Goal: Task Accomplishment & Management: Complete application form

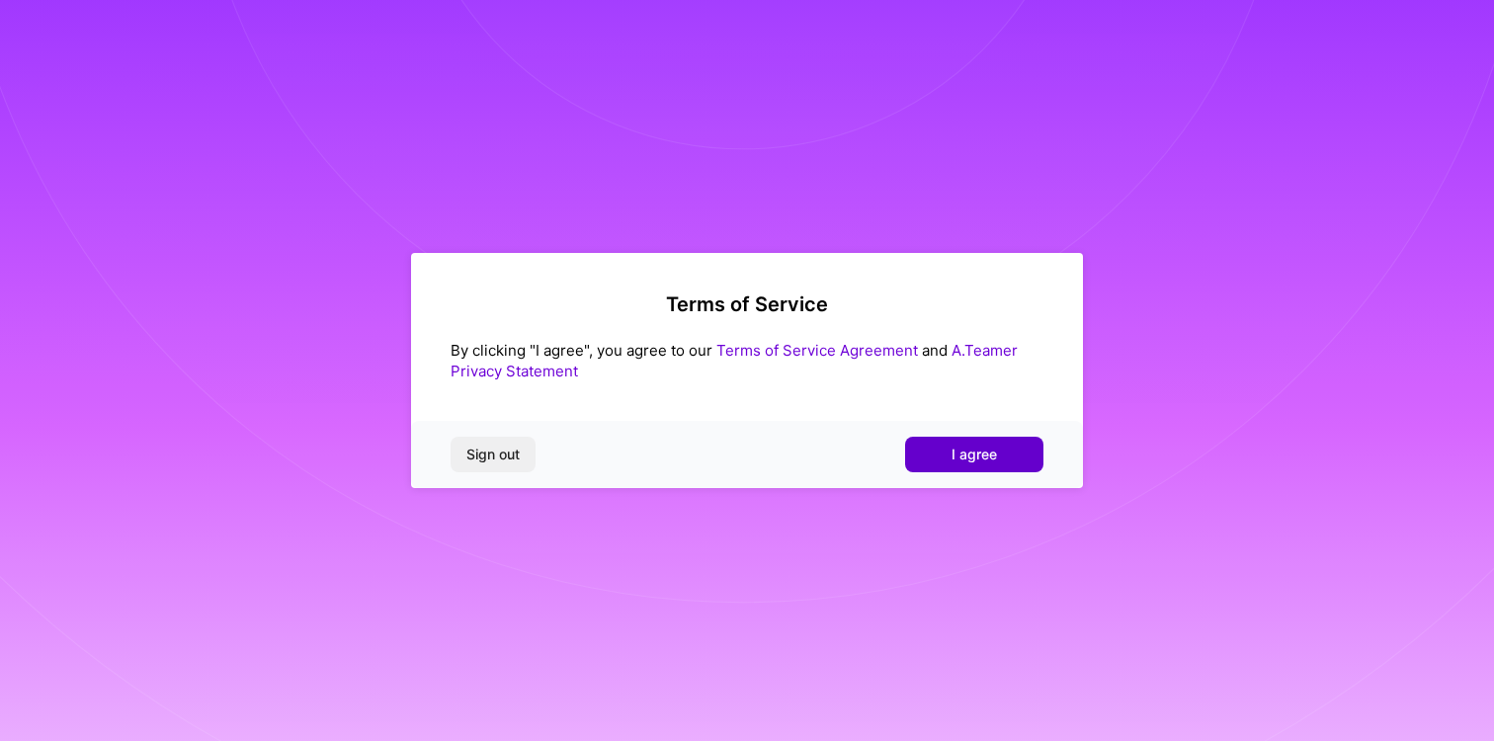
click at [954, 448] on span "I agree" at bounding box center [973, 455] width 45 height 20
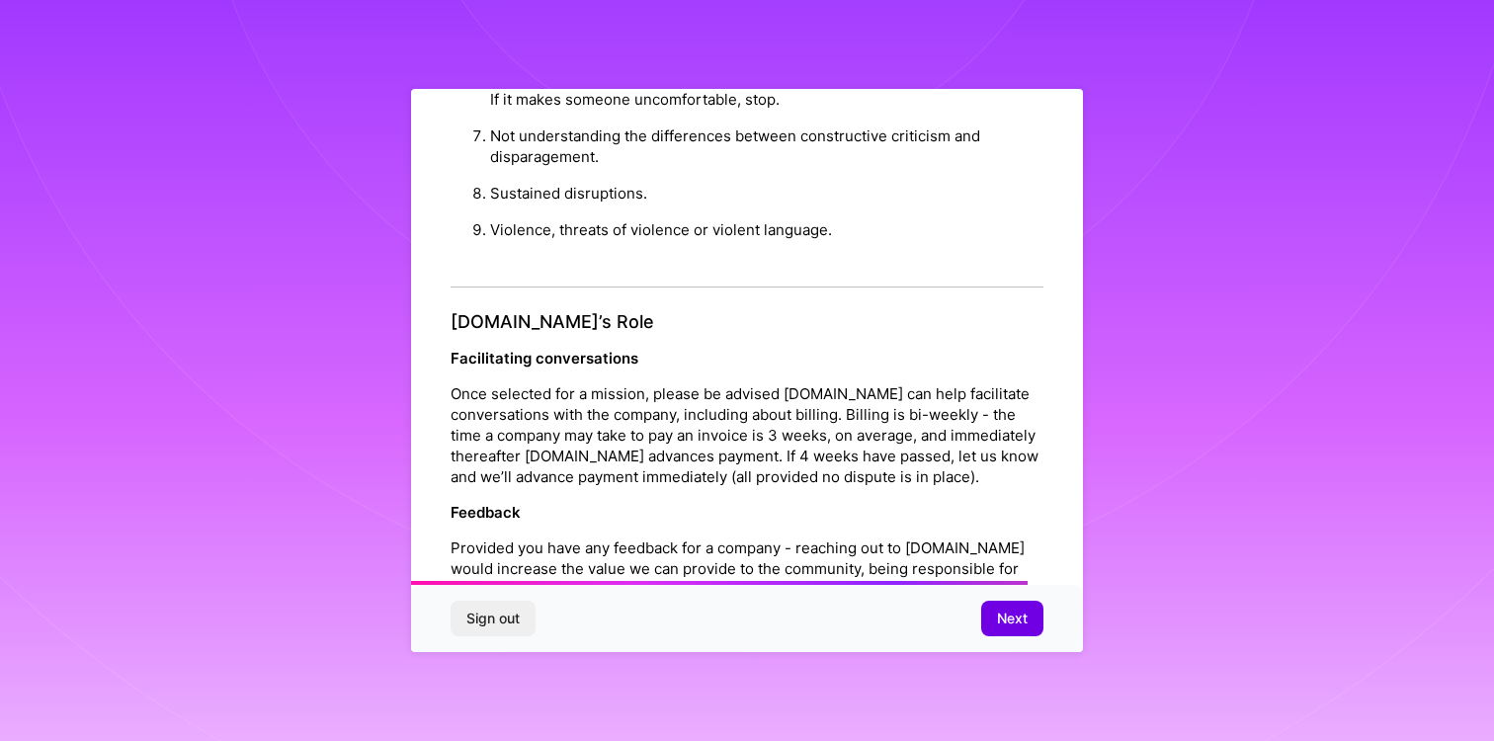
scroll to position [2155, 0]
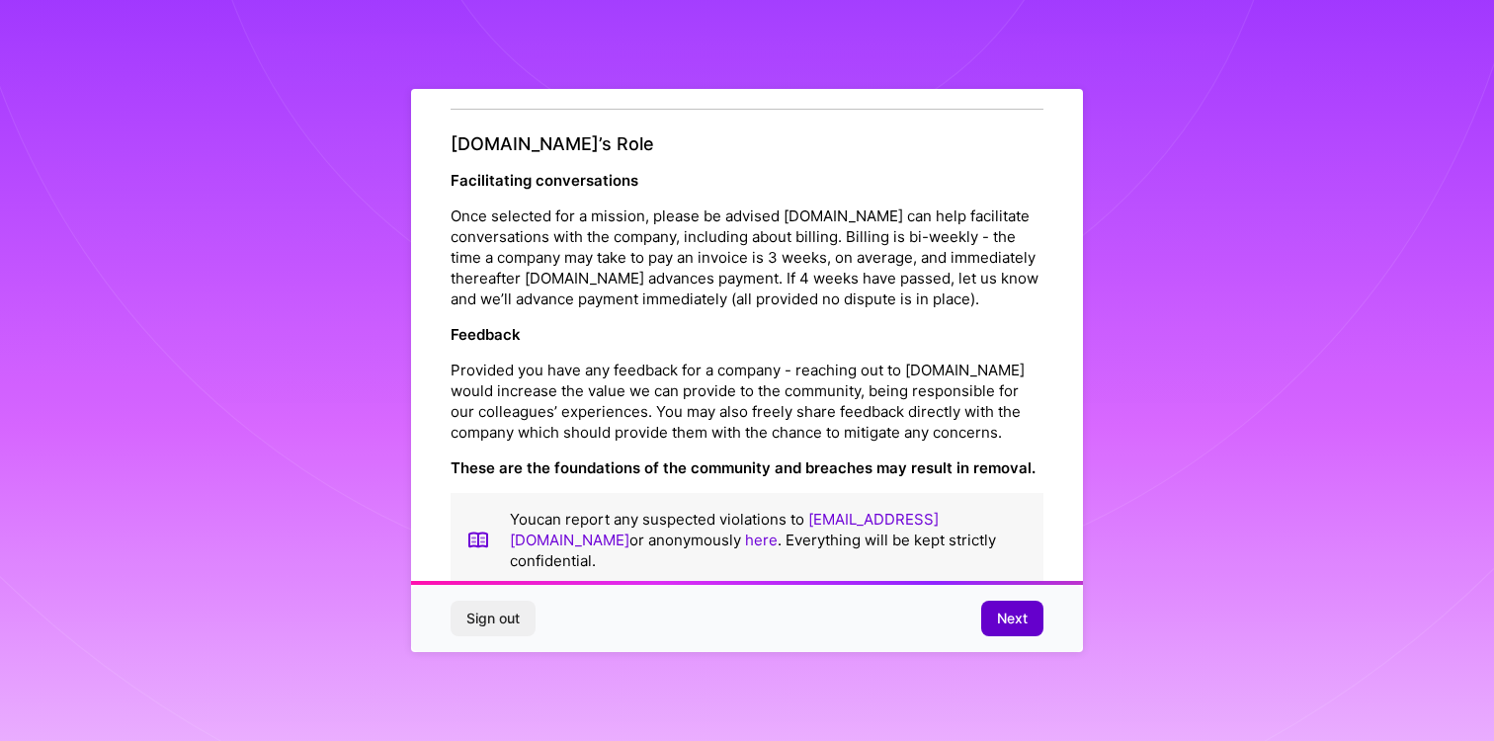
click at [1011, 613] on span "Next" at bounding box center [1012, 619] width 31 height 20
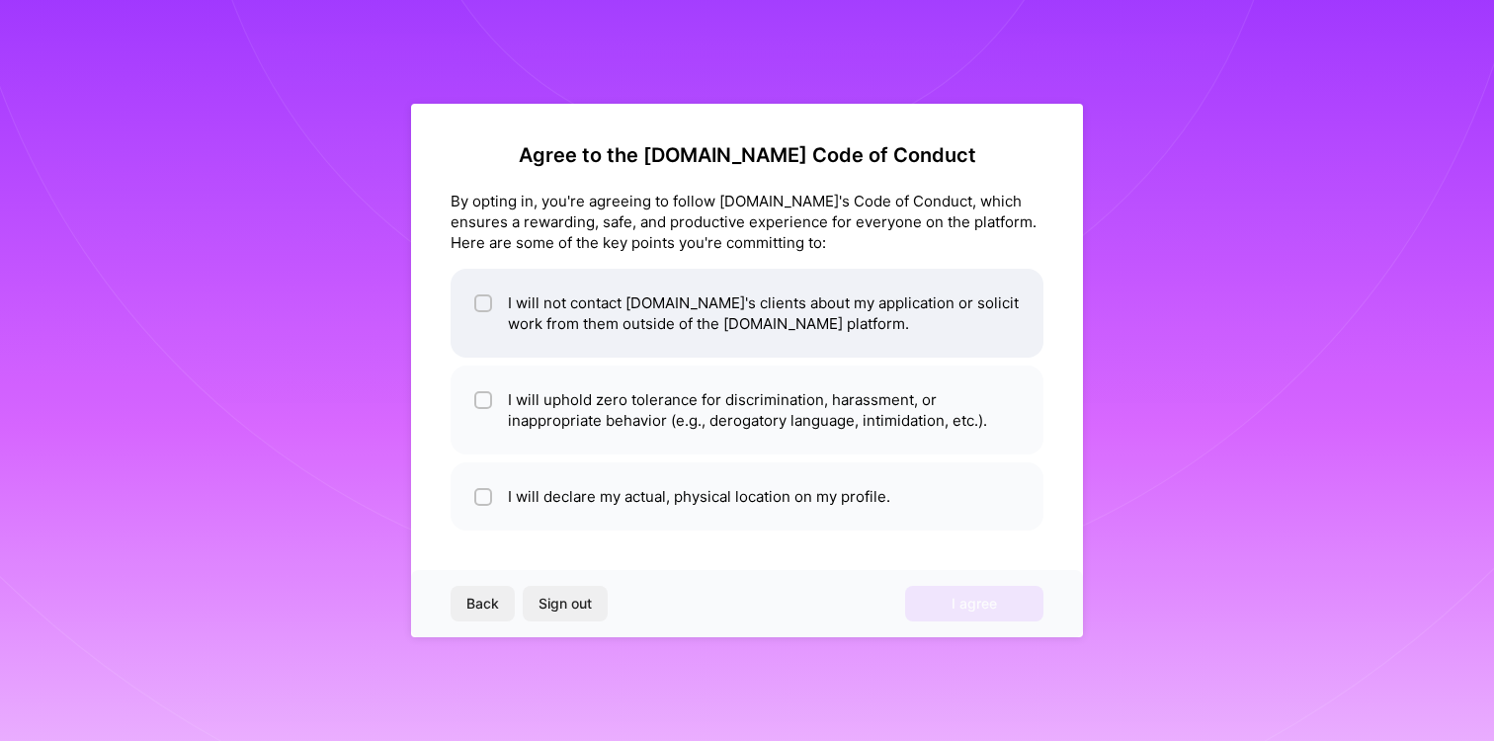
click at [486, 302] on input "checkbox" at bounding box center [485, 304] width 14 height 14
checkbox input "true"
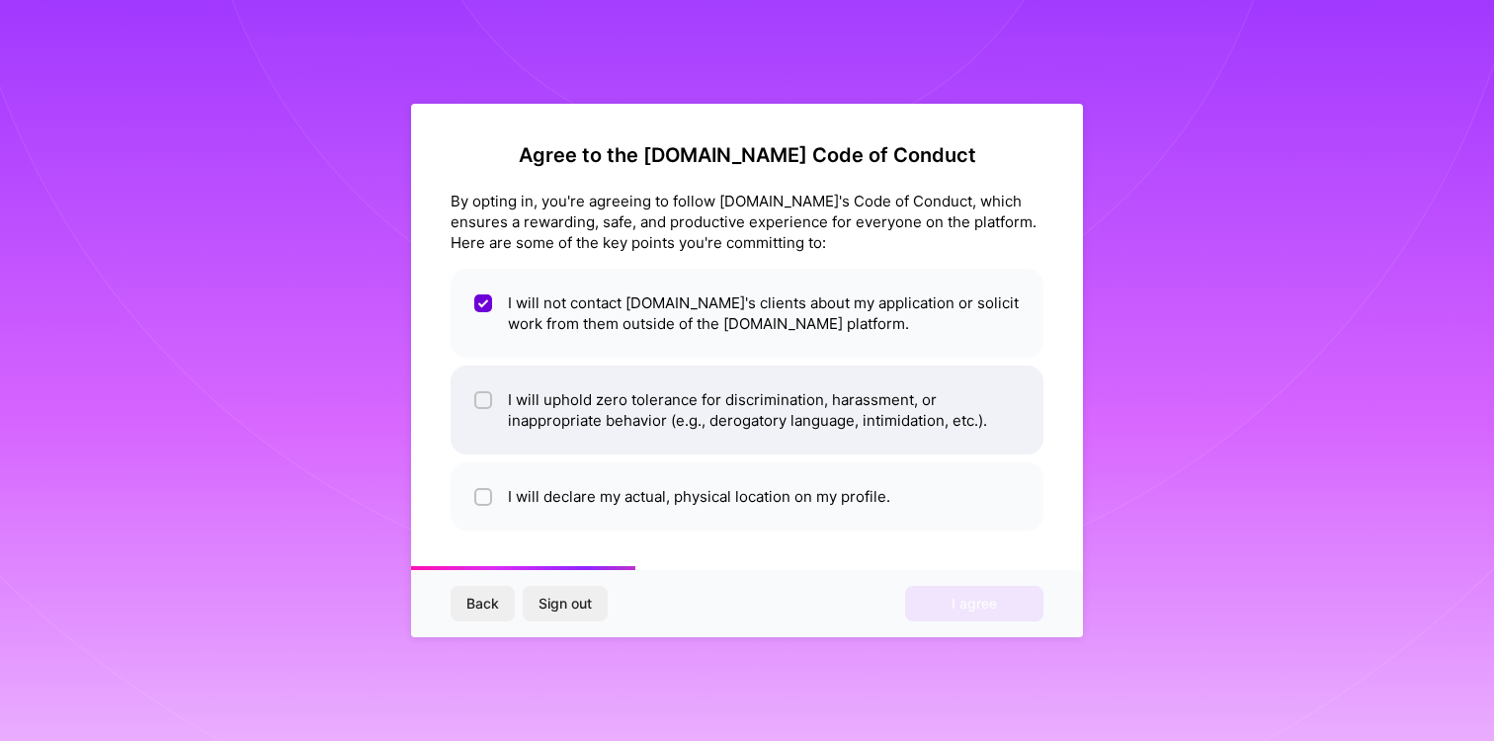
click at [482, 409] on span at bounding box center [483, 409] width 18 height 41
checkbox input "true"
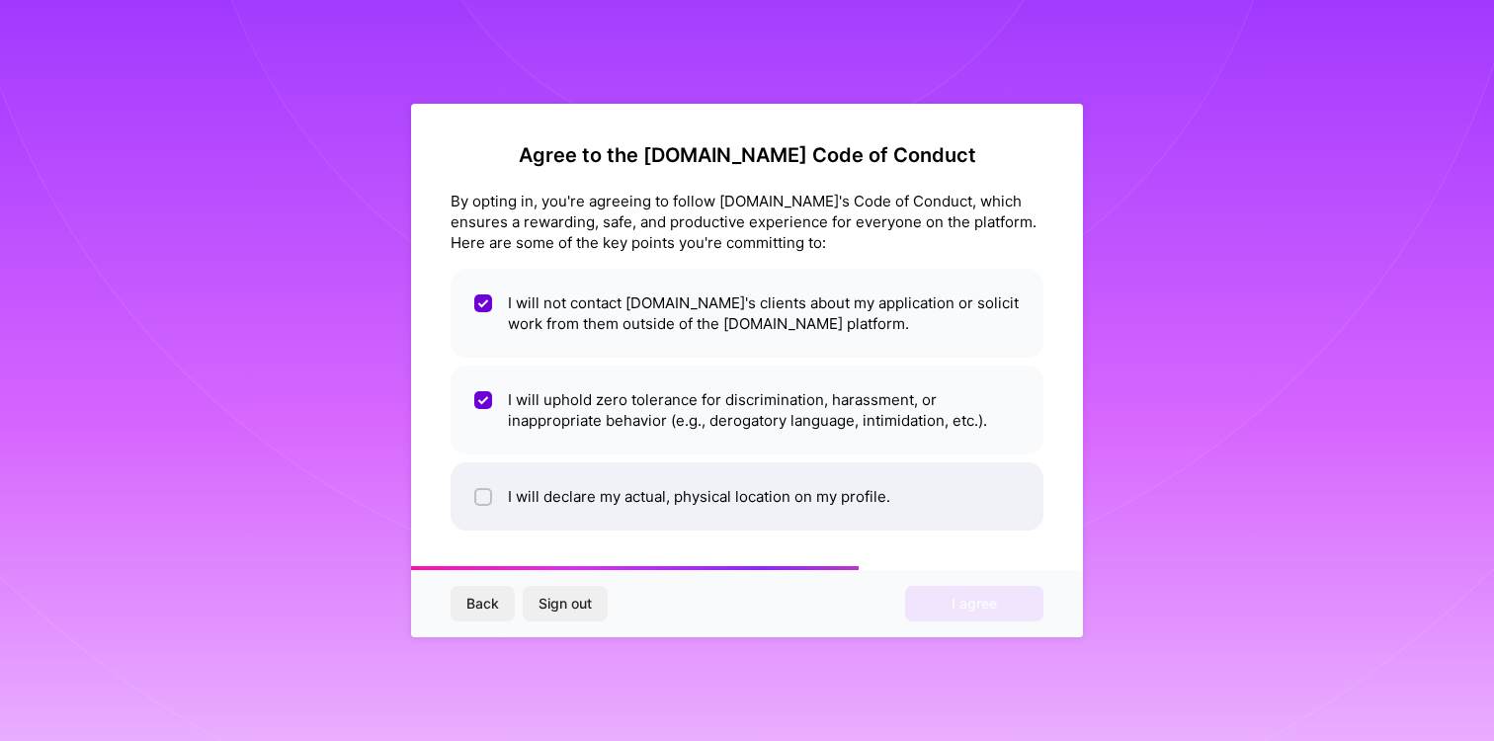
click at [485, 500] on input "checkbox" at bounding box center [485, 498] width 14 height 14
checkbox input "true"
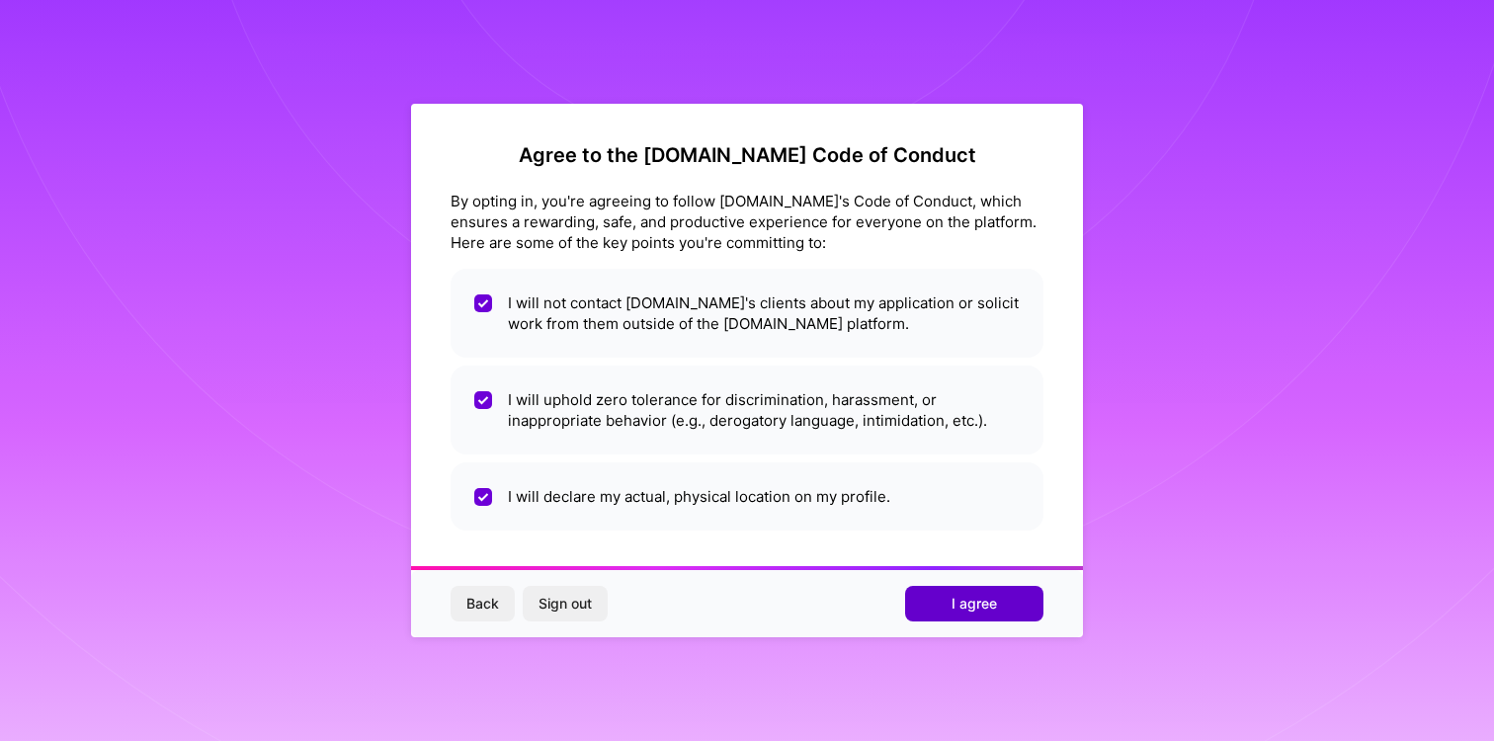
click at [979, 602] on span "I agree" at bounding box center [973, 604] width 45 height 20
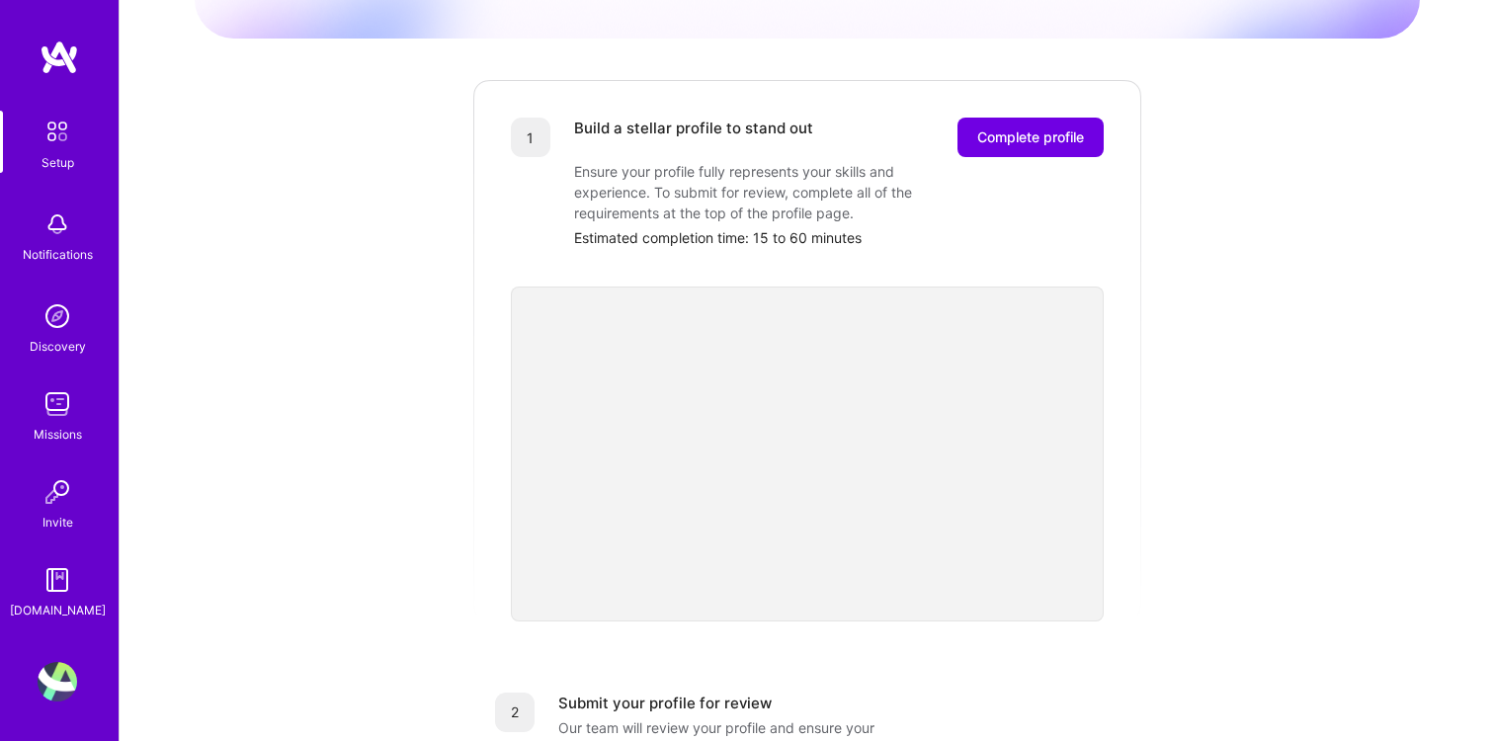
scroll to position [2, 0]
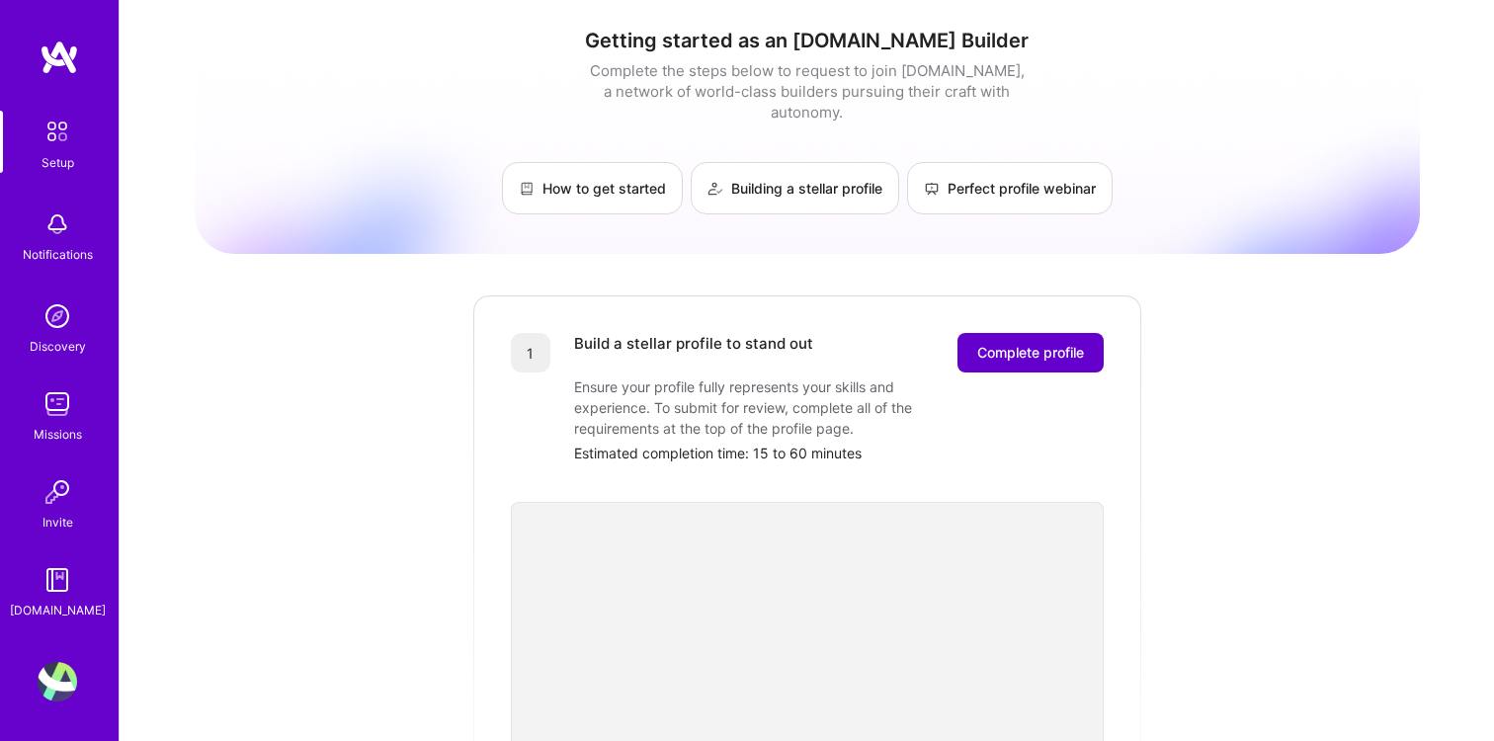
click at [1017, 343] on span "Complete profile" at bounding box center [1030, 353] width 107 height 20
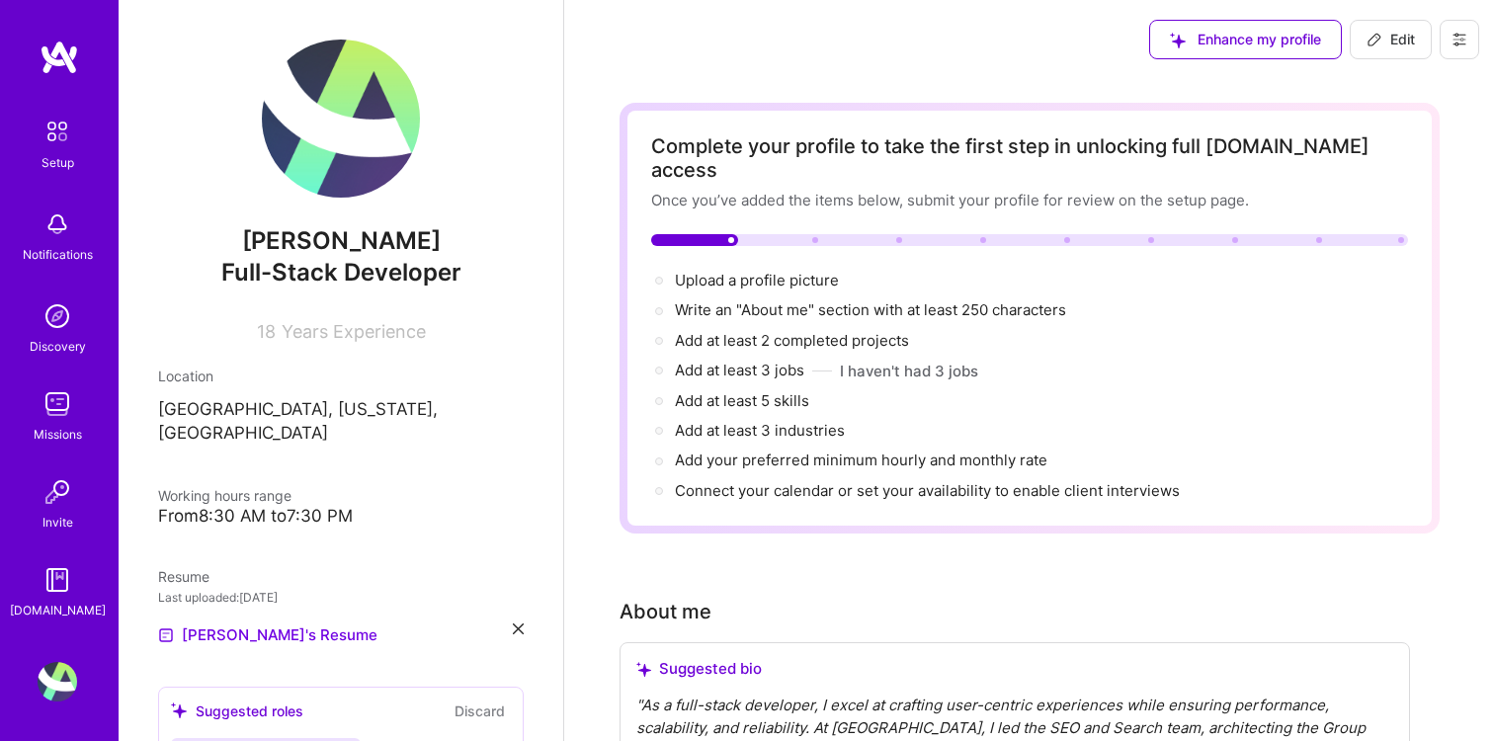
scroll to position [296, 0]
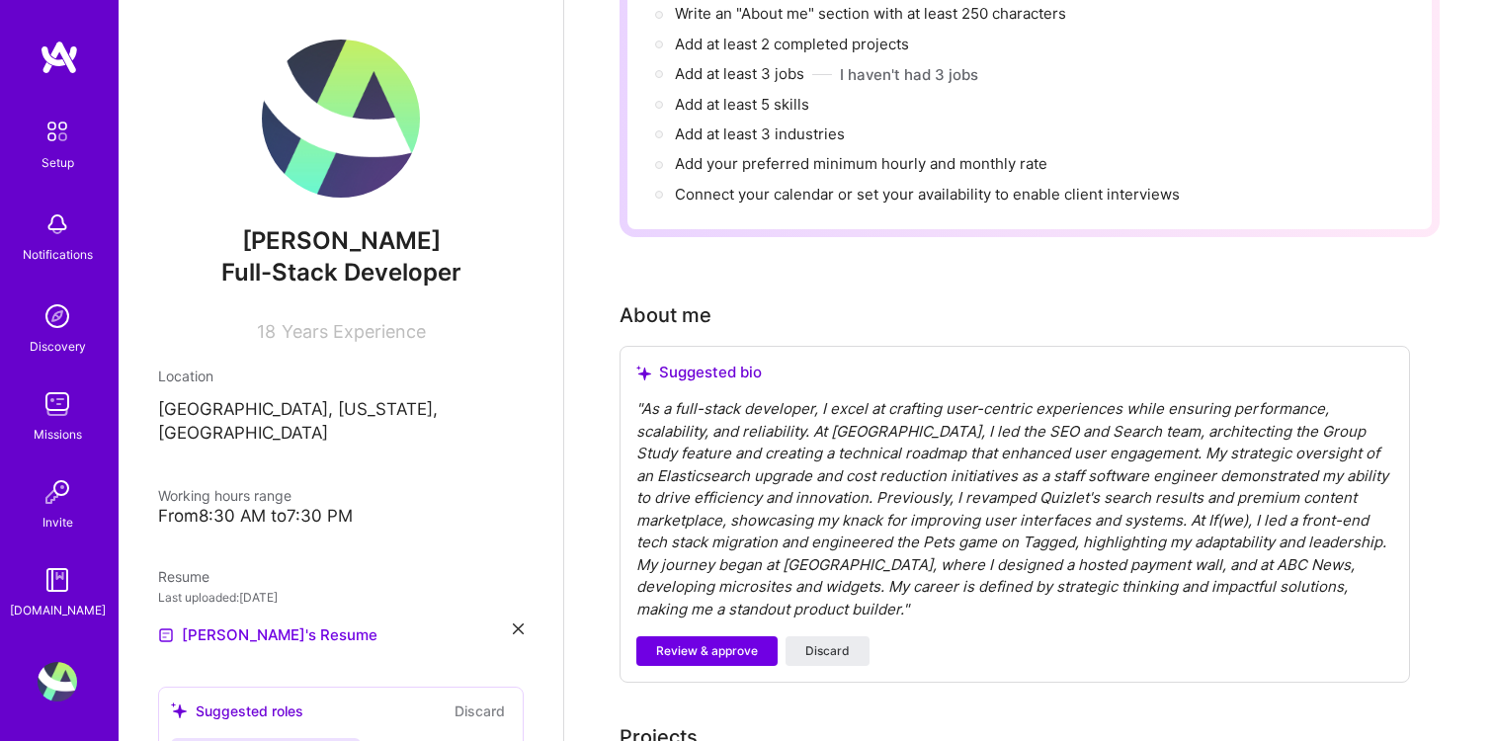
click at [262, 506] on div "From 8:30 AM to 7:30 PM" at bounding box center [341, 516] width 366 height 21
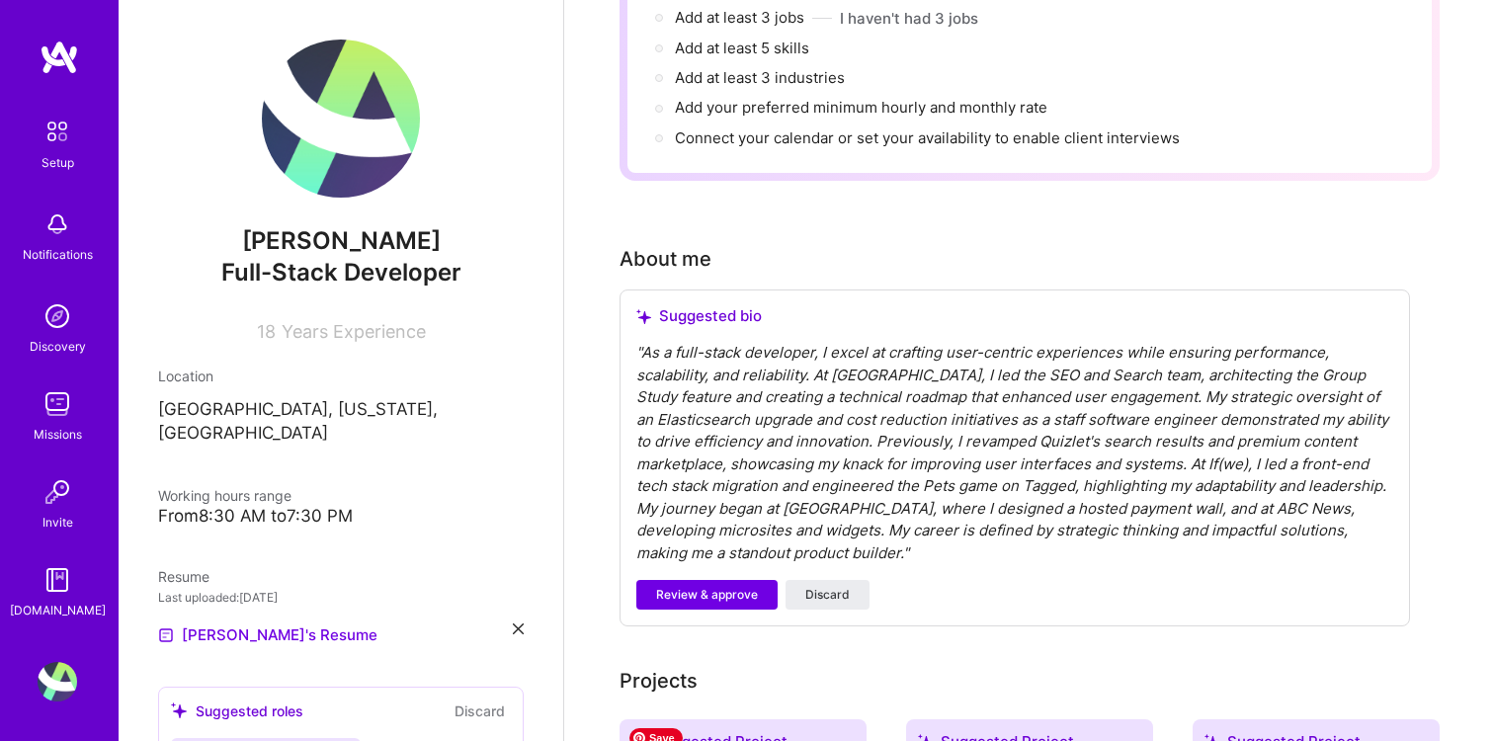
scroll to position [311, 0]
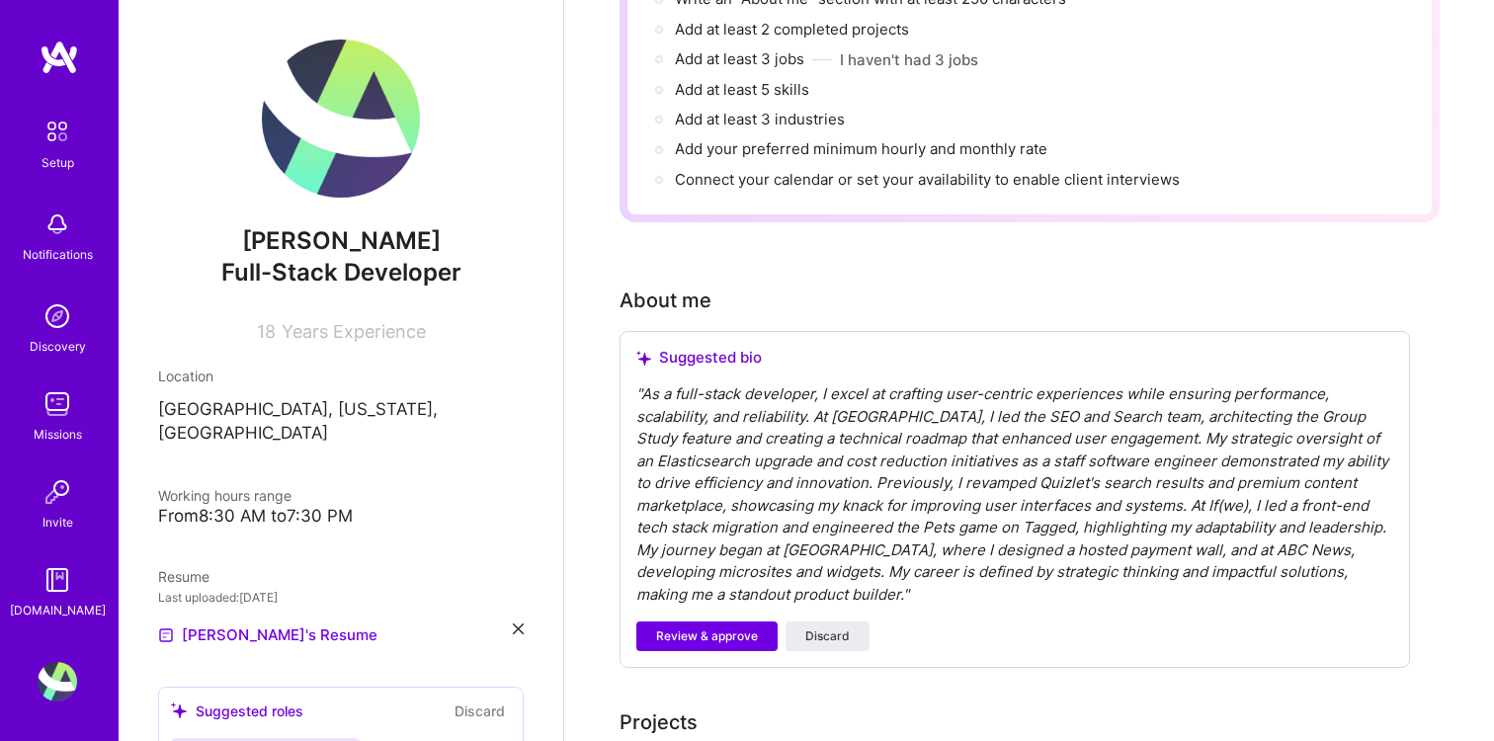
click at [236, 487] on span "Working hours range" at bounding box center [224, 495] width 133 height 17
click at [319, 329] on span "Years Experience" at bounding box center [354, 331] width 144 height 21
click at [276, 506] on div "From 8:30 AM to 7:30 PM" at bounding box center [341, 516] width 366 height 21
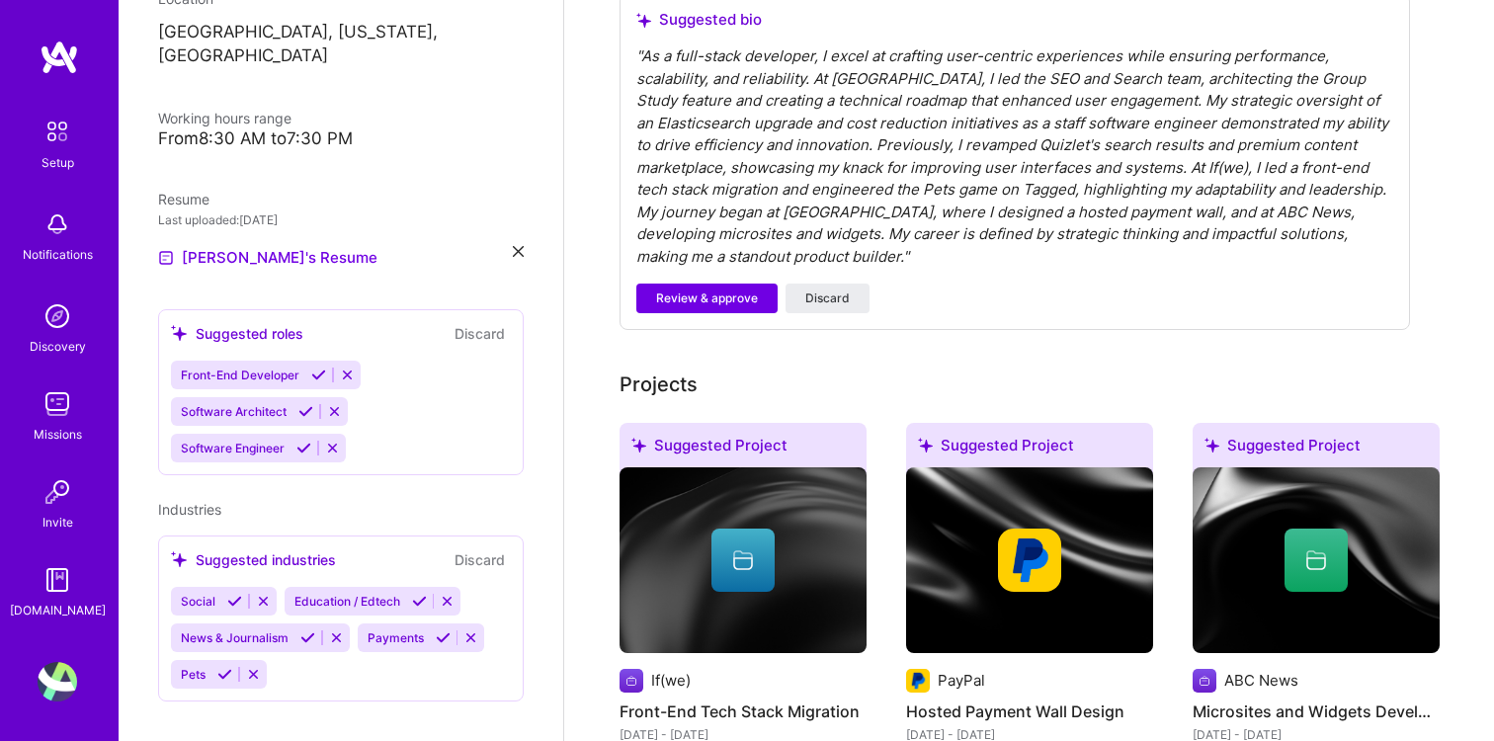
scroll to position [0, 0]
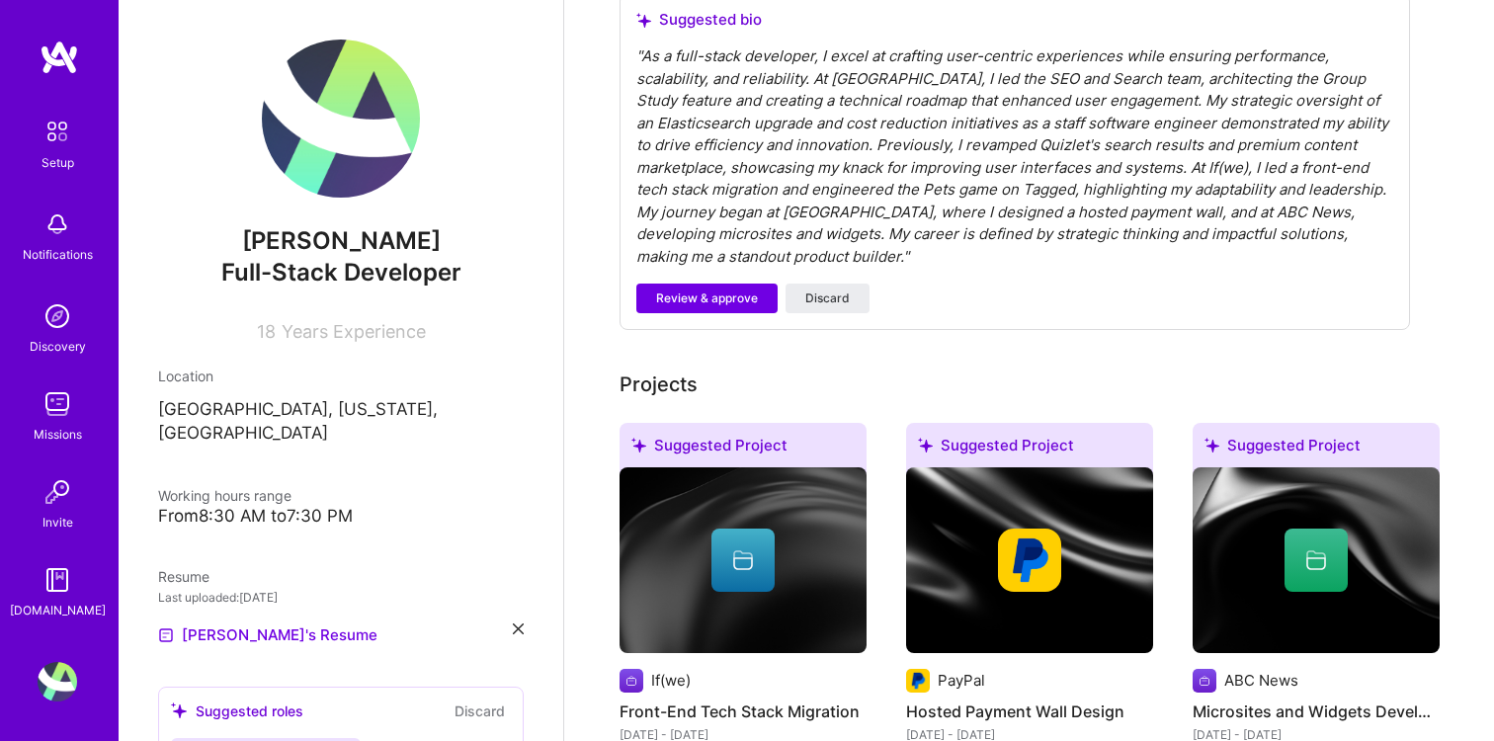
click at [58, 152] on div "Setup" at bounding box center [57, 162] width 33 height 21
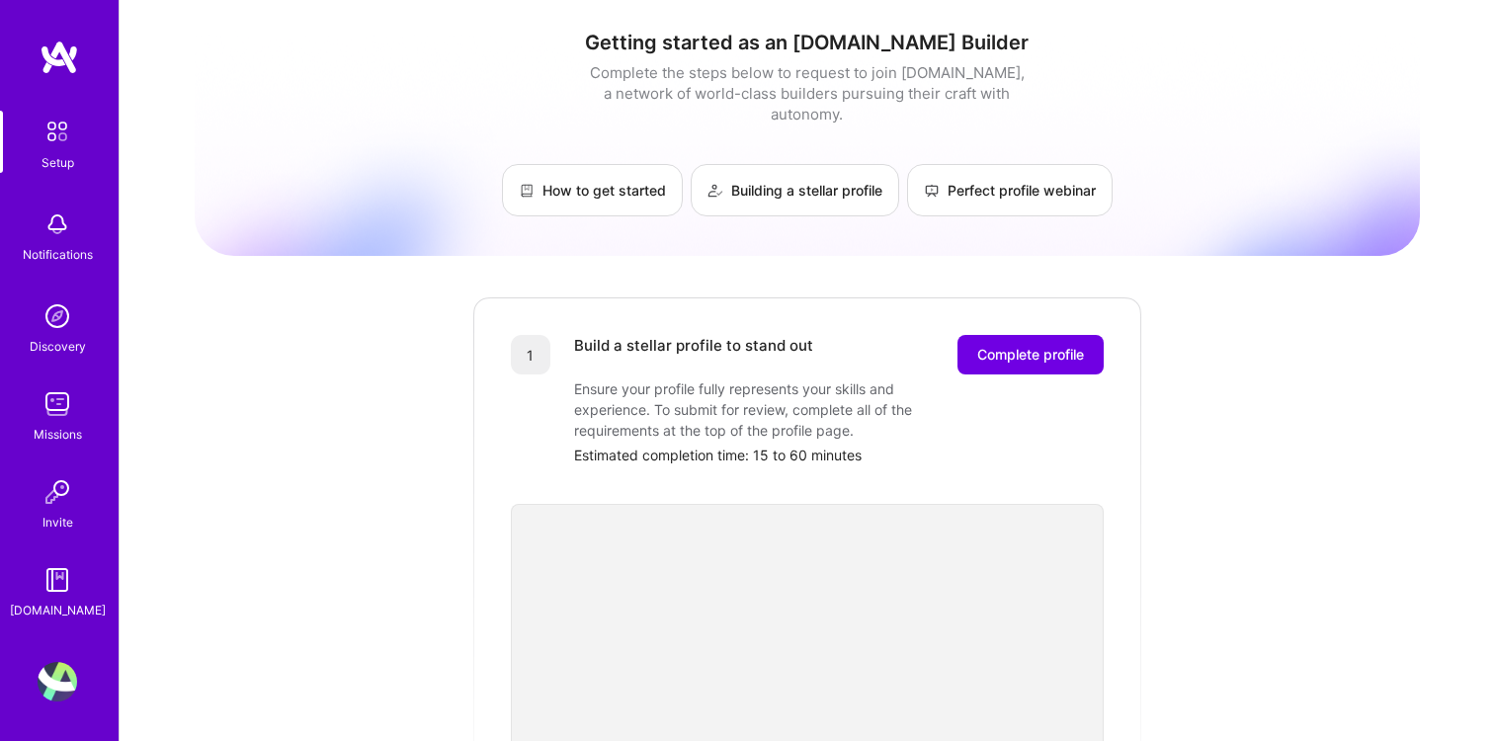
click at [57, 594] on img at bounding box center [58, 580] width 40 height 40
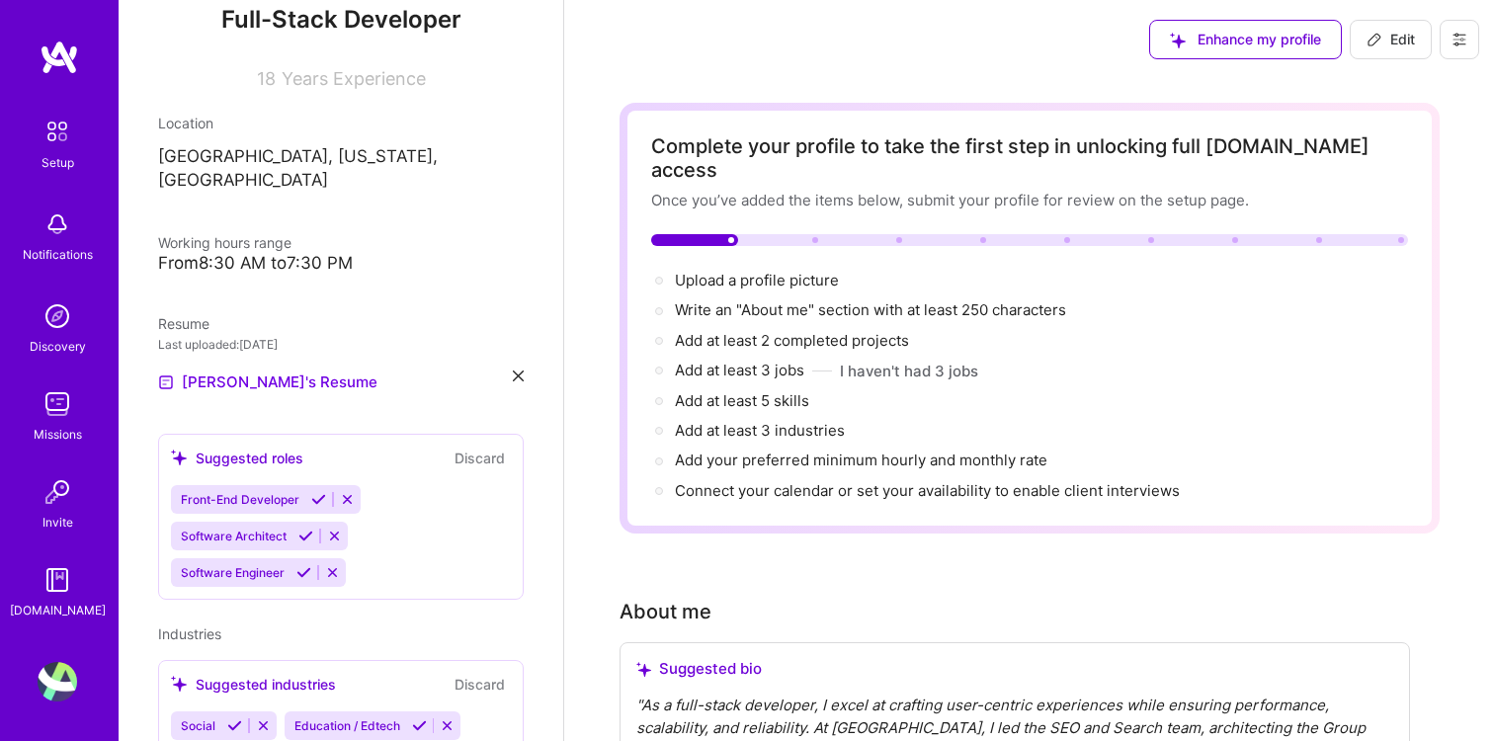
scroll to position [377, 0]
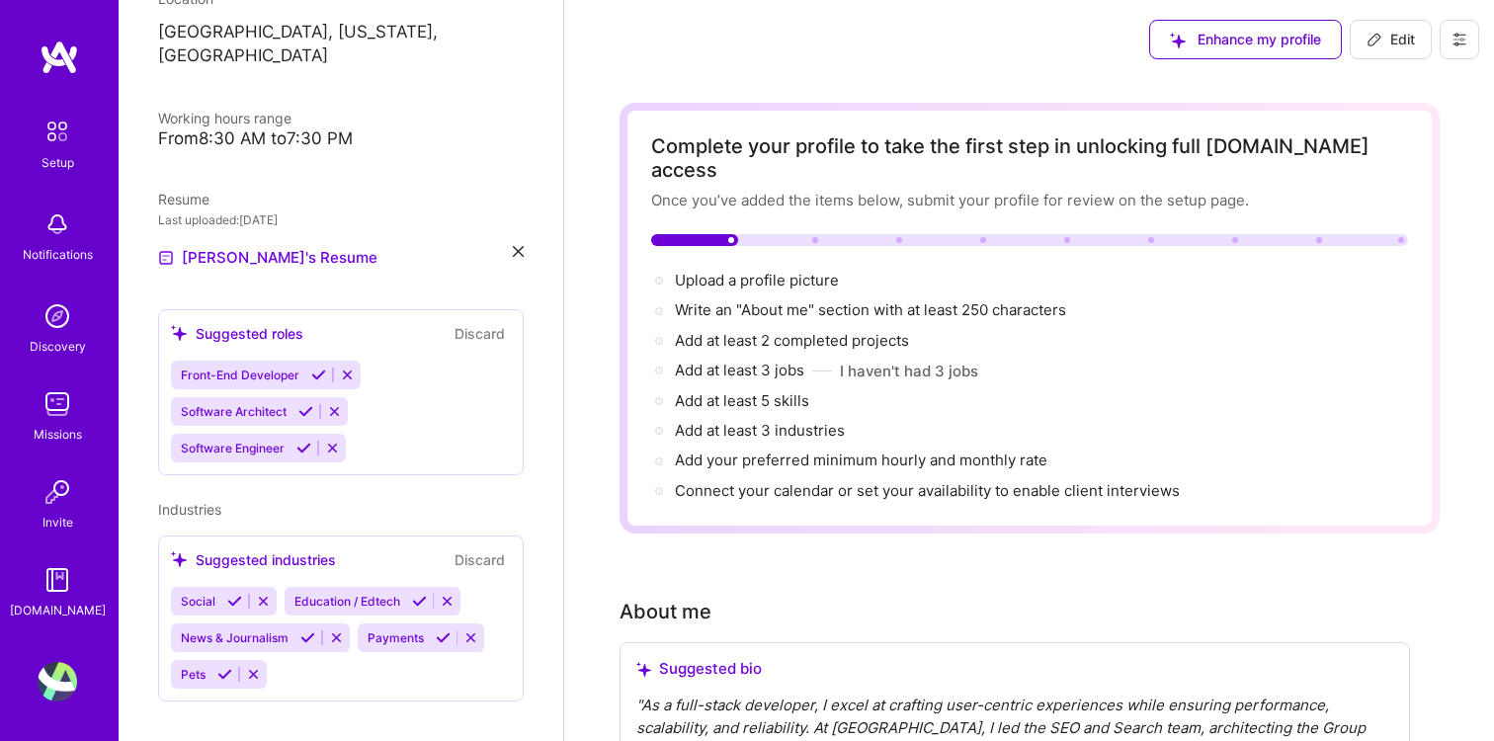
click at [333, 404] on icon at bounding box center [334, 411] width 15 height 15
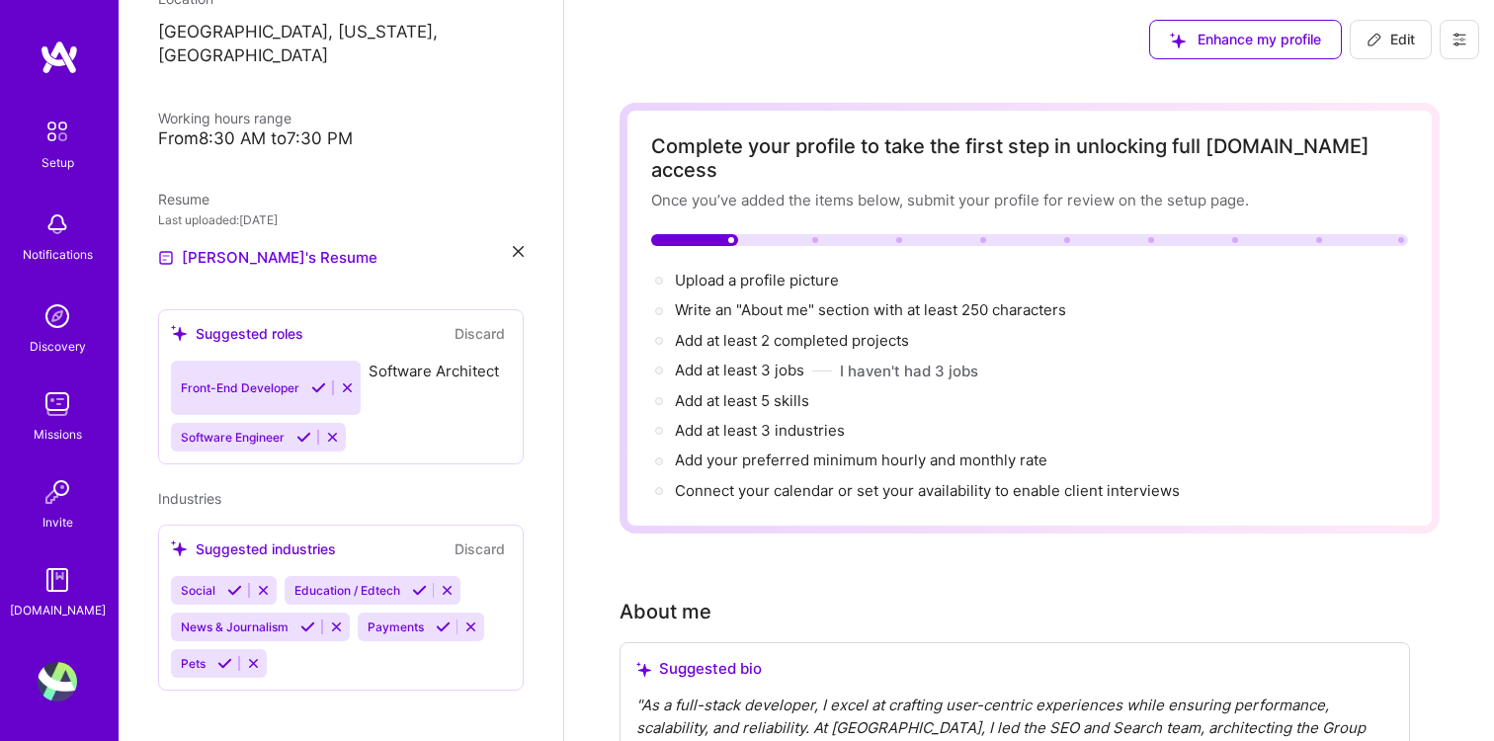
scroll to position [341, 0]
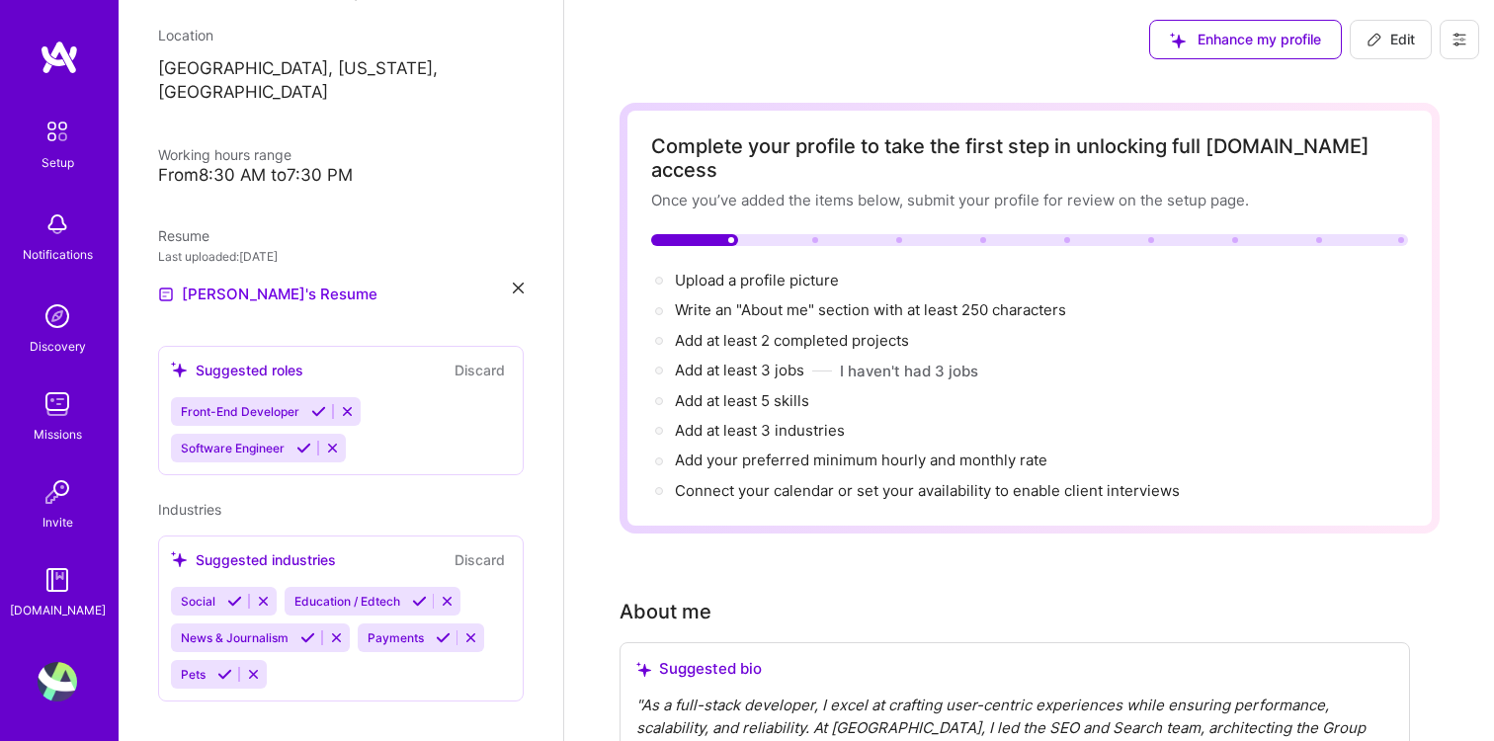
click at [256, 667] on icon at bounding box center [253, 674] width 15 height 15
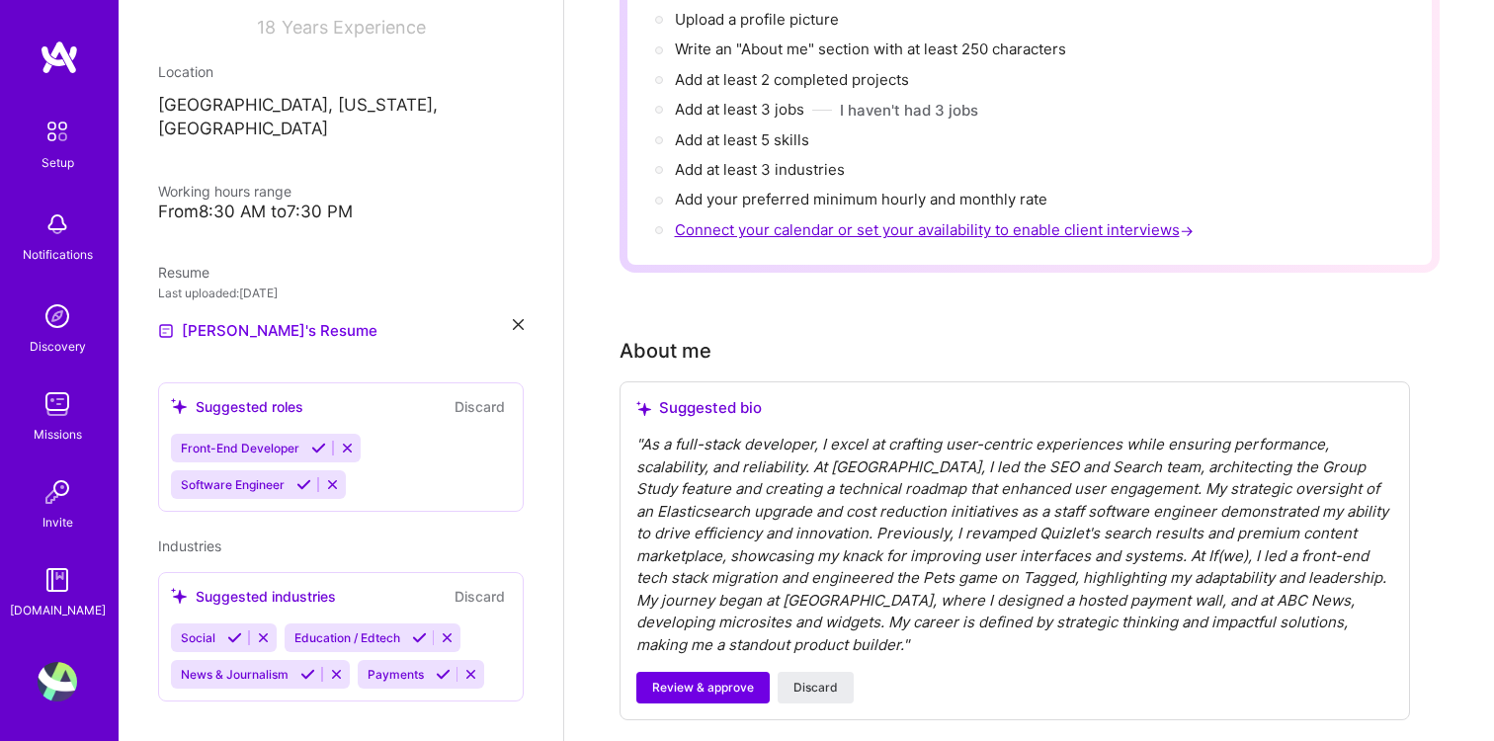
scroll to position [225, 0]
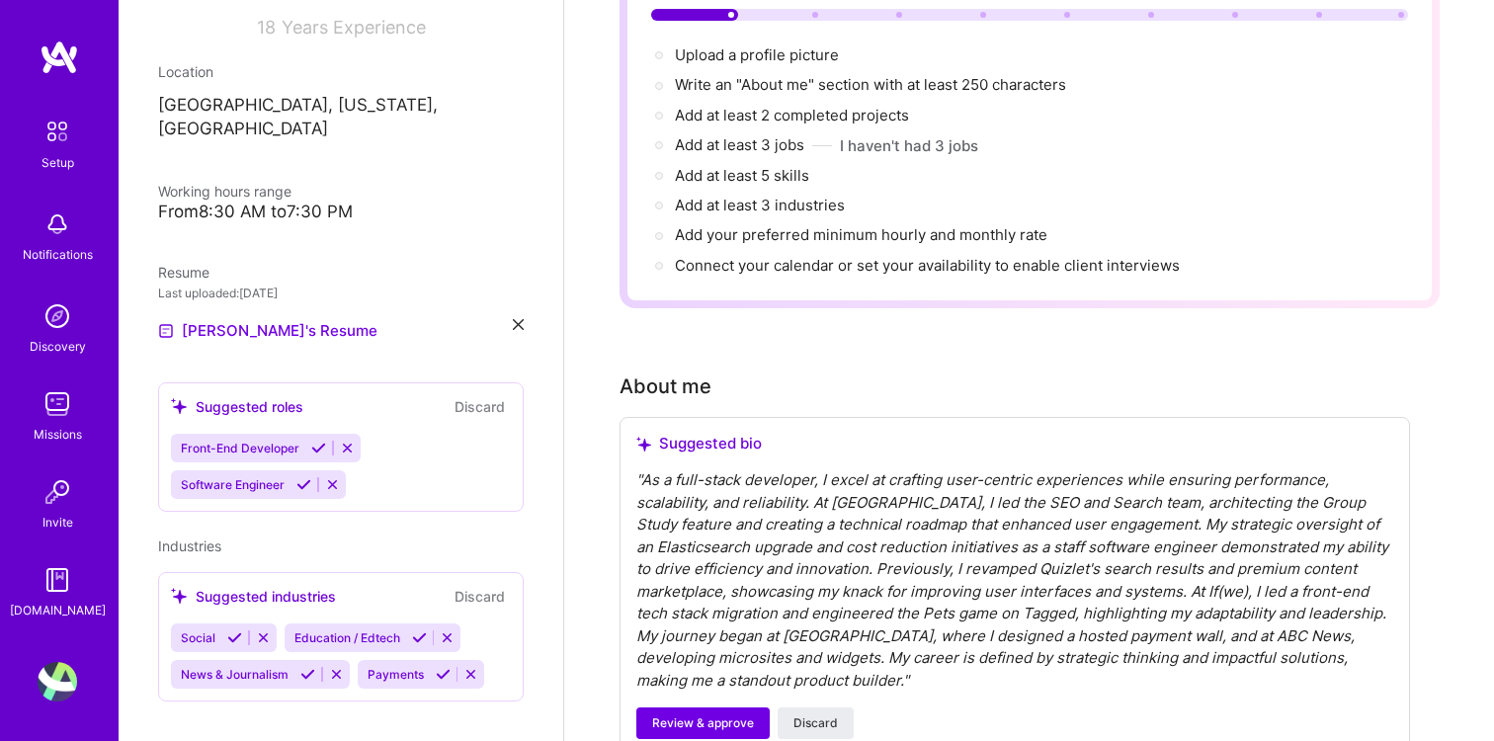
click at [343, 441] on icon at bounding box center [347, 448] width 15 height 15
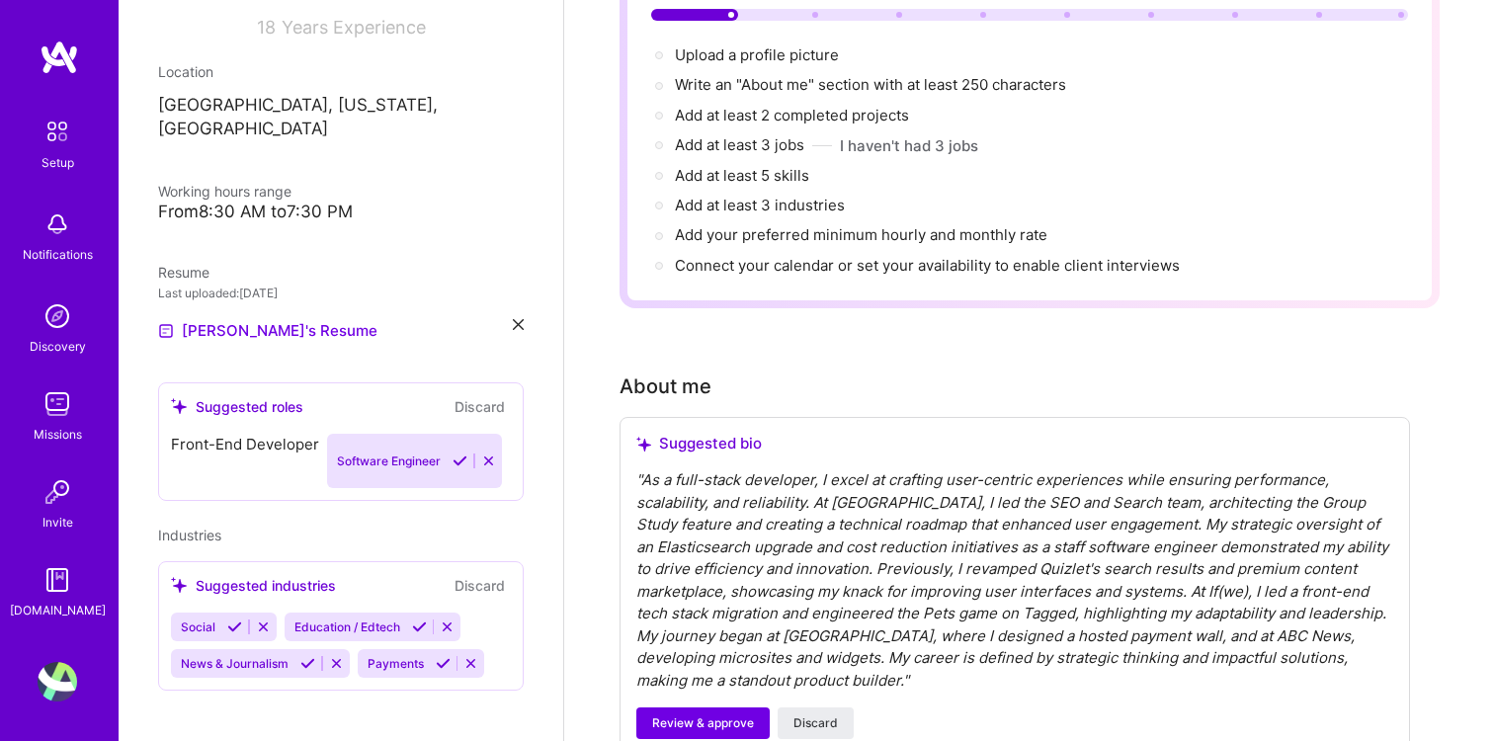
scroll to position [268, 0]
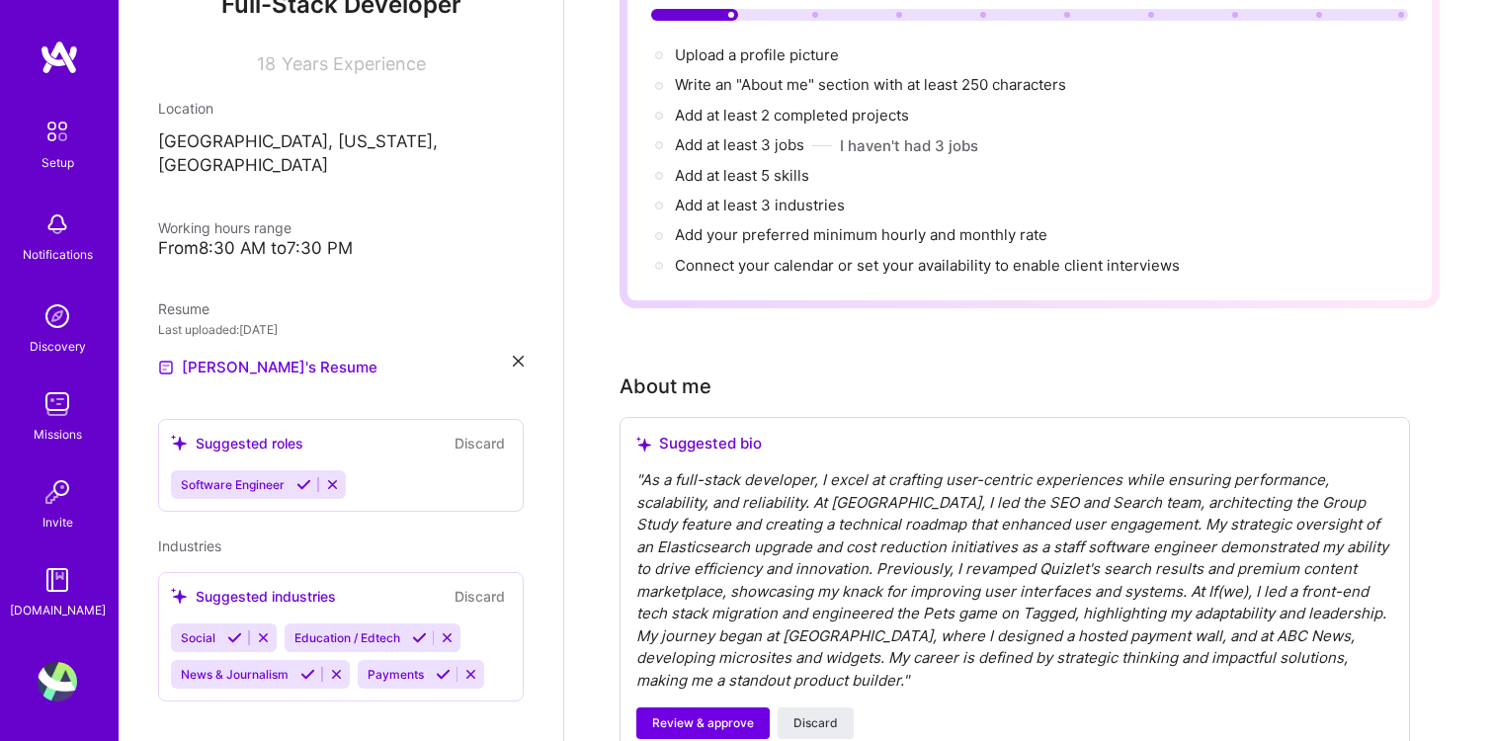
click at [379, 470] on div "Software Engineer" at bounding box center [341, 484] width 340 height 29
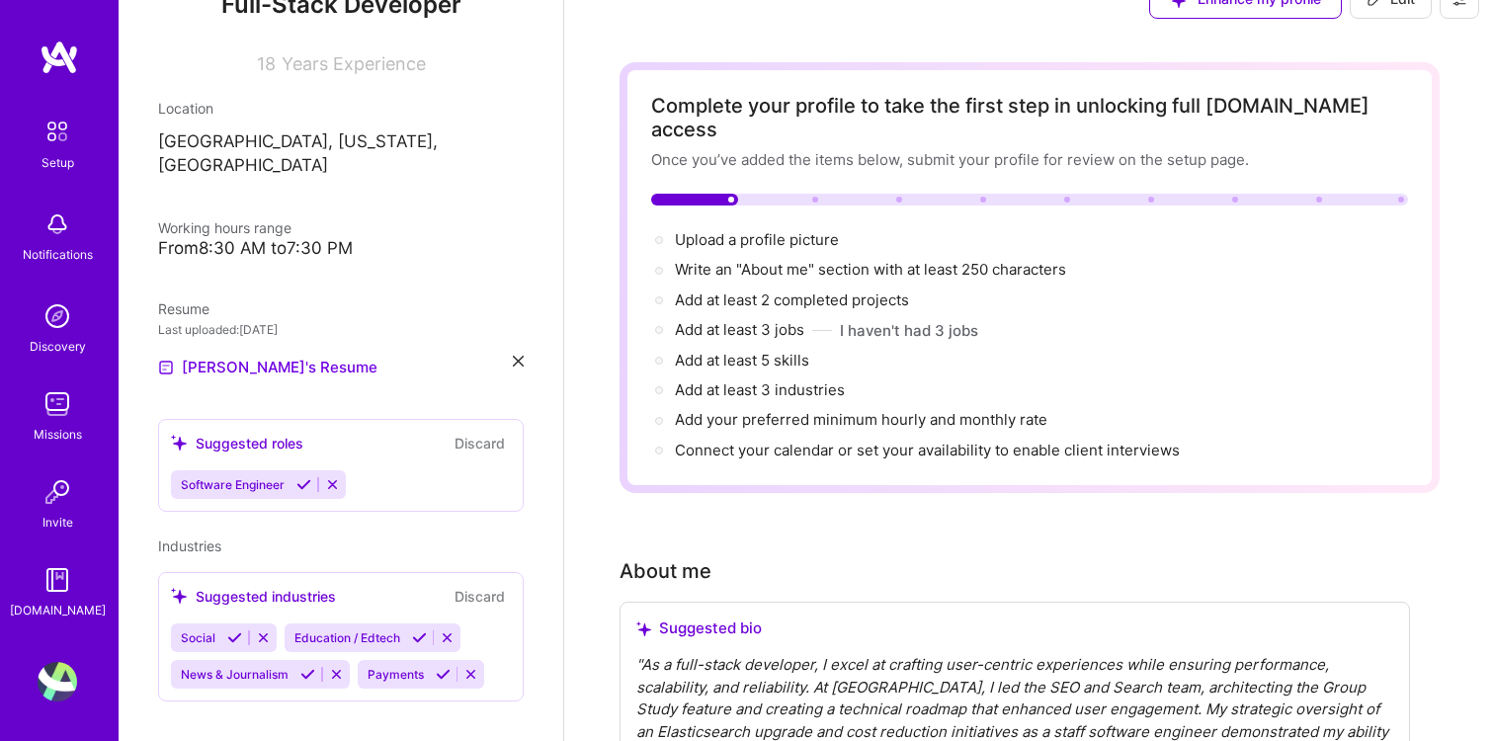
scroll to position [0, 0]
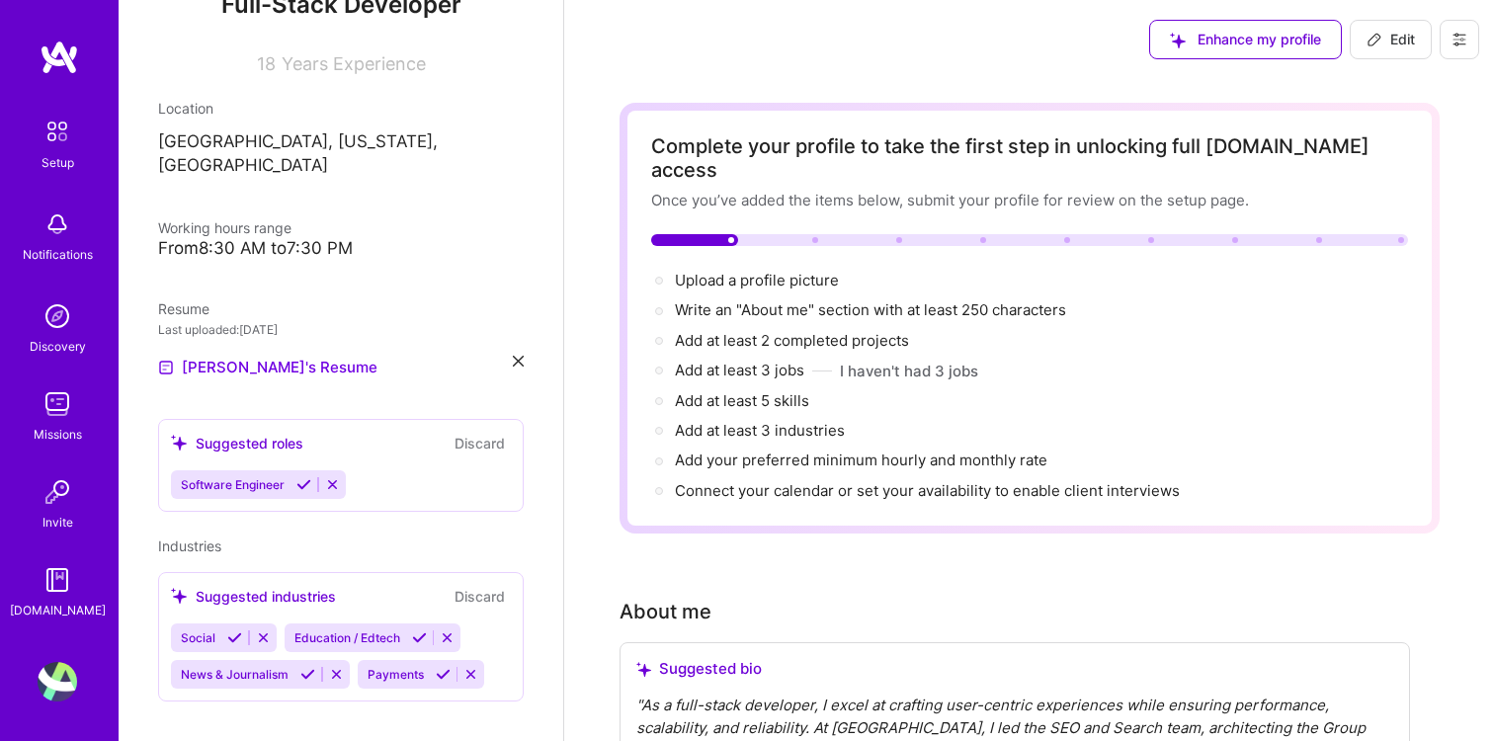
click at [1384, 34] on span "Edit" at bounding box center [1390, 40] width 48 height 20
select select "US"
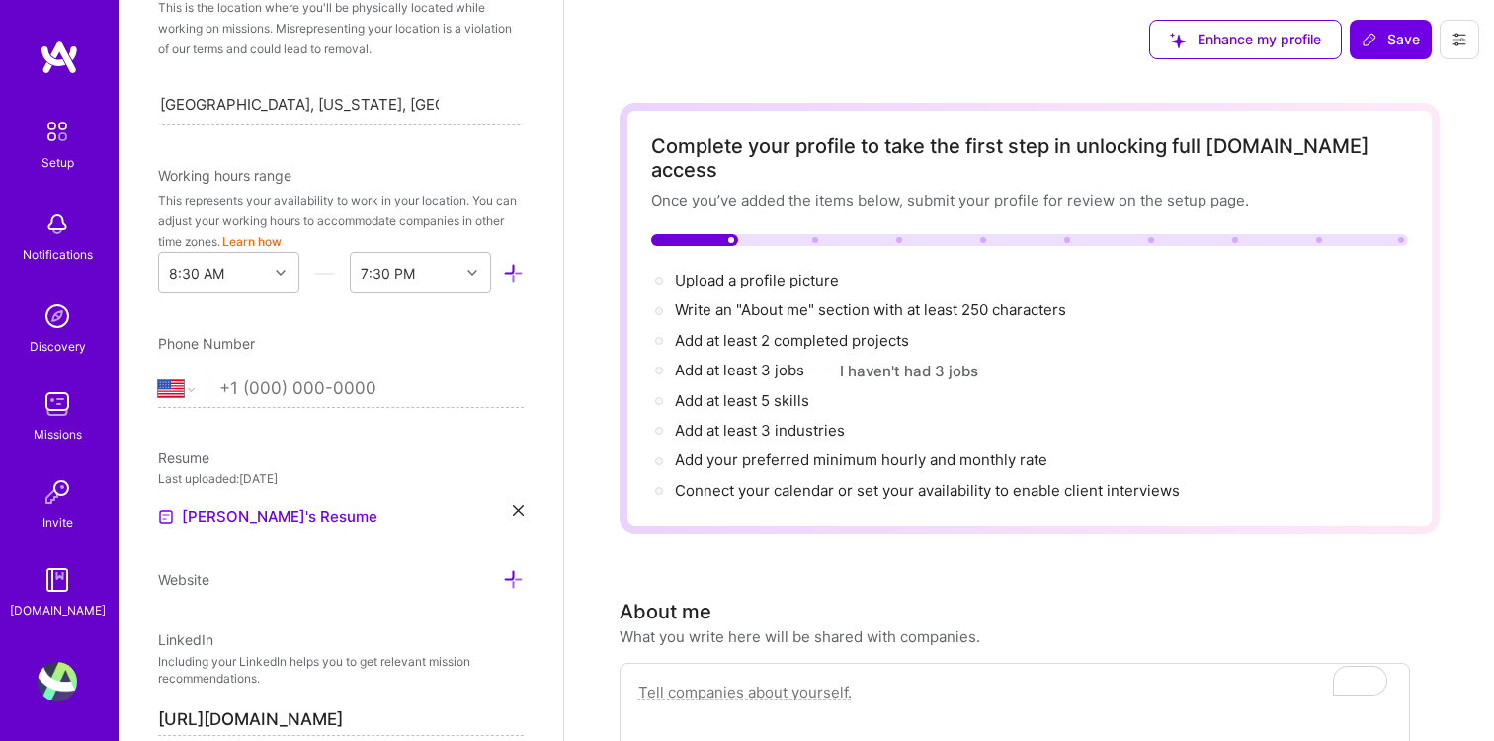
scroll to position [392, 0]
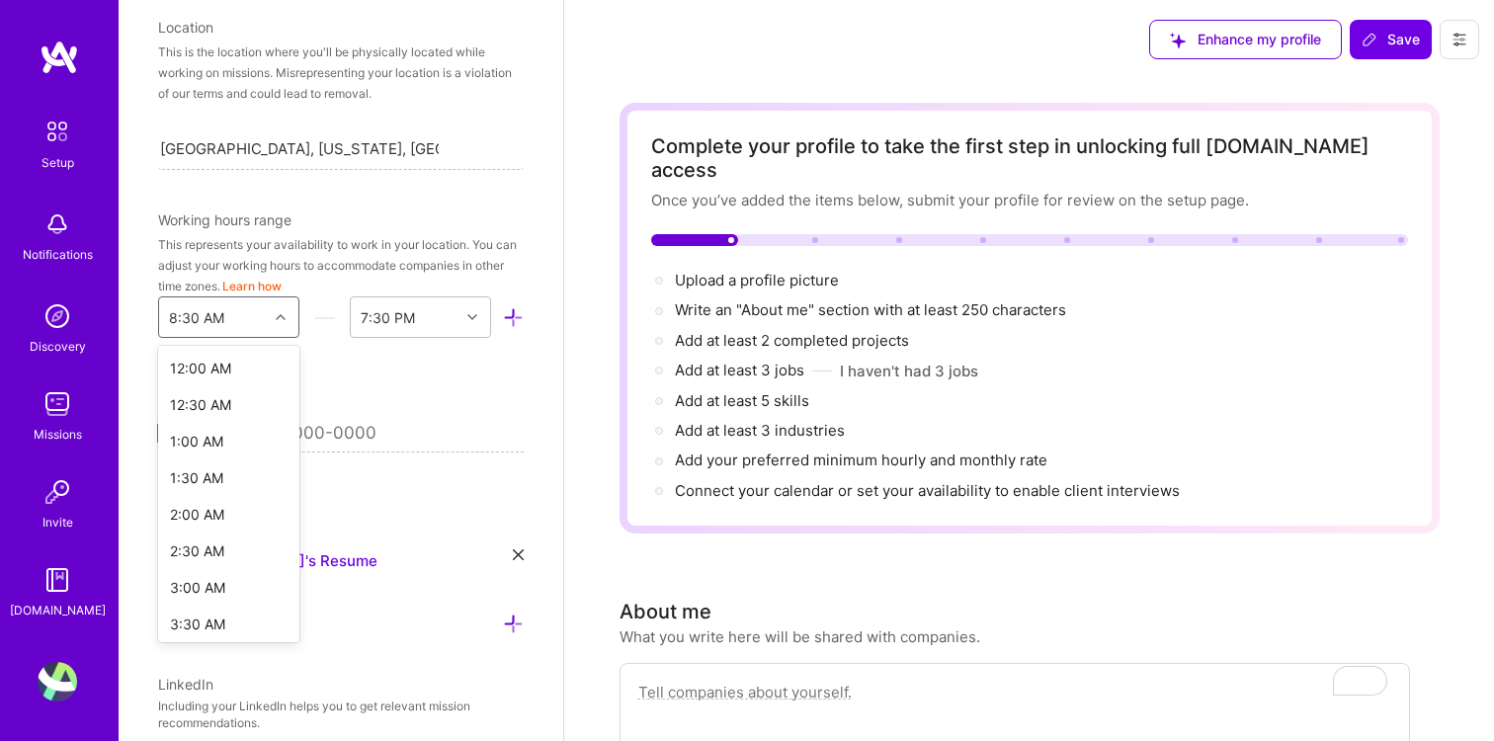
click at [277, 311] on div at bounding box center [283, 317] width 31 height 26
click at [220, 410] on div "9:30 AM" at bounding box center [228, 401] width 141 height 37
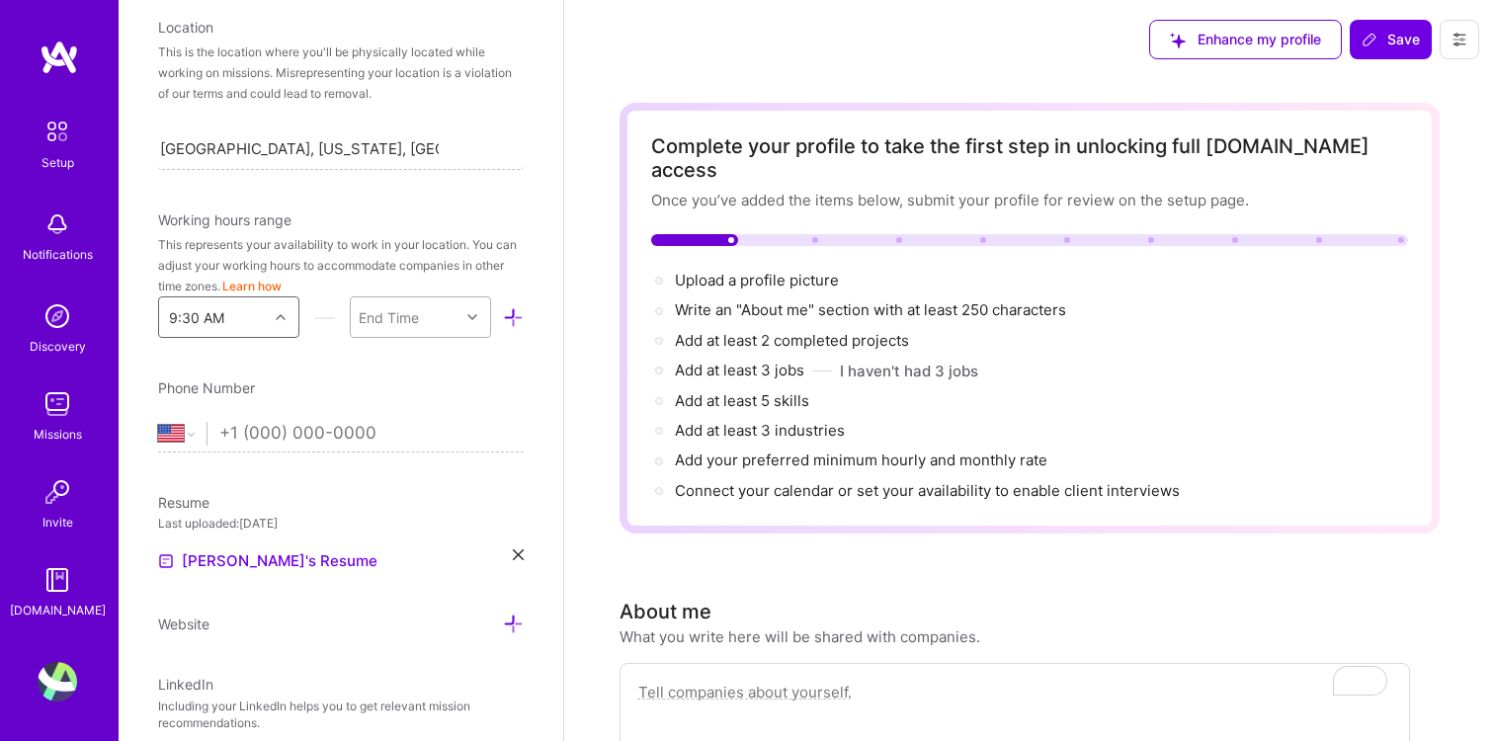
click at [467, 308] on div at bounding box center [474, 317] width 31 height 26
click at [427, 494] on div "4:00 PM" at bounding box center [420, 491] width 141 height 37
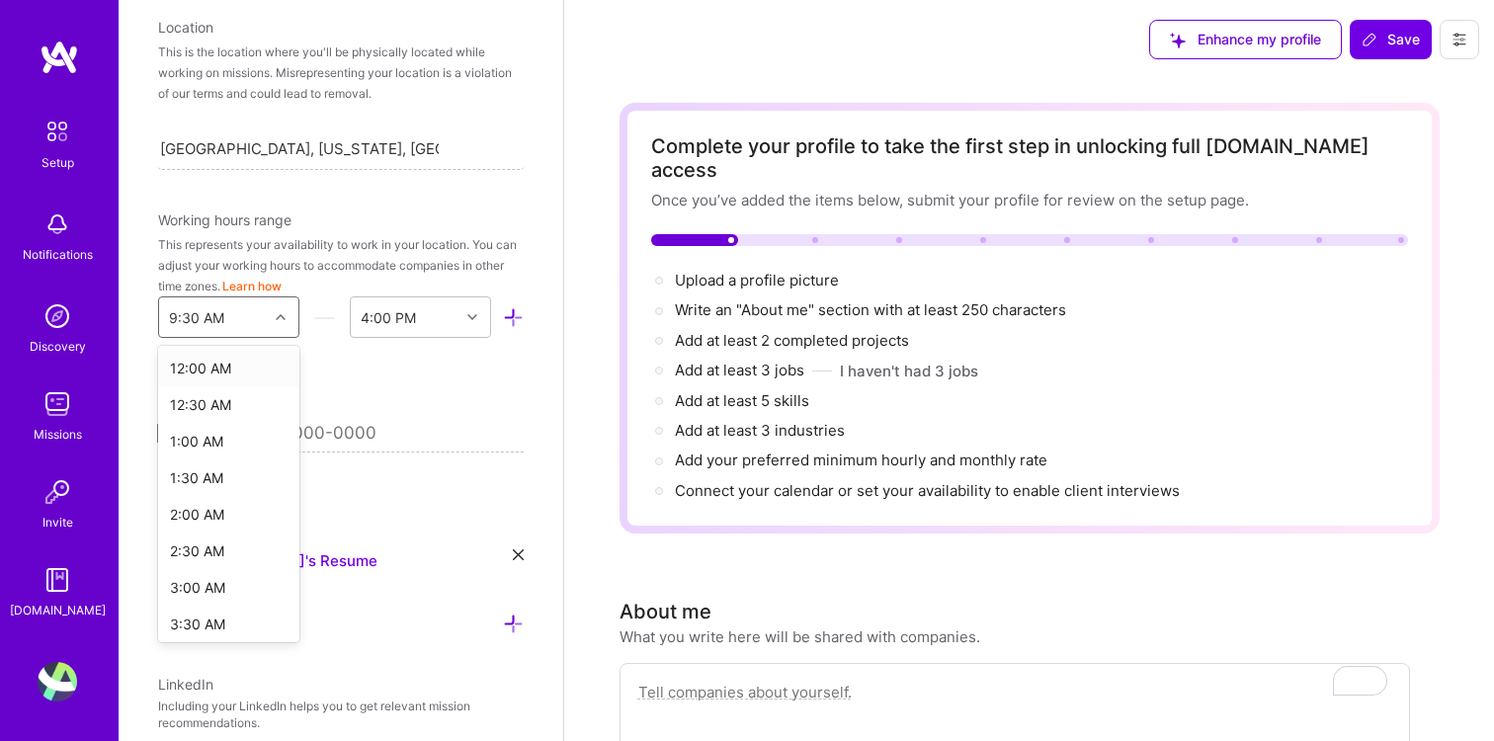
click at [280, 313] on icon at bounding box center [281, 317] width 10 height 10
click at [337, 341] on div "Add photo Evelyn Chan Full-Stack Developer 18 Years Experience Location This is…" at bounding box center [341, 370] width 445 height 741
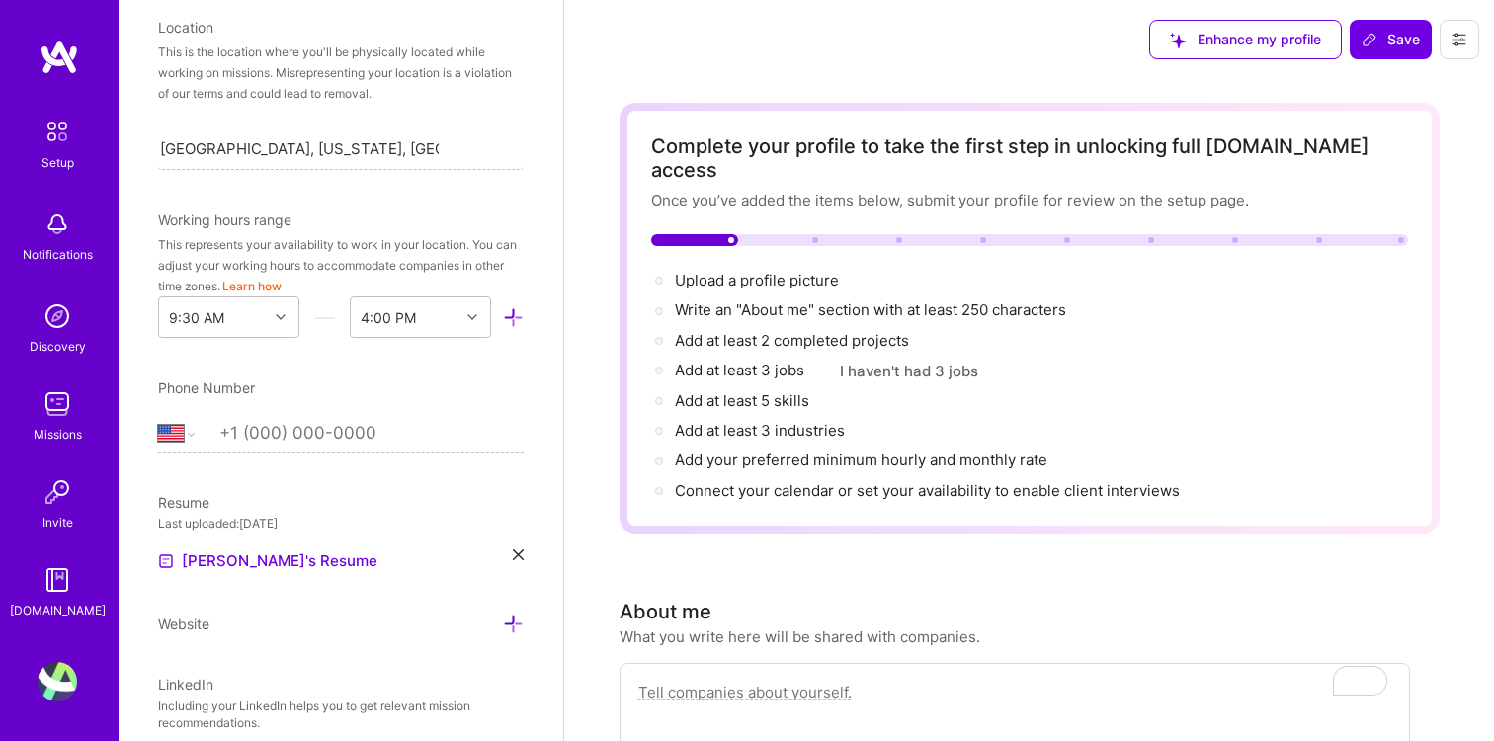
click at [513, 319] on icon at bounding box center [513, 317] width 21 height 21
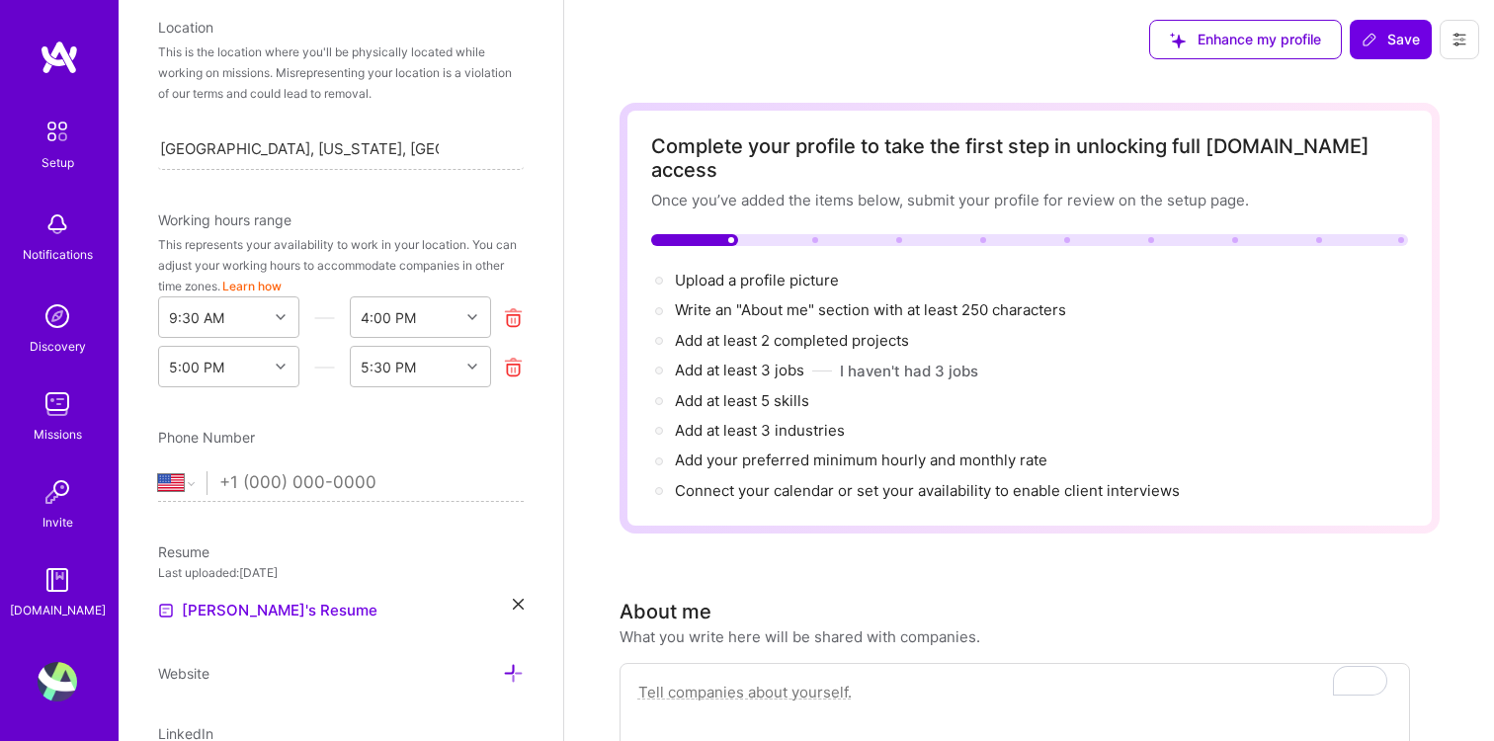
click at [513, 368] on icon at bounding box center [513, 367] width 21 height 21
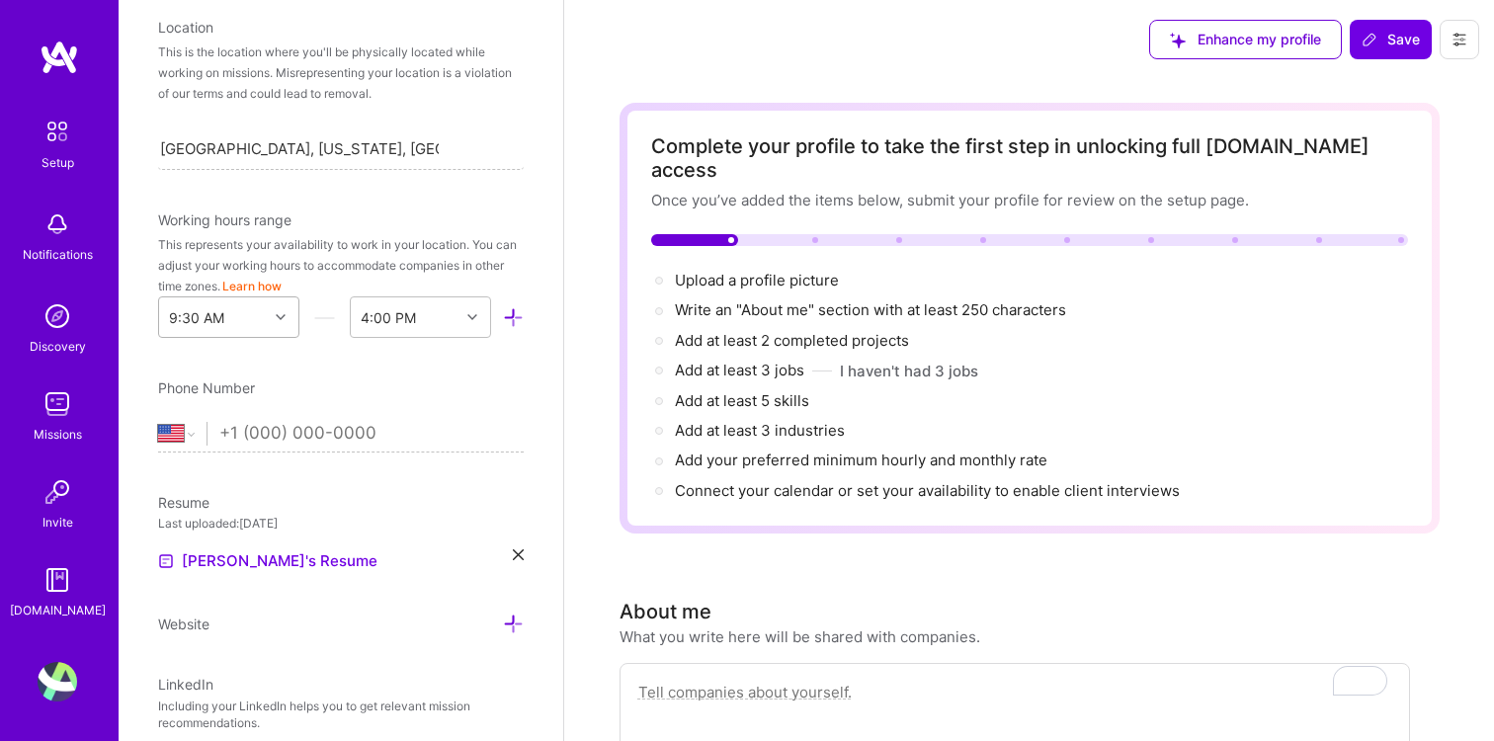
click at [283, 317] on icon at bounding box center [281, 317] width 10 height 10
click at [321, 349] on div "Add photo Evelyn Chan Full-Stack Developer 18 Years Experience Location This is…" at bounding box center [341, 370] width 445 height 741
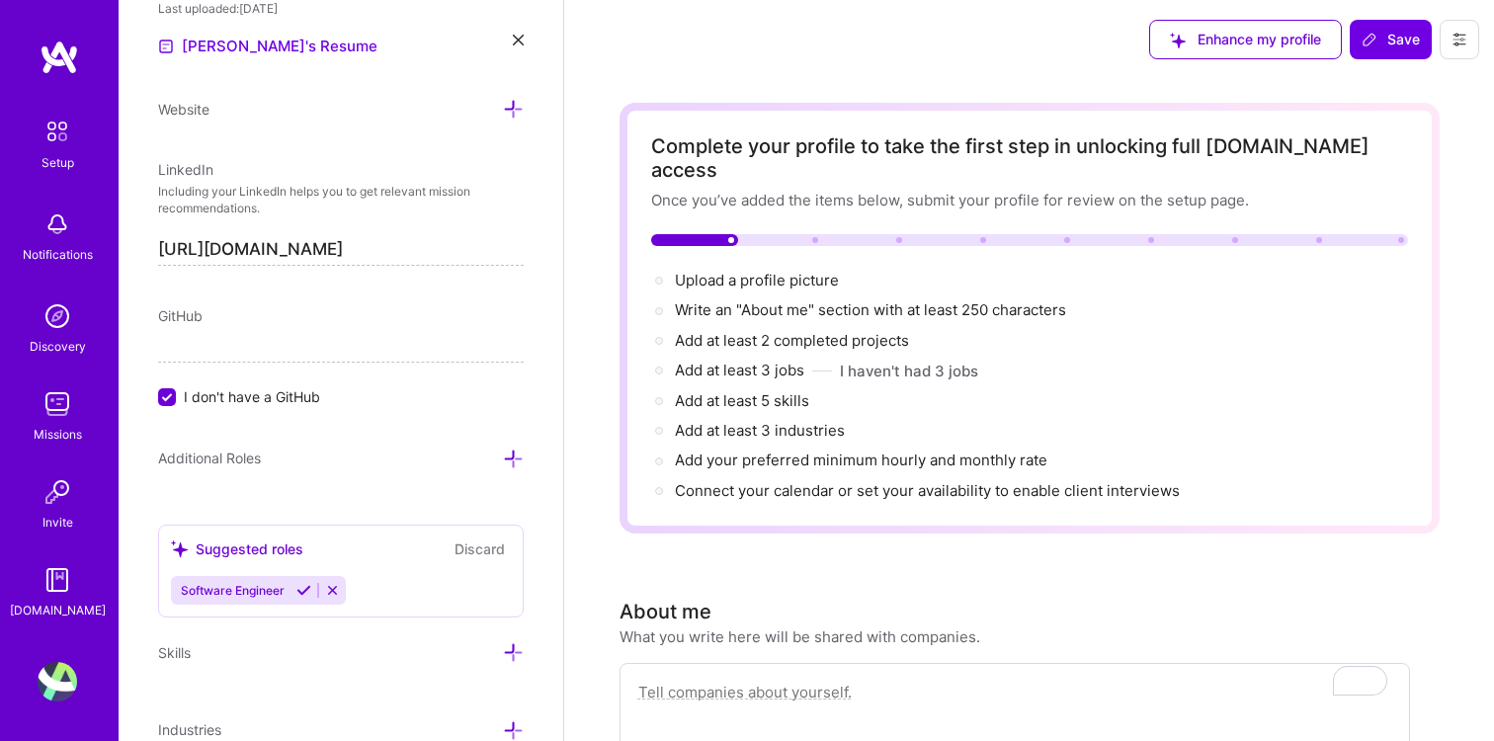
scroll to position [945, 0]
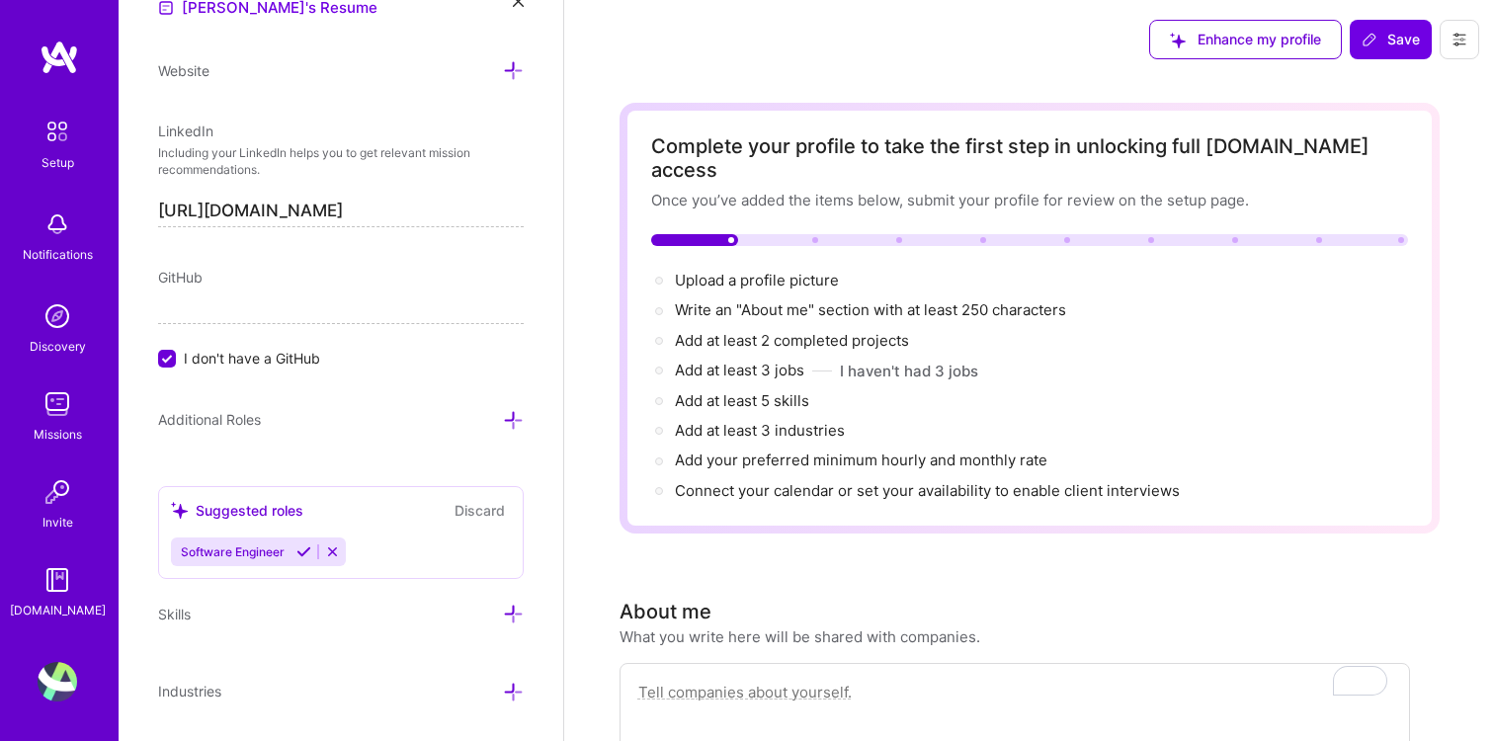
click at [169, 353] on input "I don't have a GitHub" at bounding box center [169, 360] width 18 height 18
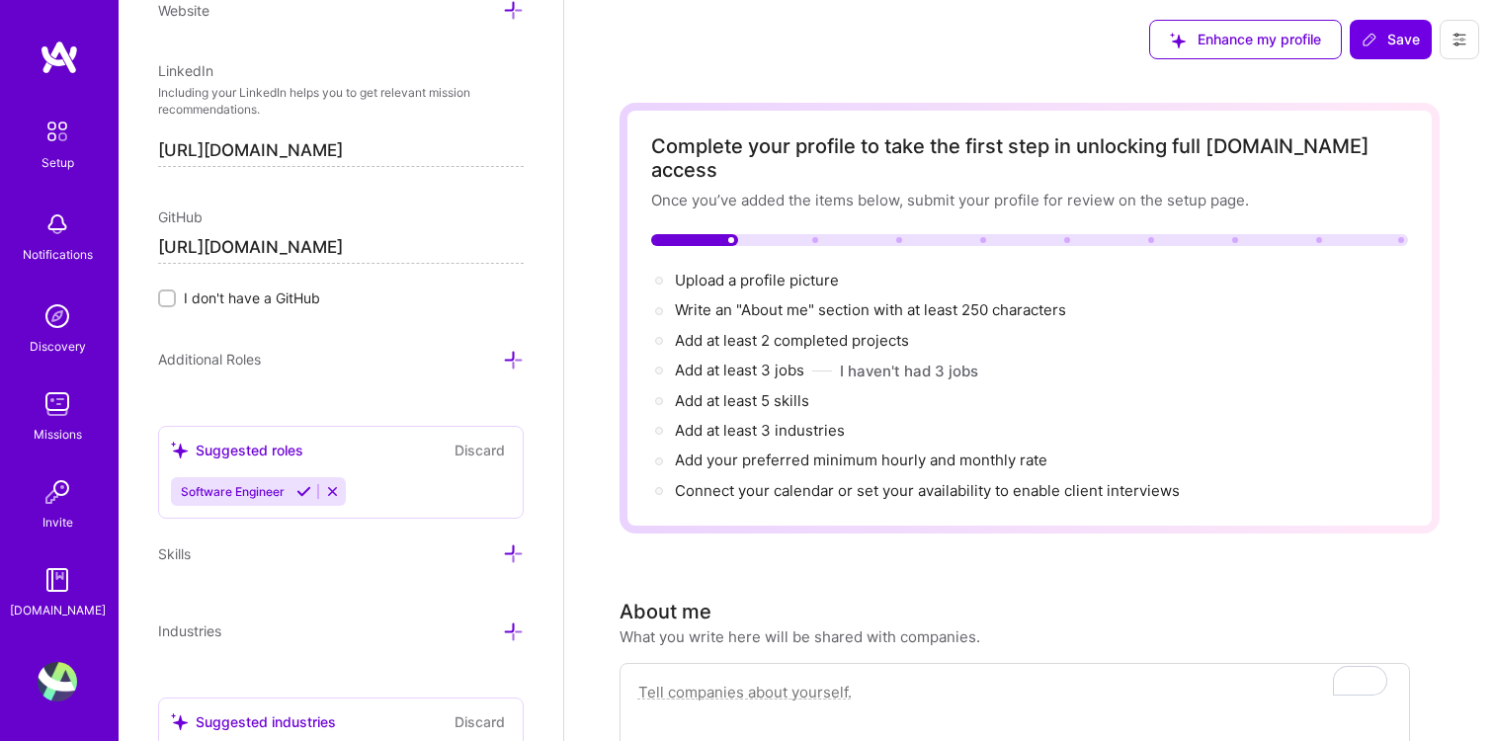
scroll to position [1010, 0]
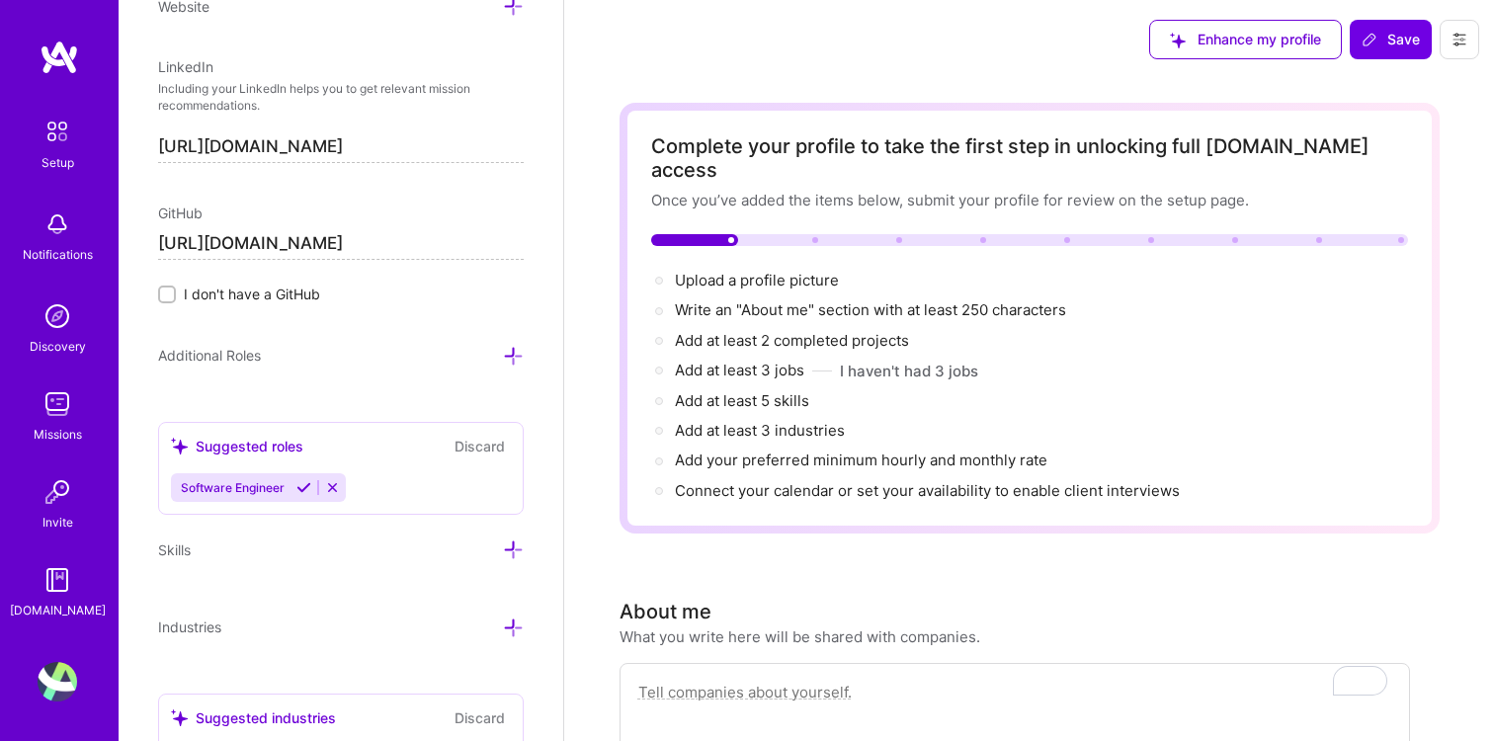
type input "[URL][DOMAIN_NAME]"
click at [517, 352] on icon at bounding box center [513, 356] width 21 height 21
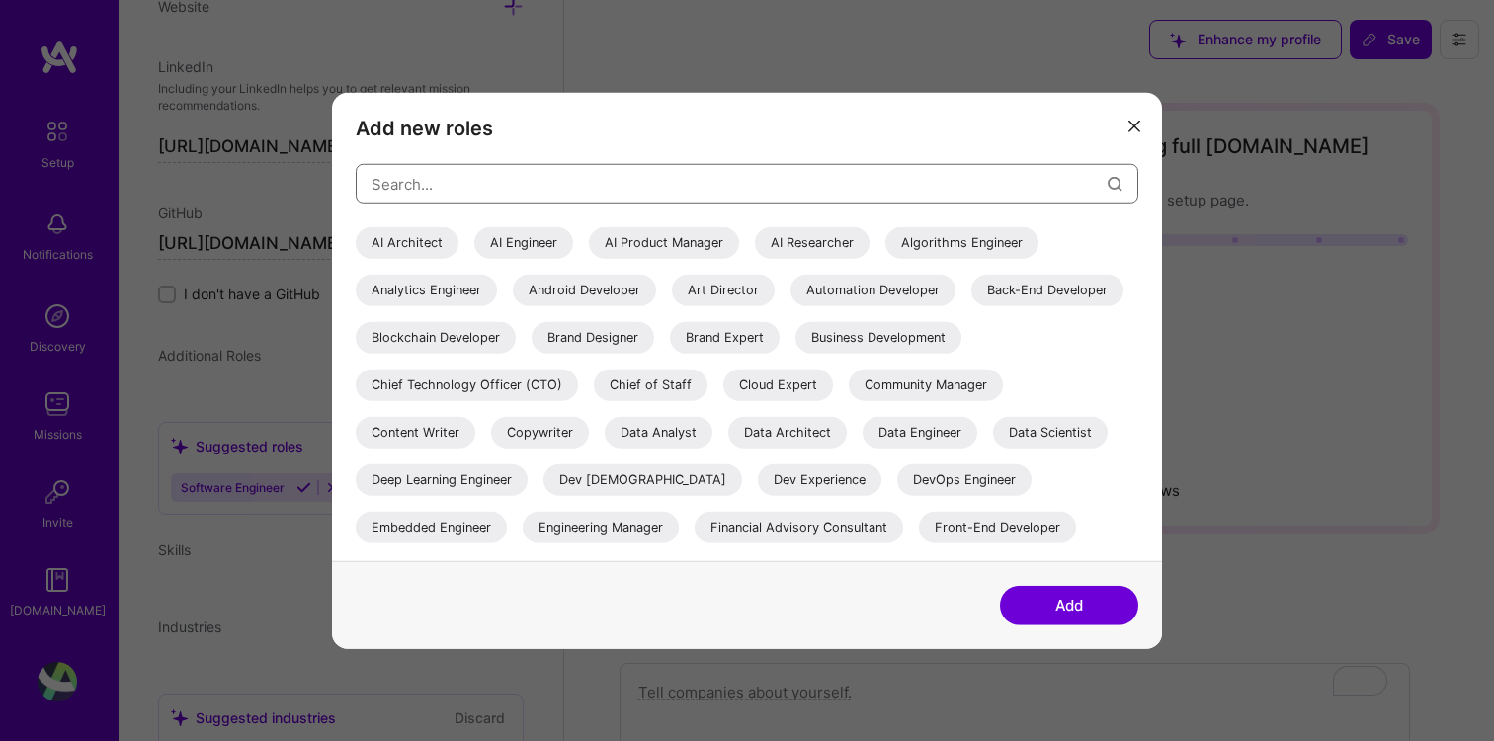
click at [633, 180] on input "modal" at bounding box center [739, 183] width 736 height 50
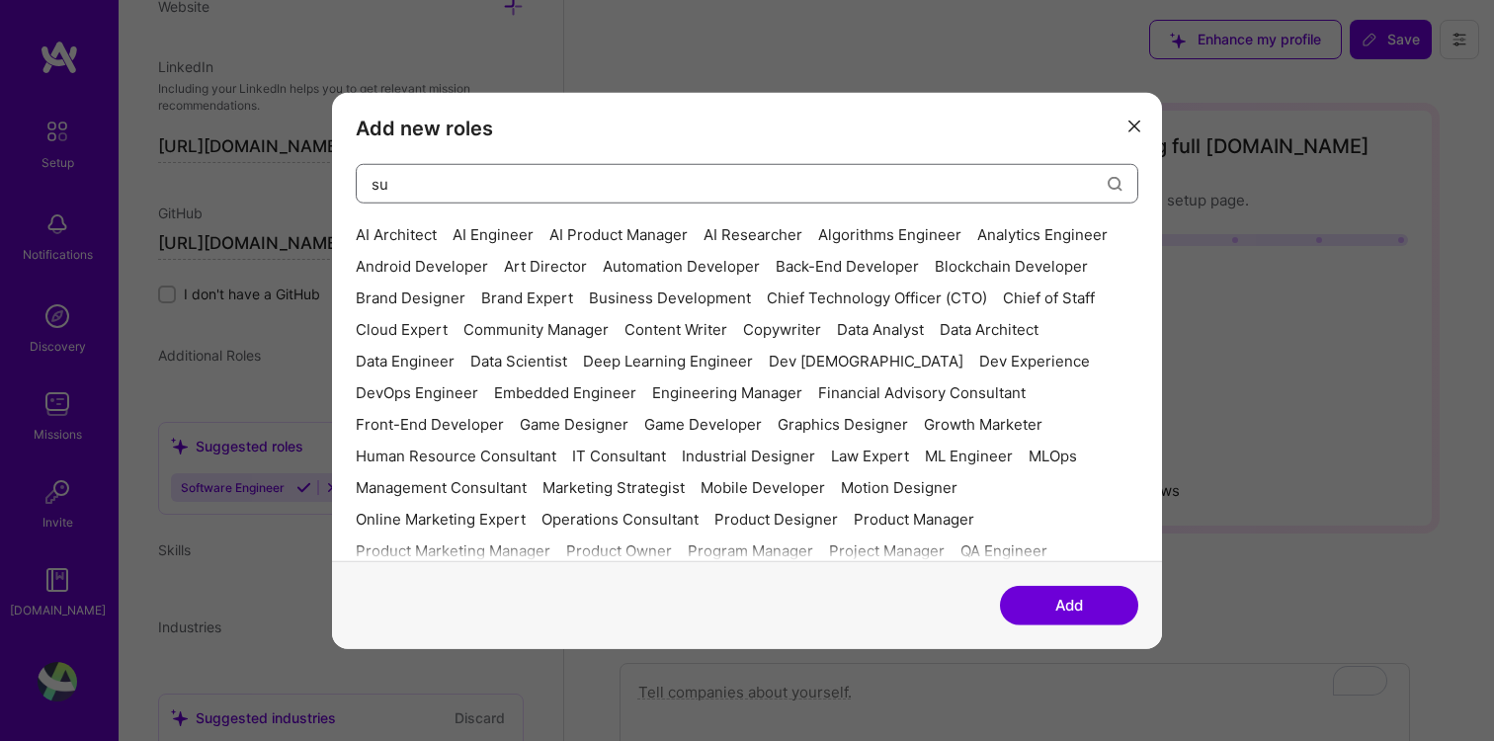
type input "s"
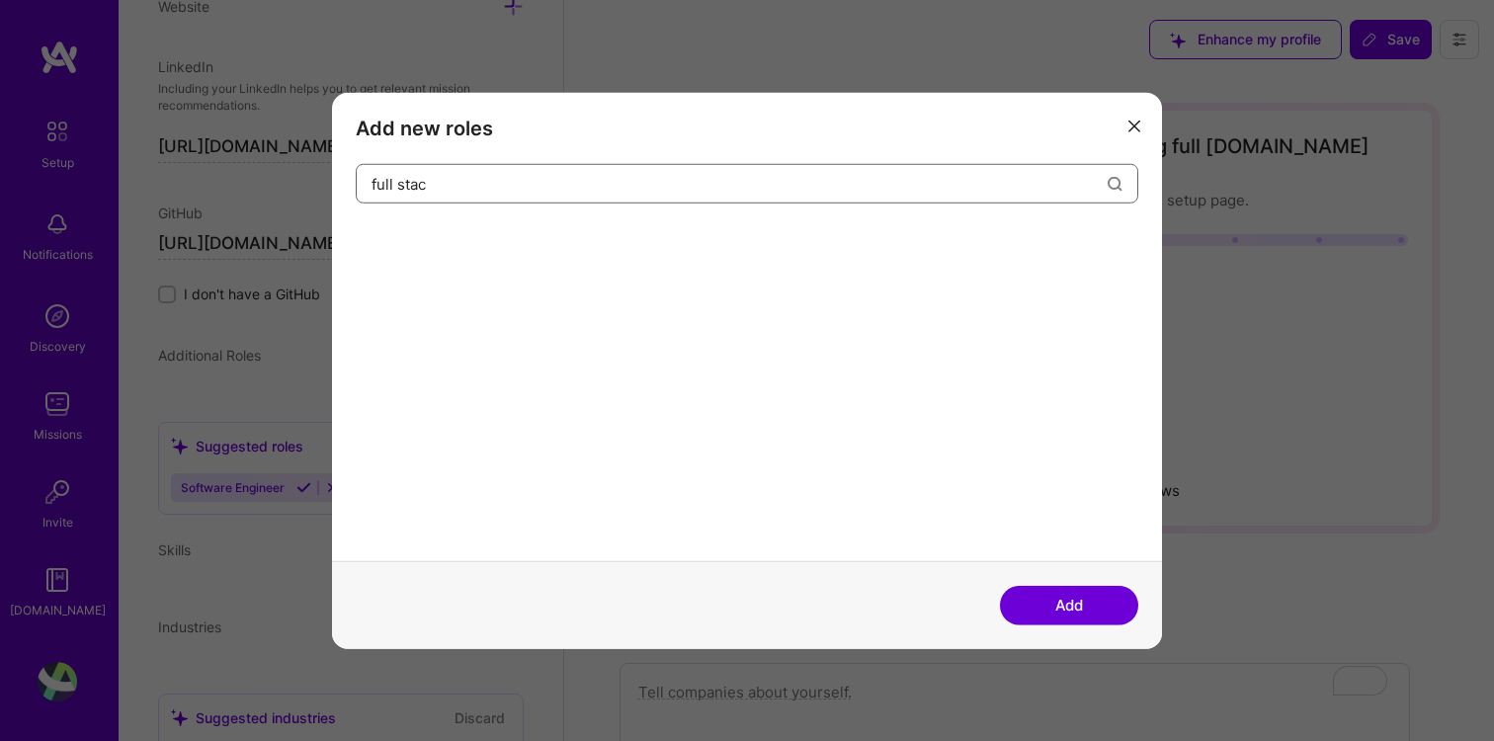
type input "full stack"
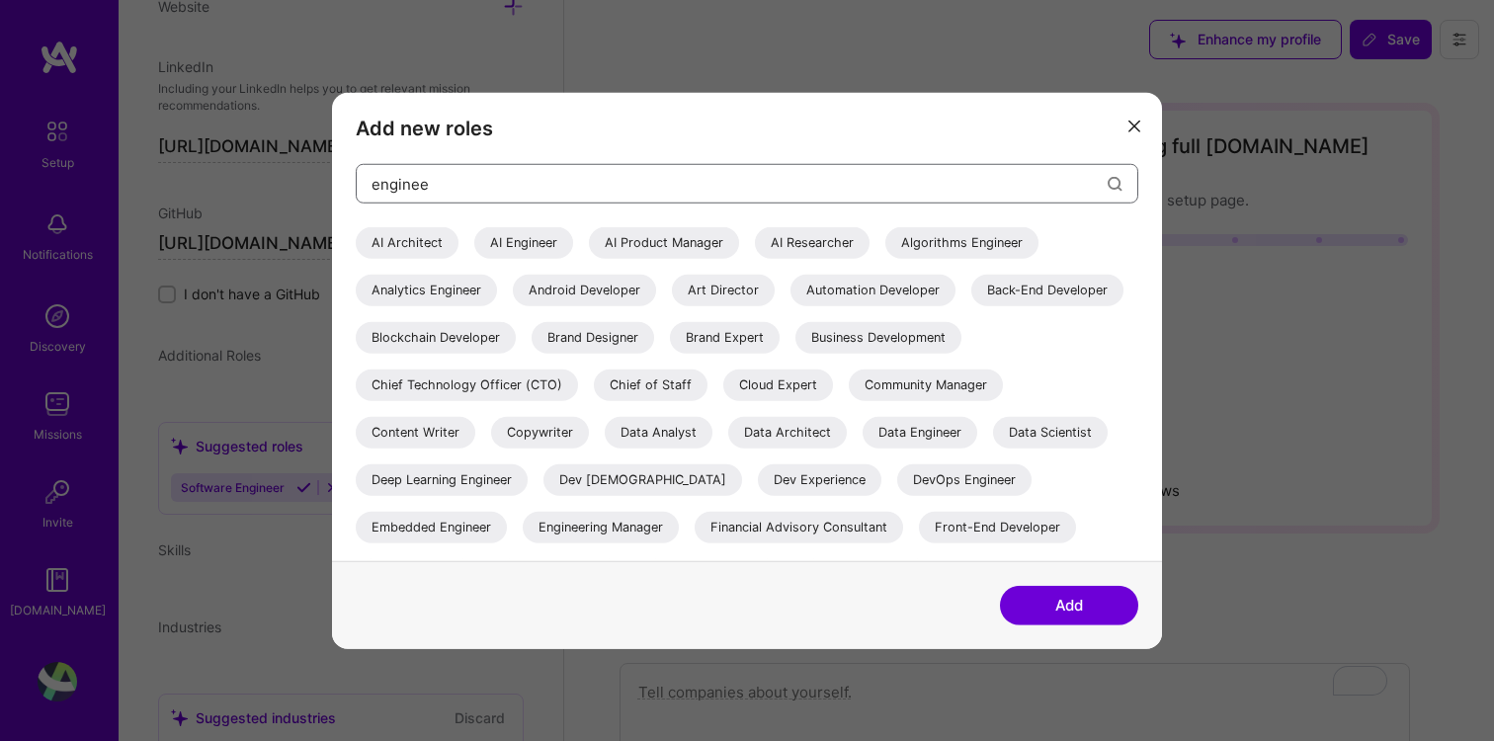
type input "engineer"
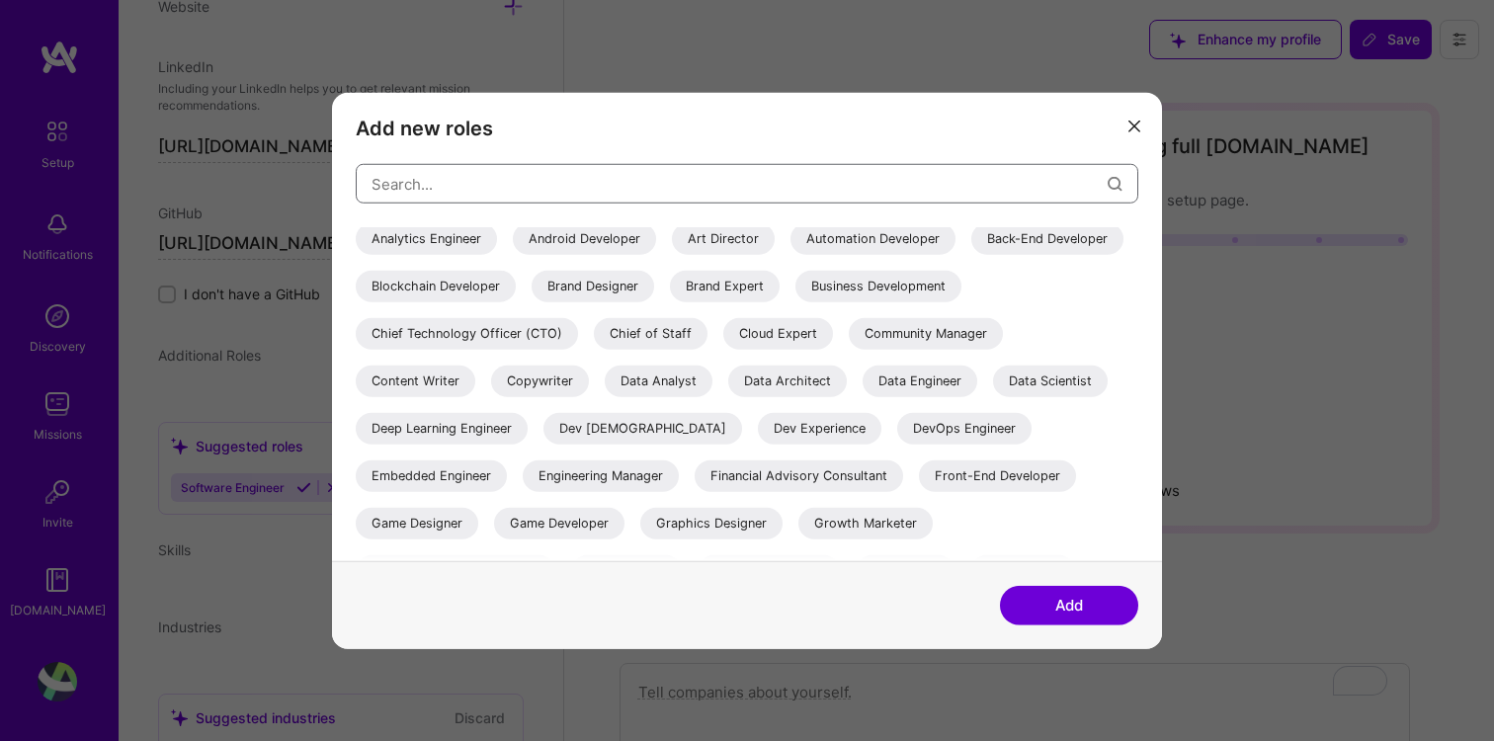
scroll to position [0, 0]
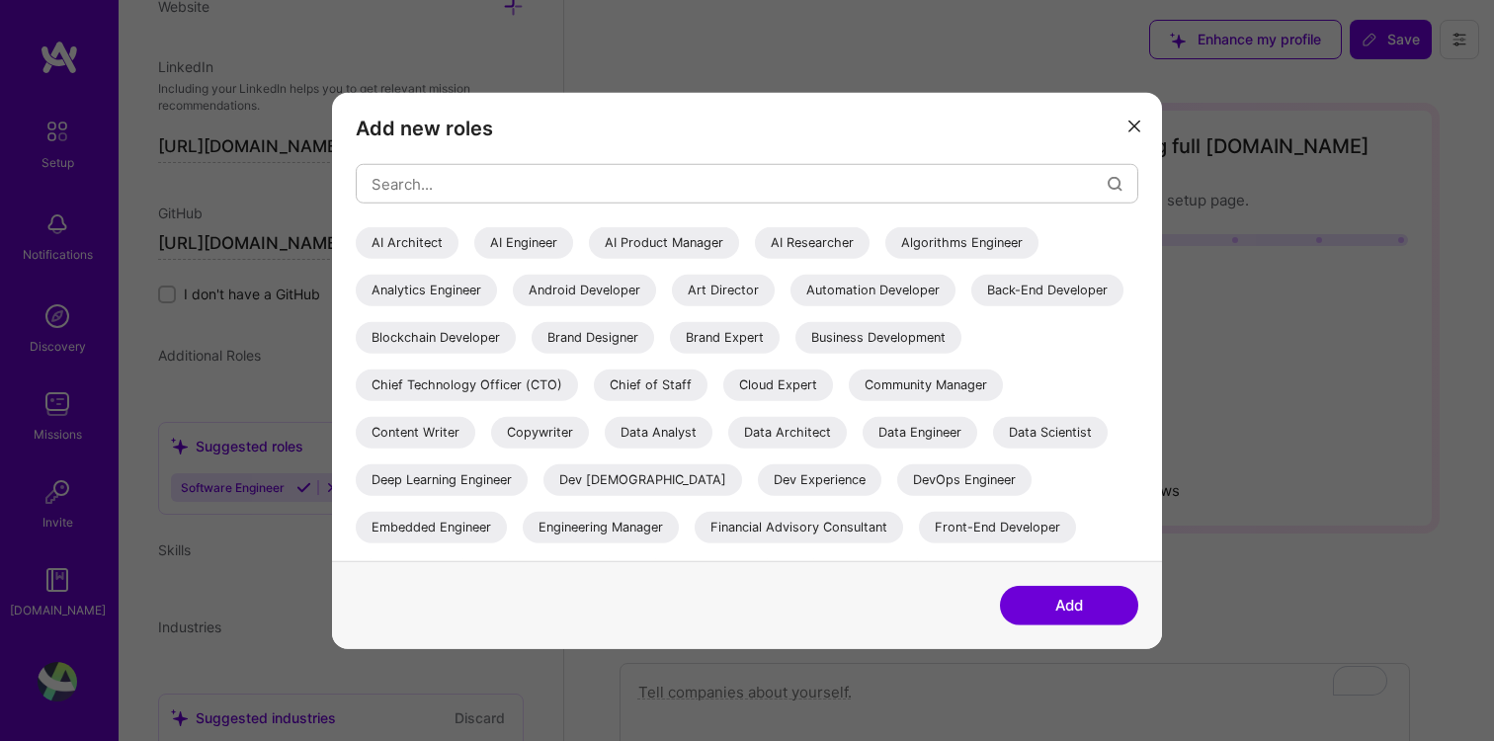
click at [1138, 116] on button "modal" at bounding box center [1134, 125] width 24 height 33
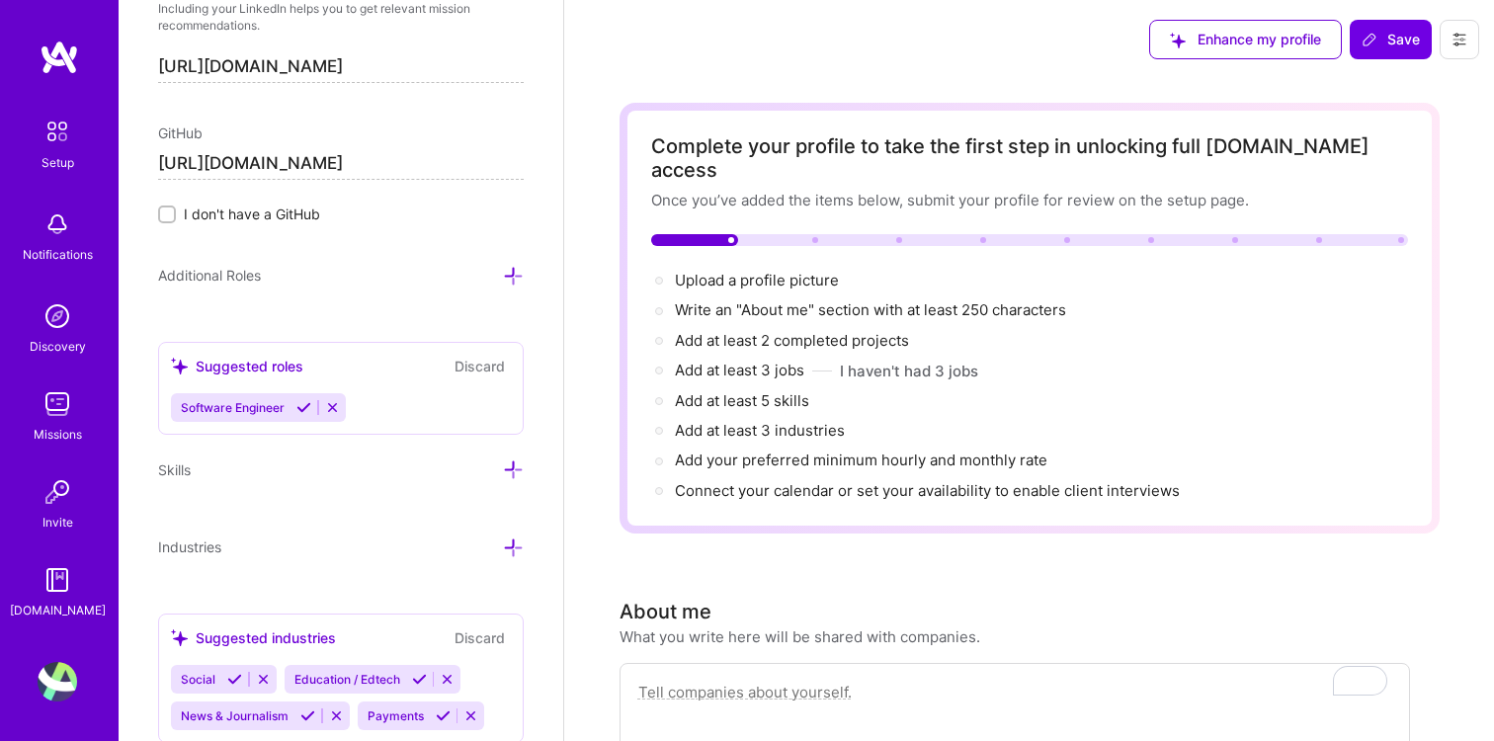
scroll to position [1153, 0]
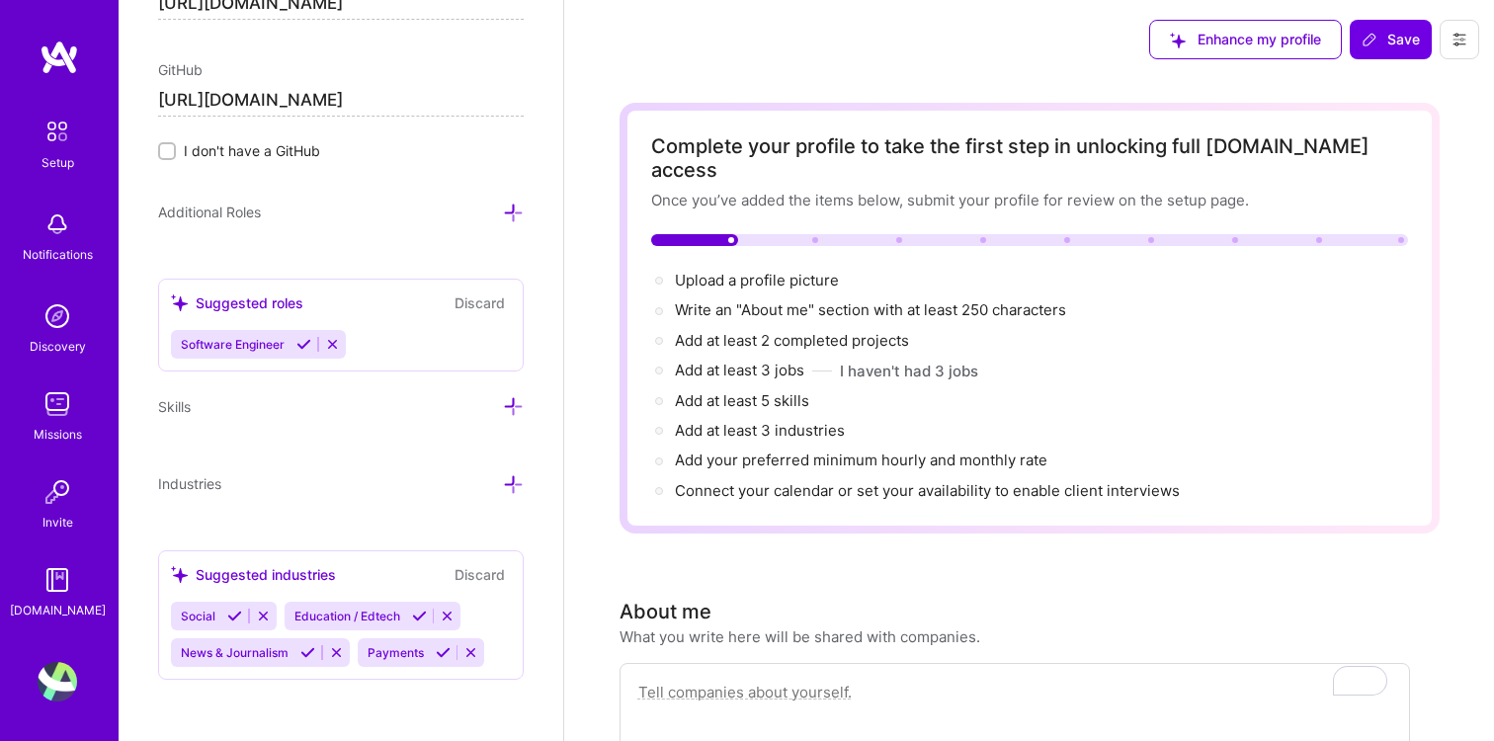
click at [512, 401] on icon at bounding box center [513, 406] width 21 height 21
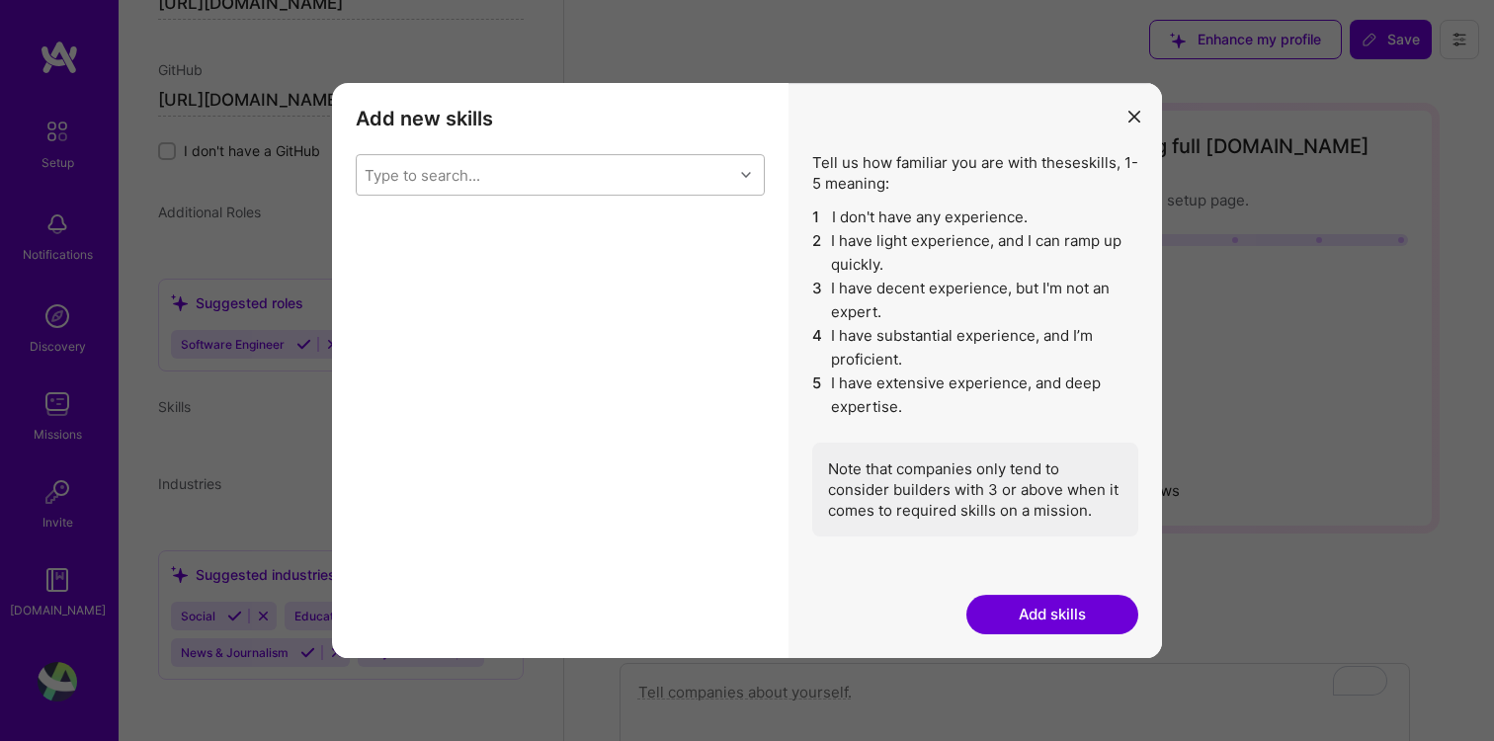
click at [629, 170] on div "Type to search..." at bounding box center [545, 175] width 376 height 40
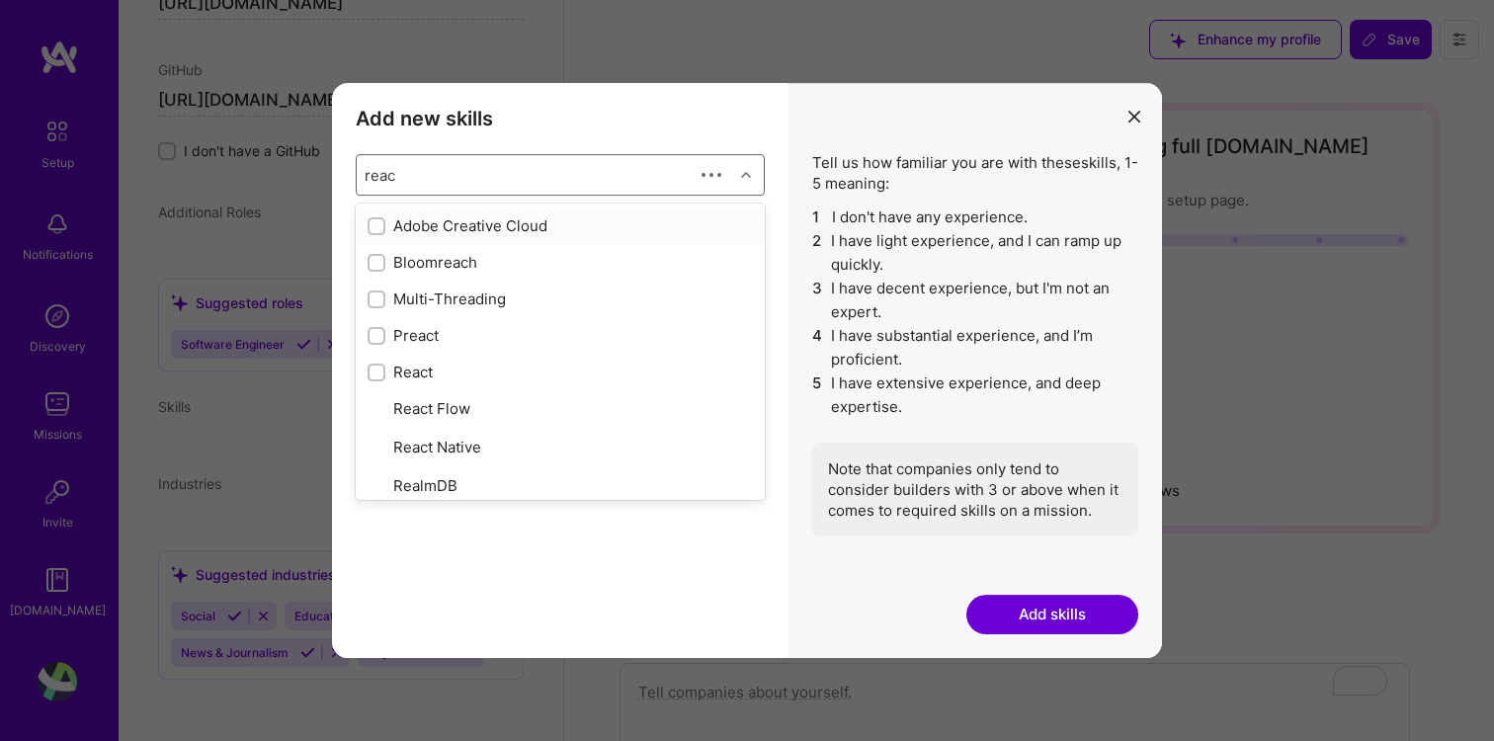
type input "react"
click at [374, 261] on input "modal" at bounding box center [378, 264] width 14 height 14
checkbox input "false"
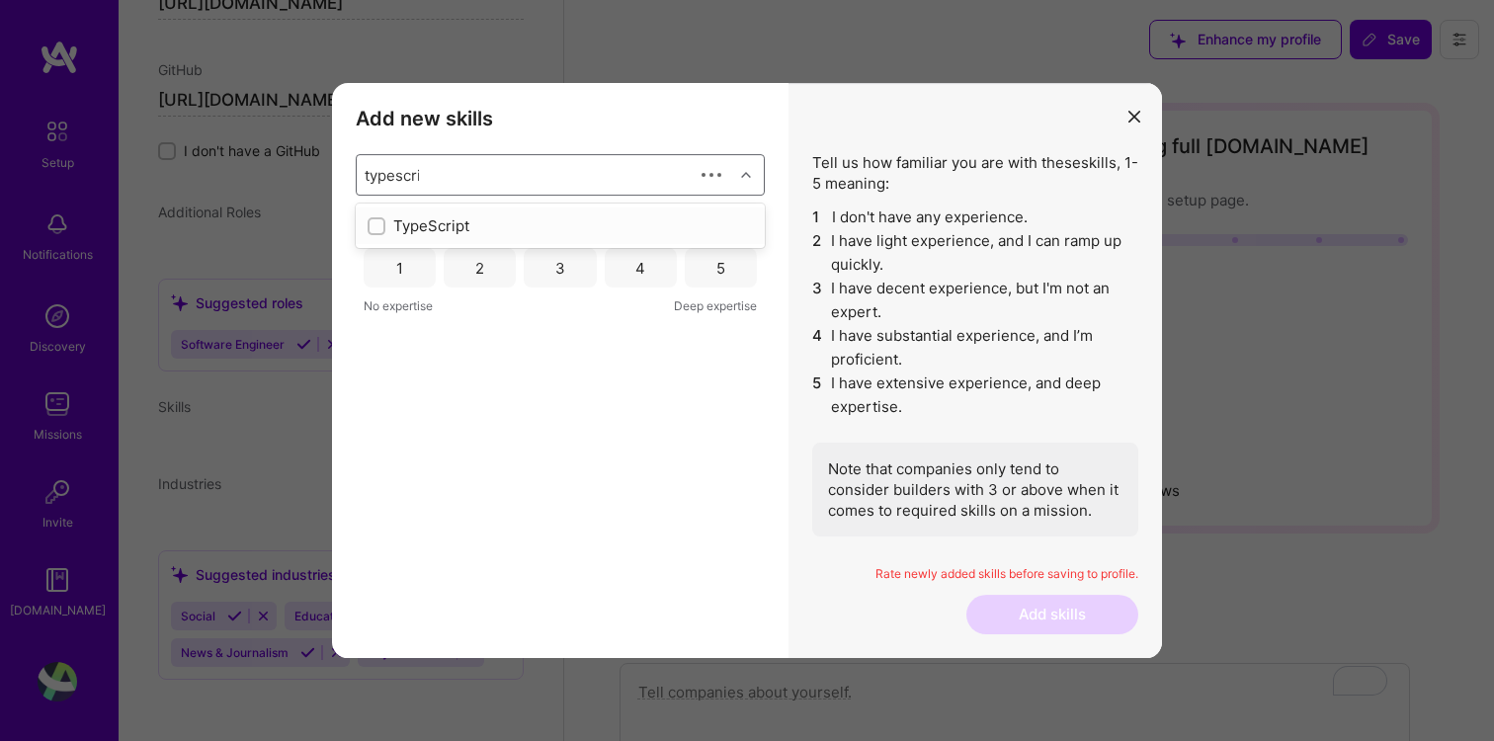
type input "typescript"
click at [375, 222] on input "modal" at bounding box center [378, 227] width 14 height 14
checkbox input "false"
type input "elastic"
click at [380, 220] on input "modal" at bounding box center [378, 227] width 14 height 14
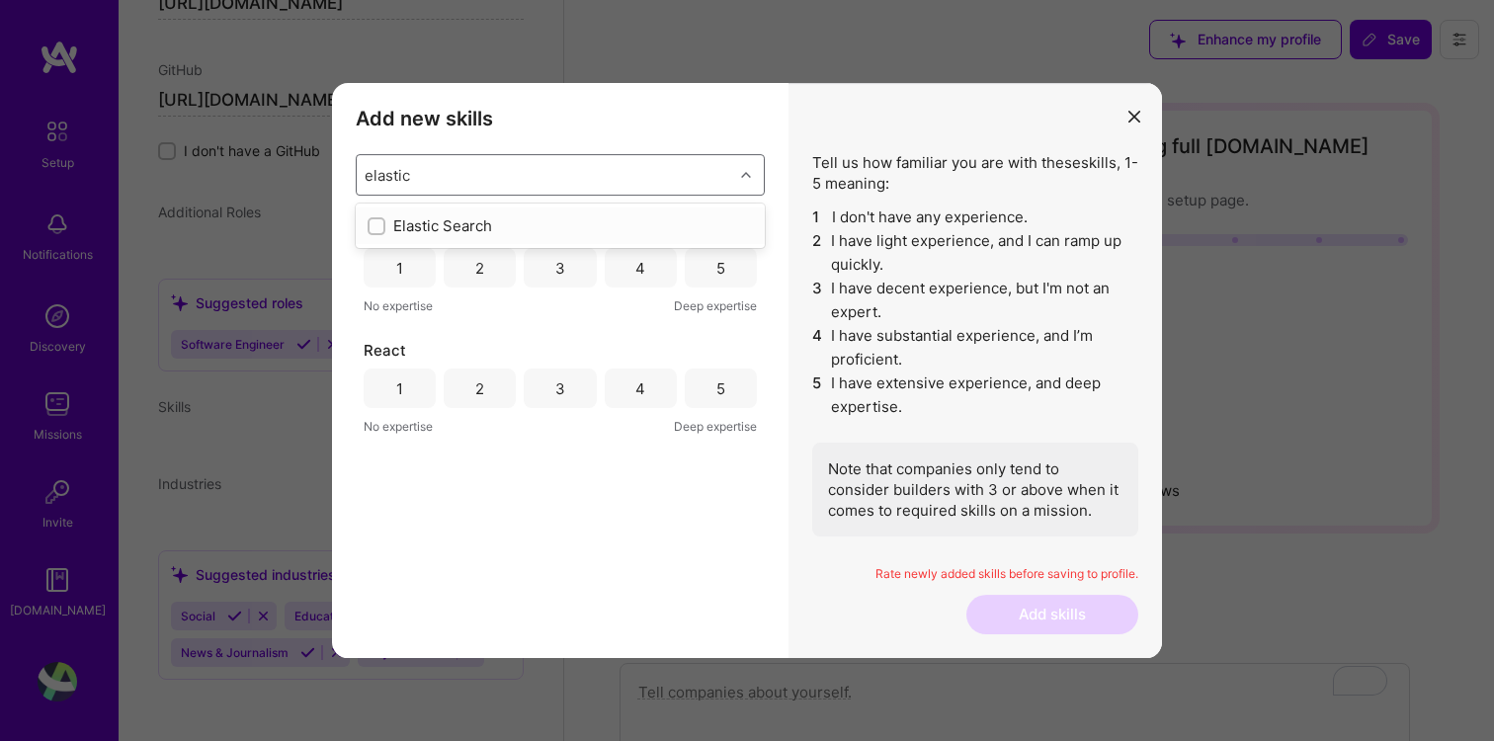
checkbox input "false"
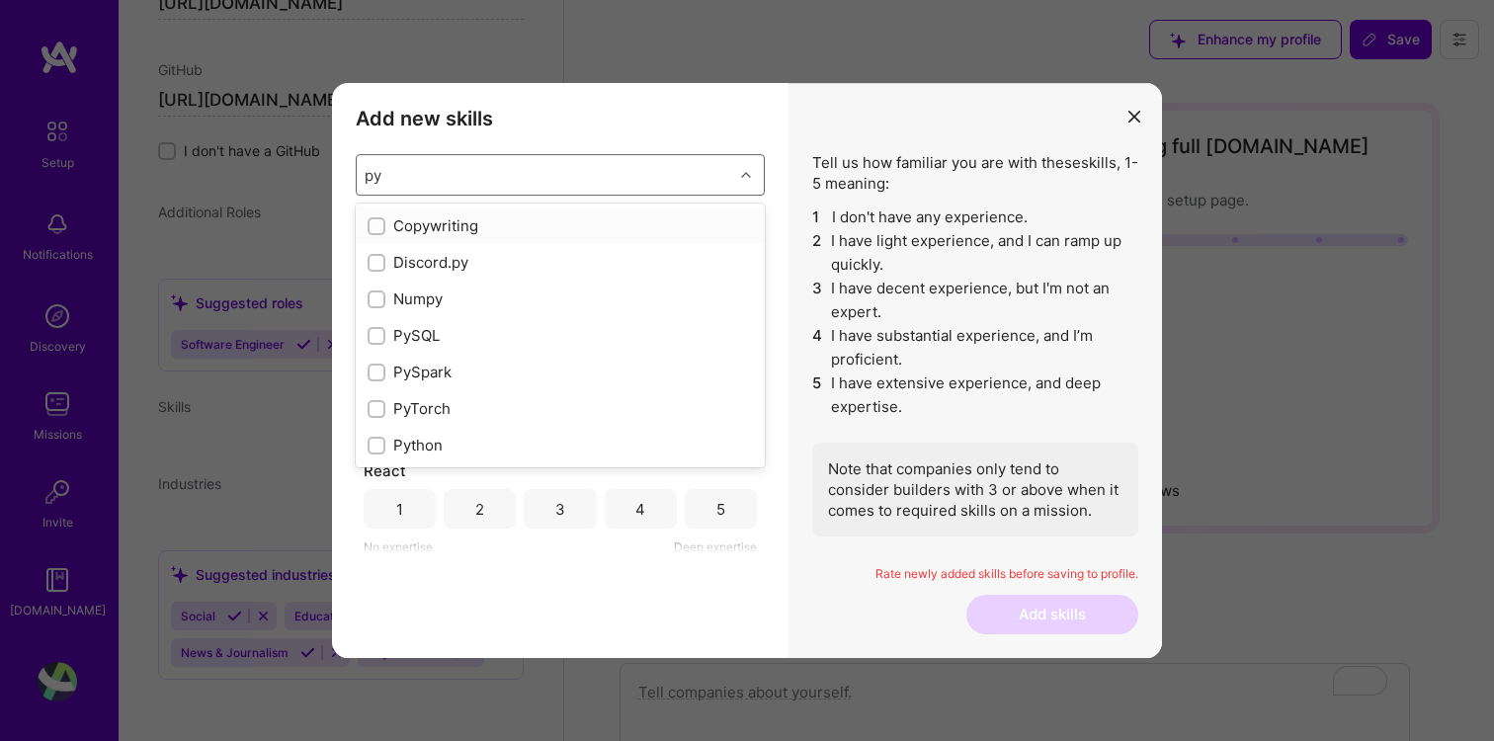
type input "p"
checkbox input "true"
type input "php"
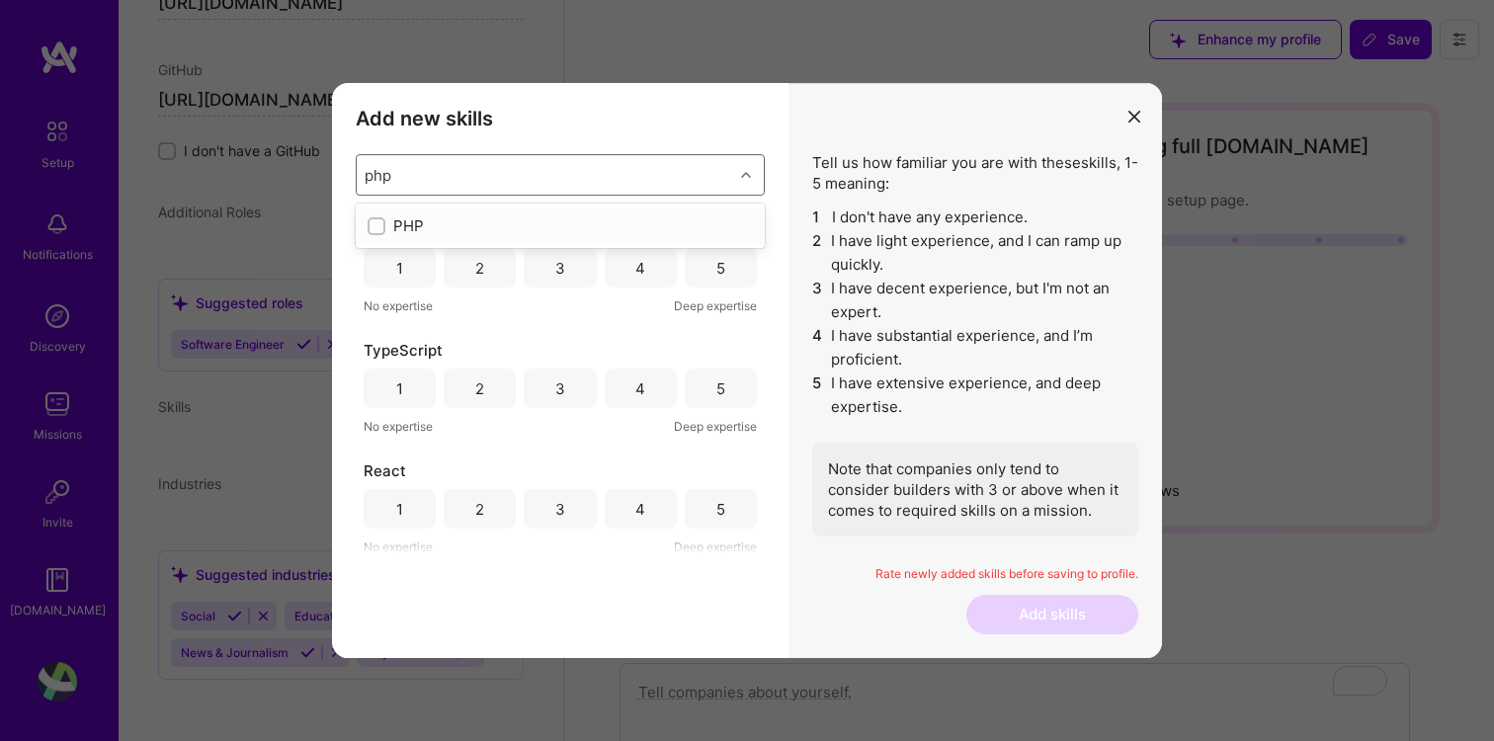
click at [373, 227] on input "modal" at bounding box center [378, 227] width 14 height 14
checkbox input "false"
type input "java"
click at [379, 231] on input "modal" at bounding box center [378, 227] width 14 height 14
checkbox input "false"
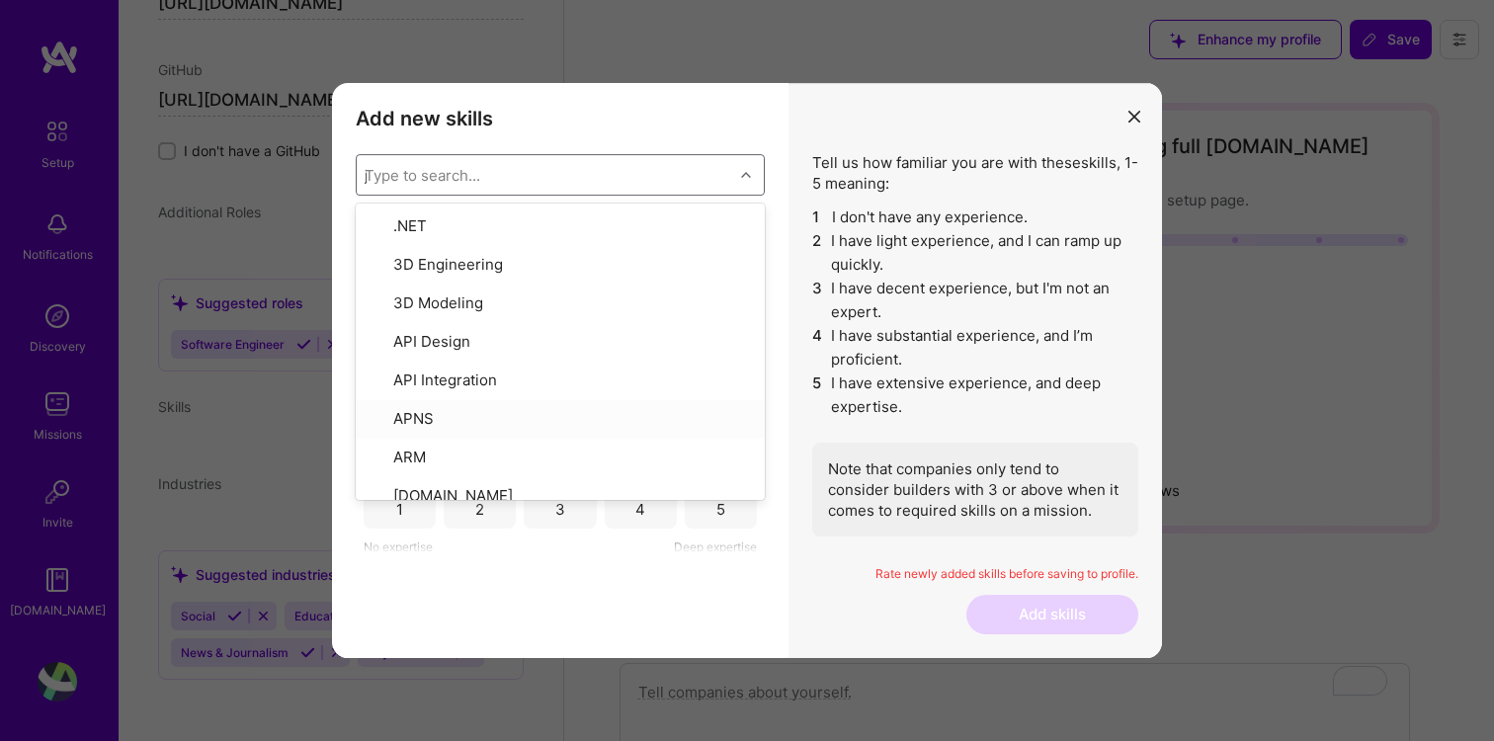
type input "ja"
checkbox input "false"
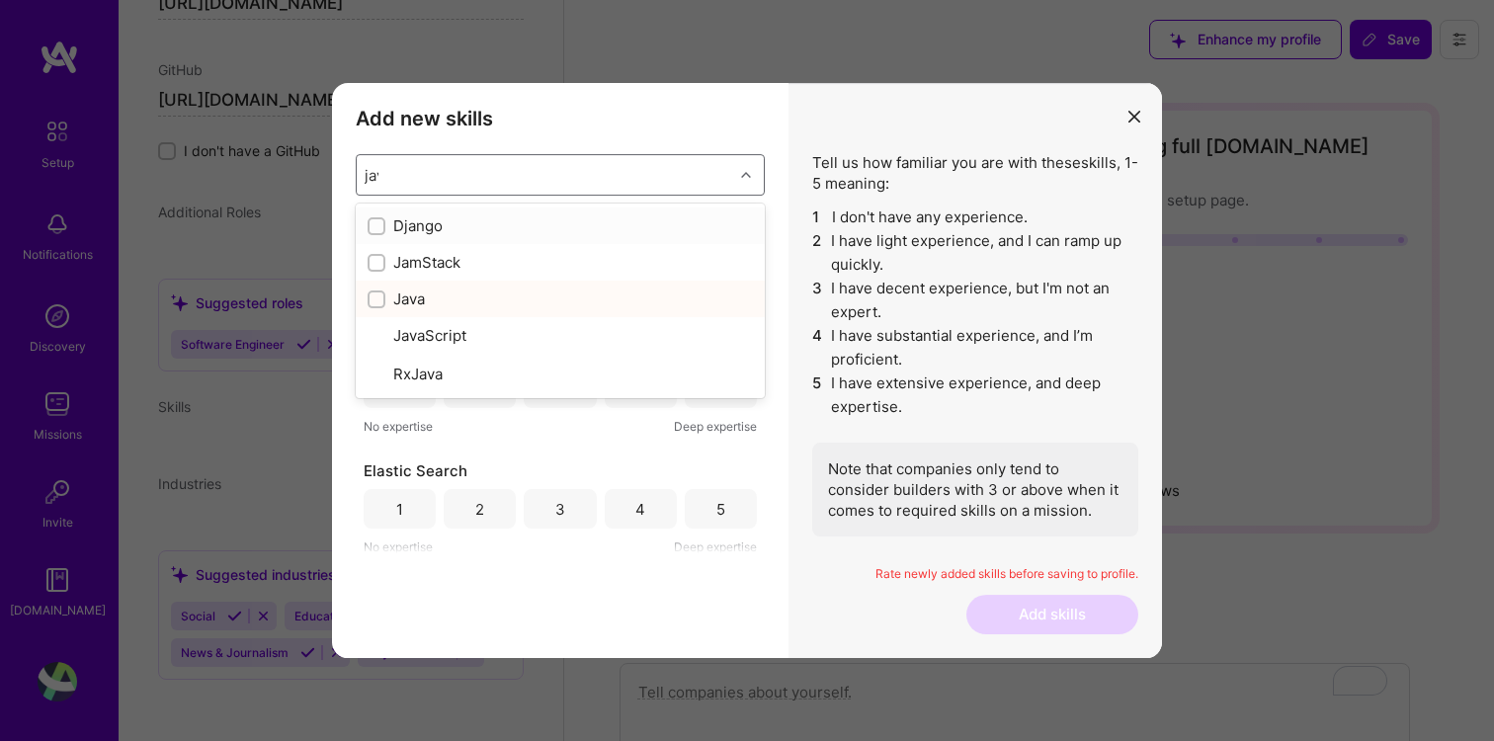
type input "java"
checkbox input "true"
type input "javas"
checkbox input "false"
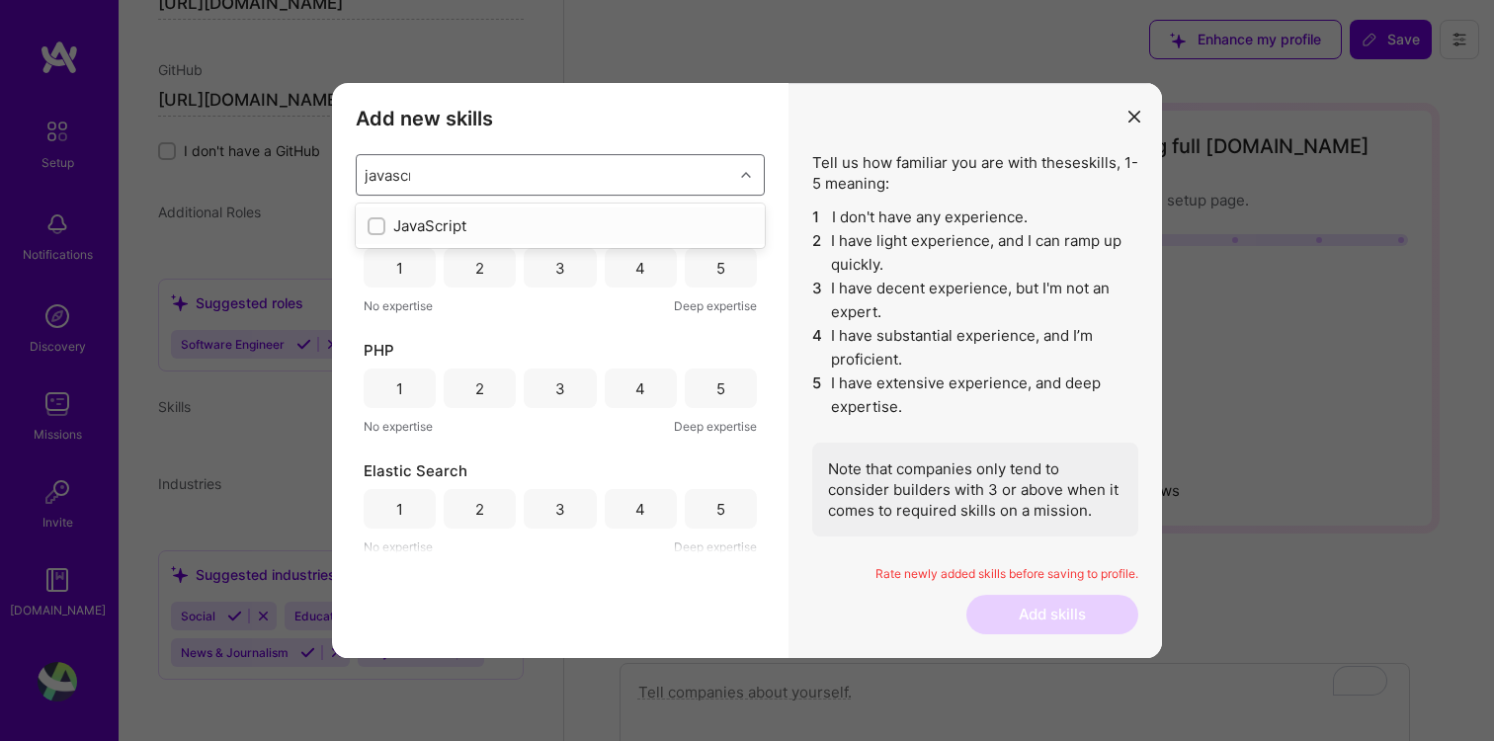
type input "javascrip"
click at [378, 229] on input "modal" at bounding box center [378, 227] width 14 height 14
checkbox input "false"
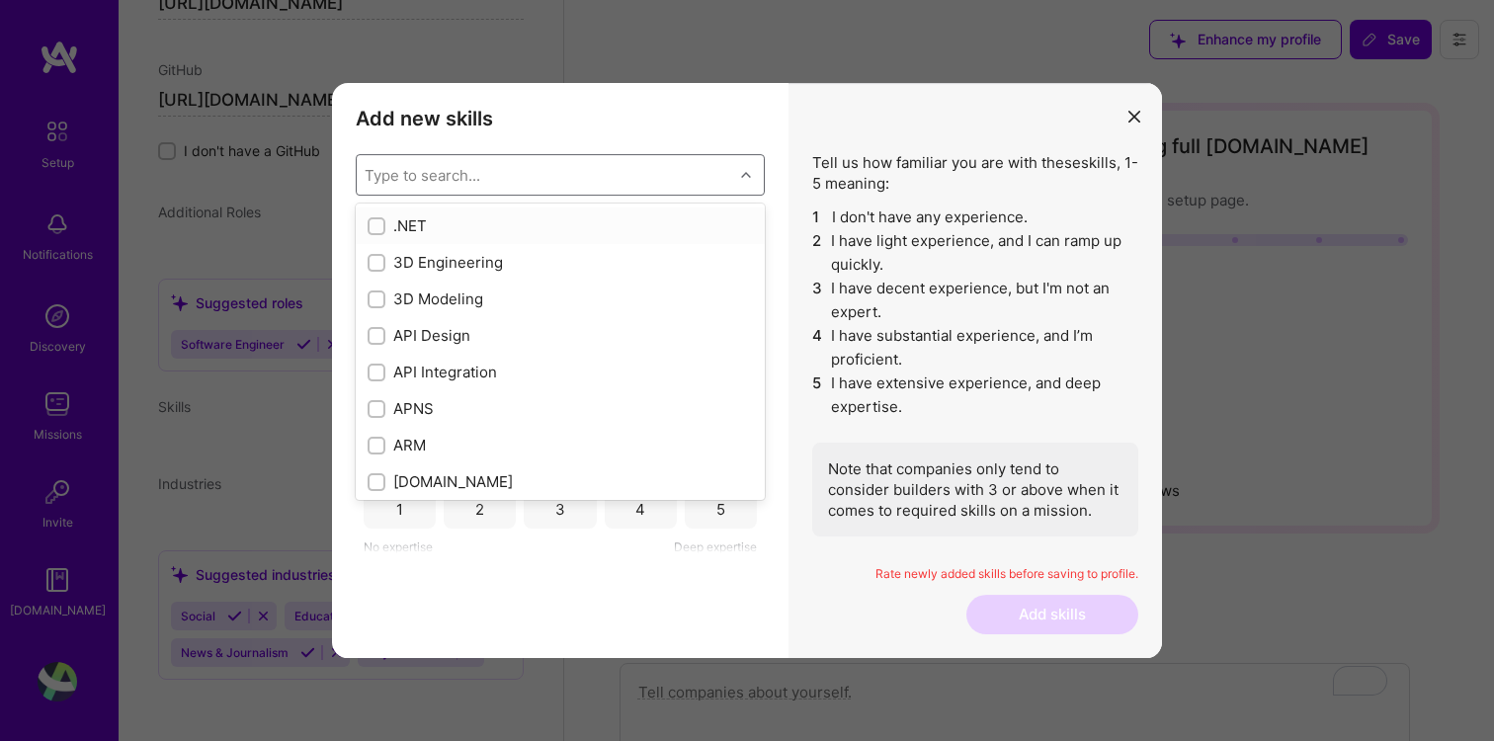
type input "p"
checkbox input "true"
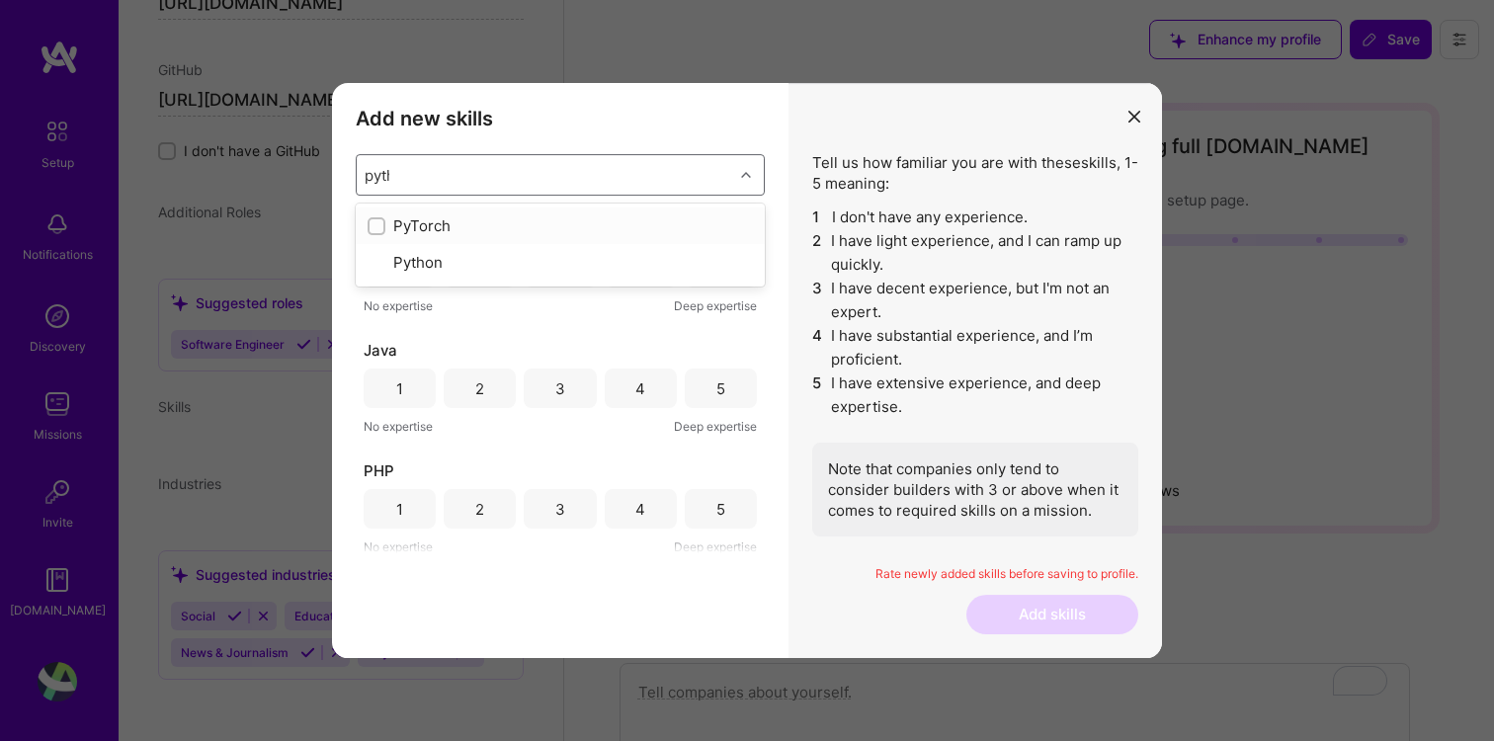
type input "python"
click at [377, 225] on input "modal" at bounding box center [378, 227] width 14 height 14
checkbox input "false"
click at [844, 323] on li "3 I have decent experience, but I'm not an expert." at bounding box center [975, 300] width 326 height 47
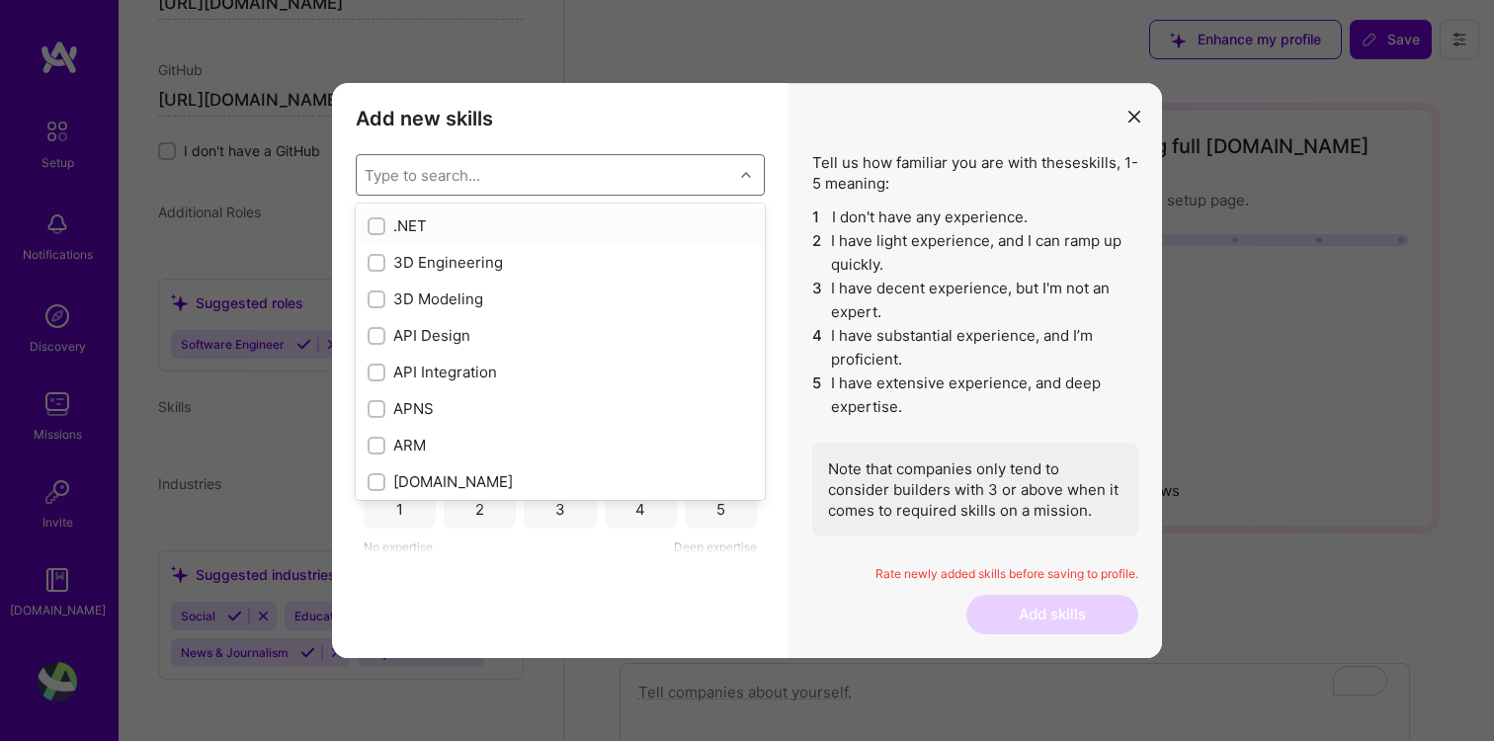
click at [405, 174] on div "Type to search..." at bounding box center [423, 175] width 116 height 21
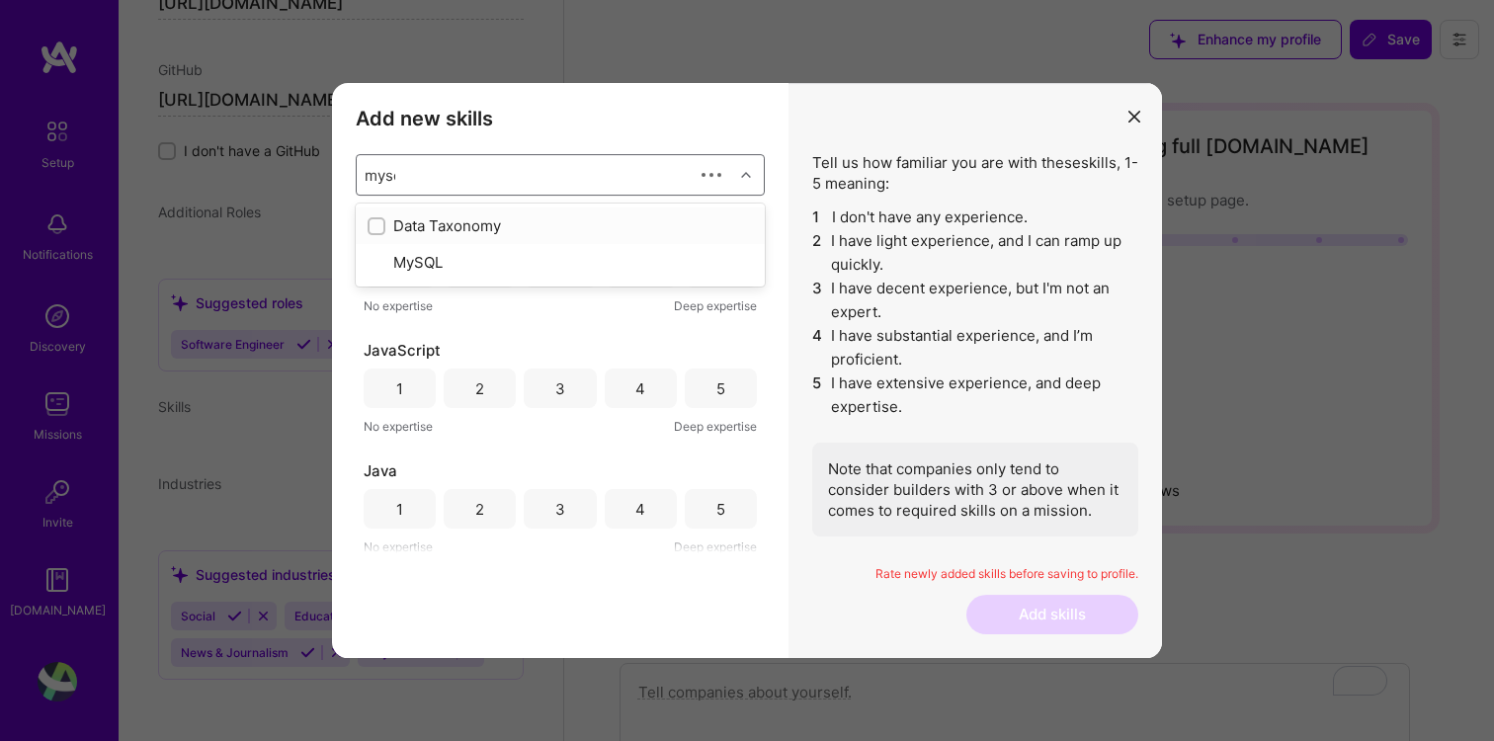
type input "mysql"
click at [377, 224] on input "modal" at bounding box center [378, 227] width 14 height 14
checkbox input "false"
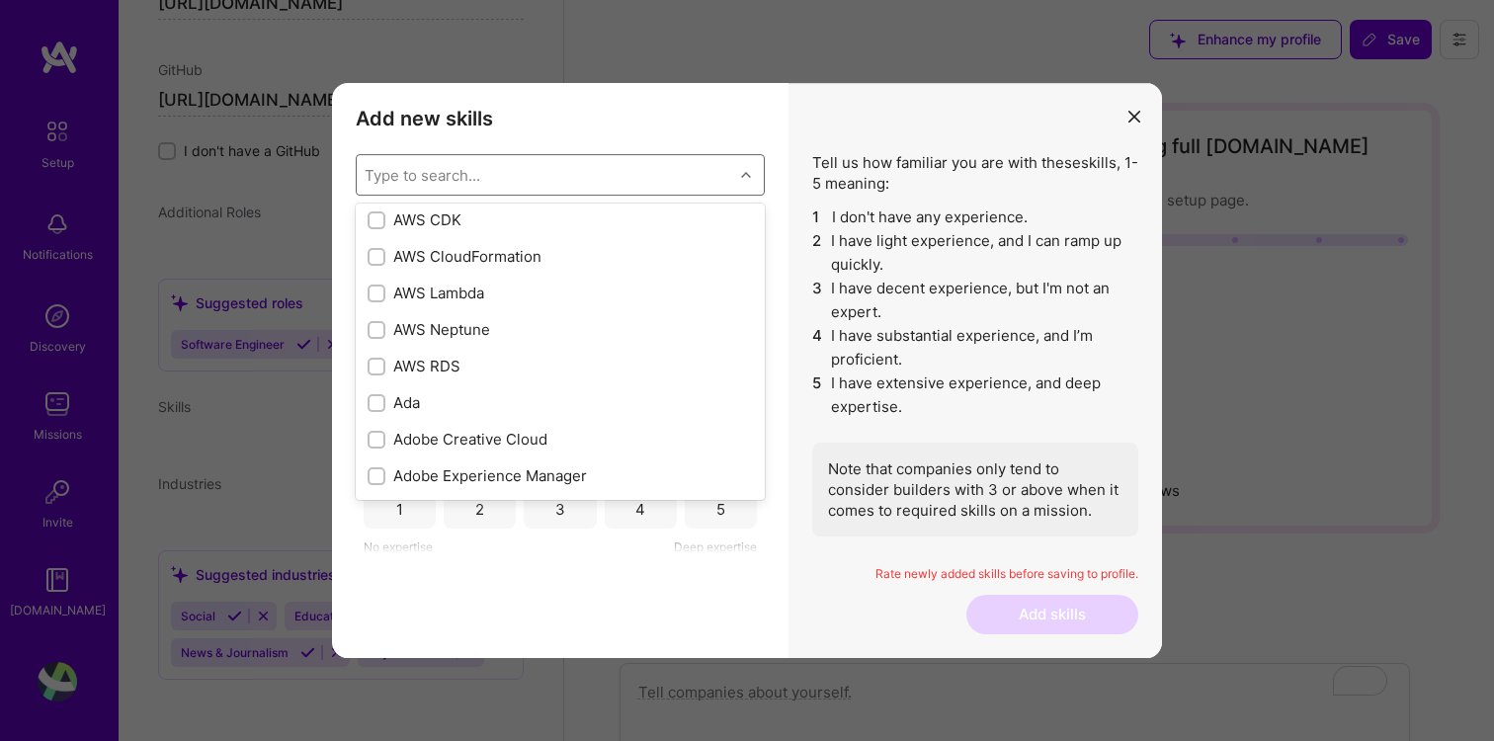
scroll to position [0, 0]
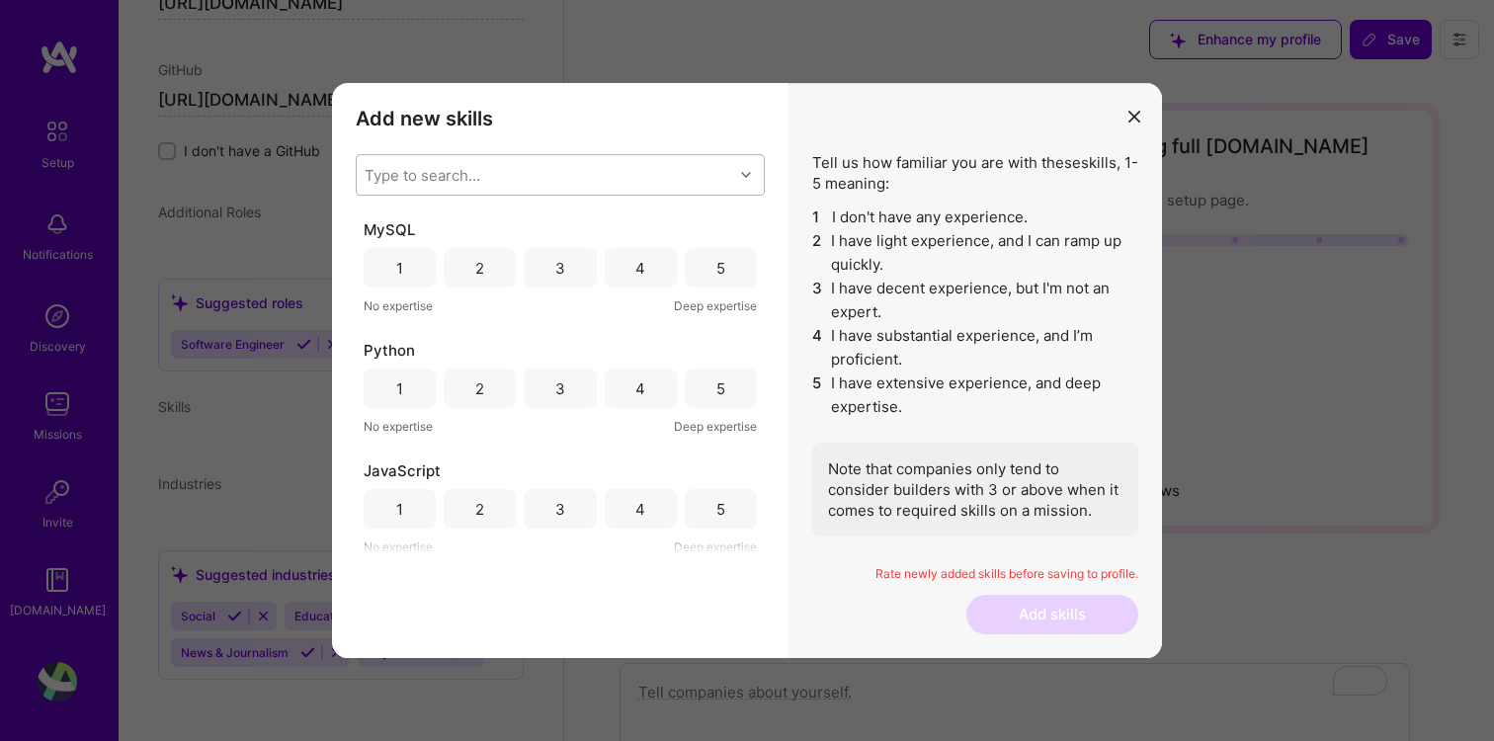
click at [925, 345] on li "4 I have substantial experience, and I’m proficient." at bounding box center [975, 347] width 326 height 47
click at [572, 271] on div "3" at bounding box center [560, 268] width 72 height 40
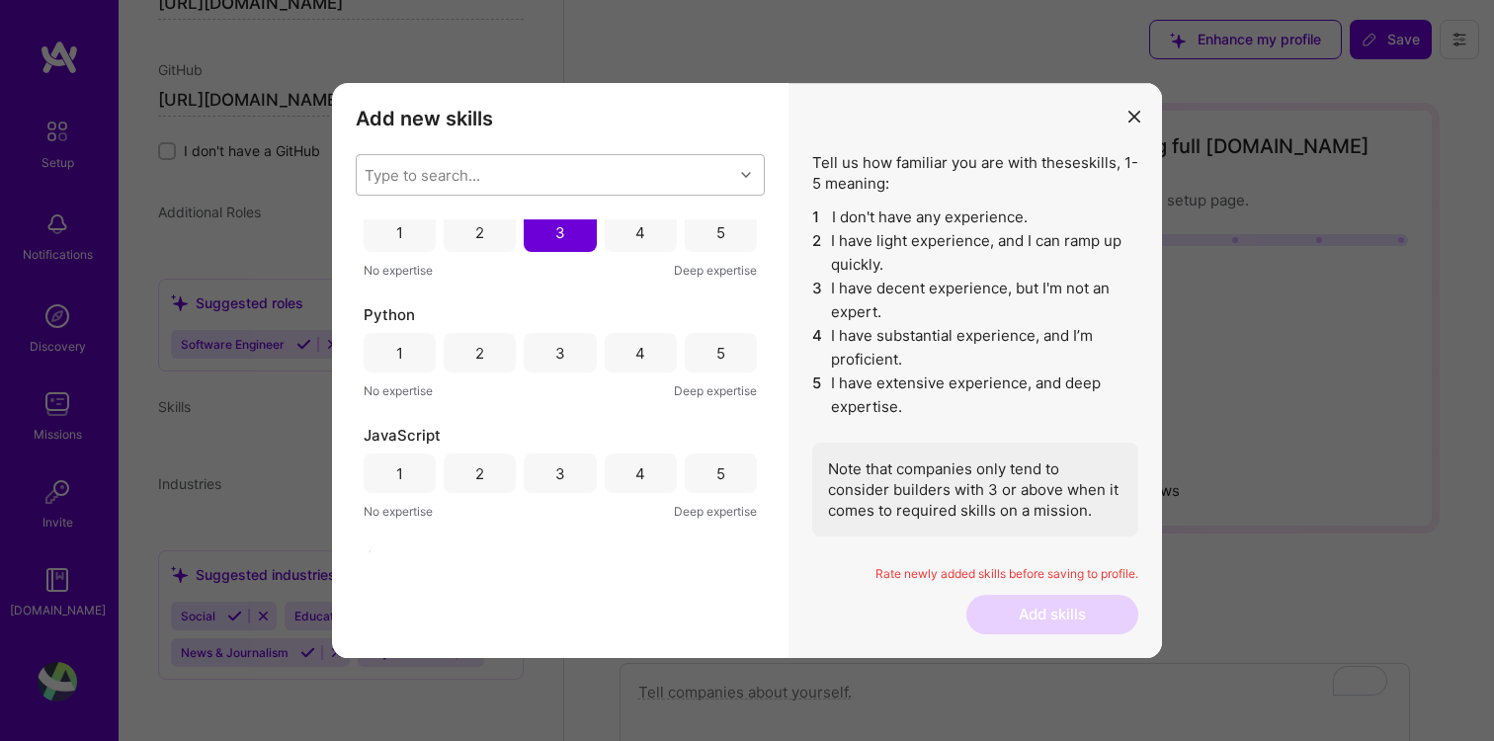
scroll to position [46, 0]
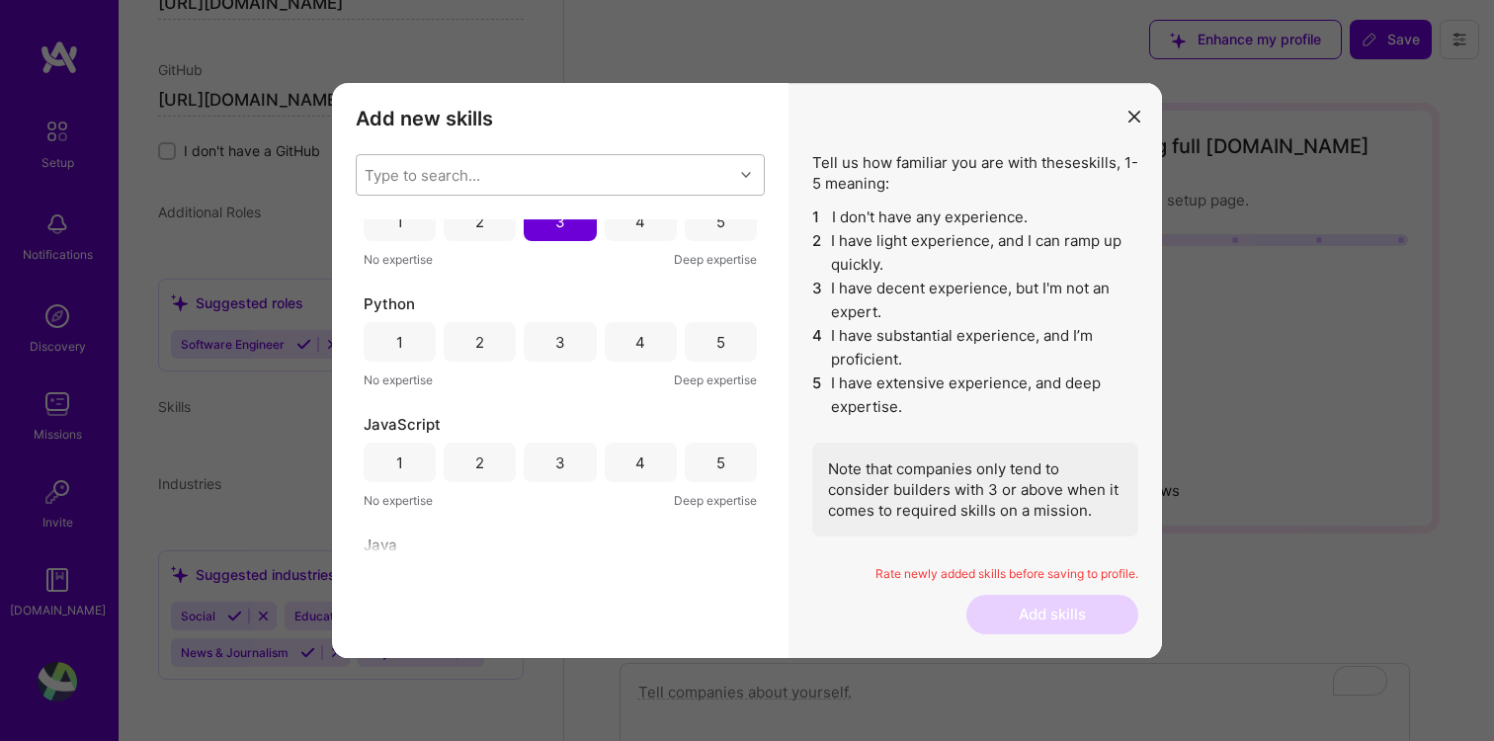
click at [555, 340] on div "3" at bounding box center [560, 342] width 10 height 21
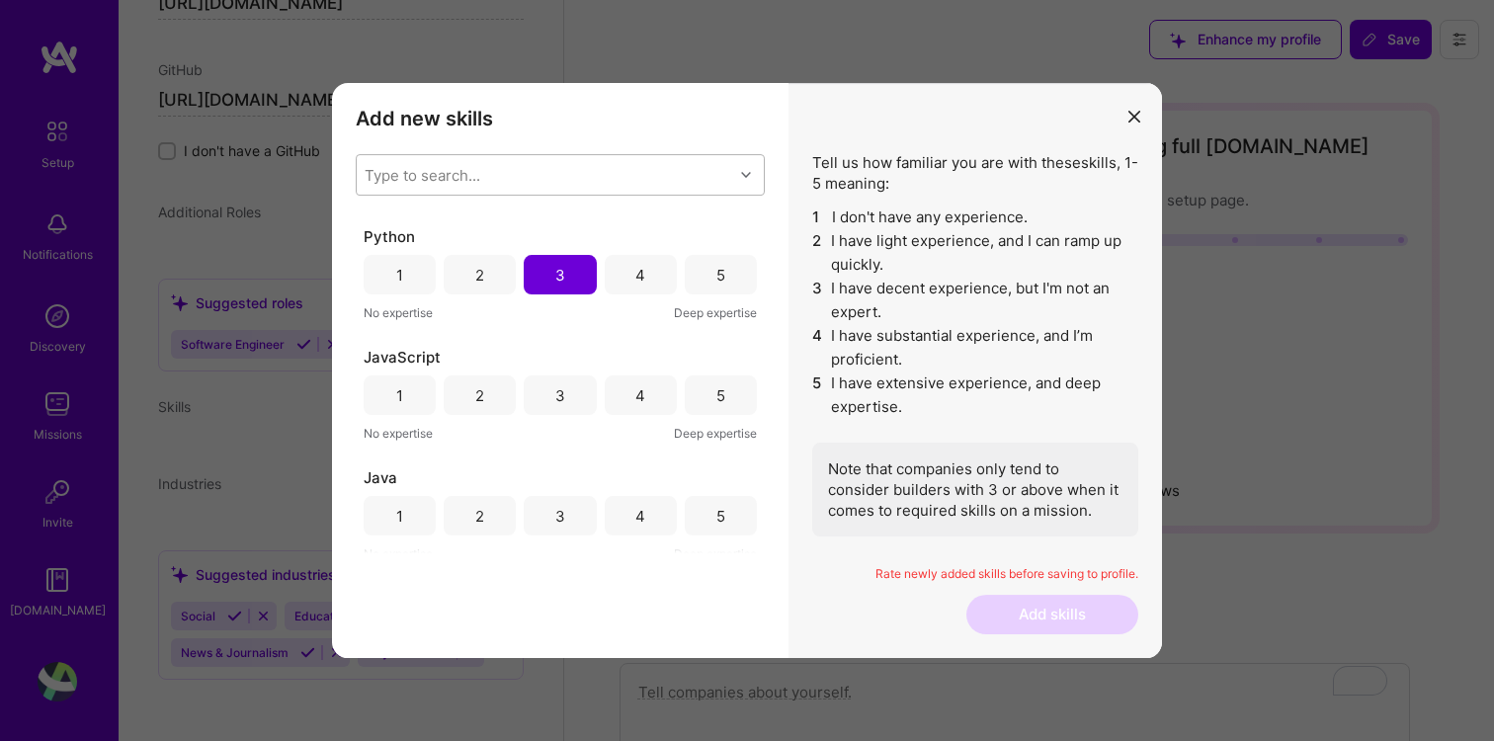
click at [641, 401] on div "4" at bounding box center [641, 395] width 72 height 40
click at [550, 389] on div "3" at bounding box center [560, 391] width 72 height 40
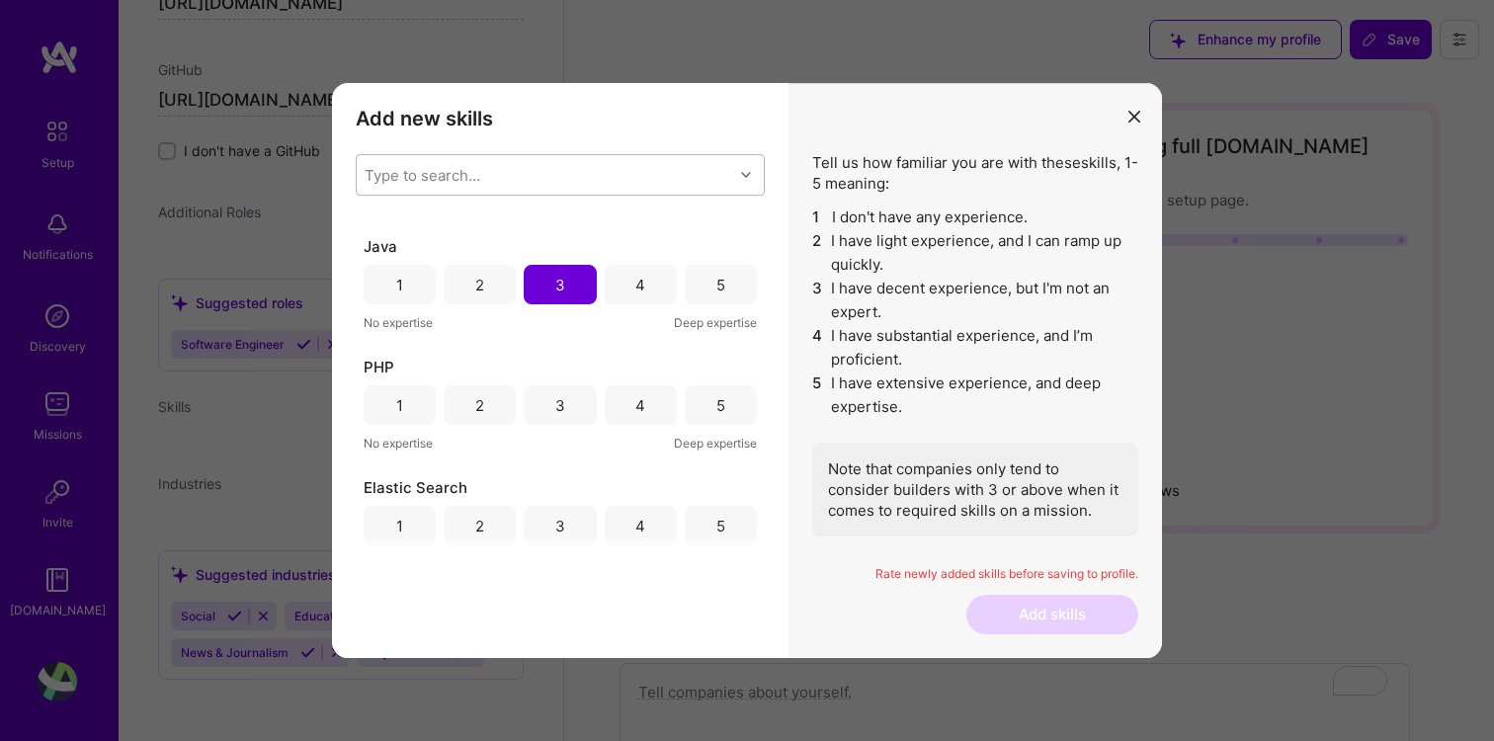
scroll to position [360, 0]
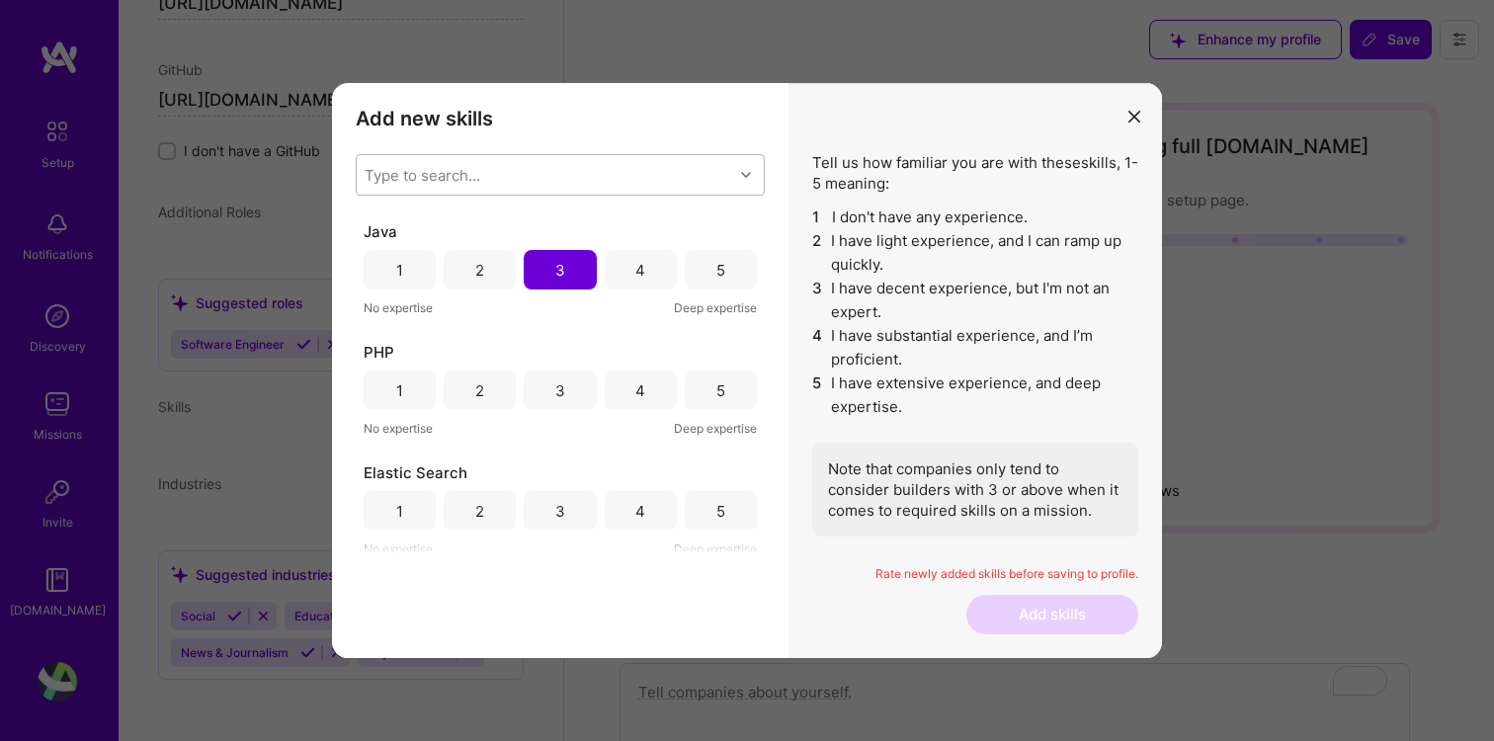
click at [571, 399] on div "3" at bounding box center [560, 390] width 72 height 40
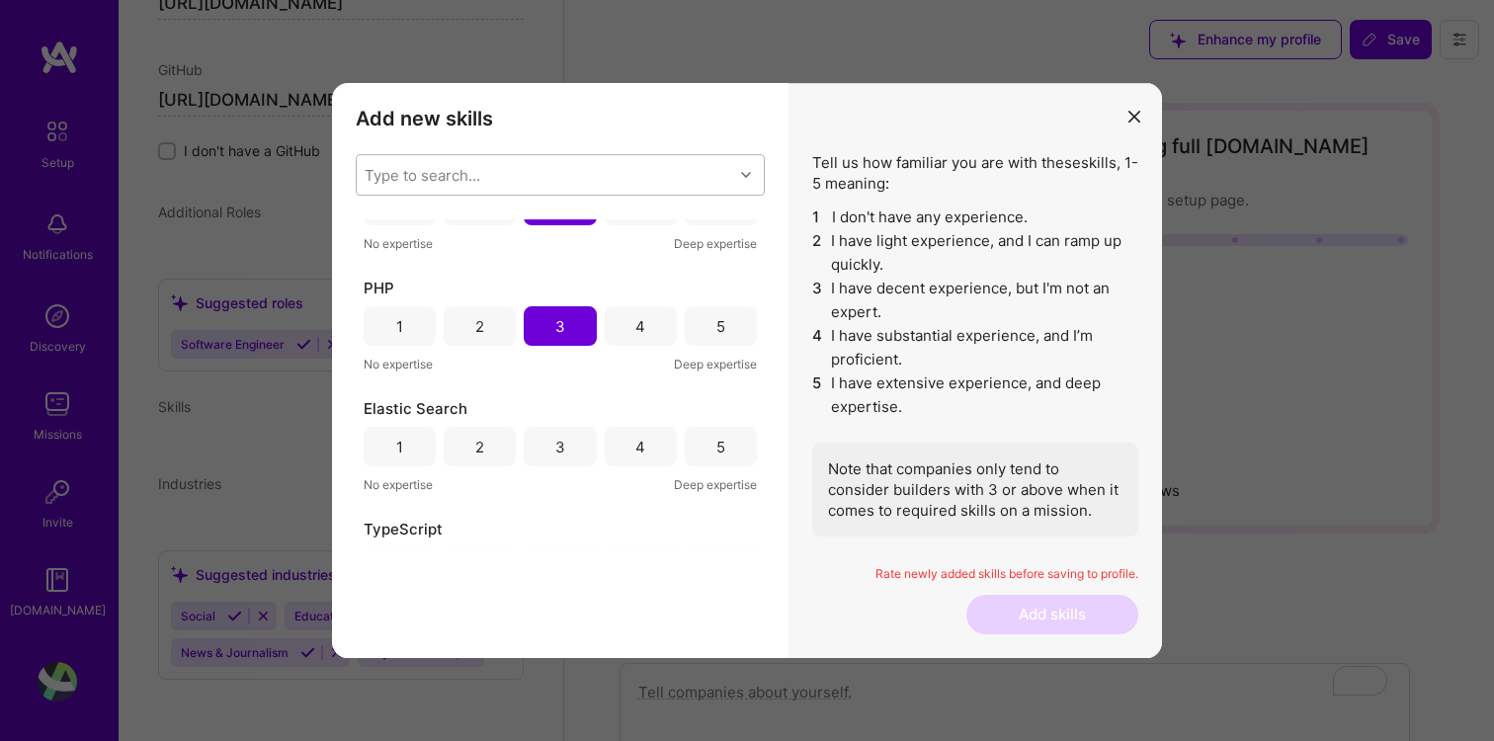
scroll to position [452, 0]
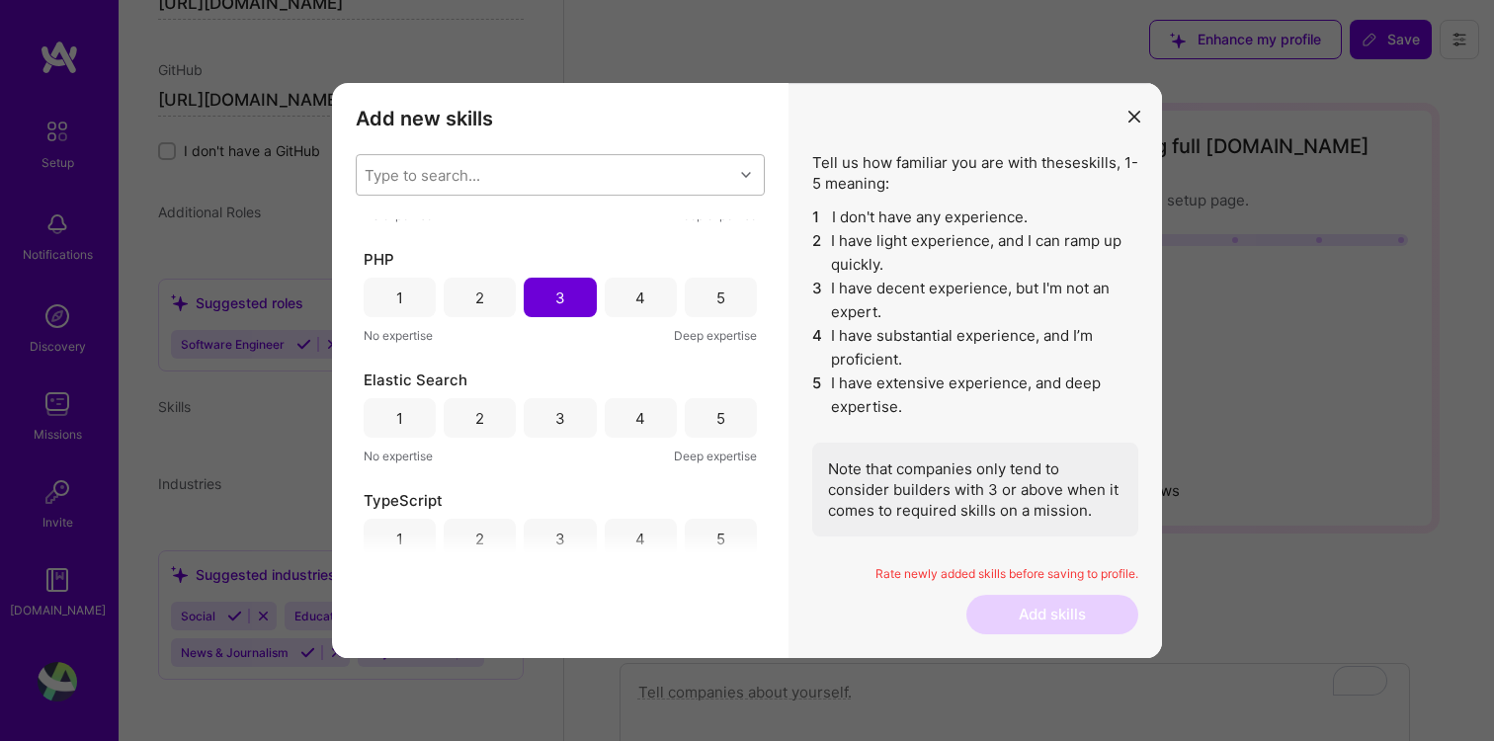
click at [606, 423] on div "4" at bounding box center [641, 418] width 72 height 40
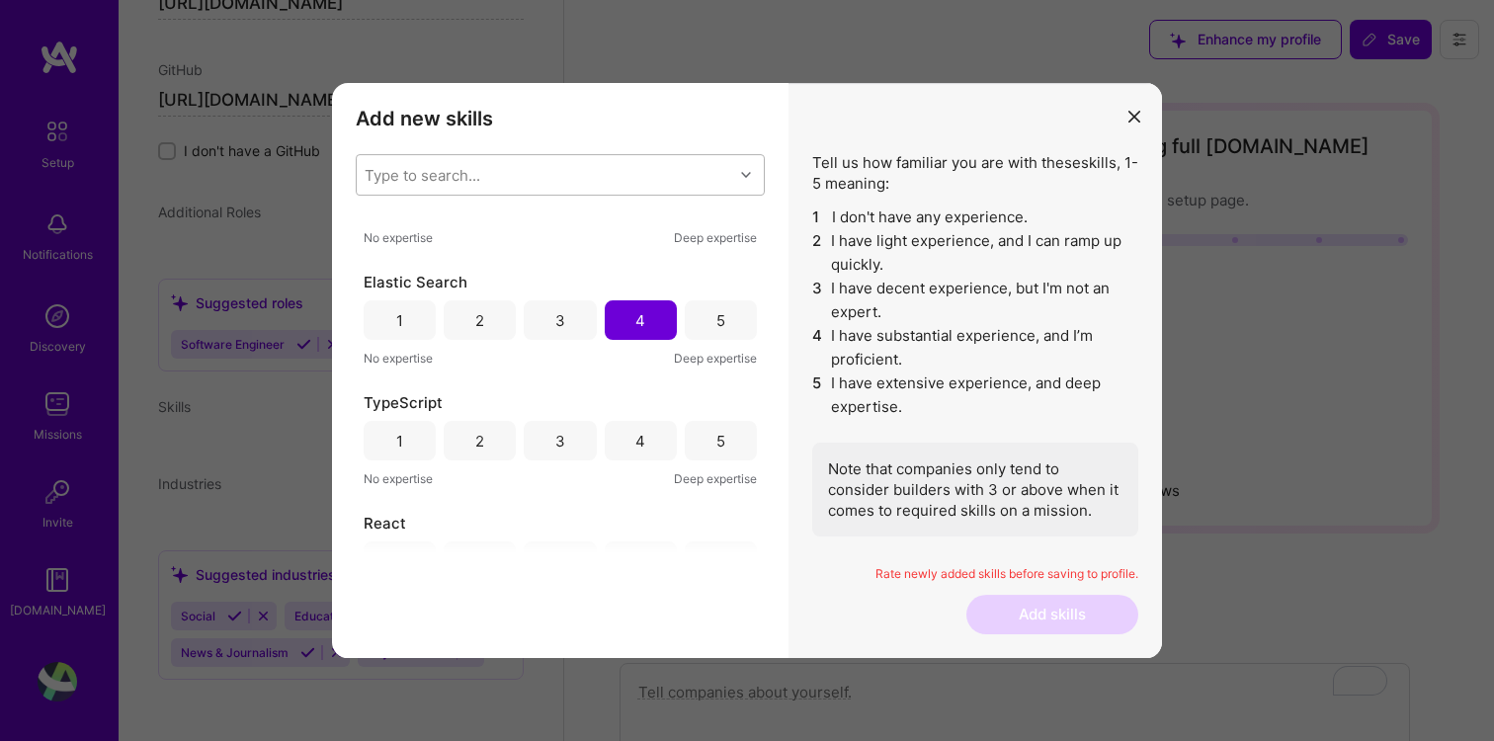
click at [648, 439] on div "4" at bounding box center [641, 441] width 72 height 40
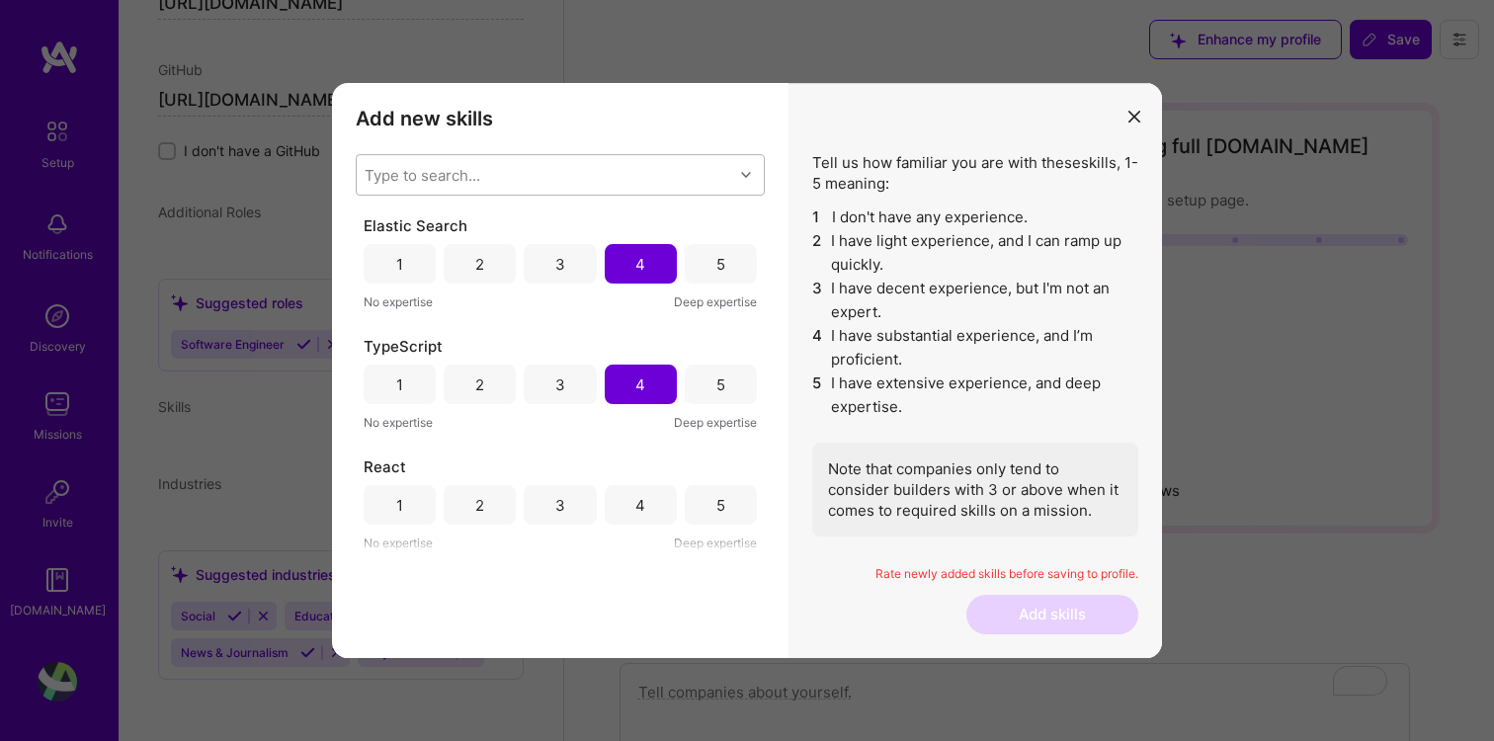
click at [649, 512] on div "4" at bounding box center [641, 505] width 72 height 40
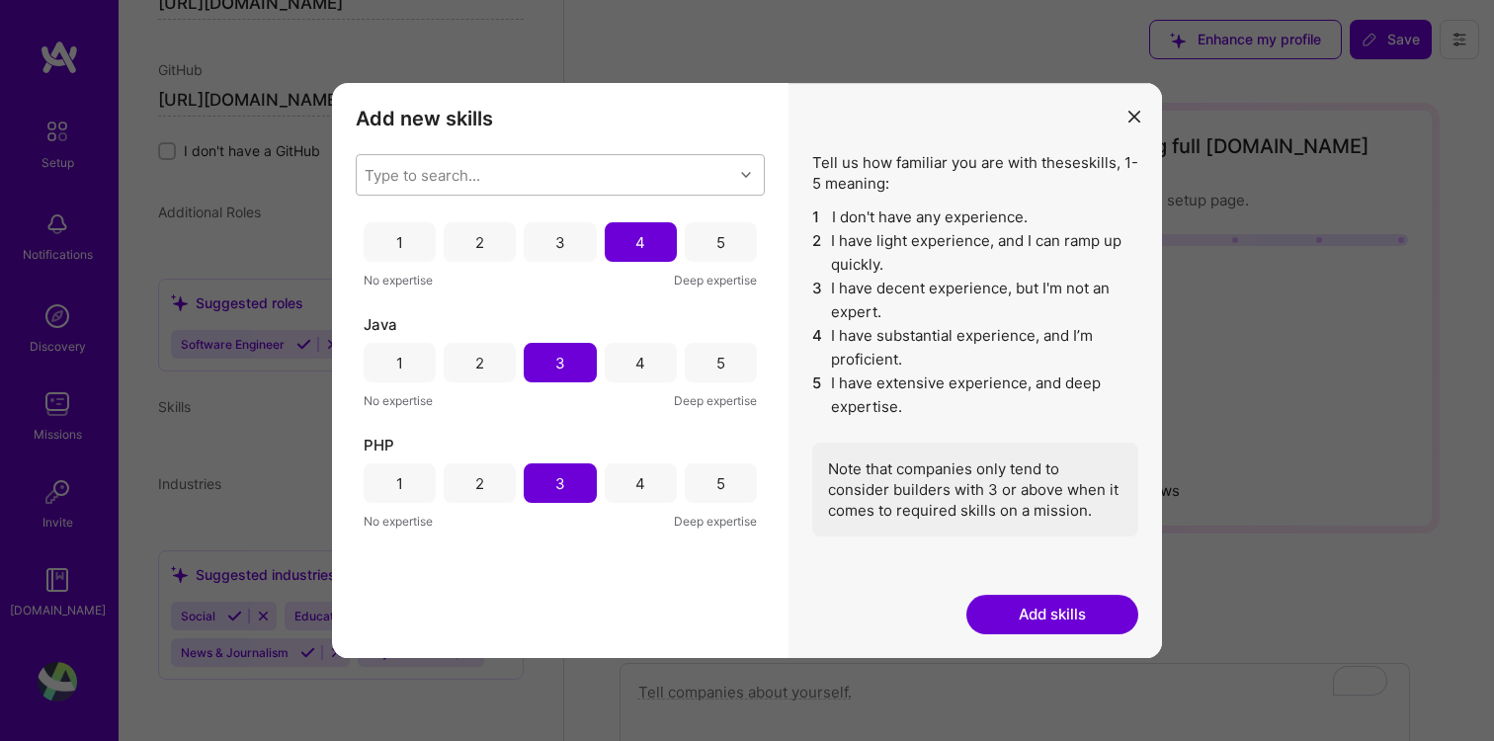
scroll to position [502, 0]
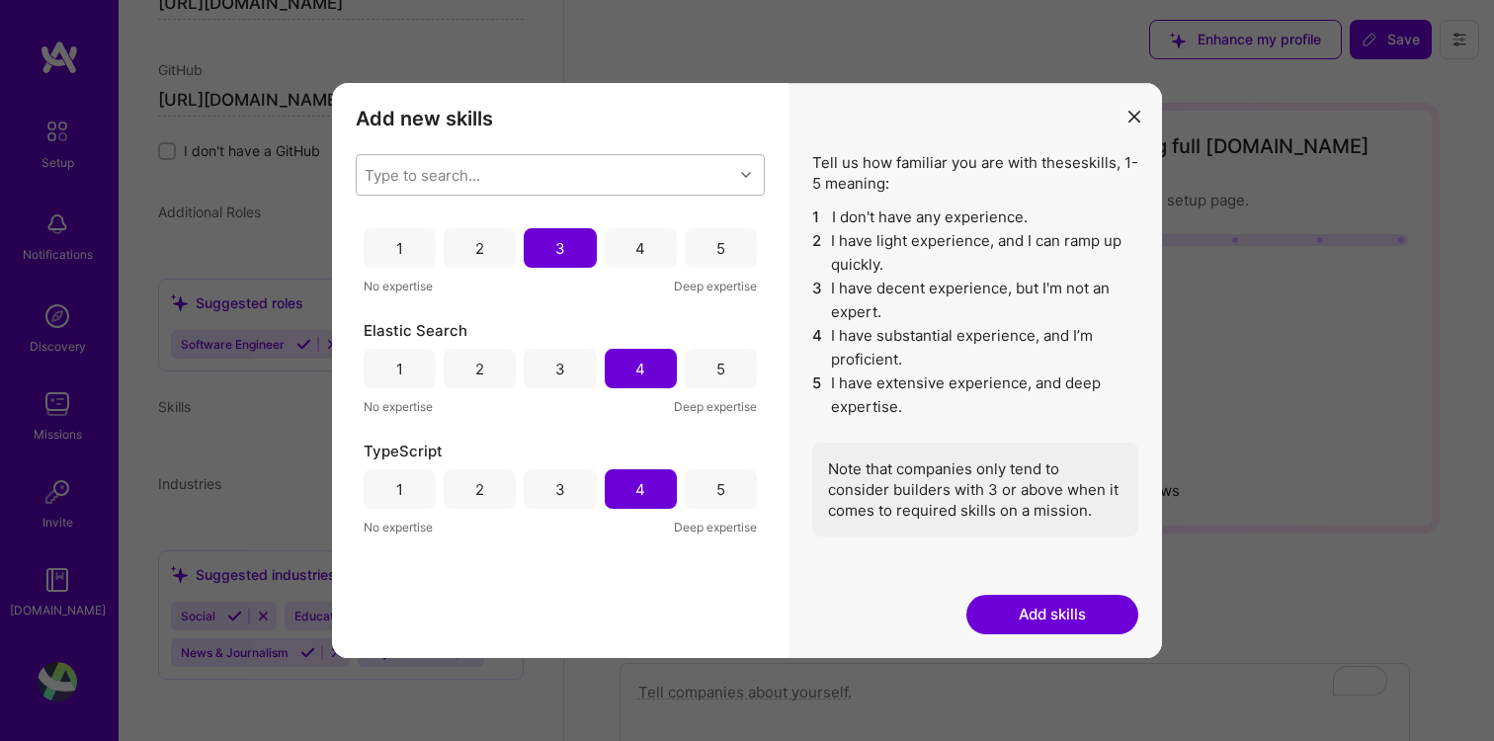
drag, startPoint x: 1066, startPoint y: 615, endPoint x: 1049, endPoint y: 563, distance: 54.1
click at [1049, 563] on div "Tell us how familiar you are with these skills , 1-5 meaning: 1 I don't have an…" at bounding box center [974, 370] width 373 height 575
click at [1048, 618] on button "Add skills" at bounding box center [1052, 615] width 172 height 40
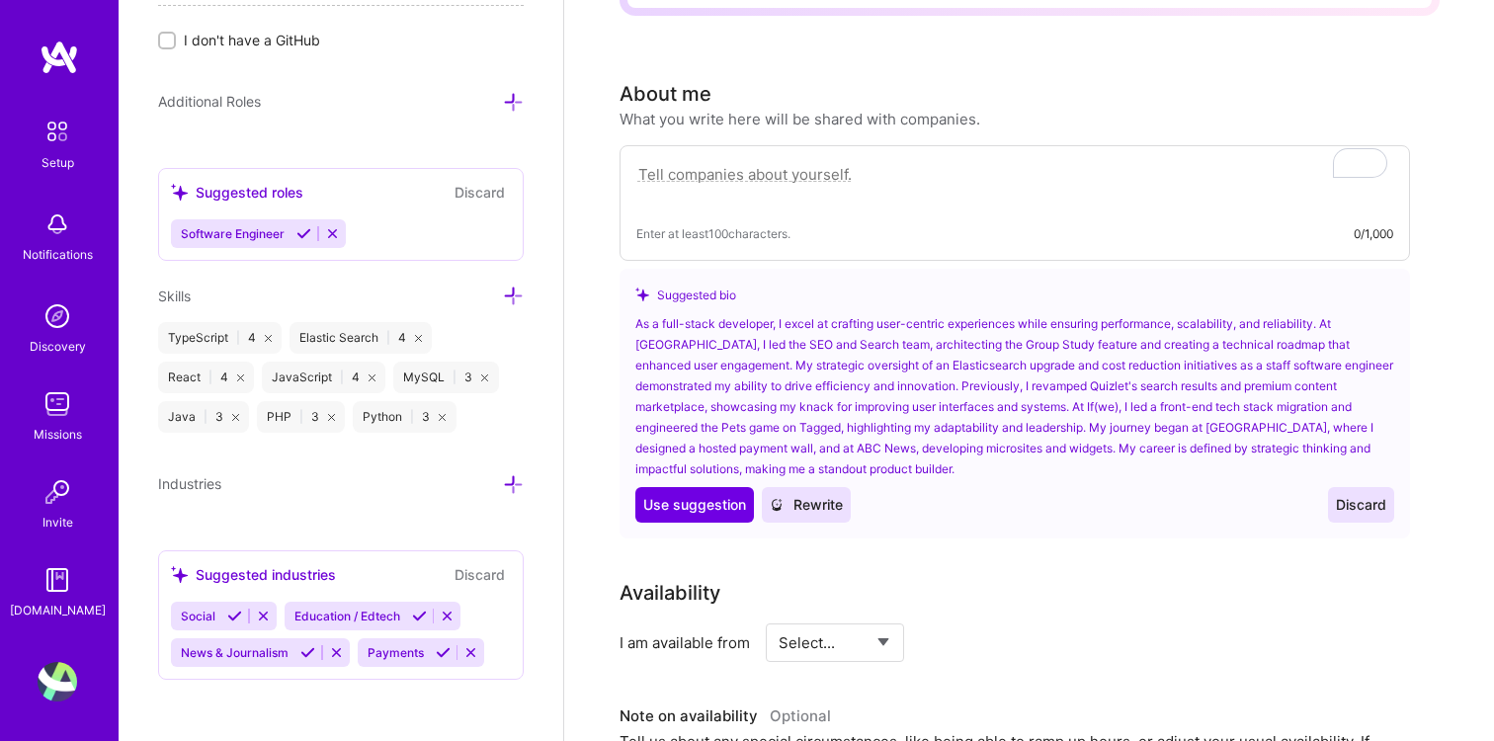
scroll to position [530, 0]
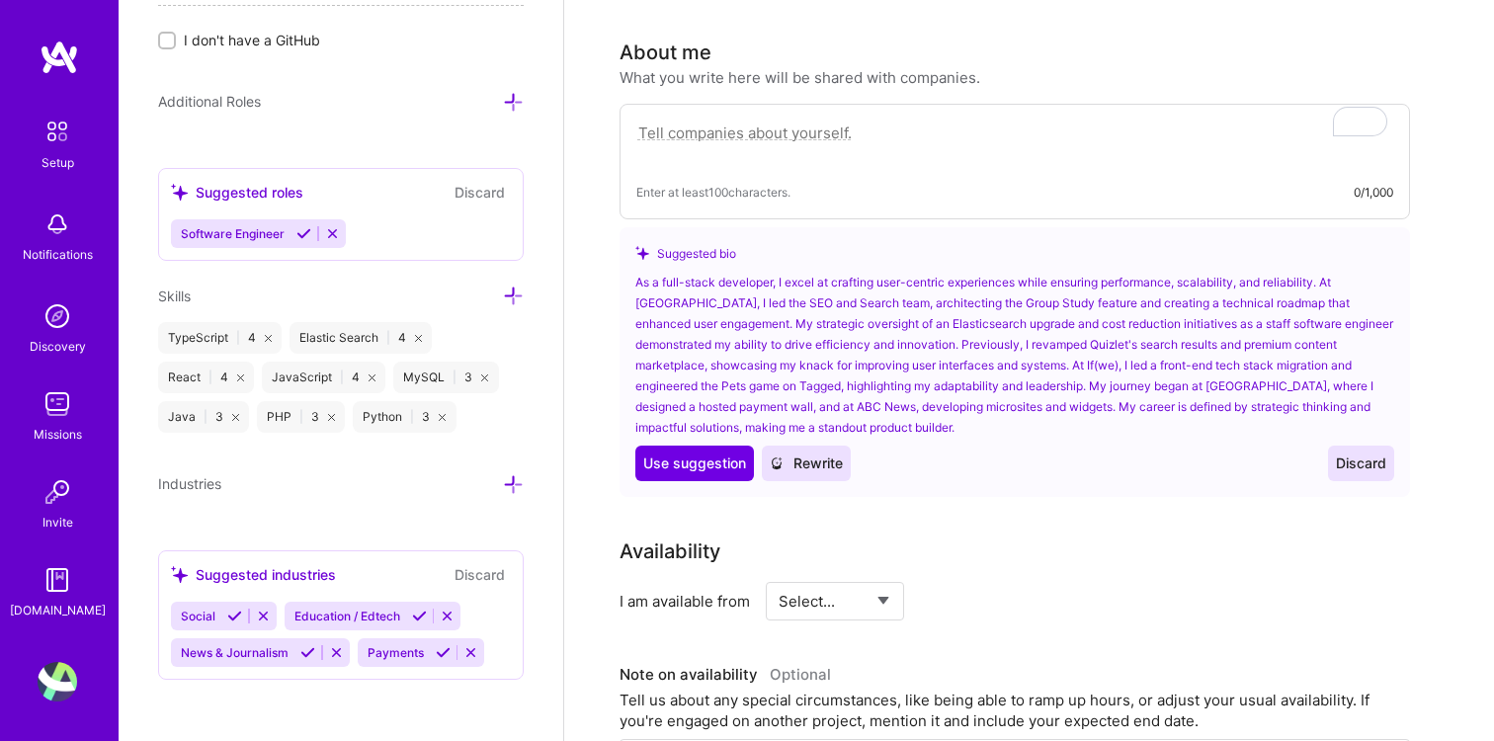
click at [512, 483] on icon at bounding box center [513, 484] width 21 height 21
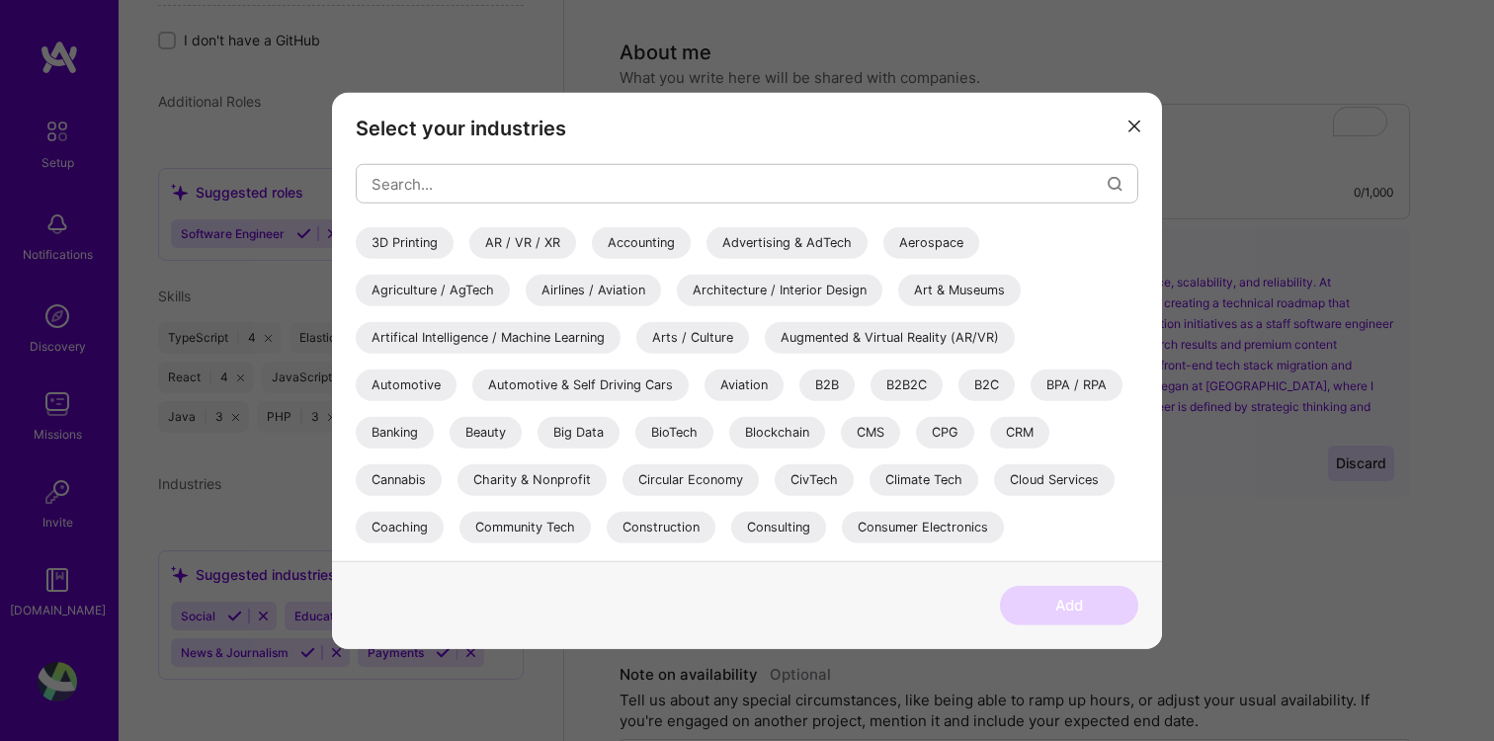
click at [1135, 124] on icon "modal" at bounding box center [1134, 126] width 12 height 12
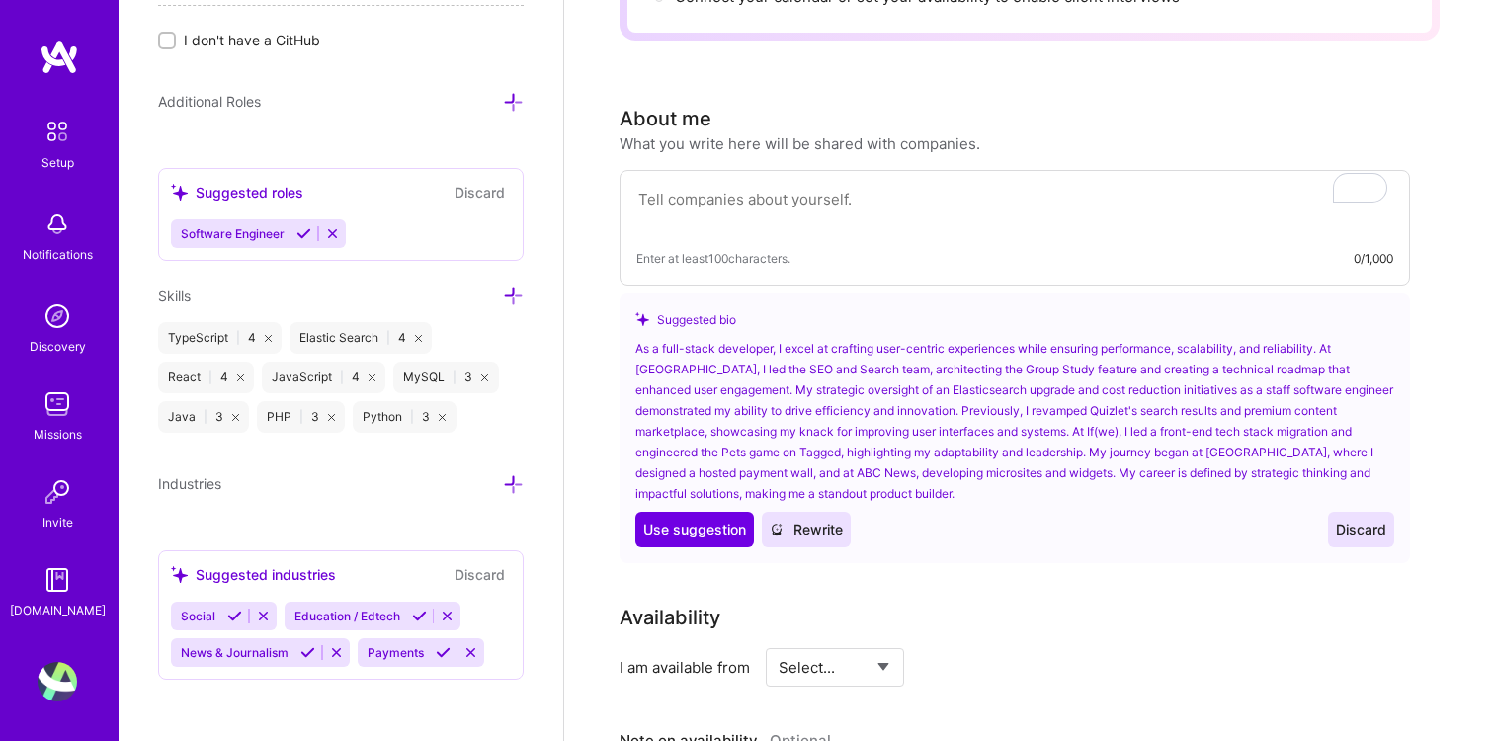
scroll to position [462, 0]
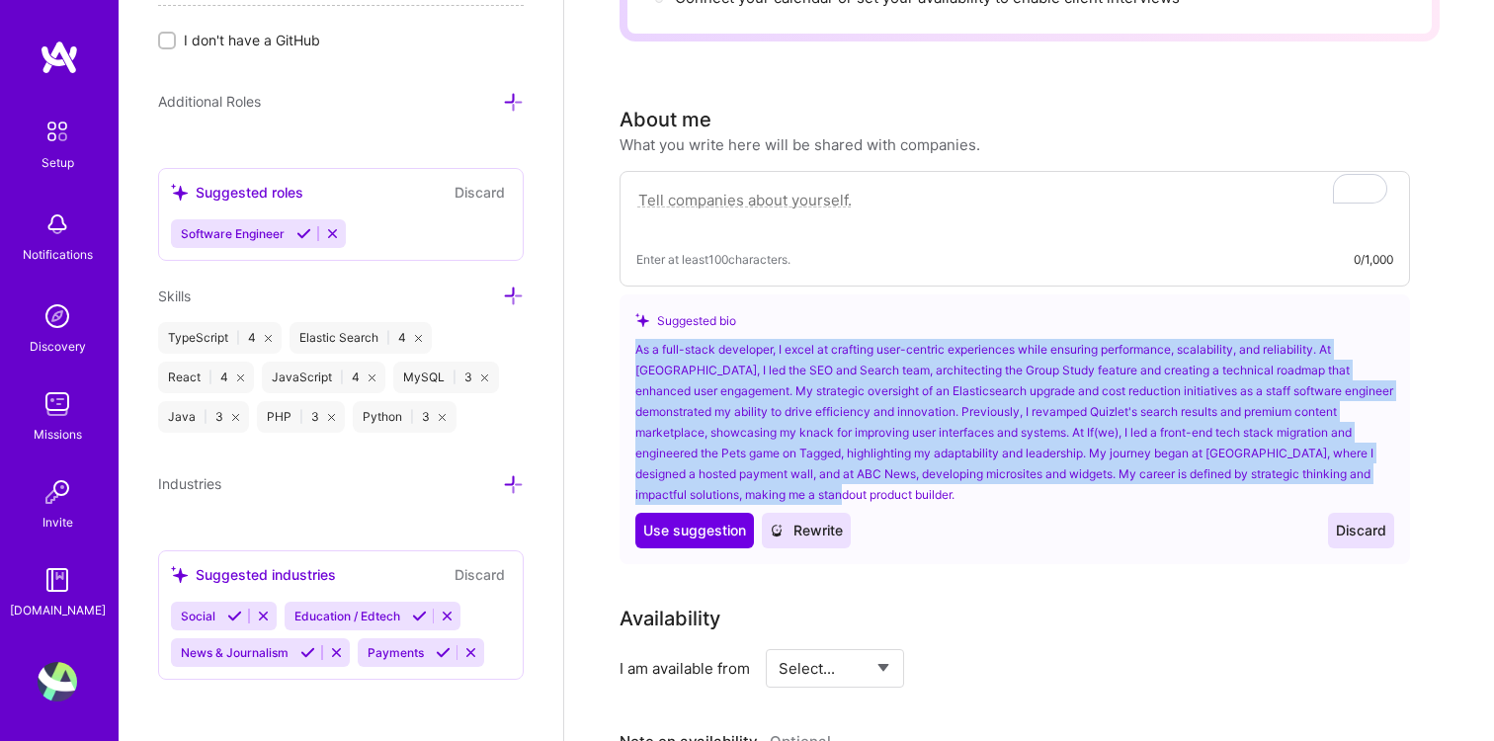
drag, startPoint x: 766, startPoint y: 473, endPoint x: 595, endPoint y: 312, distance: 234.8
copy div "As a full-stack developer, I excel at crafting user-centric experiences while e…"
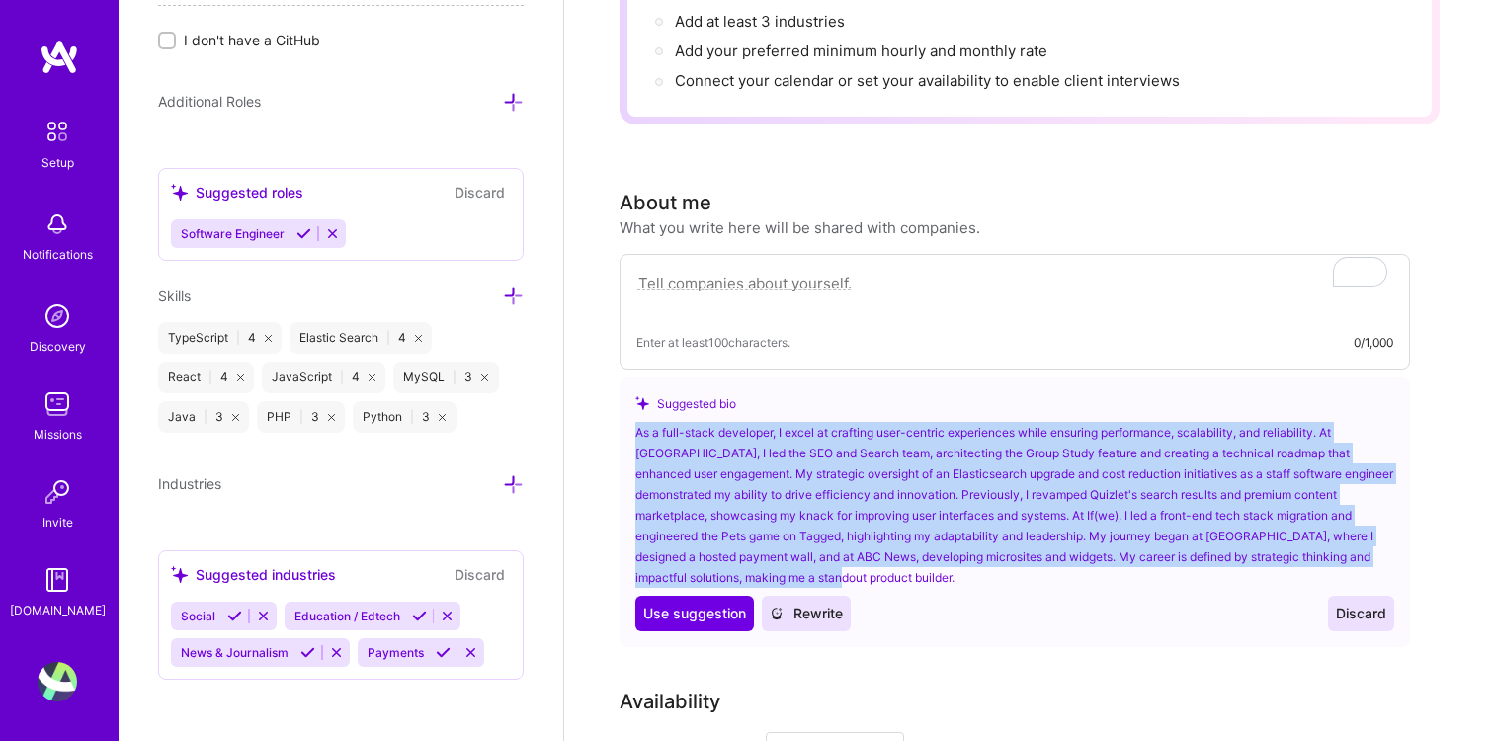
scroll to position [330, 0]
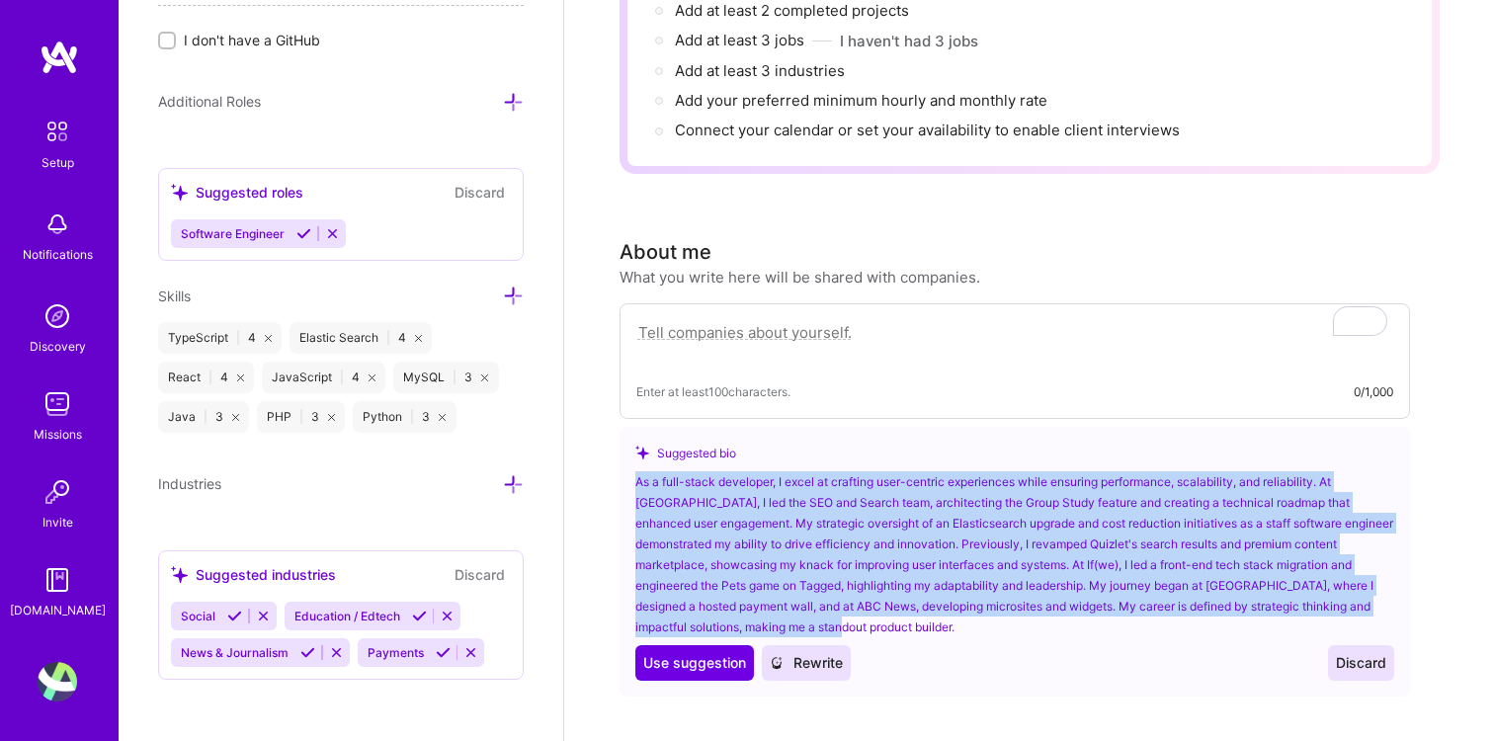
click at [807, 653] on span "Rewrite" at bounding box center [806, 663] width 73 height 20
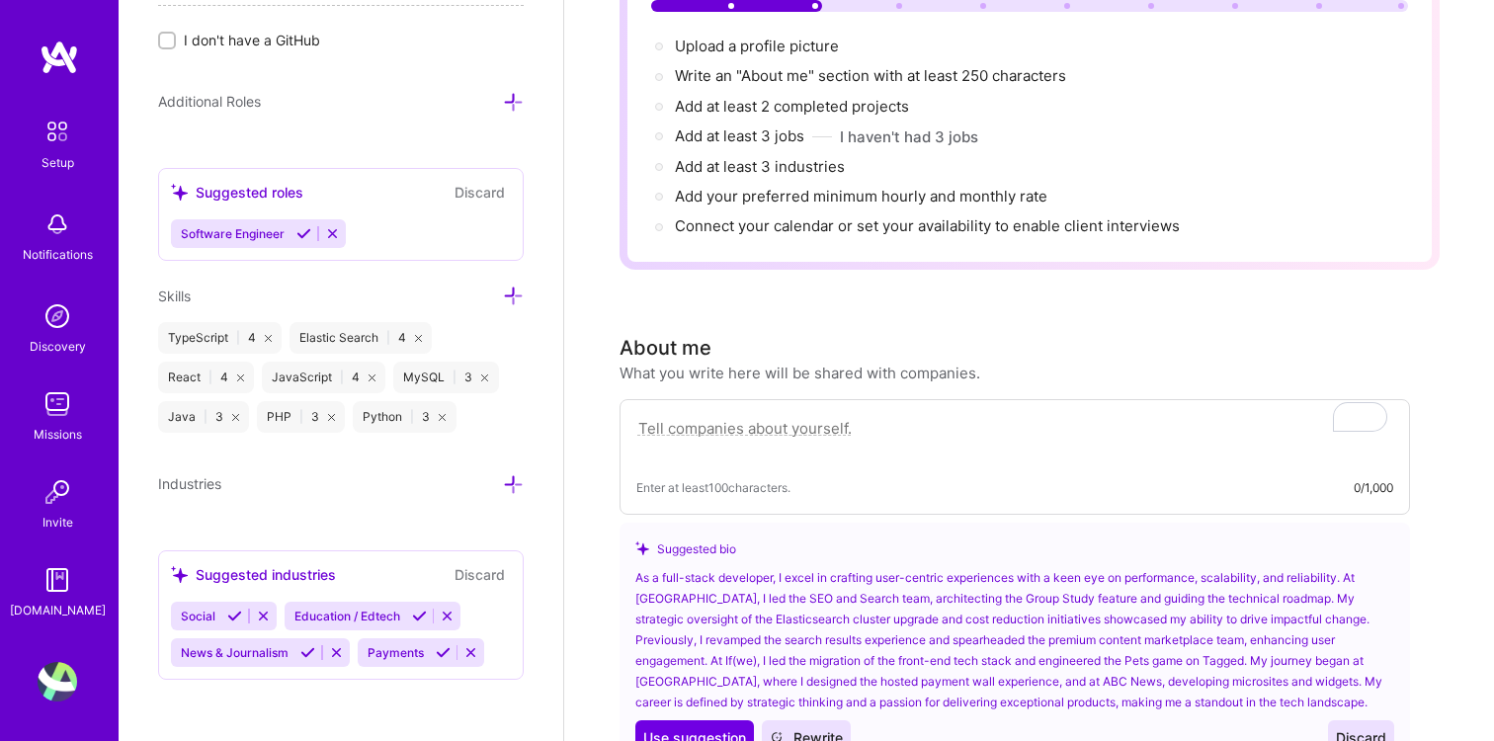
scroll to position [240, 0]
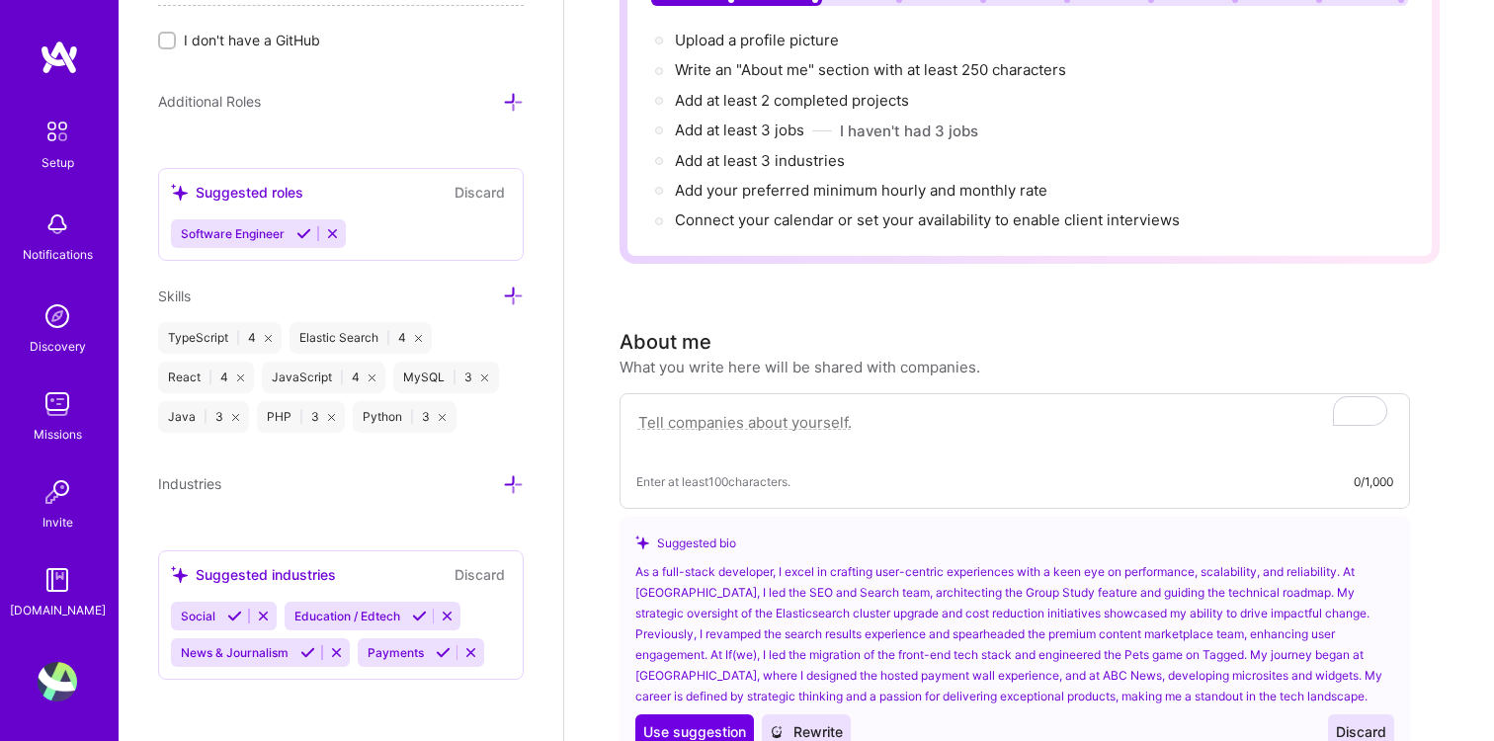
click at [771, 410] on textarea "To enrich screen reader interactions, please activate Accessibility in Grammarl…" at bounding box center [1014, 432] width 757 height 45
click at [774, 413] on textarea "To enrich screen reader interactions, please activate Accessibility in Grammarl…" at bounding box center [1014, 432] width 757 height 45
paste textarea "Over the past decade, I’ve driven impactful engineering initiatives as a fullst…"
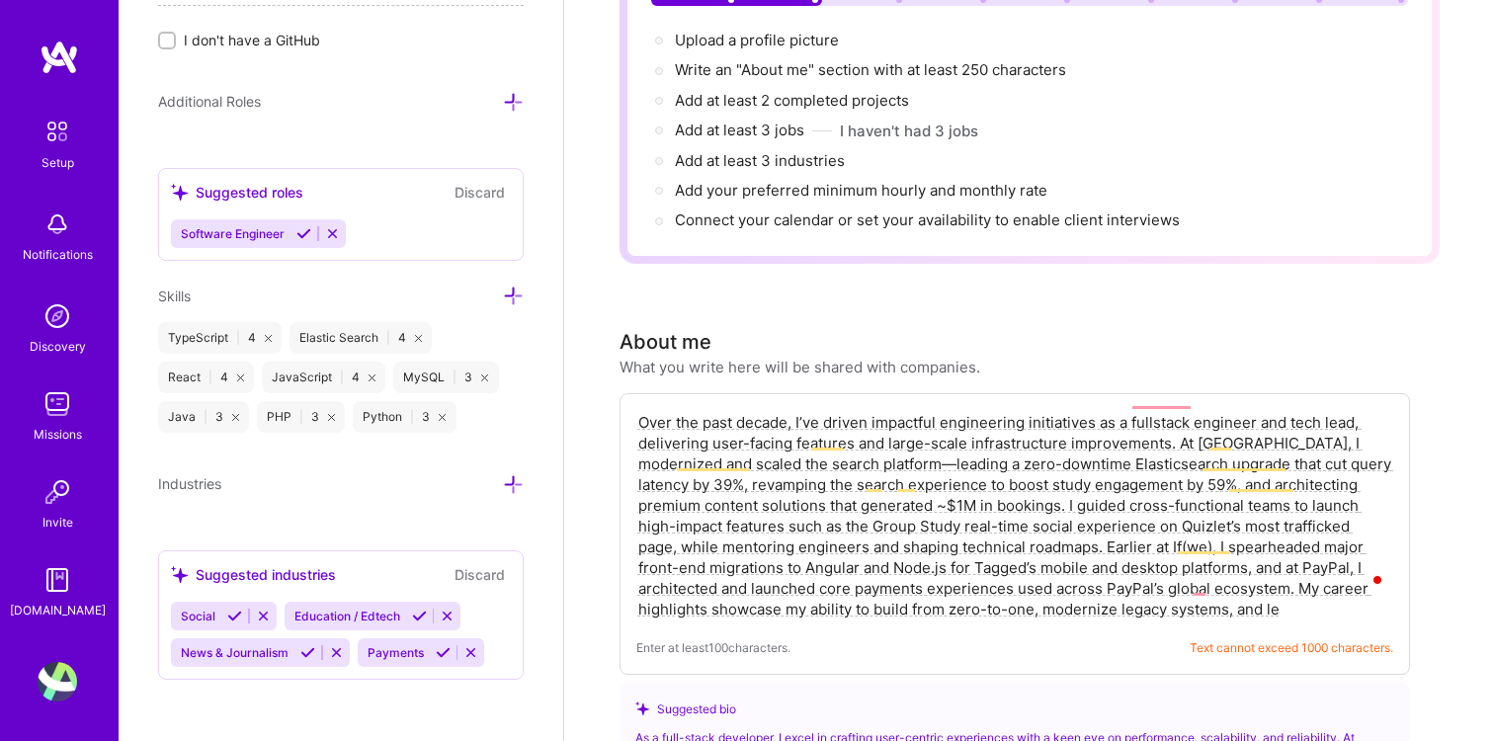
drag, startPoint x: 786, startPoint y: 395, endPoint x: 739, endPoint y: 398, distance: 47.5
click at [739, 410] on textarea "Over the past decade, I’ve driven impactful engineering initiatives as a fullst…" at bounding box center [1014, 515] width 757 height 211
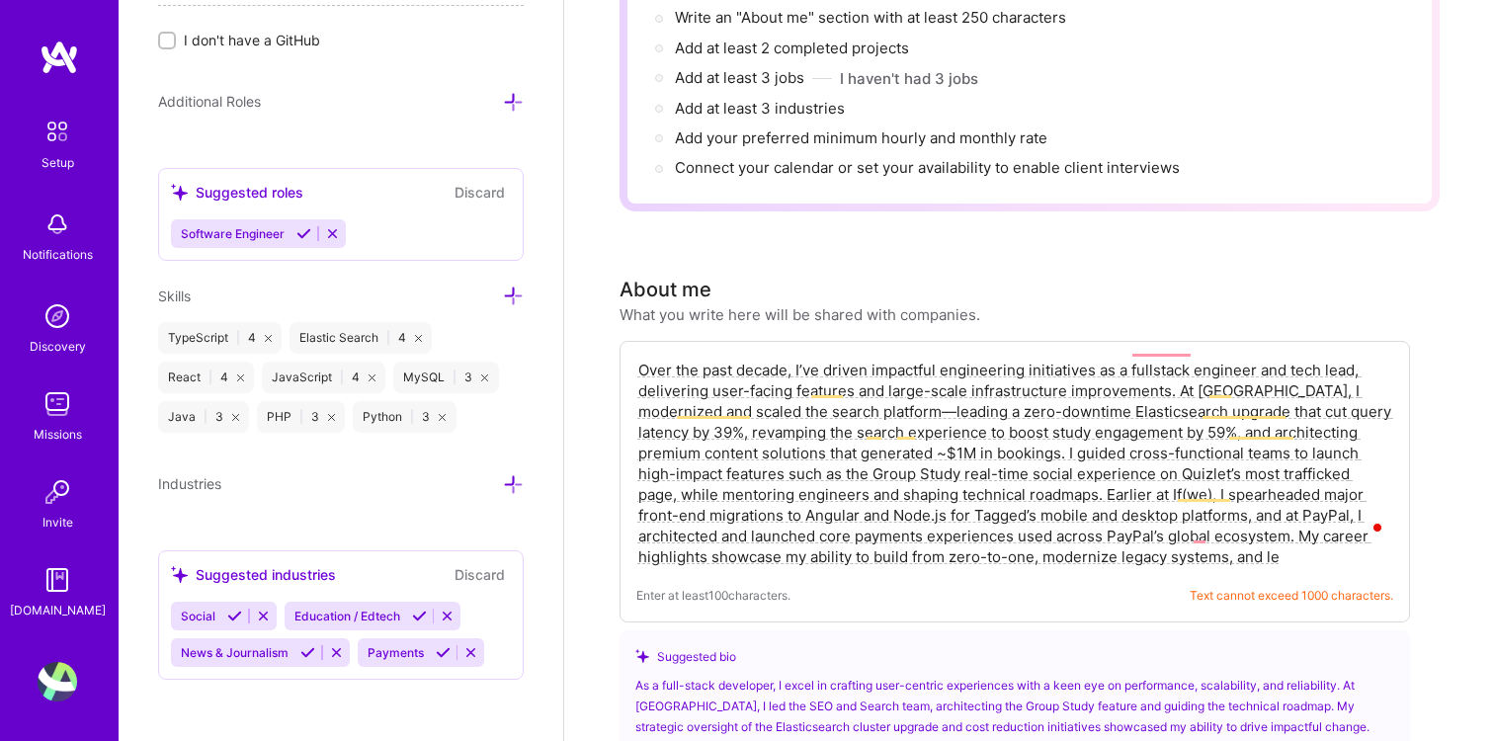
scroll to position [285, 0]
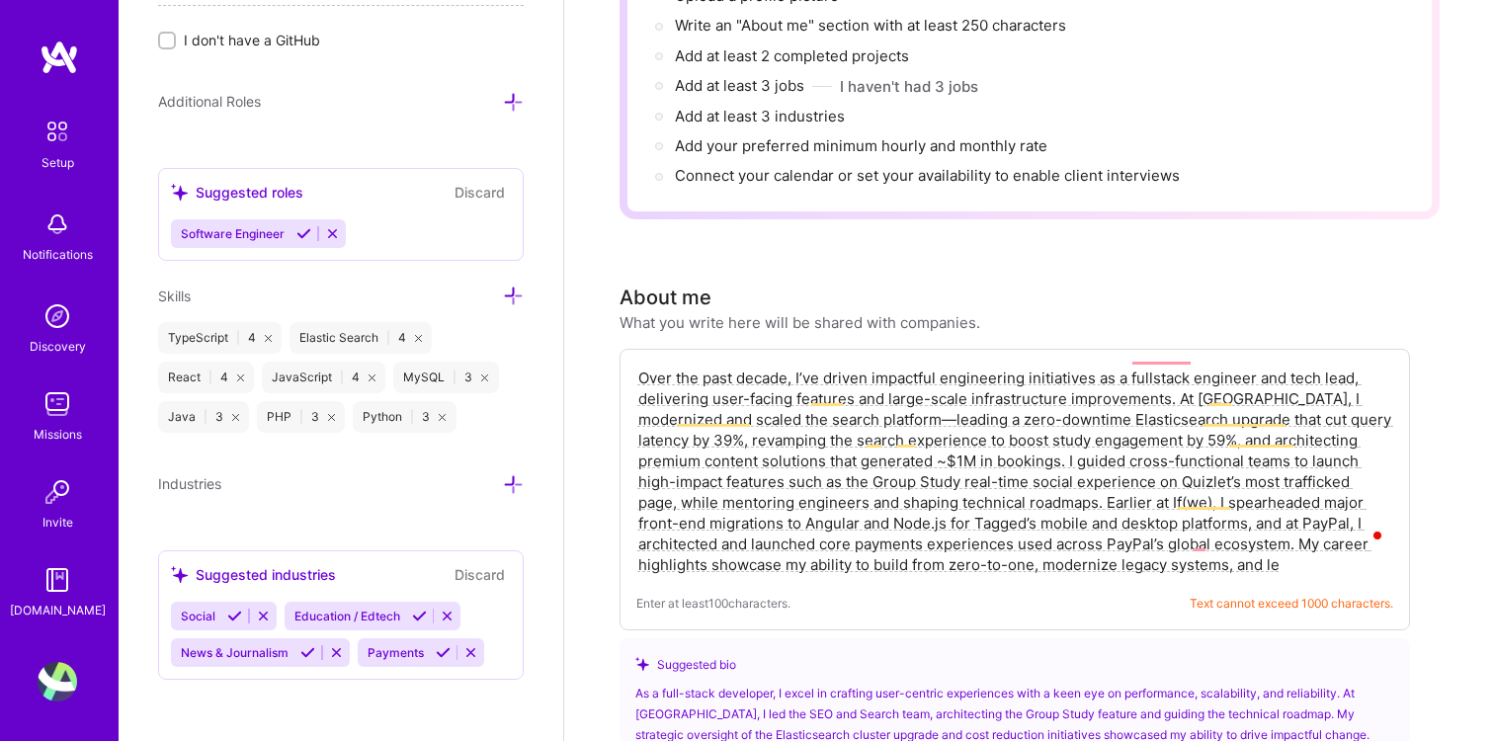
click at [771, 393] on textarea "Over the past decade, I’ve driven impactful engineering initiatives as a fullst…" at bounding box center [1014, 471] width 757 height 211
drag, startPoint x: 787, startPoint y: 354, endPoint x: 613, endPoint y: 355, distance: 174.9
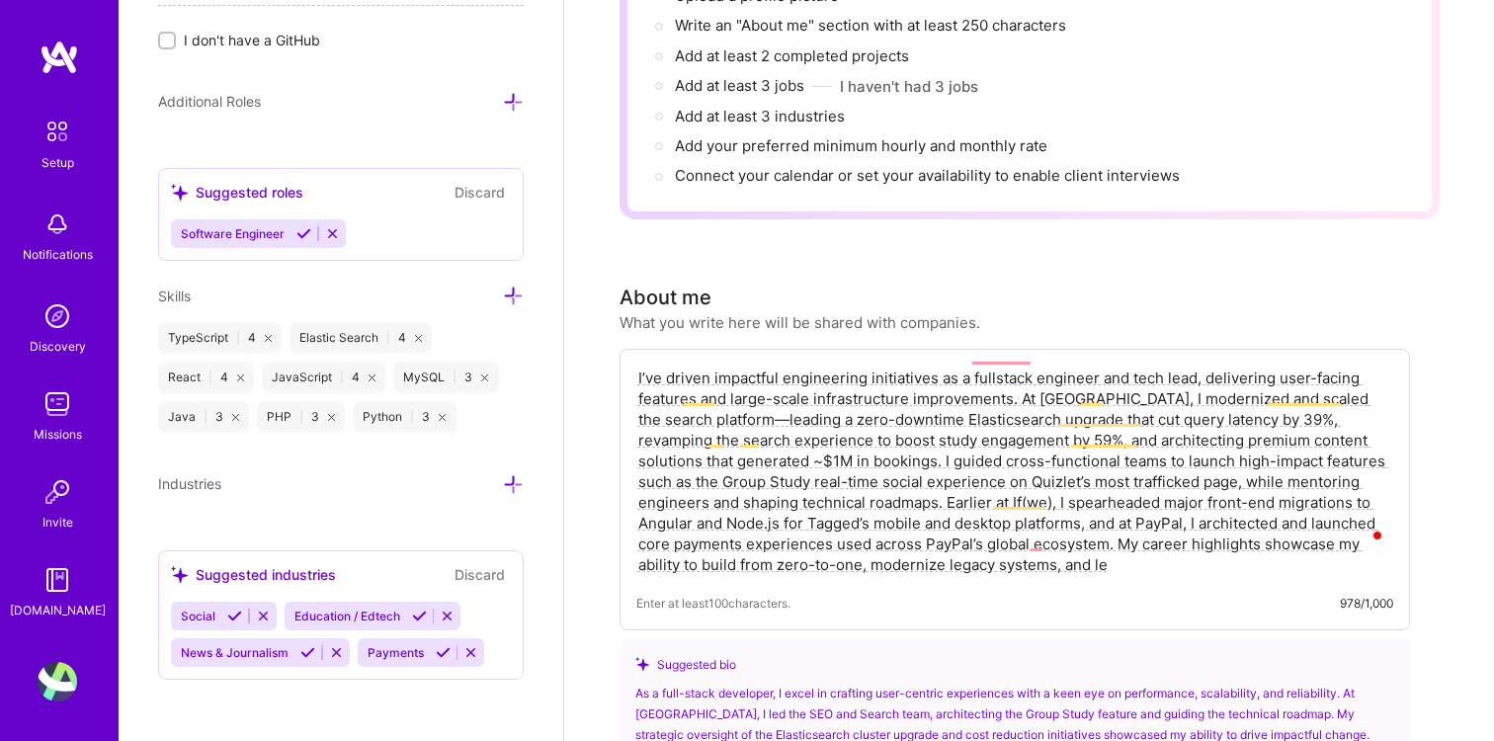
click at [916, 424] on textarea "I’ve driven impactful engineering initiatives as a fullstack engineer and tech …" at bounding box center [1014, 471] width 757 height 211
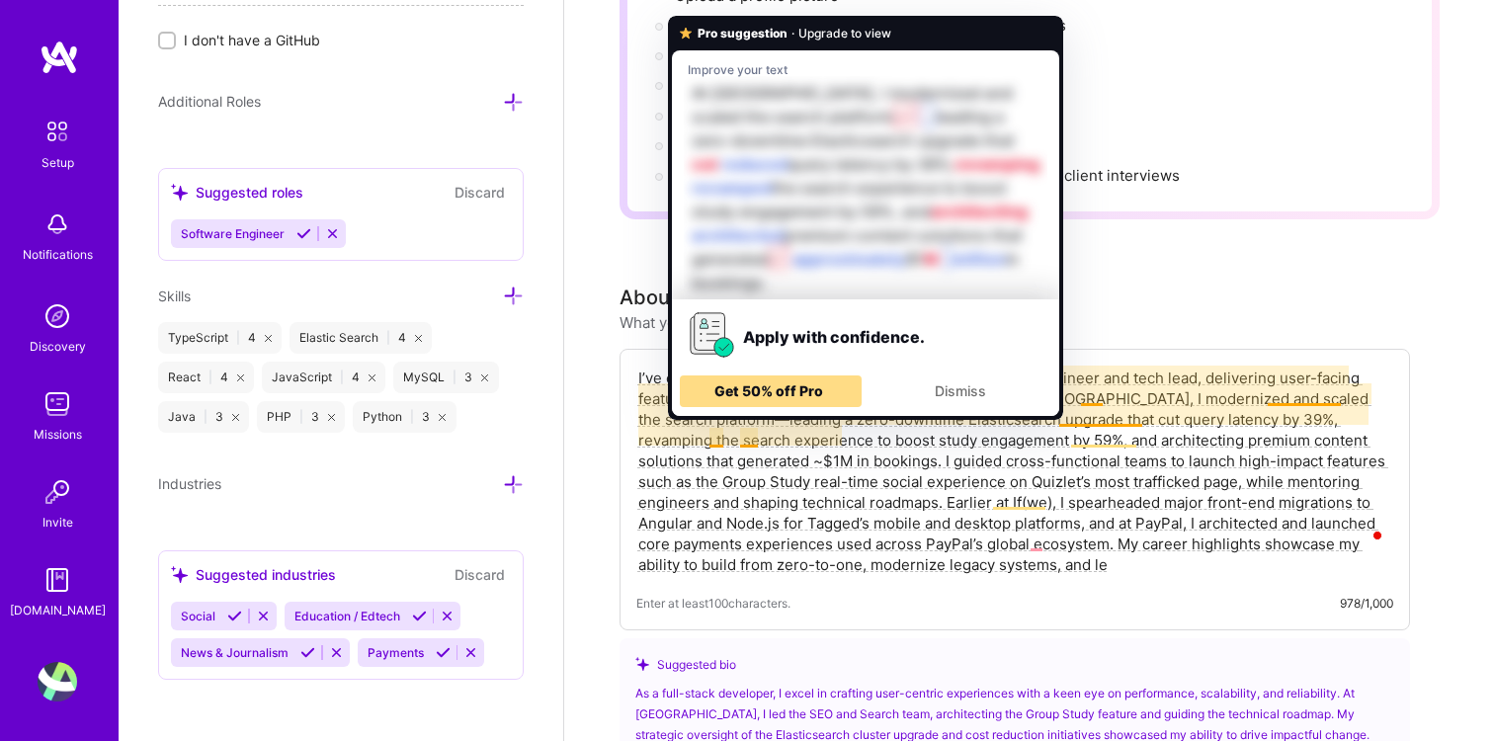
click at [705, 397] on div "Get 50% off Pro" at bounding box center [771, 391] width 174 height 32
type textarea "I’ve driven impactful engineering initiatives as a fullstack engineer and tech …"
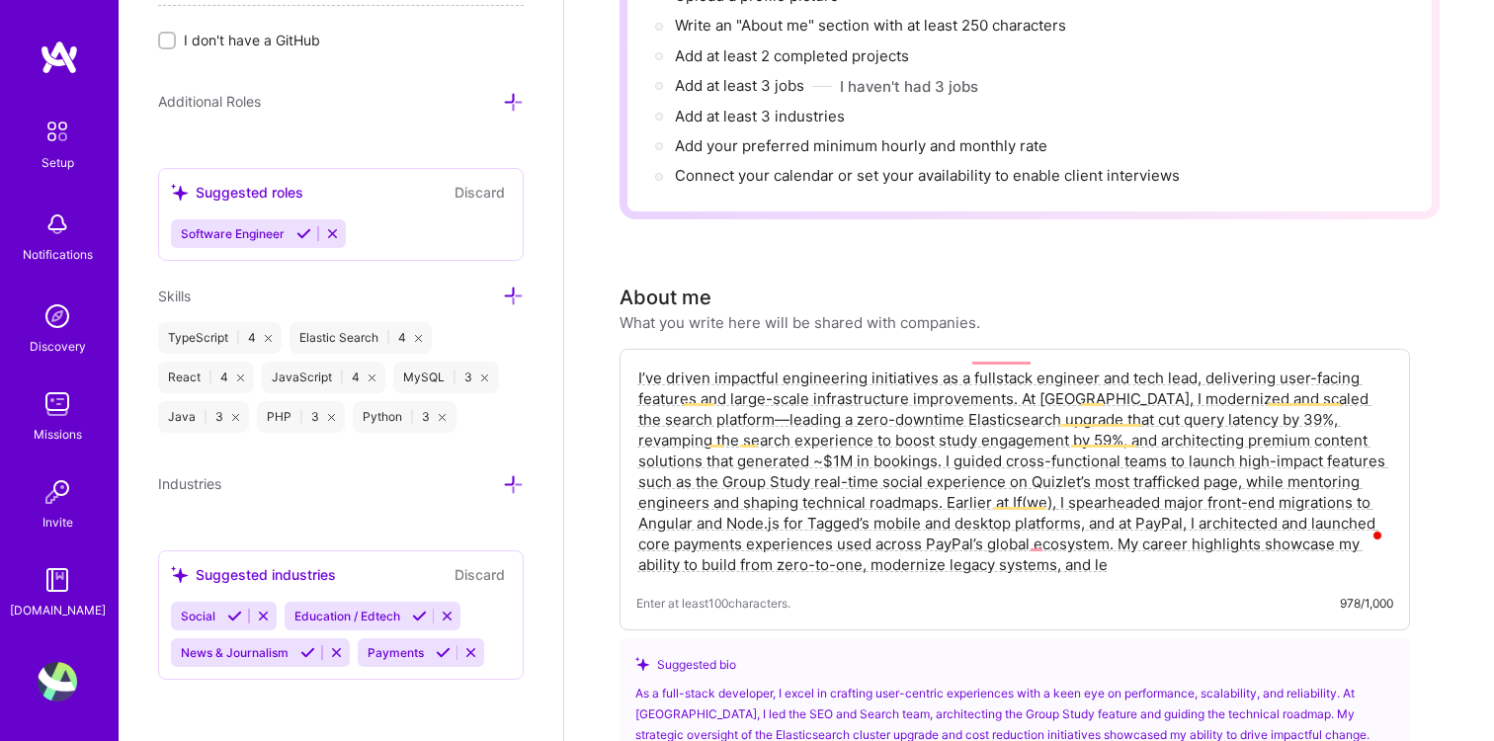
click at [1057, 366] on textarea "I’ve driven impactful engineering initiatives as a fullstack engineer and tech …" at bounding box center [1014, 471] width 757 height 211
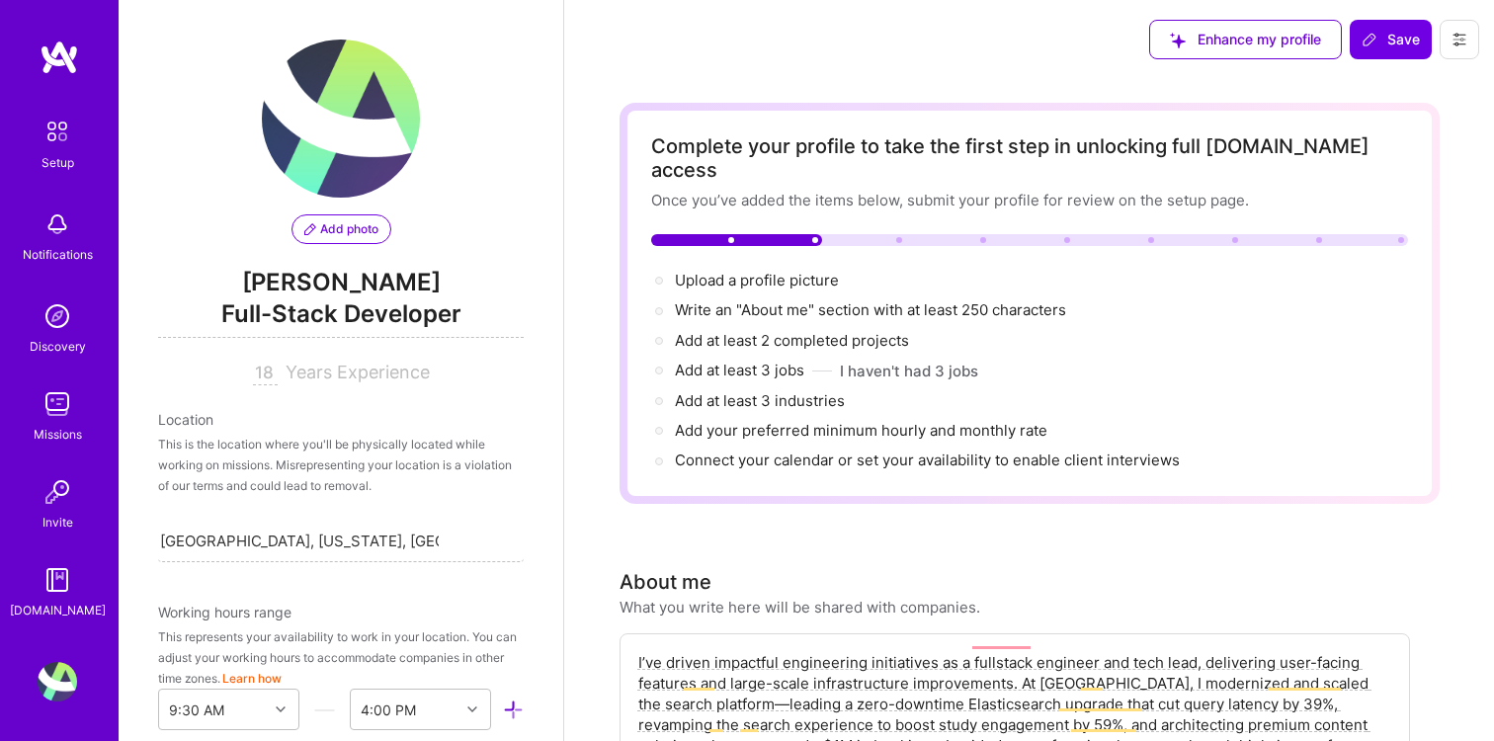
select select "US"
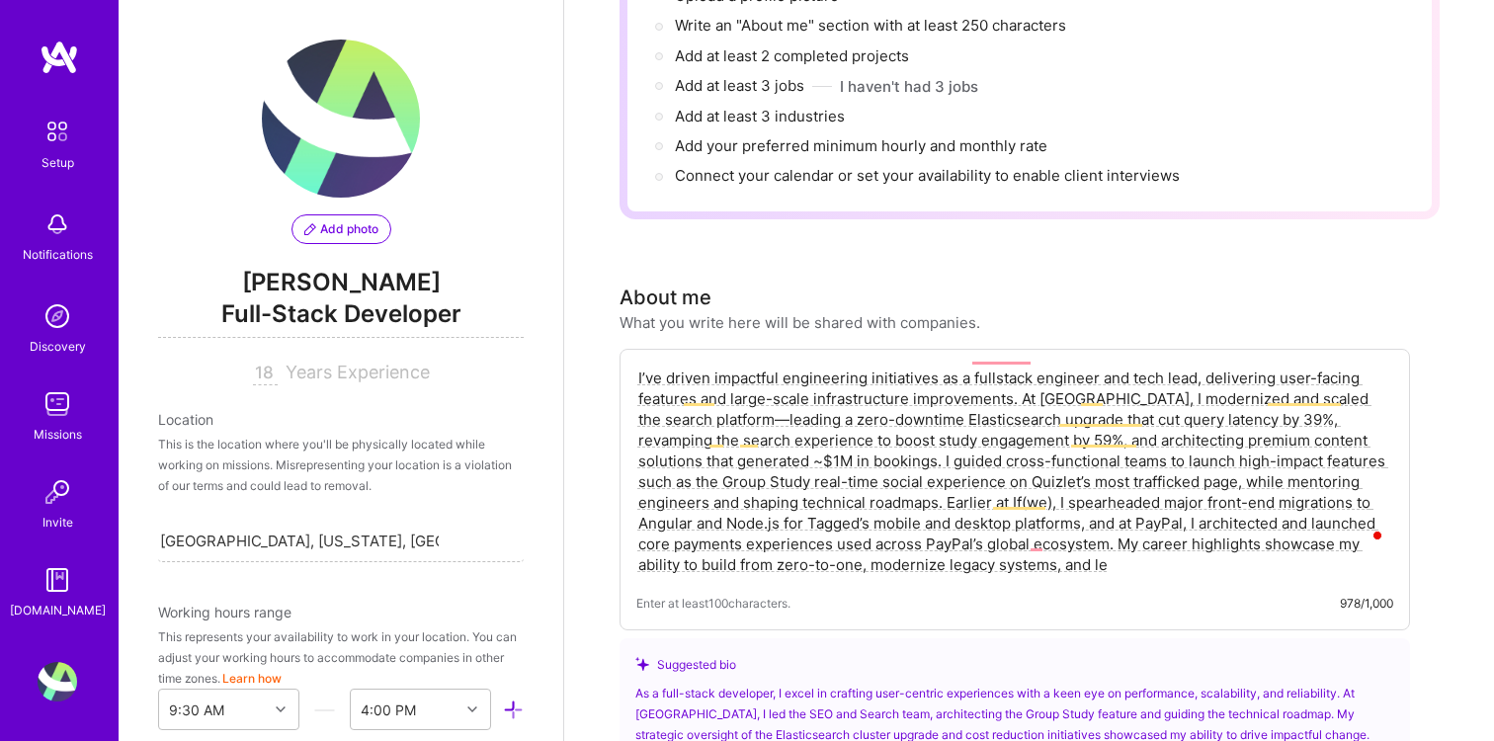
scroll to position [1264, 0]
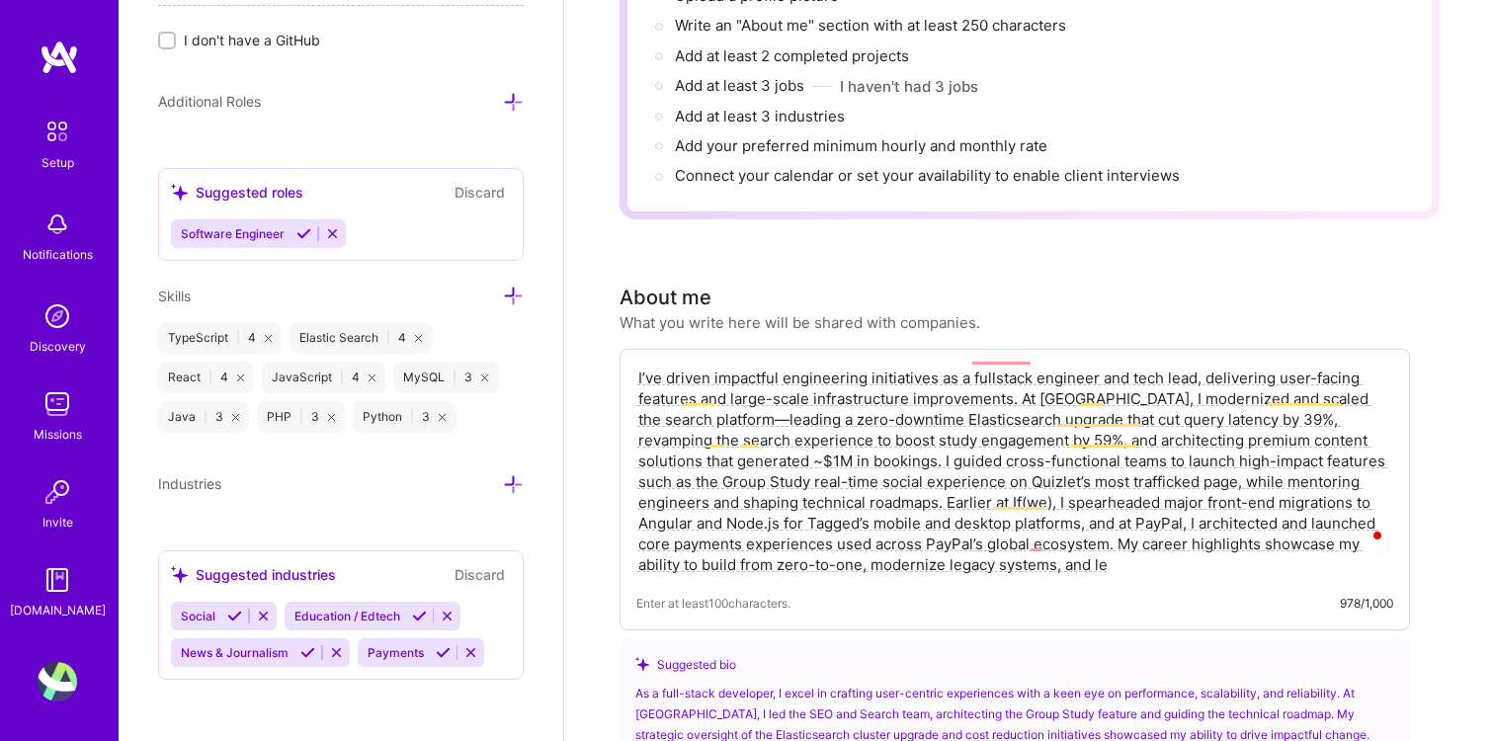
click at [1189, 375] on textarea "I’ve driven impactful engineering initiatives as a fullstack engineer and tech …" at bounding box center [1014, 471] width 757 height 211
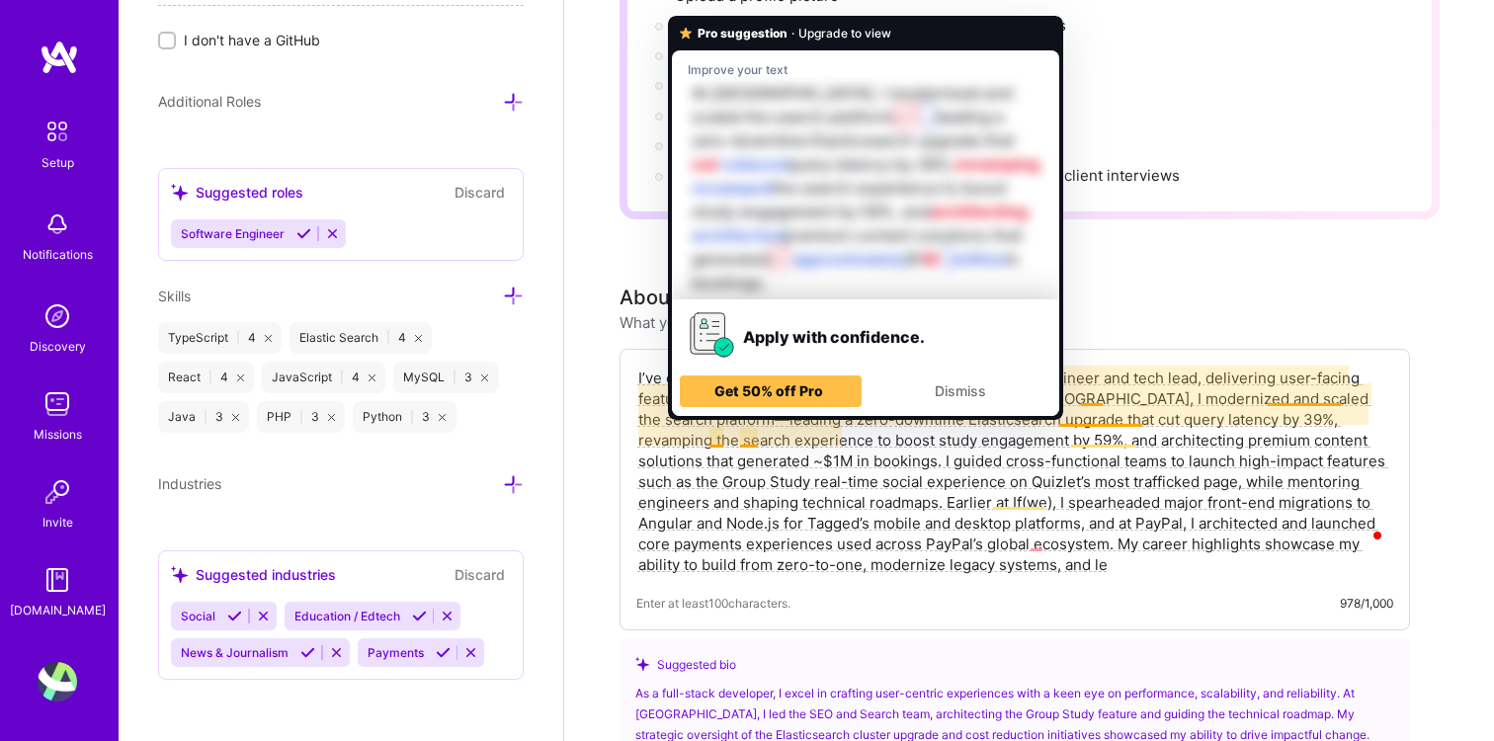
click at [925, 454] on textarea "I’ve driven impactful engineering initiatives as a fullstack engineer and tech …" at bounding box center [1014, 471] width 757 height 211
click at [738, 466] on textarea "I’ve driven impactful engineering initiatives as a fullstack engineer and tech …" at bounding box center [1014, 471] width 757 height 211
click at [952, 377] on div "Dismiss" at bounding box center [960, 391] width 164 height 32
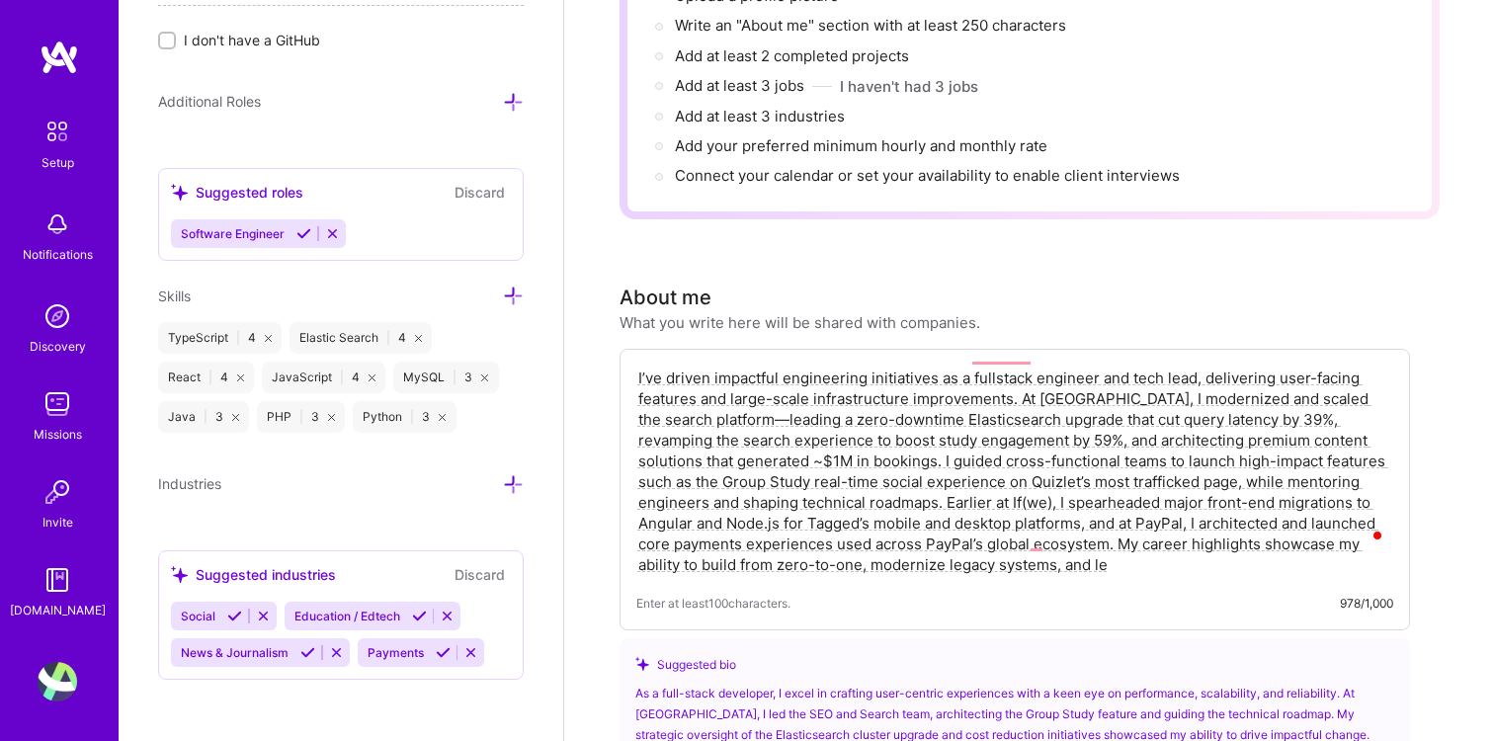
click at [832, 408] on textarea "I’ve driven impactful engineering initiatives as a fullstack engineer and tech …" at bounding box center [1014, 471] width 757 height 211
drag, startPoint x: 1191, startPoint y: 374, endPoint x: 696, endPoint y: 398, distance: 495.5
click at [696, 398] on textarea "I’ve driven impactful engineering initiatives as a fullstack engineer and tech …" at bounding box center [1014, 471] width 757 height 211
click at [1131, 377] on textarea "I’ve driven impactful engineering initiatives as a fullstack engineer and tech …" at bounding box center [1014, 471] width 757 height 211
drag, startPoint x: 1357, startPoint y: 378, endPoint x: 692, endPoint y: 400, distance: 666.3
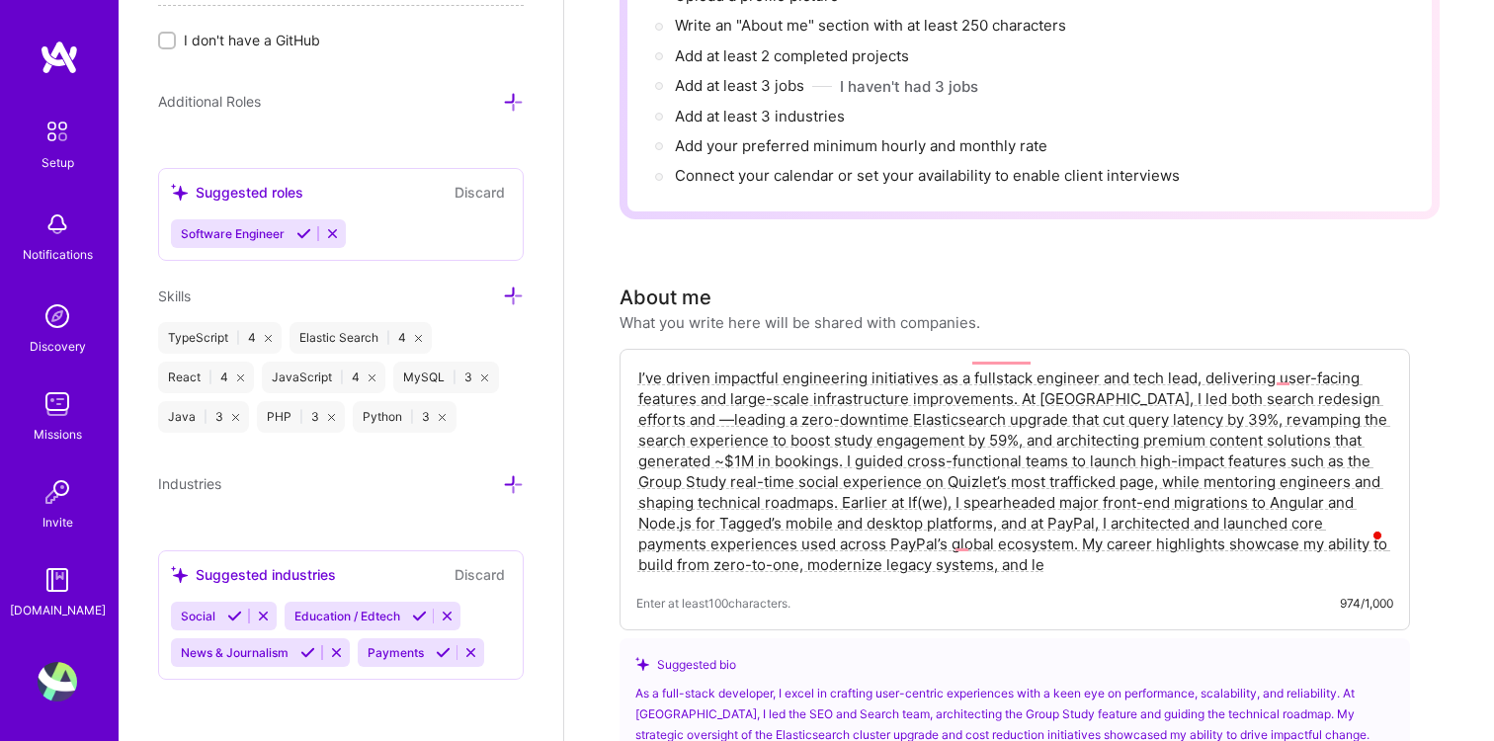
click at [692, 400] on textarea "I’ve driven impactful engineering initiatives as a fullstack engineer and tech …" at bounding box center [1014, 471] width 757 height 211
click at [796, 402] on textarea "I’ve driven impactful engineering initiatives as a fullstack engineer and tech …" at bounding box center [1014, 471] width 757 height 211
click at [1327, 378] on textarea "I’ve driven impactful engineering initiatives as a fullstack engineer and tech …" at bounding box center [1014, 471] width 757 height 211
drag, startPoint x: 1125, startPoint y: 379, endPoint x: 1357, endPoint y: 369, distance: 232.4
click at [1357, 369] on textarea "I’ve driven impactful engineering initiatives as a fullstack engineer and tech …" at bounding box center [1014, 471] width 757 height 211
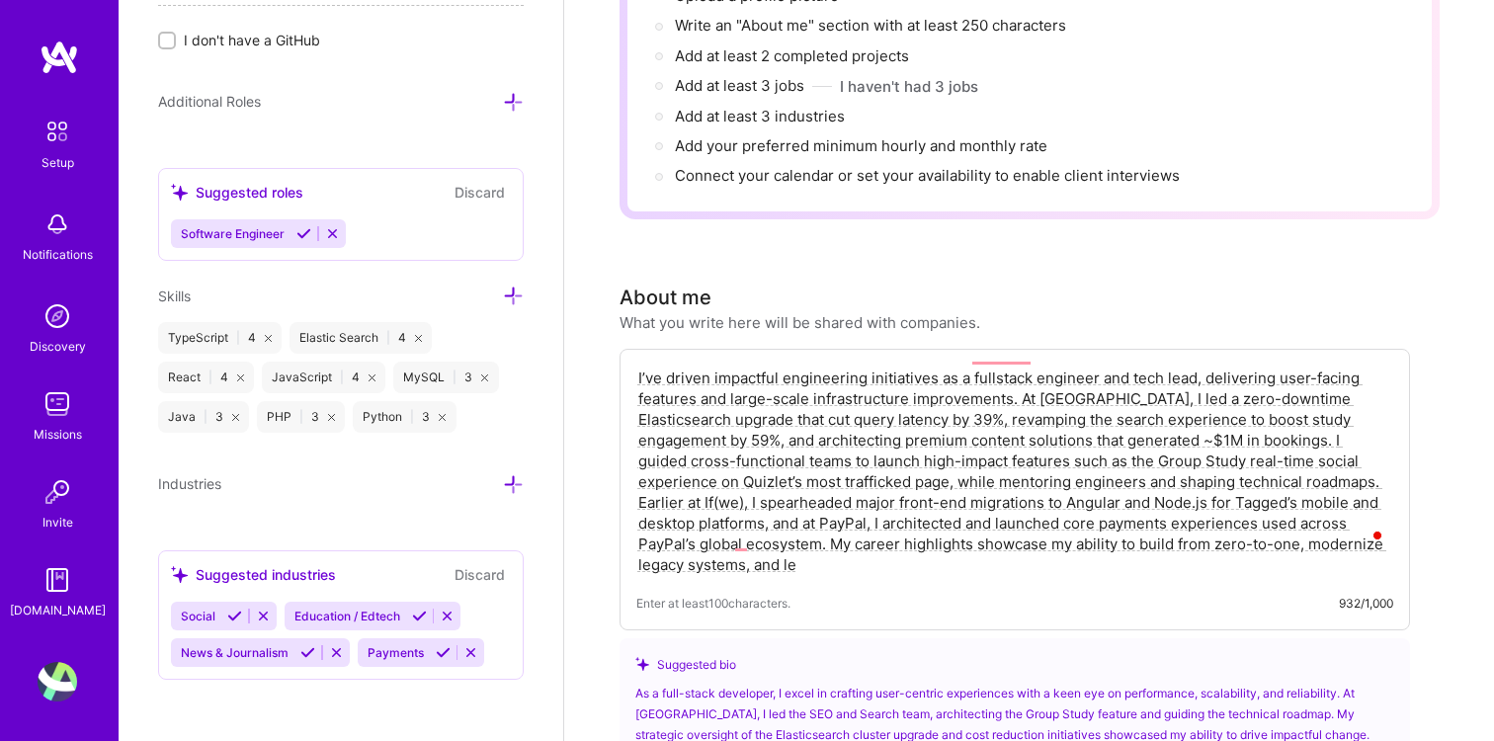
click at [935, 391] on textarea "I’ve driven impactful engineering initiatives as a fullstack engineer and tech …" at bounding box center [1014, 471] width 757 height 211
click at [1126, 373] on textarea "I’ve driven impactful engineering initiatives as a fullstack engineer and tech …" at bounding box center [1014, 471] width 757 height 211
click at [908, 398] on textarea "I’ve driven impactful engineering initiatives as a fullstack engineer and tech …" at bounding box center [1014, 471] width 757 height 211
click at [1122, 386] on textarea "I’ve driven impactful engineering initiatives as a fullstack engineer and tech …" at bounding box center [1014, 471] width 757 height 211
click at [1110, 382] on textarea "I’ve driven impactful engineering initiatives as a fullstack engineer and tech …" at bounding box center [1014, 471] width 757 height 211
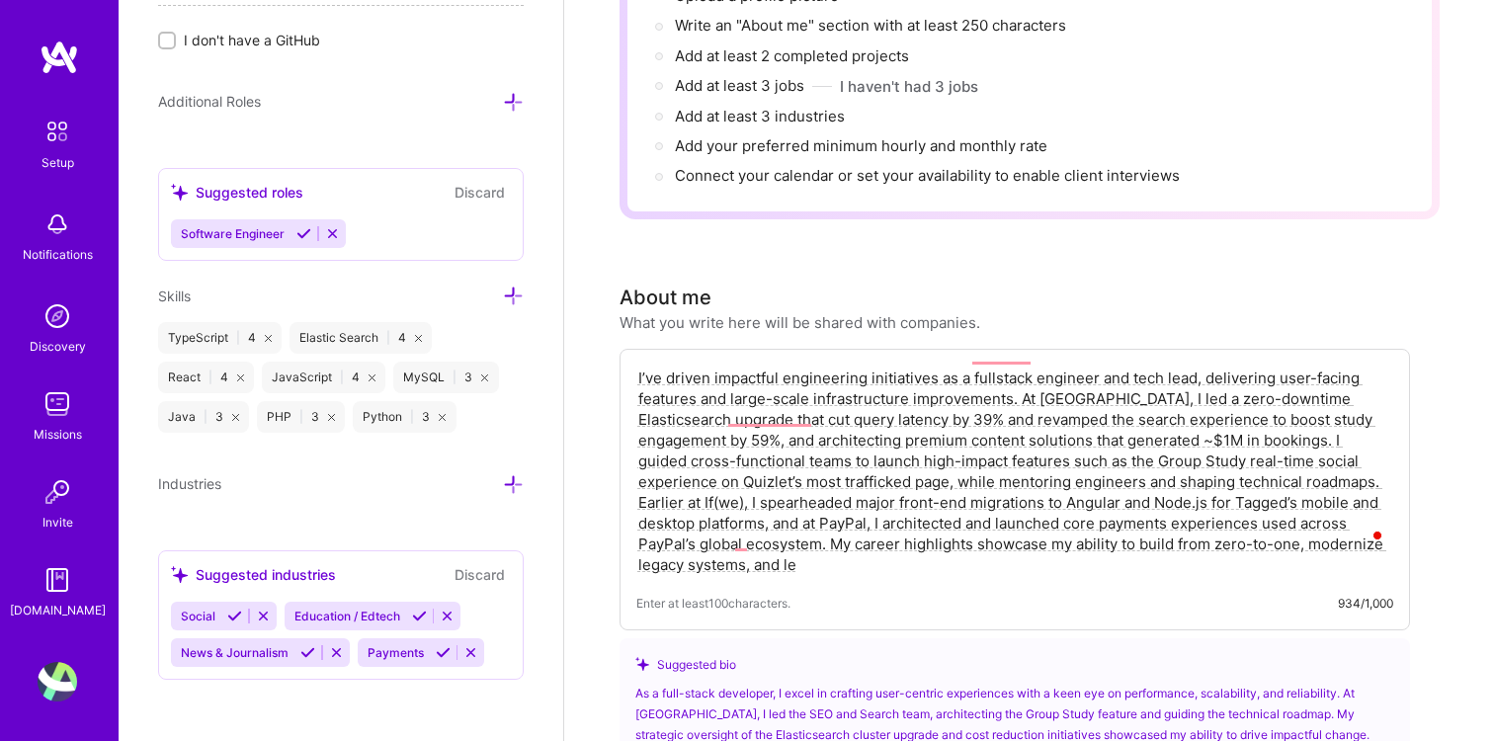
click at [1123, 381] on textarea "I’ve driven impactful engineering initiatives as a fullstack engineer and tech …" at bounding box center [1014, 471] width 757 height 211
click at [893, 403] on textarea "I’ve driven impactful engineering initiatives as a fullstack engineer and tech …" at bounding box center [1014, 471] width 757 height 211
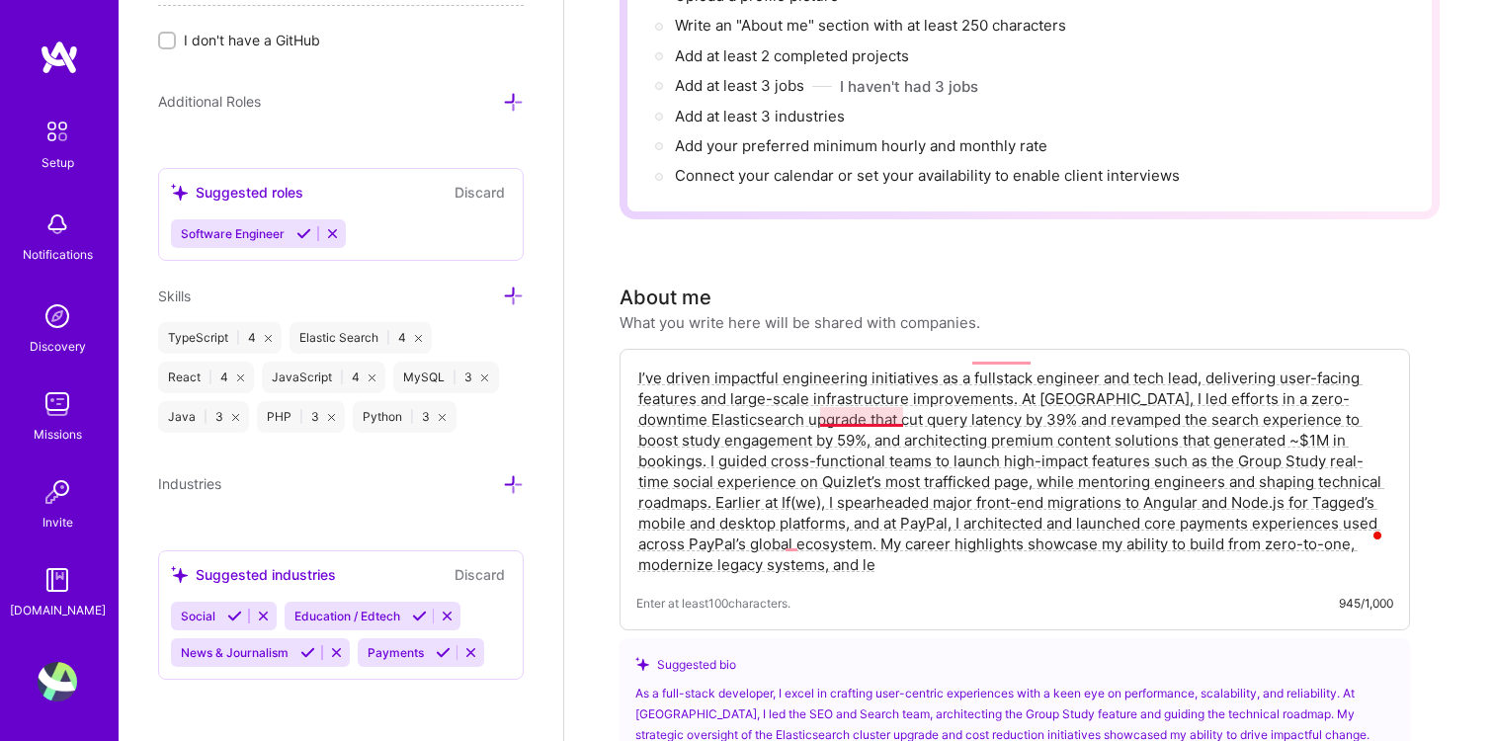
click at [852, 419] on textarea "I’ve driven impactful engineering initiatives as a fullstack engineer and tech …" at bounding box center [1014, 471] width 757 height 211
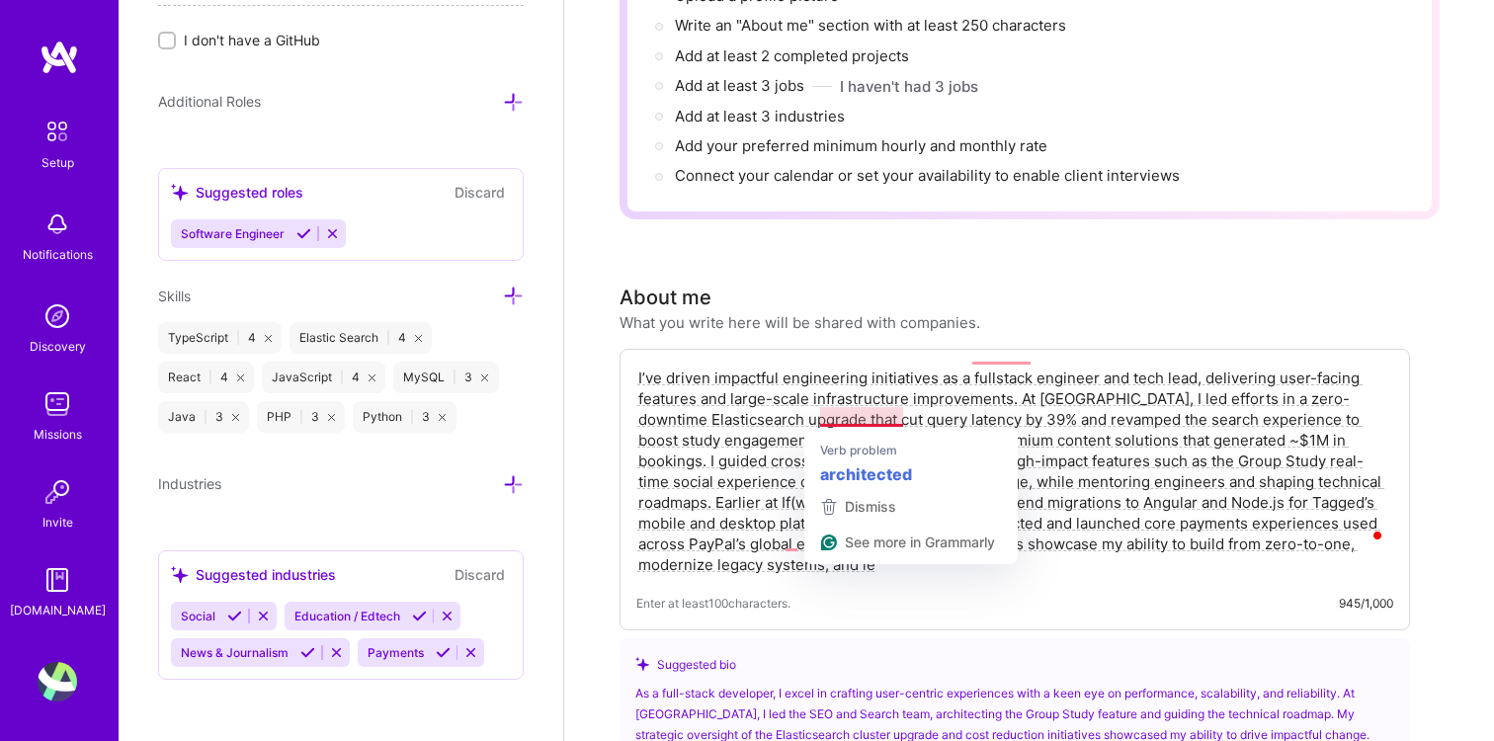
click at [852, 419] on textarea "I’ve driven impactful engineering initiatives as a fullstack engineer and tech …" at bounding box center [1014, 471] width 757 height 211
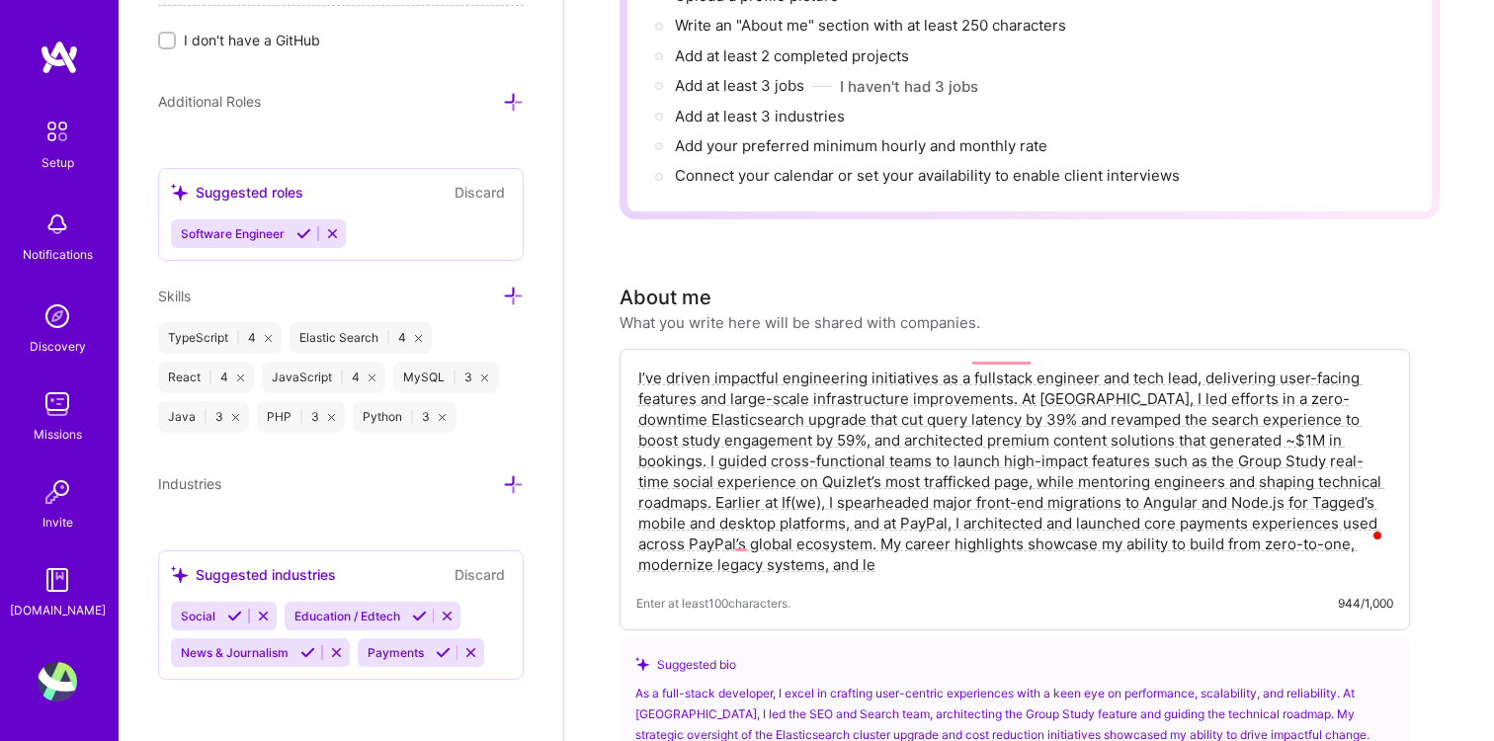
click at [1052, 418] on textarea "I’ve driven impactful engineering initiatives as a fullstack engineer and tech …" at bounding box center [1014, 471] width 757 height 211
click at [863, 419] on textarea "I’ve driven impactful engineering initiatives as a fullstack engineer and tech …" at bounding box center [1014, 471] width 757 height 211
drag, startPoint x: 863, startPoint y: 420, endPoint x: 852, endPoint y: 414, distance: 12.4
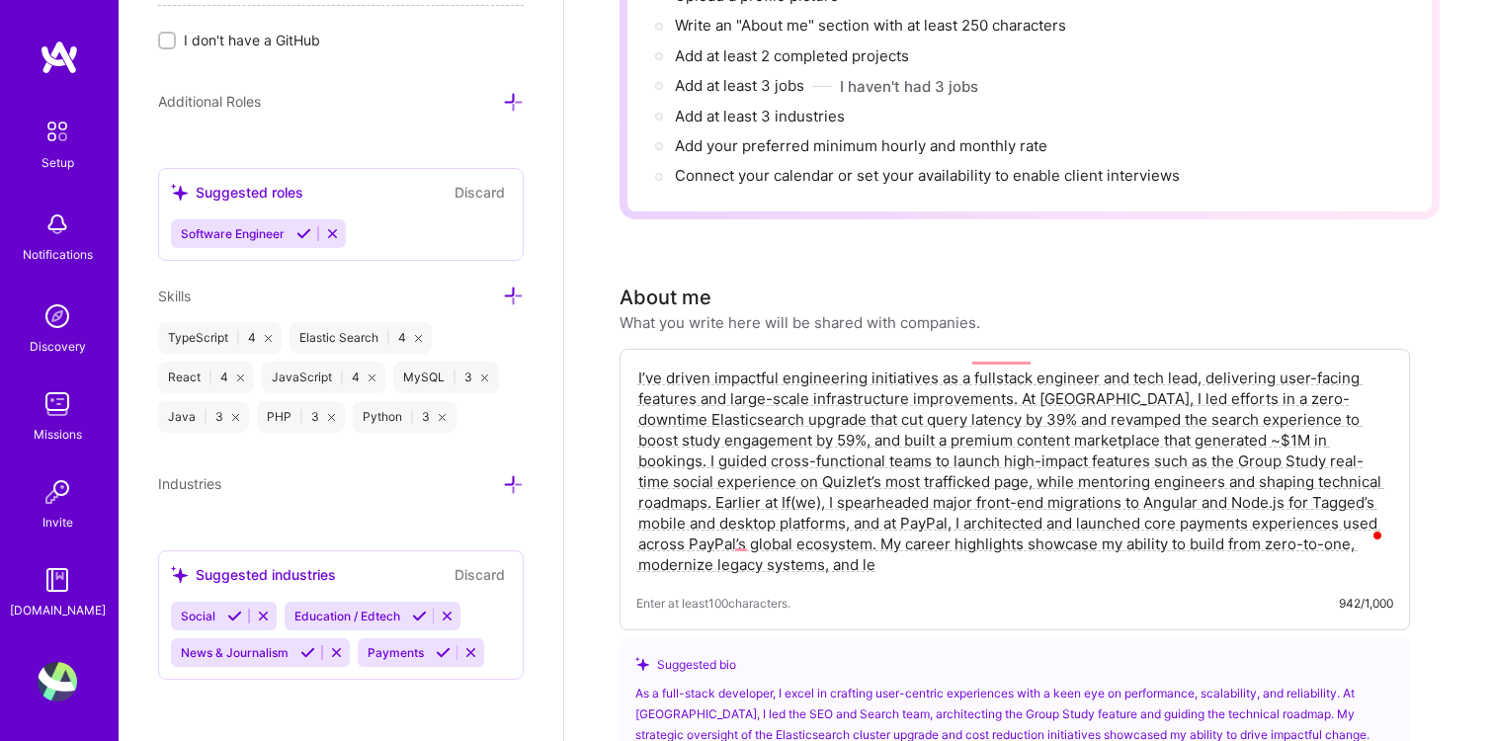
click at [852, 414] on textarea "I’ve driven impactful engineering initiatives as a fullstack engineer and tech …" at bounding box center [1014, 471] width 757 height 211
click at [1076, 431] on textarea "I’ve driven impactful engineering initiatives as a fullstack engineer and tech …" at bounding box center [1014, 471] width 757 height 211
click at [1326, 417] on textarea "I’ve driven impactful engineering initiatives as a fullstack engineer and tech …" at bounding box center [1014, 471] width 757 height 211
click at [1106, 503] on textarea "I’ve driven impactful engineering initiatives as a fullstack engineer and tech …" at bounding box center [1014, 471] width 757 height 211
click at [773, 479] on textarea "I’ve driven impactful engineering initiatives as a fullstack engineer and tech …" at bounding box center [1014, 471] width 757 height 211
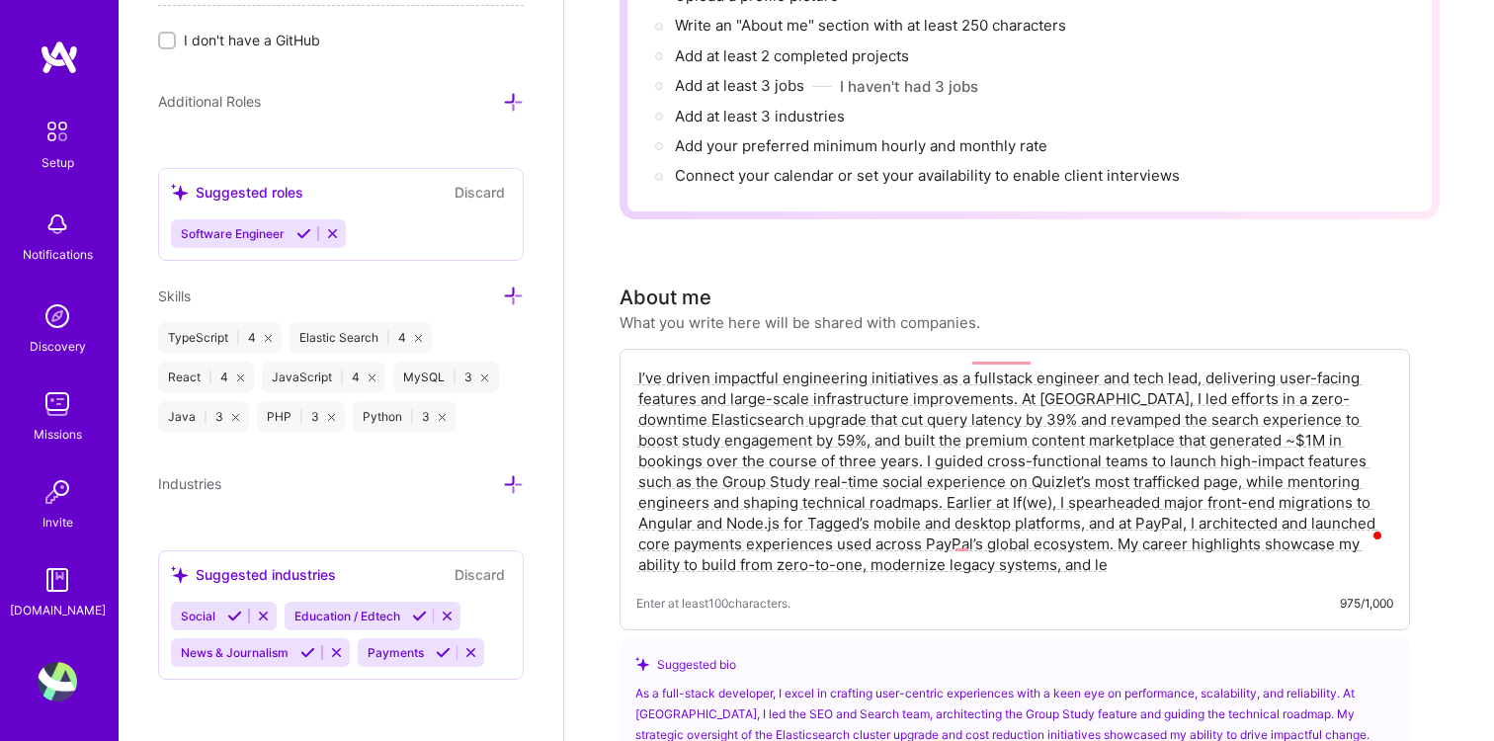
click at [806, 445] on textarea "I’ve driven impactful engineering initiatives as a fullstack engineer and tech …" at bounding box center [1014, 471] width 757 height 211
click at [889, 483] on textarea "I’ve driven impactful engineering initiatives as a fullstack engineer and tech …" at bounding box center [1014, 471] width 757 height 211
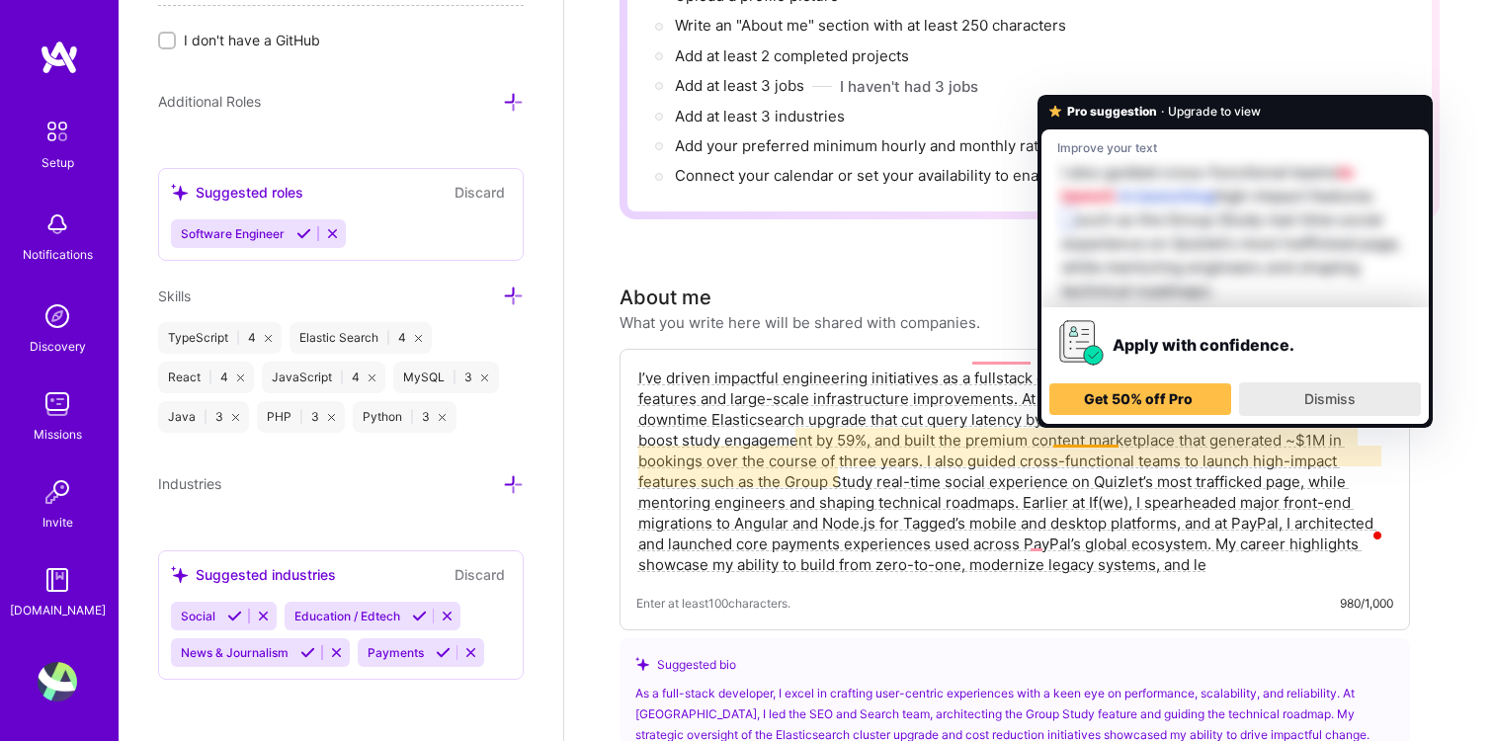
click at [1334, 399] on span "Dismiss" at bounding box center [1329, 398] width 51 height 17
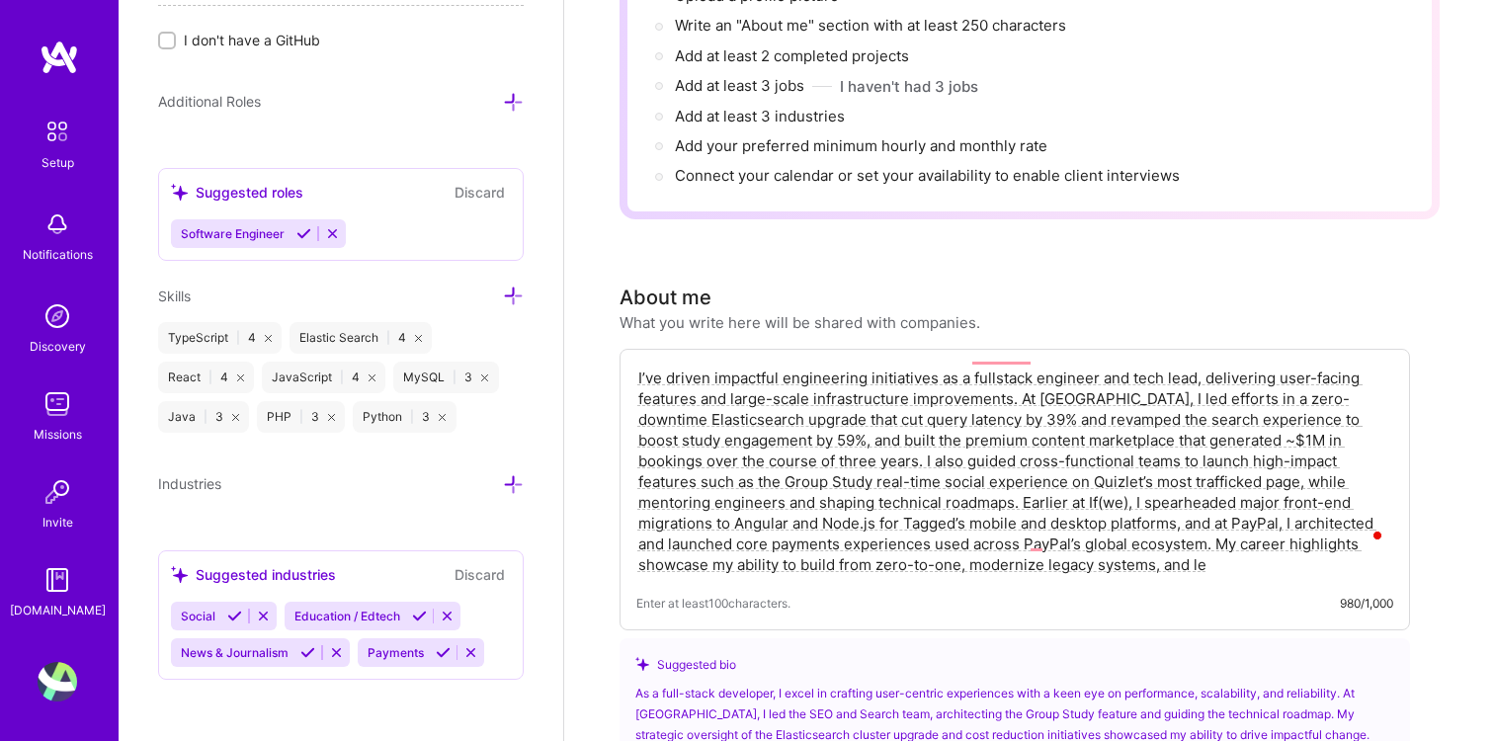
click at [1064, 505] on textarea "I’ve driven impactful engineering initiatives as a fullstack engineer and tech …" at bounding box center [1014, 471] width 757 height 211
click at [923, 478] on textarea "I’ve driven impactful engineering initiatives as a fullstack engineer and tech …" at bounding box center [1014, 471] width 757 height 211
drag, startPoint x: 1254, startPoint y: 481, endPoint x: 990, endPoint y: 500, distance: 264.5
click at [990, 500] on textarea "I’ve driven impactful engineering initiatives as a fullstack engineer and tech …" at bounding box center [1014, 471] width 757 height 211
click at [990, 498] on textarea "I’ve driven impactful engineering initiatives as a fullstack engineer and tech …" at bounding box center [1014, 471] width 757 height 211
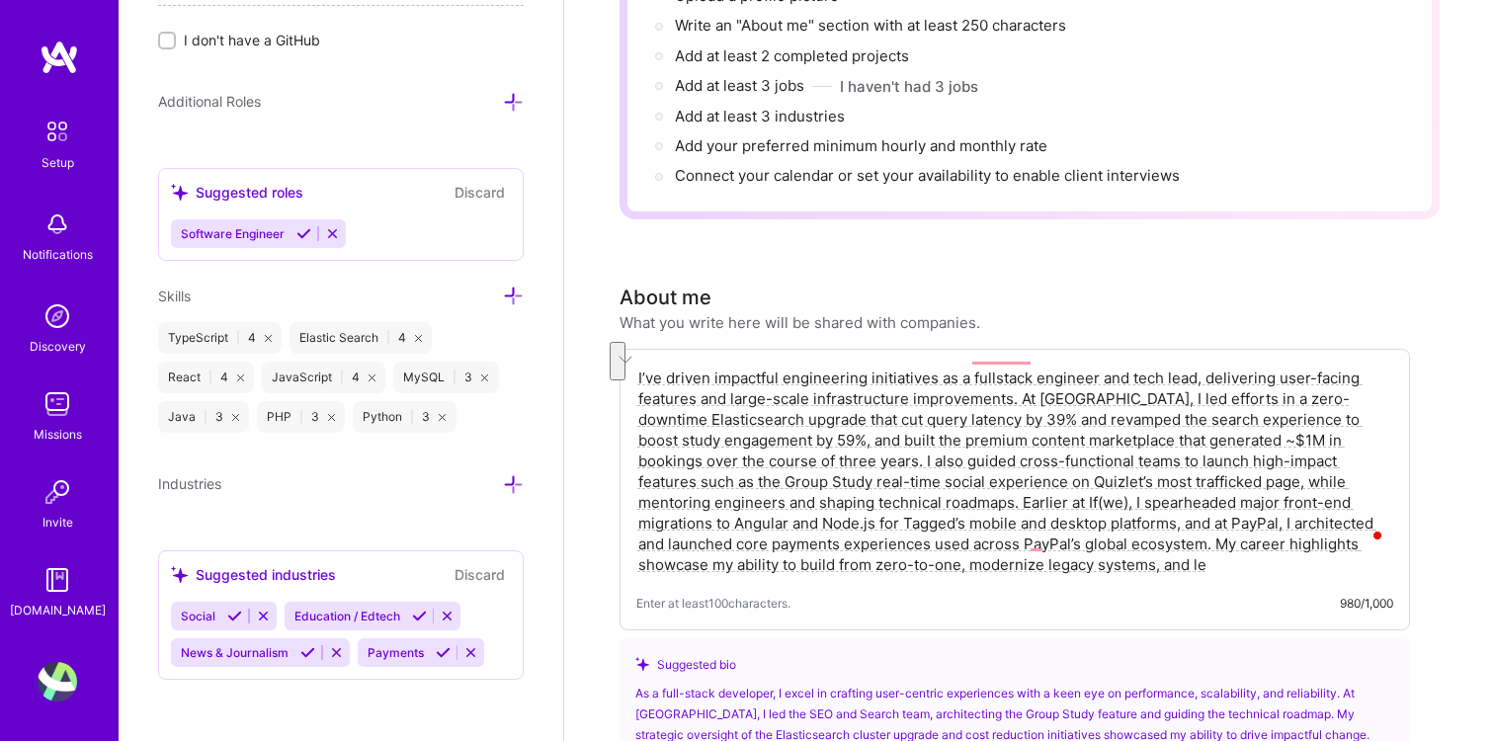
drag, startPoint x: 695, startPoint y: 498, endPoint x: 1254, endPoint y: 476, distance: 559.6
click at [1254, 476] on textarea "I’ve driven impactful engineering initiatives as a fullstack engineer and tech …" at bounding box center [1014, 471] width 757 height 211
drag, startPoint x: 737, startPoint y: 500, endPoint x: 948, endPoint y: 497, distance: 211.4
click at [948, 497] on textarea "I’ve driven impactful engineering initiatives as a fullstack engineer and tech …" at bounding box center [1014, 471] width 757 height 211
drag, startPoint x: 1154, startPoint y: 499, endPoint x: 867, endPoint y: 518, distance: 287.1
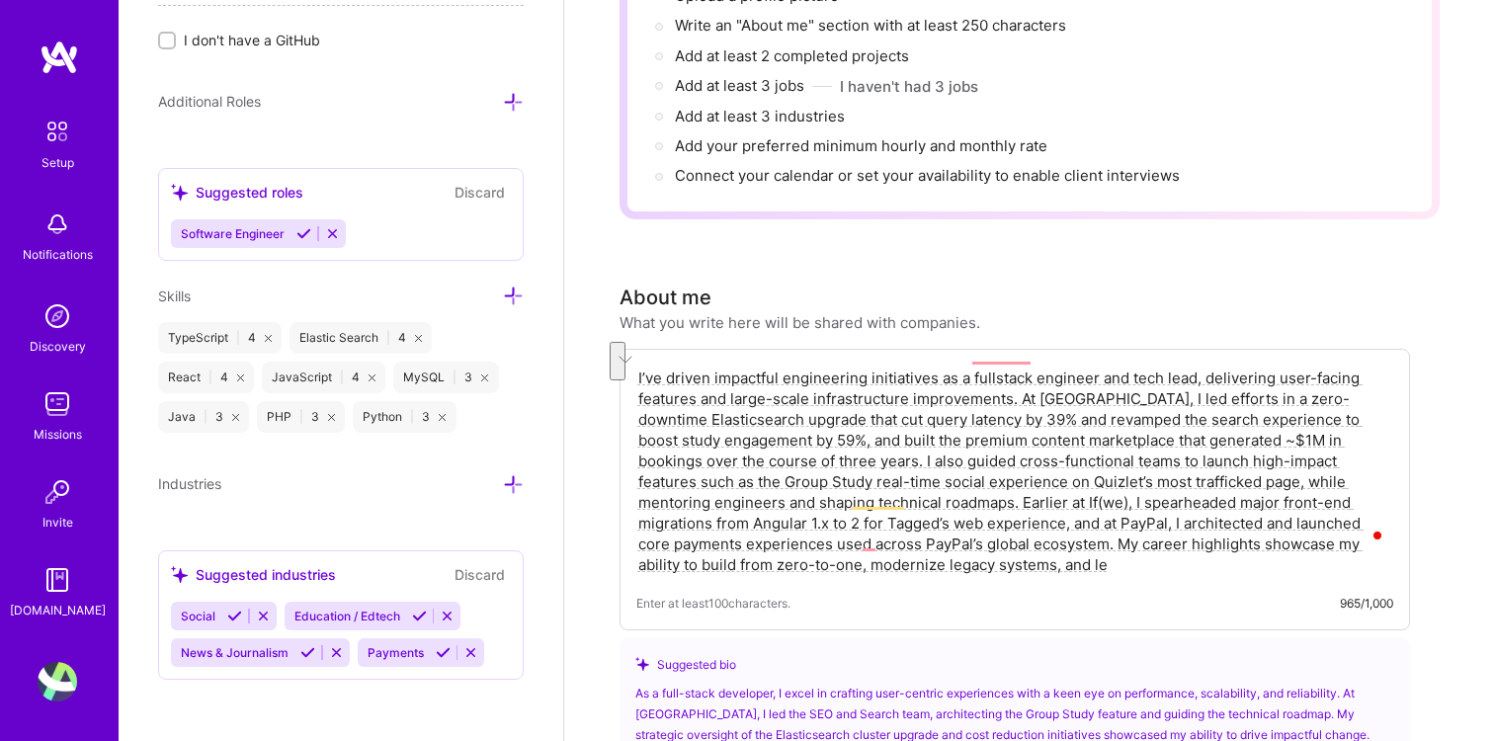
click at [867, 518] on textarea "I’ve driven impactful engineering initiatives as a fullstack engineer and tech …" at bounding box center [1014, 471] width 757 height 211
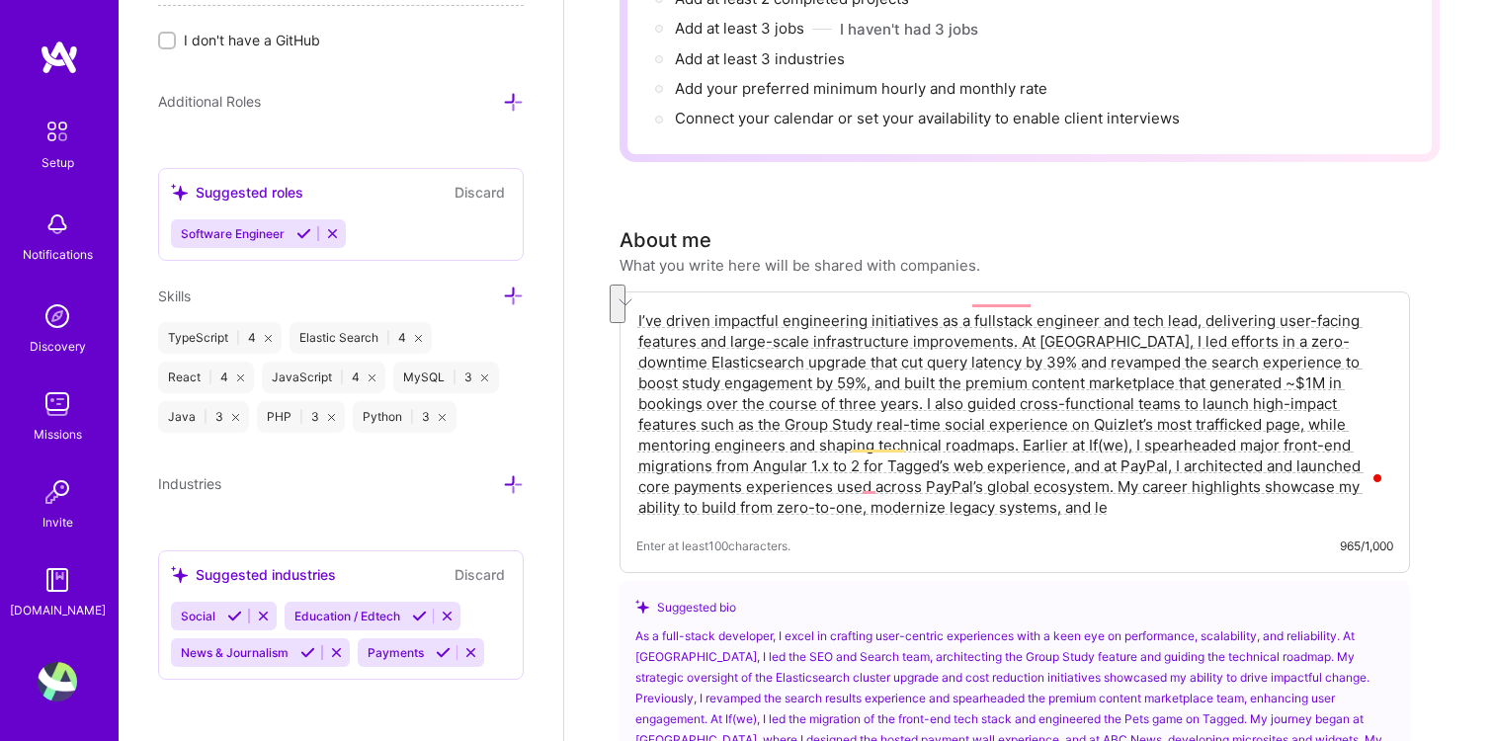
click at [883, 483] on textarea "I’ve driven impactful engineering initiatives as a fullstack engineer and tech …" at bounding box center [1014, 413] width 757 height 211
drag, startPoint x: 893, startPoint y: 483, endPoint x: 834, endPoint y: 482, distance: 59.3
click at [834, 482] on textarea "I’ve driven impactful engineering initiatives as a fullstack engineer and tech …" at bounding box center [1014, 413] width 757 height 211
paste textarea "ad engineering teams to deliver sca"
click at [1125, 446] on textarea "I’ve driven impactful engineering initiatives as a fullstack engineer and tech …" at bounding box center [1014, 413] width 757 height 211
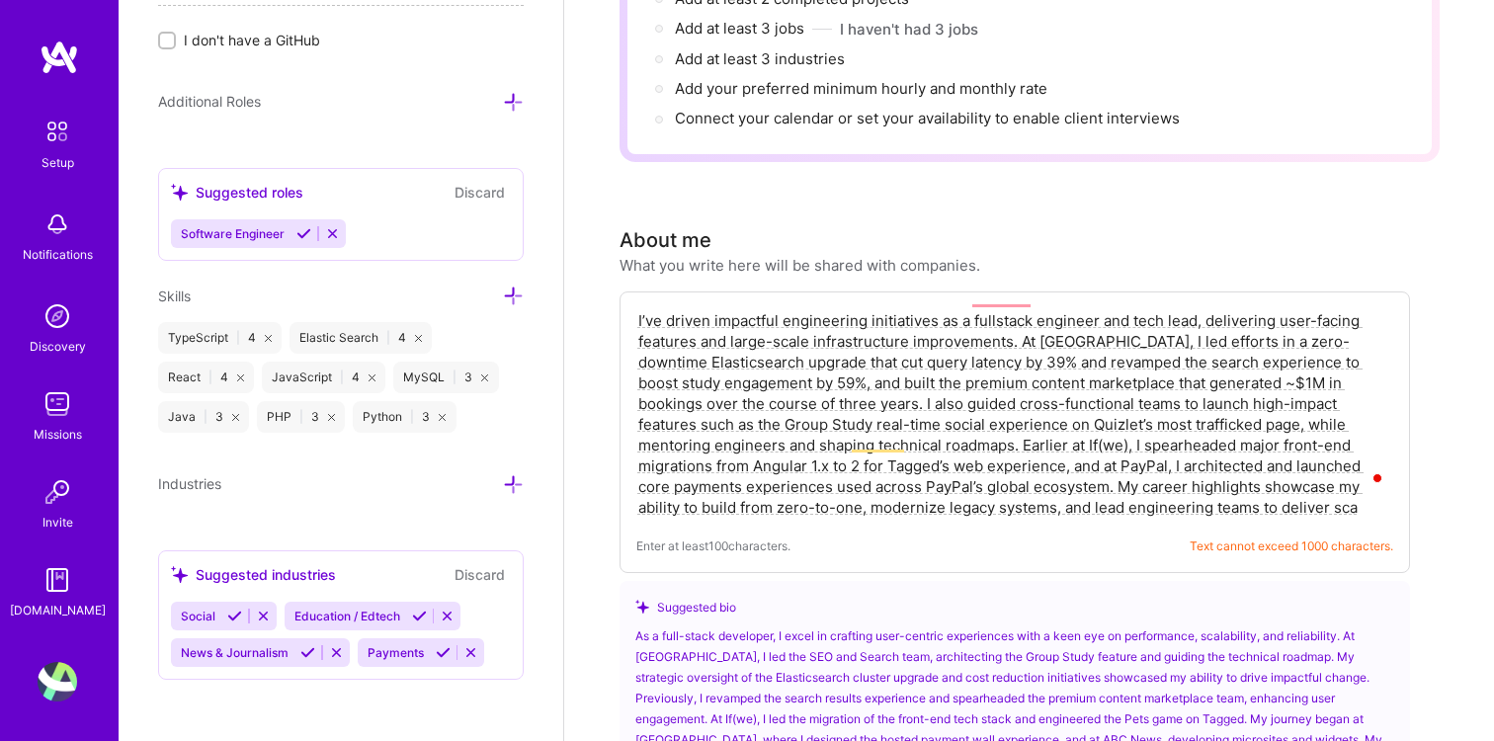
click at [1133, 484] on textarea "I’ve driven impactful engineering initiatives as a fullstack engineer and tech …" at bounding box center [1014, 413] width 757 height 211
drag, startPoint x: 634, startPoint y: 296, endPoint x: 1032, endPoint y: 329, distance: 399.5
click at [1032, 329] on div "I’ve driven impactful engineering initiatives as a fullstack engineer and tech …" at bounding box center [1014, 432] width 790 height 282
click at [1032, 329] on textarea "I’ve driven impactful engineering initiatives as a fullstack engineer and tech …" at bounding box center [1014, 413] width 757 height 211
click at [1094, 308] on textarea "I’ve driven impactful engineering initiatives as a fullstack engineer and tech …" at bounding box center [1014, 413] width 757 height 211
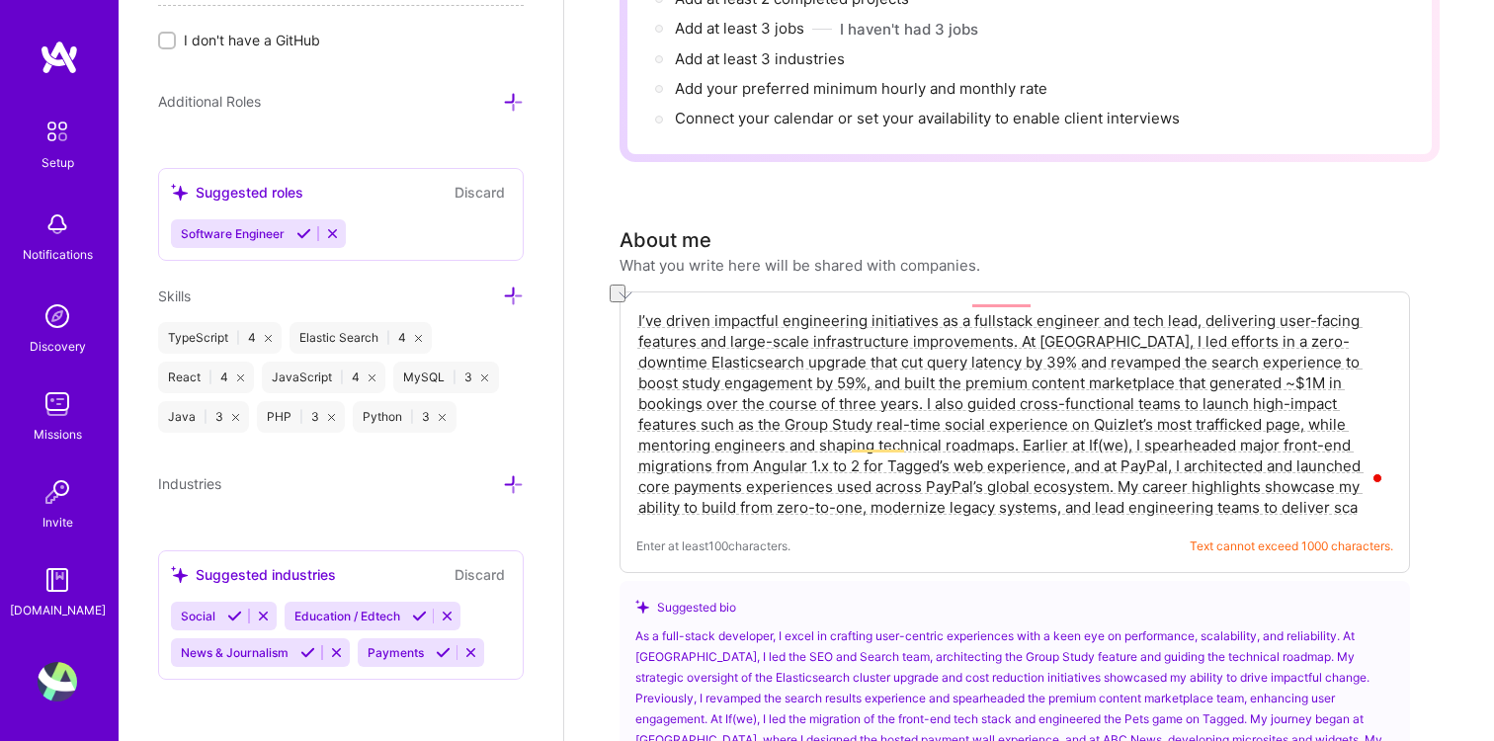
drag, startPoint x: 1193, startPoint y: 297, endPoint x: 1096, endPoint y: 292, distance: 97.9
click at [1096, 308] on textarea "I’ve driven impactful engineering initiatives as a fullstack engineer and tech …" at bounding box center [1014, 413] width 757 height 211
click at [1089, 316] on textarea "I’ve driven impactful engineering initiatives as a fullstack engineer and tech …" at bounding box center [1014, 413] width 757 height 211
drag, startPoint x: 1139, startPoint y: 486, endPoint x: 882, endPoint y: 465, distance: 257.7
click at [882, 464] on textarea "I’ve driven impactful engineering initiatives as a fullstack engineer and tech …" at bounding box center [1014, 413] width 757 height 211
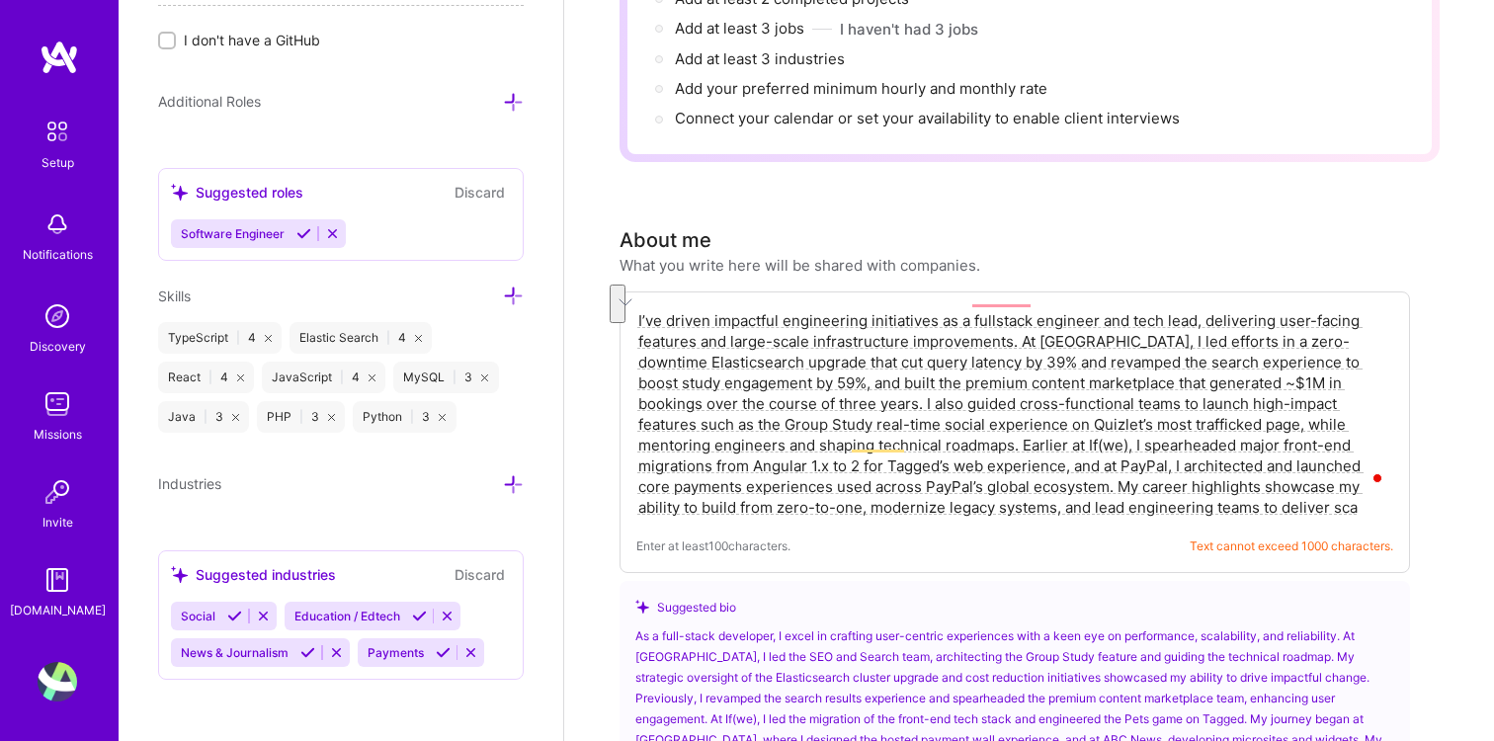
click at [882, 467] on textarea "I’ve driven impactful engineering initiatives as a fullstack engineer and tech …" at bounding box center [1014, 413] width 757 height 211
drag, startPoint x: 871, startPoint y: 464, endPoint x: 970, endPoint y: 443, distance: 101.2
click at [970, 443] on textarea "I’ve driven impactful engineering initiatives as a fullstack engineer and tech …" at bounding box center [1014, 413] width 757 height 211
click at [1205, 443] on textarea "I’ve driven impactful engineering initiatives as a fullstack engineer and tech …" at bounding box center [1014, 413] width 757 height 211
click at [1176, 441] on textarea "I’ve driven impactful engineering initiatives as a fullstack engineer and tech …" at bounding box center [1014, 413] width 757 height 211
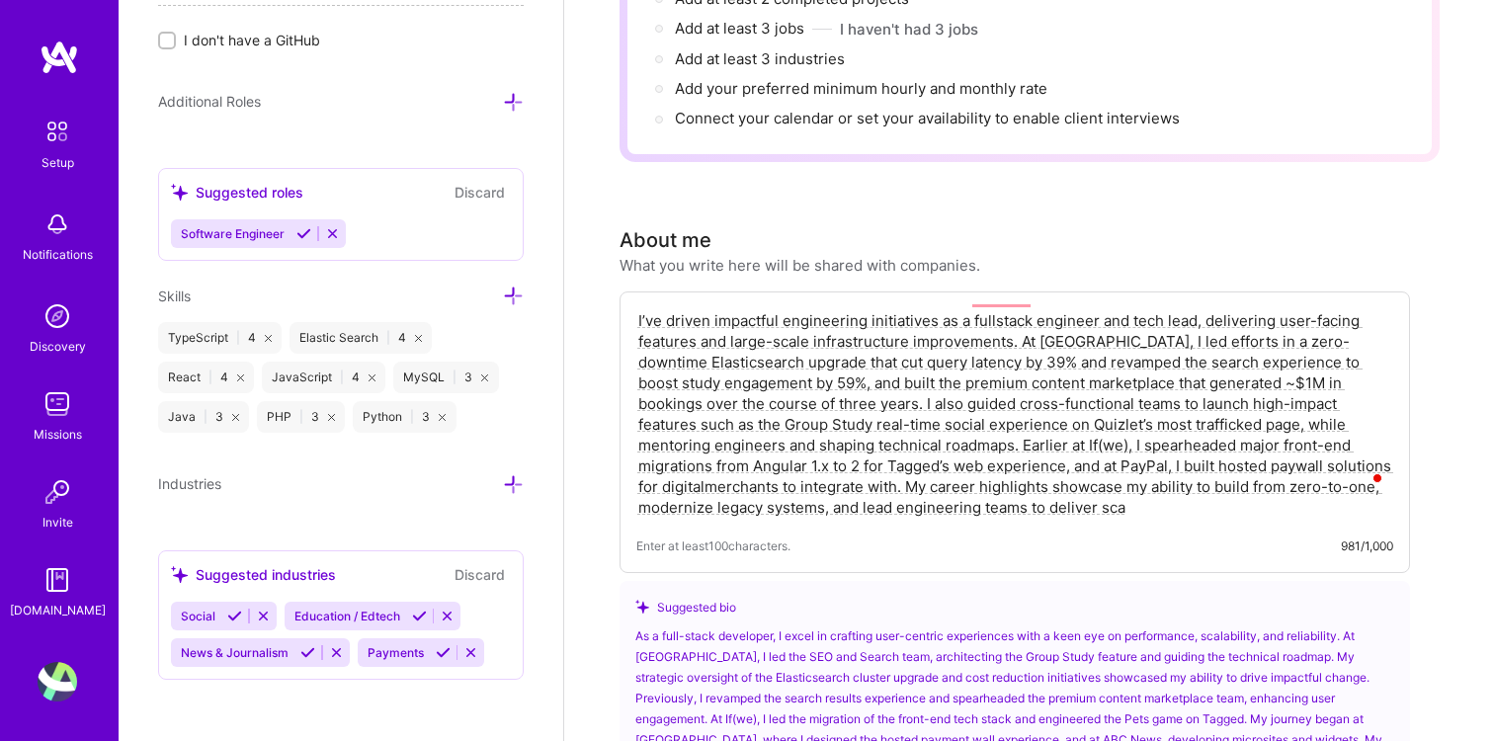
click at [1146, 441] on textarea "I’ve driven impactful engineering initiatives as a fullstack engineer and tech …" at bounding box center [1014, 413] width 757 height 211
click at [1178, 441] on textarea "I’ve driven impactful engineering initiatives as a fullstack engineer and tech …" at bounding box center [1014, 413] width 757 height 211
drag, startPoint x: 735, startPoint y: 459, endPoint x: 964, endPoint y: 445, distance: 229.7
click at [964, 445] on textarea "I’ve driven impactful engineering initiatives as a fullstack engineer and tech …" at bounding box center [1014, 413] width 757 height 211
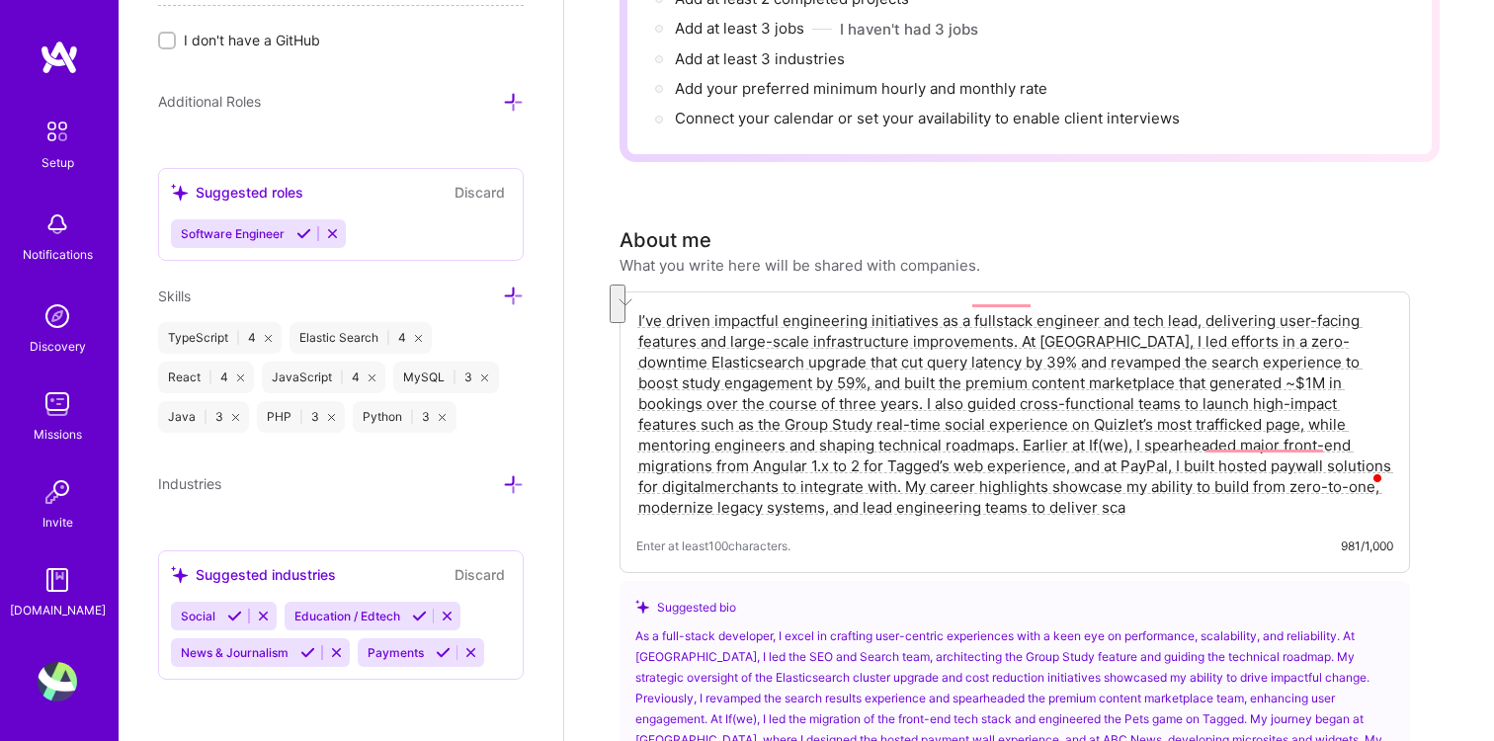
paste textarea "architected and launched core payments experiences used across PayPal’s global …"
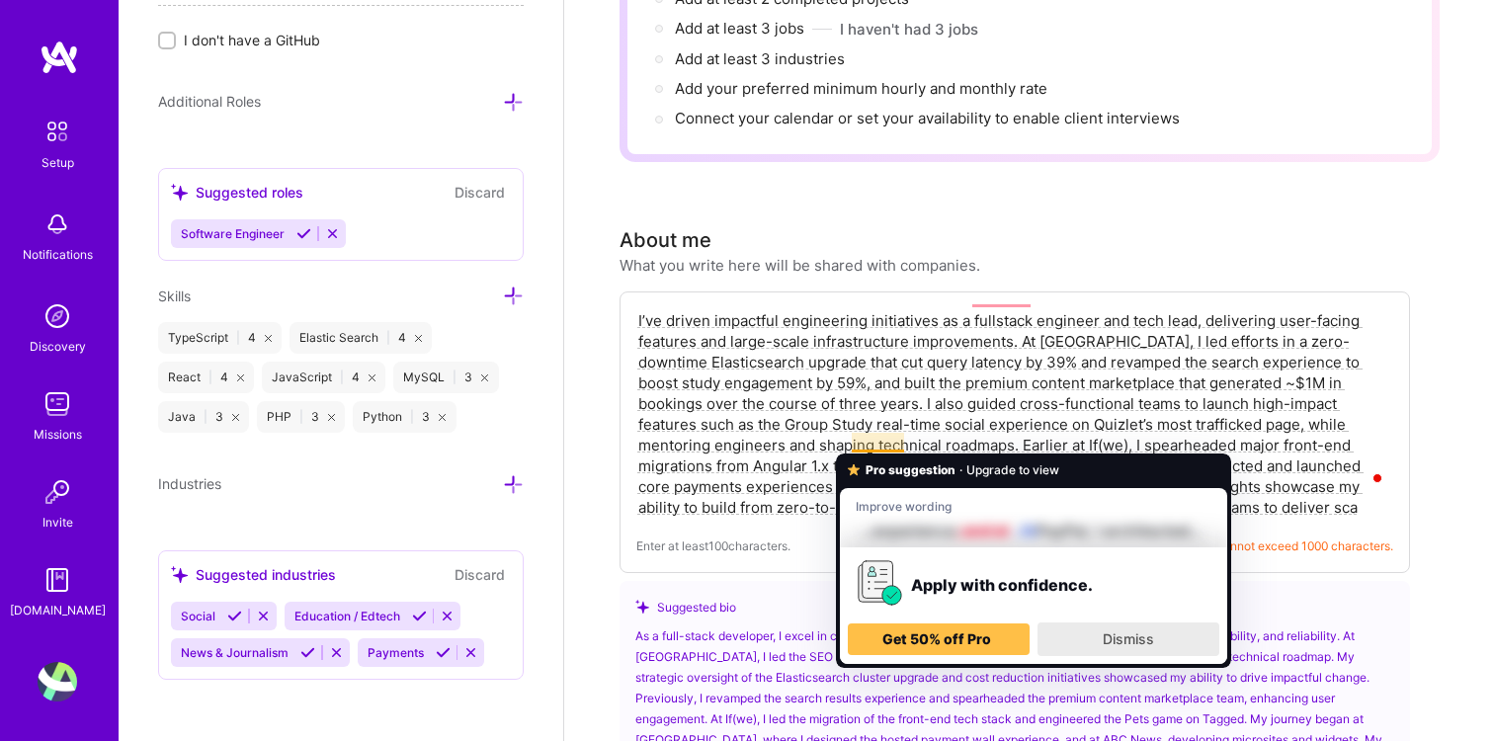
click at [1105, 647] on span "Dismiss" at bounding box center [1128, 638] width 51 height 17
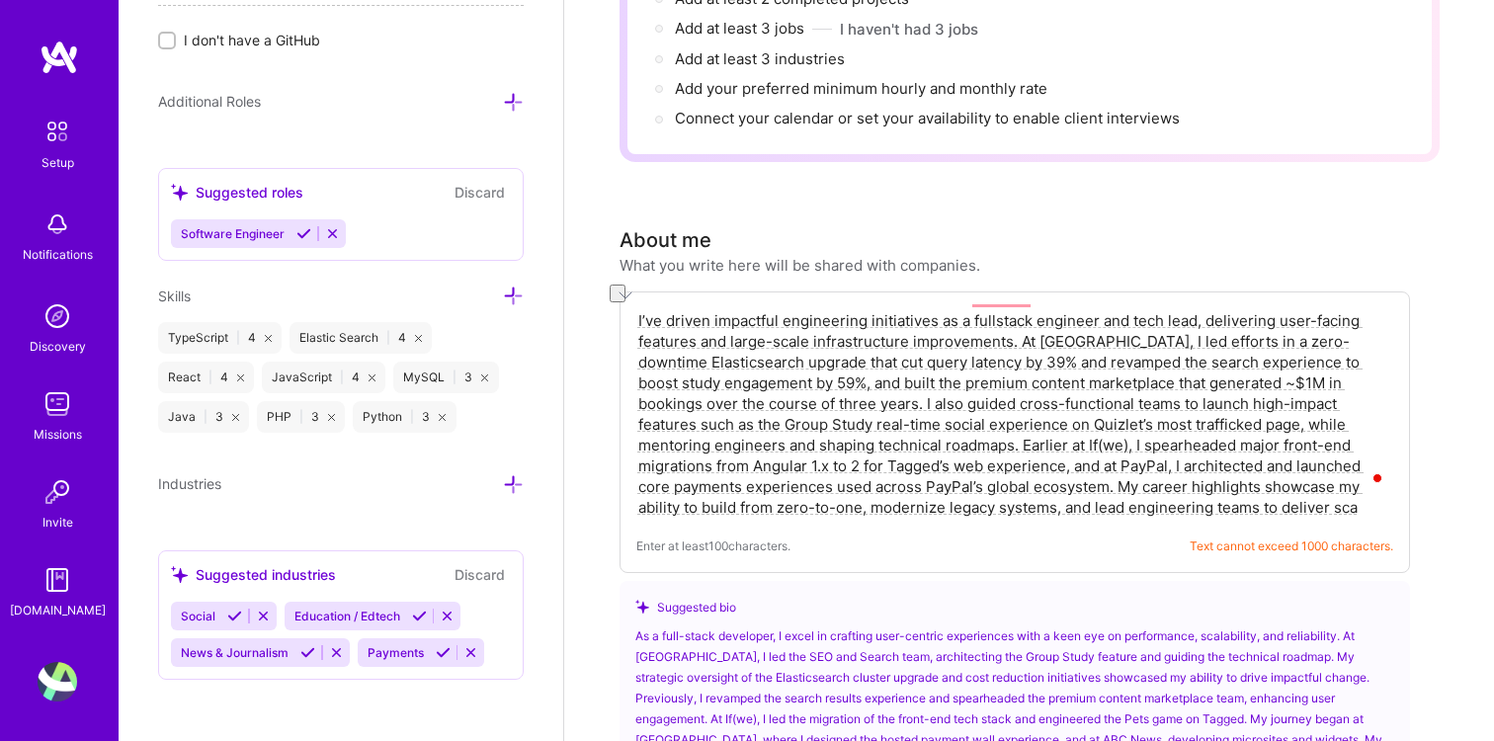
drag, startPoint x: 870, startPoint y: 462, endPoint x: 689, endPoint y: 467, distance: 181.9
click at [688, 465] on textarea "I’ve driven impactful engineering initiatives as a fullstack engineer and tech …" at bounding box center [1014, 413] width 757 height 211
drag, startPoint x: 815, startPoint y: 462, endPoint x: 688, endPoint y: 453, distance: 127.8
click at [686, 452] on textarea "I’ve driven impactful engineering initiatives as a fullstack engineer and tech …" at bounding box center [1014, 413] width 757 height 211
drag, startPoint x: 1141, startPoint y: 481, endPoint x: 873, endPoint y: 456, distance: 268.9
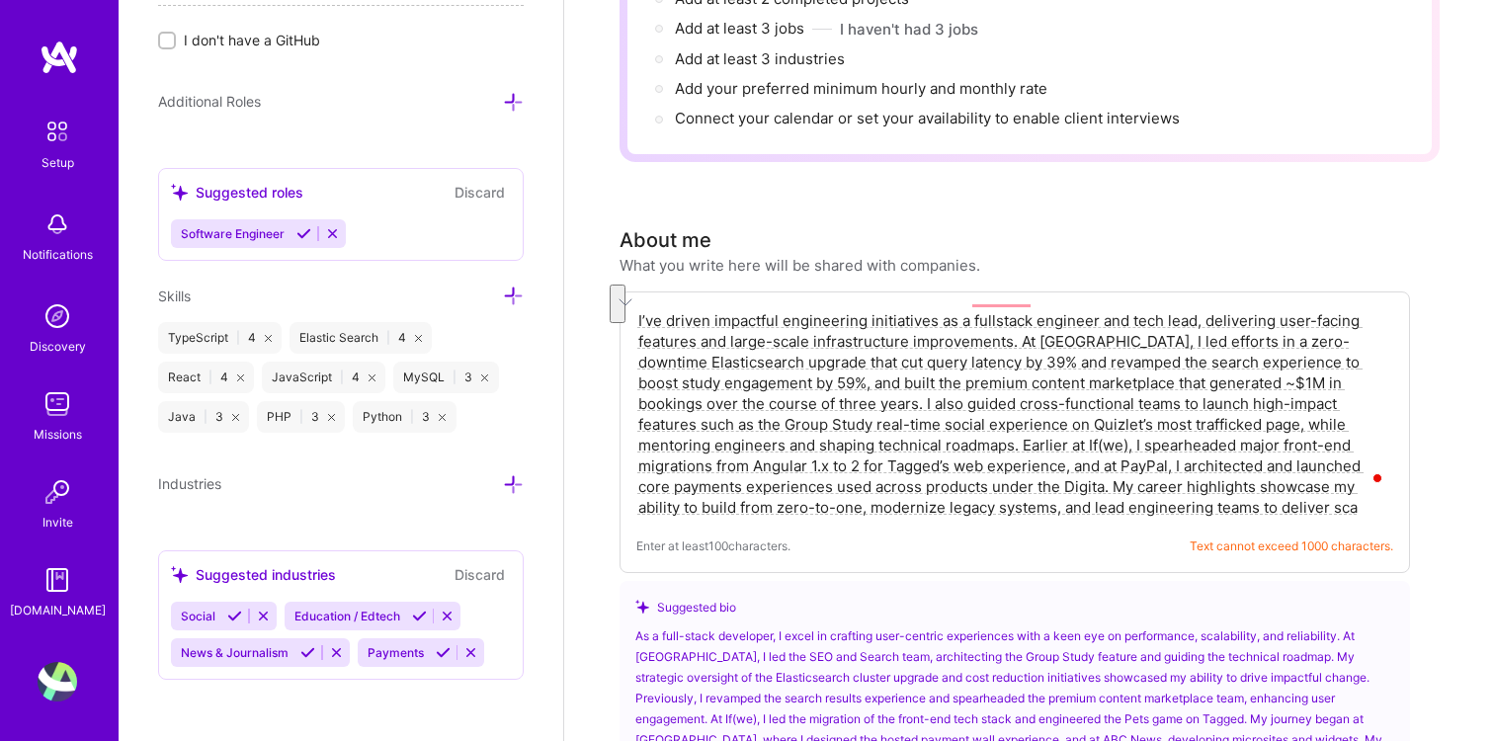
click at [873, 456] on textarea "I’ve driven impactful engineering initiatives as a fullstack engineer and tech …" at bounding box center [1014, 413] width 757 height 211
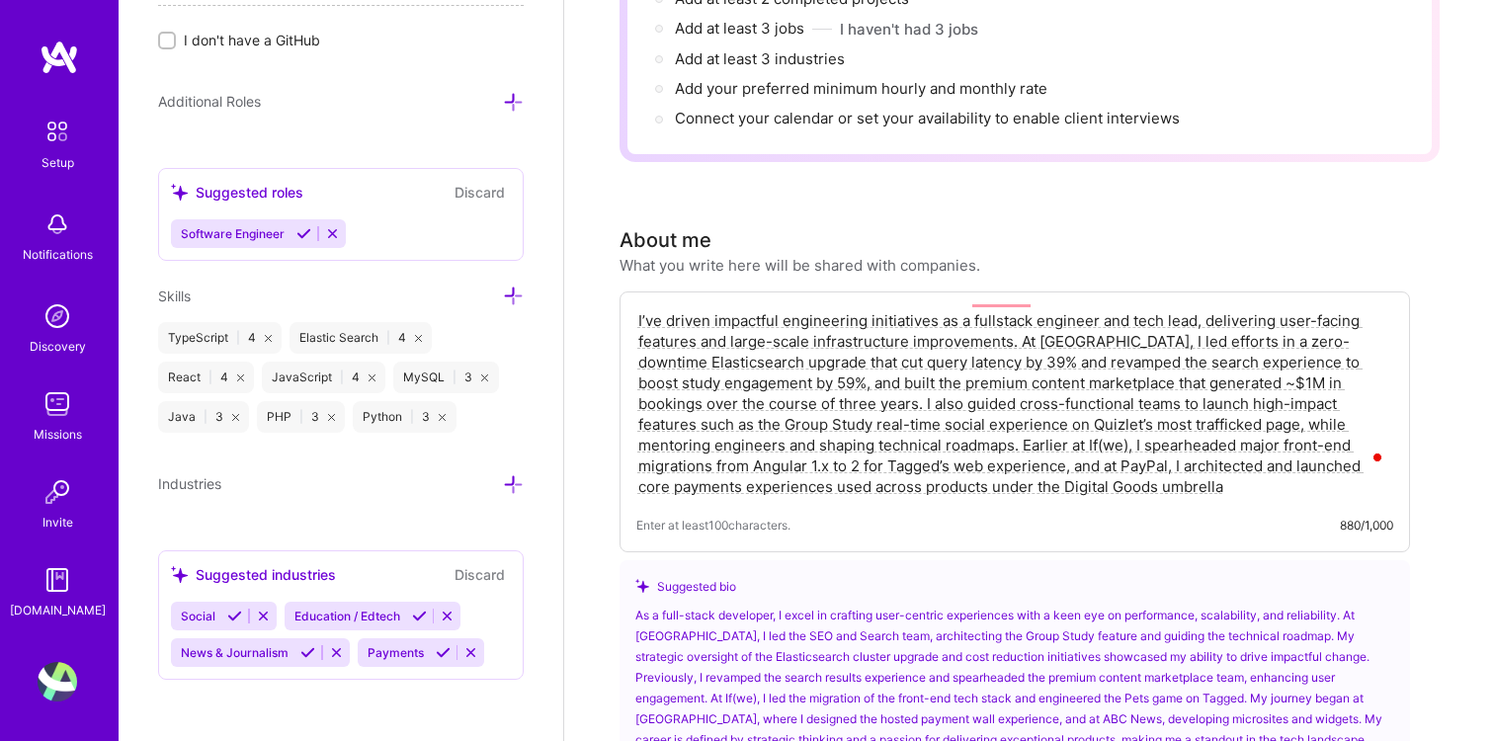
click at [1156, 447] on textarea "I’ve driven impactful engineering initiatives as a fullstack engineer and tech …" at bounding box center [1014, 403] width 757 height 191
click at [1284, 448] on textarea "I’ve driven impactful engineering initiatives as a fullstack engineer and tech …" at bounding box center [1014, 403] width 757 height 191
click at [1197, 463] on textarea "I’ve driven impactful engineering initiatives as a fullstack engineer and tech …" at bounding box center [1014, 403] width 757 height 191
click at [1209, 443] on textarea "I’ve driven impactful engineering initiatives as a fullstack engineer and tech …" at bounding box center [1014, 403] width 757 height 191
drag, startPoint x: 1126, startPoint y: 465, endPoint x: 627, endPoint y: 288, distance: 529.3
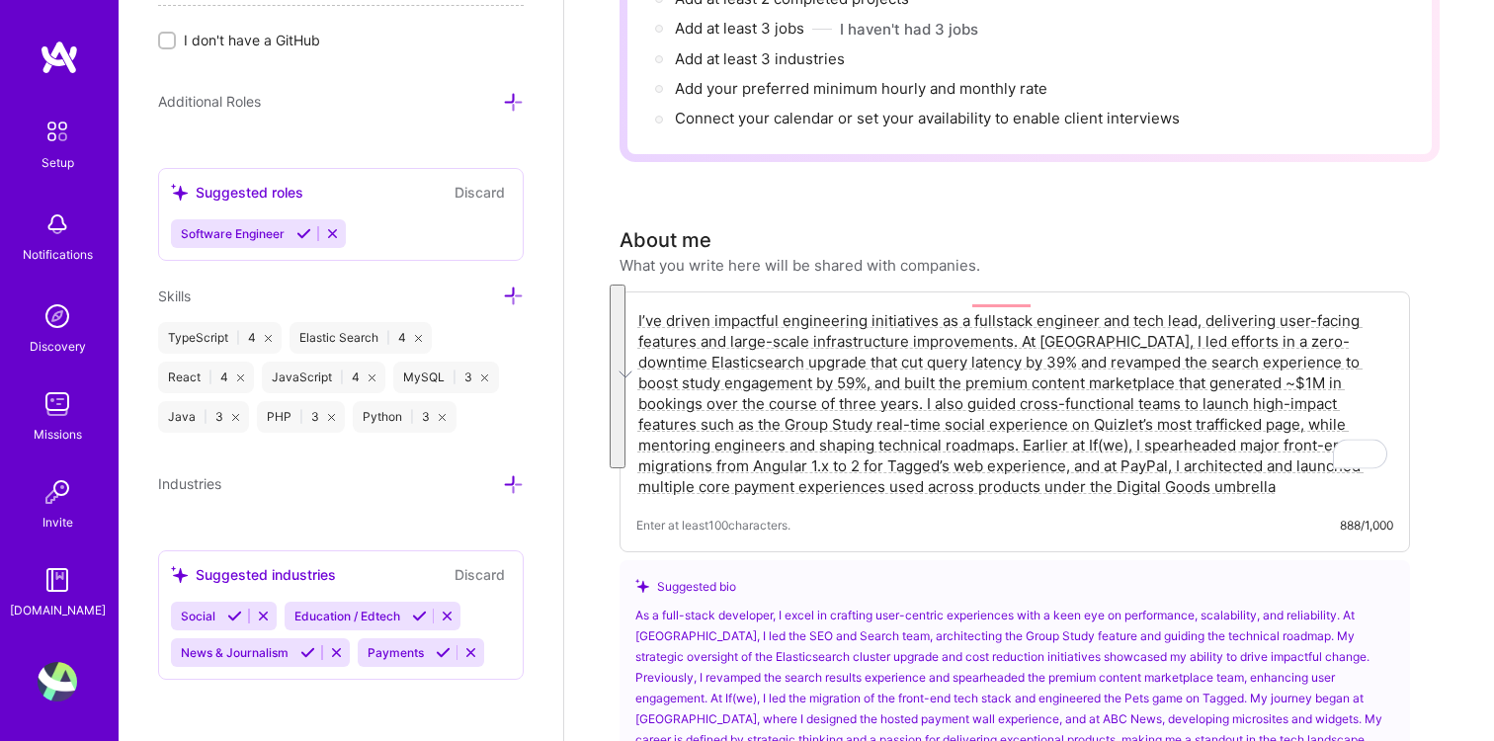
type textarea "I’ve driven impactful engineering initiatives as a fullstack engineer and tech …"
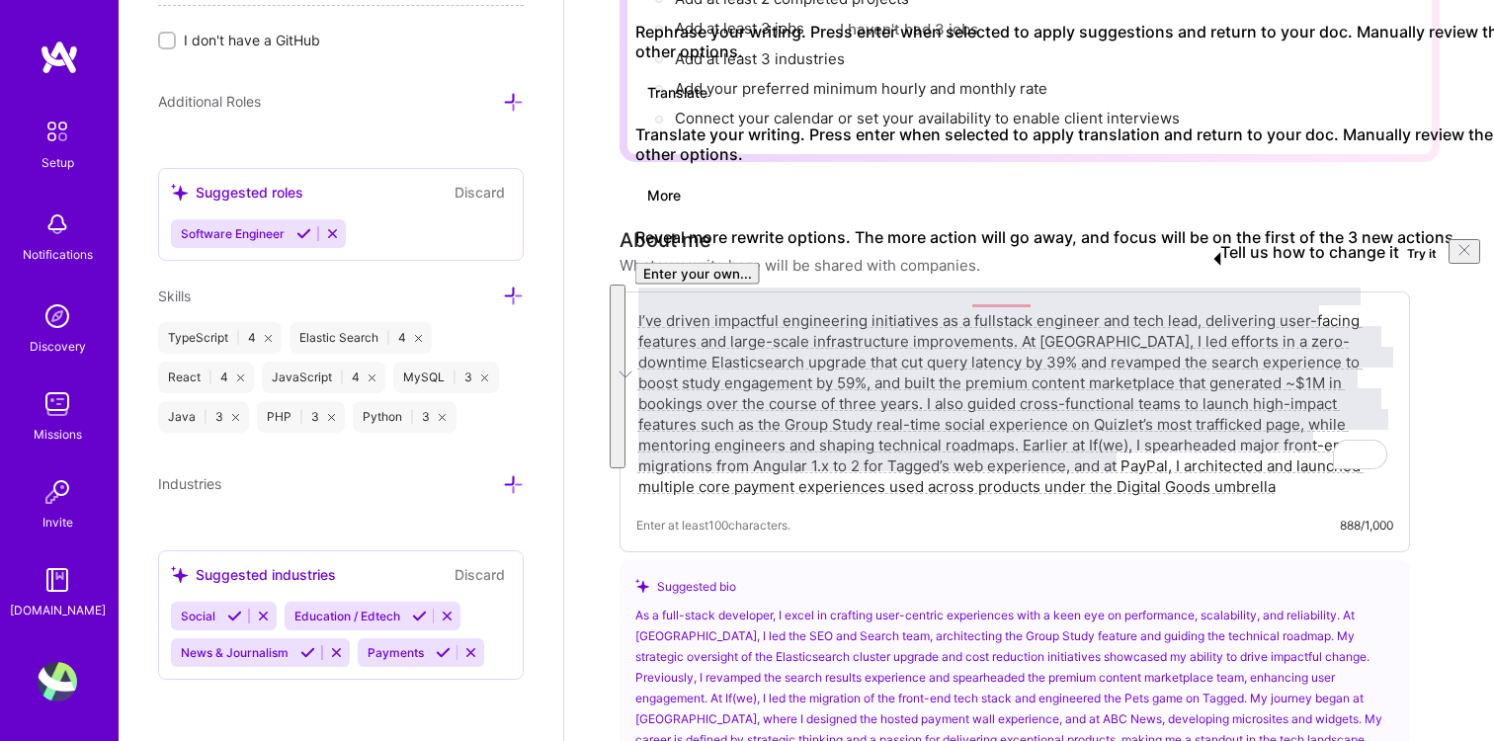
scroll to position [153, 0]
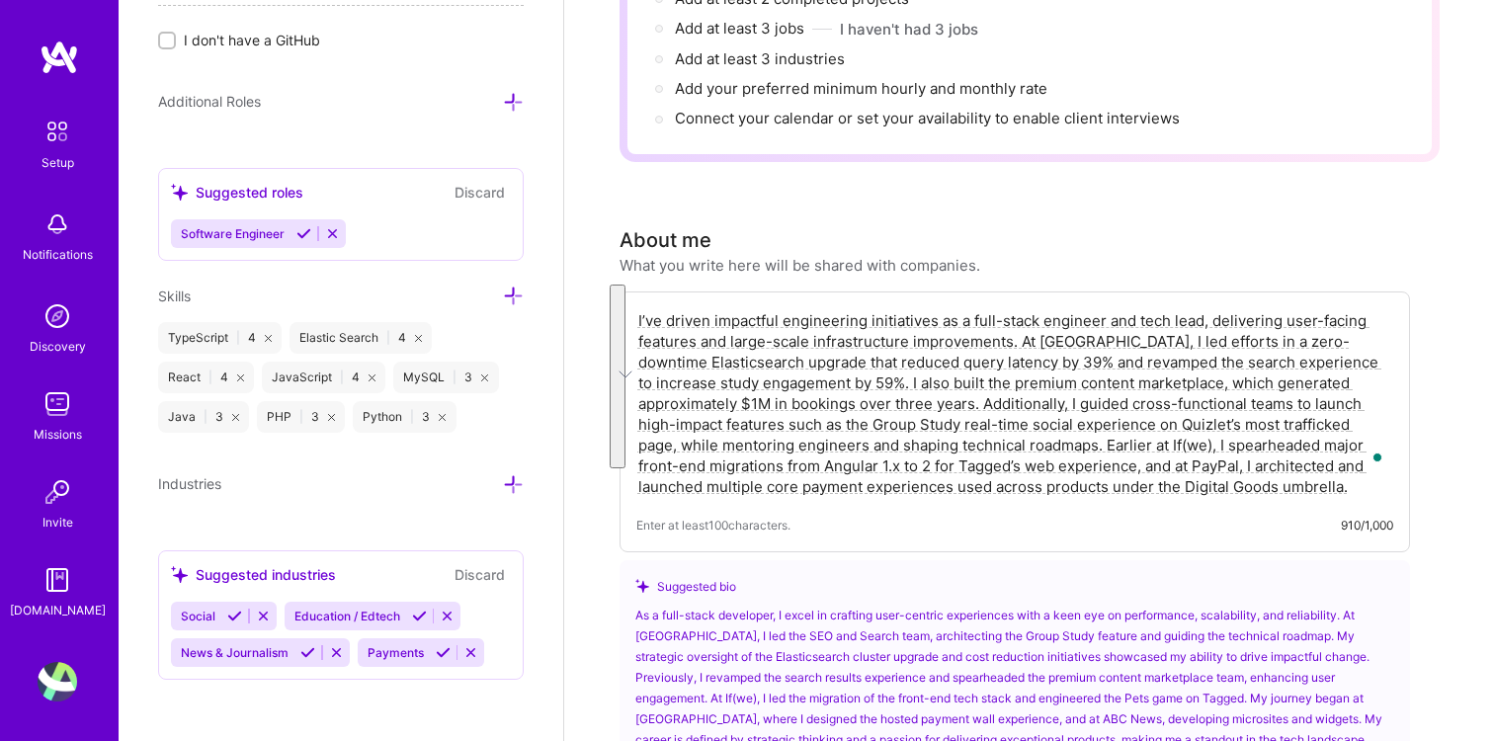
drag, startPoint x: 1292, startPoint y: 466, endPoint x: 614, endPoint y: 238, distance: 716.1
paste textarea "led impactful engineering initiatives as a full-stack engineer and tech lead, d…"
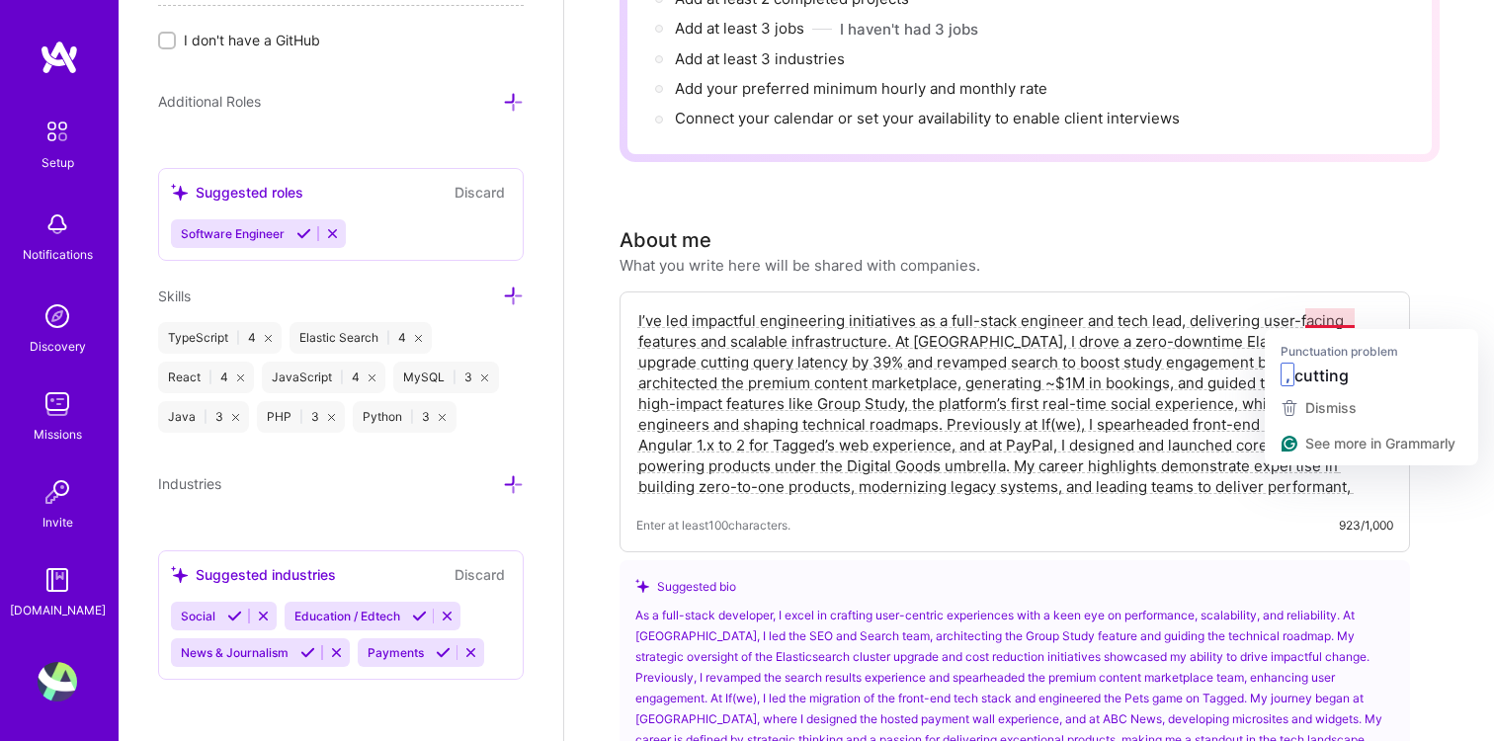
click at [1298, 318] on textarea "I’ve led impactful engineering initiatives as a full-stack engineer and tech le…" at bounding box center [1014, 403] width 757 height 191
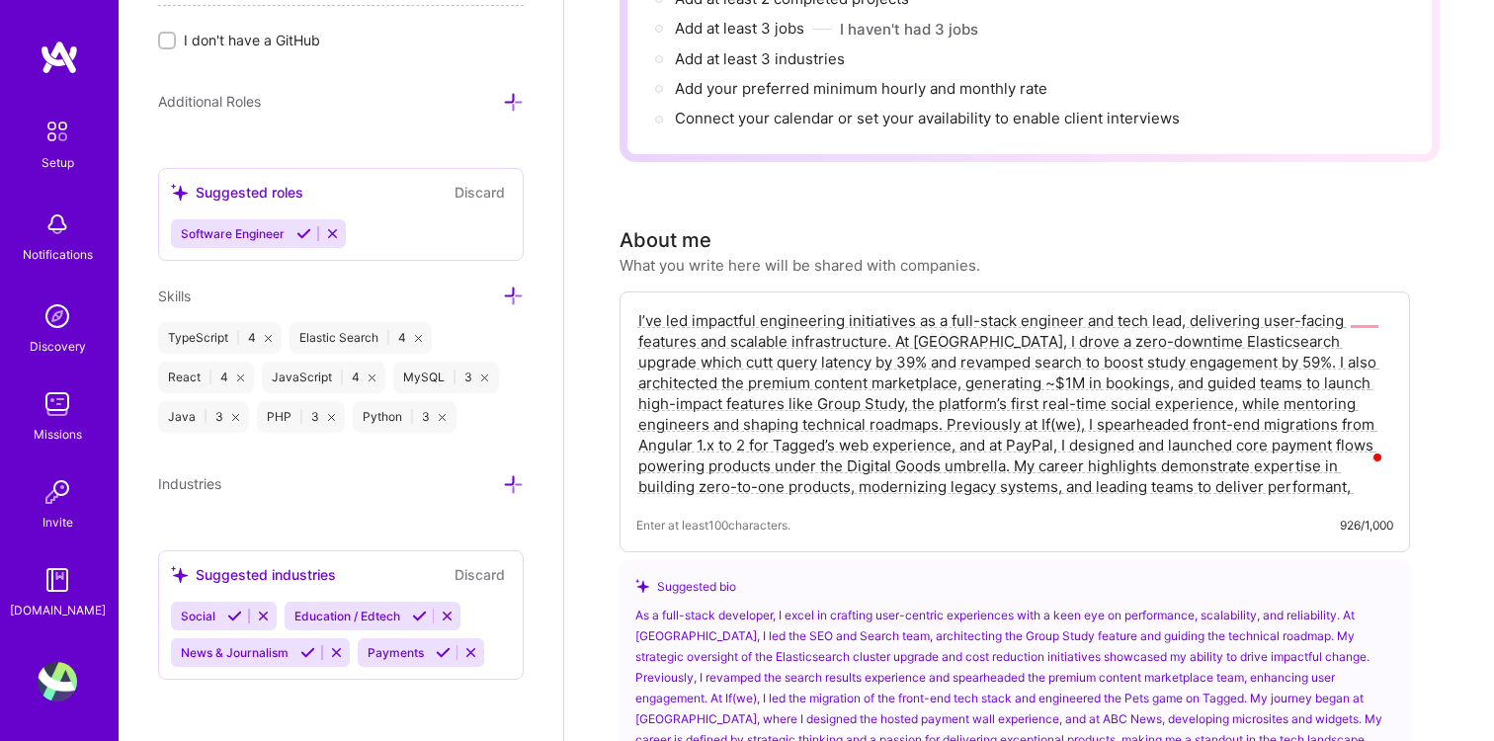
click at [962, 409] on textarea "I’ve led impactful engineering initiatives as a full-stack engineer and tech le…" at bounding box center [1014, 403] width 757 height 191
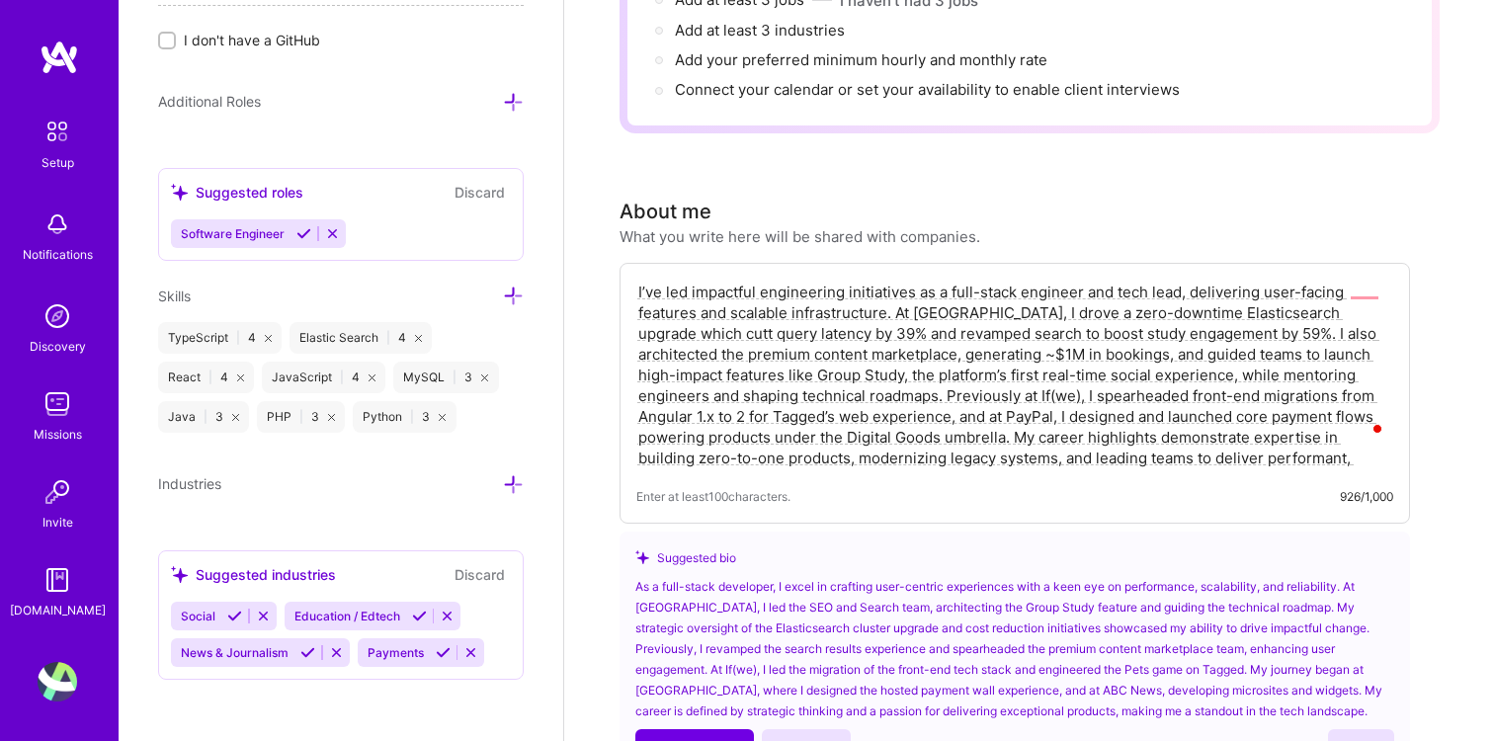
scroll to position [375, 0]
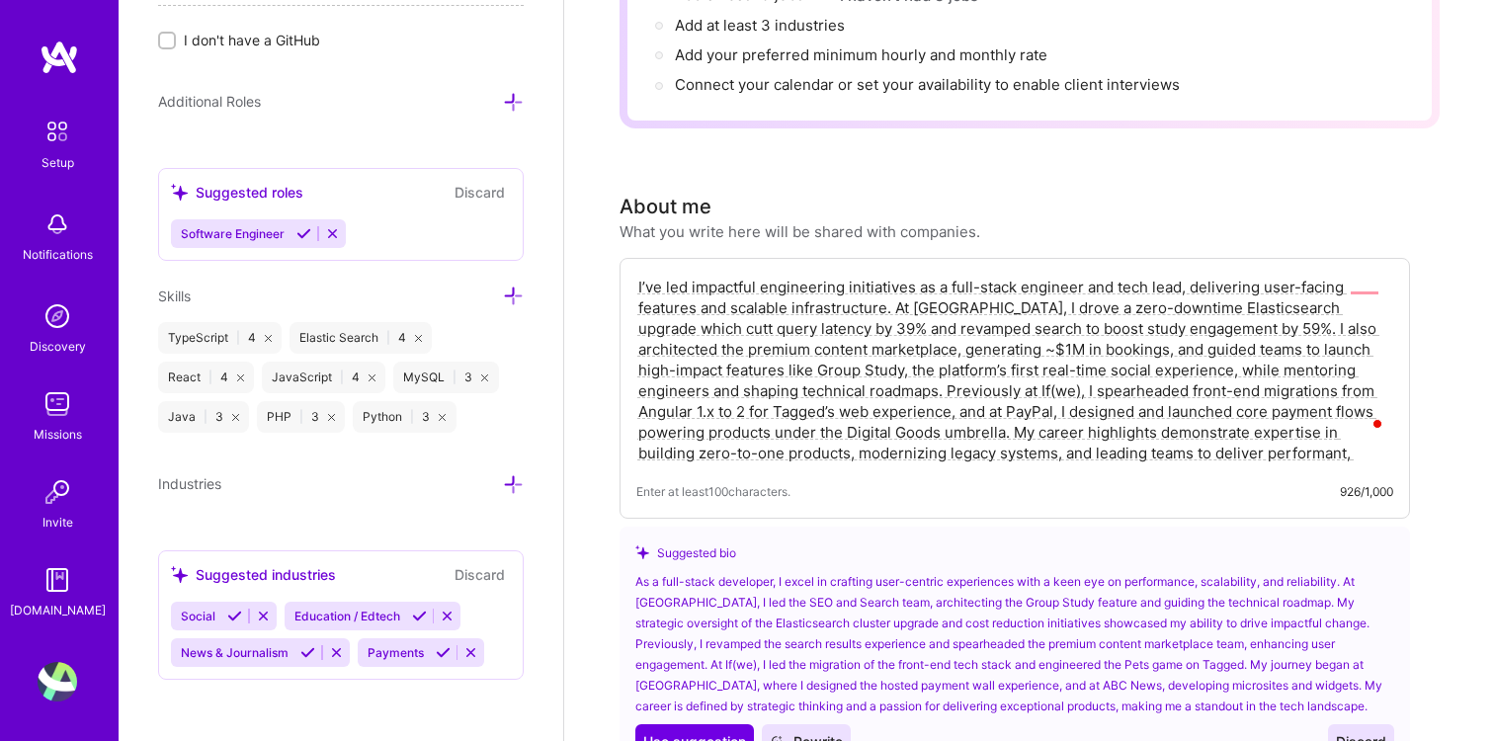
click at [944, 305] on textarea "I’ve led impactful engineering initiatives as a full-stack engineer and tech le…" at bounding box center [1014, 370] width 757 height 191
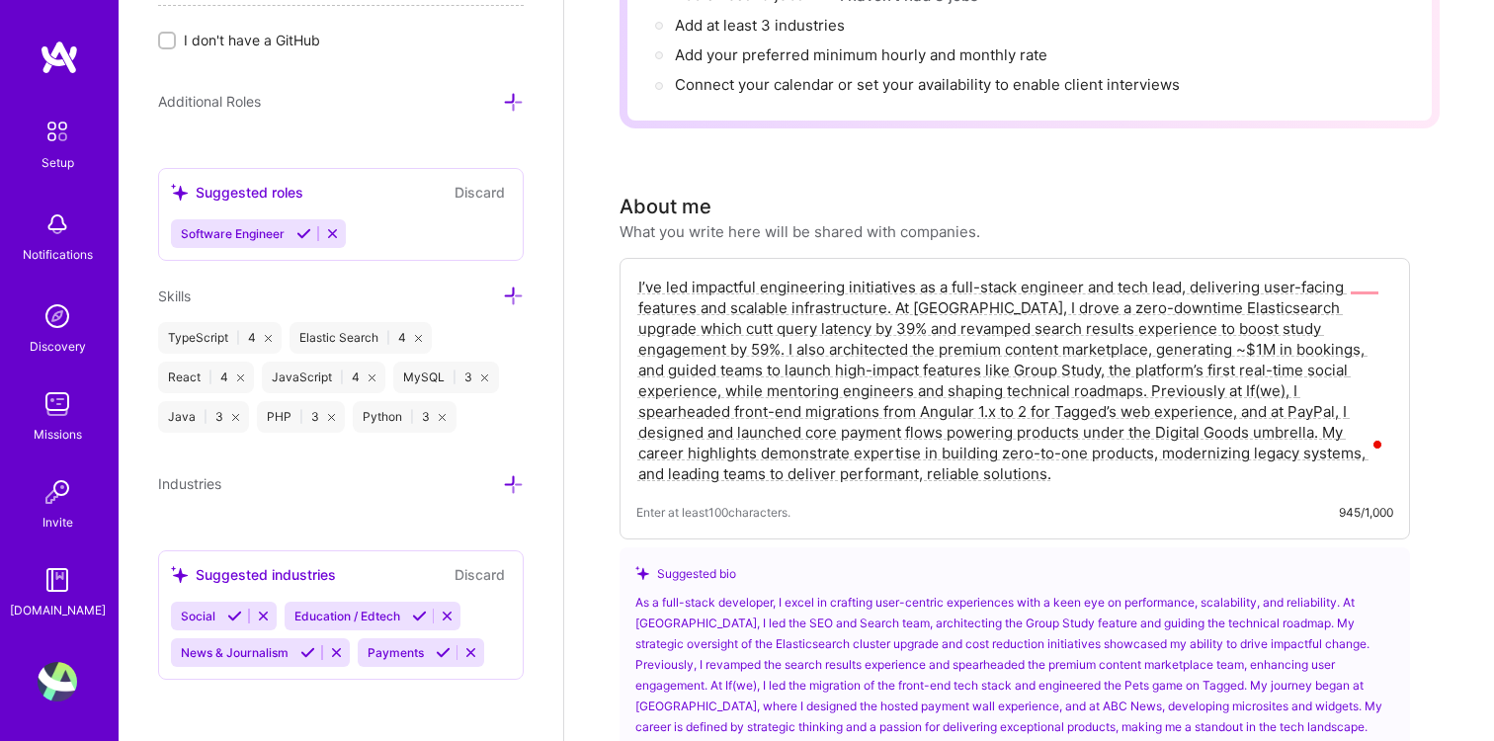
click at [821, 295] on textarea "I’ve led impactful engineering initiatives as a full-stack engineer and tech le…" at bounding box center [1014, 380] width 757 height 211
click at [1375, 283] on textarea "I’ve led impactful engineering initiatives as a full-stack engineer and tech le…" at bounding box center [1014, 380] width 757 height 211
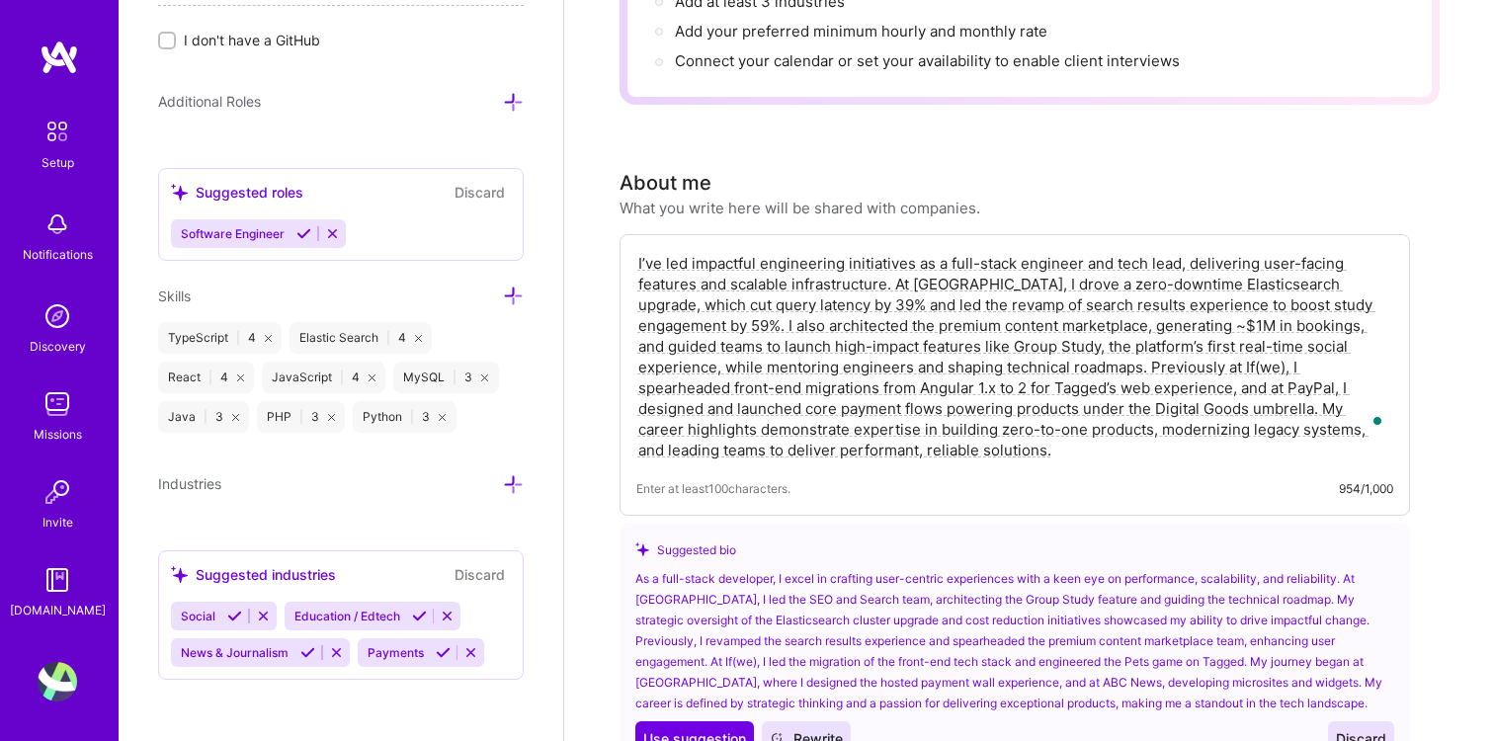
scroll to position [392, 0]
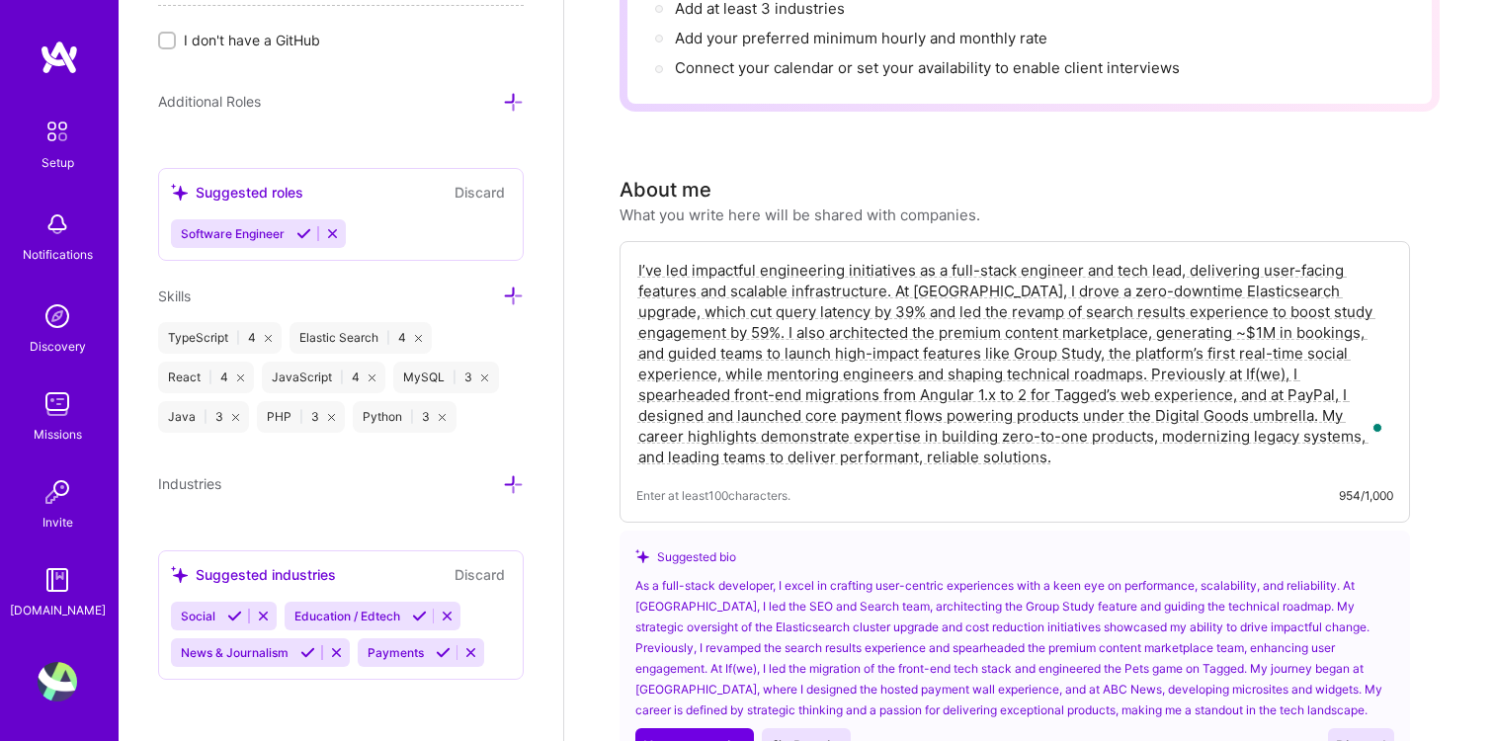
click at [1052, 430] on textarea "I’ve led impactful engineering initiatives as a full-stack engineer and tech le…" at bounding box center [1014, 363] width 757 height 211
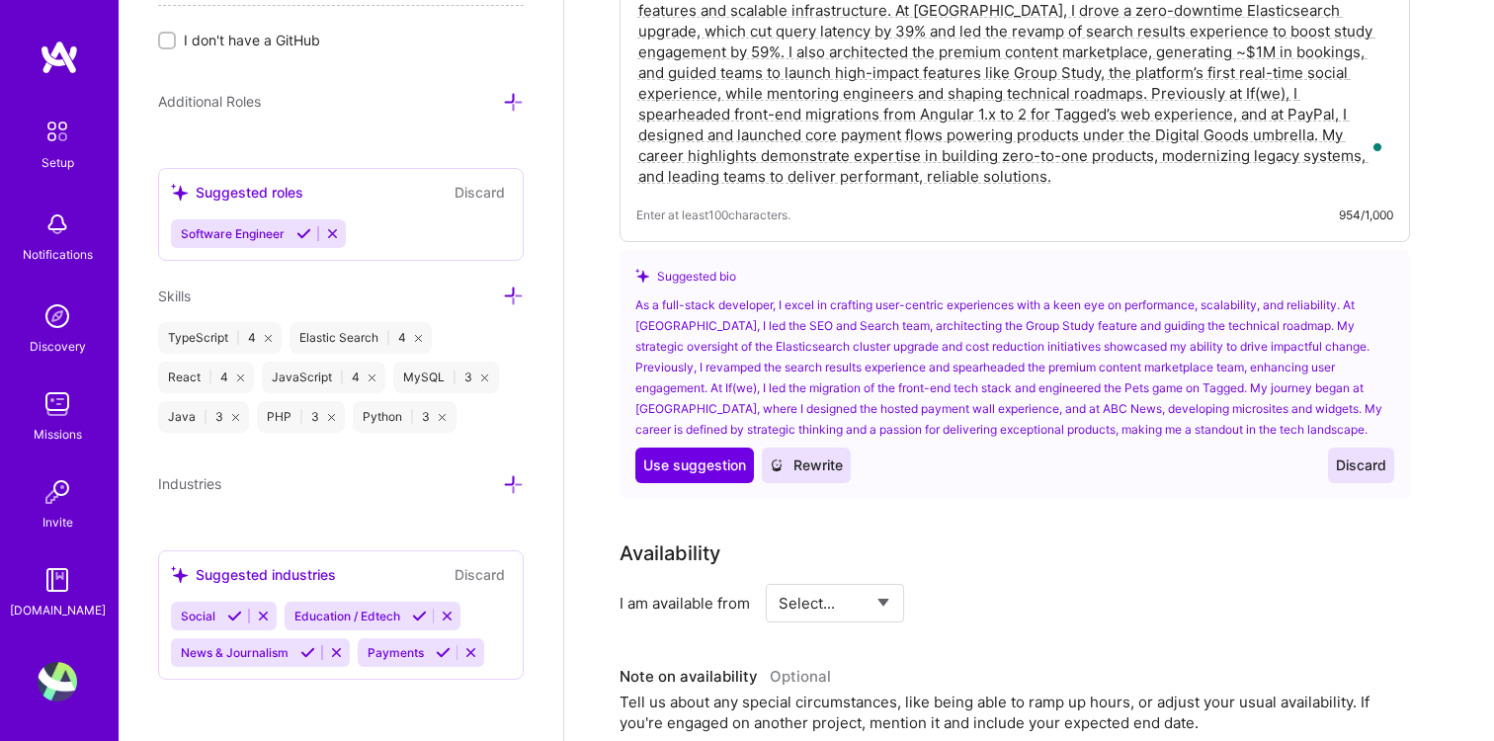
type textarea "I’ve led impactful engineering initiatives as a full-stack engineer and tech le…"
click at [1364, 455] on span "Discard" at bounding box center [1361, 465] width 50 height 20
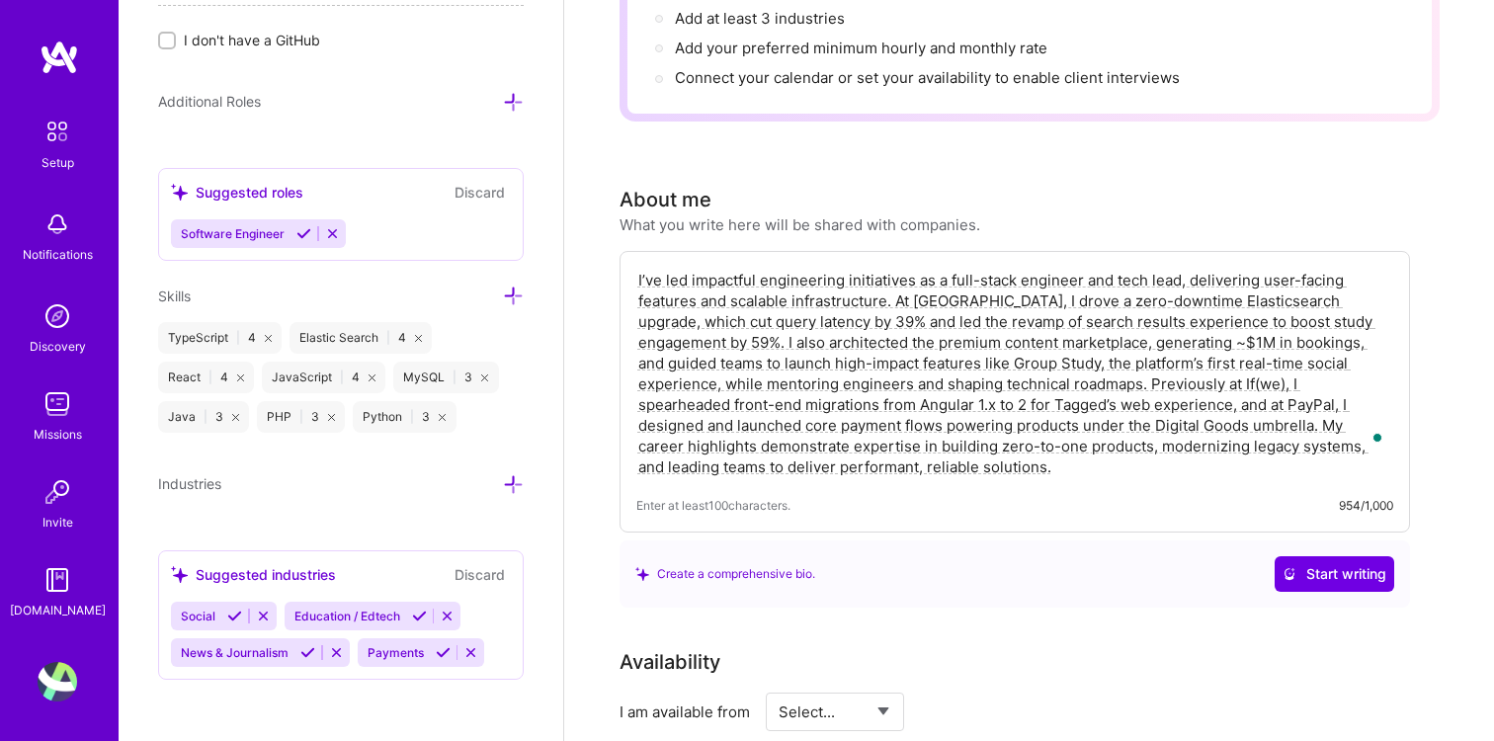
scroll to position [367, 0]
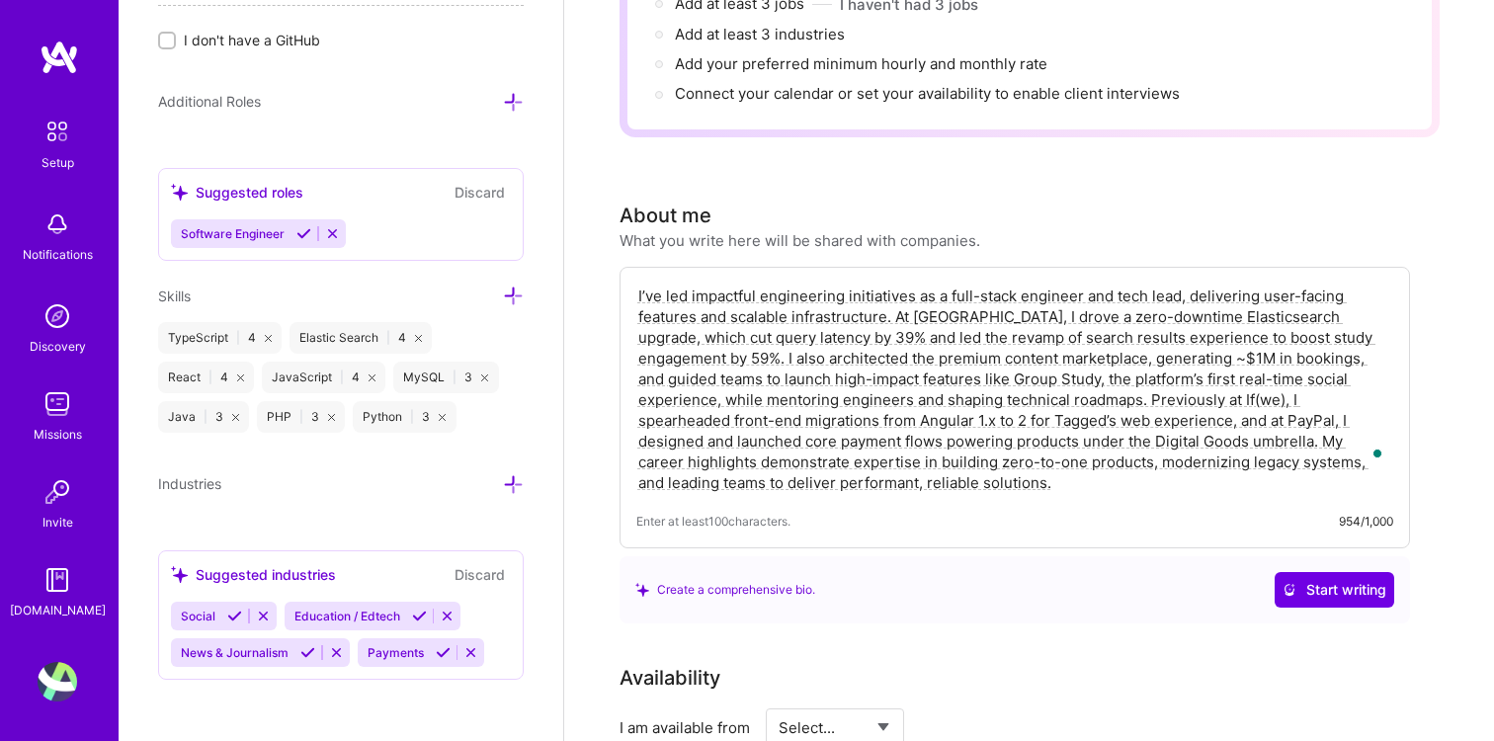
click at [1030, 450] on textarea "I’ve led impactful engineering initiatives as a full-stack engineer and tech le…" at bounding box center [1014, 389] width 757 height 211
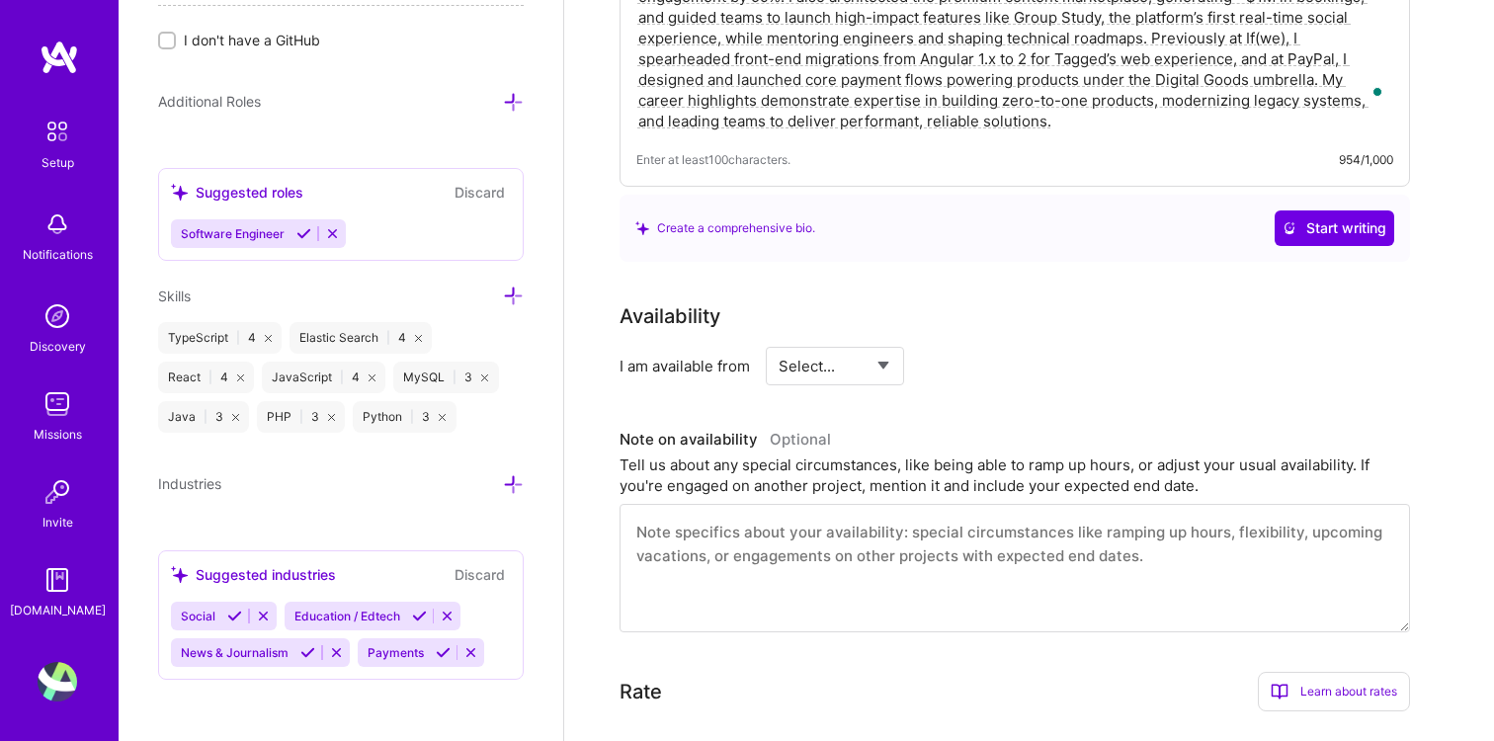
scroll to position [750, 0]
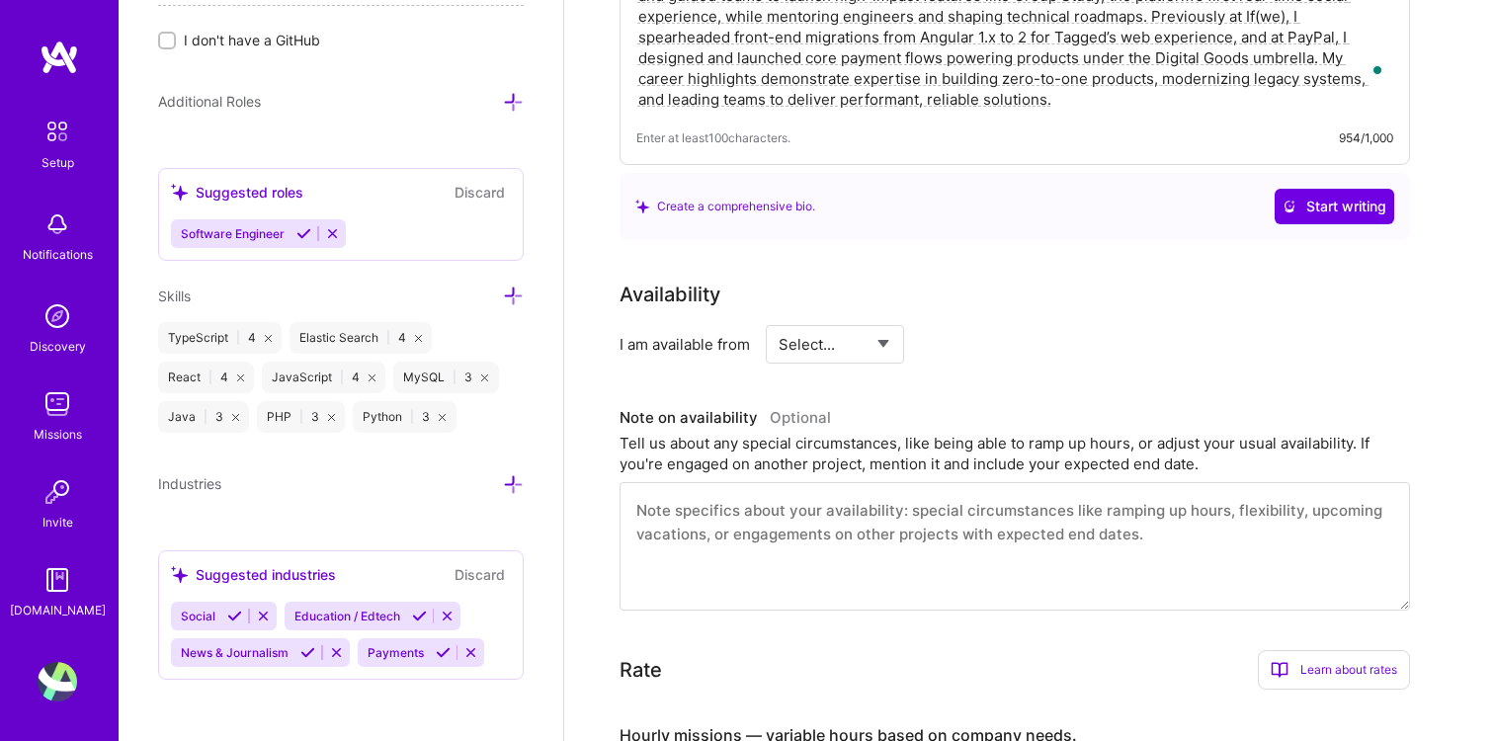
click at [871, 319] on select "Select... Right Now Future Date Not Available" at bounding box center [836, 344] width 114 height 50
select select "Right Now"
click at [779, 319] on select "Select... Right Now Future Date Not Available" at bounding box center [836, 344] width 114 height 50
click at [983, 325] on input at bounding box center [1014, 344] width 119 height 39
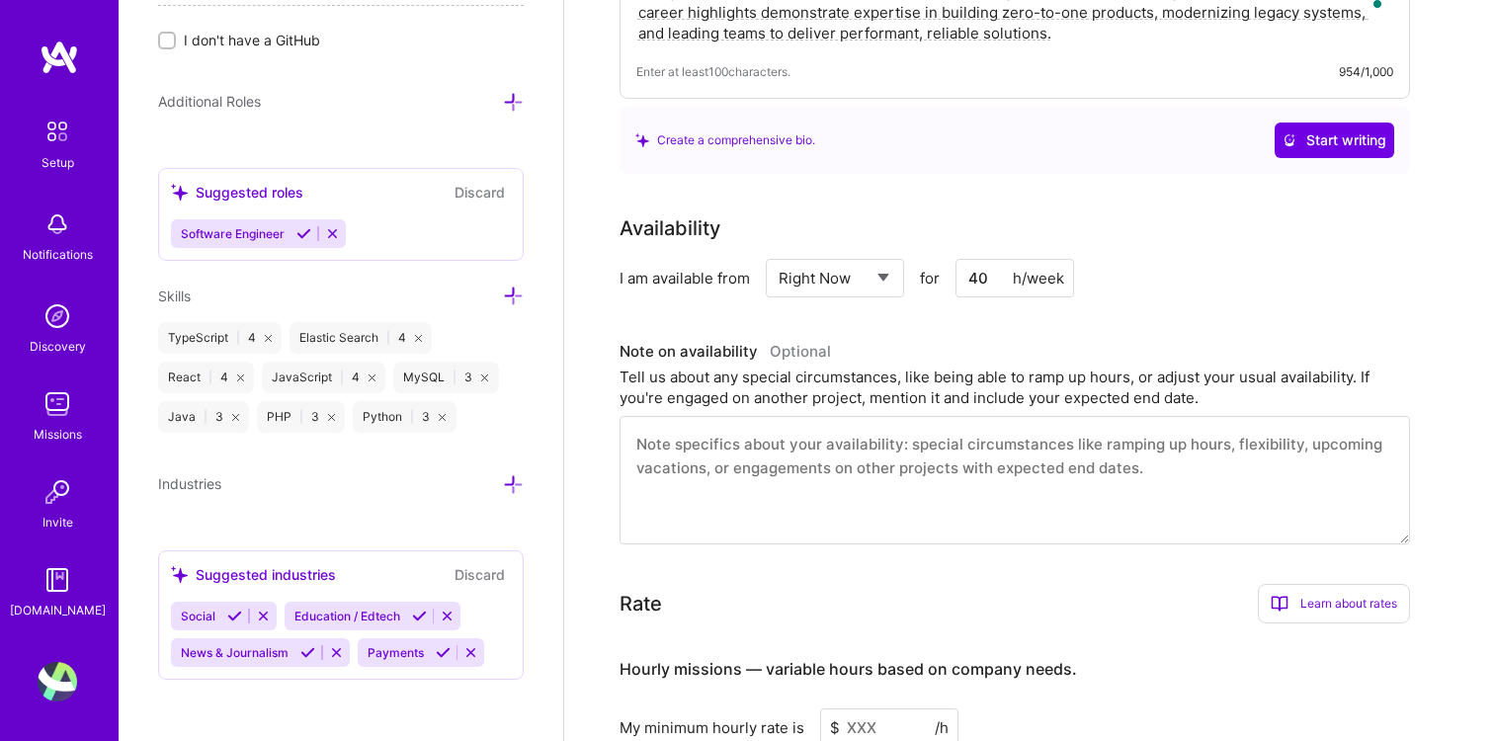
scroll to position [922, 0]
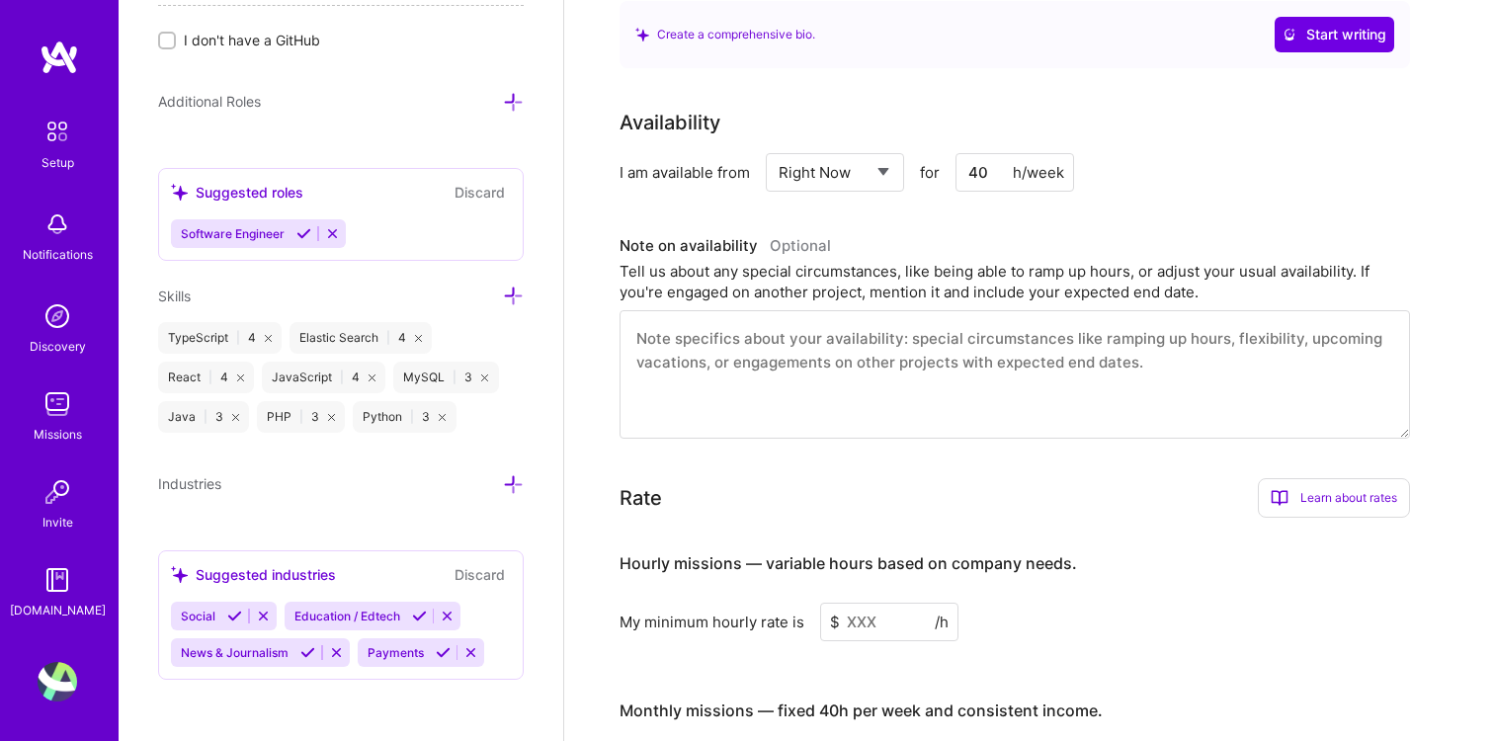
type input "40"
click at [959, 354] on textarea at bounding box center [1014, 374] width 790 height 128
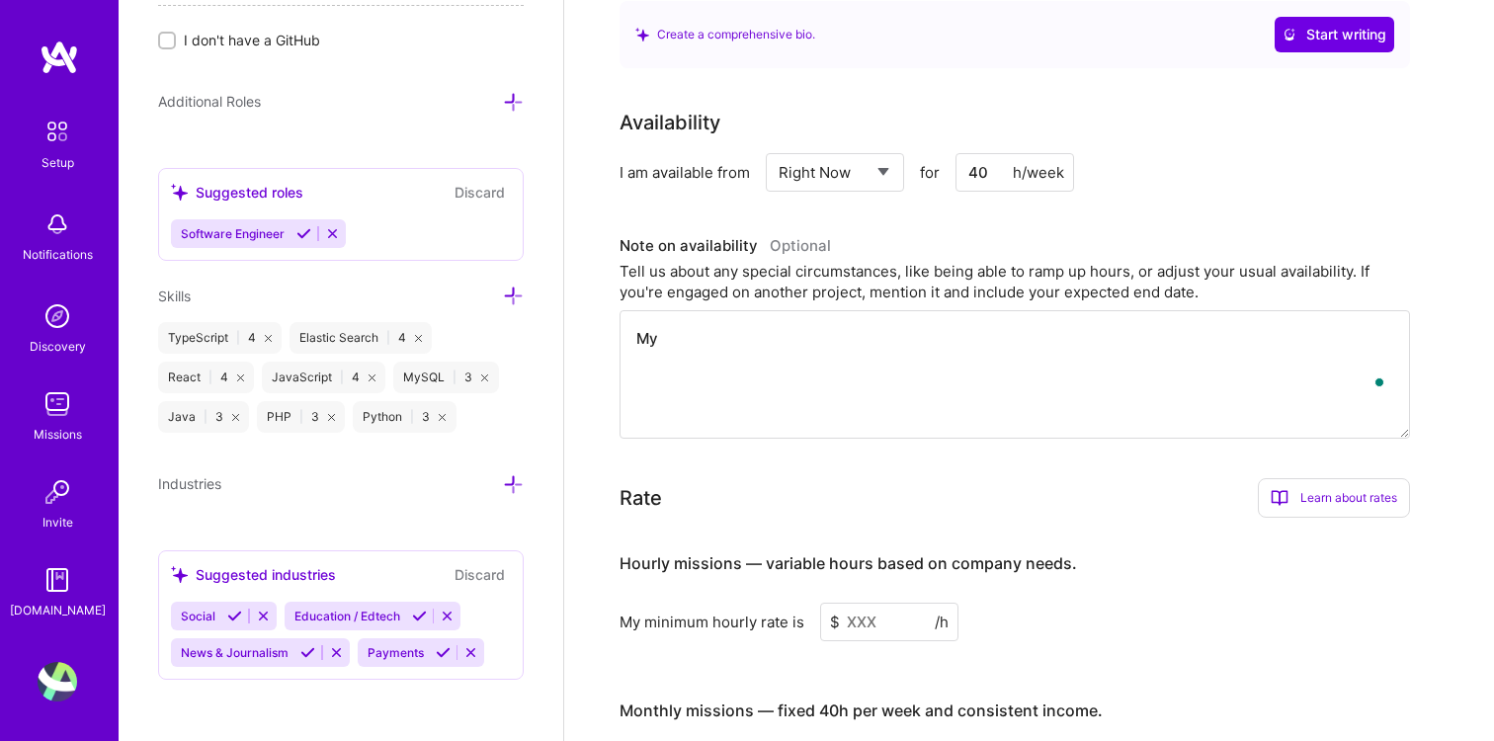
type textarea "M"
type textarea "My start and end times are"
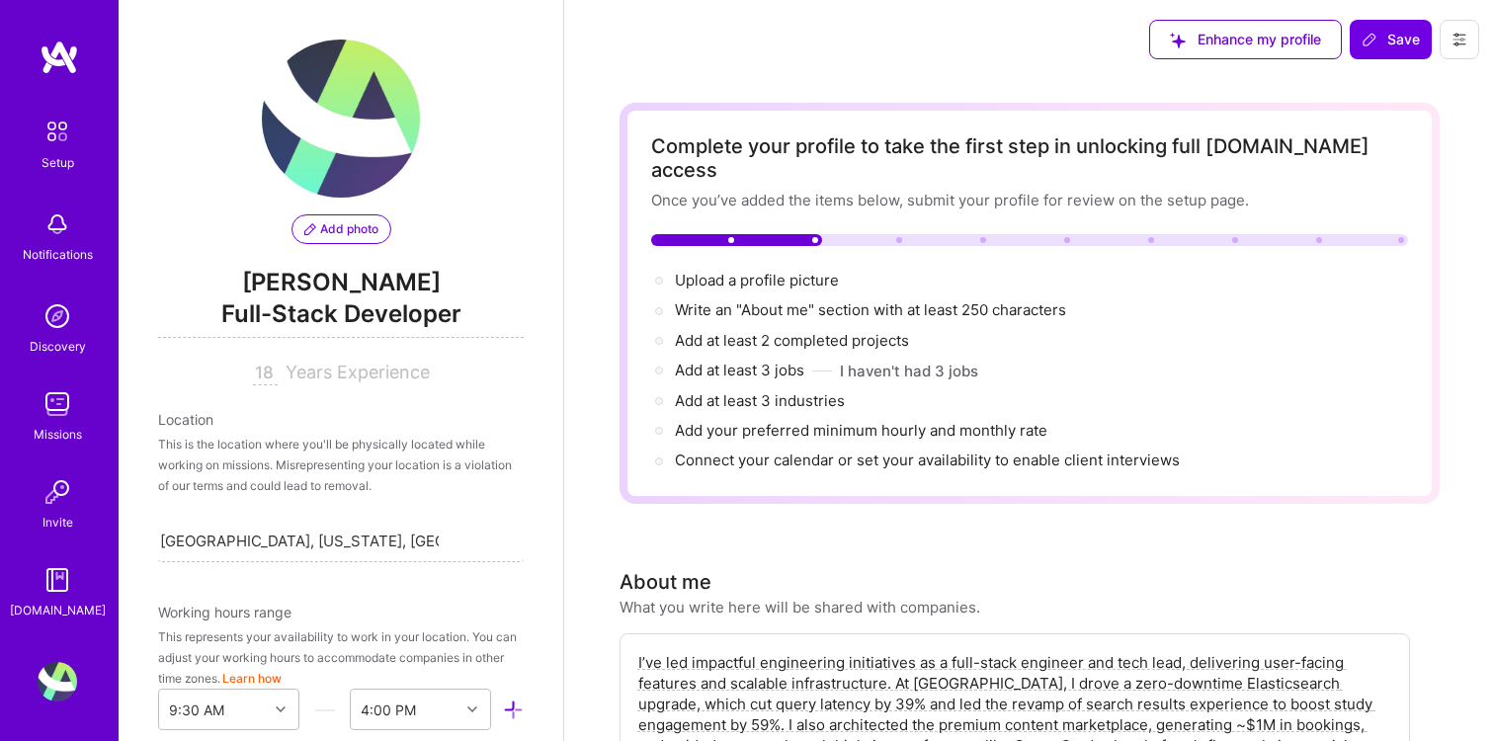
select select "US"
select select "Right Now"
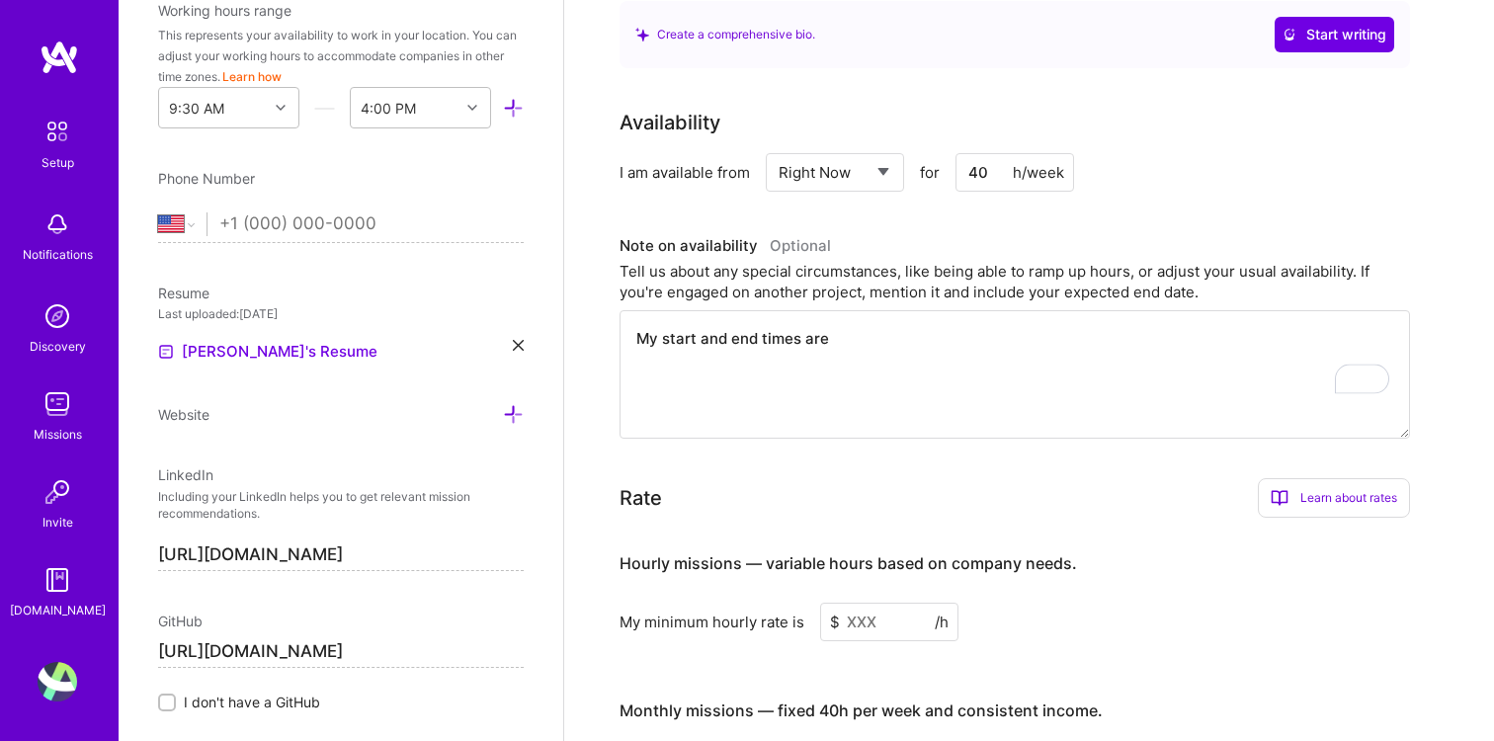
scroll to position [322, 0]
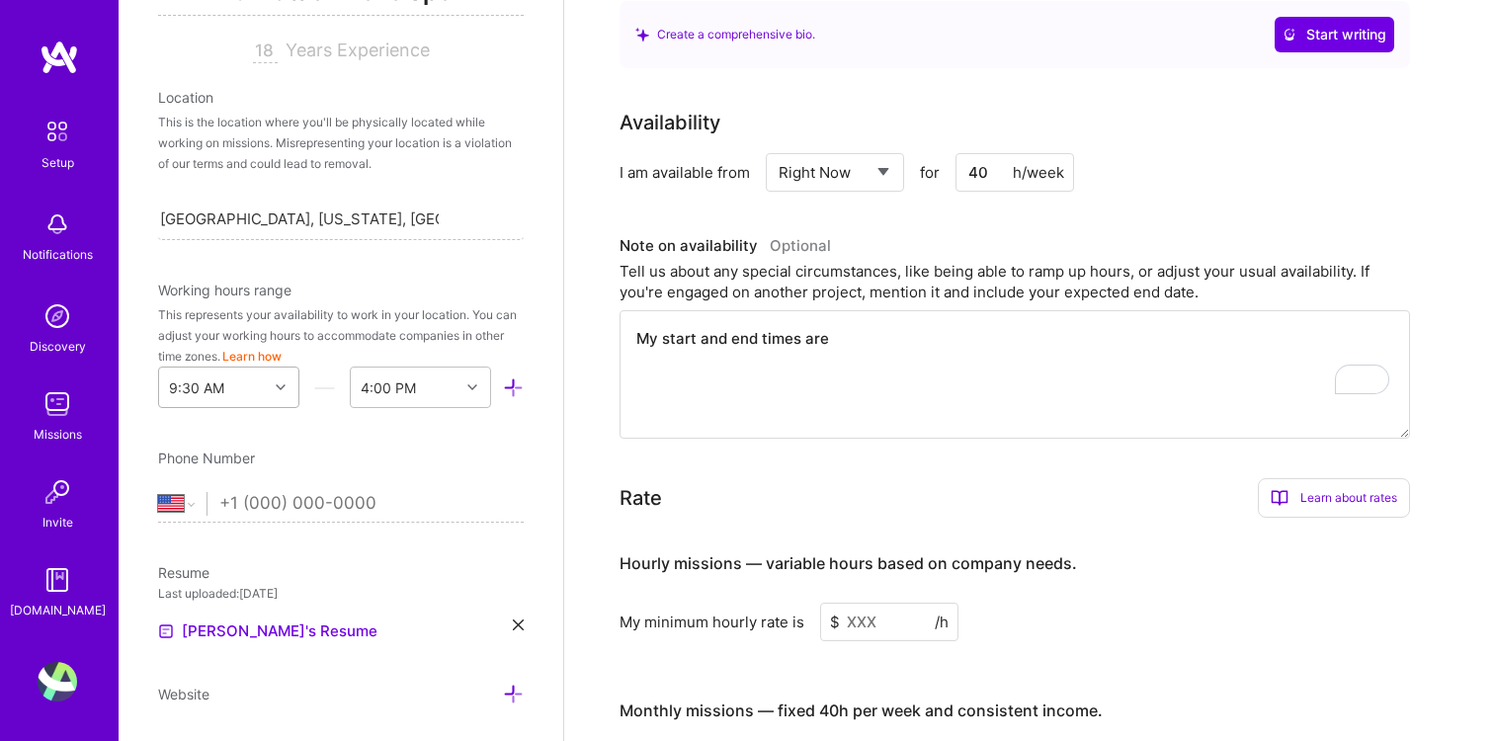
type textarea "My start and end times are"
click at [239, 390] on div "9:30 AM" at bounding box center [213, 388] width 109 height 40
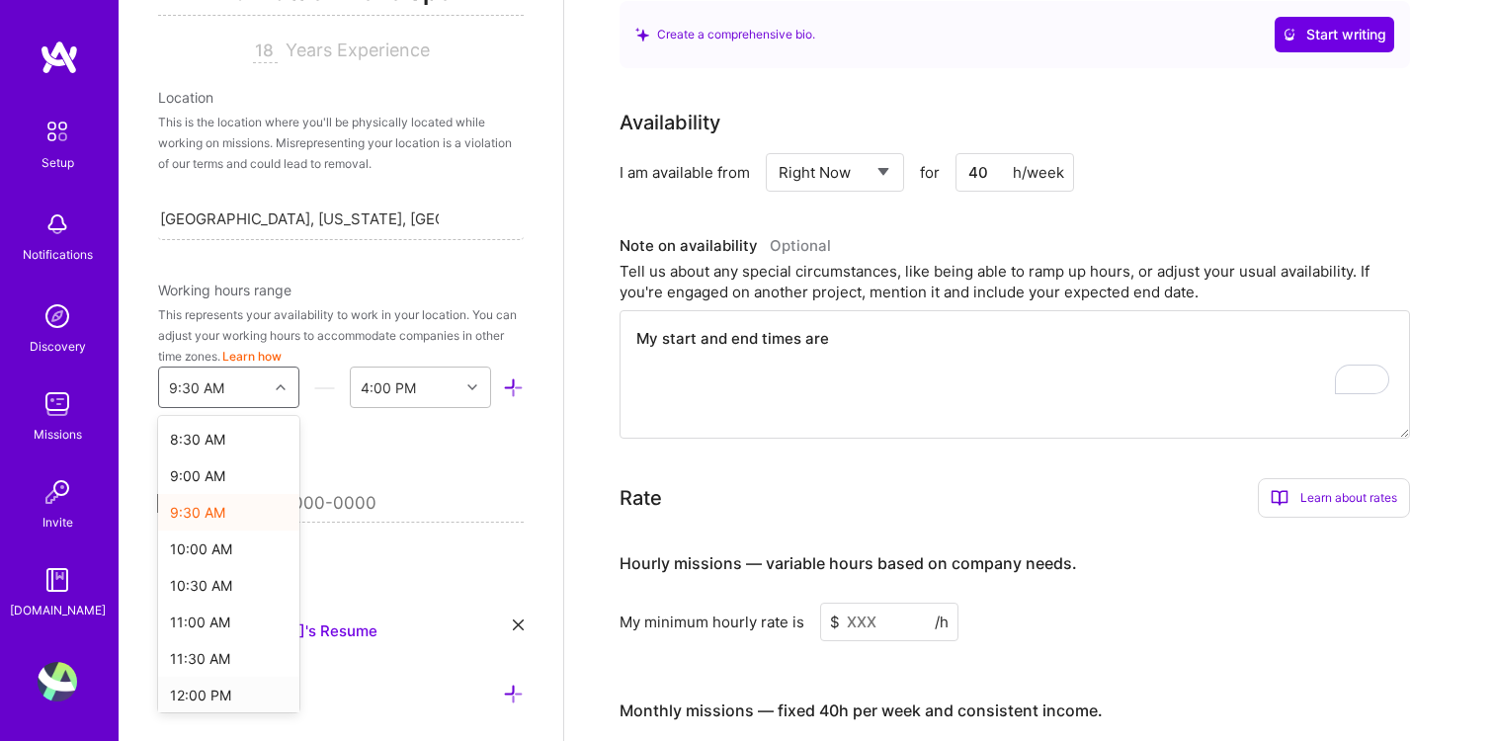
scroll to position [534, 0]
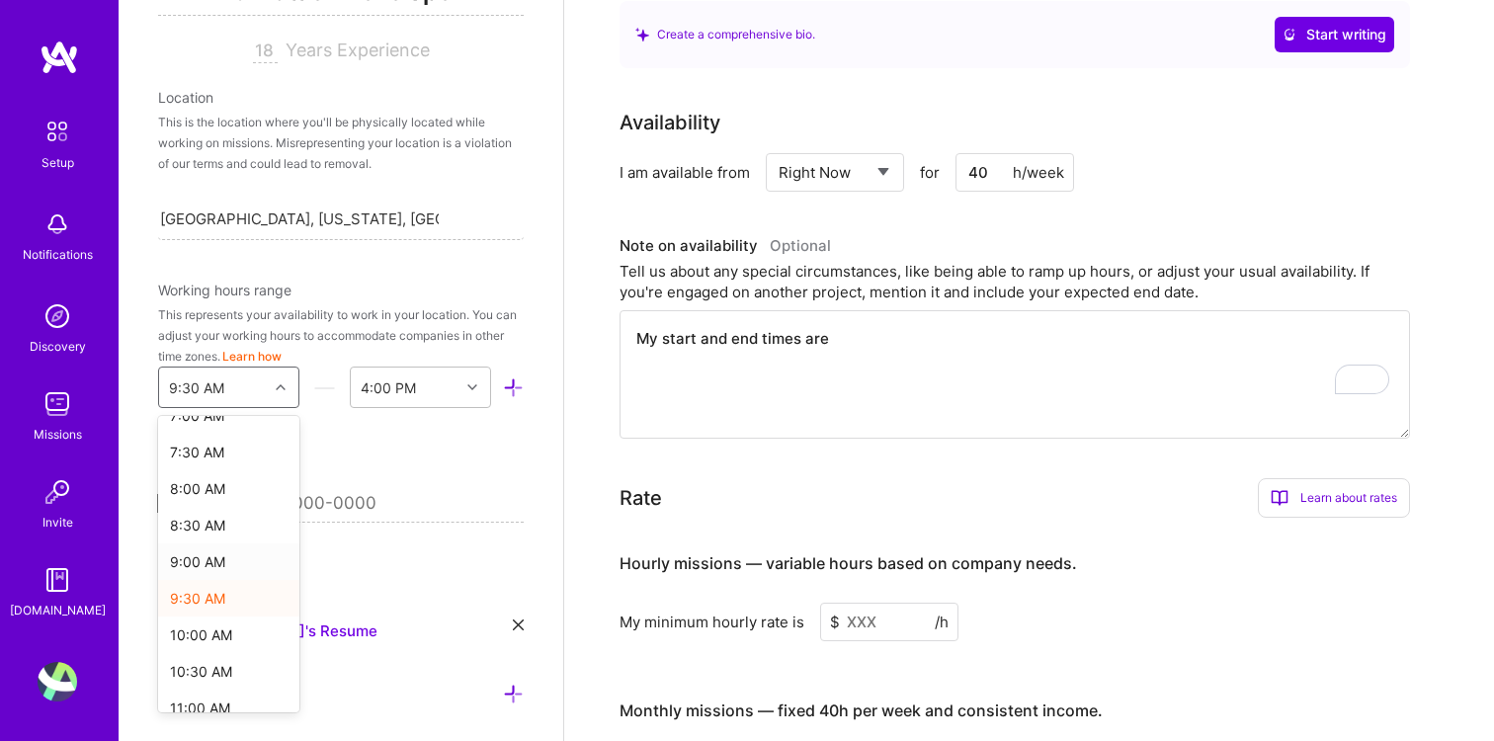
click at [221, 570] on div "9:00 AM" at bounding box center [228, 561] width 141 height 37
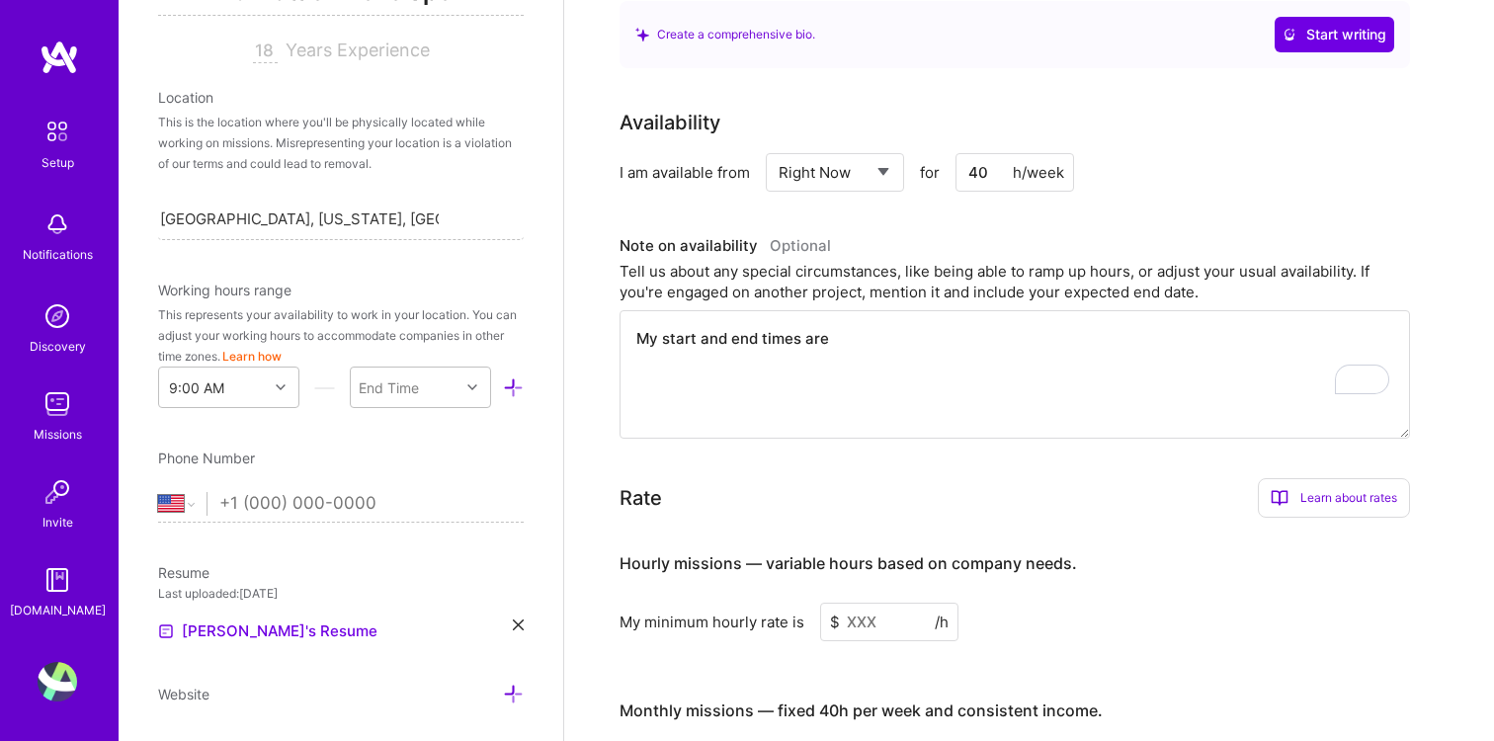
click at [973, 332] on textarea "My start and end times are" at bounding box center [1014, 374] width 790 height 128
click at [422, 386] on div "End Time" at bounding box center [405, 388] width 109 height 40
click at [408, 546] on div "4:00 PM" at bounding box center [420, 552] width 141 height 37
click at [985, 153] on input "40" at bounding box center [1014, 172] width 119 height 39
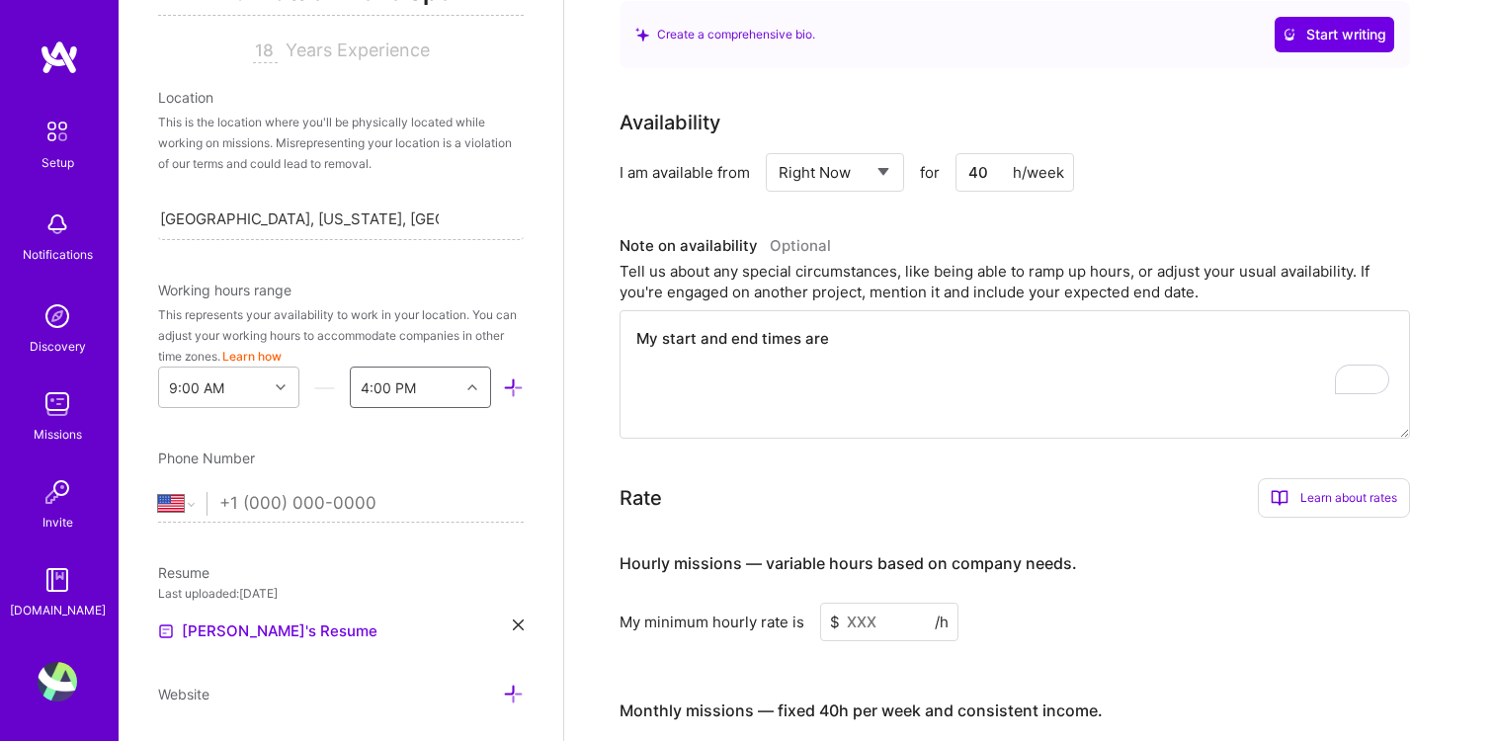
click at [985, 153] on input "40" at bounding box center [1014, 172] width 119 height 39
type input "35"
click at [822, 315] on textarea "My start and end times are" at bounding box center [1014, 374] width 790 height 128
type textarea "My start and end times are related to"
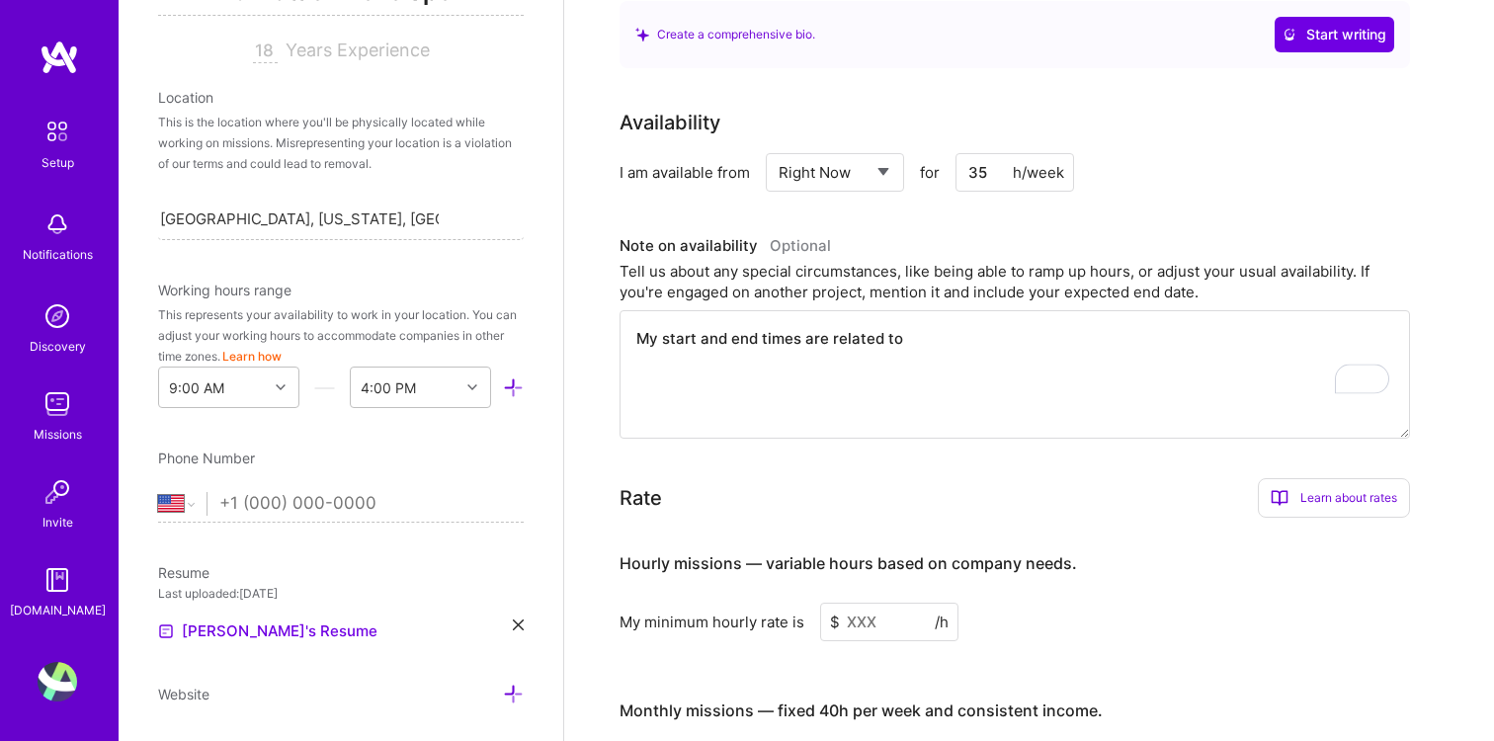
click at [513, 393] on icon at bounding box center [513, 387] width 21 height 21
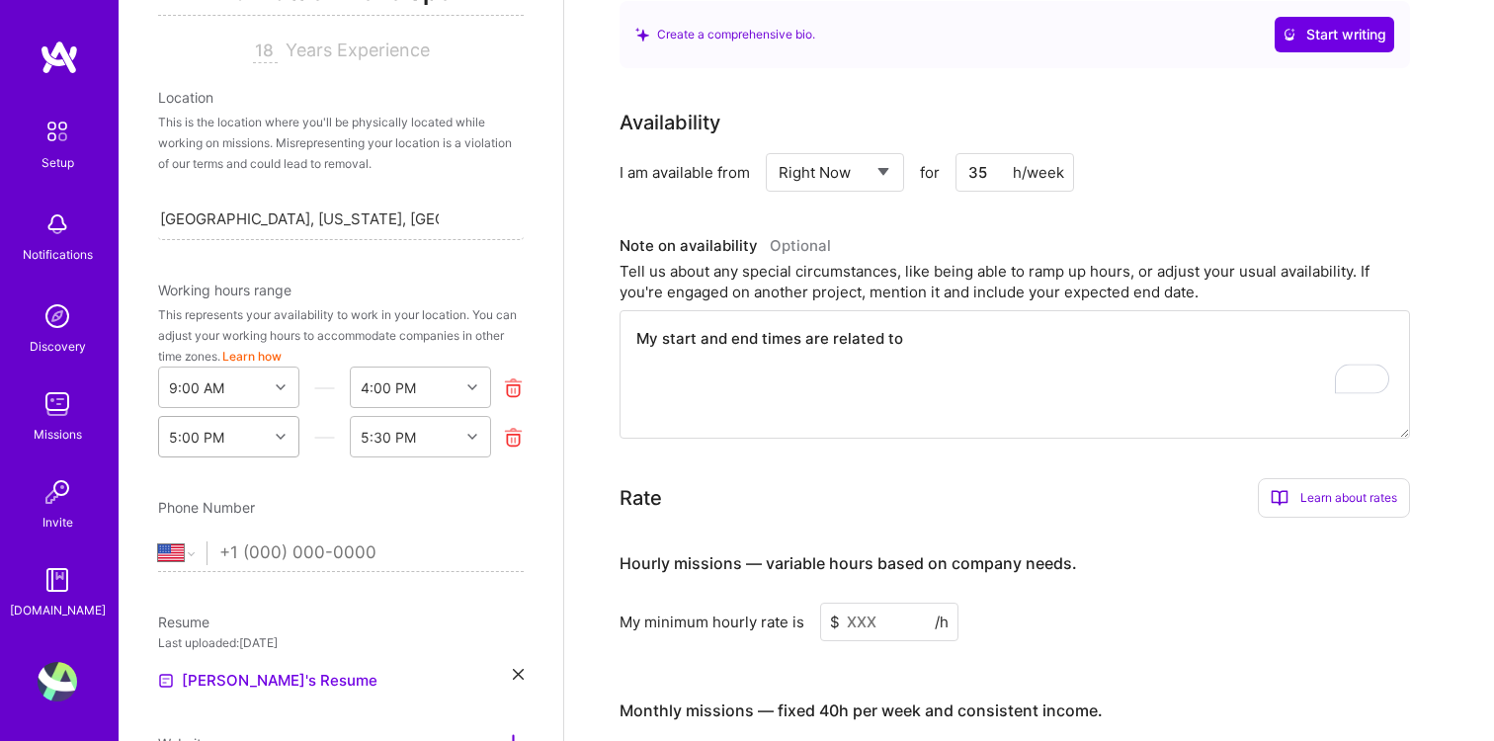
click at [218, 435] on div "Add photo Evelyn Chan Full-Stack Developer 18 Years Experience Location This is…" at bounding box center [341, 370] width 445 height 741
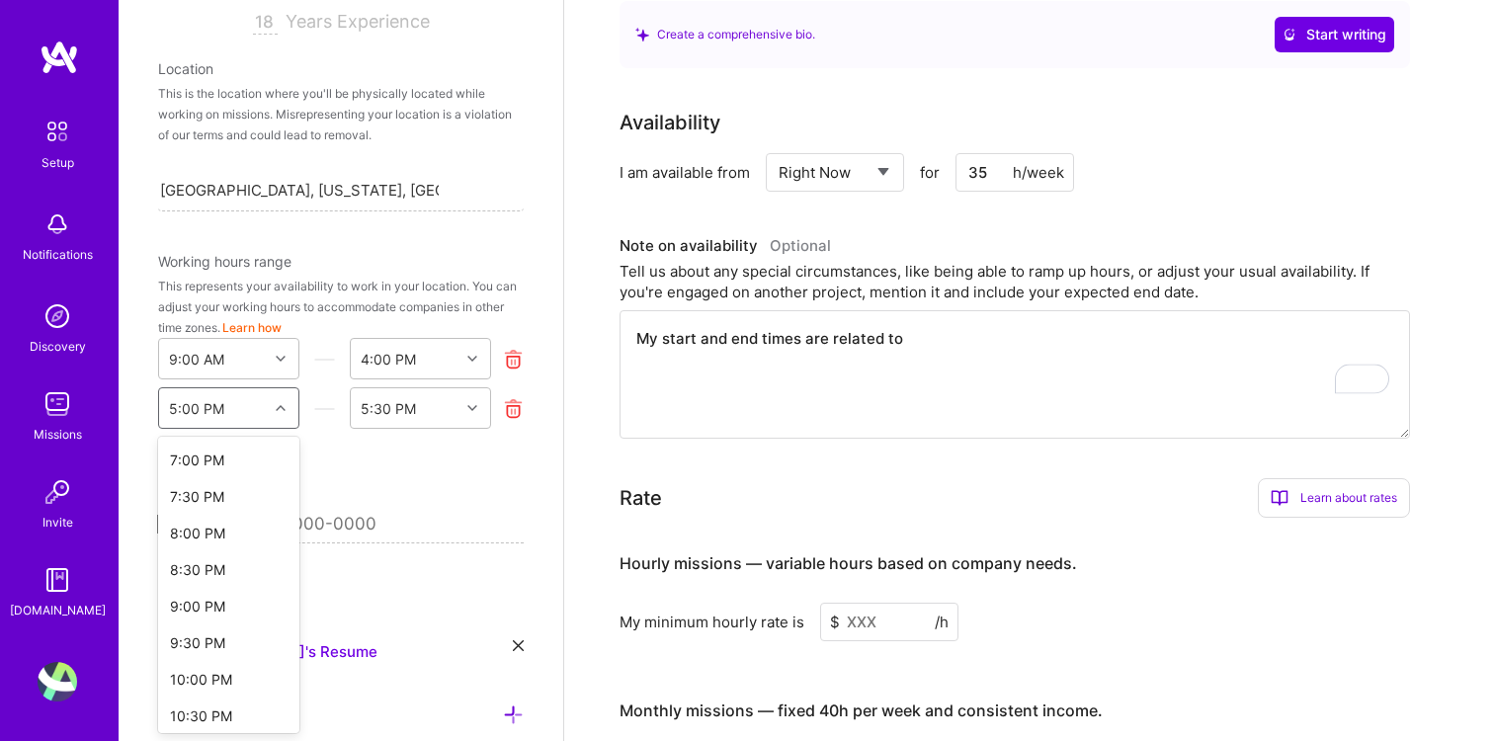
scroll to position [230, 0]
click at [211, 596] on div "9:00 PM" at bounding box center [228, 594] width 141 height 37
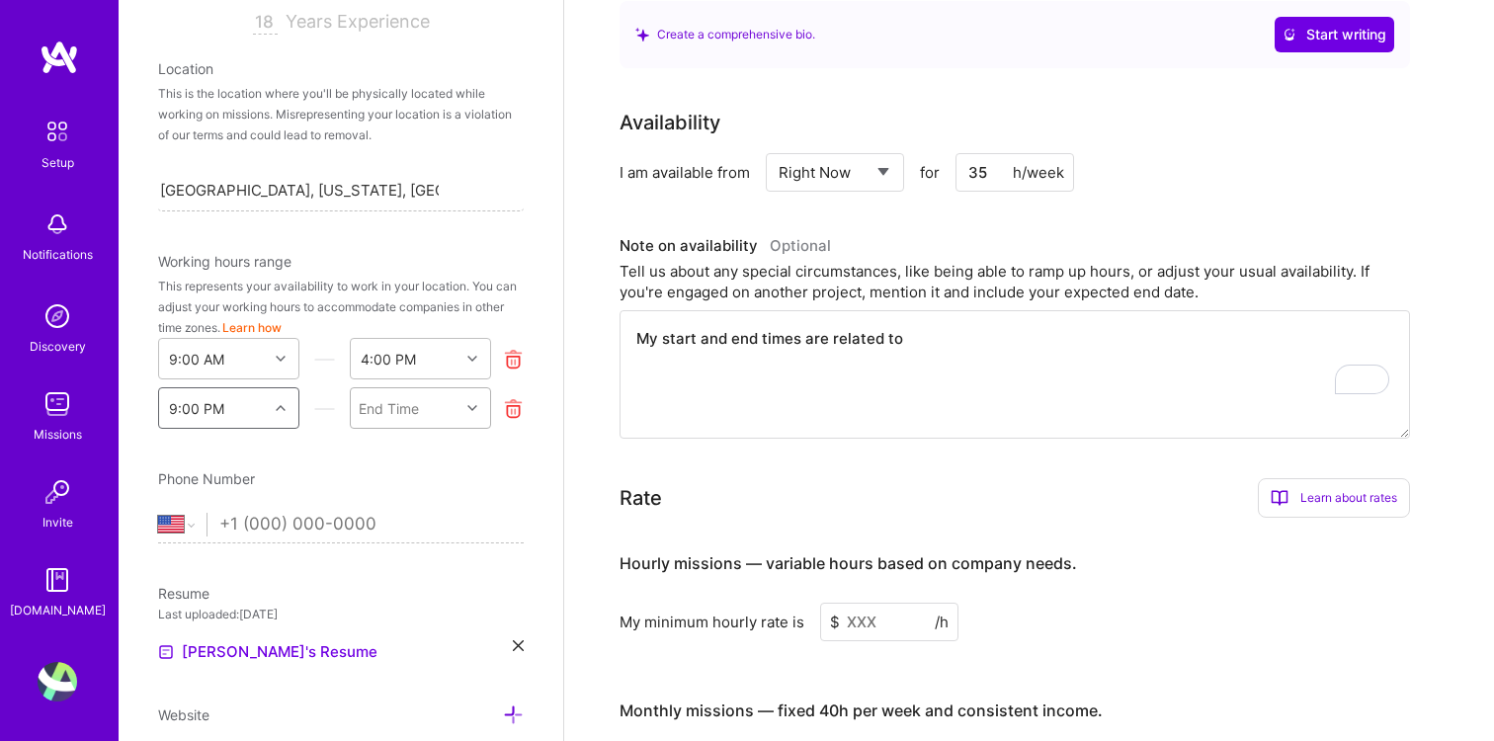
click at [450, 392] on div "End Time" at bounding box center [405, 408] width 109 height 40
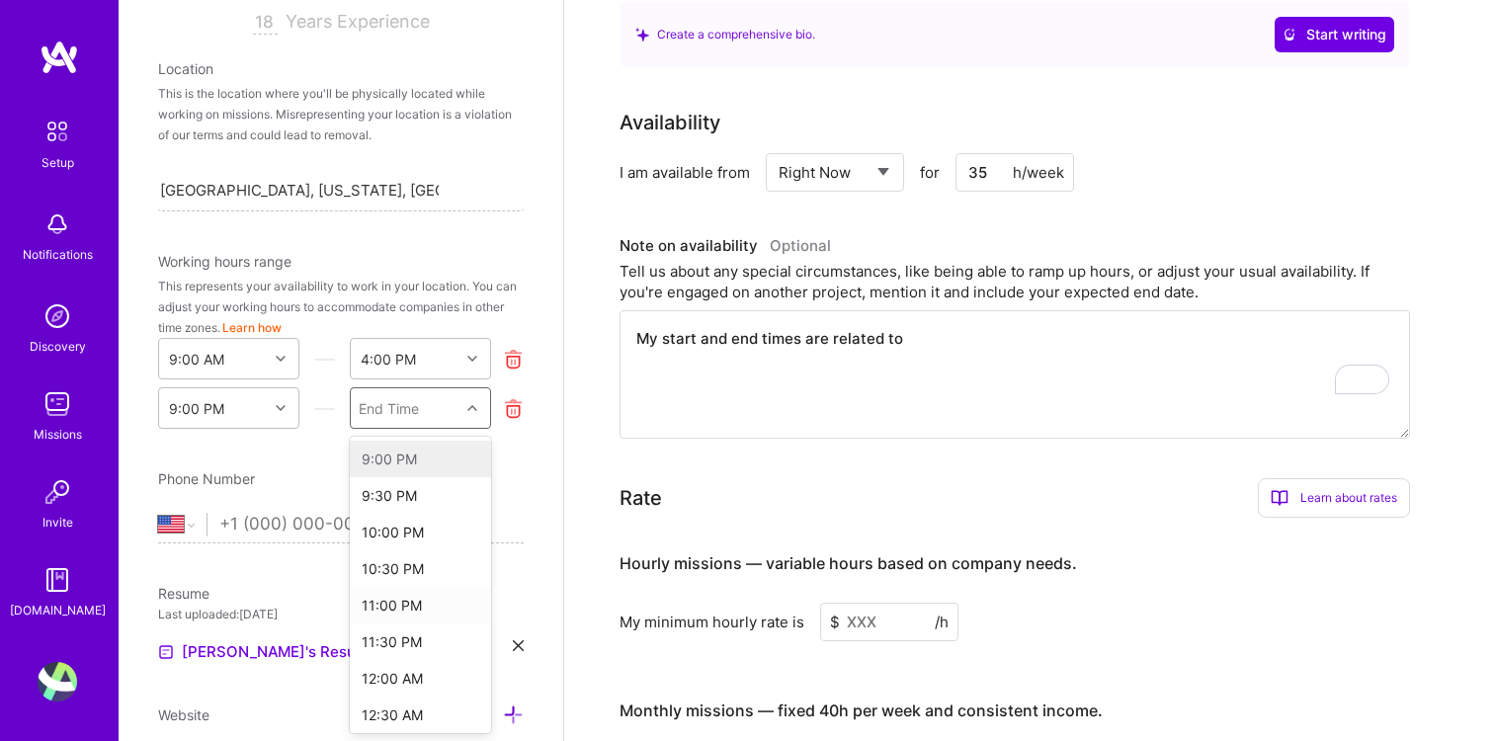
click at [401, 601] on div "11:00 PM" at bounding box center [420, 605] width 141 height 37
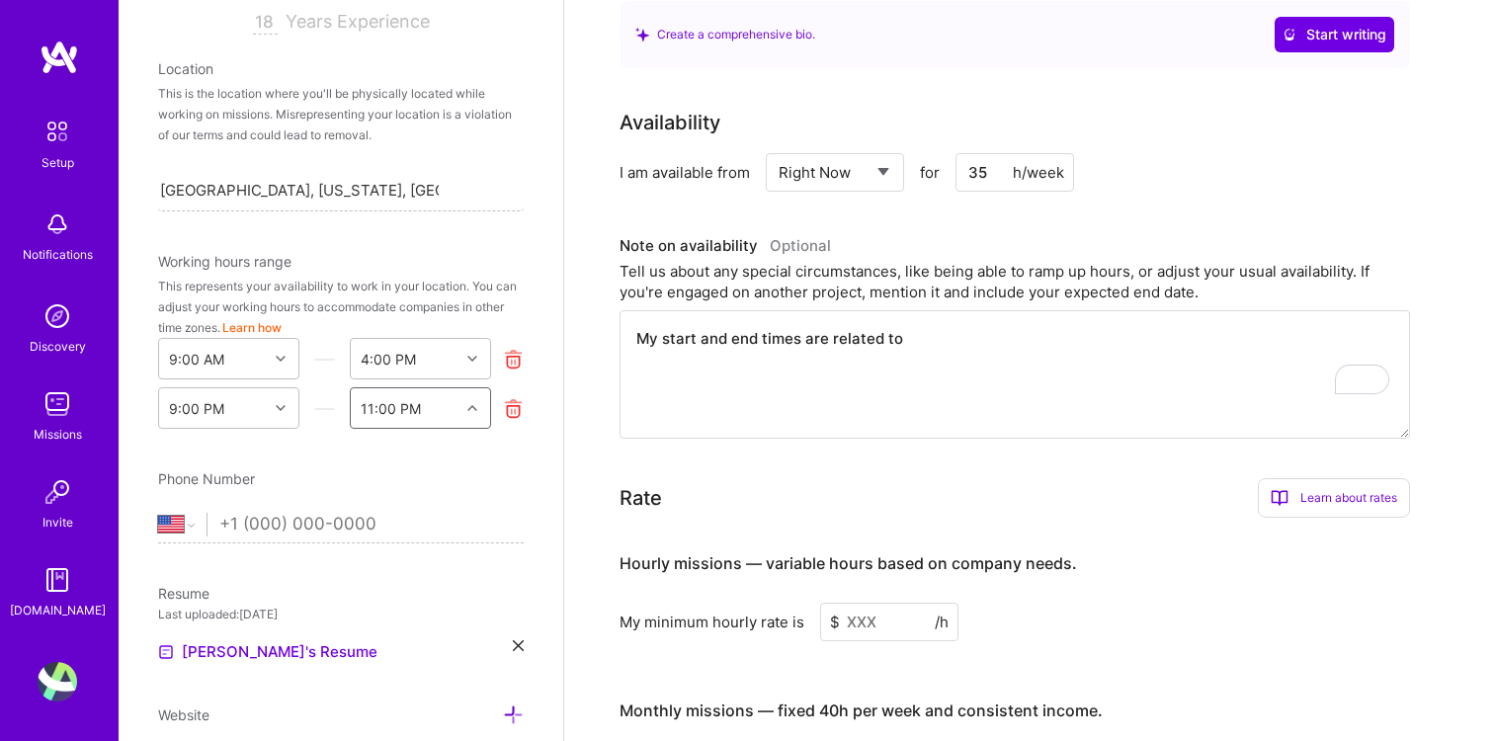
click at [984, 153] on input "35" at bounding box center [1014, 172] width 119 height 39
type input "3"
type input "40"
click at [931, 311] on textarea "My start and end times are related to" at bounding box center [1014, 374] width 790 height 128
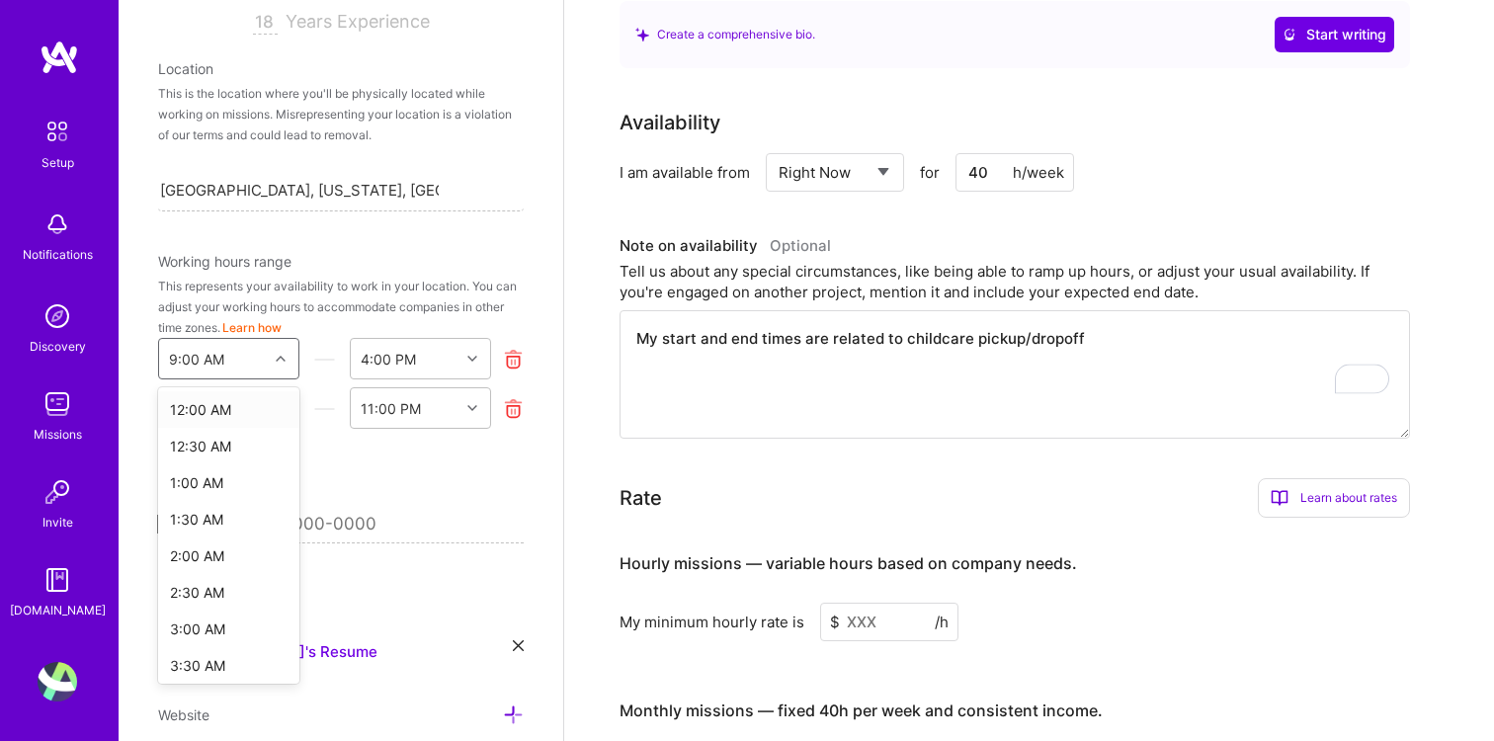
click at [262, 348] on div "9:00 AM" at bounding box center [213, 359] width 109 height 40
click at [240, 559] on div "9:30 AM" at bounding box center [228, 563] width 141 height 37
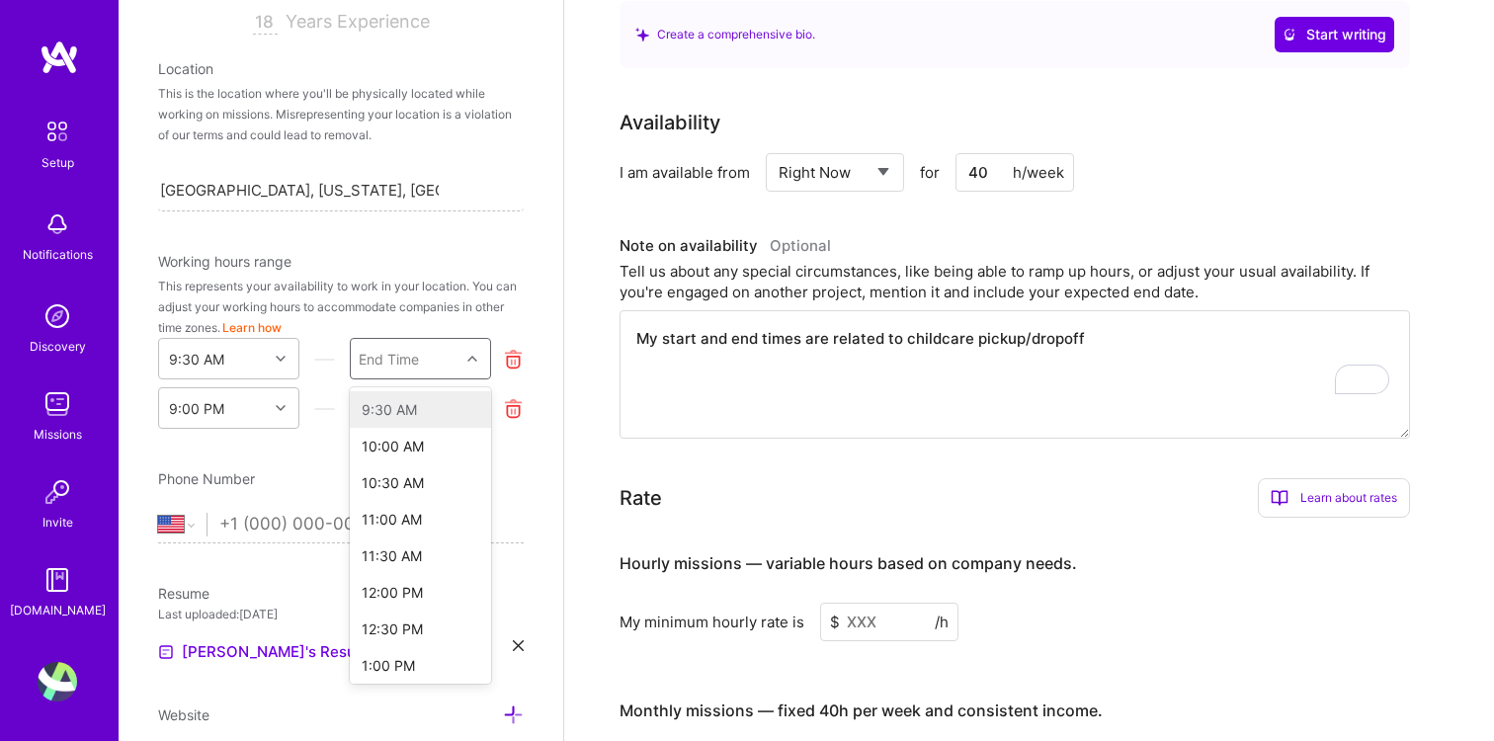
click at [452, 365] on div "End Time" at bounding box center [405, 359] width 109 height 40
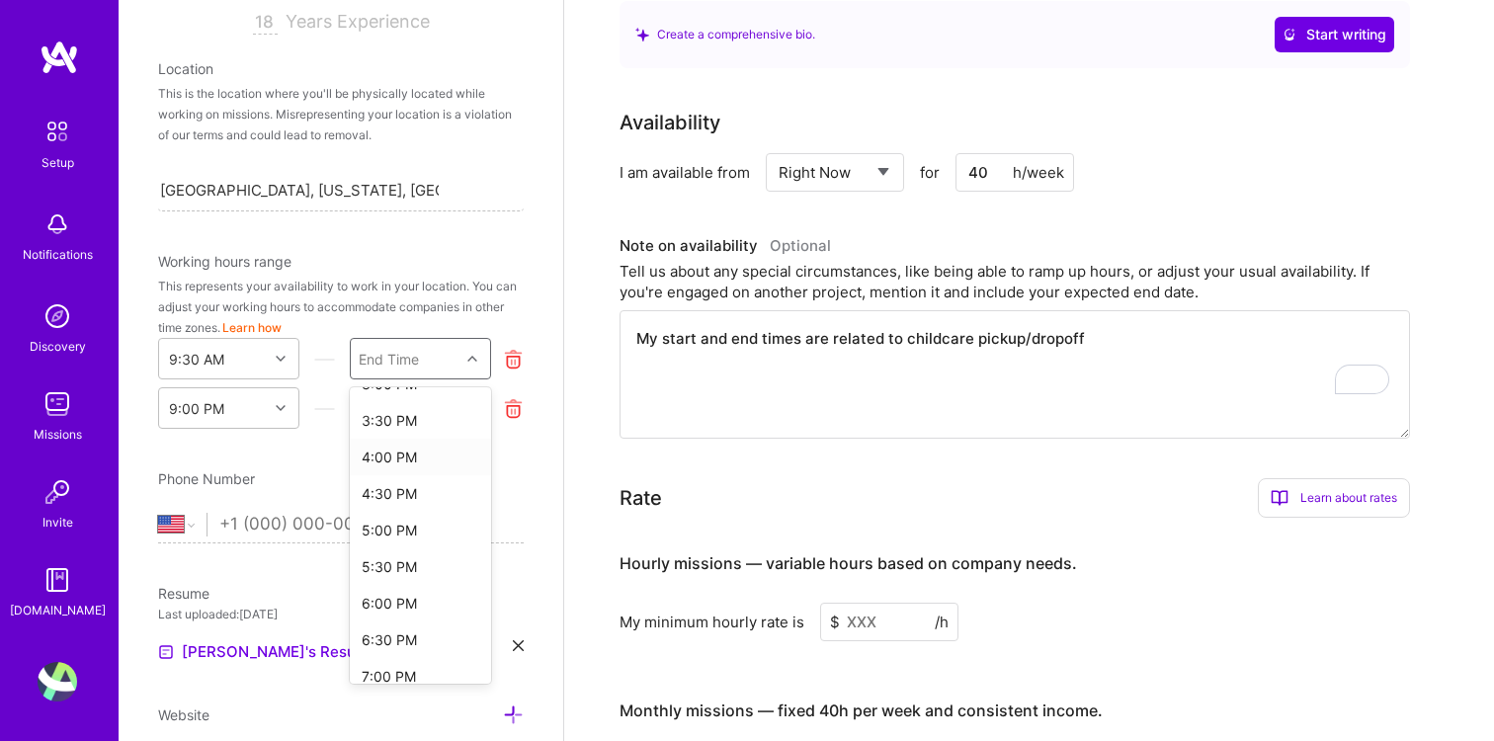
click at [399, 457] on div "4:00 PM" at bounding box center [420, 457] width 141 height 37
click at [864, 350] on textarea "My start and end times are related to childcare pickup/dropoff" at bounding box center [1014, 374] width 790 height 128
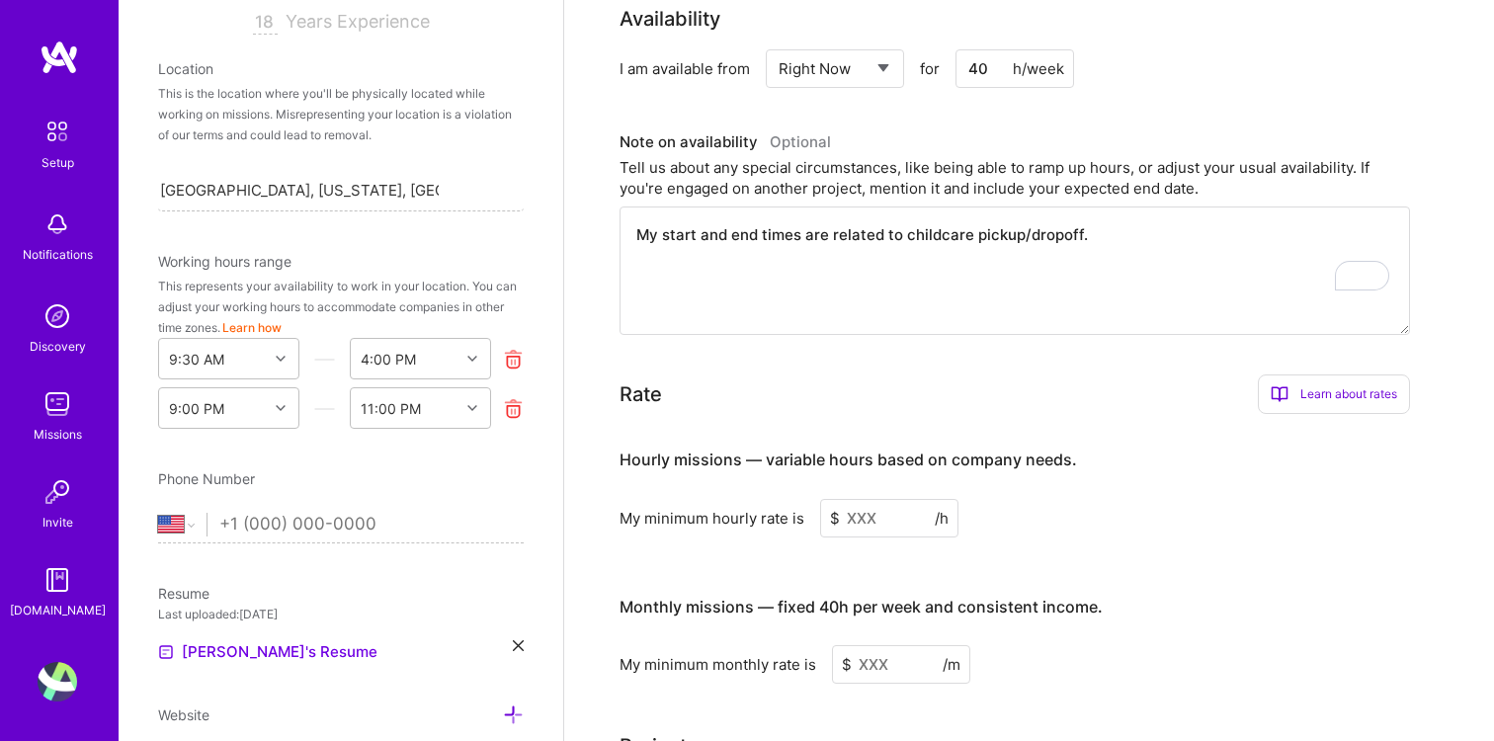
type textarea "My start and end times are related to childcare pickup/dropoff."
click at [872, 502] on input at bounding box center [889, 518] width 138 height 39
click at [1323, 374] on div "Learn about rates" at bounding box center [1334, 394] width 152 height 40
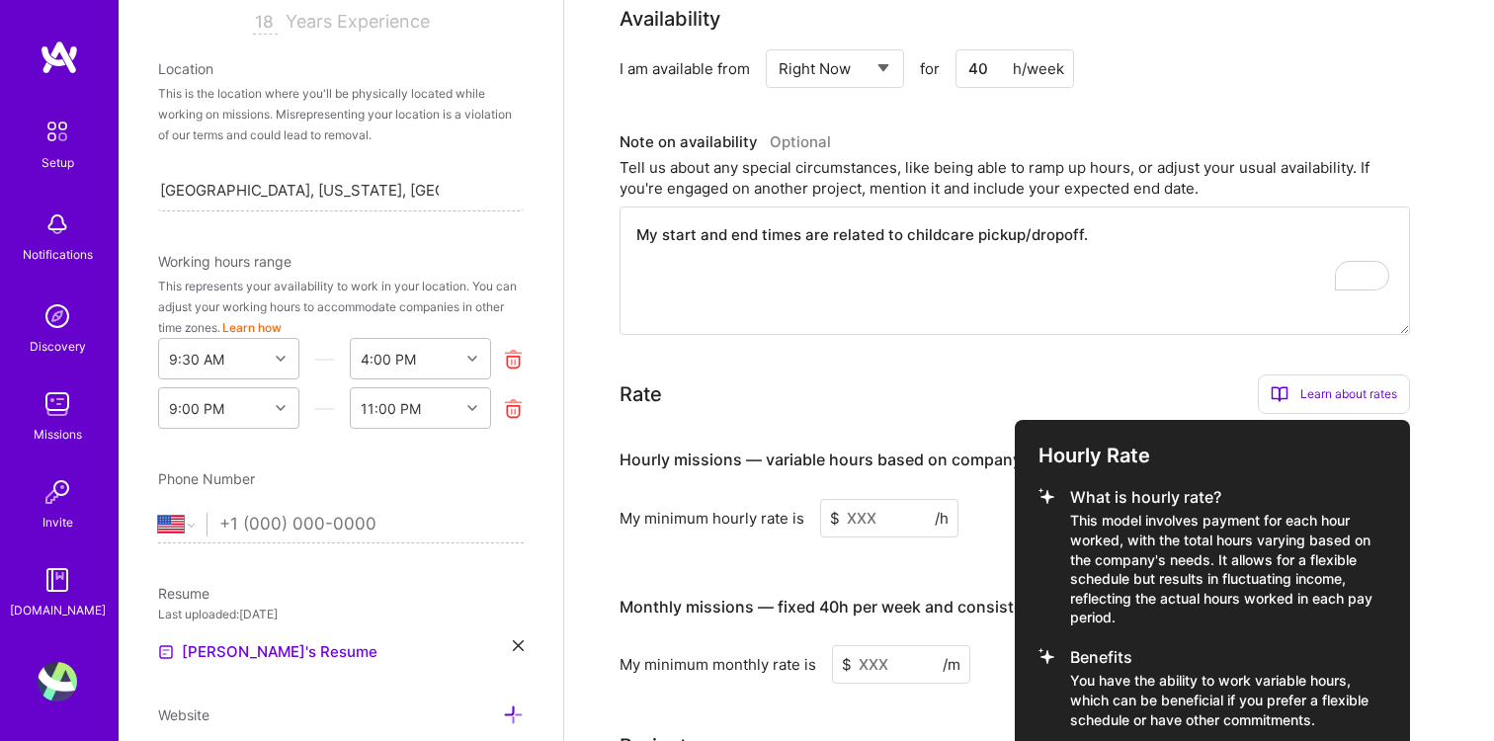
click at [1122, 352] on div at bounding box center [747, 370] width 1494 height 741
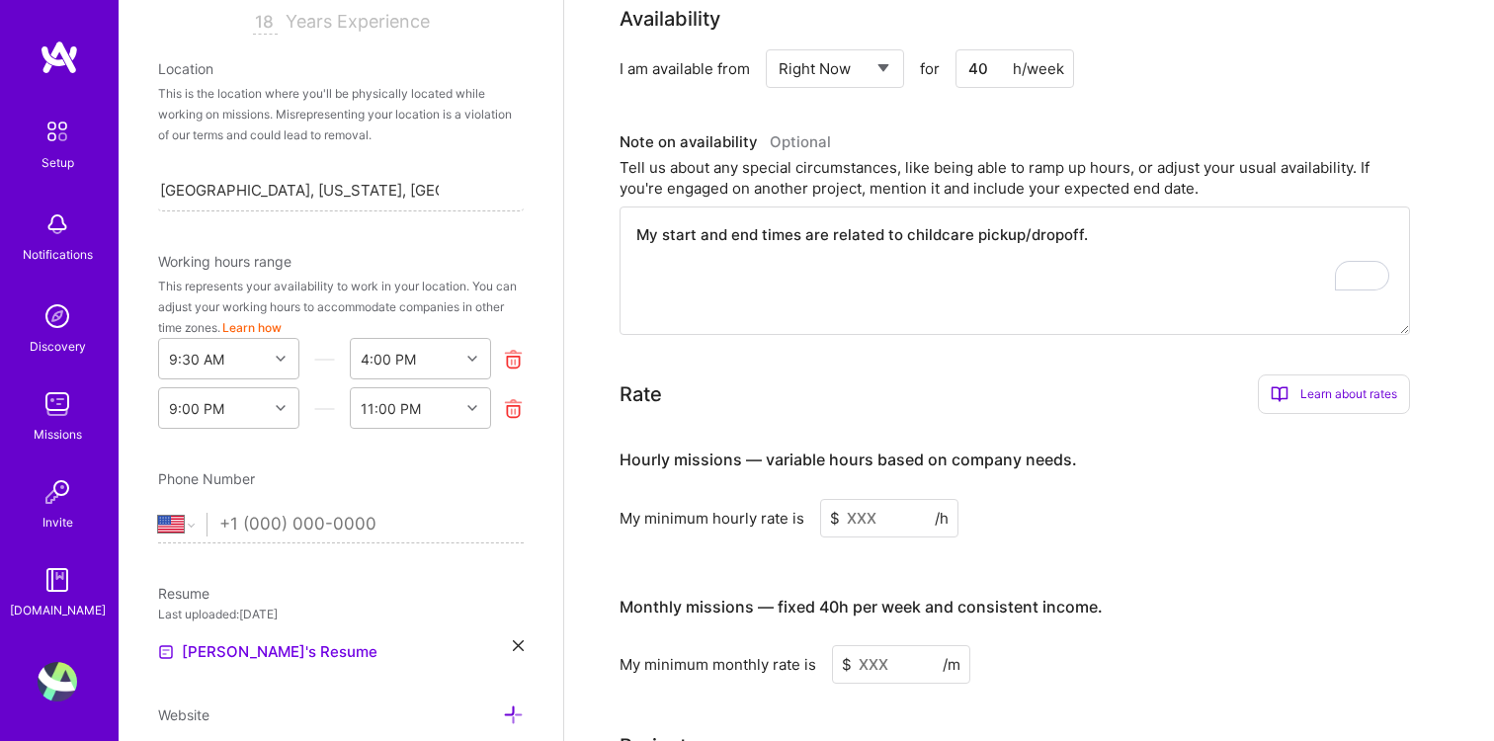
click at [858, 508] on input at bounding box center [889, 518] width 138 height 39
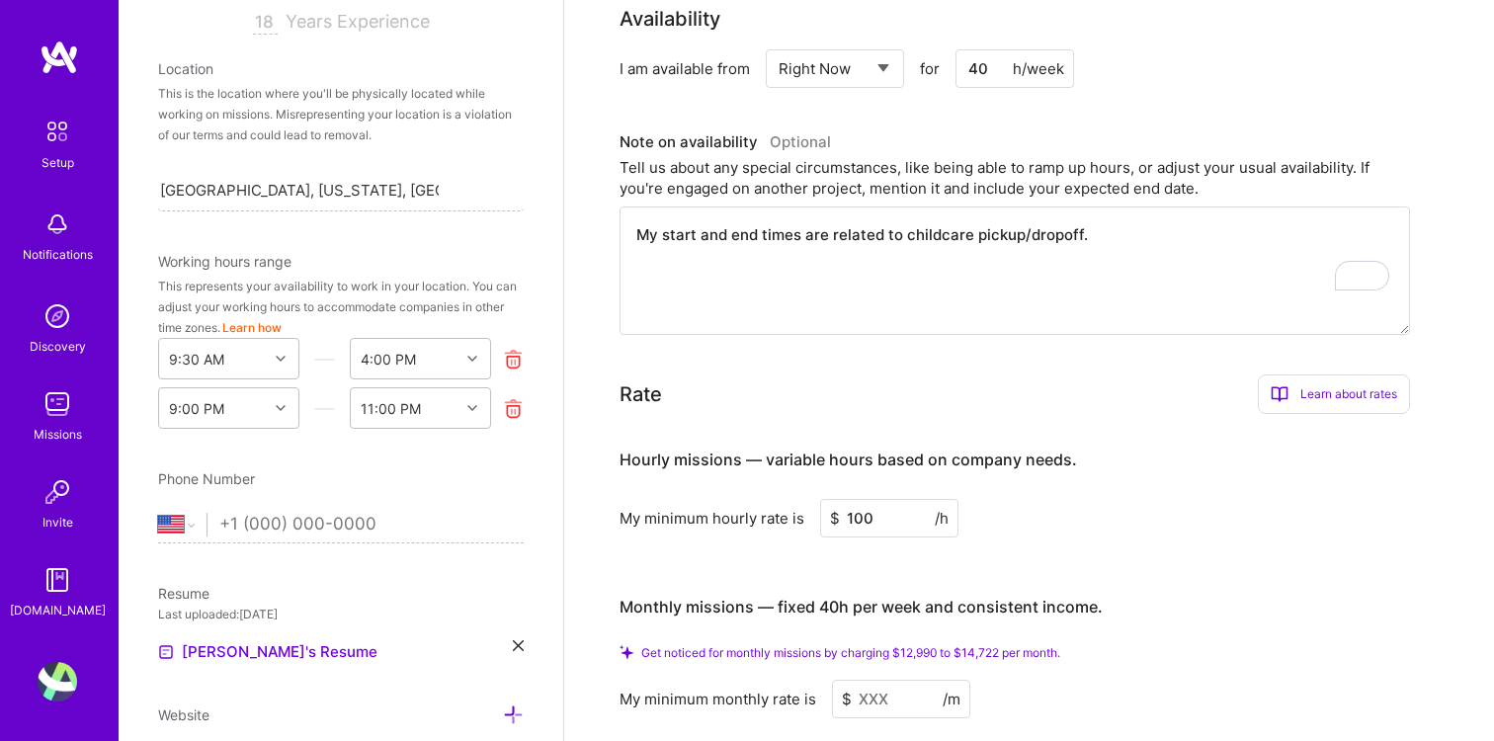
type input "100"
click at [890, 680] on input at bounding box center [901, 699] width 138 height 39
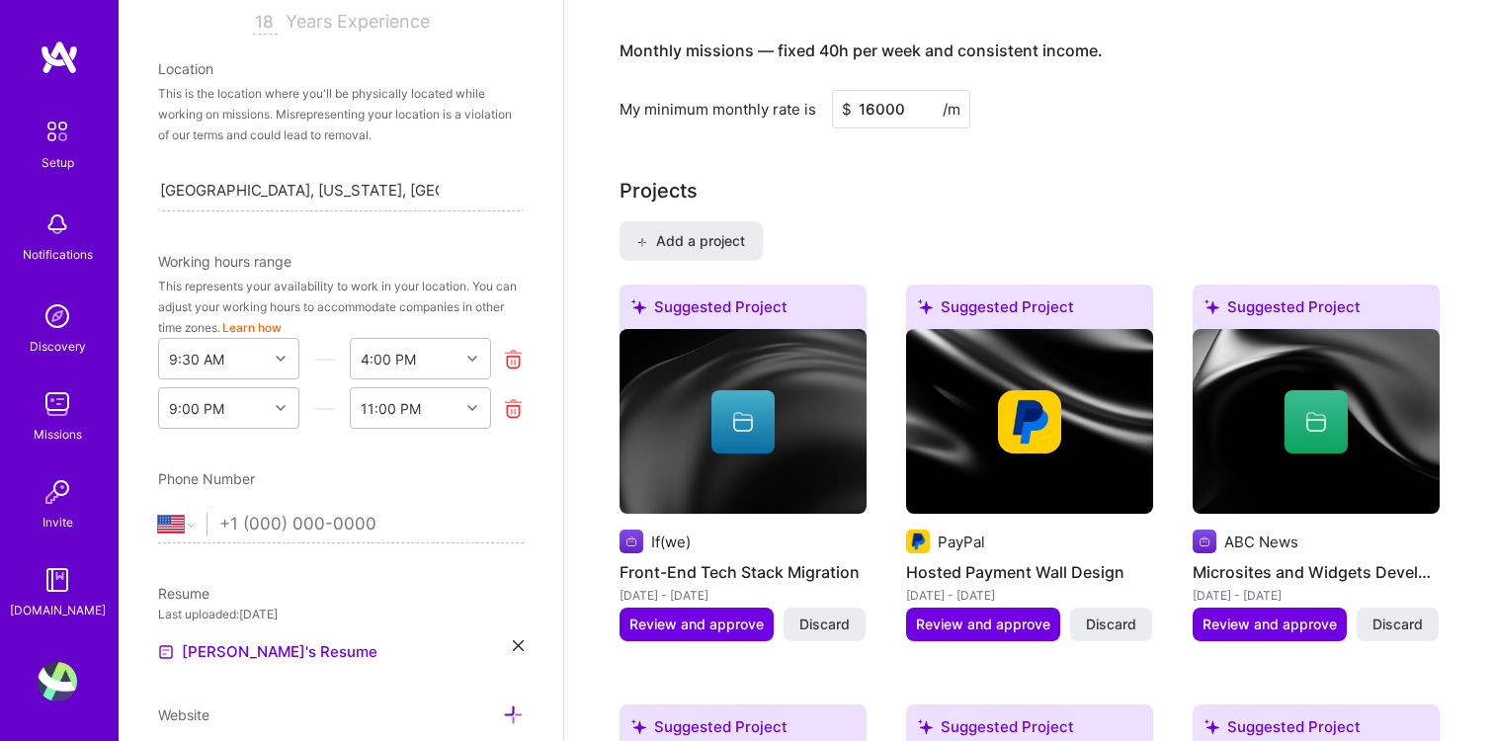
scroll to position [1496, 0]
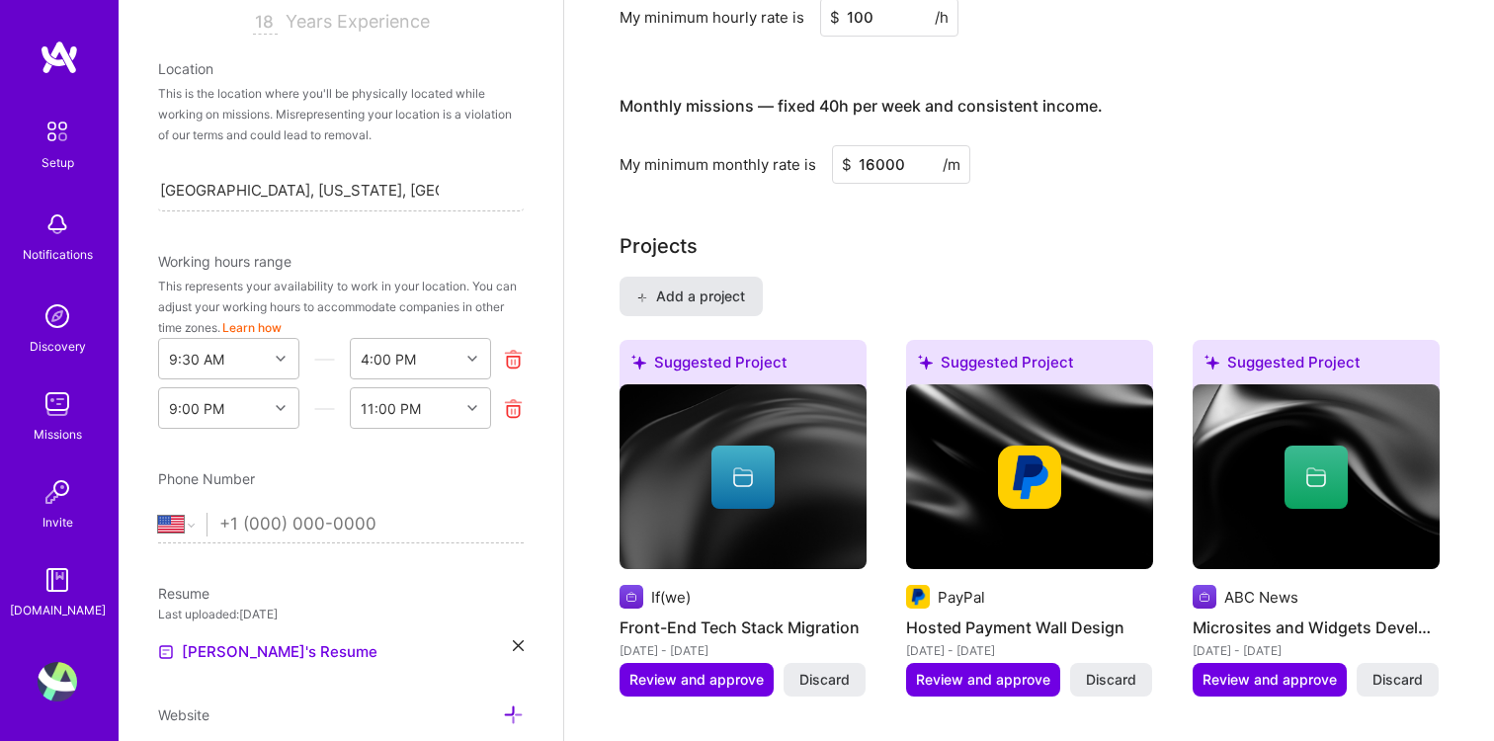
type input "16000"
click at [689, 284] on button "Add a project" at bounding box center [690, 297] width 143 height 40
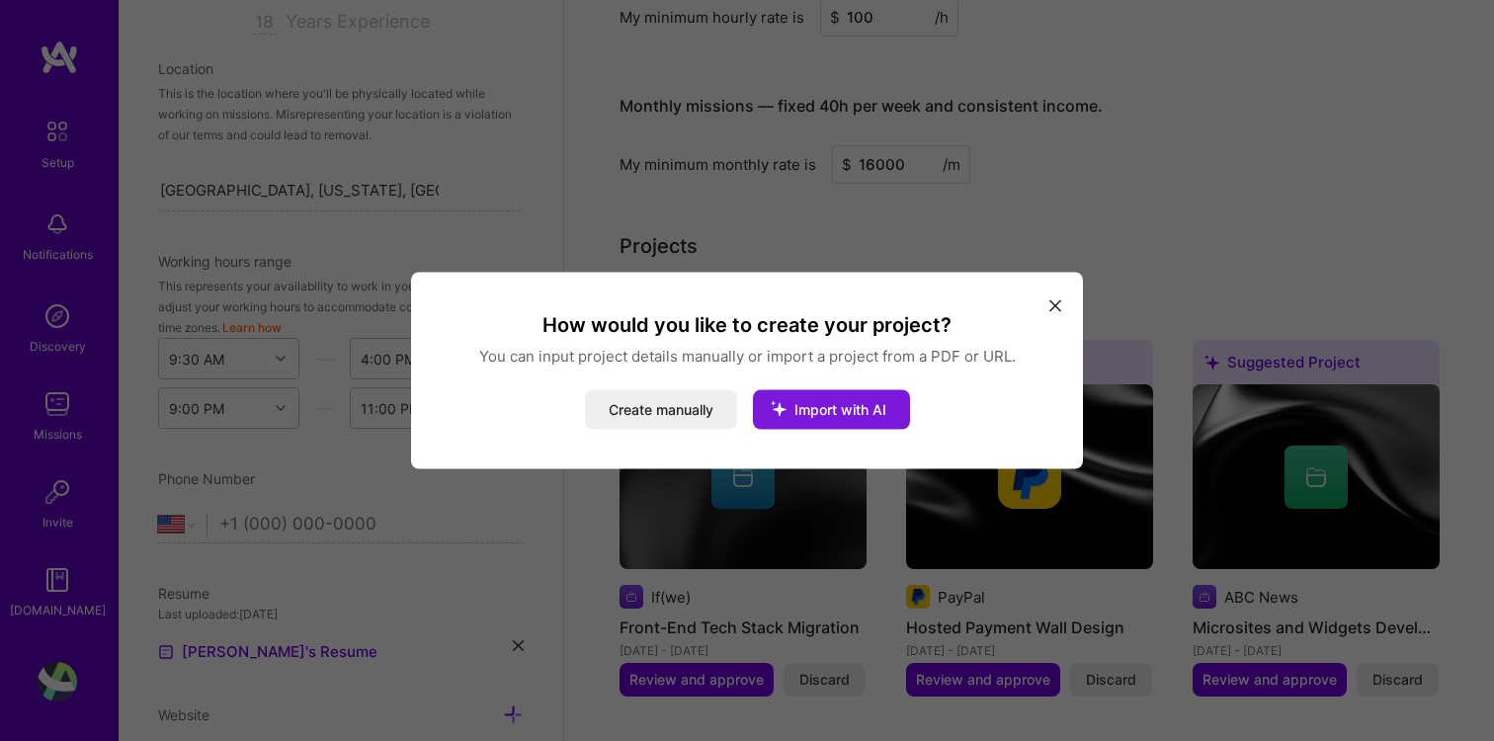
click at [828, 416] on span "Import with AI" at bounding box center [840, 409] width 92 height 17
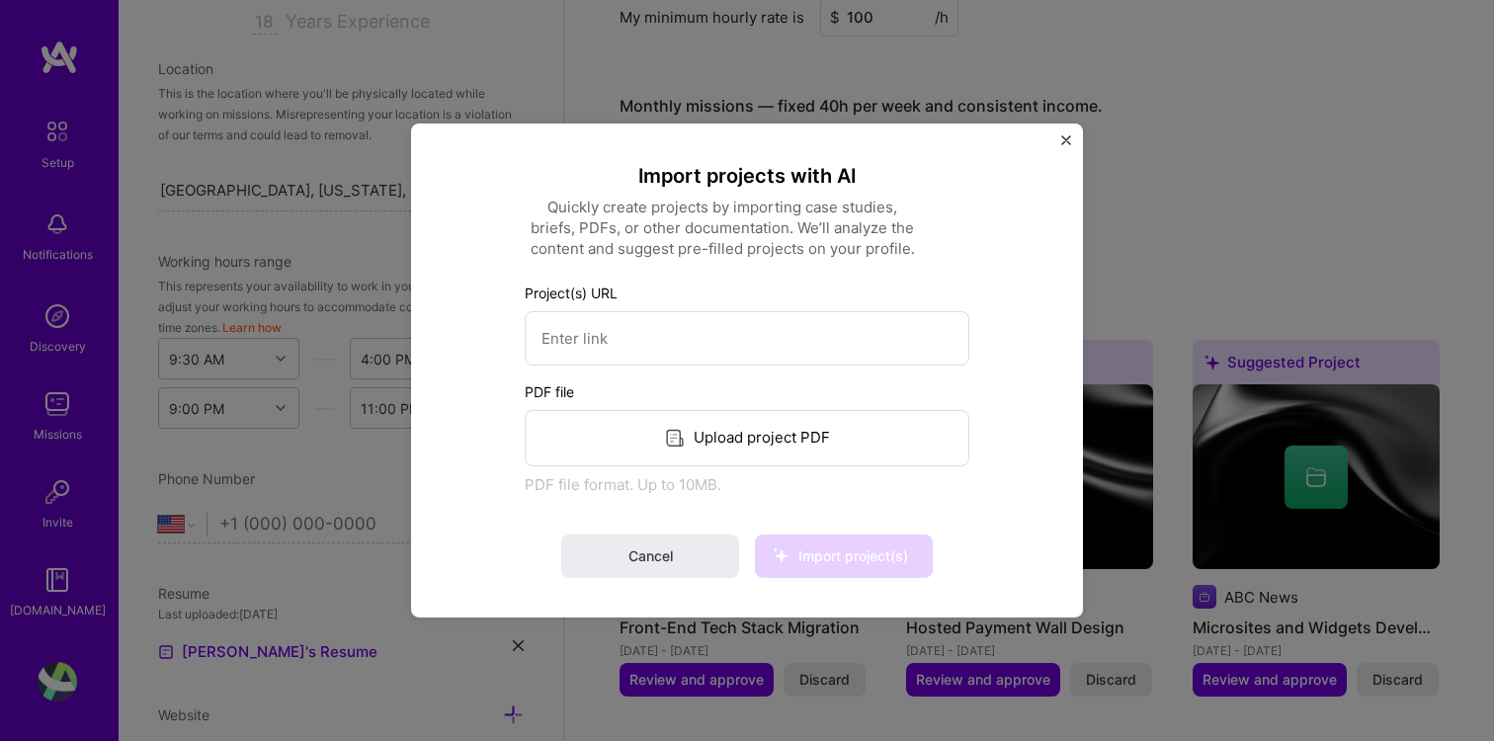
click at [1071, 140] on div "Import projects with AI Quickly create projects by importing case studies, brie…" at bounding box center [747, 370] width 672 height 494
click at [1061, 140] on img "Close" at bounding box center [1066, 140] width 10 height 10
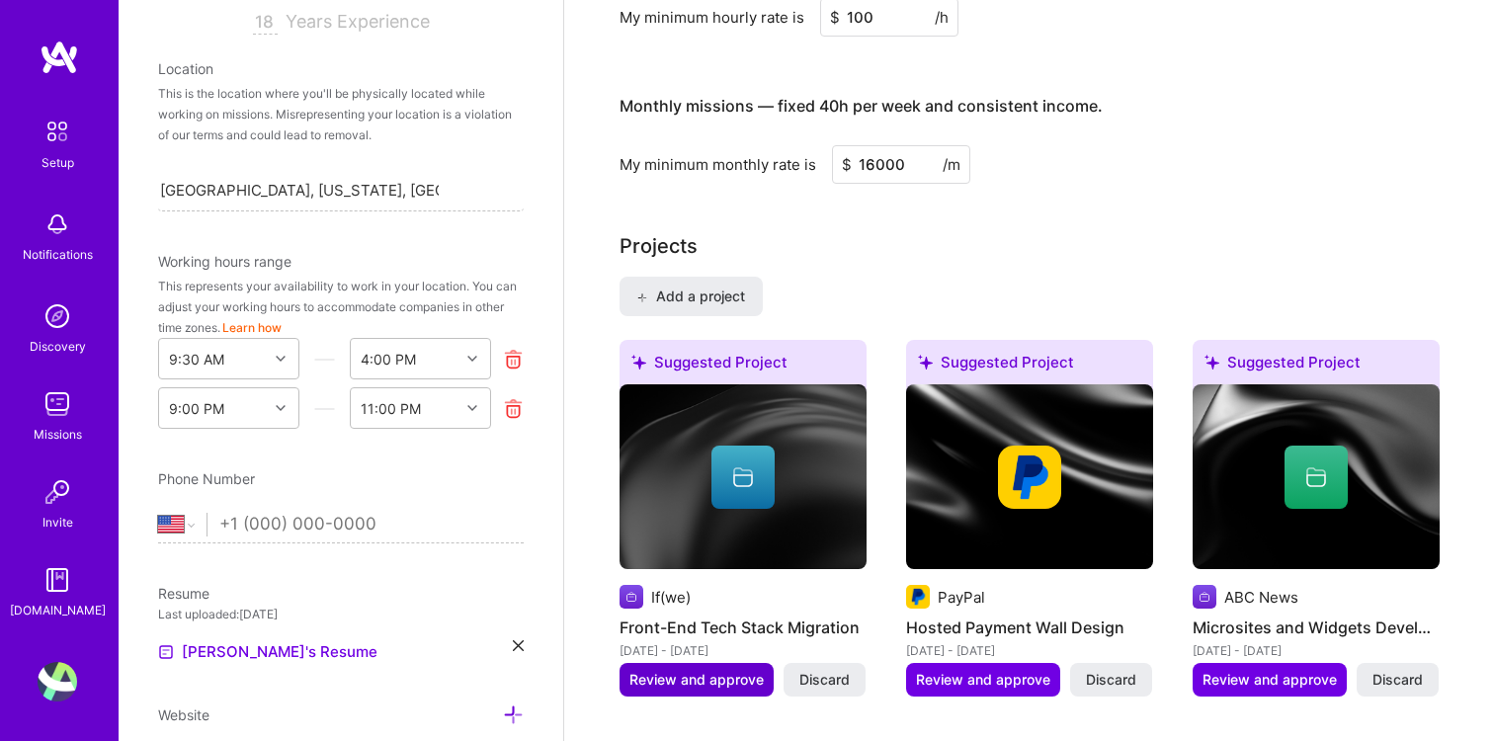
click at [694, 670] on span "Review and approve" at bounding box center [696, 680] width 134 height 20
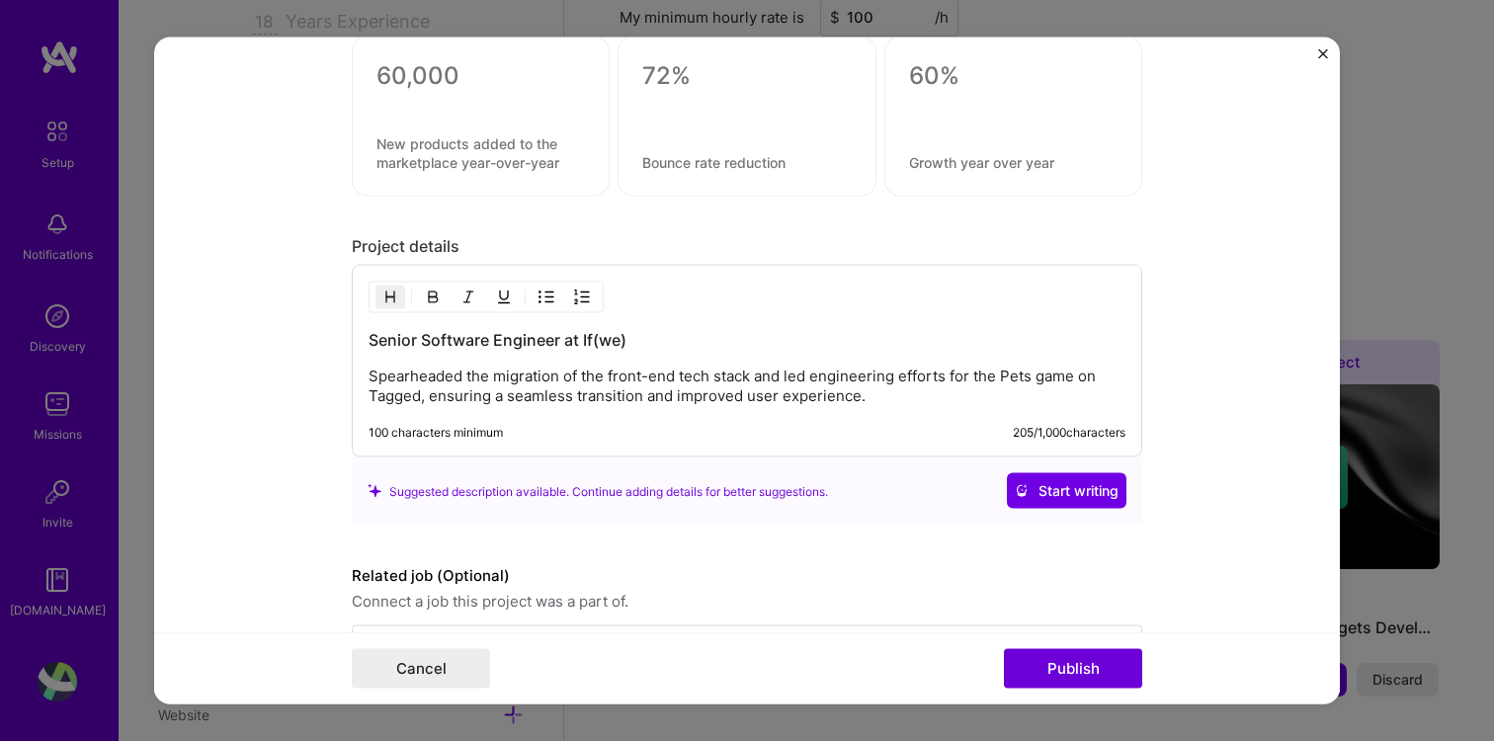
scroll to position [1531, 0]
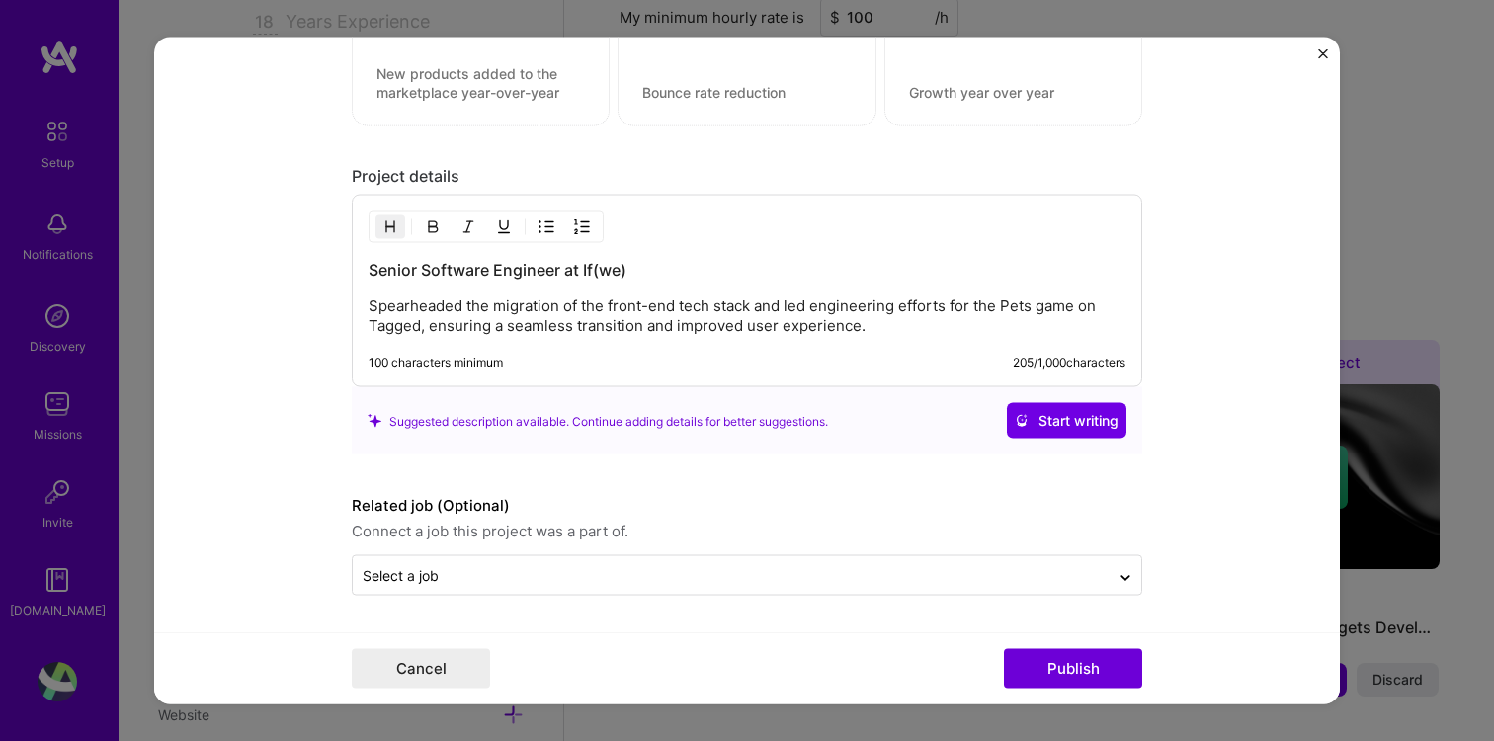
click at [1386, 210] on div "Editing suggested project This project is suggested based on your LinkedIn, res…" at bounding box center [747, 370] width 1494 height 741
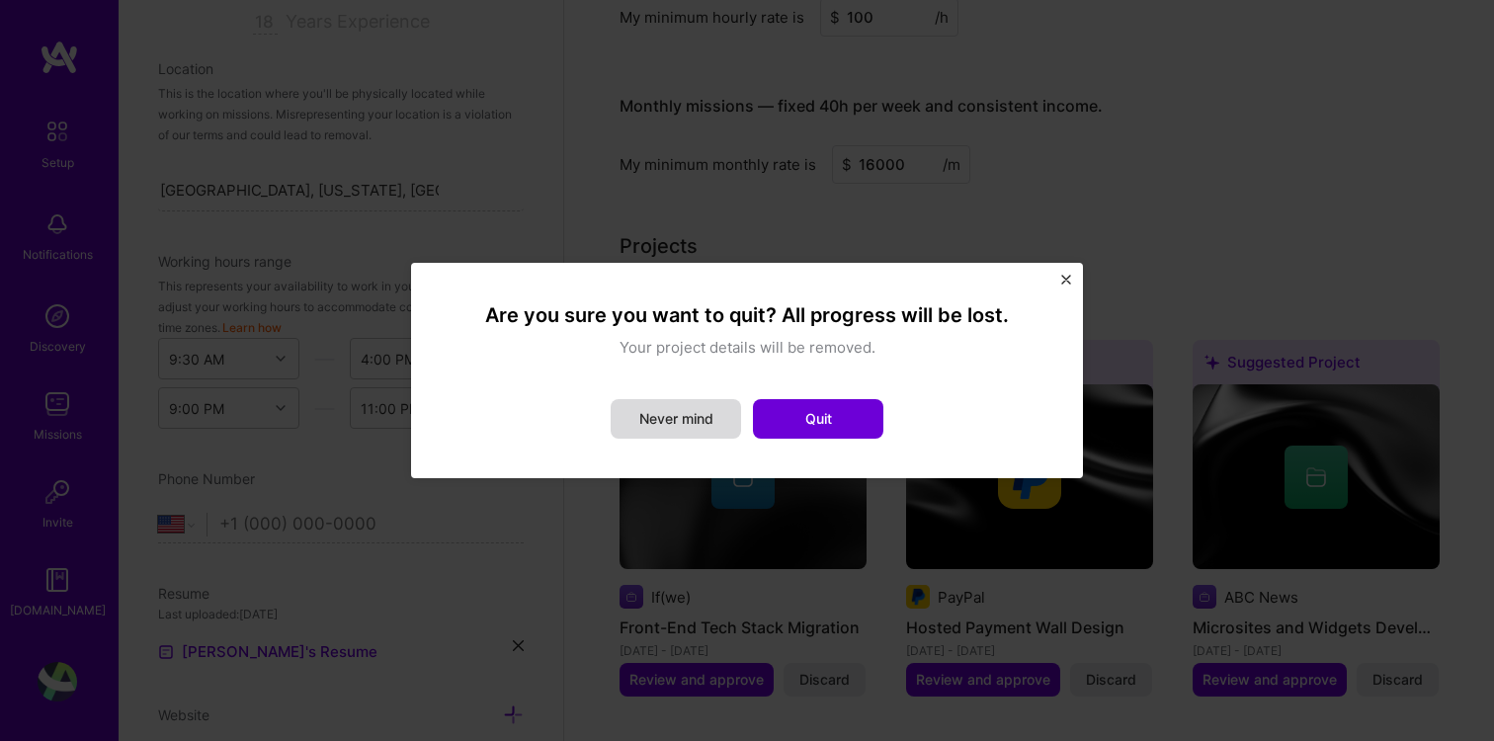
click at [702, 415] on button "Never mind" at bounding box center [676, 419] width 130 height 40
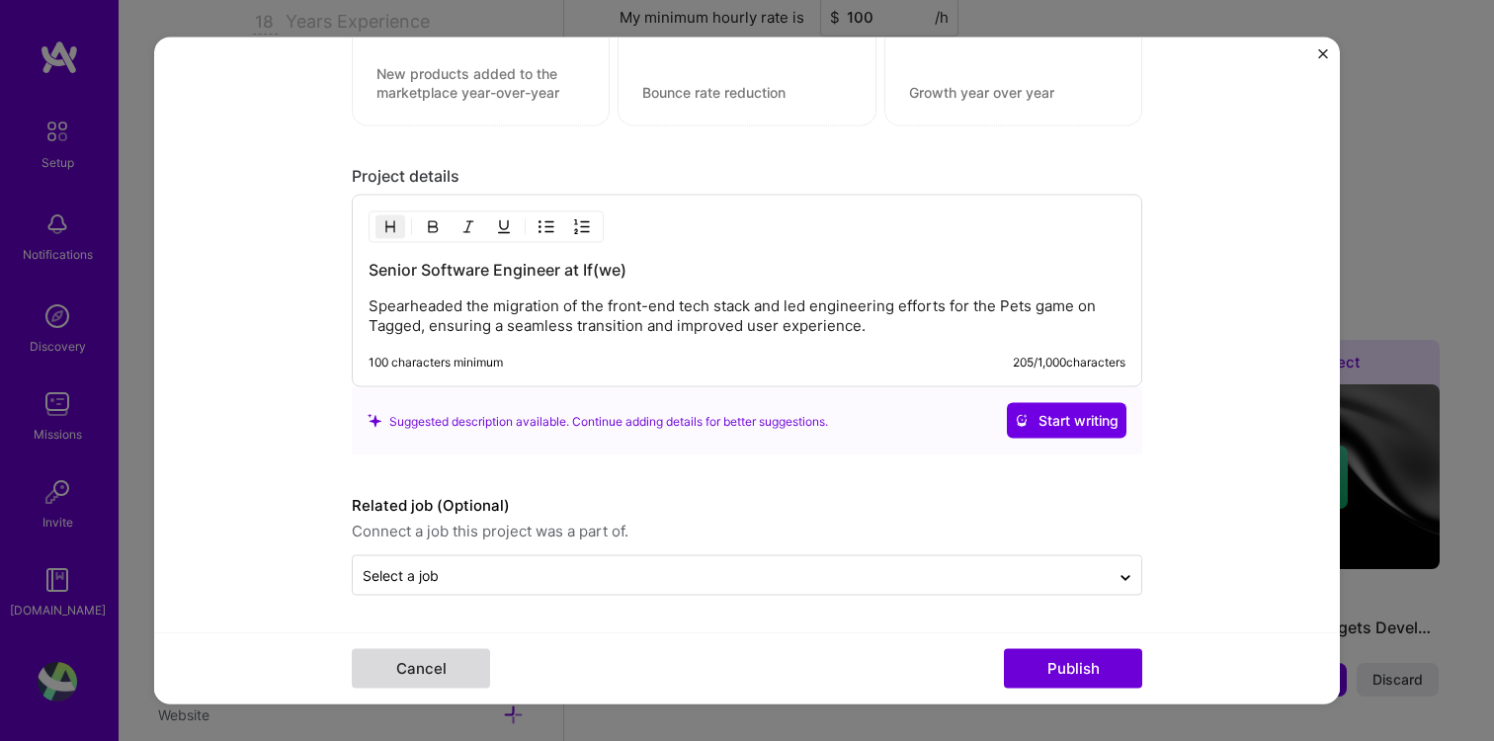
click at [444, 670] on button "Cancel" at bounding box center [421, 669] width 138 height 40
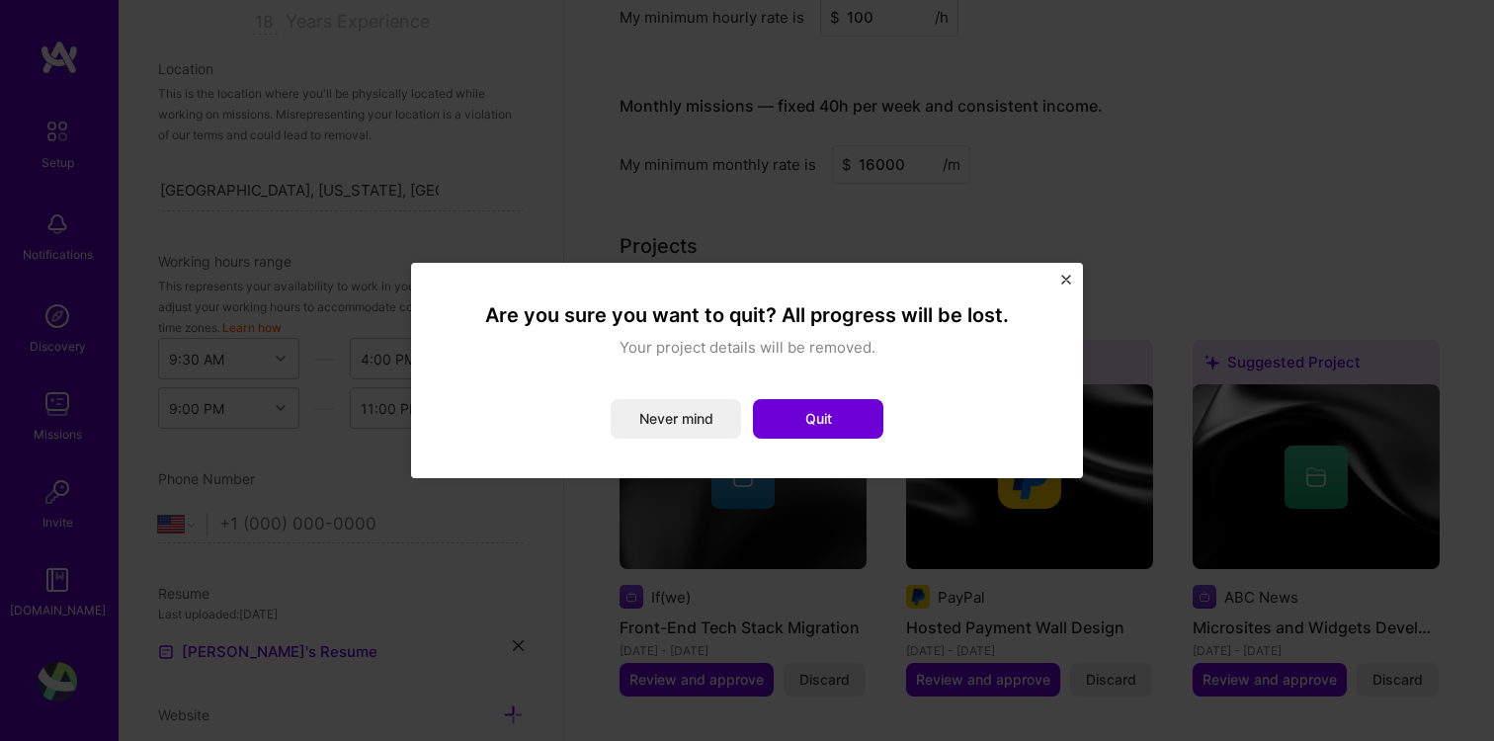
click at [1067, 284] on img "Close" at bounding box center [1066, 280] width 10 height 10
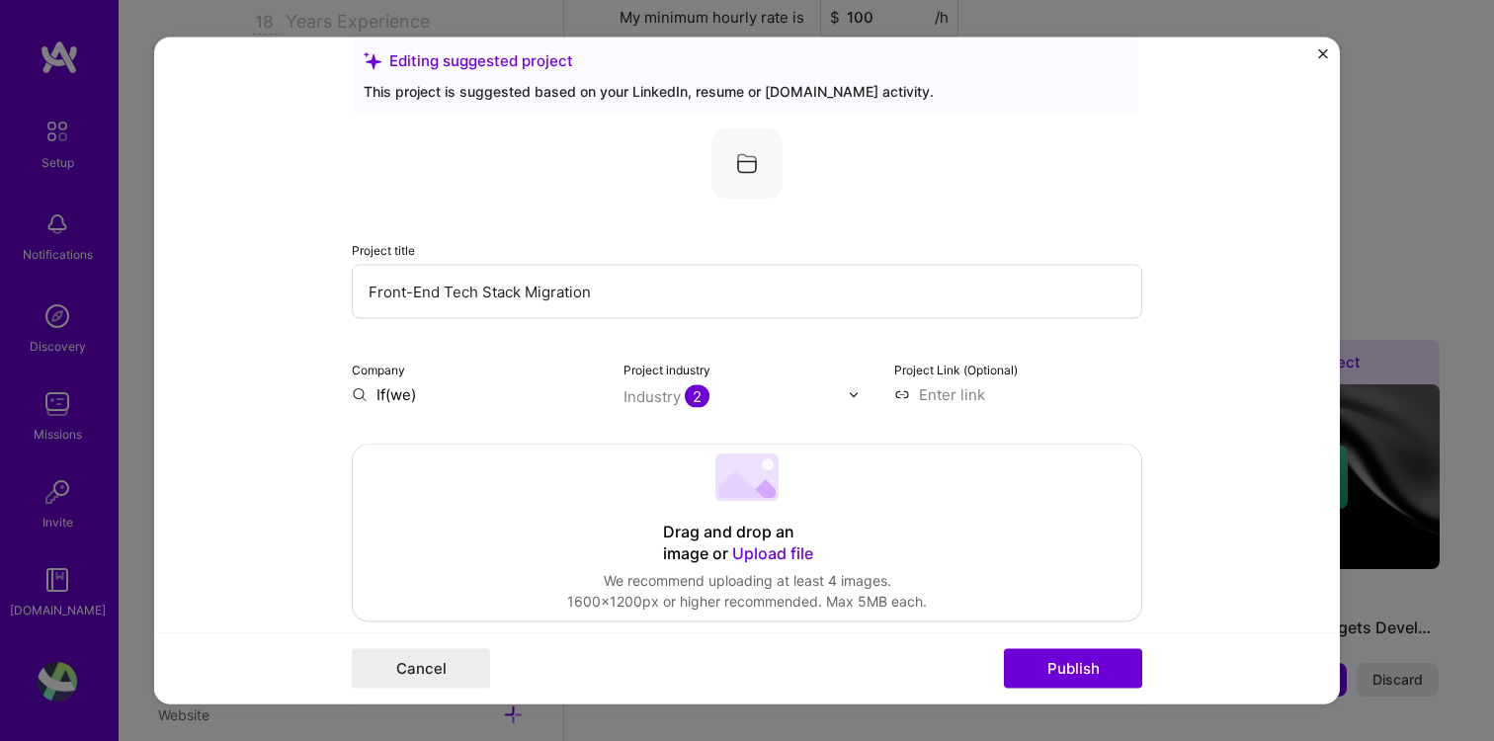
scroll to position [0, 0]
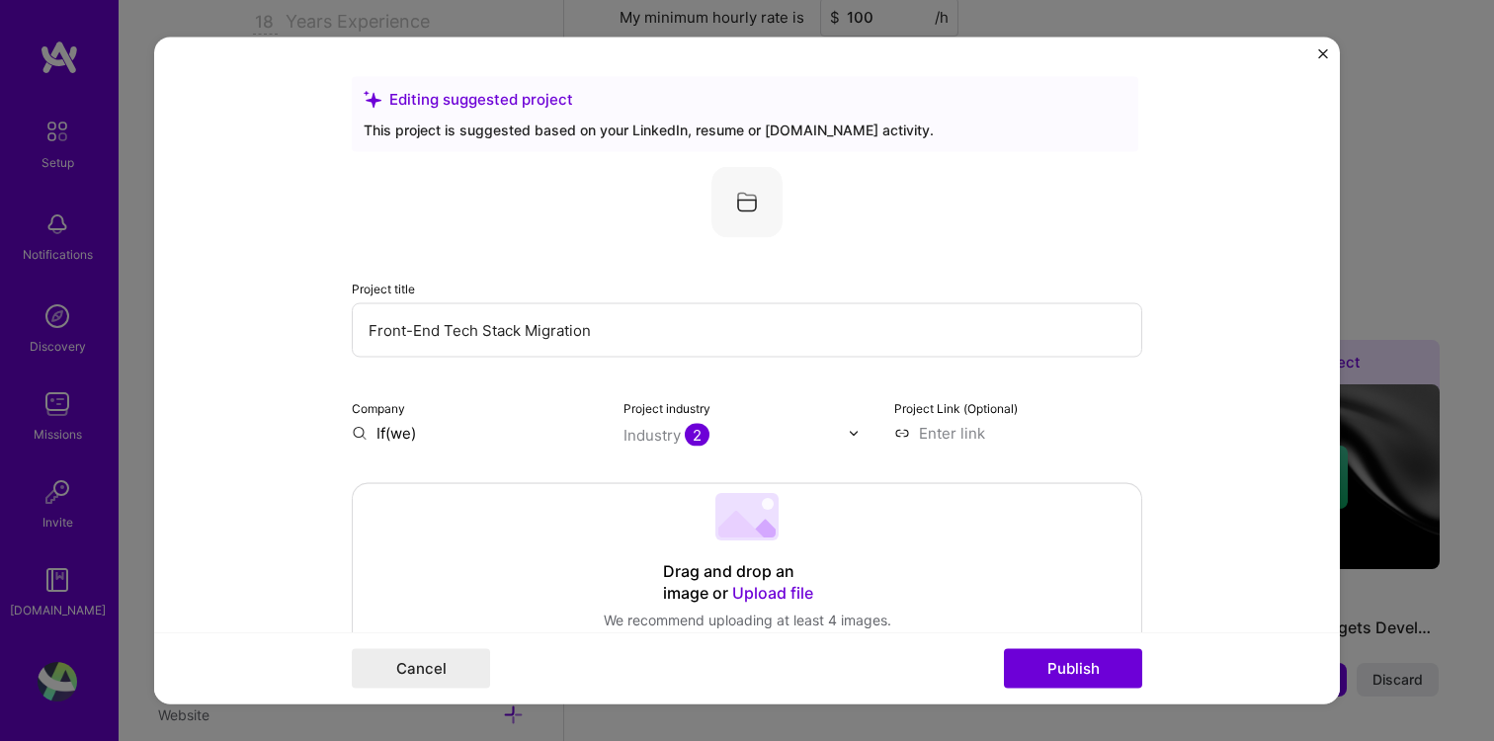
click at [1319, 53] on img "Close" at bounding box center [1323, 54] width 10 height 10
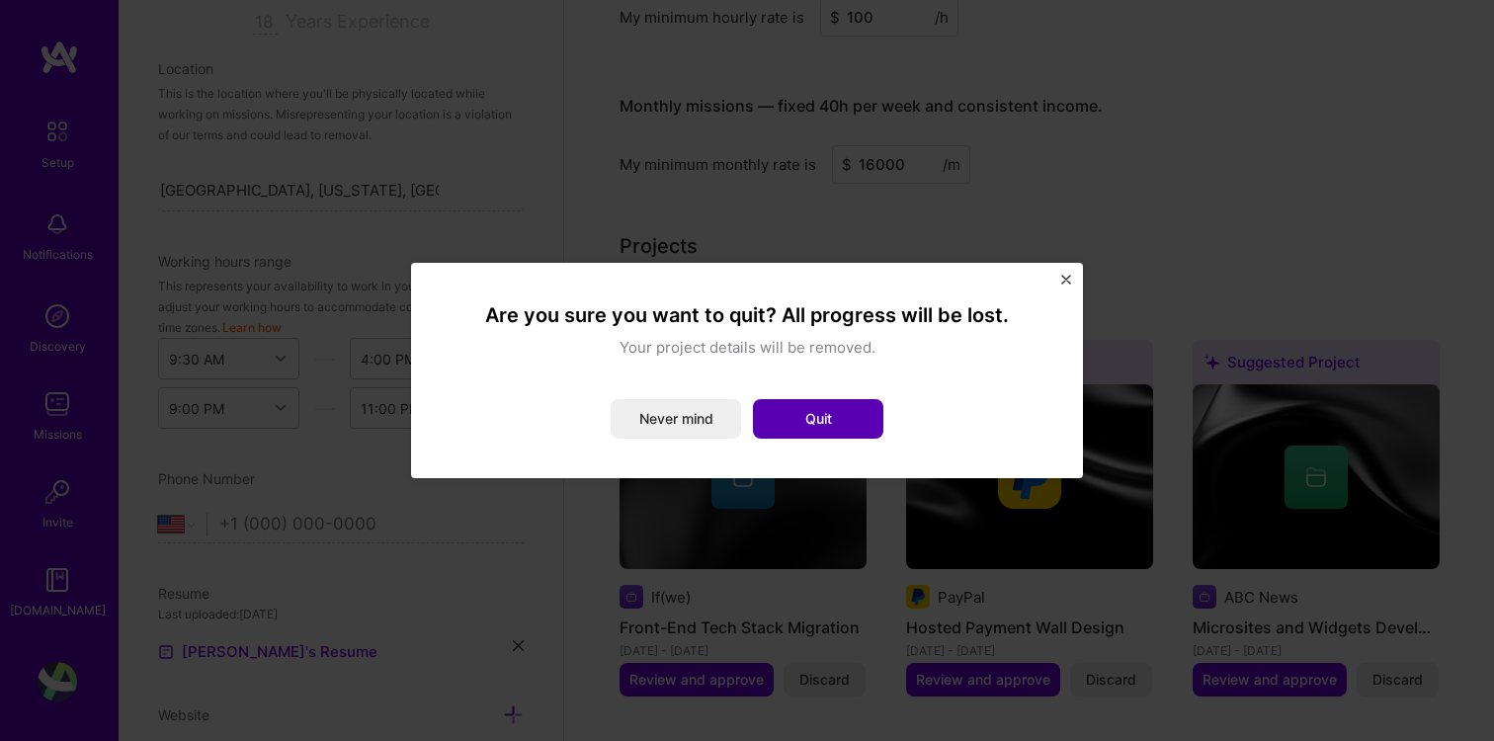
click at [812, 425] on button "Quit" at bounding box center [818, 419] width 130 height 40
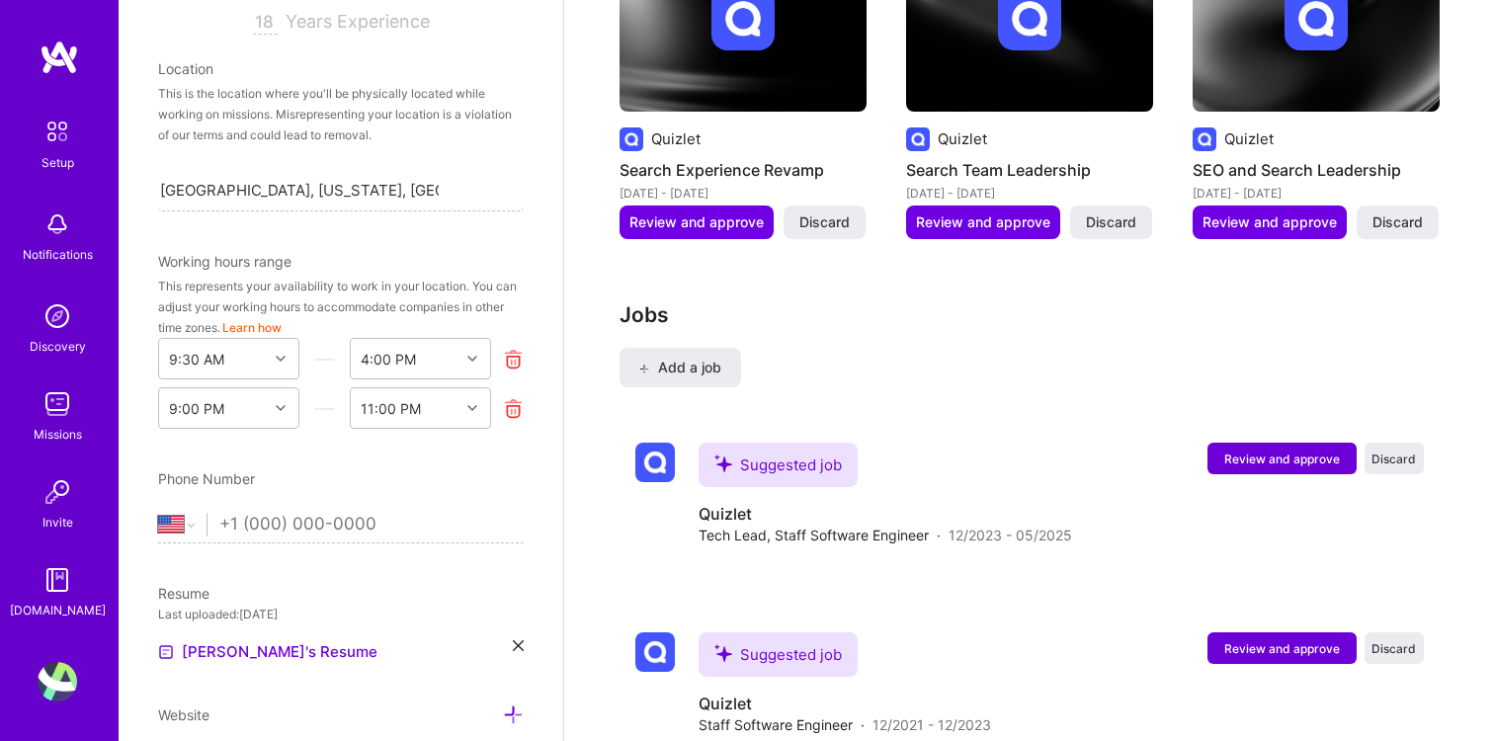
scroll to position [2542, 0]
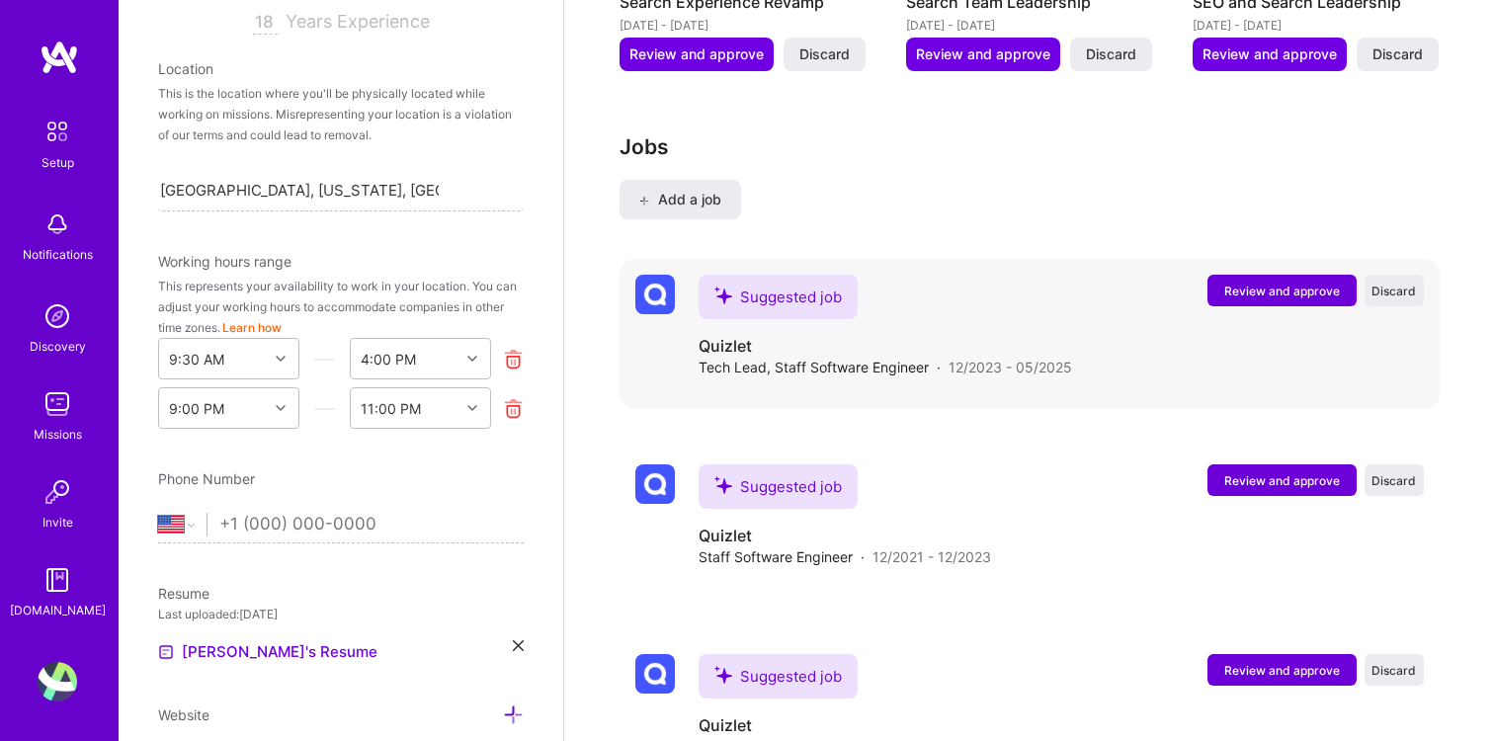
click at [1326, 283] on span "Review and approve" at bounding box center [1282, 291] width 116 height 17
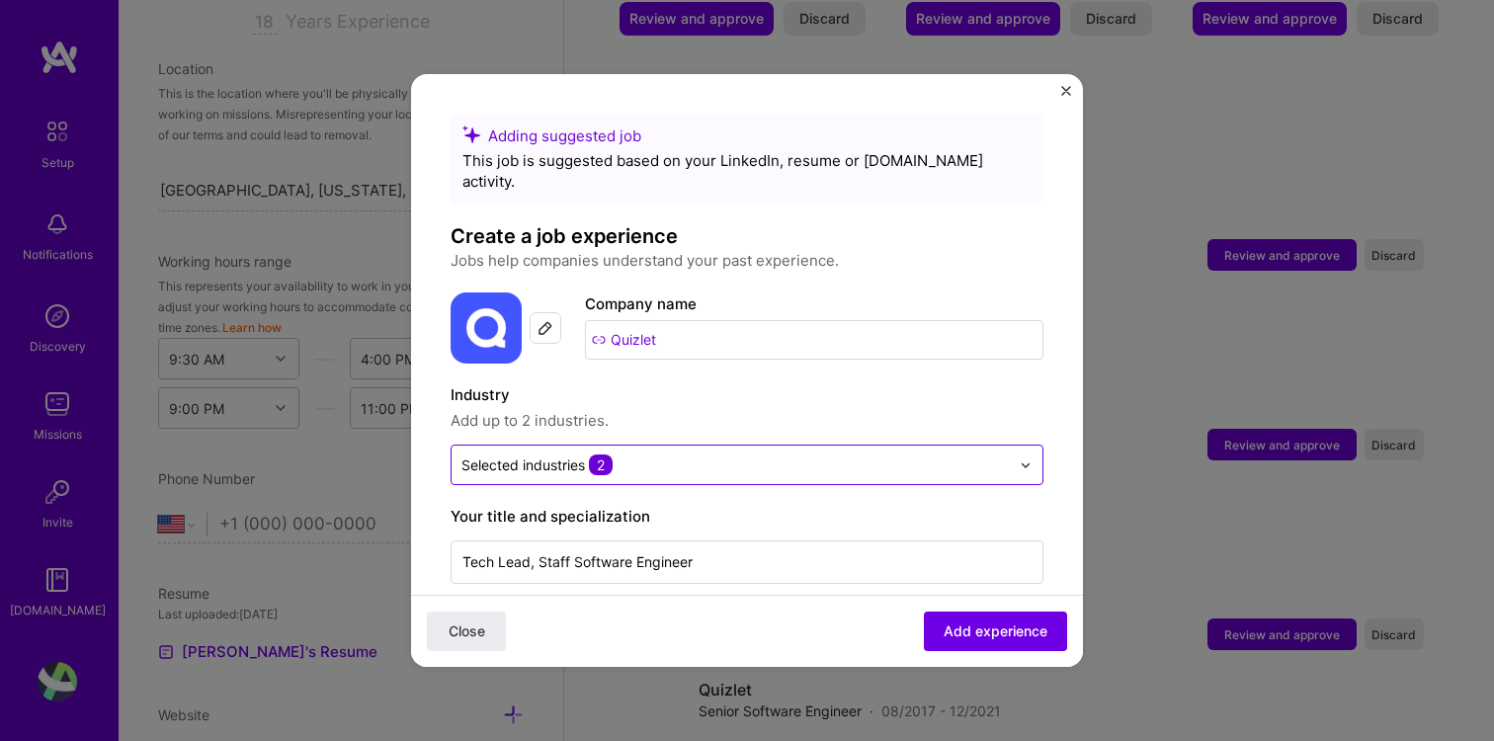
click at [679, 454] on input "text" at bounding box center [735, 464] width 548 height 21
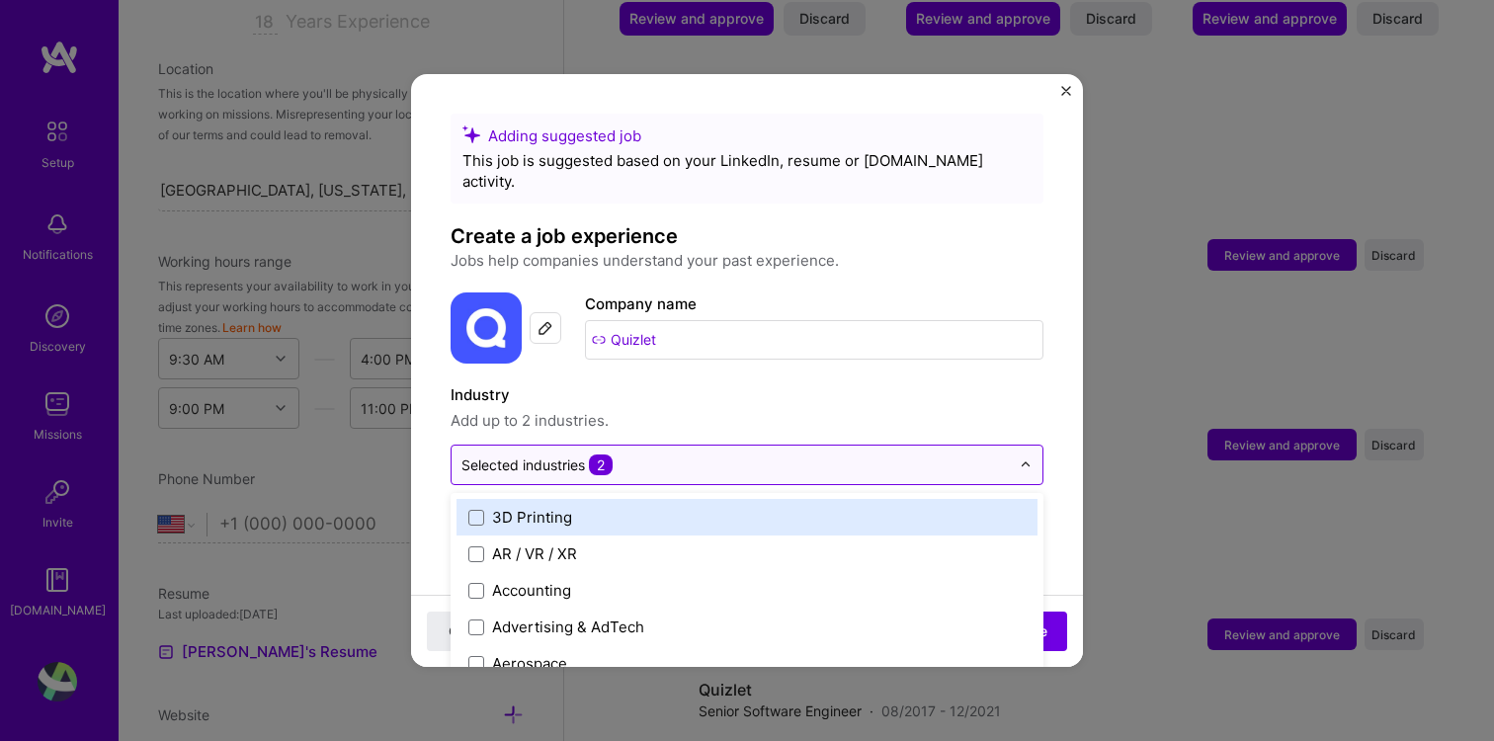
scroll to position [2578, 0]
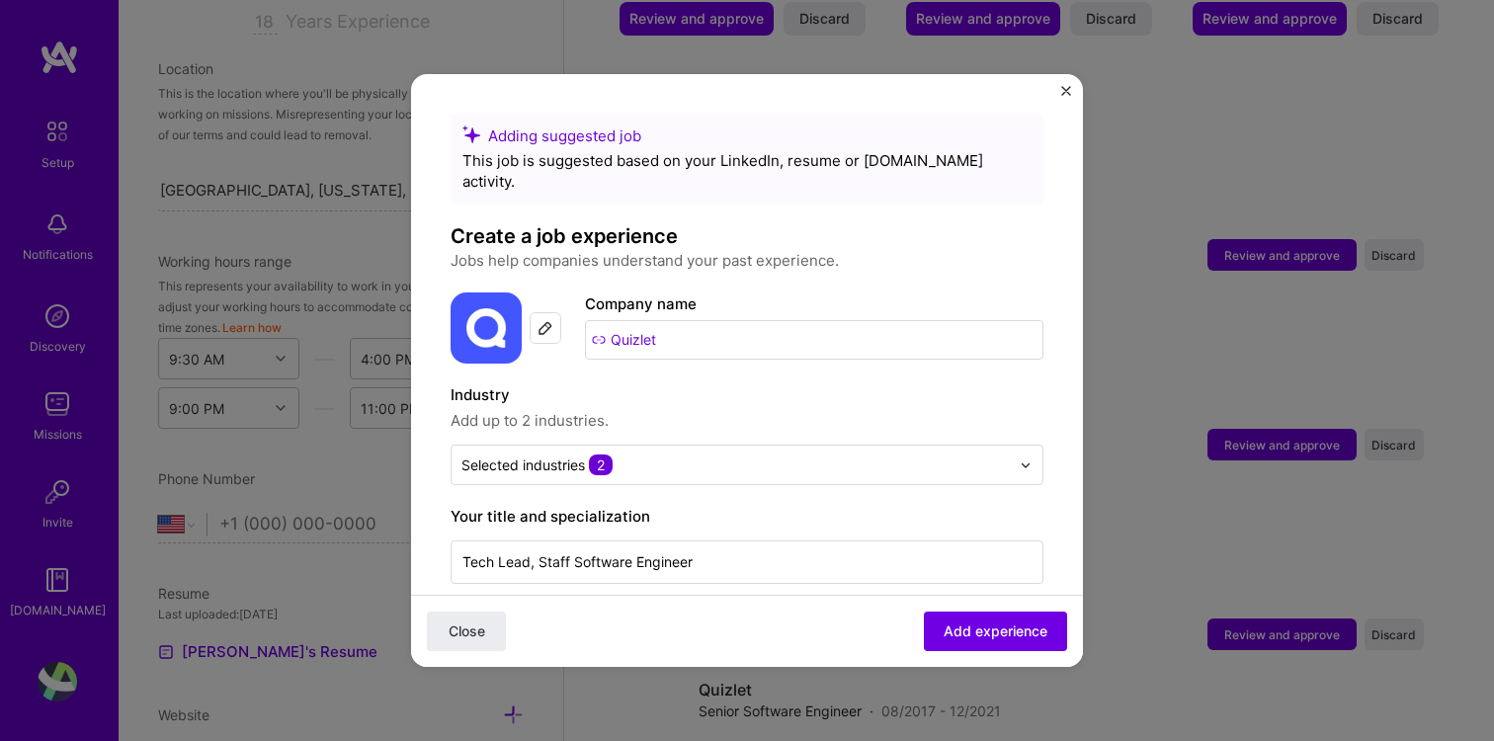
click at [717, 409] on span "Add up to 2 industries." at bounding box center [747, 421] width 593 height 24
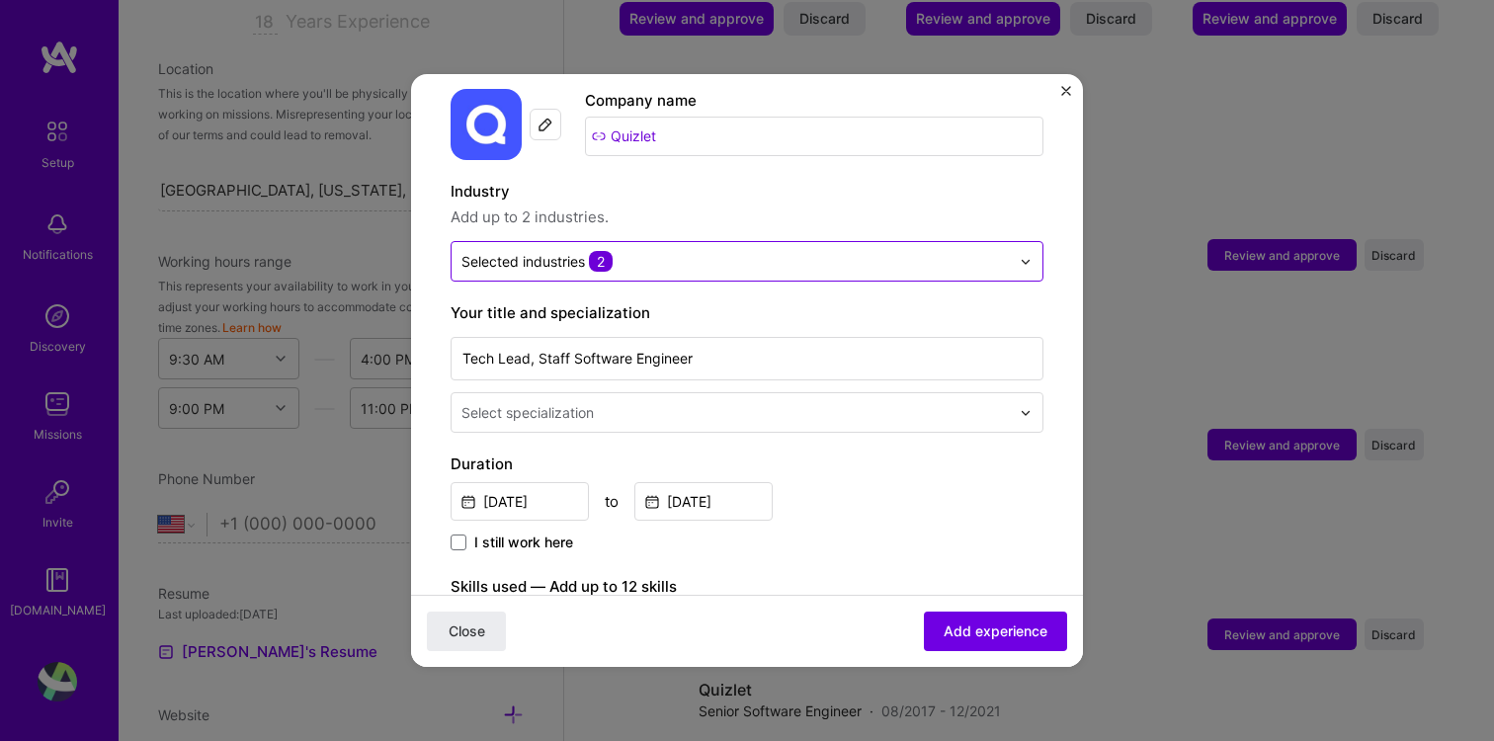
click at [1018, 242] on div "Selected industries 2" at bounding box center [736, 261] width 568 height 39
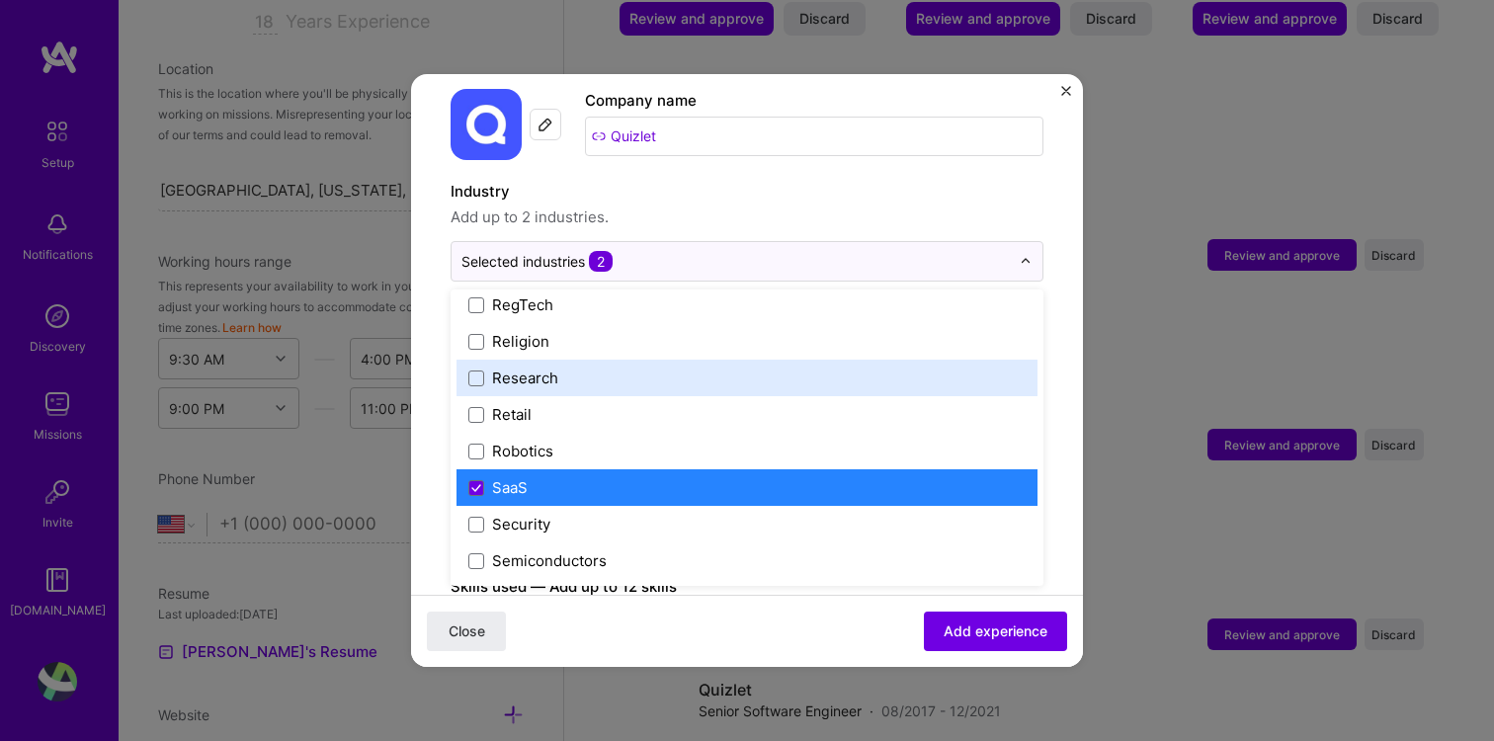
scroll to position [3751, 0]
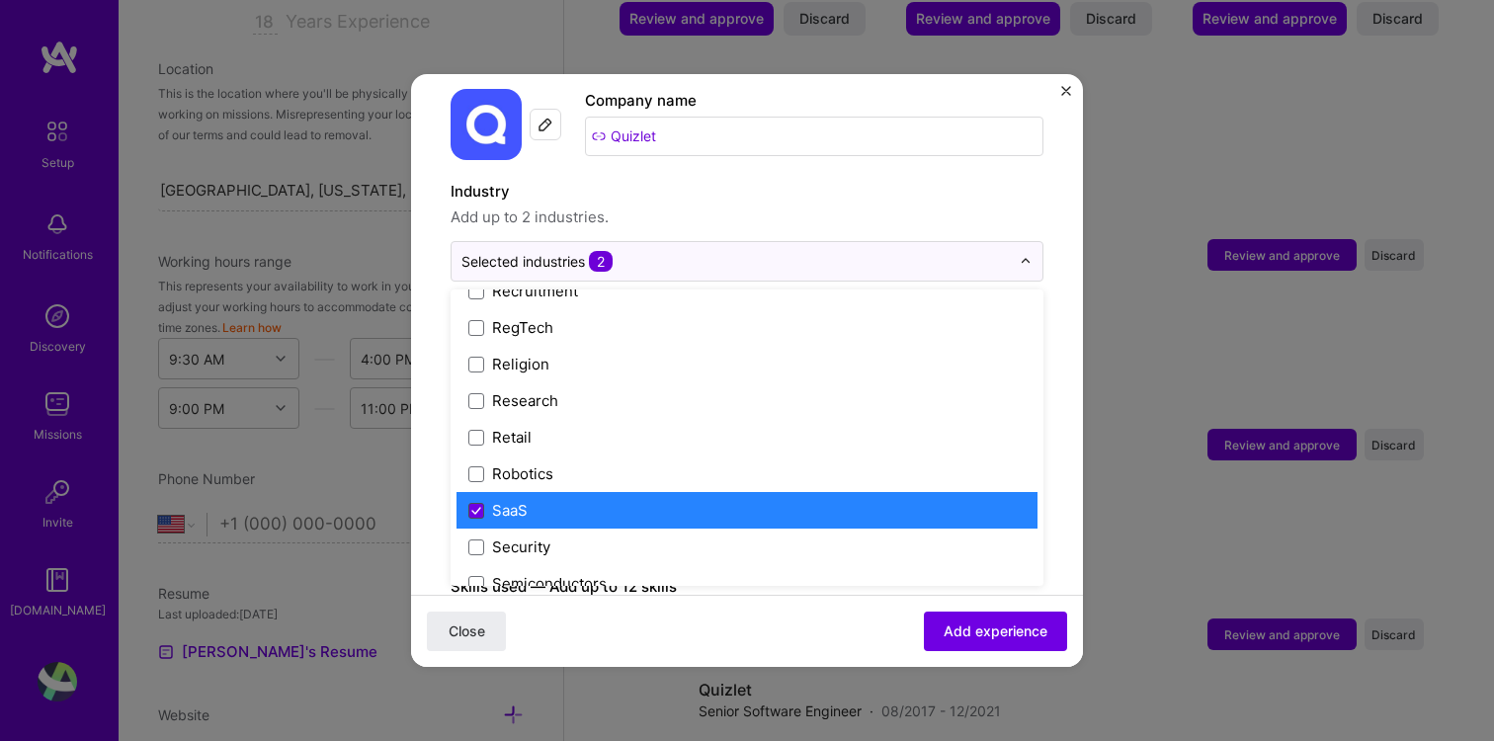
click at [477, 507] on icon at bounding box center [476, 511] width 10 height 8
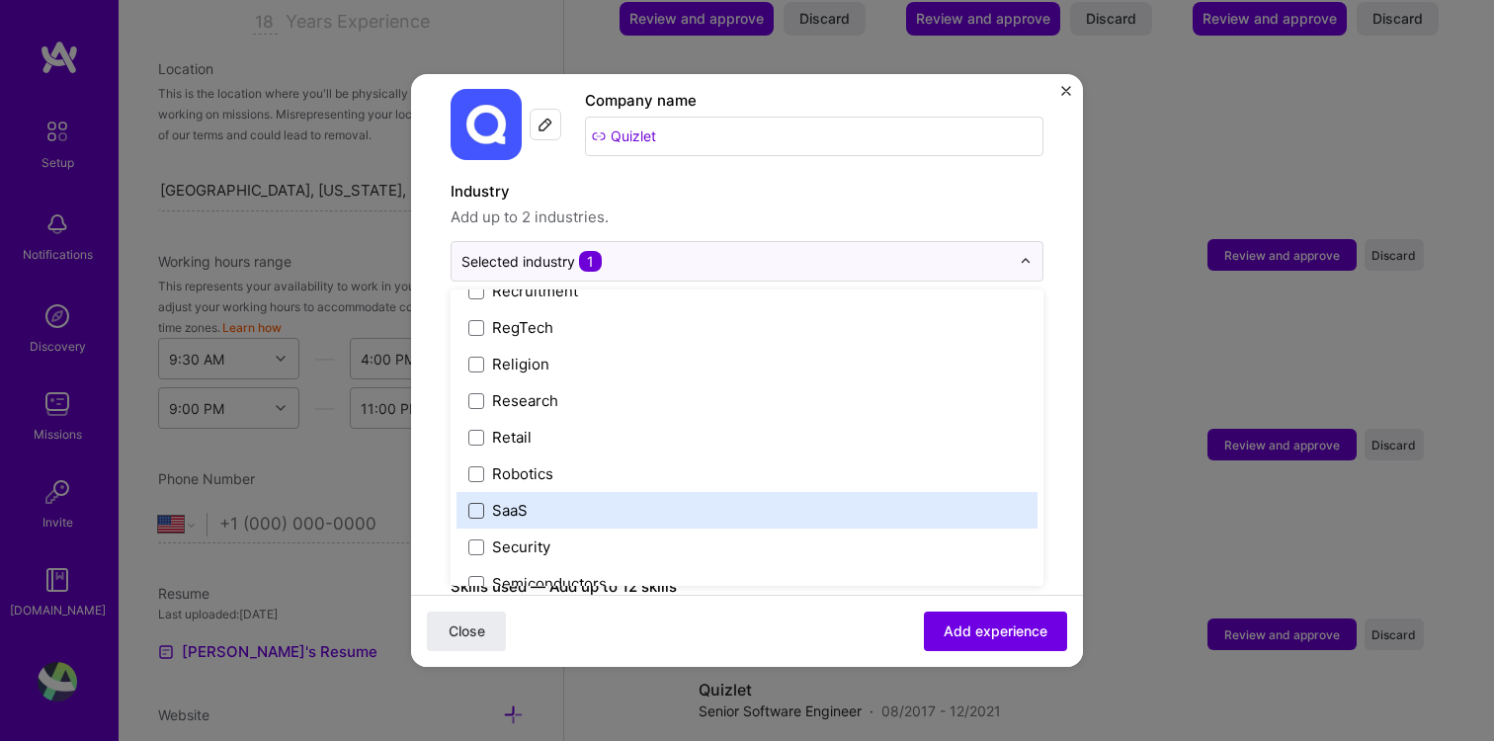
scroll to position [4102, 0]
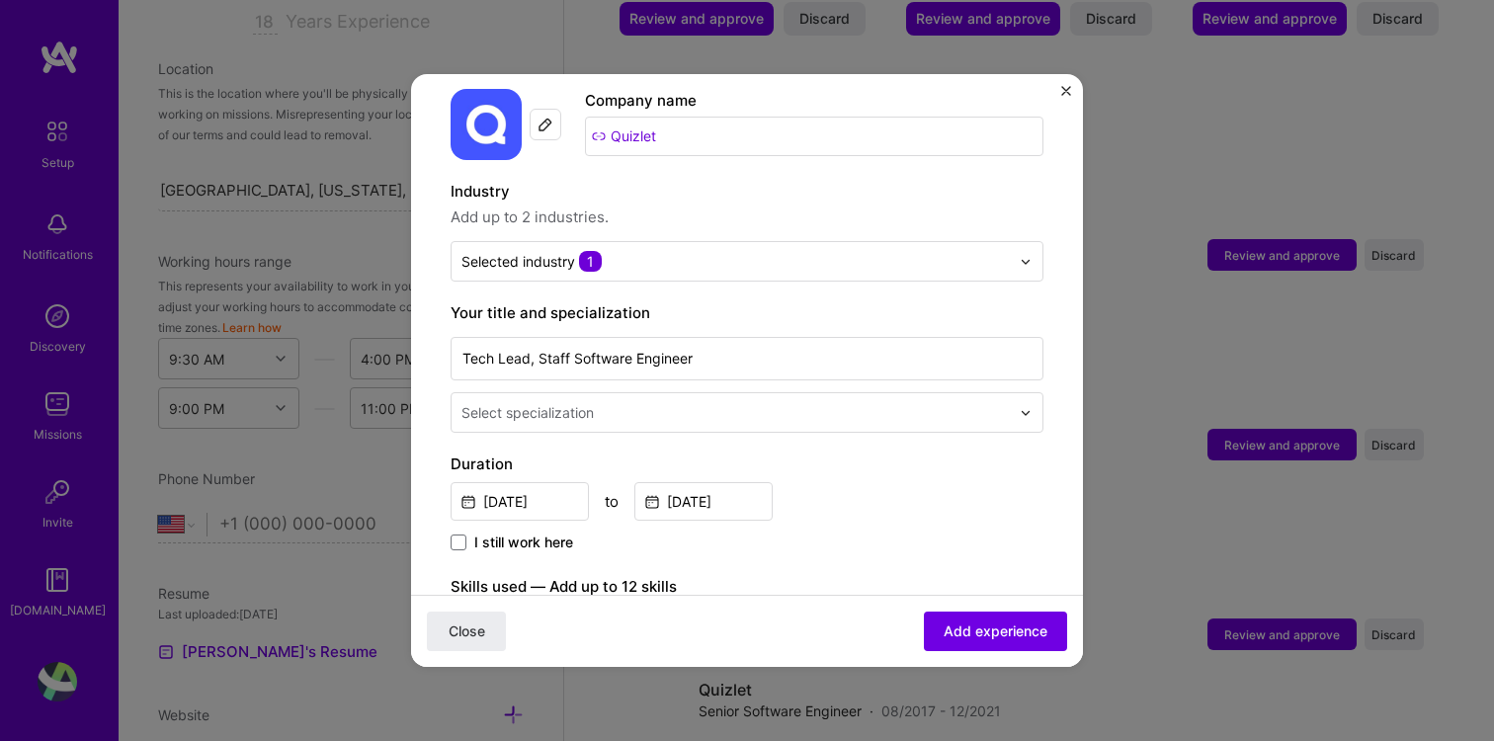
click at [706, 206] on span "Add up to 2 industries." at bounding box center [747, 218] width 593 height 24
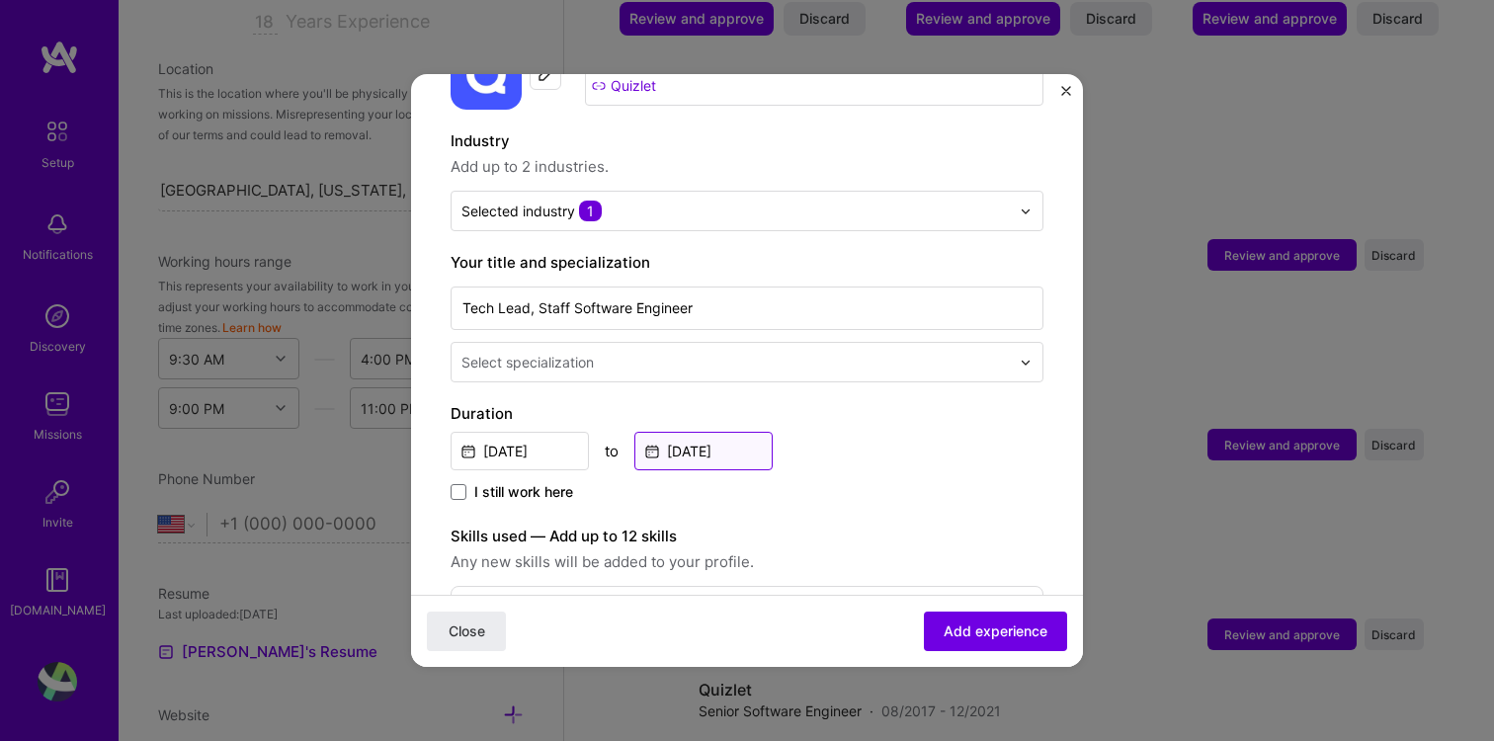
click at [666, 438] on input "May, 2025" at bounding box center [703, 451] width 138 height 39
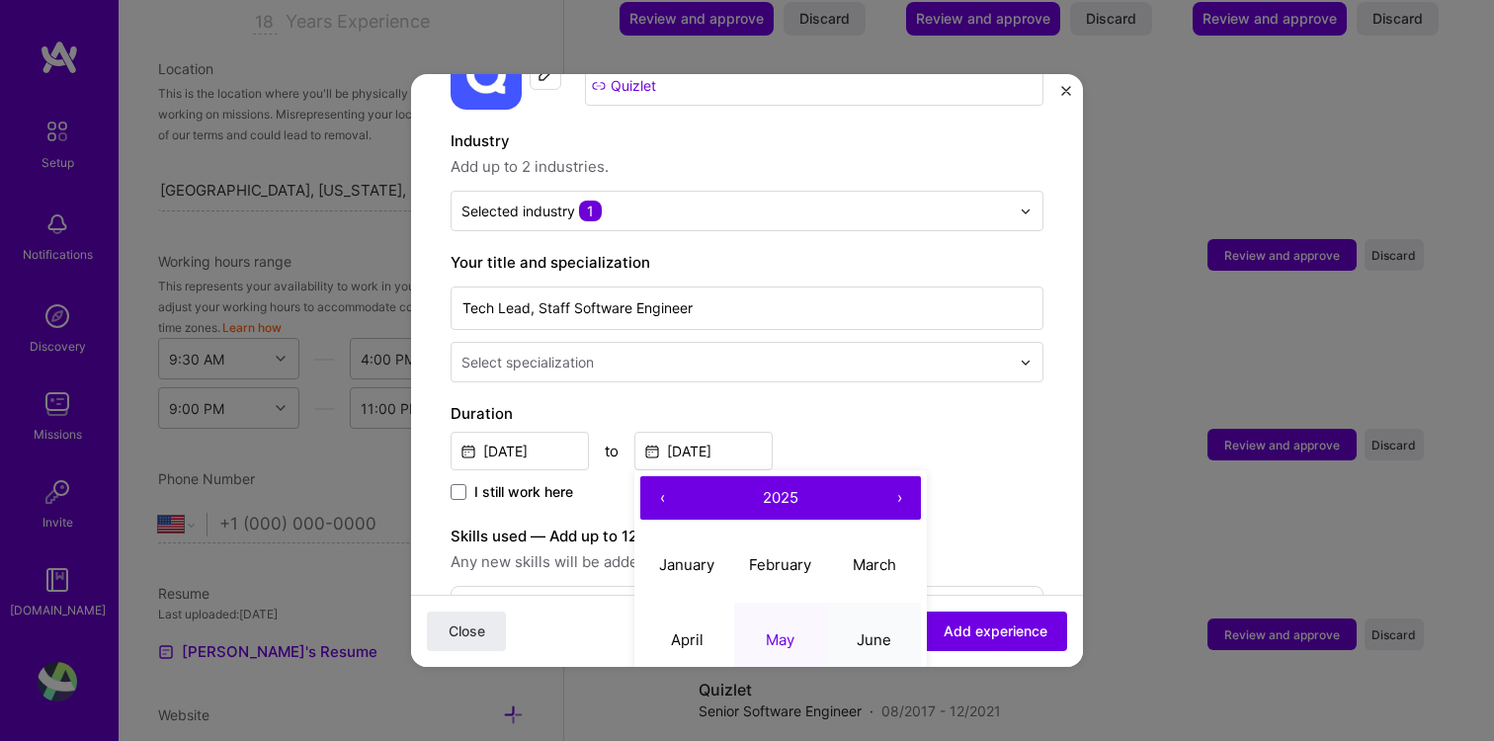
click at [852, 613] on button "June" at bounding box center [874, 640] width 94 height 75
type input "[DATE]"
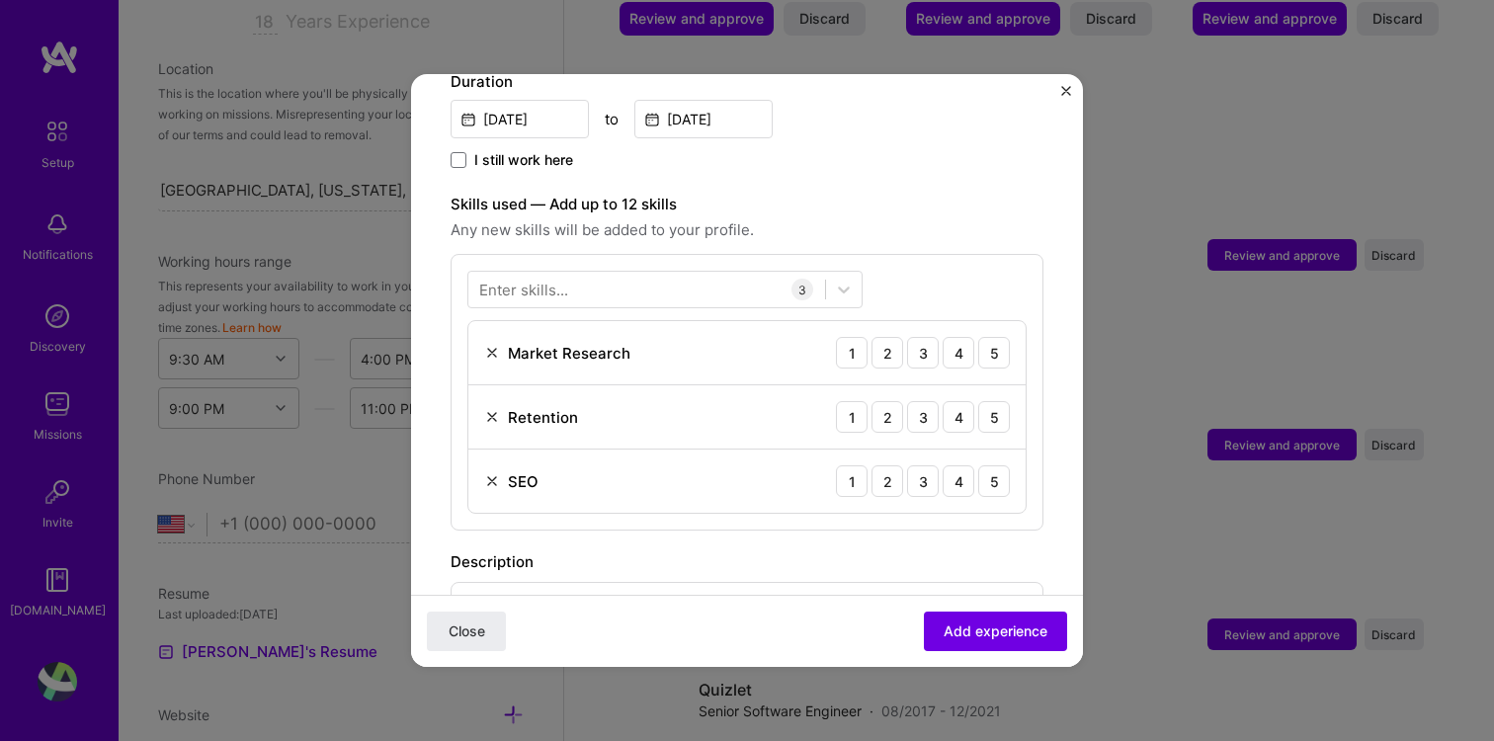
scroll to position [550, 0]
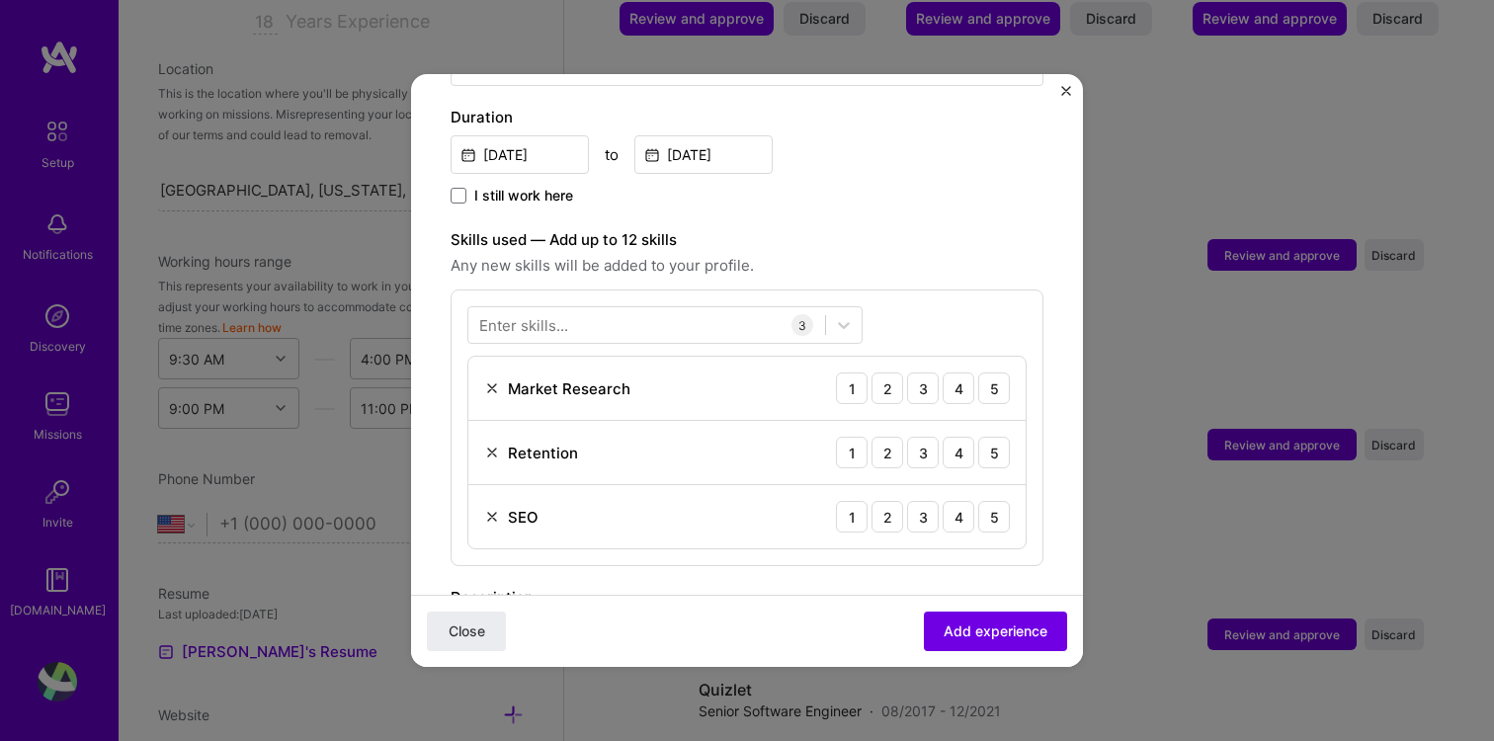
click at [490, 380] on img at bounding box center [492, 388] width 16 height 16
click at [492, 380] on img at bounding box center [492, 388] width 16 height 16
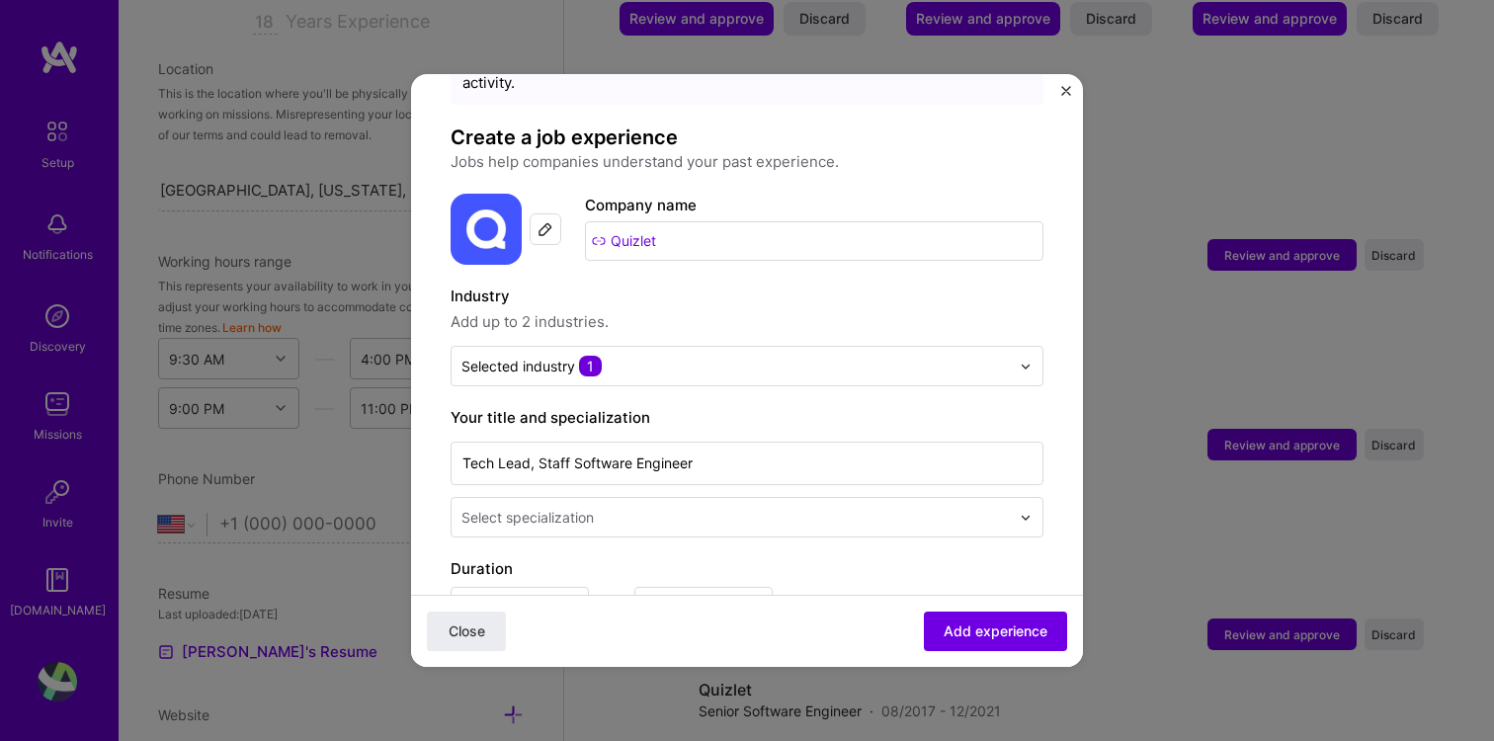
scroll to position [343, 0]
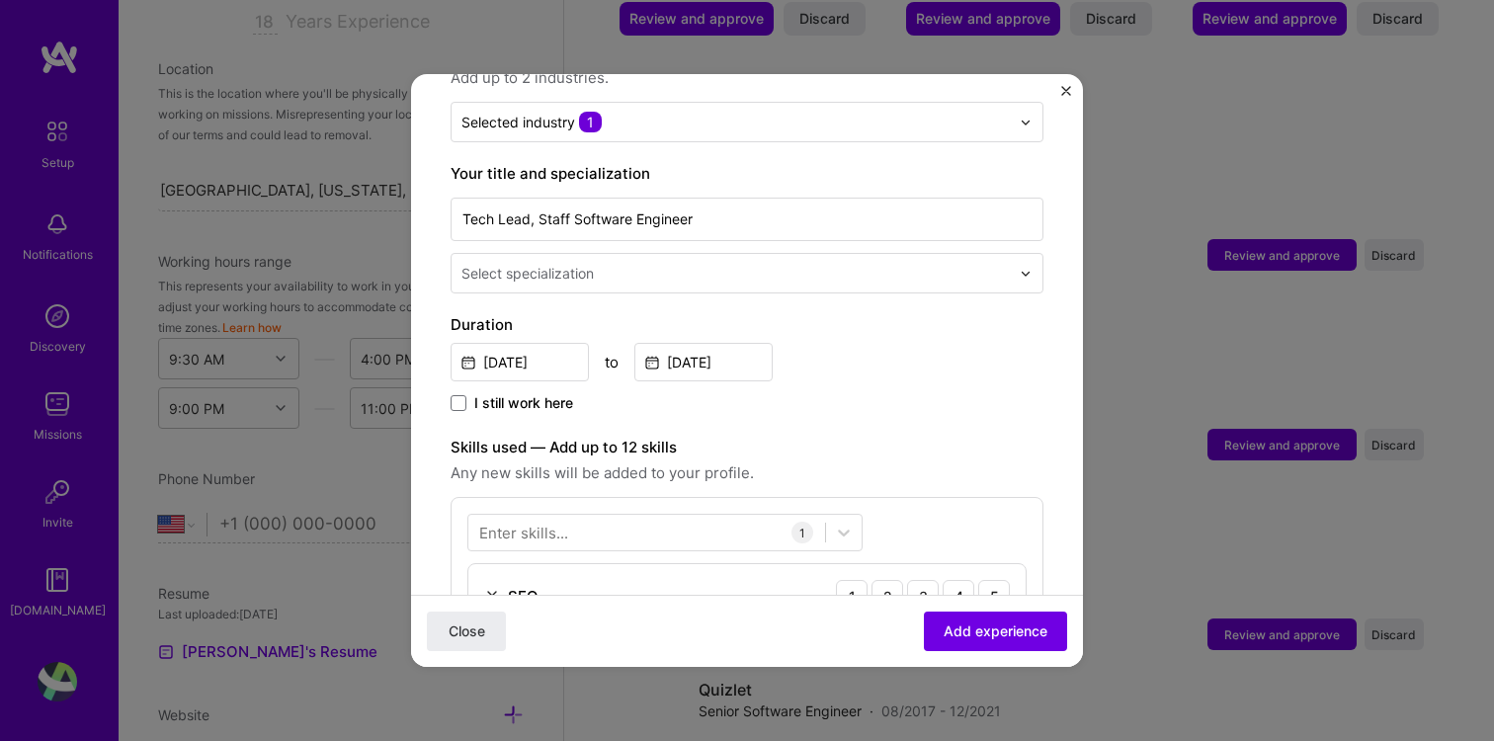
click at [692, 263] on input "text" at bounding box center [737, 273] width 552 height 21
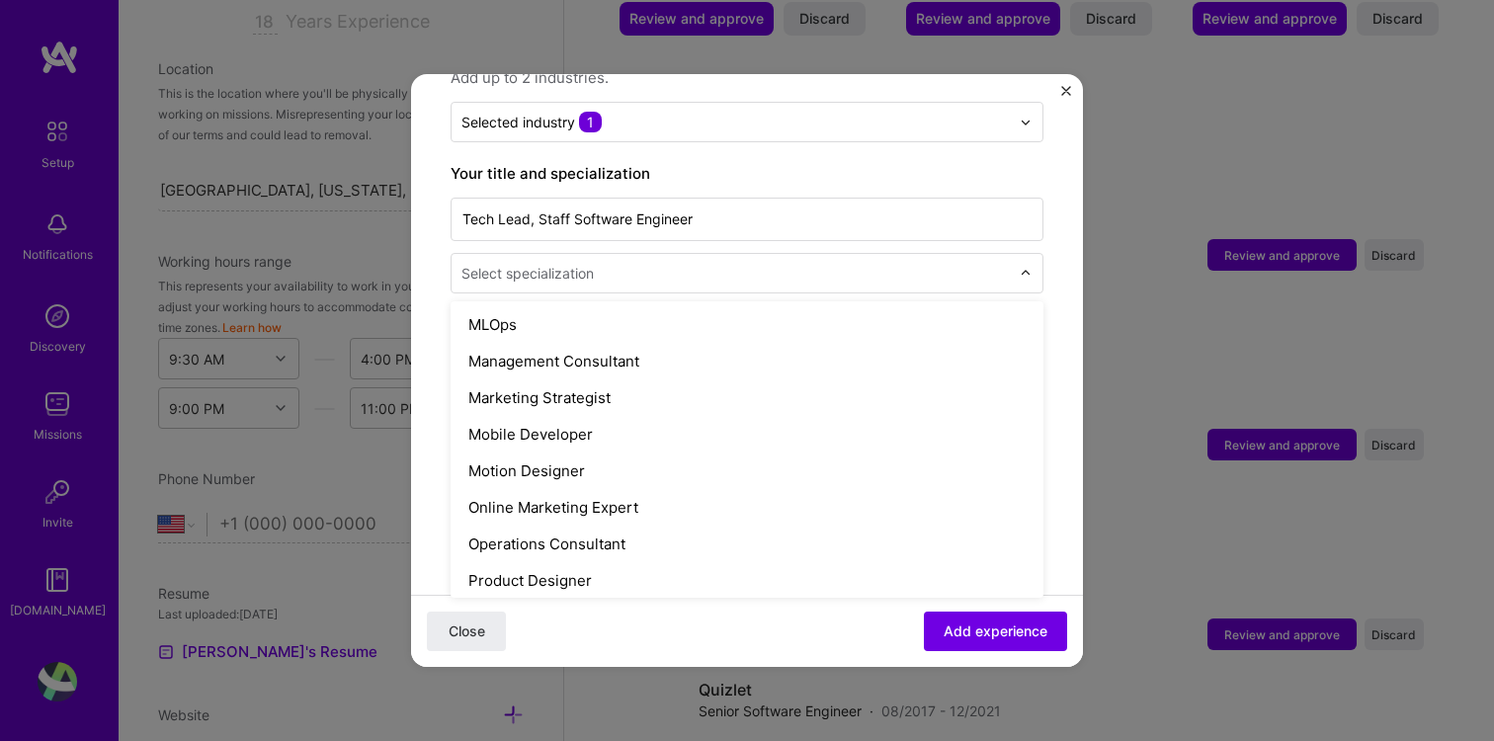
scroll to position [1690, 0]
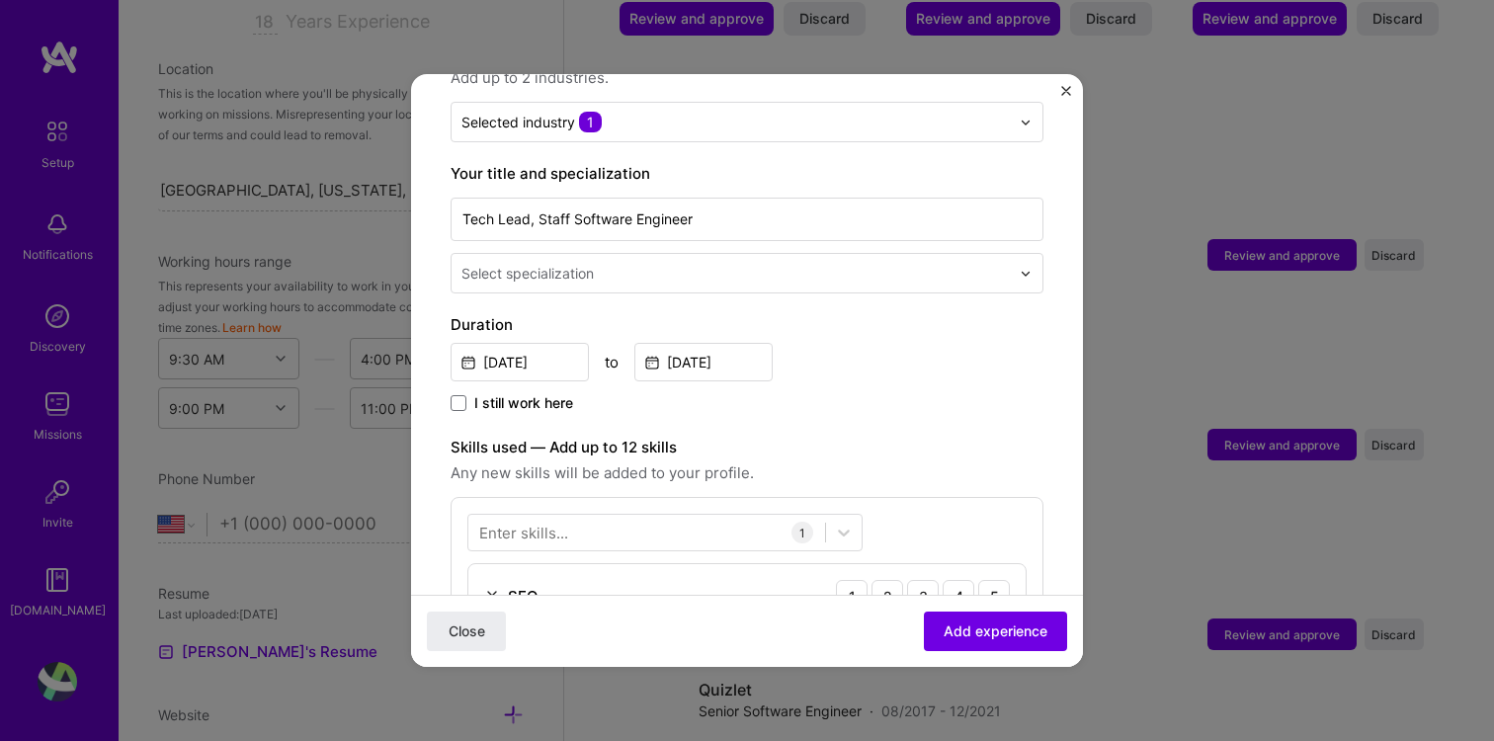
click at [421, 374] on form "Adding suggested job This job is suggested based on your LinkedIn, resume or A.…" at bounding box center [747, 534] width 672 height 1527
click at [635, 517] on div at bounding box center [646, 533] width 357 height 33
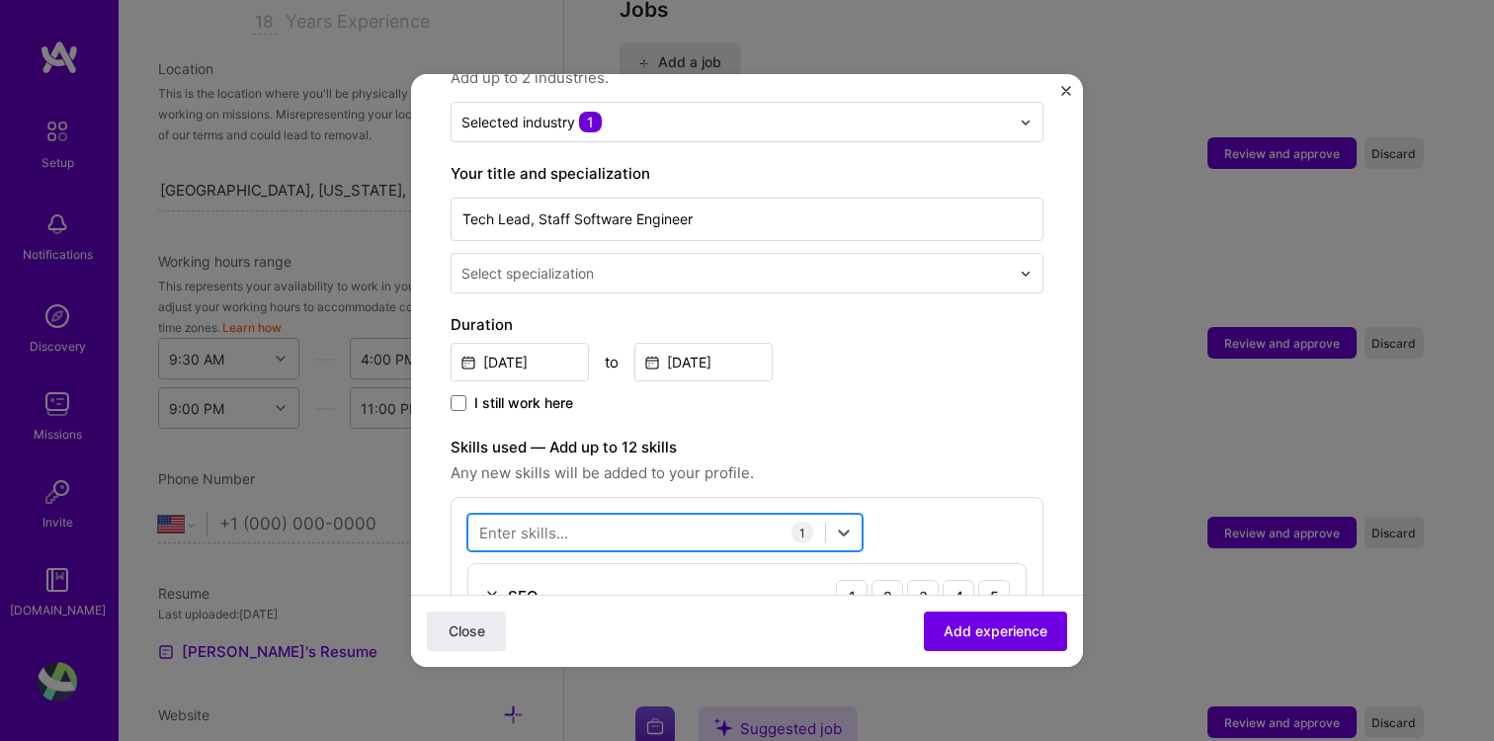
click at [633, 517] on div at bounding box center [646, 533] width 357 height 33
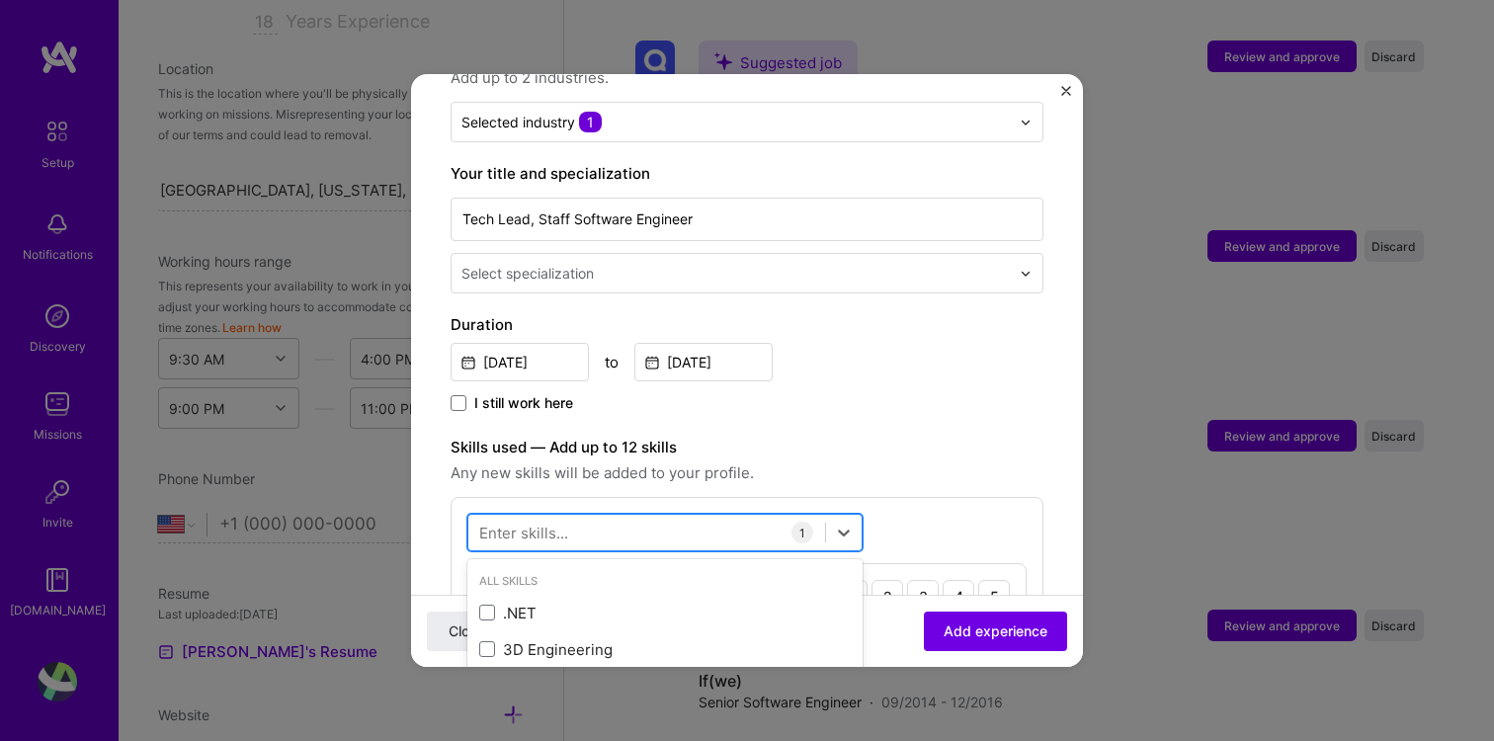
click at [608, 517] on div at bounding box center [646, 533] width 357 height 33
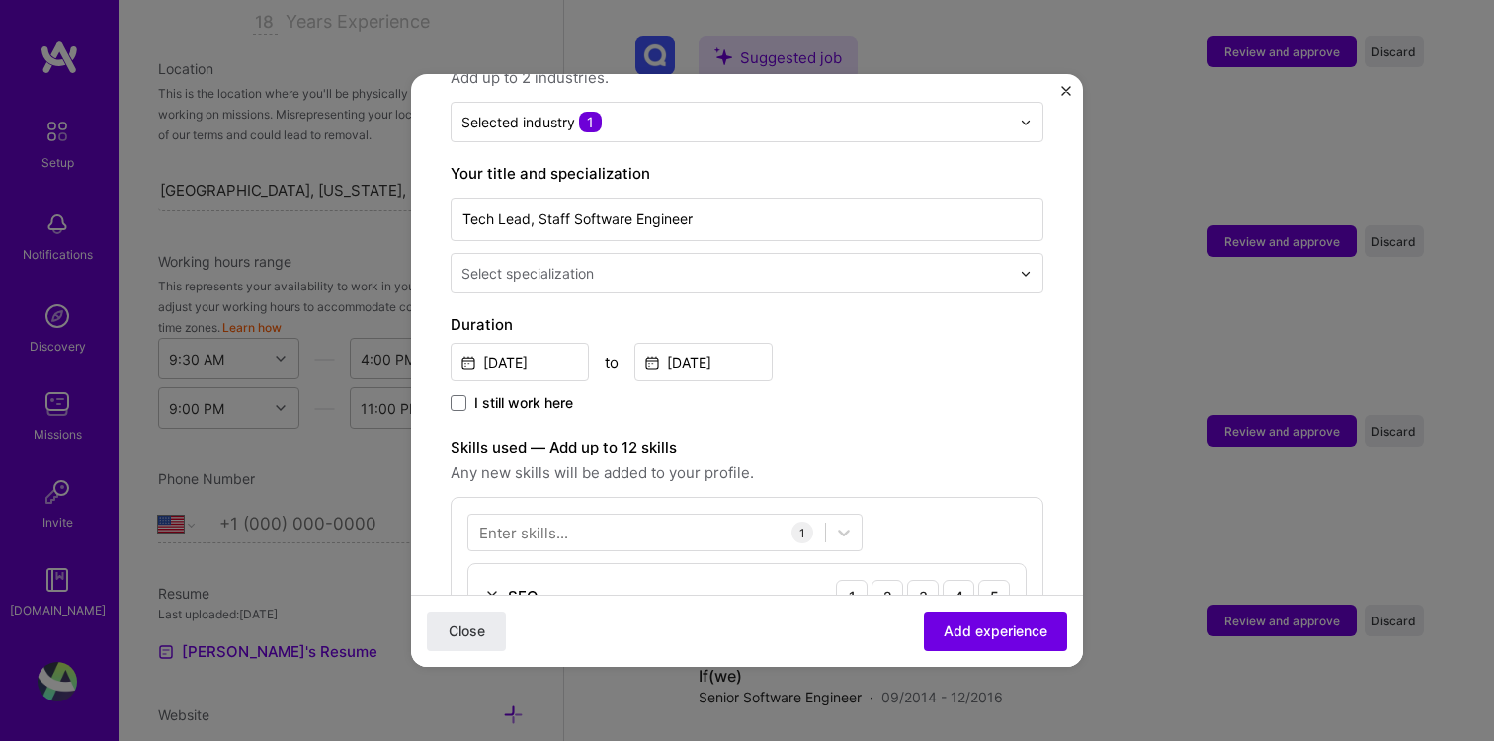
click at [1103, 349] on div "Adding suggested job This job is suggested based on your LinkedIn, resume or A.…" at bounding box center [747, 370] width 1494 height 741
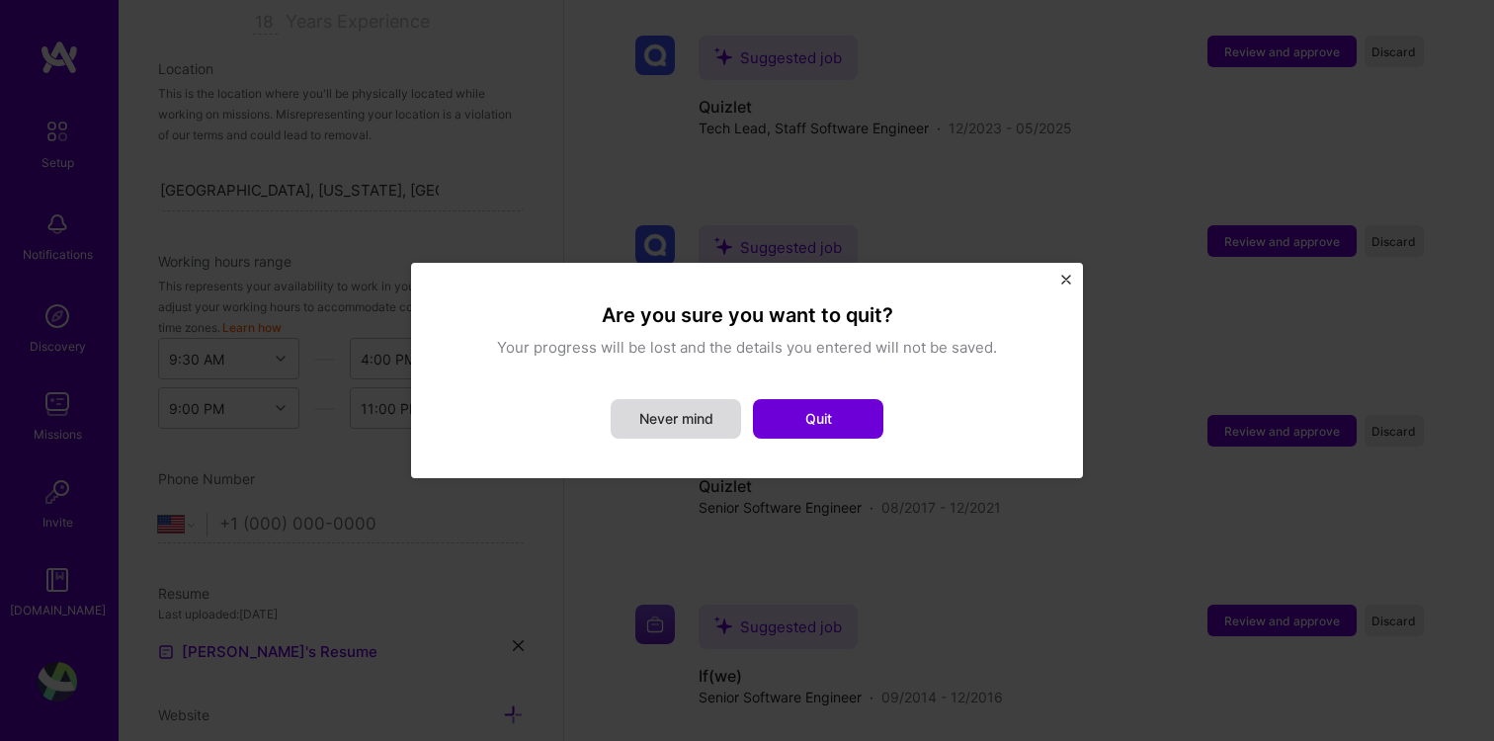
click at [707, 432] on button "Never mind" at bounding box center [676, 419] width 130 height 40
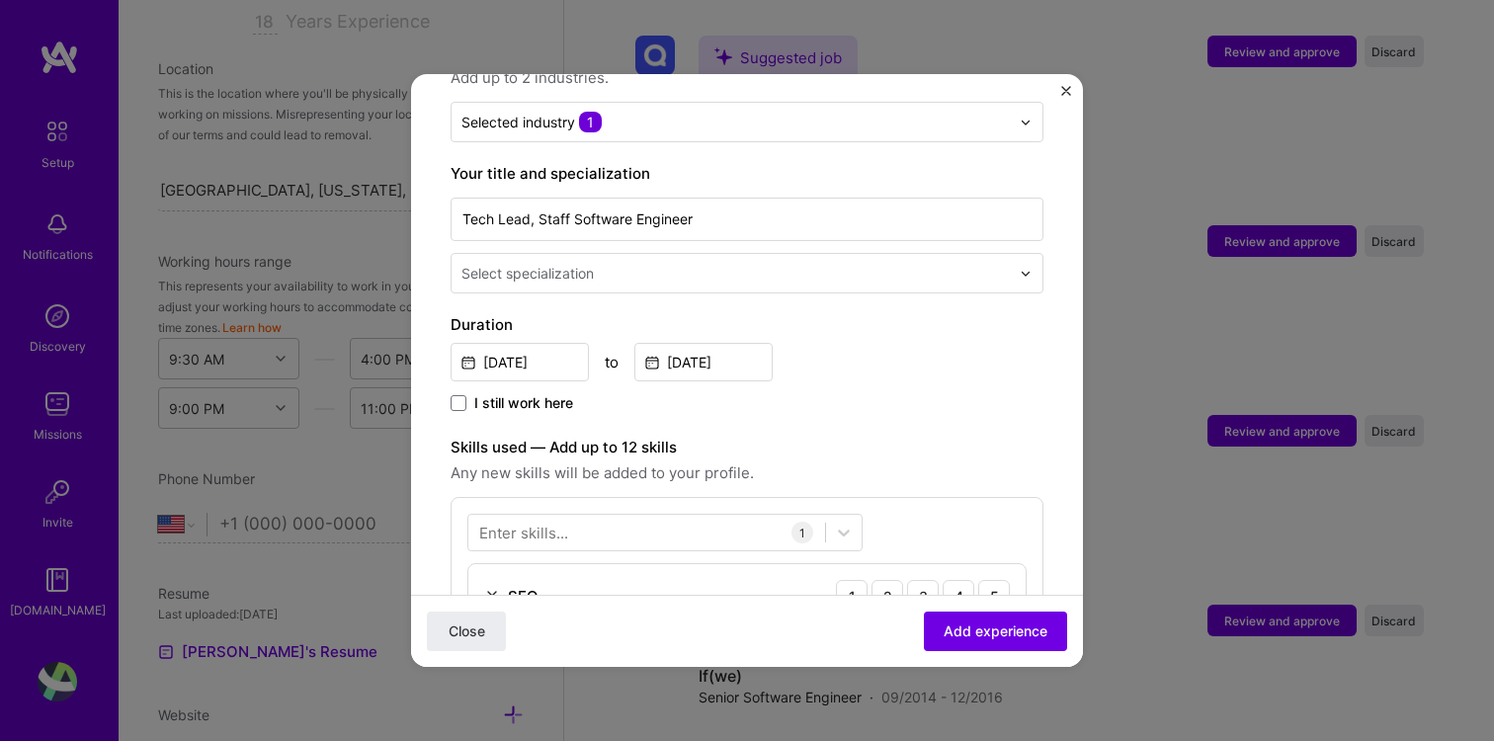
click at [660, 263] on input "text" at bounding box center [737, 273] width 552 height 21
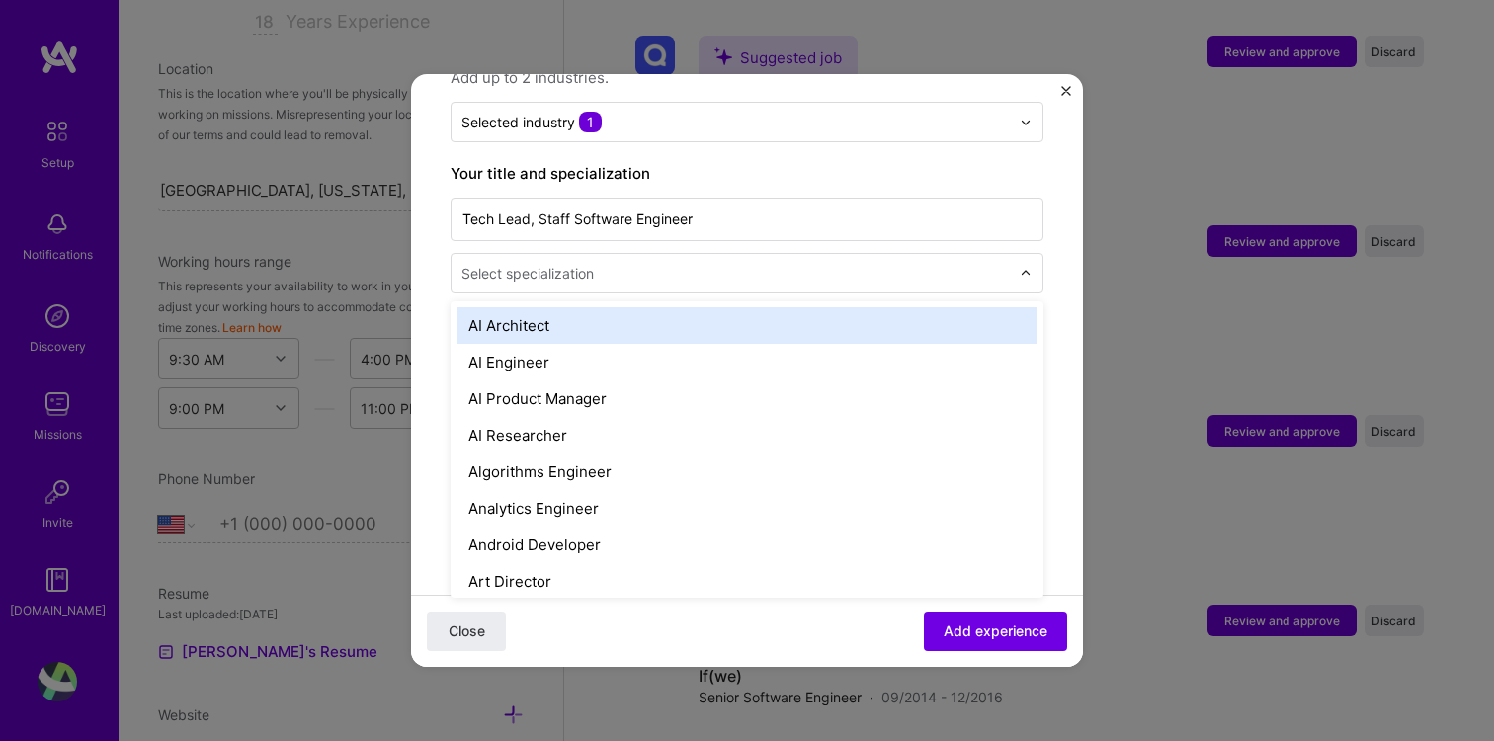
click at [711, 263] on input "text" at bounding box center [737, 273] width 552 height 21
click at [448, 229] on form "Adding suggested job This job is suggested based on your LinkedIn, resume or A.…" at bounding box center [747, 534] width 672 height 1527
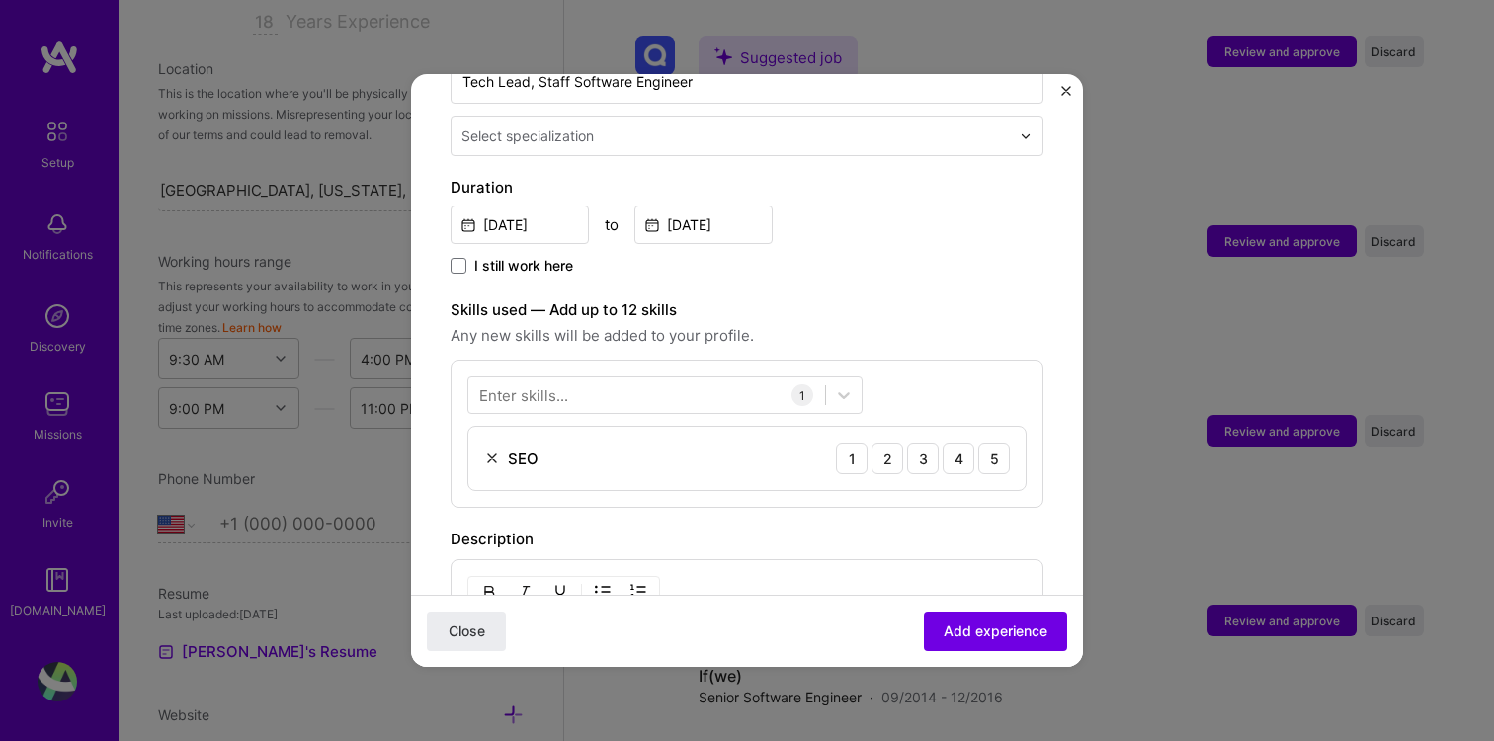
scroll to position [521, 0]
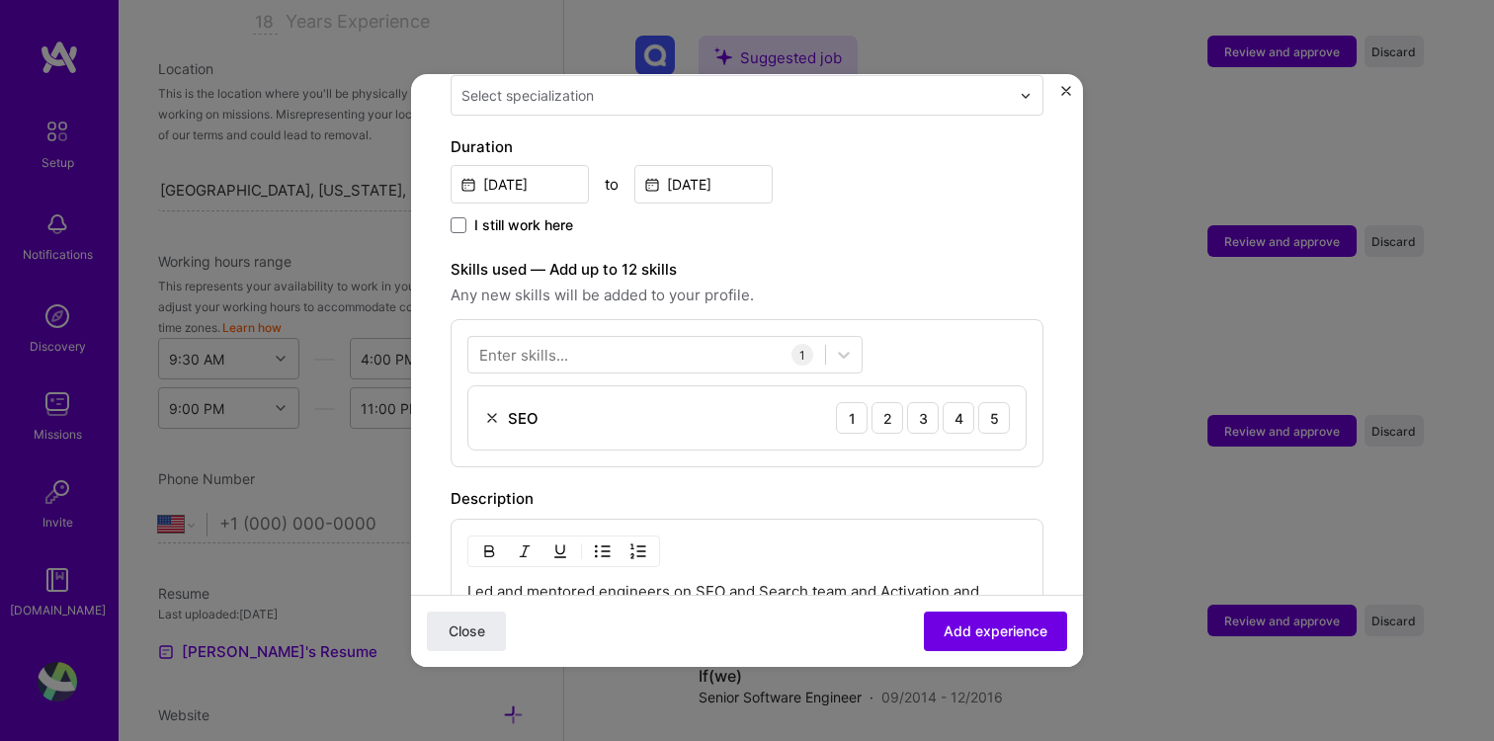
click at [554, 345] on div "Enter skills..." at bounding box center [523, 355] width 89 height 21
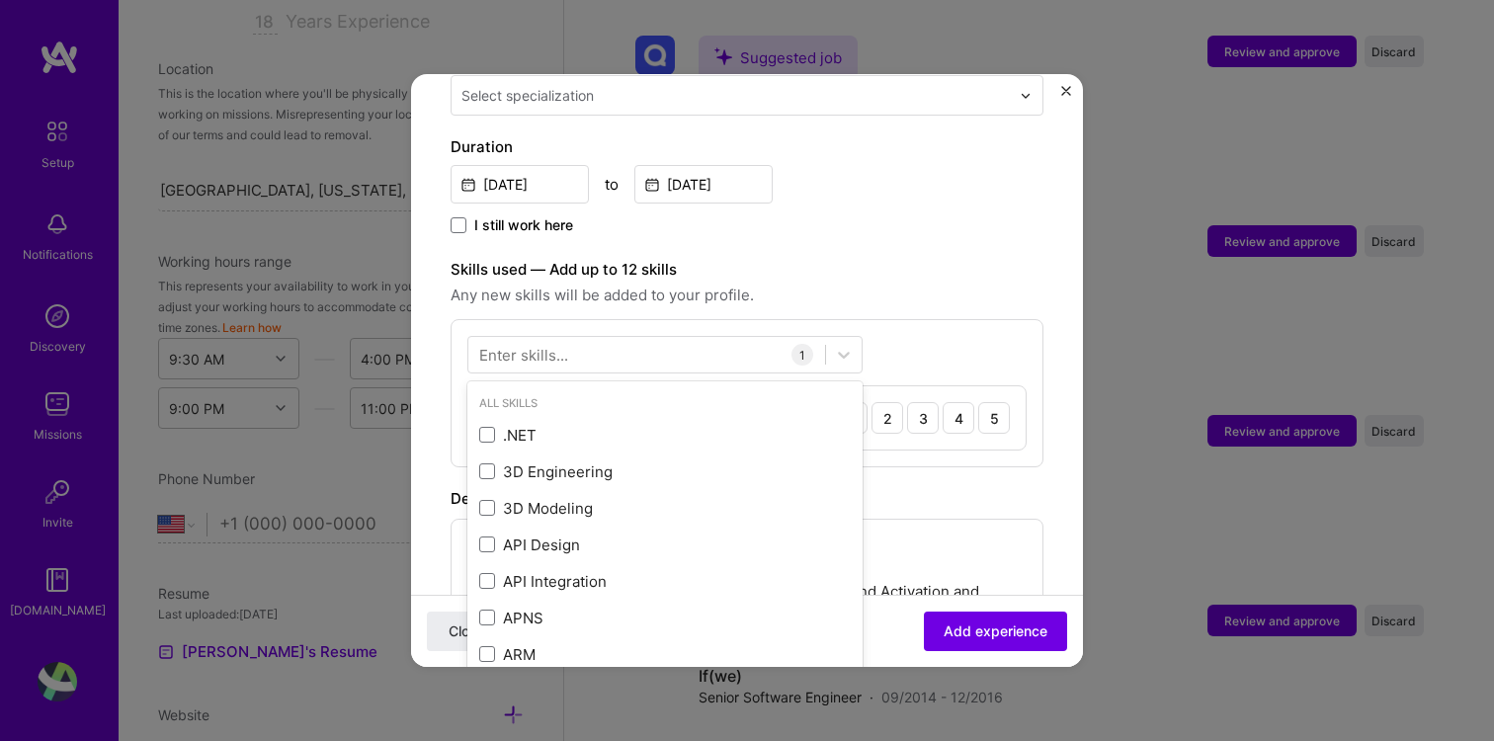
click at [554, 345] on div "Enter skills..." at bounding box center [523, 355] width 89 height 21
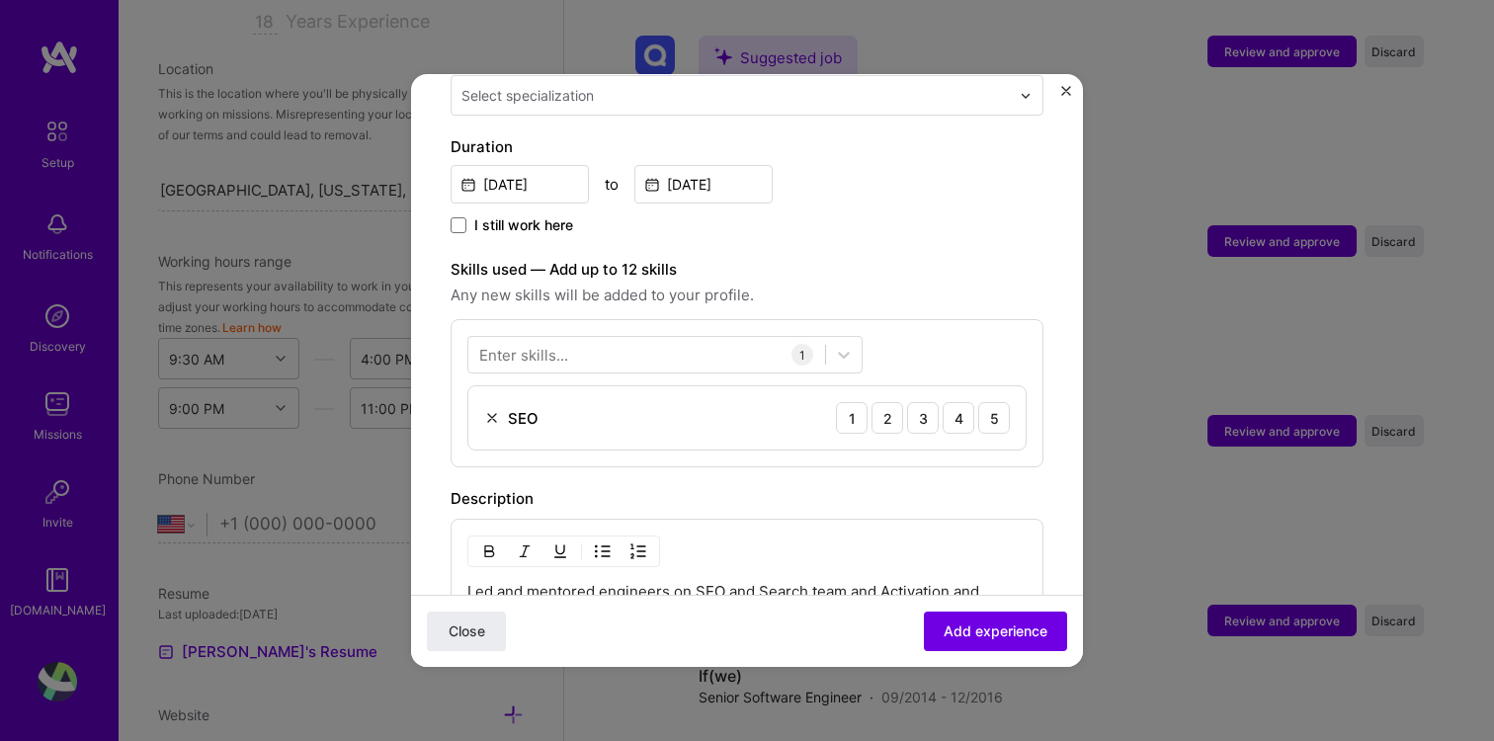
click at [554, 345] on div "Enter skills..." at bounding box center [523, 355] width 89 height 21
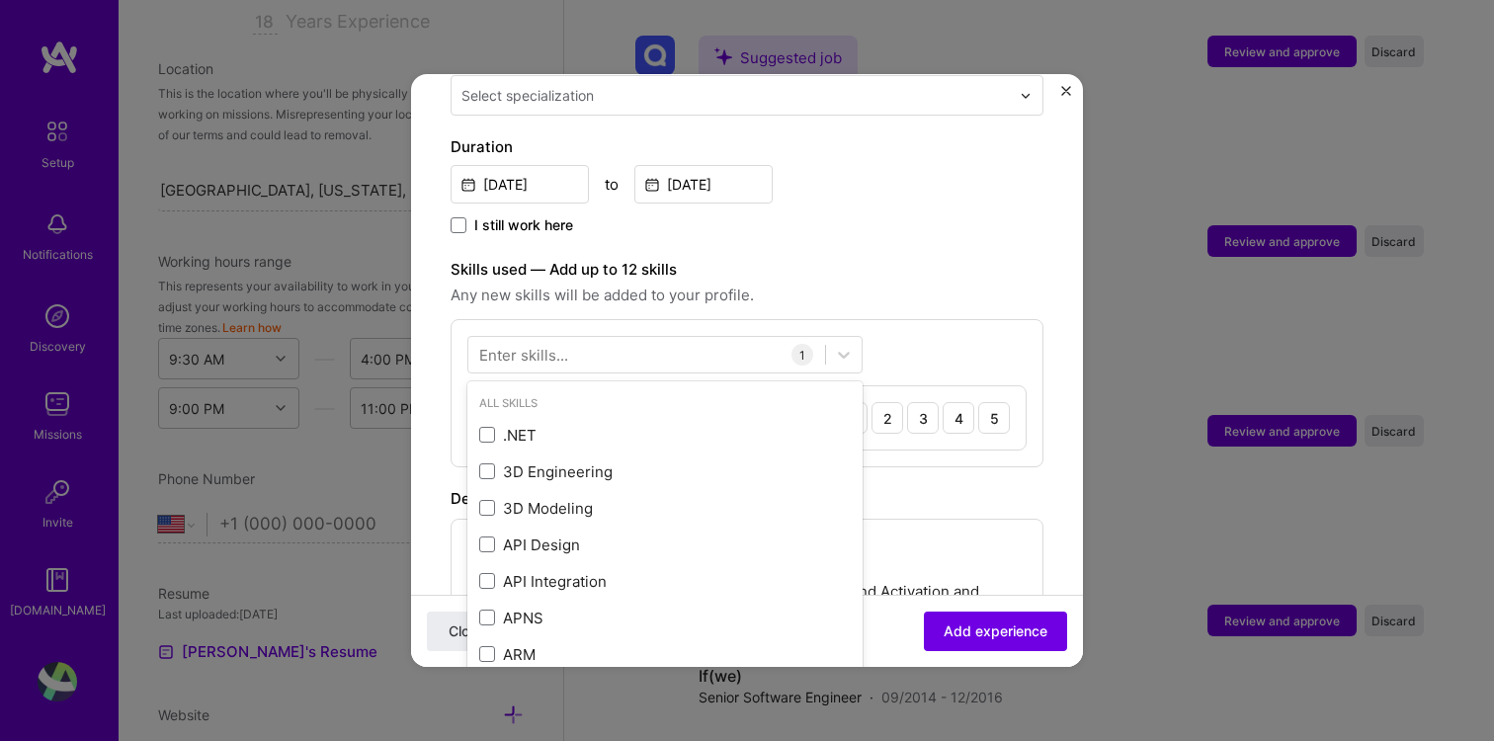
click at [545, 345] on div "Enter skills..." at bounding box center [523, 355] width 89 height 21
click at [844, 345] on icon at bounding box center [844, 355] width 20 height 20
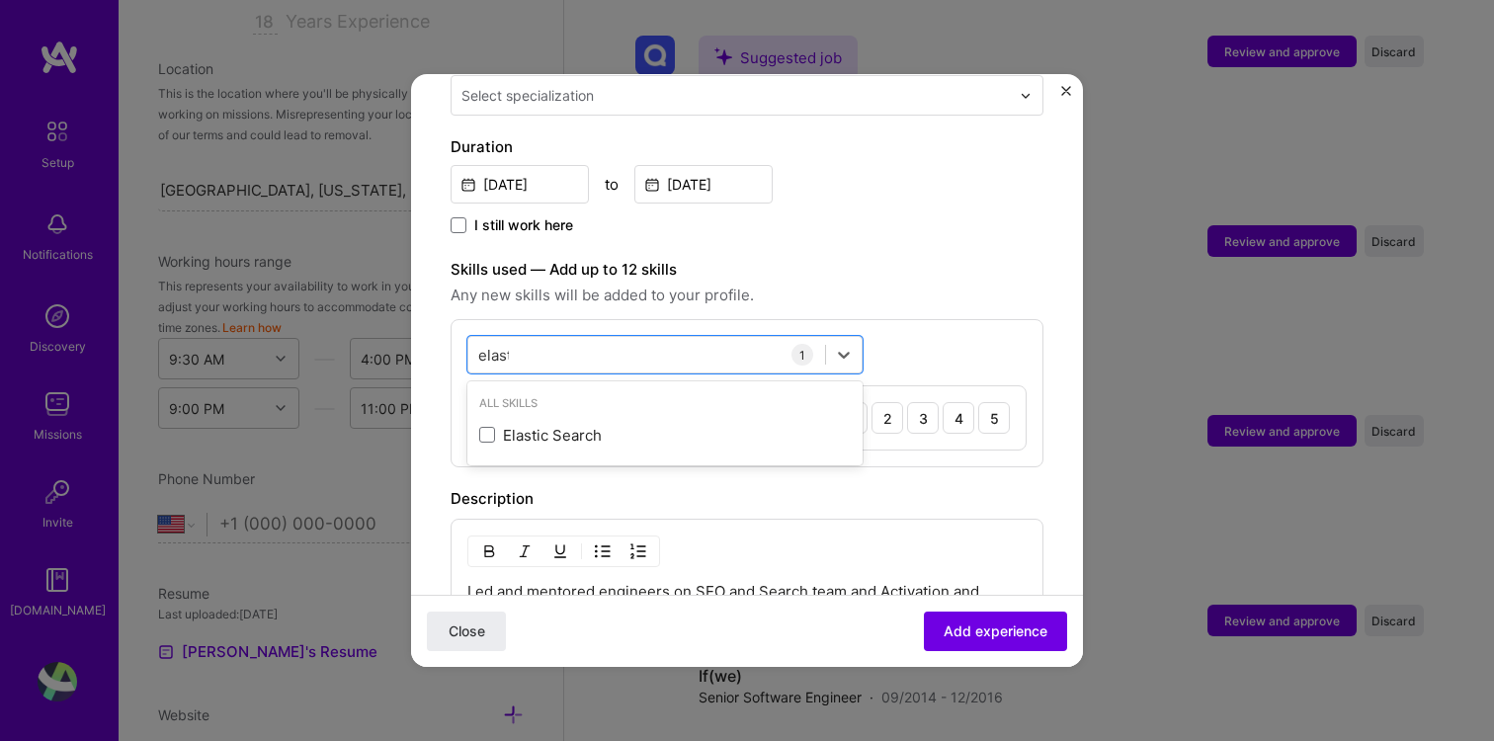
type input "elasti"
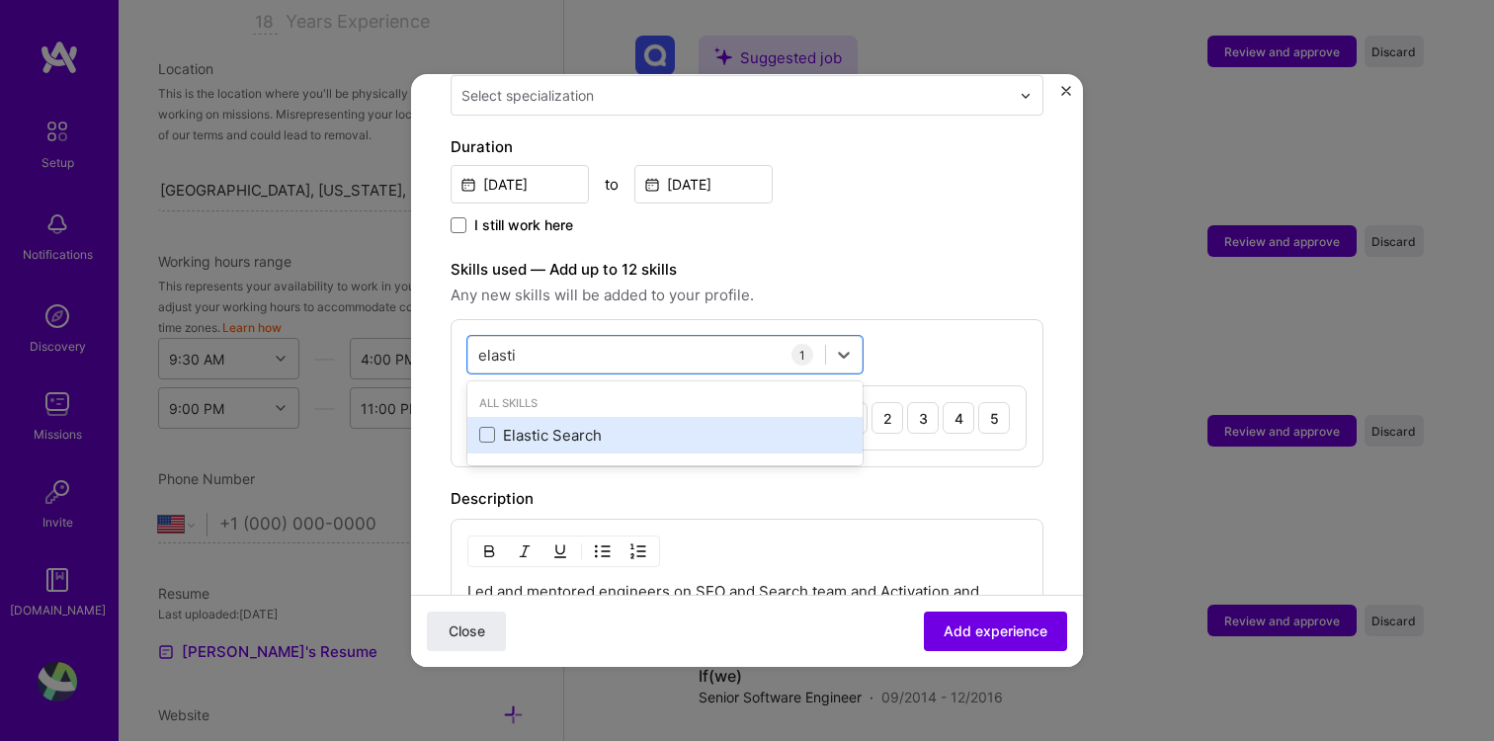
click at [533, 417] on div "Elastic Search" at bounding box center [664, 435] width 395 height 37
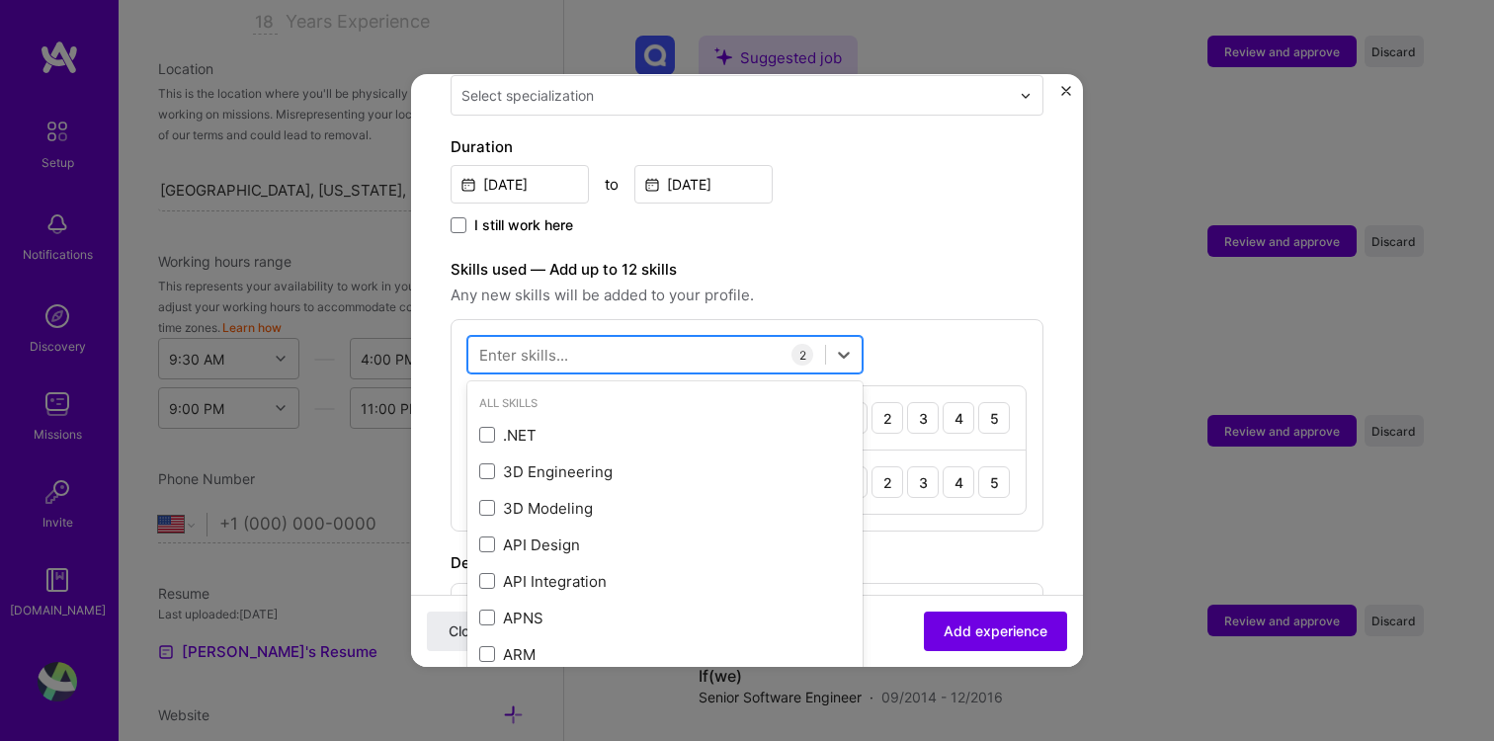
type input "a"
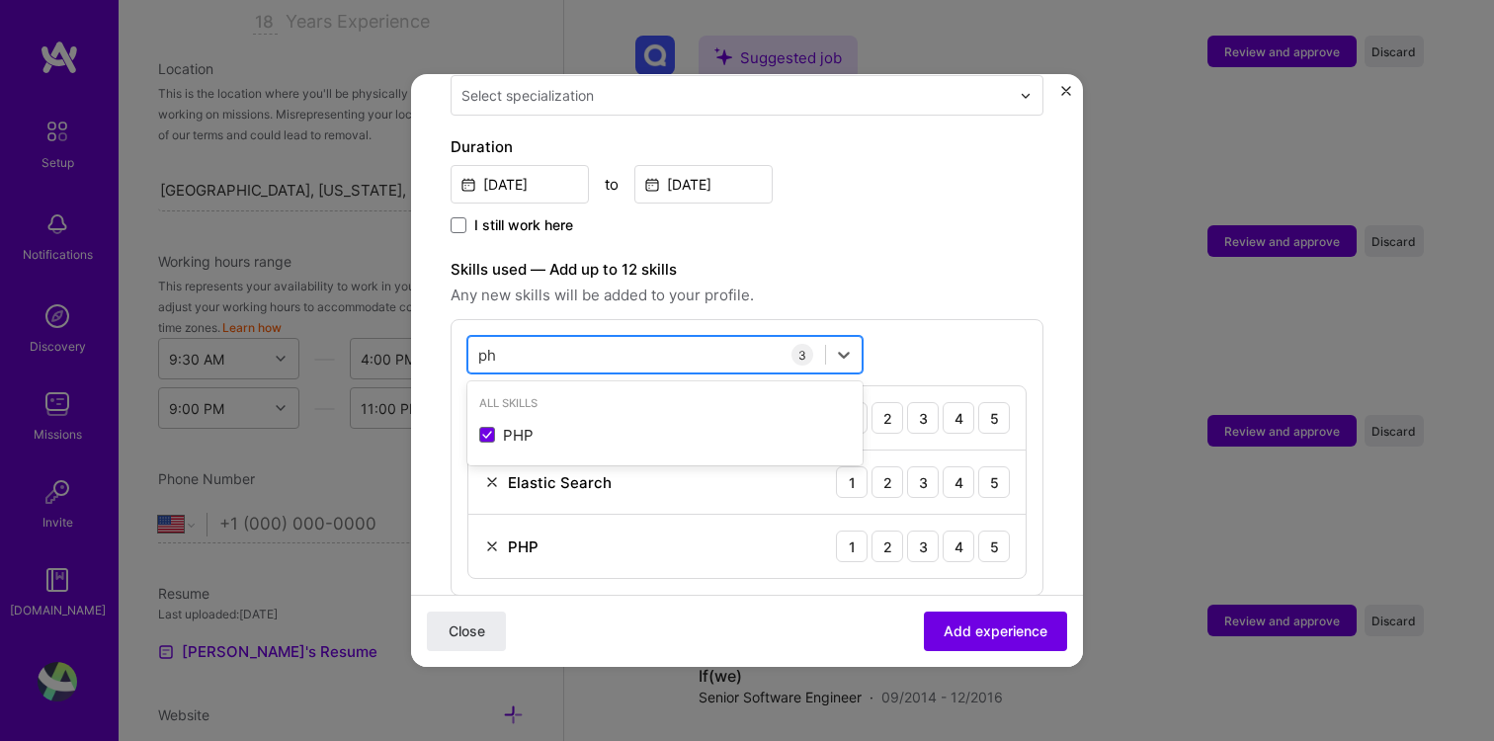
type input "p"
type input "m"
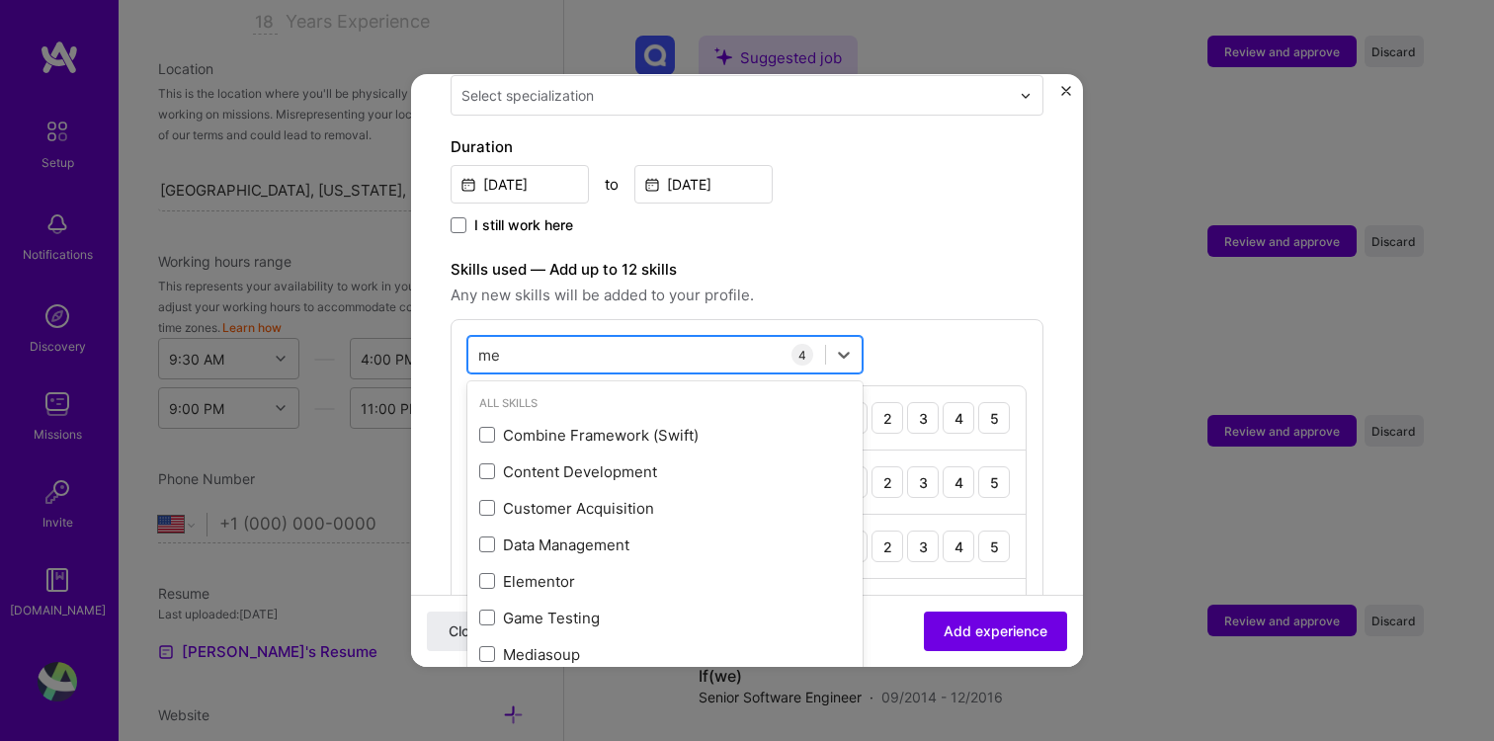
type input "m"
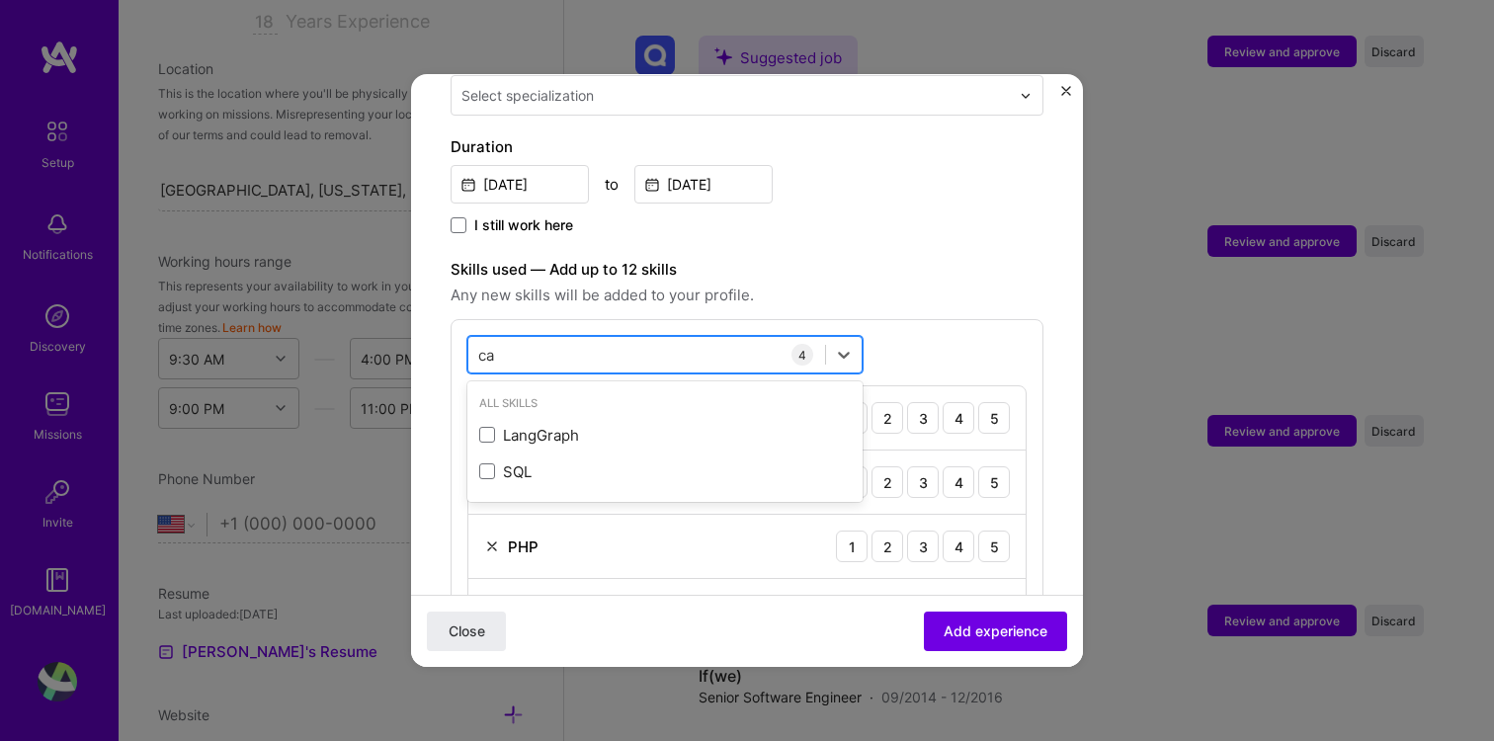
type input "c"
type input "e"
type input "r"
type input "t"
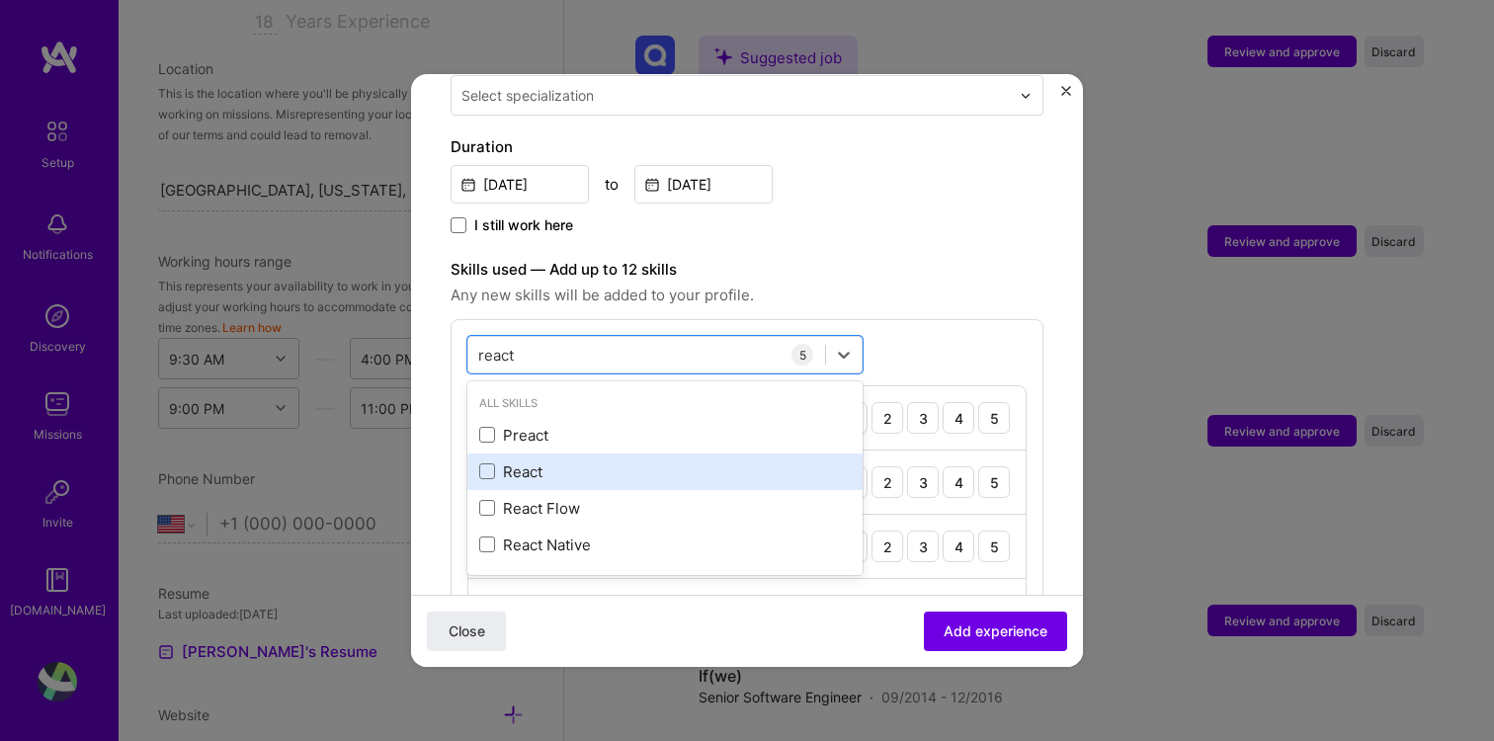
click at [504, 461] on div "React" at bounding box center [664, 471] width 371 height 21
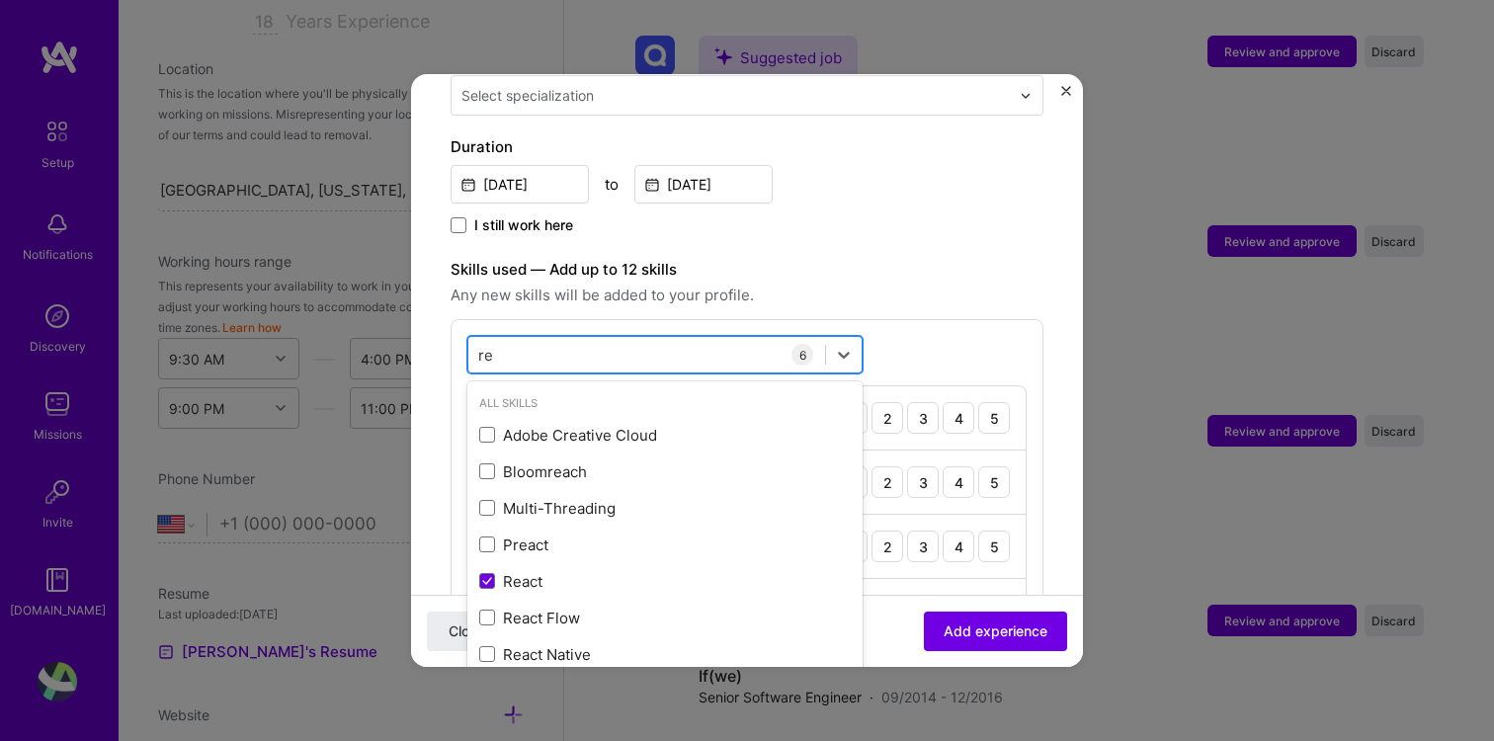
type input "r"
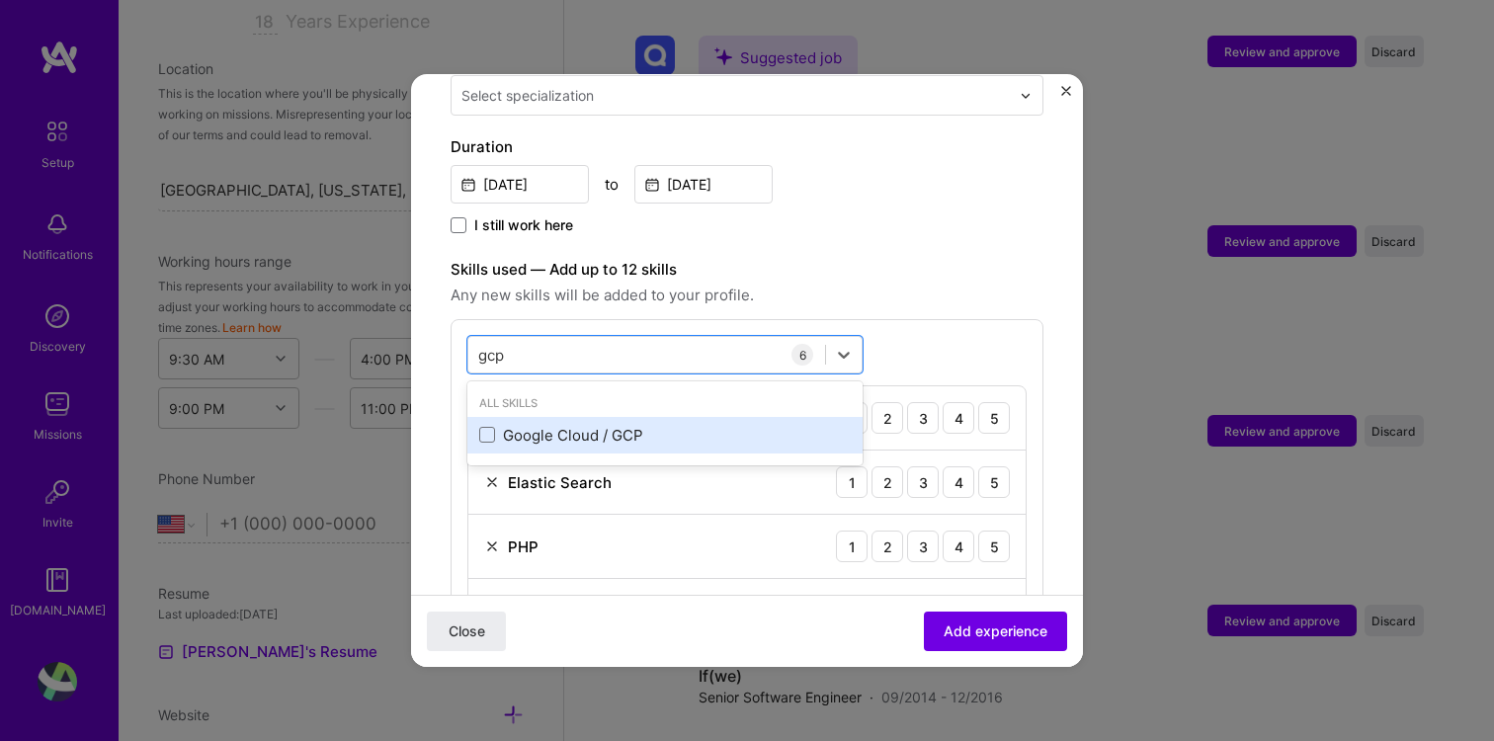
click at [504, 425] on div "Google Cloud / GCP" at bounding box center [664, 435] width 371 height 21
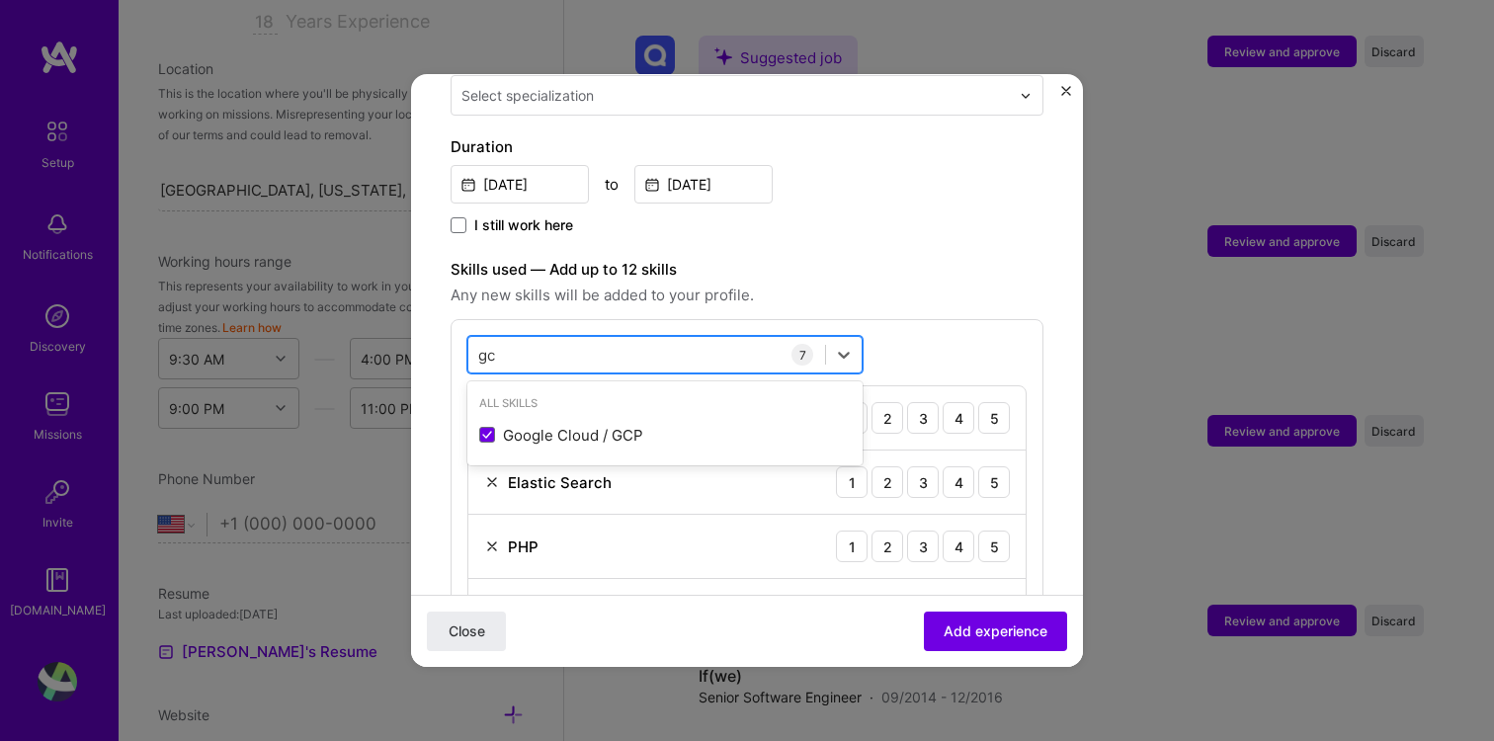
type input "g"
type input "s"
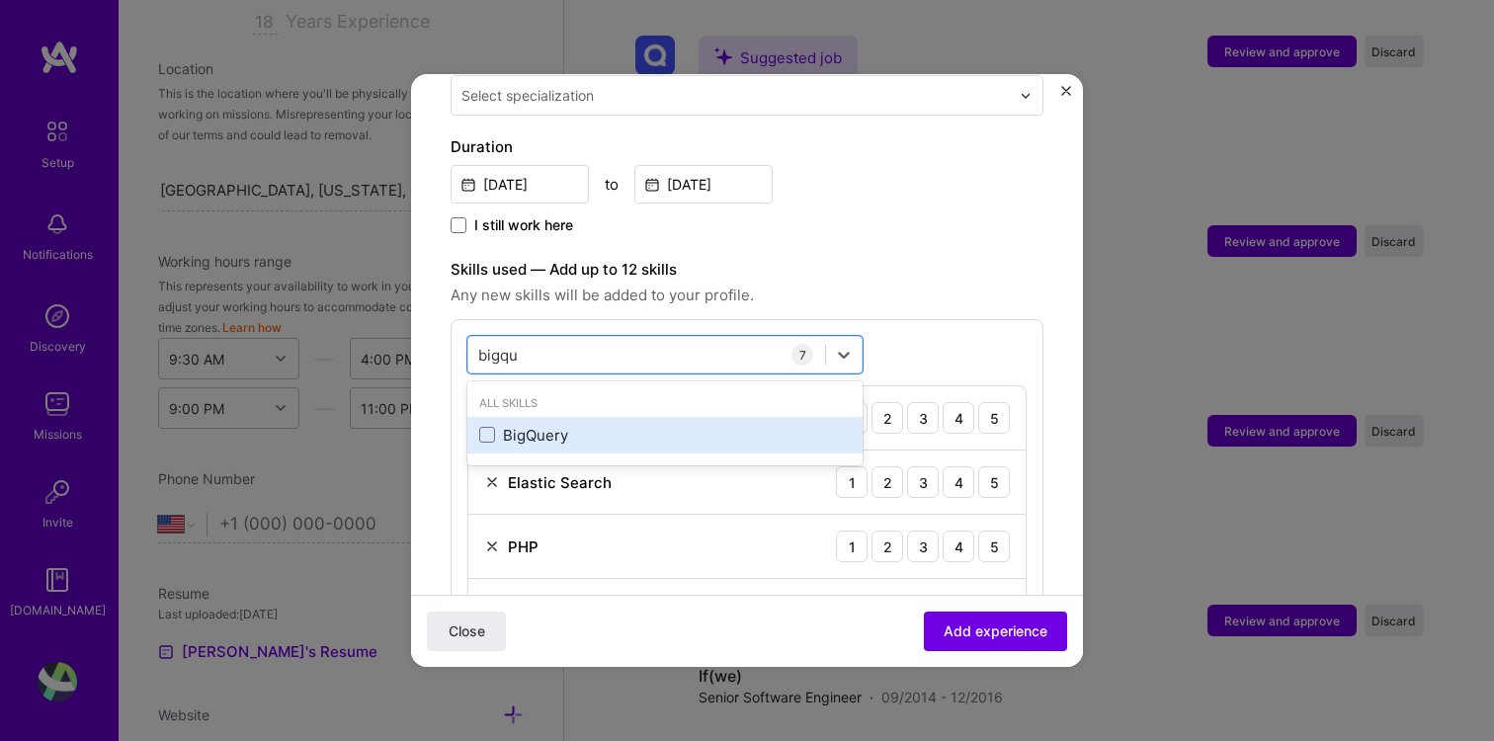
click at [518, 425] on div "BigQuery" at bounding box center [664, 435] width 371 height 21
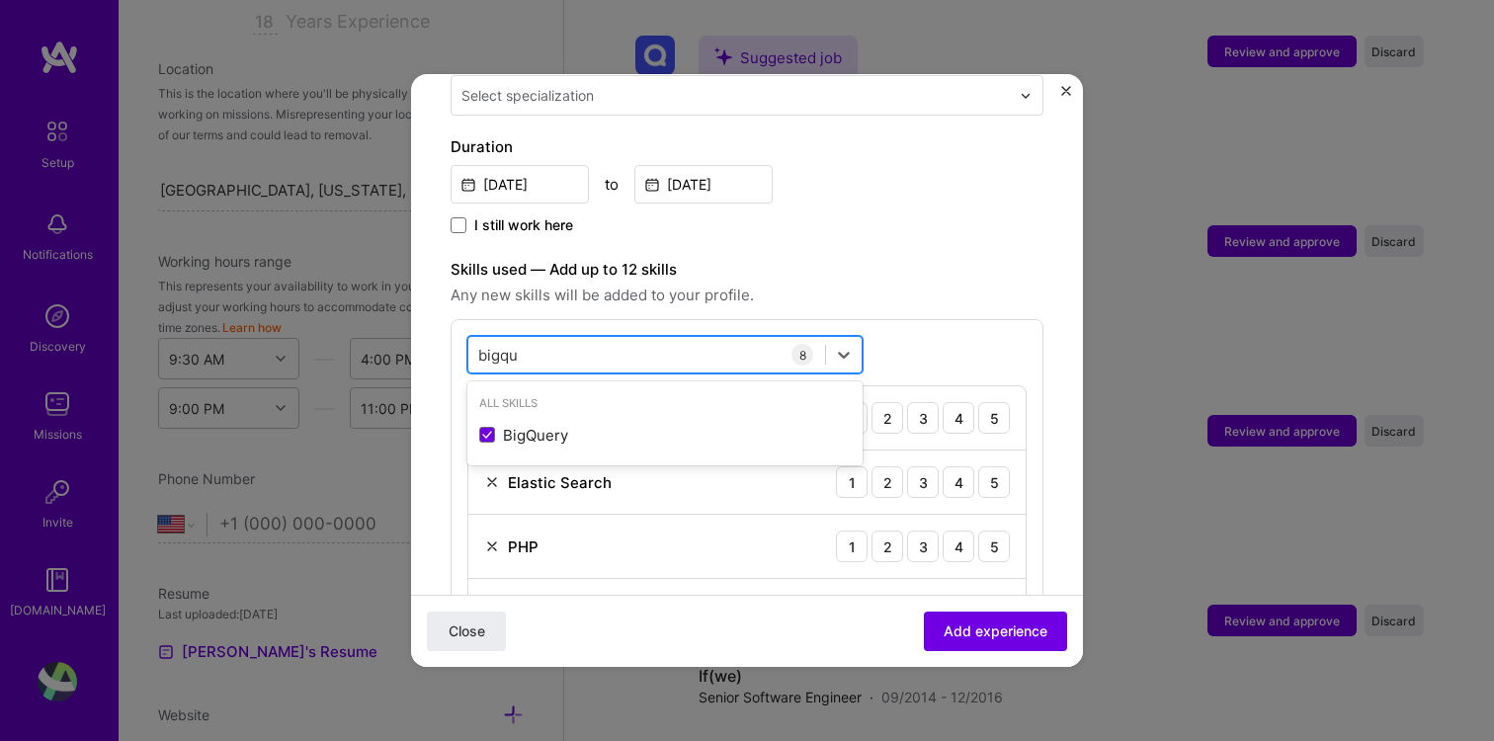
click at [531, 339] on div "bigqu bigqu" at bounding box center [646, 355] width 357 height 33
type input "b"
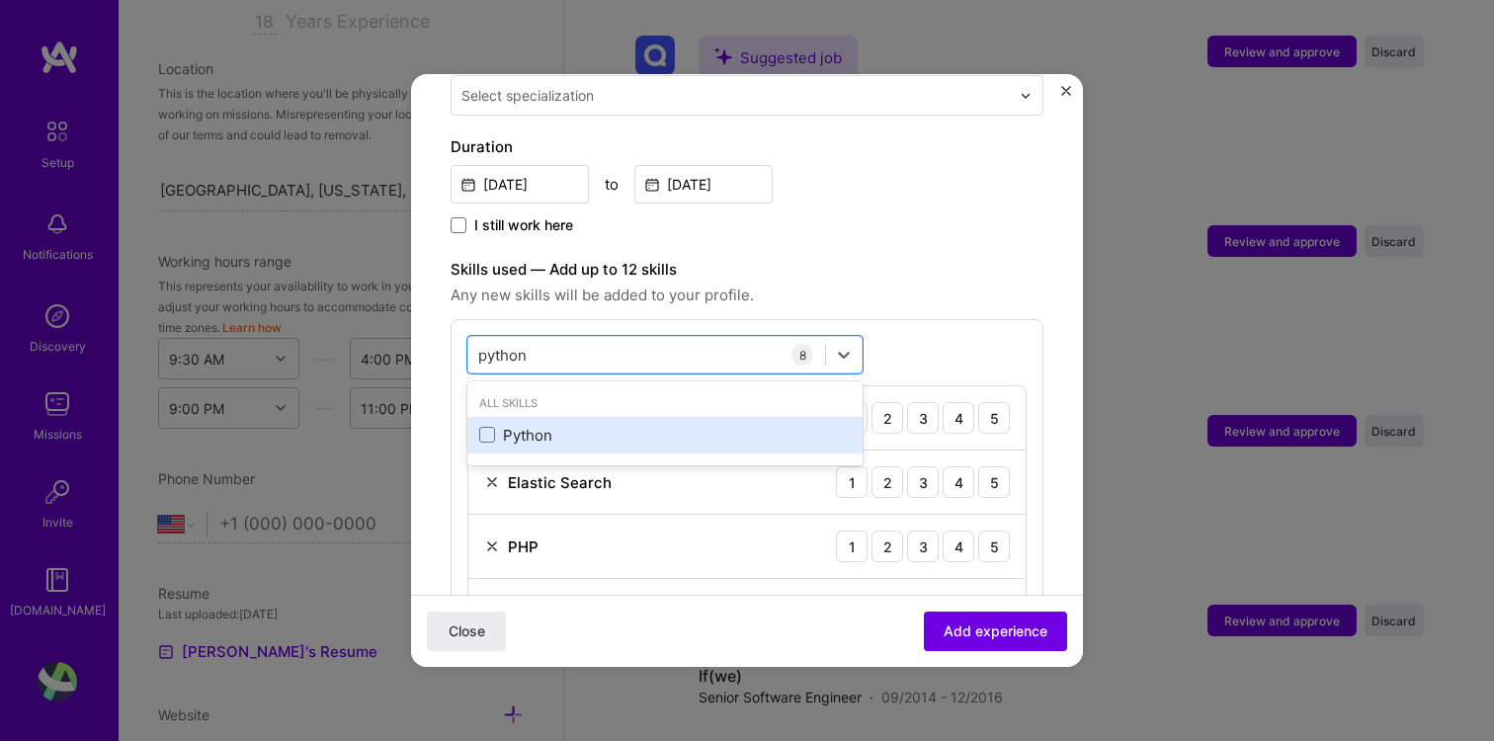
click at [647, 425] on div "Python" at bounding box center [664, 435] width 371 height 21
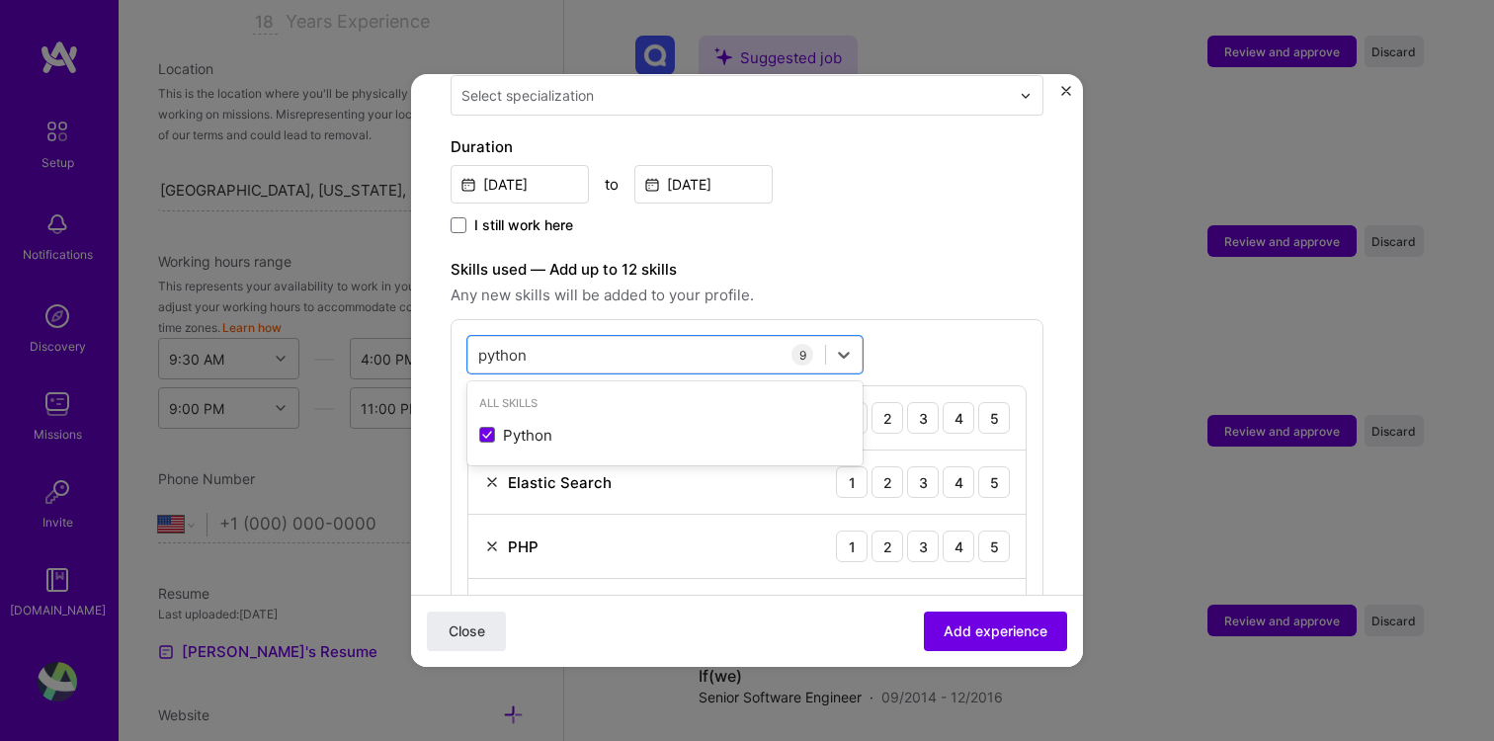
type input "python"
click at [762, 284] on span "Any new skills will be added to your profile." at bounding box center [747, 296] width 593 height 24
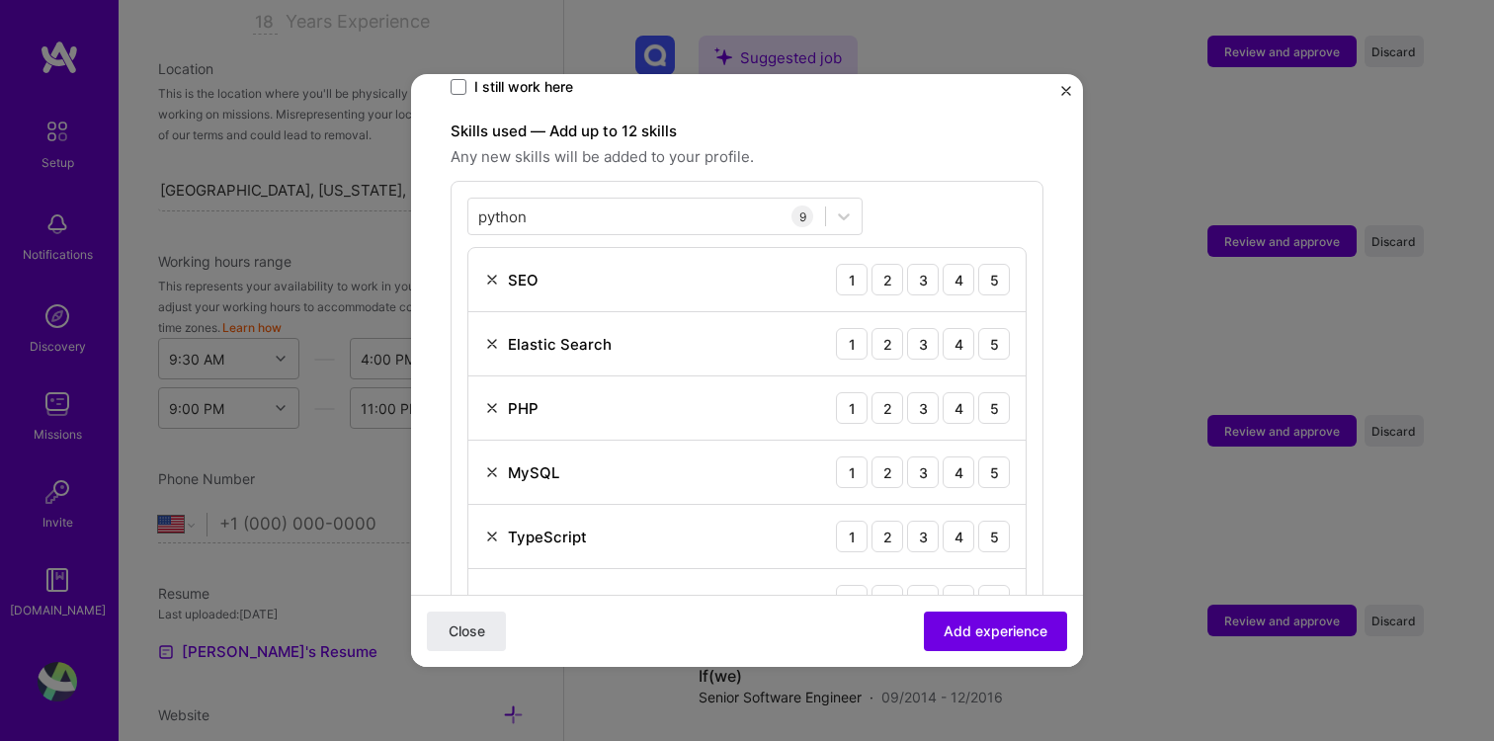
scroll to position [544, 0]
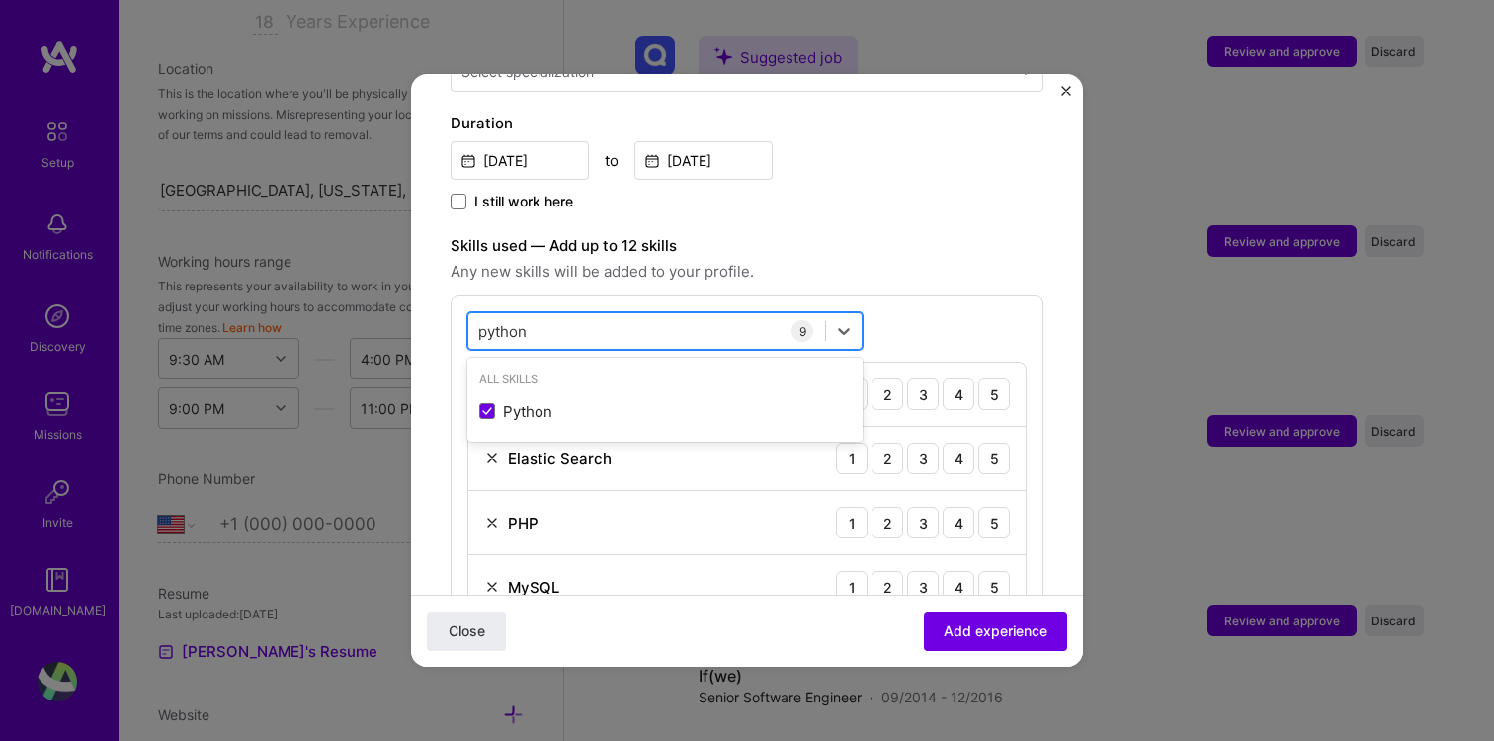
click at [667, 315] on div "python python" at bounding box center [646, 331] width 357 height 33
click at [895, 295] on div "option Python, selected. option Python selected, 0 of 2. 1 result available for…" at bounding box center [747, 626] width 593 height 662
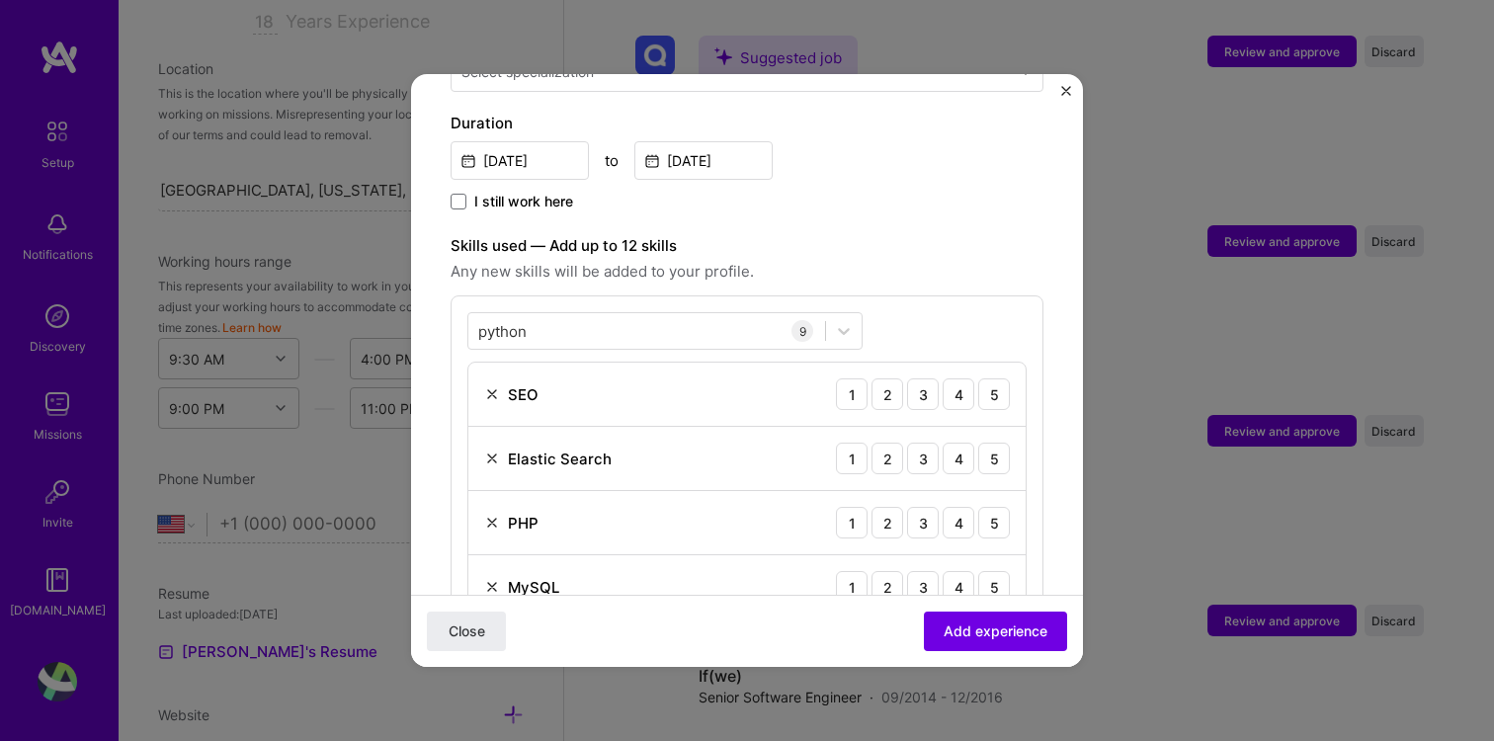
click at [492, 386] on img at bounding box center [492, 394] width 16 height 16
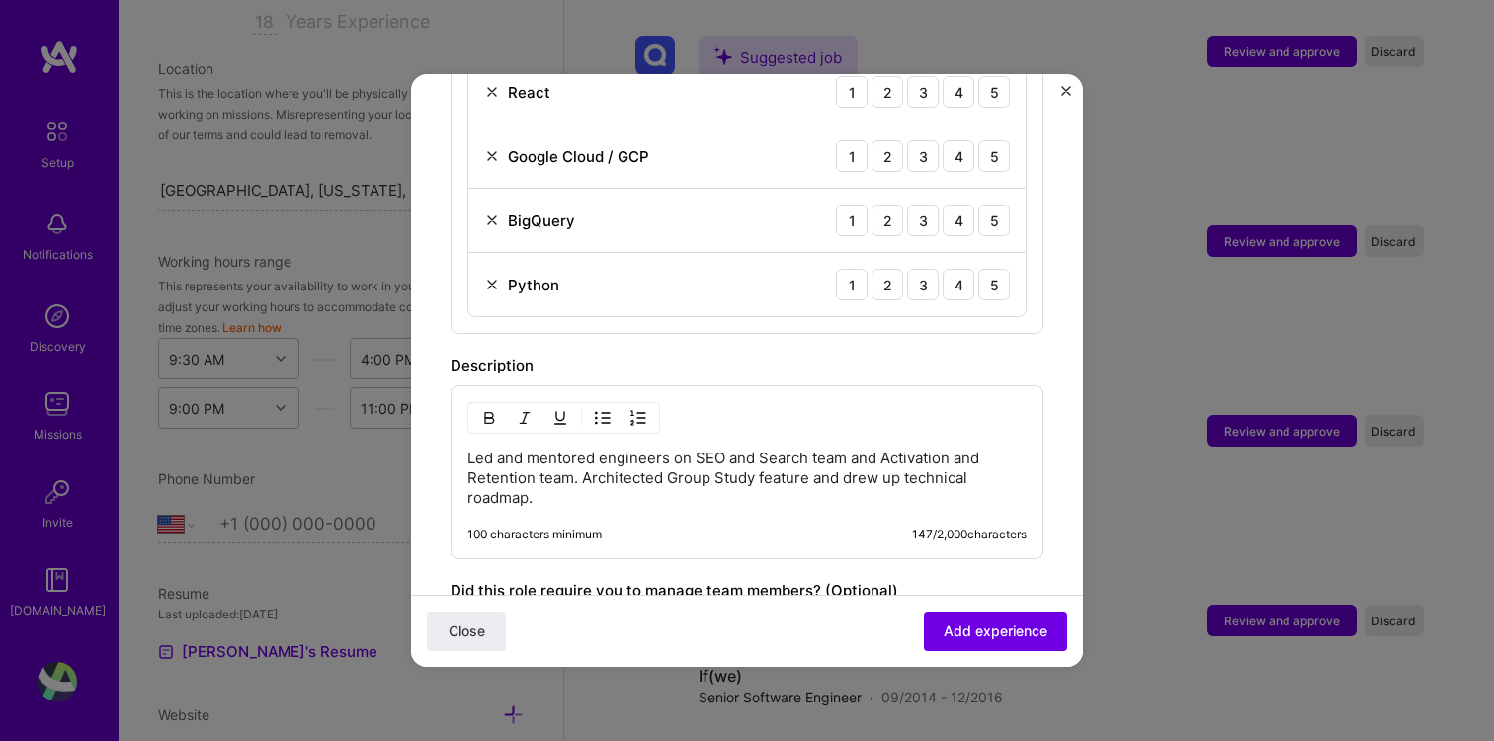
scroll to position [1120, 0]
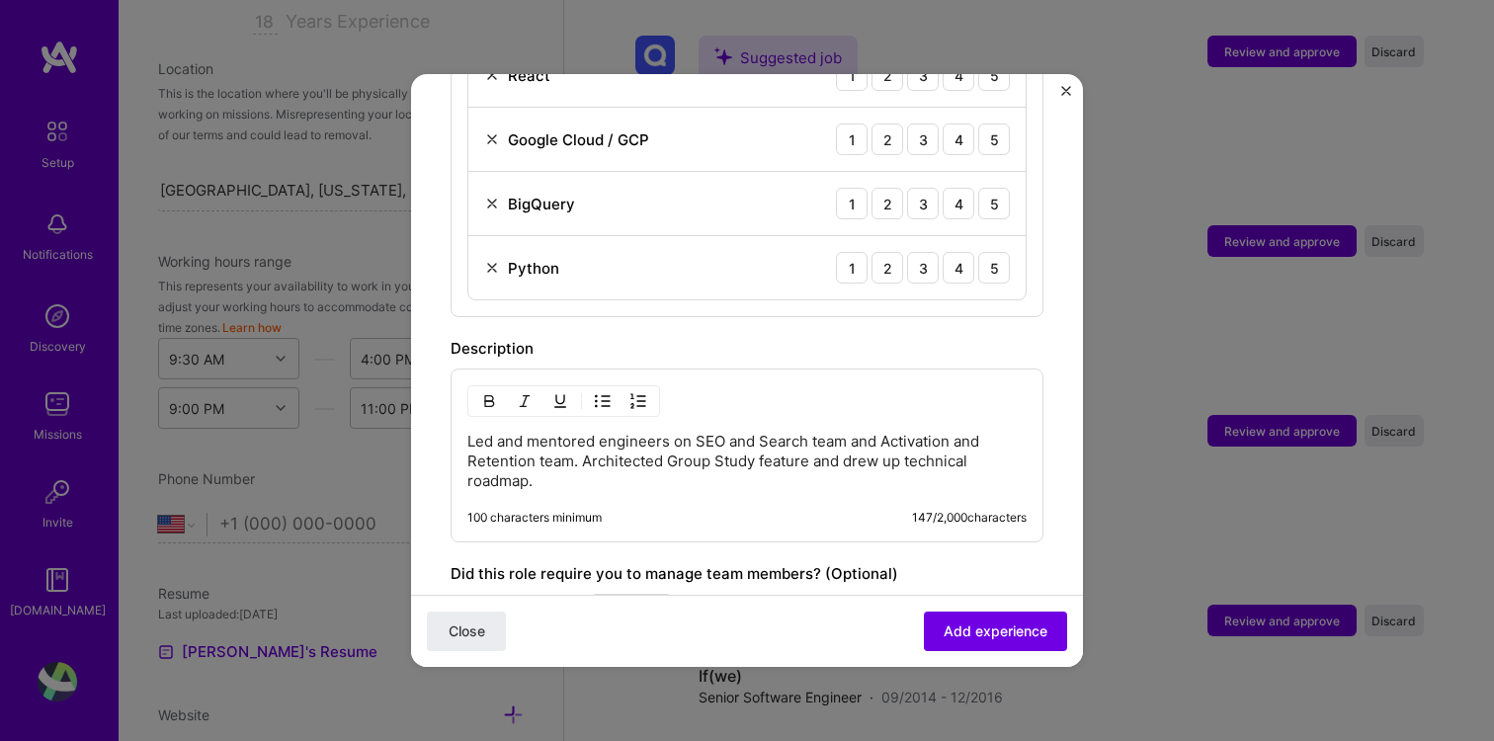
click at [635, 437] on p "Led and mentored engineers on SEO and Search team and Activation and Retention …" at bounding box center [746, 461] width 559 height 59
click at [721, 463] on p "Led and mentored engineers on SEO and Search team and Activation and Retention …" at bounding box center [746, 461] width 559 height 59
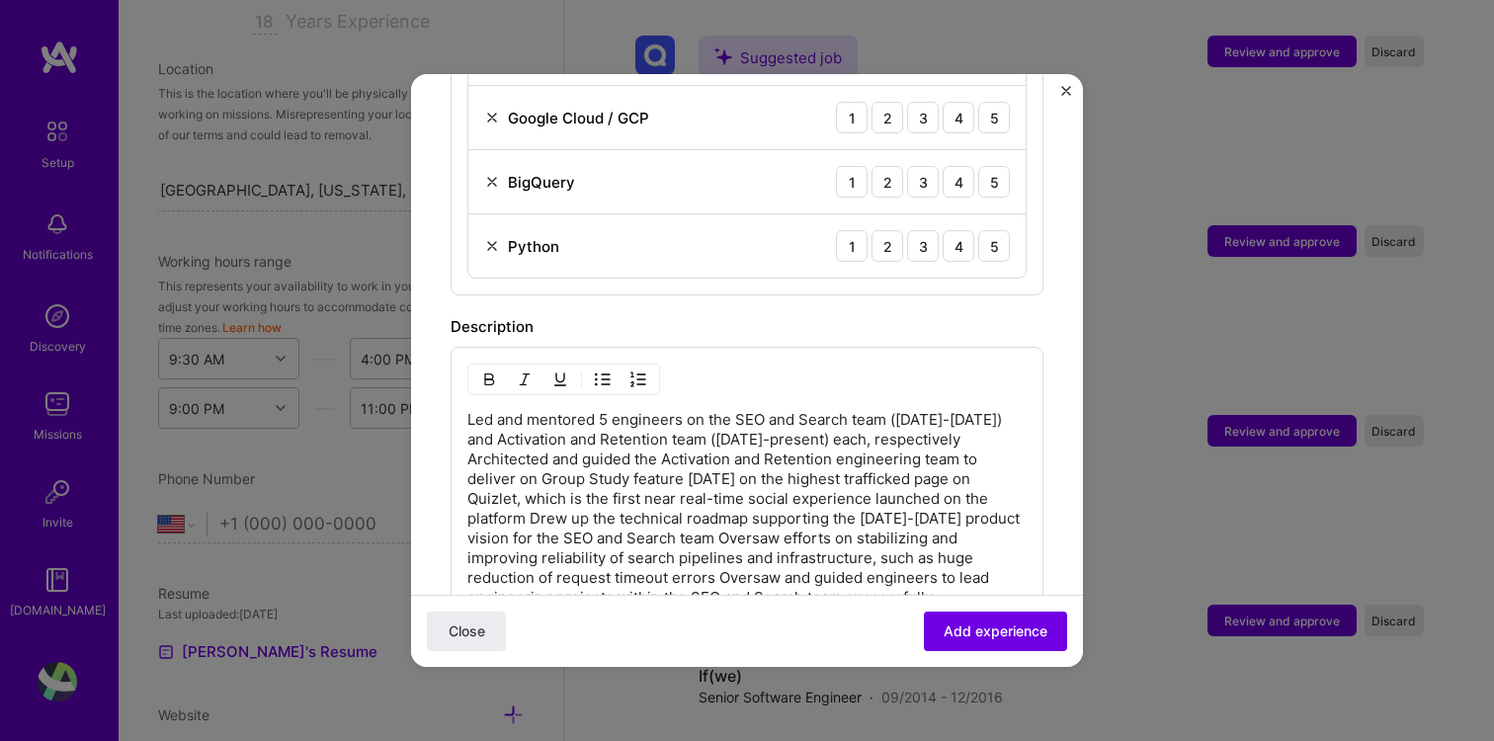
scroll to position [1144, 0]
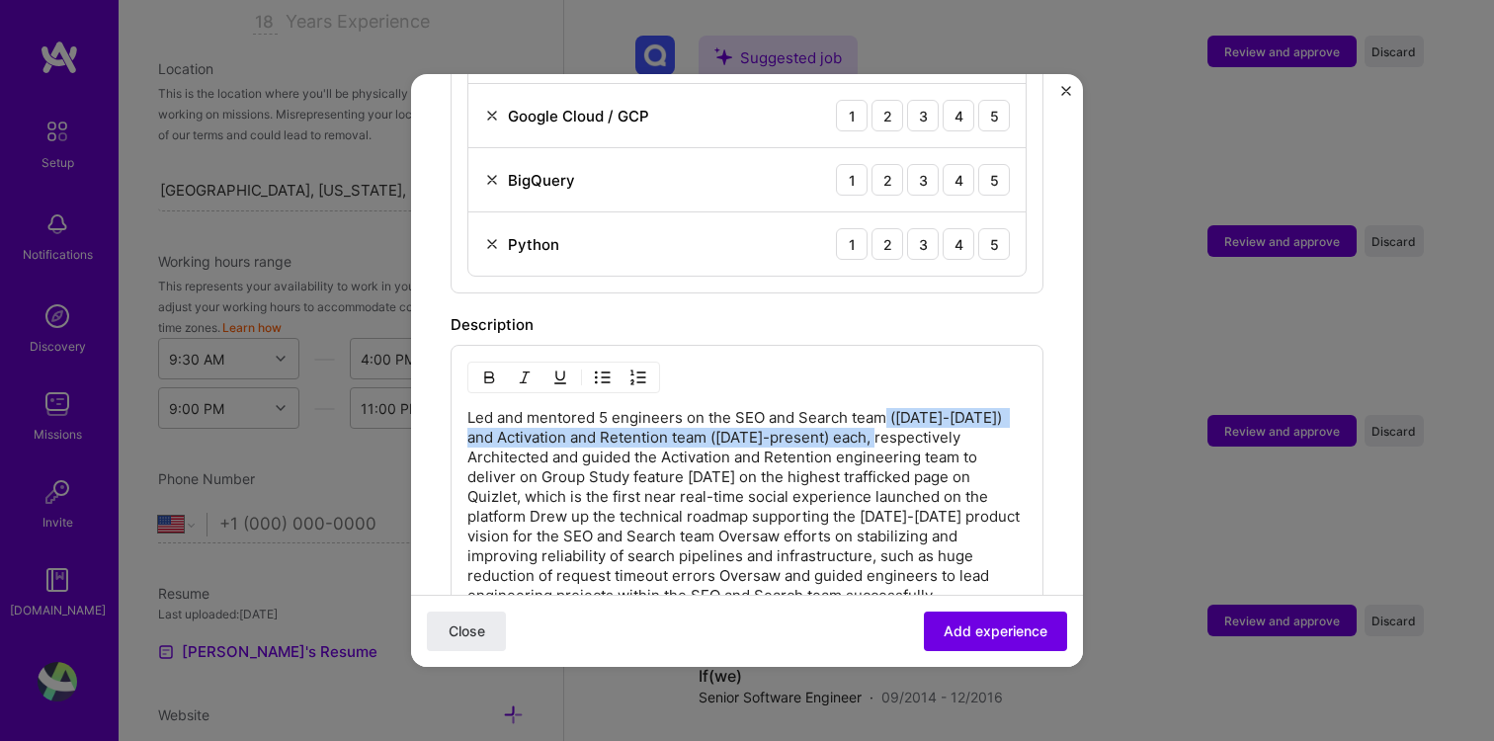
drag, startPoint x: 888, startPoint y: 395, endPoint x: 900, endPoint y: 413, distance: 21.4
click at [900, 413] on p "Led and mentored 5 engineers on the SEO and Search team (Jan 2024-Dec 2024) and…" at bounding box center [746, 507] width 559 height 198
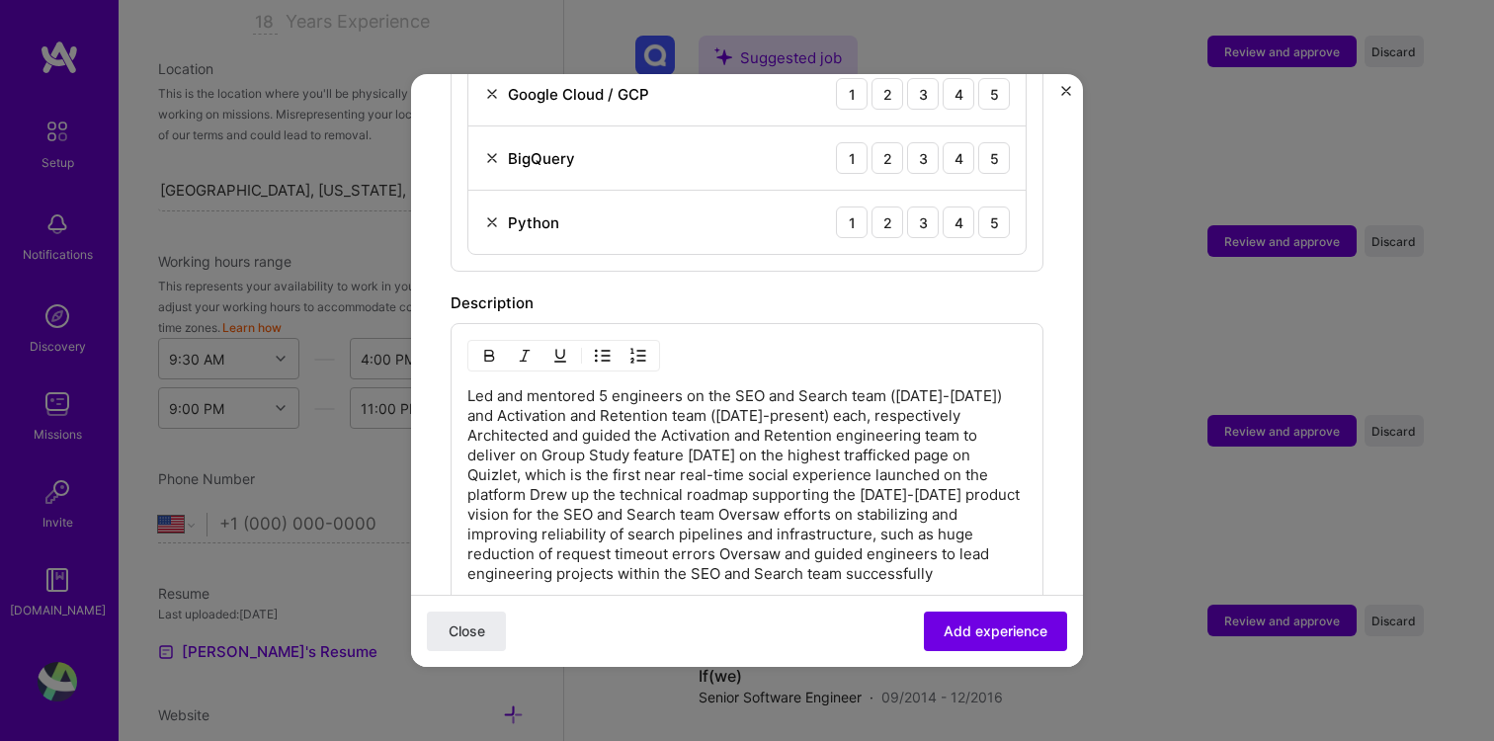
scroll to position [1171, 0]
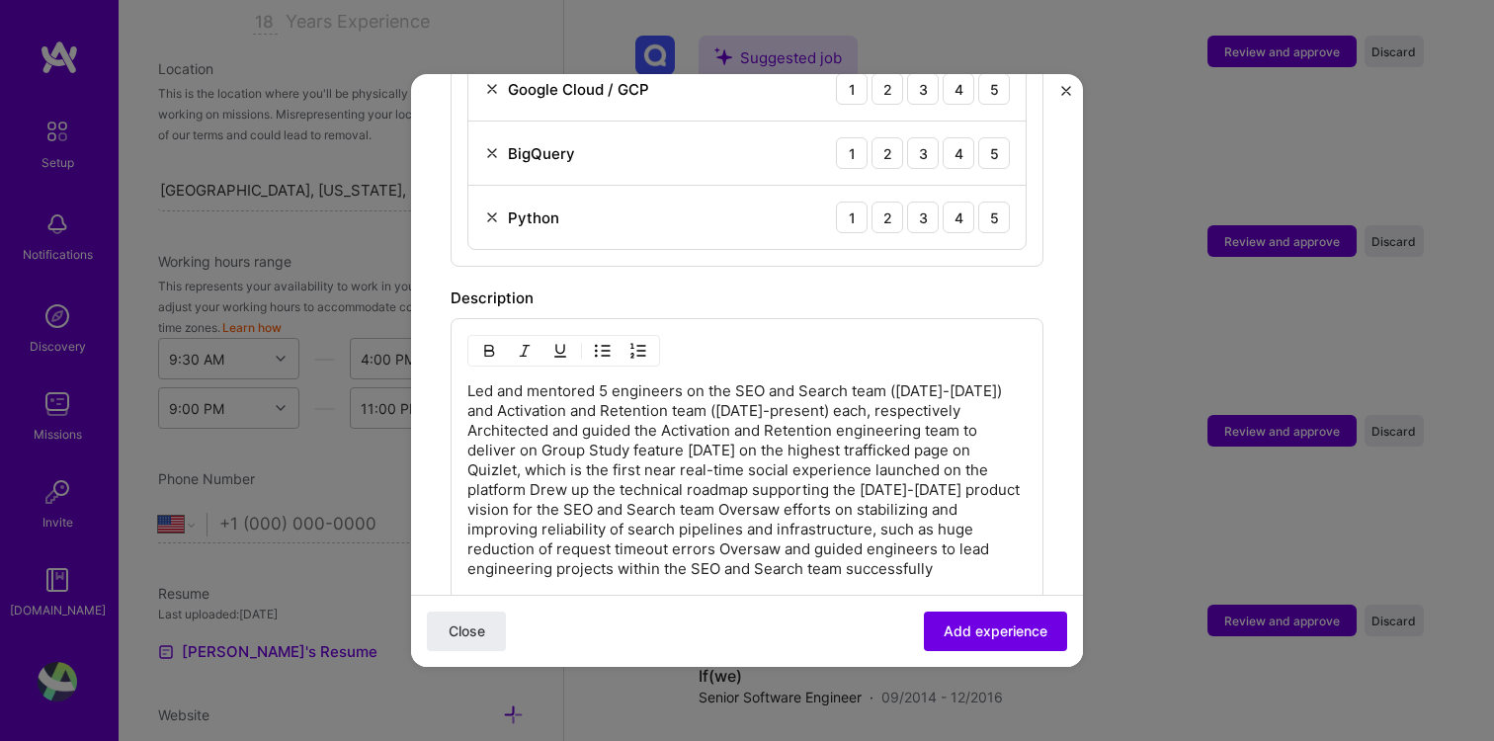
click at [554, 408] on p "Led and mentored 5 engineers on the SEO and Search team (Jan 2024-Dec 2024) and…" at bounding box center [746, 480] width 559 height 198
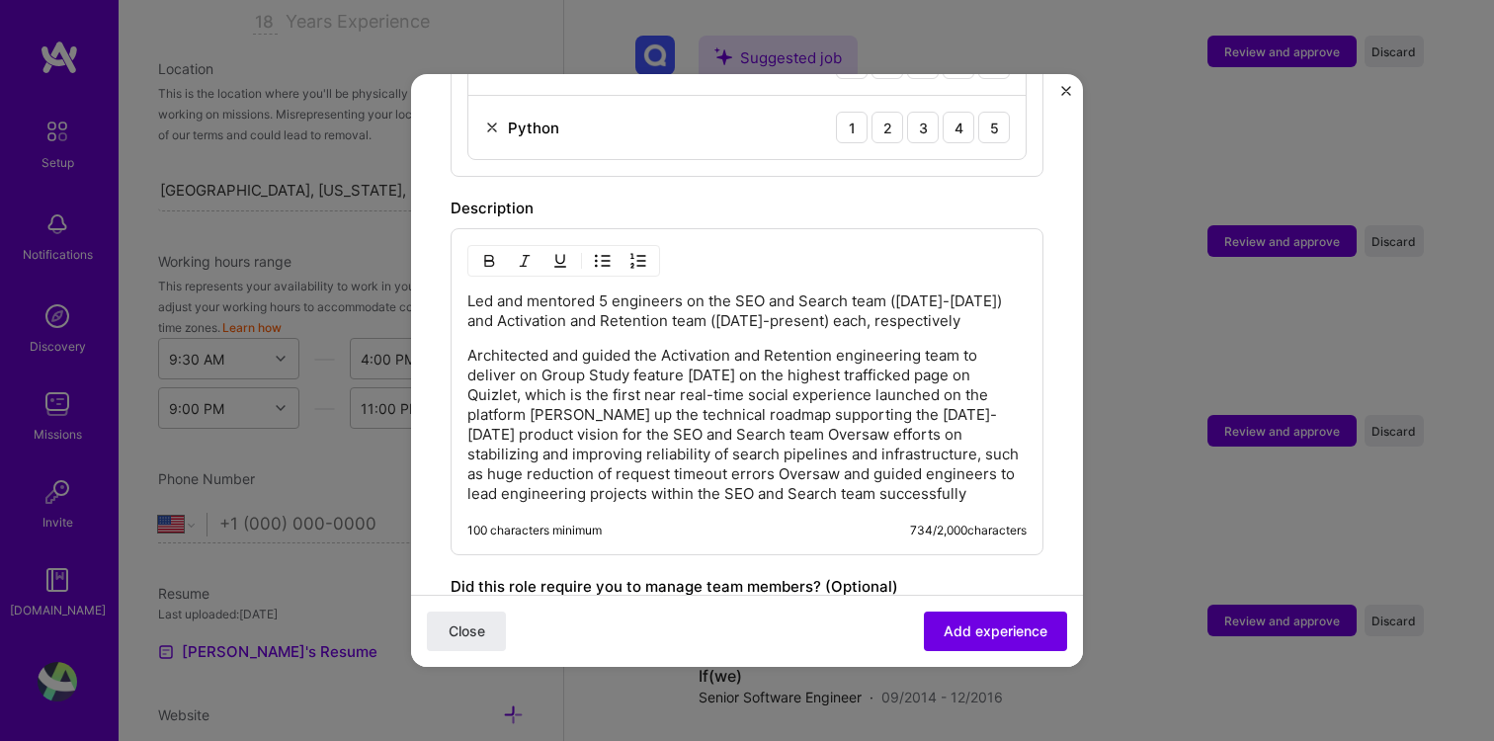
scroll to position [1265, 0]
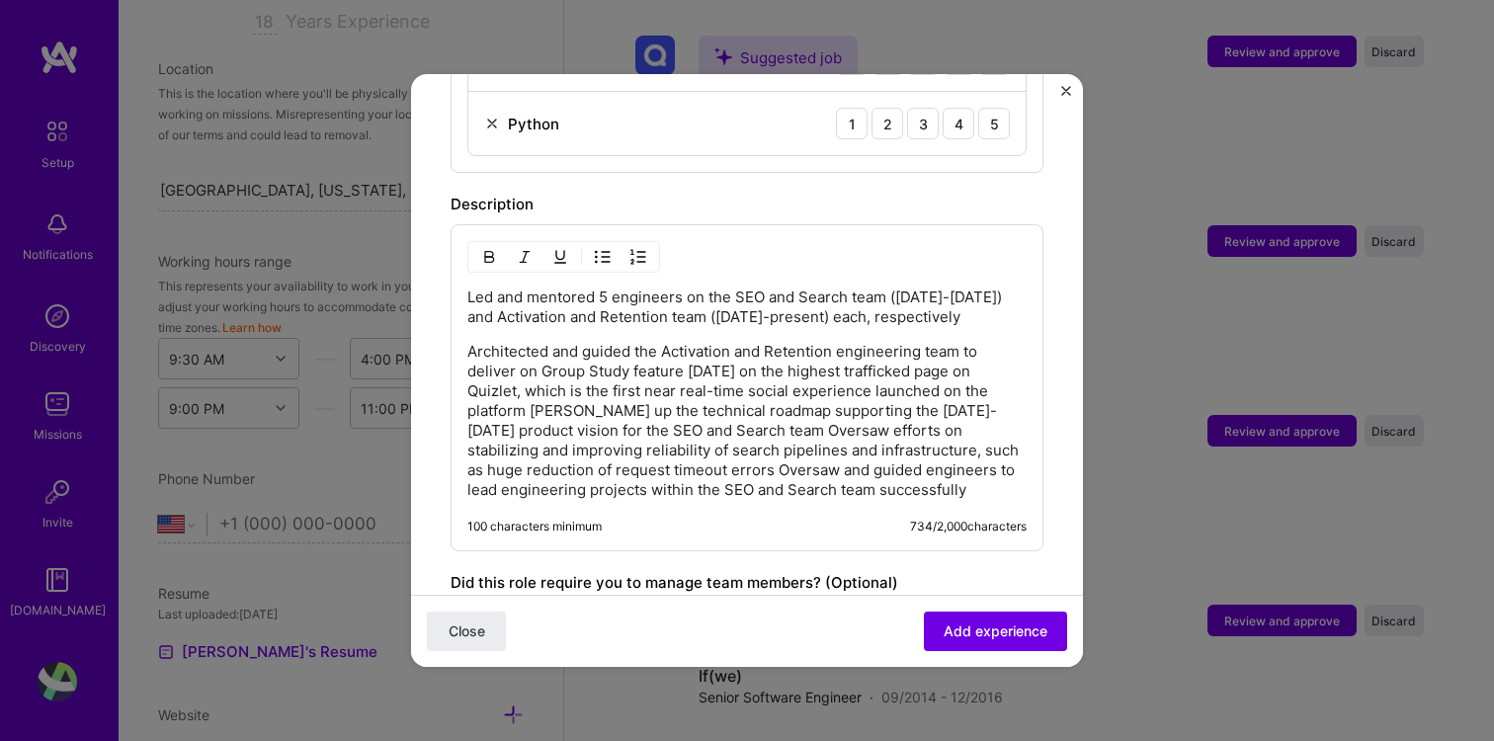
click at [543, 407] on p "Architected and guided the Activation and Retention engineering team to deliver…" at bounding box center [746, 421] width 559 height 158
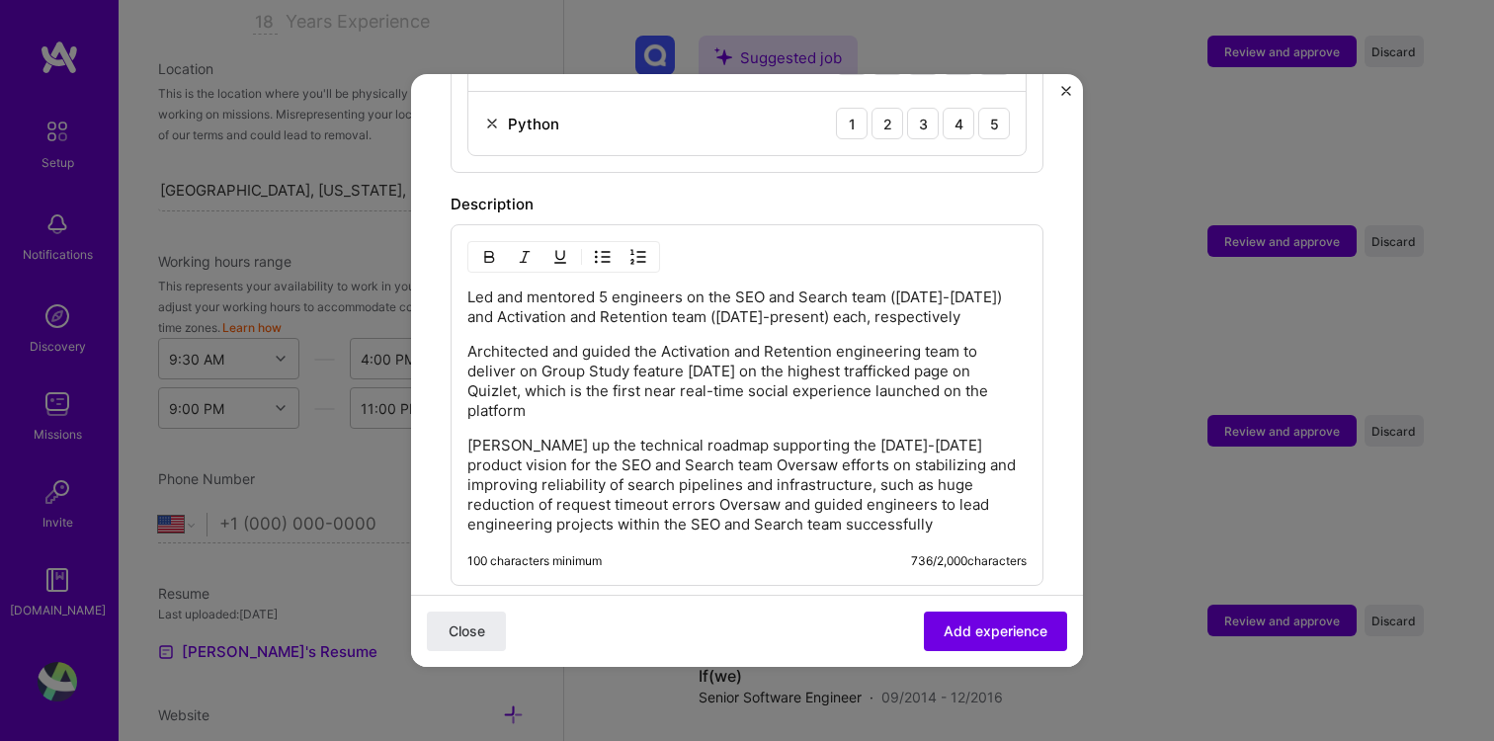
click at [472, 288] on p "Led and mentored 5 engineers on the SEO and Search team ([DATE]-[DATE]) and Act…" at bounding box center [746, 308] width 559 height 40
click at [460, 273] on div "Led and mentored 5 engineers on the SEO and Search team (Jan 2024-Dec 2024) and…" at bounding box center [747, 405] width 593 height 362
click at [467, 288] on p "Led and mentored 5 engineers on the SEO and Search team ([DATE]-[DATE]) and Act…" at bounding box center [746, 308] width 559 height 40
click at [597, 249] on img "button" at bounding box center [603, 257] width 16 height 16
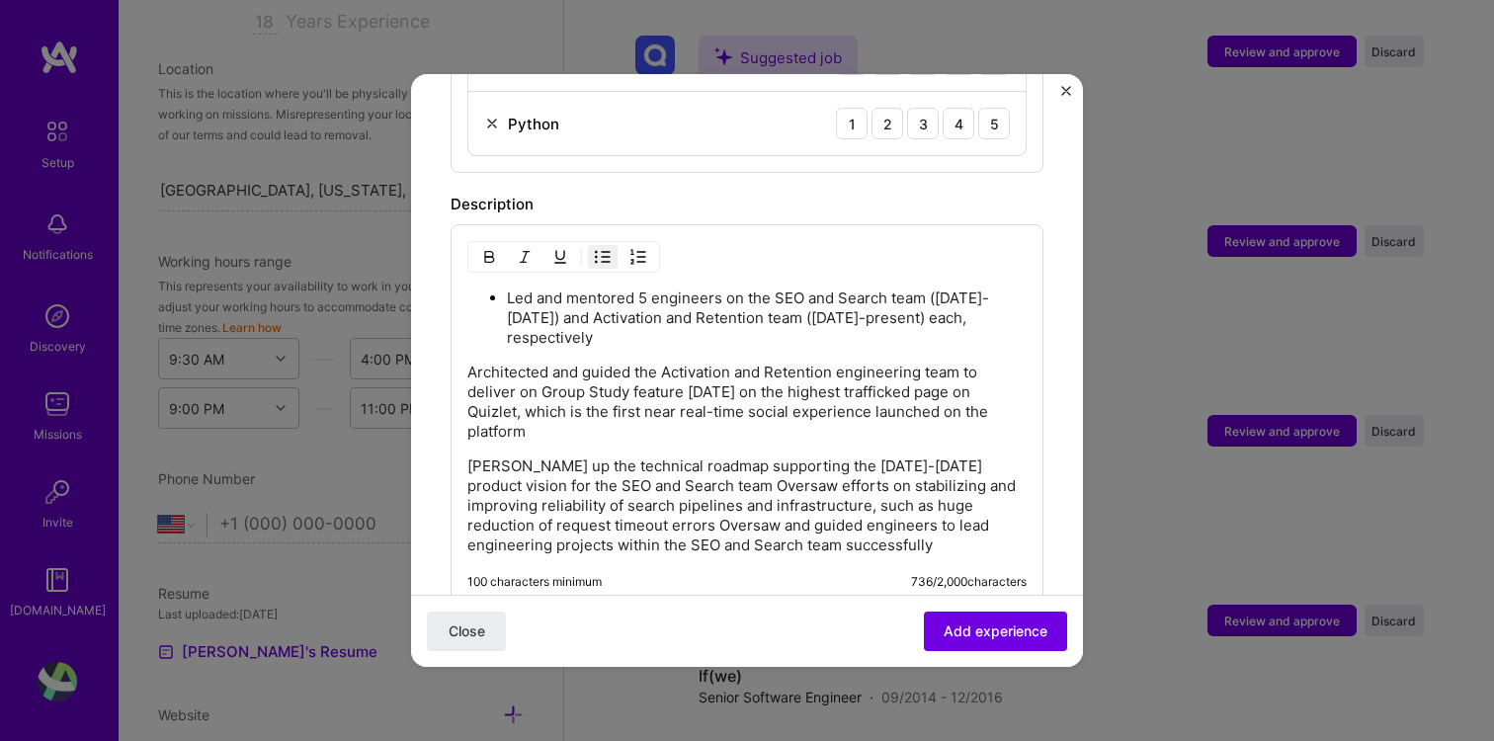
click at [467, 363] on p "Architected and guided the Activation and Retention engineering team to deliver…" at bounding box center [746, 402] width 559 height 79
click at [549, 340] on ul "Led and mentored 5 engineers on the SEO and Search team (Jan 2024-Dec 2024) and…" at bounding box center [746, 365] width 559 height 155
click at [538, 331] on ul "Led and mentored 5 engineers on the SEO and Search team (Jan 2024-Dec 2024) and…" at bounding box center [746, 365] width 559 height 155
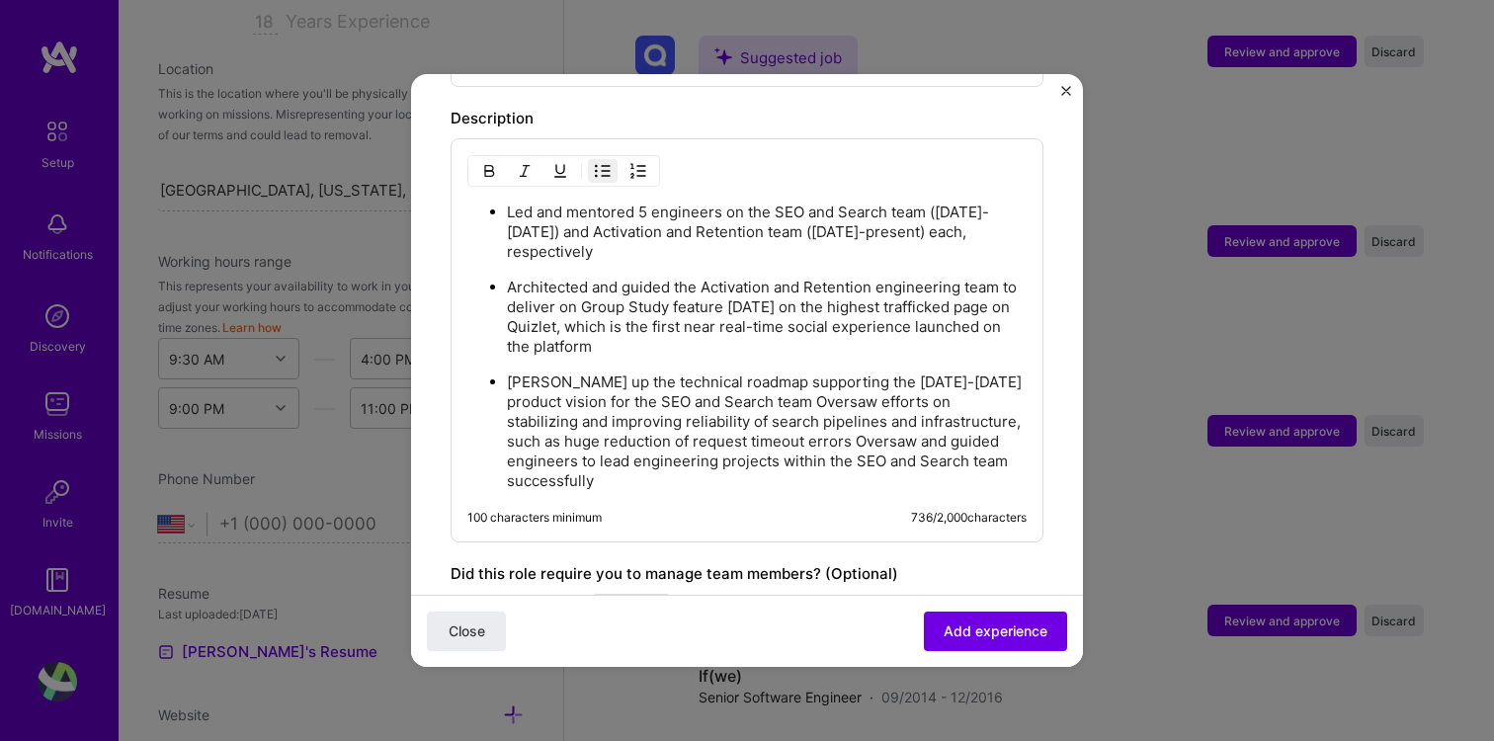
scroll to position [1356, 0]
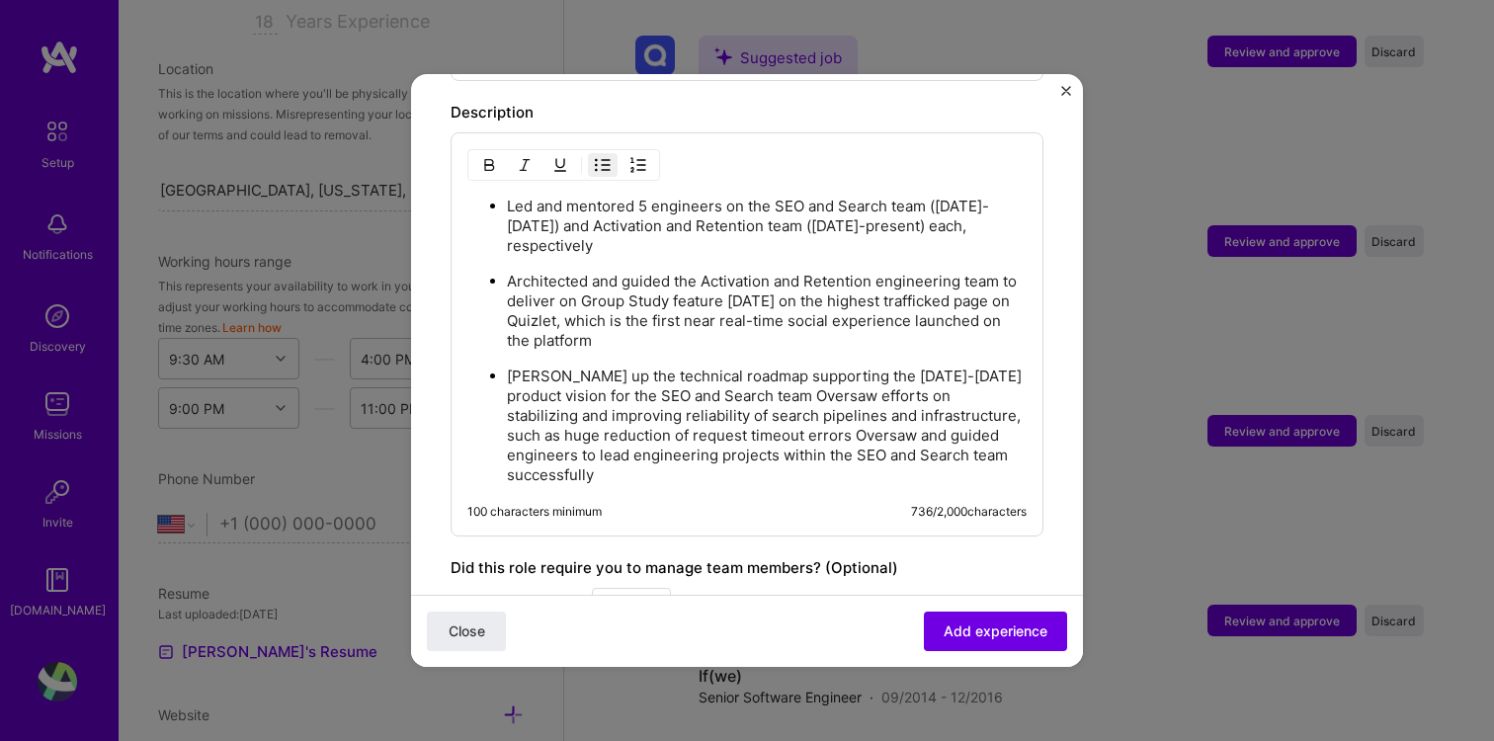
click at [713, 374] on p "Drew up the technical roadmap supporting the 2024-2025 product vision for the S…" at bounding box center [767, 426] width 520 height 119
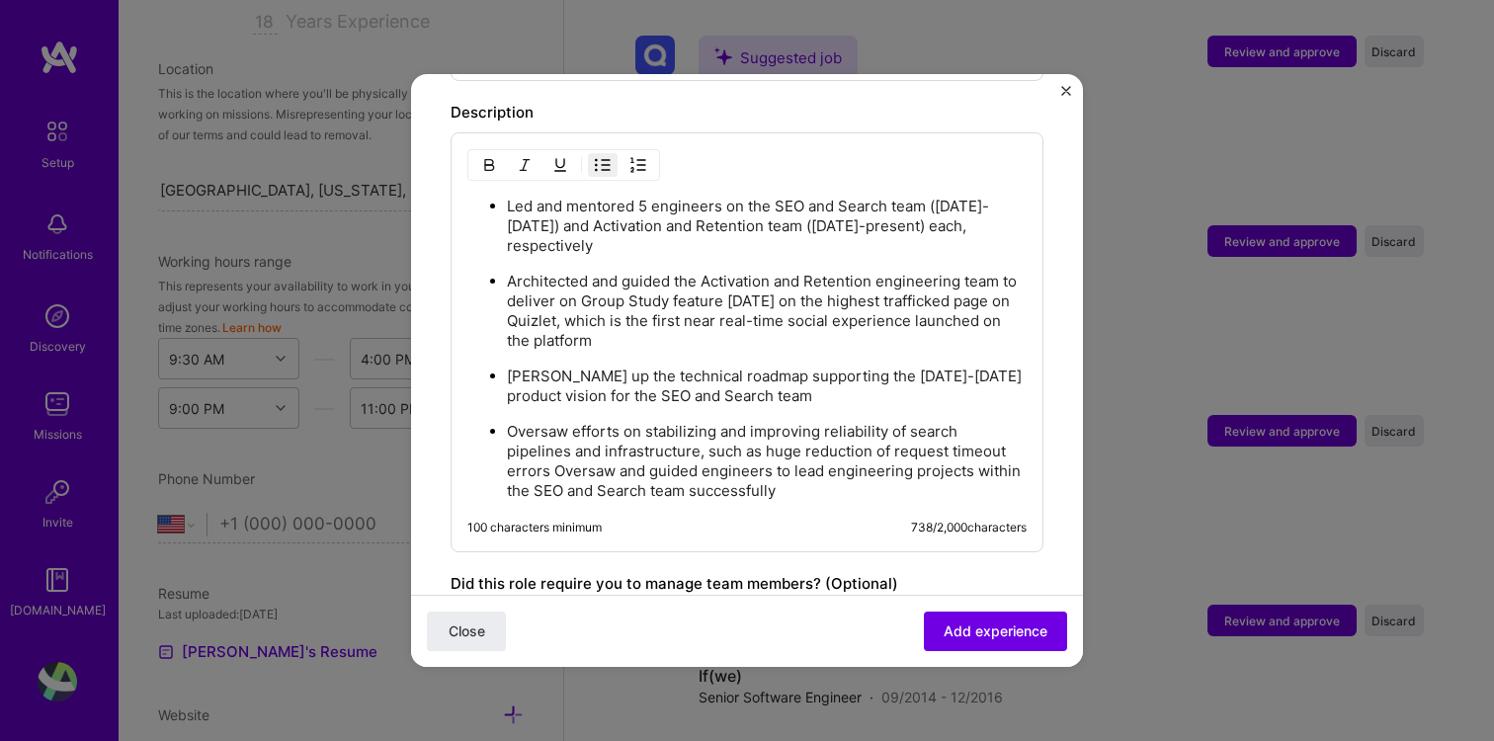
click at [507, 450] on p "Oversaw efforts on stabilizing and improving reliability of search pipelines an…" at bounding box center [767, 461] width 520 height 79
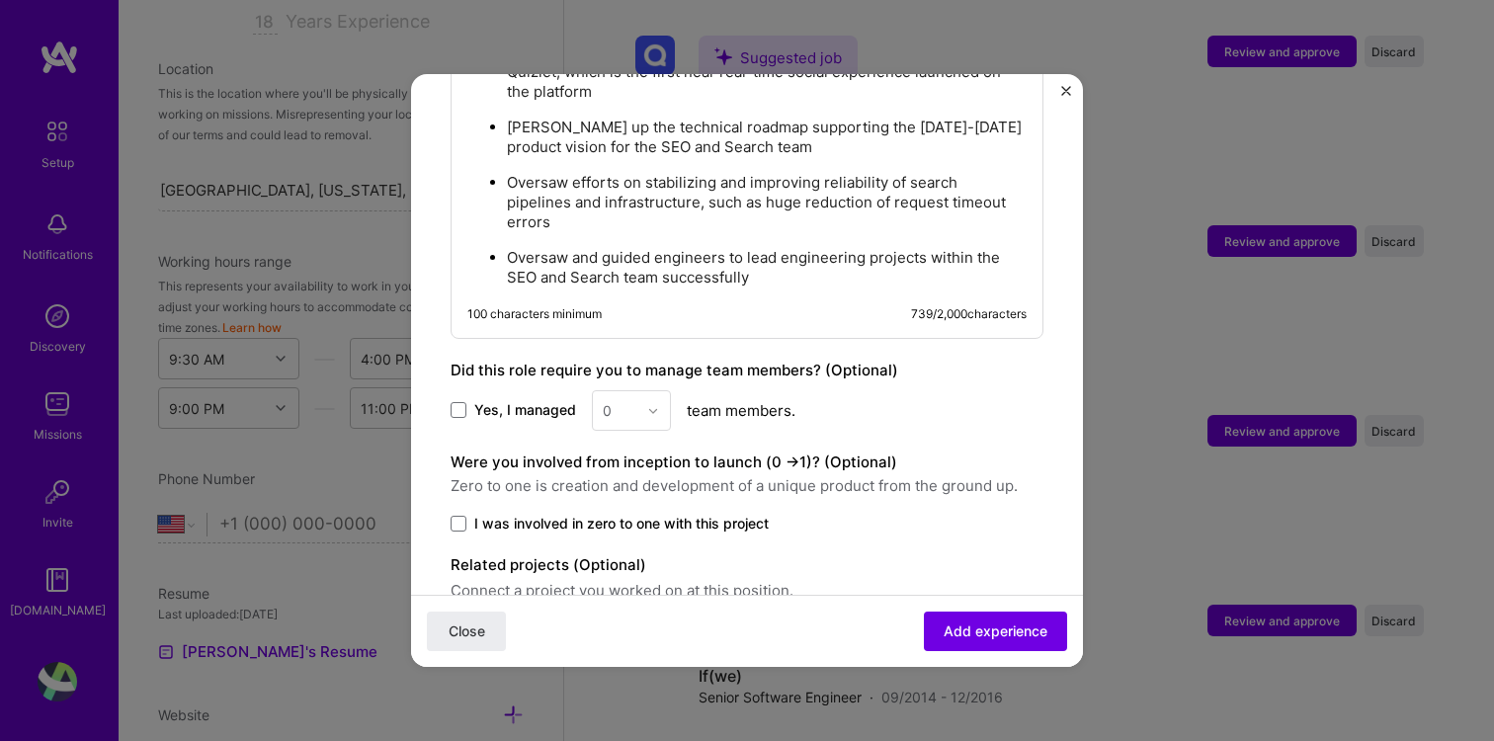
scroll to position [1639, 0]
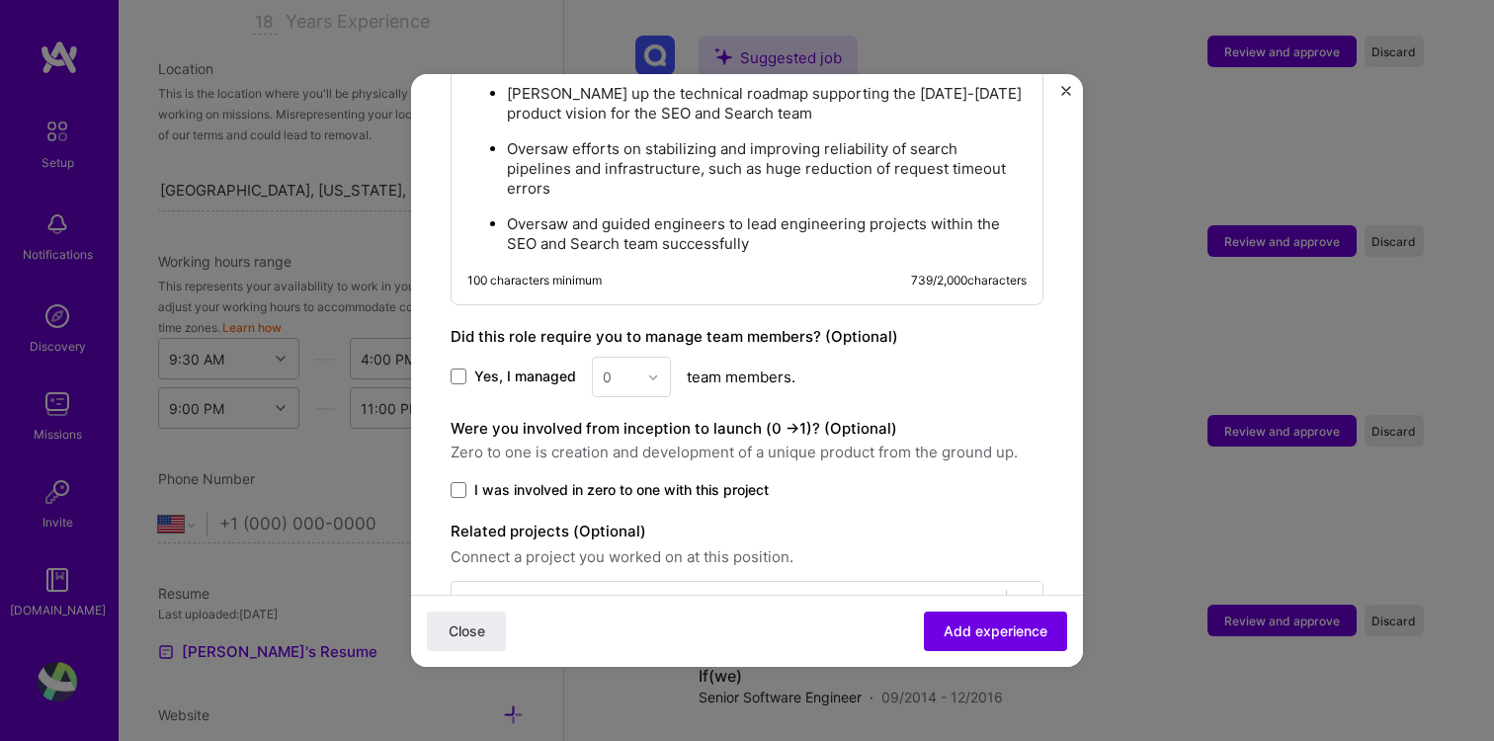
click at [648, 357] on div "0" at bounding box center [631, 377] width 79 height 41
click at [460, 369] on span at bounding box center [459, 377] width 16 height 16
click at [0, 0] on input "Yes, I managed" at bounding box center [0, 0] width 0 height 0
click at [612, 367] on input "text" at bounding box center [620, 377] width 35 height 21
click at [468, 367] on label "Yes, I managed" at bounding box center [513, 377] width 125 height 20
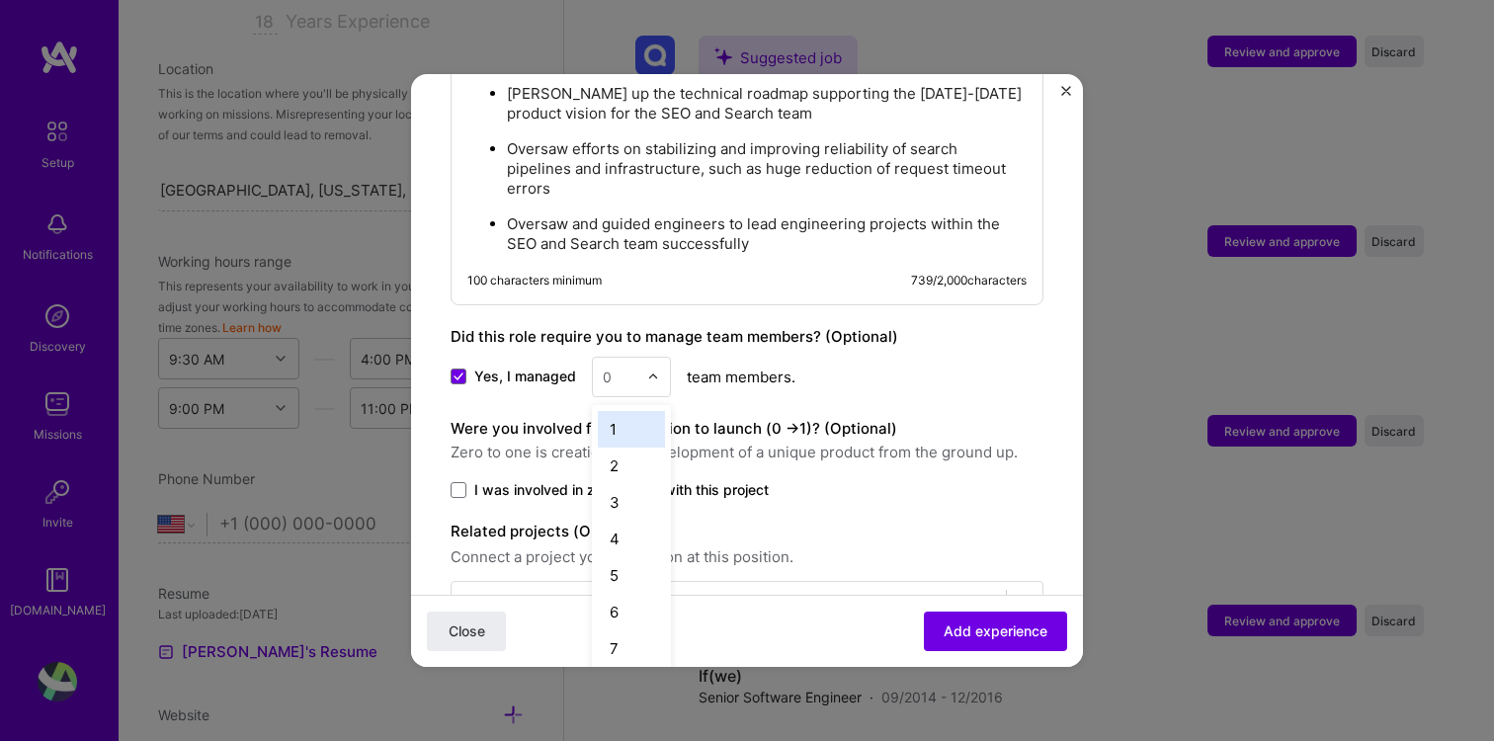
click at [0, 0] on input "Yes, I managed" at bounding box center [0, 0] width 0 height 0
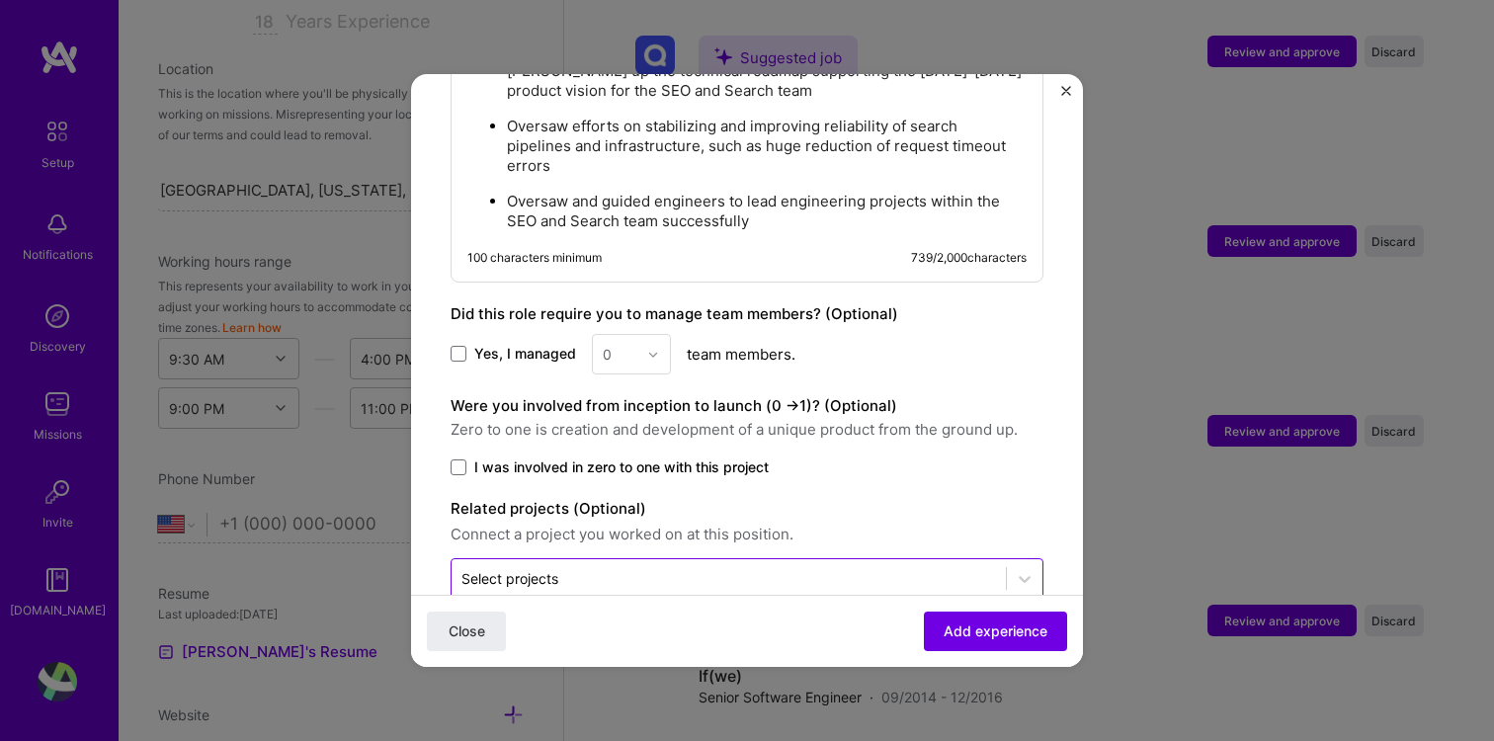
click at [770, 566] on div at bounding box center [728, 578] width 534 height 25
click at [956, 418] on span "Zero to one is creation and development of a unique product from the ground up." at bounding box center [747, 430] width 593 height 24
click at [905, 568] on input "text" at bounding box center [728, 578] width 534 height 21
type input "group study"
click at [968, 457] on label "I was involved in zero to one with this project" at bounding box center [747, 467] width 593 height 20
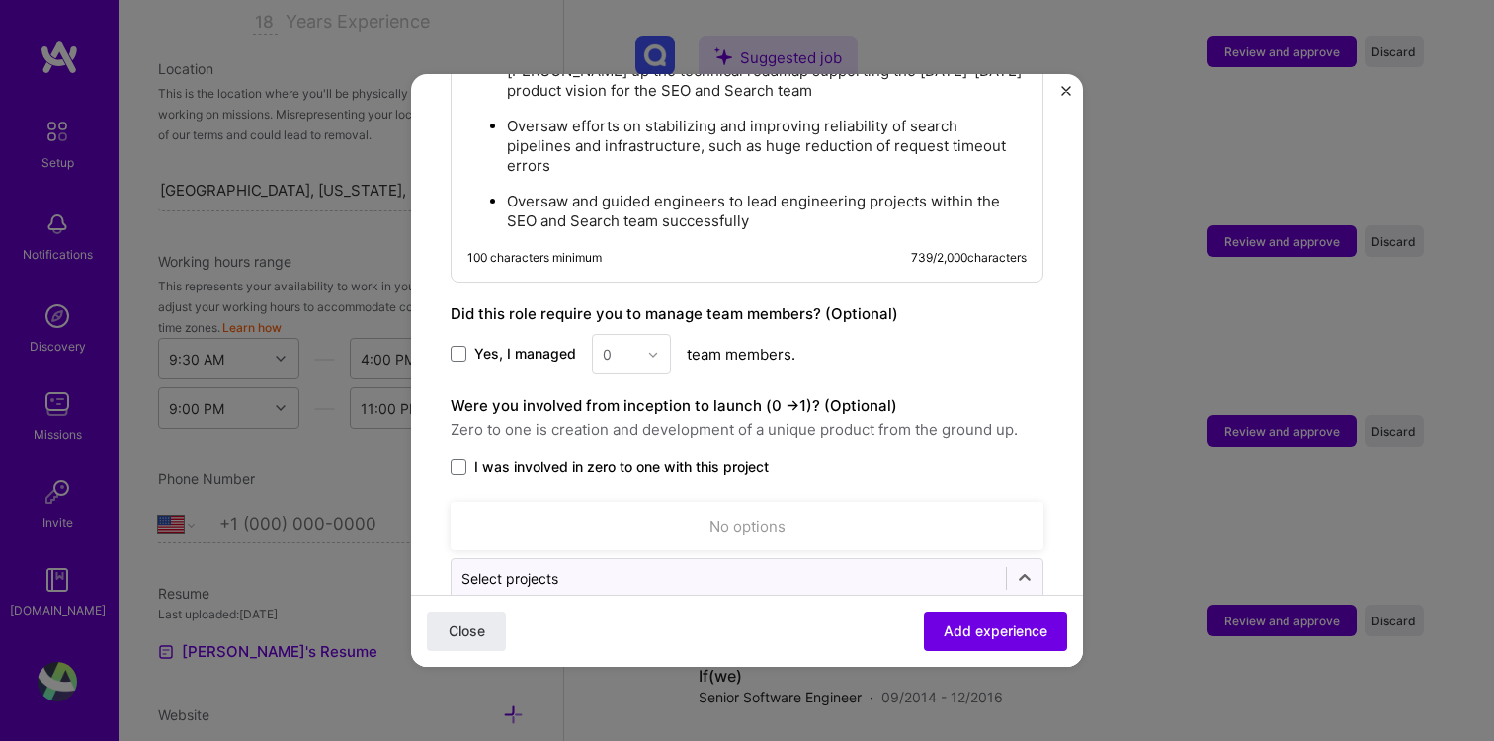
click at [0, 0] on input "I was involved in zero to one with this project" at bounding box center [0, 0] width 0 height 0
click at [927, 457] on label "I was involved in zero to one with this project" at bounding box center [747, 467] width 593 height 20
click at [0, 0] on input "I was involved in zero to one with this project" at bounding box center [0, 0] width 0 height 0
click at [457, 459] on span at bounding box center [459, 467] width 16 height 16
click at [0, 0] on input "I was involved in zero to one with this project" at bounding box center [0, 0] width 0 height 0
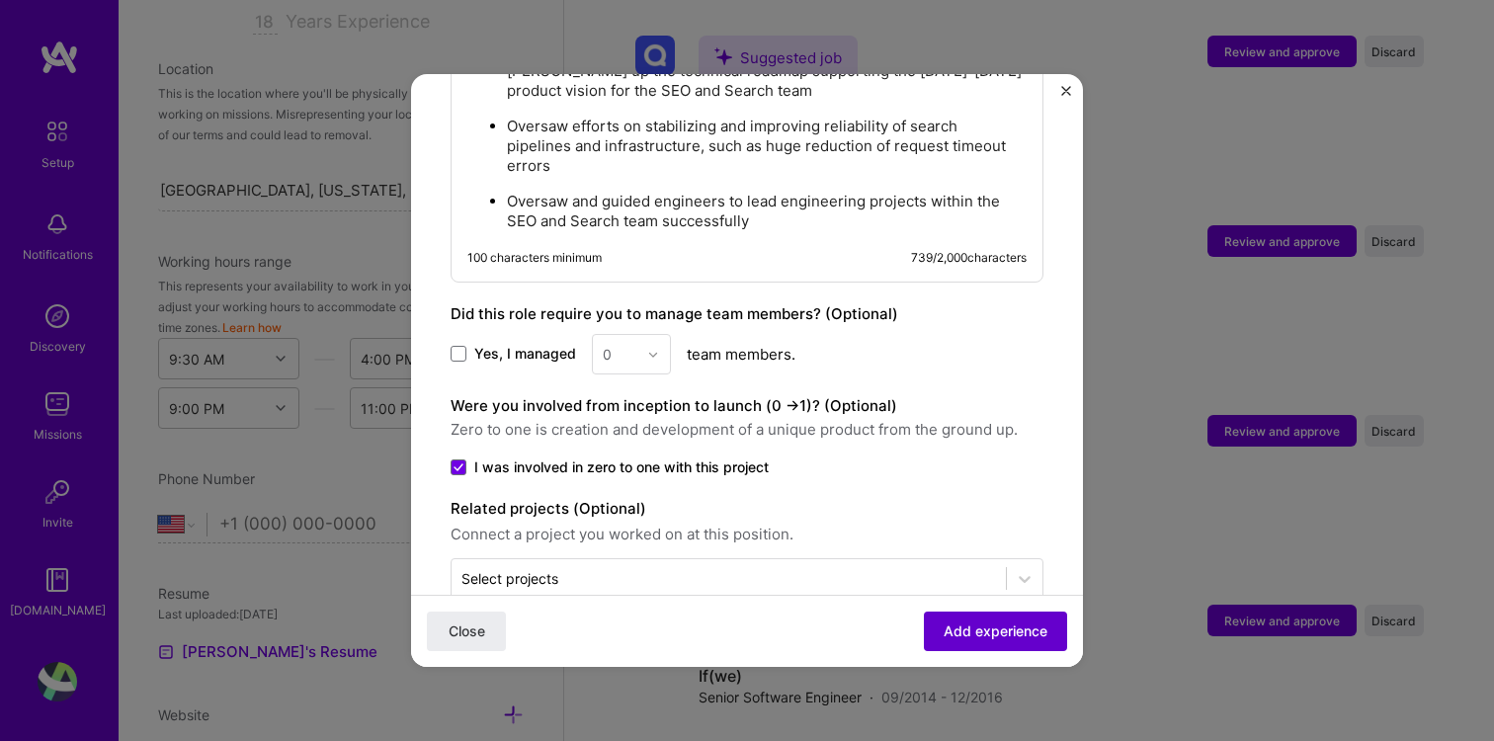
click at [995, 624] on span "Add experience" at bounding box center [996, 631] width 104 height 20
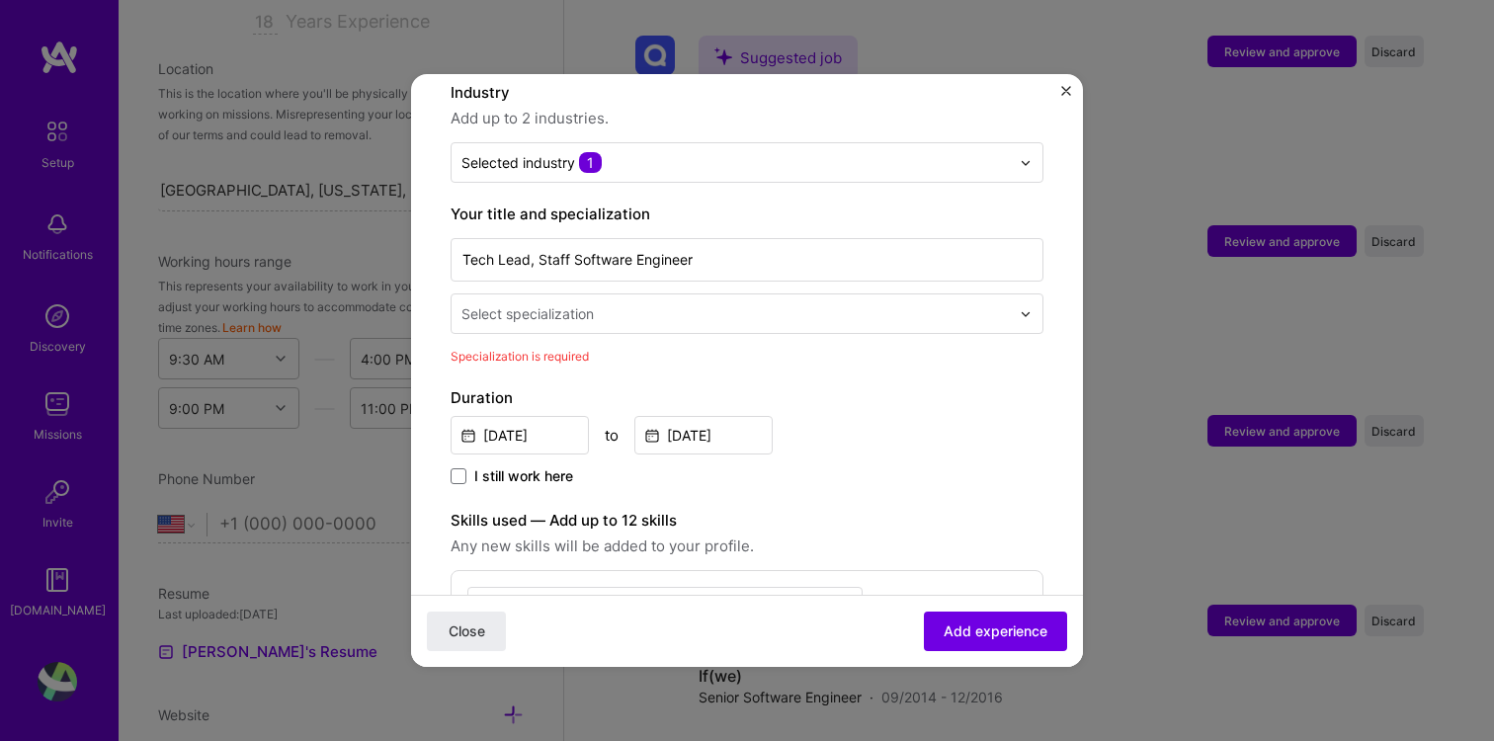
scroll to position [277, 0]
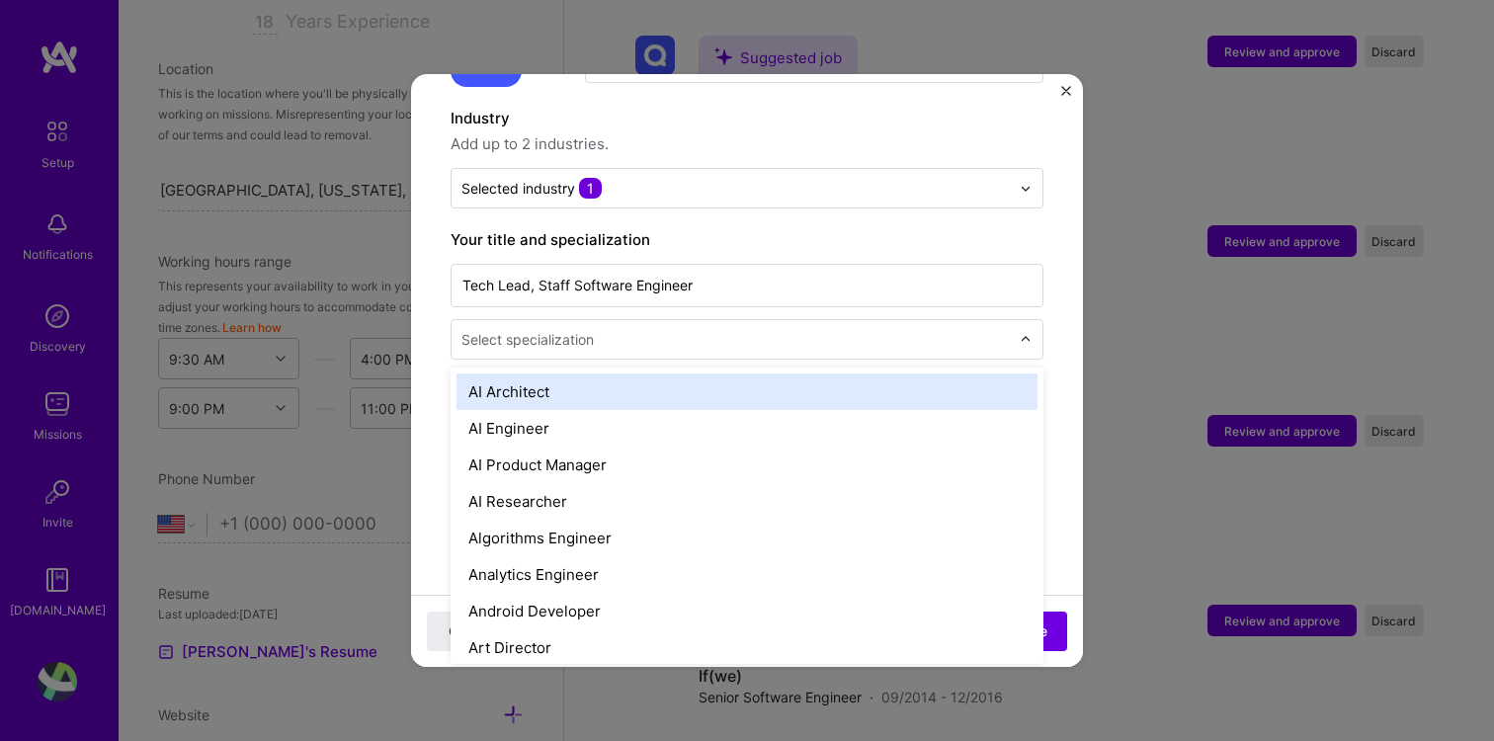
click at [753, 329] on input "text" at bounding box center [737, 339] width 552 height 21
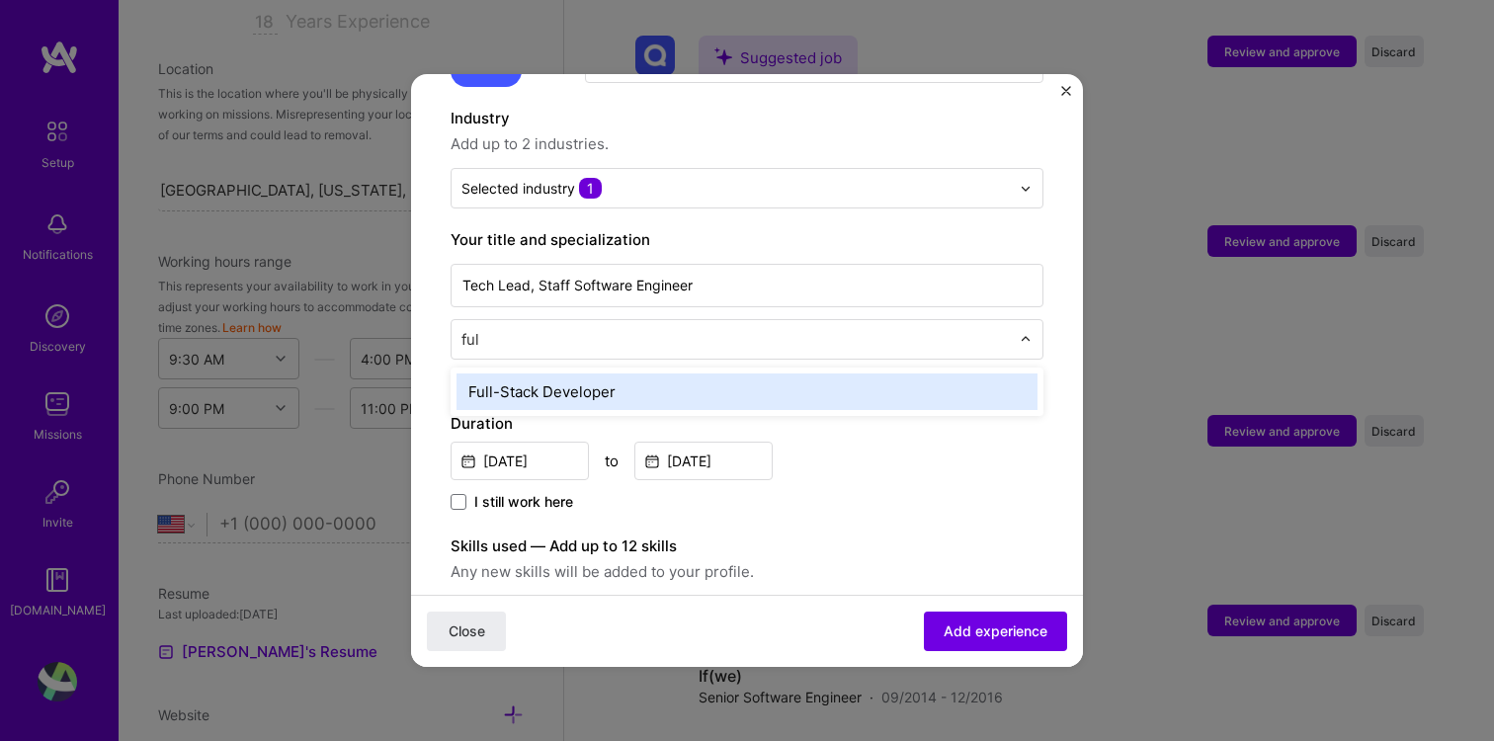
type input "full"
click at [725, 378] on div "Full-Stack Developer" at bounding box center [746, 391] width 581 height 37
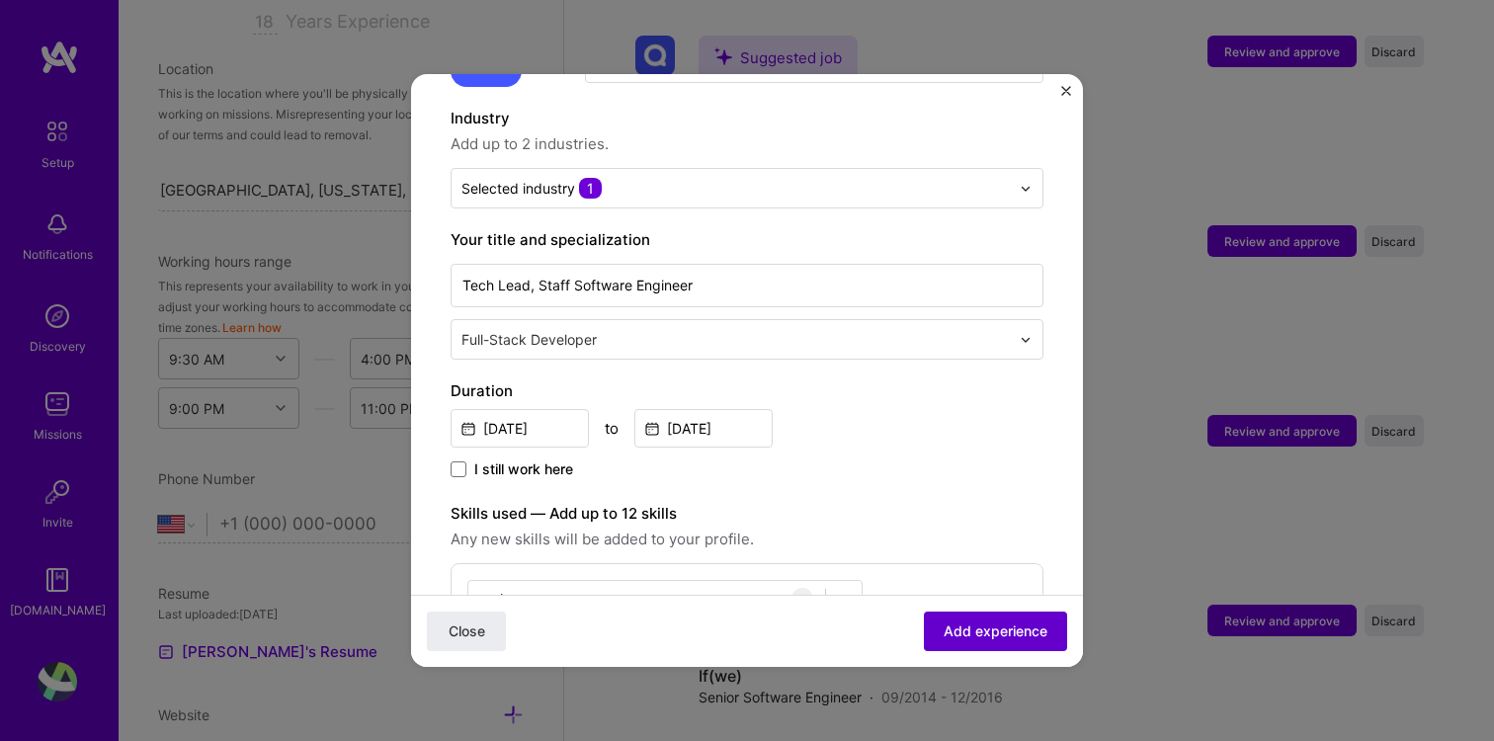
click at [987, 627] on span "Add experience" at bounding box center [996, 631] width 104 height 20
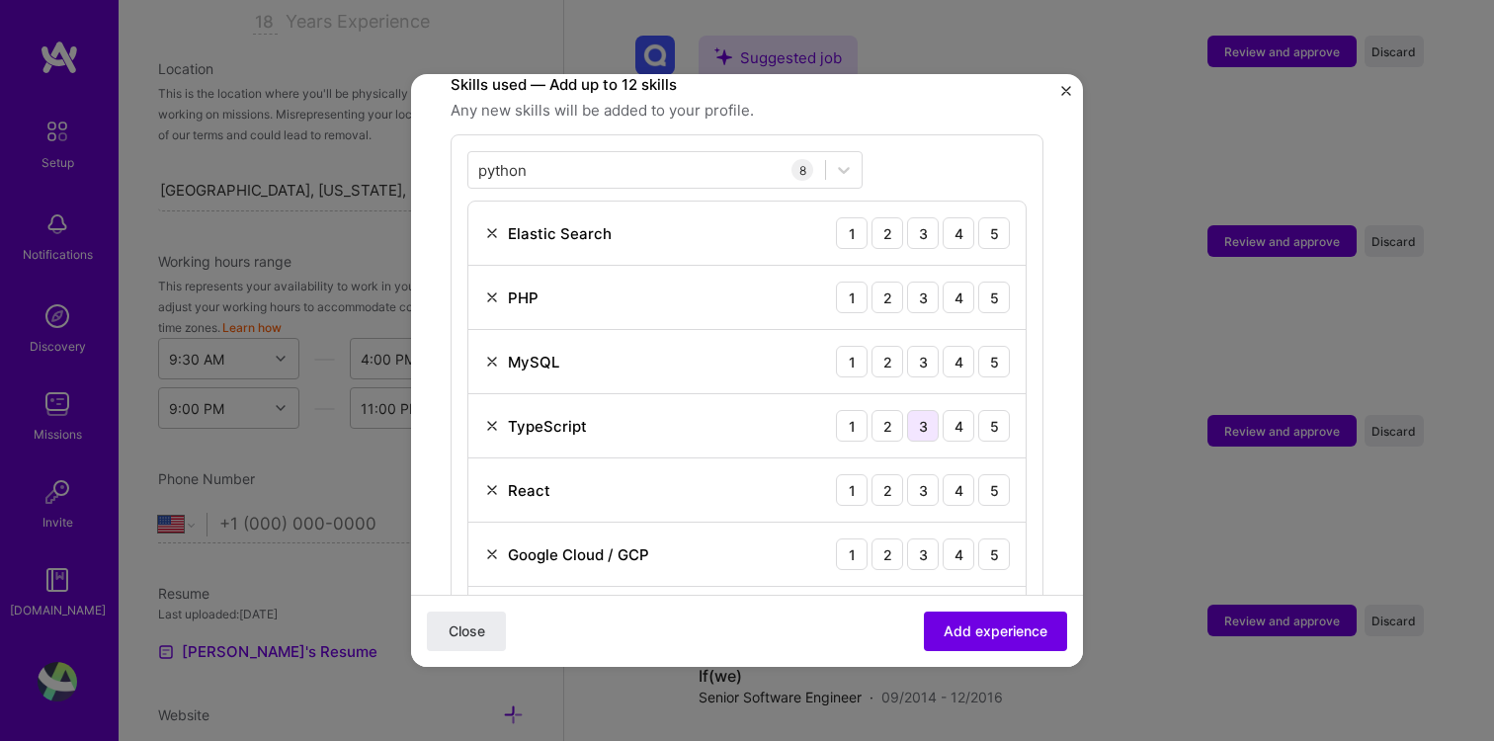
scroll to position [663, 0]
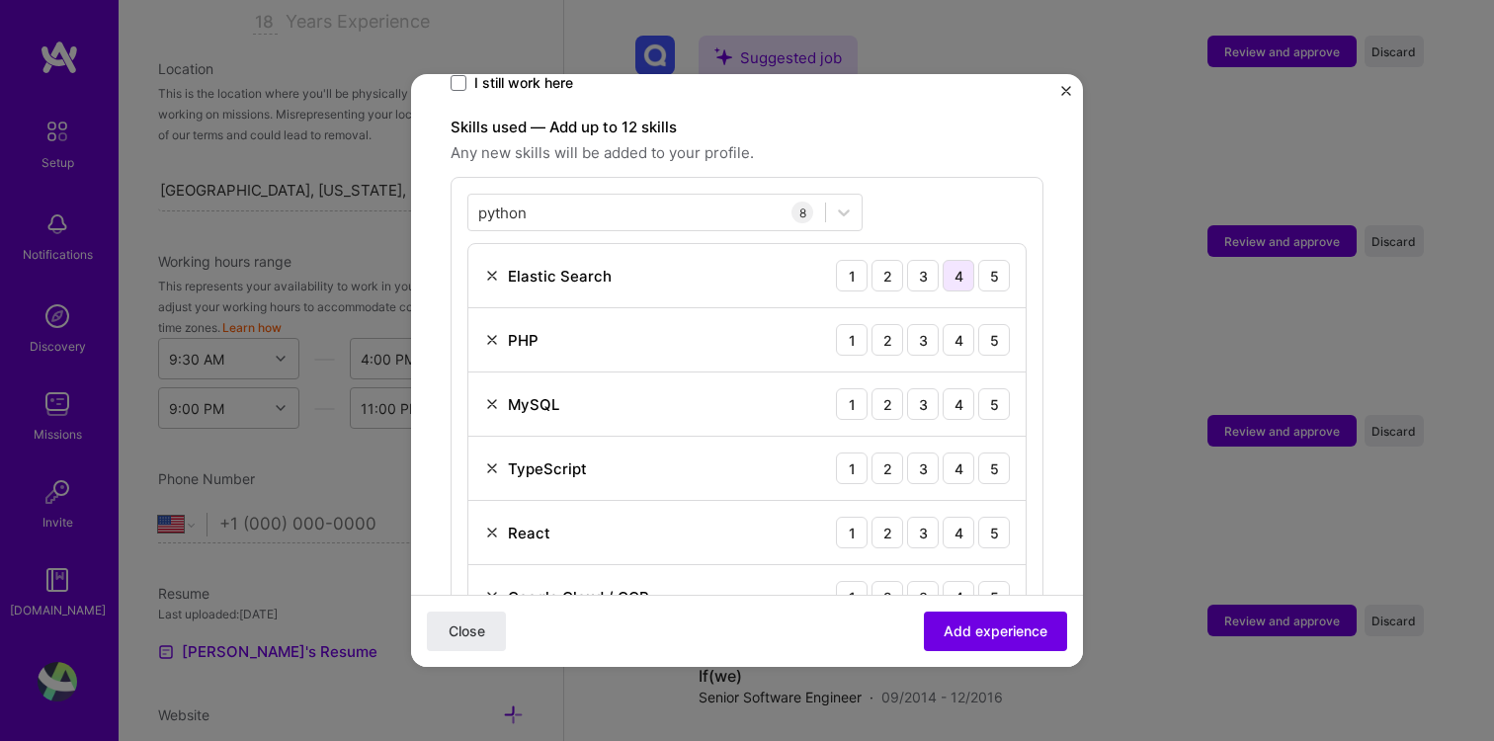
click at [961, 260] on div "4" at bounding box center [959, 276] width 32 height 32
click at [959, 324] on div "4" at bounding box center [959, 340] width 32 height 32
click at [955, 388] on div "4" at bounding box center [959, 404] width 32 height 32
click at [957, 452] on div "4" at bounding box center [959, 468] width 32 height 32
click at [956, 517] on div "4" at bounding box center [959, 533] width 32 height 32
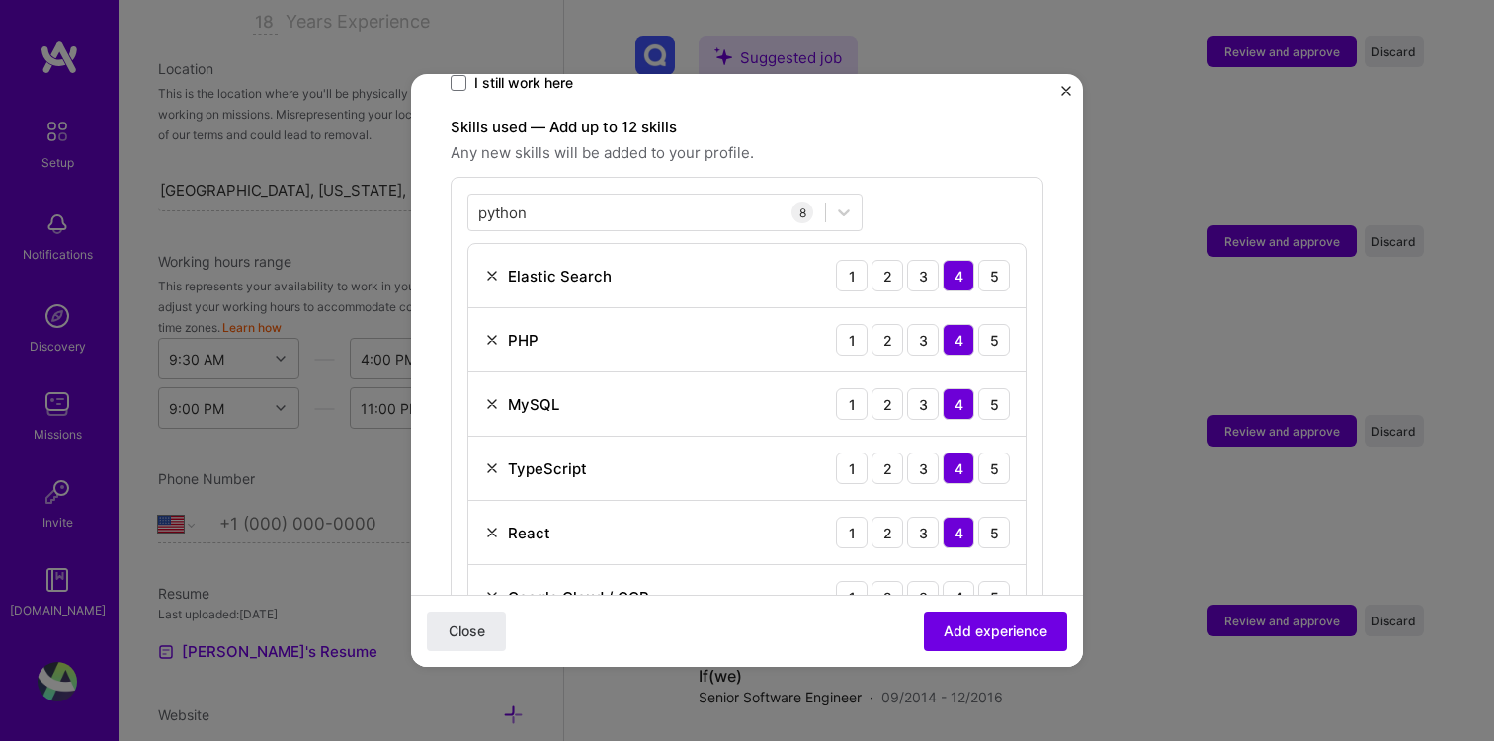
scroll to position [774, 0]
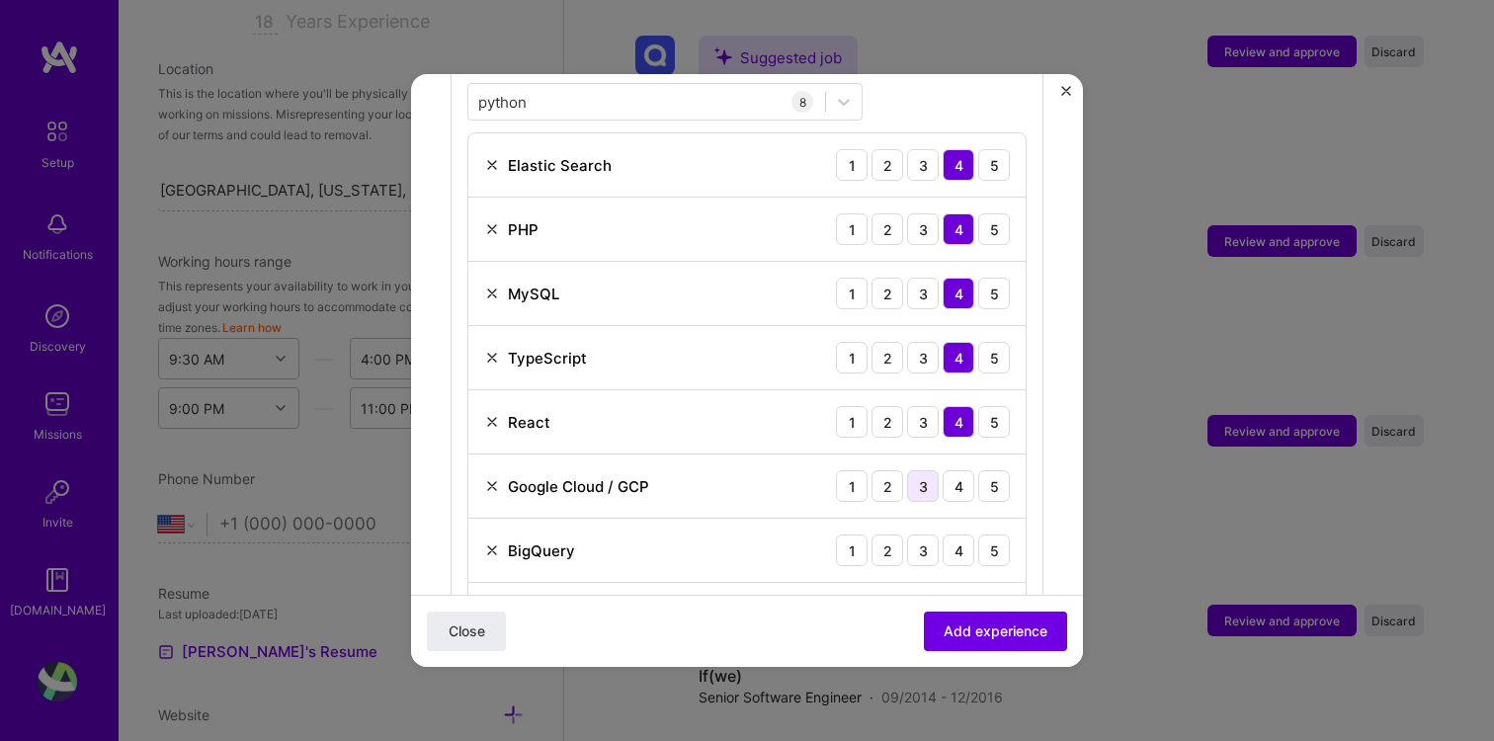
click at [920, 472] on div "3" at bounding box center [923, 486] width 32 height 32
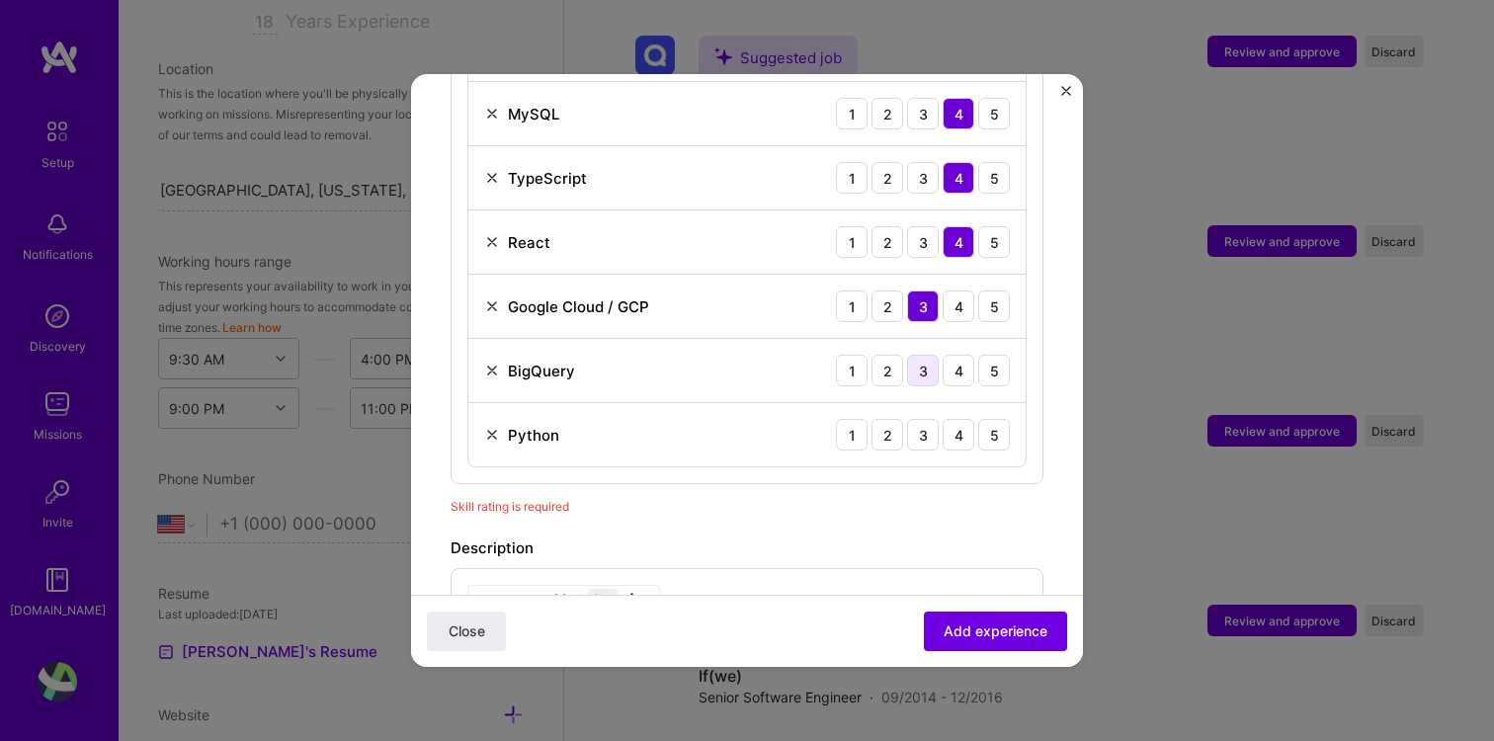
scroll to position [1055, 0]
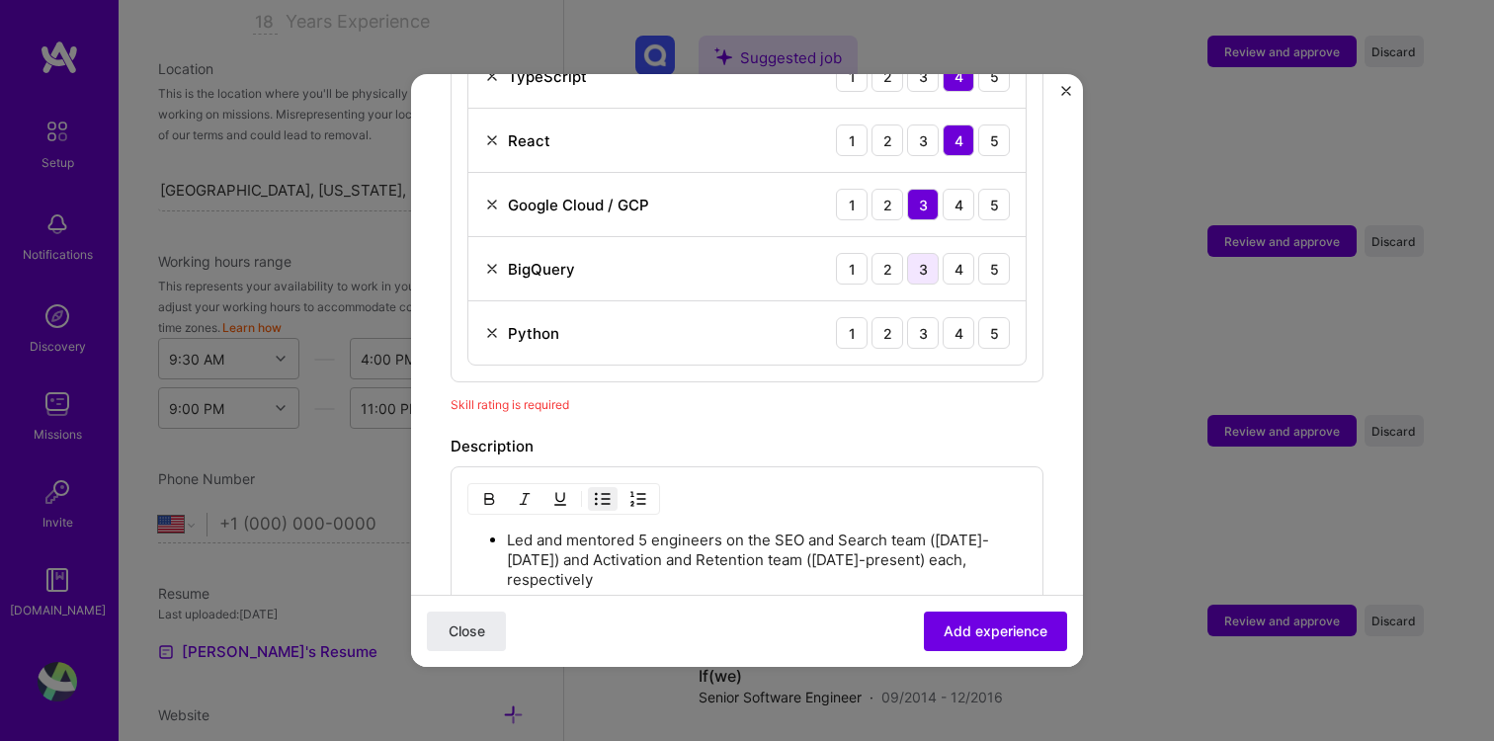
click at [933, 253] on div "3" at bounding box center [923, 269] width 32 height 32
click at [921, 317] on div "3" at bounding box center [923, 333] width 32 height 32
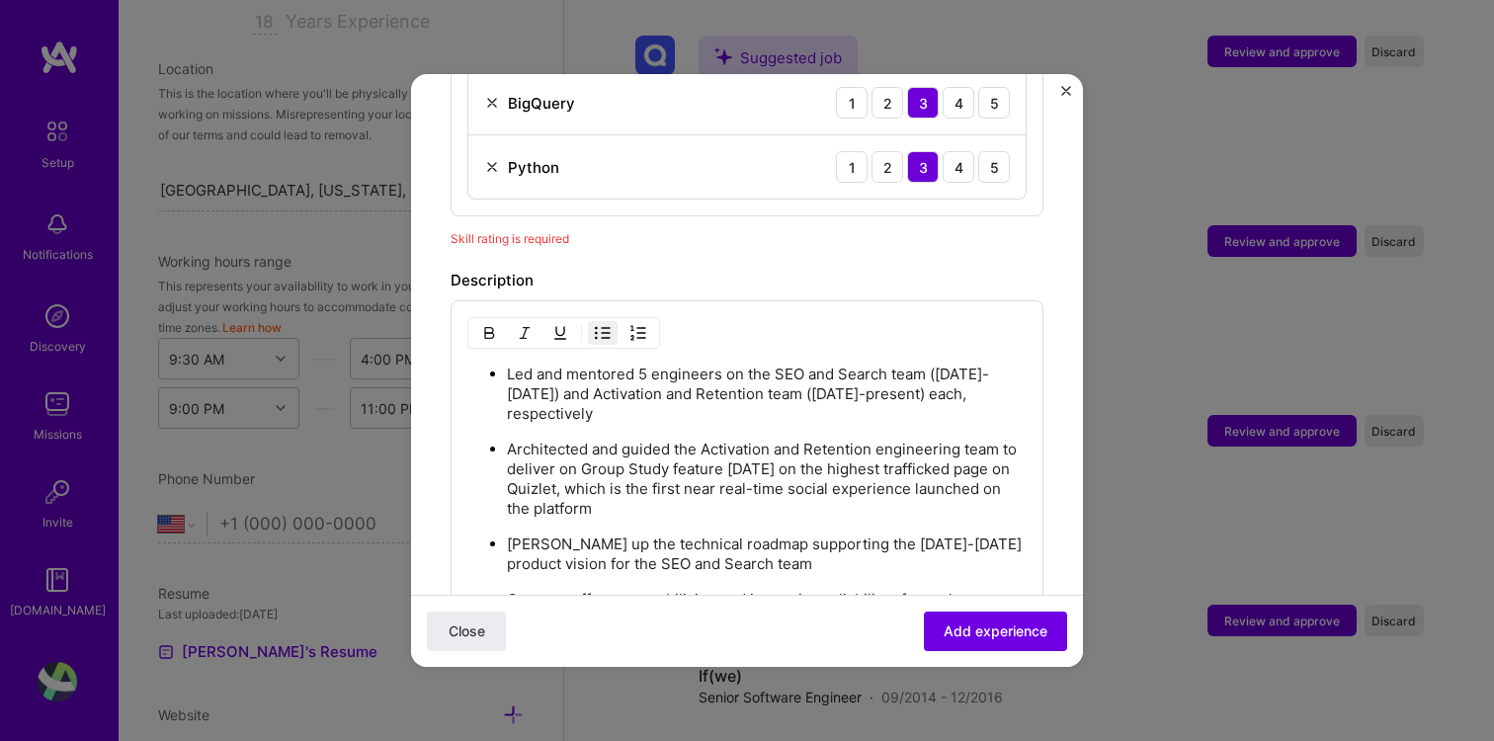
scroll to position [974, 0]
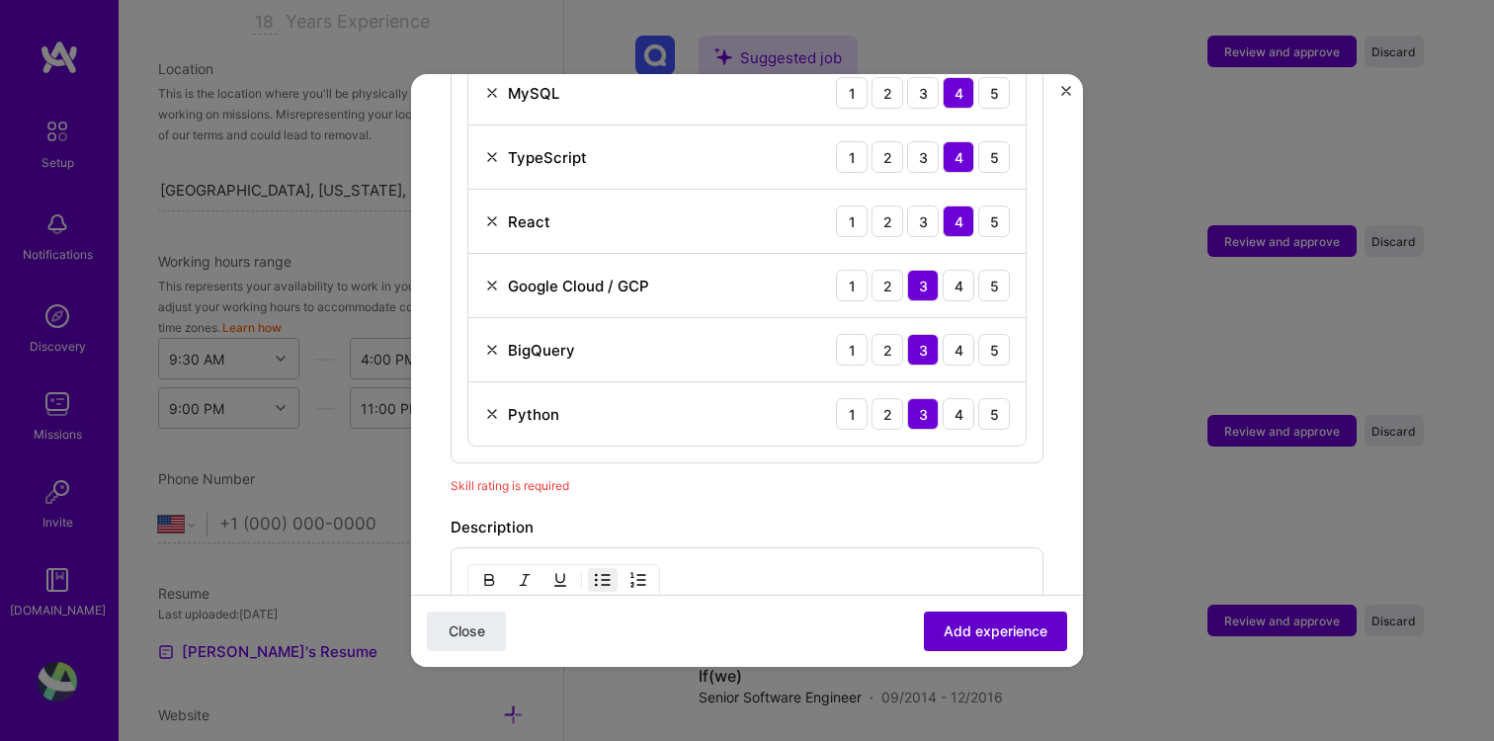
click at [993, 632] on span "Add experience" at bounding box center [996, 631] width 104 height 20
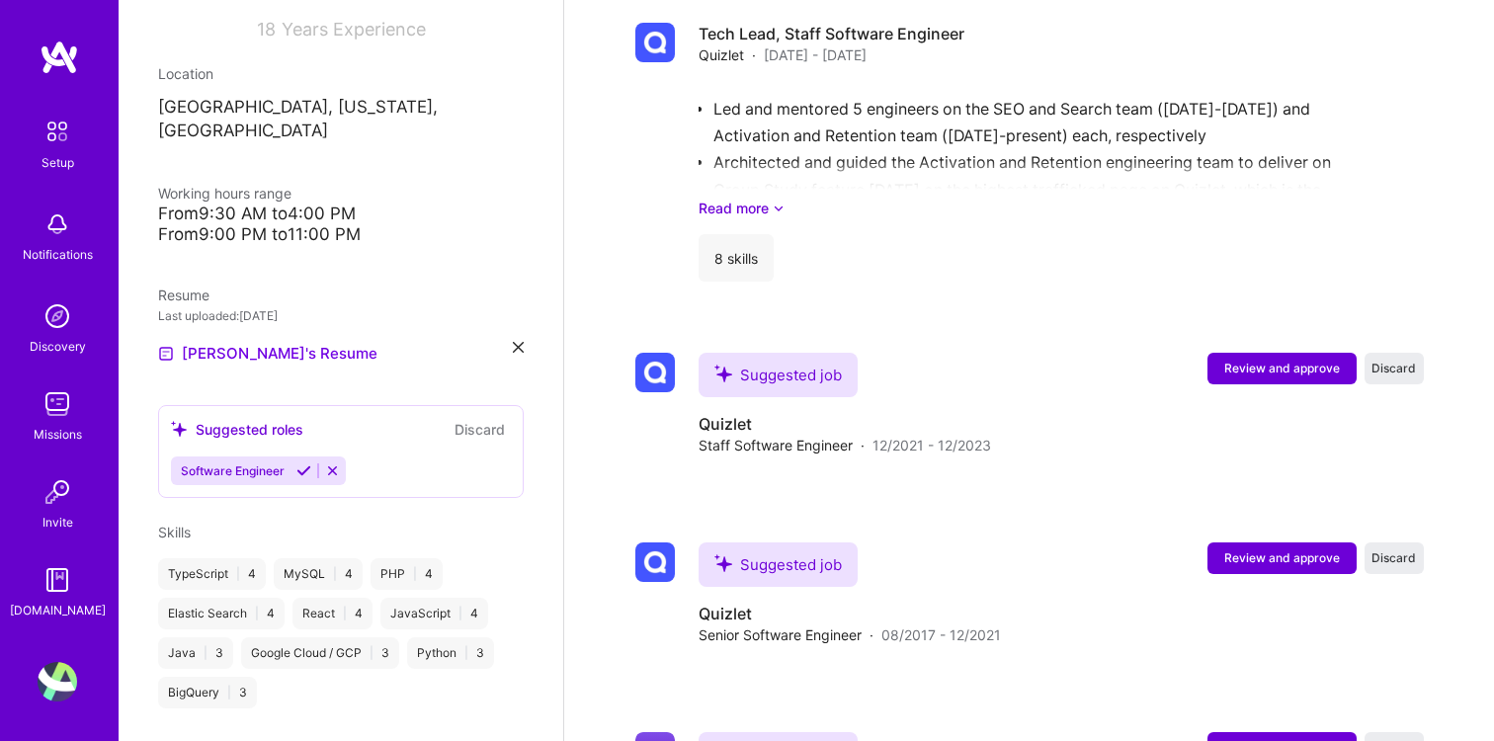
scroll to position [1560, 0]
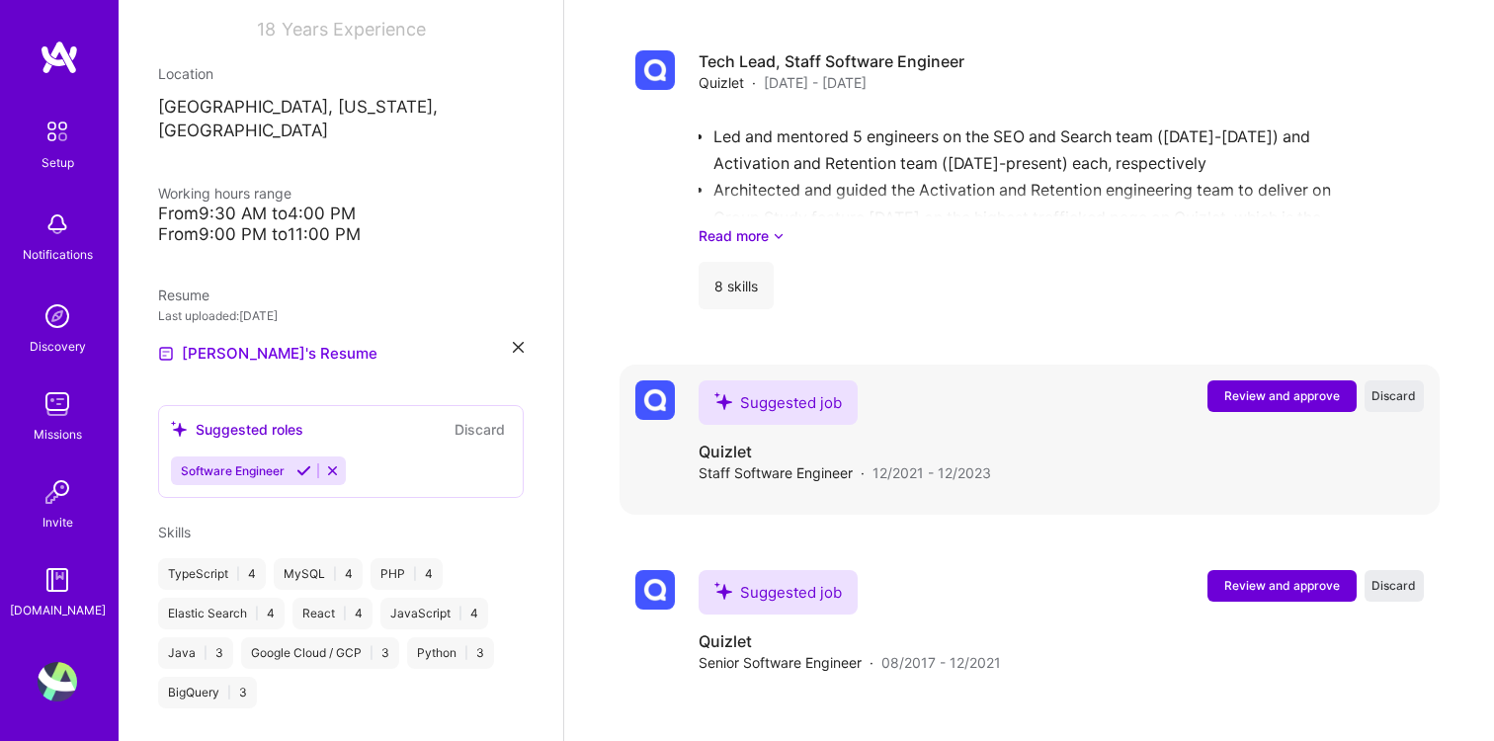
click at [1282, 387] on span "Review and approve" at bounding box center [1282, 395] width 116 height 17
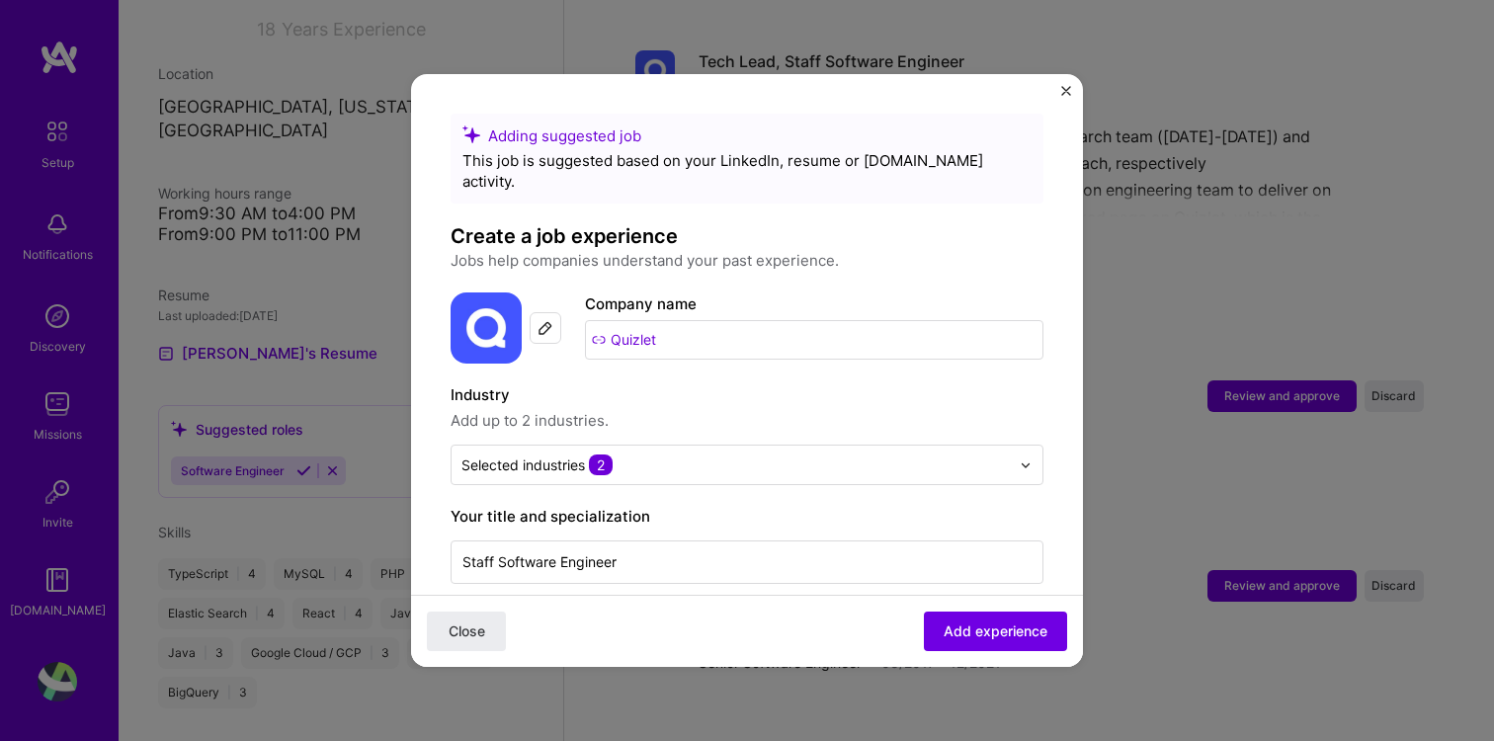
click at [1066, 88] on img "Close" at bounding box center [1066, 91] width 10 height 10
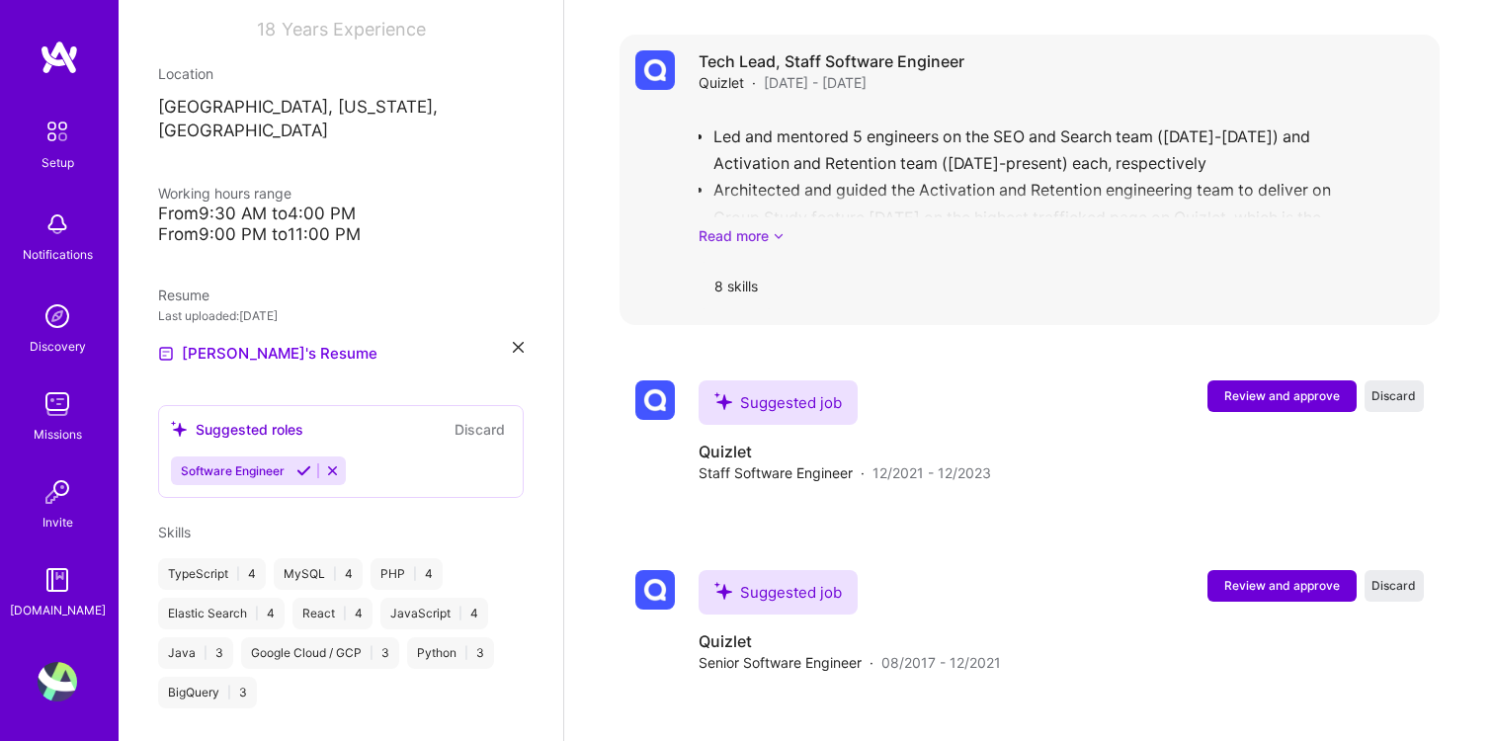
click at [759, 225] on link "Read more" at bounding box center [1061, 235] width 725 height 21
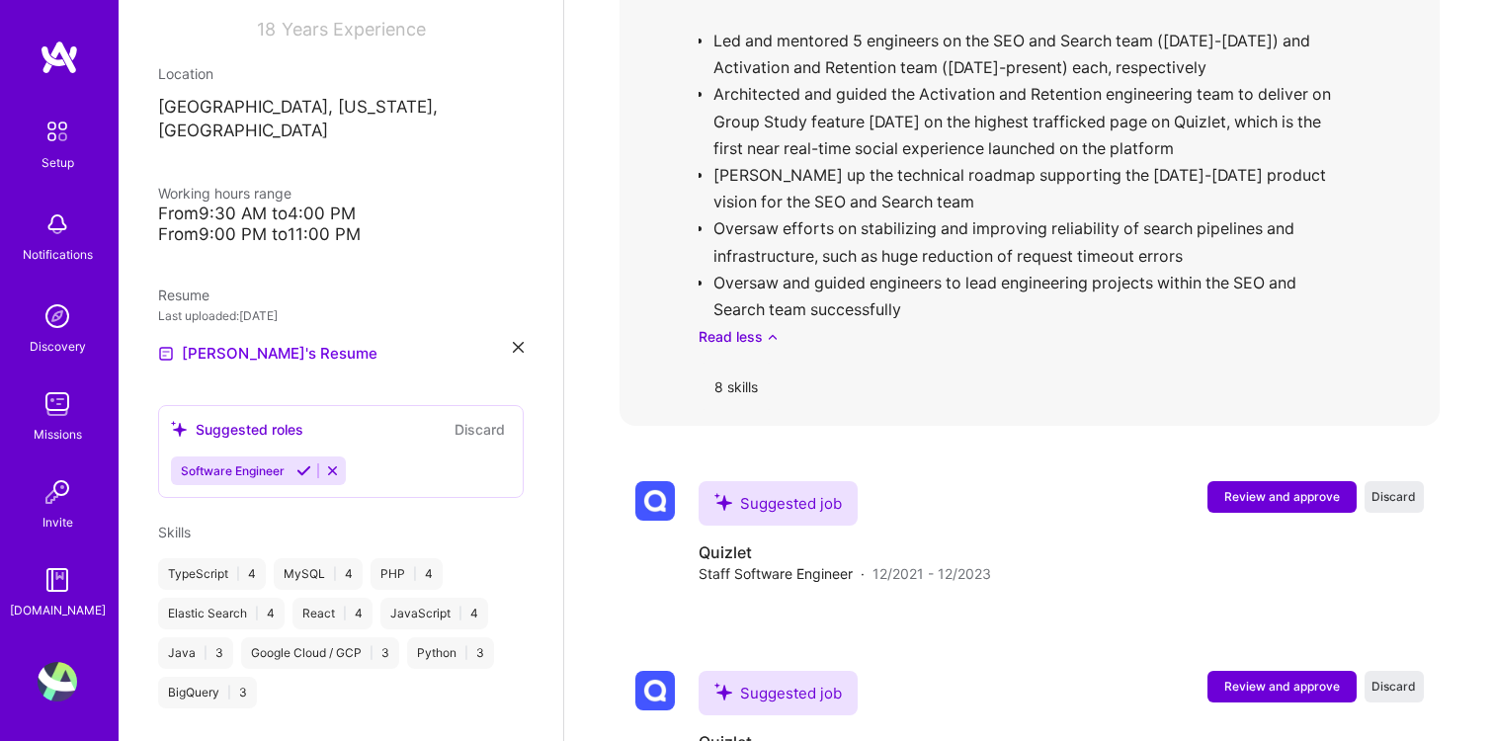
scroll to position [1710, 0]
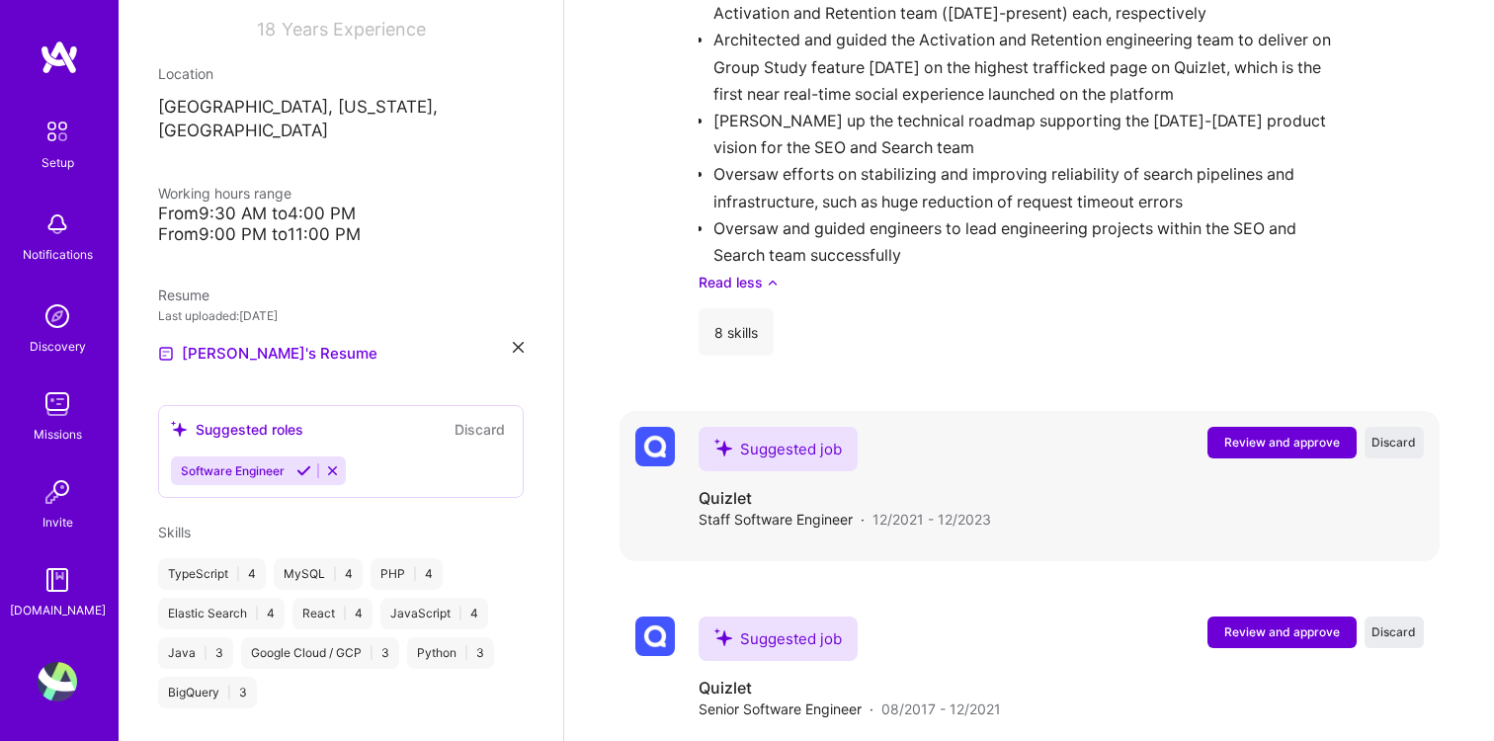
click at [1260, 434] on span "Review and approve" at bounding box center [1282, 442] width 116 height 17
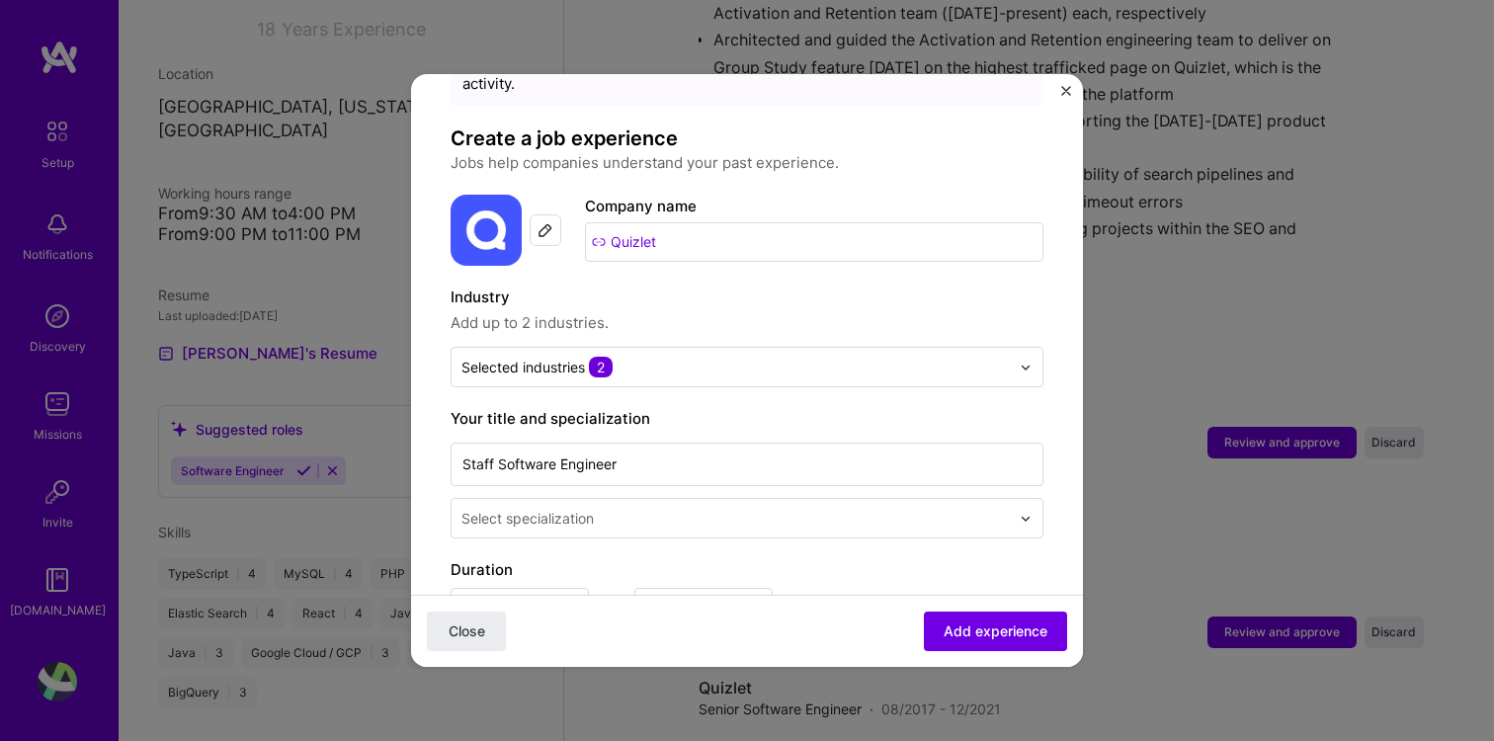
scroll to position [150, 0]
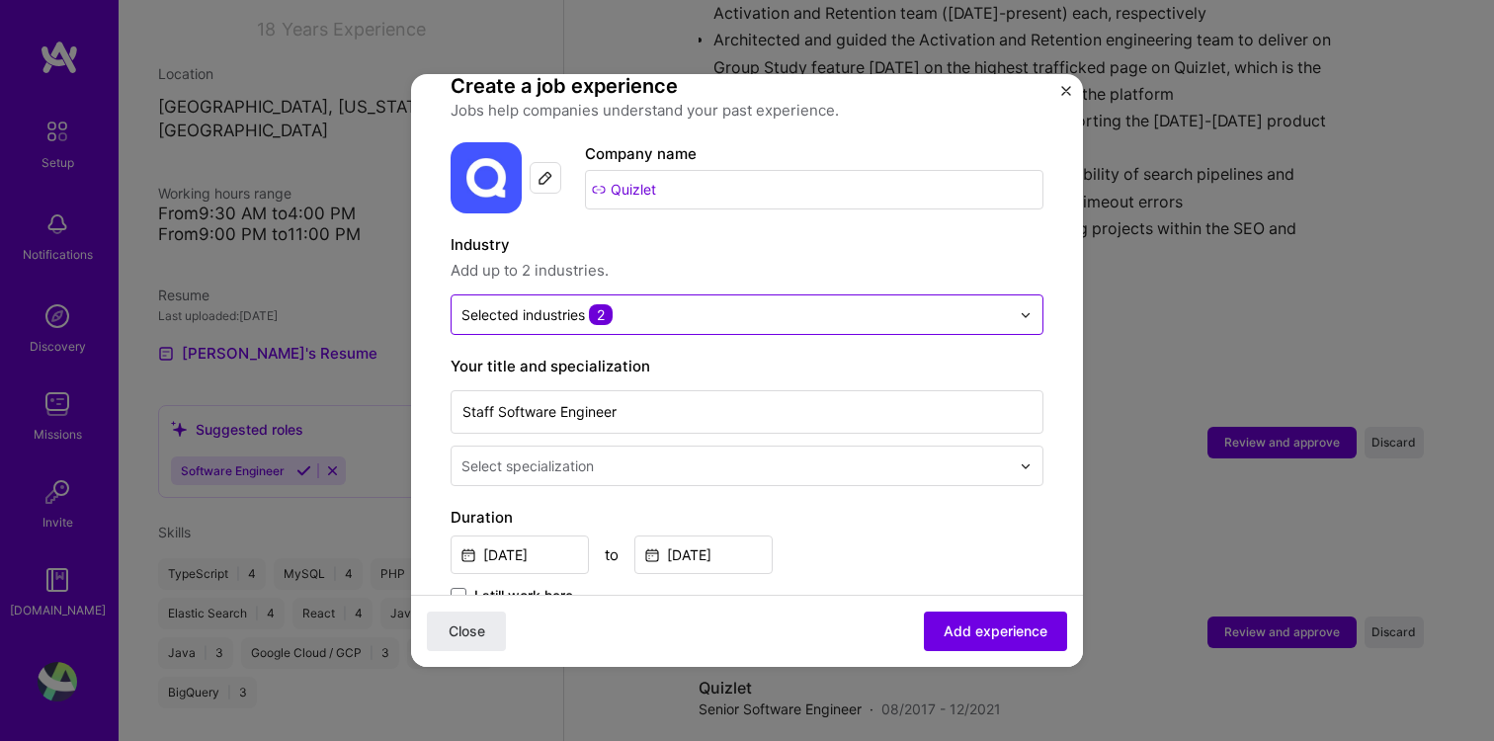
click at [691, 304] on input "text" at bounding box center [735, 314] width 548 height 21
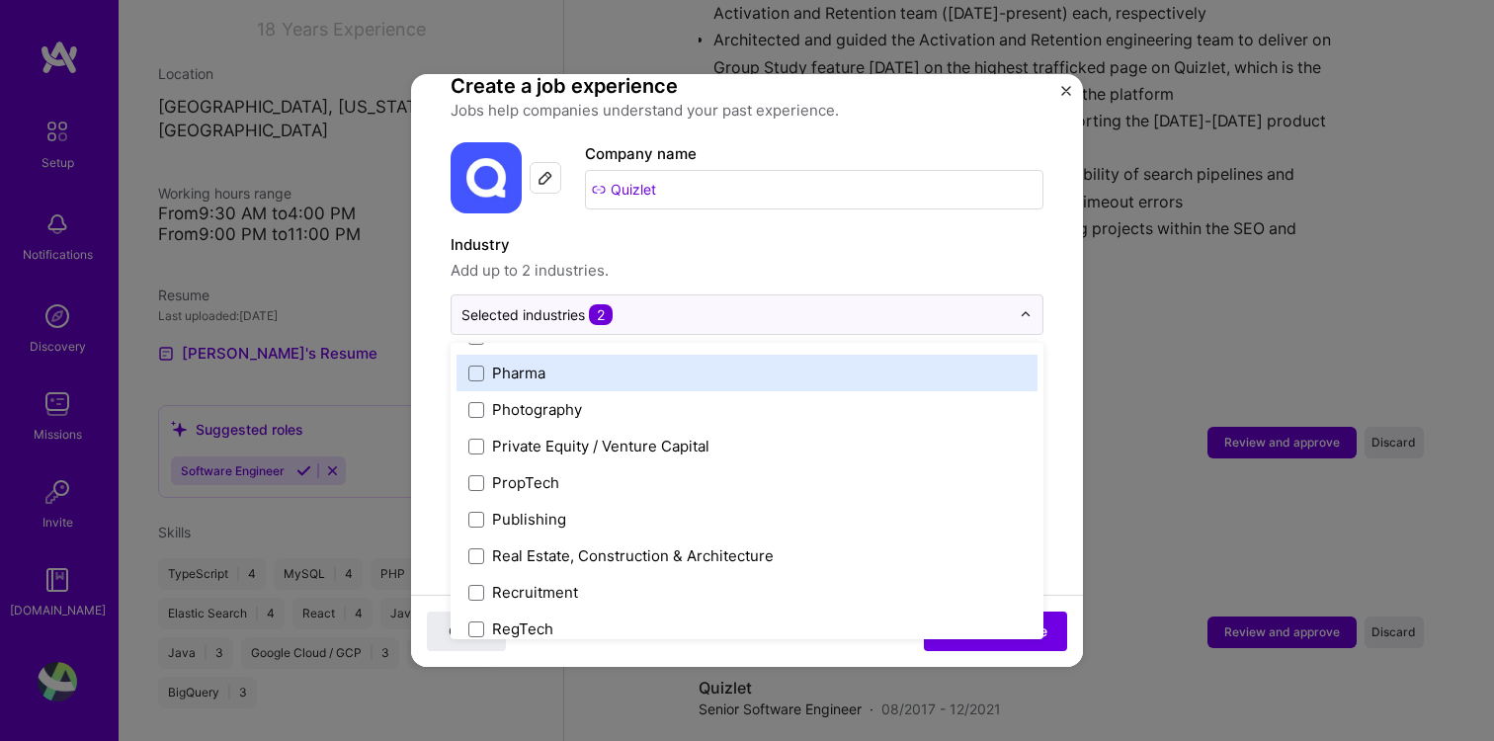
scroll to position [3692, 0]
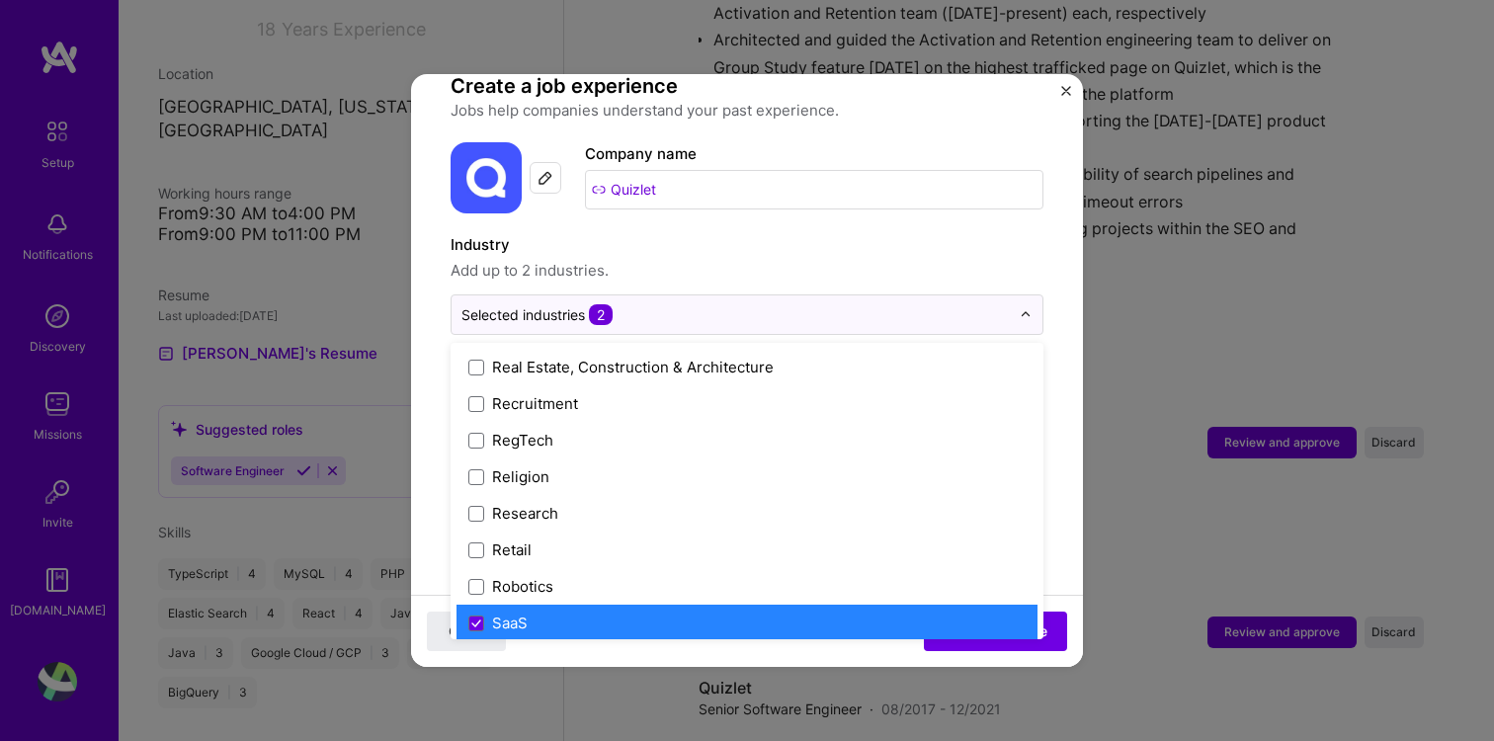
click at [505, 613] on div "SaaS" at bounding box center [510, 623] width 36 height 21
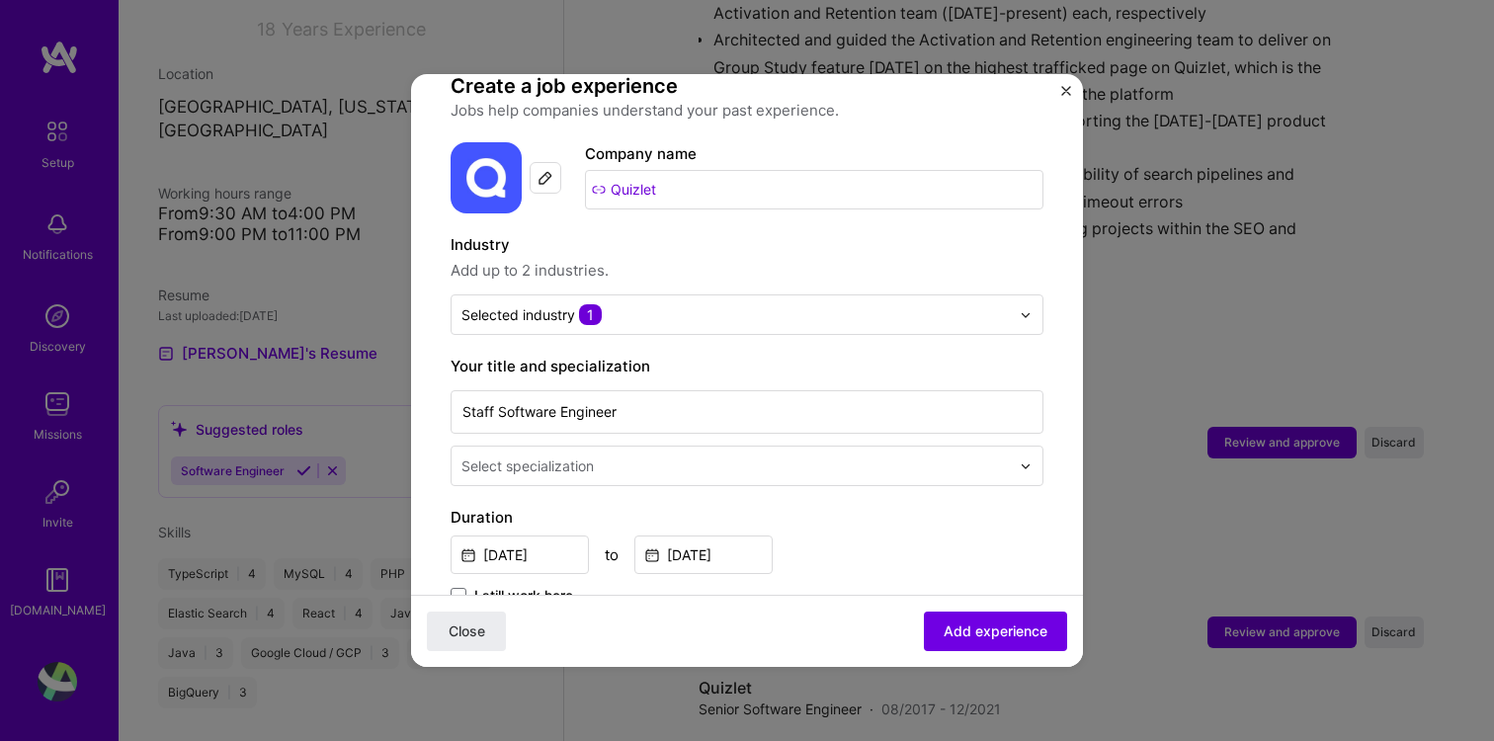
click at [721, 263] on div "Industry Add up to 2 industries. Selected industry 1" at bounding box center [747, 284] width 593 height 102
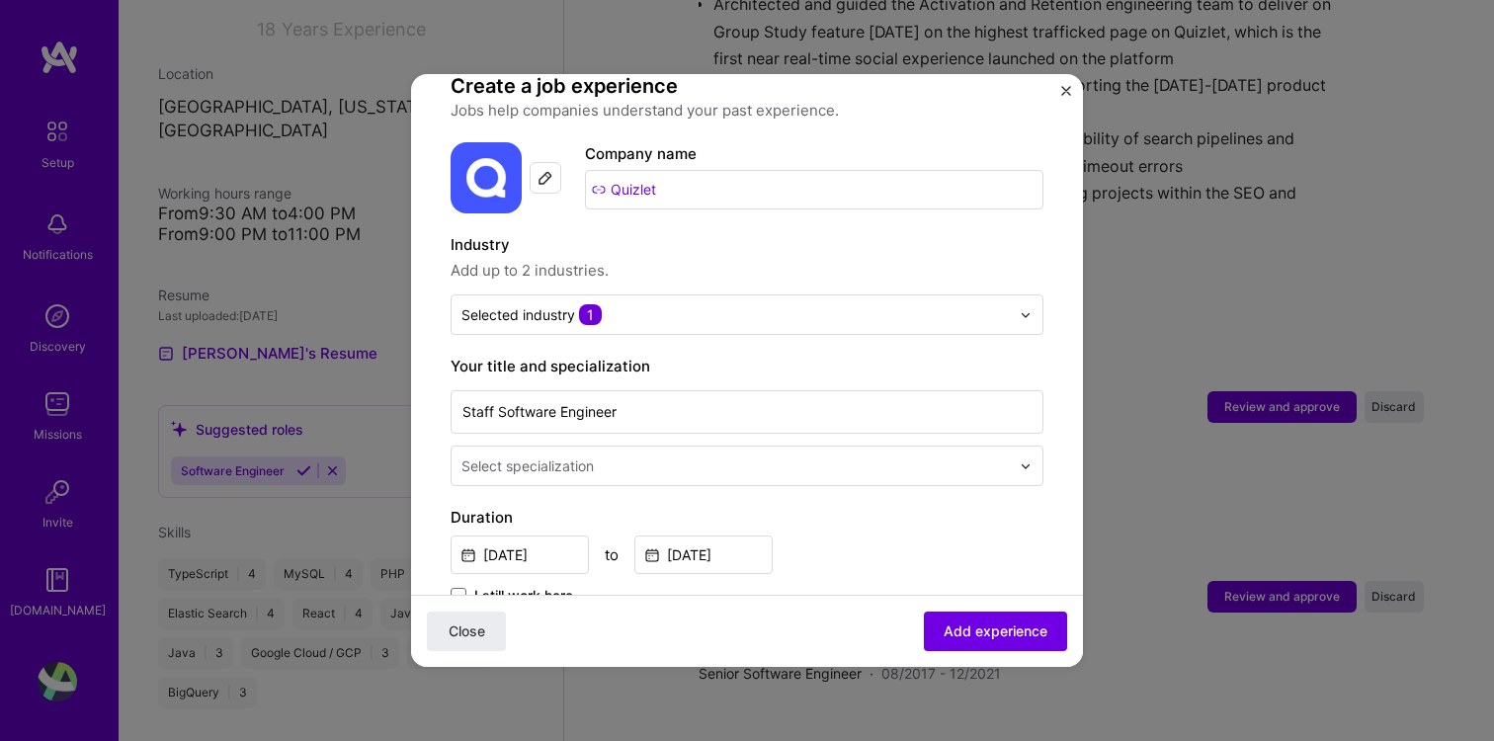
click at [641, 455] on input "text" at bounding box center [737, 465] width 552 height 21
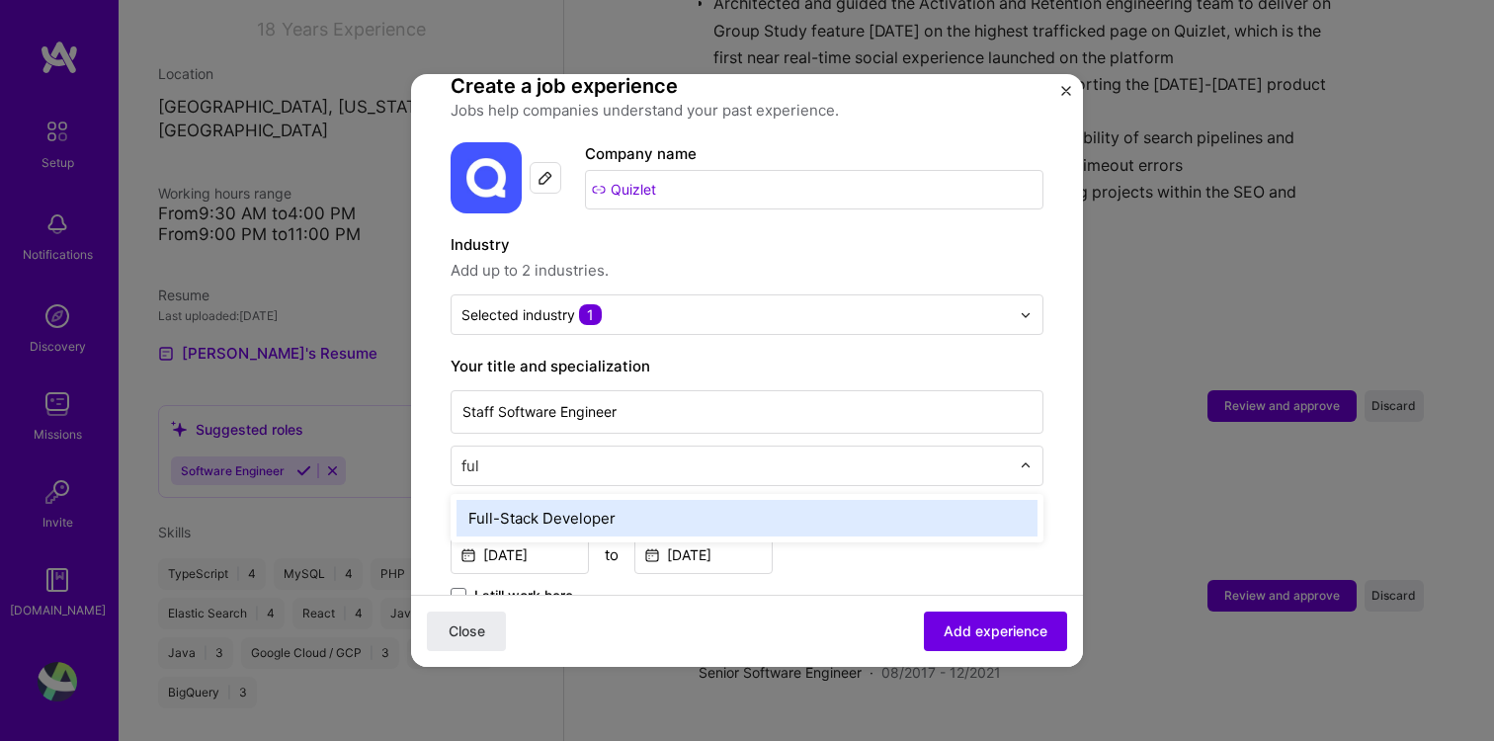
type input "full"
click at [647, 500] on div "Full-Stack Developer" at bounding box center [746, 518] width 581 height 37
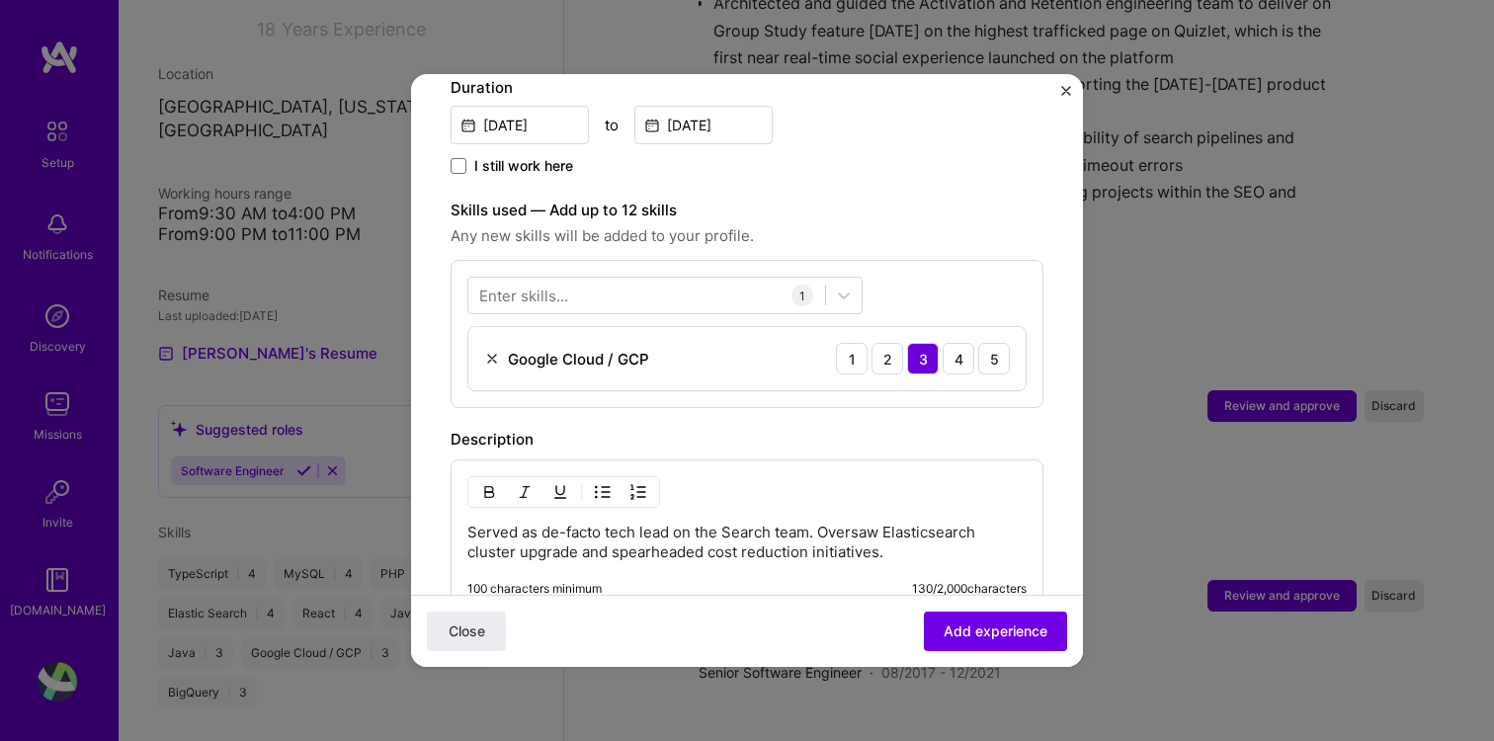
scroll to position [651, 0]
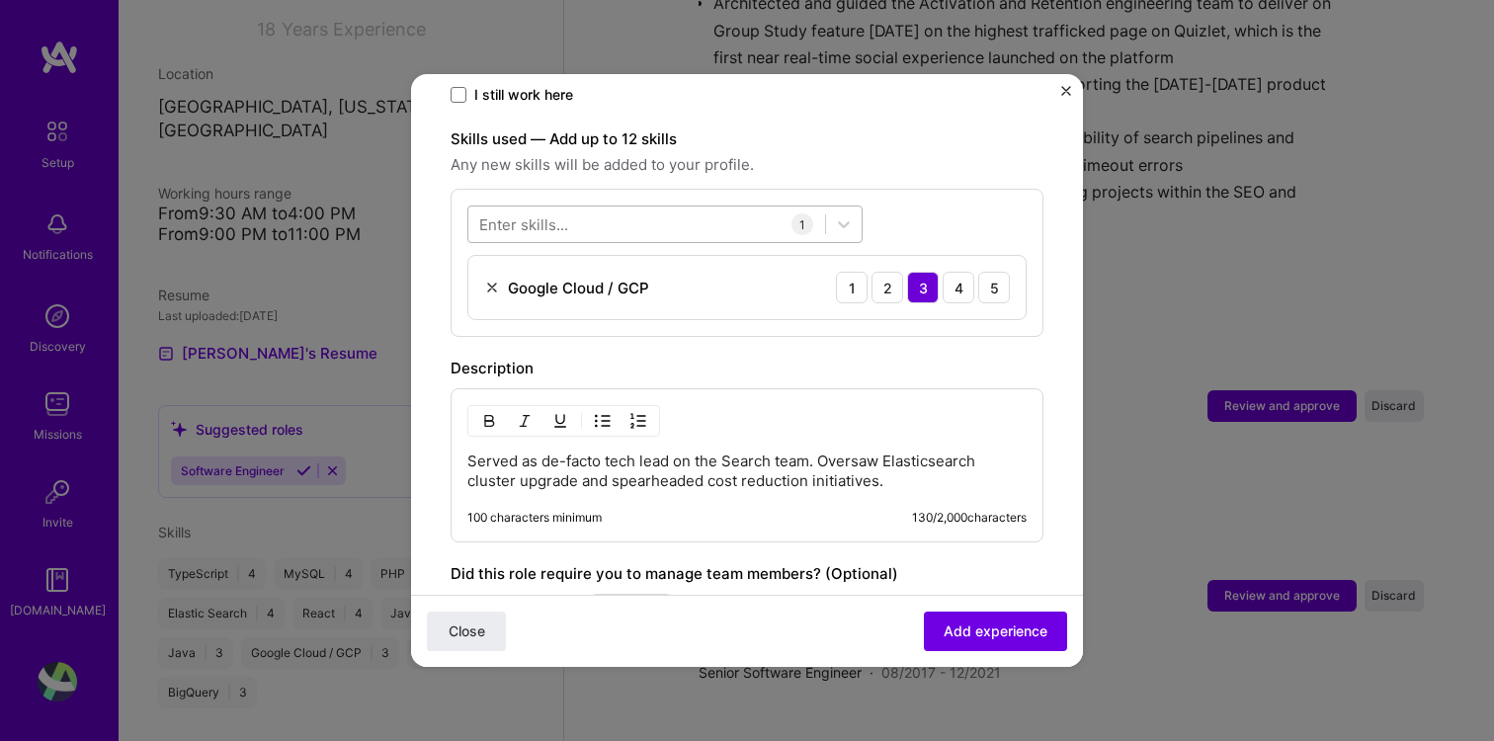
click at [605, 208] on div at bounding box center [646, 224] width 357 height 33
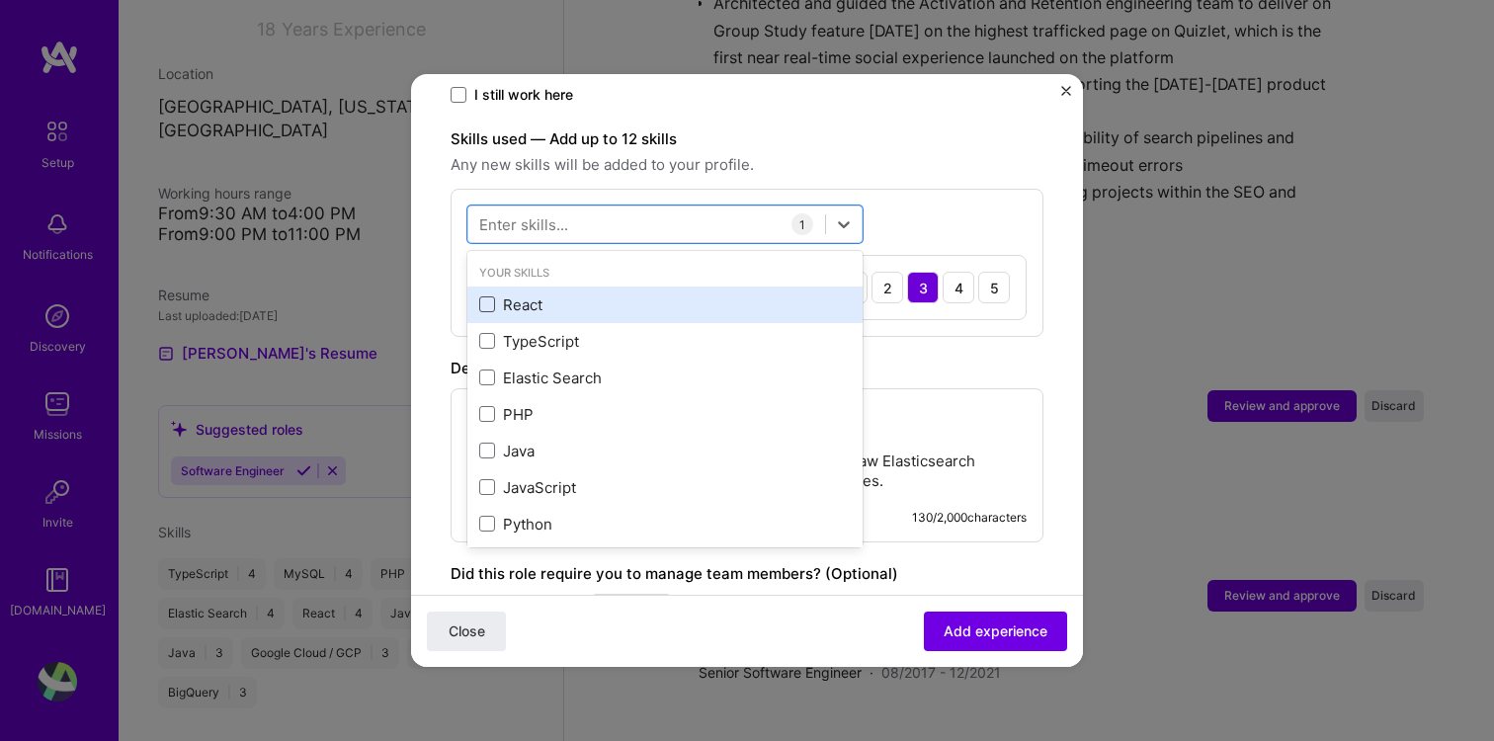
click at [490, 296] on span at bounding box center [487, 304] width 16 height 16
click at [0, 0] on input "checkbox" at bounding box center [0, 0] width 0 height 0
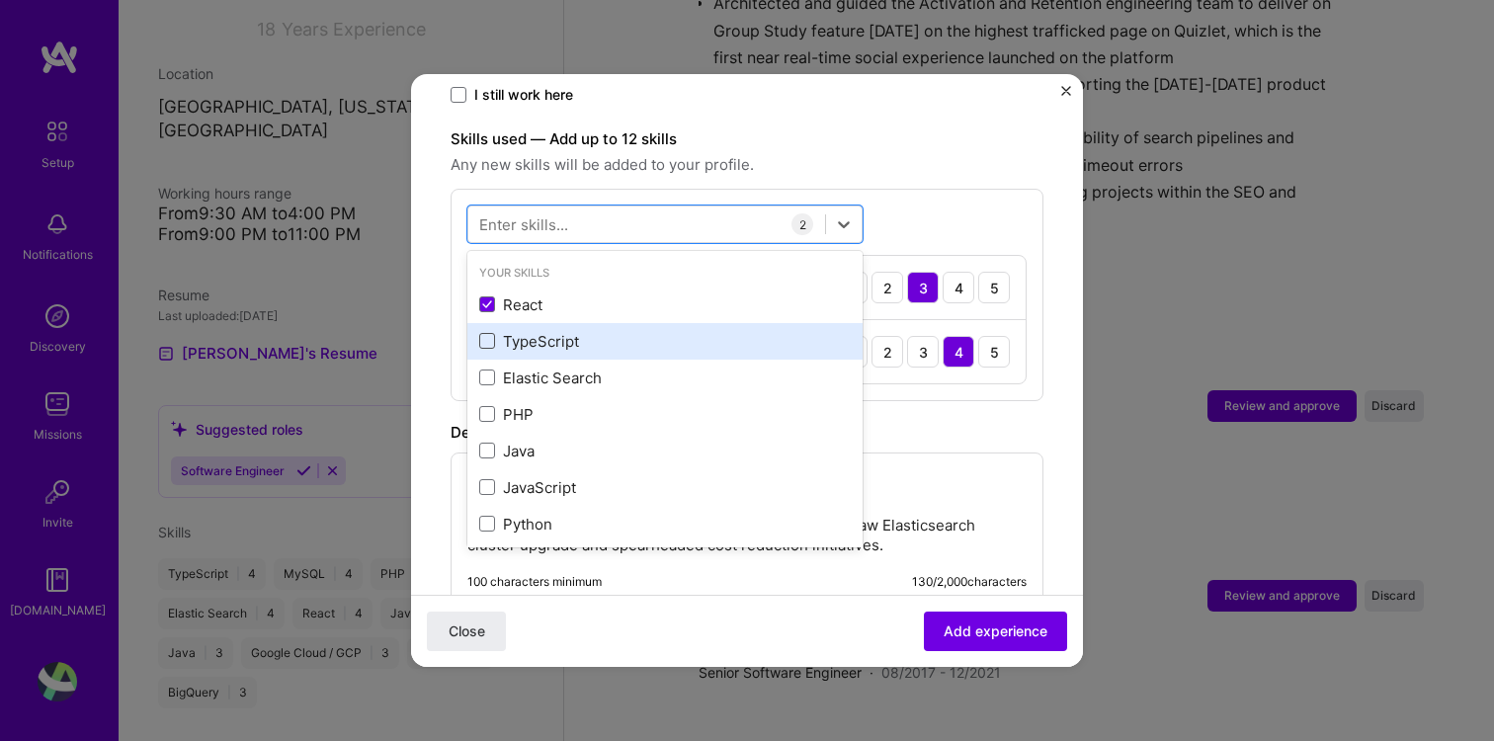
click at [486, 333] on span at bounding box center [487, 341] width 16 height 16
click at [0, 0] on input "checkbox" at bounding box center [0, 0] width 0 height 0
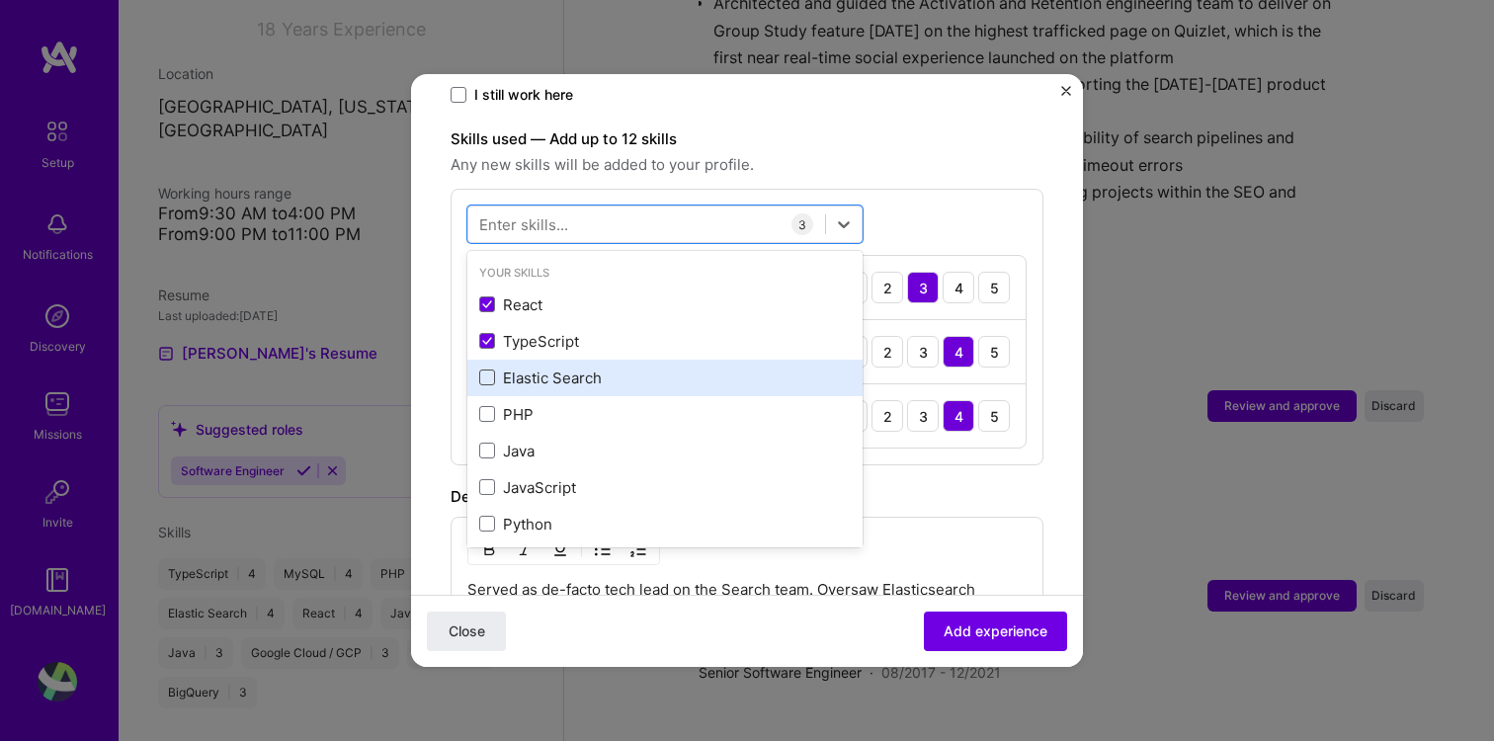
click at [486, 370] on span at bounding box center [487, 378] width 16 height 16
click at [0, 0] on input "checkbox" at bounding box center [0, 0] width 0 height 0
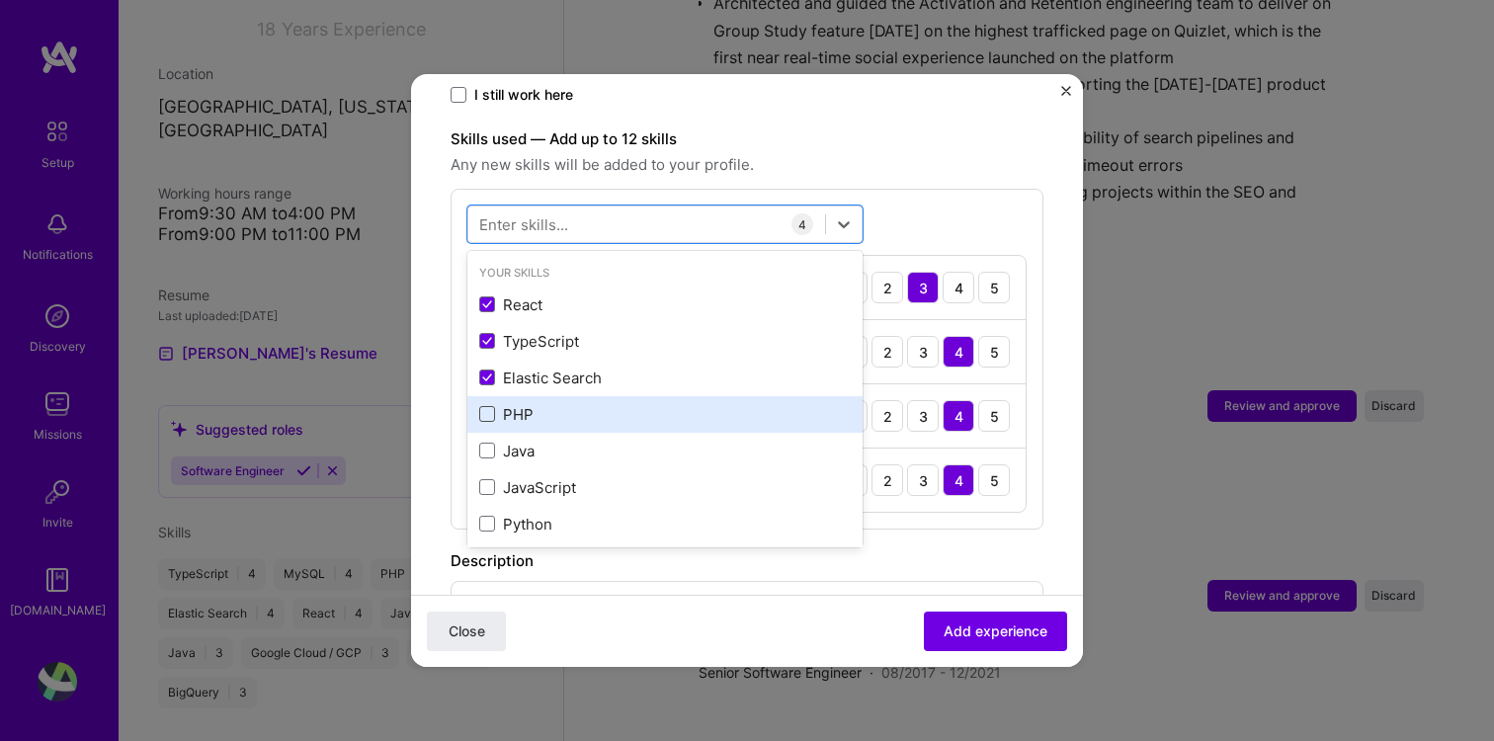
click at [488, 406] on span at bounding box center [487, 414] width 16 height 16
click at [0, 0] on input "checkbox" at bounding box center [0, 0] width 0 height 0
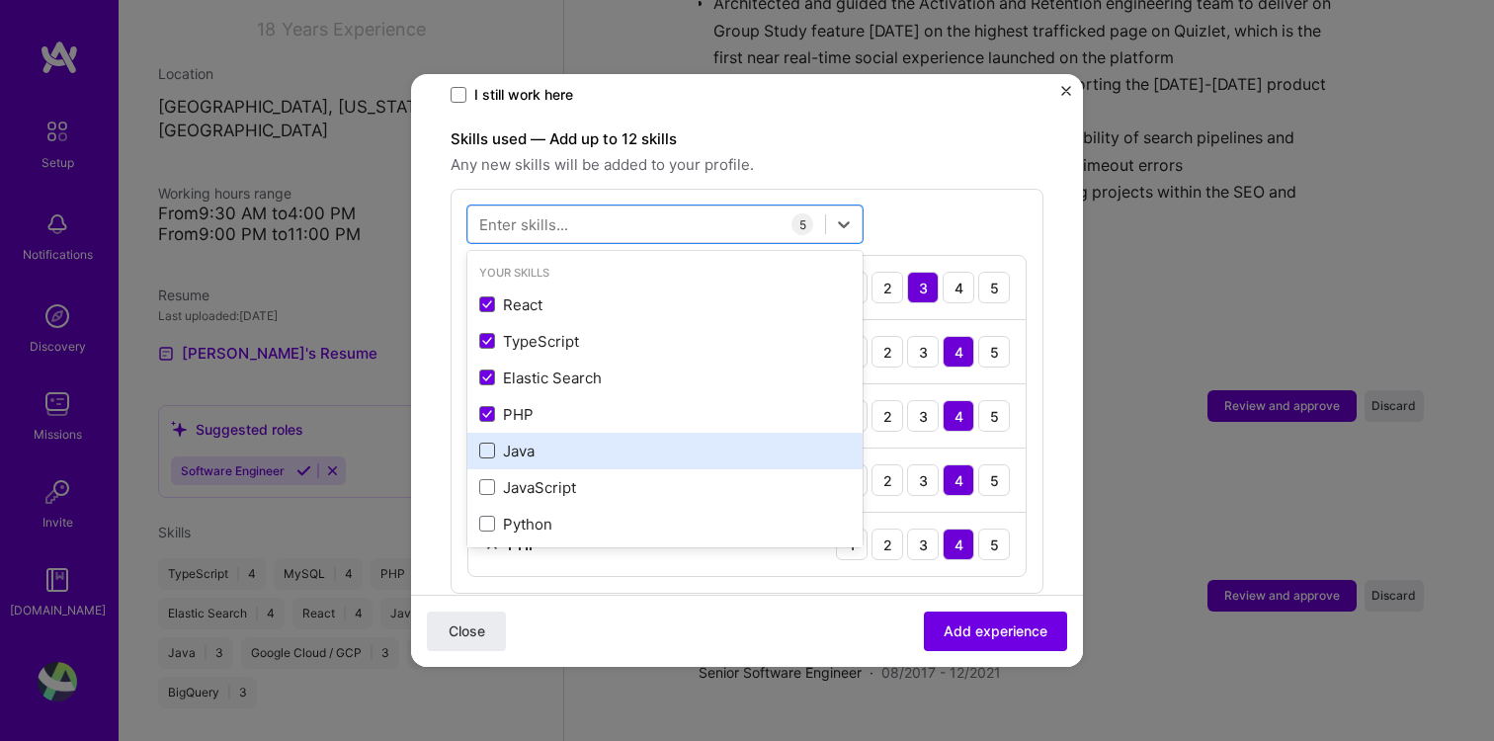
click at [490, 443] on span at bounding box center [487, 451] width 16 height 16
click at [0, 0] on input "checkbox" at bounding box center [0, 0] width 0 height 0
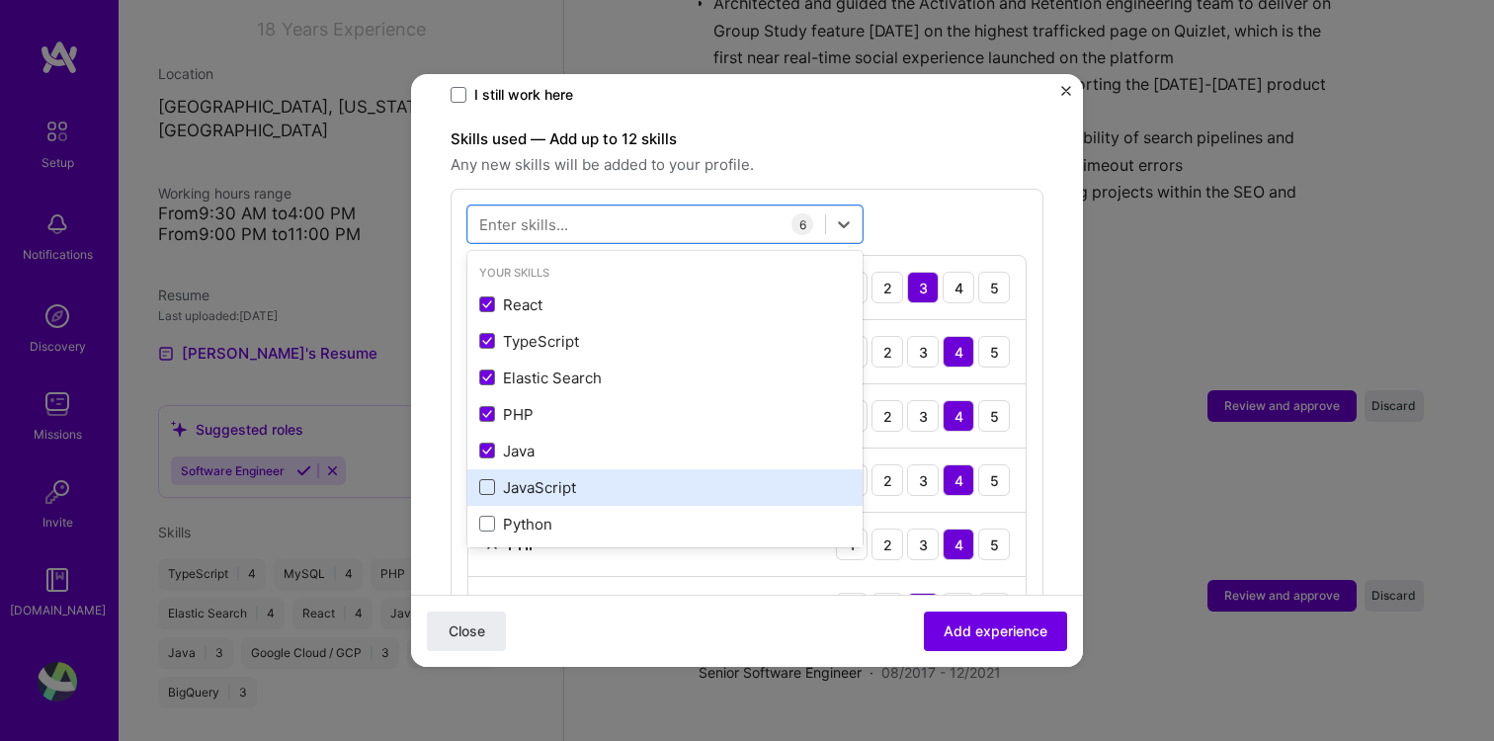
click at [490, 479] on span at bounding box center [487, 487] width 16 height 16
click at [0, 0] on input "checkbox" at bounding box center [0, 0] width 0 height 0
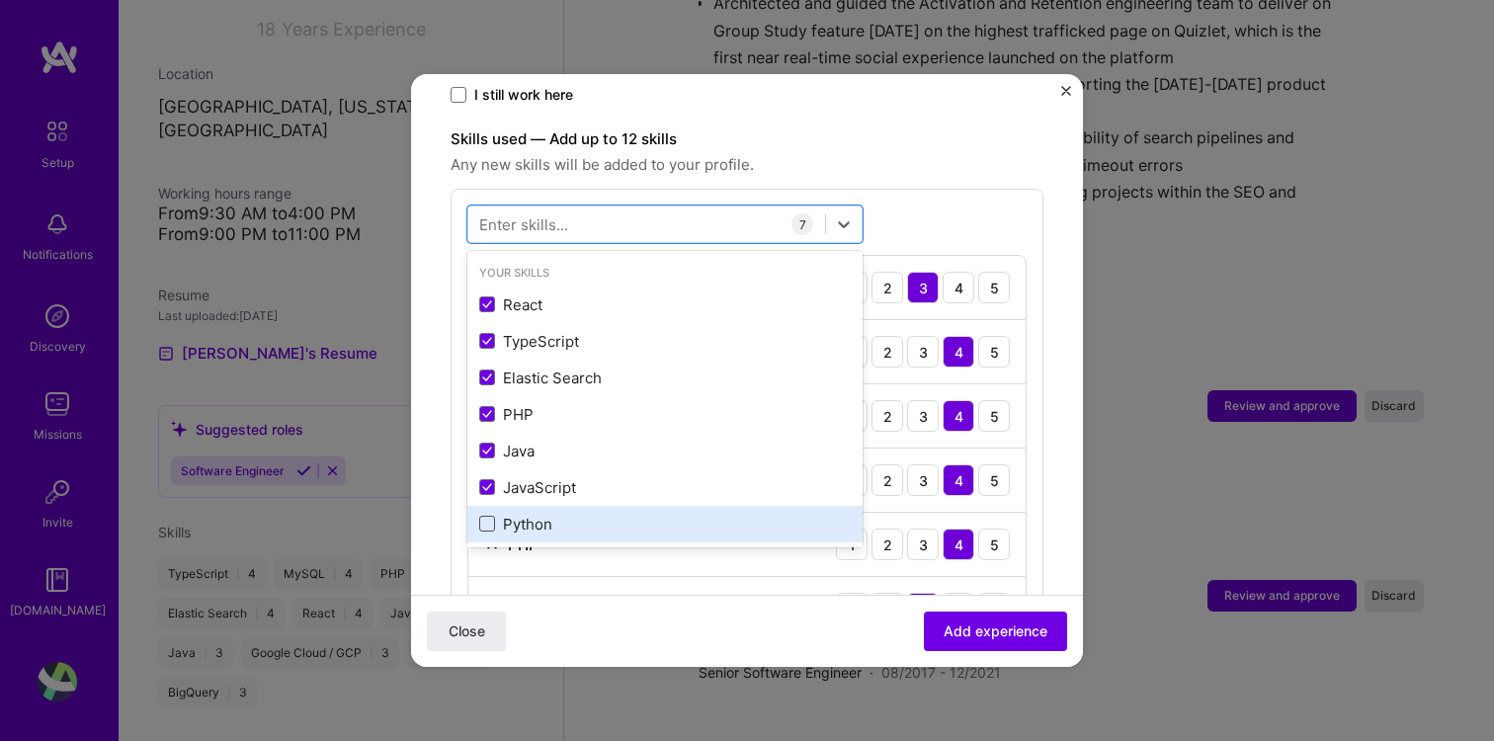
click at [485, 516] on span at bounding box center [487, 524] width 16 height 16
click at [0, 0] on input "checkbox" at bounding box center [0, 0] width 0 height 0
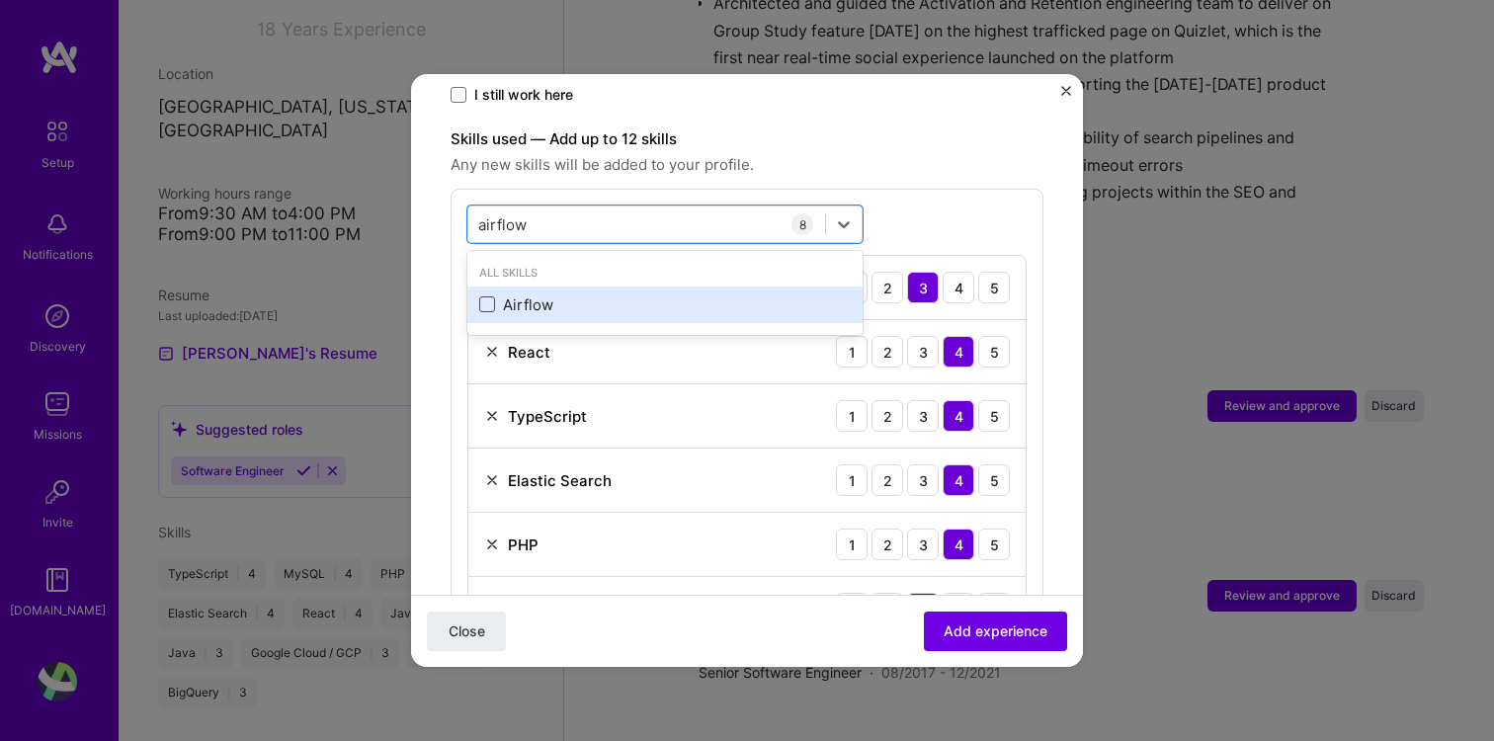
click at [491, 296] on span at bounding box center [487, 304] width 16 height 16
click at [0, 0] on input "checkbox" at bounding box center [0, 0] width 0 height 0
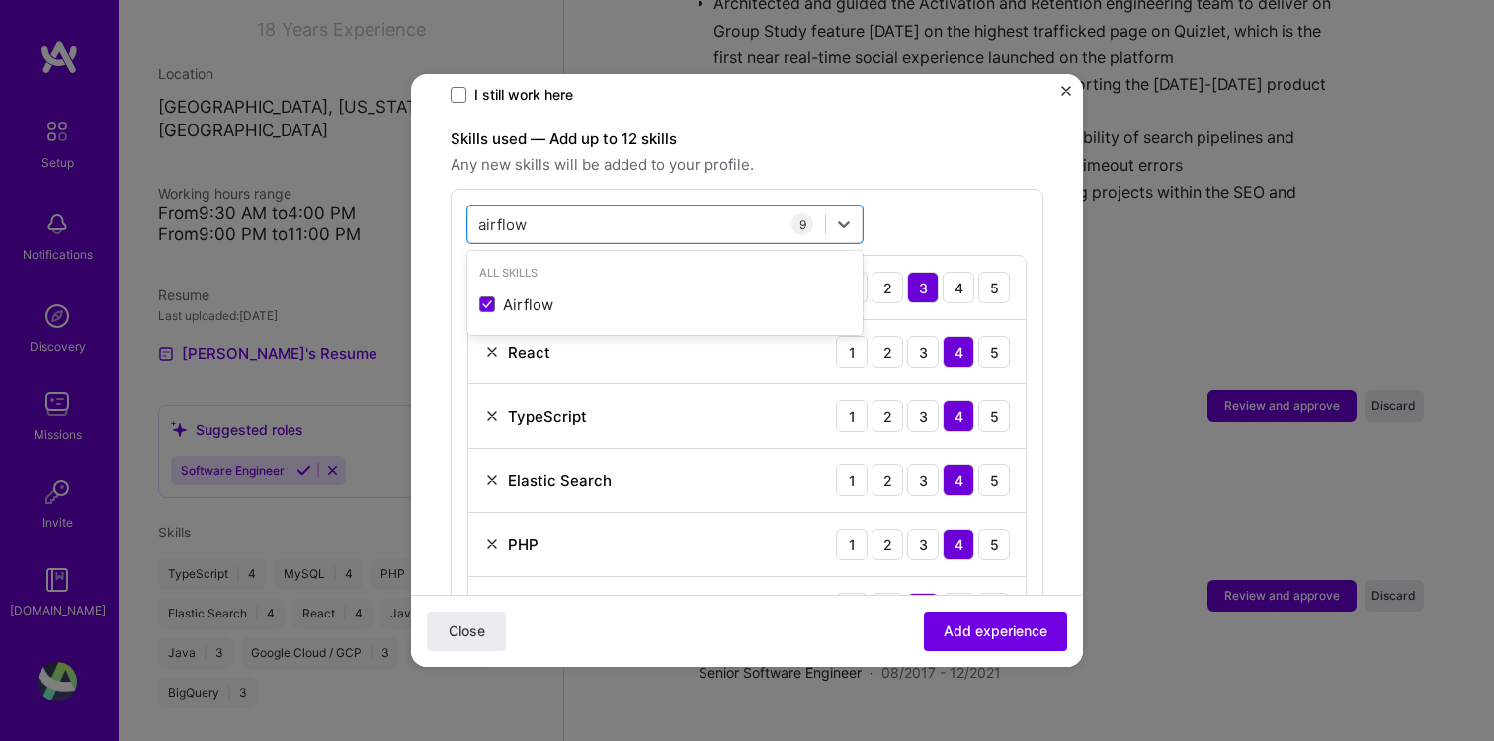
type input "airflow"
click at [909, 154] on span "Any new skills will be added to your profile." at bounding box center [747, 165] width 593 height 24
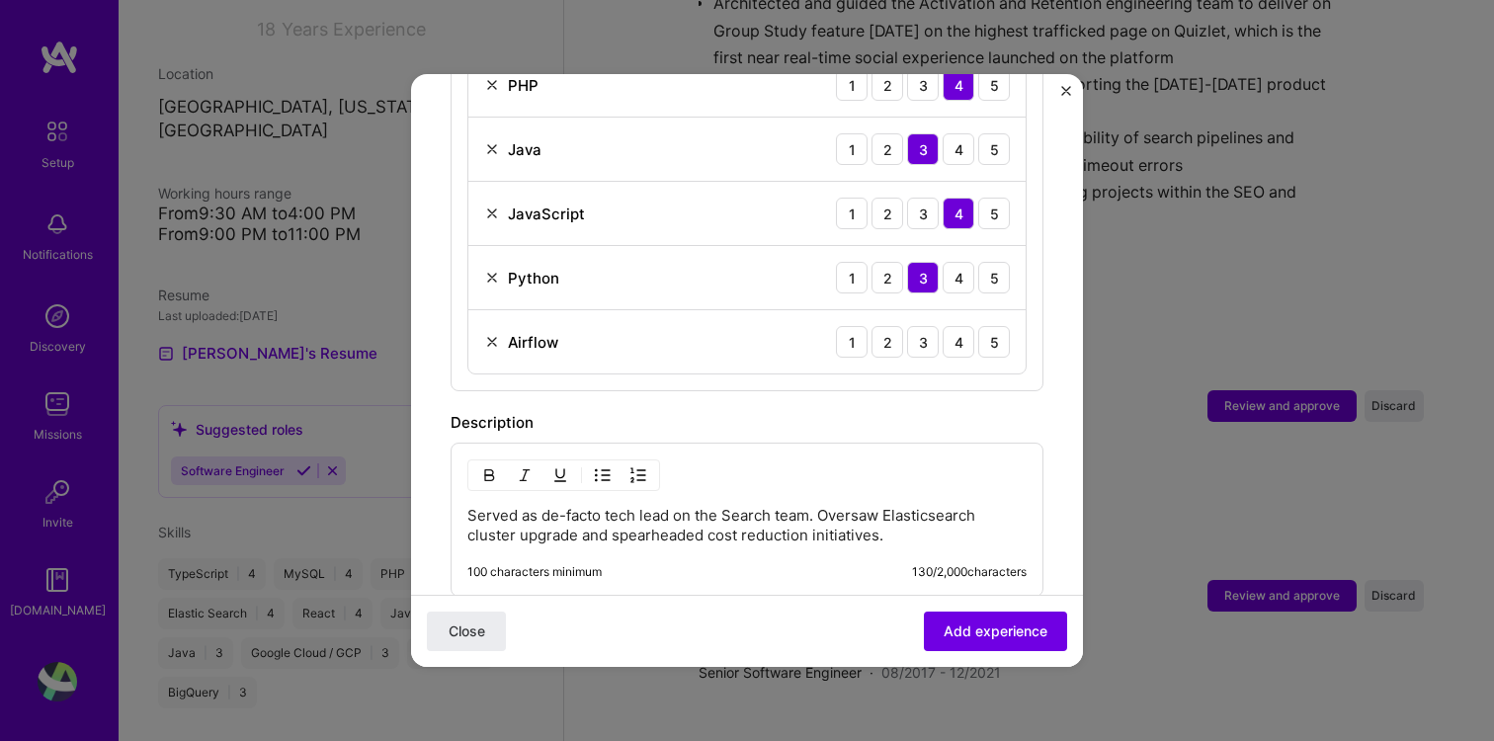
scroll to position [1141, 0]
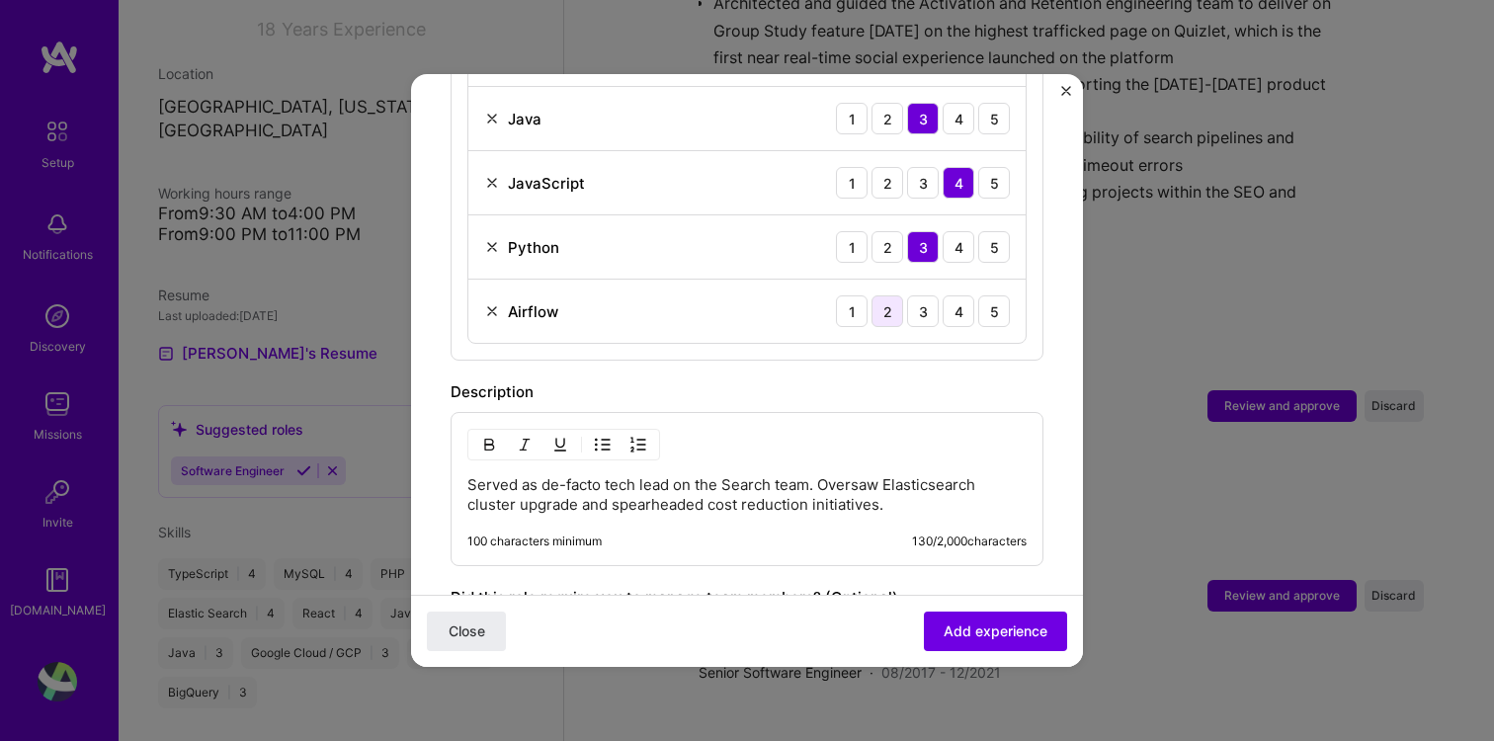
click at [889, 295] on div "2" at bounding box center [887, 311] width 32 height 32
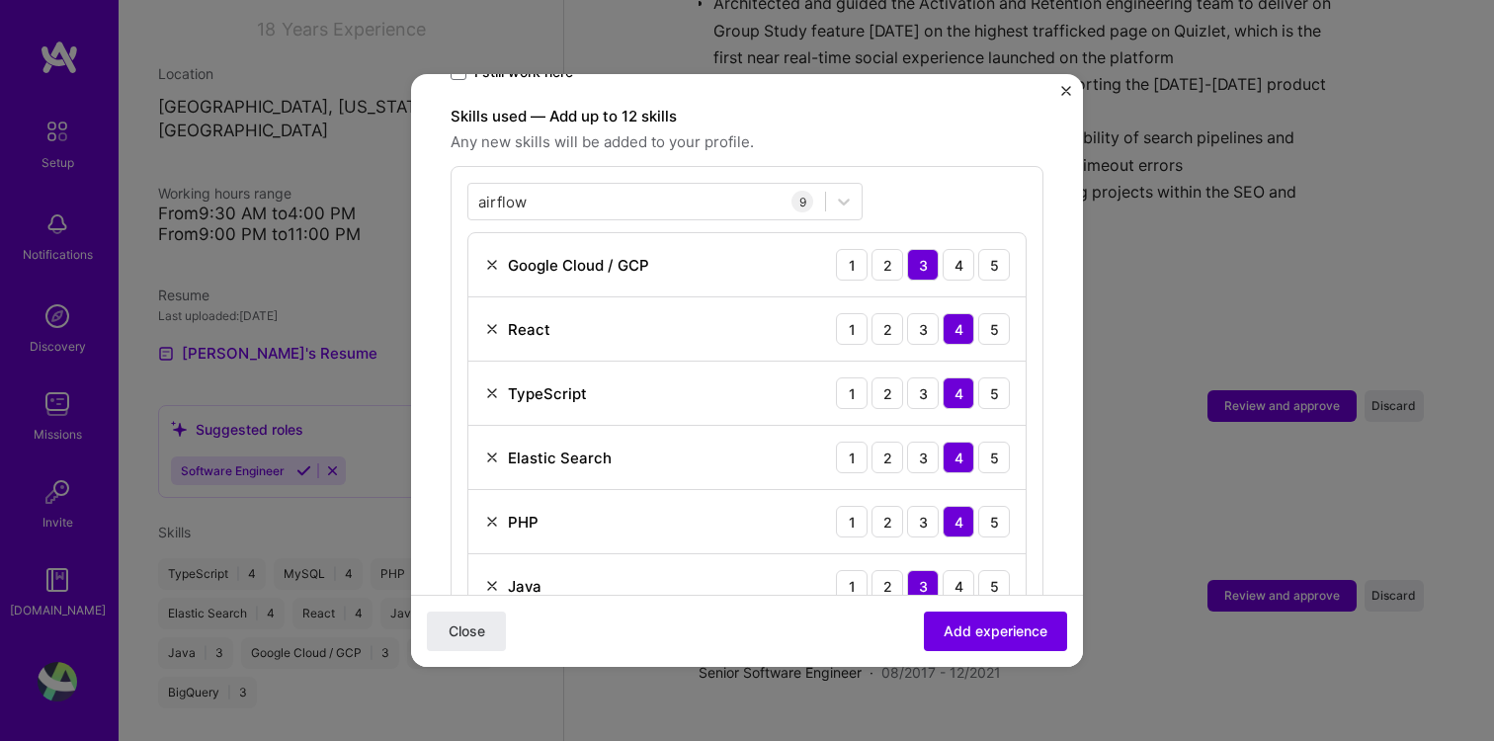
scroll to position [560, 0]
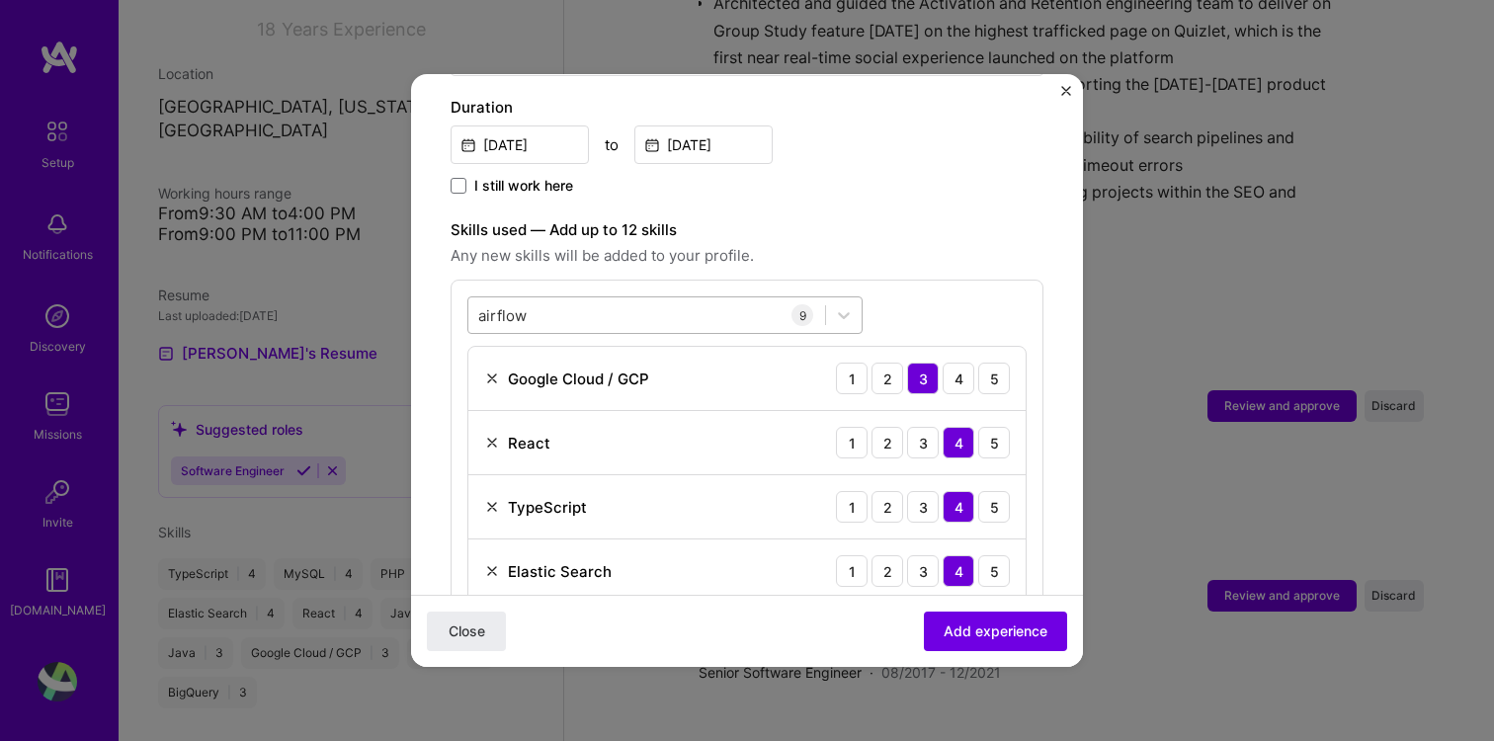
click at [676, 310] on div "airflow airflow" at bounding box center [664, 315] width 395 height 38
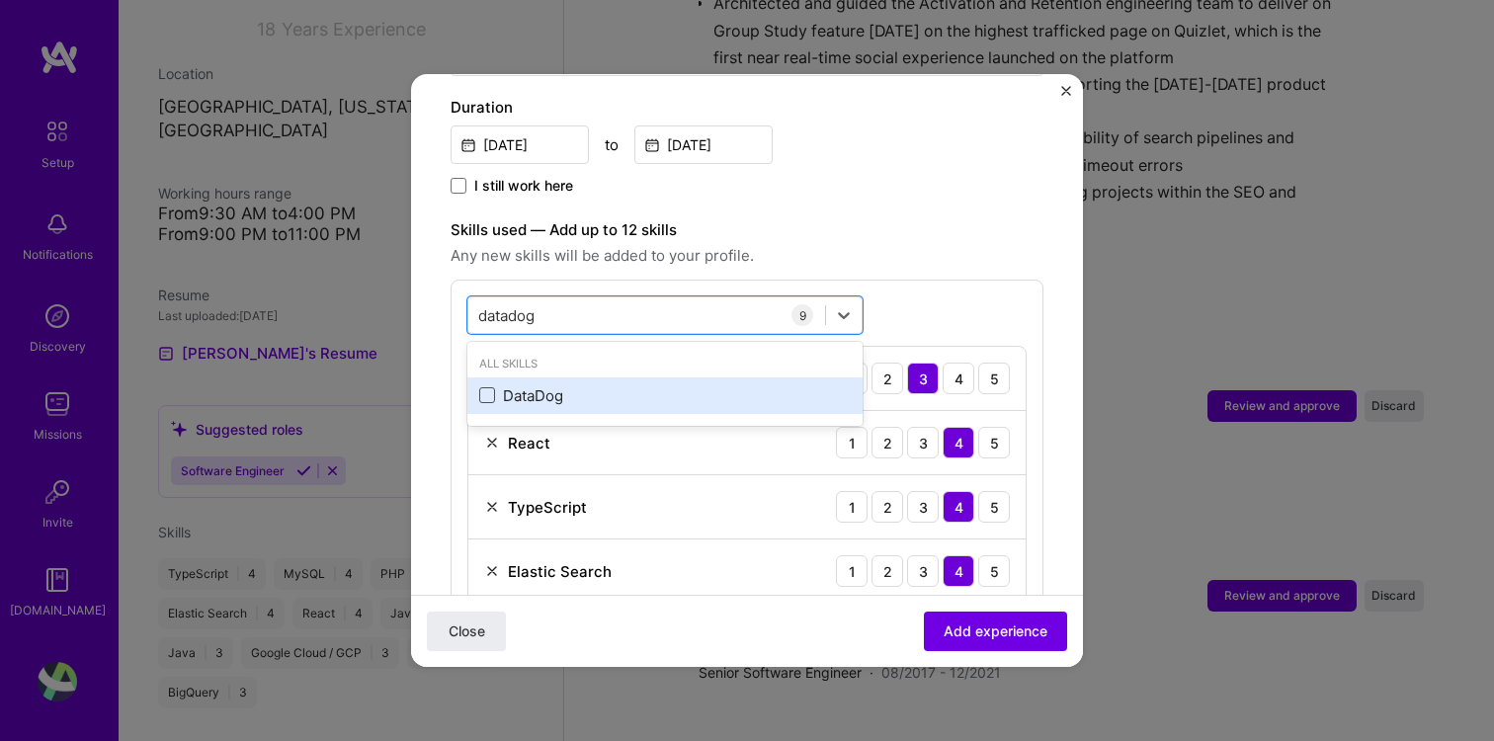
click at [487, 387] on span at bounding box center [487, 395] width 16 height 16
click at [0, 0] on input "checkbox" at bounding box center [0, 0] width 0 height 0
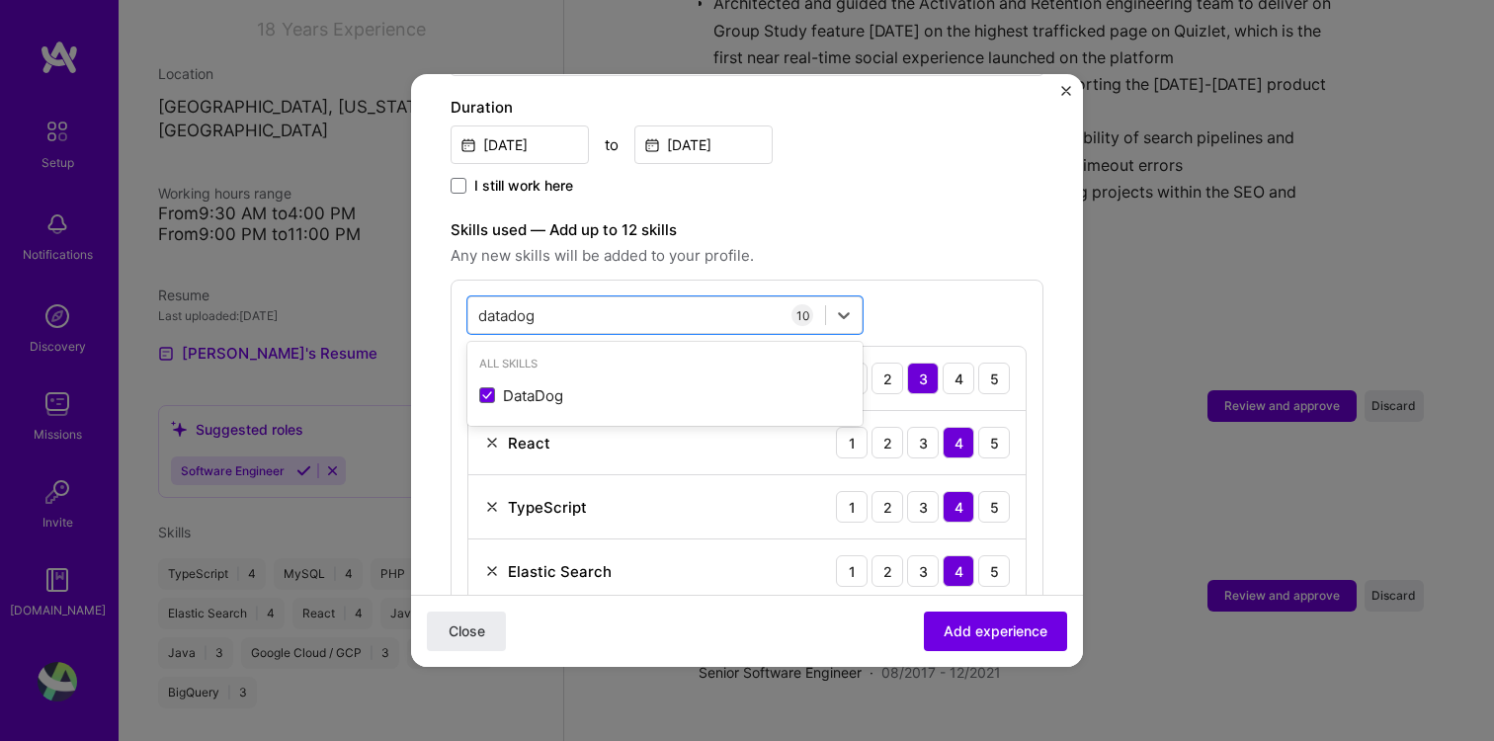
type input "datadog"
click at [878, 293] on div "datadog datadog 10 Google Cloud / GCP 1 2 3 4 5 React 1 2 3 4 5 TypeScript 1 2 …" at bounding box center [747, 643] width 593 height 726
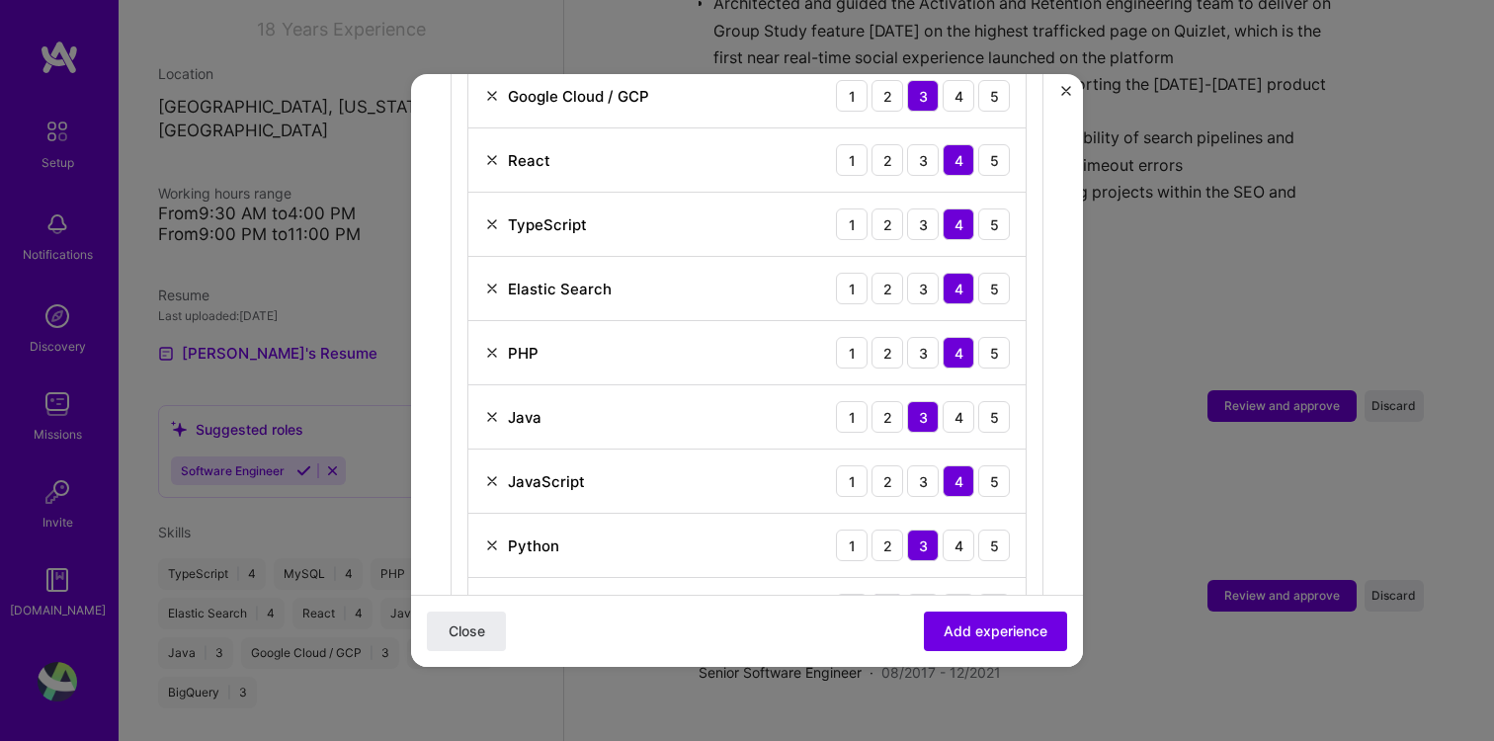
scroll to position [992, 0]
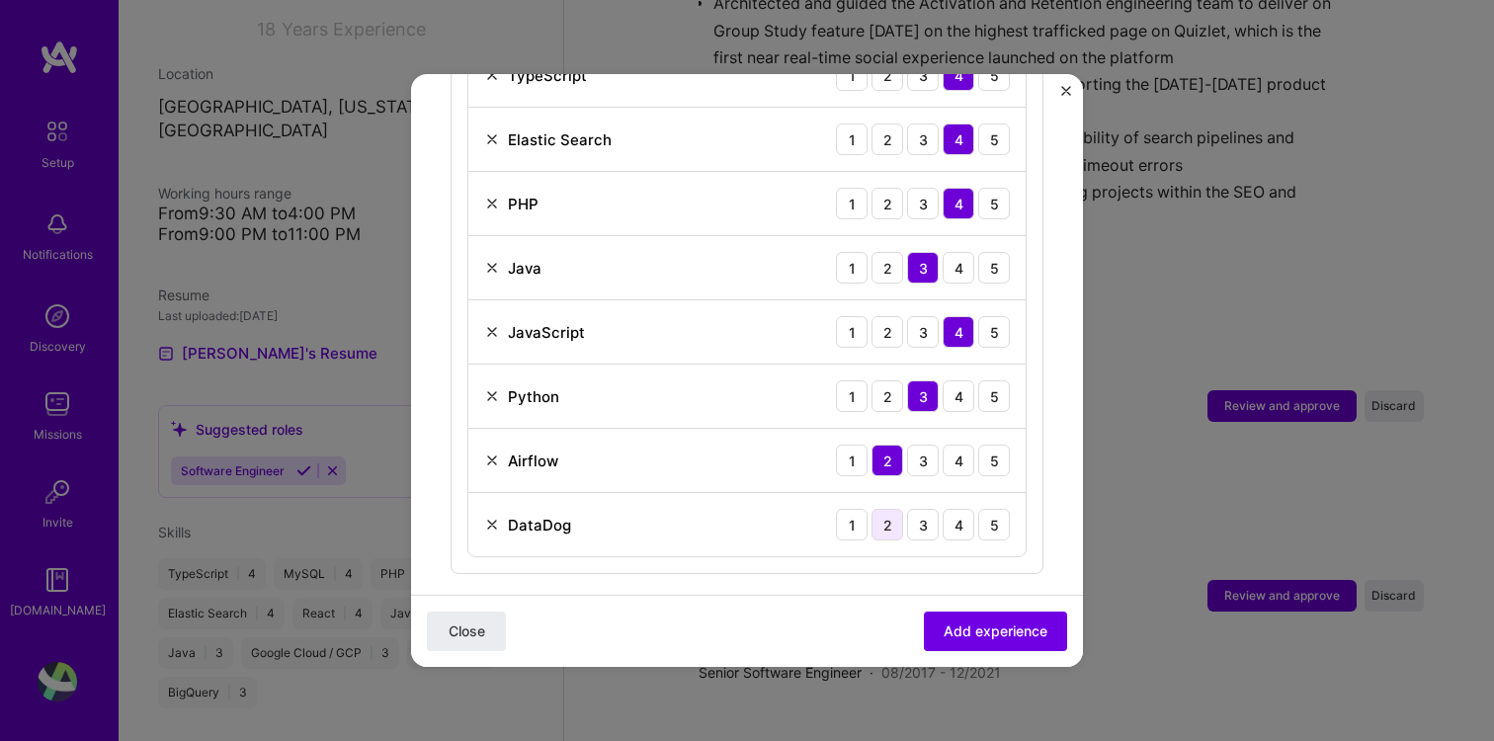
click at [887, 511] on div "2" at bounding box center [887, 525] width 32 height 32
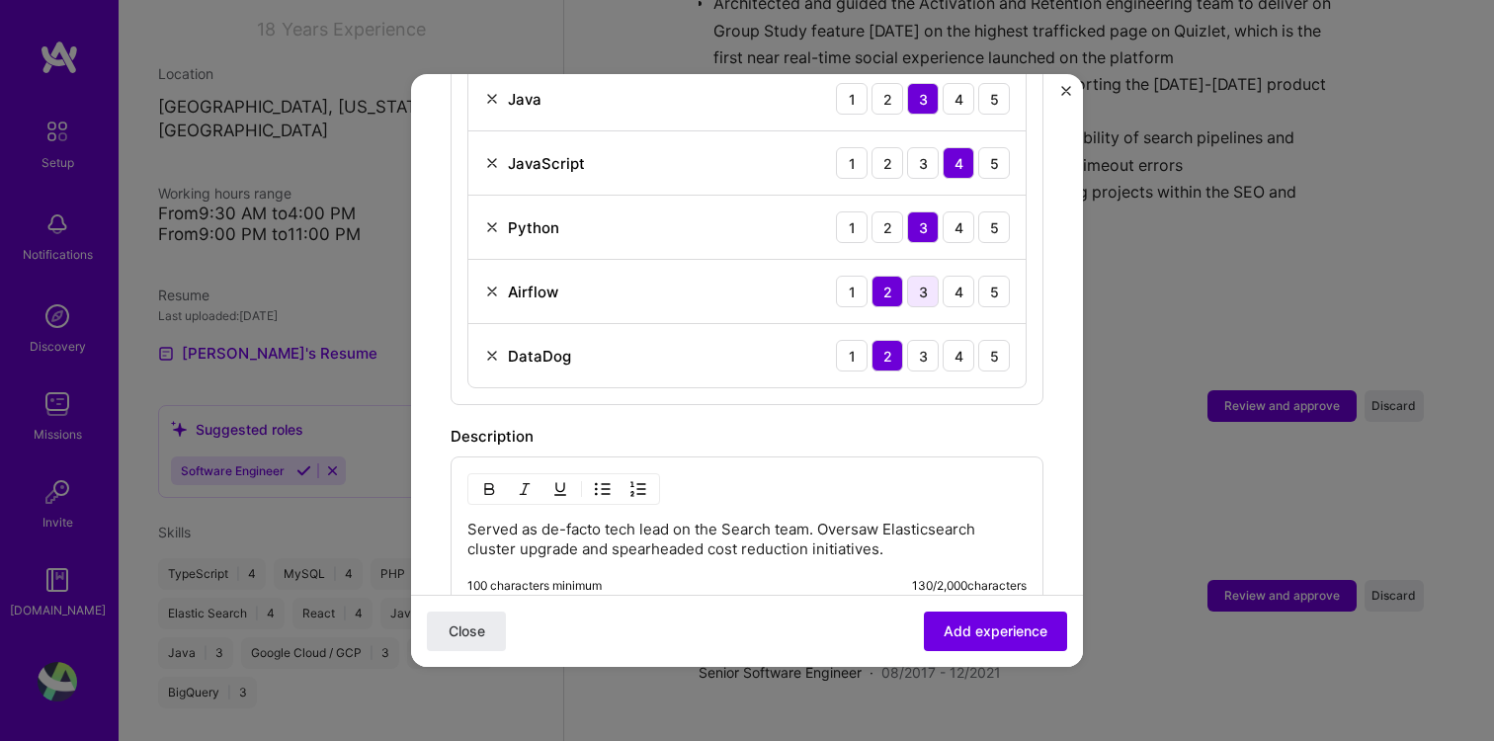
scroll to position [1126, 0]
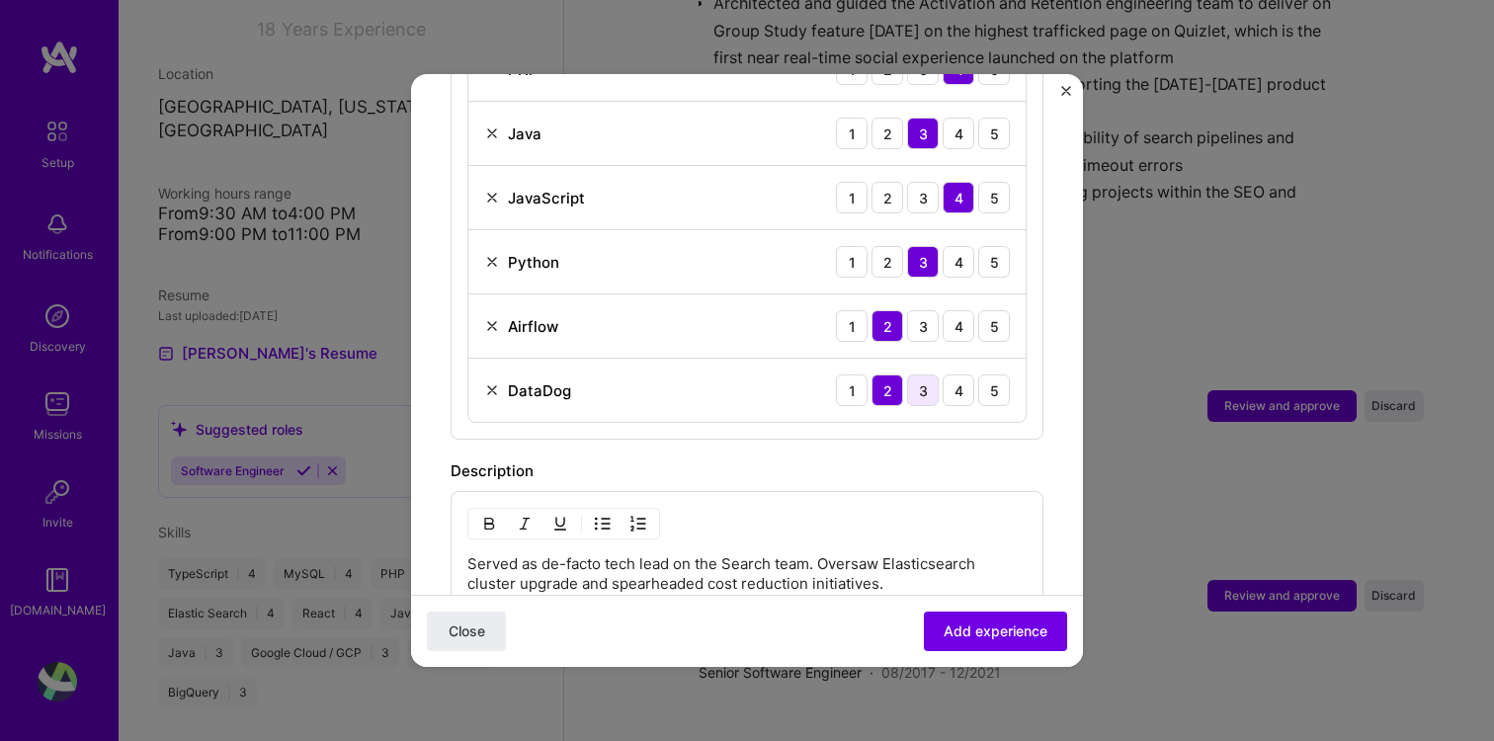
click at [920, 374] on div "3" at bounding box center [923, 390] width 32 height 32
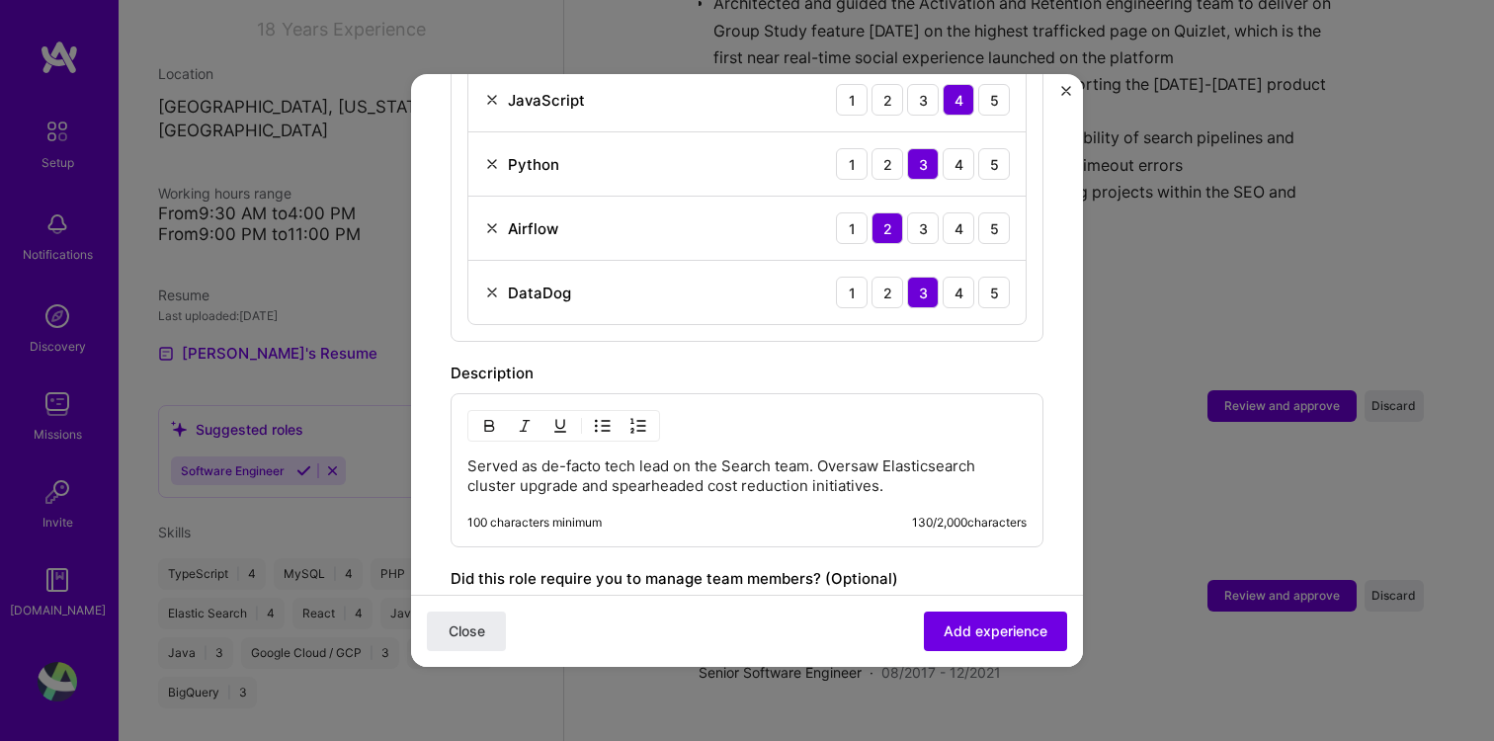
scroll to position [1272, 0]
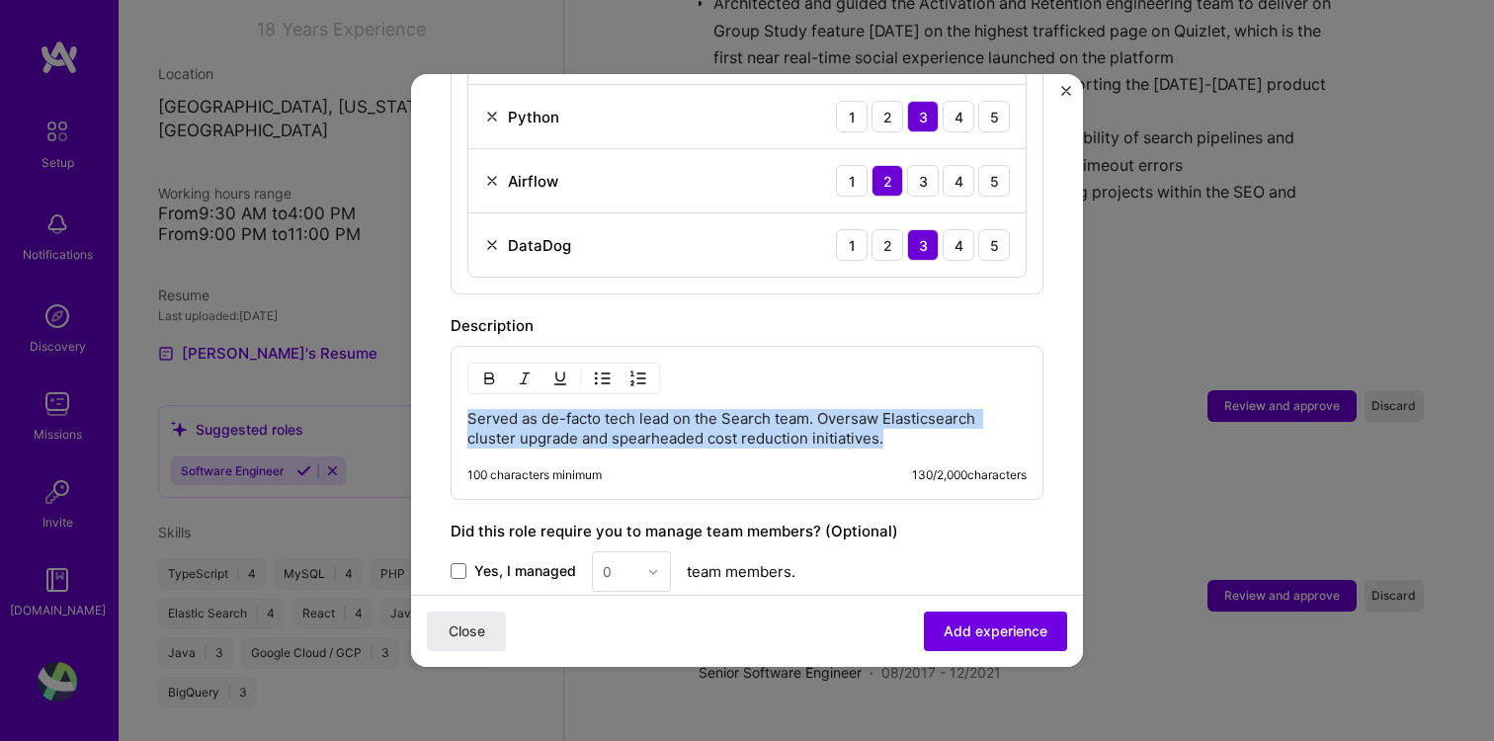
drag, startPoint x: 903, startPoint y: 421, endPoint x: 408, endPoint y: 392, distance: 495.8
click at [408, 392] on div "Adding suggested job This job is suggested based on your LinkedIn, resume or A.…" at bounding box center [747, 370] width 1494 height 741
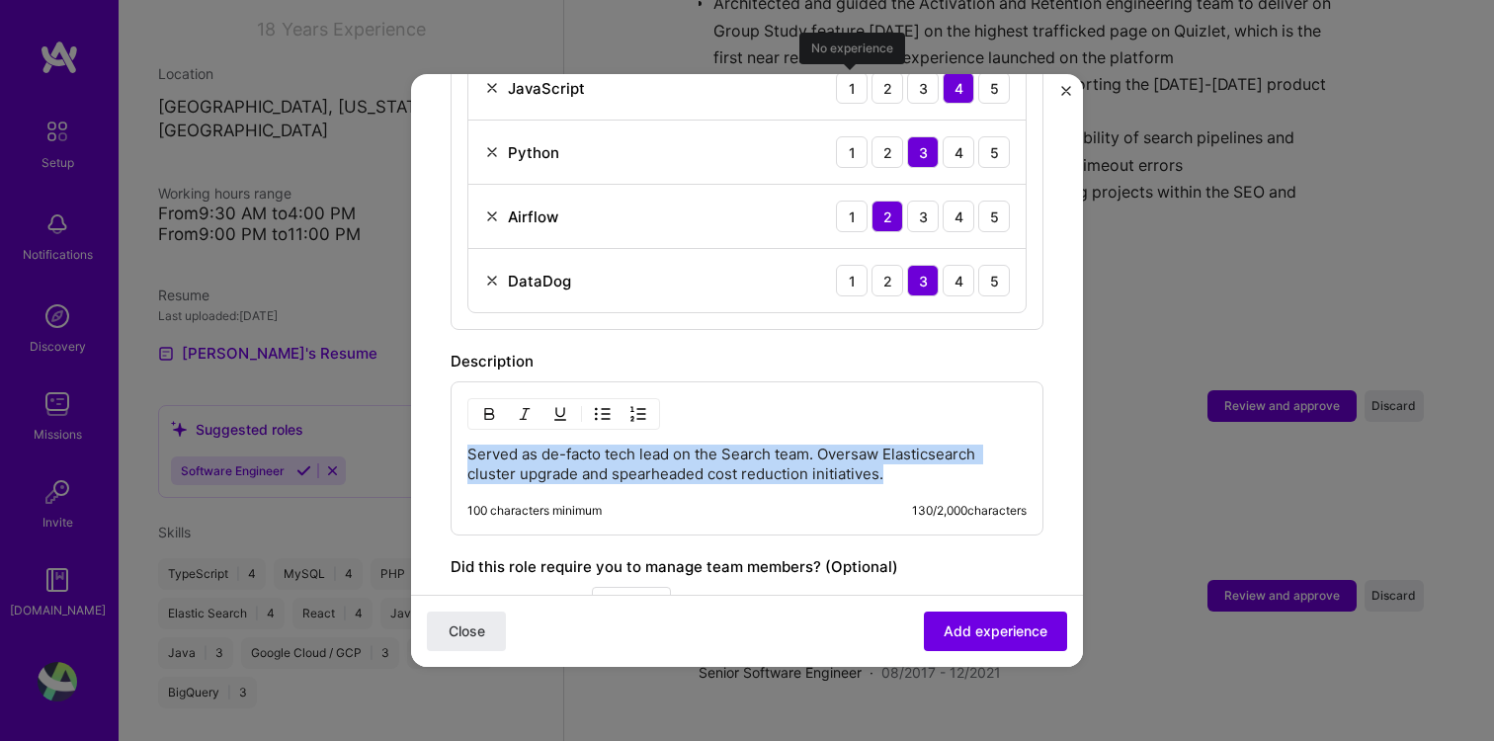
scroll to position [1342, 0]
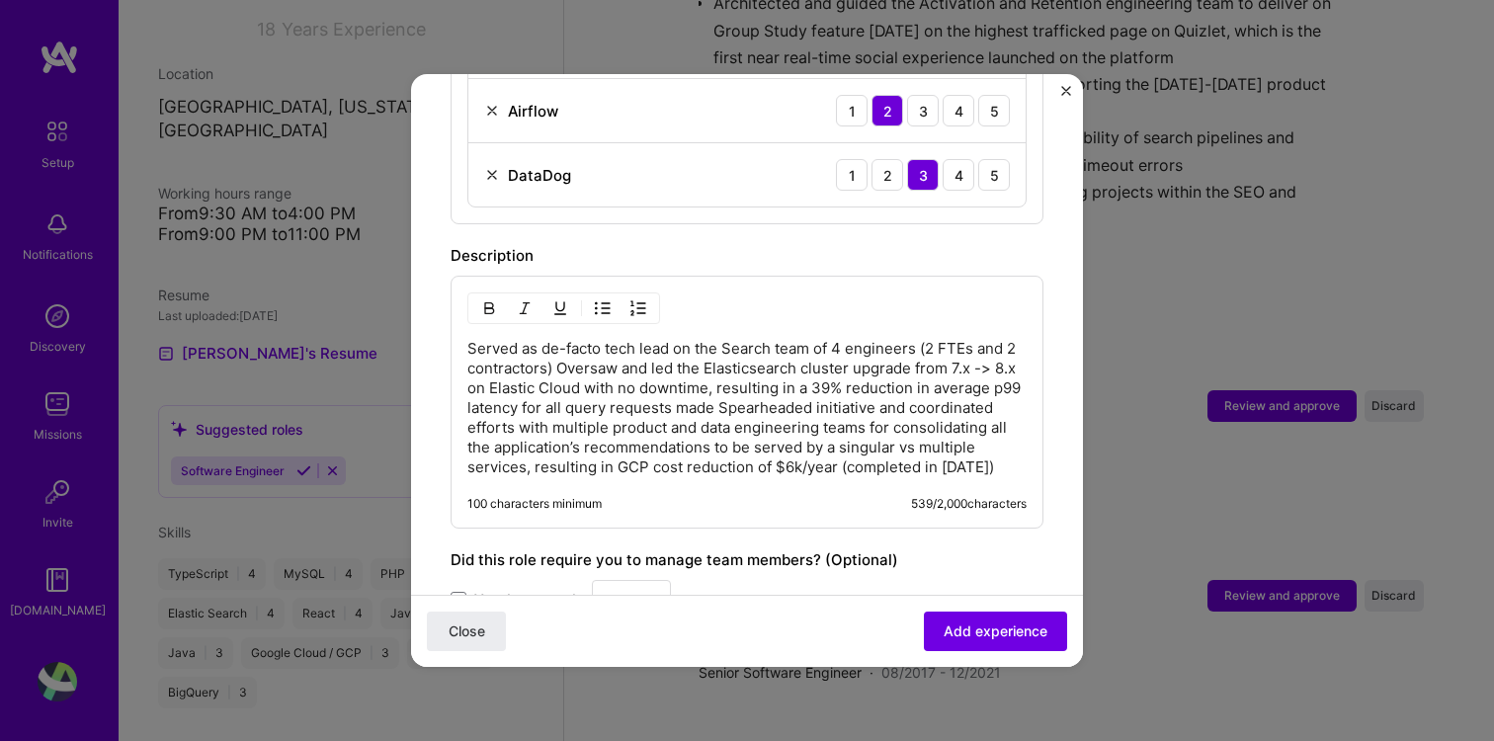
click at [468, 339] on p "Served as de-facto tech lead on the Search team of 4 engineers (2 FTEs and 2 co…" at bounding box center [746, 408] width 559 height 138
click at [605, 300] on img "button" at bounding box center [603, 308] width 16 height 16
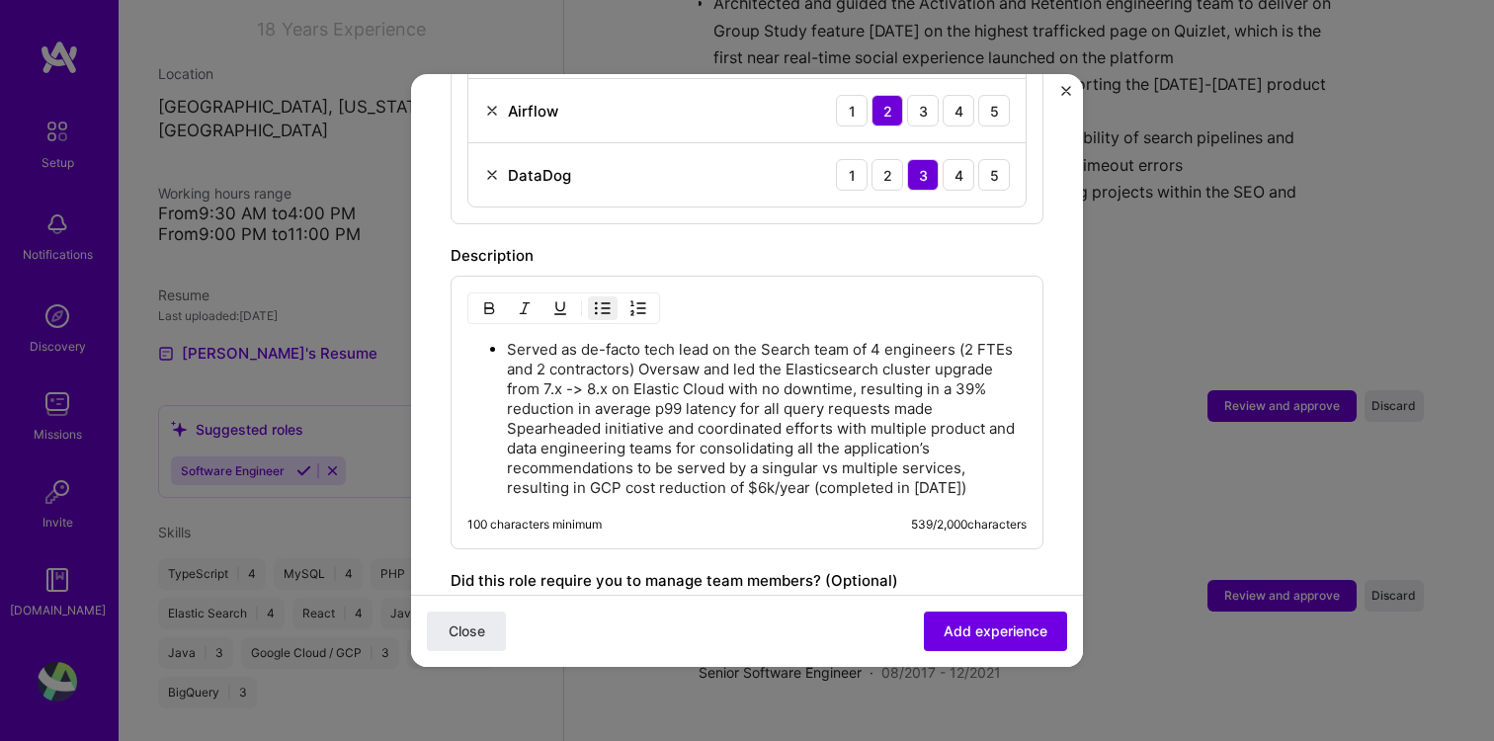
click at [643, 350] on p "Served as de-facto tech lead on the Search team of 4 engineers (2 FTEs and 2 co…" at bounding box center [767, 419] width 520 height 158
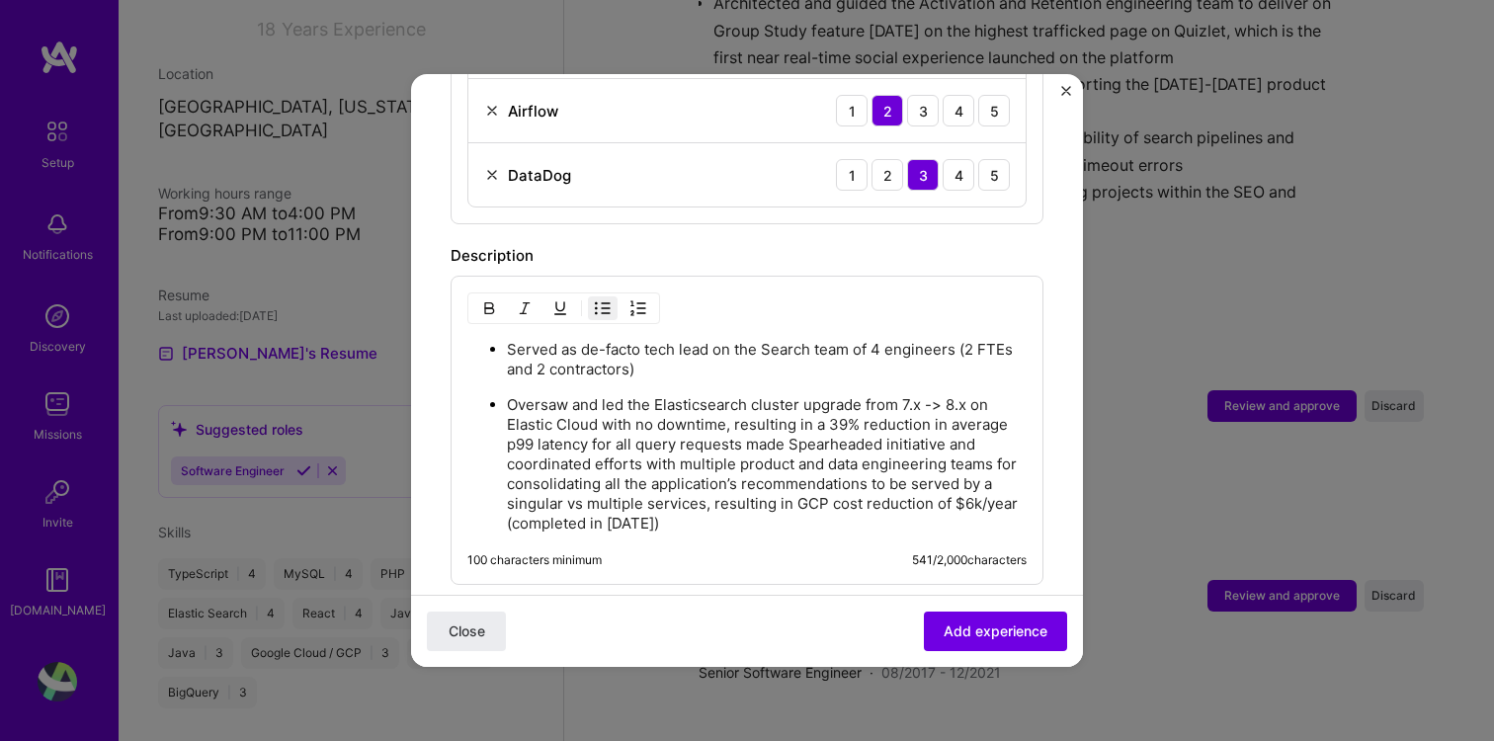
click at [790, 419] on p "Oversaw and led the Elasticsearch cluster upgrade from 7.x -> 8.x on Elastic Cl…" at bounding box center [767, 464] width 520 height 138
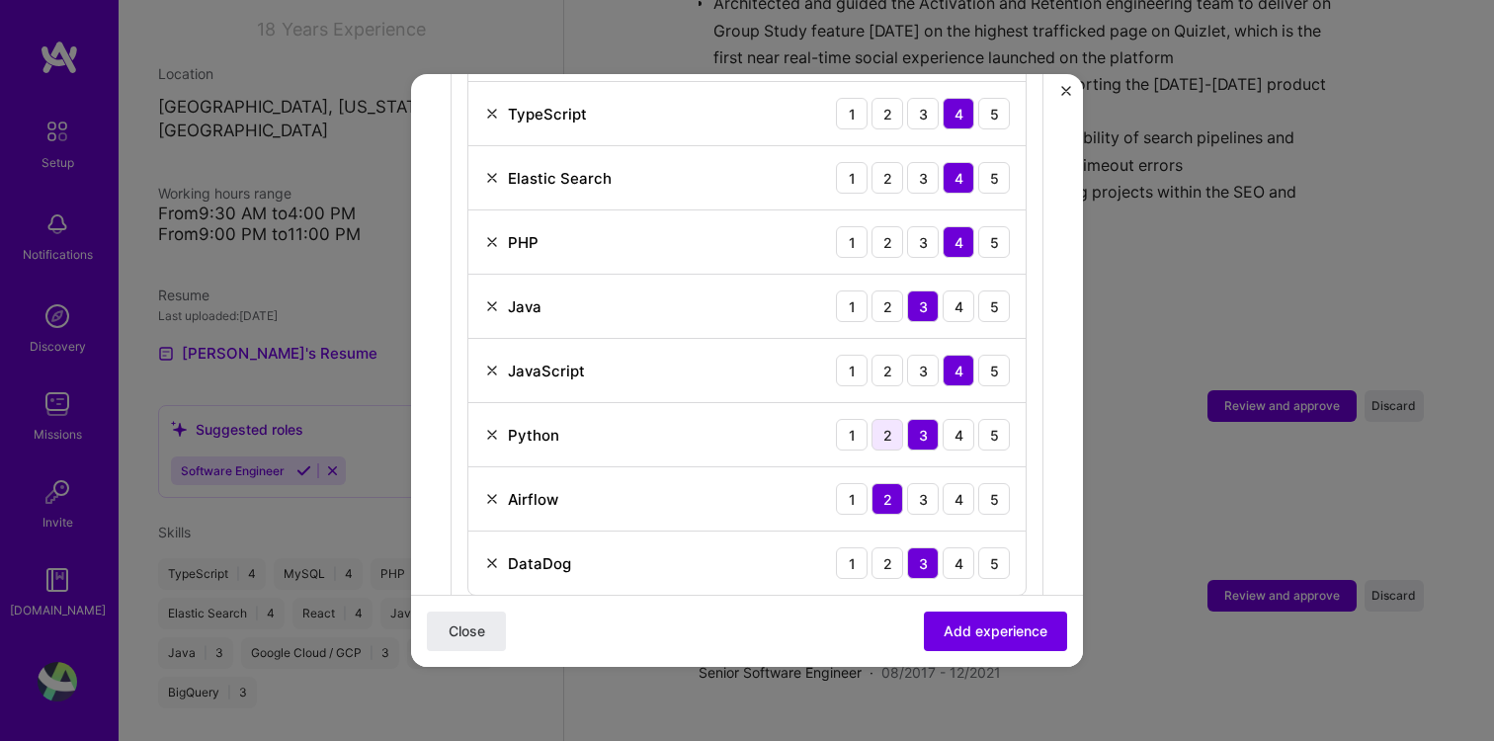
scroll to position [938, 0]
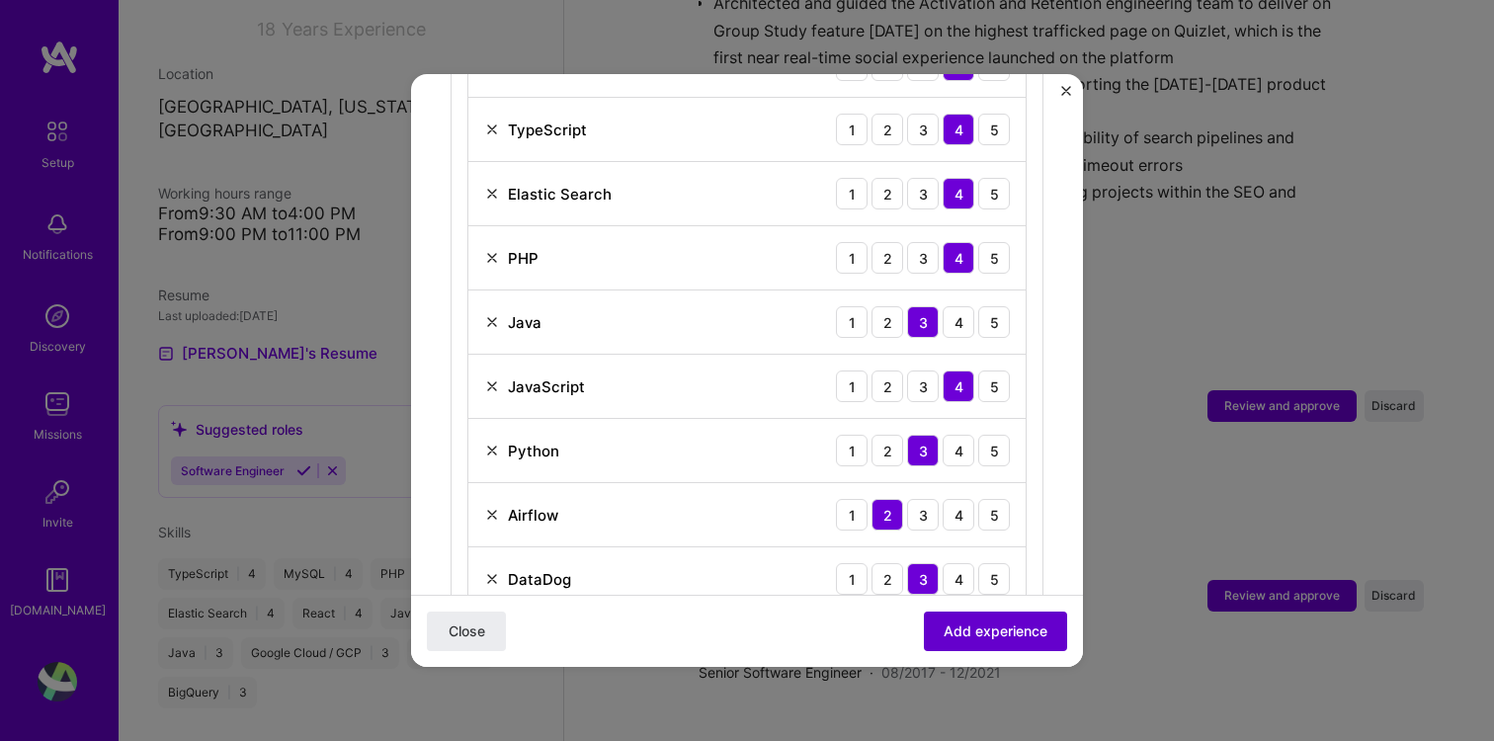
click at [960, 622] on span "Add experience" at bounding box center [996, 631] width 104 height 20
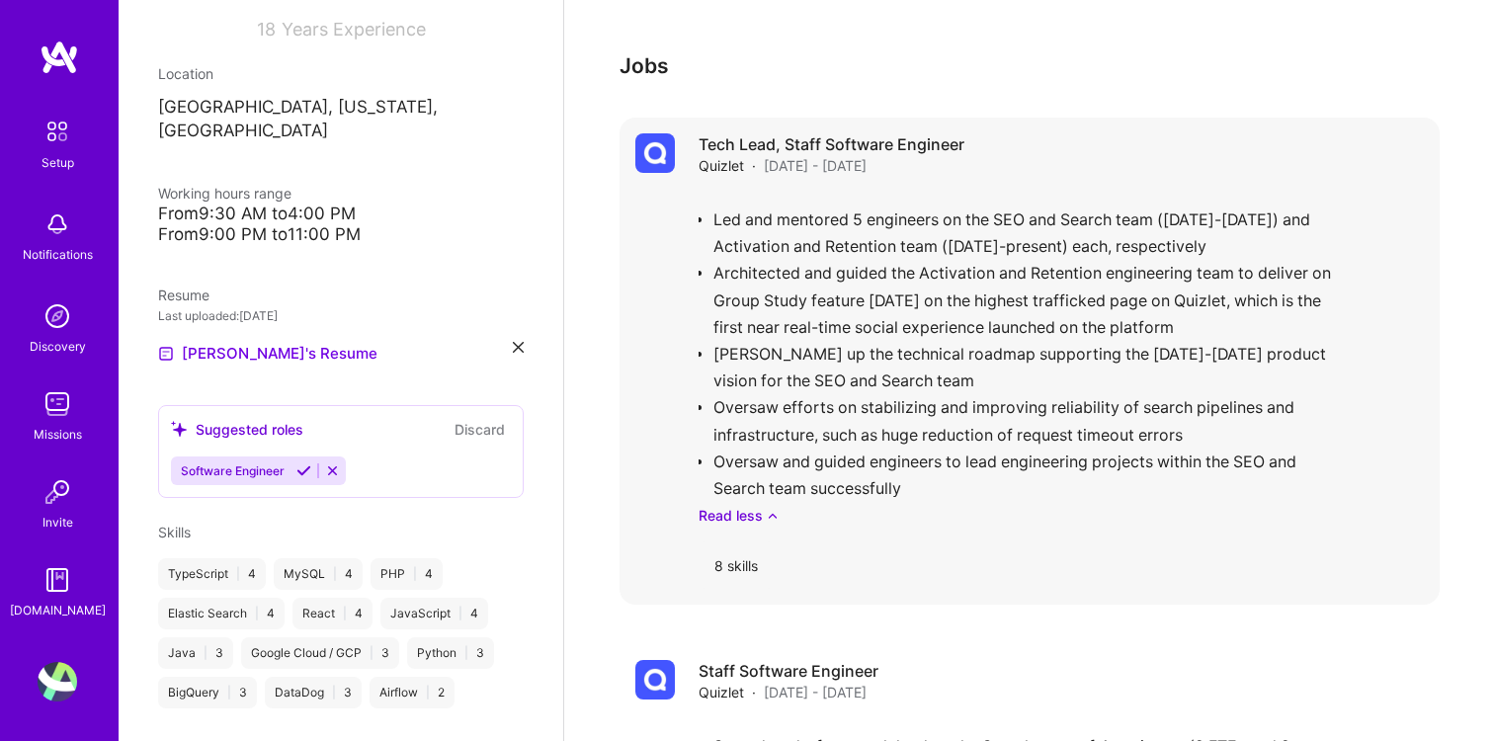
scroll to position [1498, 0]
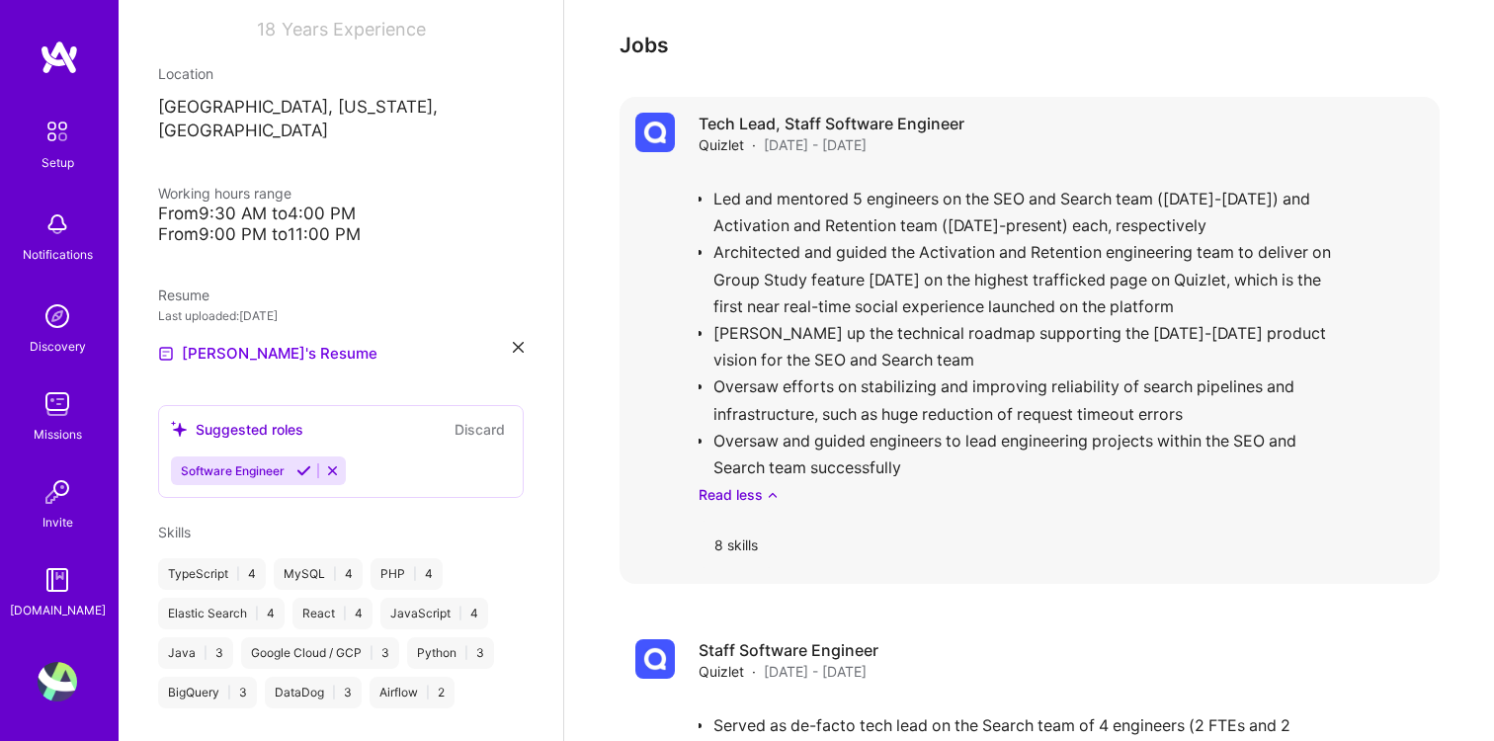
click at [814, 305] on div "Led and mentored 5 engineers on the SEO and Search team (Jan 2024-Dec 2024) and…" at bounding box center [1061, 338] width 725 height 334
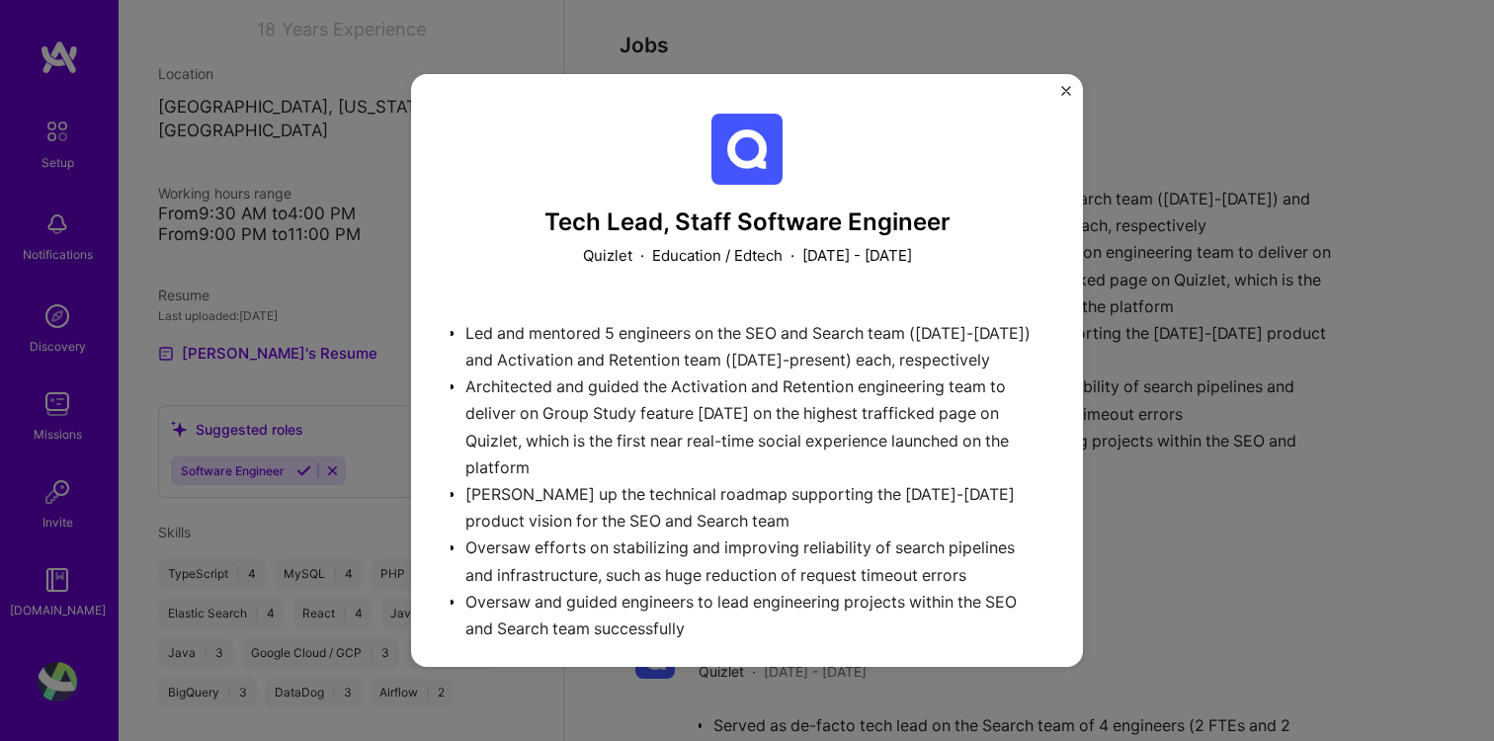
click at [712, 411] on div "Led and mentored 5 engineers on the SEO and Search team (Jan 2024-Dec 2024) and…" at bounding box center [747, 485] width 593 height 360
click at [1187, 324] on div "Tech Lead, Staff Software Engineer Quizlet · Education / Edtech · December 2023…" at bounding box center [747, 370] width 1494 height 741
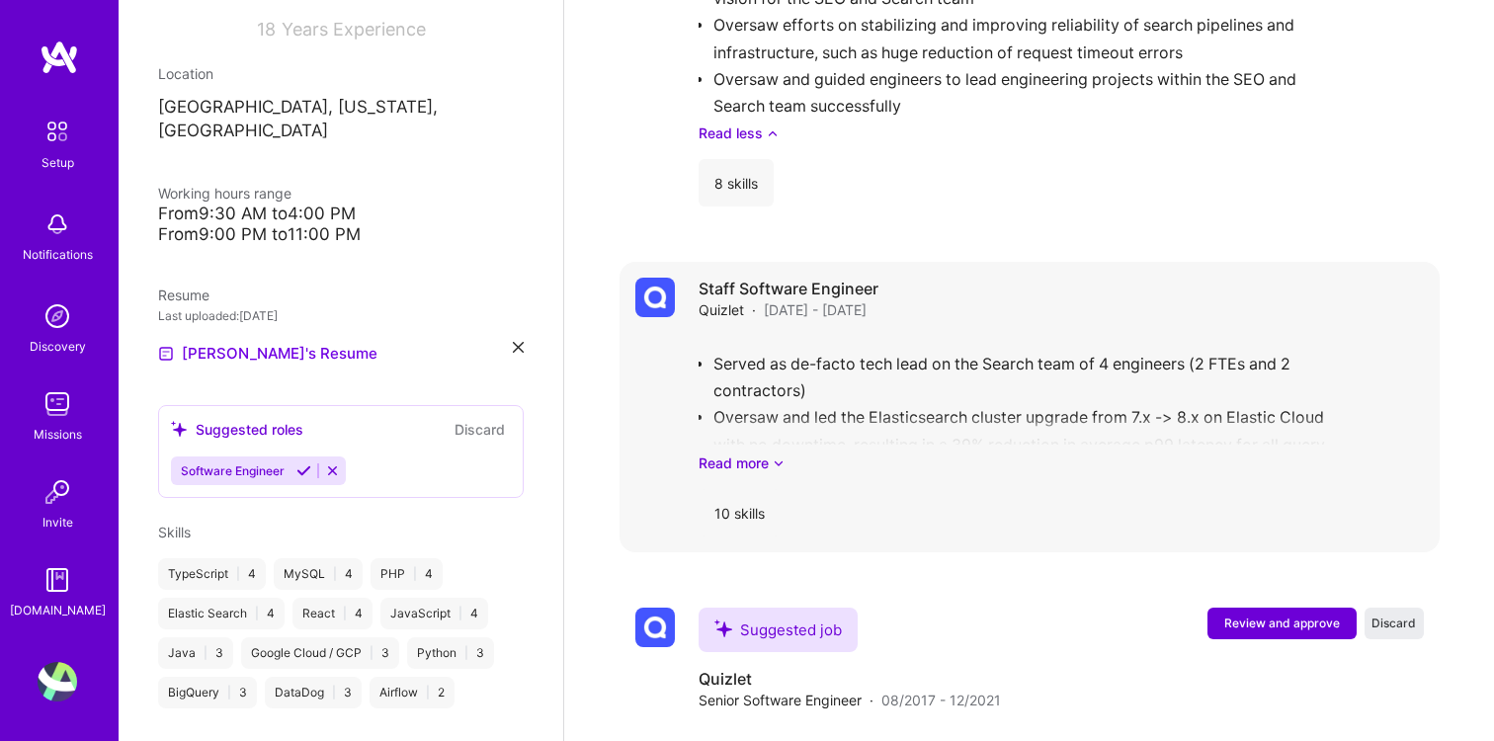
scroll to position [2236, 0]
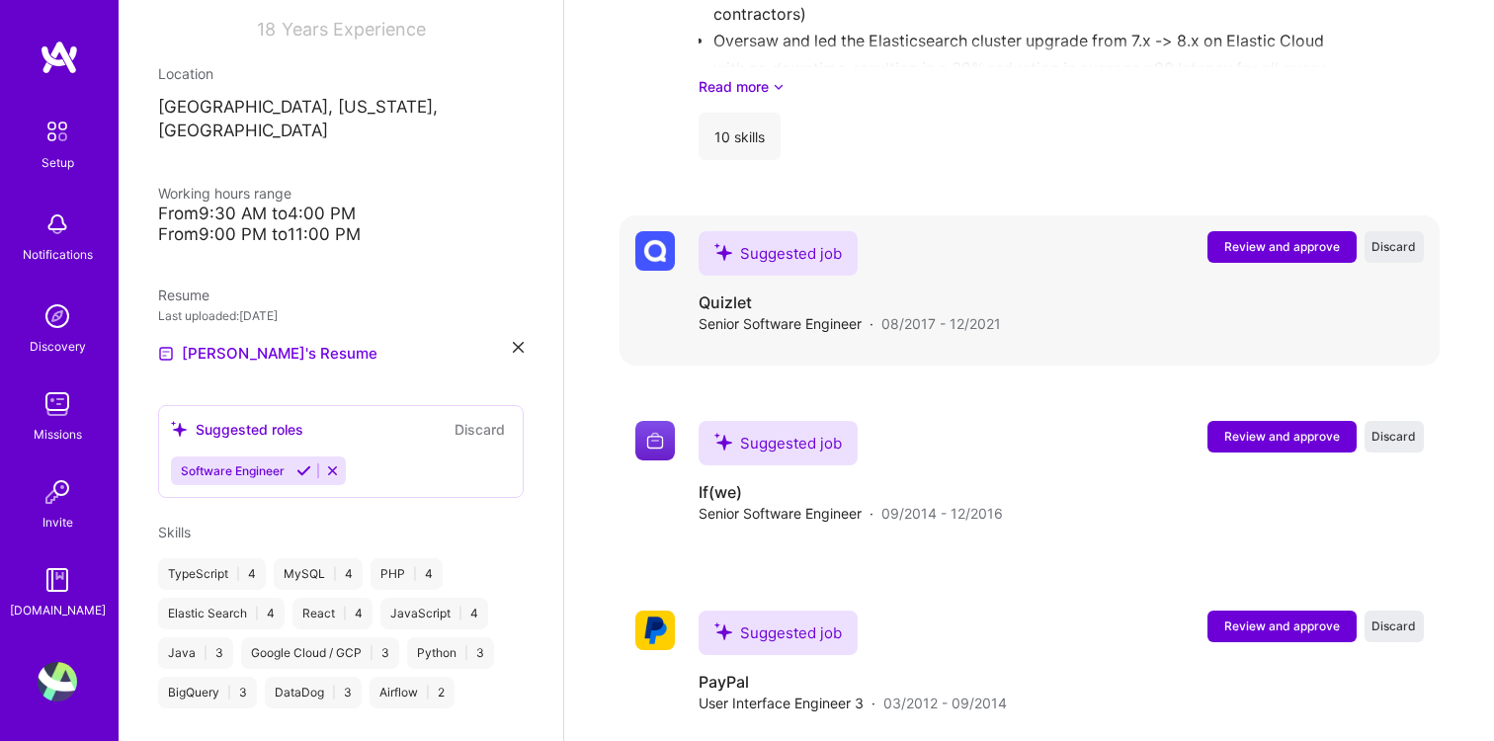
click at [1272, 238] on span "Review and approve" at bounding box center [1282, 246] width 116 height 17
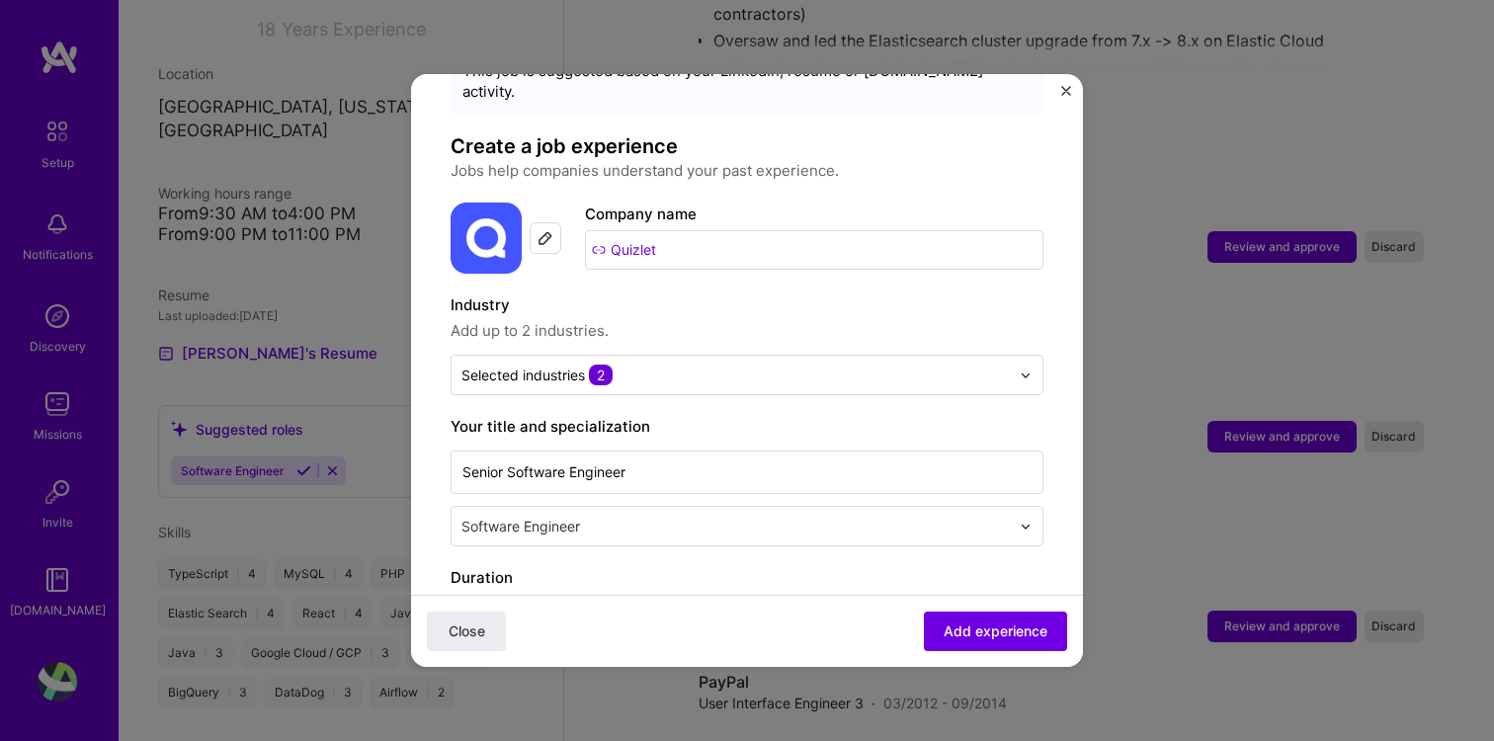
scroll to position [113, 0]
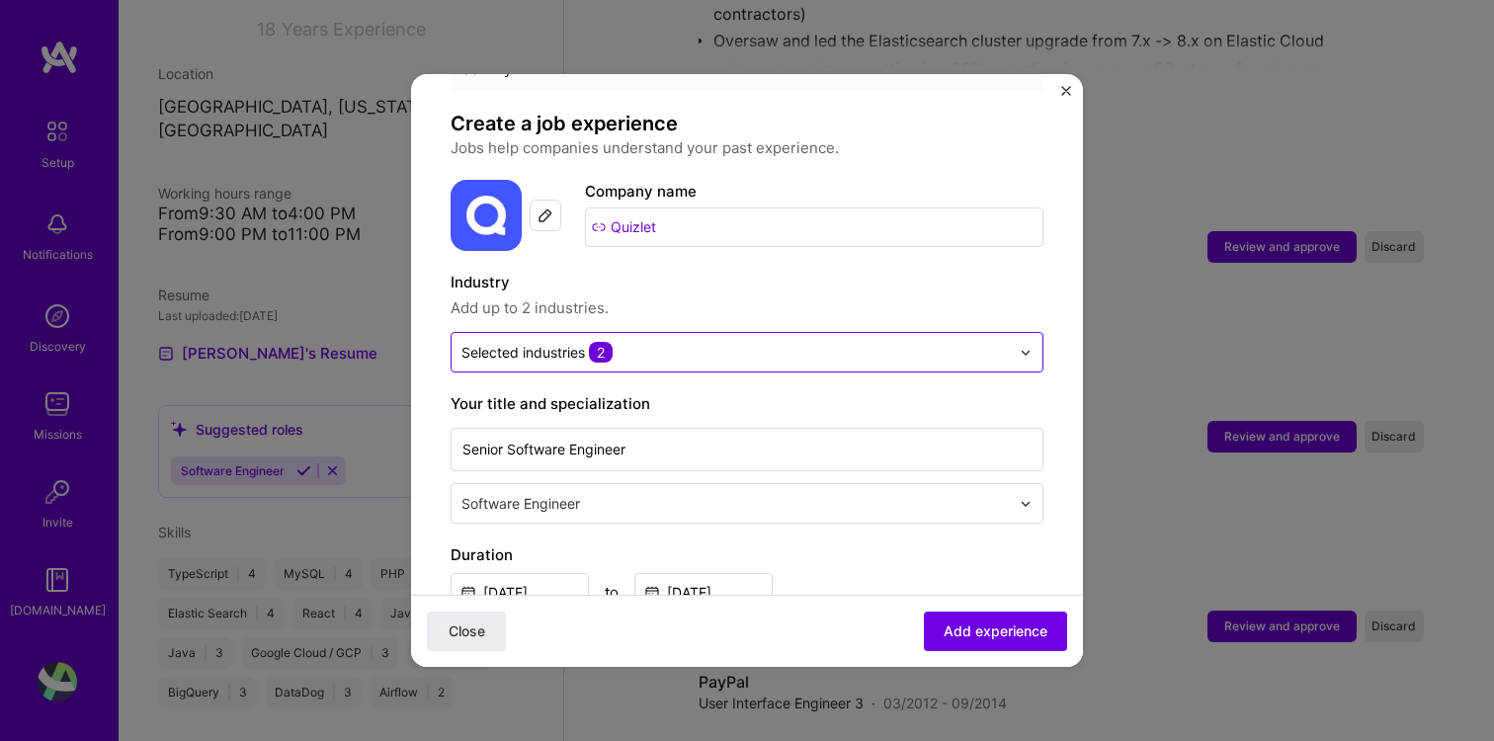
click at [696, 342] on input "text" at bounding box center [735, 352] width 548 height 21
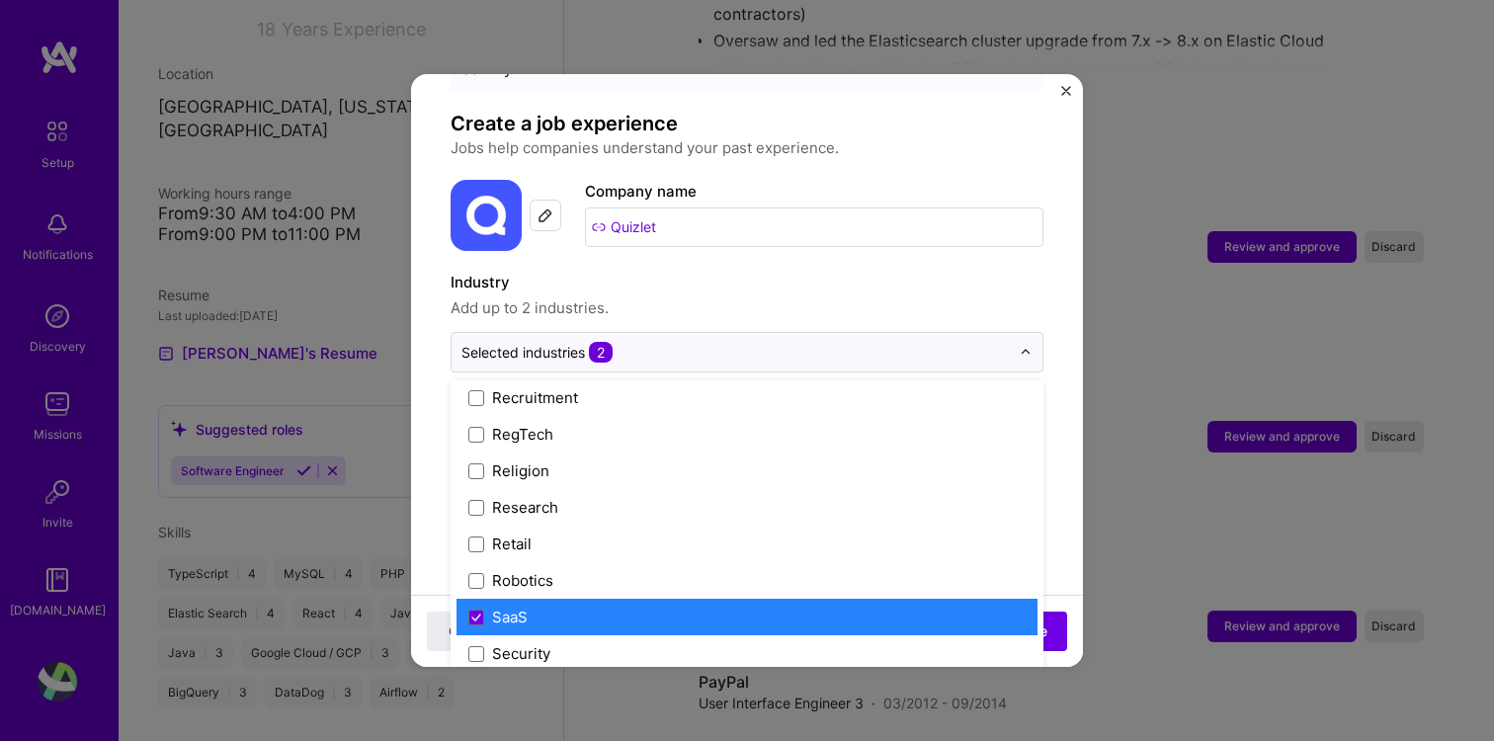
scroll to position [3900, 0]
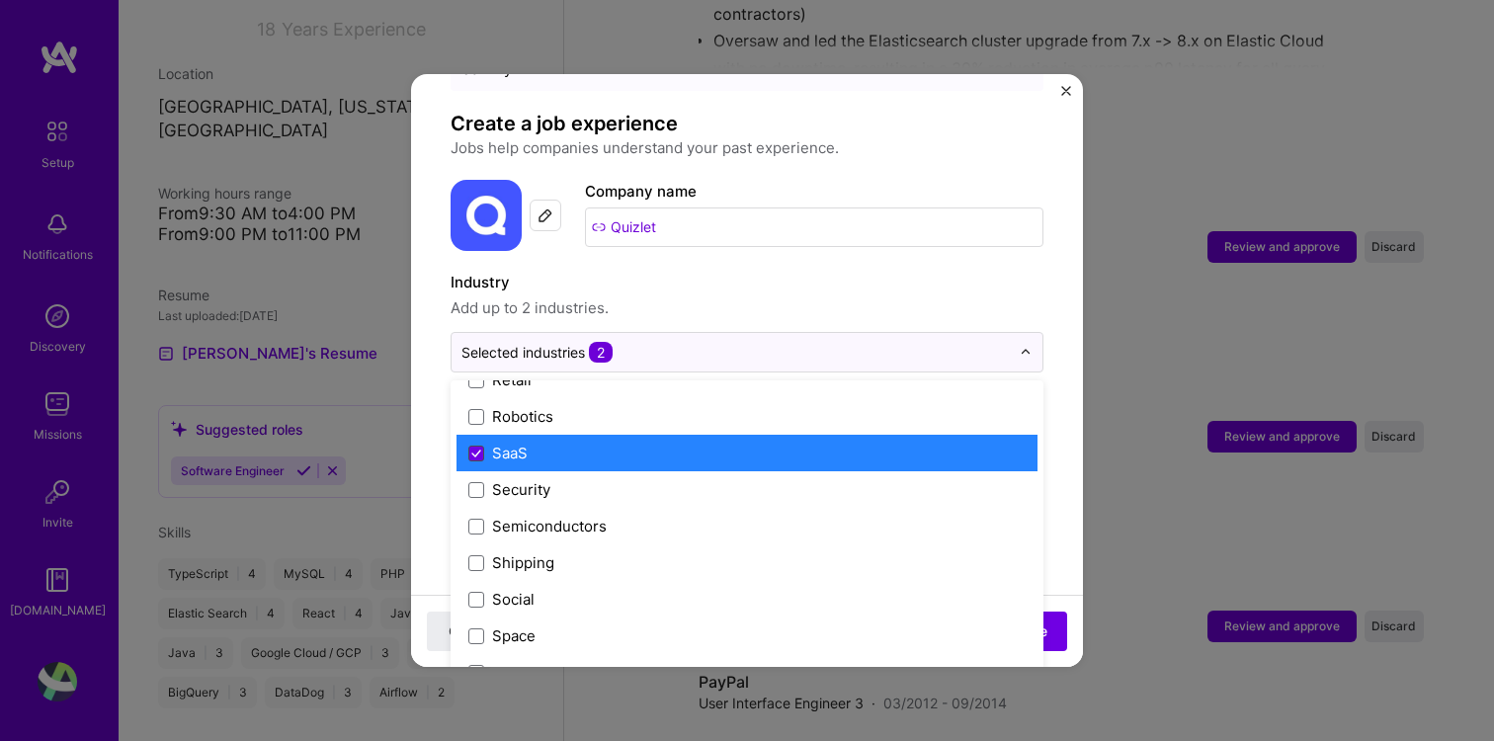
click at [475, 446] on span at bounding box center [476, 454] width 16 height 16
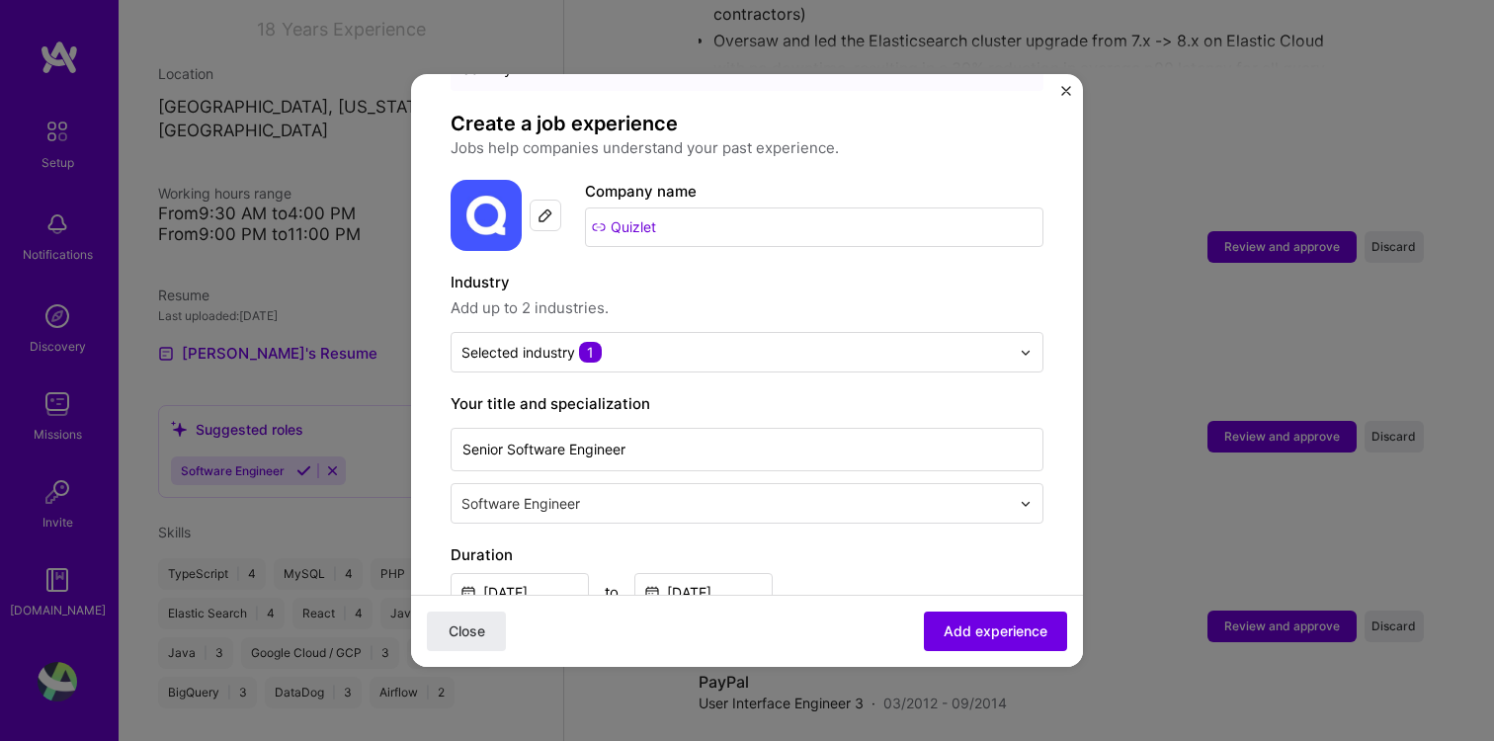
click at [763, 296] on span "Add up to 2 industries." at bounding box center [747, 308] width 593 height 24
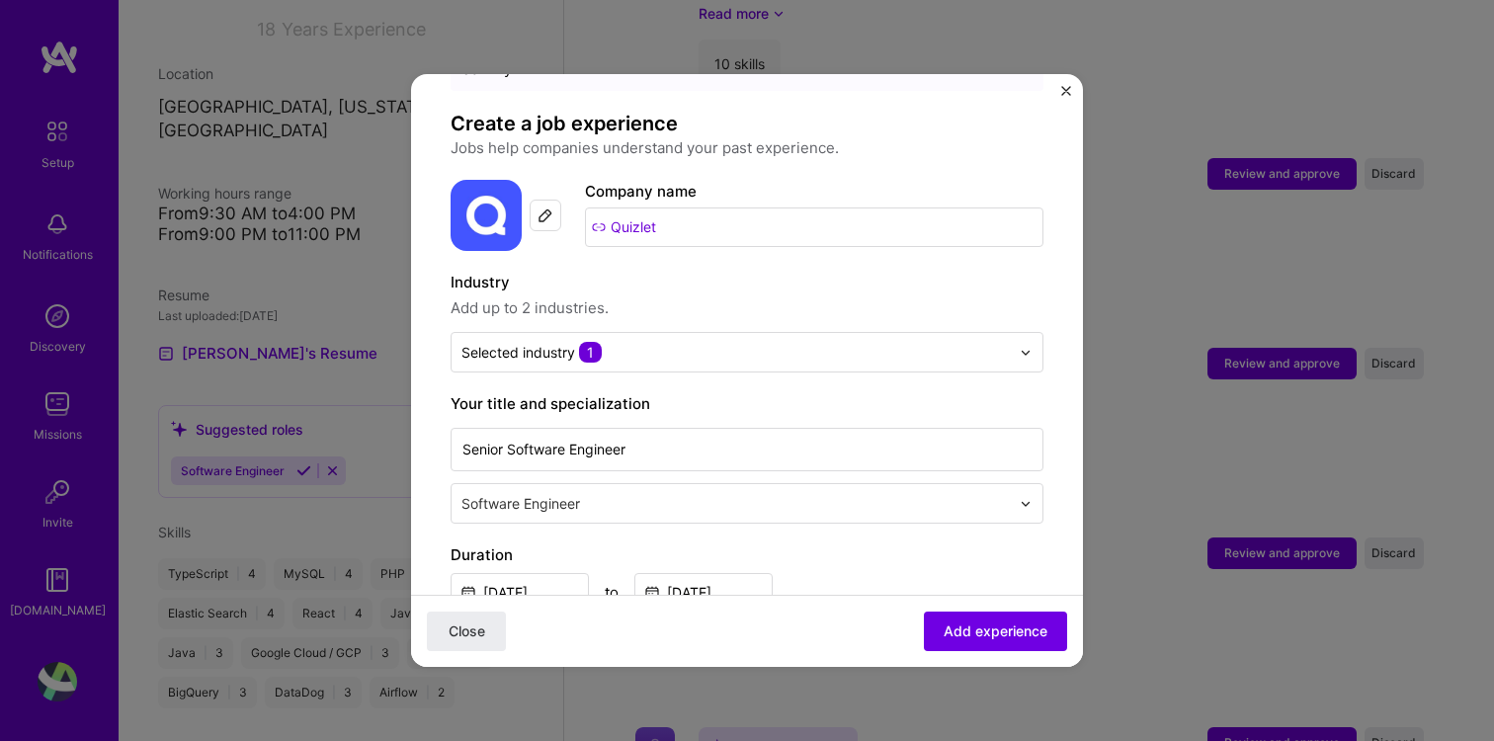
click at [603, 493] on input "text" at bounding box center [737, 503] width 552 height 21
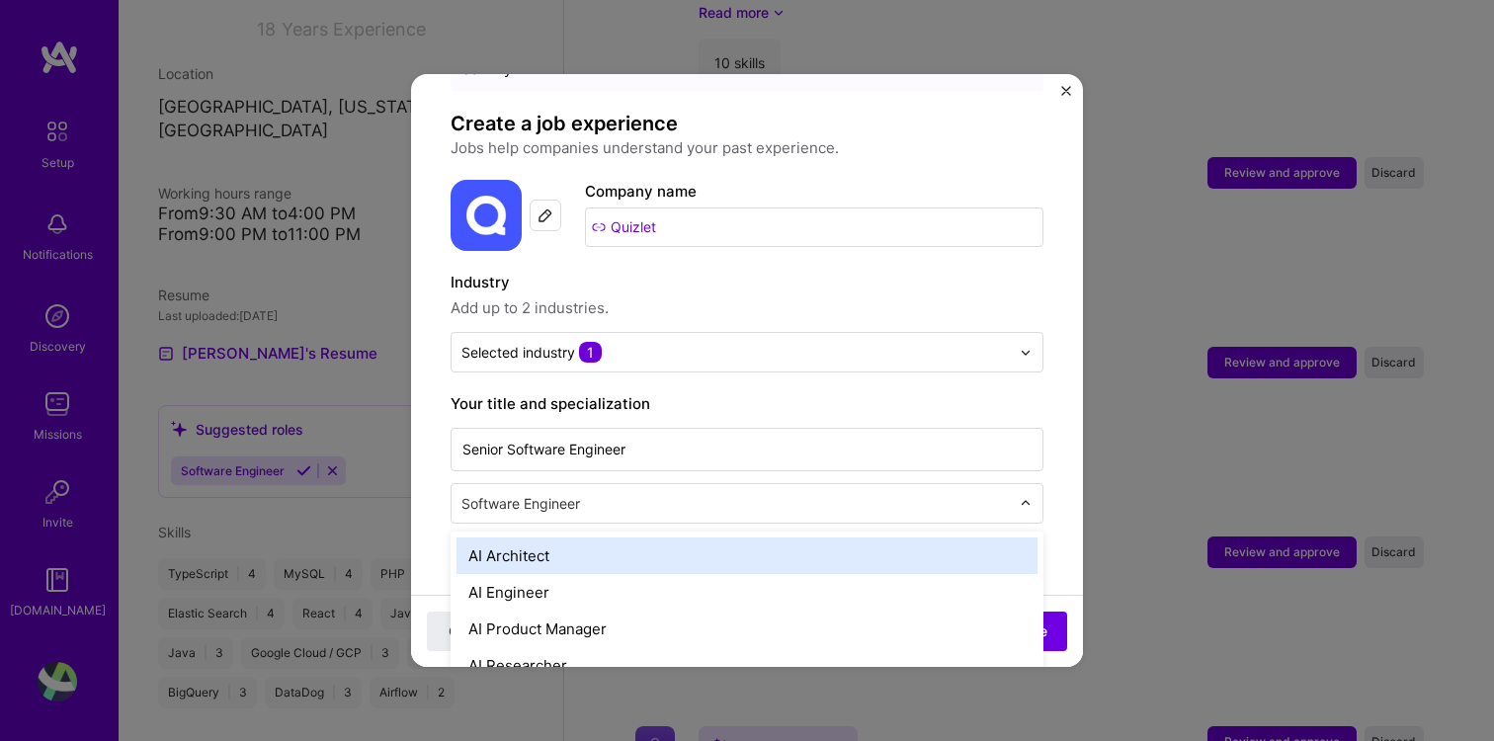
click at [688, 394] on label "Your title and specialization" at bounding box center [747, 404] width 593 height 24
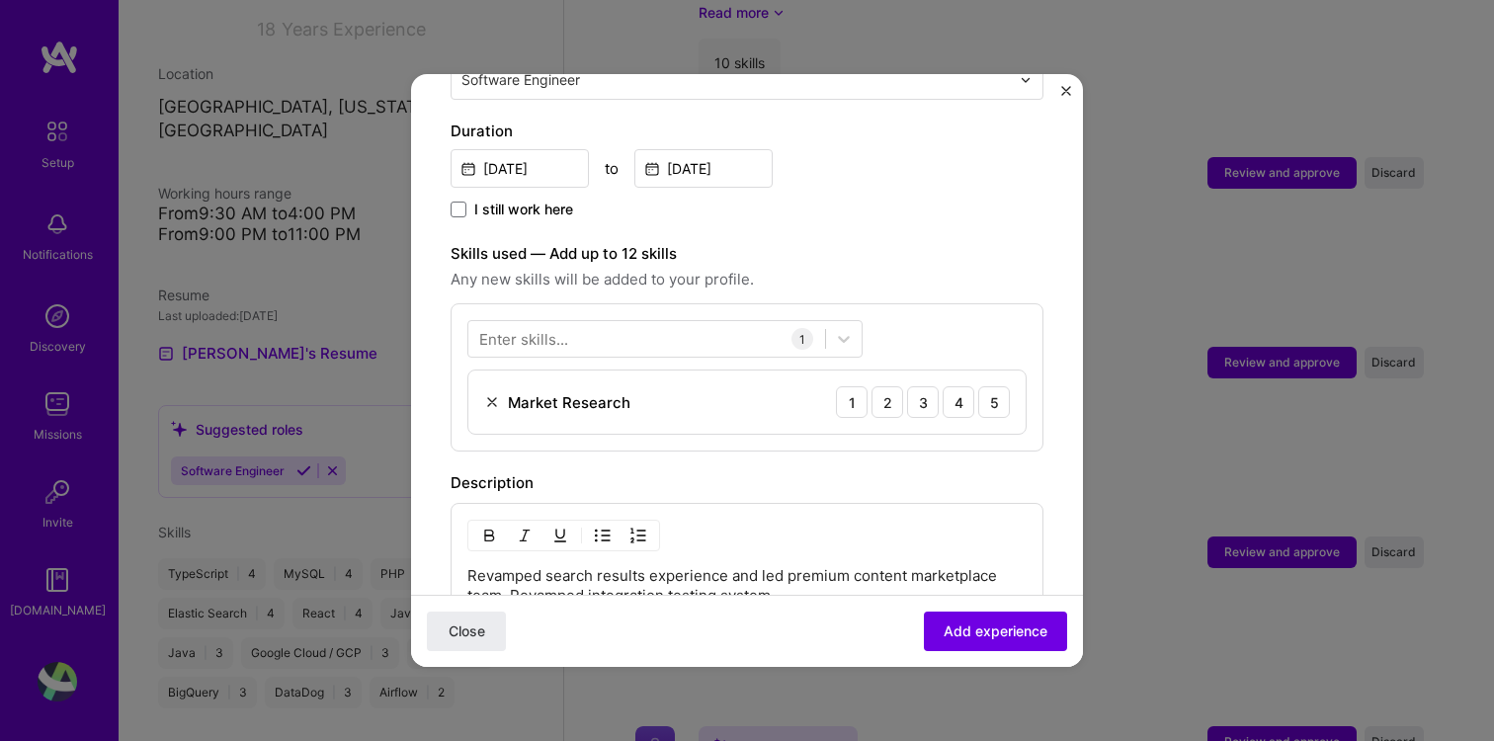
scroll to position [564, 0]
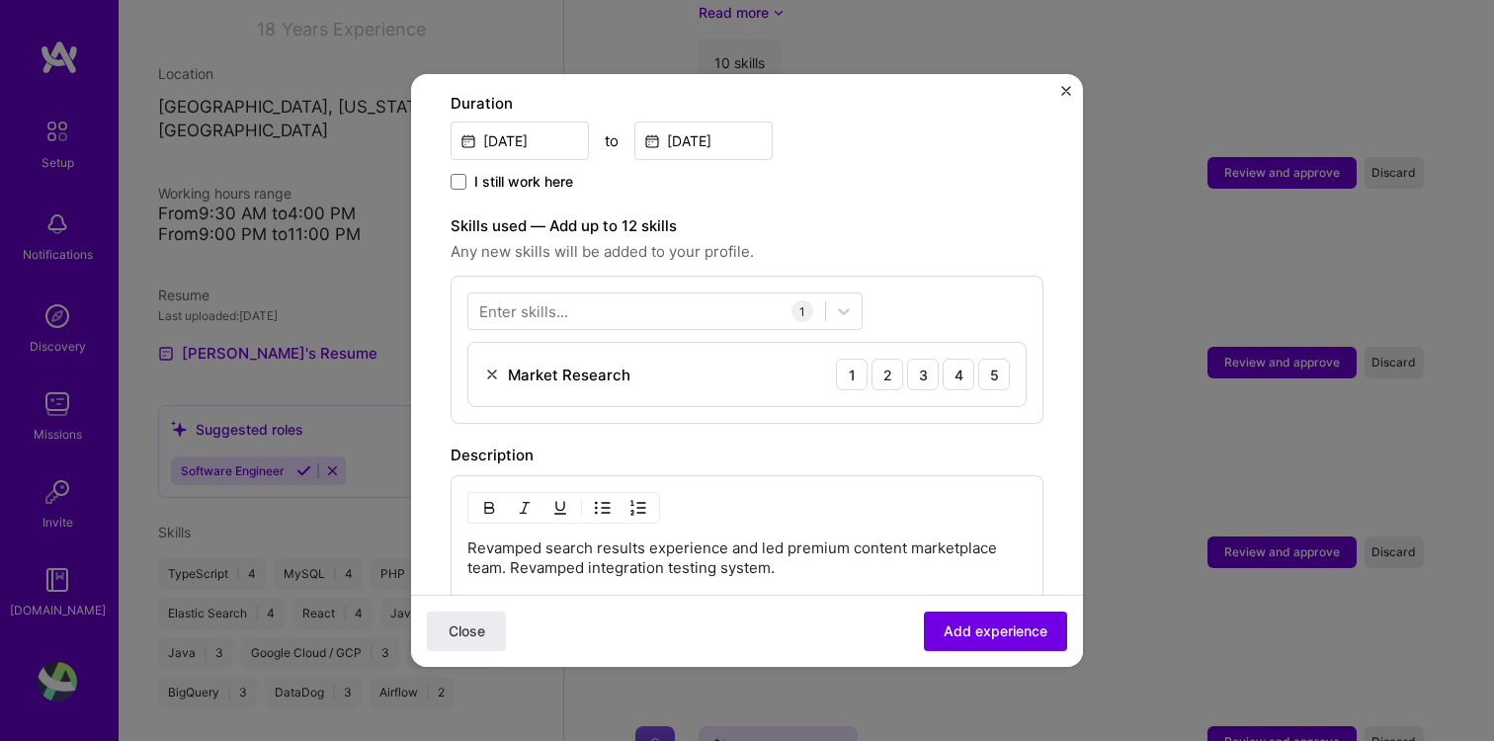
click at [491, 367] on img at bounding box center [492, 375] width 16 height 16
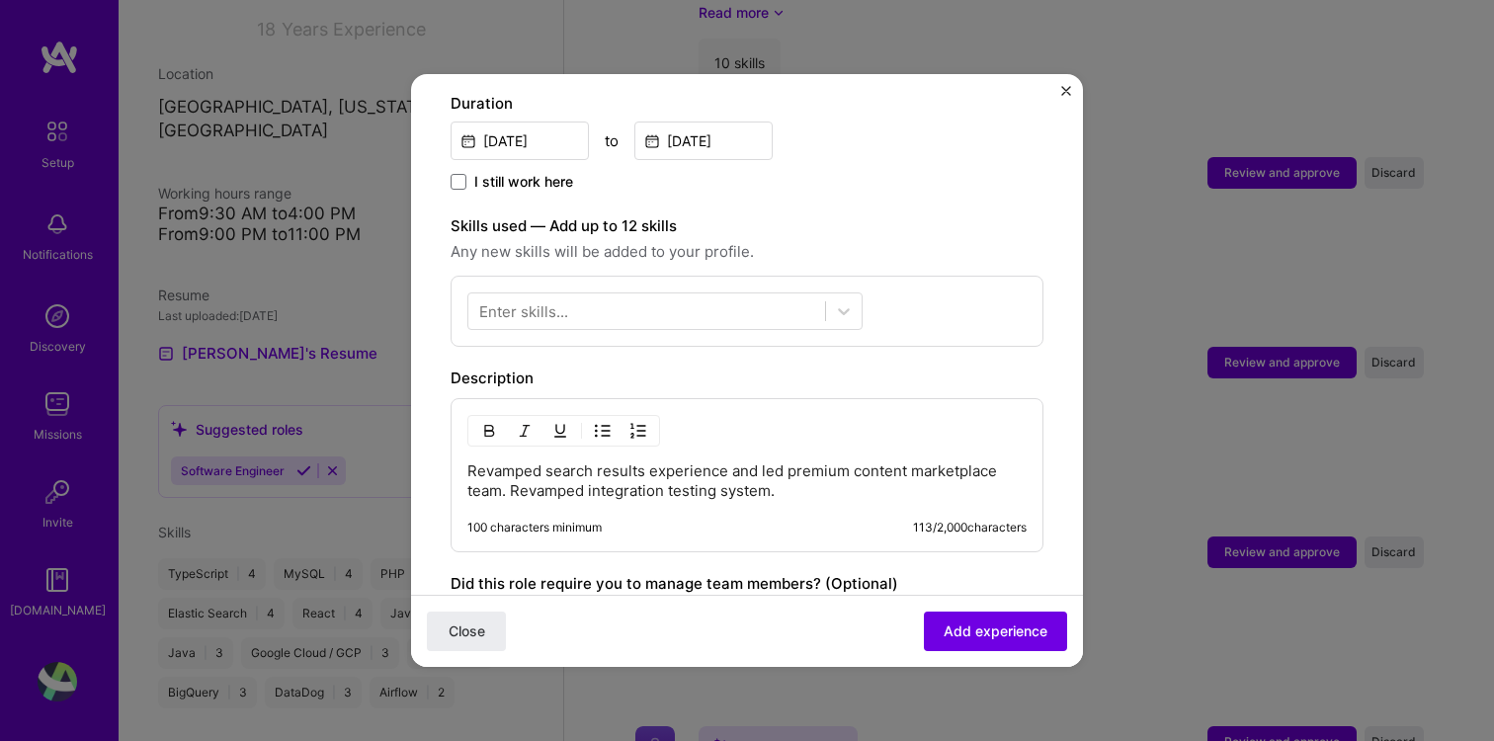
click at [561, 301] on div "Enter skills..." at bounding box center [523, 311] width 89 height 21
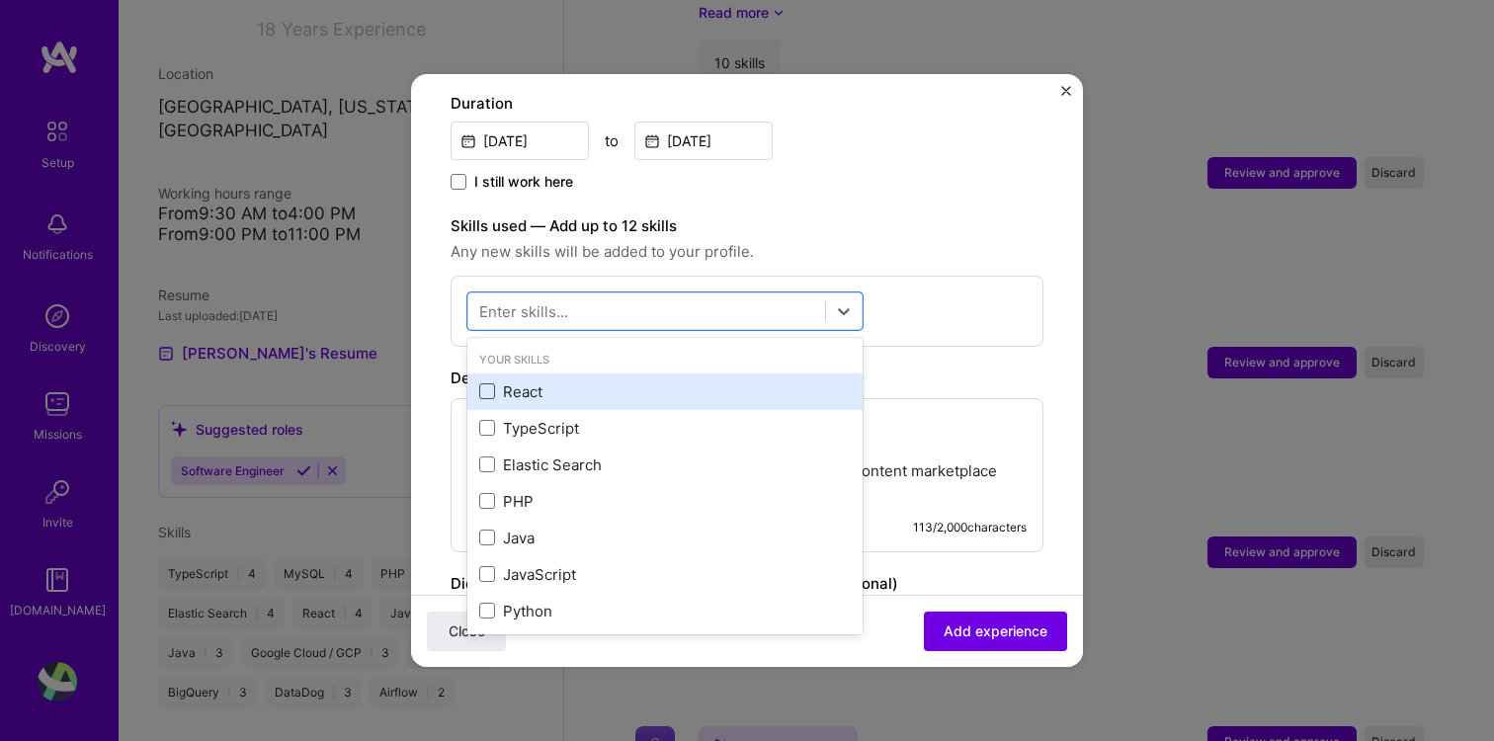
click at [482, 383] on span at bounding box center [487, 391] width 16 height 16
click at [0, 0] on input "checkbox" at bounding box center [0, 0] width 0 height 0
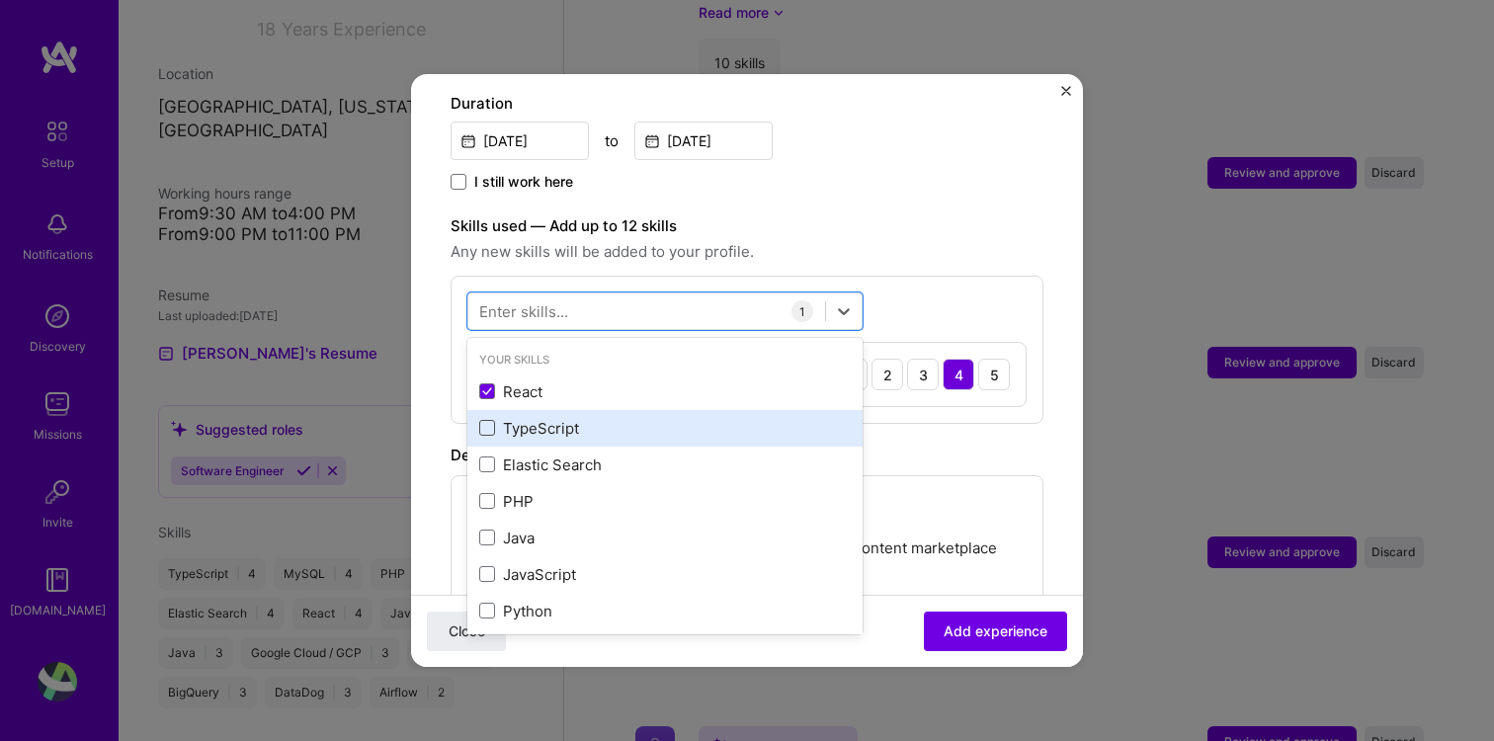
click at [483, 420] on span at bounding box center [487, 428] width 16 height 16
click at [0, 0] on input "checkbox" at bounding box center [0, 0] width 0 height 0
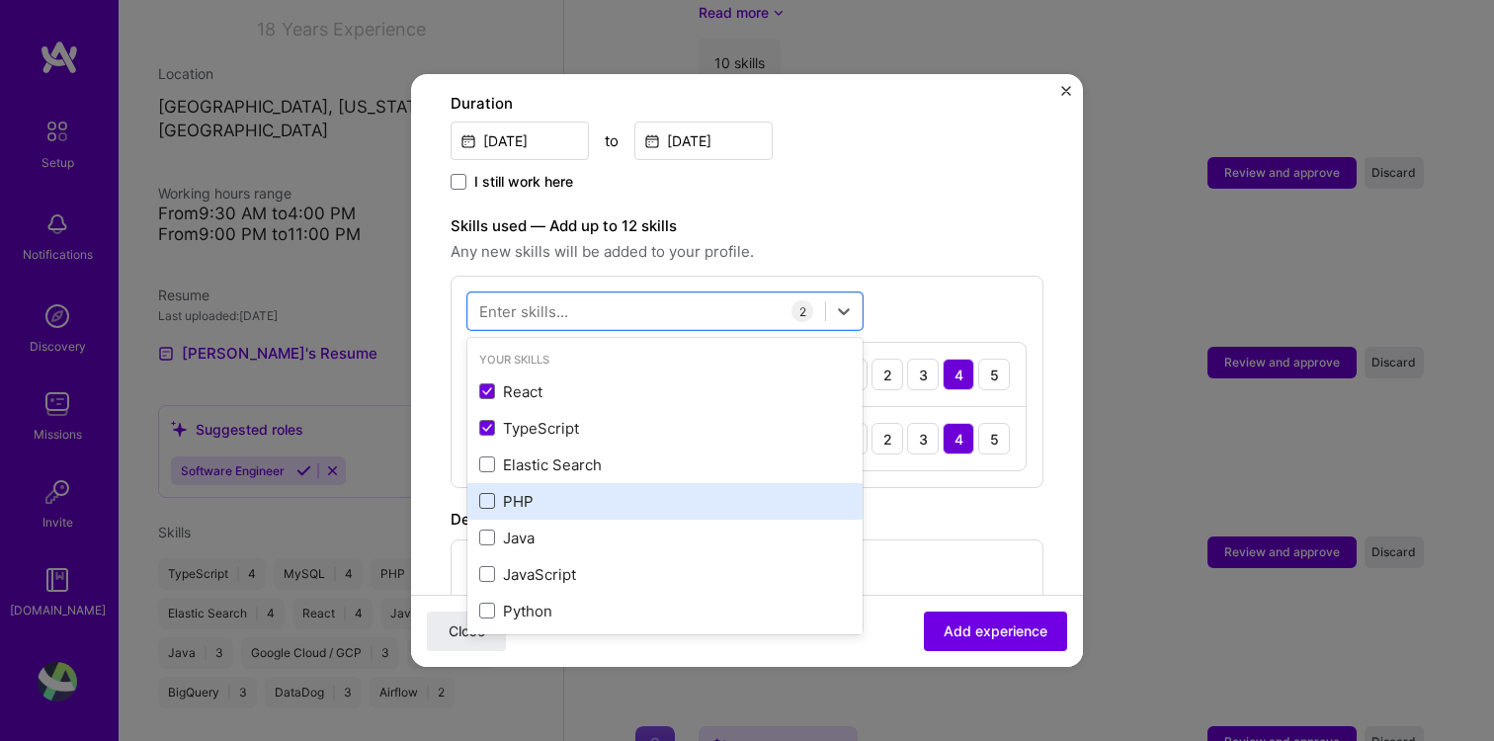
click at [486, 493] on span at bounding box center [487, 501] width 16 height 16
click at [0, 0] on input "checkbox" at bounding box center [0, 0] width 0 height 0
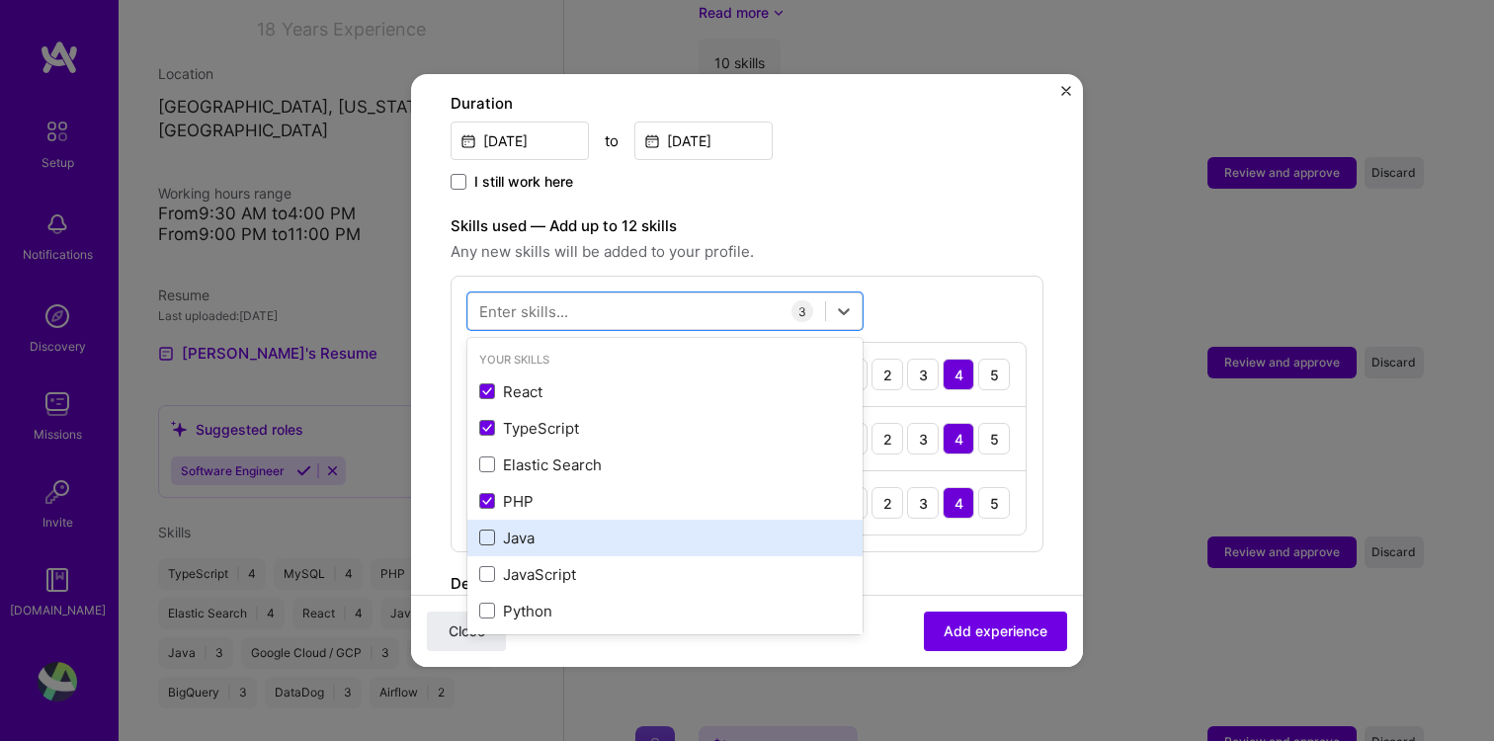
click at [483, 530] on span at bounding box center [487, 538] width 16 height 16
click at [0, 0] on input "checkbox" at bounding box center [0, 0] width 0 height 0
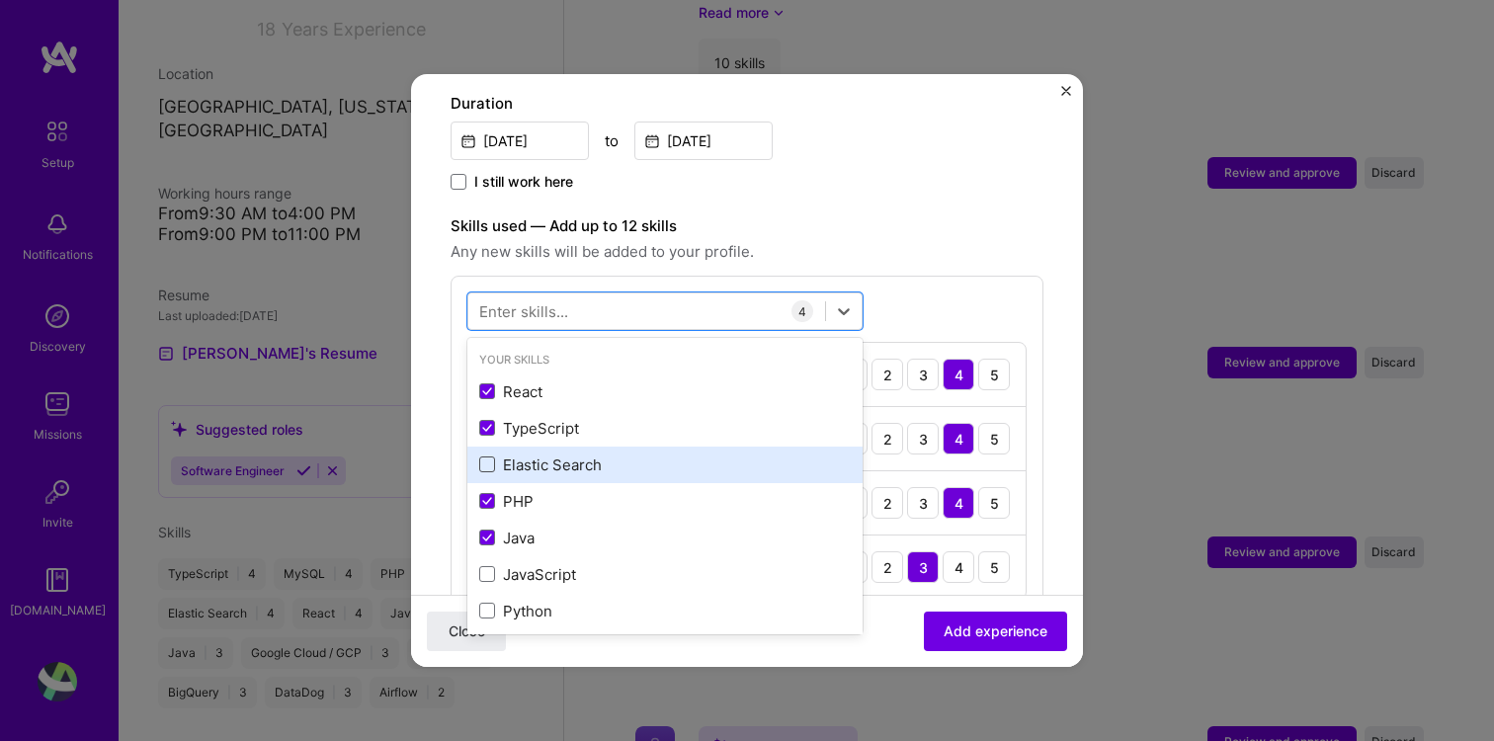
click at [490, 456] on span at bounding box center [487, 464] width 16 height 16
click at [0, 0] on input "checkbox" at bounding box center [0, 0] width 0 height 0
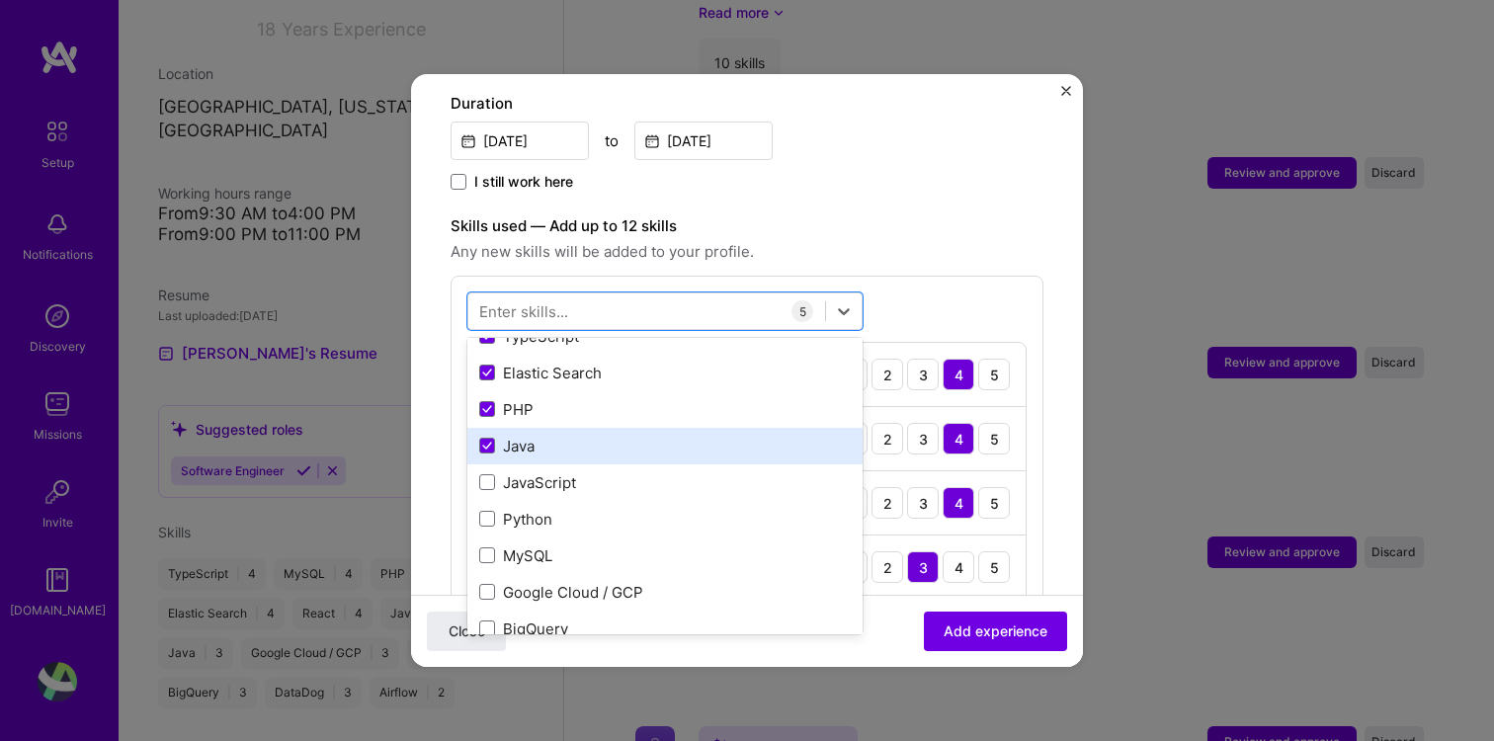
scroll to position [104, 0]
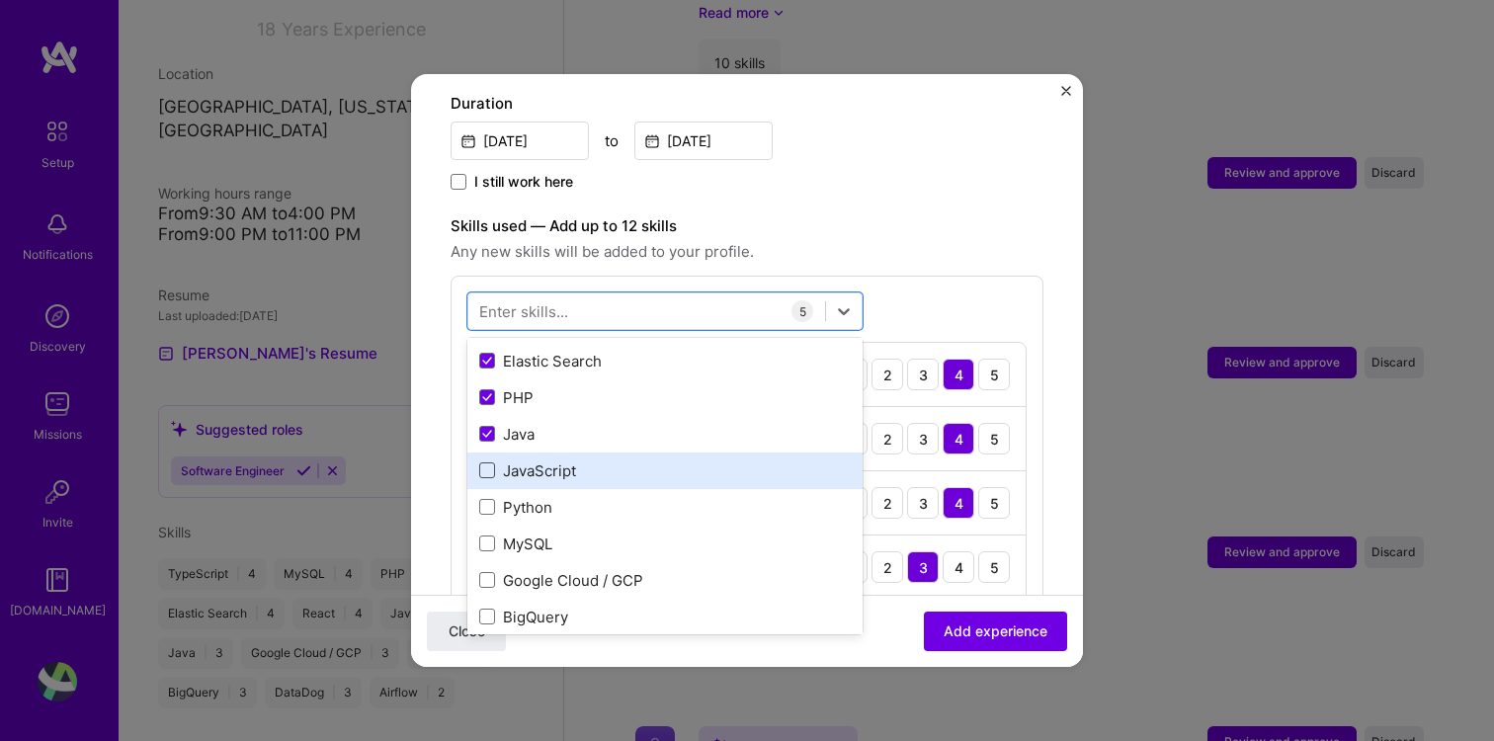
click at [491, 462] on span at bounding box center [487, 470] width 16 height 16
click at [0, 0] on input "checkbox" at bounding box center [0, 0] width 0 height 0
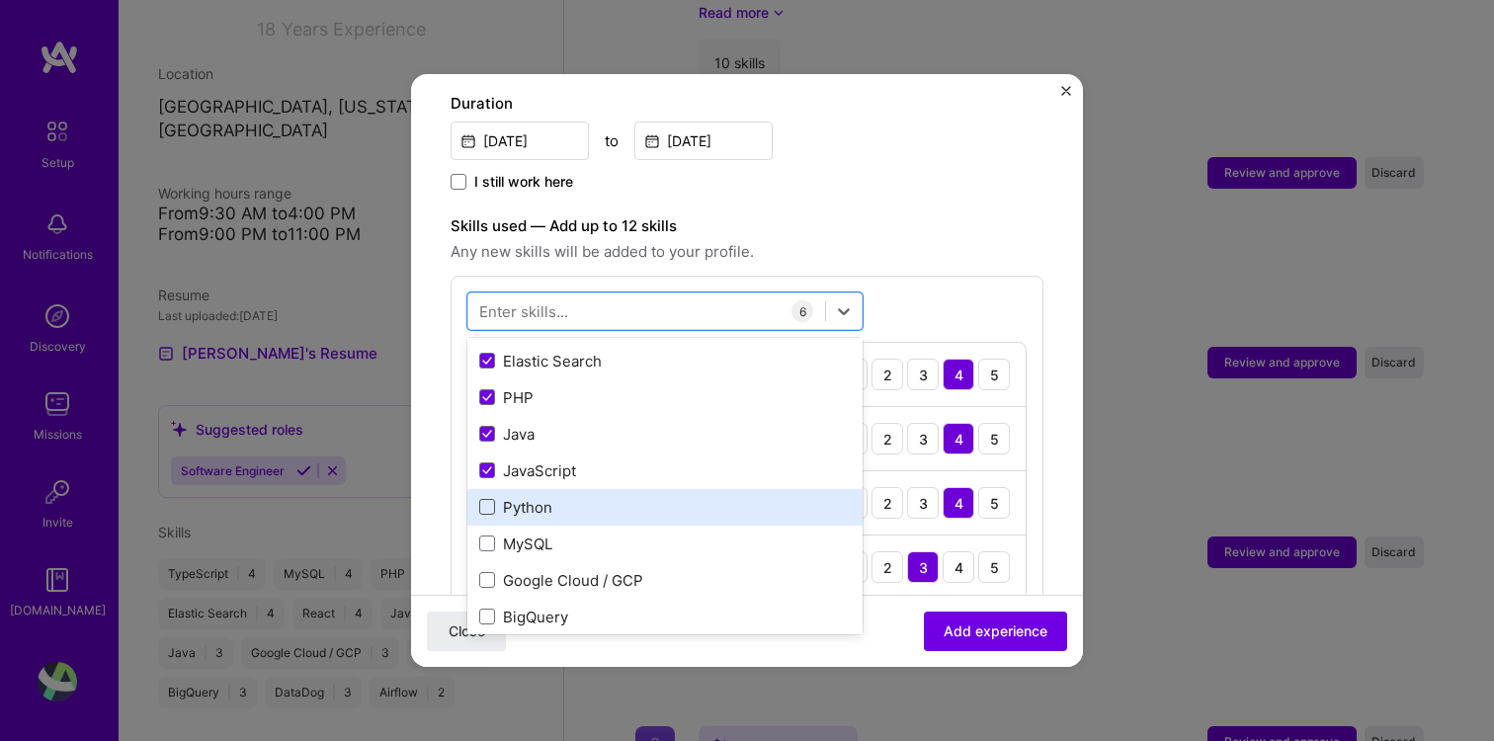
click at [482, 499] on span at bounding box center [487, 507] width 16 height 16
click at [0, 0] on input "checkbox" at bounding box center [0, 0] width 0 height 0
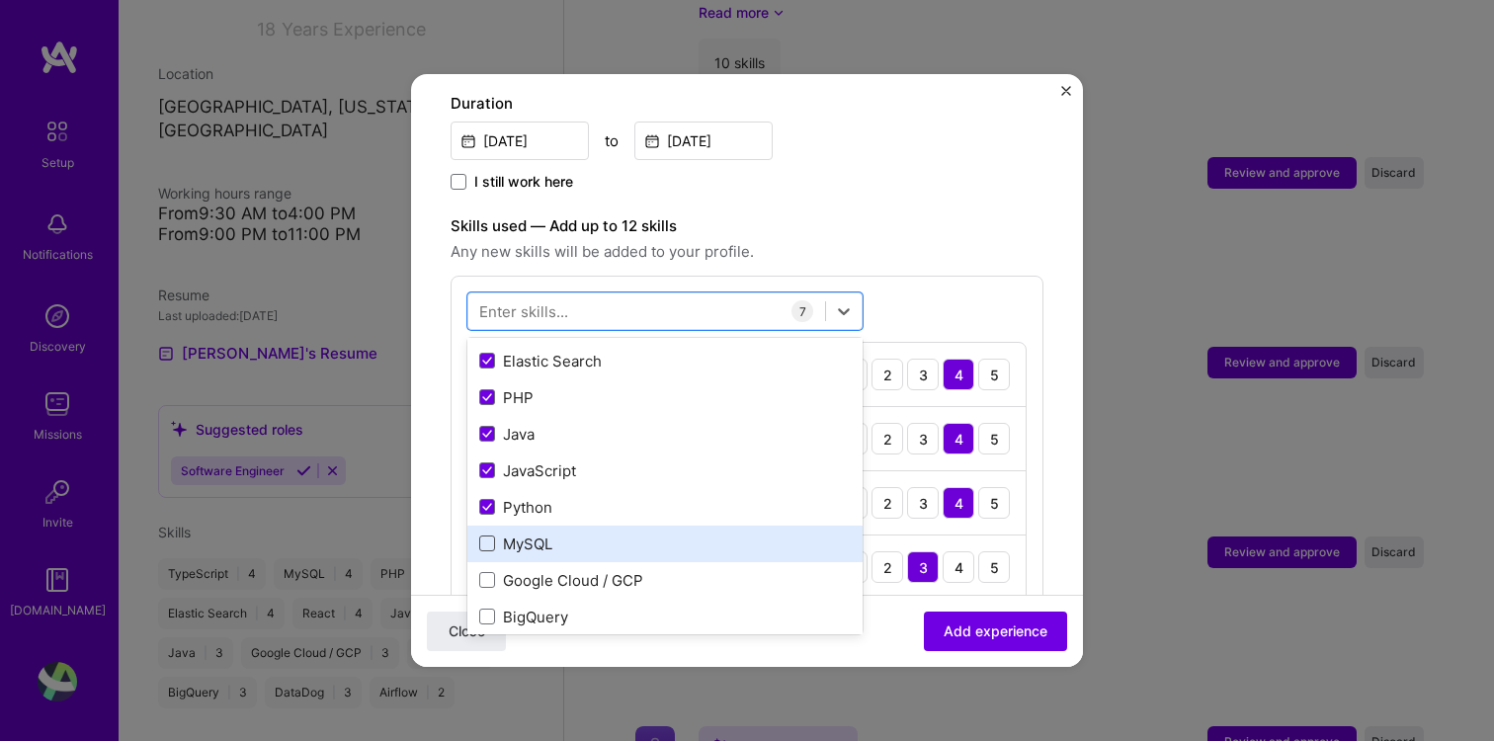
click at [484, 535] on span at bounding box center [487, 543] width 16 height 16
click at [0, 0] on input "checkbox" at bounding box center [0, 0] width 0 height 0
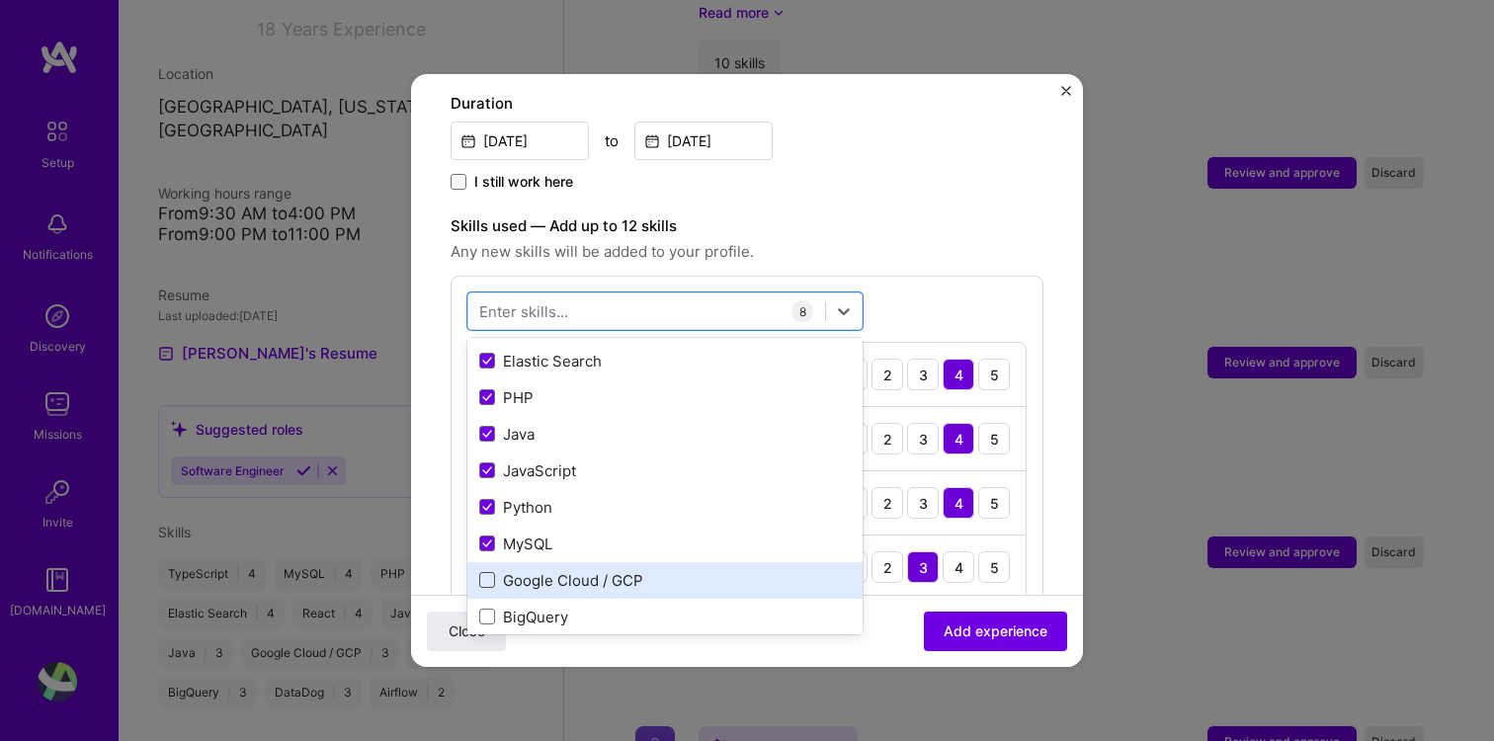
click at [486, 572] on span at bounding box center [487, 580] width 16 height 16
click at [0, 0] on input "checkbox" at bounding box center [0, 0] width 0 height 0
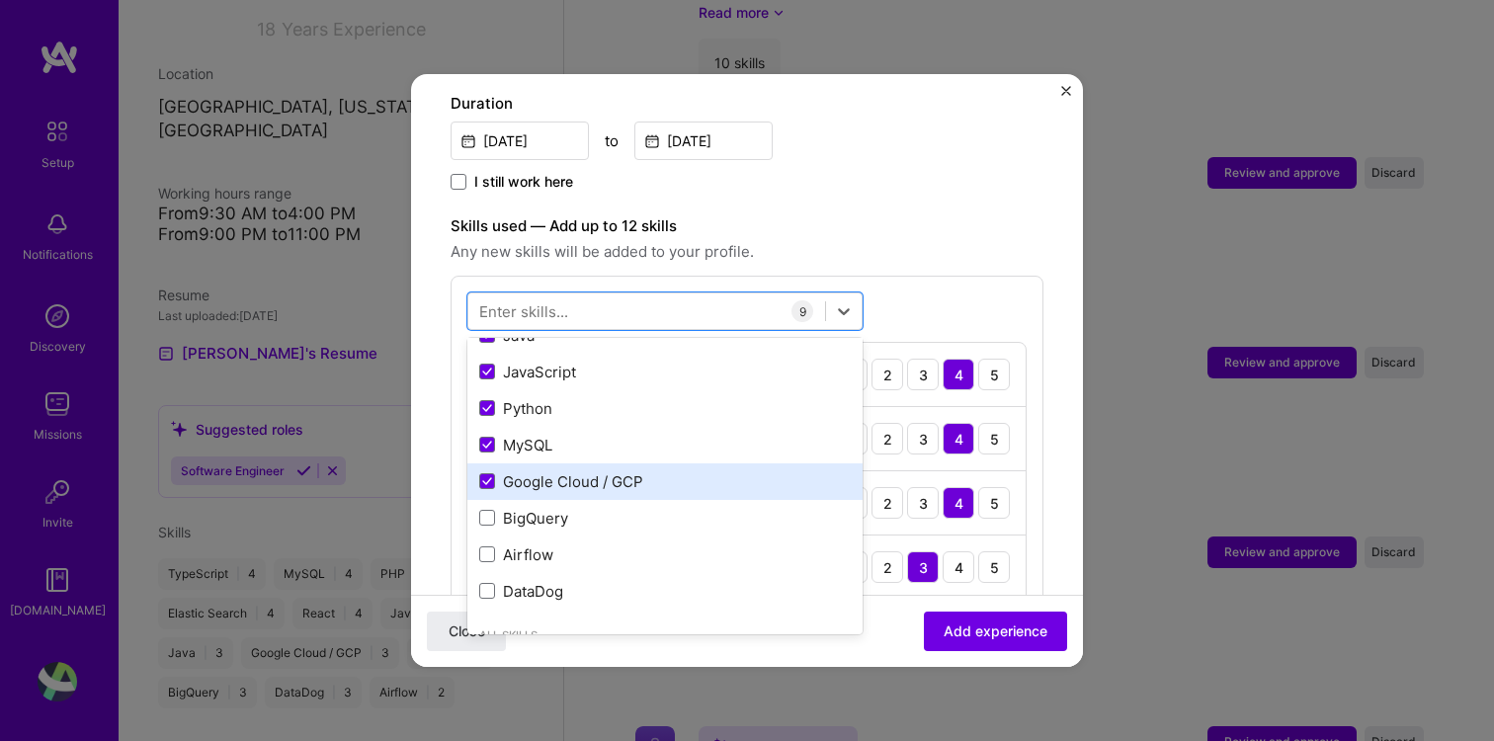
scroll to position [206, 0]
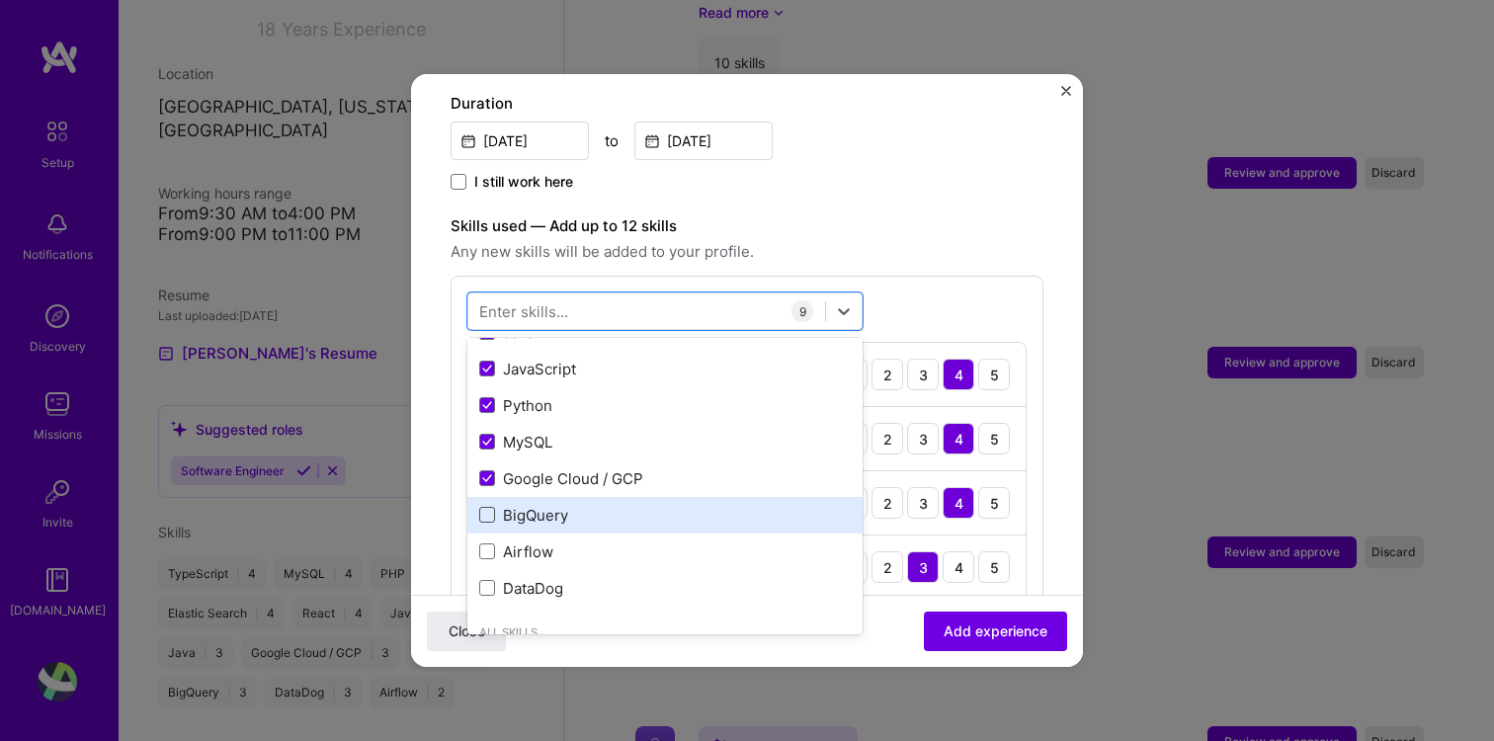
click at [492, 507] on span at bounding box center [487, 515] width 16 height 16
click at [0, 0] on input "checkbox" at bounding box center [0, 0] width 0 height 0
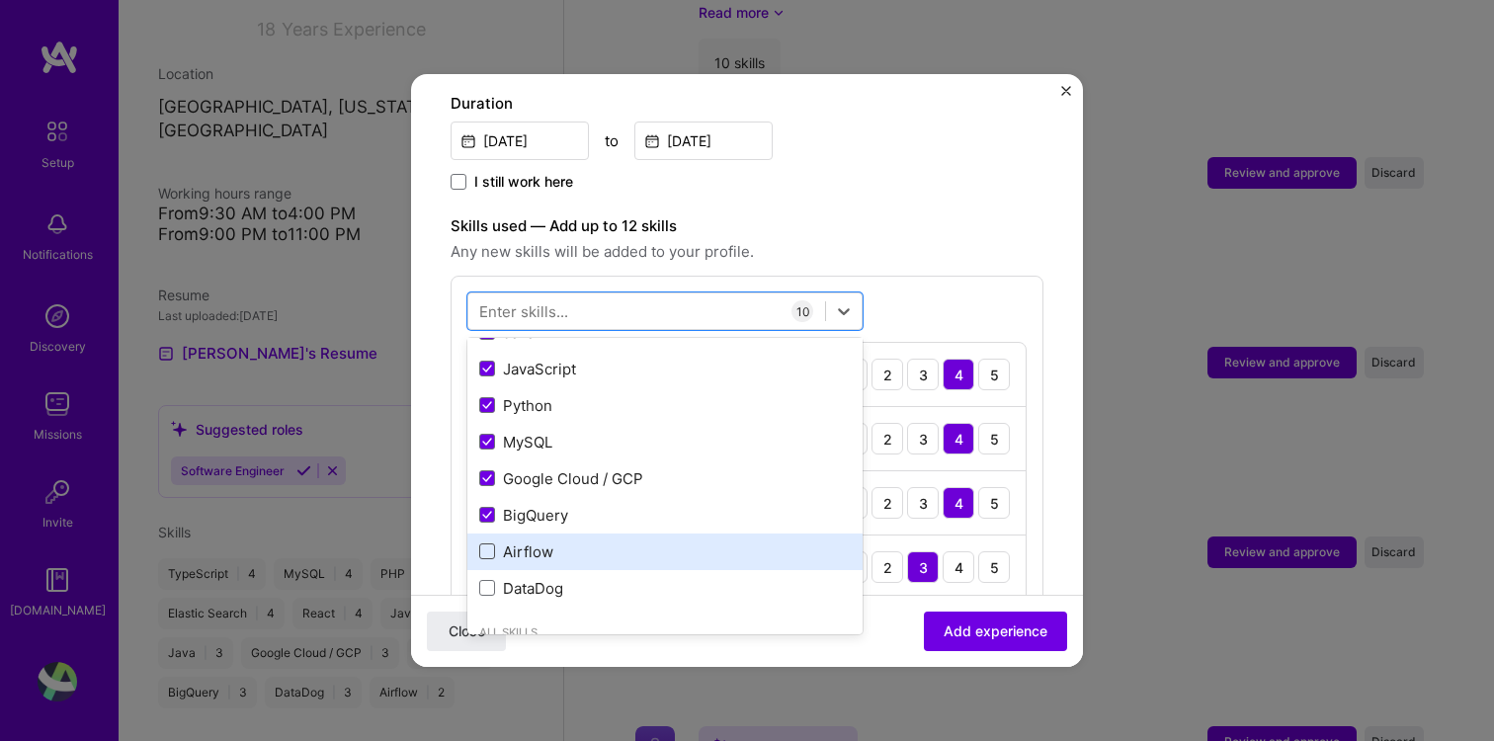
click at [483, 543] on span at bounding box center [487, 551] width 16 height 16
click at [0, 0] on input "checkbox" at bounding box center [0, 0] width 0 height 0
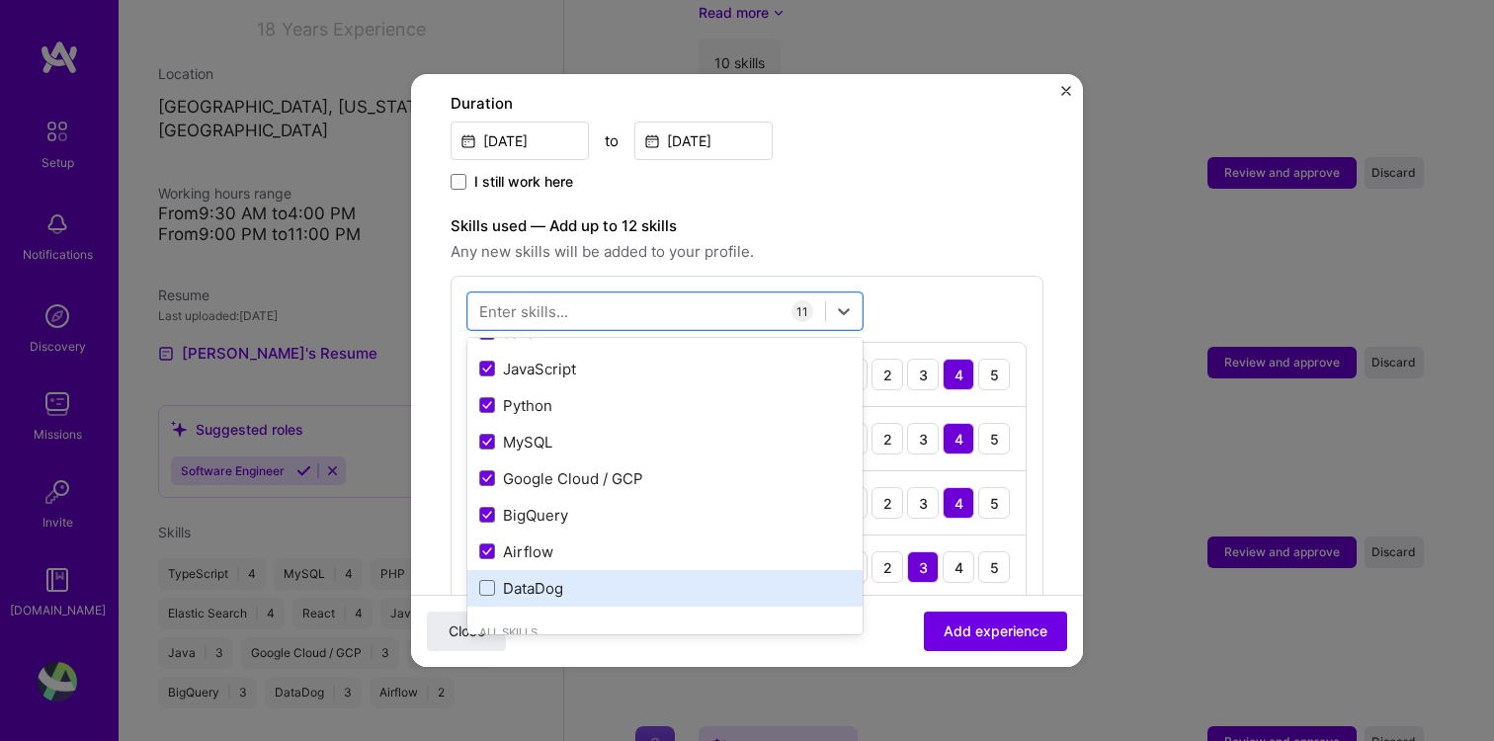
click at [485, 578] on div "DataDog" at bounding box center [664, 588] width 371 height 21
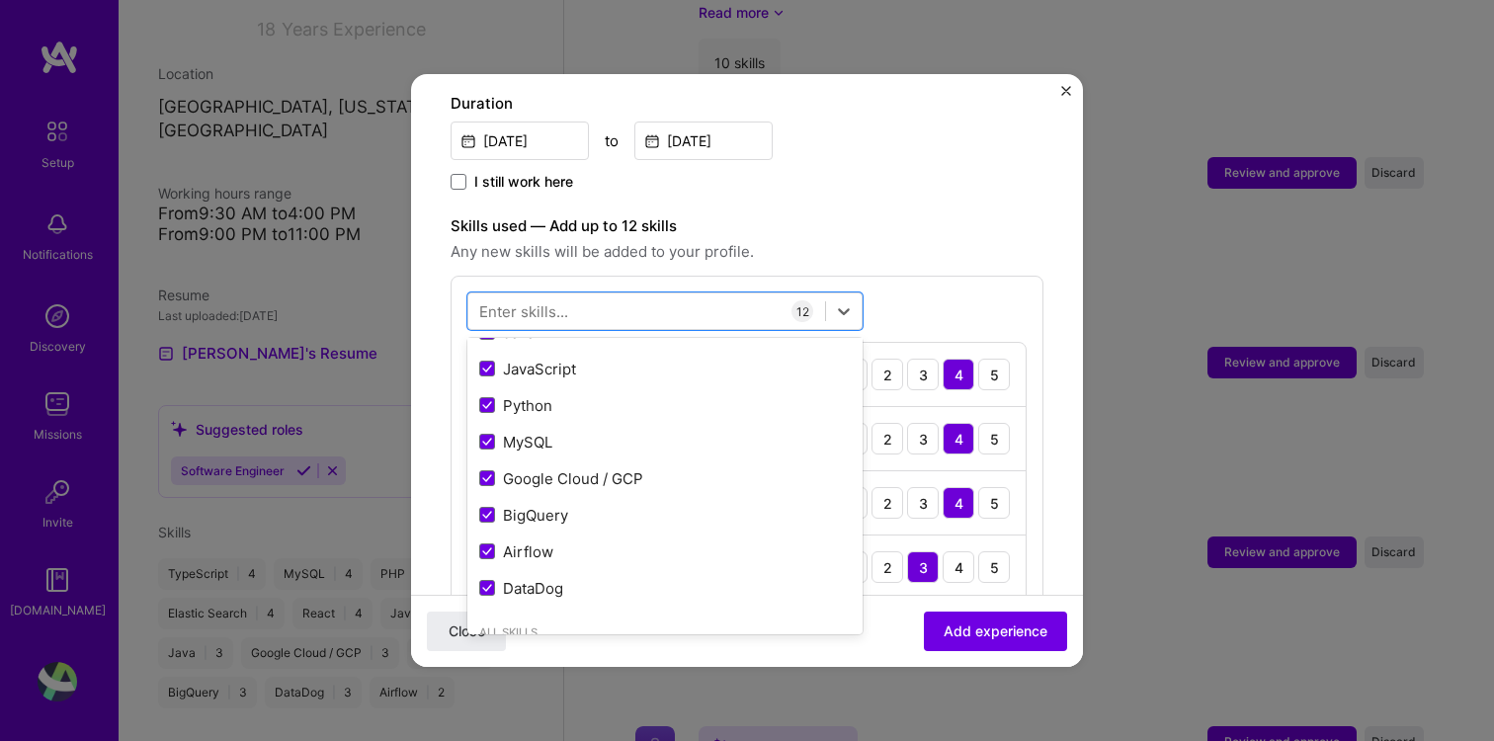
click at [916, 276] on div "option DataDog, selected. option DataDog selected, 0 of 2. 378 results availabl…" at bounding box center [747, 703] width 593 height 855
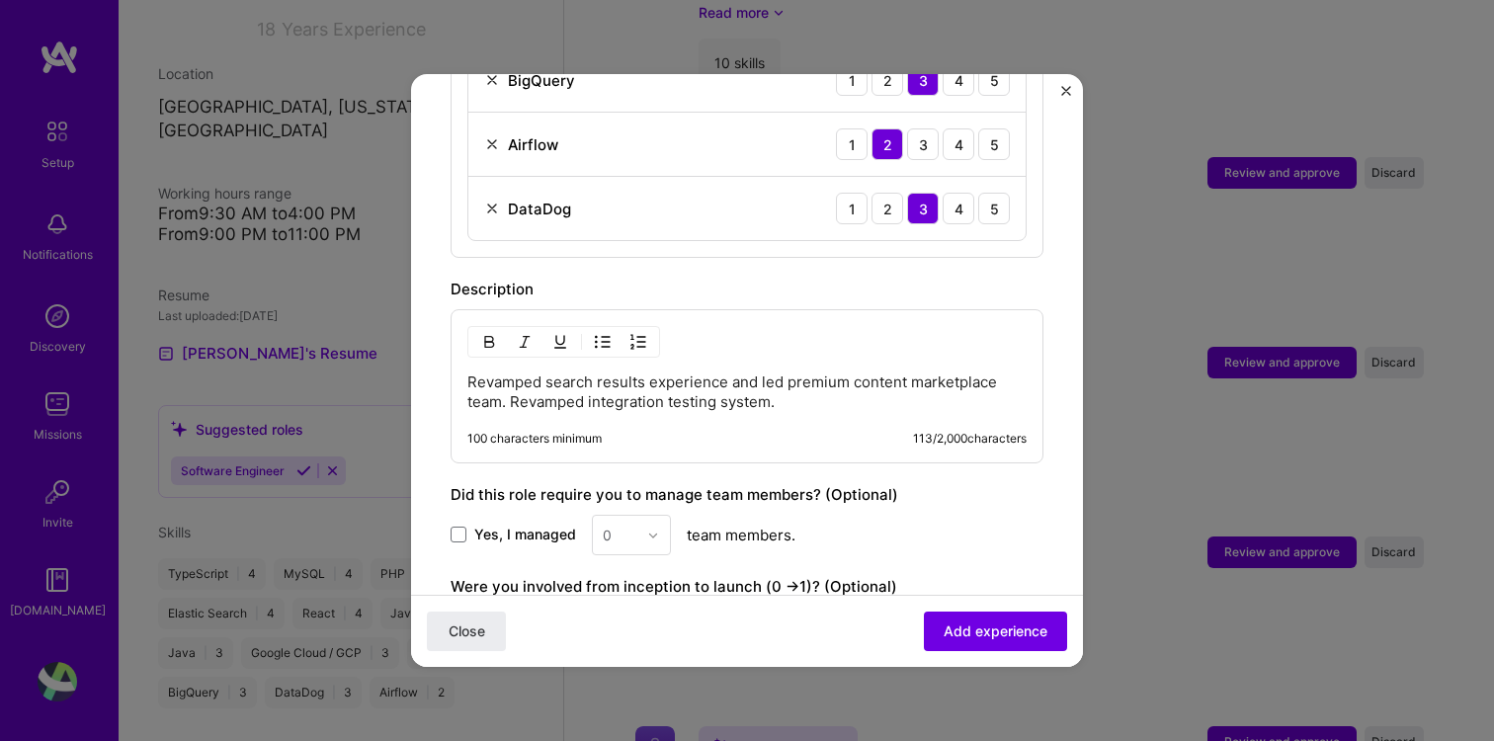
scroll to position [1384, 0]
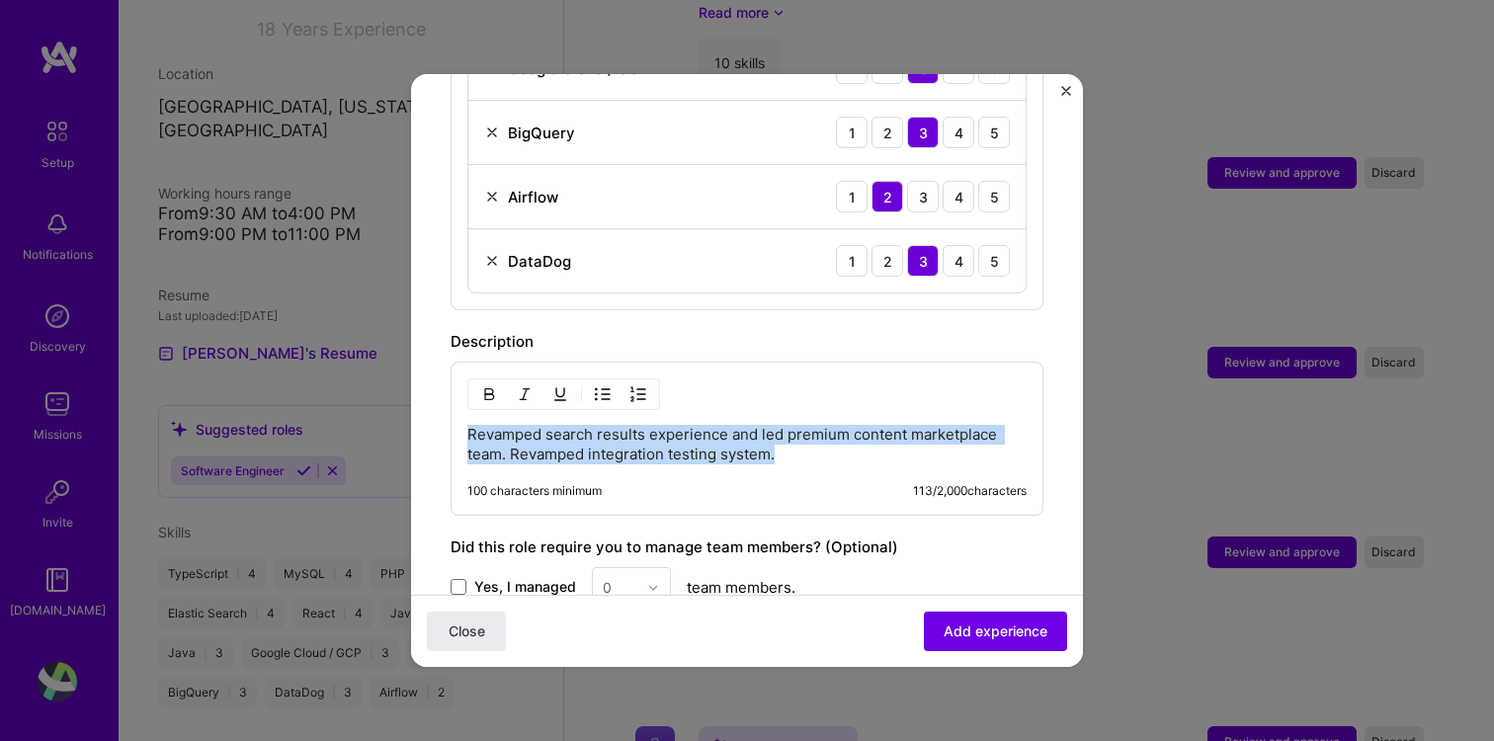
drag, startPoint x: 808, startPoint y: 426, endPoint x: 445, endPoint y: 391, distance: 365.2
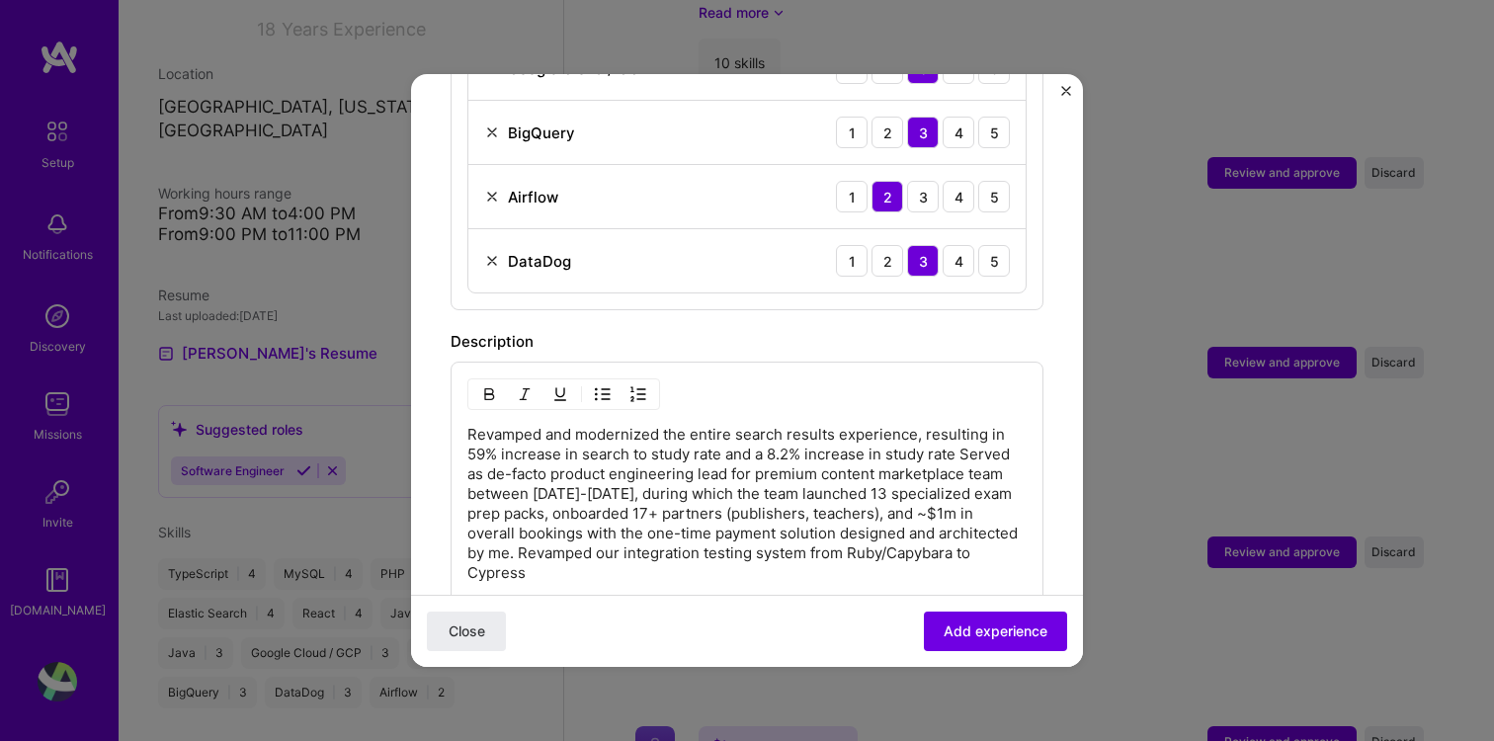
click at [467, 425] on p "Revamped and modernized the entire search results experience, resulting in 59% …" at bounding box center [746, 504] width 559 height 158
click at [595, 386] on img "button" at bounding box center [603, 394] width 16 height 16
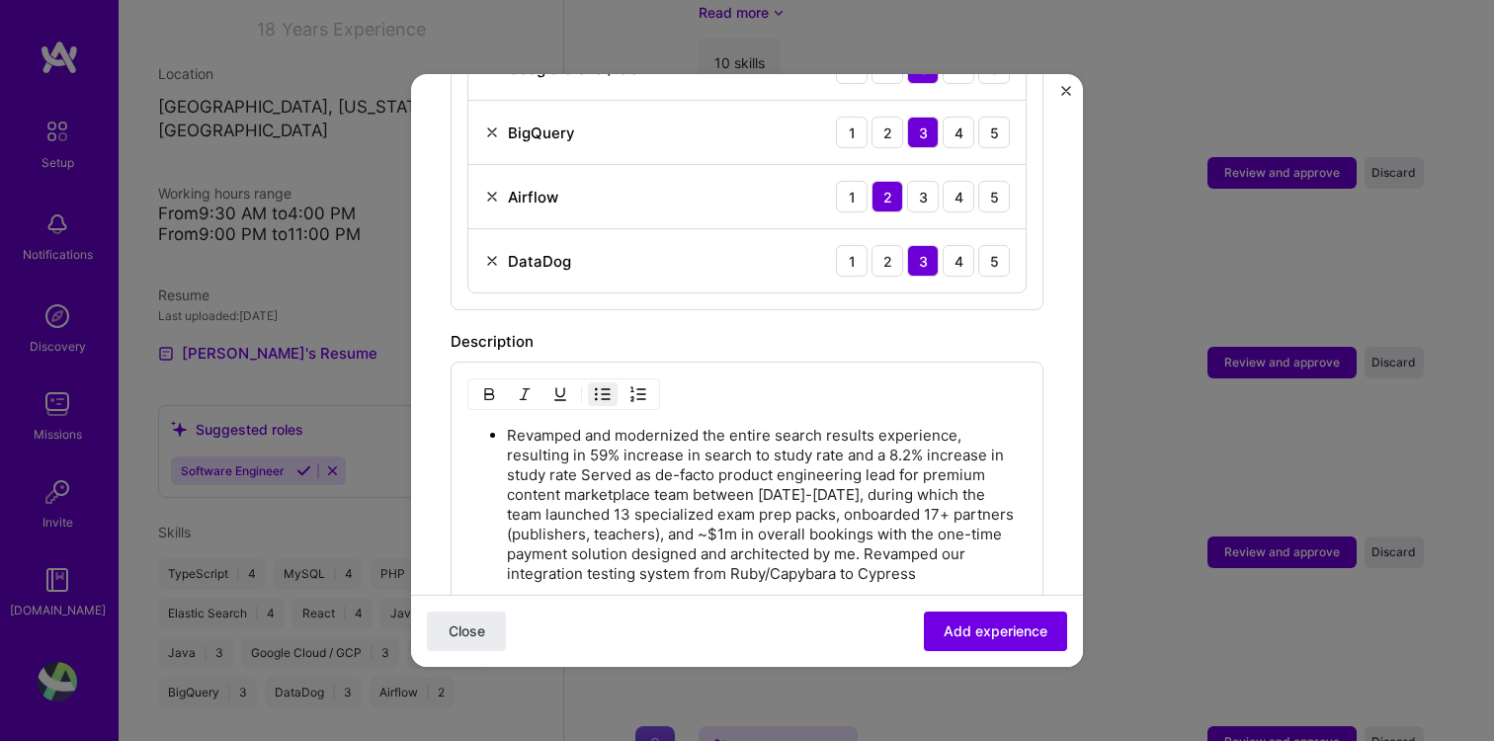
click at [506, 456] on ul "Revamped and modernized the entire search results experience, resulting in 59% …" at bounding box center [746, 504] width 559 height 159
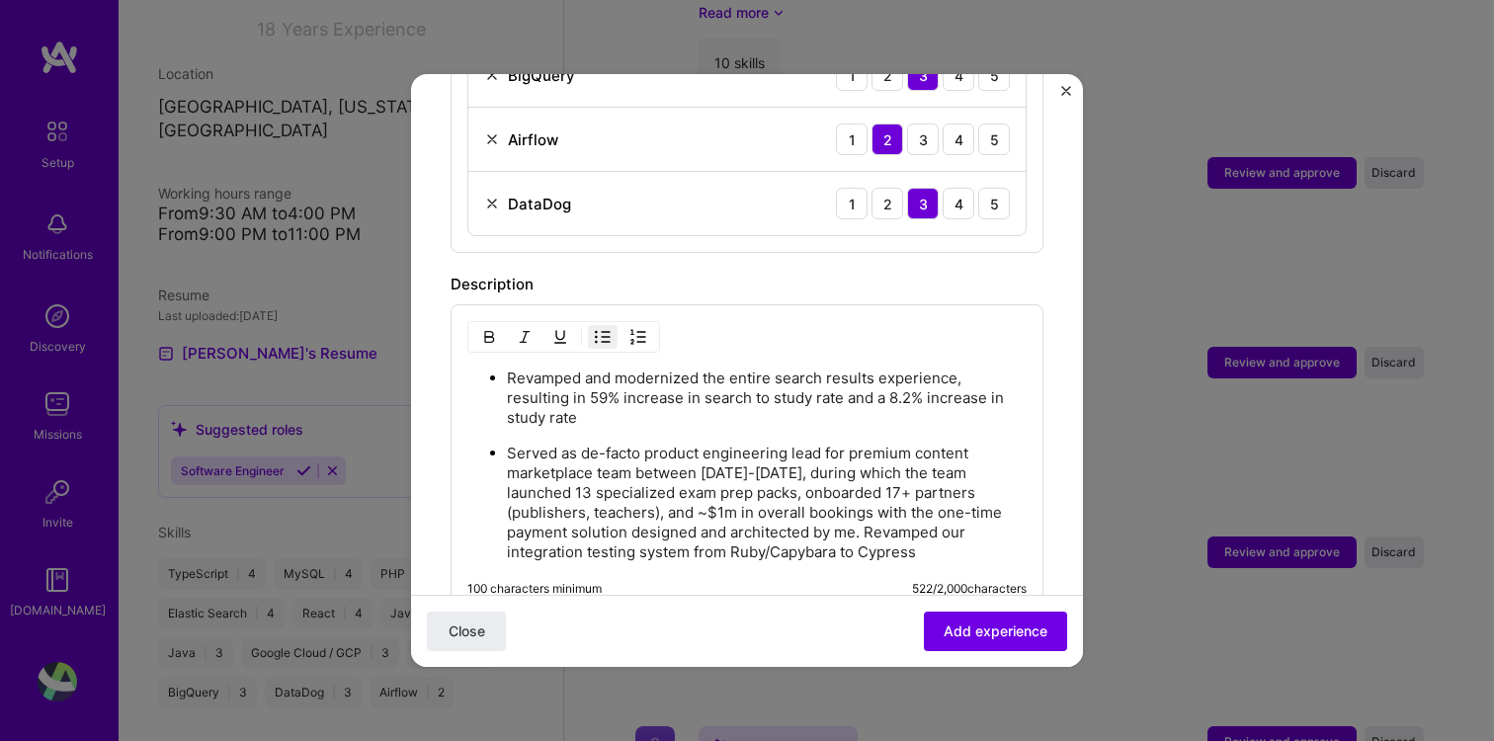
scroll to position [1446, 0]
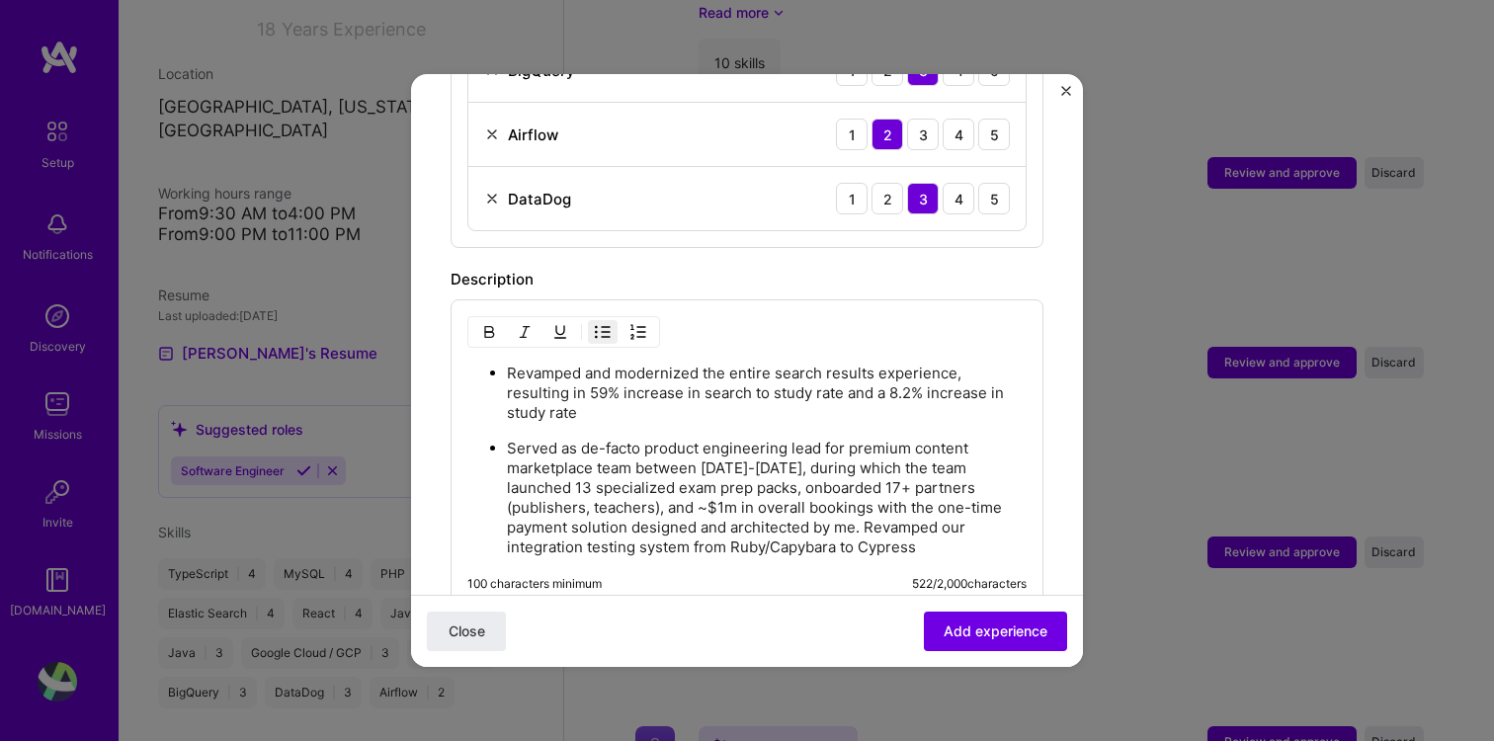
click at [800, 486] on p "Served as de-facto product engineering lead for premium content marketplace tea…" at bounding box center [767, 498] width 520 height 119
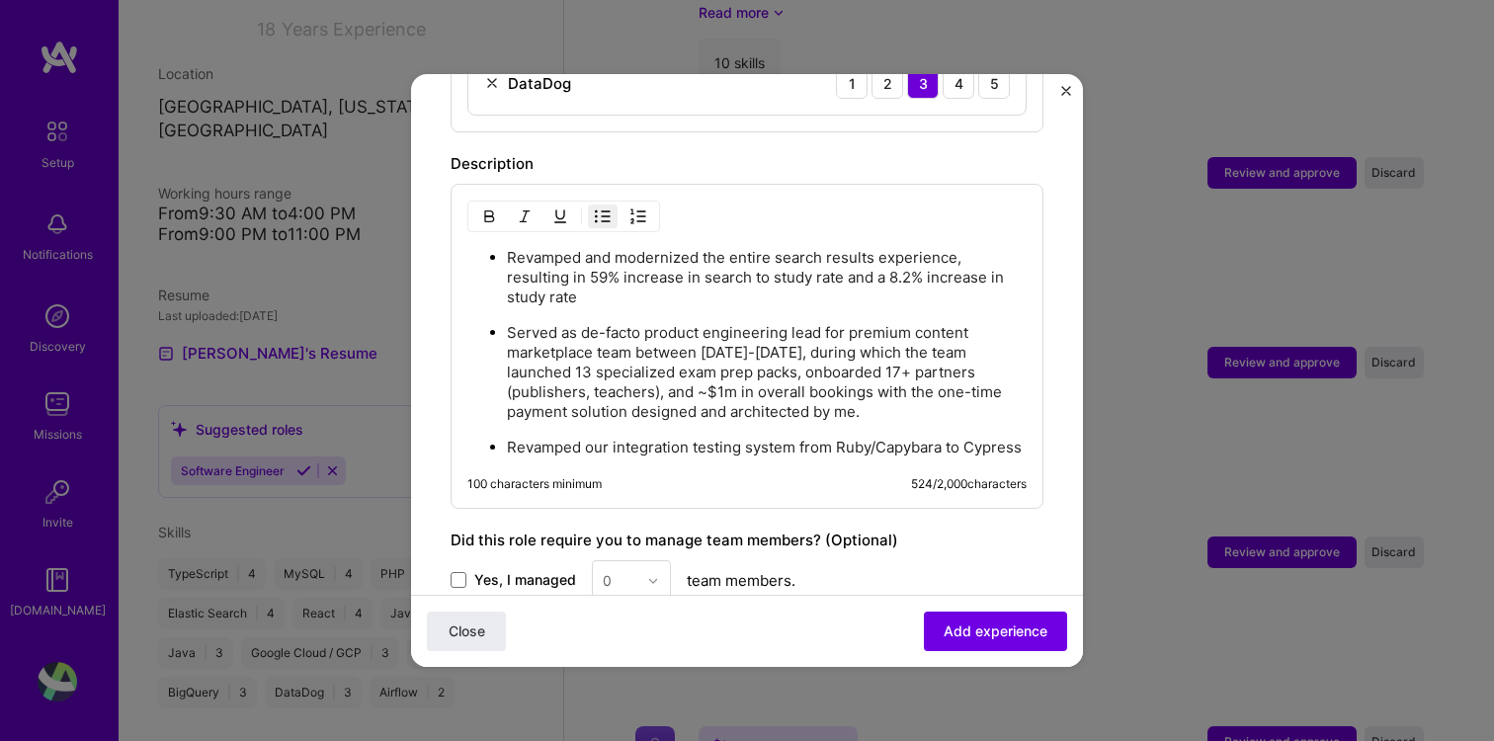
scroll to position [1570, 0]
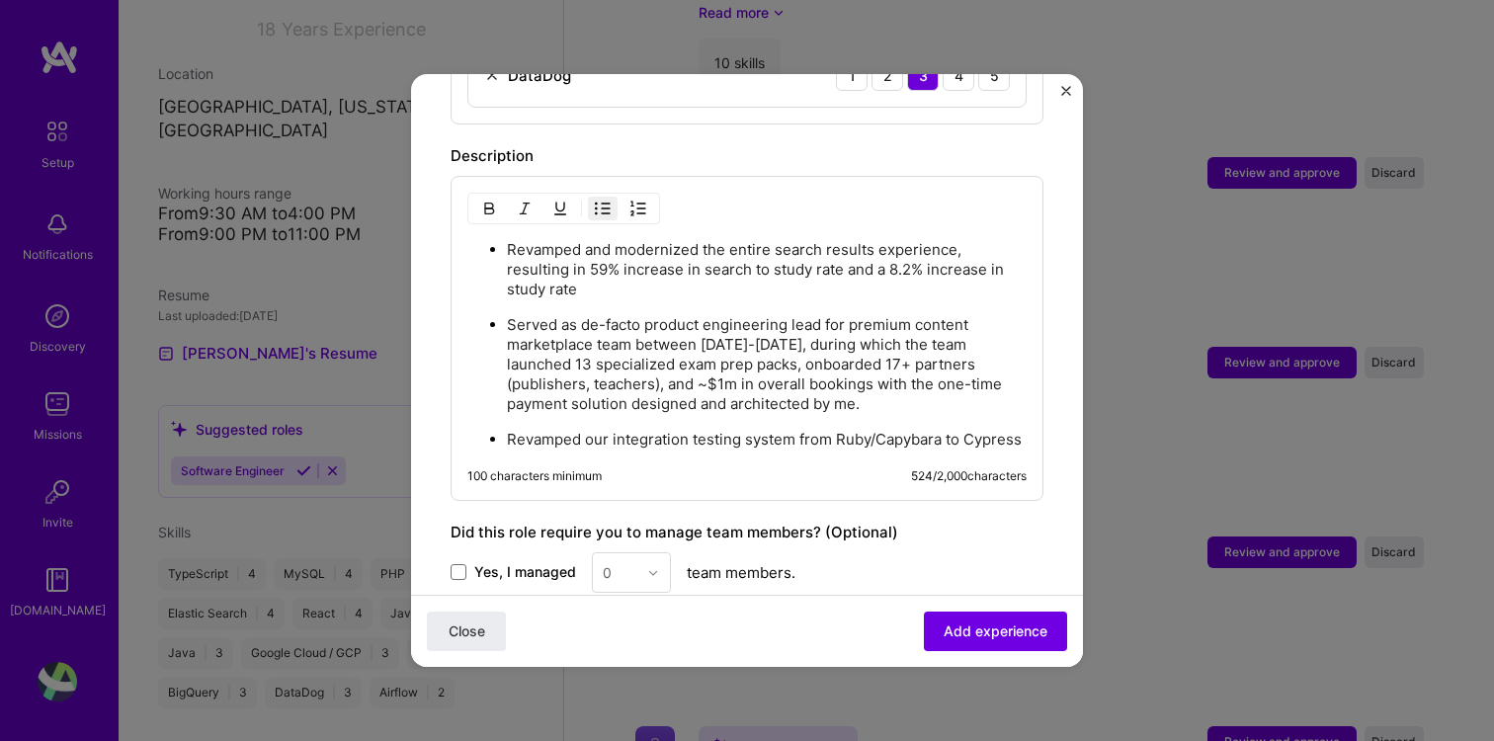
click at [1028, 402] on div "Revamped and modernized the entire search results experience, resulting in 59% …" at bounding box center [747, 338] width 593 height 325
click at [1024, 430] on p "Revamped our integration testing system from Ruby/Capybara to Cypress" at bounding box center [767, 440] width 520 height 20
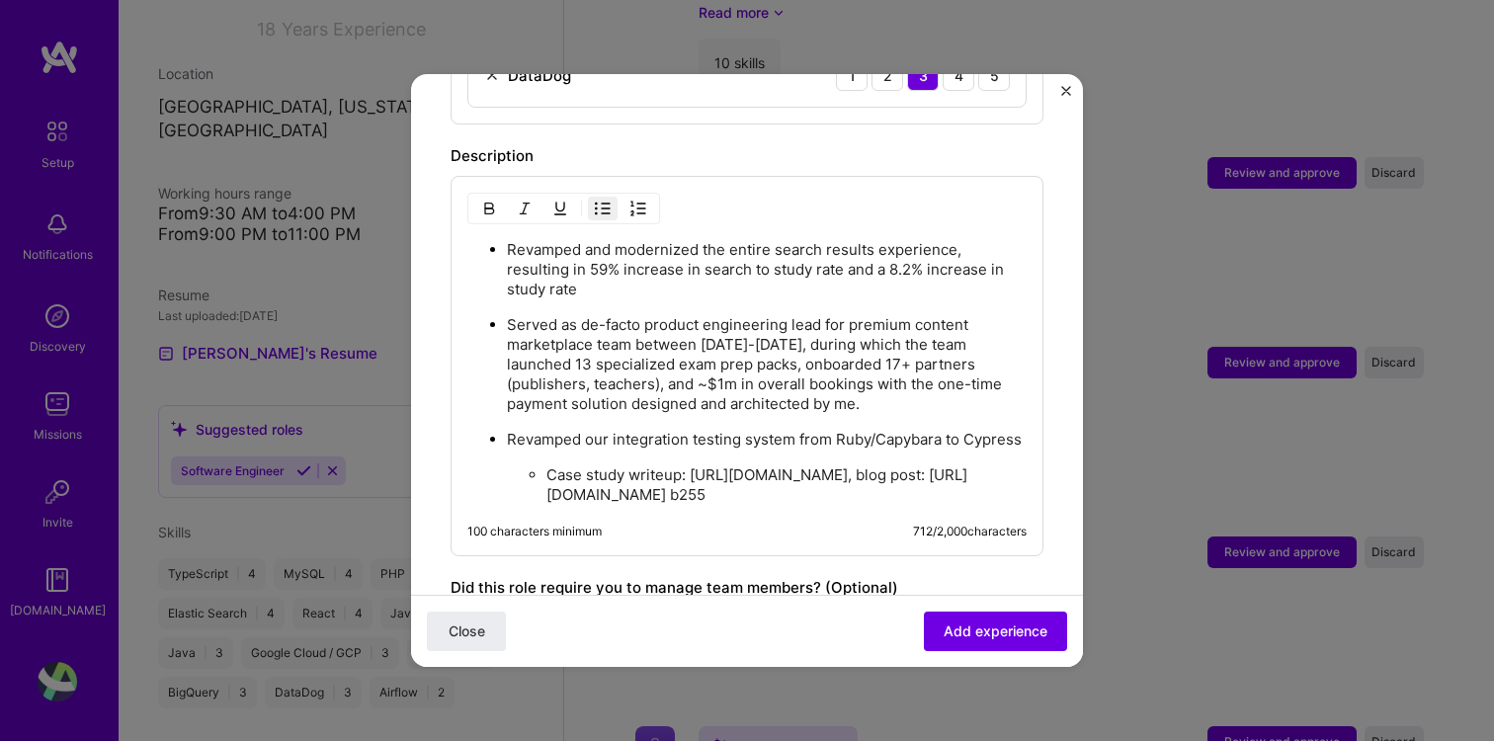
click at [628, 465] on p "Case study writeup: [URL][DOMAIN_NAME], blog post: [URL][DOMAIN_NAME] b255" at bounding box center [786, 485] width 480 height 40
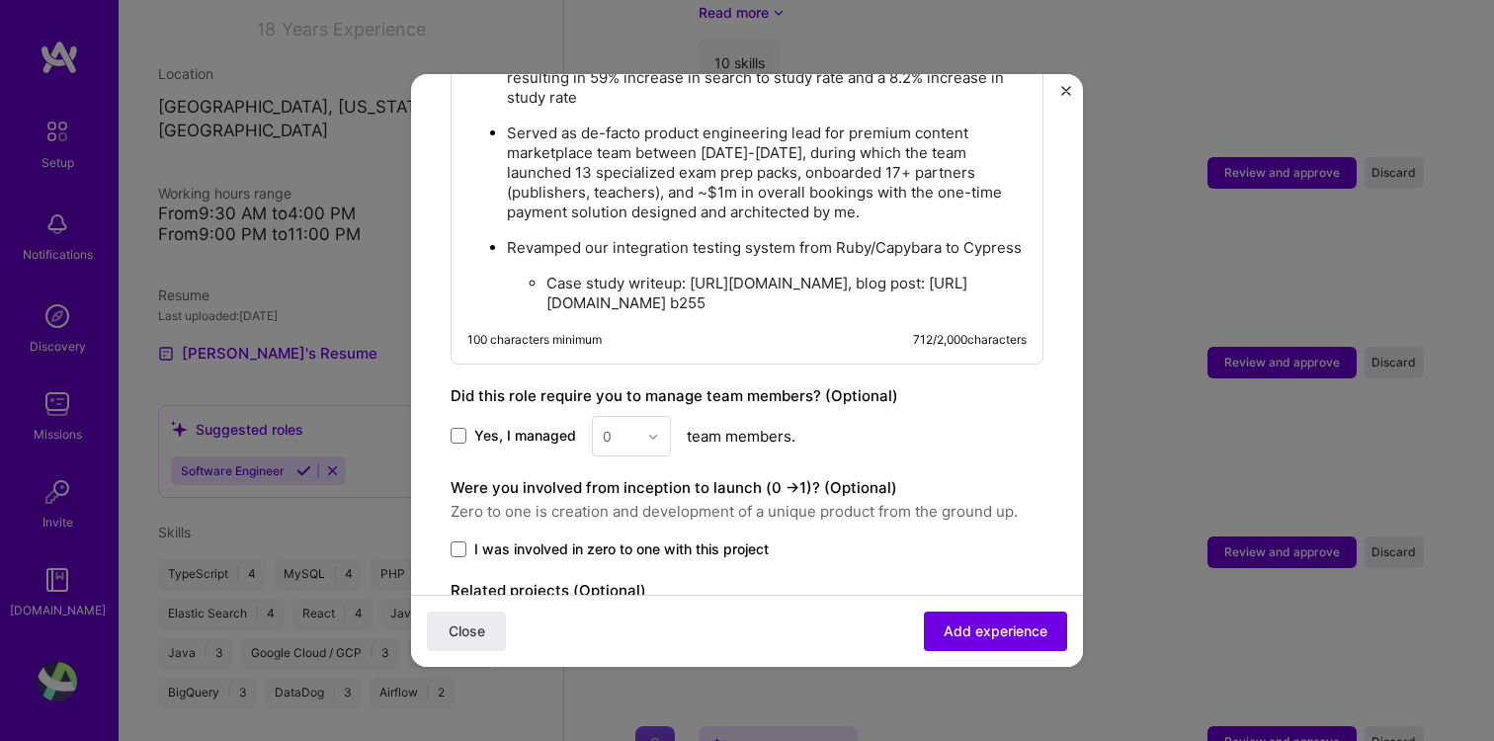
scroll to position [1765, 0]
click at [457, 538] on span at bounding box center [459, 546] width 16 height 16
click at [0, 0] on input "I was involved in zero to one with this project" at bounding box center [0, 0] width 0 height 0
click at [456, 425] on span at bounding box center [459, 433] width 16 height 16
click at [0, 0] on input "Yes, I managed" at bounding box center [0, 0] width 0 height 0
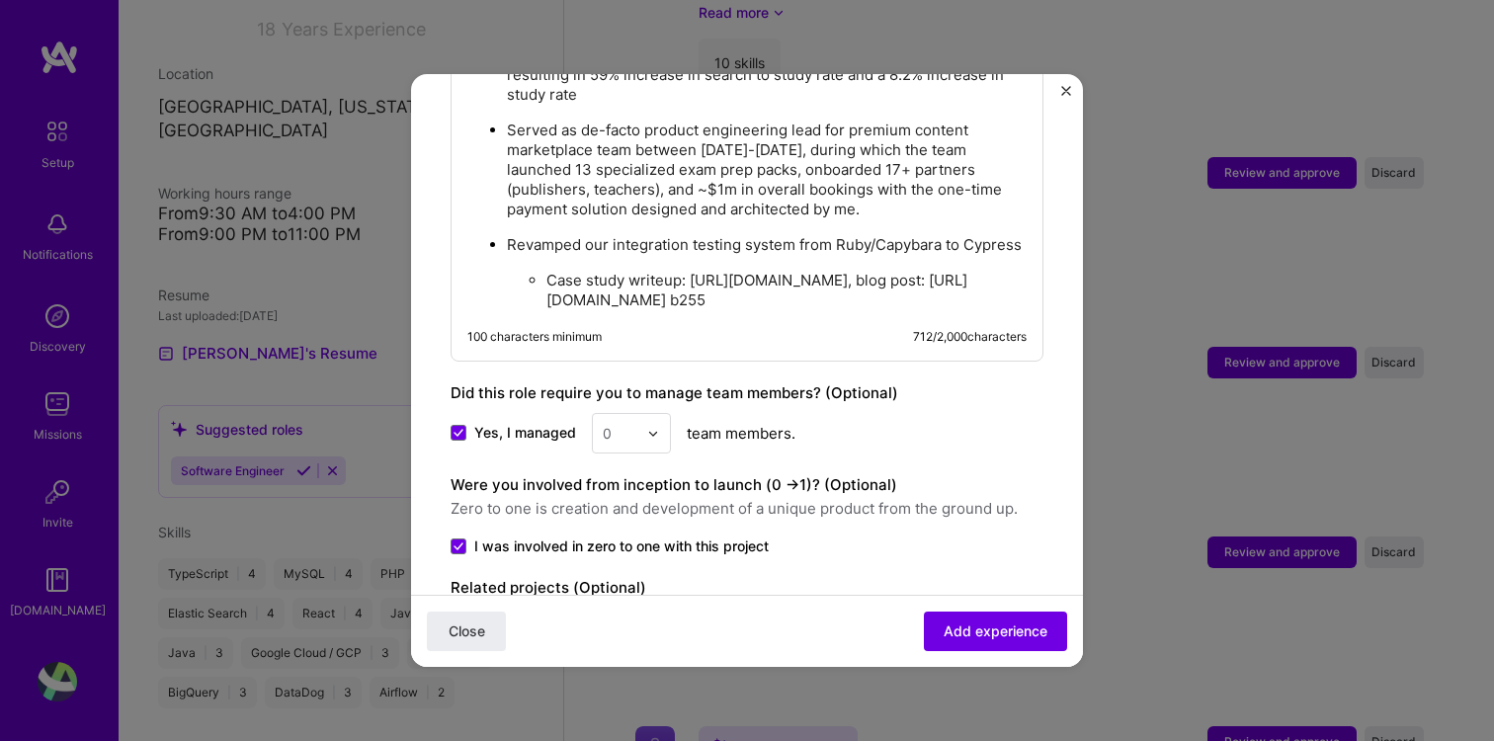
click at [658, 414] on div at bounding box center [658, 433] width 23 height 39
click at [627, 577] on div "4" at bounding box center [631, 595] width 67 height 37
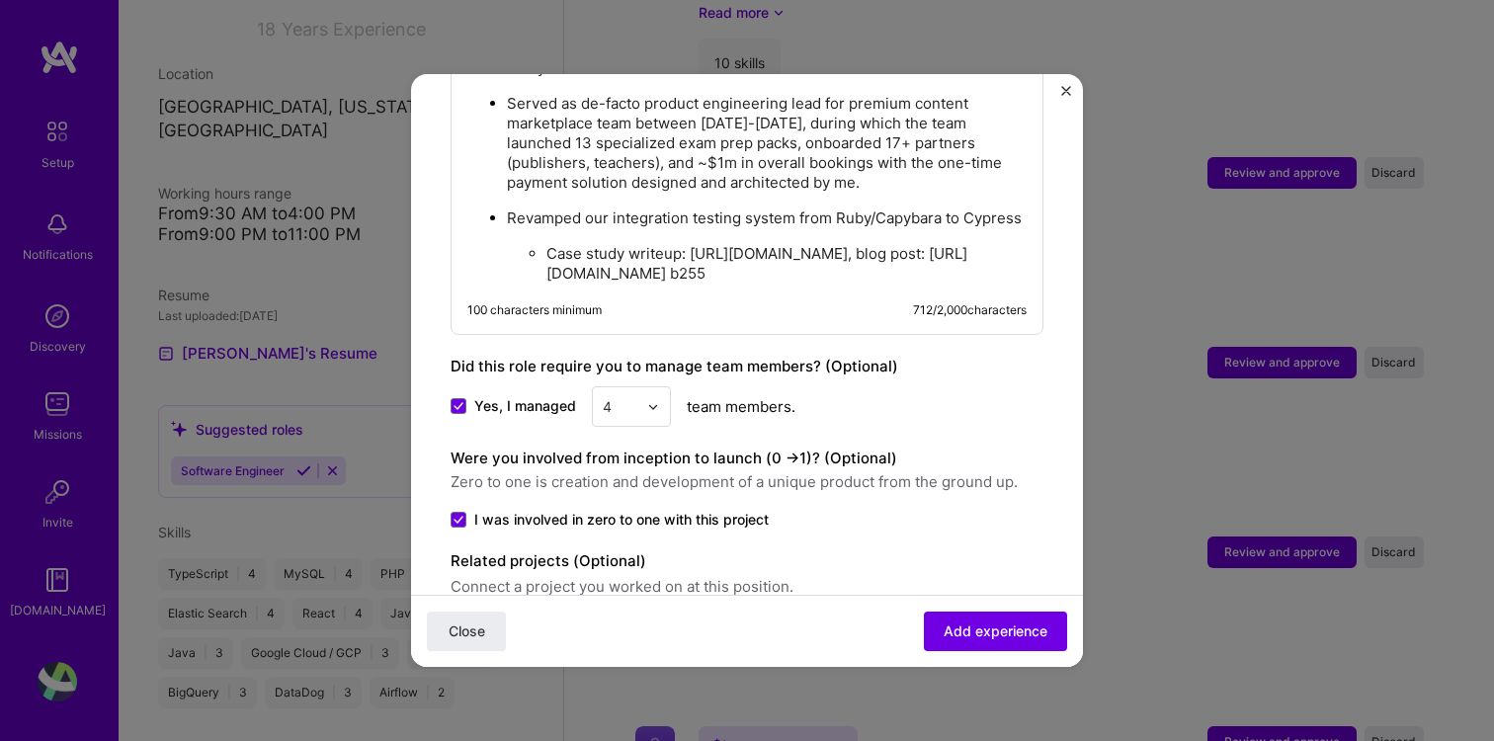
scroll to position [1864, 0]
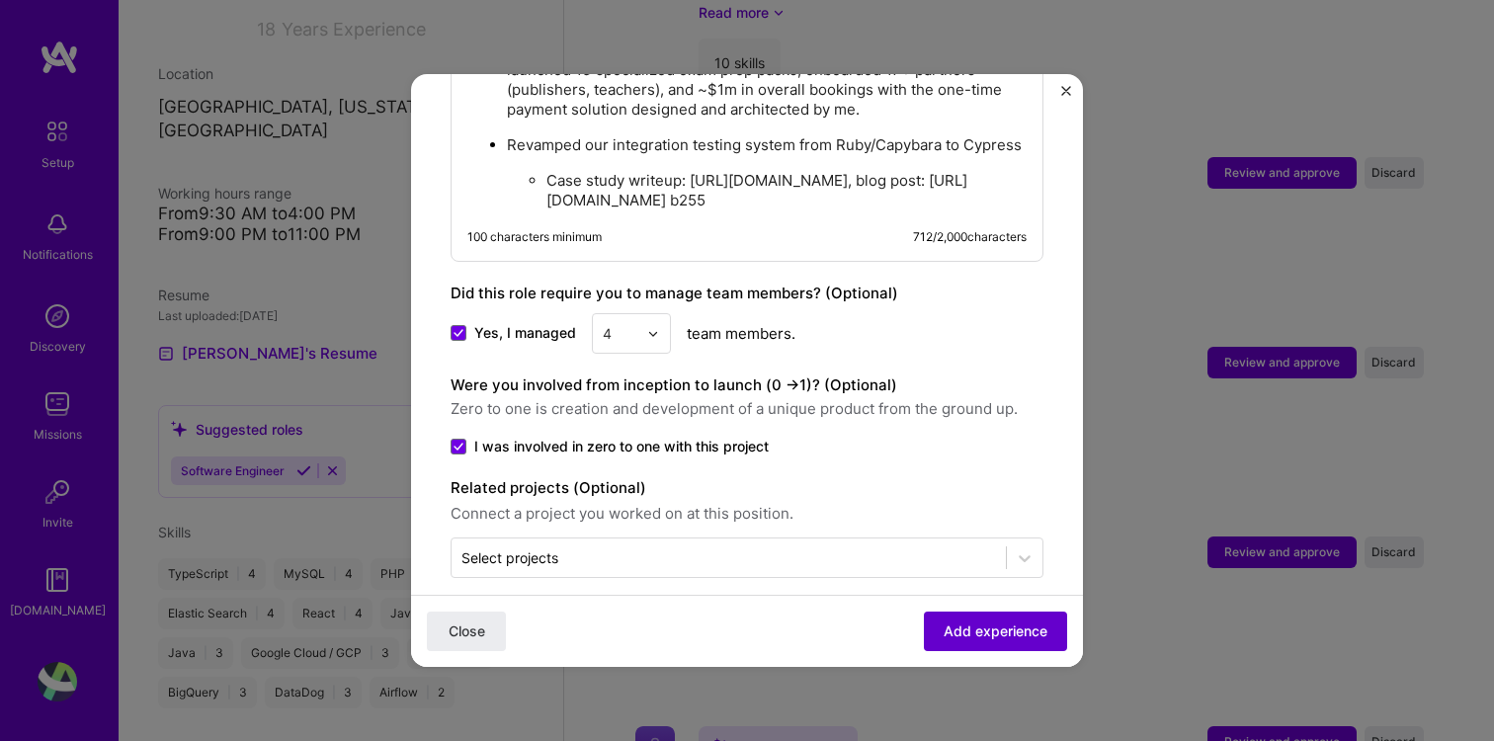
click at [992, 632] on span "Add experience" at bounding box center [996, 631] width 104 height 20
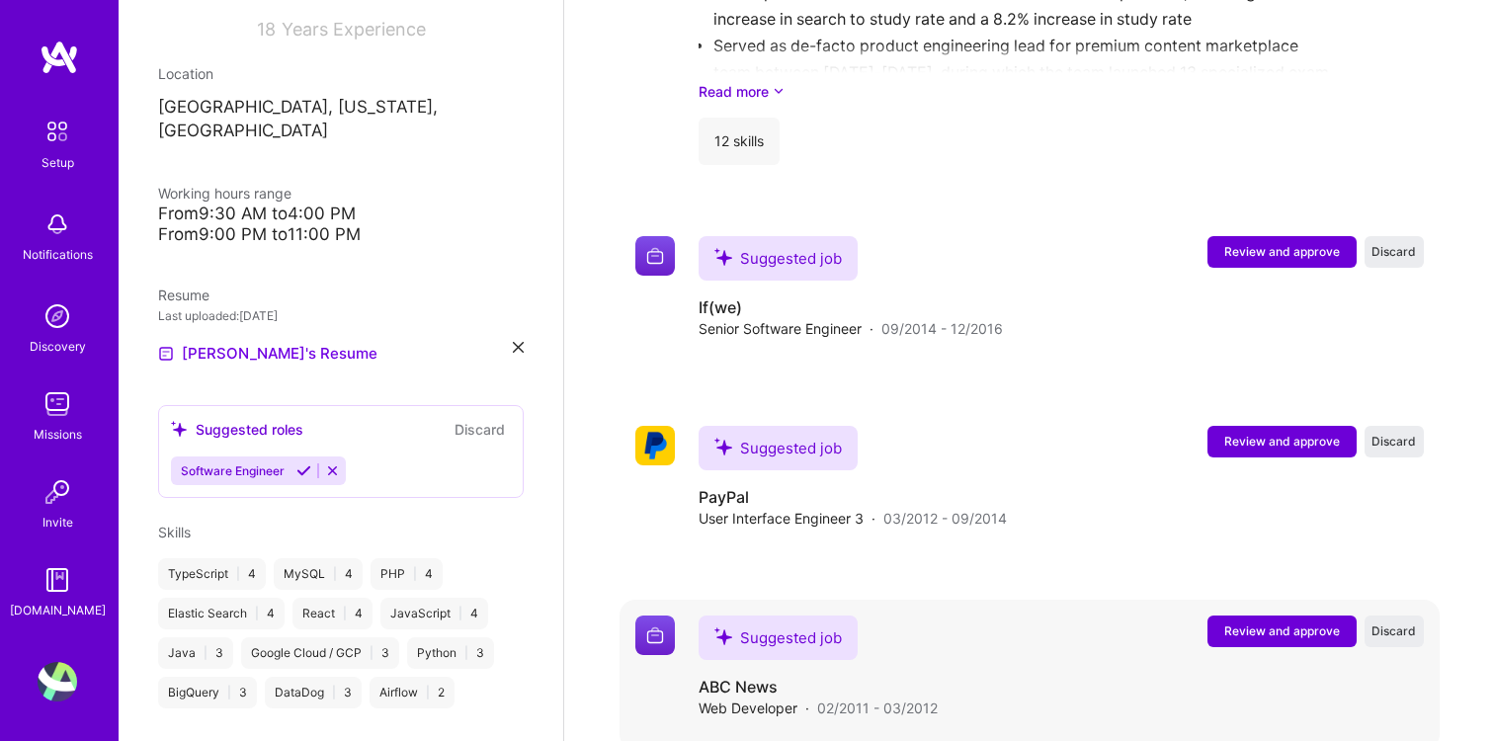
scroll to position [2545, 0]
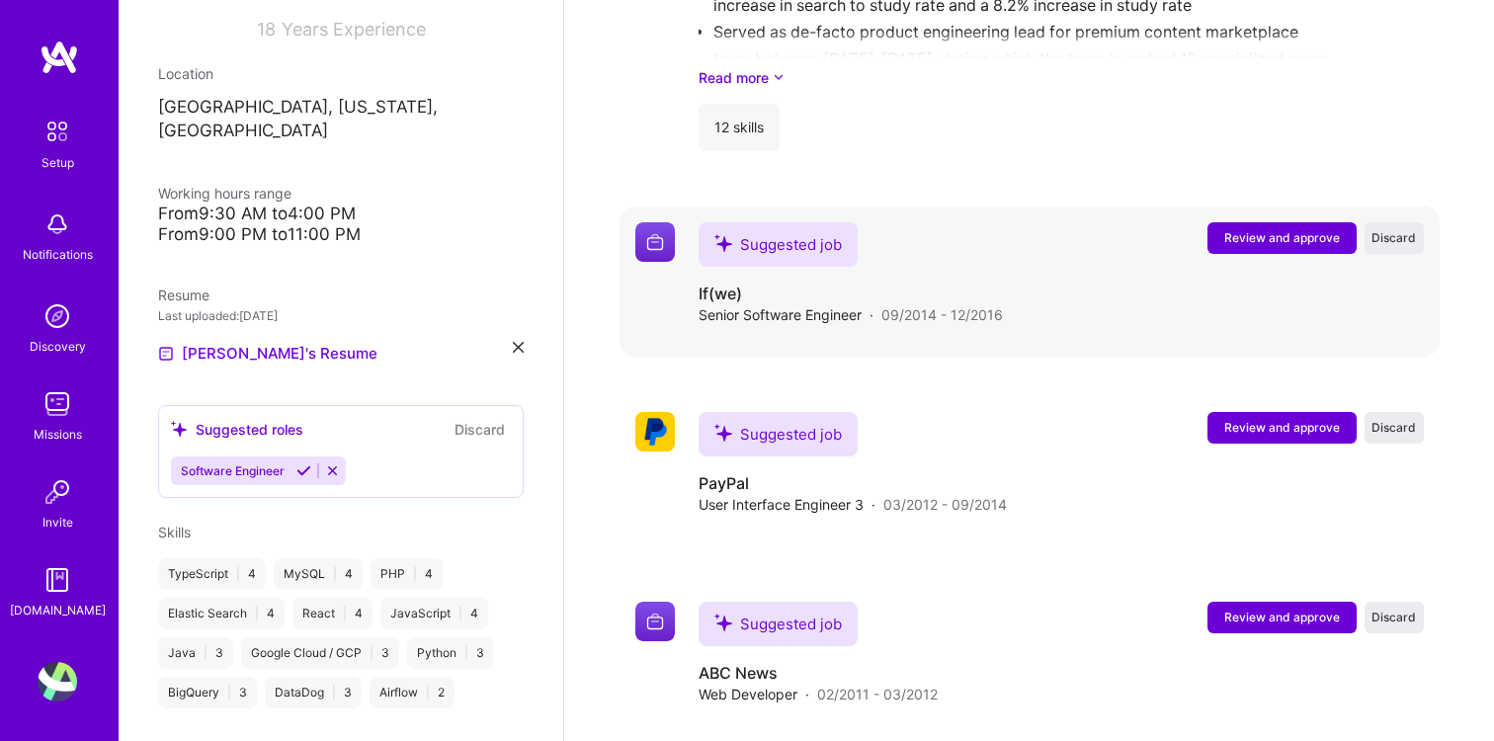
click at [1245, 229] on span "Review and approve" at bounding box center [1282, 237] width 116 height 17
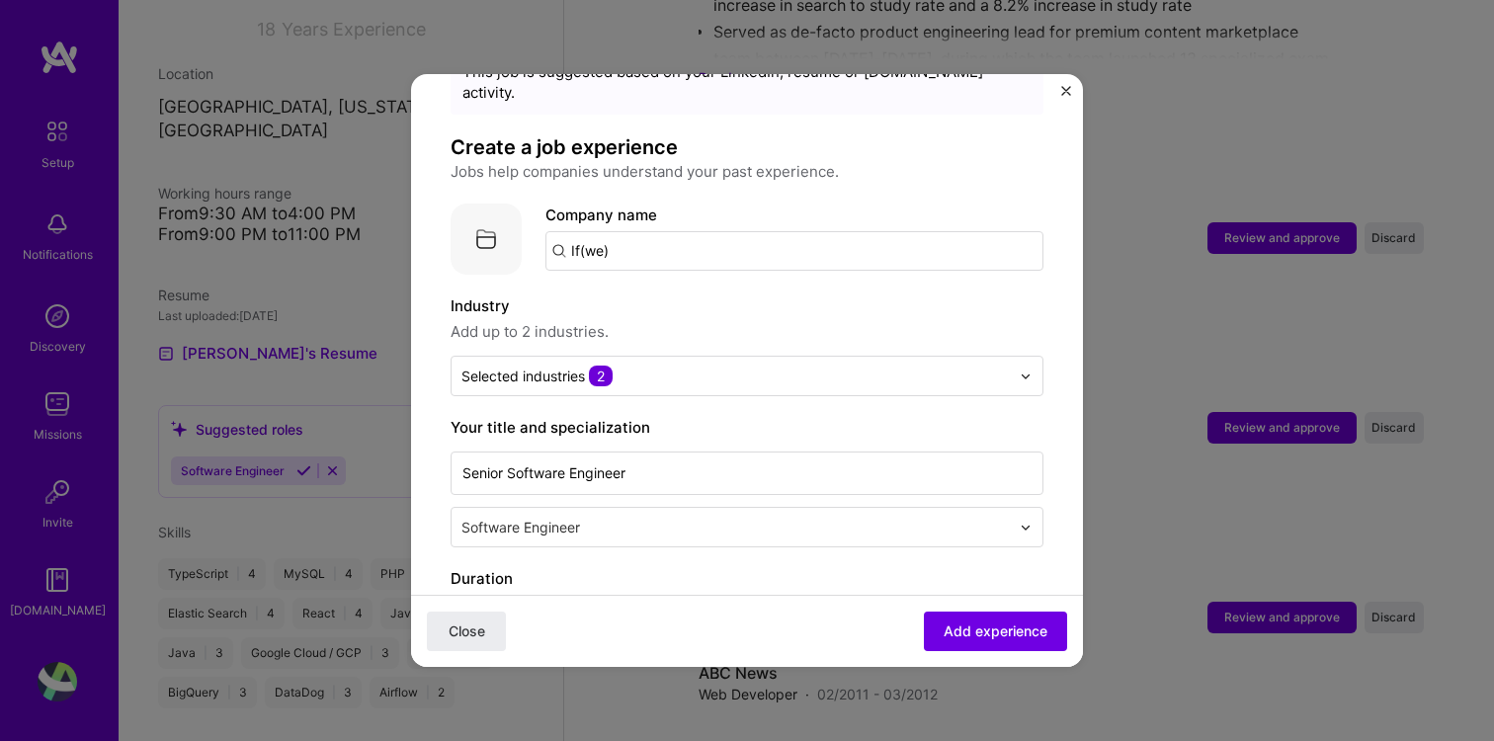
scroll to position [100, 0]
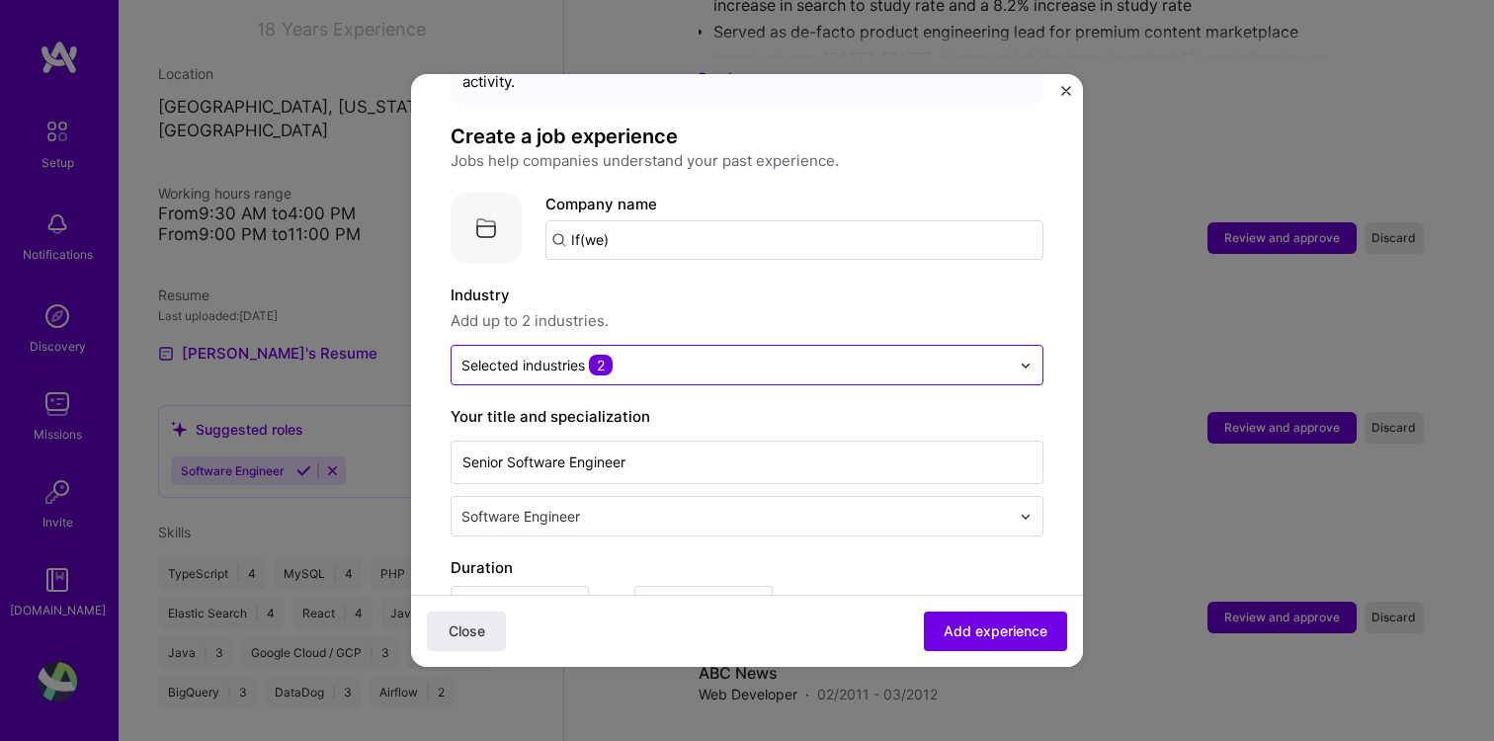
click at [758, 355] on input "text" at bounding box center [735, 365] width 548 height 21
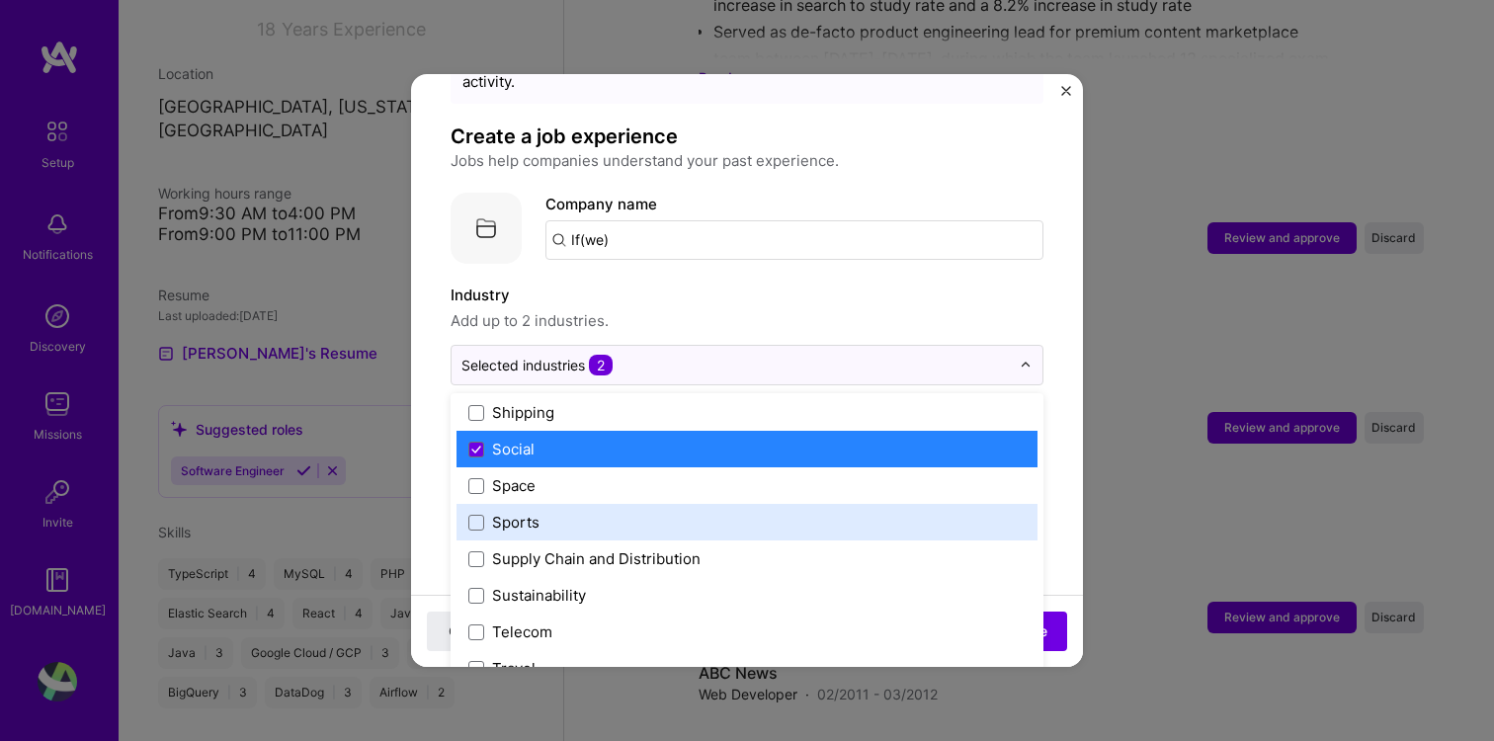
scroll to position [4102, 0]
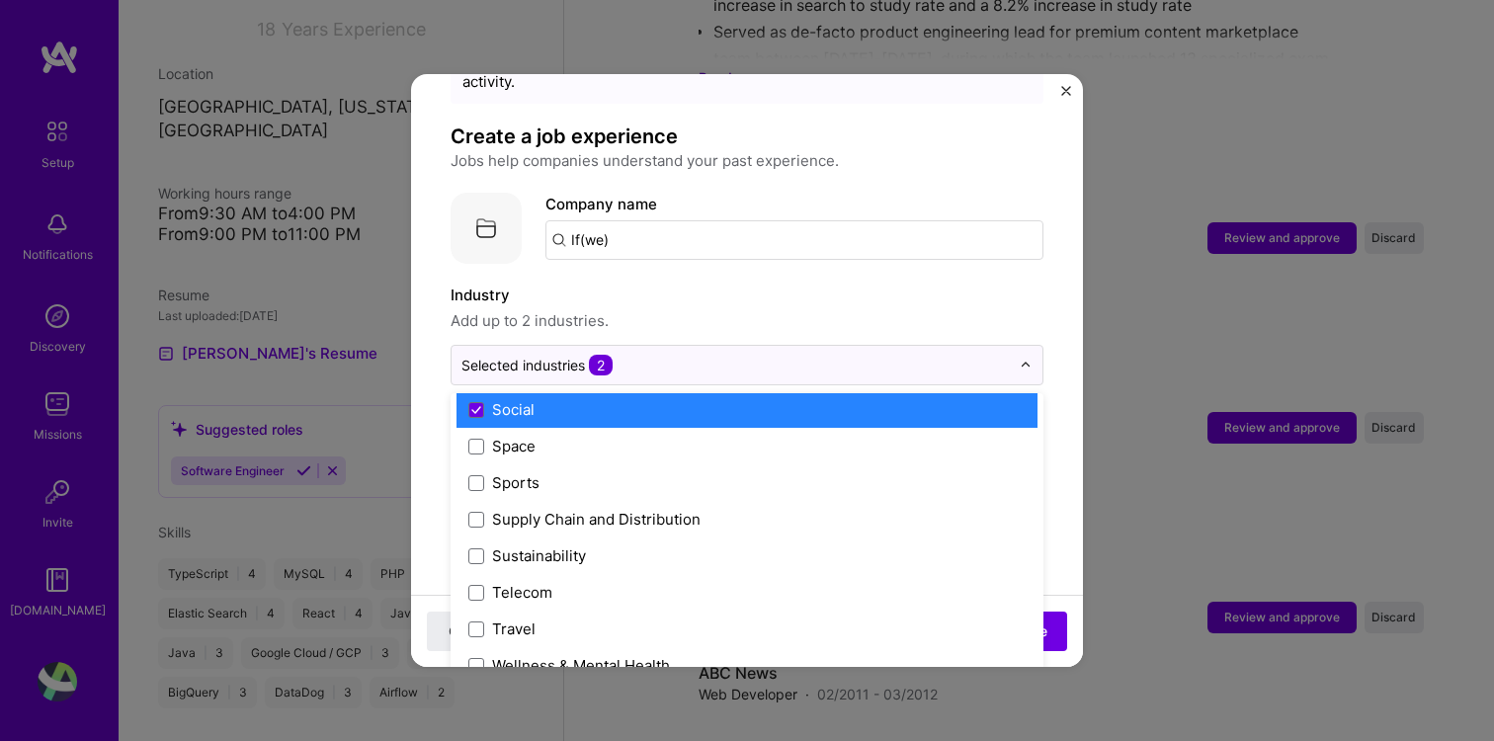
click at [803, 284] on label "Industry" at bounding box center [747, 296] width 593 height 24
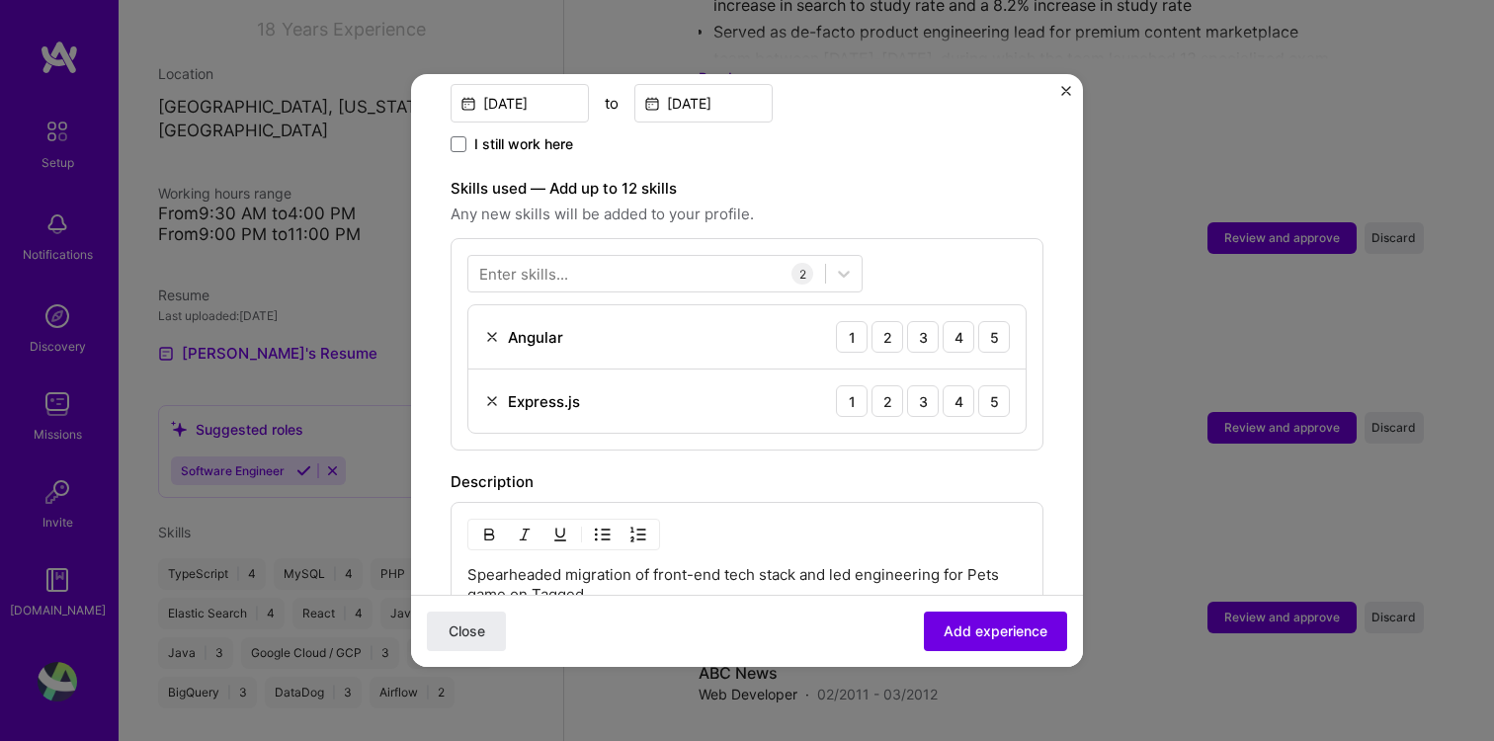
scroll to position [614, 0]
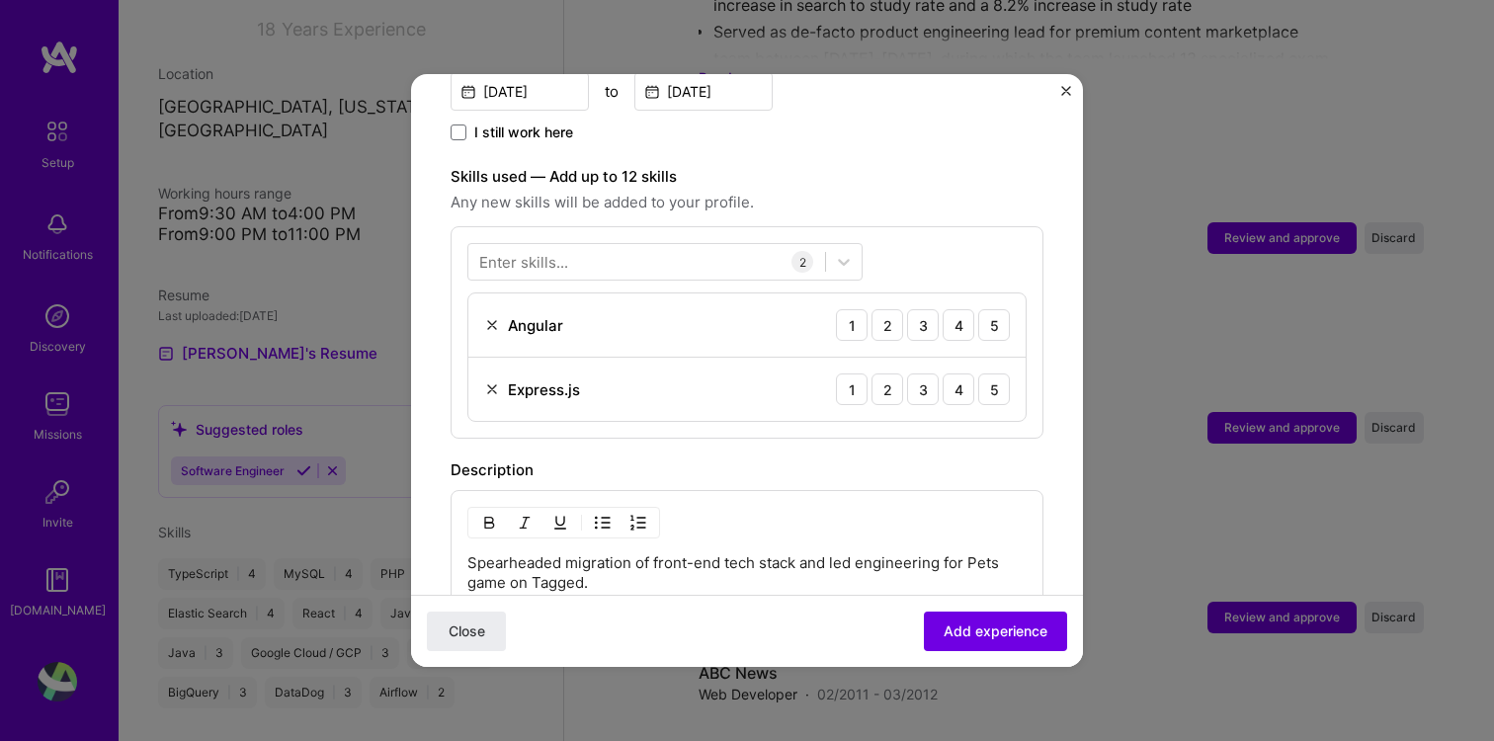
click at [642, 226] on div "Enter skills... 2 Angular 1 2 3 4 5 Express.js 1 2 3 4 5" at bounding box center [747, 332] width 593 height 212
click at [636, 246] on div at bounding box center [646, 262] width 357 height 33
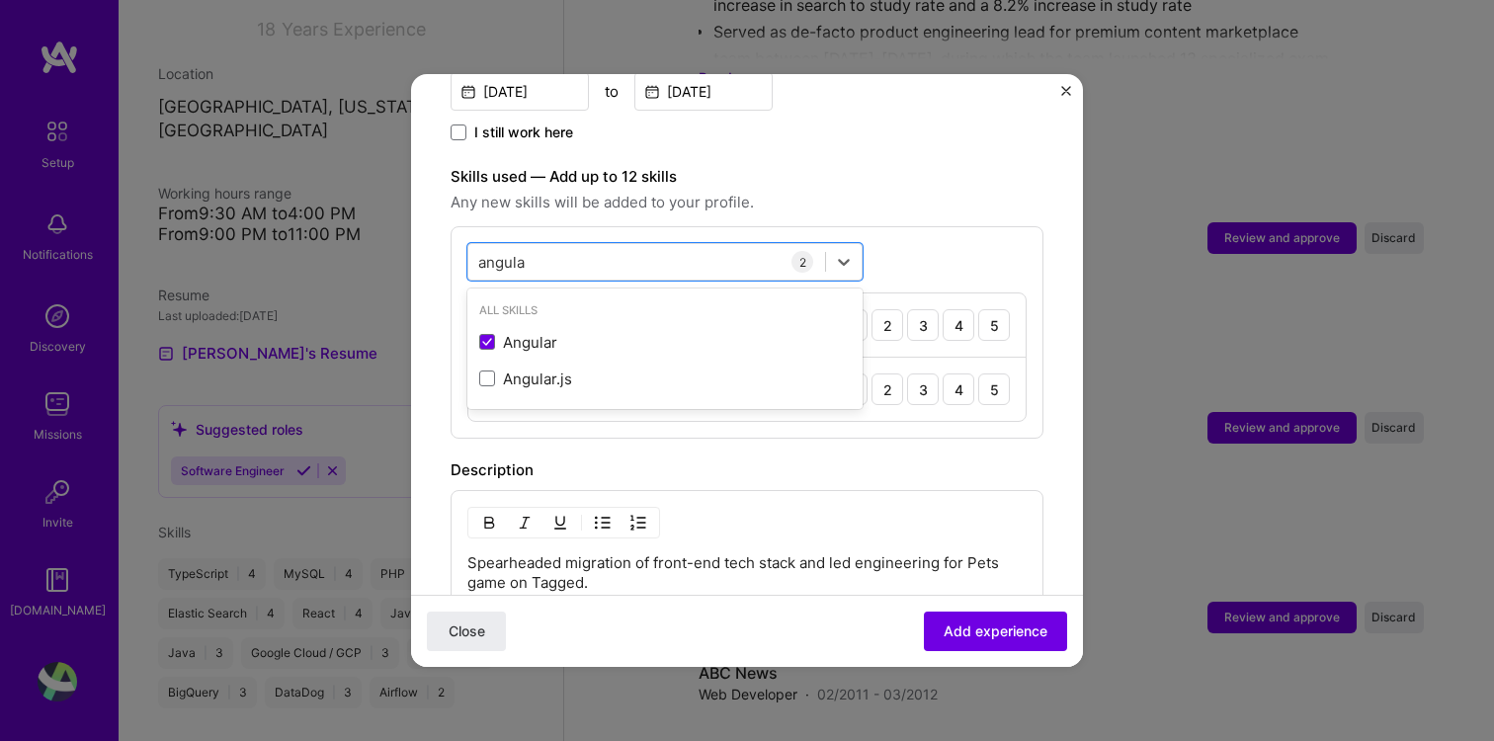
type input "angula"
click at [602, 194] on div "Skills used — Add up to 12 skills Any new skills will be added to your profile.…" at bounding box center [747, 302] width 593 height 274
click at [556, 246] on div "angula angula" at bounding box center [646, 262] width 357 height 33
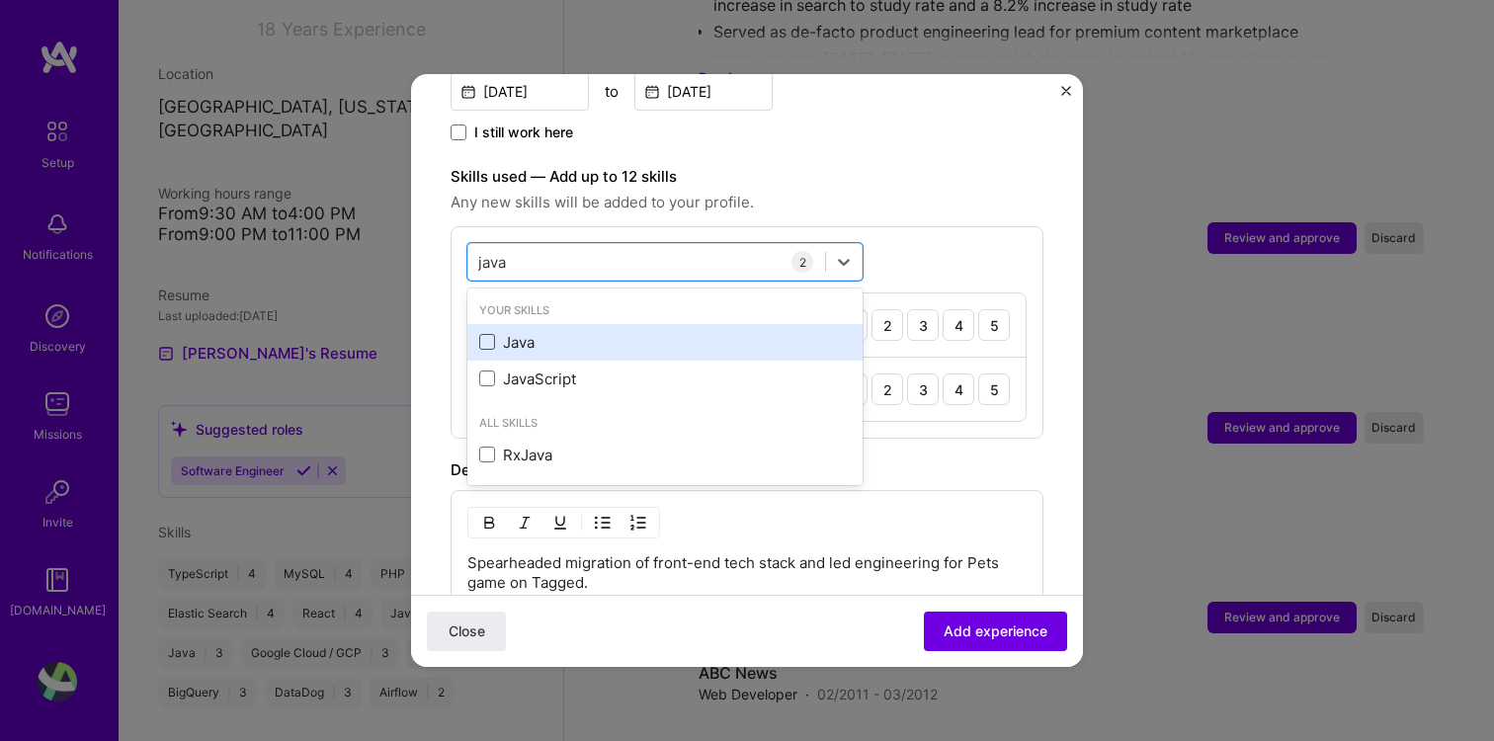
click at [488, 334] on span at bounding box center [487, 342] width 16 height 16
click at [0, 0] on input "checkbox" at bounding box center [0, 0] width 0 height 0
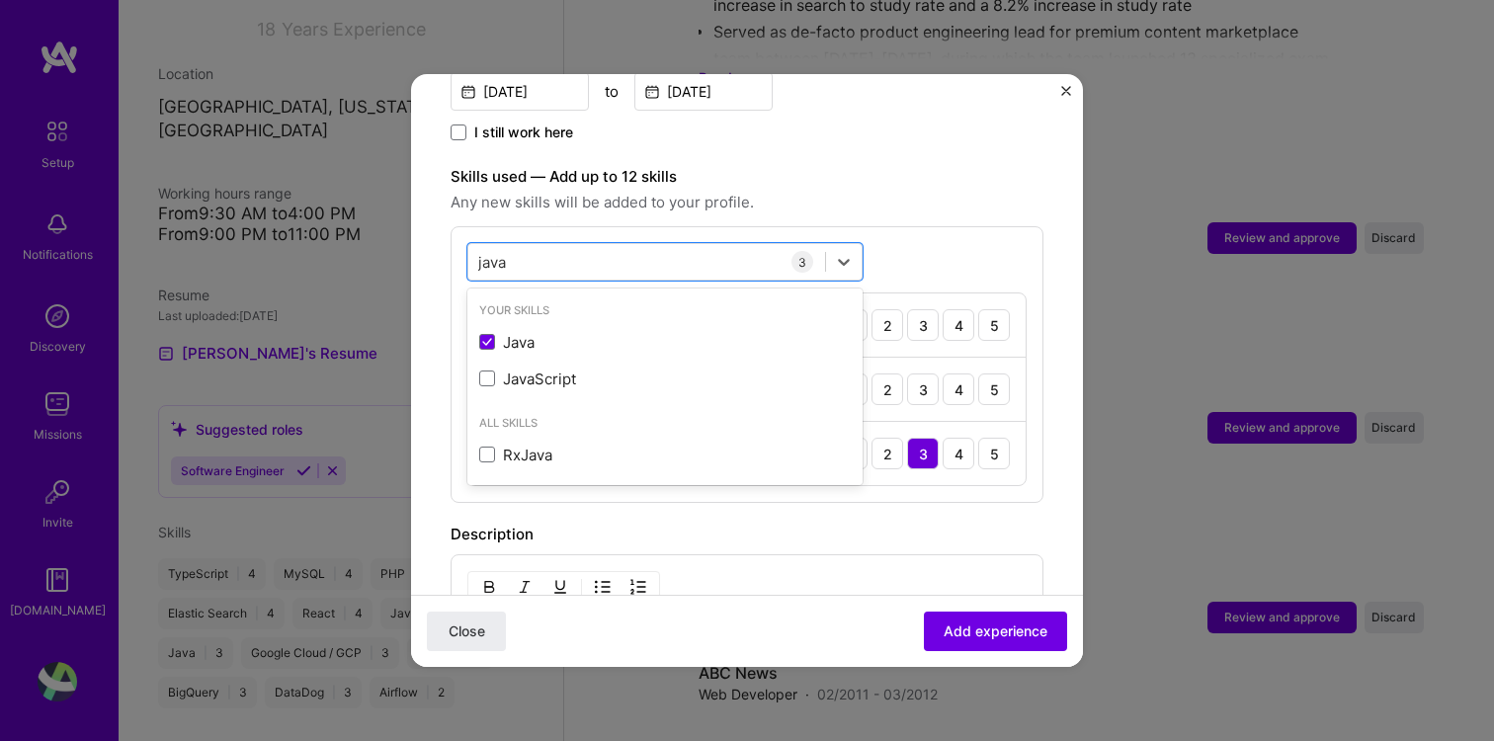
type input "java"
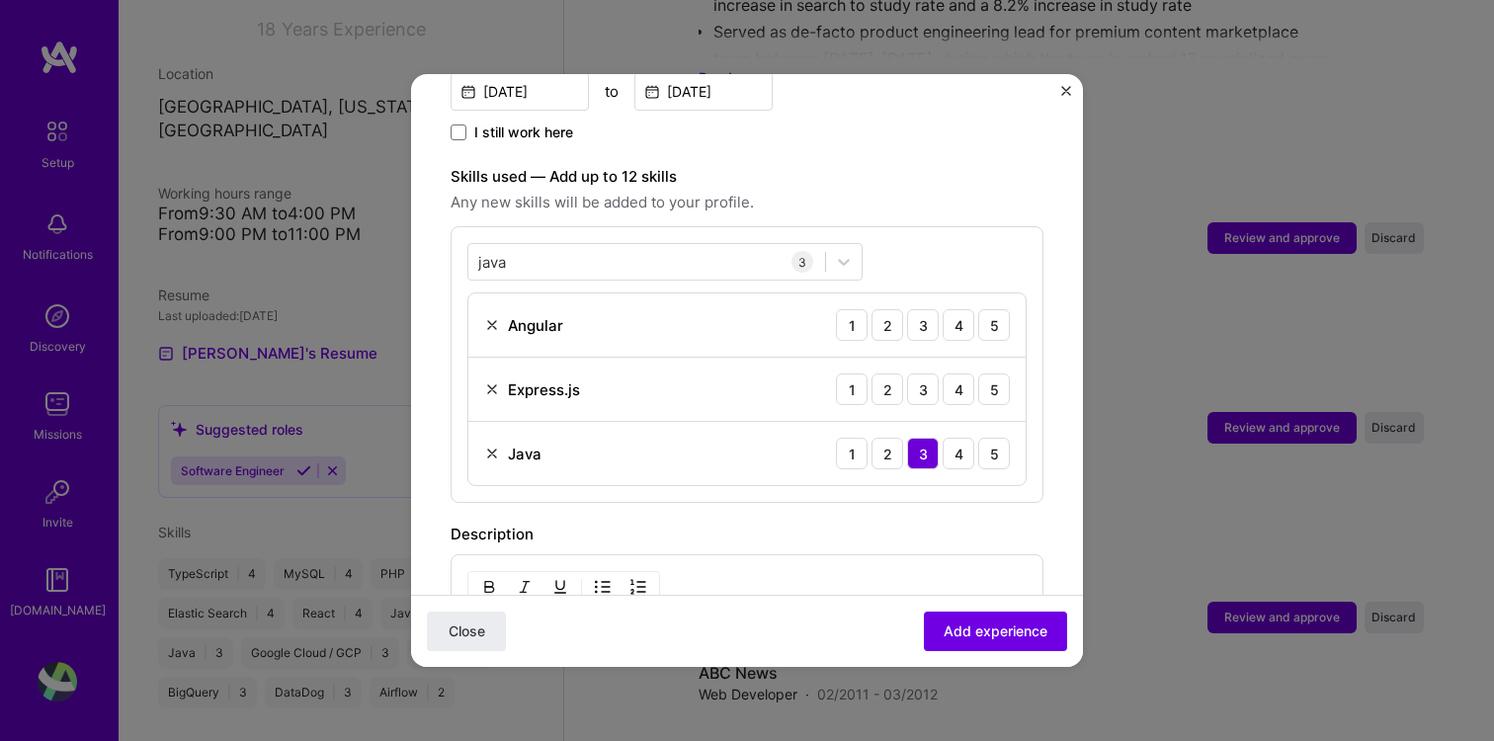
click at [560, 226] on div "java java 3 Angular 1 2 3 4 5 Express.js 1 2 3 4 5 Java 1 2 3 4 5" at bounding box center [747, 364] width 593 height 277
click at [914, 309] on div "3" at bounding box center [923, 325] width 32 height 32
click at [925, 373] on div "3" at bounding box center [923, 389] width 32 height 32
click at [592, 246] on div "java java" at bounding box center [646, 262] width 357 height 33
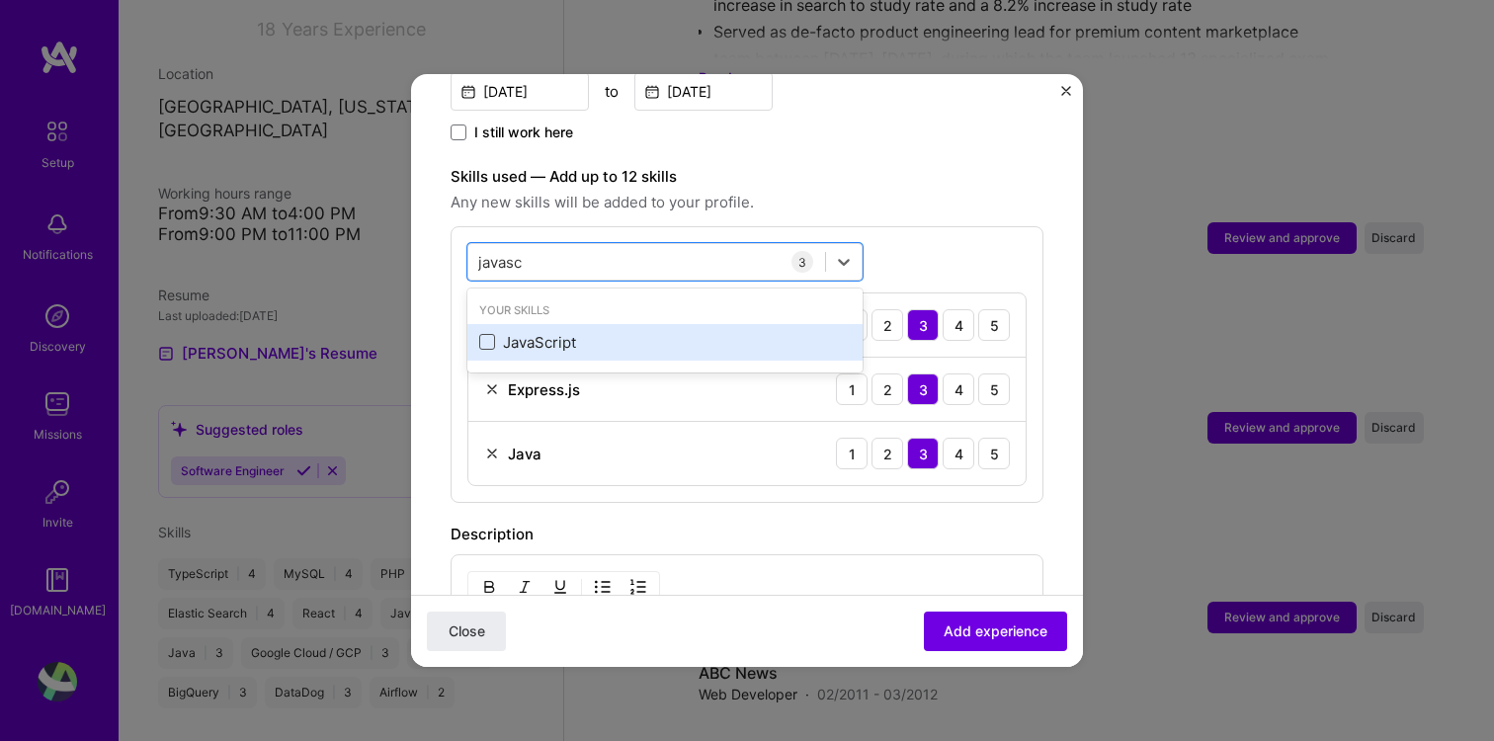
click at [487, 334] on span at bounding box center [487, 342] width 16 height 16
click at [0, 0] on input "checkbox" at bounding box center [0, 0] width 0 height 0
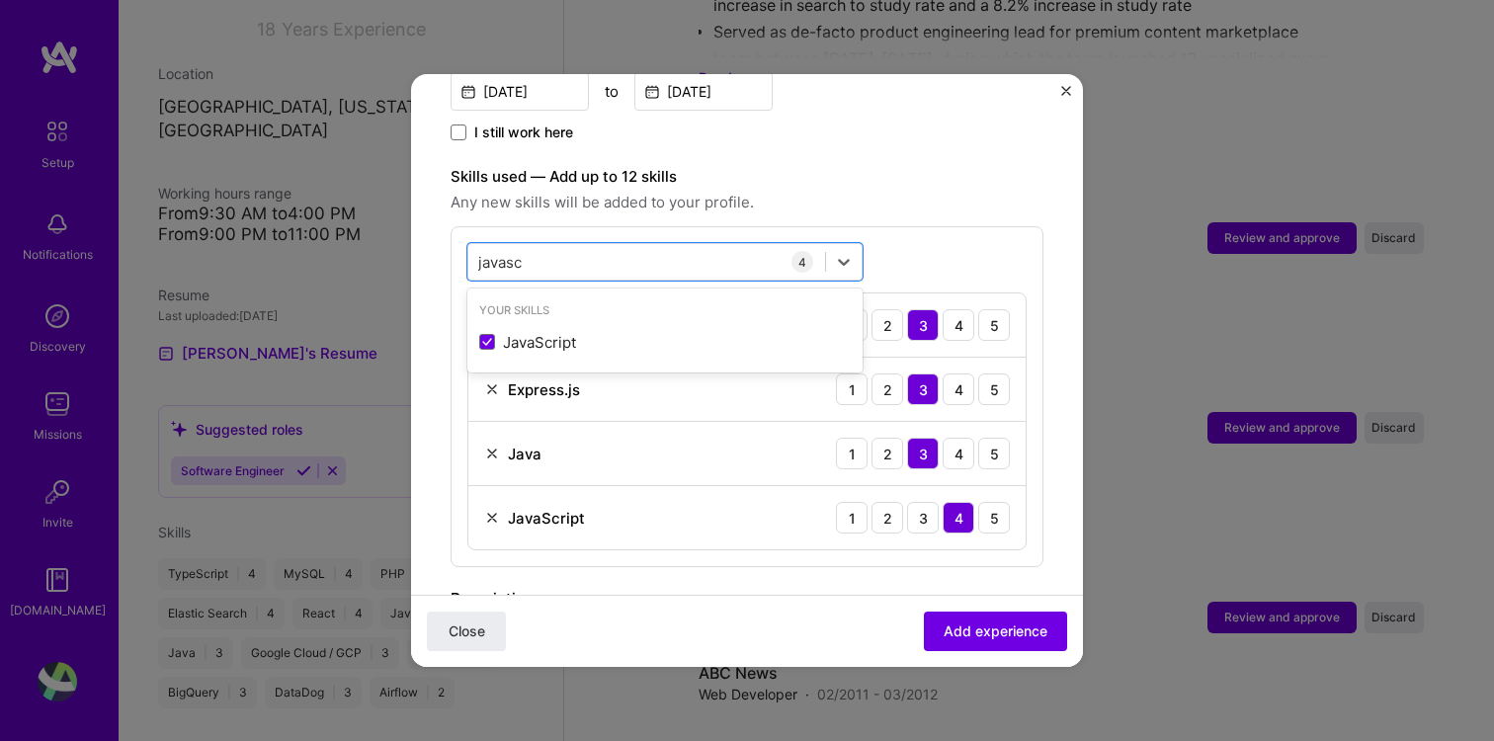
type input "javasc"
click at [760, 226] on div "option JavaScript, selected. option JavaScript selected, 0 of 2. 1 result avail…" at bounding box center [747, 396] width 593 height 341
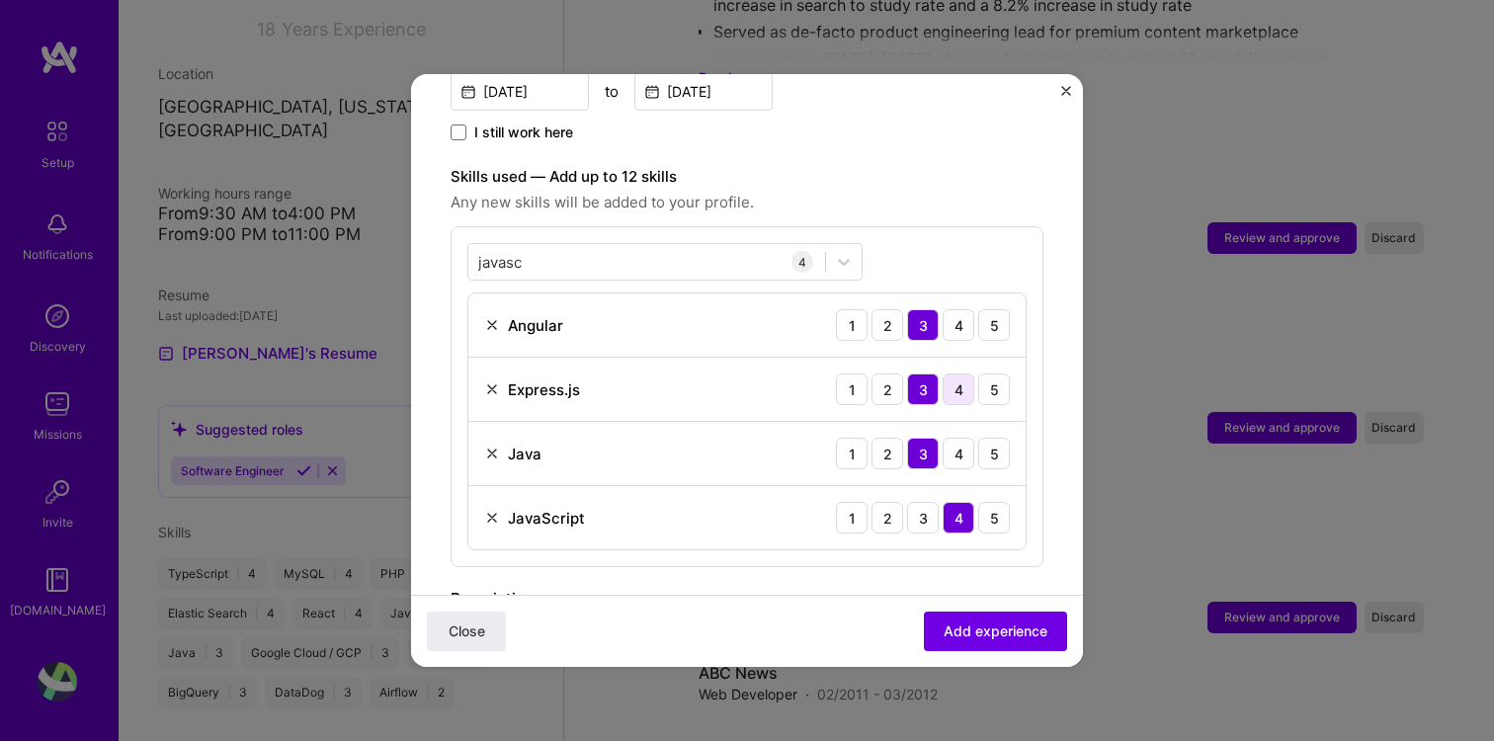
click at [956, 375] on div "4" at bounding box center [959, 389] width 32 height 32
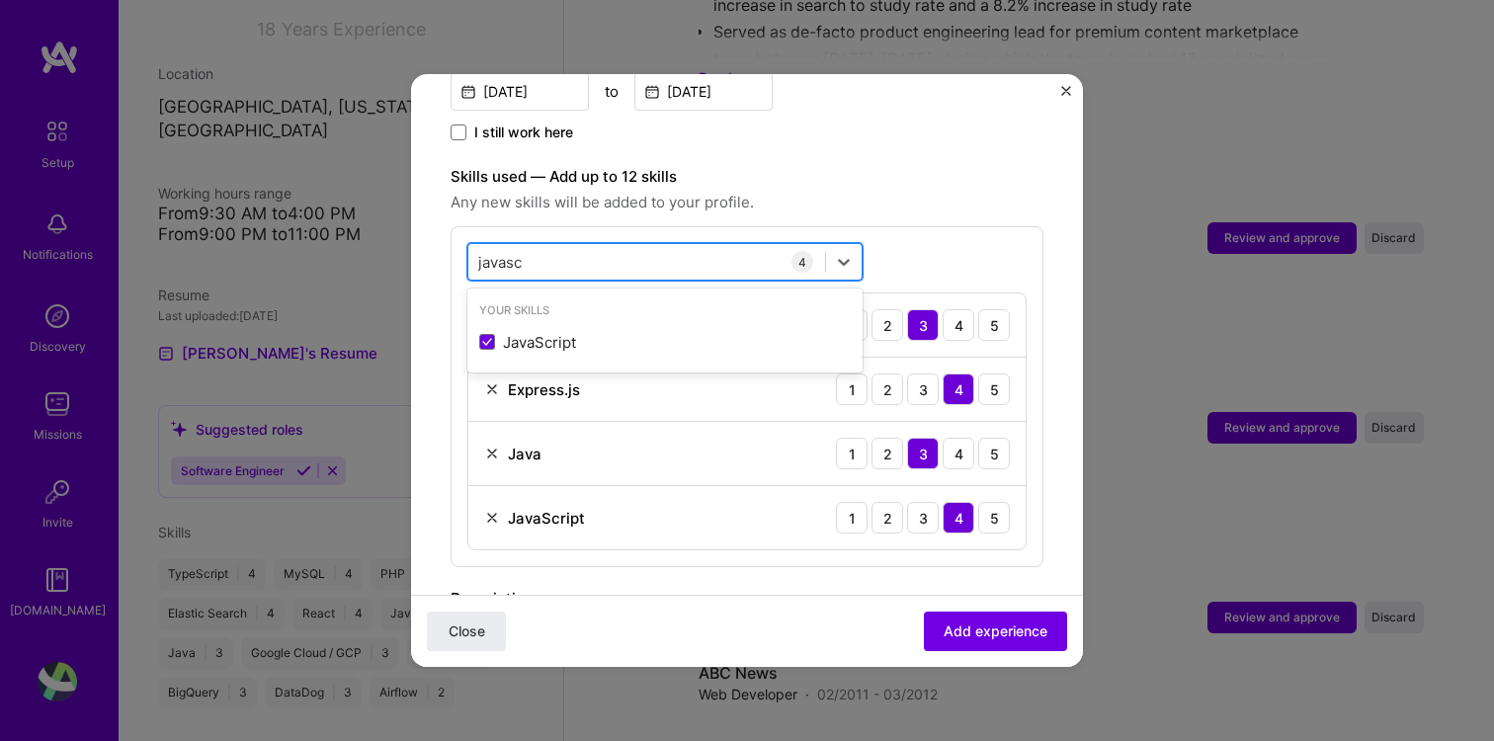
click at [634, 252] on div "javasc javasc" at bounding box center [646, 262] width 357 height 33
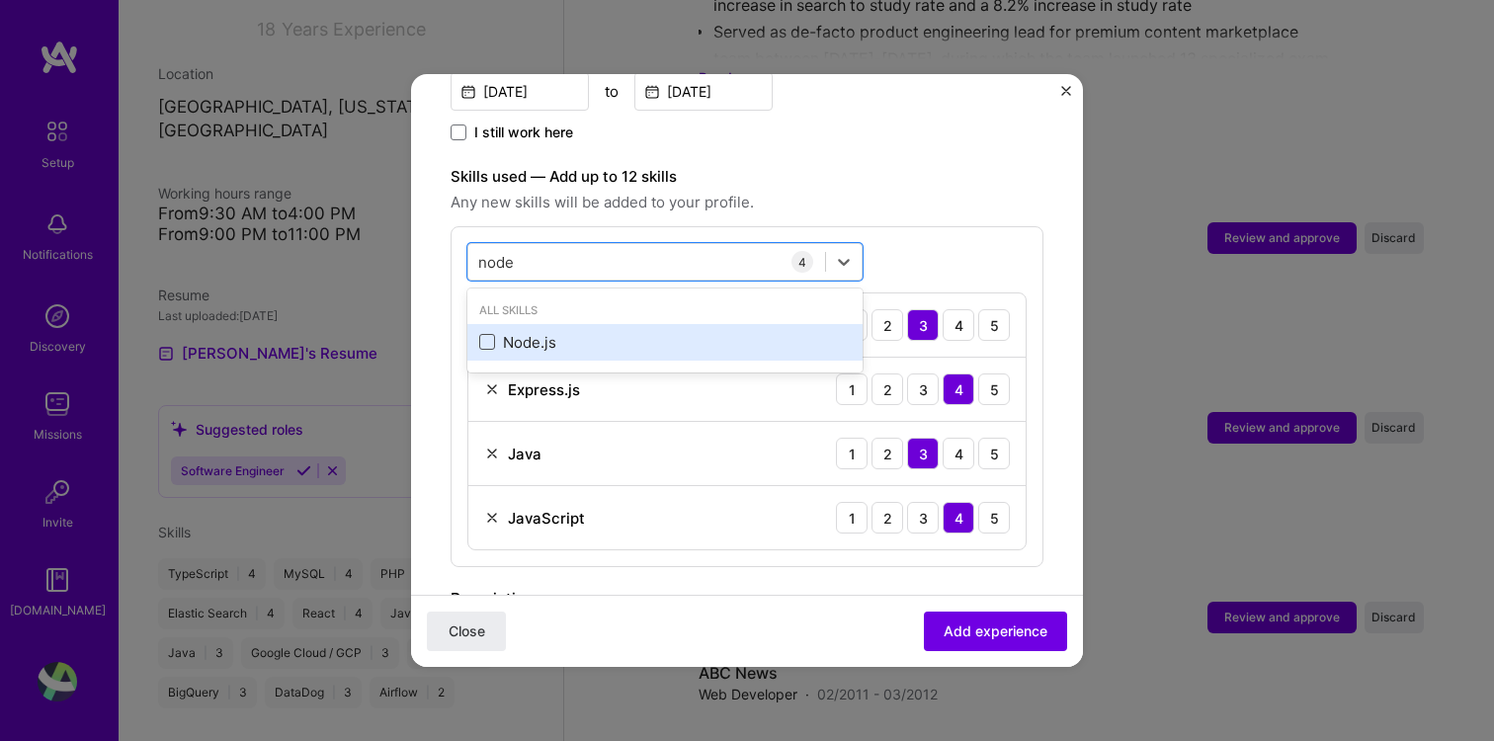
click at [487, 334] on span at bounding box center [487, 342] width 16 height 16
click at [0, 0] on input "checkbox" at bounding box center [0, 0] width 0 height 0
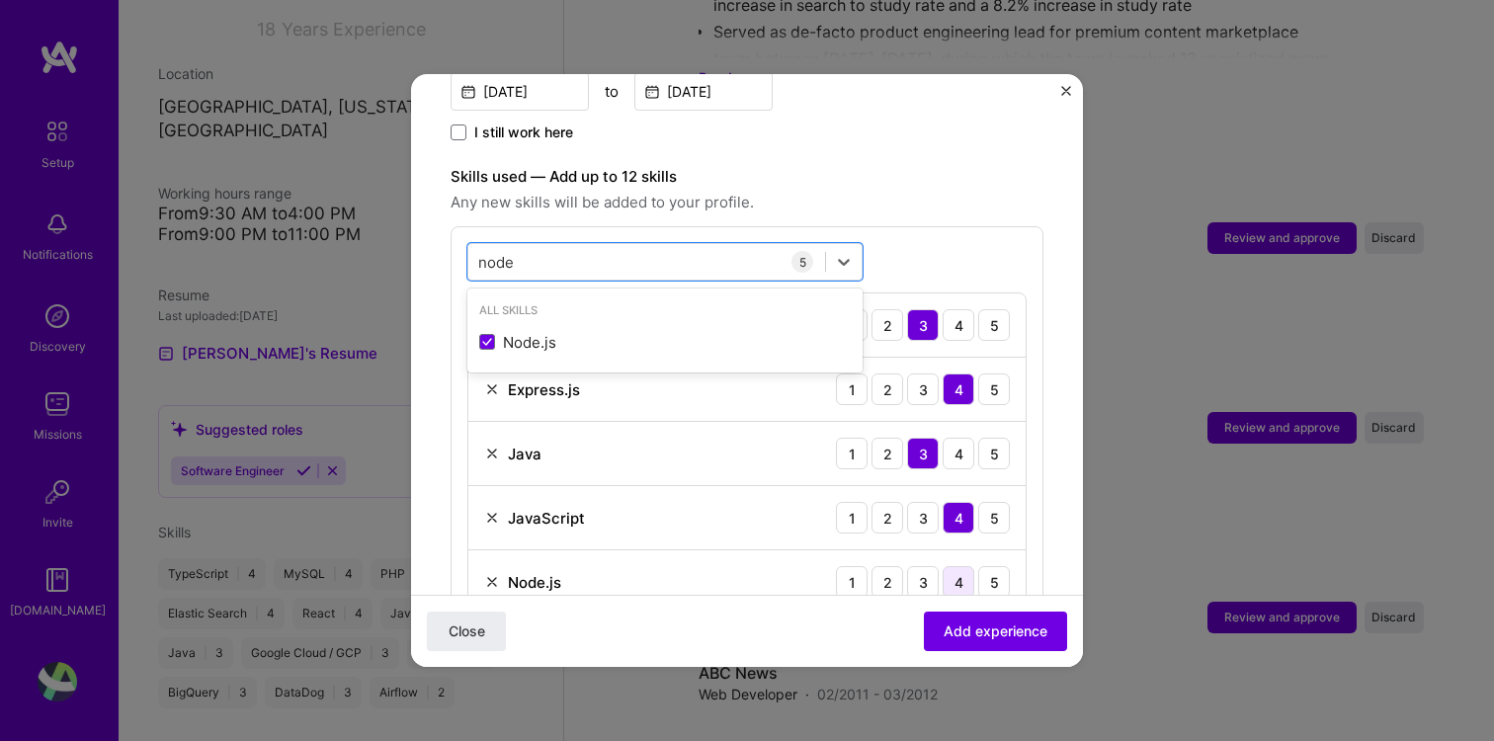
type input "node"
click at [944, 566] on div "4" at bounding box center [959, 582] width 32 height 32
click at [545, 246] on div "node node" at bounding box center [646, 262] width 357 height 33
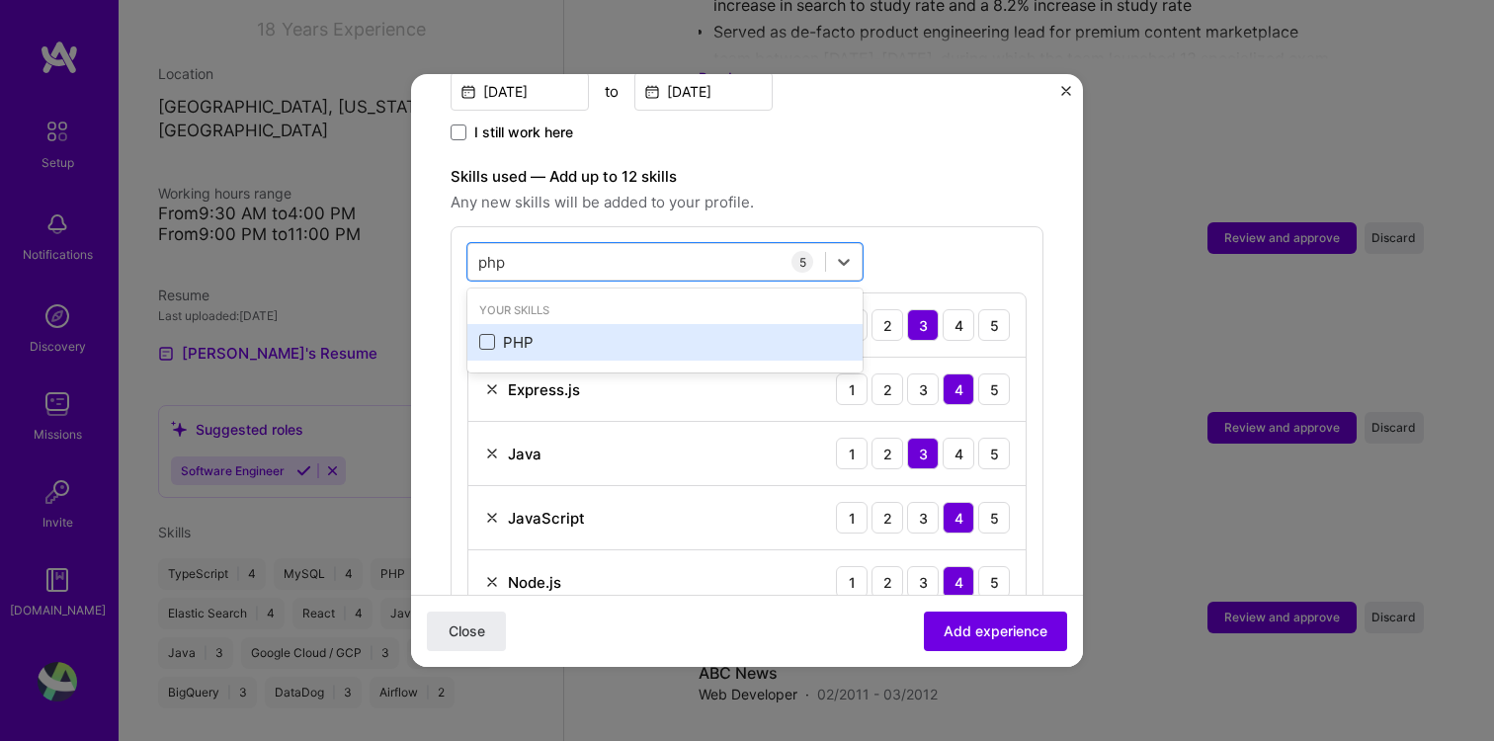
click at [483, 334] on span at bounding box center [487, 342] width 16 height 16
click at [0, 0] on input "checkbox" at bounding box center [0, 0] width 0 height 0
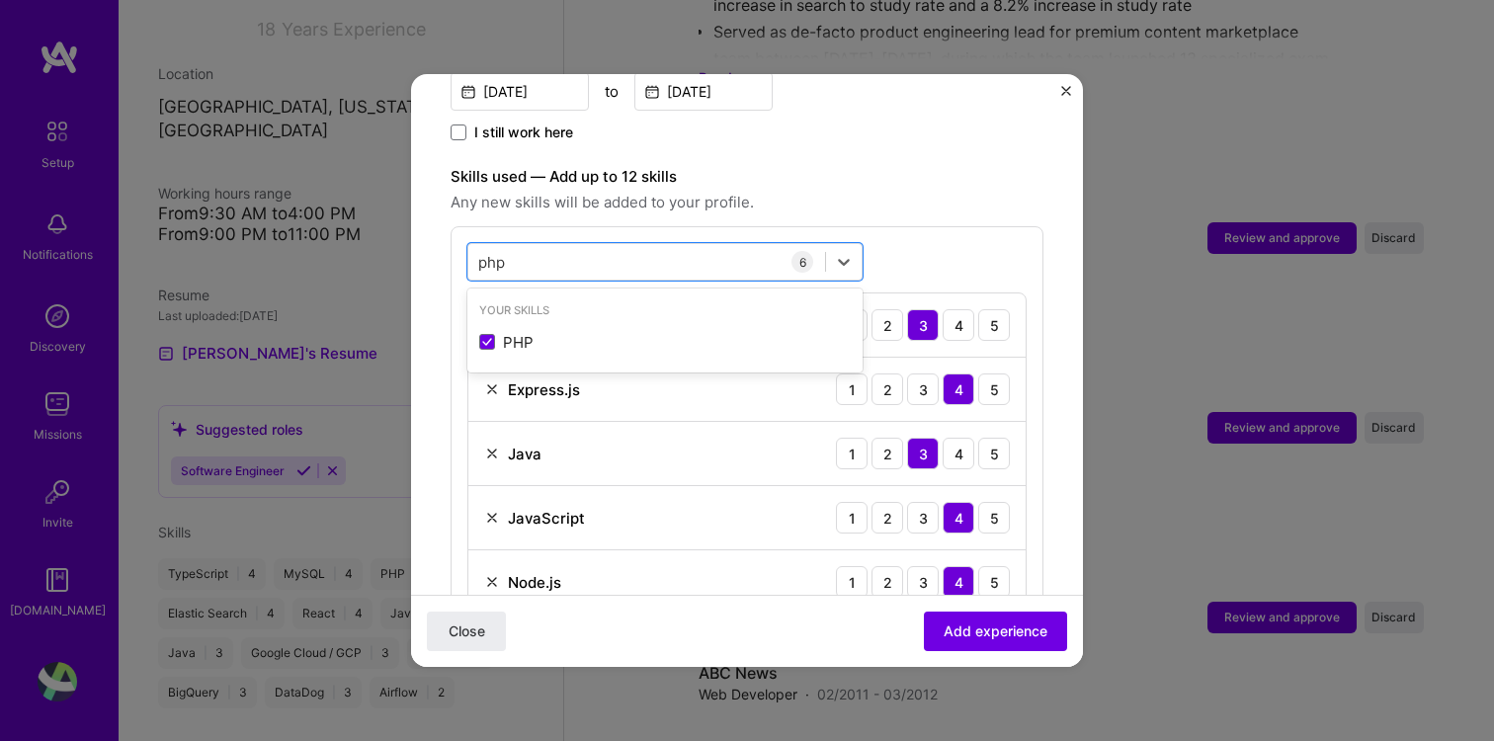
type input "php"
click at [966, 226] on div "php php 6 Angular 1 2 3 4 5 Express.js 1 2 3 4 5 Java 1 2 3 4 5 JavaScript 1 2 …" at bounding box center [747, 460] width 593 height 469
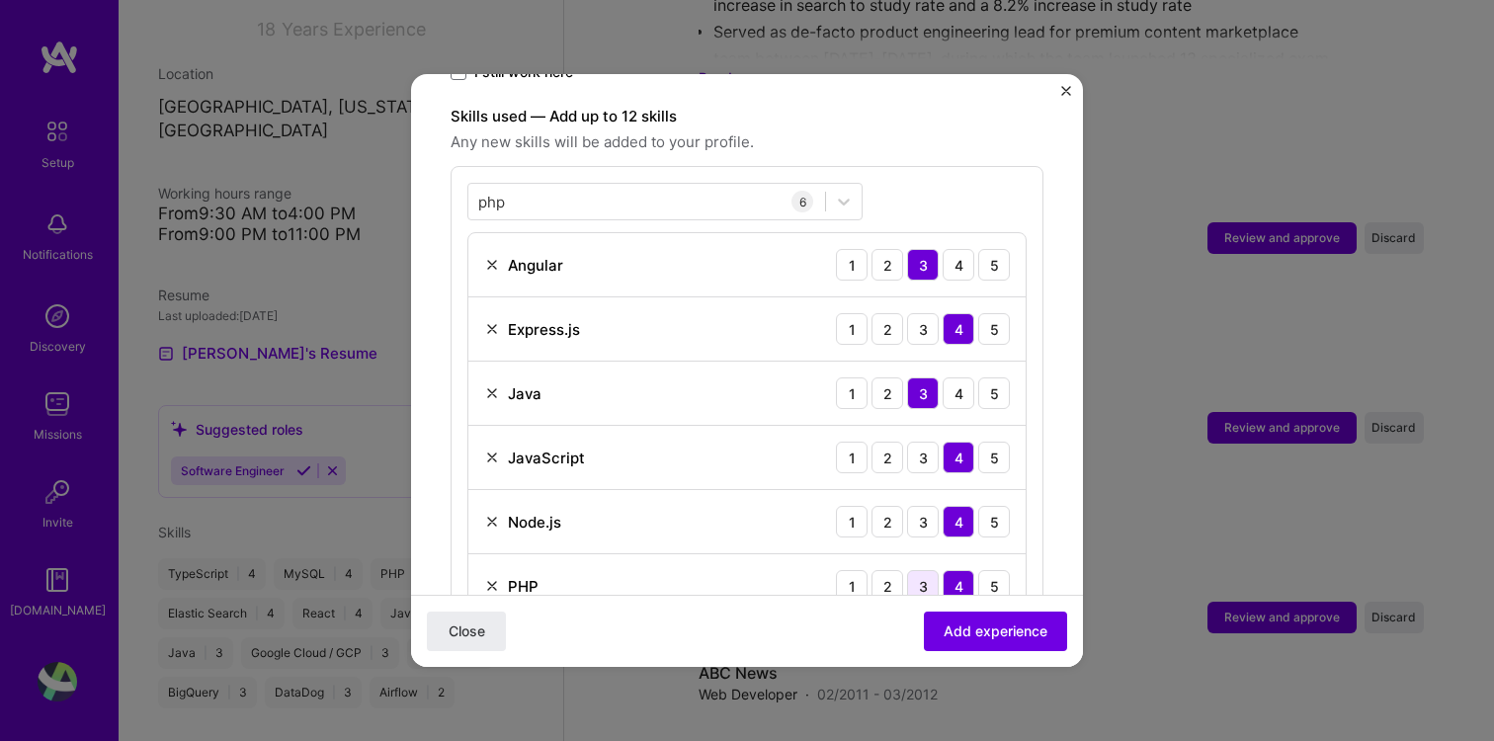
scroll to position [615, 0]
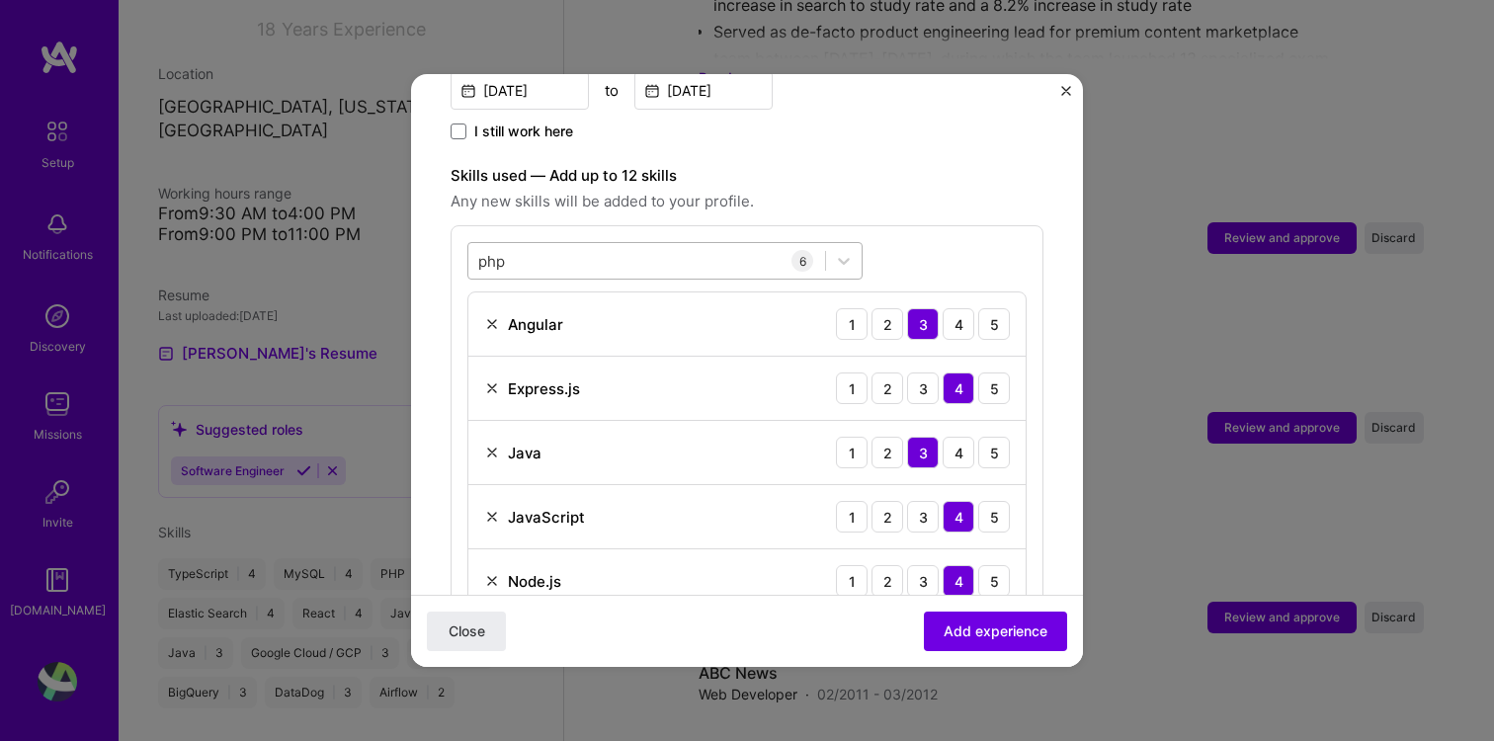
click at [660, 245] on div "php php" at bounding box center [646, 261] width 357 height 33
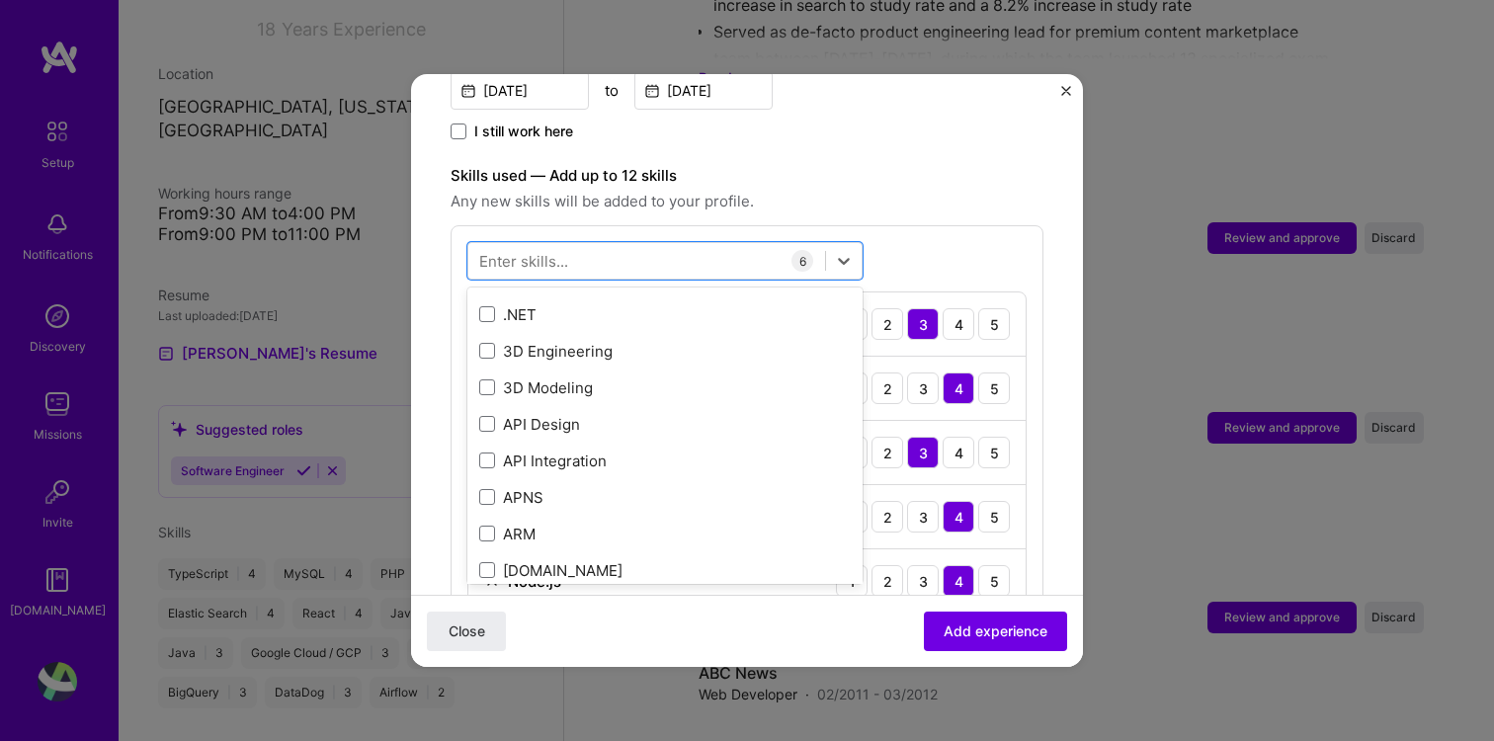
scroll to position [444, 0]
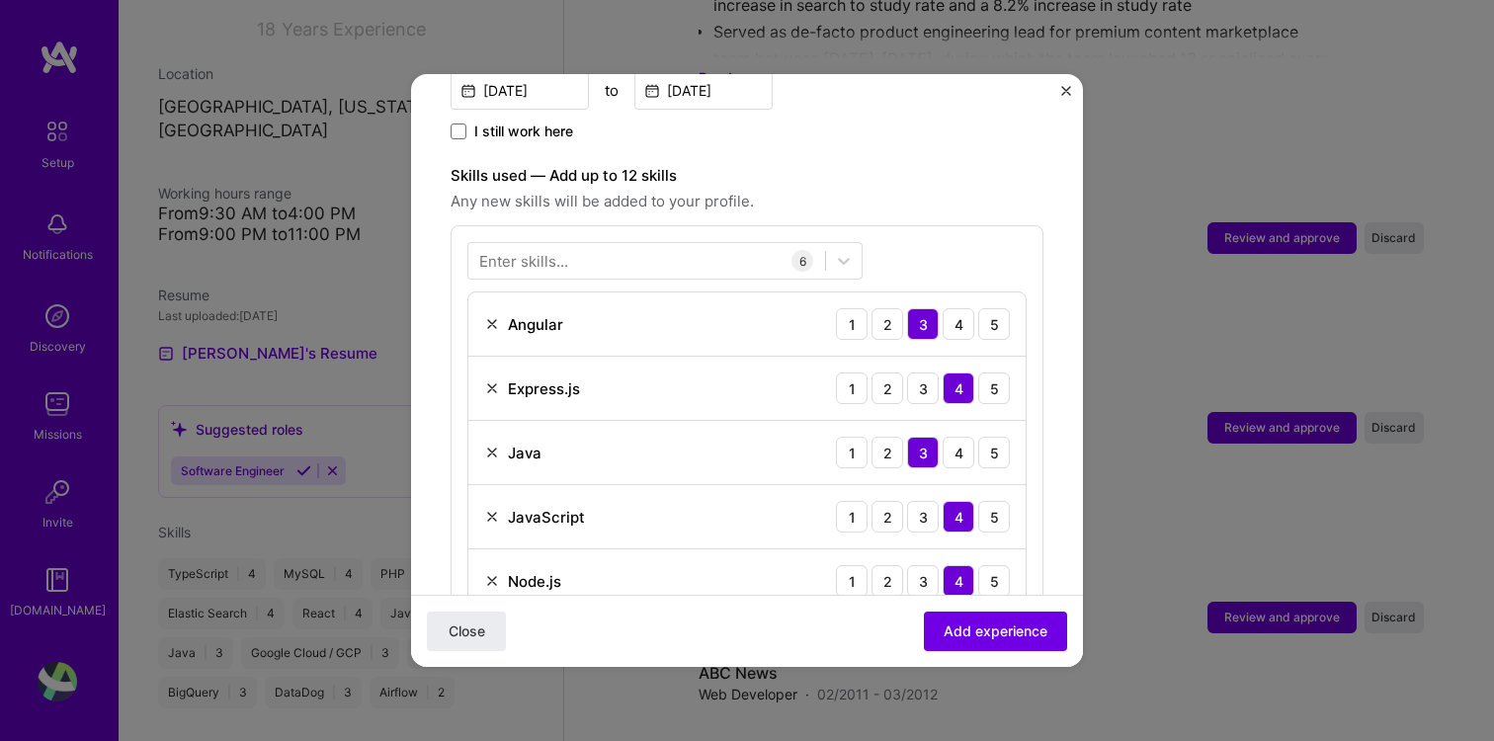
click at [910, 226] on div "Enter skills... 6 Angular 1 2 3 4 5 Express.js 1 2 3 4 5 Java 1 2 3 4 5 JavaScr…" at bounding box center [747, 459] width 593 height 469
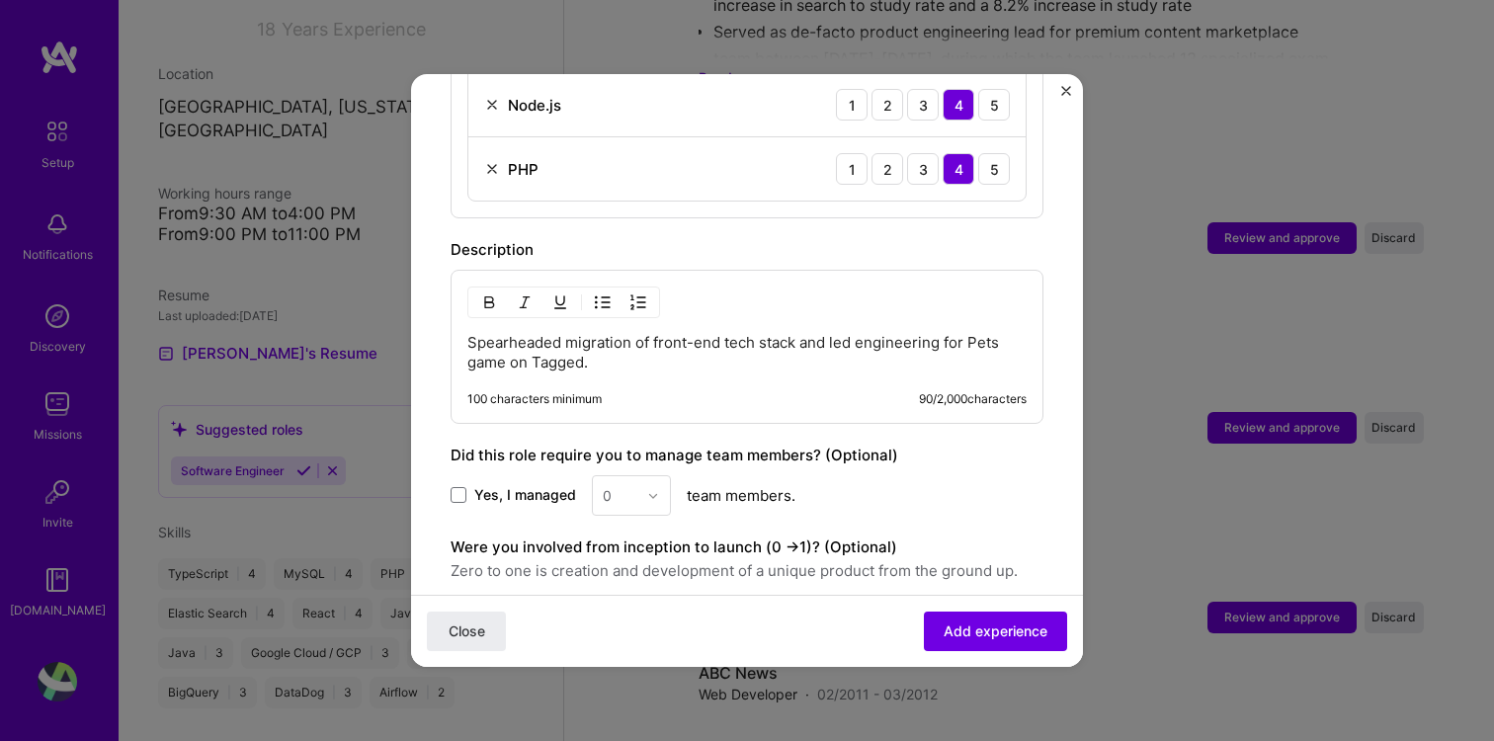
scroll to position [1255, 0]
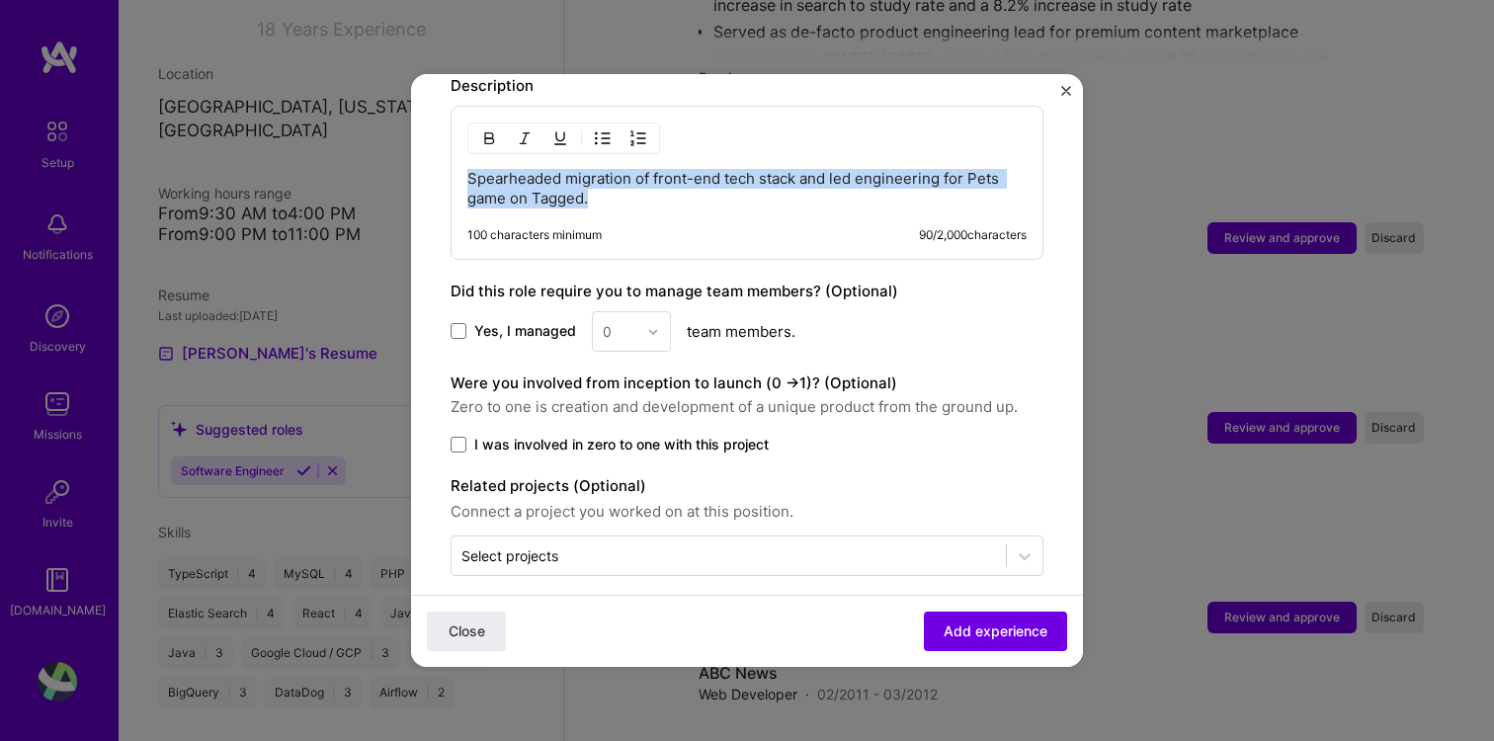
drag, startPoint x: 615, startPoint y: 179, endPoint x: 425, endPoint y: 135, distance: 194.6
paste div
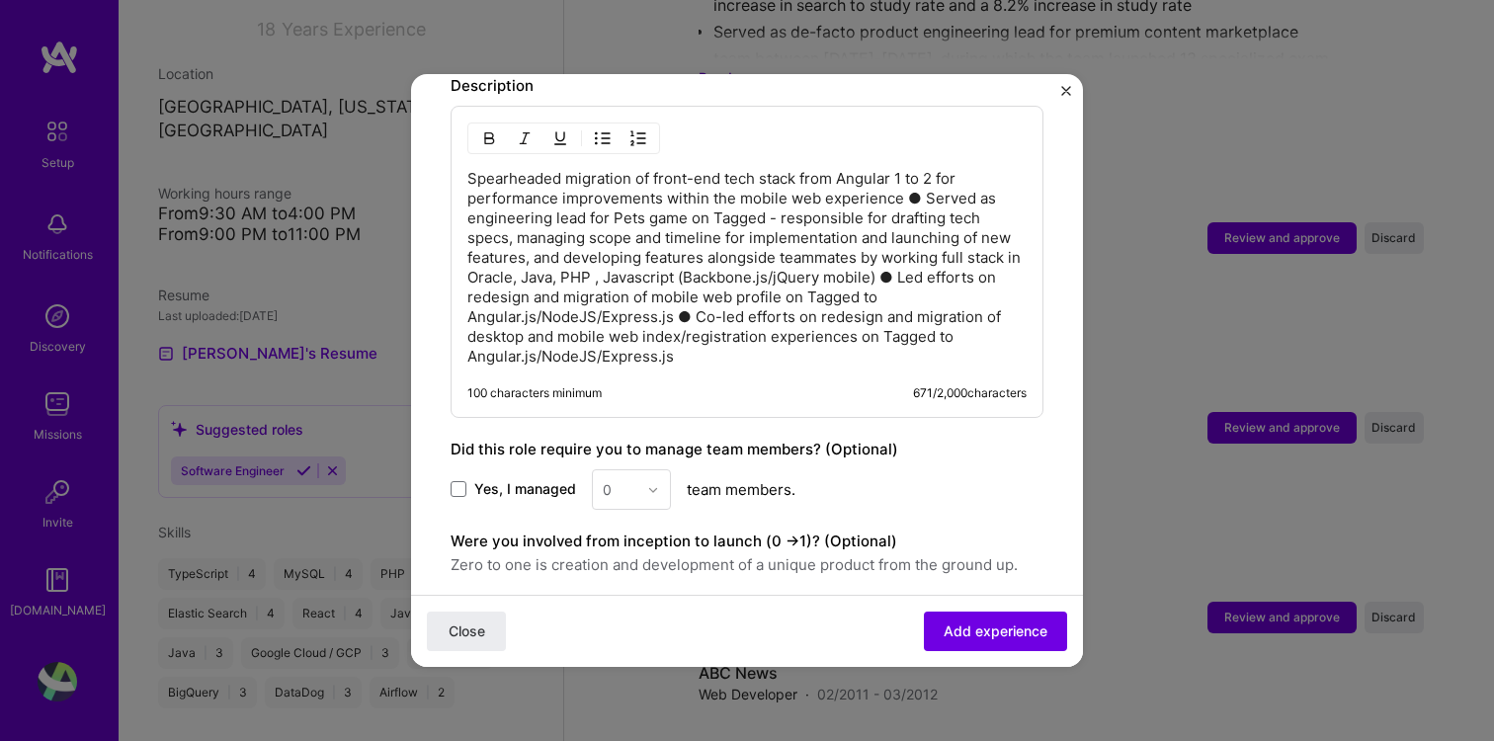
scroll to position [1215, 0]
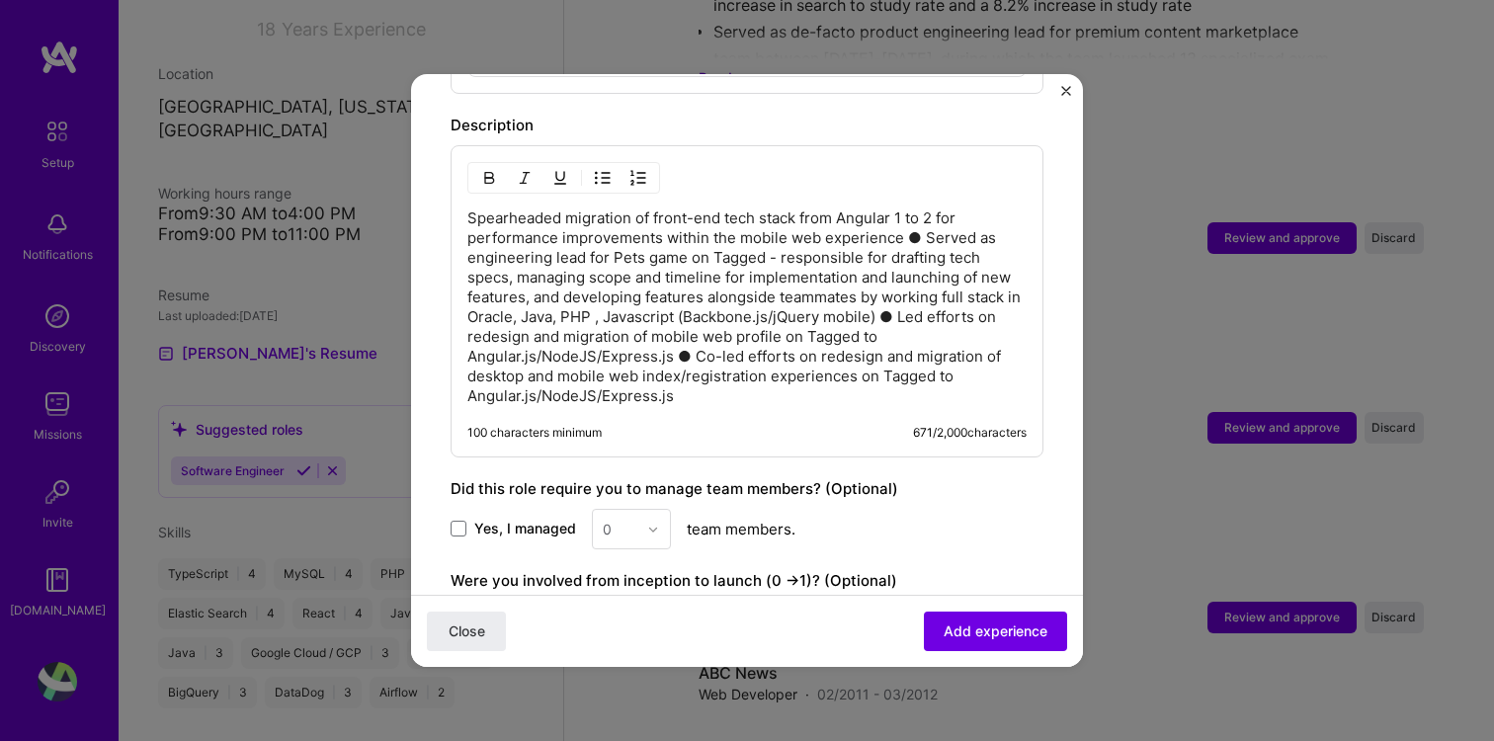
click at [926, 218] on p "Spearheaded migration of front-end tech stack from Angular 1 to 2 for performan…" at bounding box center [746, 307] width 559 height 198
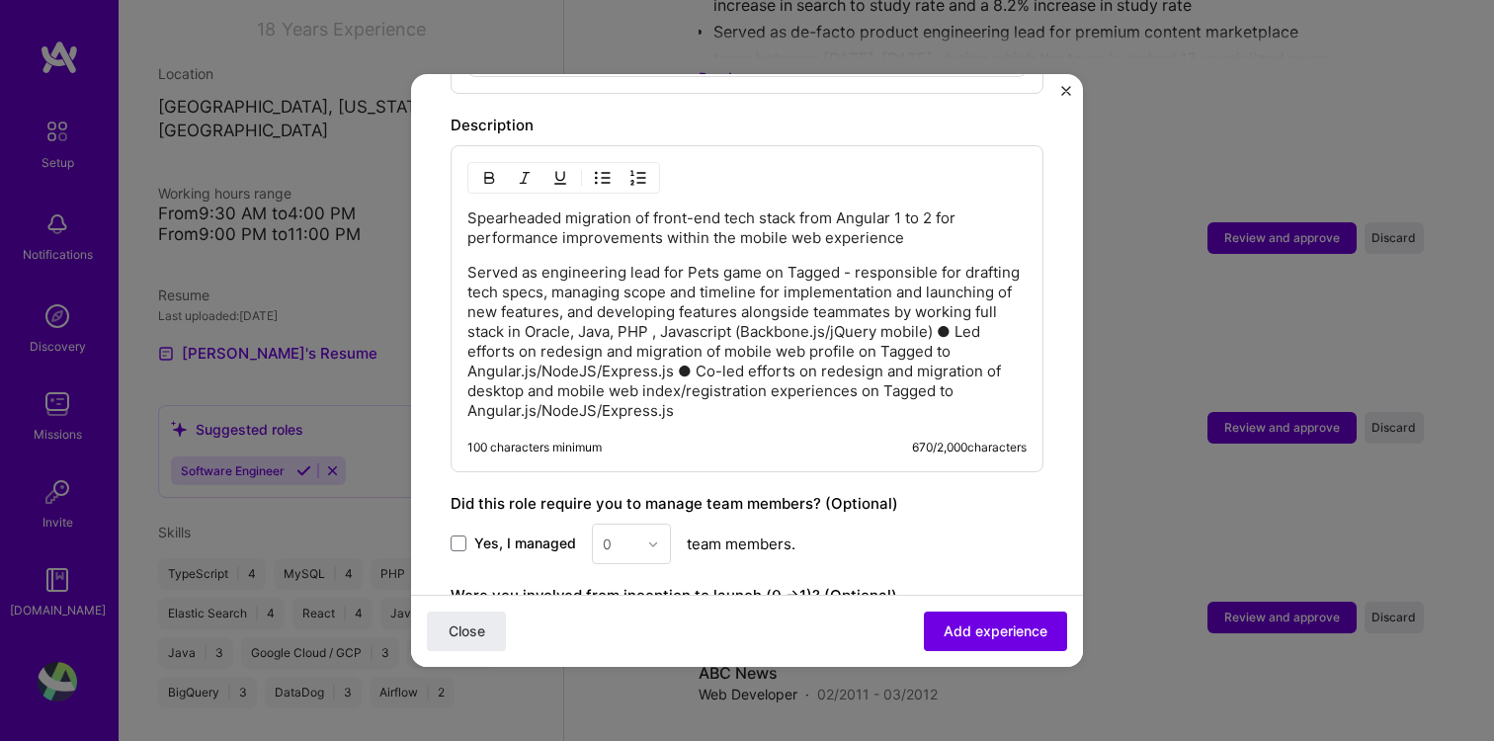
click at [464, 197] on div "Spearheaded migration of front-end tech stack from Angular 1 to 2 for performan…" at bounding box center [747, 308] width 593 height 327
click at [605, 170] on img "button" at bounding box center [603, 178] width 16 height 16
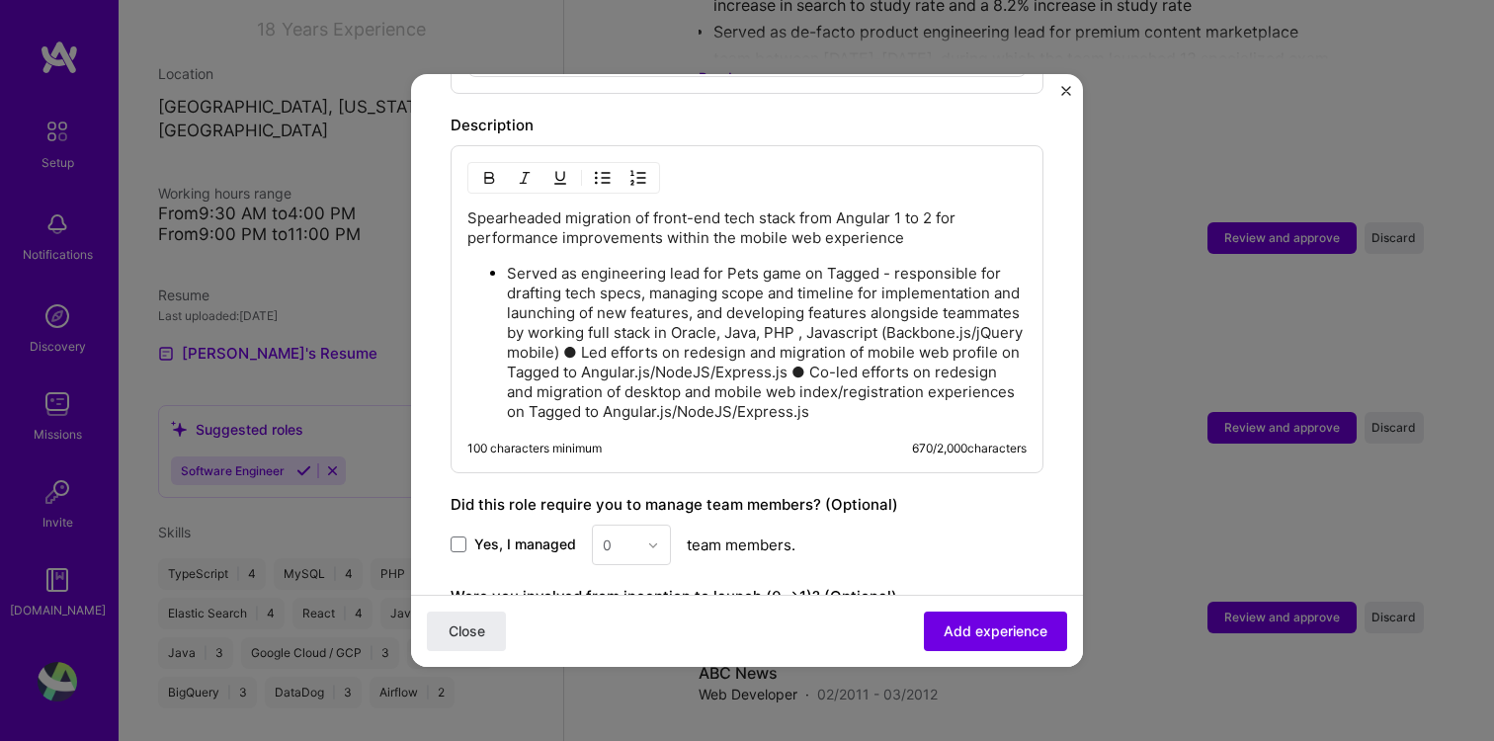
click at [470, 208] on p "Spearheaded migration of front-end tech stack from Angular 1 to 2 for performan…" at bounding box center [746, 228] width 559 height 40
click at [597, 170] on img "button" at bounding box center [603, 178] width 16 height 16
drag, startPoint x: 726, startPoint y: 329, endPoint x: 709, endPoint y: 329, distance: 16.8
click at [709, 329] on p "Served as engineering lead for Pets game on Tagged - responsible for drafting t…" at bounding box center [767, 344] width 520 height 158
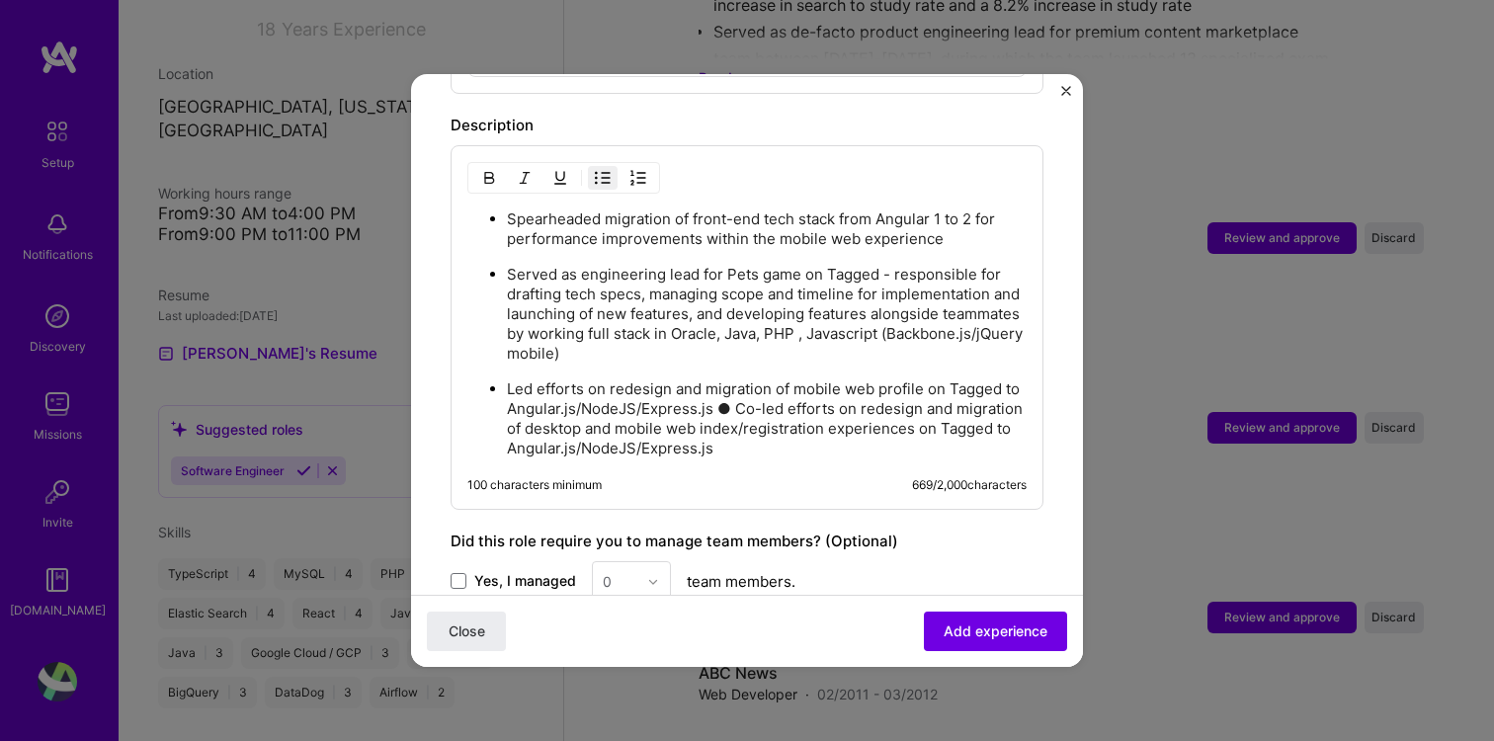
click at [797, 315] on p "Served as engineering lead for Pets game on Tagged - responsible for drafting t…" at bounding box center [767, 314] width 520 height 99
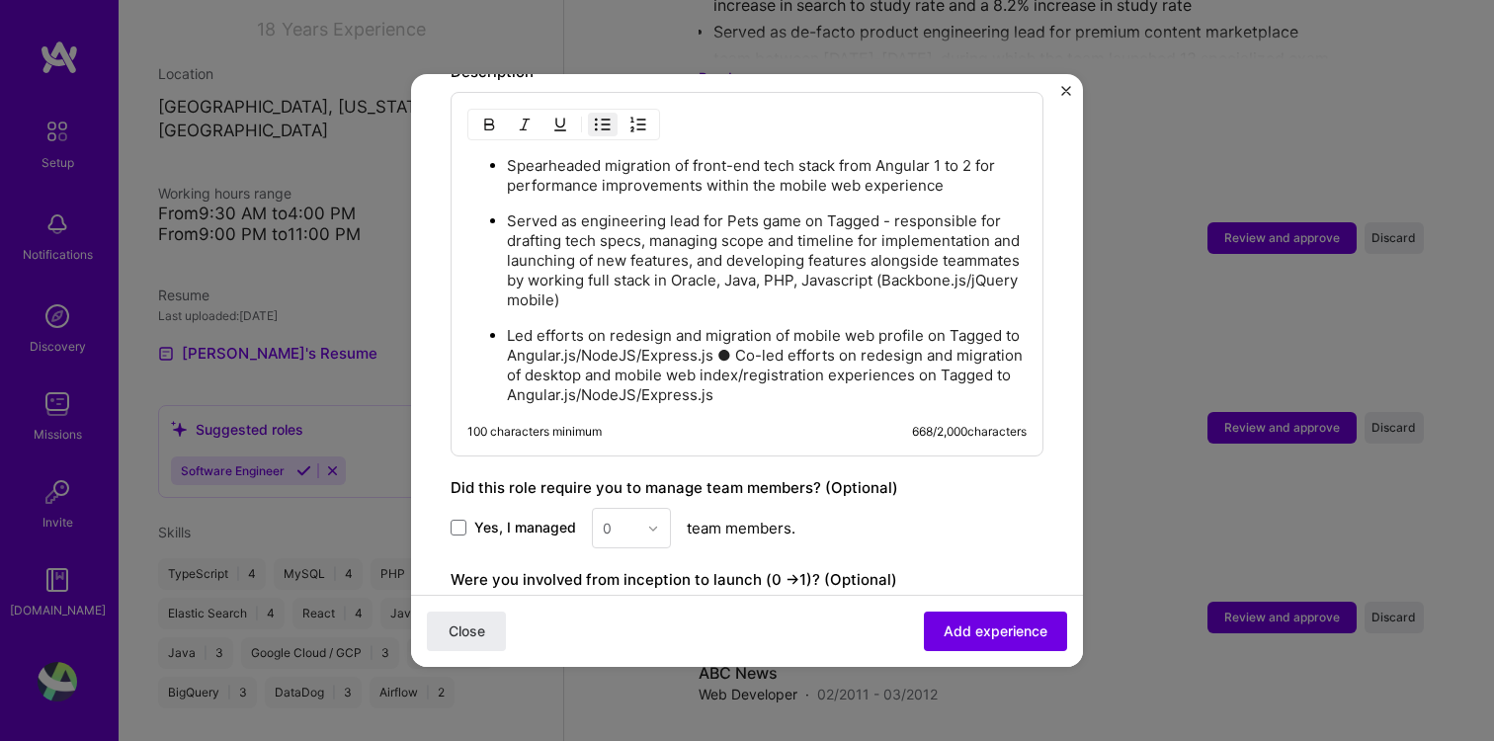
scroll to position [1272, 0]
click at [728, 325] on p "Led efforts on redesign and migration of mobile web profile on Tagged to Angula…" at bounding box center [767, 362] width 520 height 79
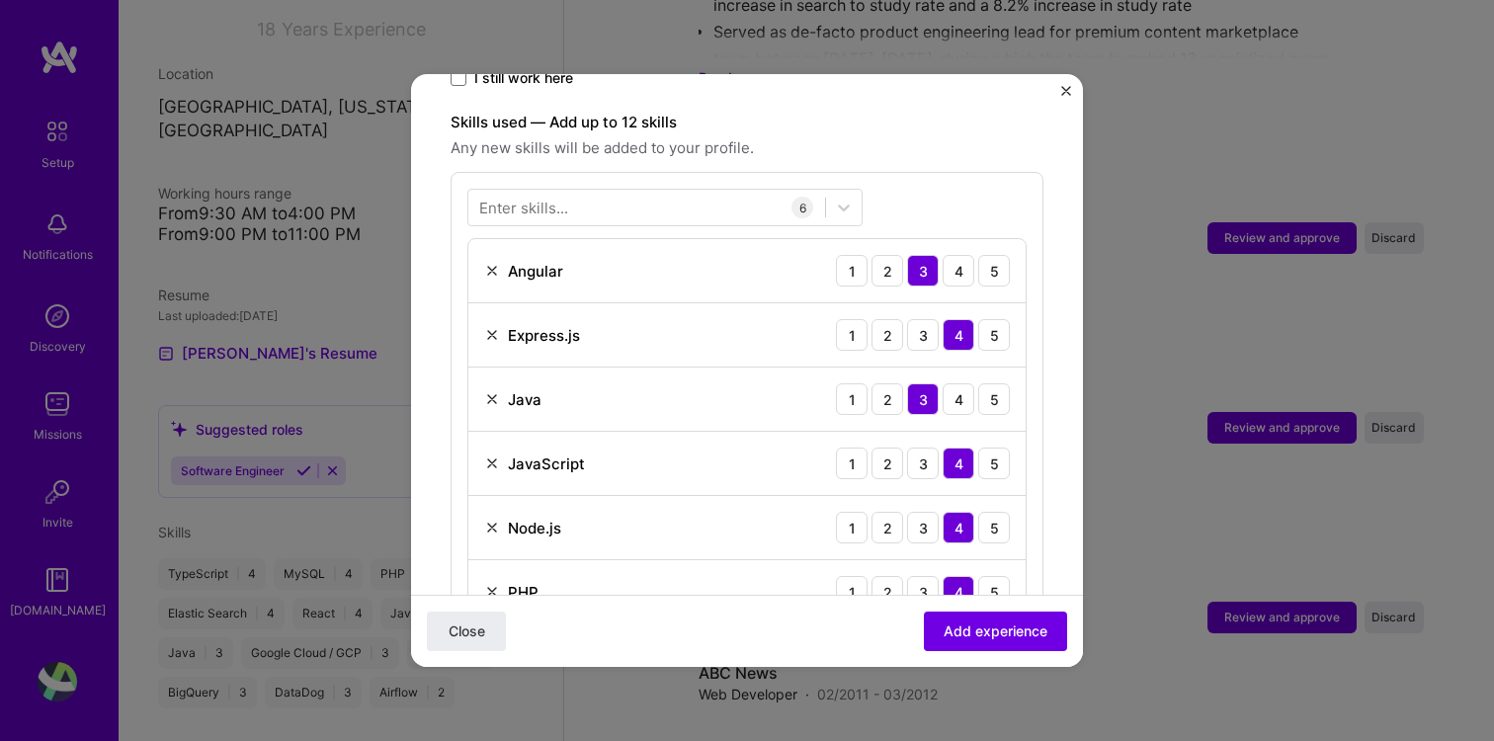
scroll to position [613, 0]
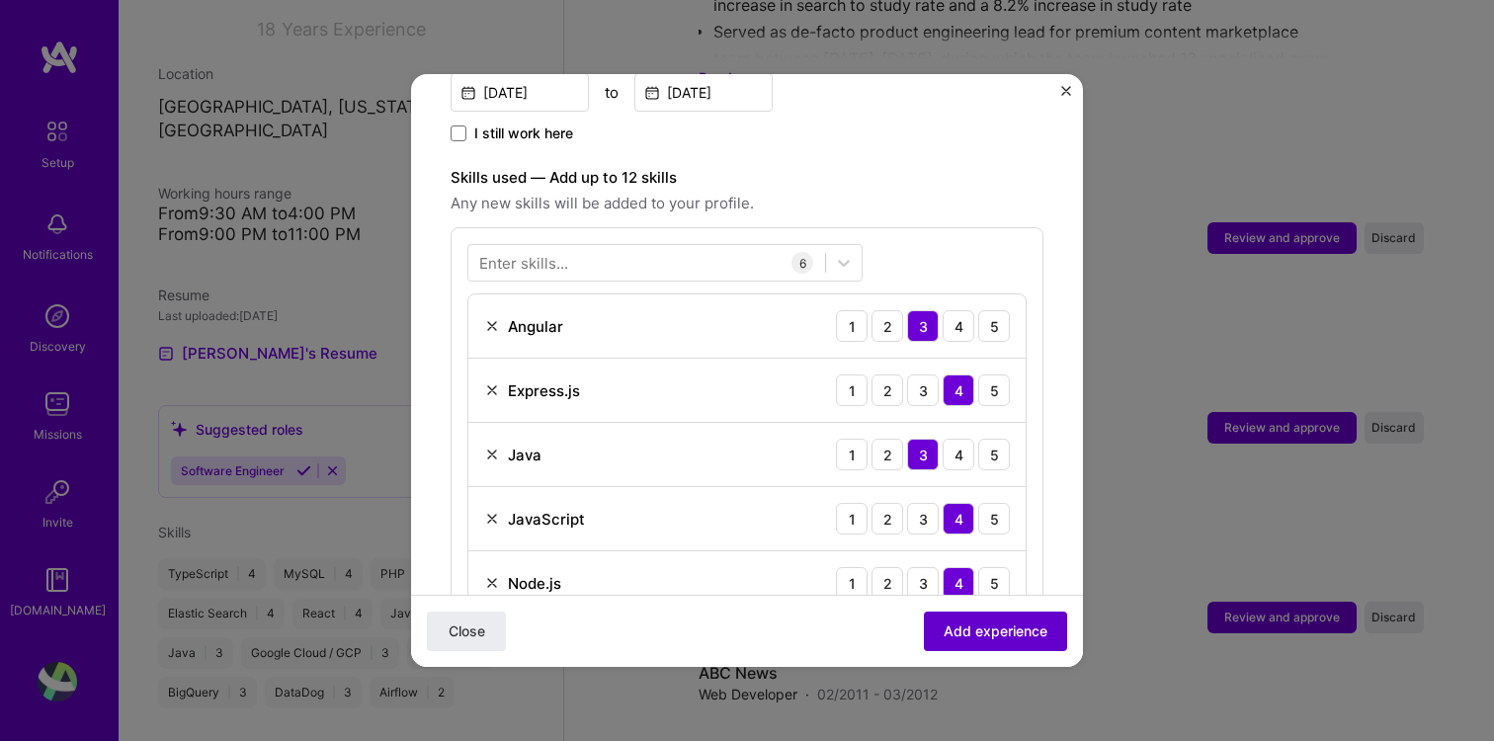
click at [948, 632] on span "Add experience" at bounding box center [996, 631] width 104 height 20
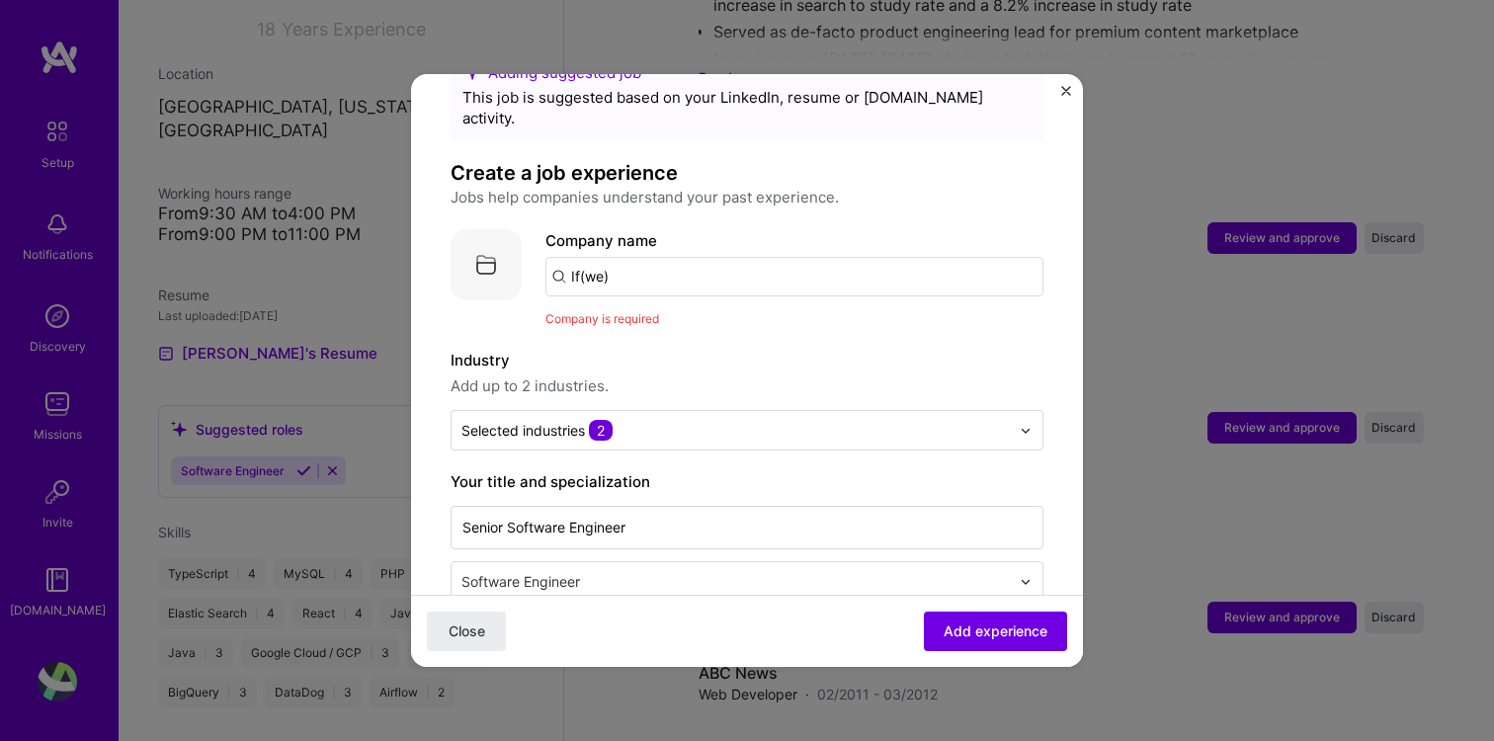
scroll to position [60, 0]
click at [622, 260] on input "If(we)" at bounding box center [794, 280] width 498 height 40
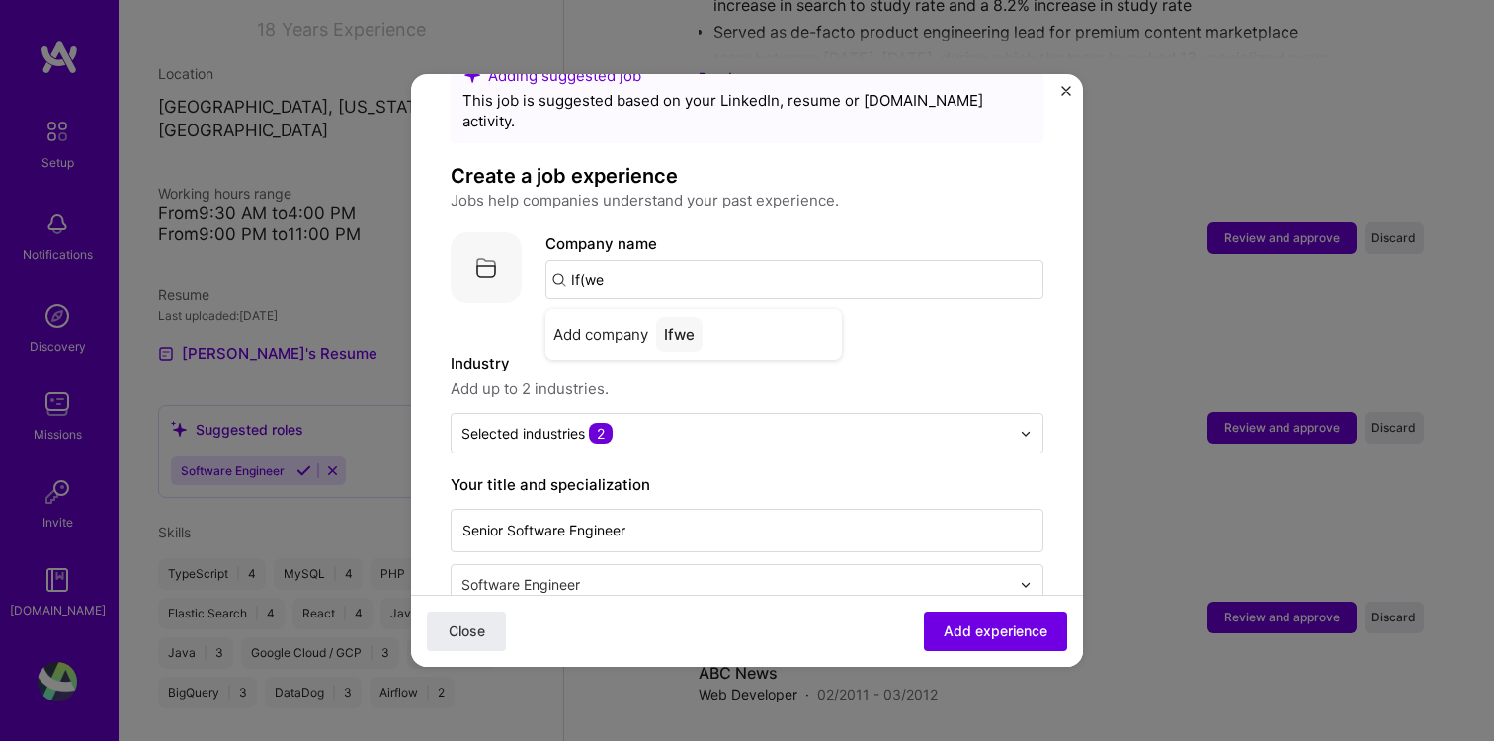
type input "If(we)"
click at [728, 318] on div "Add company If(we)" at bounding box center [693, 334] width 296 height 50
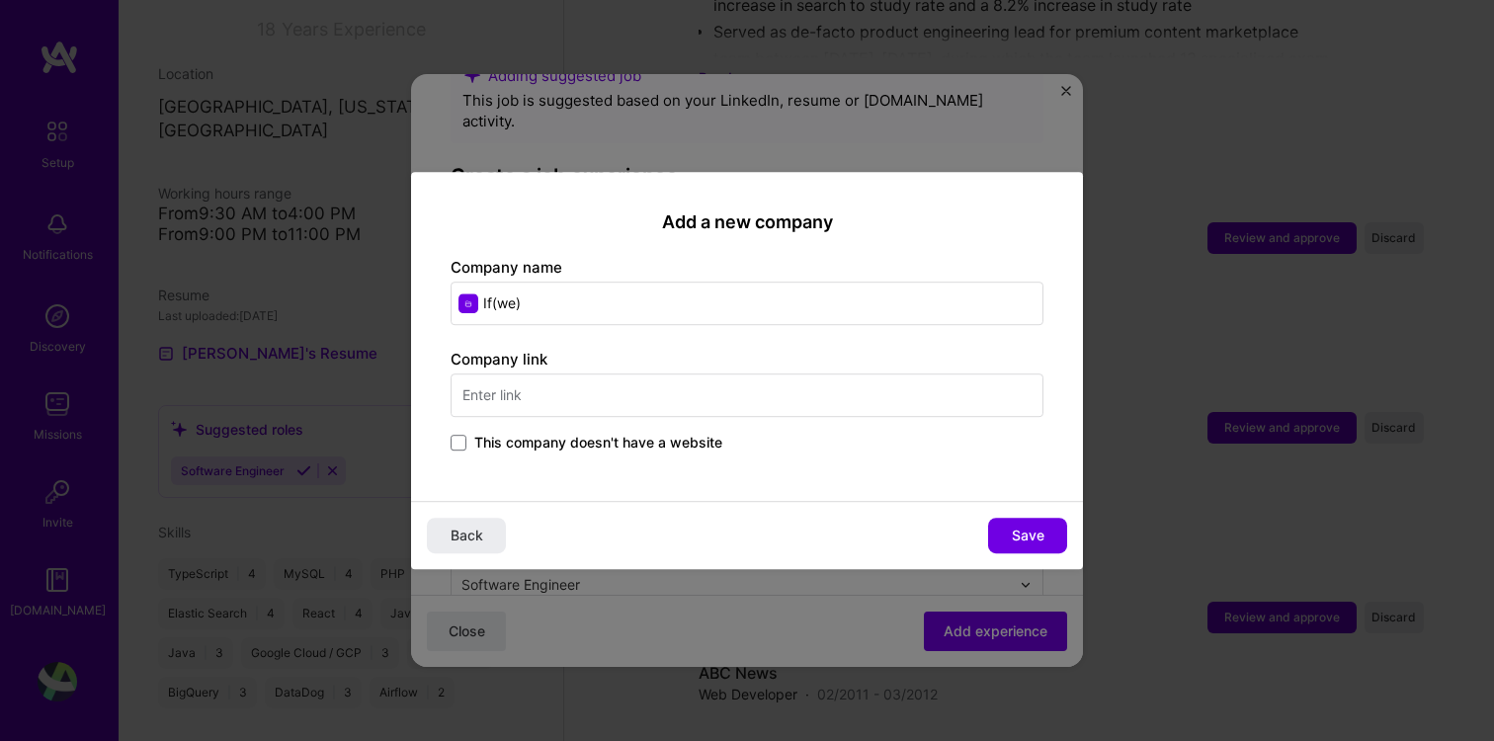
click at [703, 410] on input "text" at bounding box center [747, 394] width 593 height 43
type input "ifwe.co"
click at [1028, 534] on span "Save" at bounding box center [1028, 536] width 33 height 20
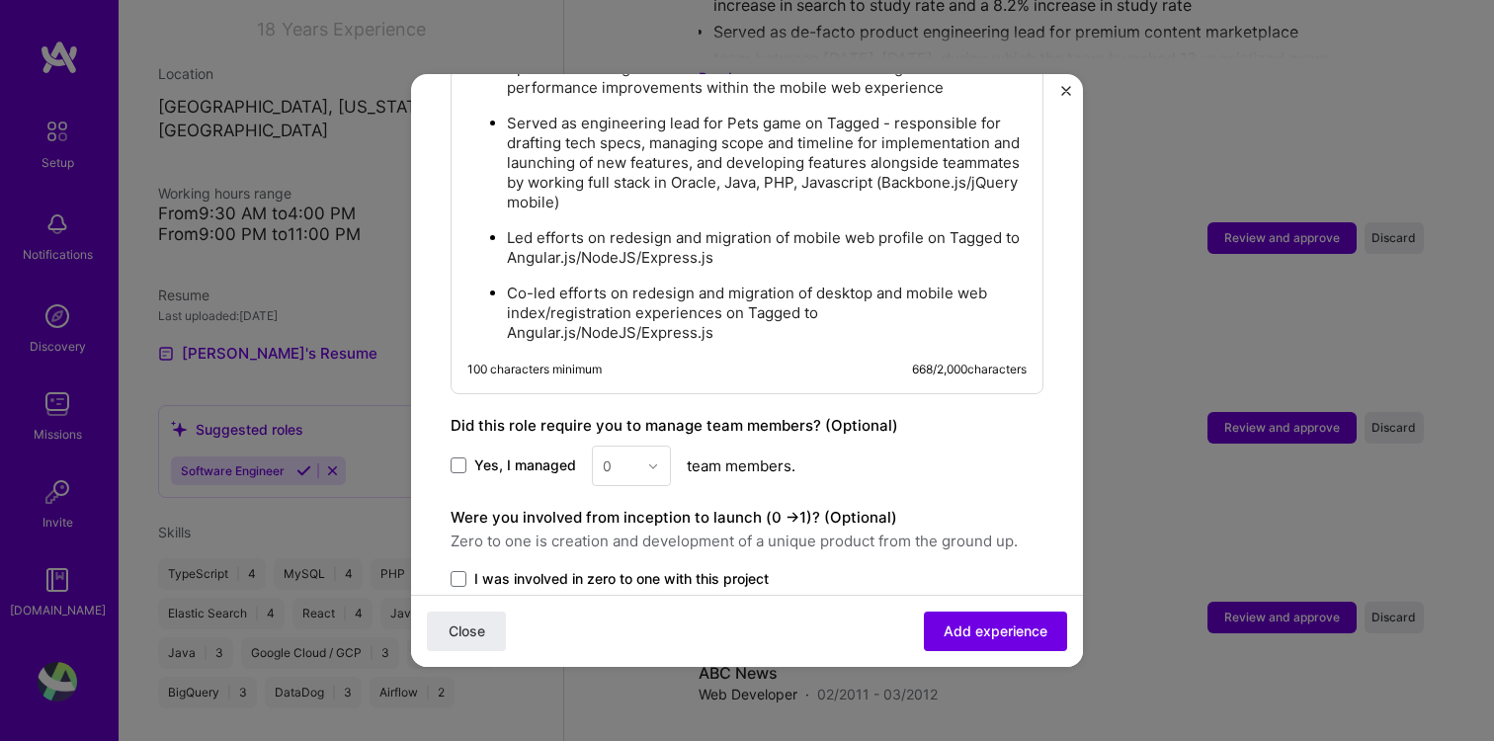
scroll to position [1508, 0]
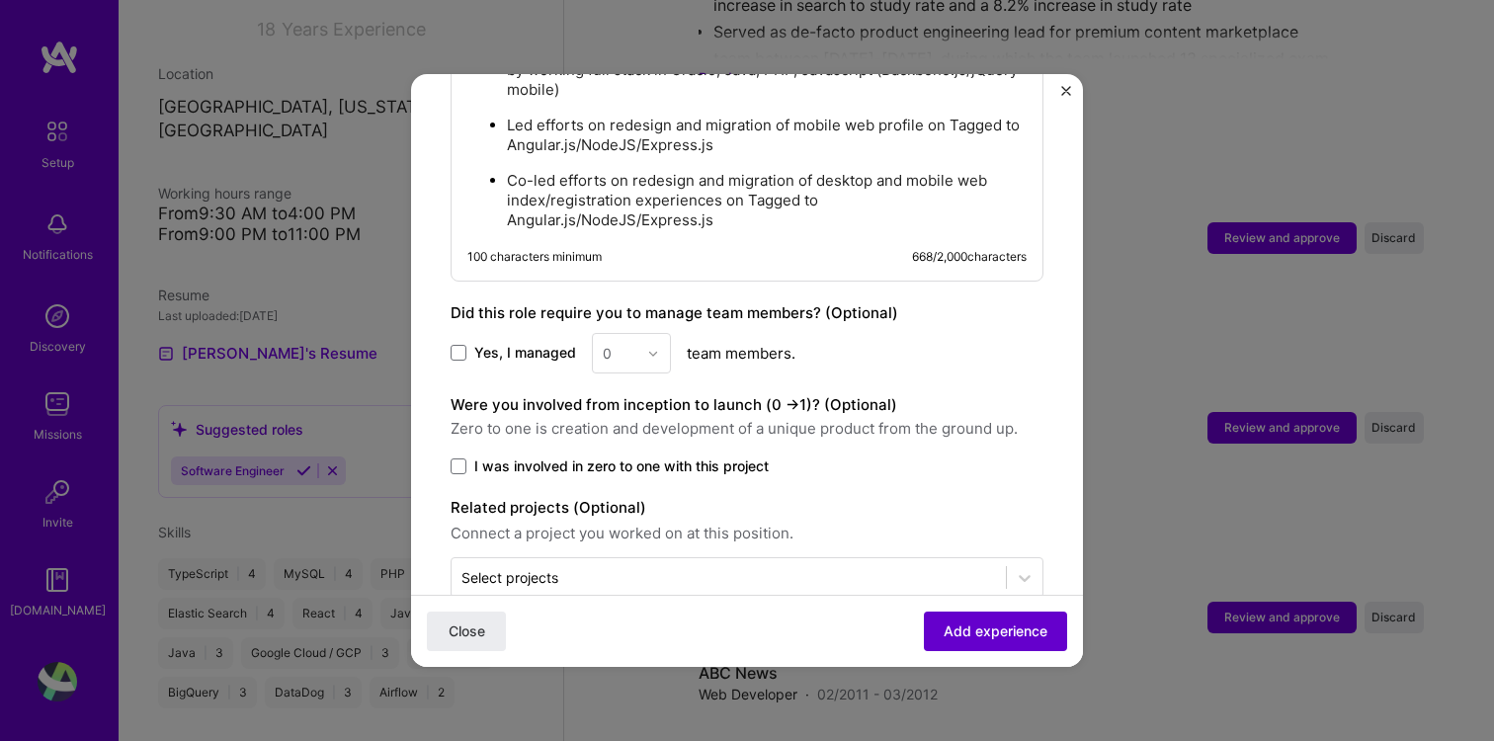
click at [968, 621] on span "Add experience" at bounding box center [996, 631] width 104 height 20
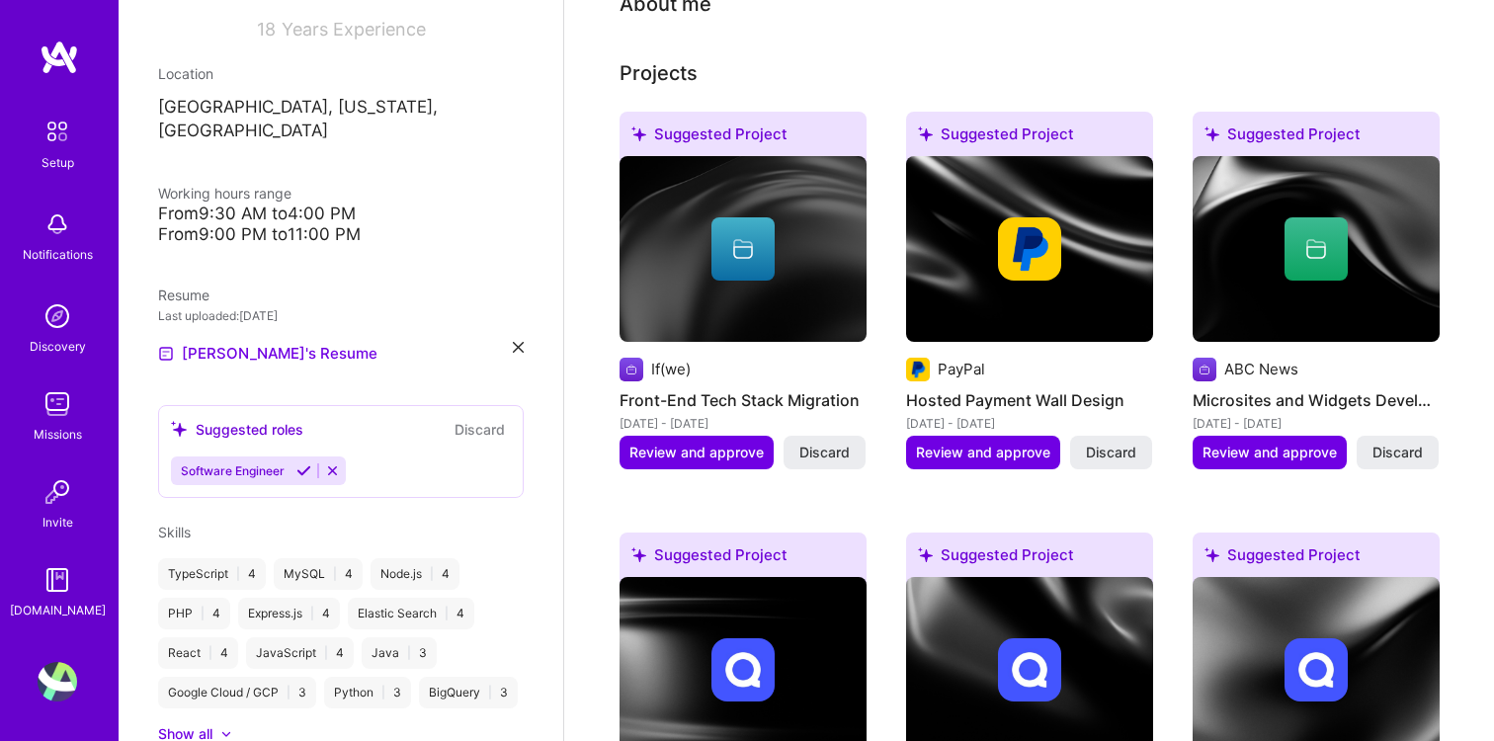
scroll to position [476, 0]
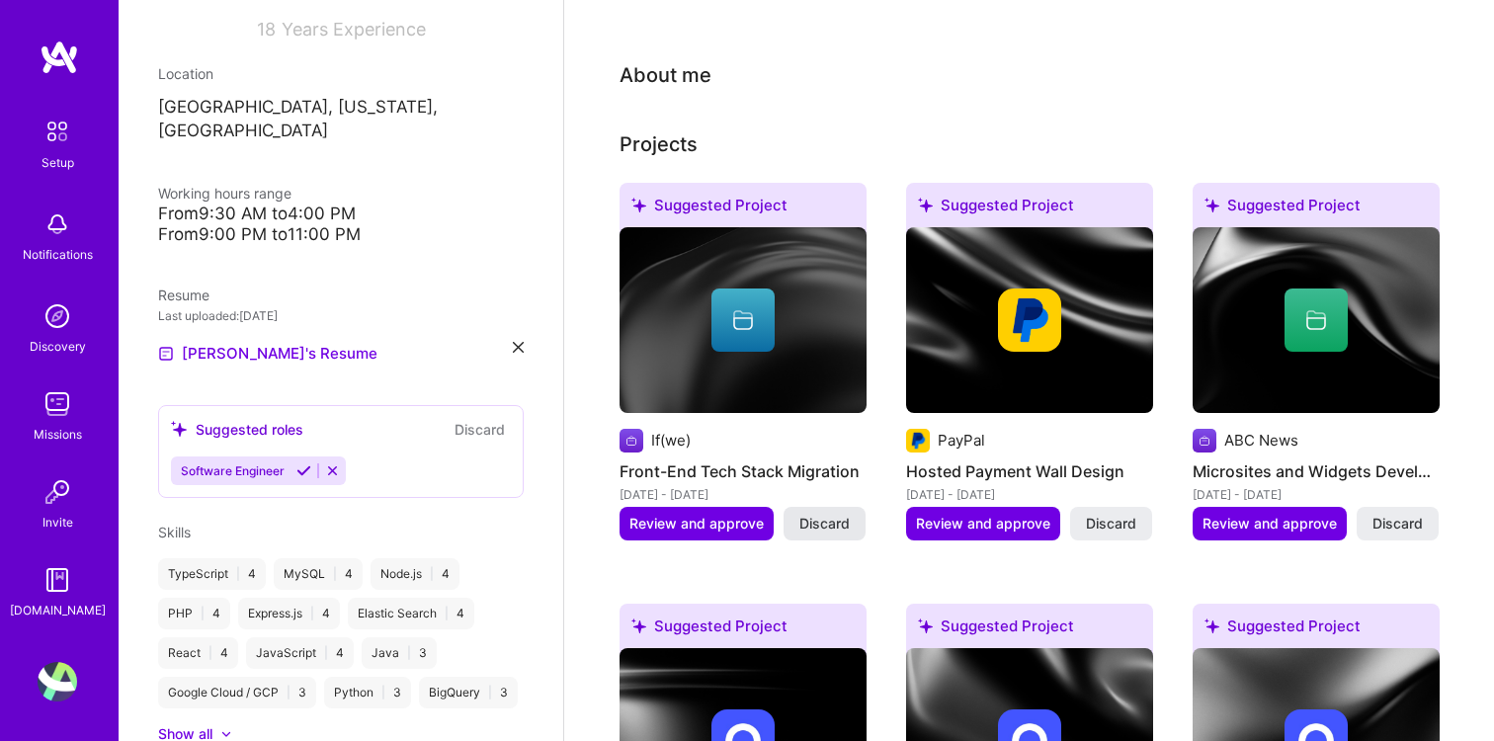
click at [817, 514] on span "Discard" at bounding box center [824, 524] width 50 height 20
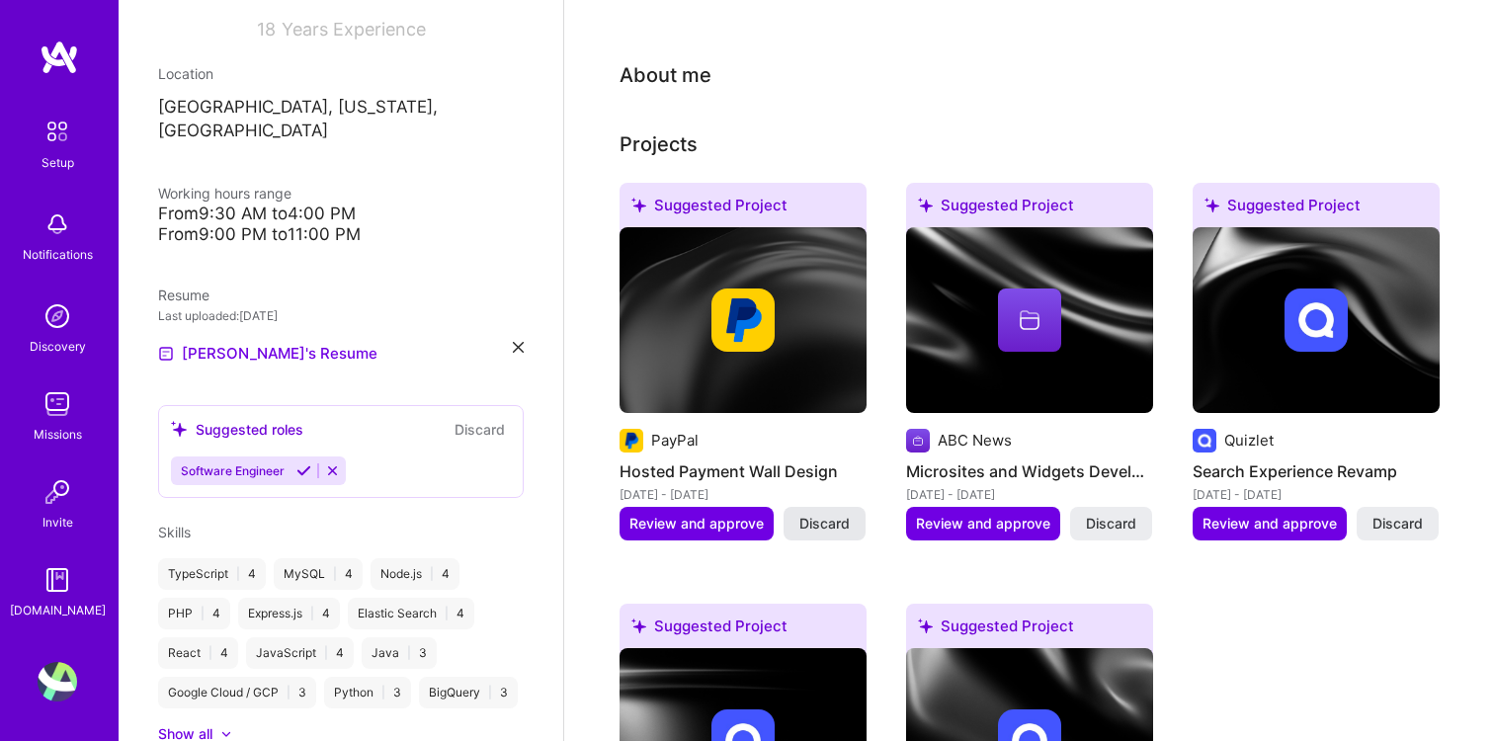
click at [830, 514] on span "Discard" at bounding box center [824, 524] width 50 height 20
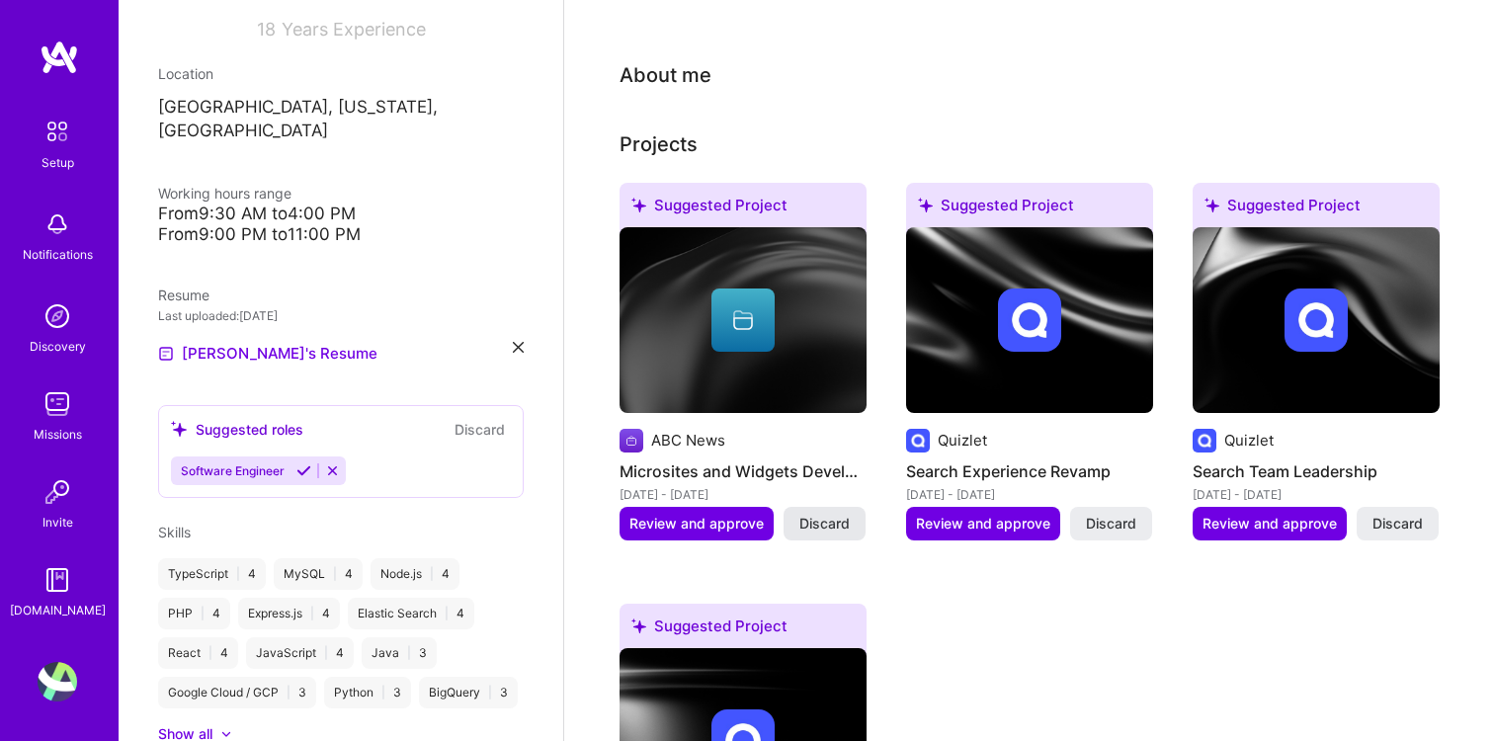
click at [823, 514] on span "Discard" at bounding box center [824, 524] width 50 height 20
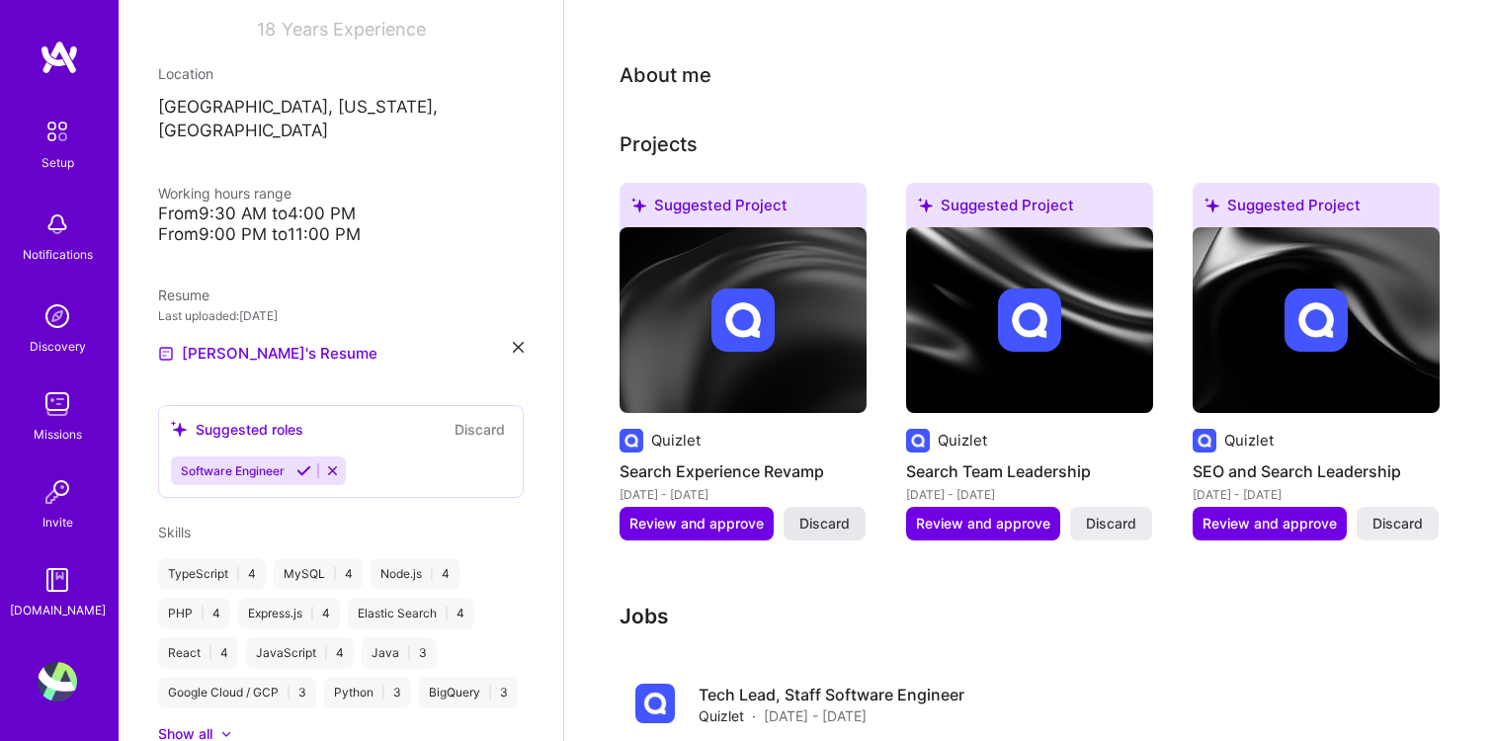
click at [847, 507] on button "Discard" at bounding box center [824, 524] width 82 height 34
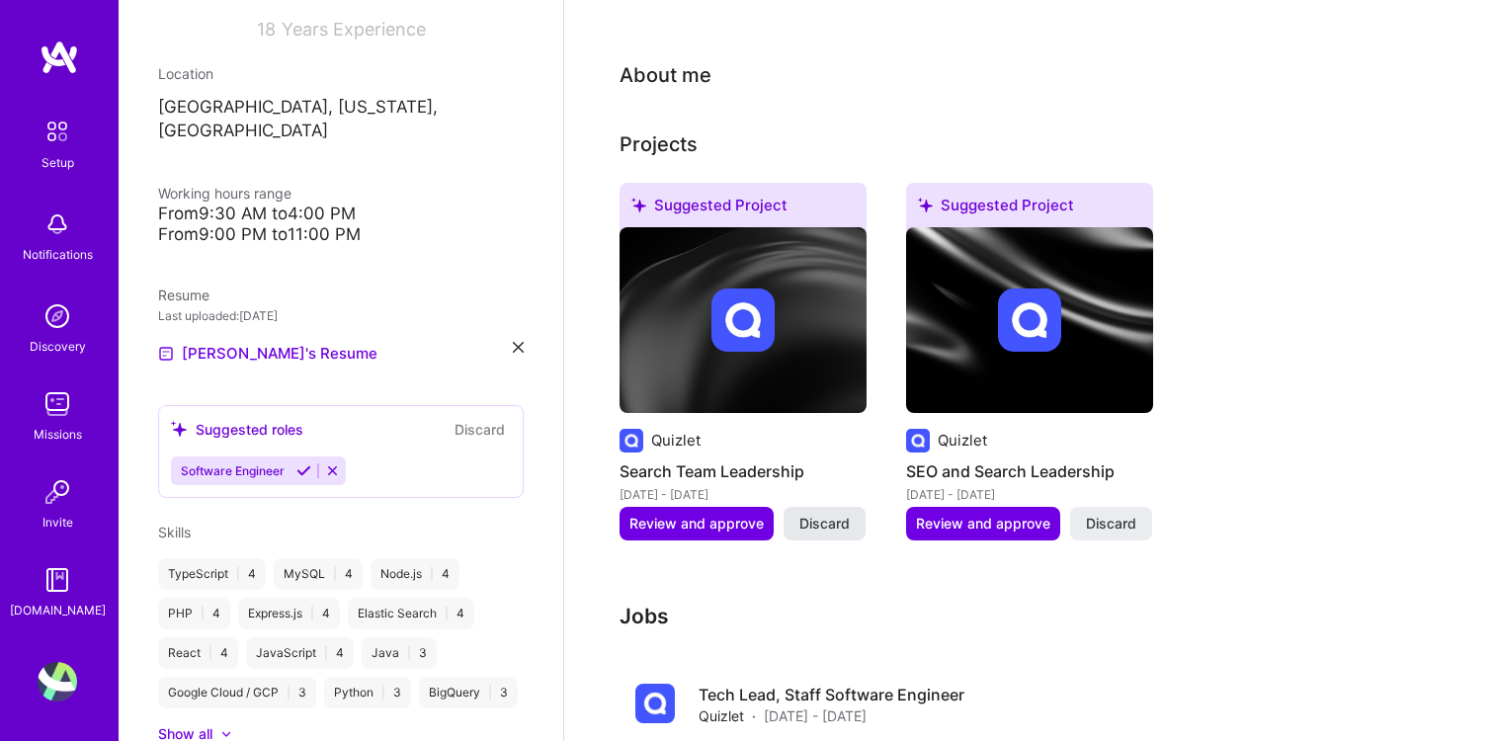
click at [845, 514] on span "Discard" at bounding box center [824, 524] width 50 height 20
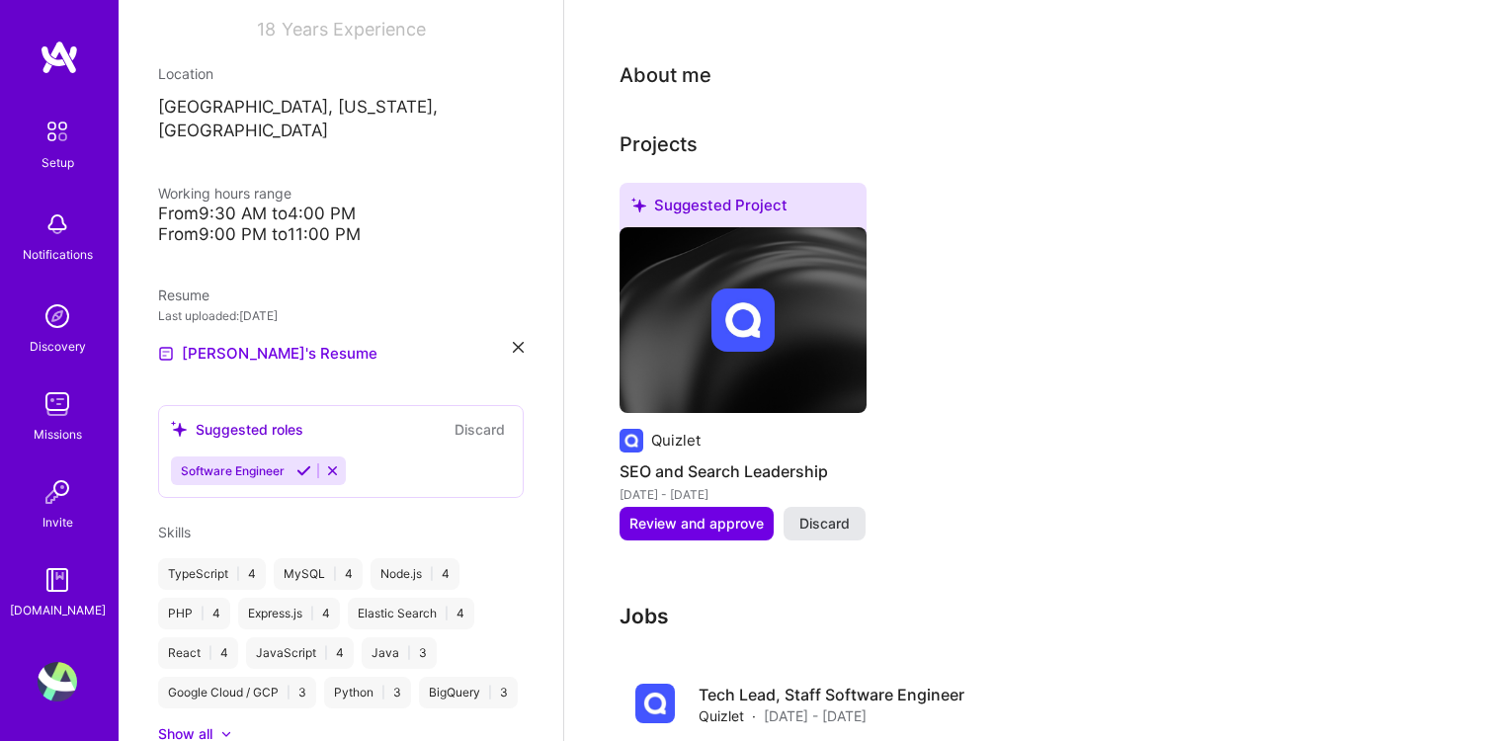
click at [838, 514] on span "Discard" at bounding box center [824, 524] width 50 height 20
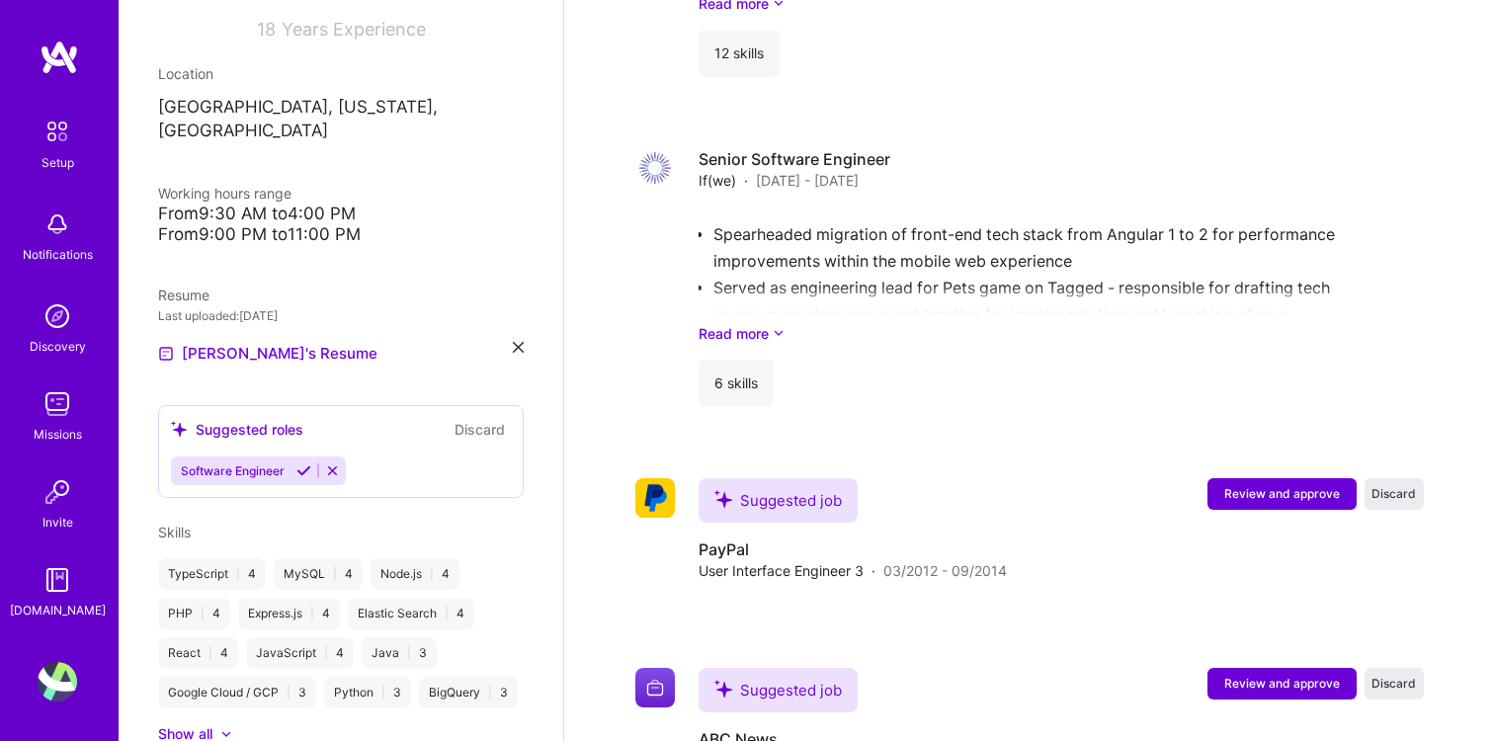
scroll to position [1872, 0]
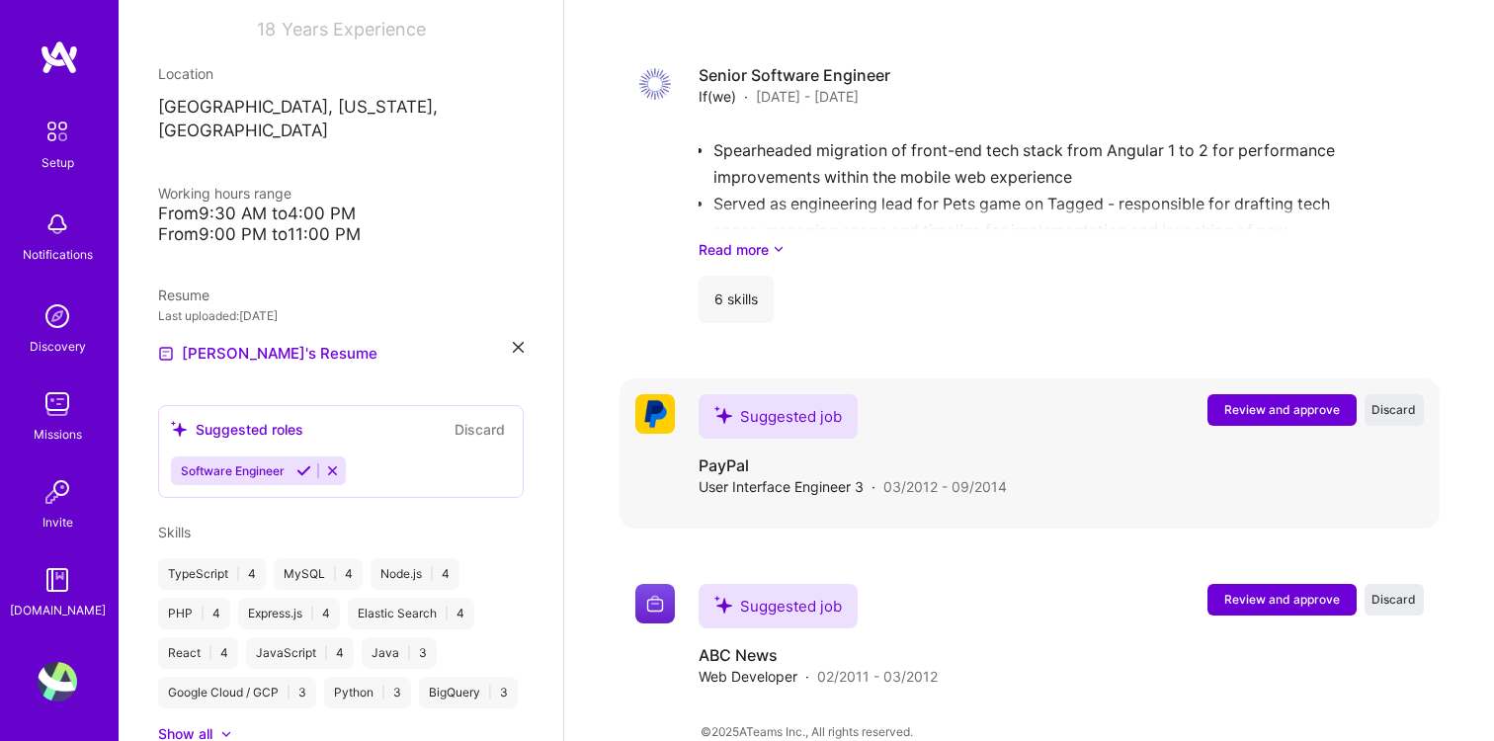
click at [1312, 401] on span "Review and approve" at bounding box center [1282, 409] width 116 height 17
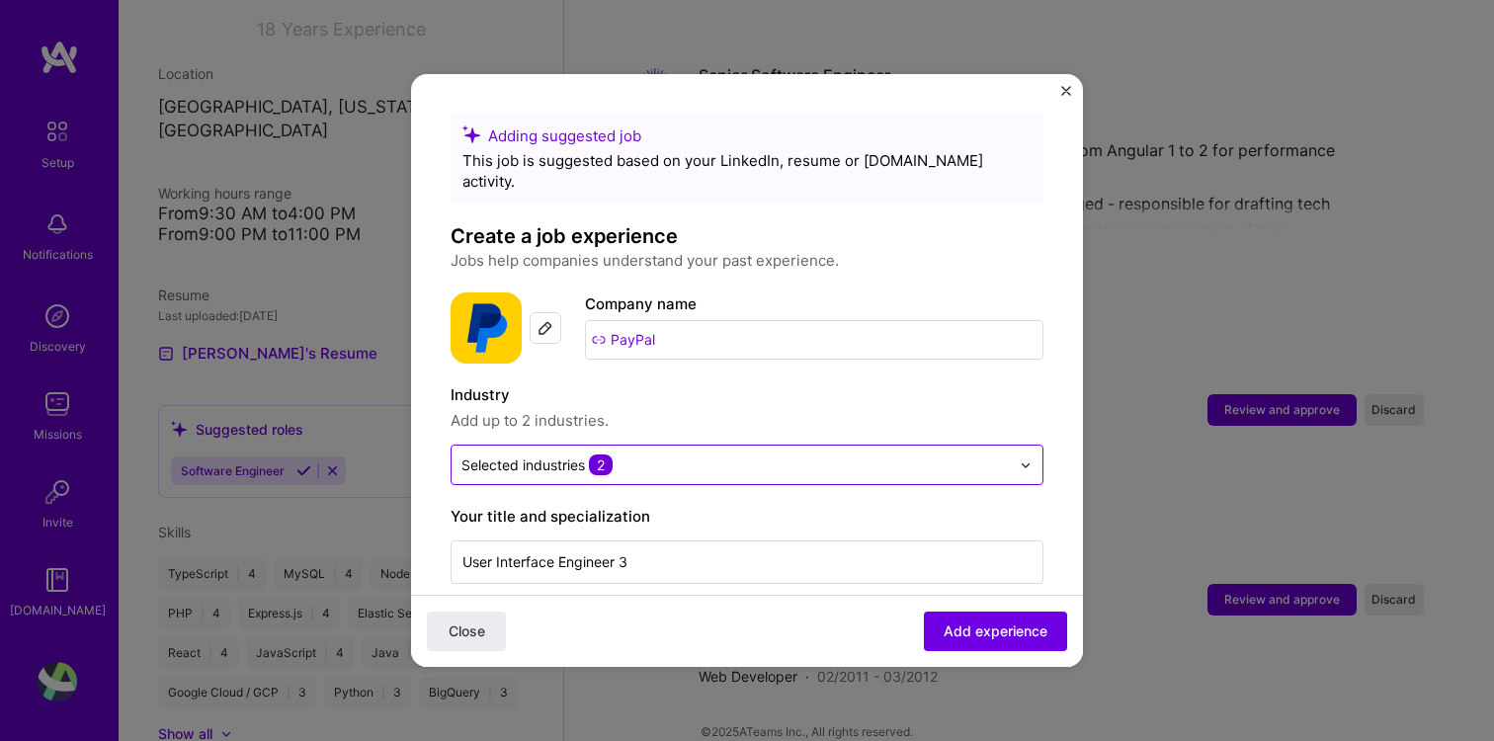
scroll to position [13, 0]
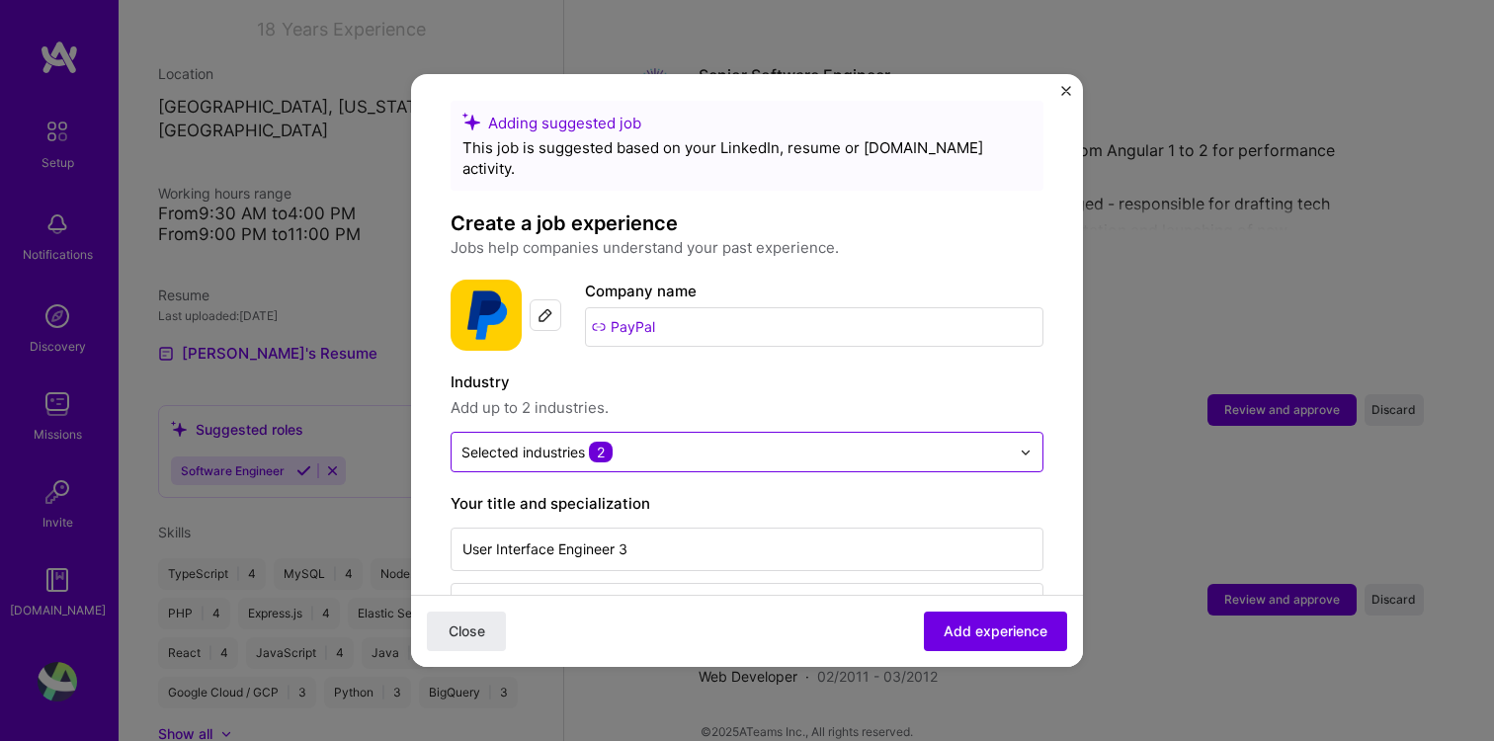
click at [670, 442] on input "text" at bounding box center [735, 452] width 548 height 21
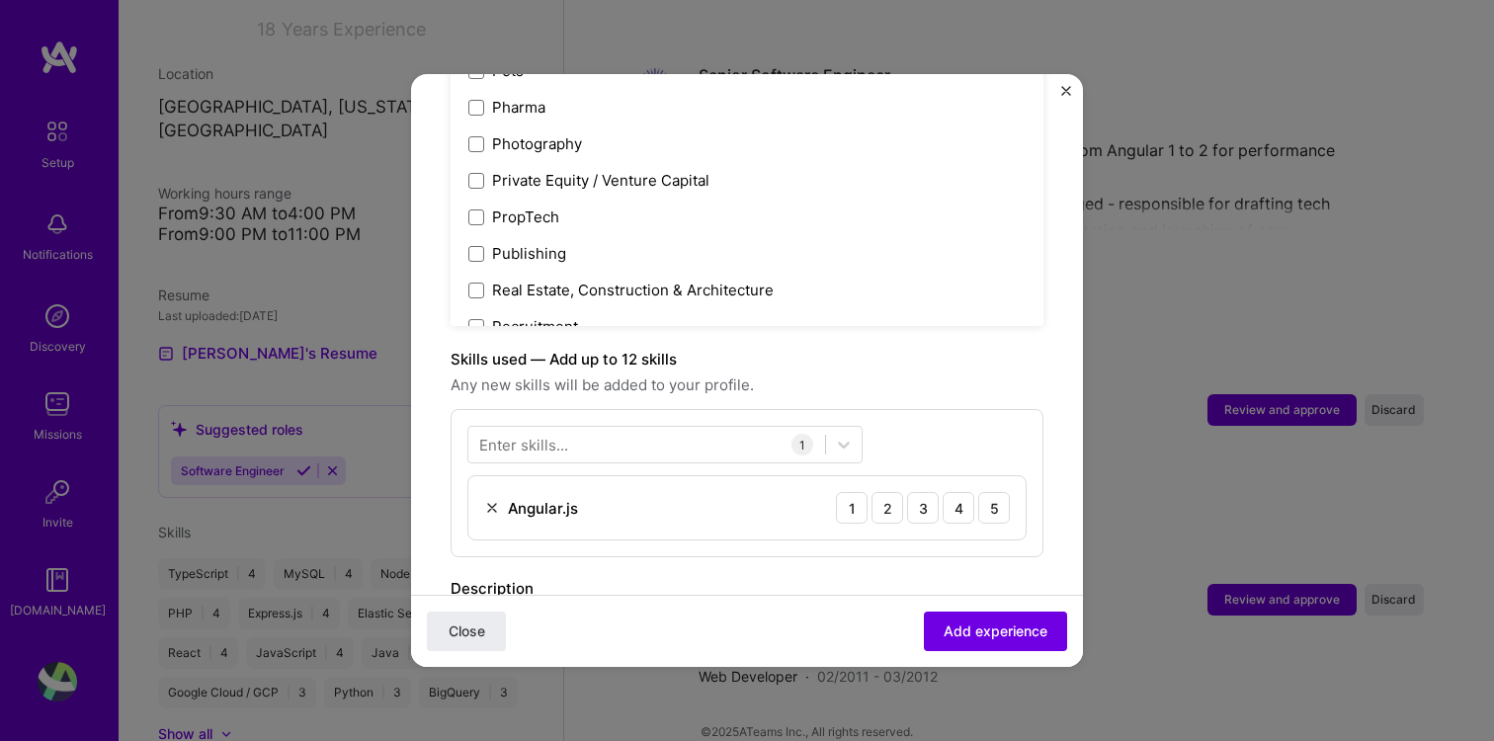
scroll to position [3341, 0]
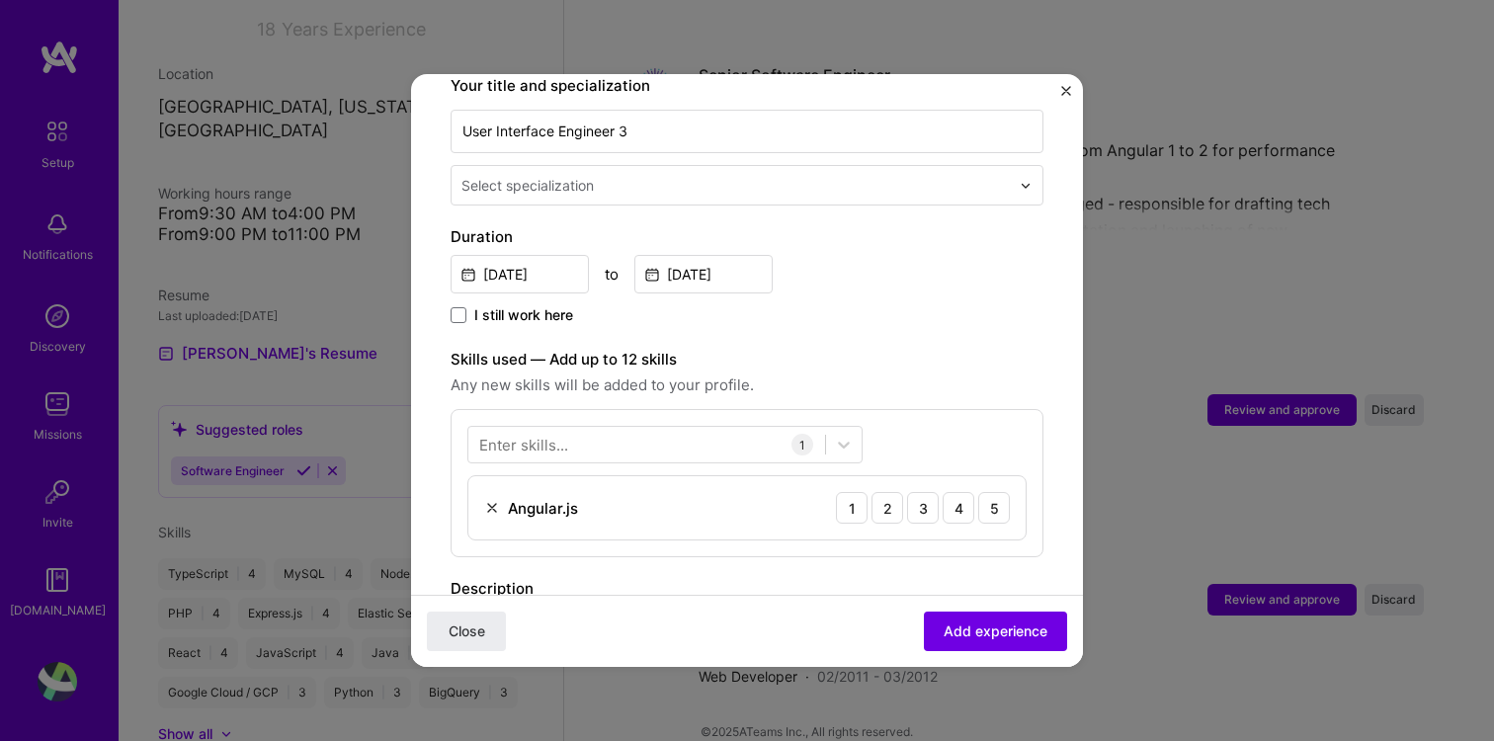
click at [892, 373] on span "Any new skills will be added to your profile." at bounding box center [747, 385] width 593 height 24
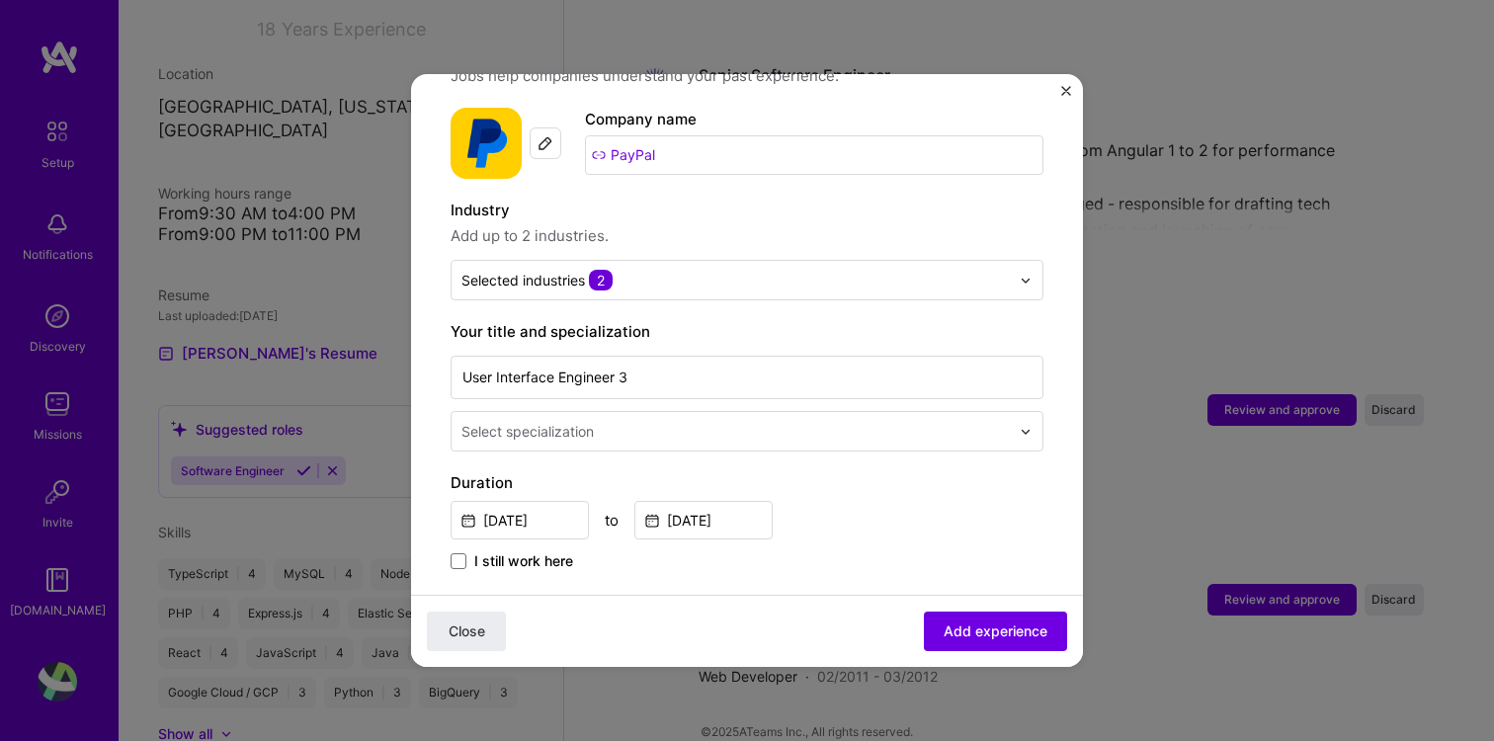
scroll to position [155, 0]
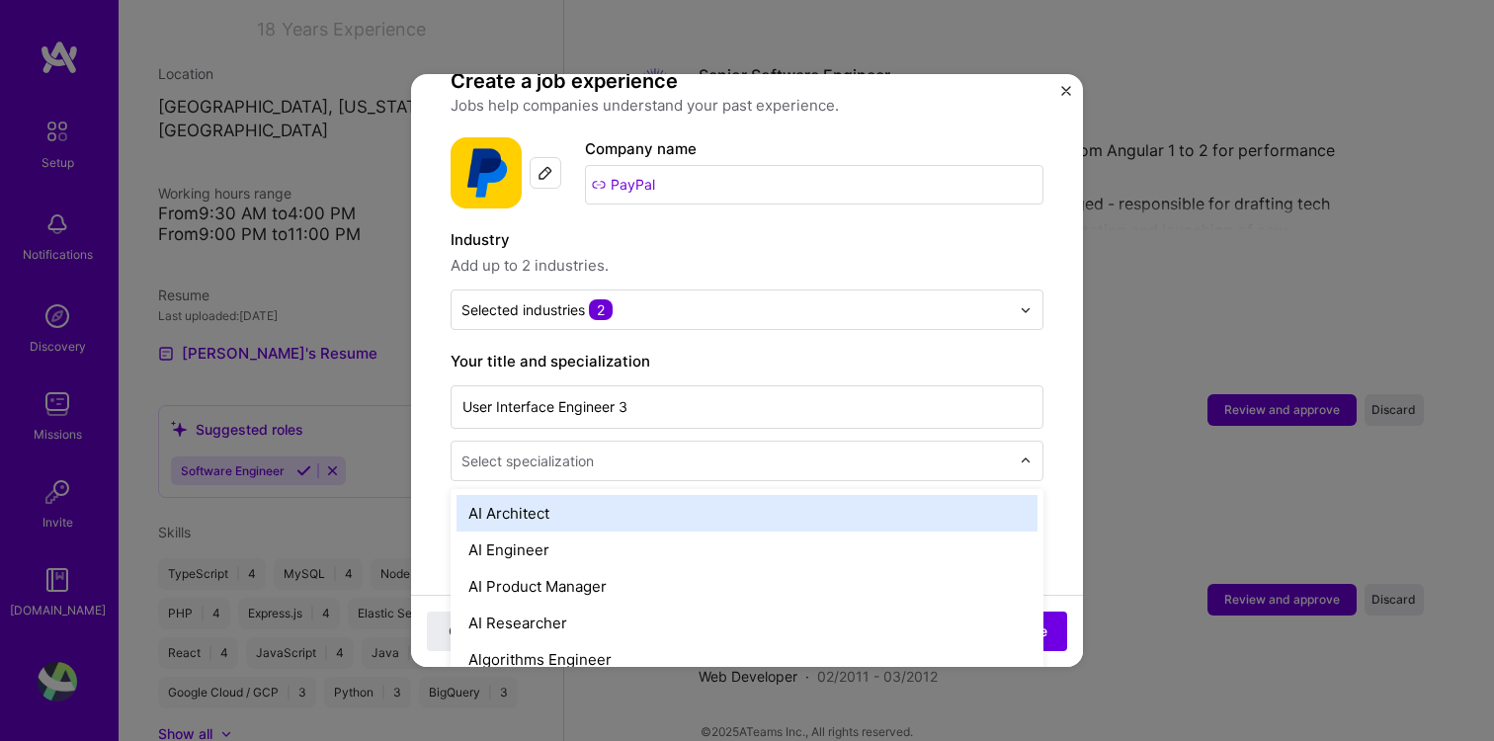
click at [567, 451] on div "Select specialization" at bounding box center [527, 461] width 132 height 21
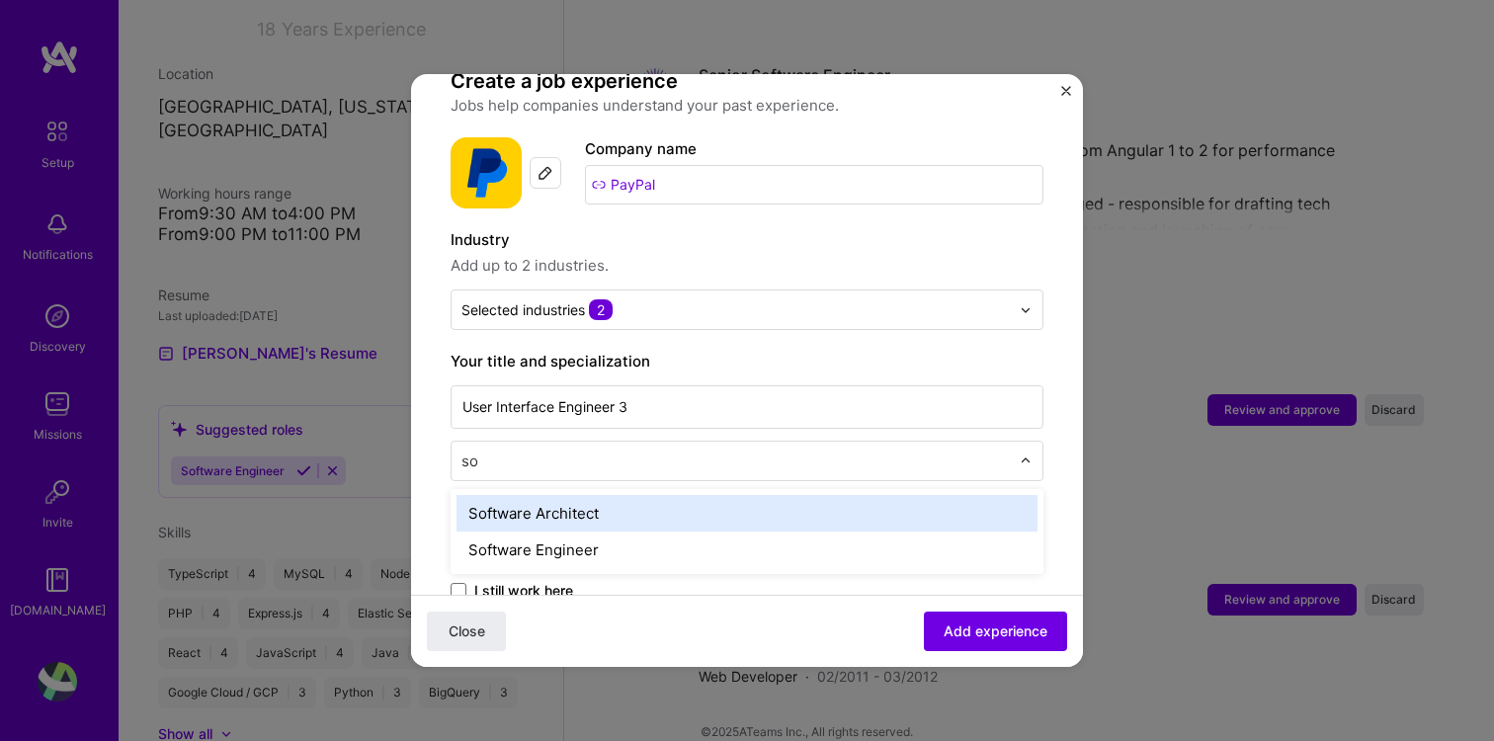
type input "s"
type input "full"
click at [597, 495] on div "Full-Stack Developer" at bounding box center [746, 513] width 581 height 37
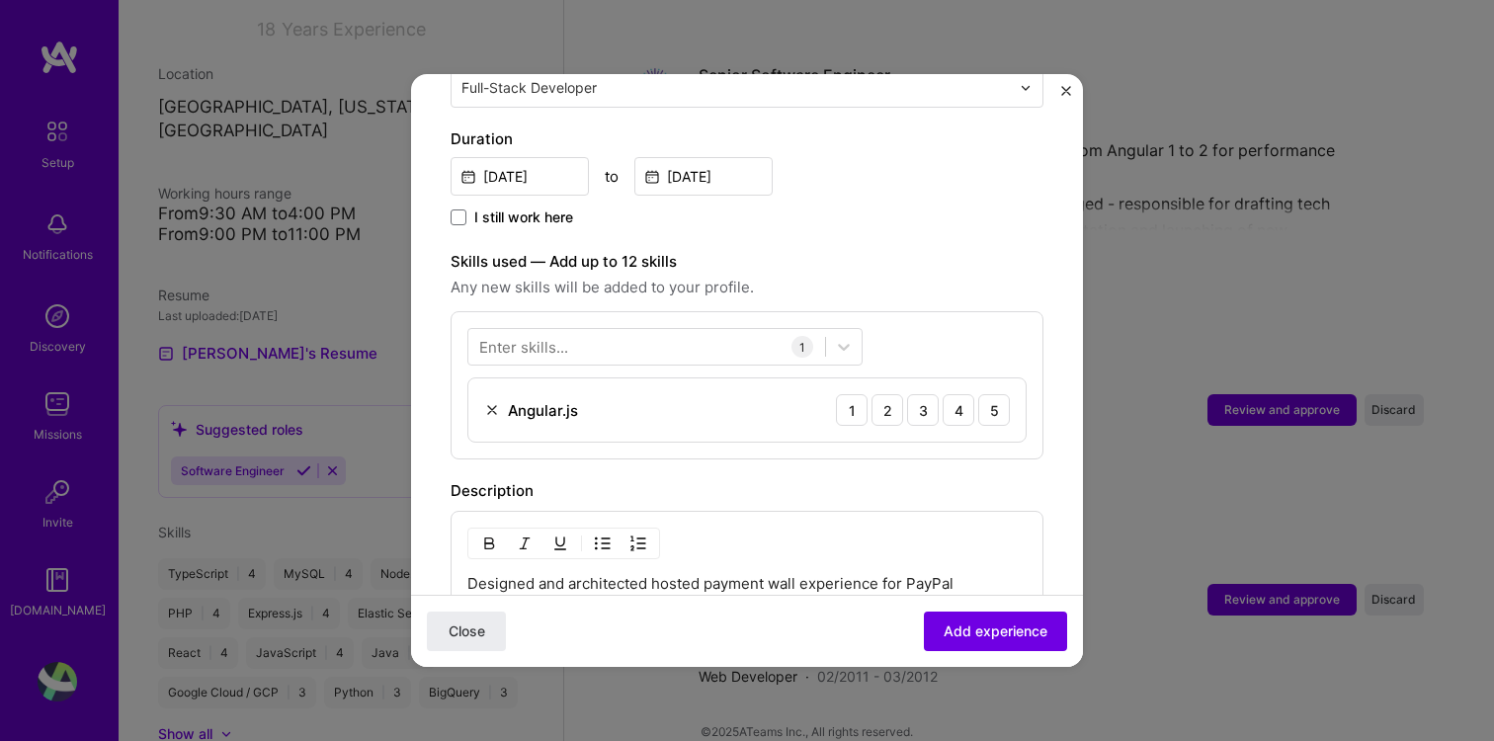
scroll to position [537, 0]
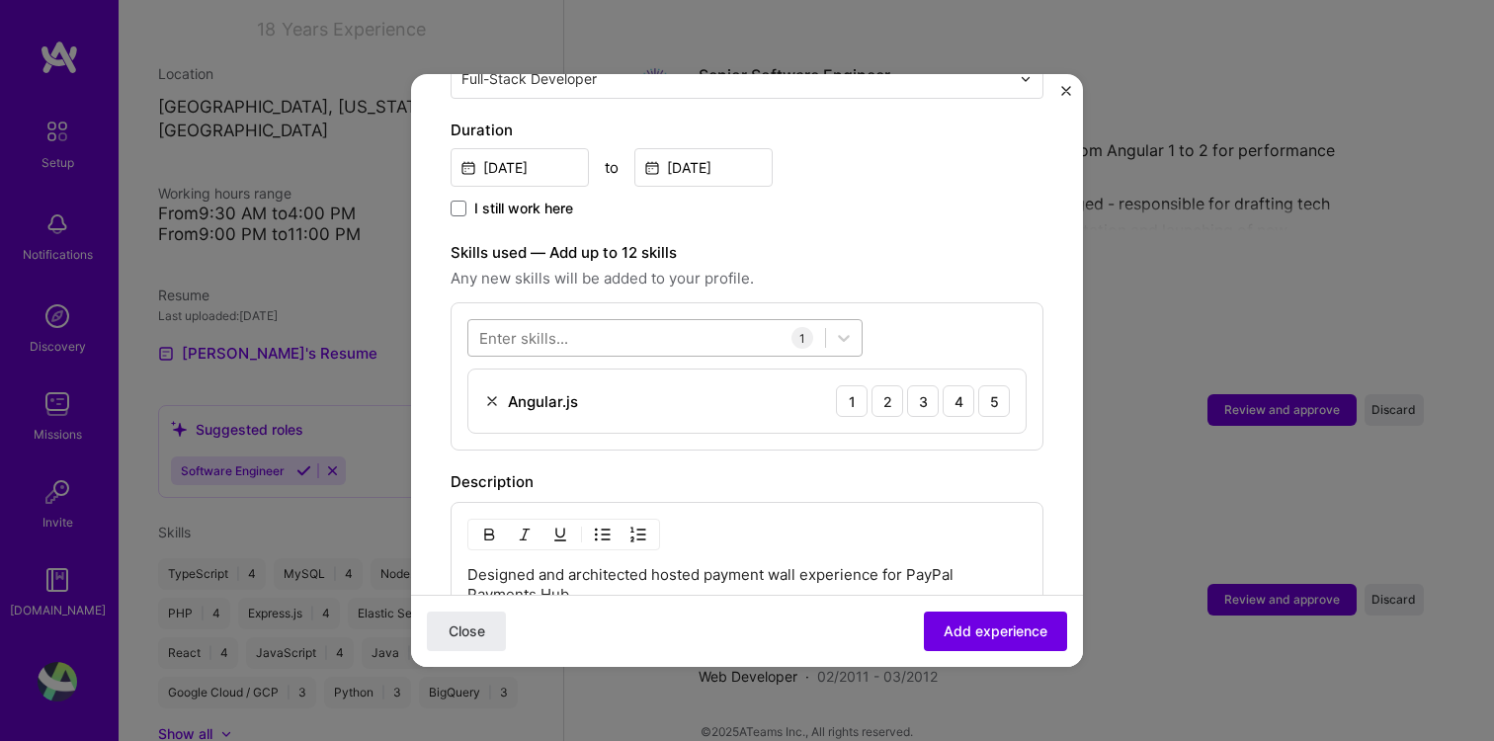
click at [617, 322] on div at bounding box center [646, 338] width 357 height 33
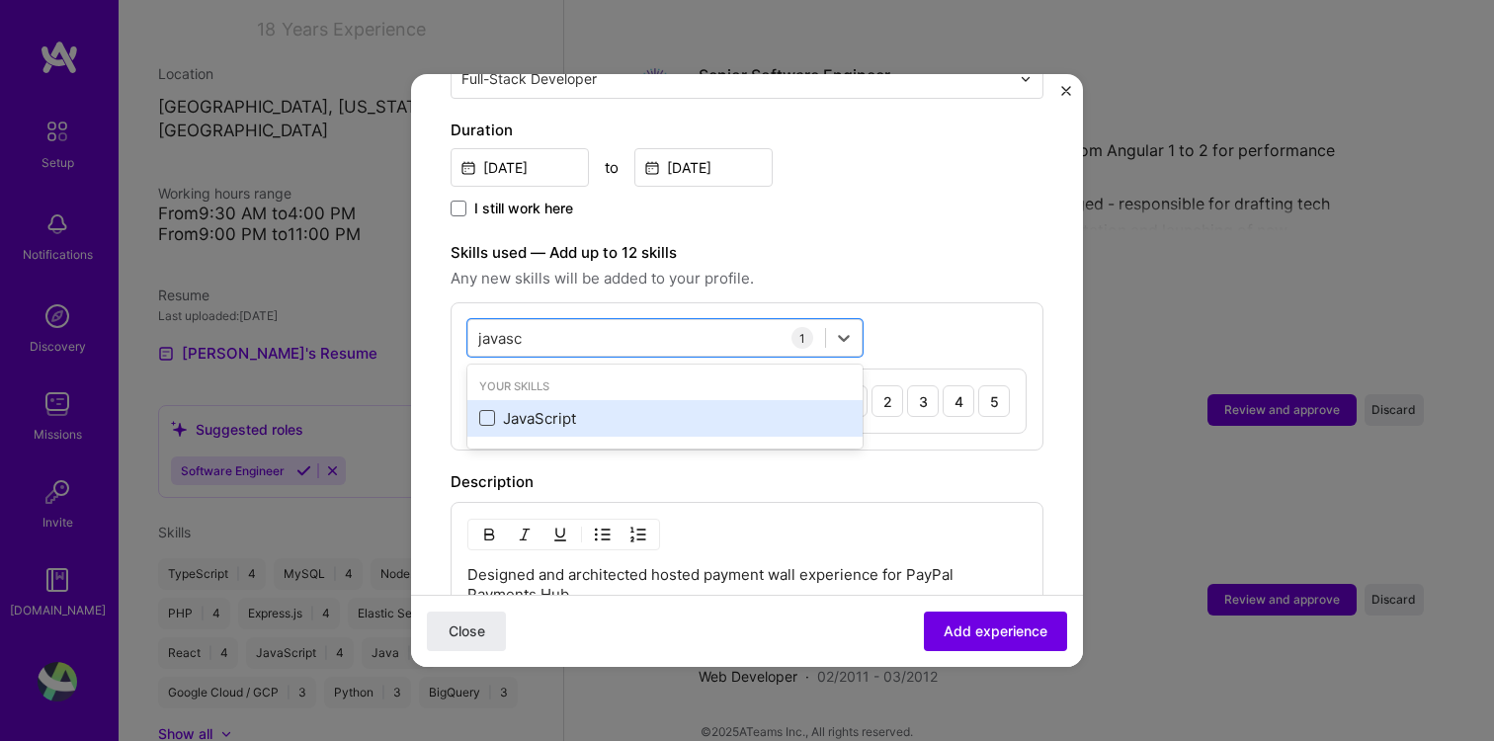
click at [483, 410] on span at bounding box center [487, 418] width 16 height 16
click at [0, 0] on input "checkbox" at bounding box center [0, 0] width 0 height 0
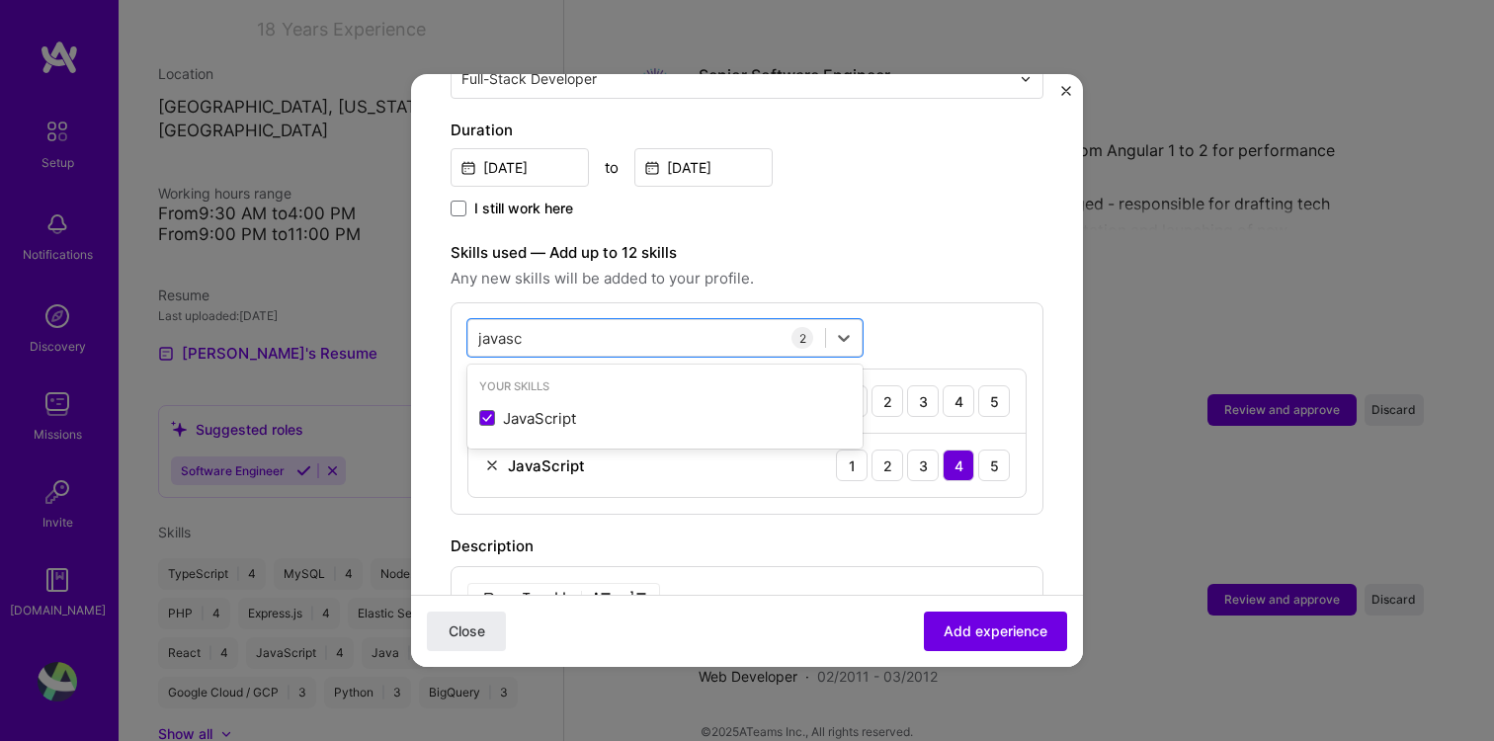
type input "javasc"
click at [582, 271] on div "Skills used — Add up to 12 skills Any new skills will be added to your profile.…" at bounding box center [747, 378] width 593 height 274
click at [529, 322] on div "javasc javasc" at bounding box center [646, 338] width 357 height 33
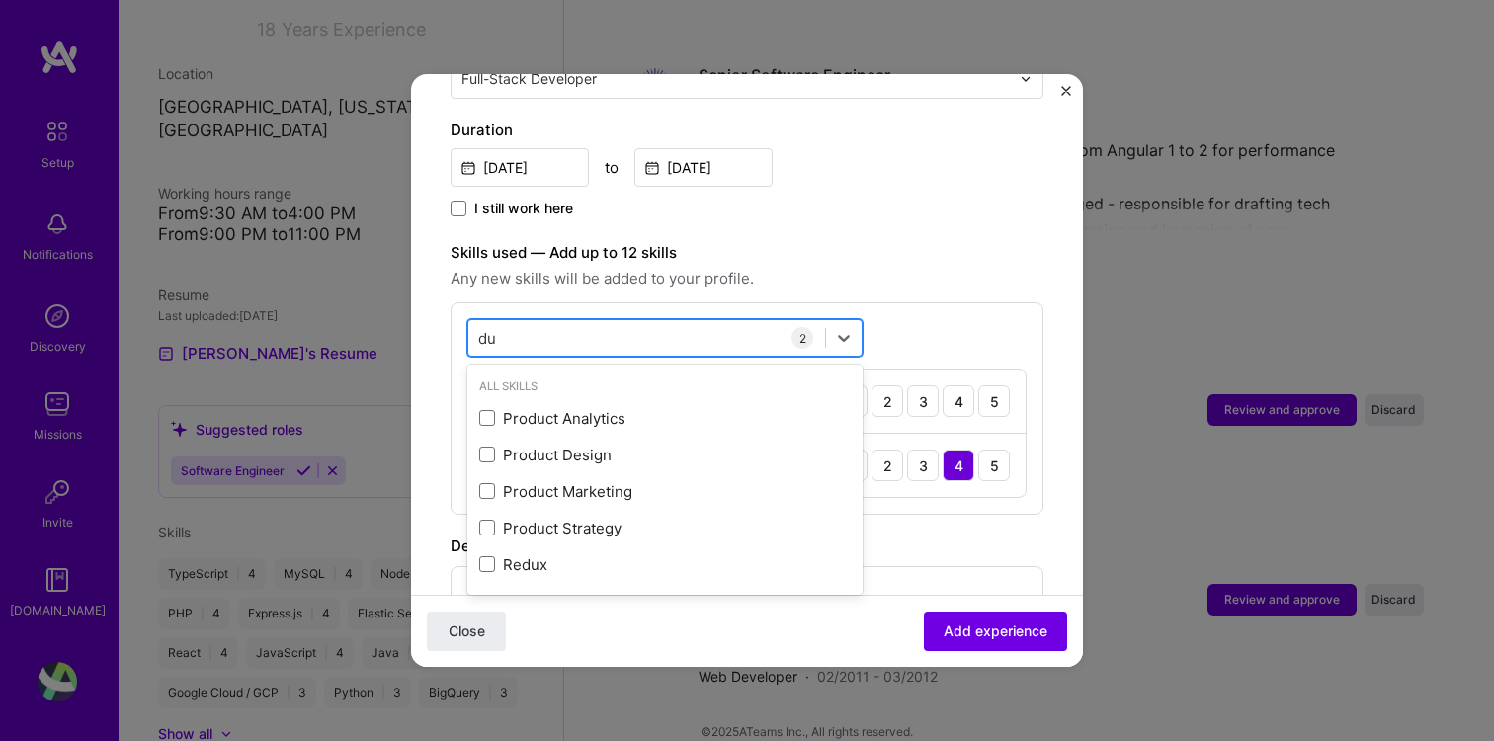
type input "d"
type input "node"
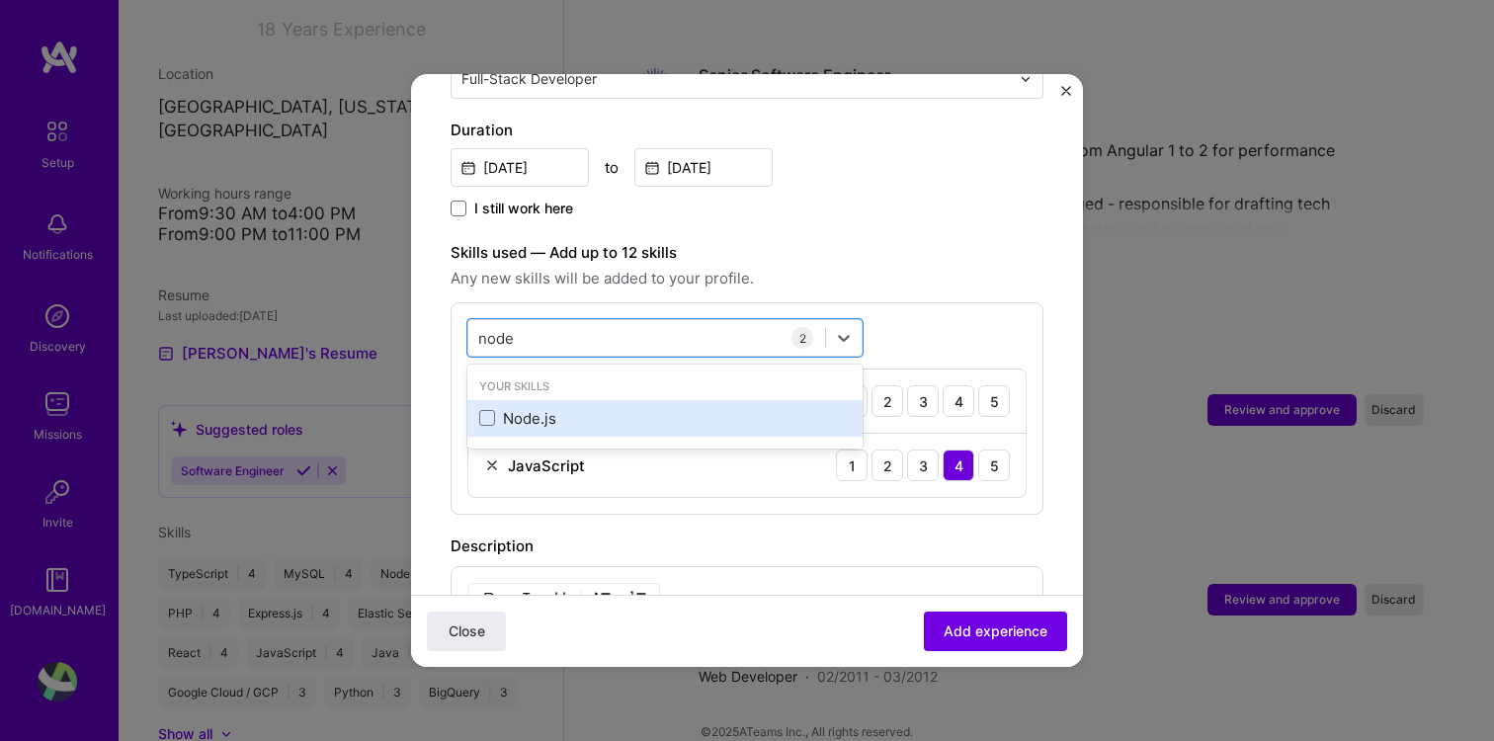
click at [522, 408] on div "Node.js" at bounding box center [664, 418] width 371 height 21
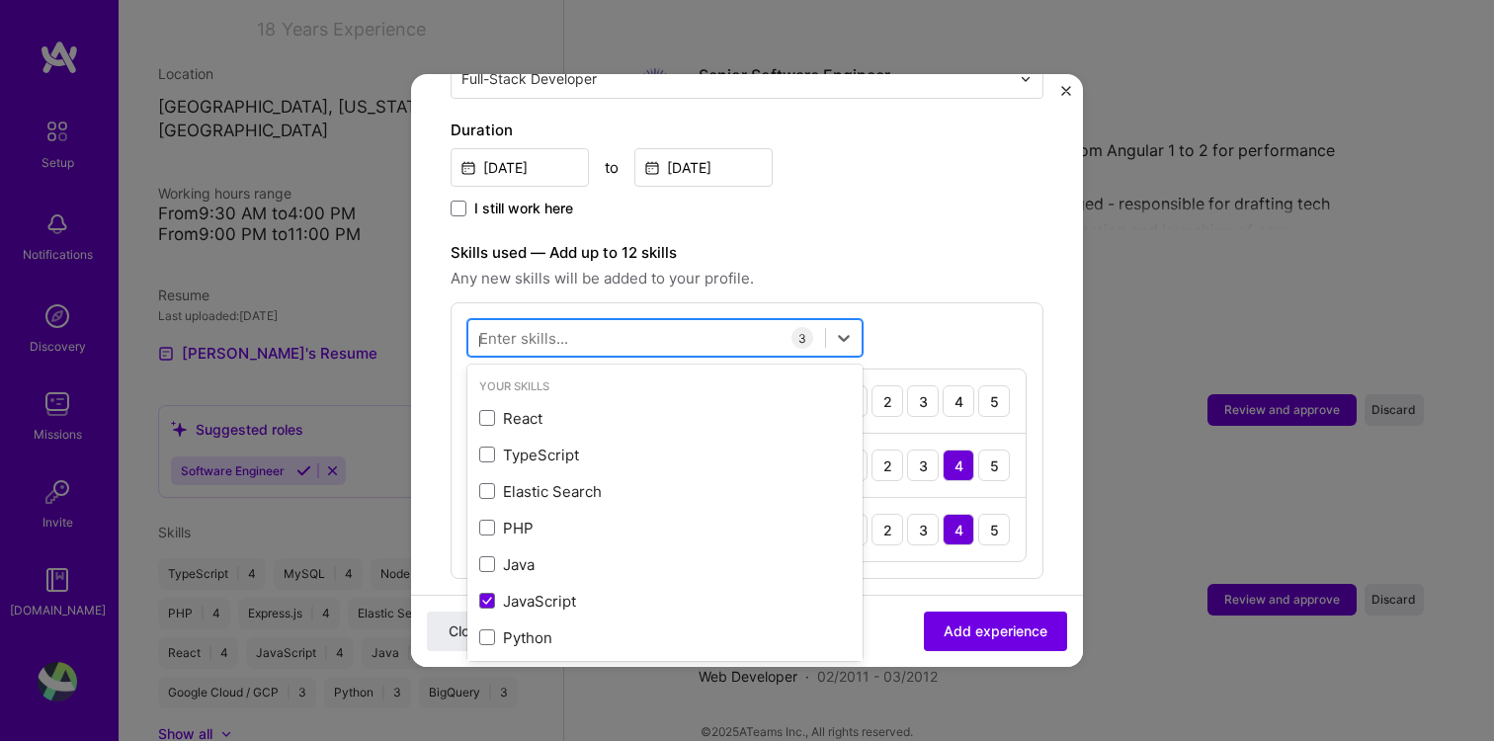
type input "php"
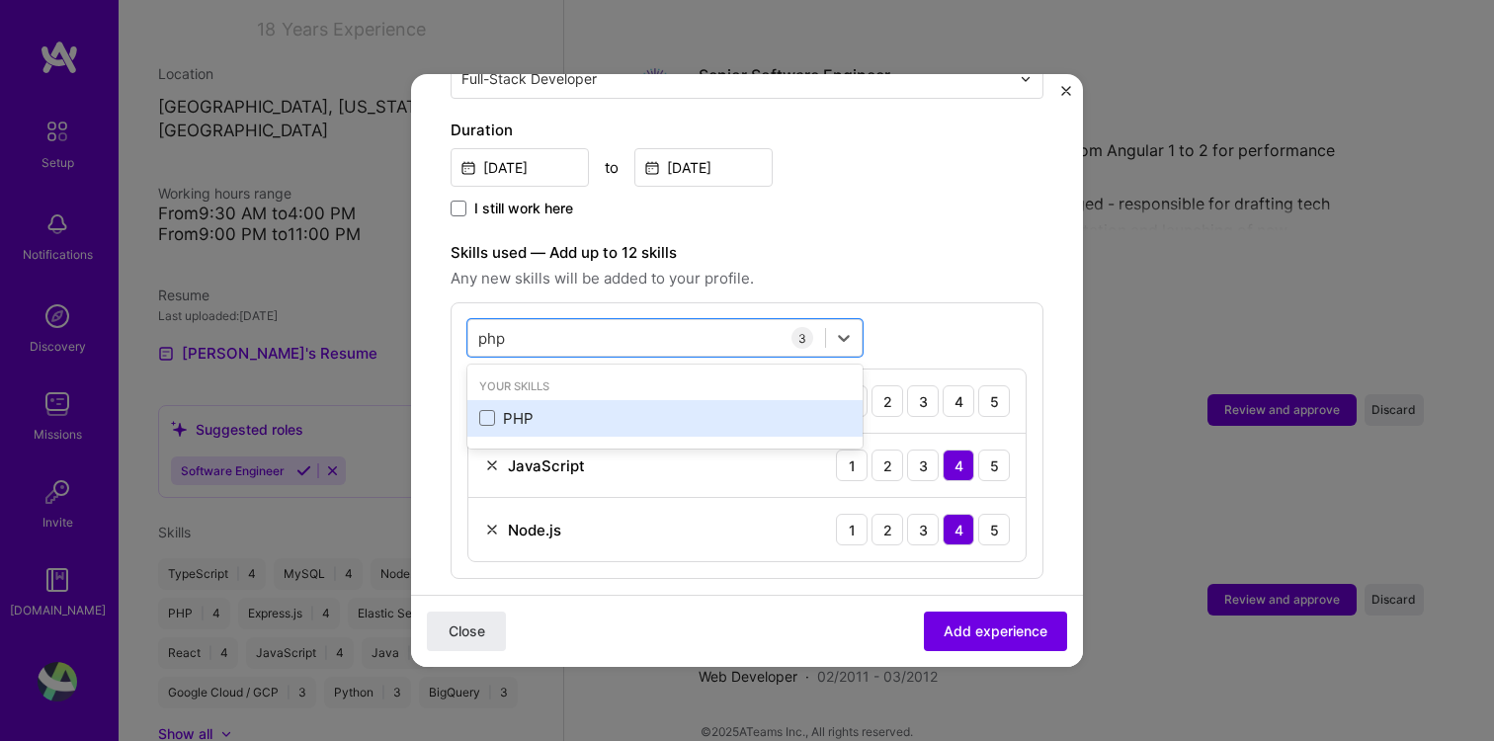
click at [561, 408] on div "PHP" at bounding box center [664, 418] width 371 height 21
click at [525, 408] on div "Java" at bounding box center [664, 418] width 371 height 21
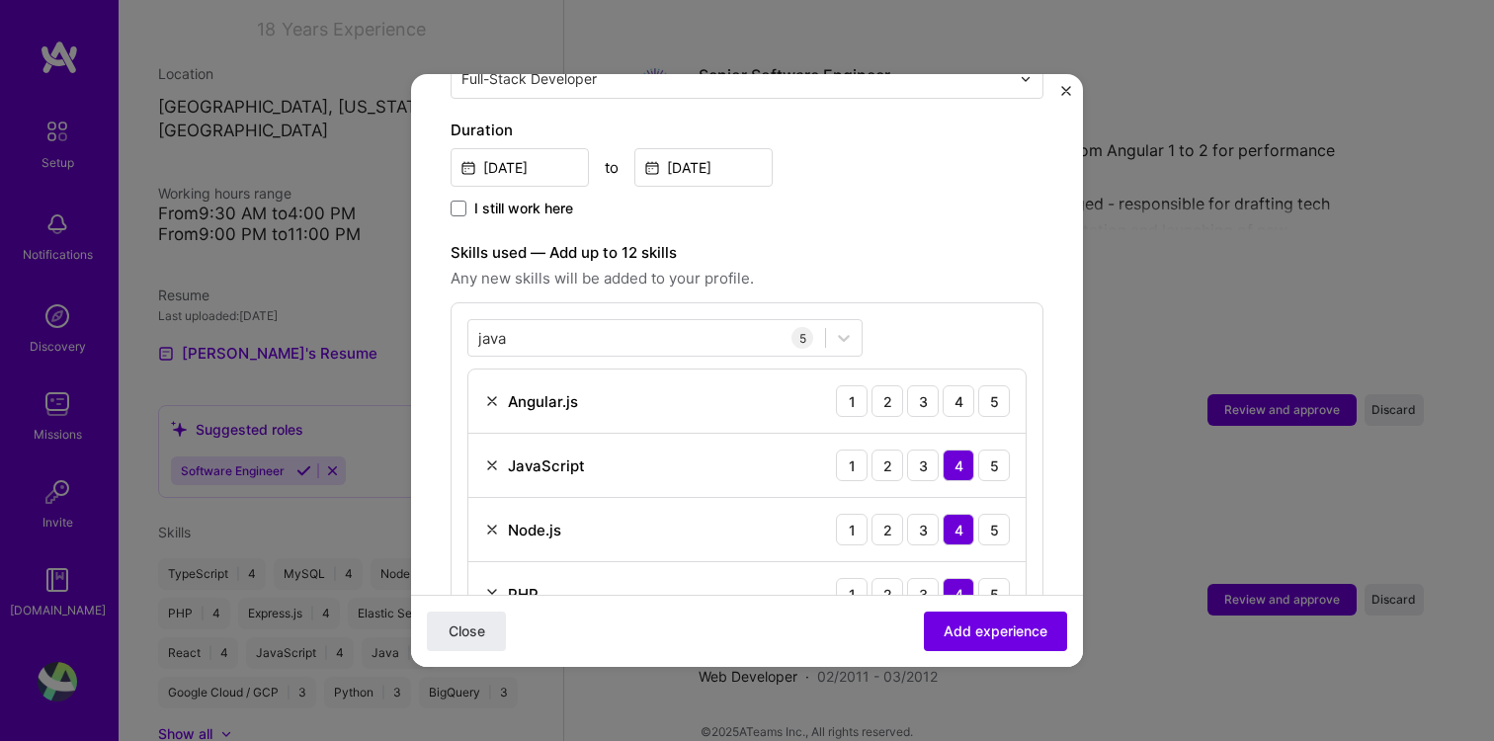
click at [606, 272] on div "Skills used — Add up to 12 skills Any new skills will be added to your profile.…" at bounding box center [747, 474] width 593 height 466
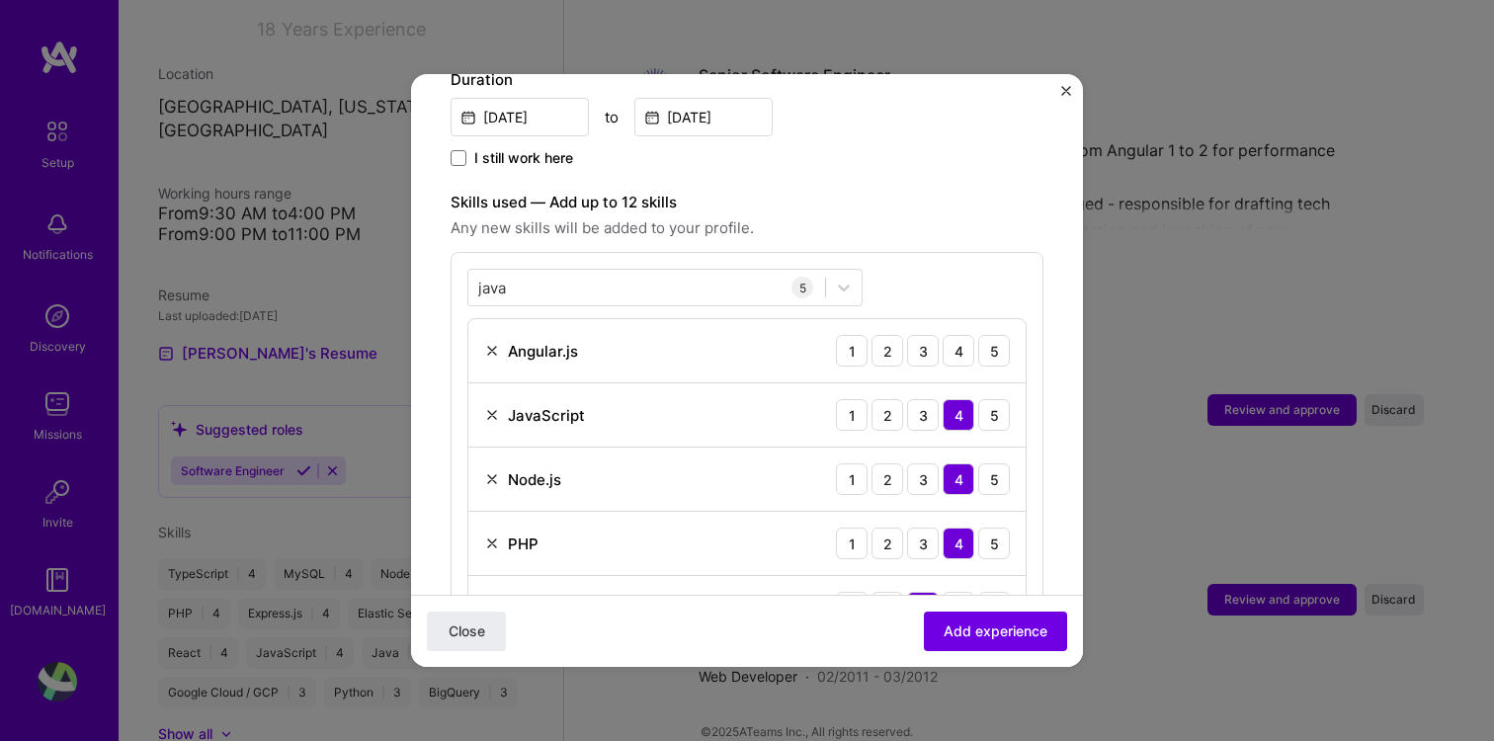
scroll to position [612, 0]
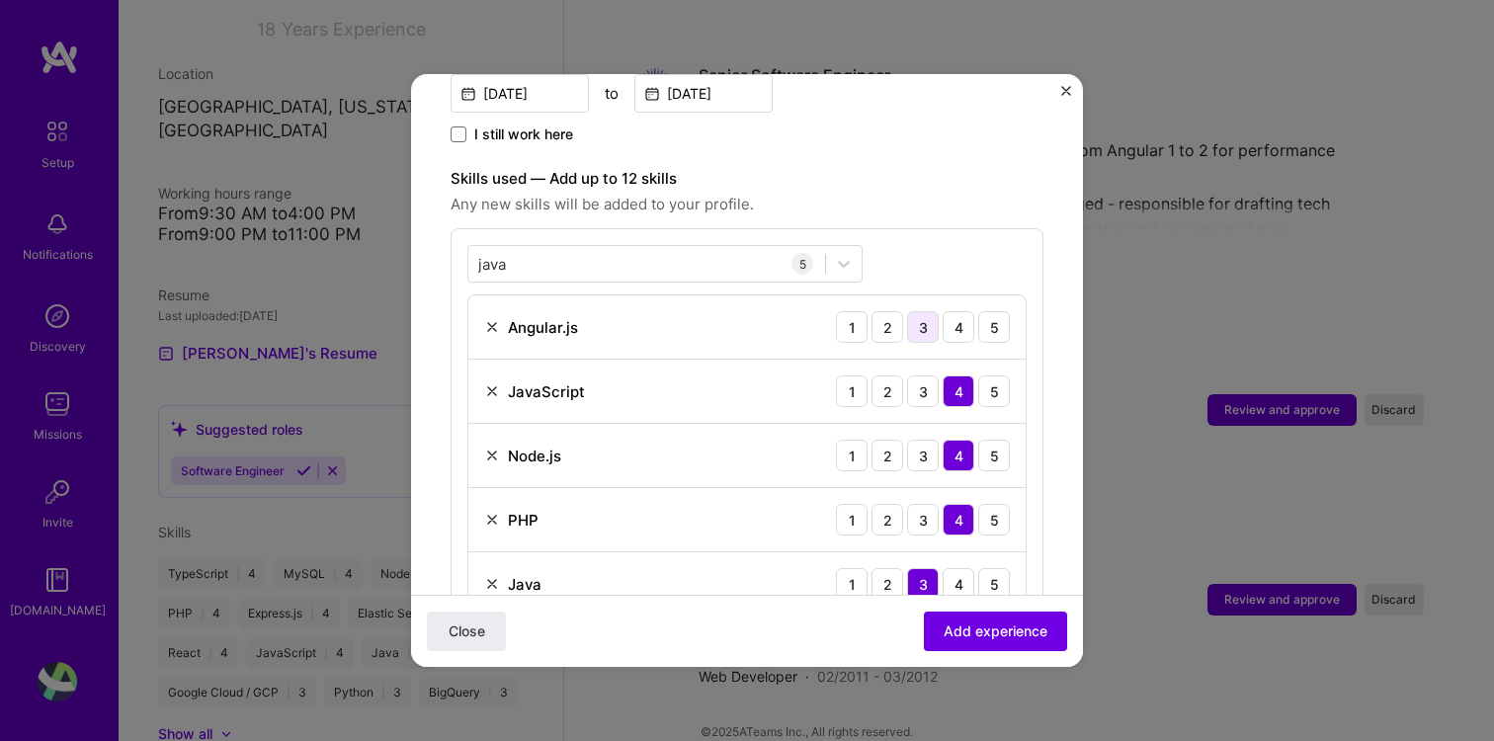
click at [922, 311] on div "3" at bounding box center [923, 327] width 32 height 32
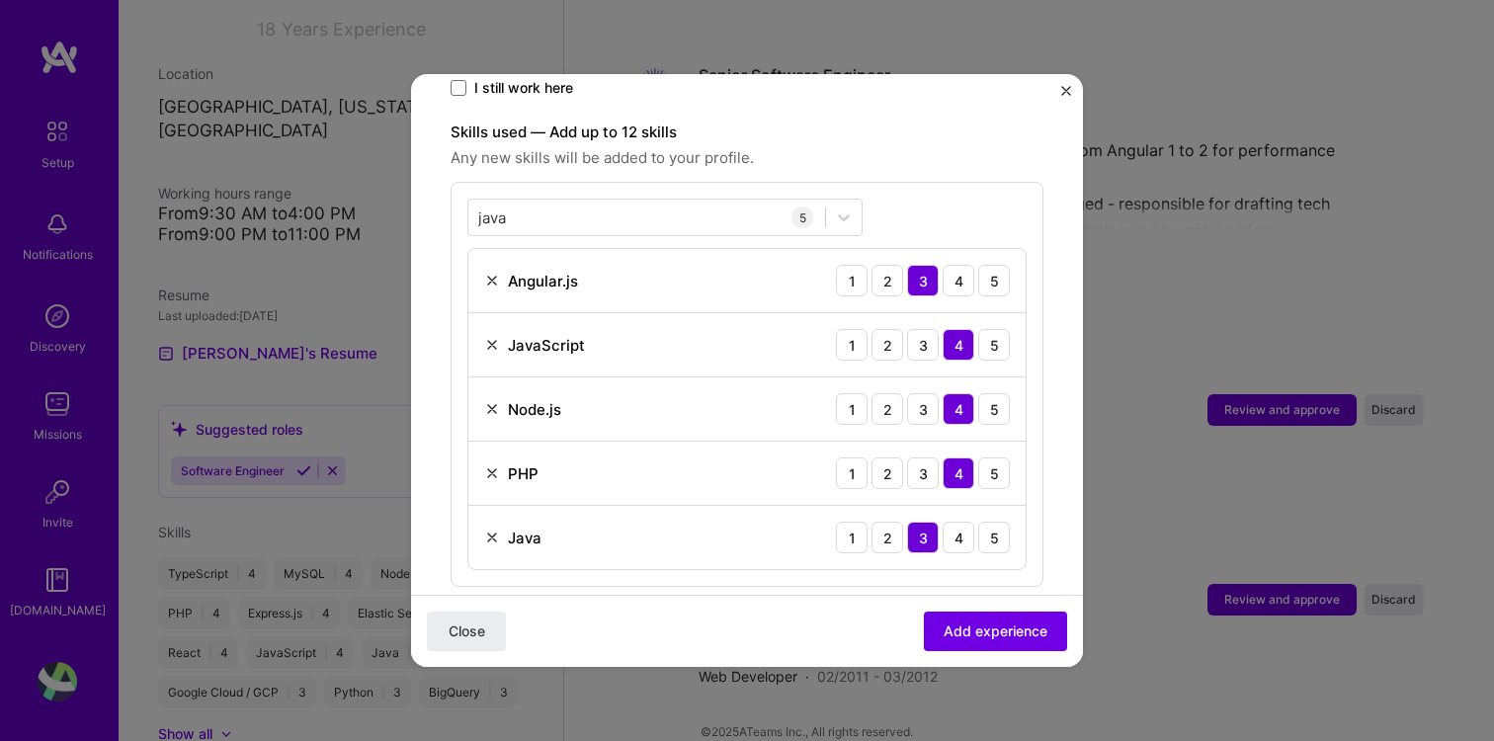
scroll to position [624, 0]
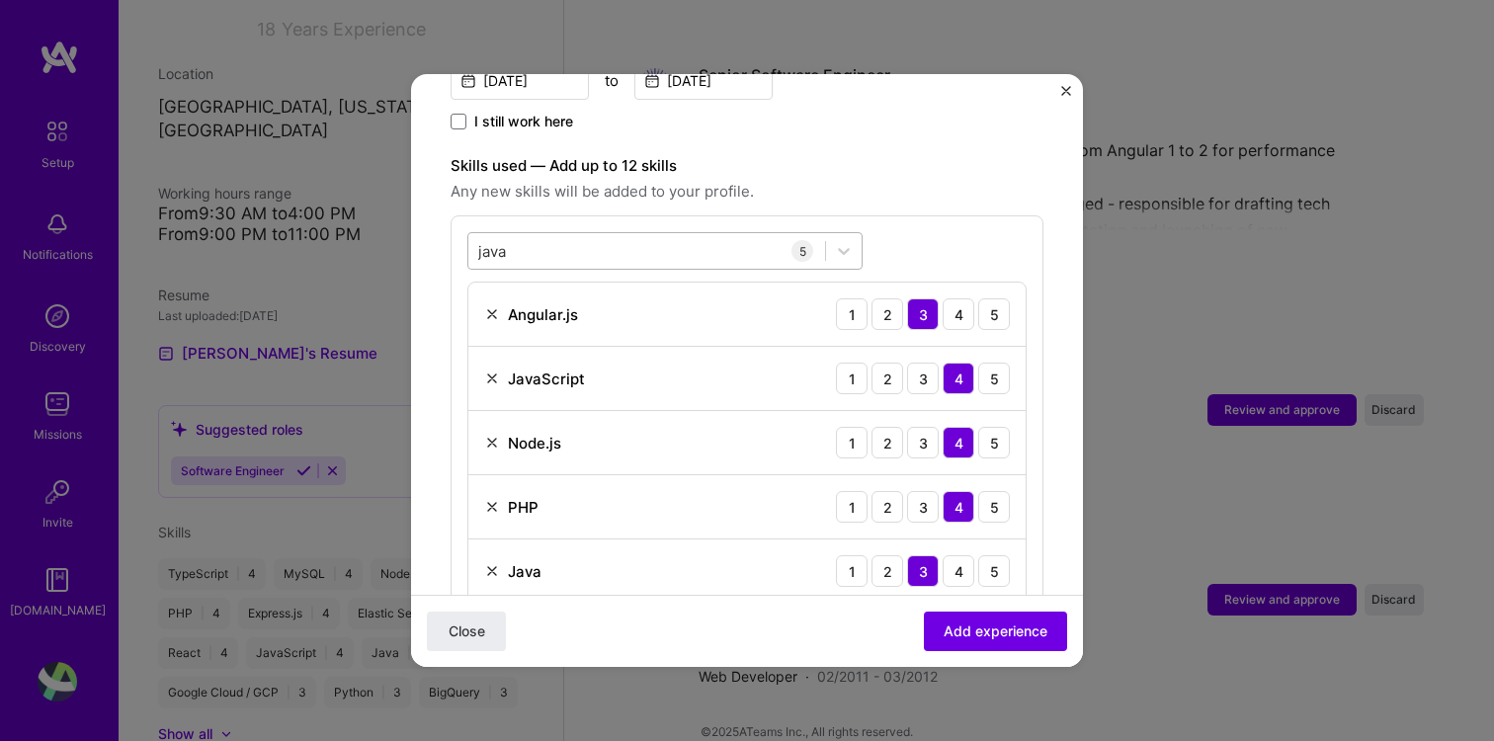
click at [602, 237] on div "java java" at bounding box center [646, 251] width 357 height 33
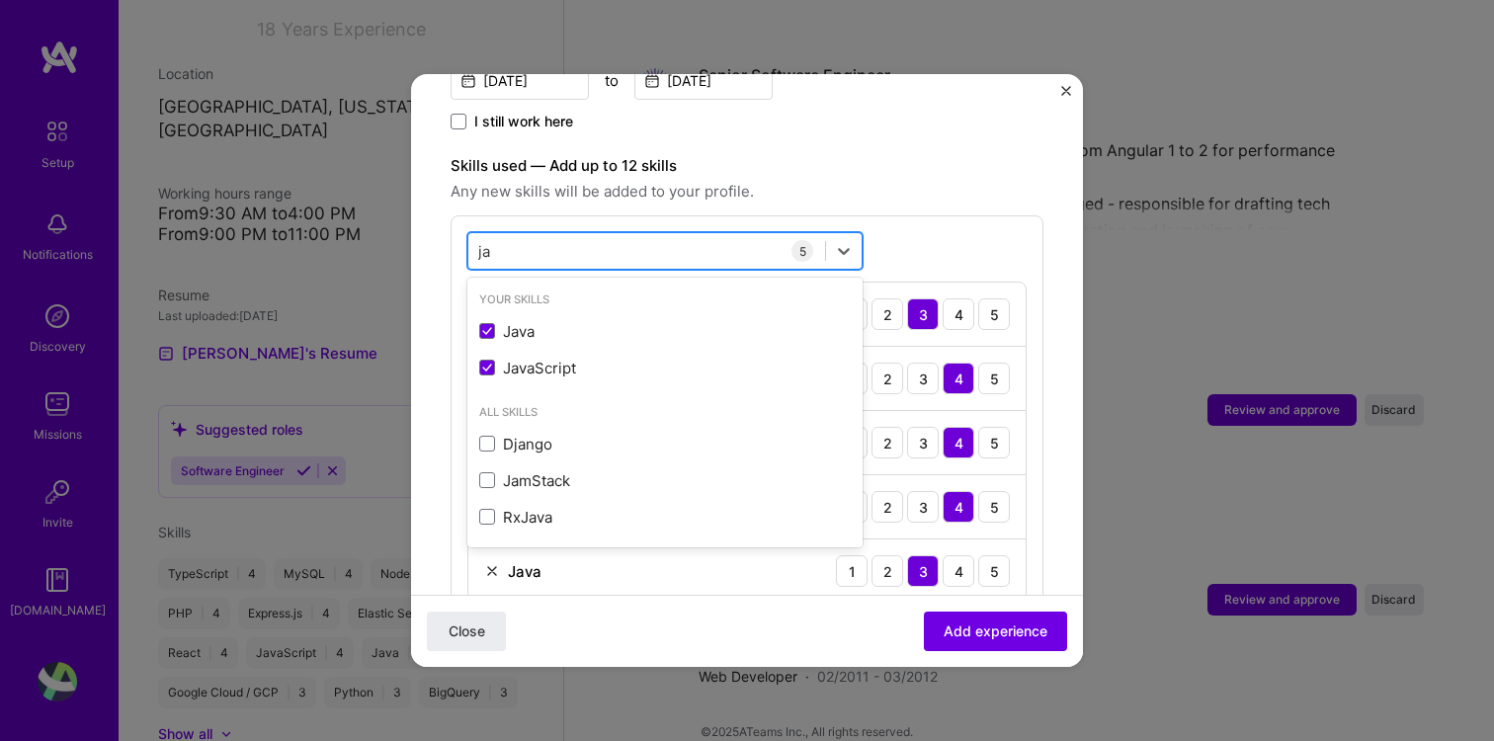
type input "j"
type input "sql"
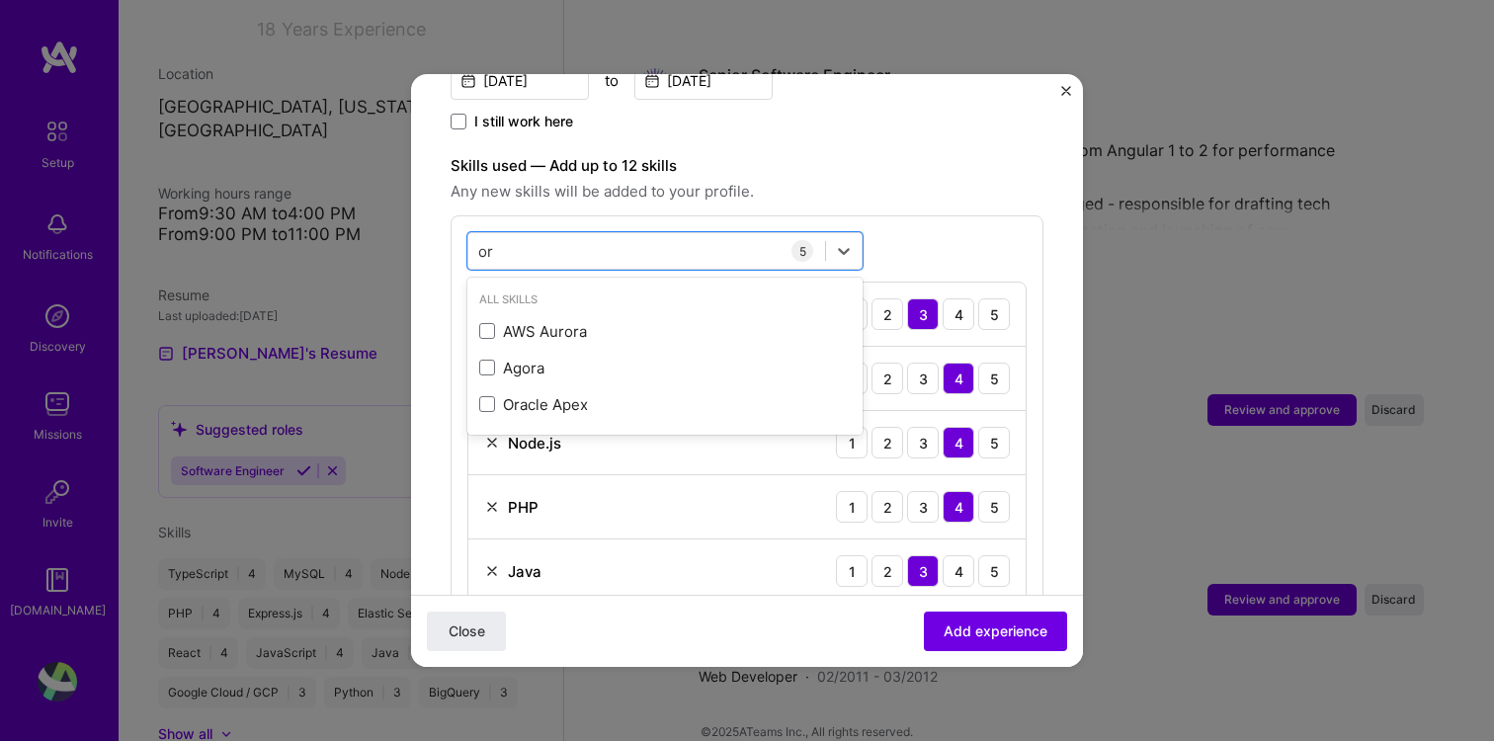
type input "o"
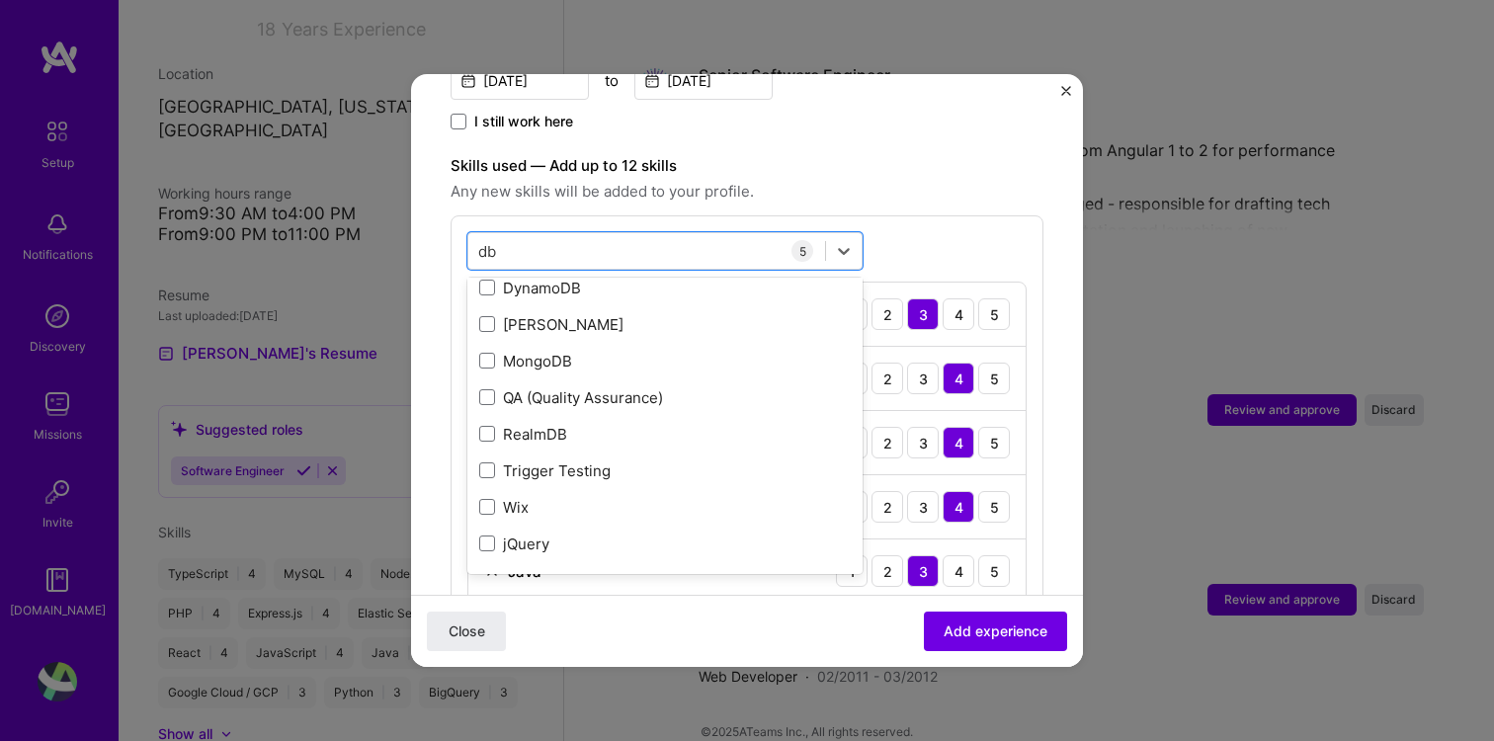
scroll to position [0, 0]
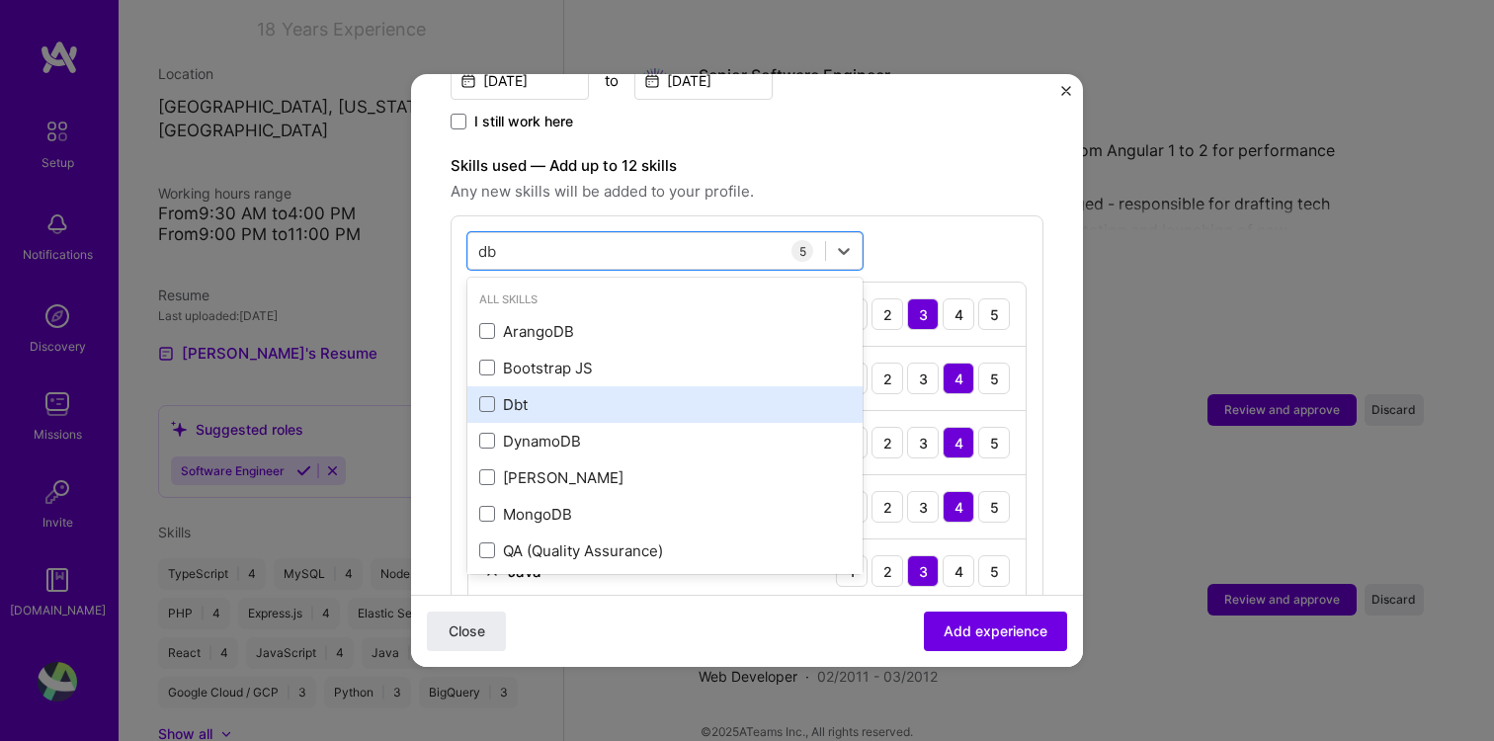
type input "d"
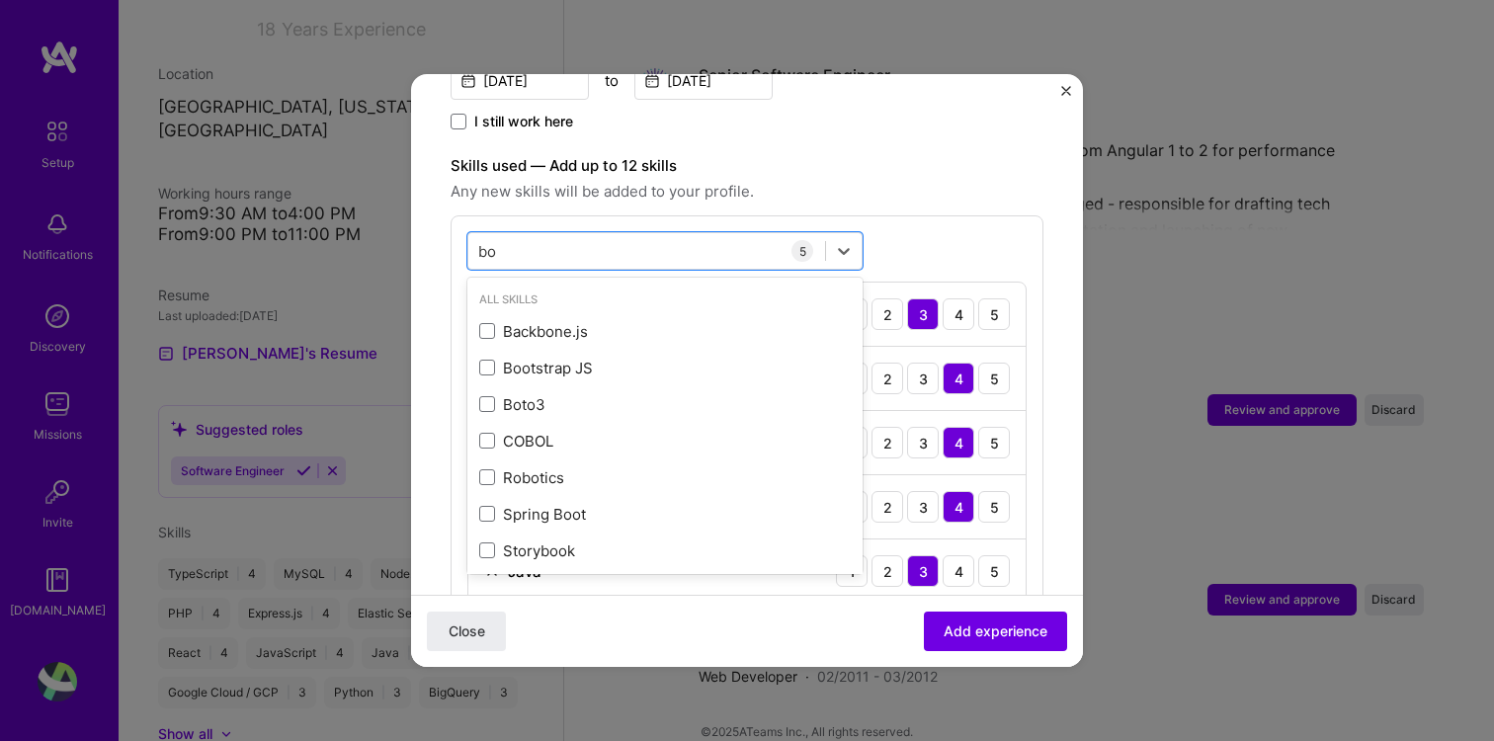
type input "b"
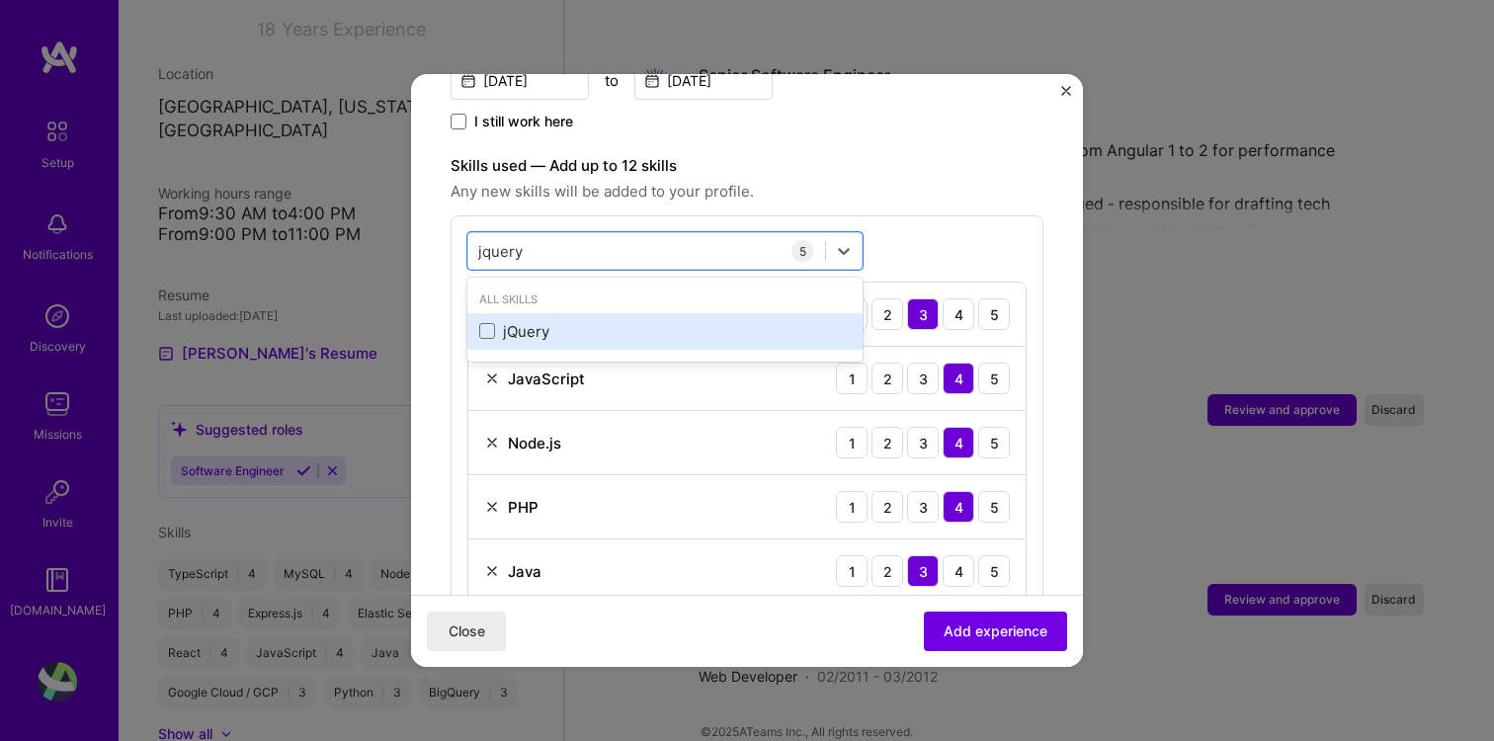
click at [544, 321] on div "jQuery" at bounding box center [664, 331] width 371 height 21
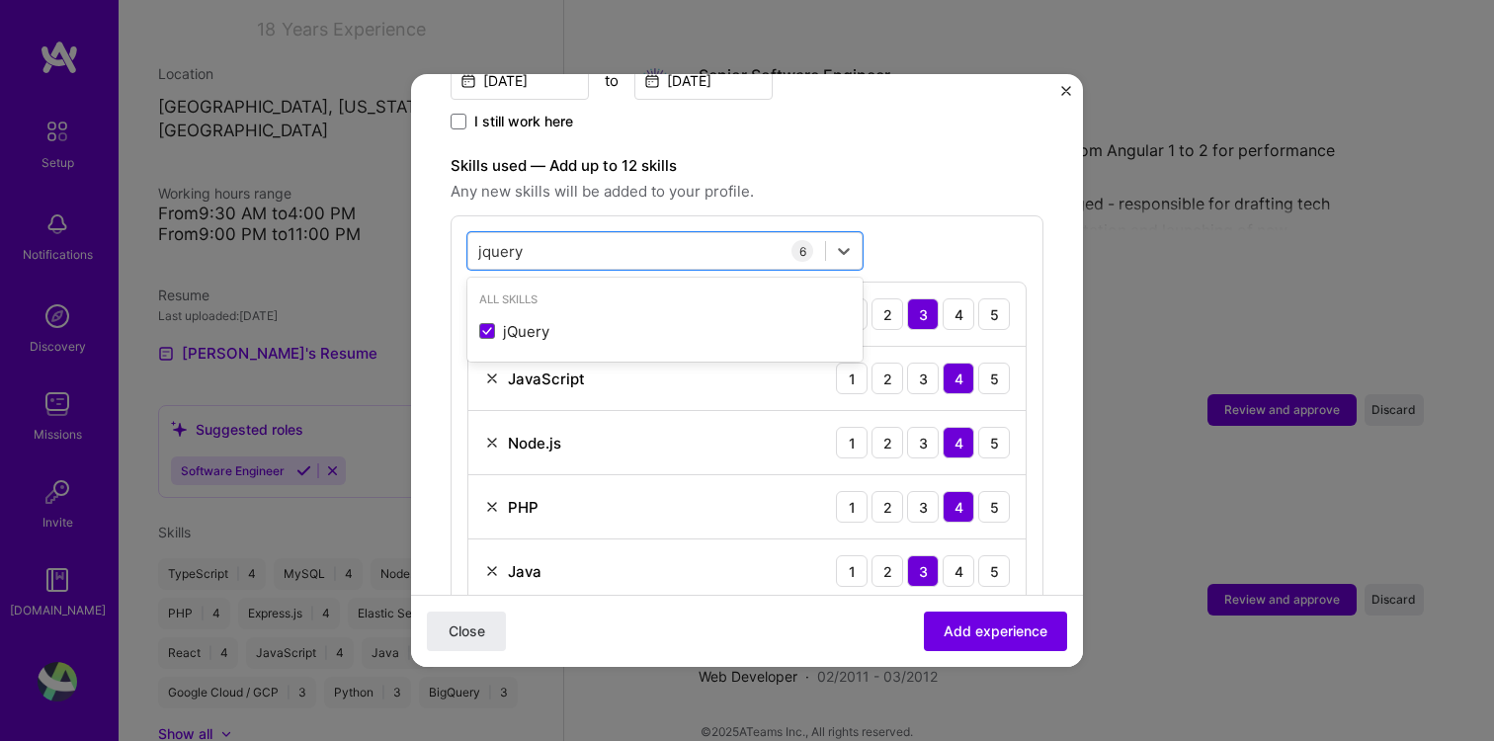
type input "jquery"
type input "kraken"
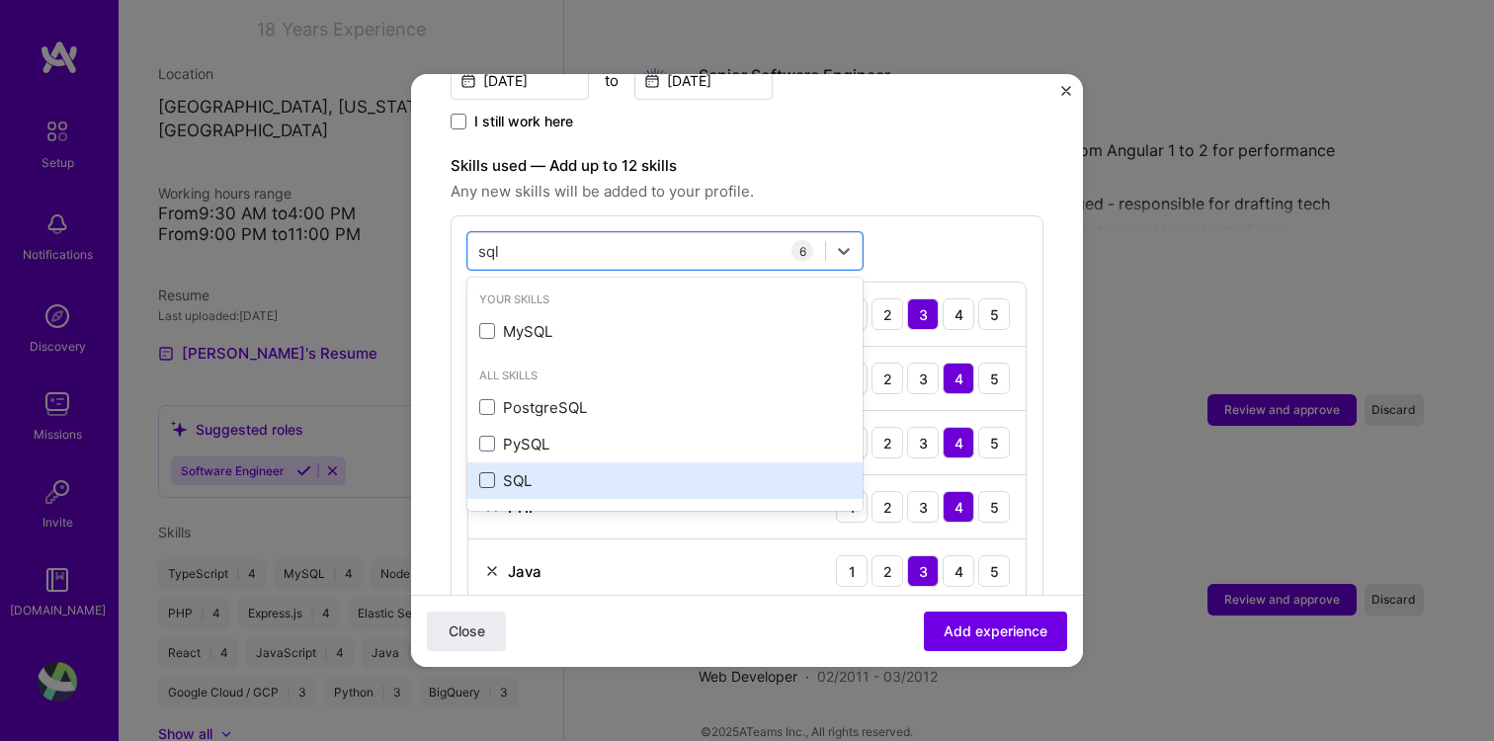
click at [488, 472] on span at bounding box center [487, 480] width 16 height 16
click at [0, 0] on input "checkbox" at bounding box center [0, 0] width 0 height 0
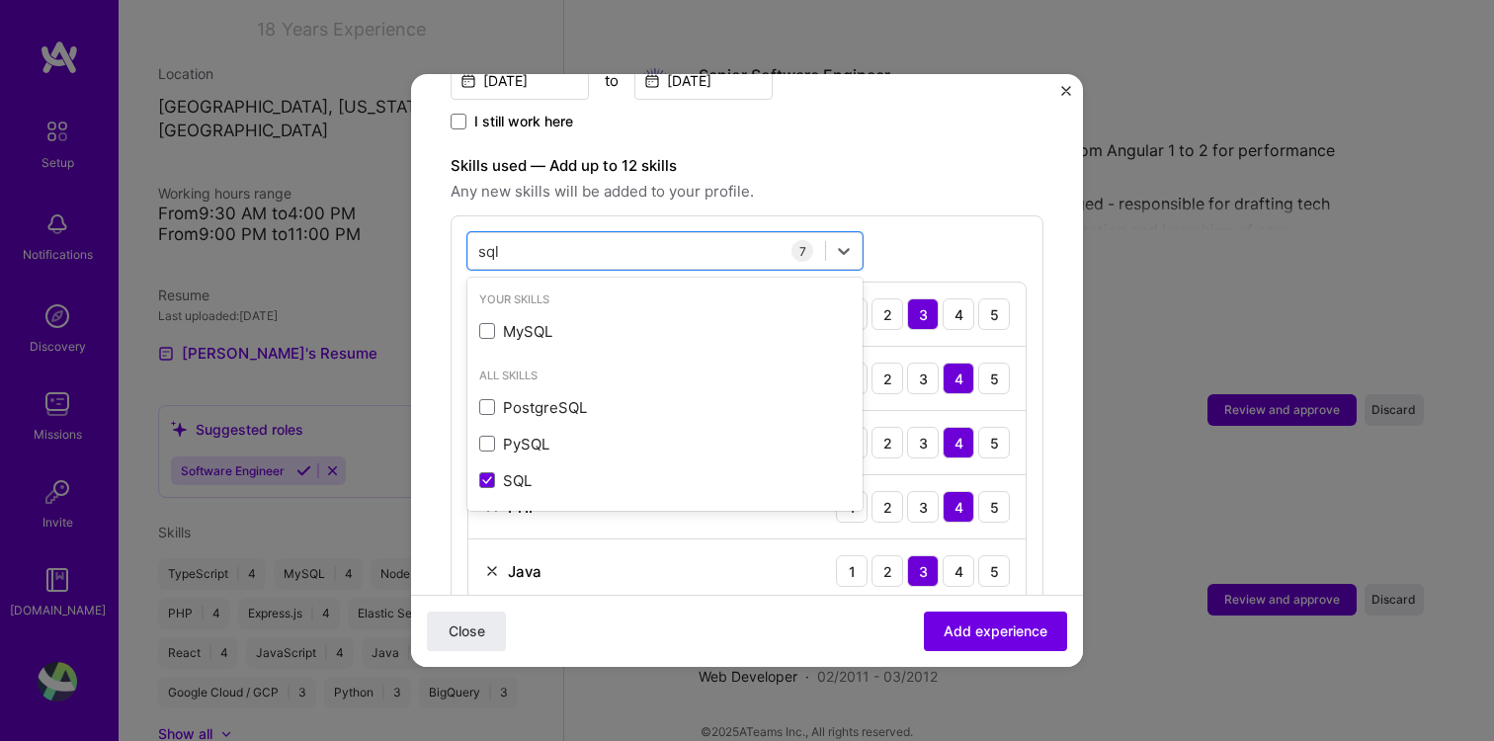
type input "sql"
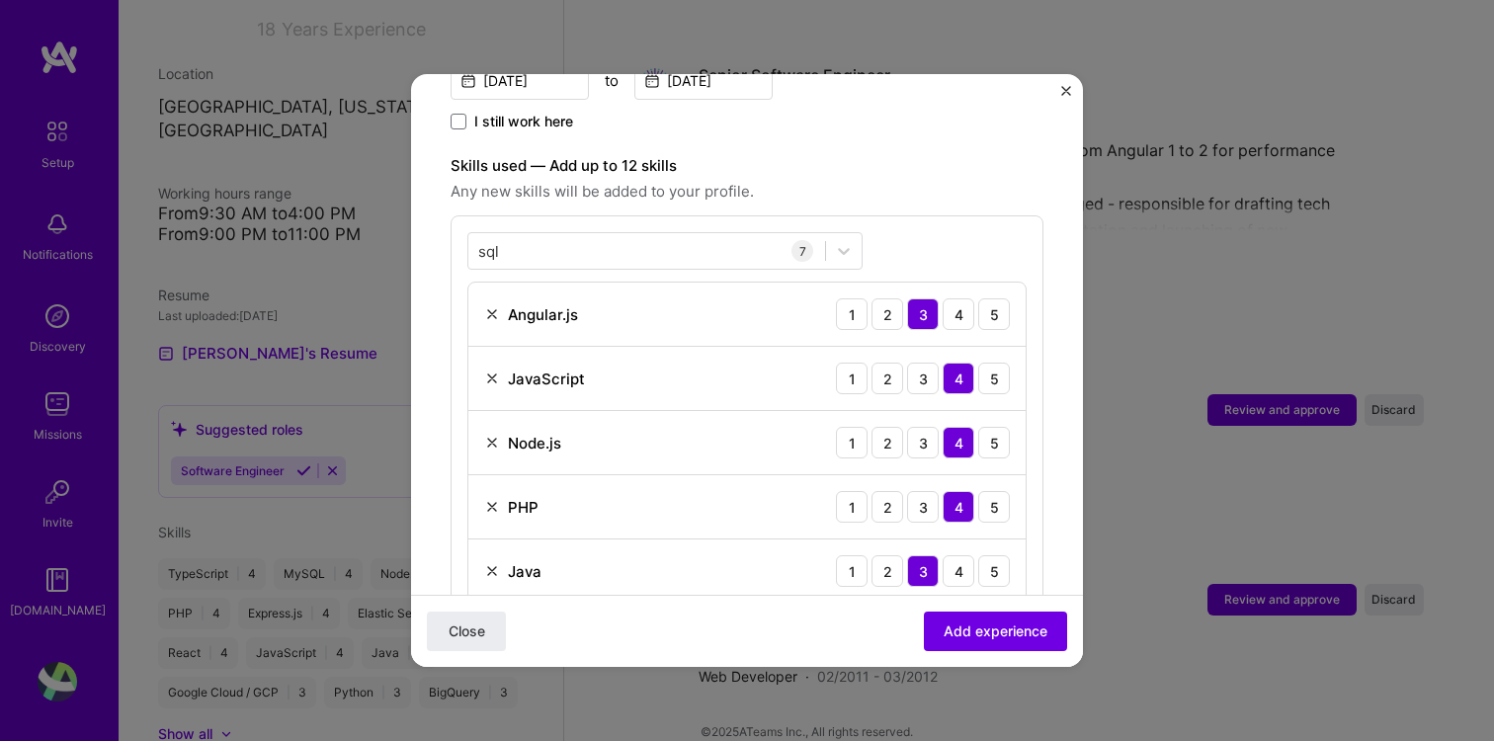
click at [948, 234] on div "sql sql 7 Angular.js 1 2 3 4 5 JavaScript 1 2 3 4 5 Node.js 1 2 3 4 5 PHP 1 2 3…" at bounding box center [747, 482] width 593 height 534
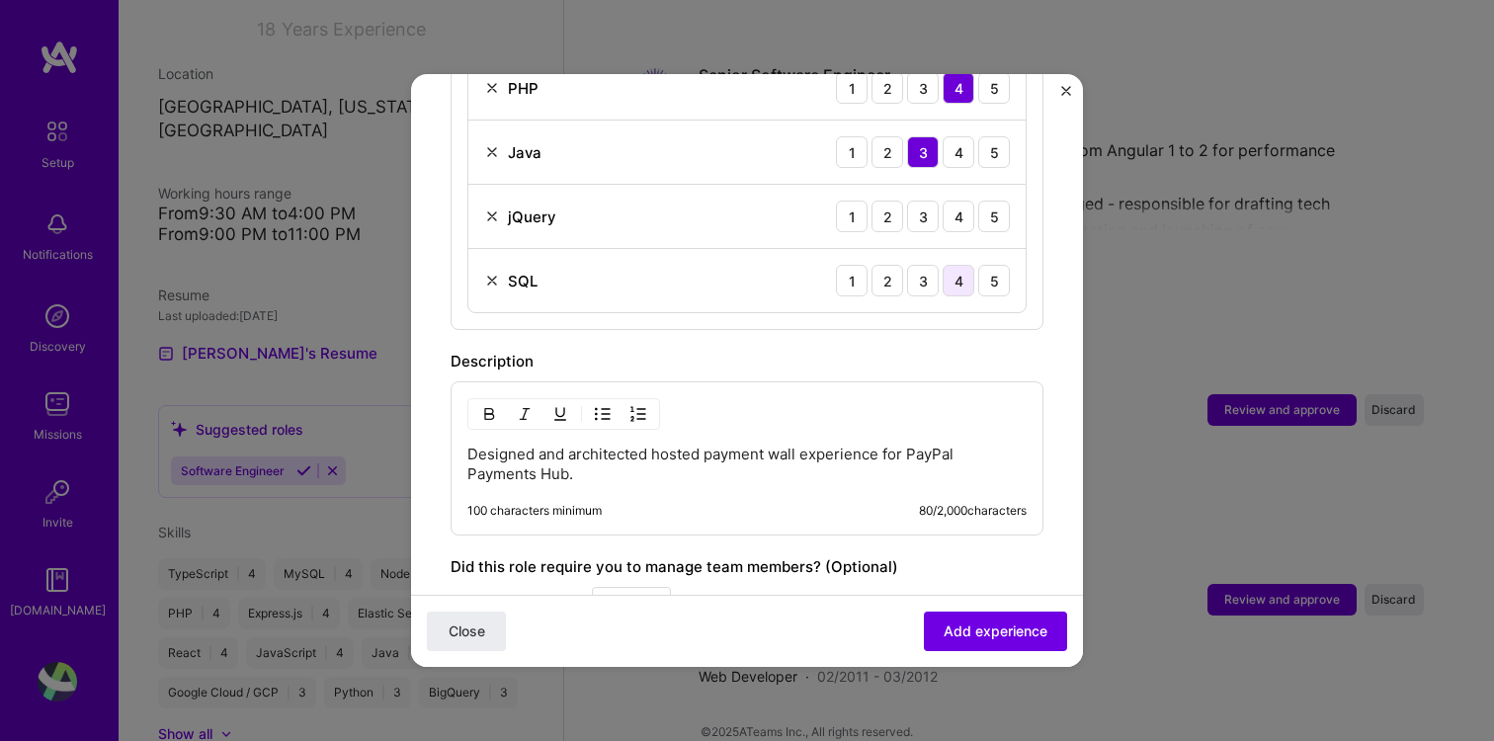
click at [959, 265] on div "4" at bounding box center [959, 281] width 32 height 32
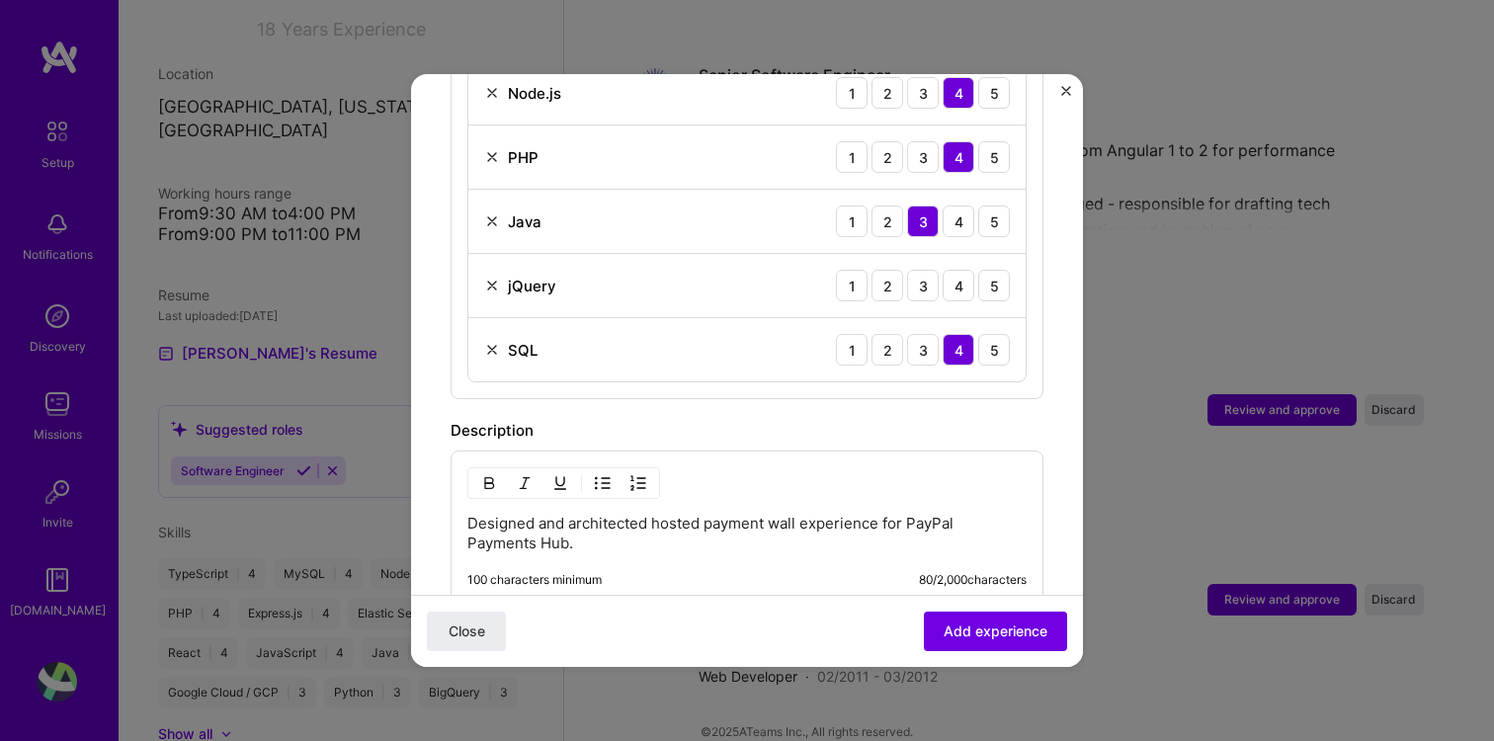
scroll to position [975, 0]
click at [919, 269] on div "3" at bounding box center [923, 285] width 32 height 32
click at [955, 269] on div "4" at bounding box center [959, 285] width 32 height 32
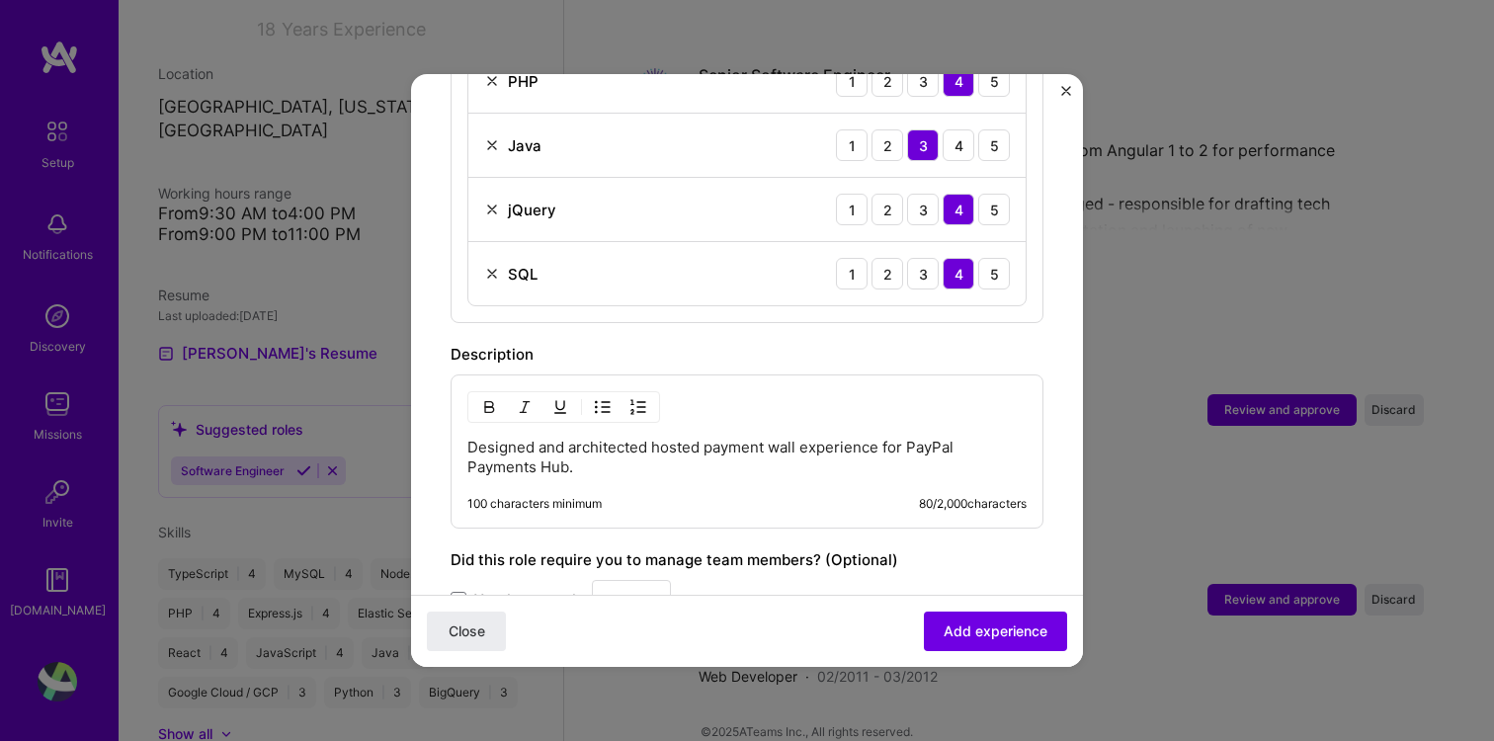
drag, startPoint x: 616, startPoint y: 459, endPoint x: 435, endPoint y: 409, distance: 187.7
click at [435, 409] on form "Adding suggested job This job is suggested based on your LinkedIn, resume or A.…" at bounding box center [747, 9] width 672 height 1893
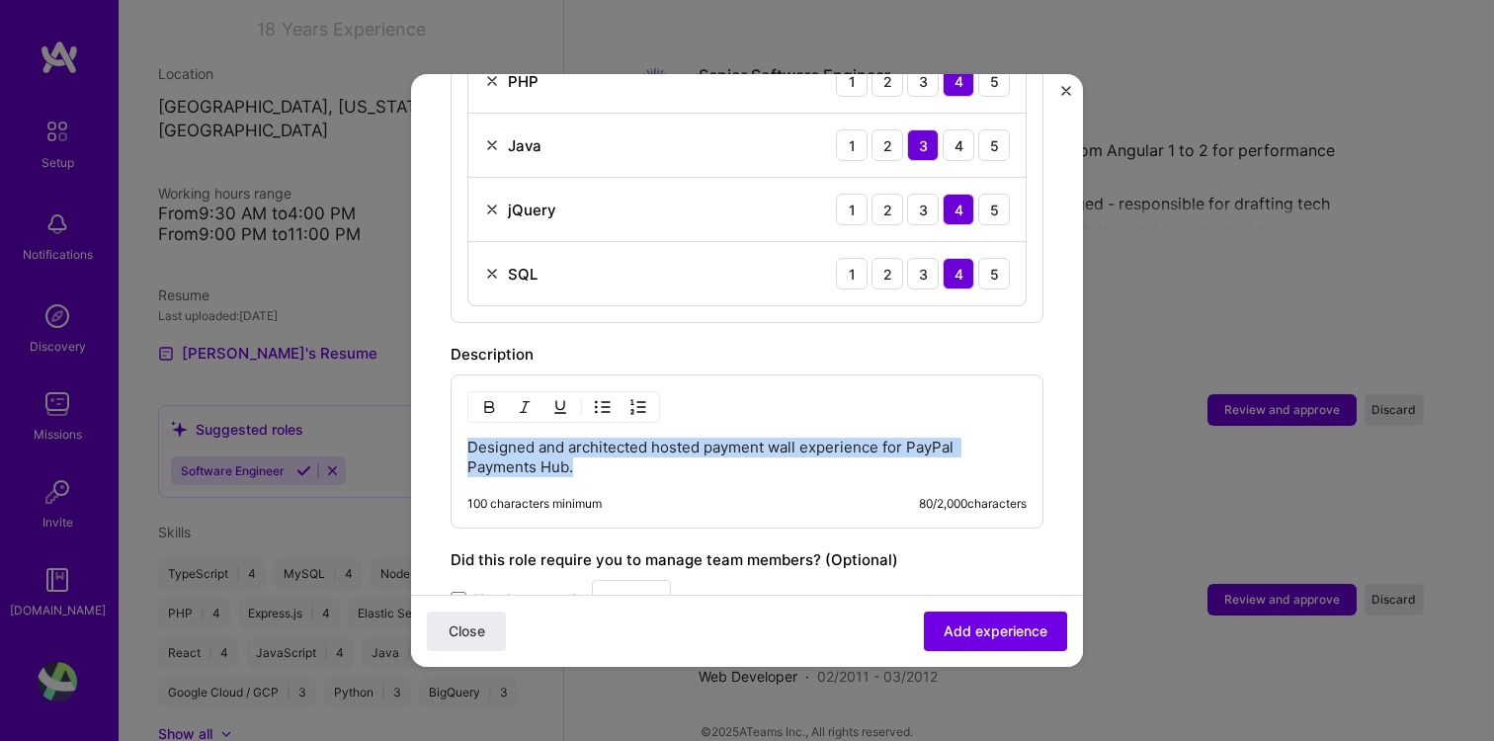
drag, startPoint x: 472, startPoint y: 424, endPoint x: 610, endPoint y: 460, distance: 142.1
click at [610, 460] on div "Designed and architected hosted payment wall experience for PayPal Payments Hub…" at bounding box center [747, 451] width 593 height 154
paste div
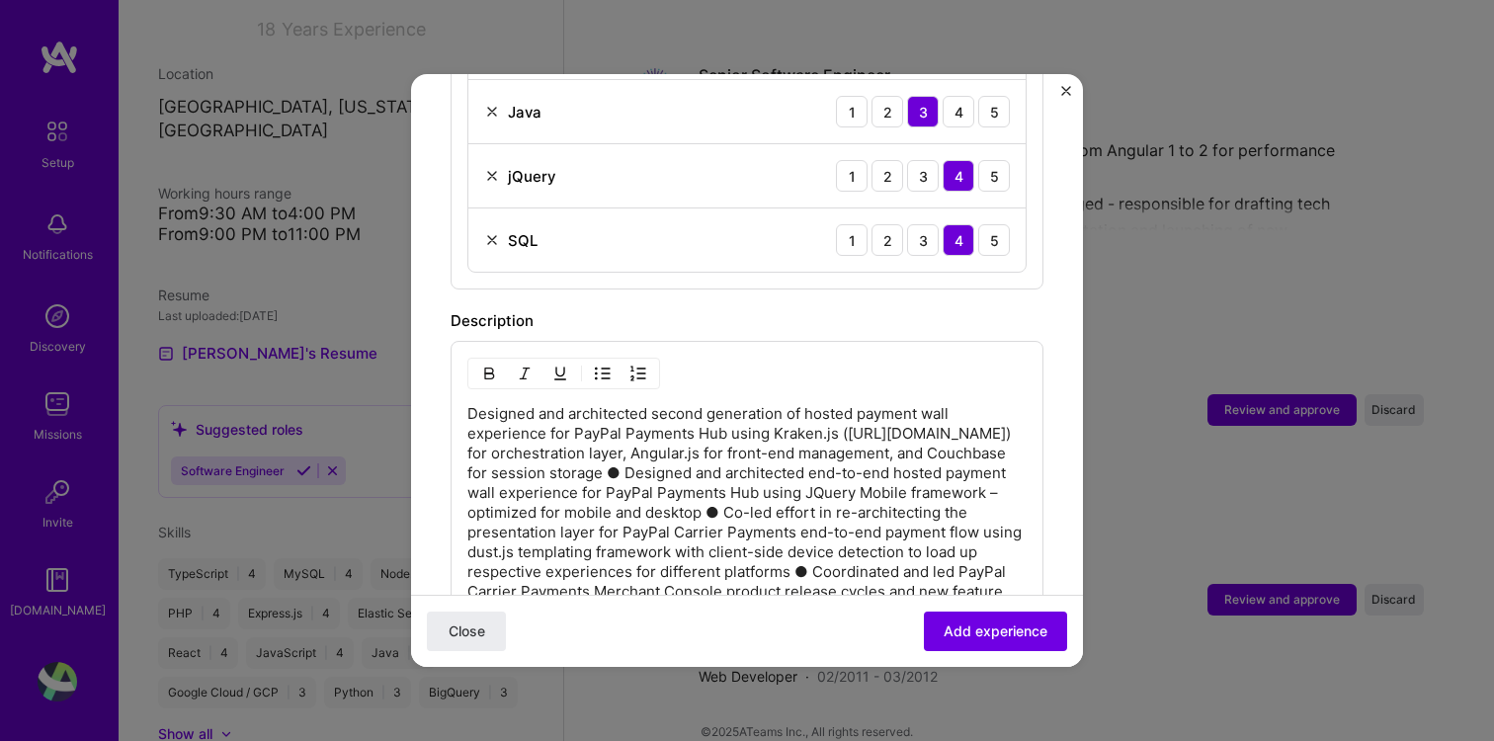
scroll to position [1095, 0]
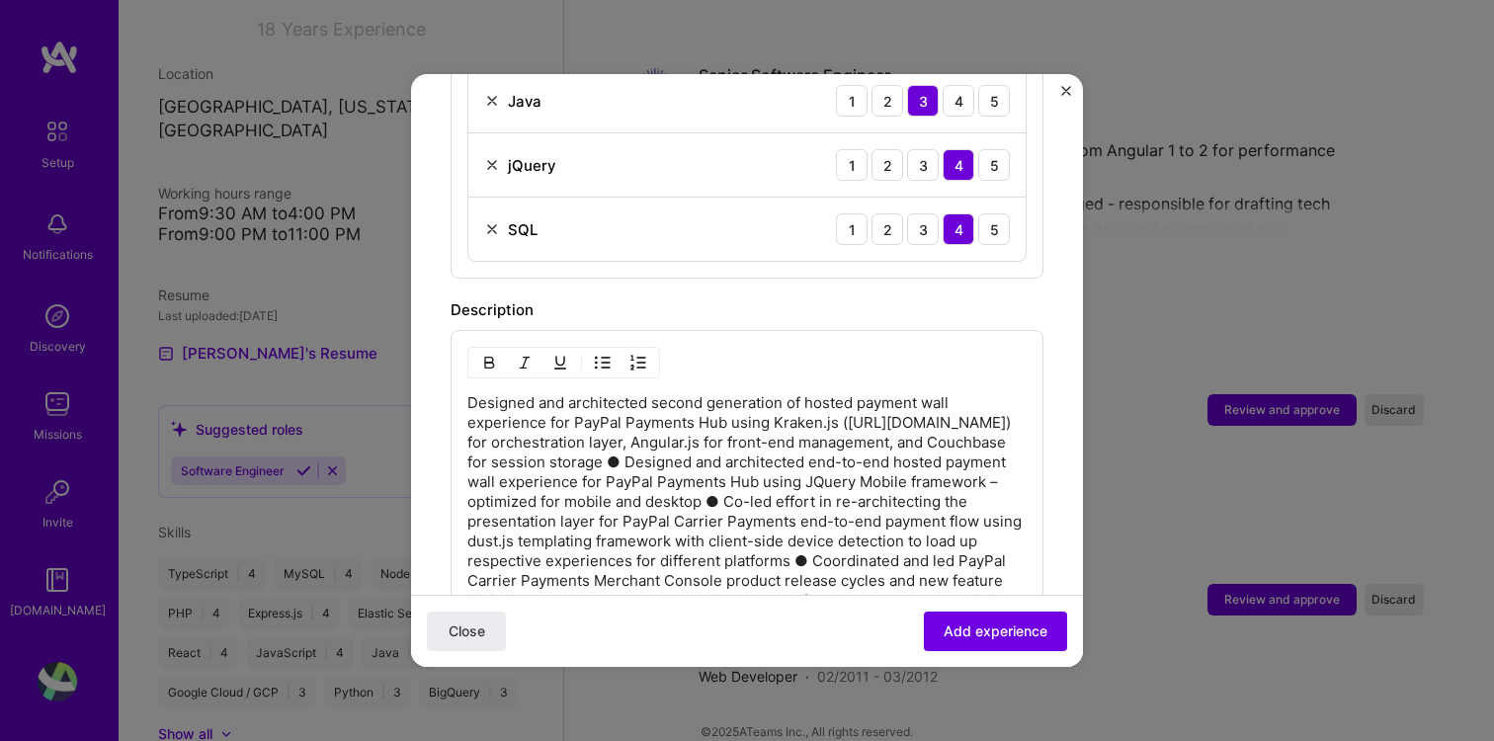
click at [601, 445] on p "Designed and architected second generation of hosted payment wall experience fo…" at bounding box center [746, 521] width 559 height 257
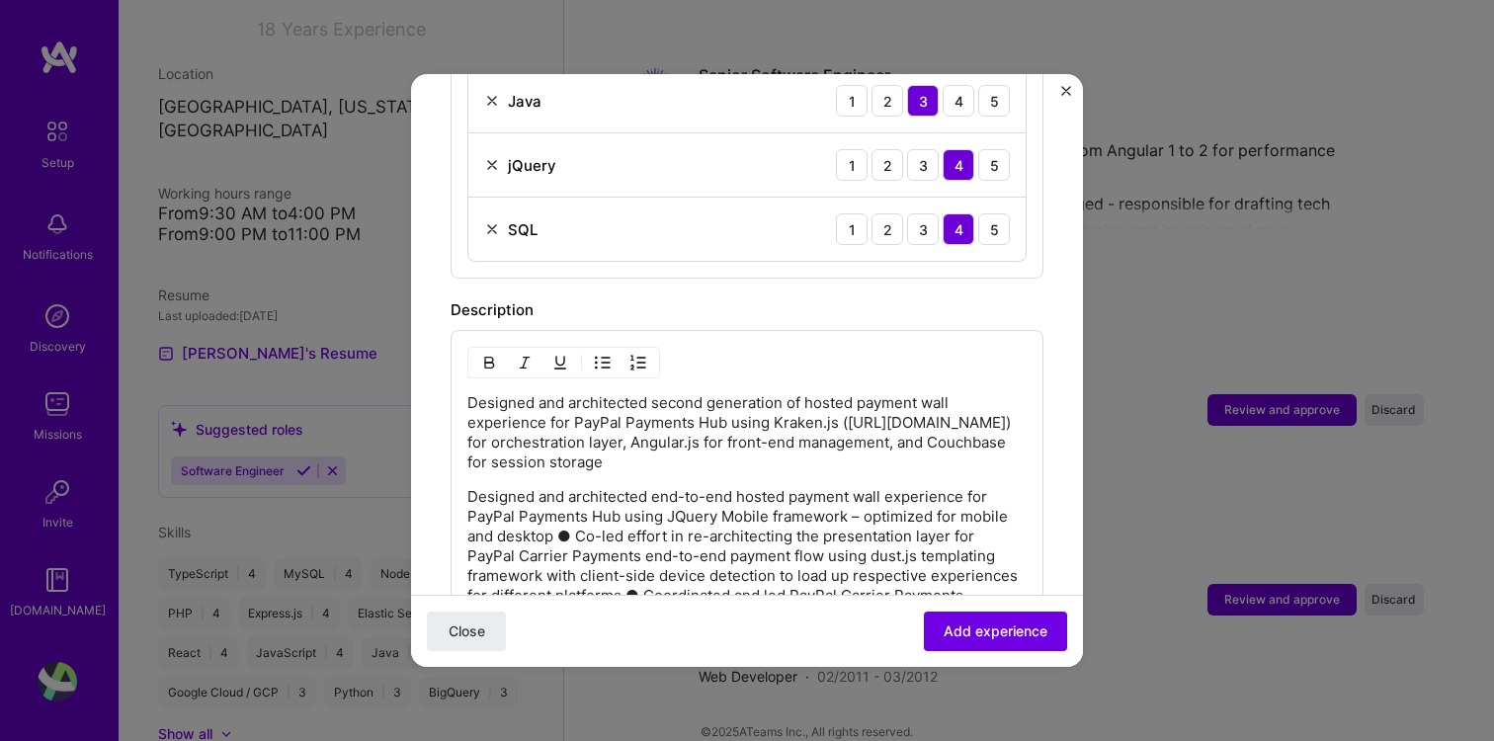
click at [605, 355] on img "button" at bounding box center [603, 363] width 16 height 16
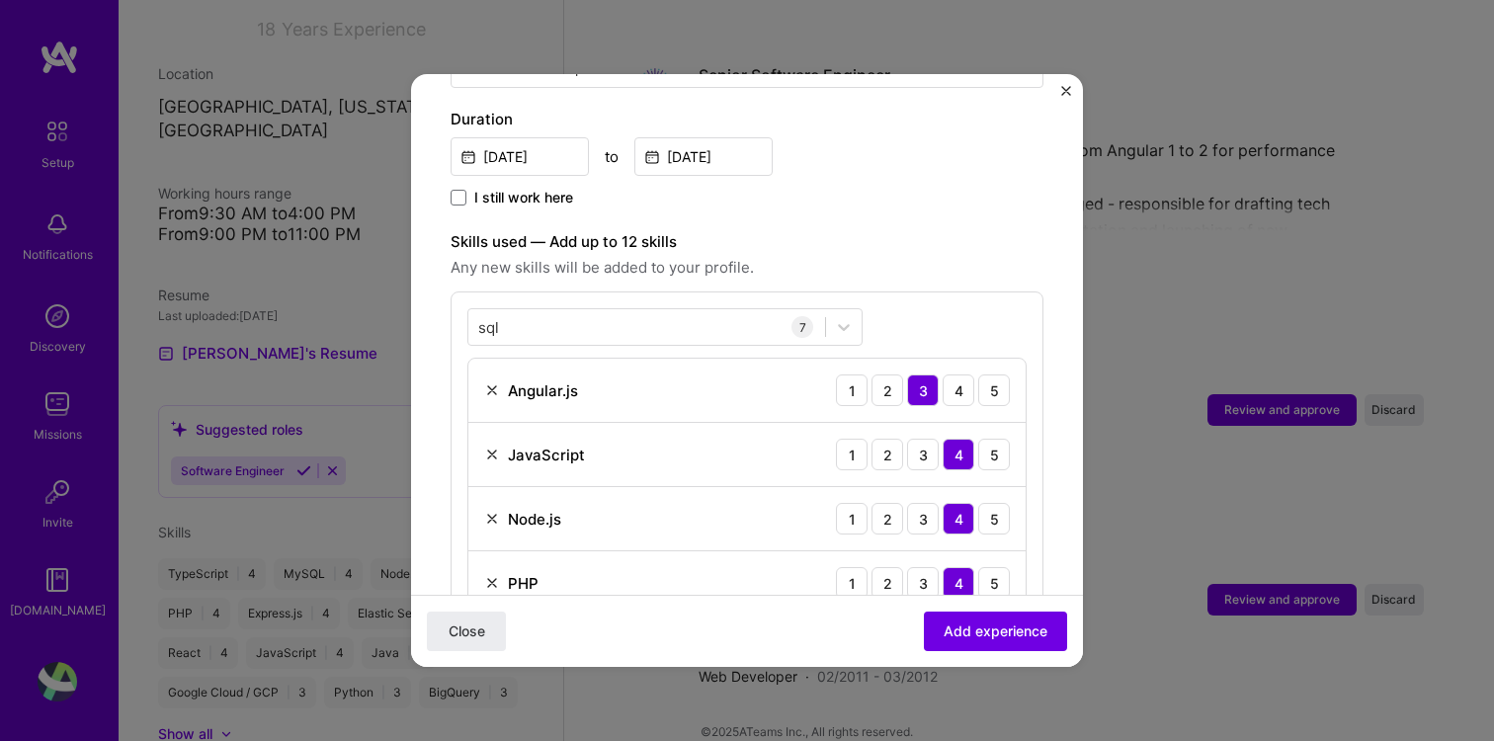
scroll to position [537, 0]
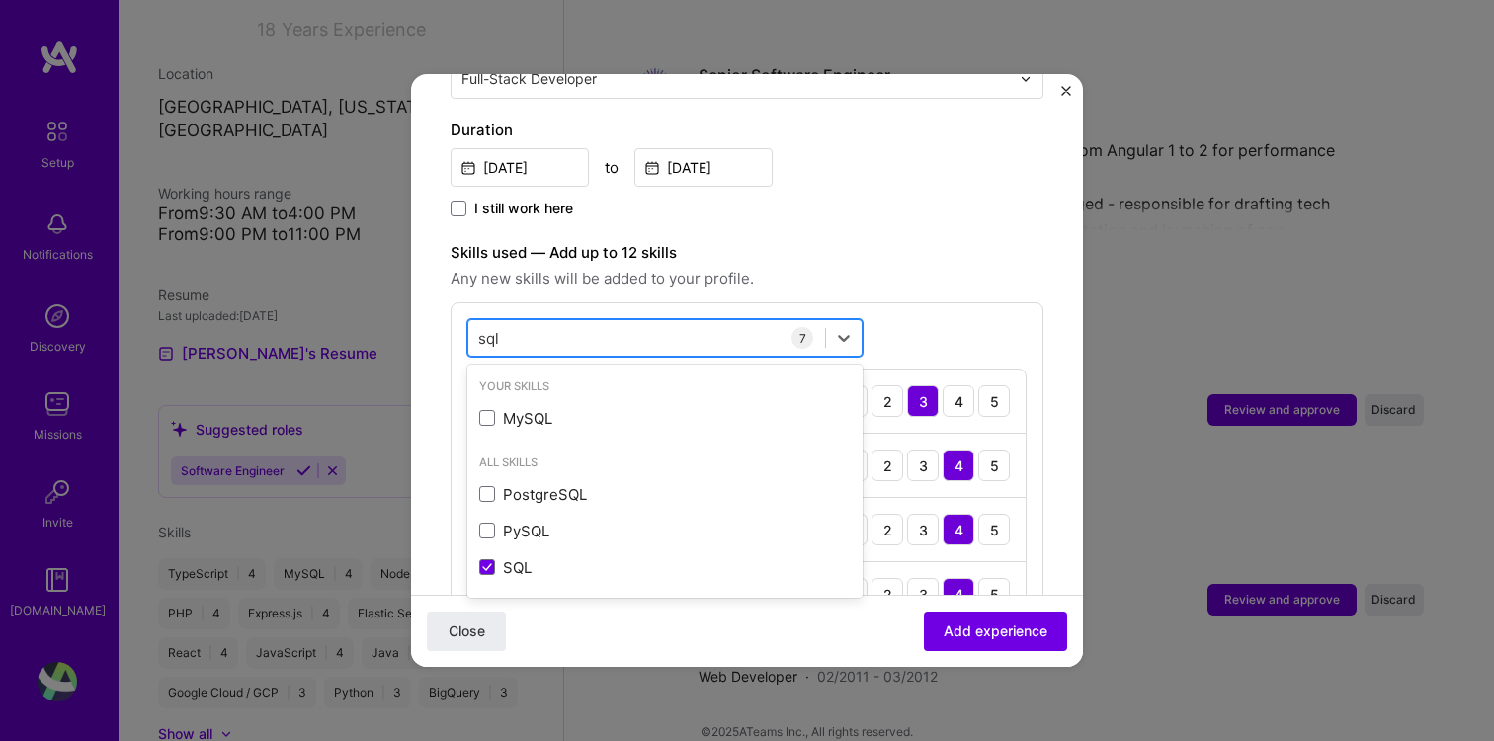
click at [600, 325] on div "sql sql" at bounding box center [646, 338] width 357 height 33
type input "couch"
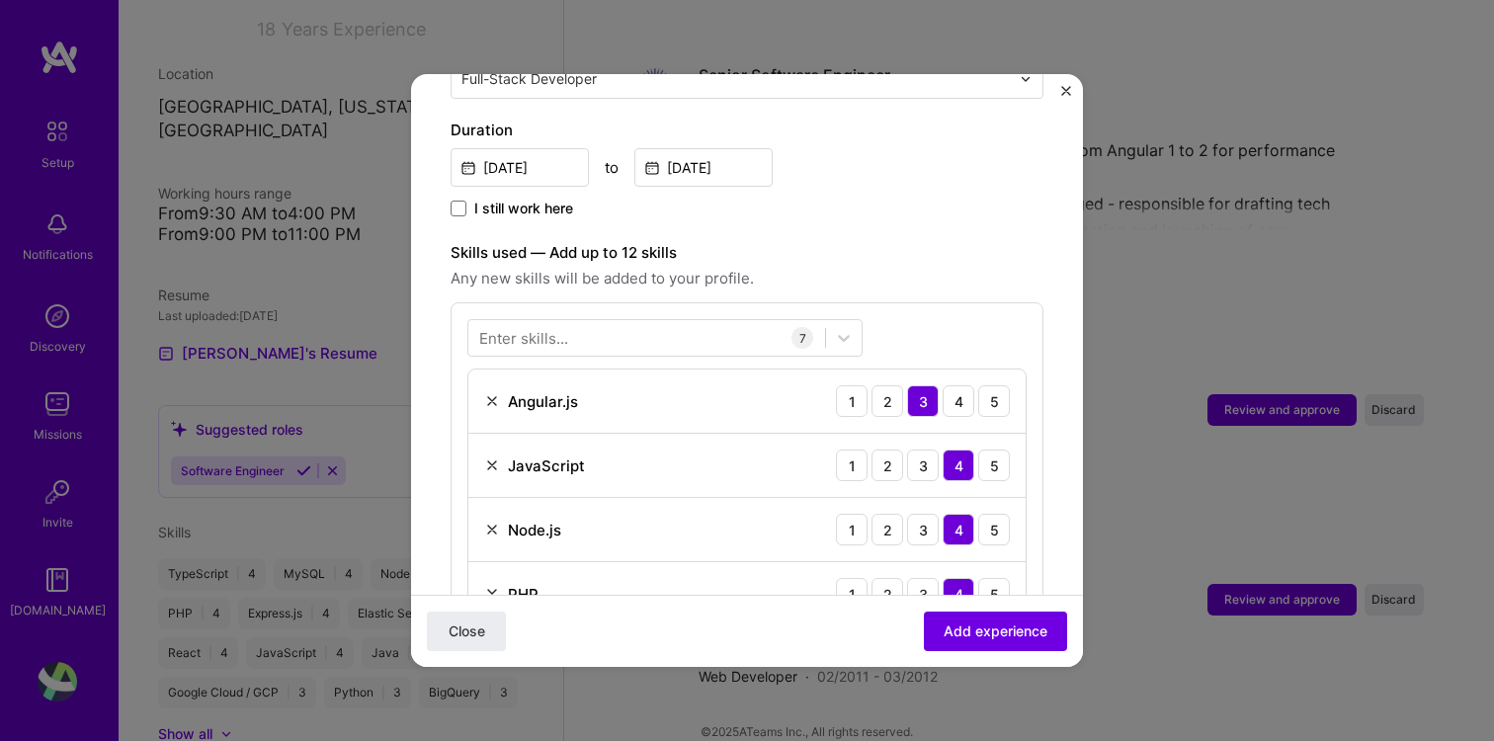
click at [965, 302] on div "Enter skills... 7 Angular.js 1 2 3 4 5 JavaScript 1 2 3 4 5 Node.js 1 2 3 4 5 P…" at bounding box center [747, 569] width 593 height 534
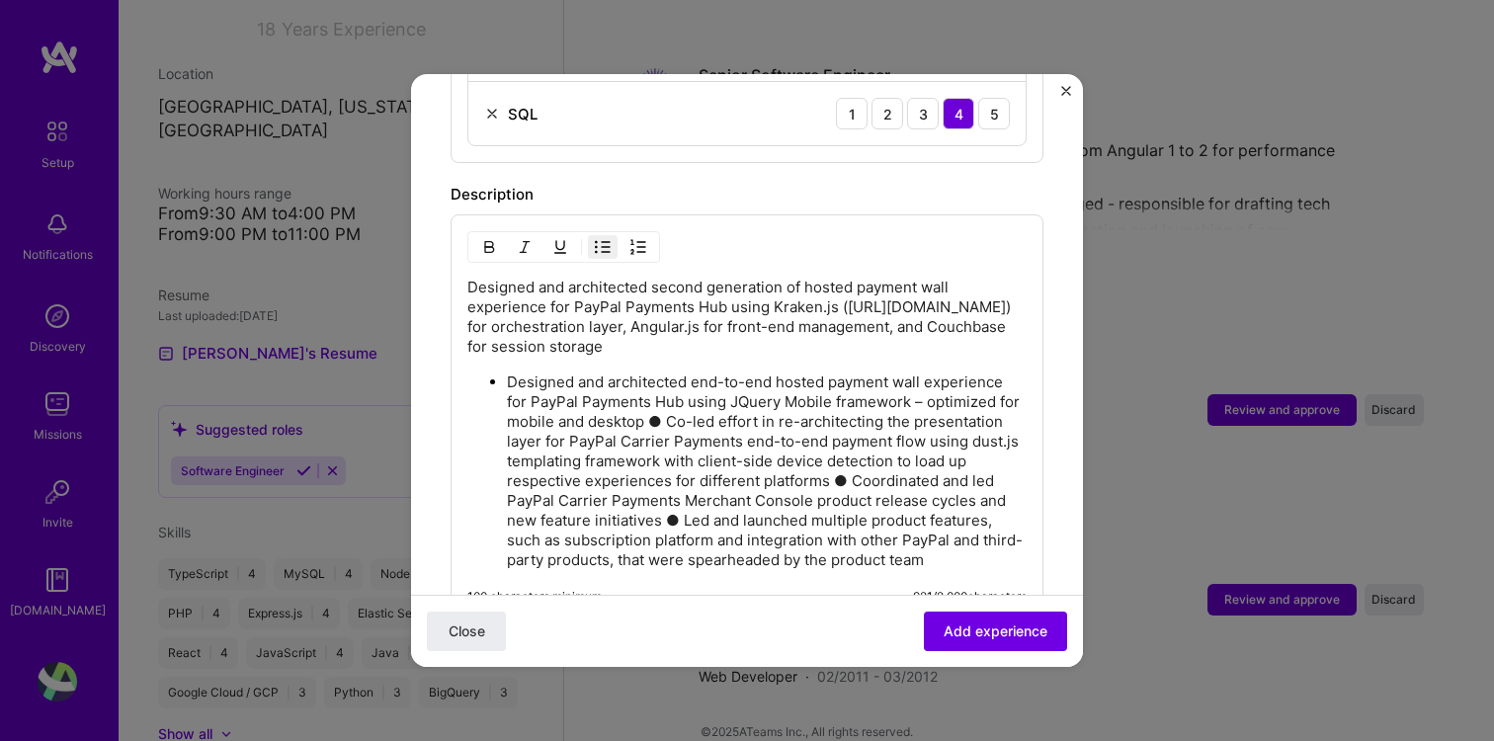
scroll to position [1214, 0]
click at [469, 274] on p "Designed and architected second generation of hosted payment wall experience fo…" at bounding box center [746, 313] width 559 height 79
click at [470, 274] on p "Designed and architected second generation of hosted payment wall experience fo…" at bounding box center [746, 313] width 559 height 79
click at [602, 235] on img "button" at bounding box center [603, 243] width 16 height 16
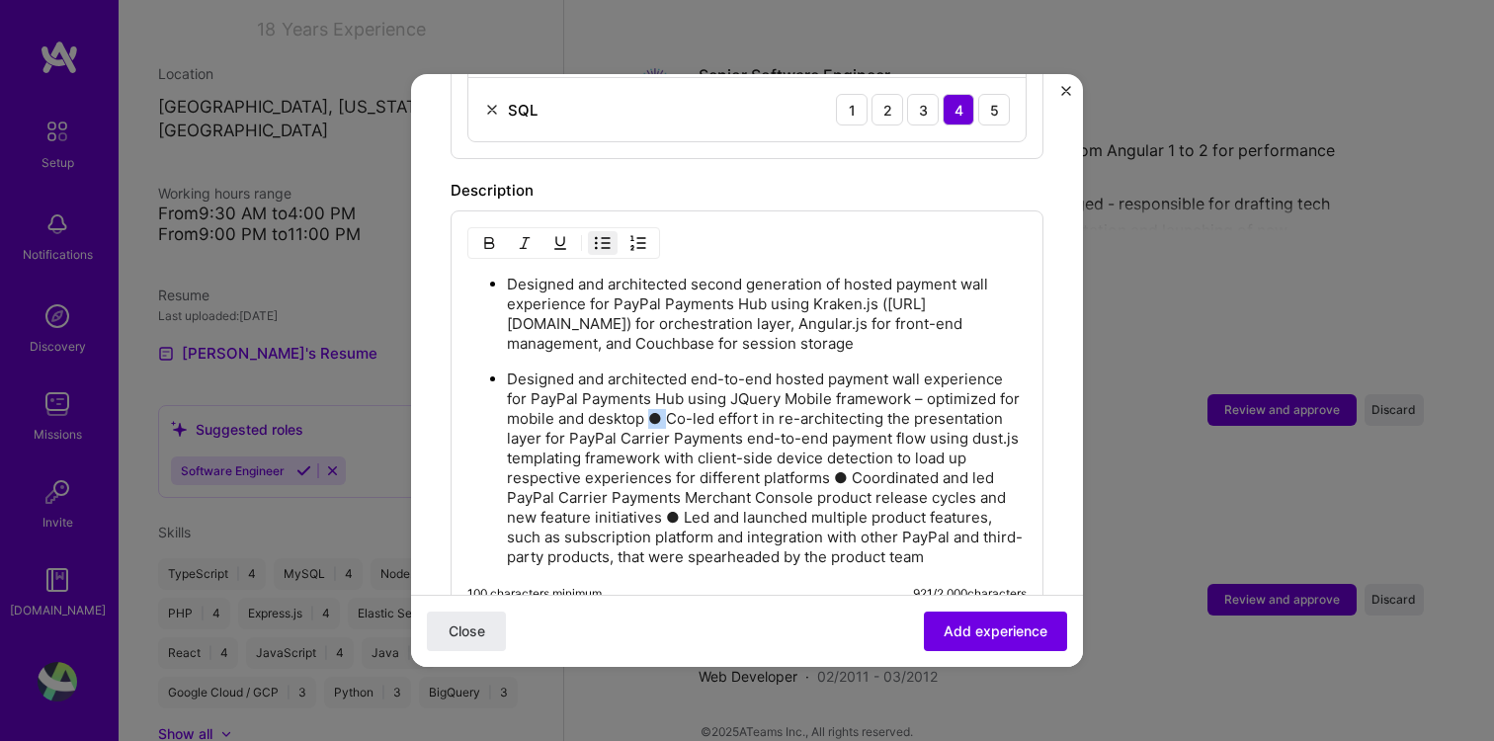
drag, startPoint x: 670, startPoint y: 395, endPoint x: 651, endPoint y: 395, distance: 18.8
click at [651, 395] on p "Designed and architected end-to-end hosted payment wall experience for PayPal P…" at bounding box center [767, 469] width 520 height 198
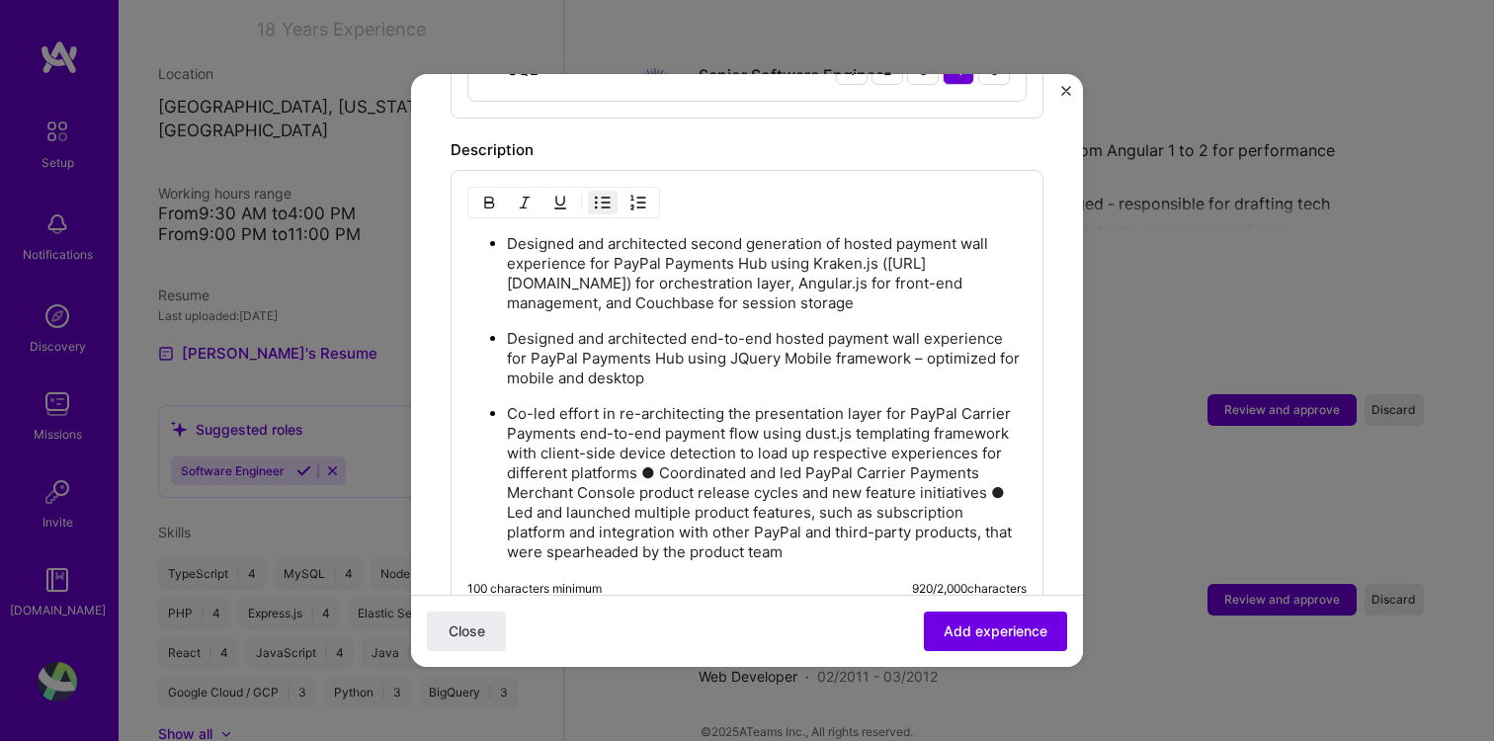
scroll to position [1266, 0]
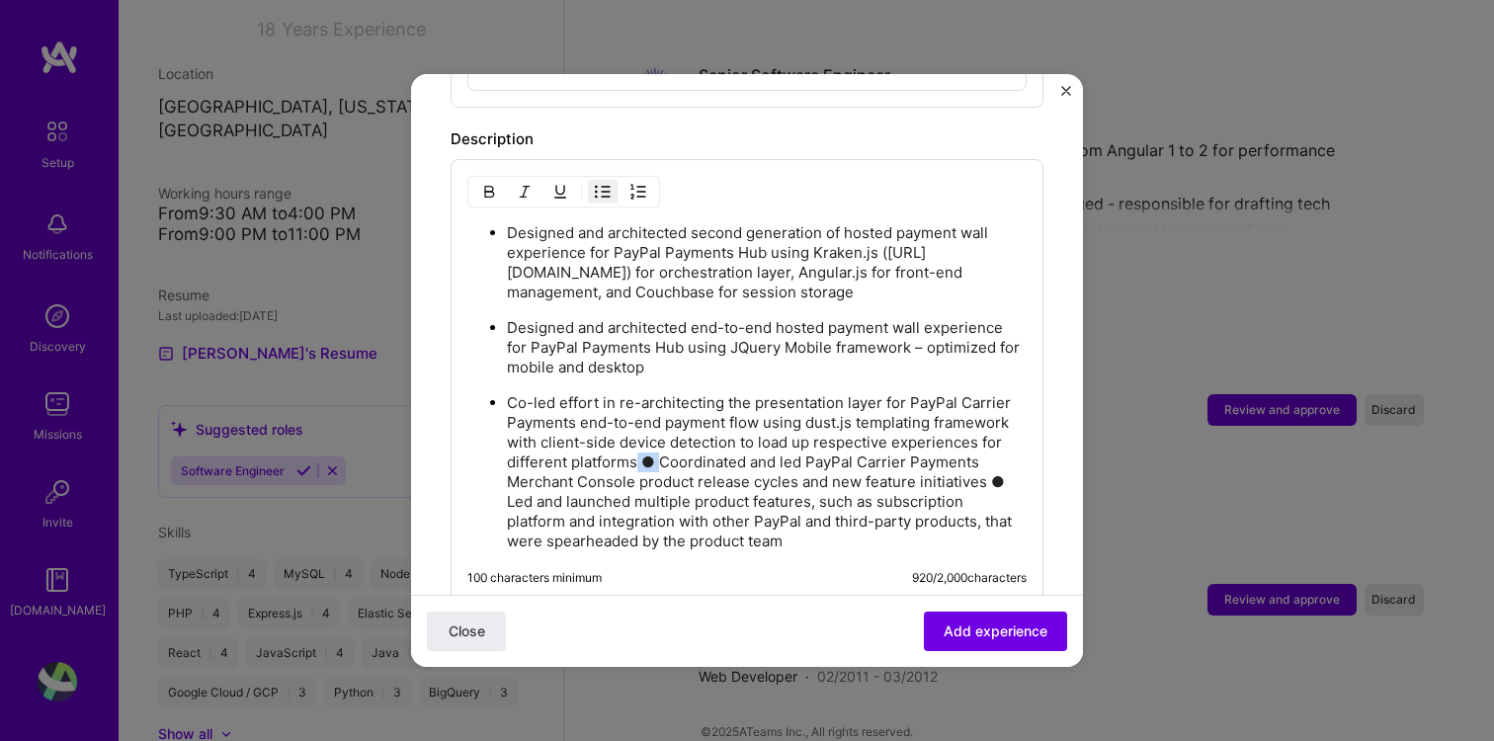
drag, startPoint x: 659, startPoint y: 436, endPoint x: 638, endPoint y: 439, distance: 21.0
click at [638, 439] on p "Co-led effort in re-architecting the presentation layer for PayPal Carrier Paym…" at bounding box center [767, 472] width 520 height 158
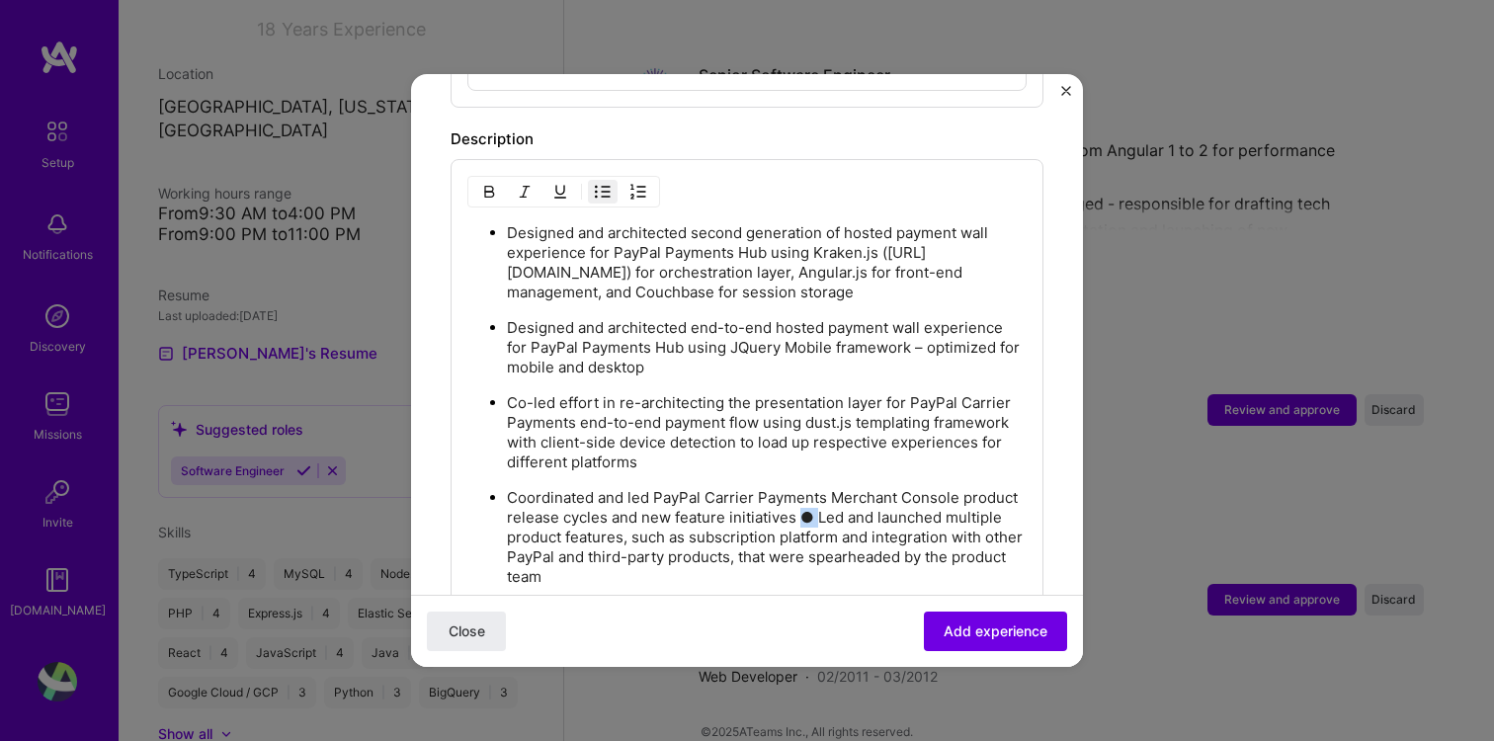
drag, startPoint x: 818, startPoint y: 496, endPoint x: 802, endPoint y: 496, distance: 15.8
click at [802, 496] on p "Coordinated and led PayPal Carrier Payments Merchant Console product release cy…" at bounding box center [767, 537] width 520 height 99
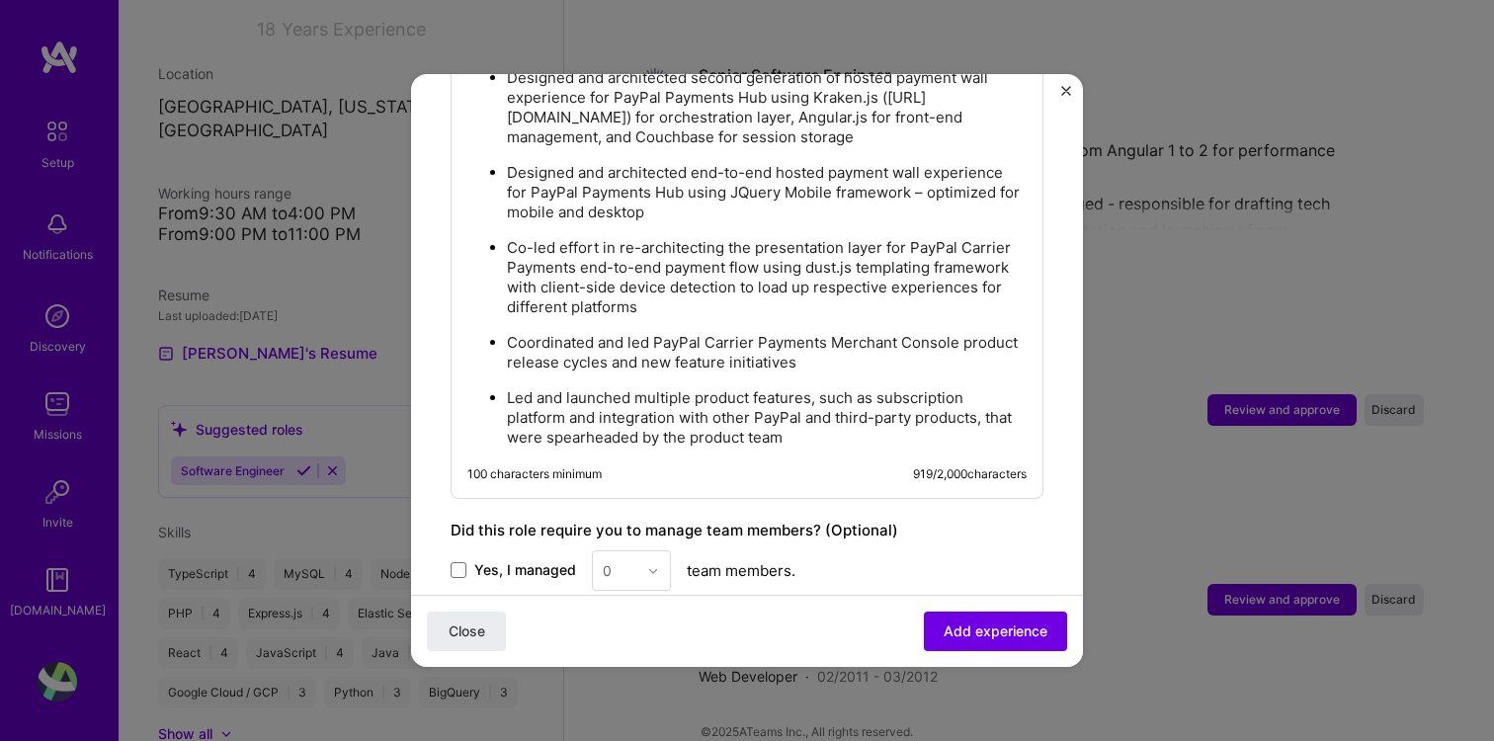
scroll to position [1657, 0]
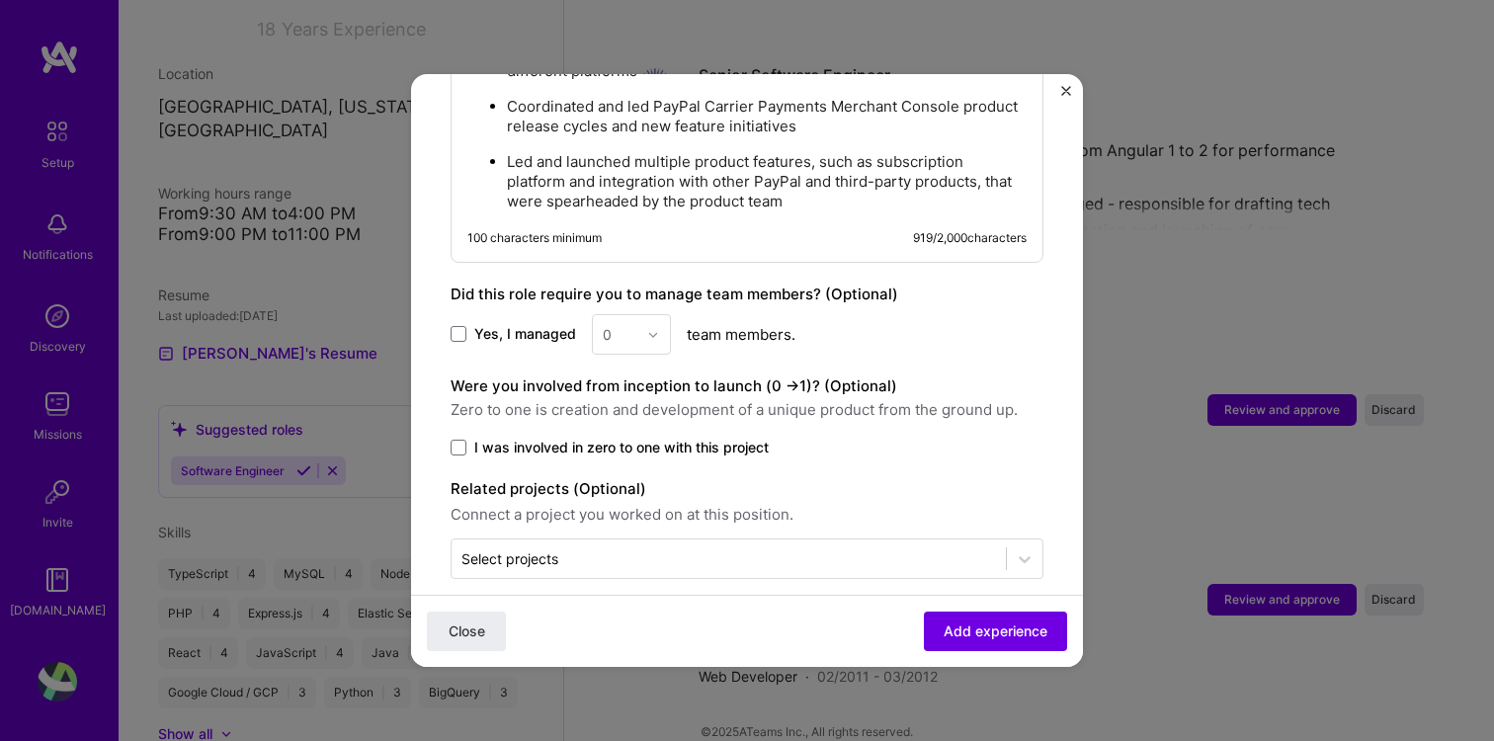
click at [611, 438] on span "I was involved in zero to one with this project" at bounding box center [621, 448] width 294 height 20
click at [0, 0] on input "I was involved in zero to one with this project" at bounding box center [0, 0] width 0 height 0
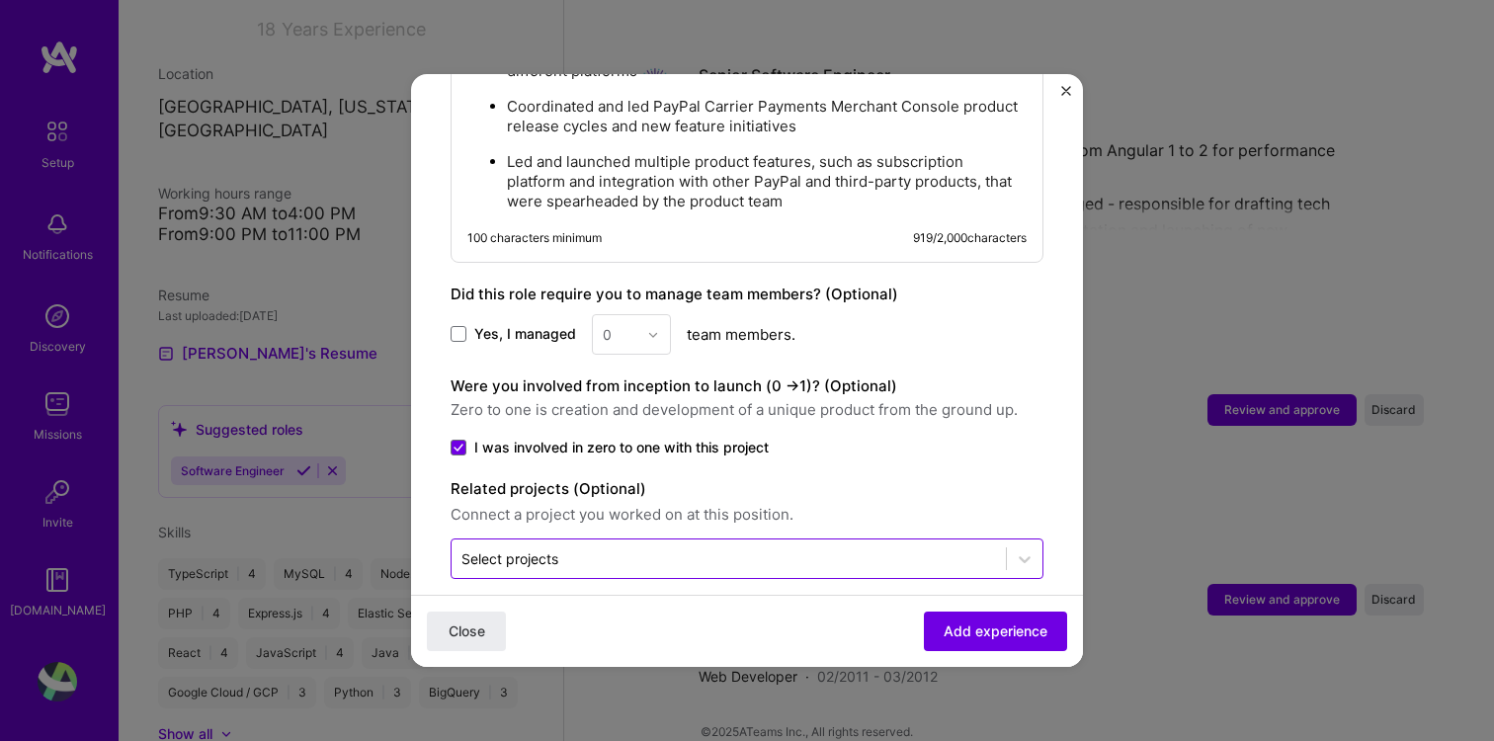
click at [954, 548] on input "text" at bounding box center [728, 558] width 534 height 21
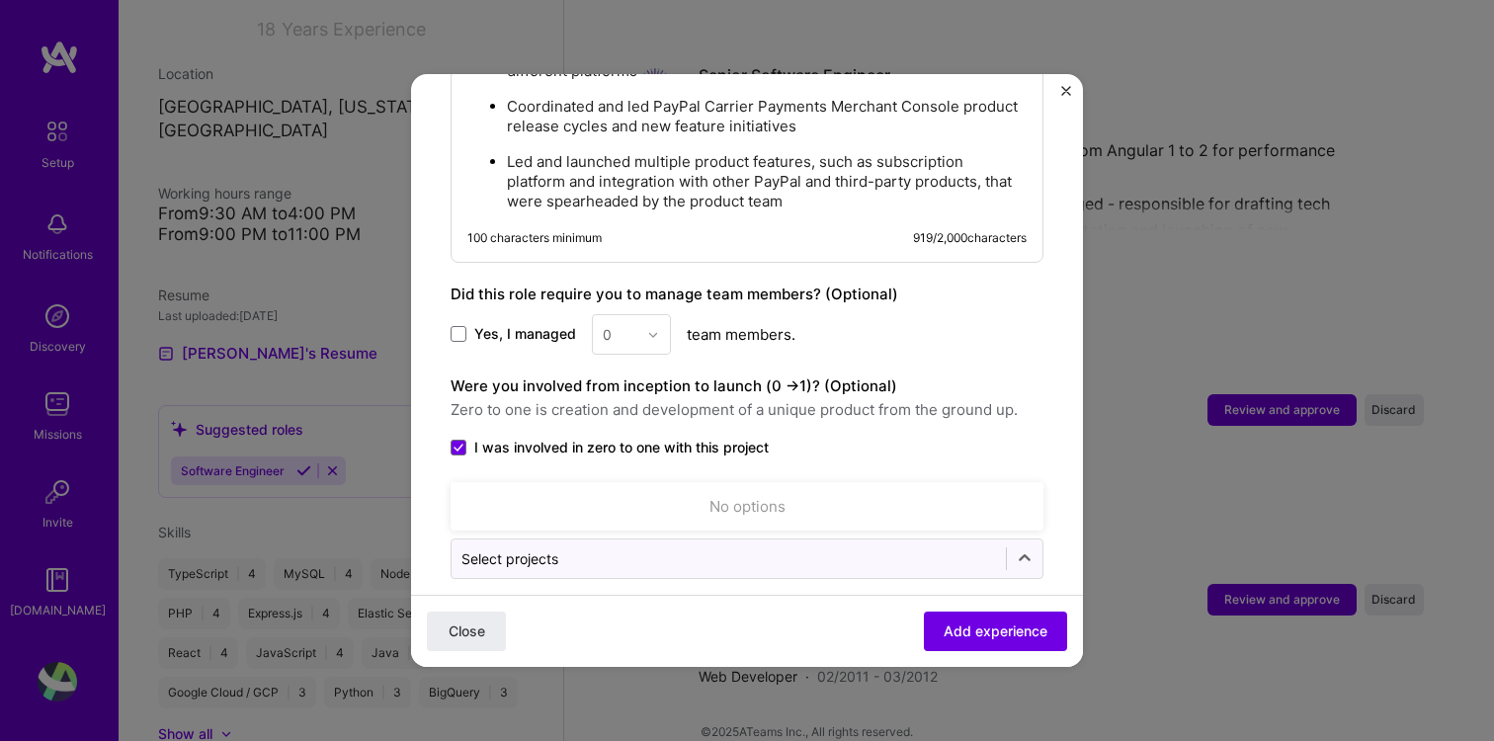
click at [974, 398] on span "Zero to one is creation and development of a unique product from the ground up." at bounding box center [747, 410] width 593 height 24
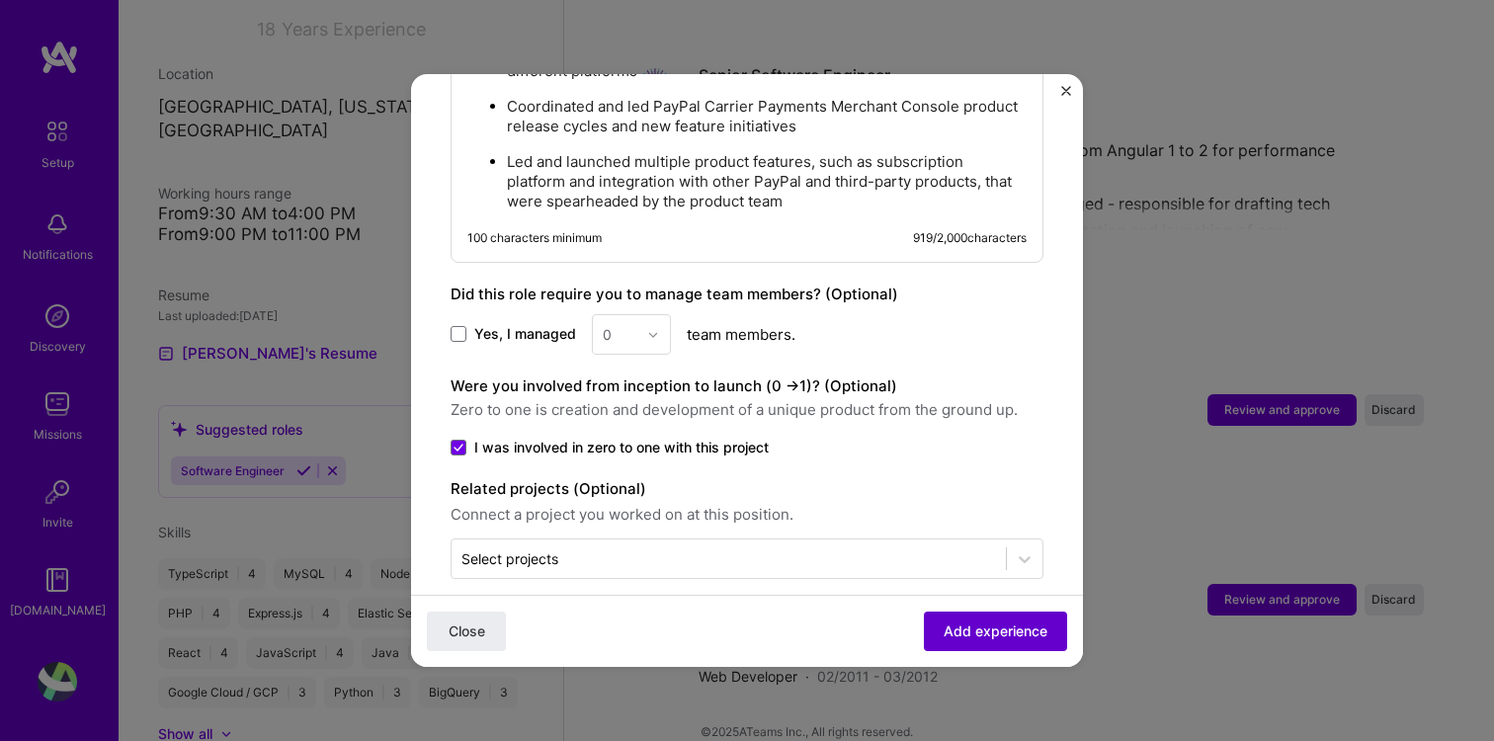
click at [997, 631] on span "Add experience" at bounding box center [996, 631] width 104 height 20
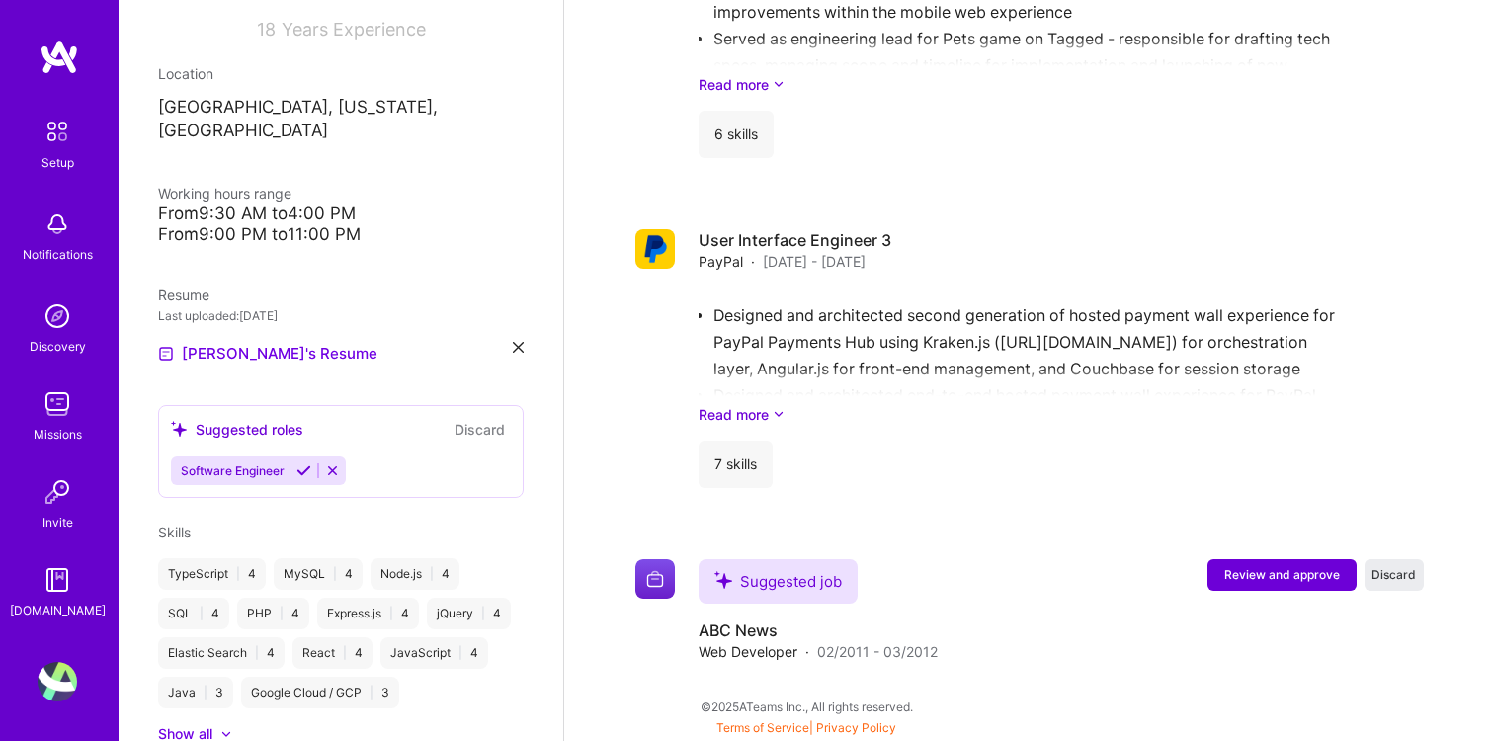
scroll to position [2013, 0]
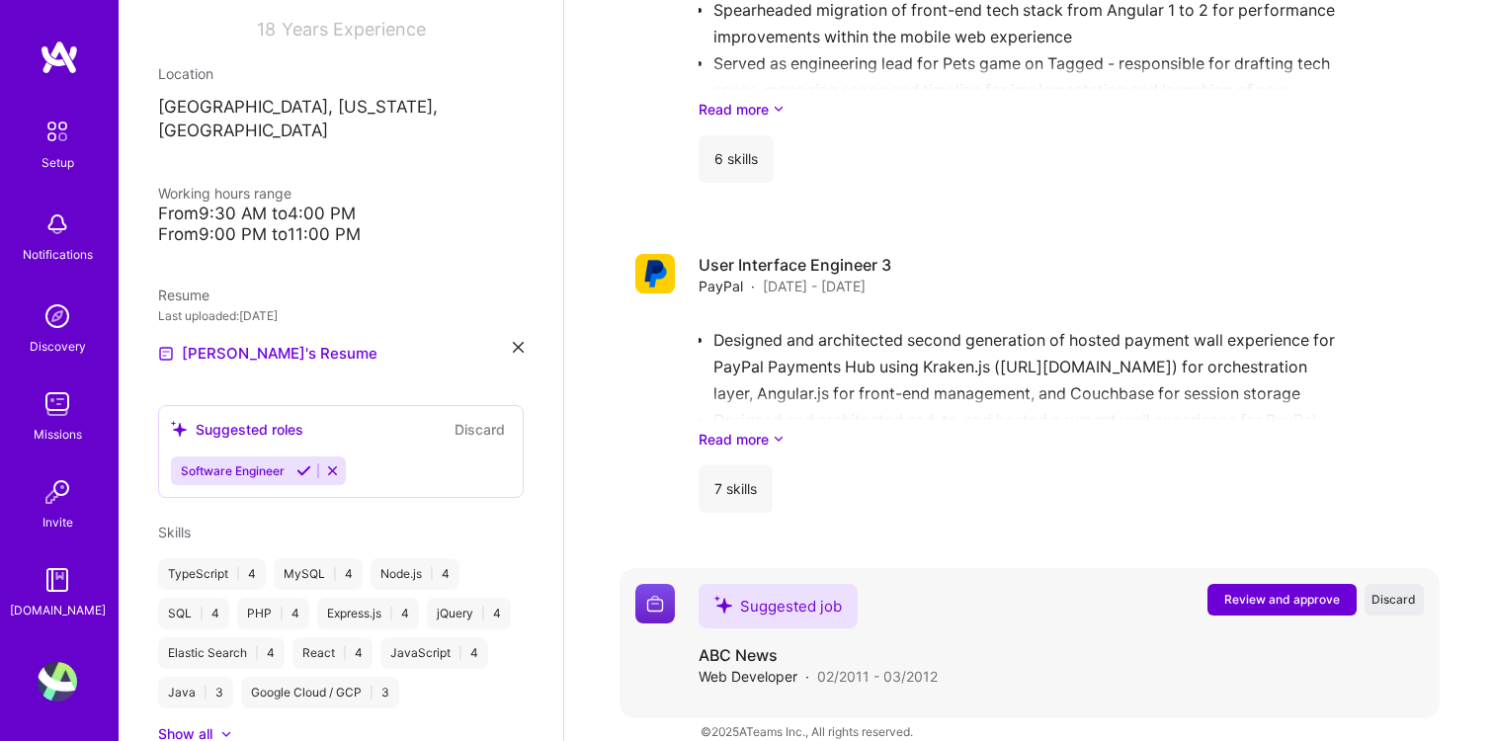
click at [1245, 584] on button "Review and approve" at bounding box center [1281, 600] width 149 height 32
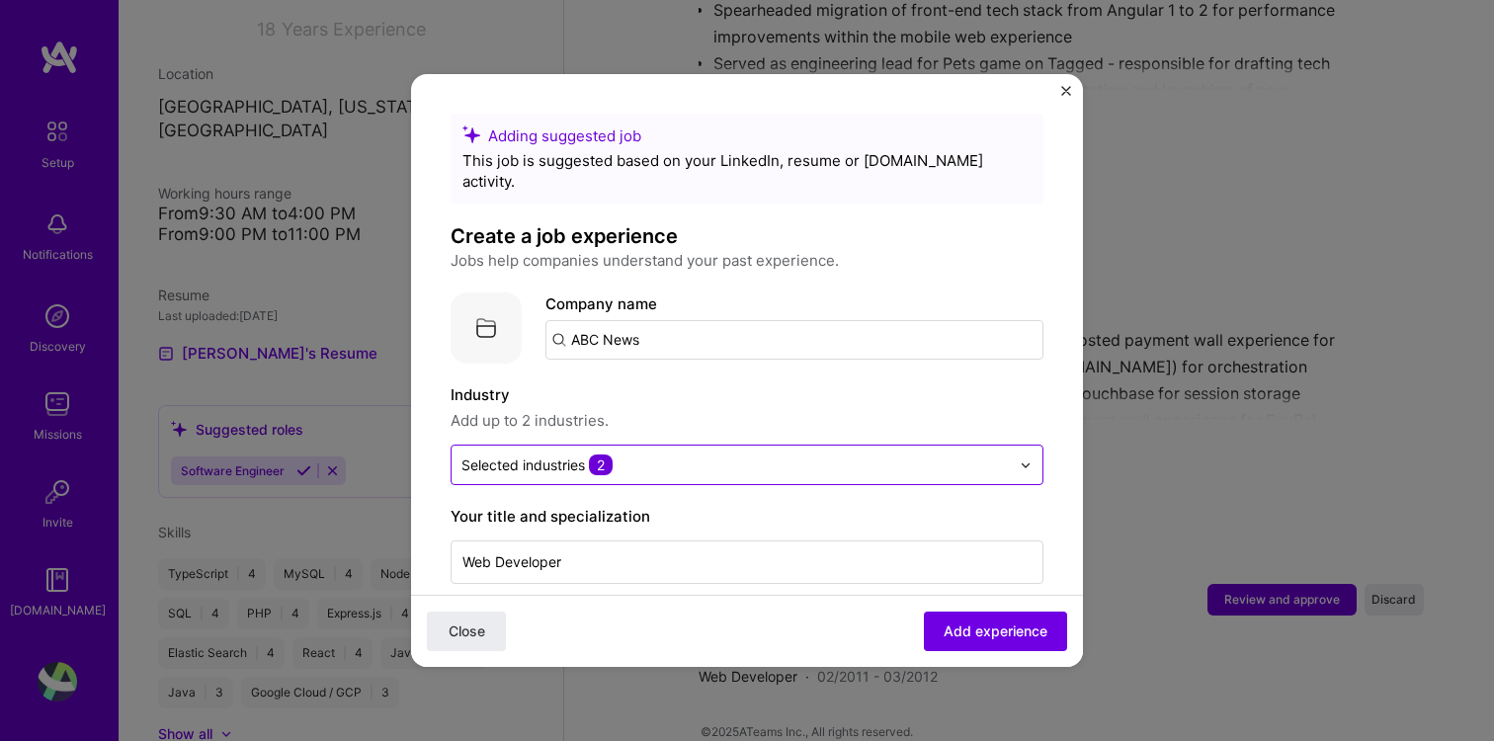
click at [640, 454] on input "text" at bounding box center [735, 464] width 548 height 21
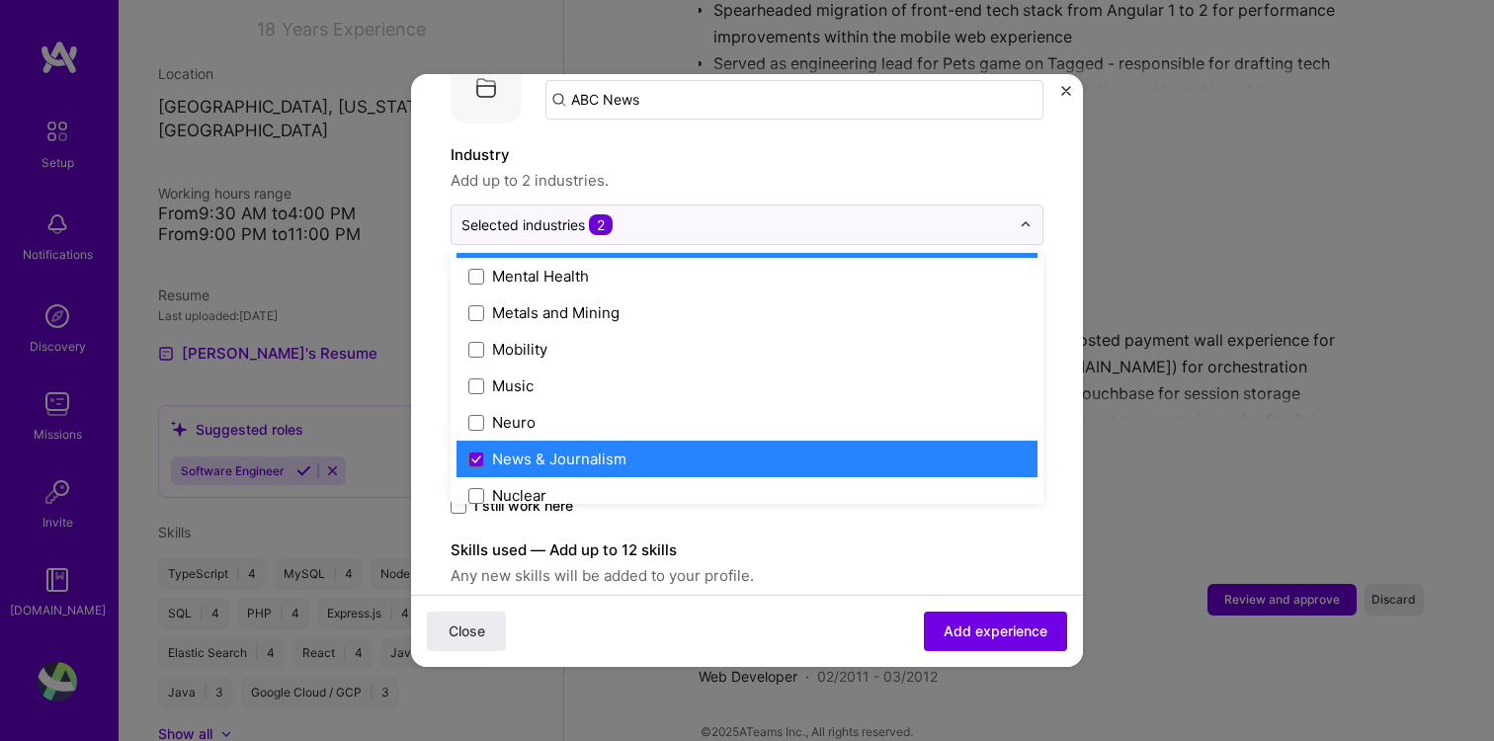
scroll to position [3138, 0]
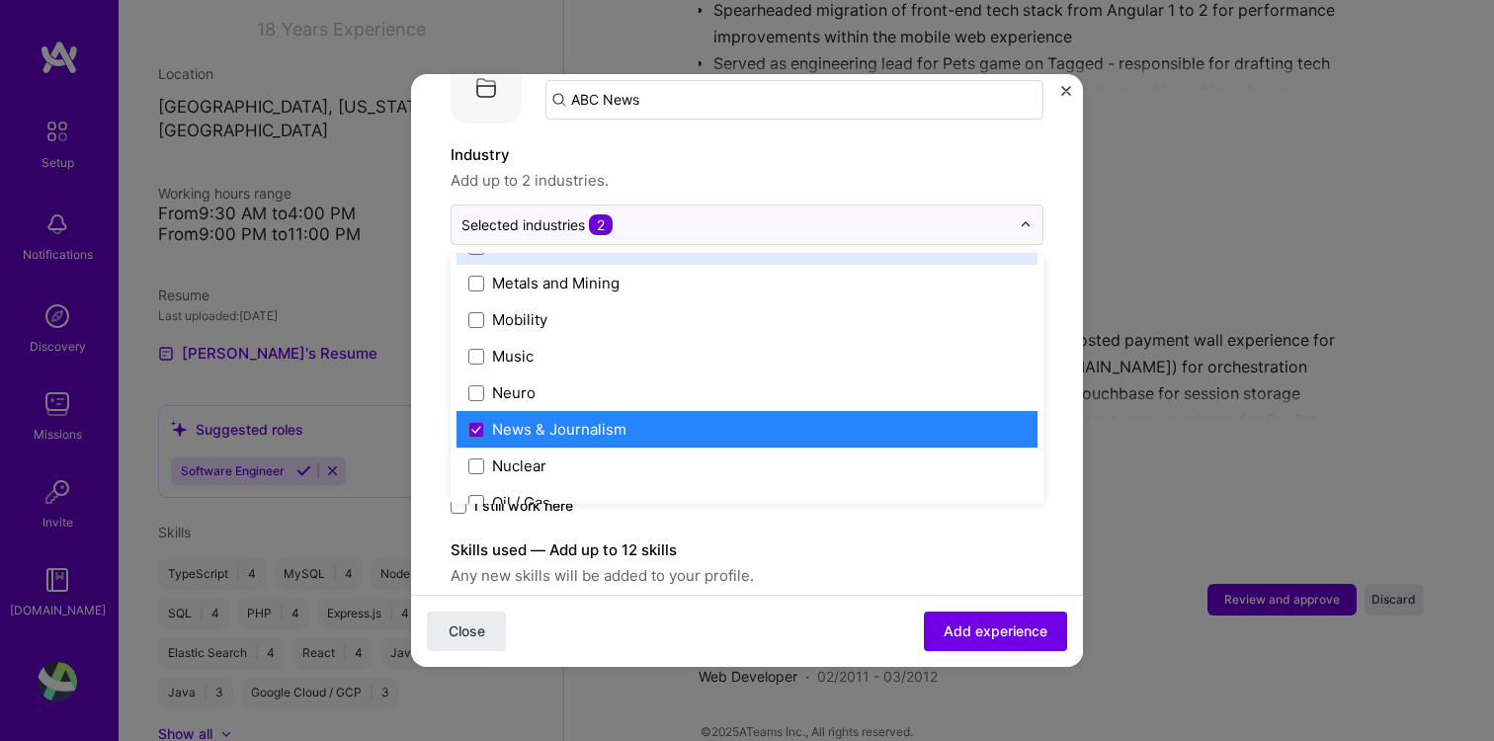
click at [714, 144] on label "Industry" at bounding box center [747, 155] width 593 height 24
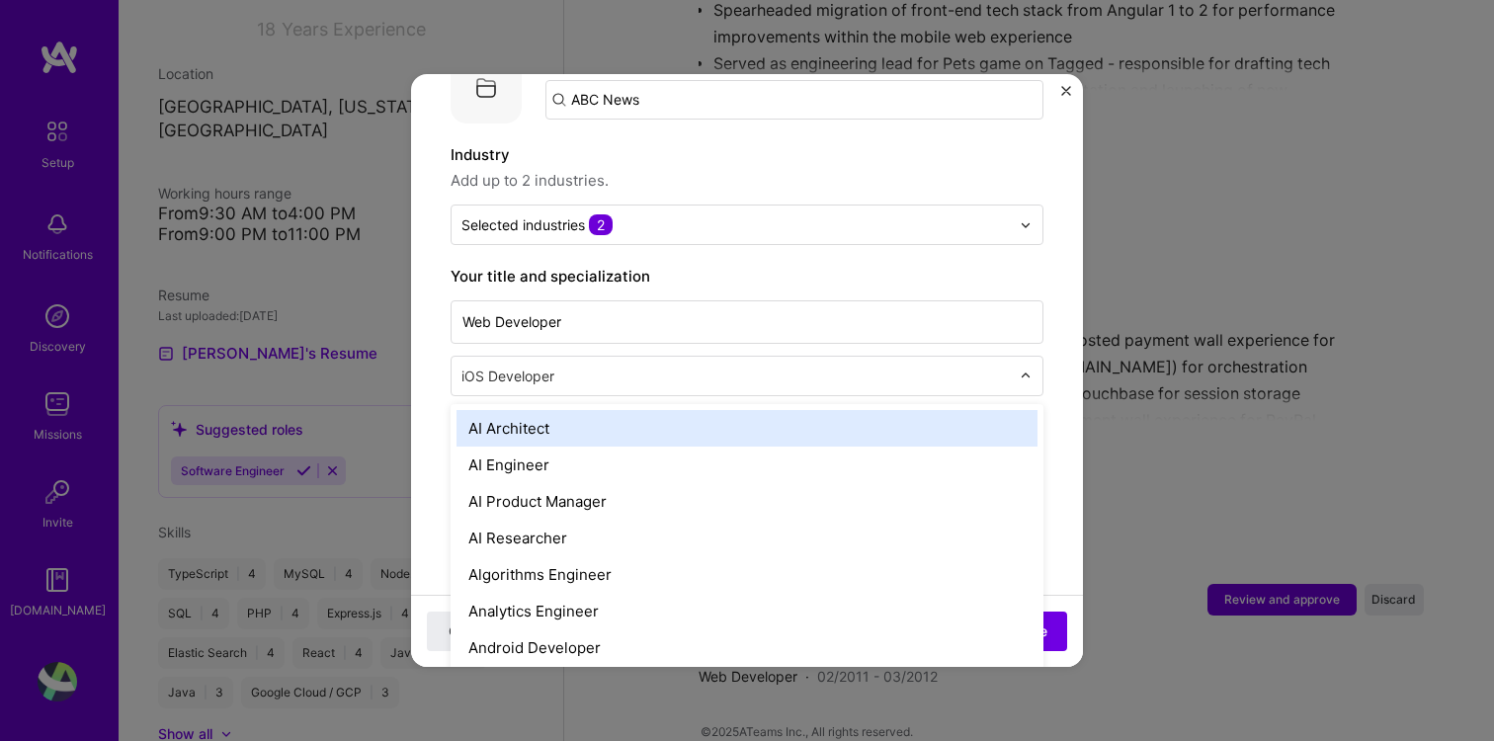
click at [582, 366] on input "text" at bounding box center [737, 376] width 552 height 21
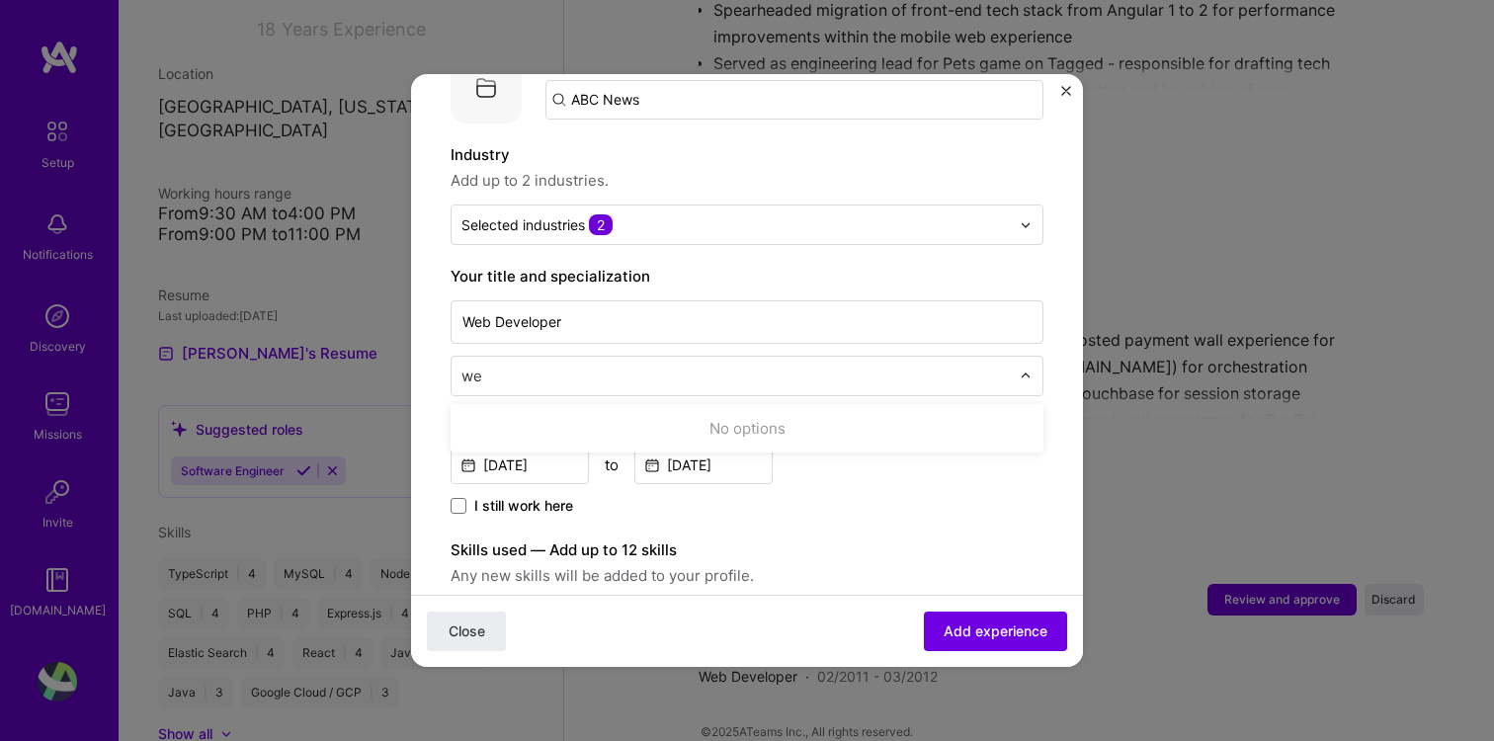
type input "w"
type input "S"
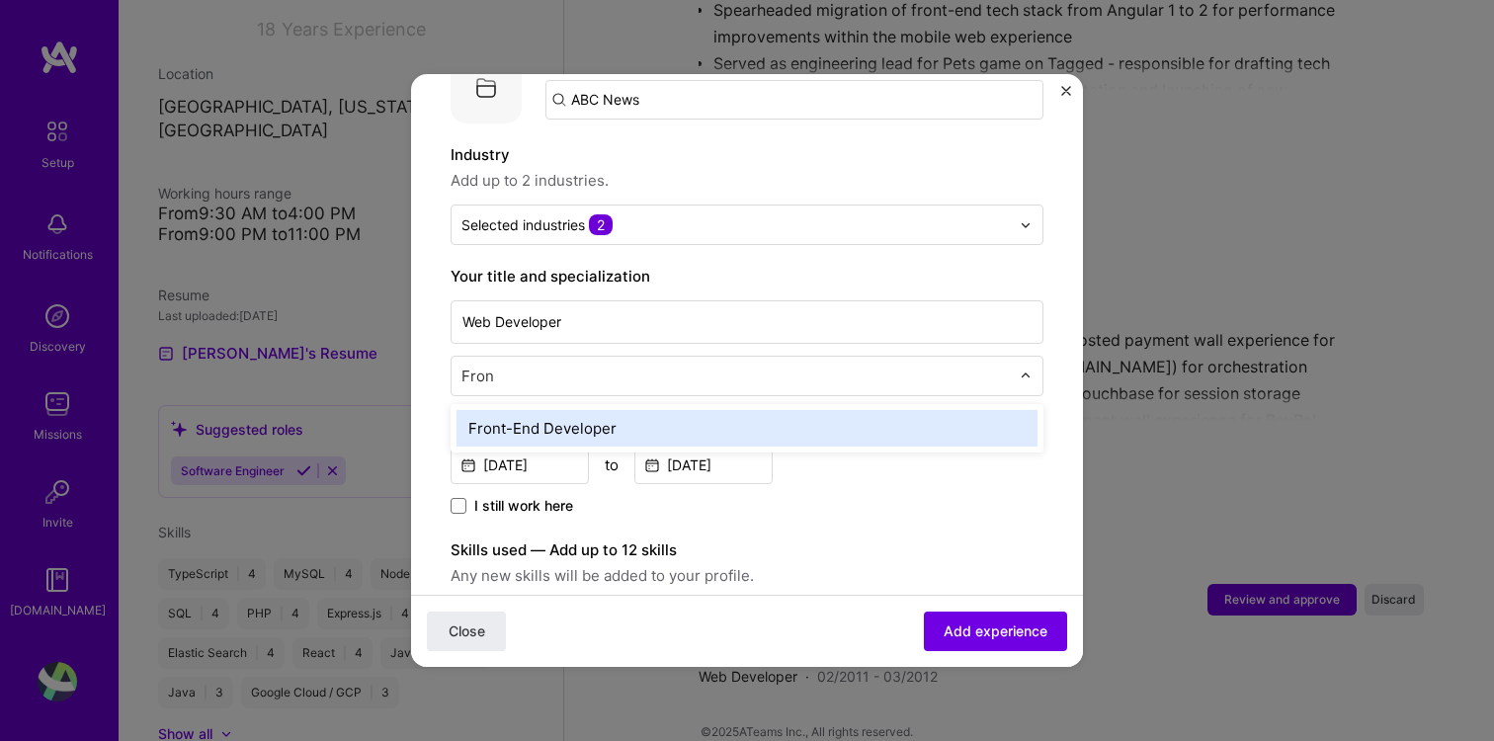
type input "Front"
click at [627, 410] on div "Front-End Developer" at bounding box center [746, 428] width 581 height 37
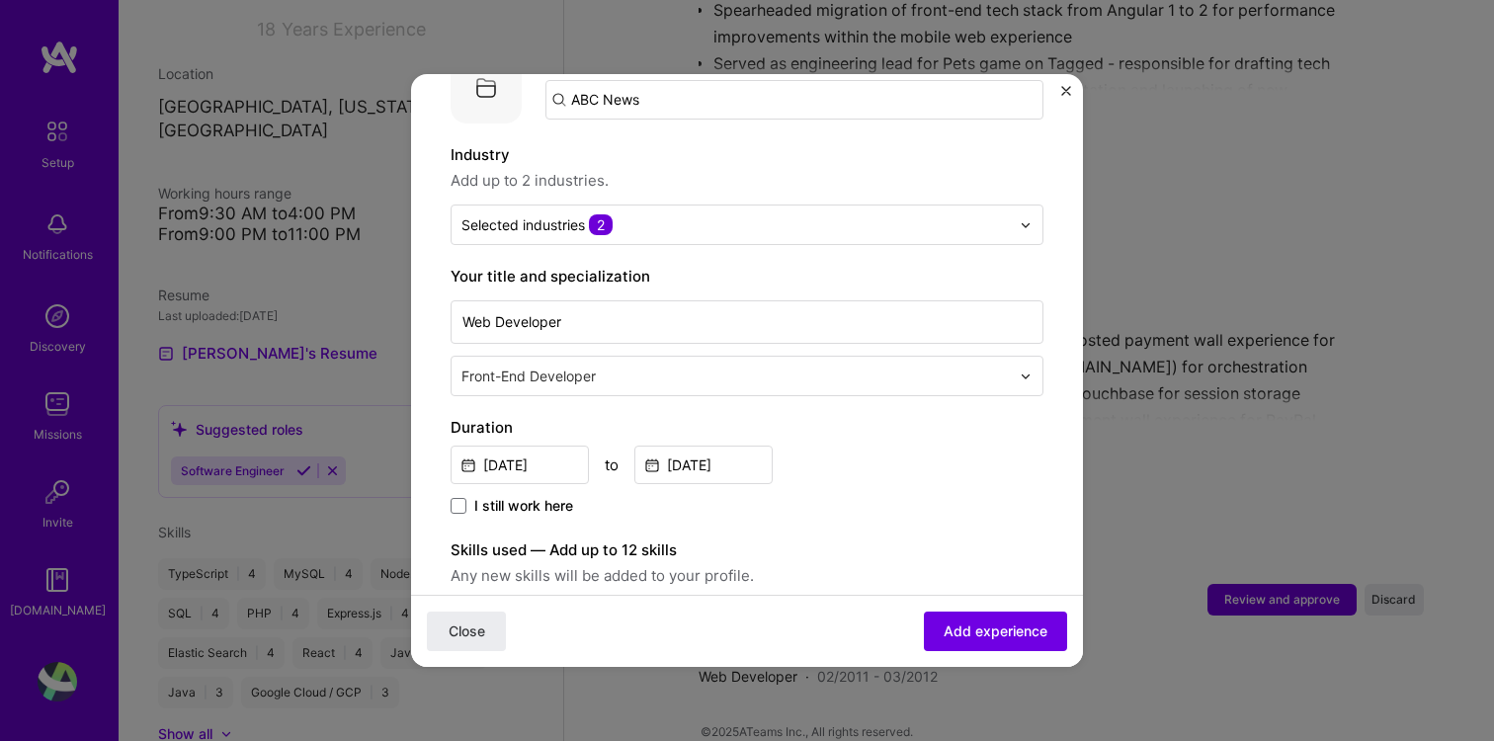
click at [802, 444] on div "Feb, 2011 to Mar, 2012" at bounding box center [747, 463] width 593 height 42
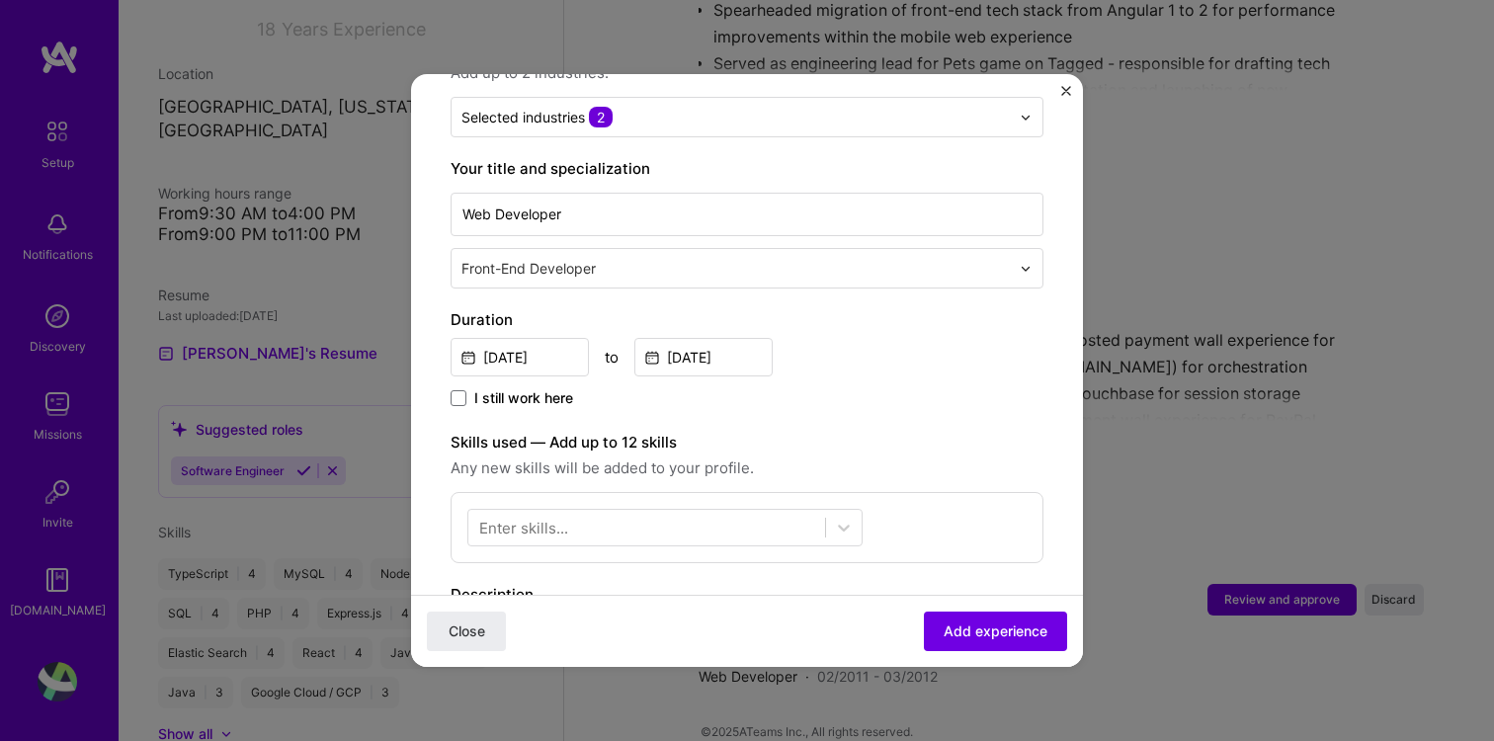
scroll to position [591, 0]
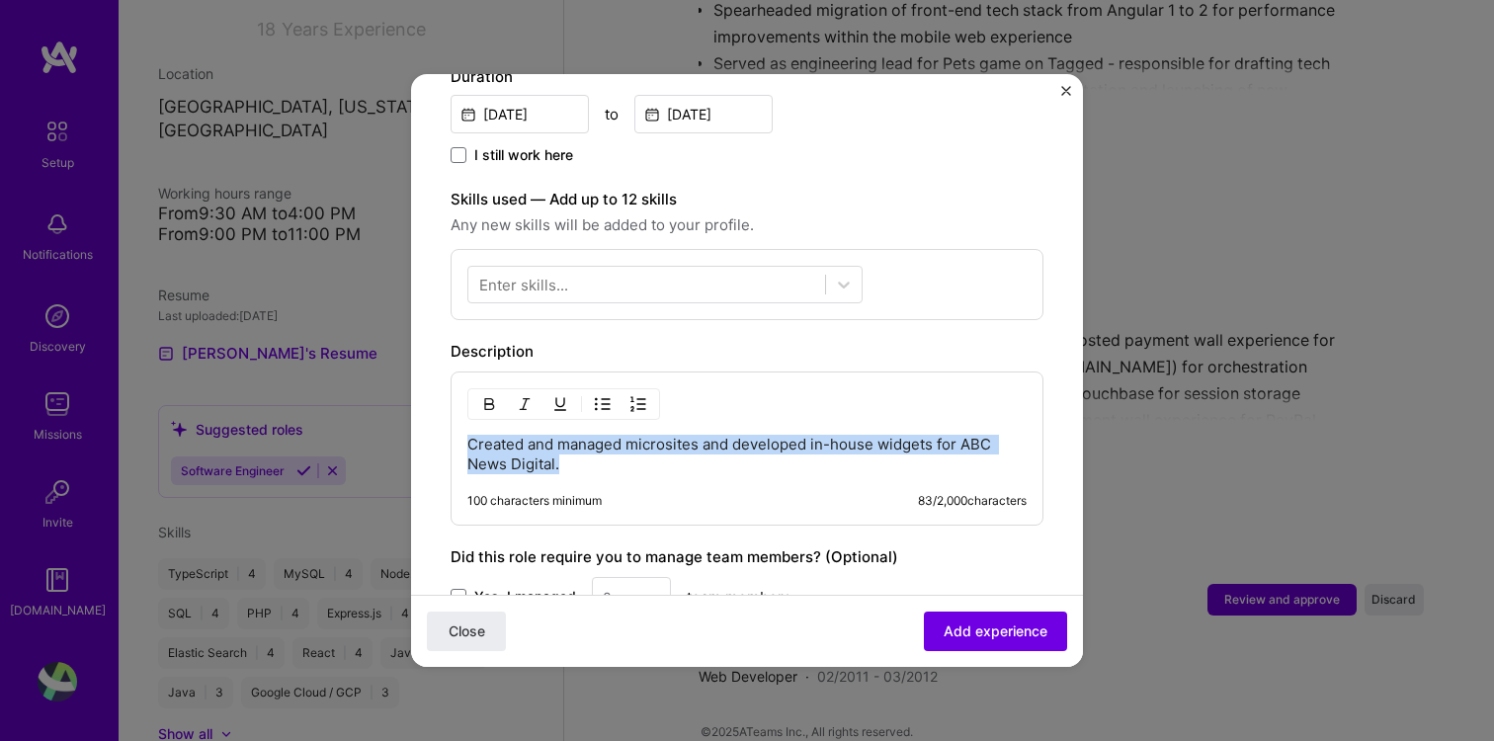
drag, startPoint x: 586, startPoint y: 447, endPoint x: 400, endPoint y: 383, distance: 196.2
click at [400, 383] on div "Adding suggested job This job is suggested based on your LinkedIn, resume or A.…" at bounding box center [747, 370] width 1494 height 741
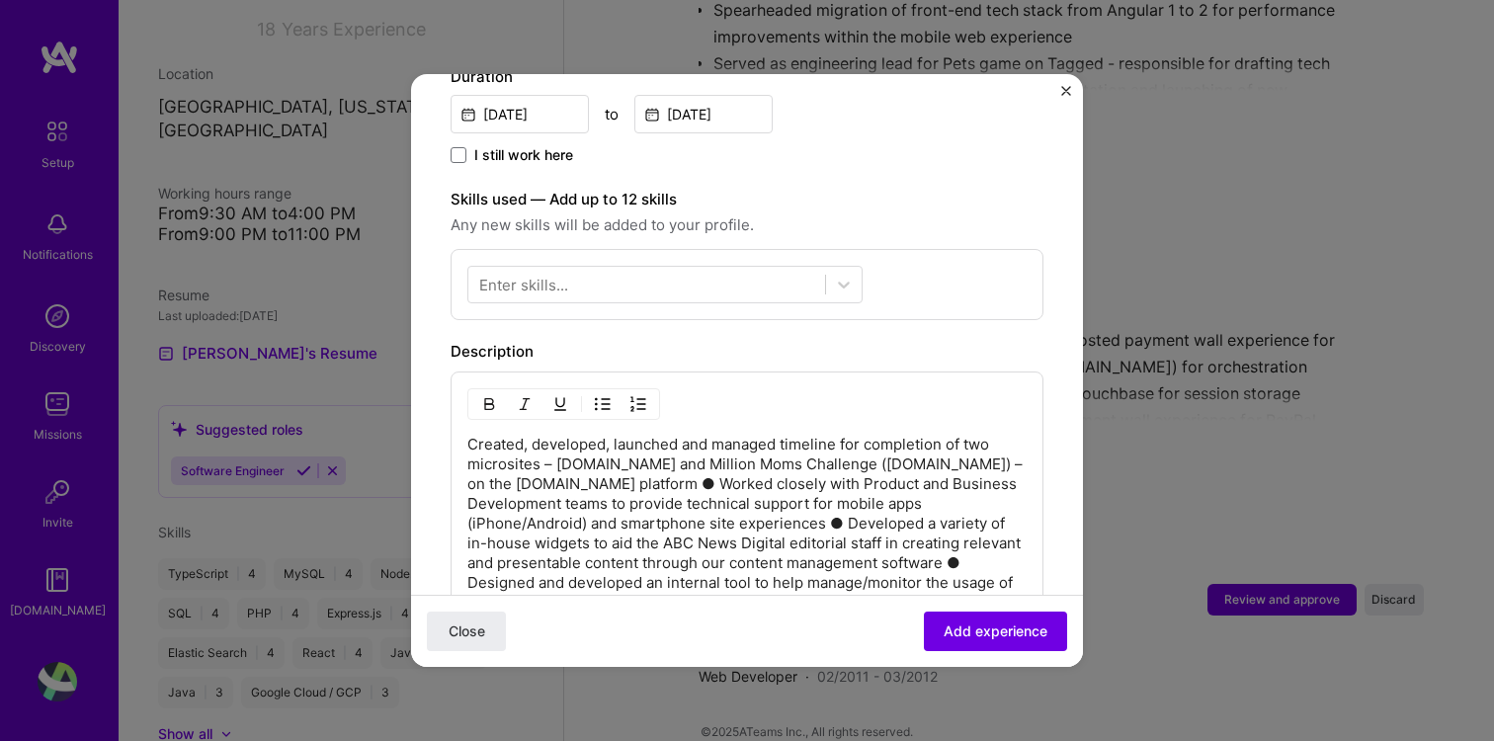
click at [468, 435] on p "Created, developed, launched and managed timeline for completion of two microsi…" at bounding box center [746, 524] width 559 height 178
click at [607, 392] on button "button" at bounding box center [603, 404] width 30 height 24
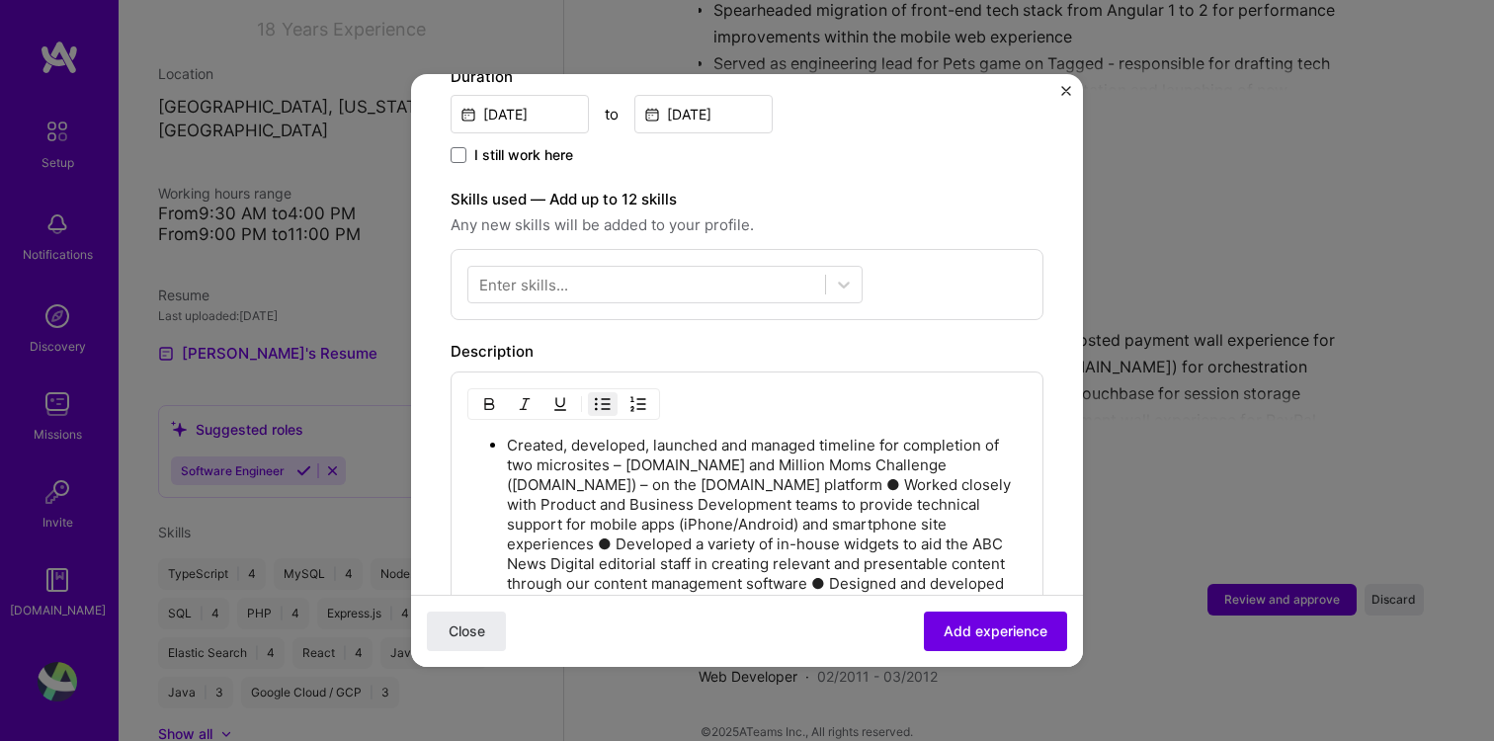
click at [993, 465] on p "Created, developed, launched and managed timeline for completion of two microsi…" at bounding box center [767, 535] width 520 height 198
click at [507, 485] on p "Created, developed, launched and managed timeline for completion of two microsi…" at bounding box center [767, 535] width 520 height 198
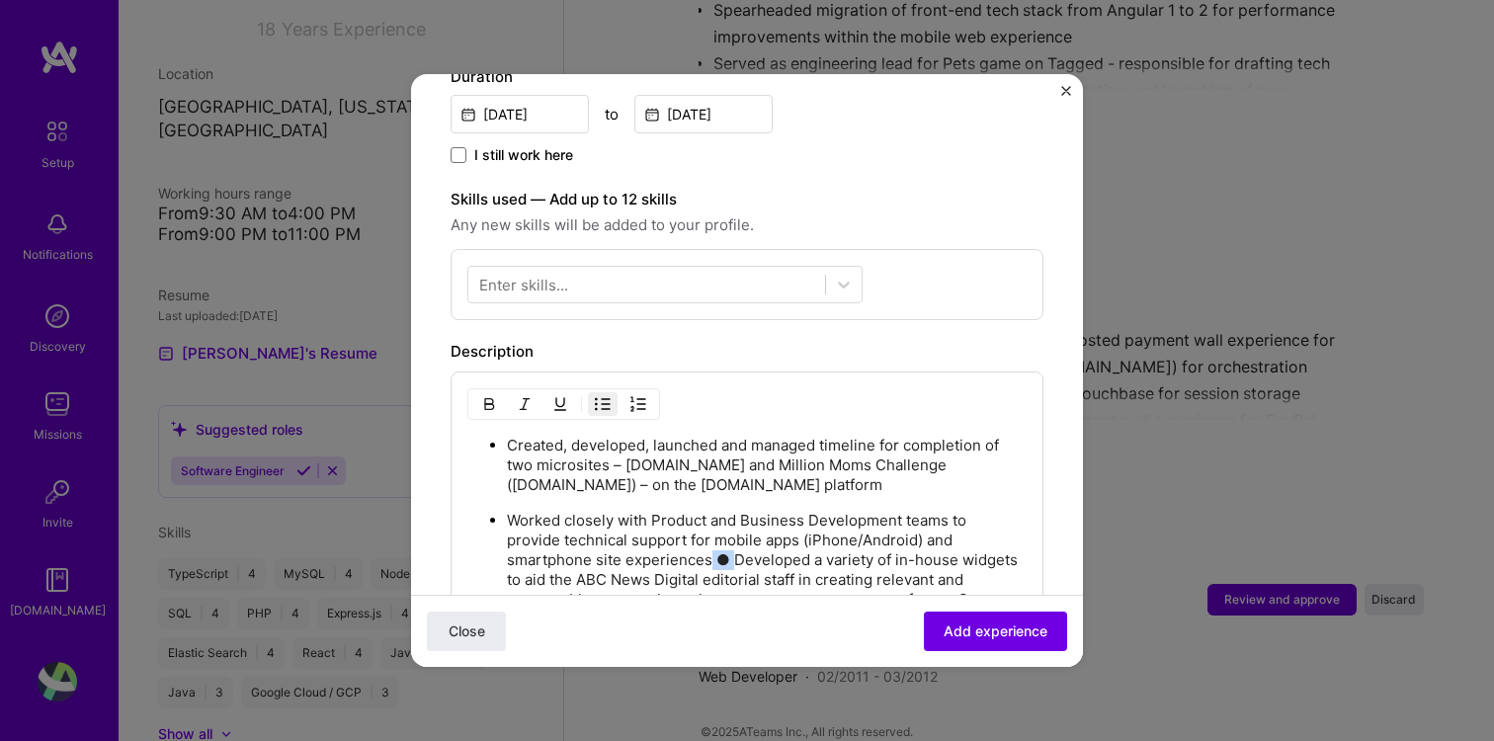
drag, startPoint x: 614, startPoint y: 535, endPoint x: 591, endPoint y: 535, distance: 22.7
click at [591, 535] on p "Worked closely with Product and Business Development teams to provide technical…" at bounding box center [767, 590] width 520 height 158
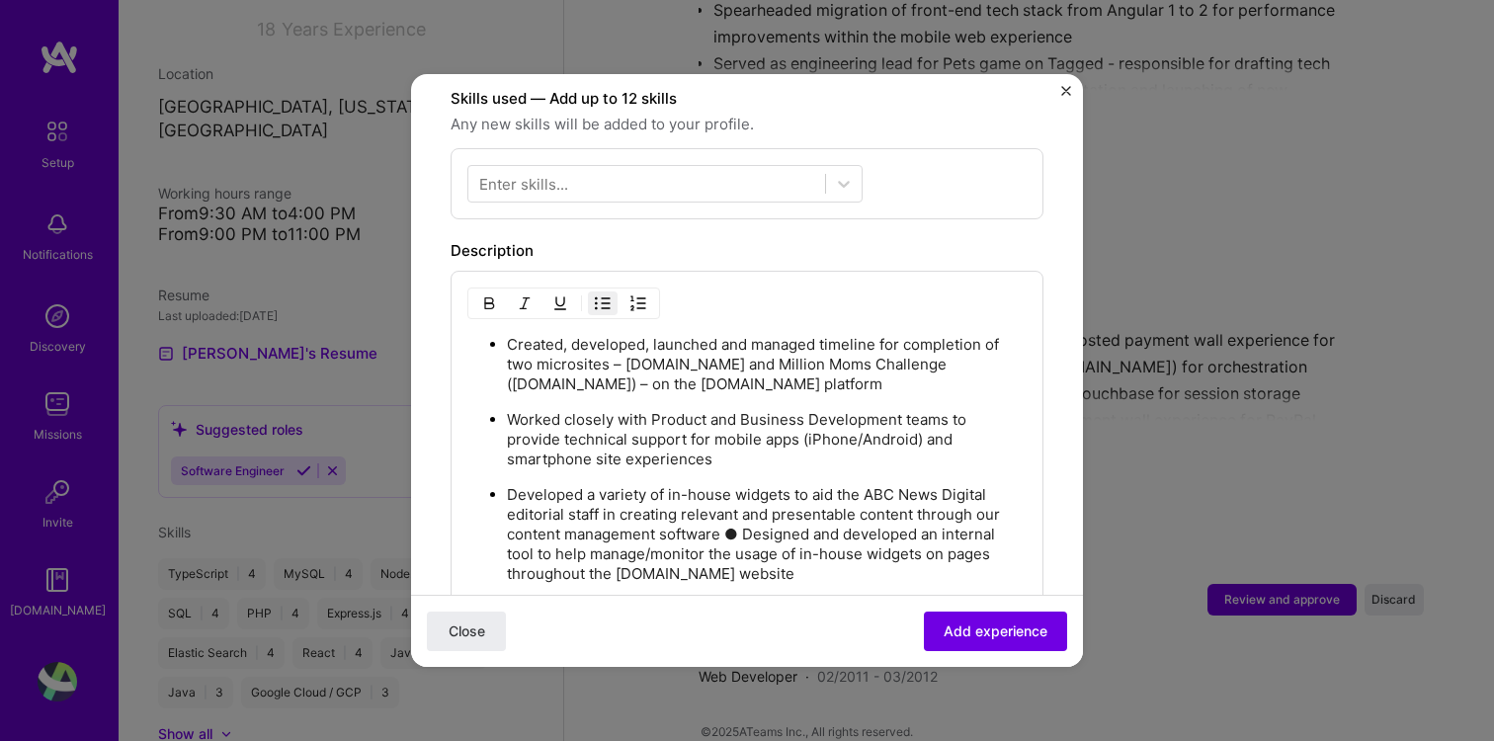
scroll to position [695, 0]
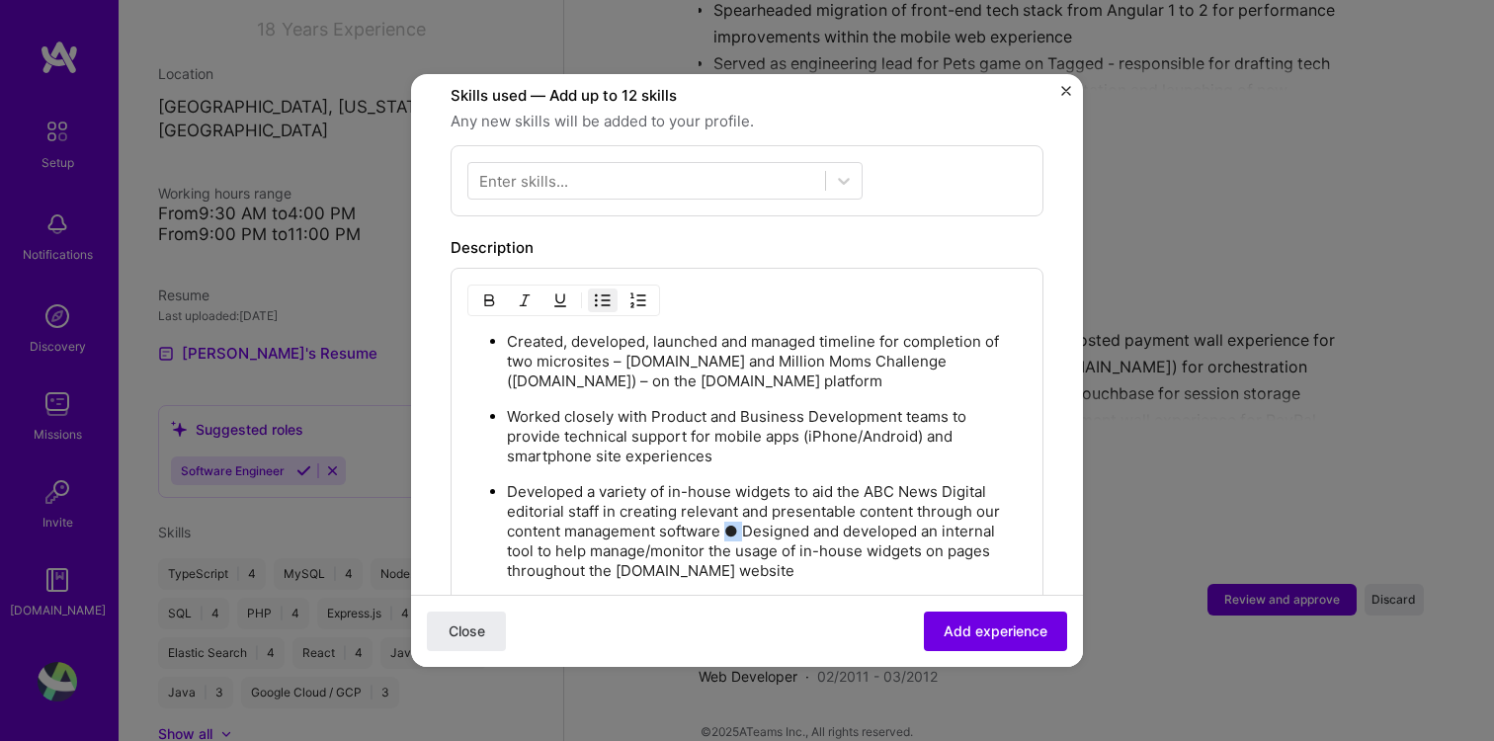
drag, startPoint x: 743, startPoint y: 509, endPoint x: 729, endPoint y: 509, distance: 13.8
click at [729, 509] on p "Developed a variety of in-house widgets to aid the ABC News Digital editorial s…" at bounding box center [767, 531] width 520 height 99
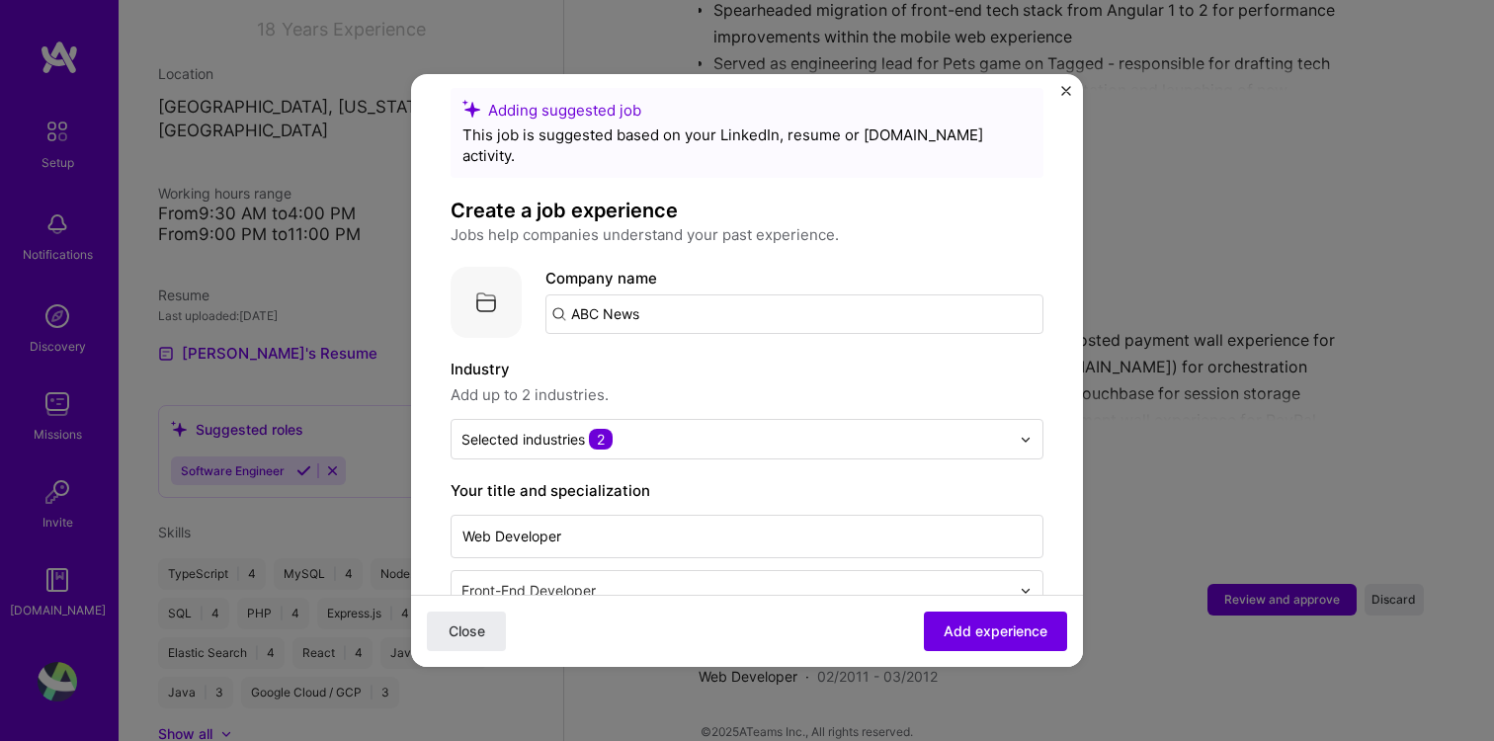
scroll to position [0, 0]
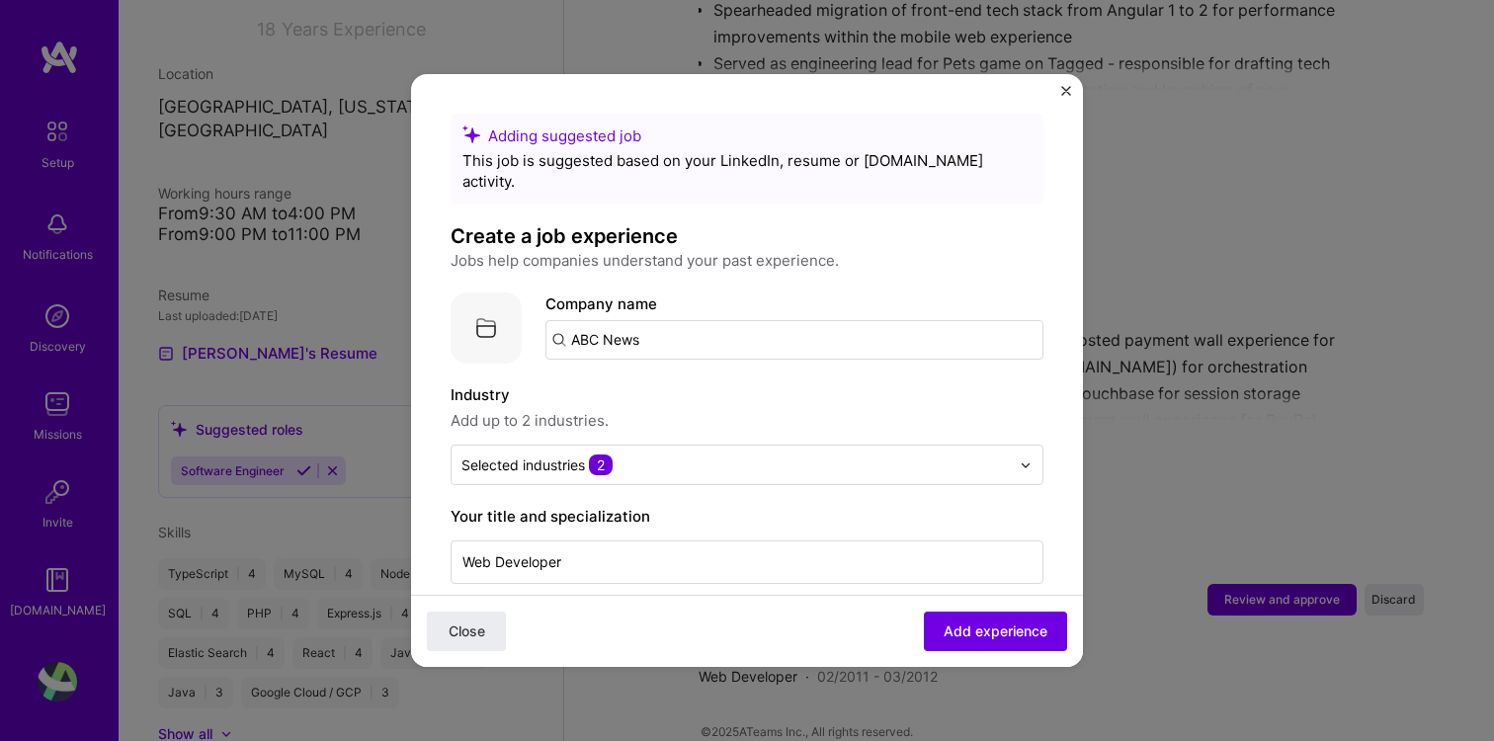
click at [678, 325] on input "ABC News" at bounding box center [794, 340] width 498 height 40
click at [1005, 634] on span "Add experience" at bounding box center [996, 631] width 104 height 20
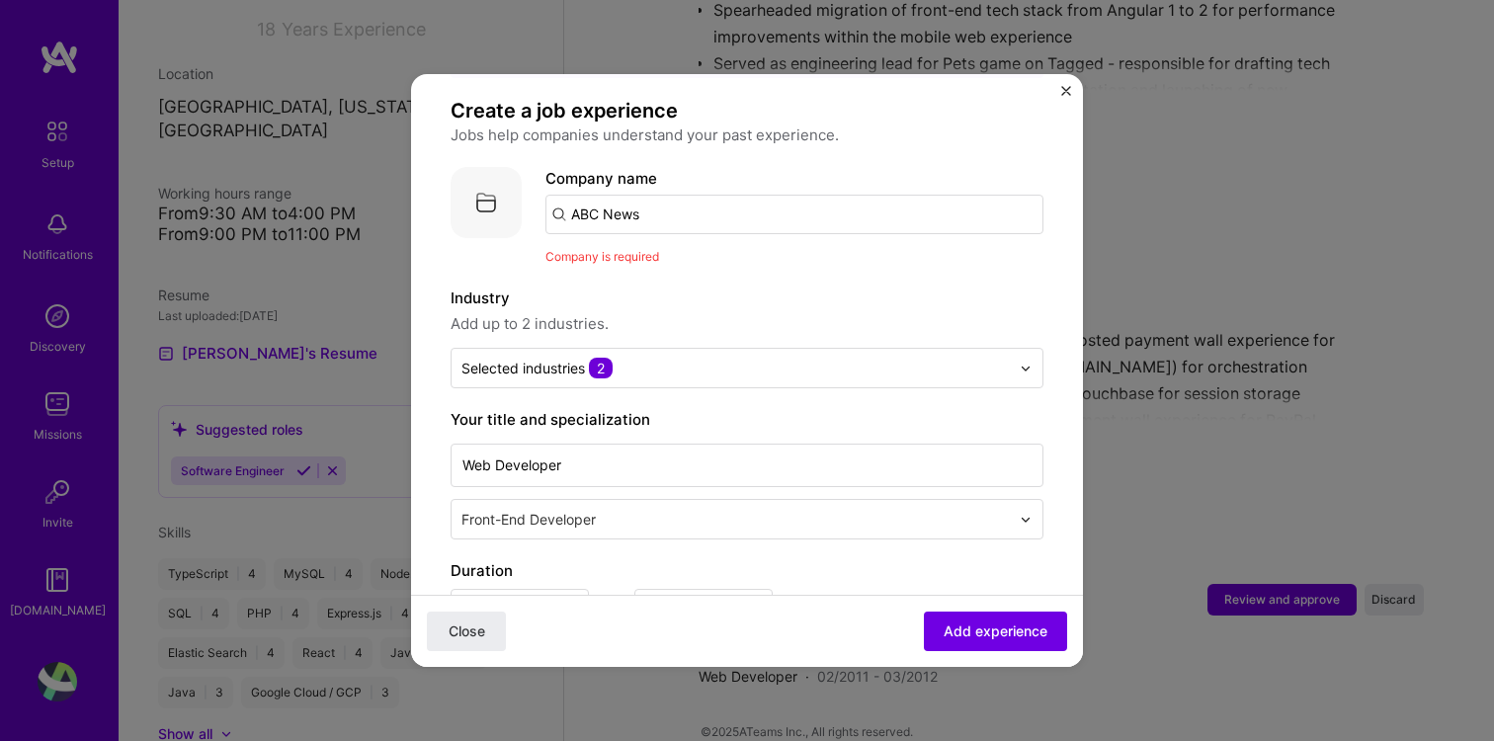
scroll to position [111, 0]
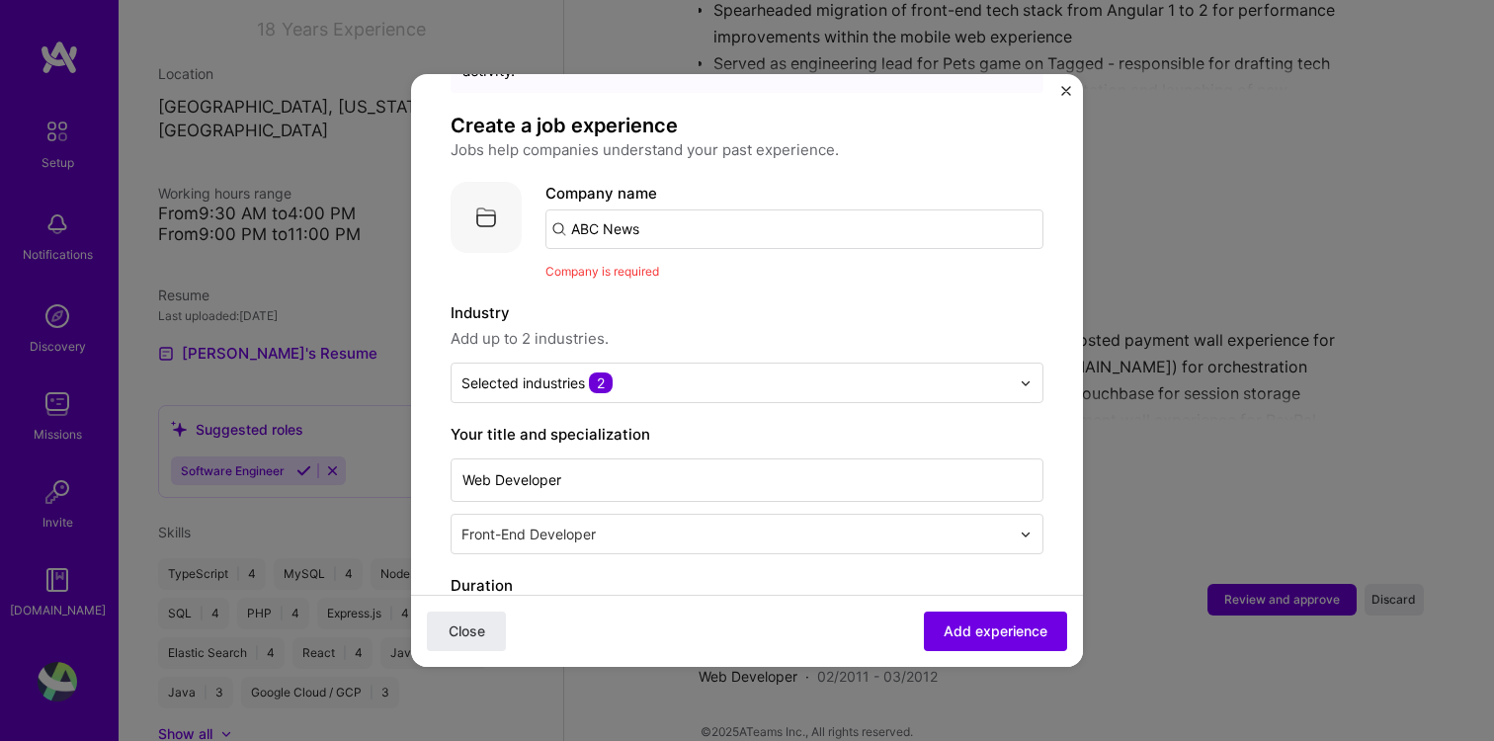
click at [664, 209] on input "ABC News" at bounding box center [794, 229] width 498 height 40
type input "ABC News"
click at [698, 267] on div "ABC News" at bounding box center [701, 284] width 90 height 35
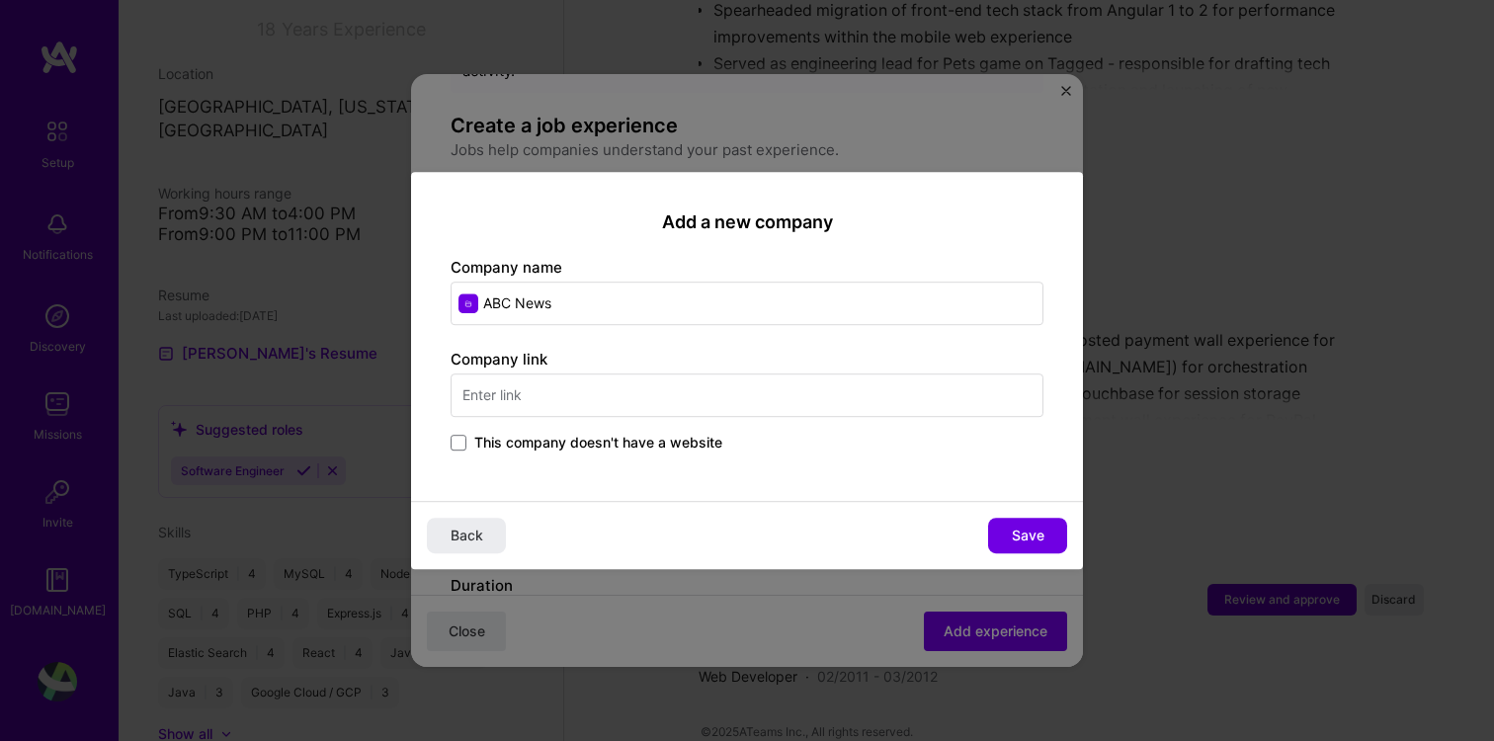
click at [597, 394] on input "text" at bounding box center [747, 394] width 593 height 43
type input "abcnews.go.com"
click at [1037, 541] on span "Save" at bounding box center [1028, 536] width 33 height 20
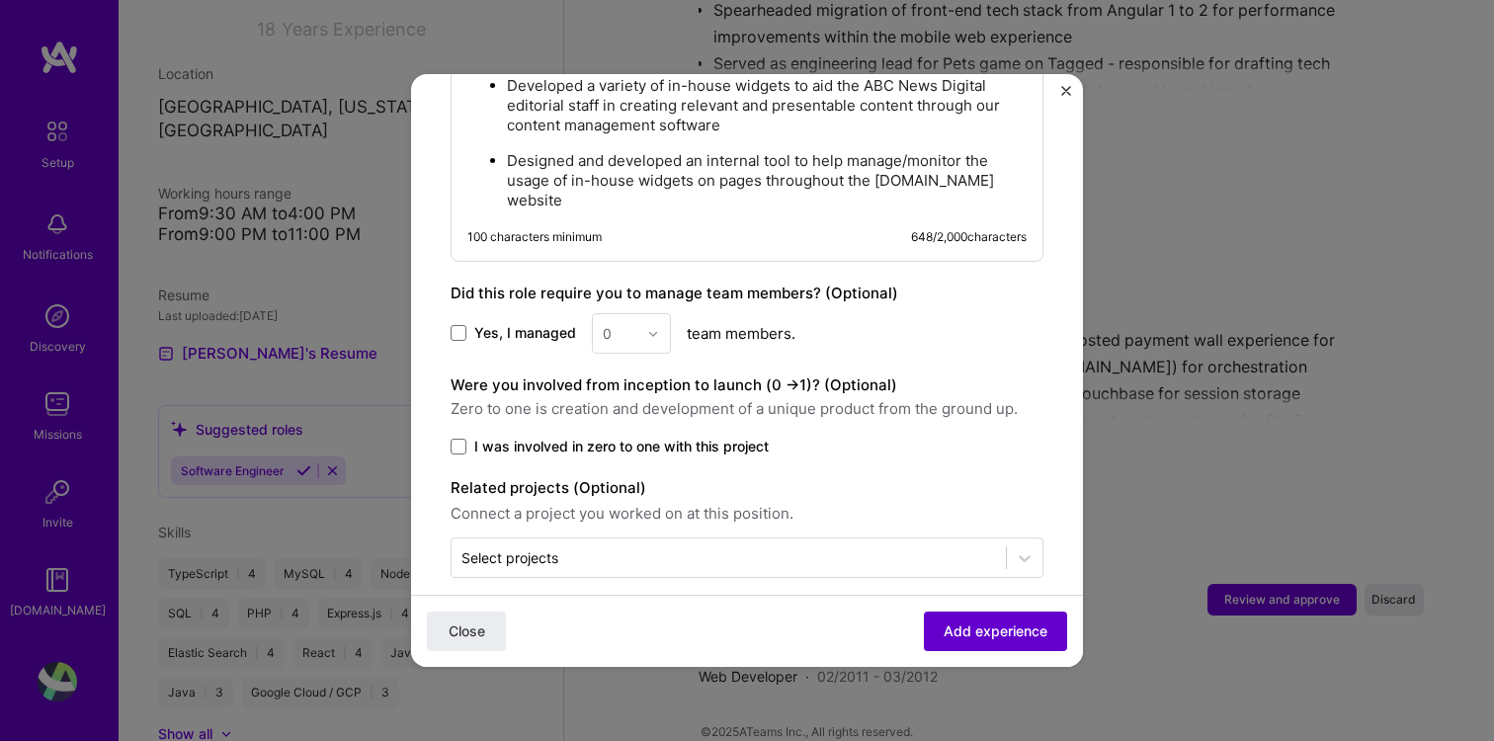
click at [988, 636] on span "Add experience" at bounding box center [996, 631] width 104 height 20
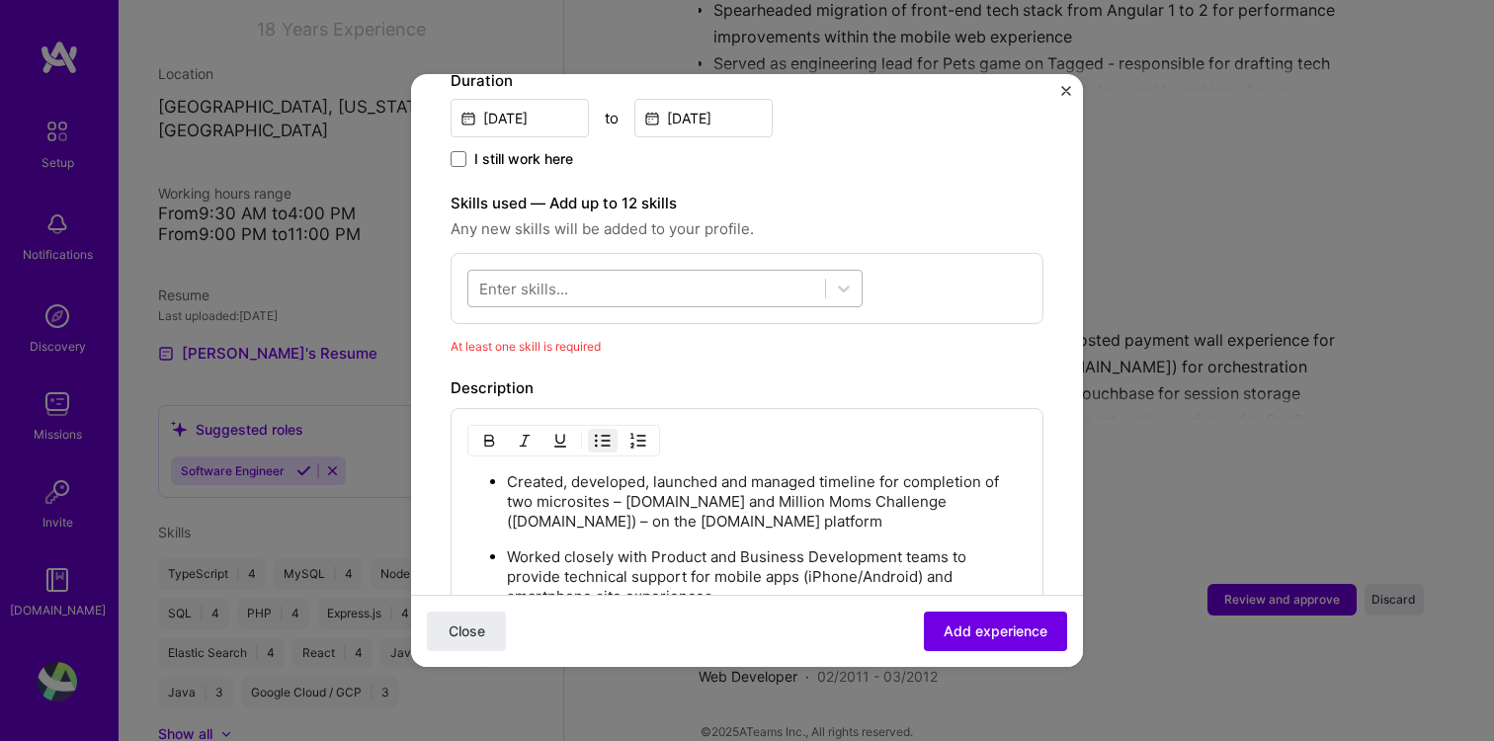
scroll to position [555, 0]
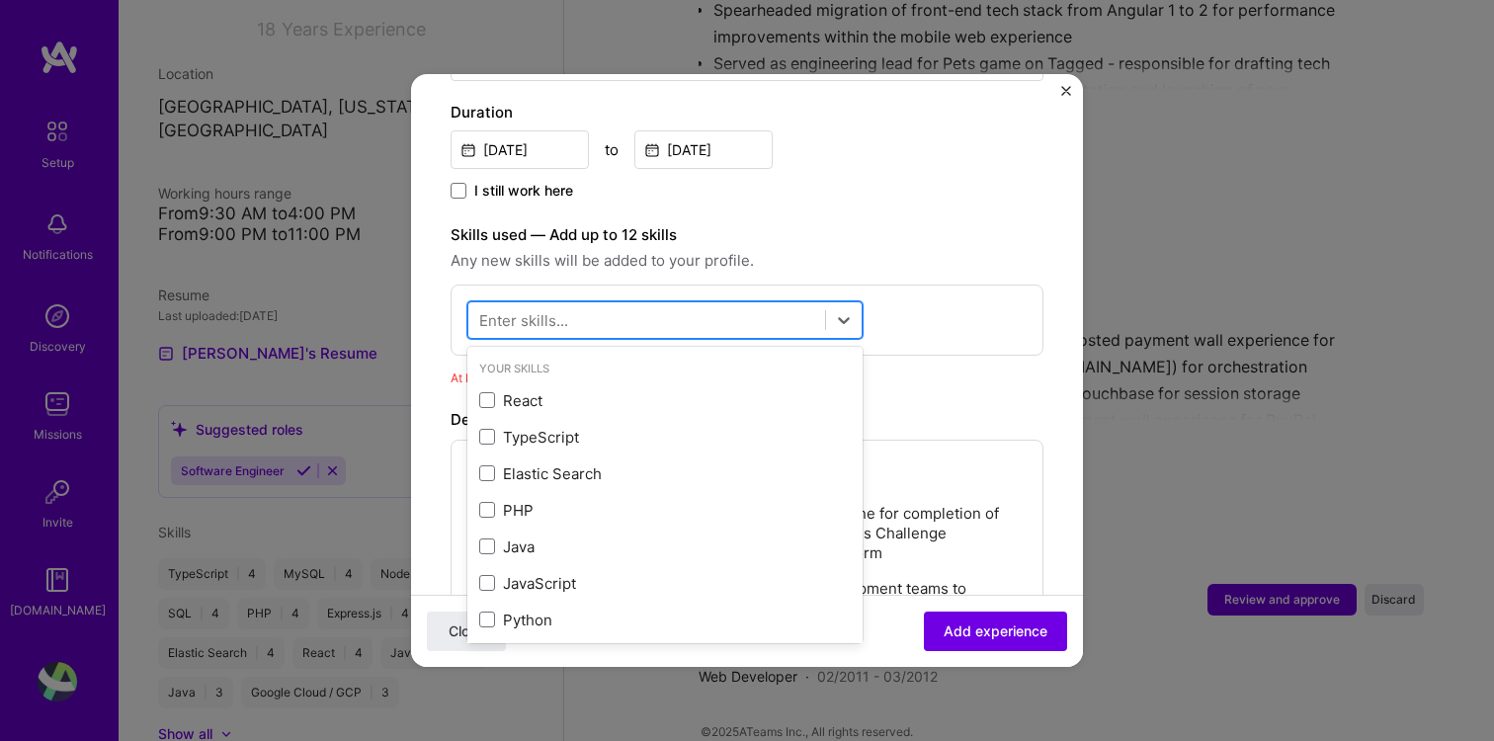
click at [627, 304] on div at bounding box center [646, 320] width 357 height 33
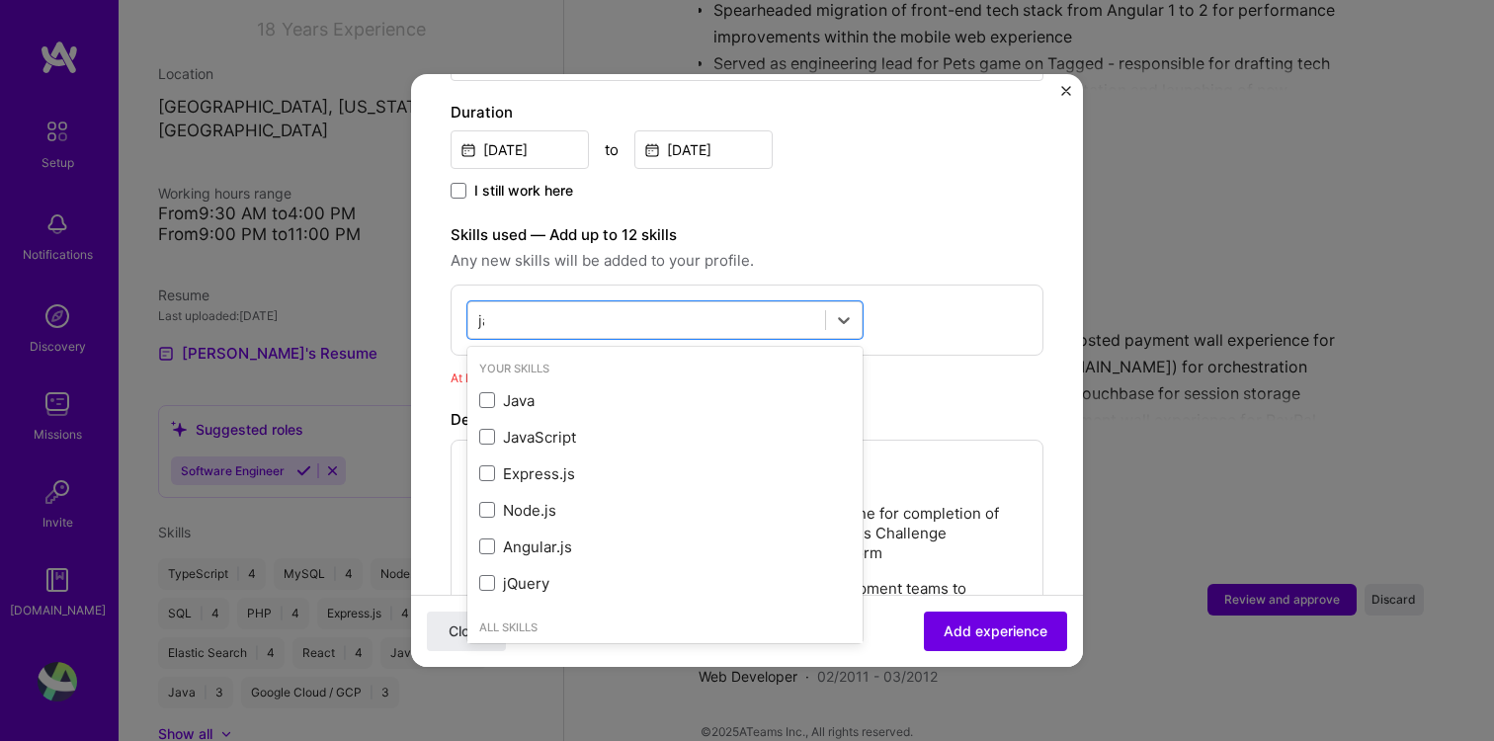
type input "jav"
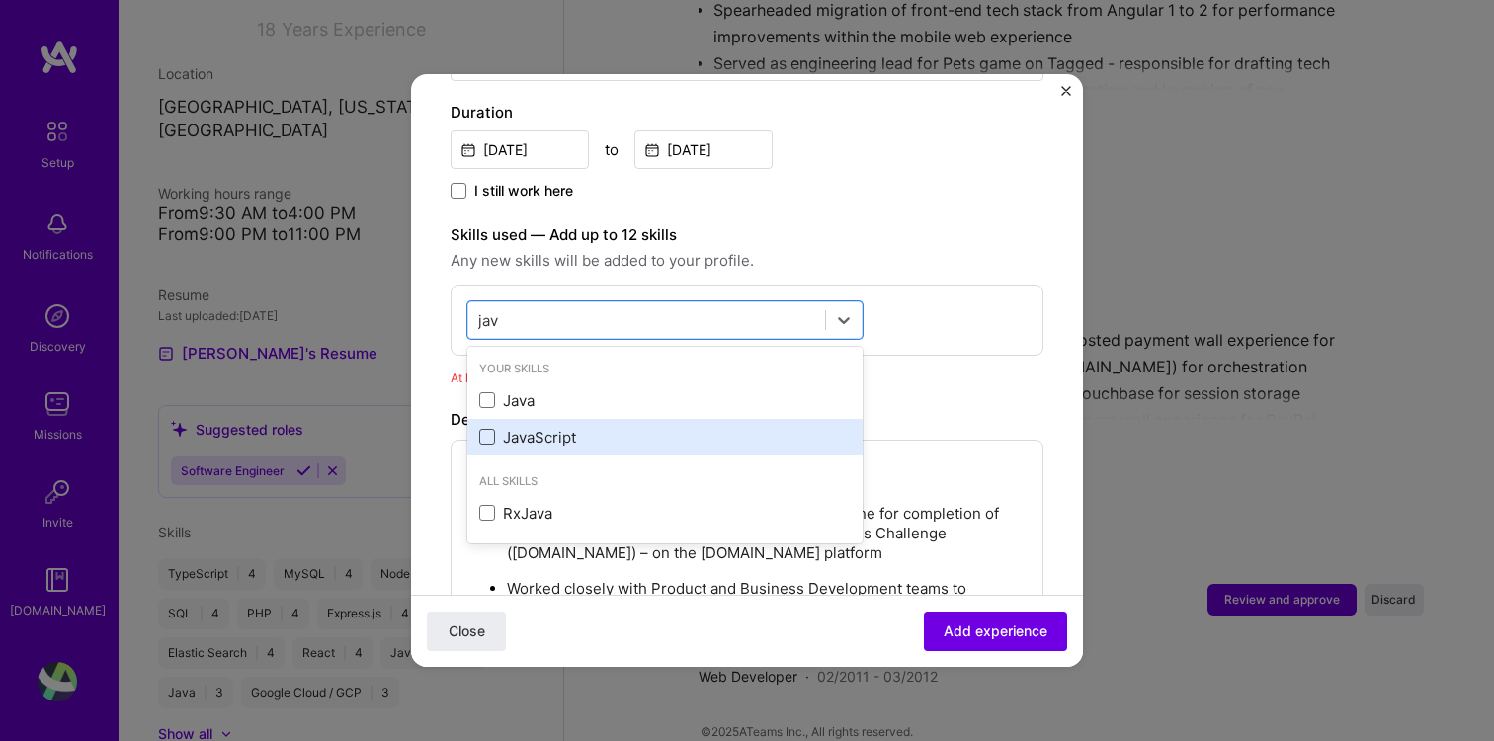
click at [487, 429] on span at bounding box center [487, 437] width 16 height 16
click at [0, 0] on input "checkbox" at bounding box center [0, 0] width 0 height 0
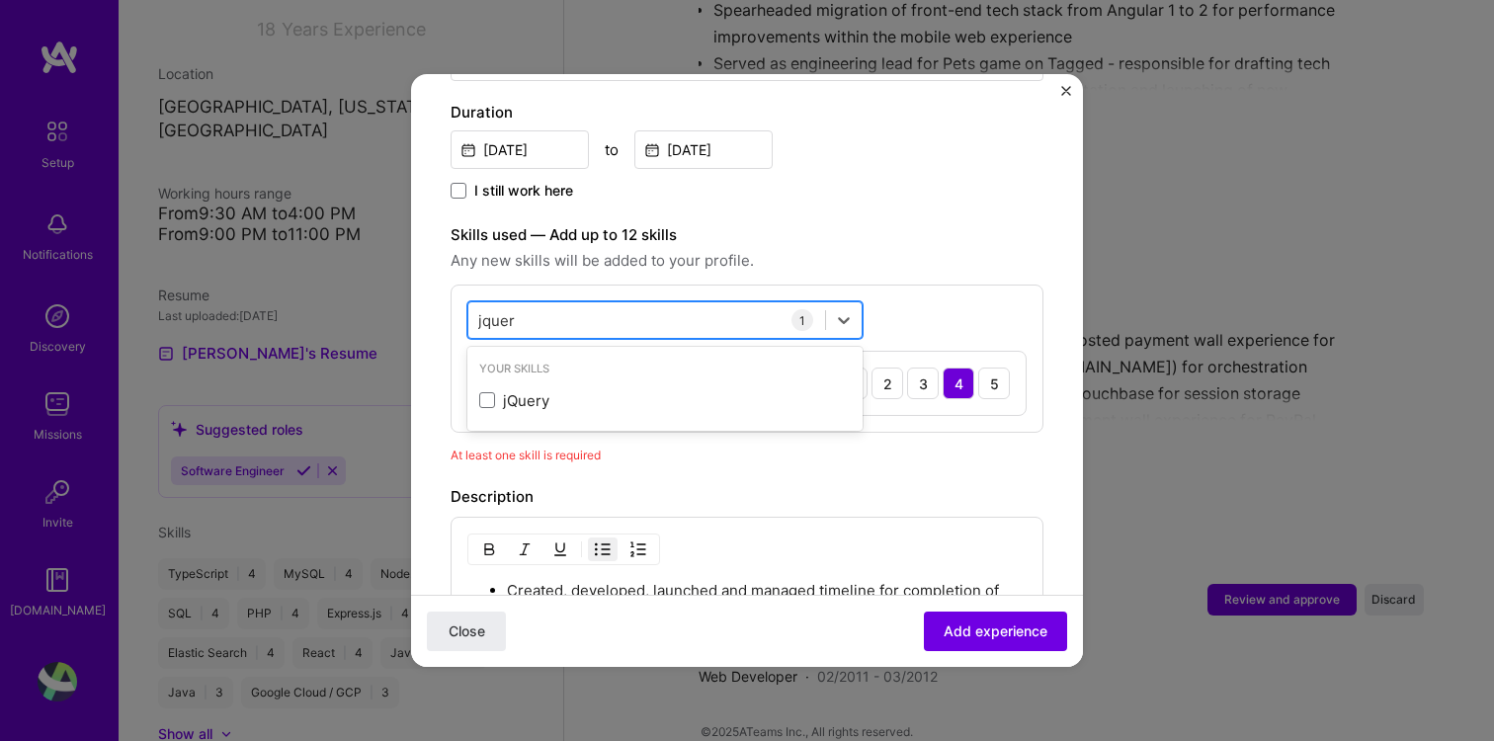
type input "jquery"
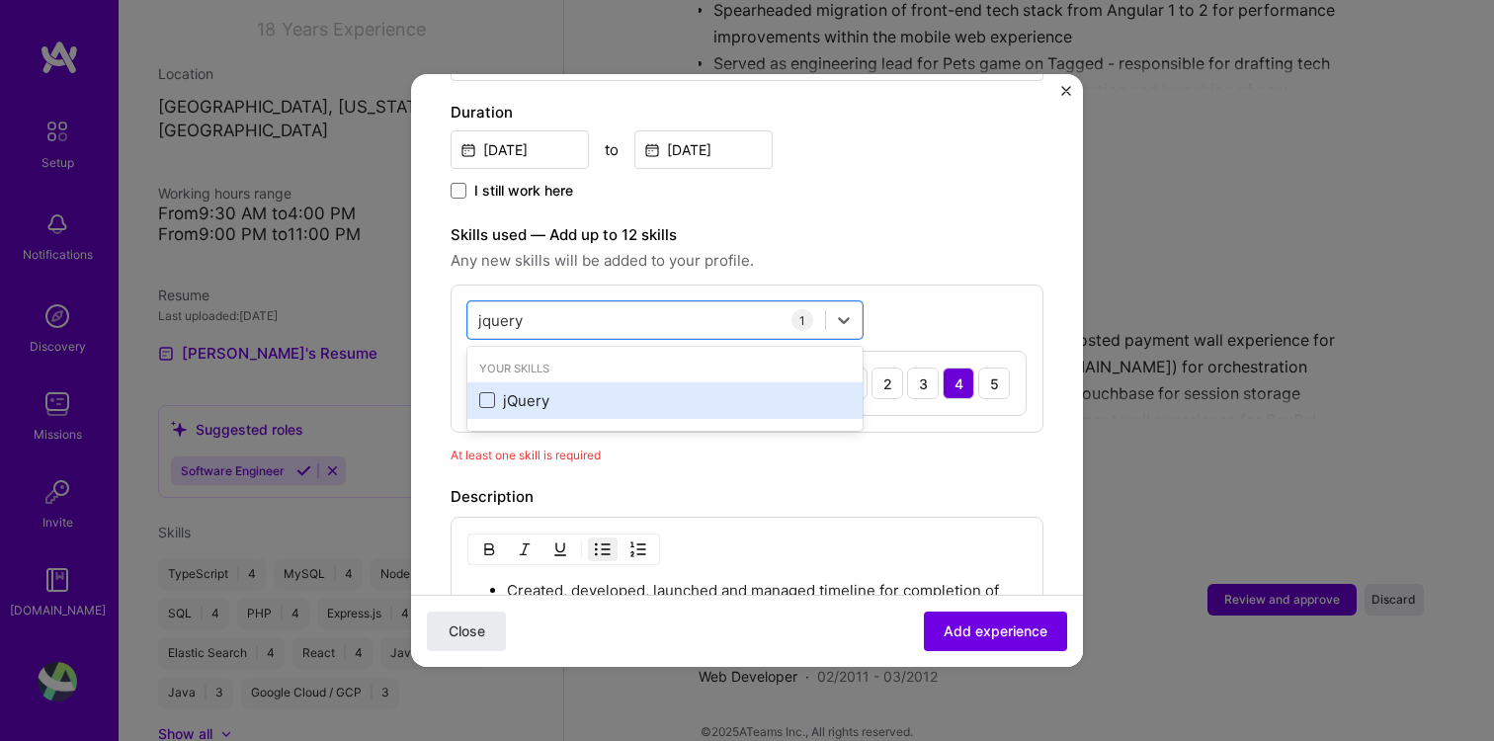
click at [486, 392] on span at bounding box center [487, 400] width 16 height 16
click at [0, 0] on input "checkbox" at bounding box center [0, 0] width 0 height 0
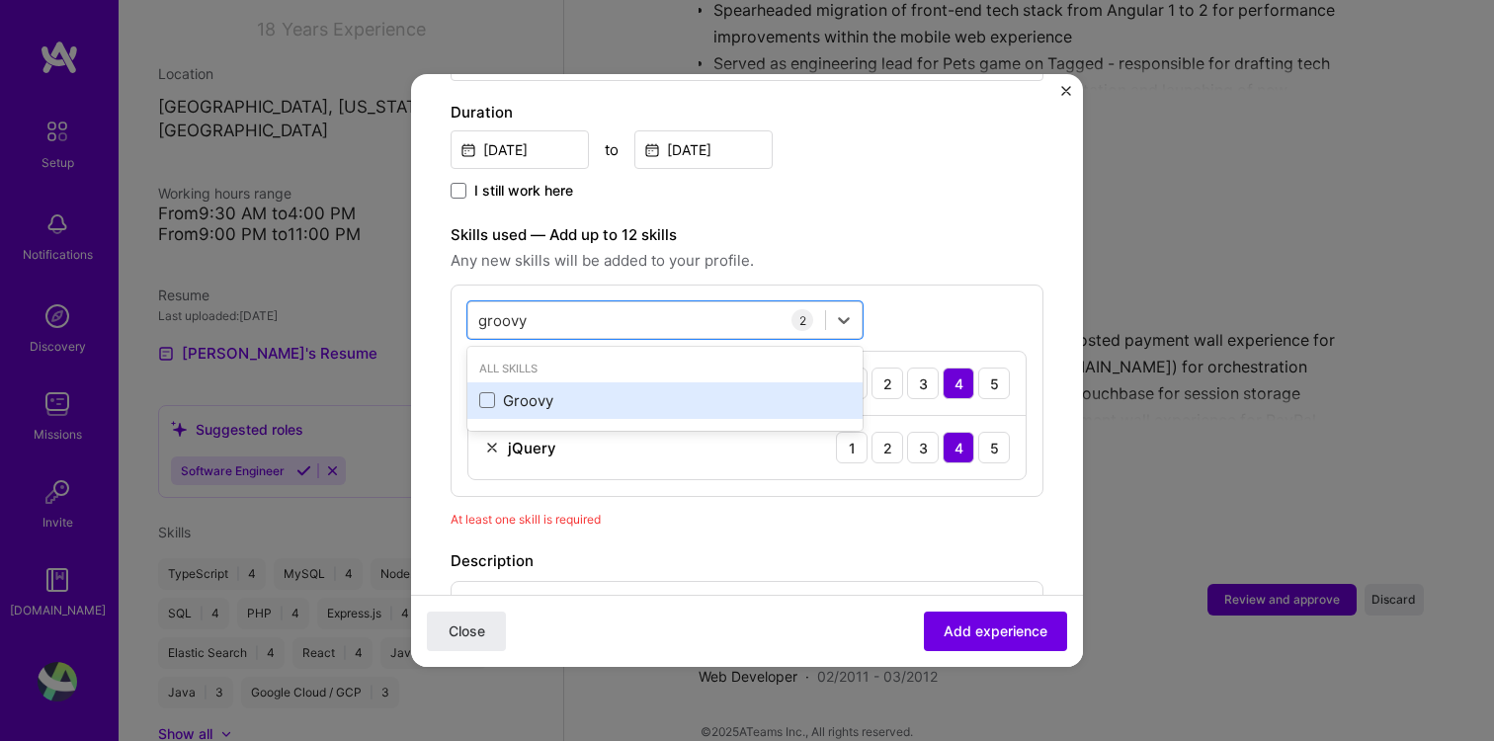
click at [507, 390] on div "Groovy" at bounding box center [664, 400] width 371 height 21
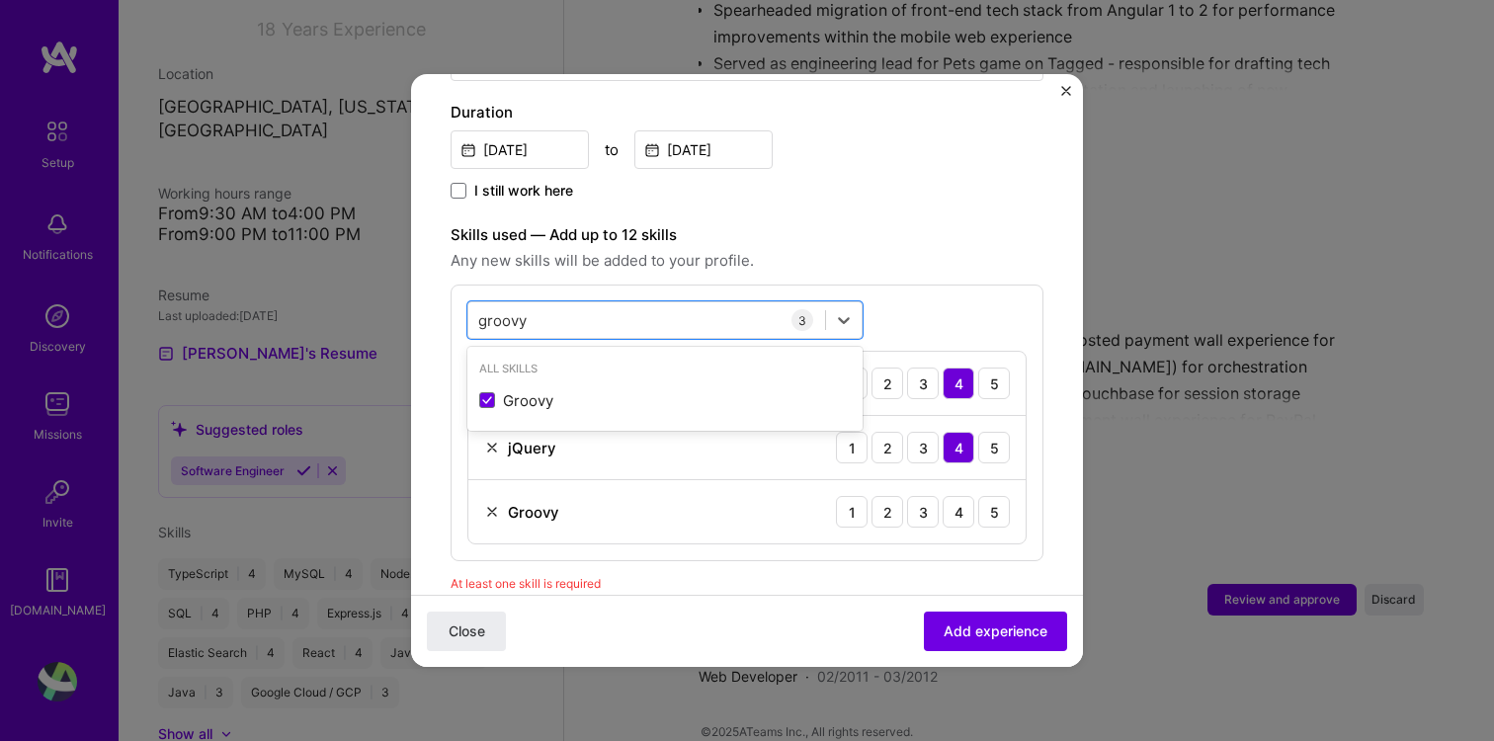
type input "groovy"
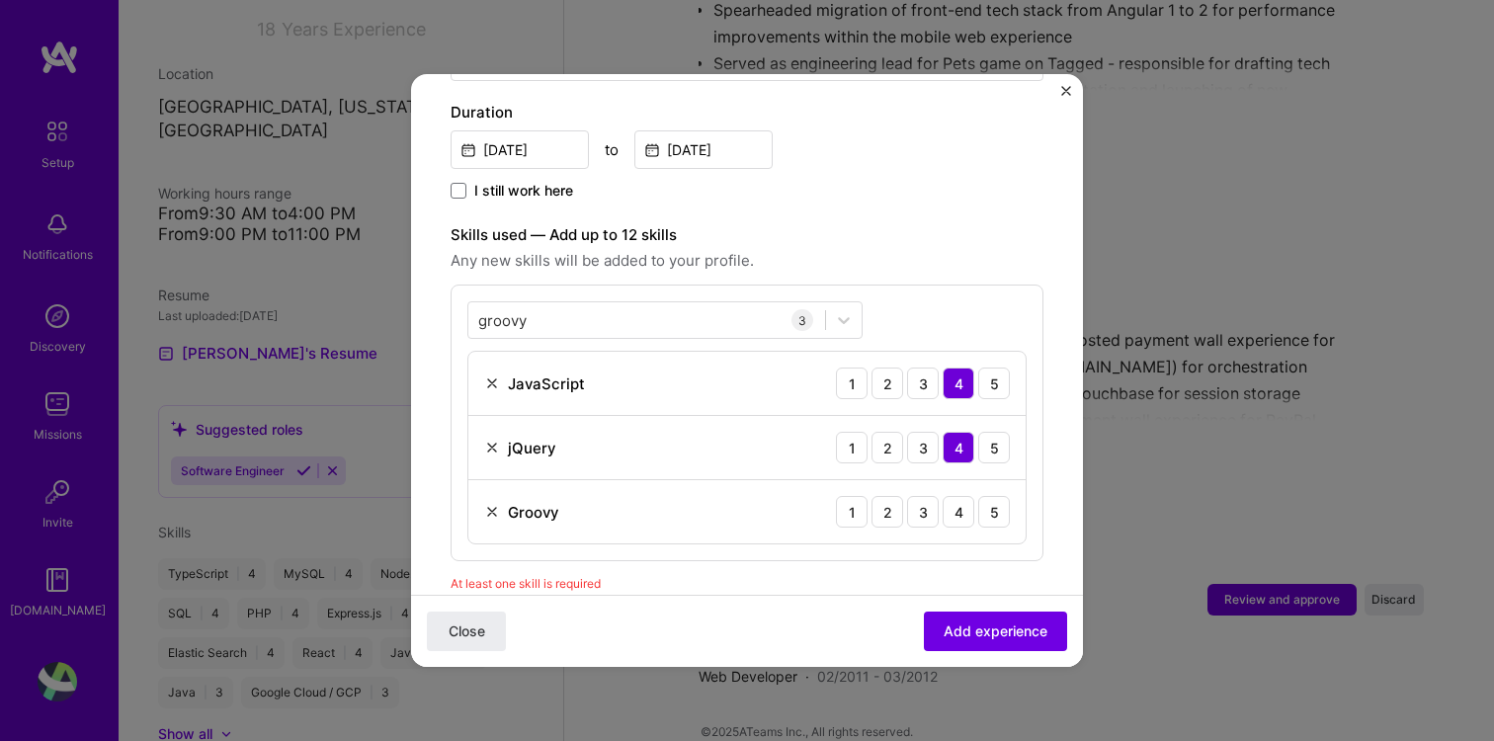
click at [942, 253] on div "Skills used — Add up to 12 skills Any new skills will be added to your profile.…" at bounding box center [747, 392] width 593 height 338
click at [893, 497] on div "2" at bounding box center [887, 512] width 32 height 32
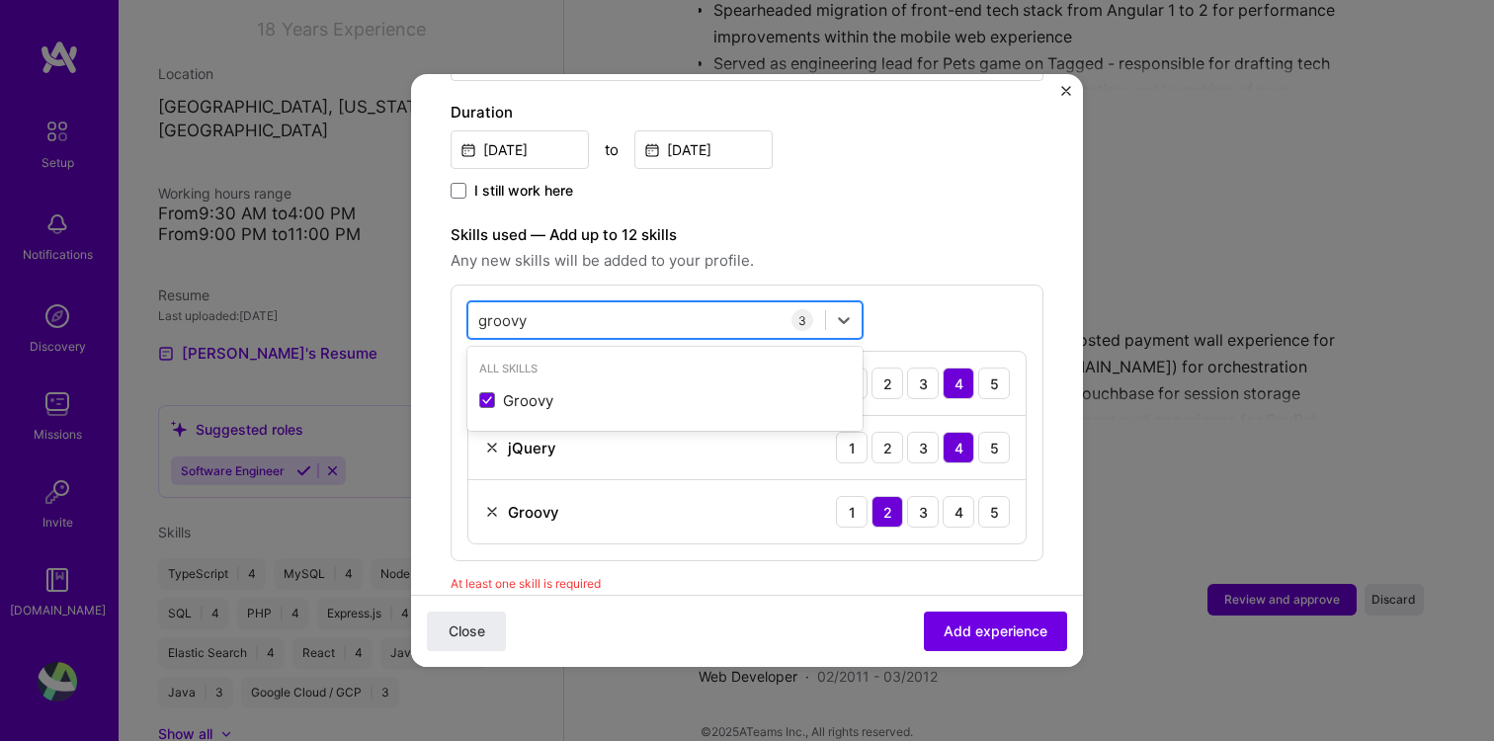
click at [655, 304] on div "groovy groovy" at bounding box center [646, 320] width 357 height 33
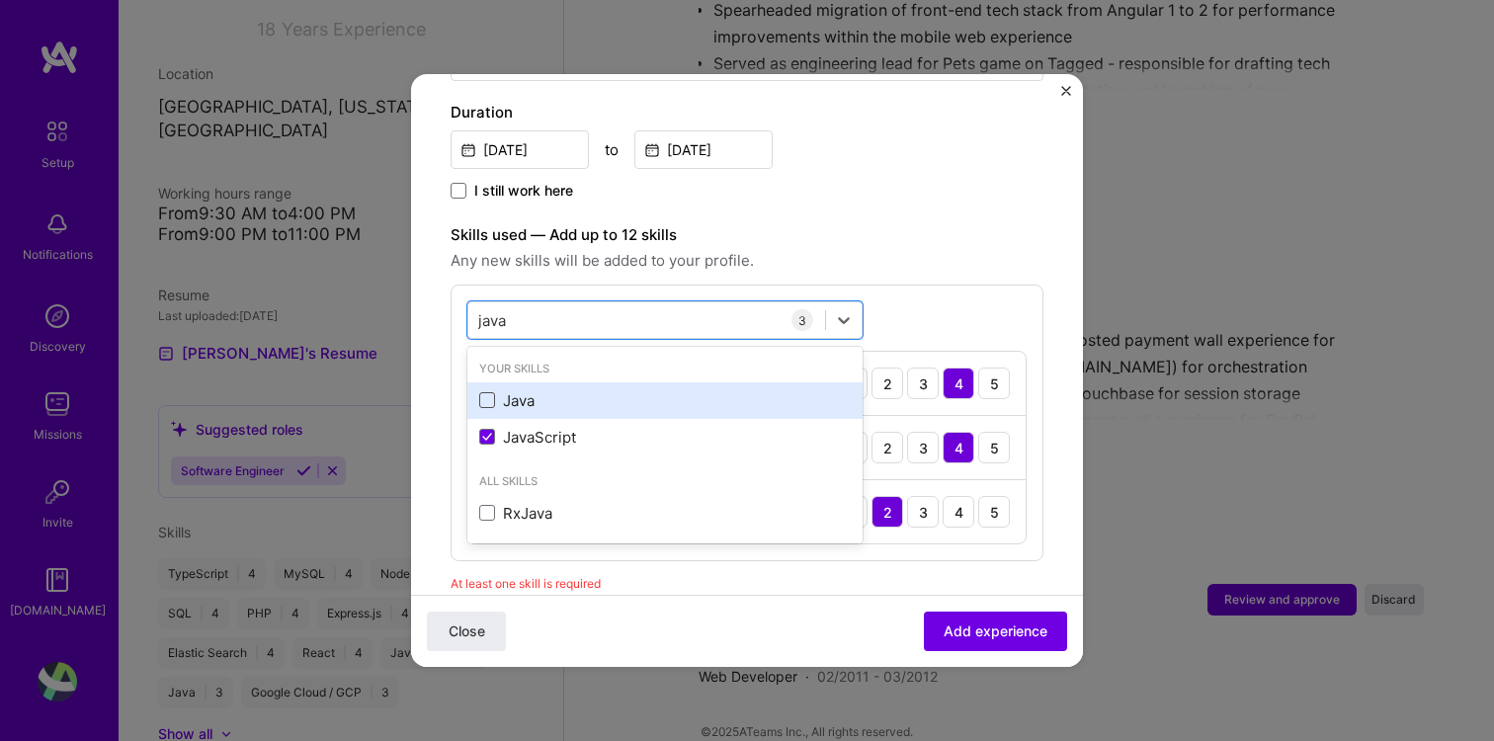
click at [491, 392] on span at bounding box center [487, 400] width 16 height 16
click at [0, 0] on input "checkbox" at bounding box center [0, 0] width 0 height 0
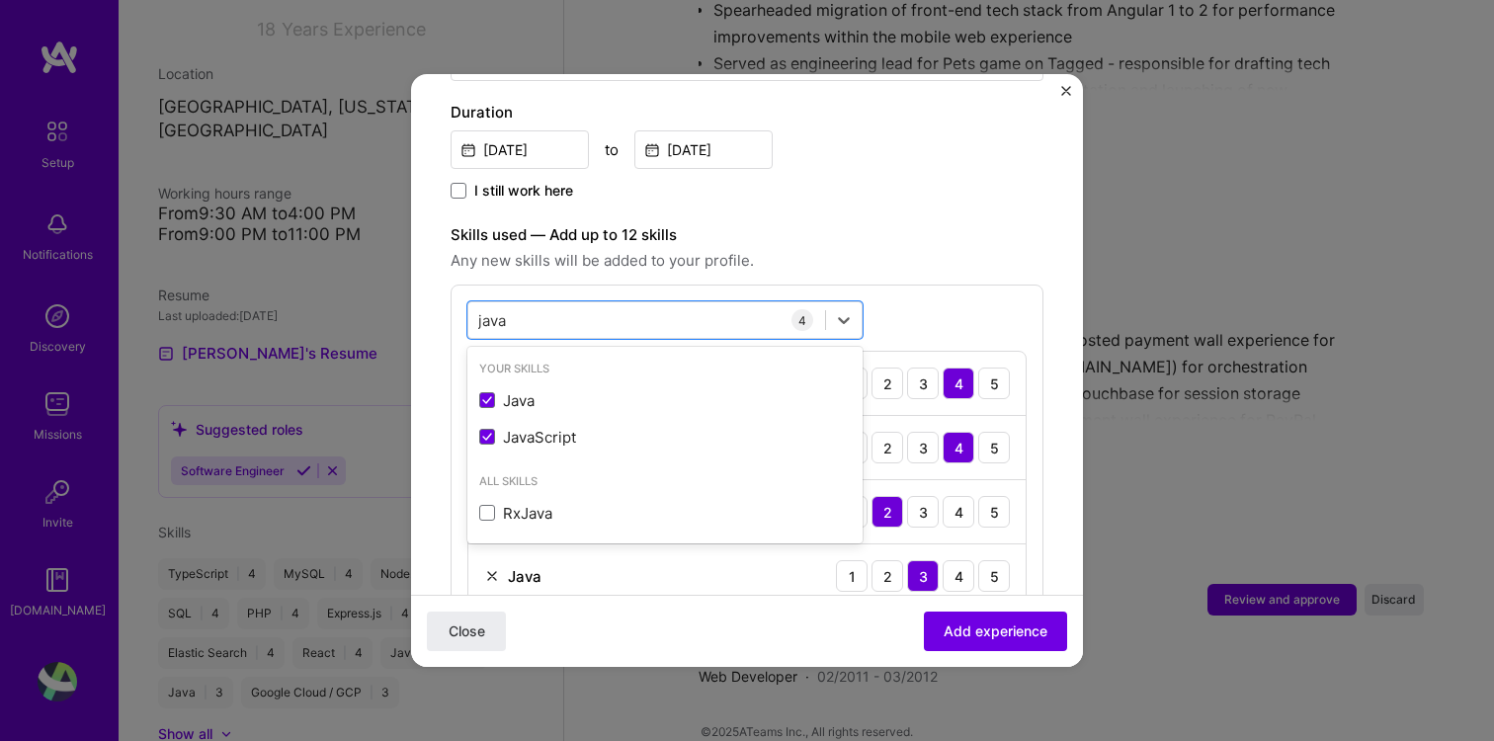
type input "java"
click at [883, 258] on div "Skills used — Add up to 12 skills Any new skills will be added to your profile.…" at bounding box center [747, 424] width 593 height 402
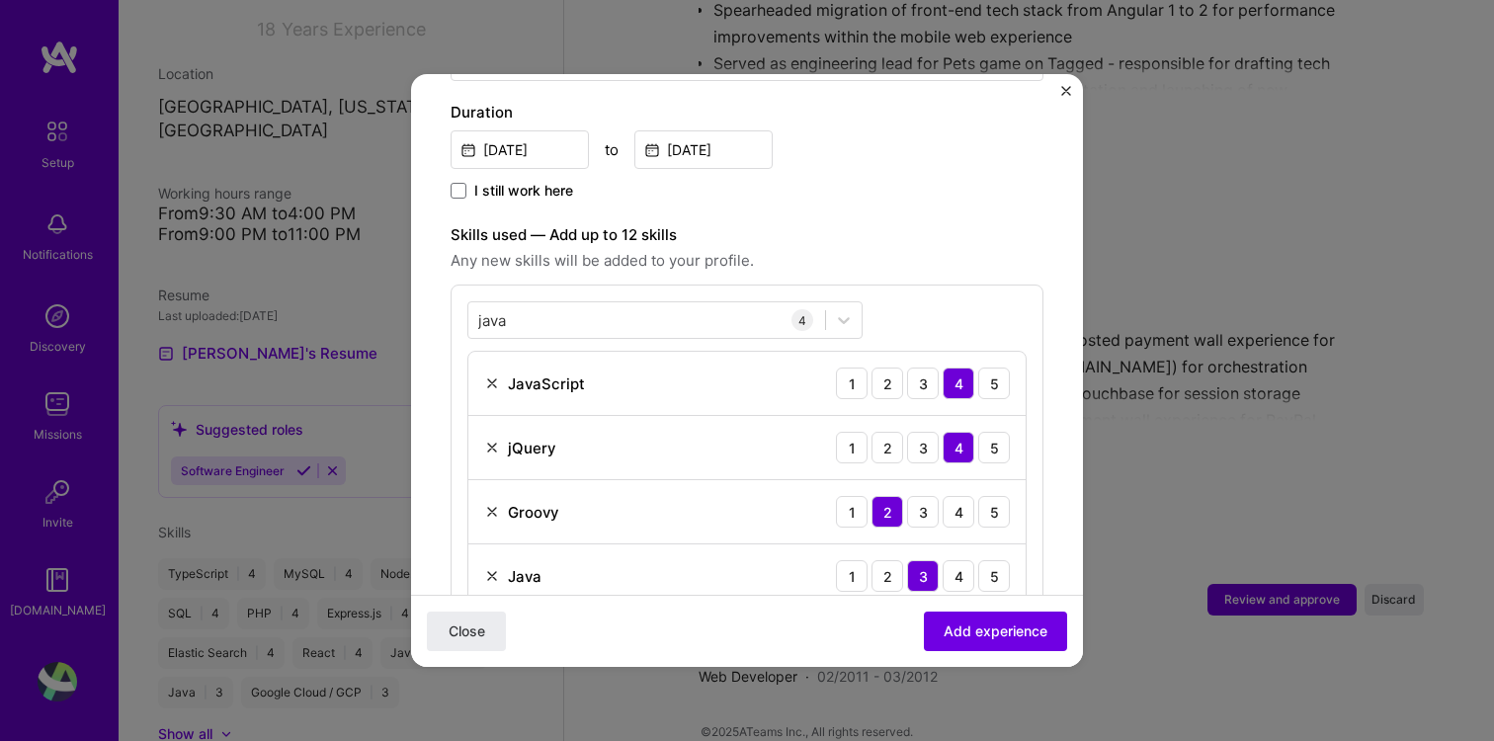
scroll to position [589, 0]
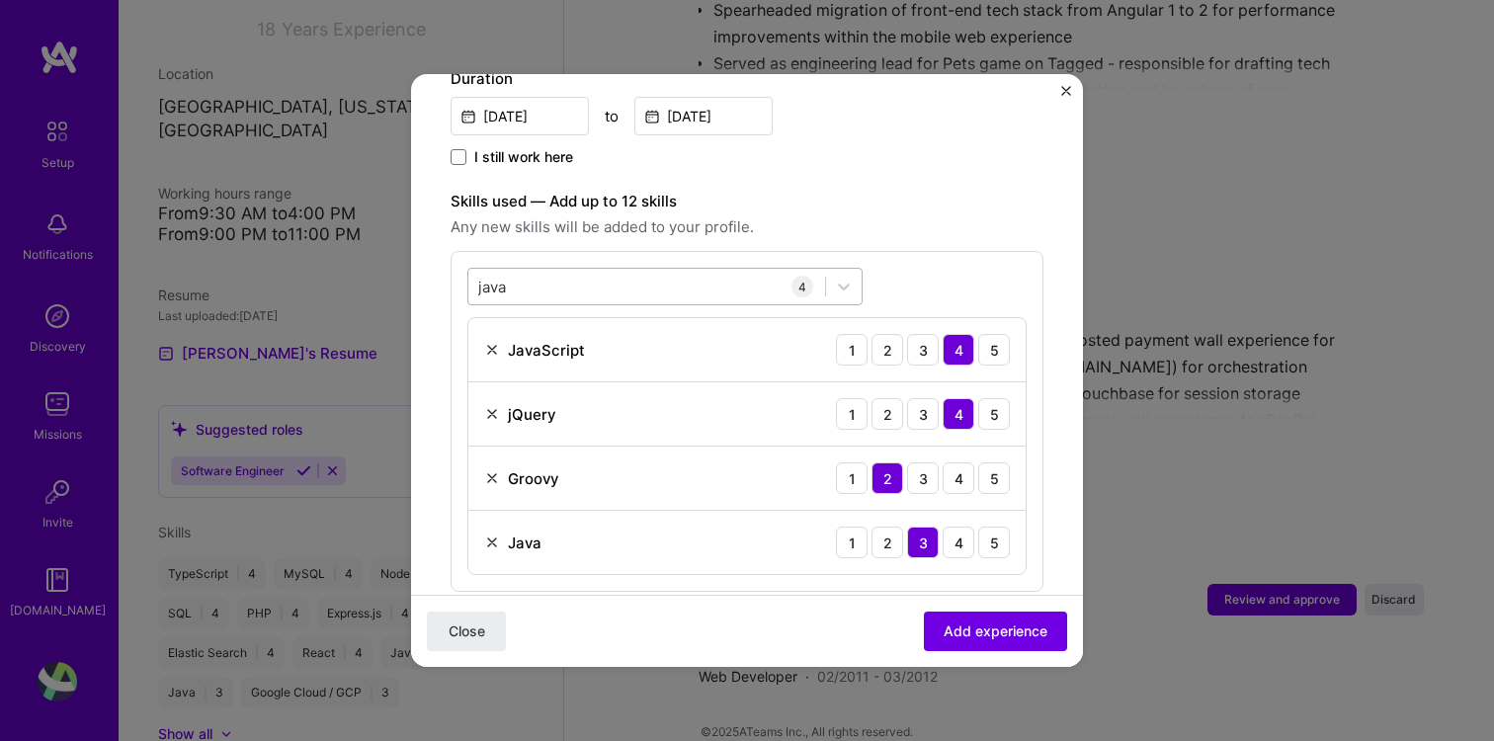
click at [770, 271] on div "java java" at bounding box center [646, 287] width 357 height 33
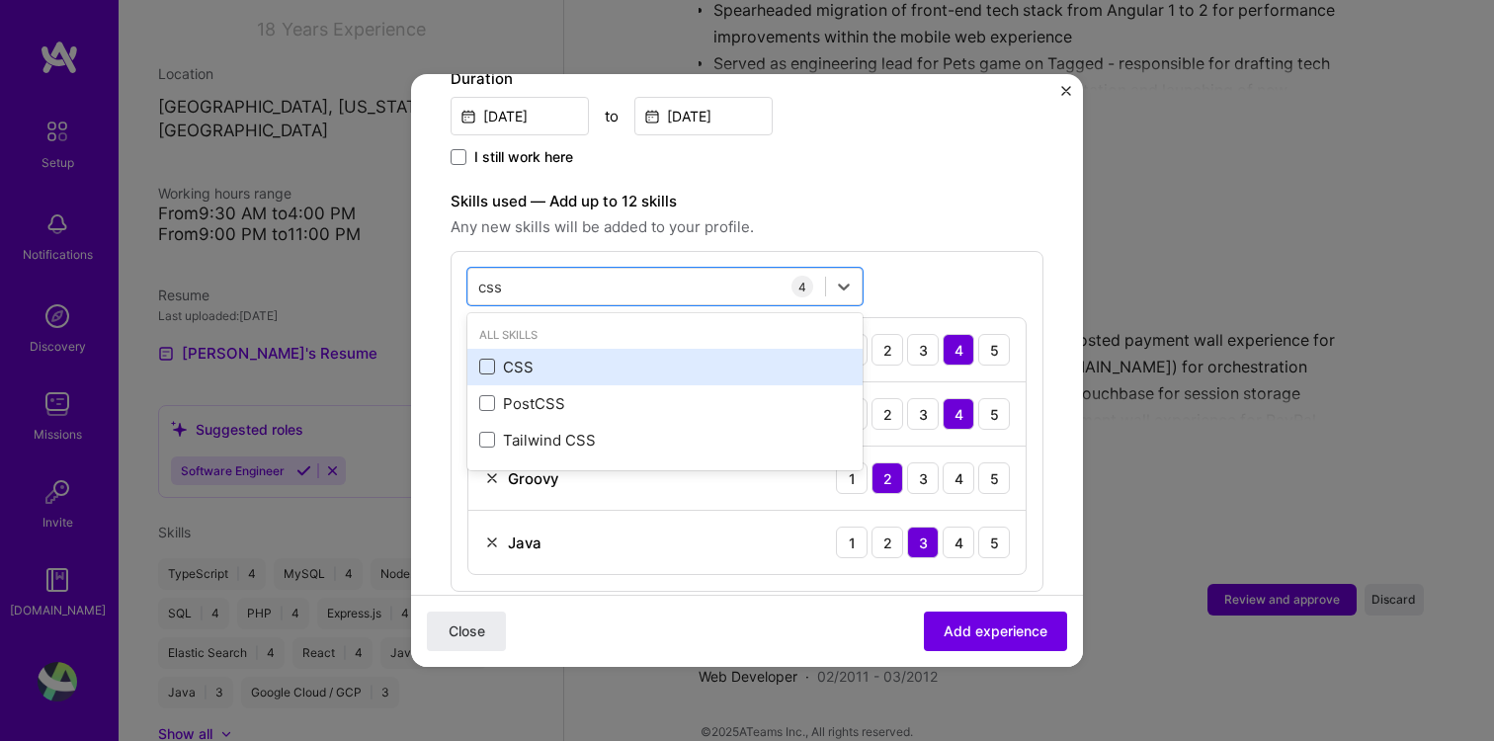
click at [491, 359] on span at bounding box center [487, 367] width 16 height 16
click at [0, 0] on input "checkbox" at bounding box center [0, 0] width 0 height 0
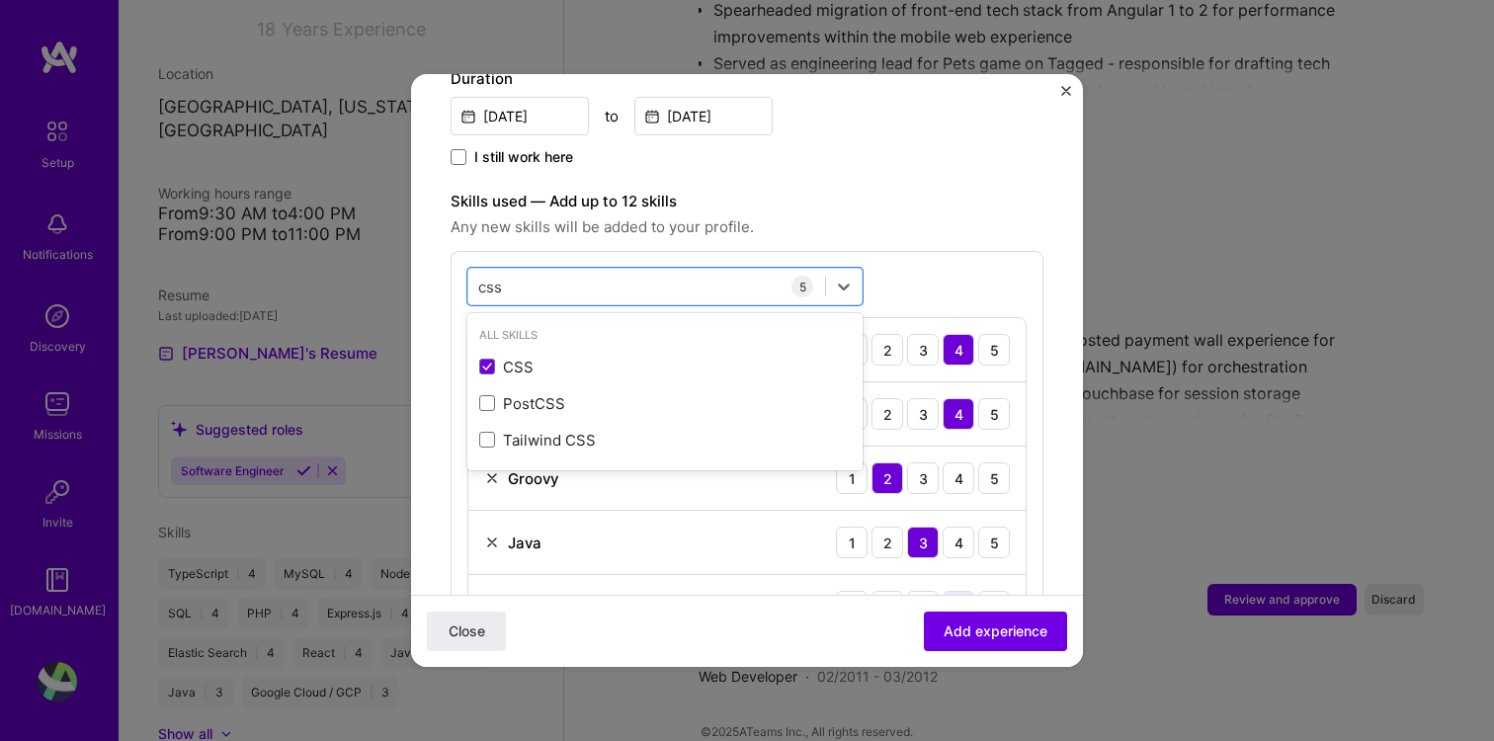
type input "css"
click at [959, 591] on div "4" at bounding box center [959, 607] width 32 height 32
click at [585, 277] on div "css css" at bounding box center [646, 287] width 357 height 33
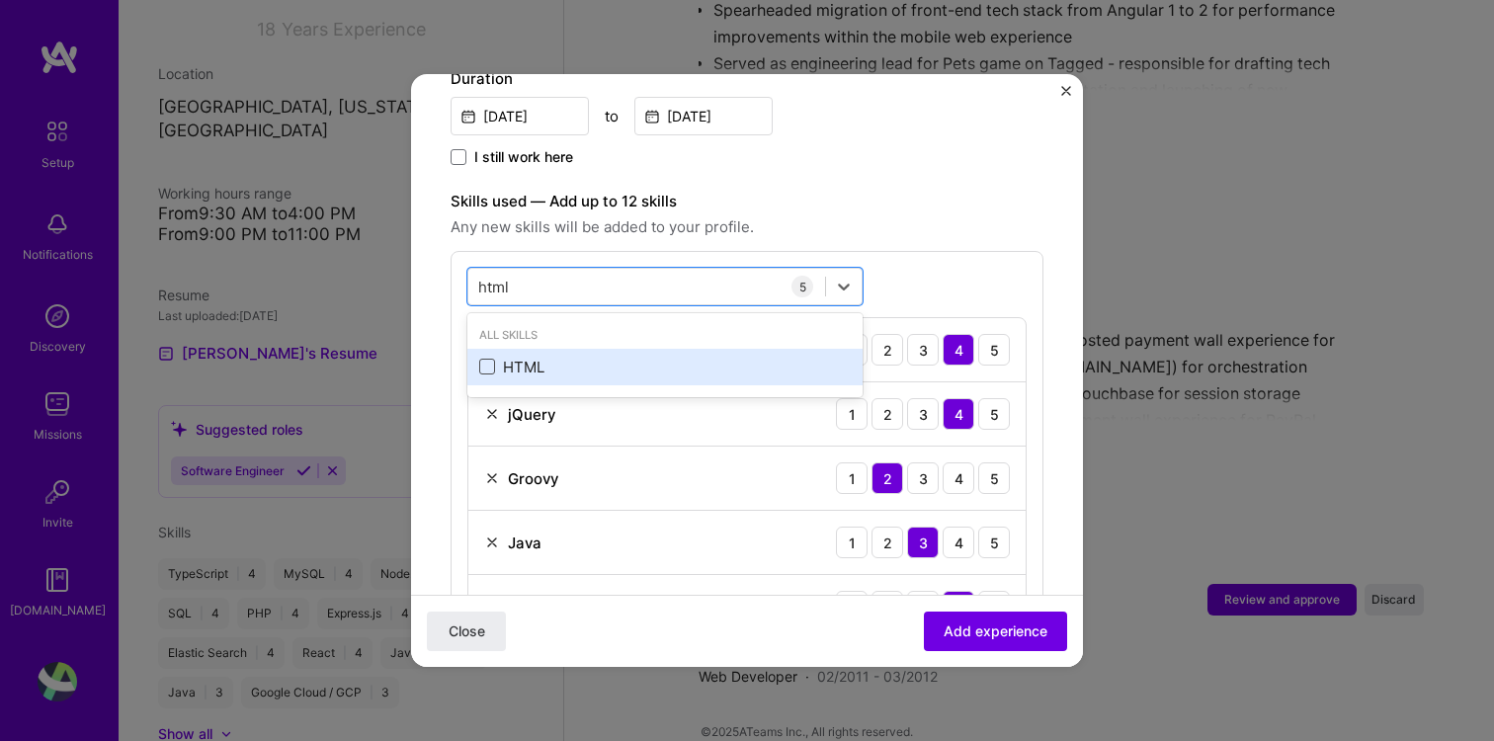
click at [486, 359] on span at bounding box center [487, 367] width 16 height 16
click at [0, 0] on input "checkbox" at bounding box center [0, 0] width 0 height 0
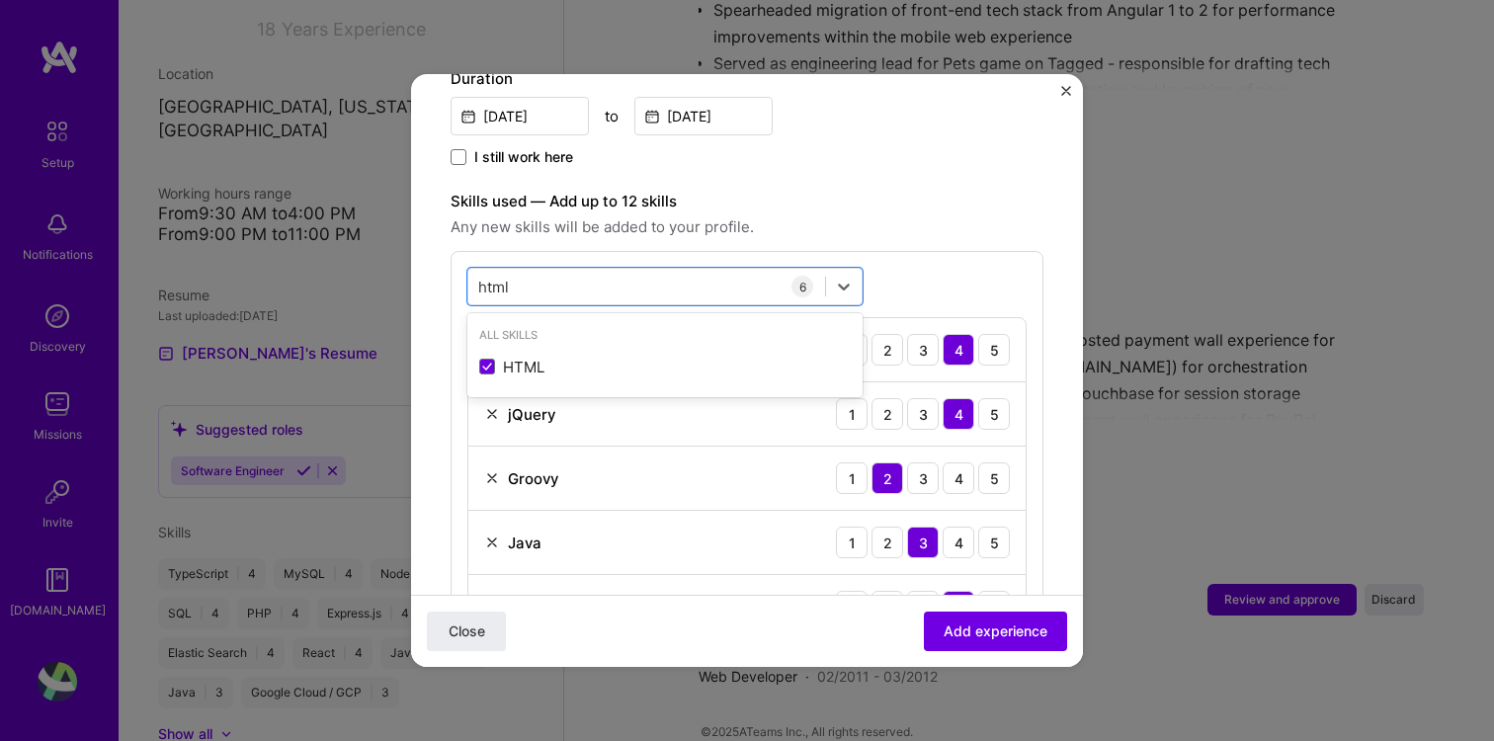
type input "html"
click at [921, 251] on div "option HTML, selected. option HTML selected, 0 of 2. 1 result available for sea…" at bounding box center [747, 485] width 593 height 469
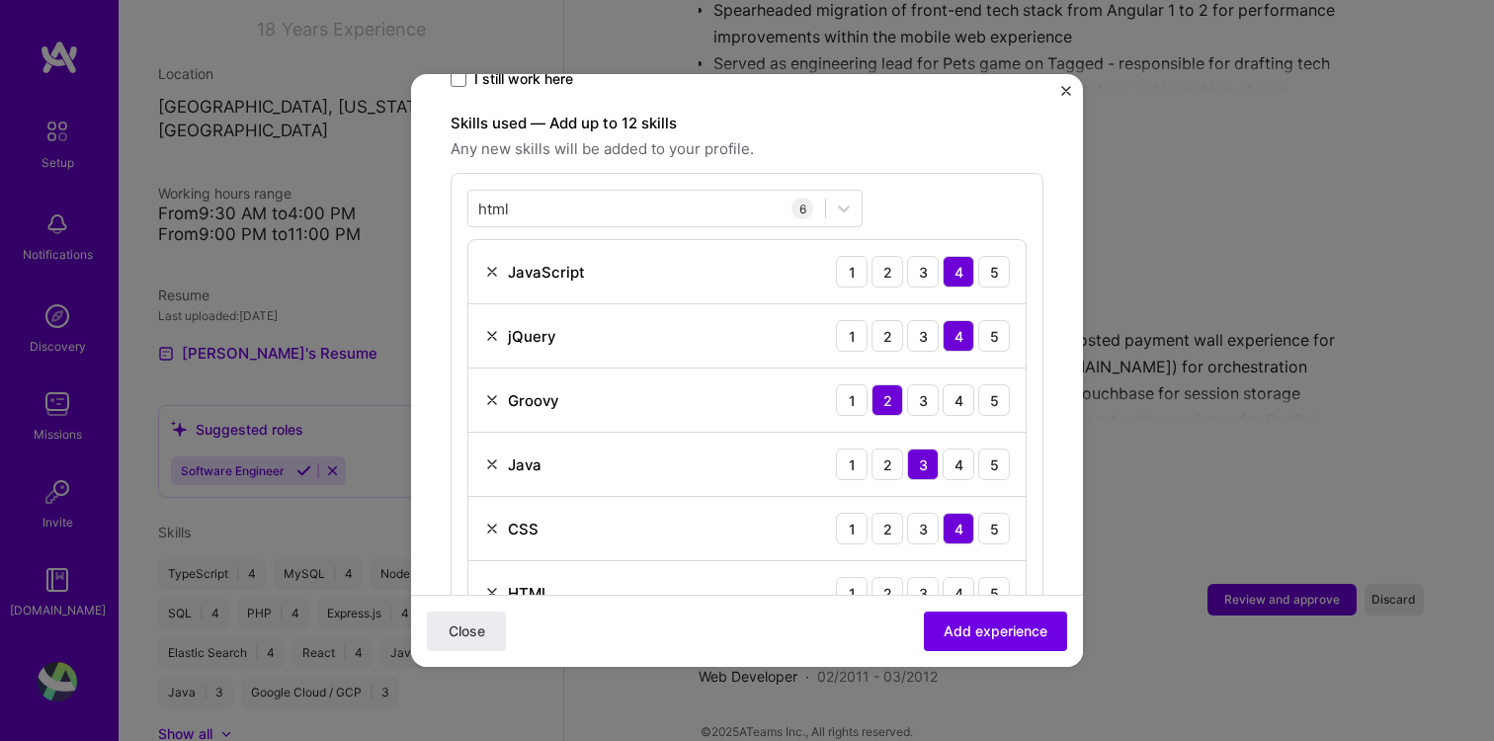
scroll to position [690, 0]
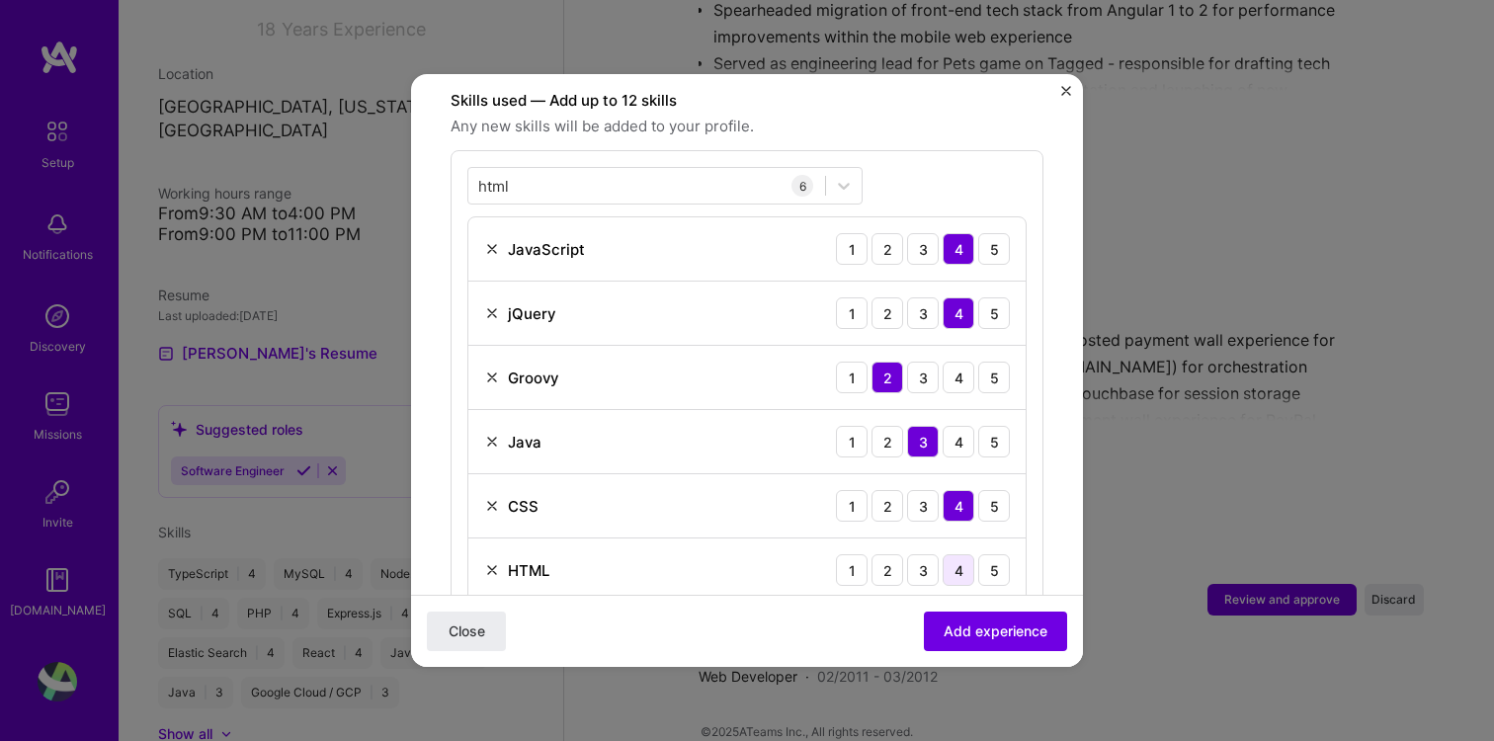
click at [962, 554] on div "4" at bounding box center [959, 570] width 32 height 32
click at [992, 628] on span "Add experience" at bounding box center [996, 631] width 104 height 20
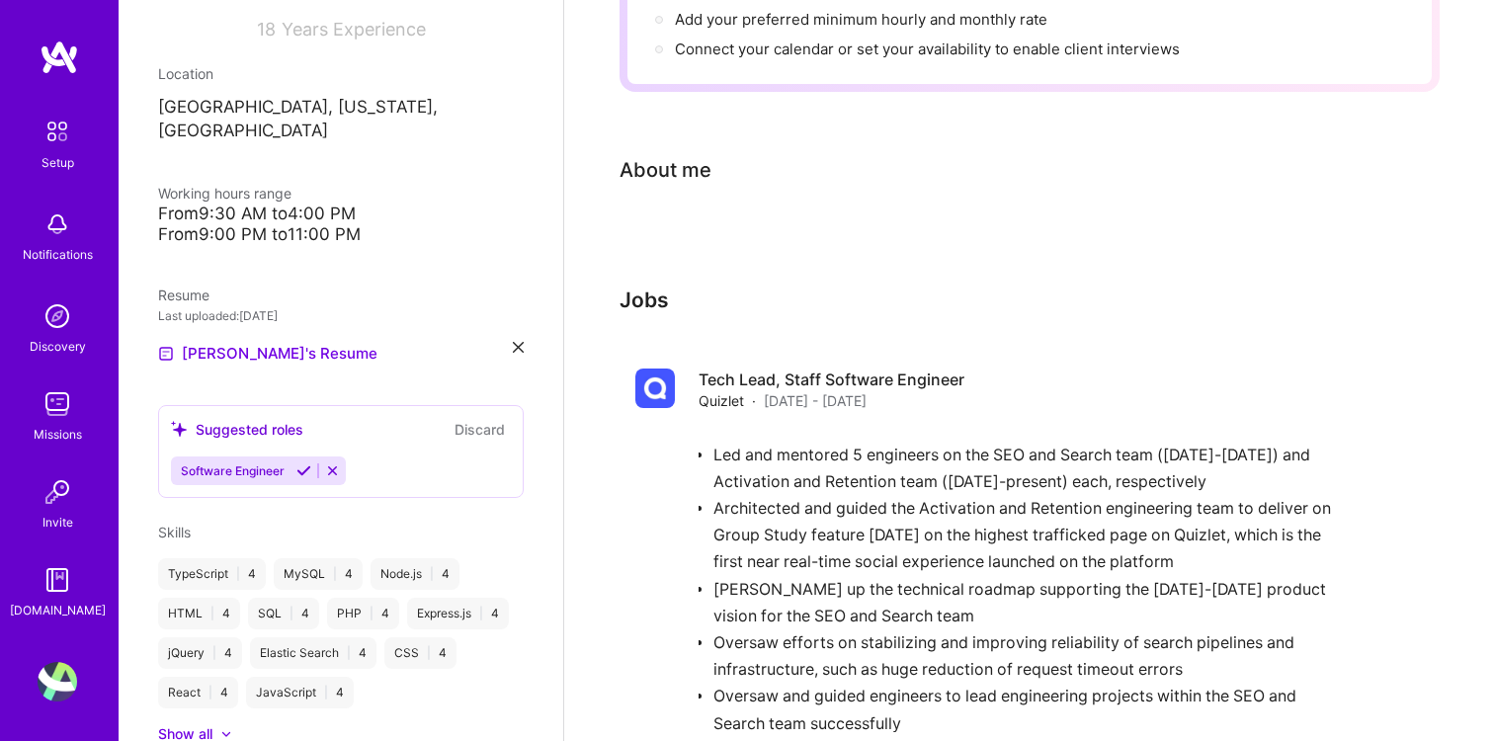
scroll to position [0, 0]
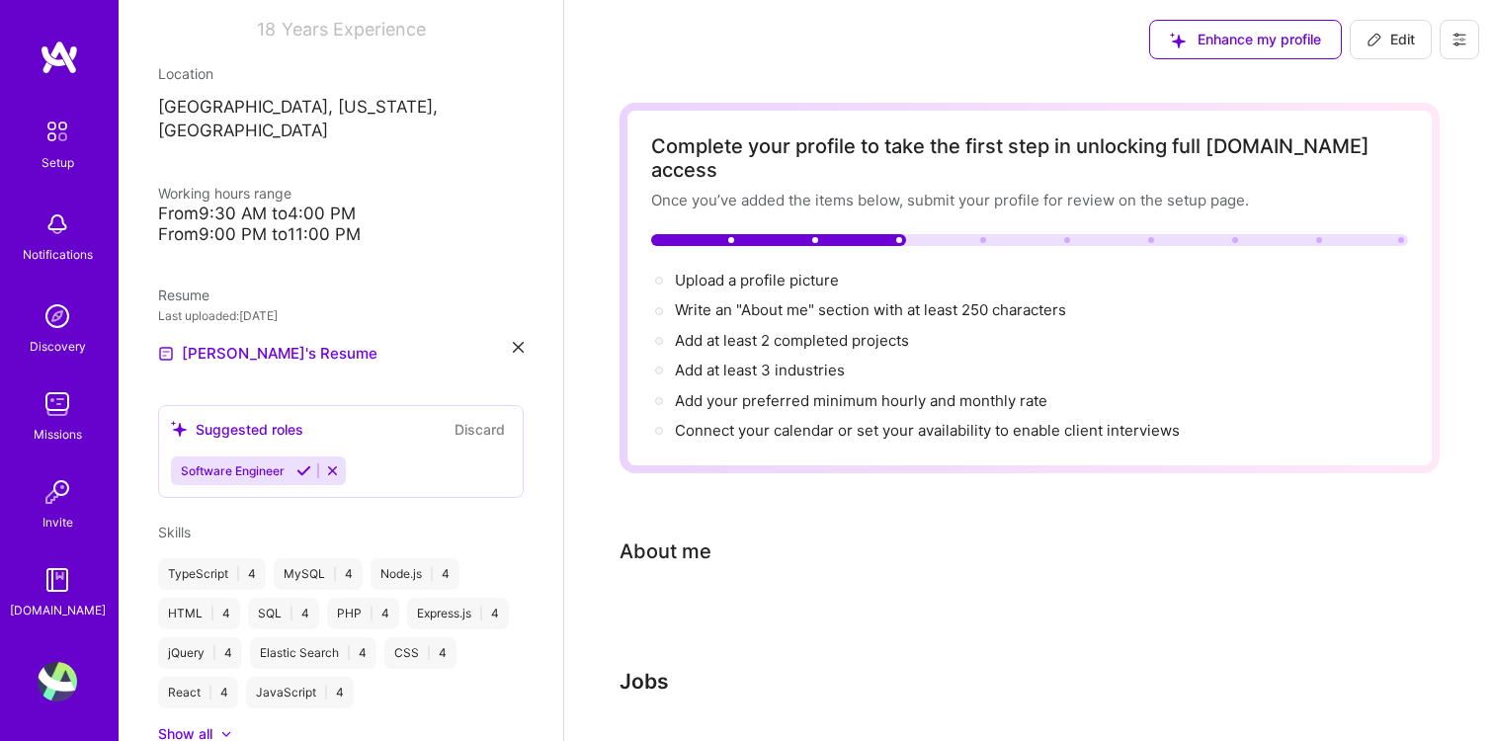
click at [1394, 33] on span "Edit" at bounding box center [1390, 40] width 48 height 20
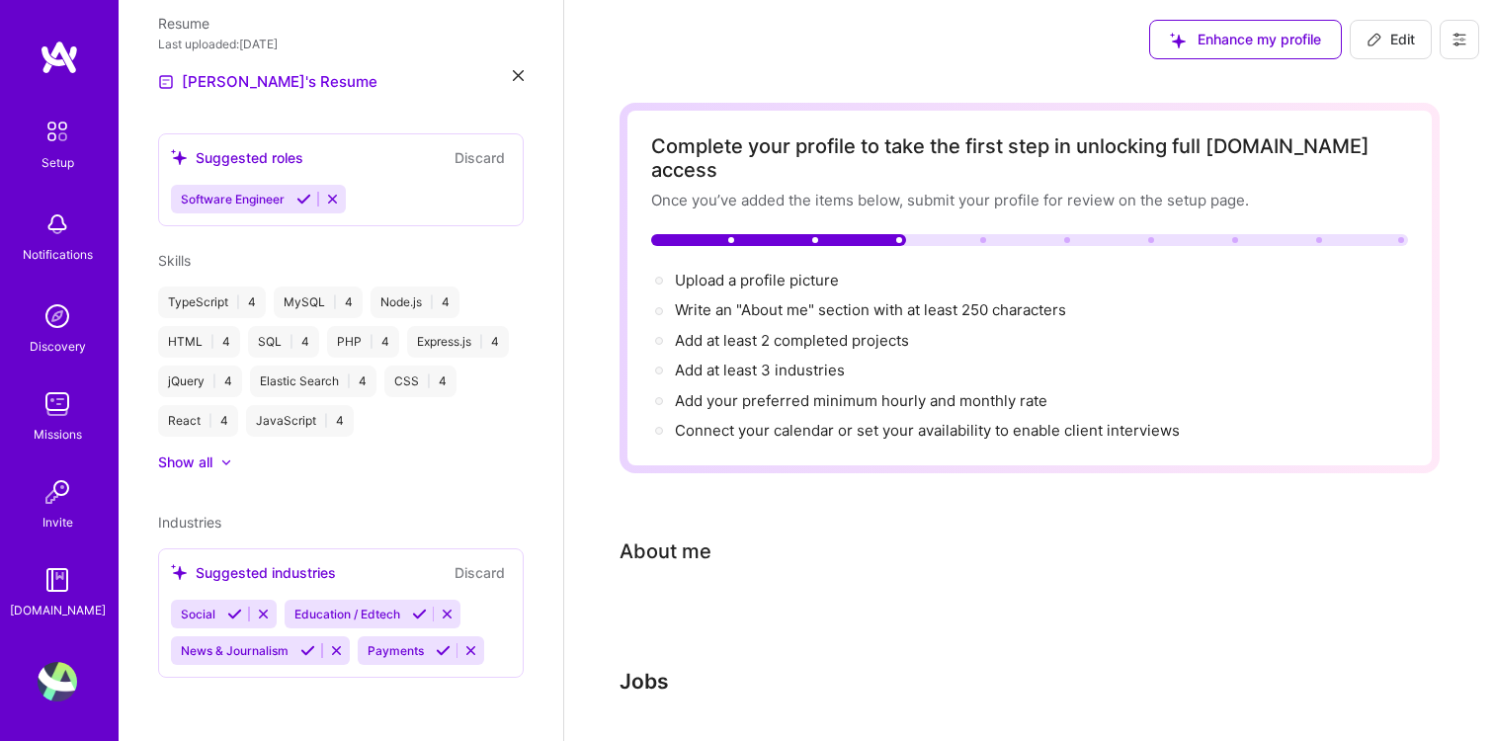
select select "US"
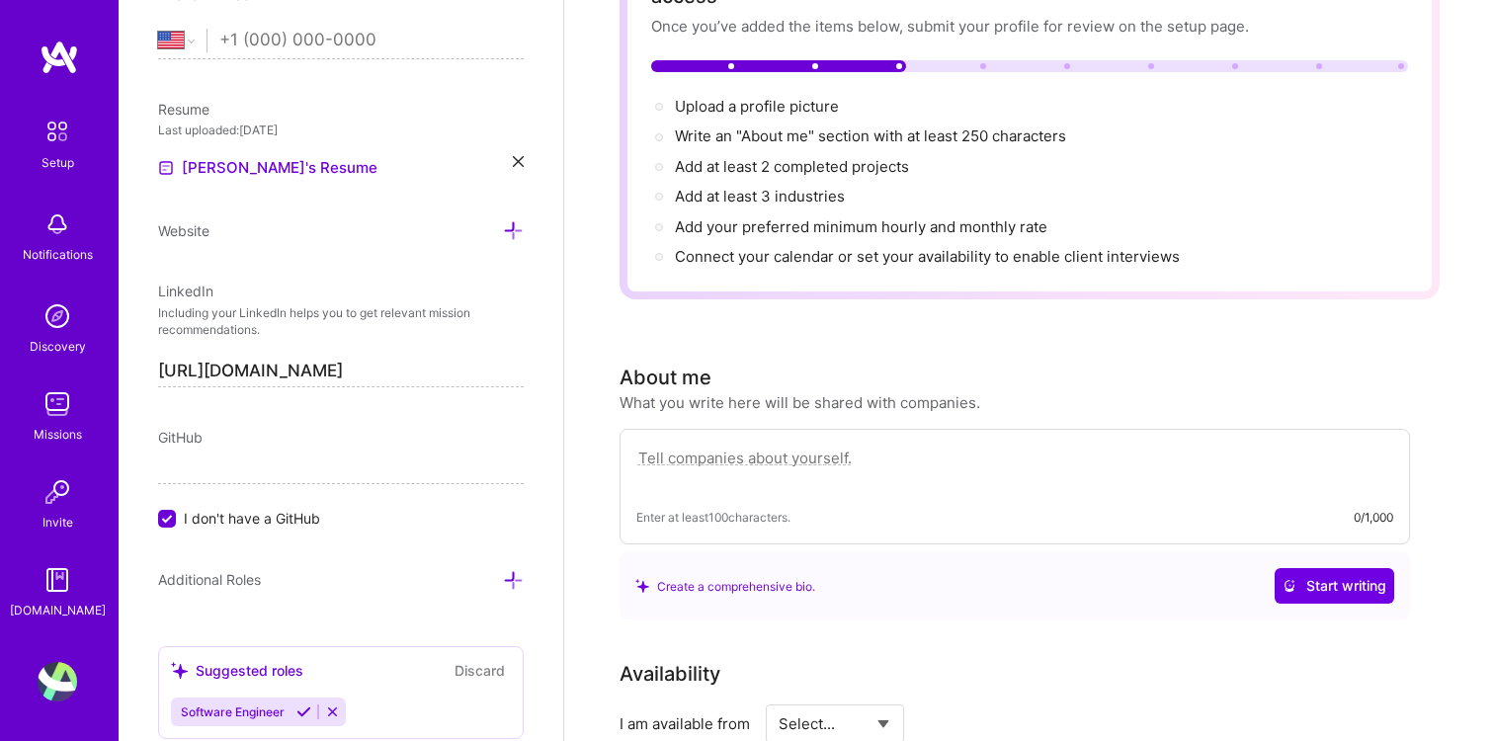
scroll to position [113, 0]
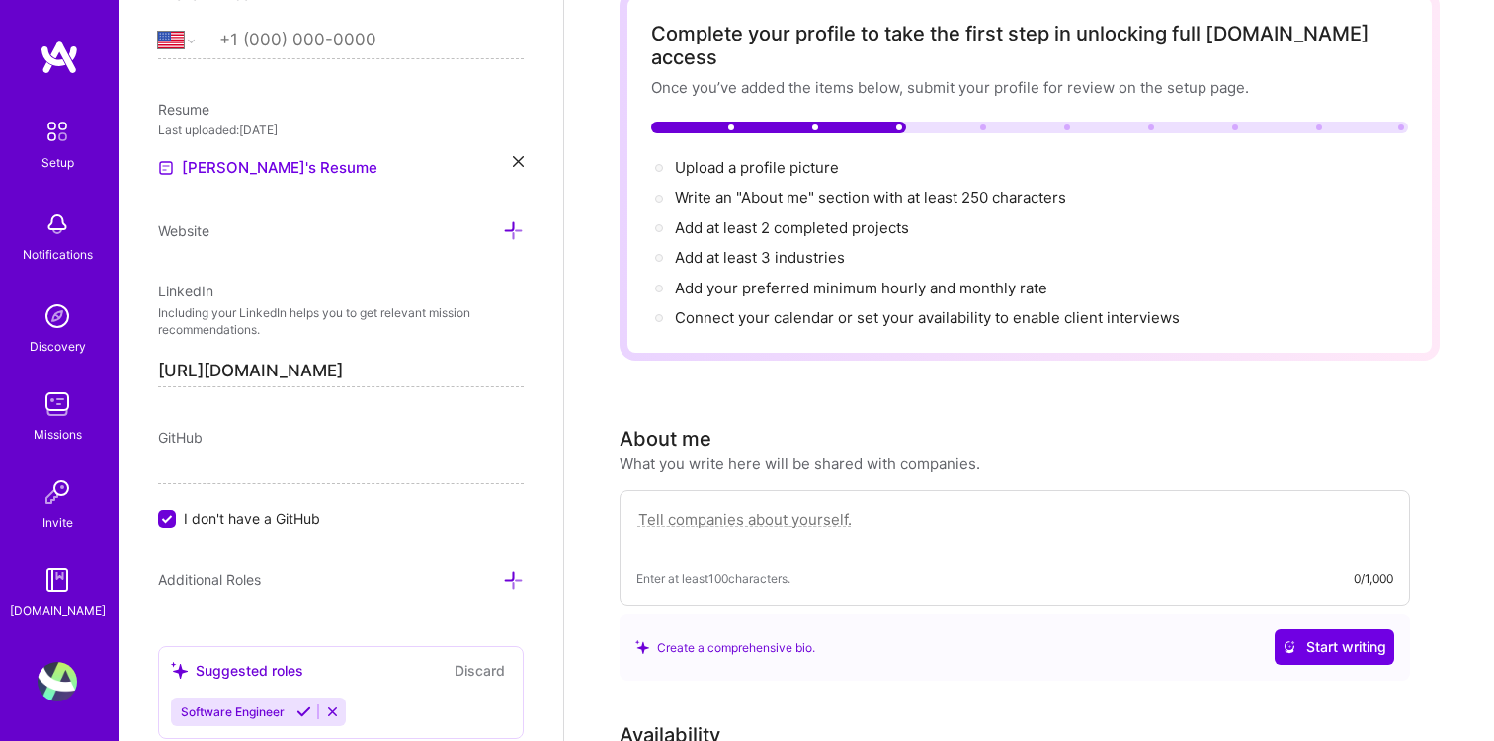
click at [846, 507] on textarea at bounding box center [1014, 529] width 757 height 45
click at [955, 507] on textarea at bounding box center [1014, 529] width 757 height 45
paste textarea "I’ve led impactful engineering initiatives as a full-stack engineer and tech le…"
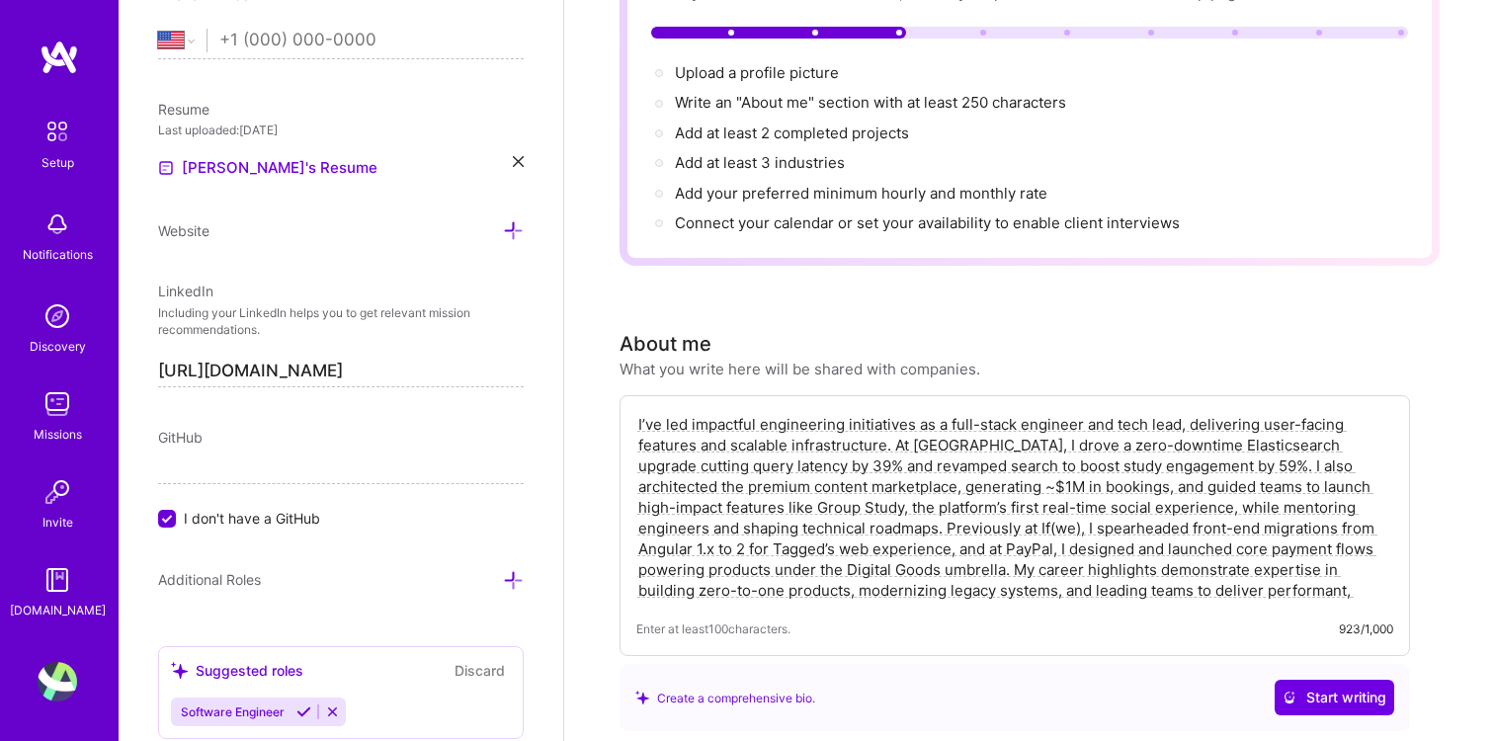
scroll to position [219, 0]
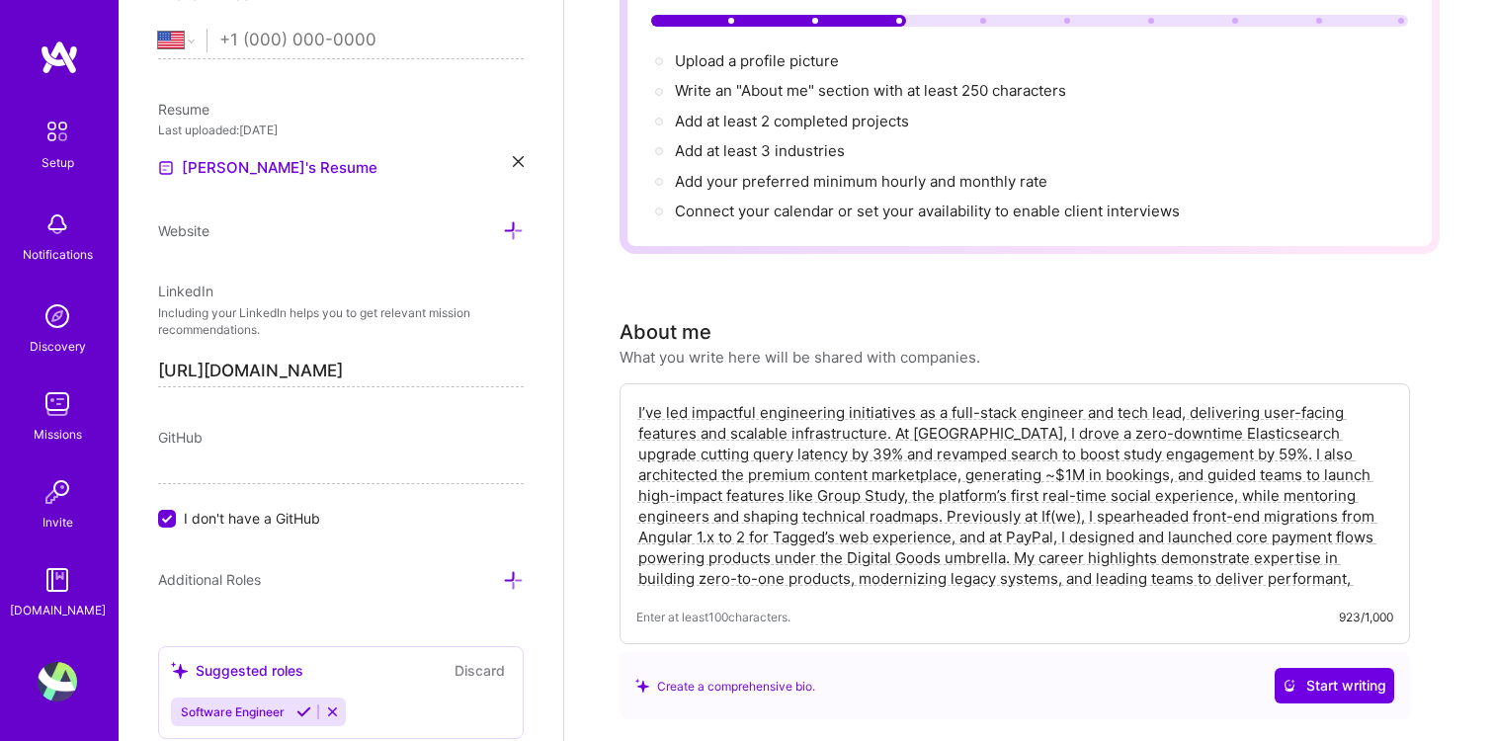
click at [1315, 412] on textarea "I’ve led impactful engineering initiatives as a full-stack engineer and tech le…" at bounding box center [1014, 495] width 757 height 191
click at [1315, 413] on textarea "I’ve led impactful engineering initiatives as a full-stack engineer and tech le…" at bounding box center [1014, 495] width 757 height 191
type textarea "I’ve led impactful engineering initiatives as a full-stack engineer and tech le…"
click at [911, 435] on textarea "I’ve led impactful engineering initiatives as a full-stack engineer and tech le…" at bounding box center [1014, 495] width 757 height 191
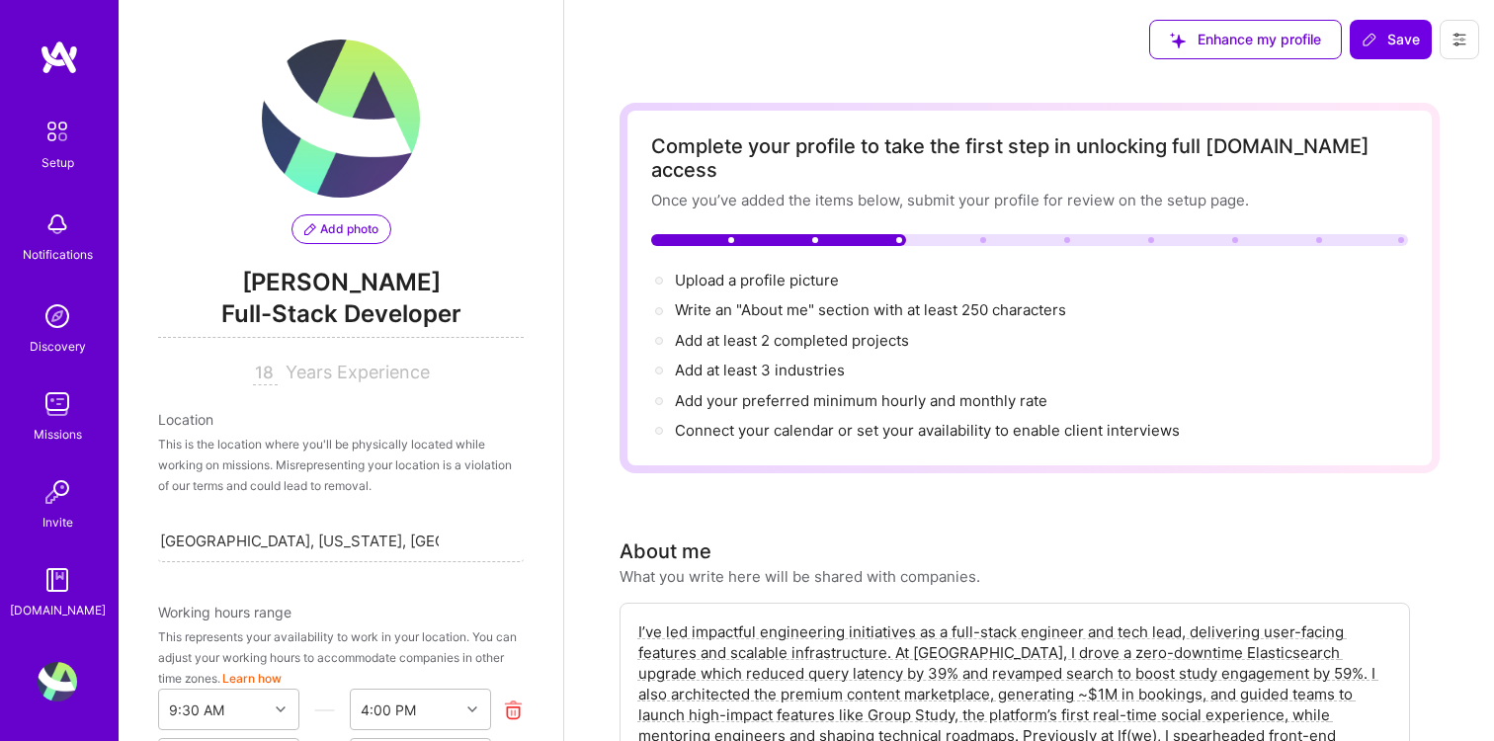
select select "US"
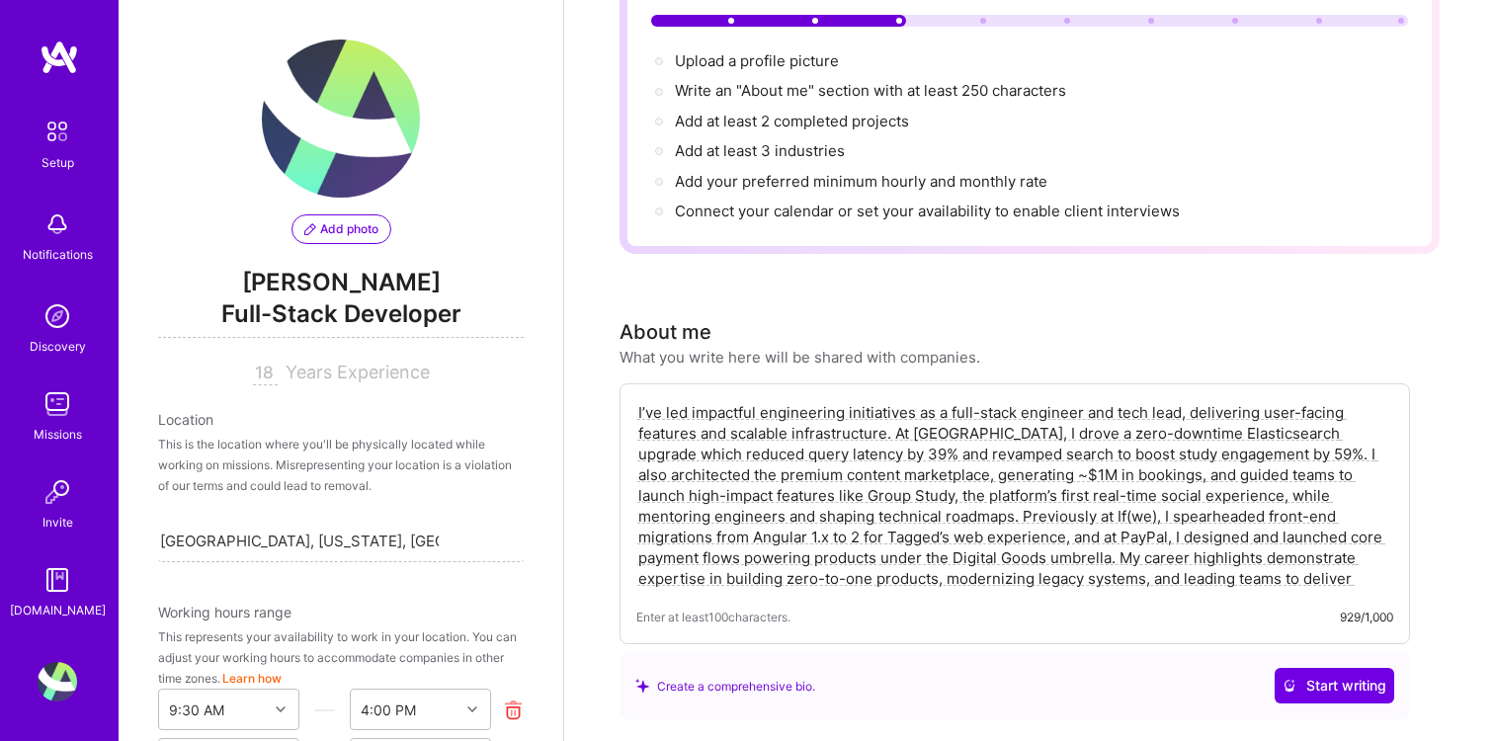
scroll to position [835, 0]
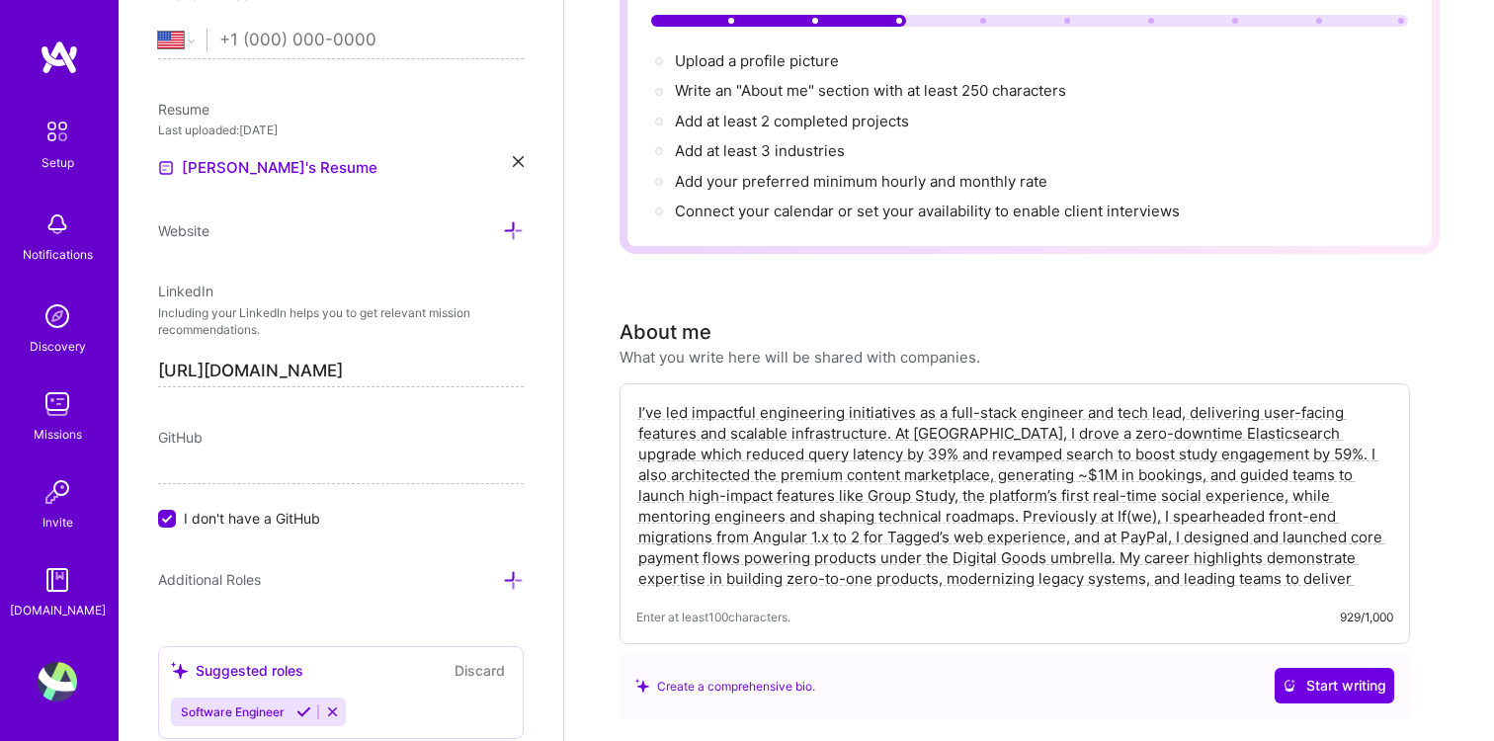
click at [885, 430] on textarea "I’ve led impactful engineering initiatives as a full-stack engineer and tech le…" at bounding box center [1014, 495] width 757 height 191
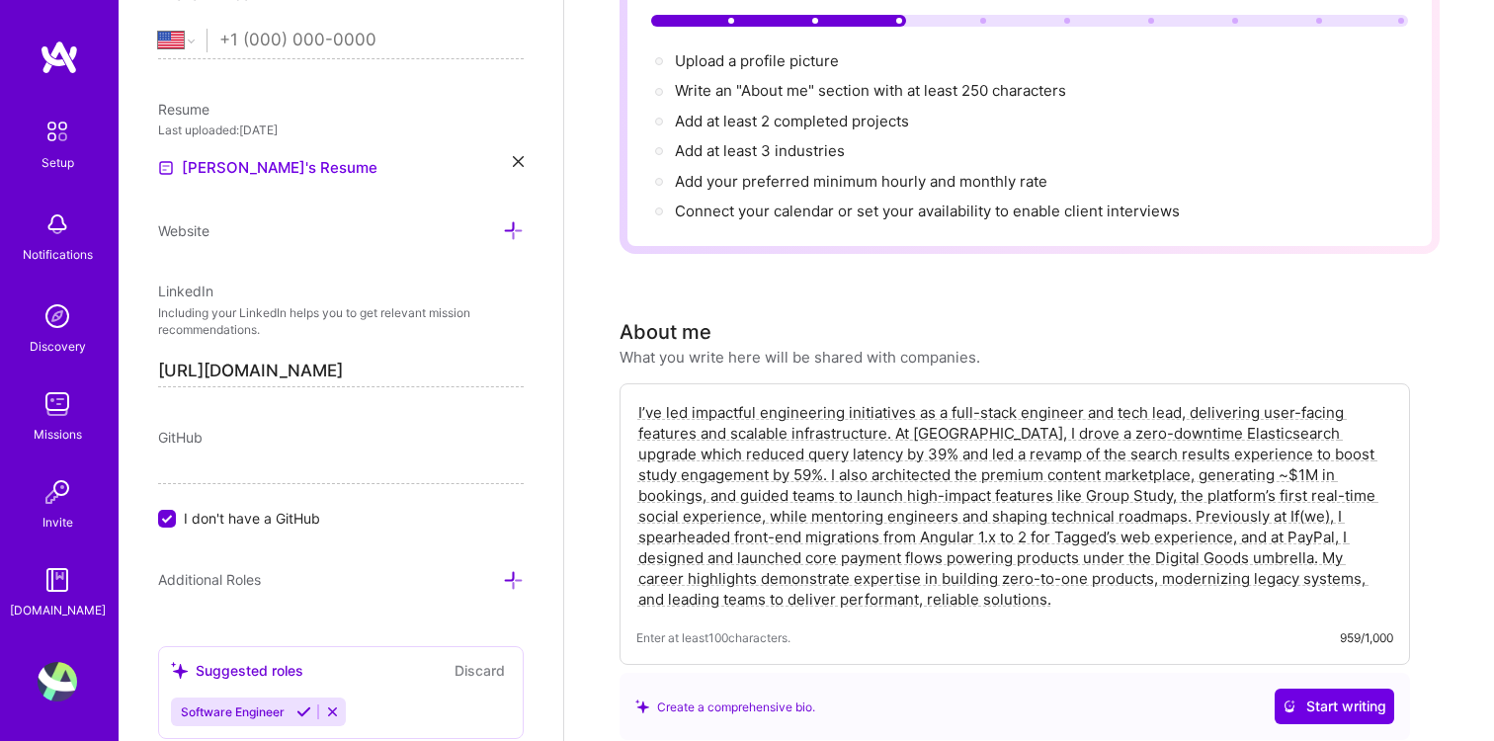
click at [1216, 435] on textarea "I’ve led impactful engineering initiatives as a full-stack engineer and tech le…" at bounding box center [1014, 505] width 757 height 211
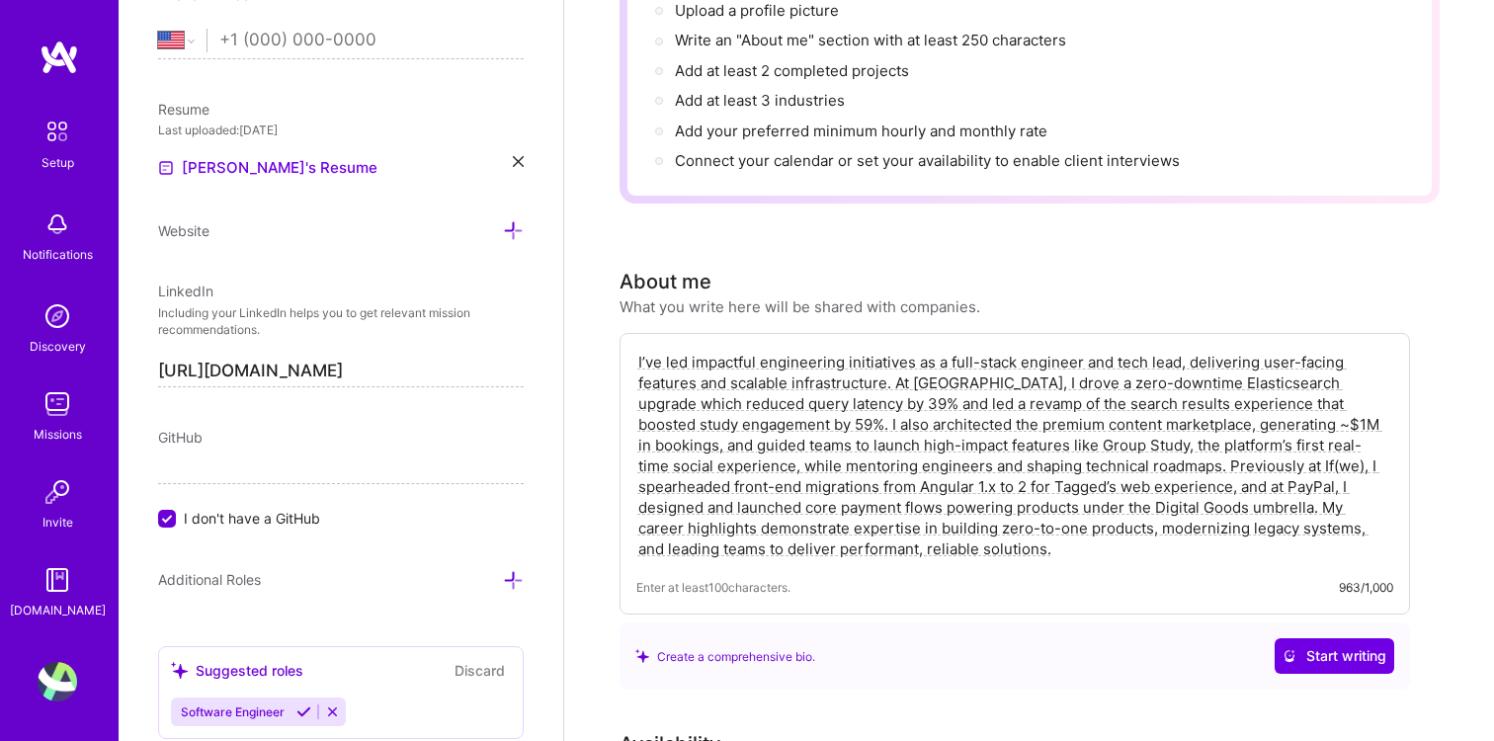
scroll to position [283, 0]
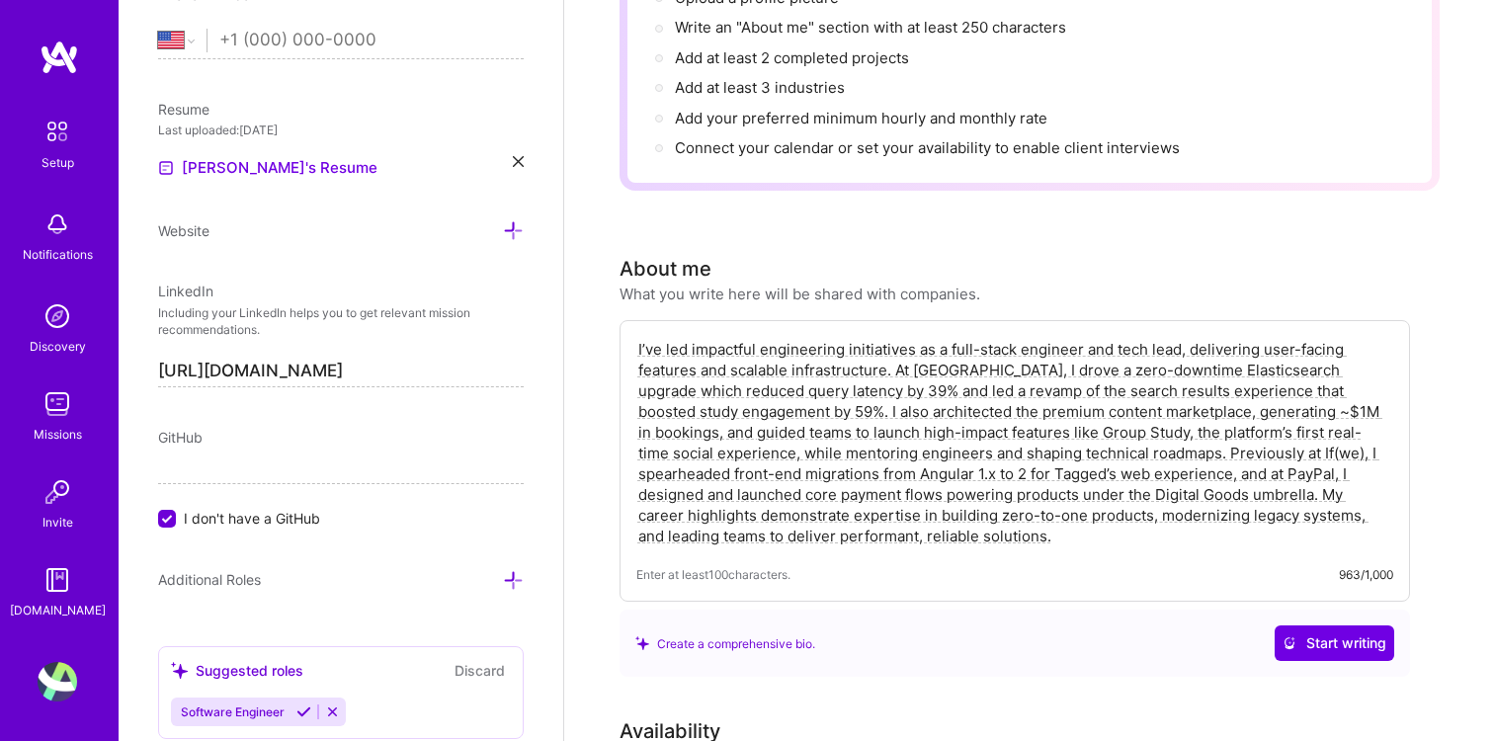
click at [996, 520] on textarea "I’ve led impactful engineering initiatives as a full-stack engineer and tech le…" at bounding box center [1014, 442] width 757 height 211
drag, startPoint x: 974, startPoint y: 513, endPoint x: 641, endPoint y: 276, distance: 408.8
click at [640, 275] on div "About me What you write here will be shared with companies. Enter at least 100 …" at bounding box center [1014, 465] width 790 height 423
click at [1289, 389] on textarea "I’ve led impactful engineering initiatives as a full-stack engineer and tech le…" at bounding box center [1014, 442] width 757 height 211
click at [1242, 412] on textarea "I’ve led impactful engineering initiatives as a full-stack engineer and tech le…" at bounding box center [1014, 442] width 757 height 211
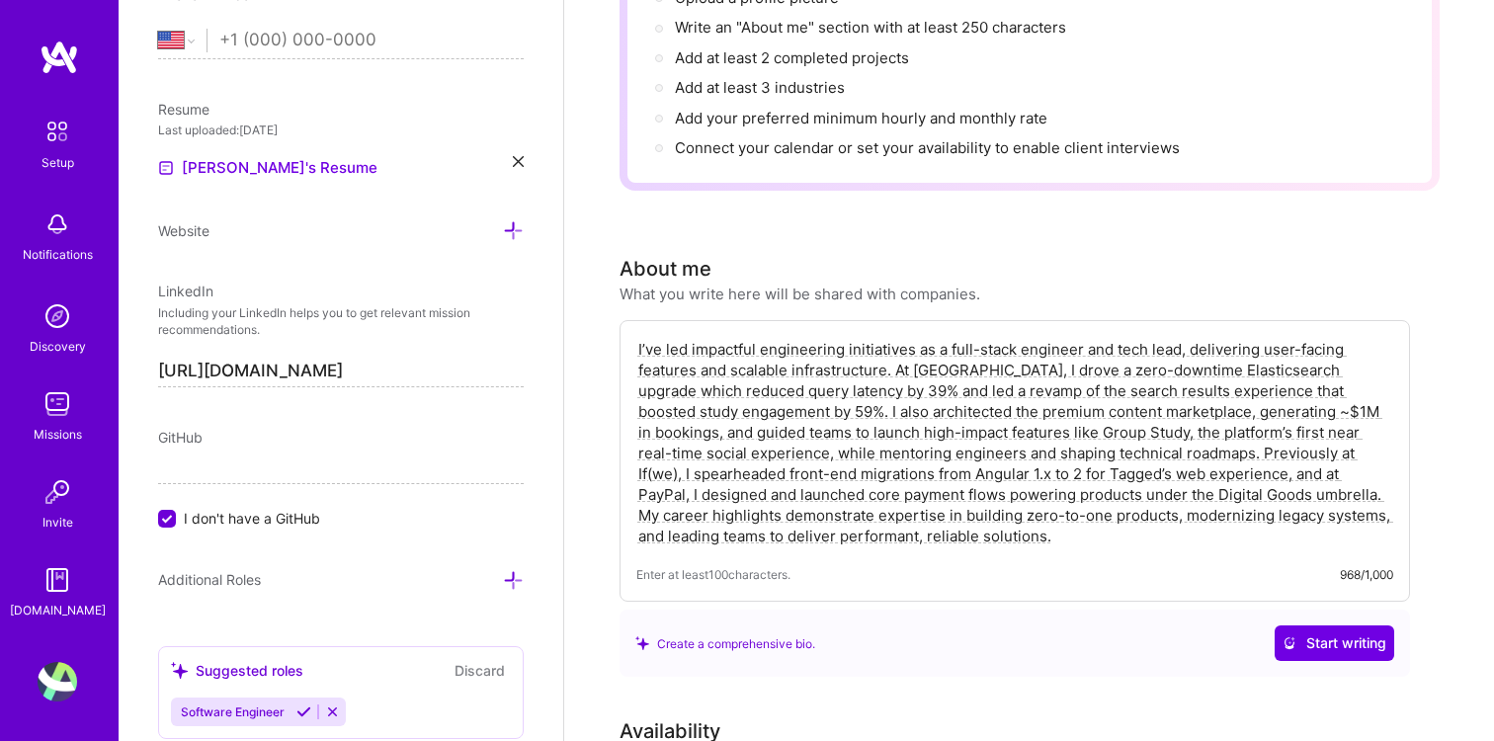
drag, startPoint x: 930, startPoint y: 515, endPoint x: 646, endPoint y: 267, distance: 376.7
click at [646, 267] on div "About me What you write here will be shared with companies. Enter at least 100 …" at bounding box center [1014, 465] width 790 height 423
click at [1042, 493] on textarea "I’ve led impactful engineering initiatives as a full-stack engineer and tech le…" at bounding box center [1014, 442] width 757 height 211
type textarea "I’ve led impactful engineering initiatives as a full-stack engineer and tech le…"
click at [1331, 633] on span "Start writing" at bounding box center [1334, 643] width 104 height 20
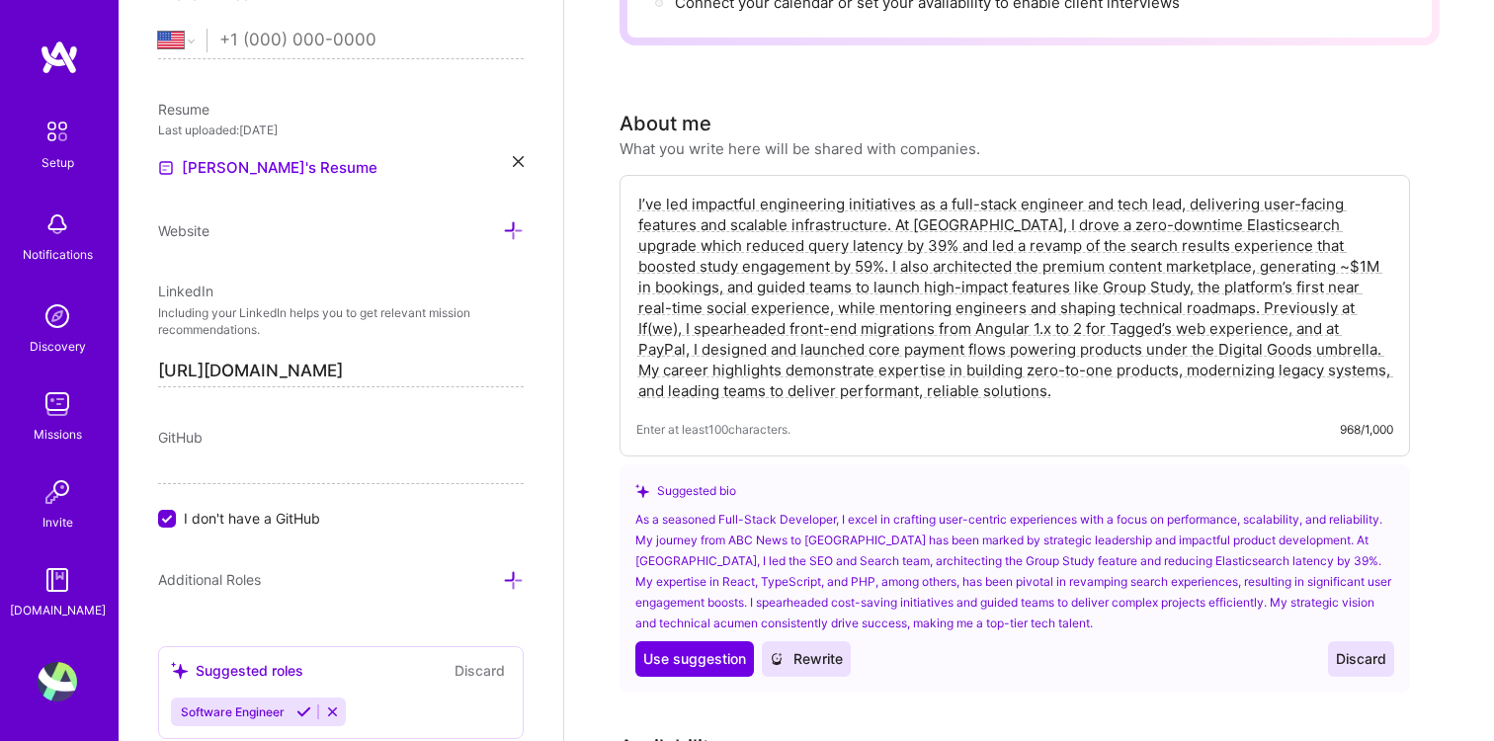
scroll to position [464, 0]
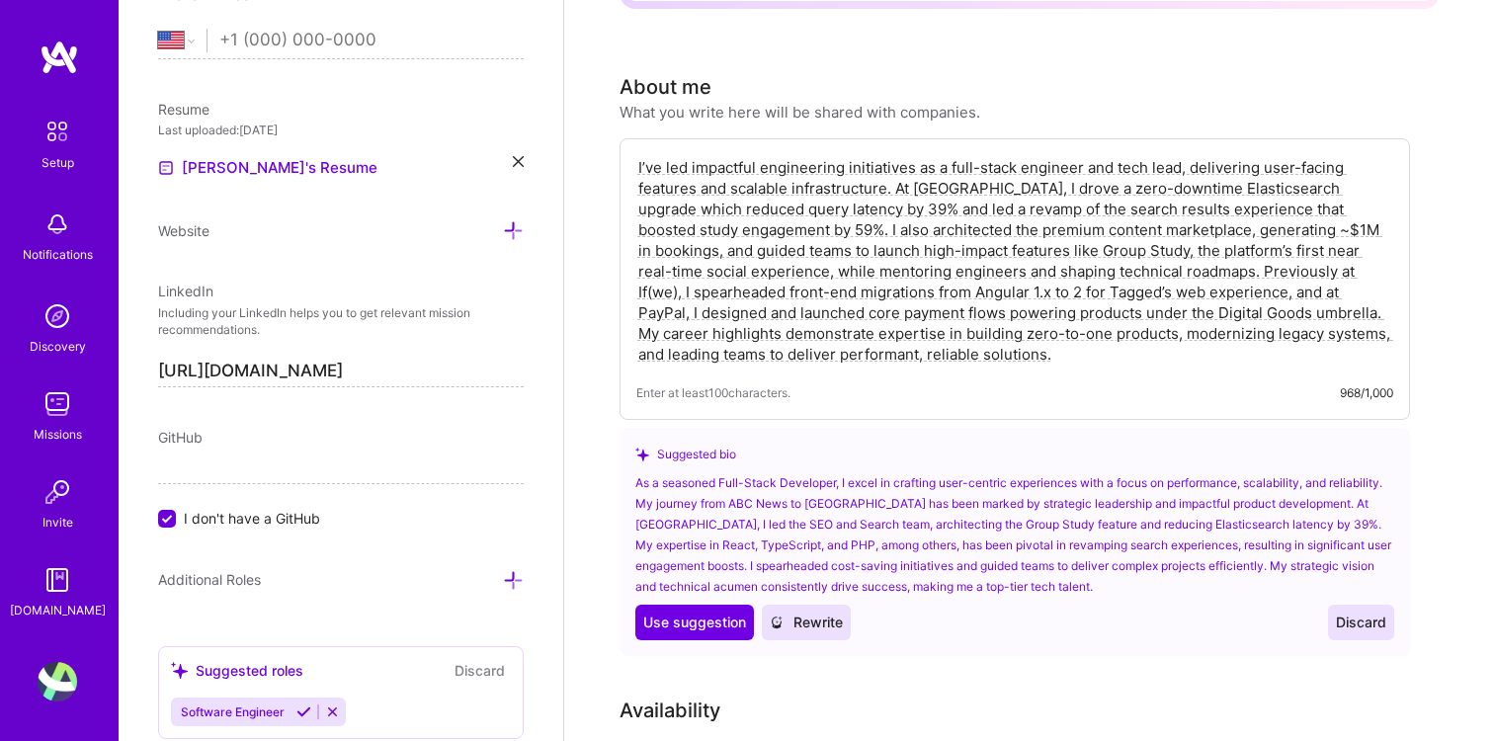
click at [832, 613] on span "Rewrite" at bounding box center [806, 623] width 73 height 20
click at [1366, 617] on span "Discard" at bounding box center [1361, 623] width 50 height 20
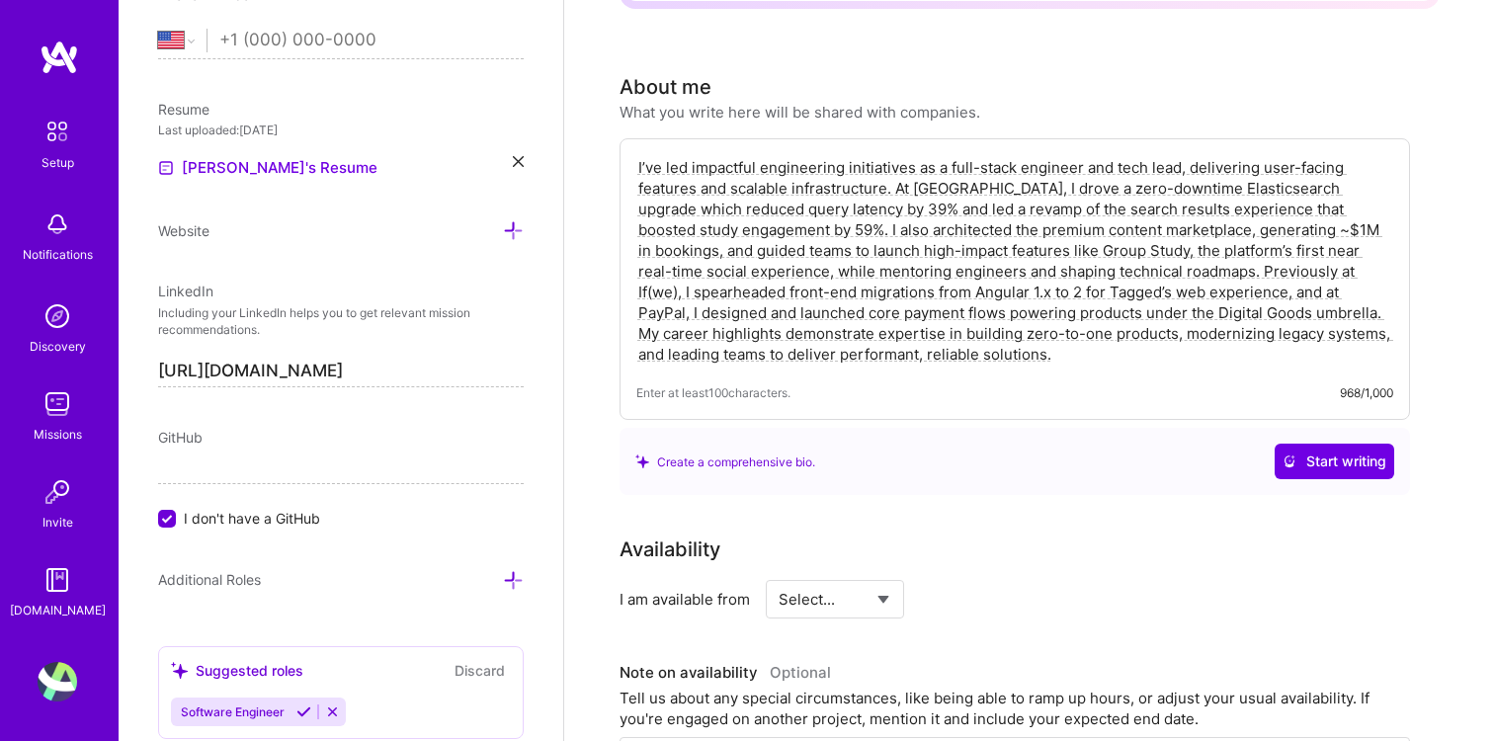
click at [997, 313] on textarea "I’ve led impactful engineering initiatives as a full-stack engineer and tech le…" at bounding box center [1014, 260] width 757 height 211
click at [888, 309] on textarea "I’ve led impactful engineering initiatives as a full-stack engineer and tech le…" at bounding box center [1014, 260] width 757 height 211
click at [906, 339] on textarea "I’ve led impactful engineering initiatives as a full-stack engineer and tech le…" at bounding box center [1014, 260] width 757 height 211
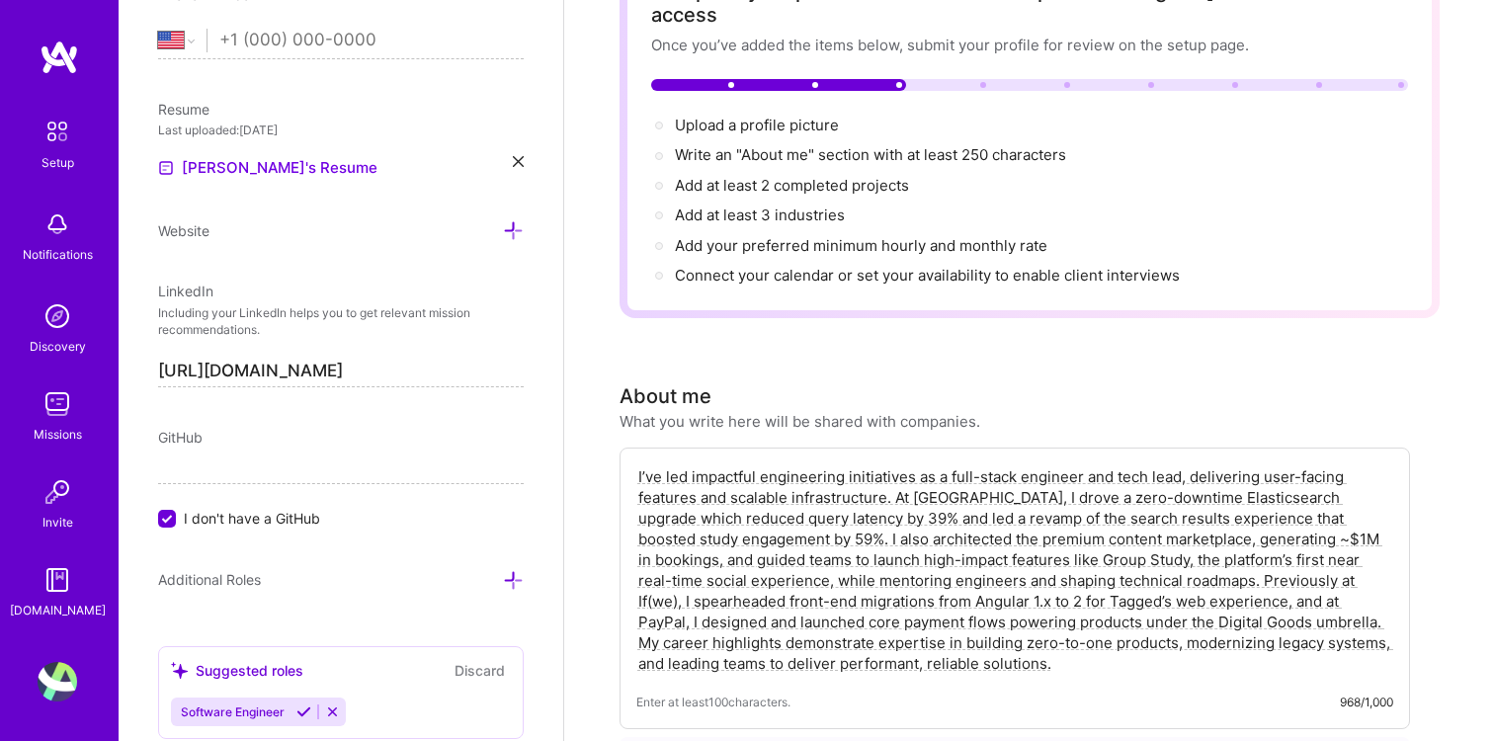
scroll to position [0, 0]
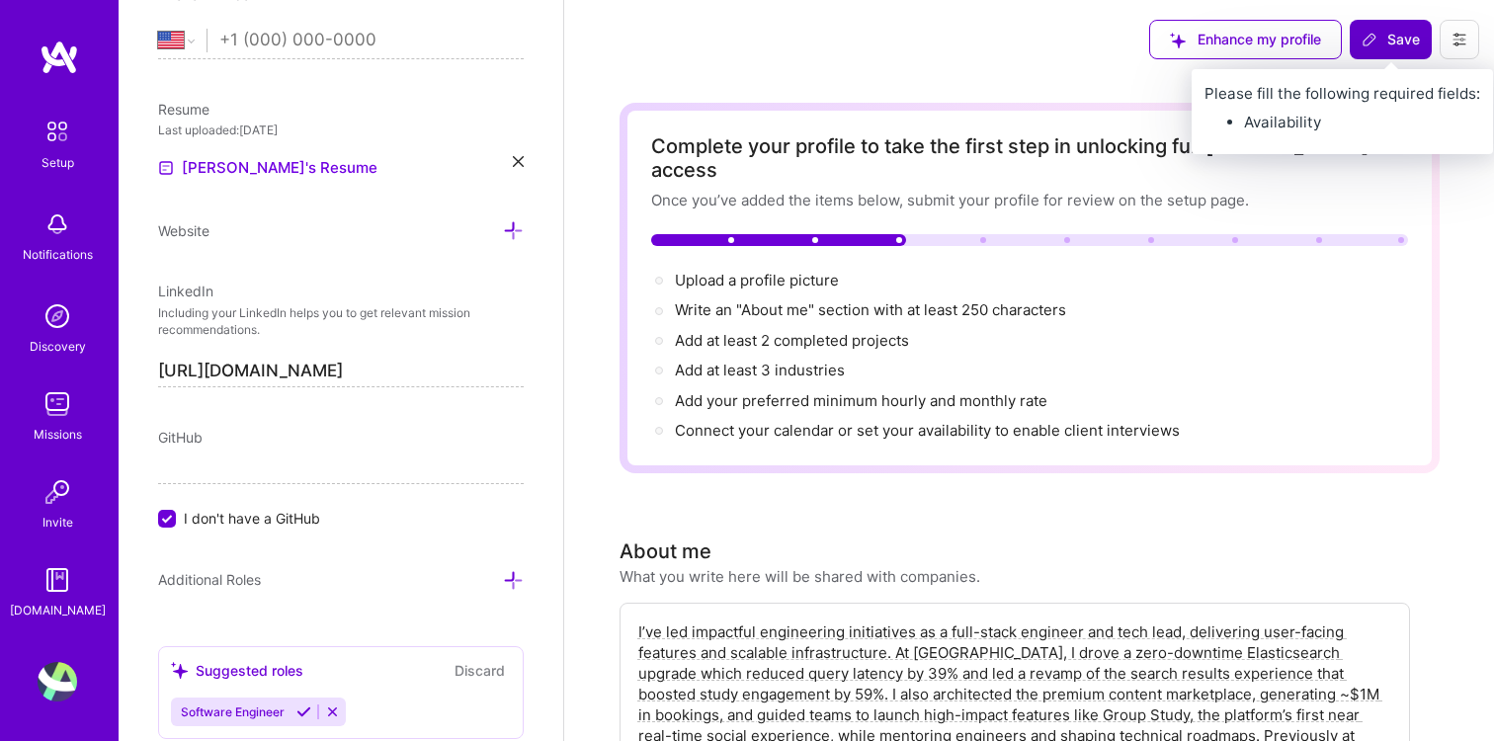
click at [1399, 38] on span "Save" at bounding box center [1390, 40] width 58 height 20
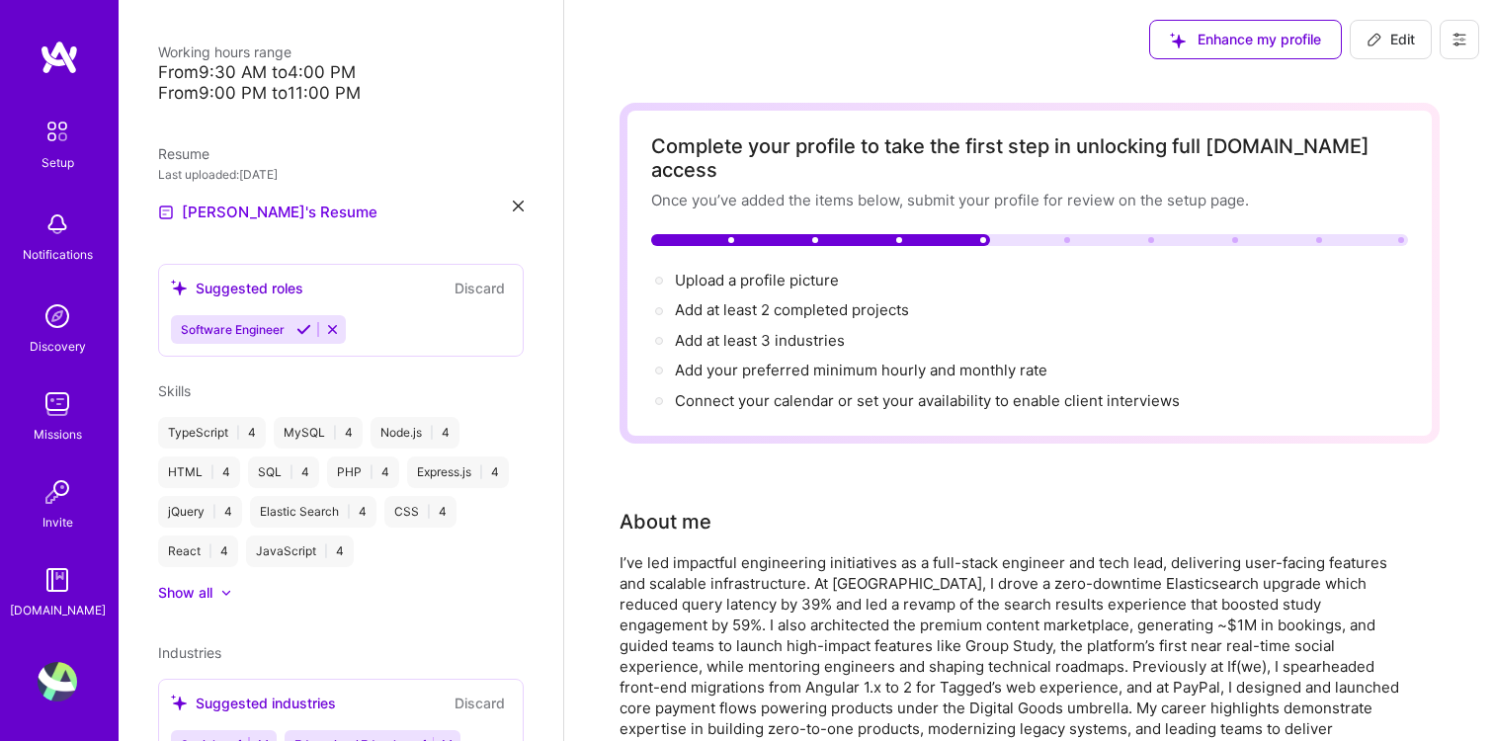
scroll to position [365, 0]
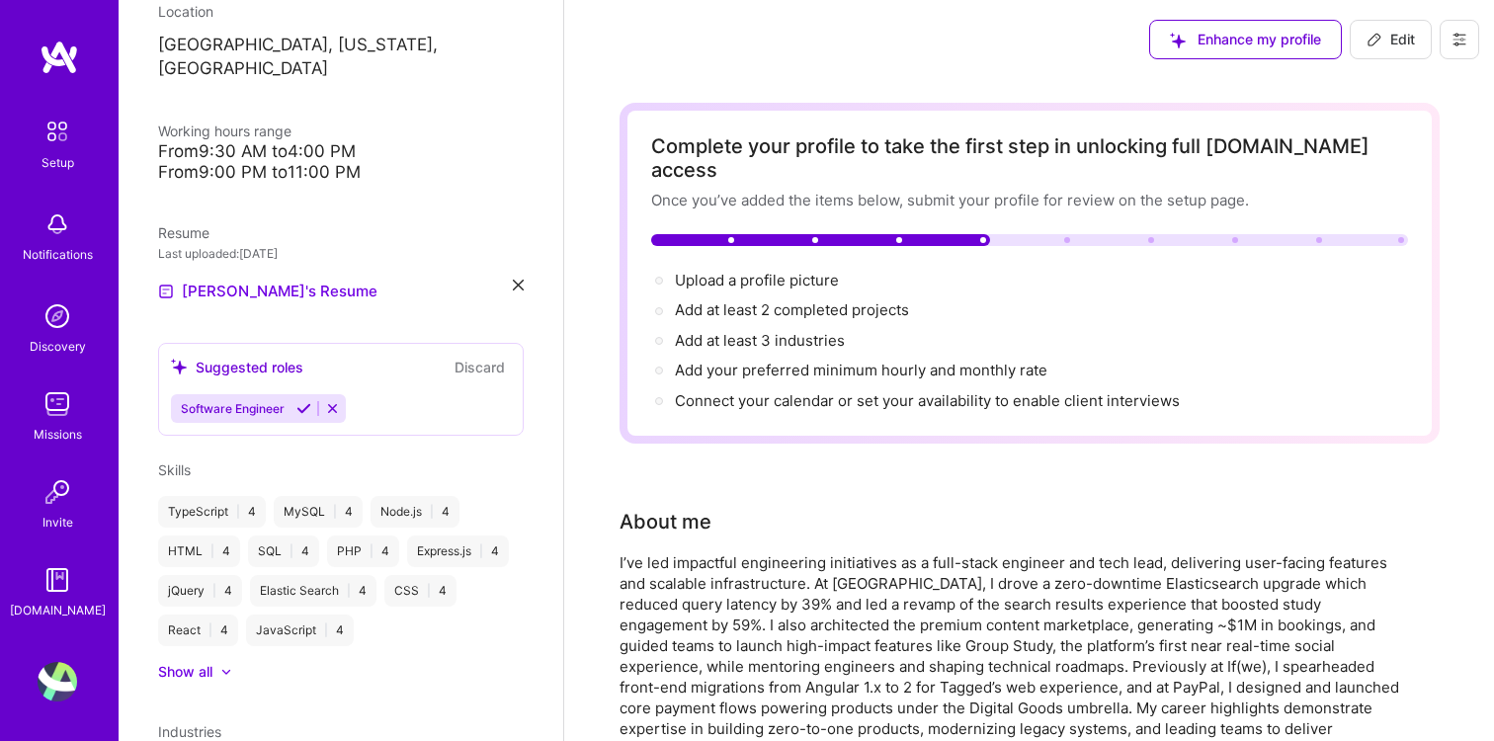
click at [359, 394] on div "Software Engineer" at bounding box center [341, 408] width 340 height 29
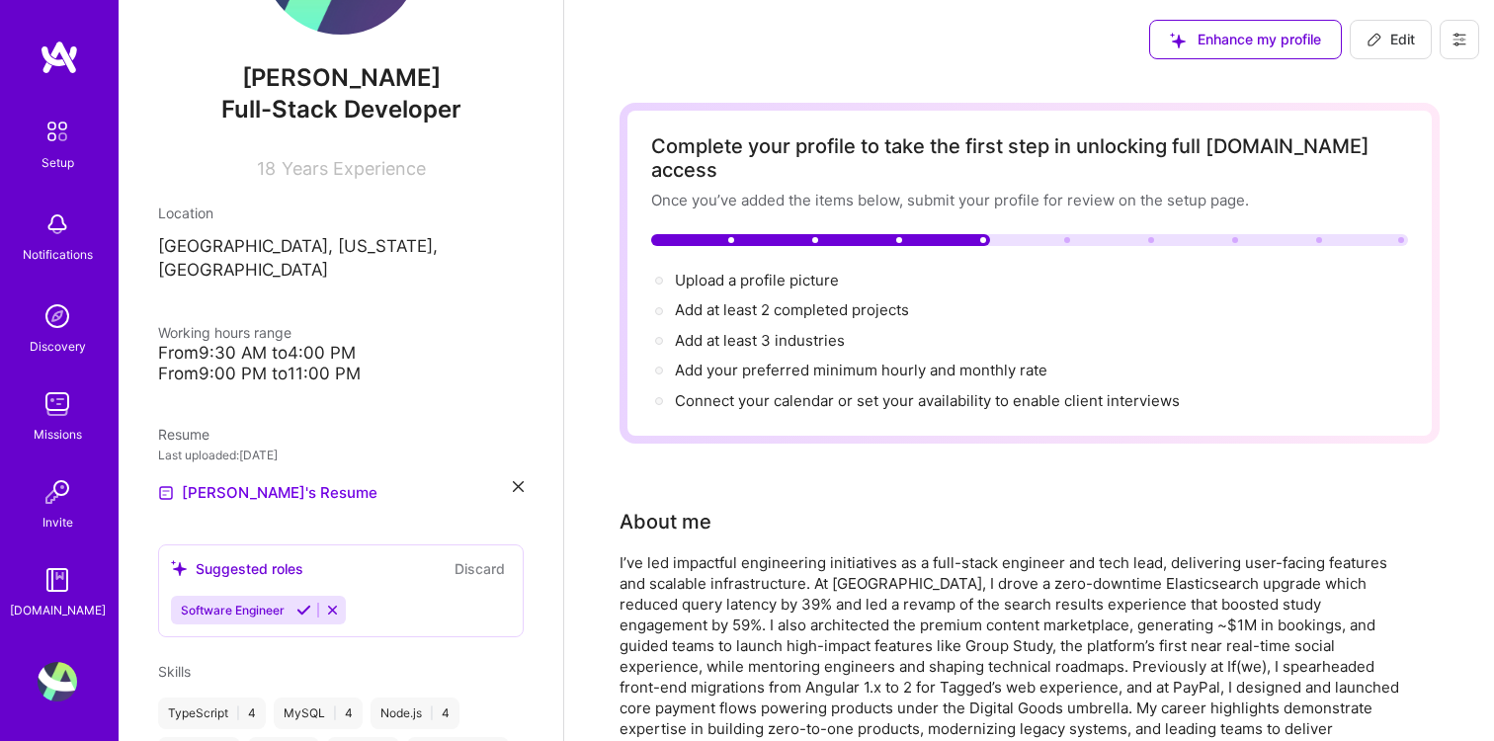
scroll to position [0, 0]
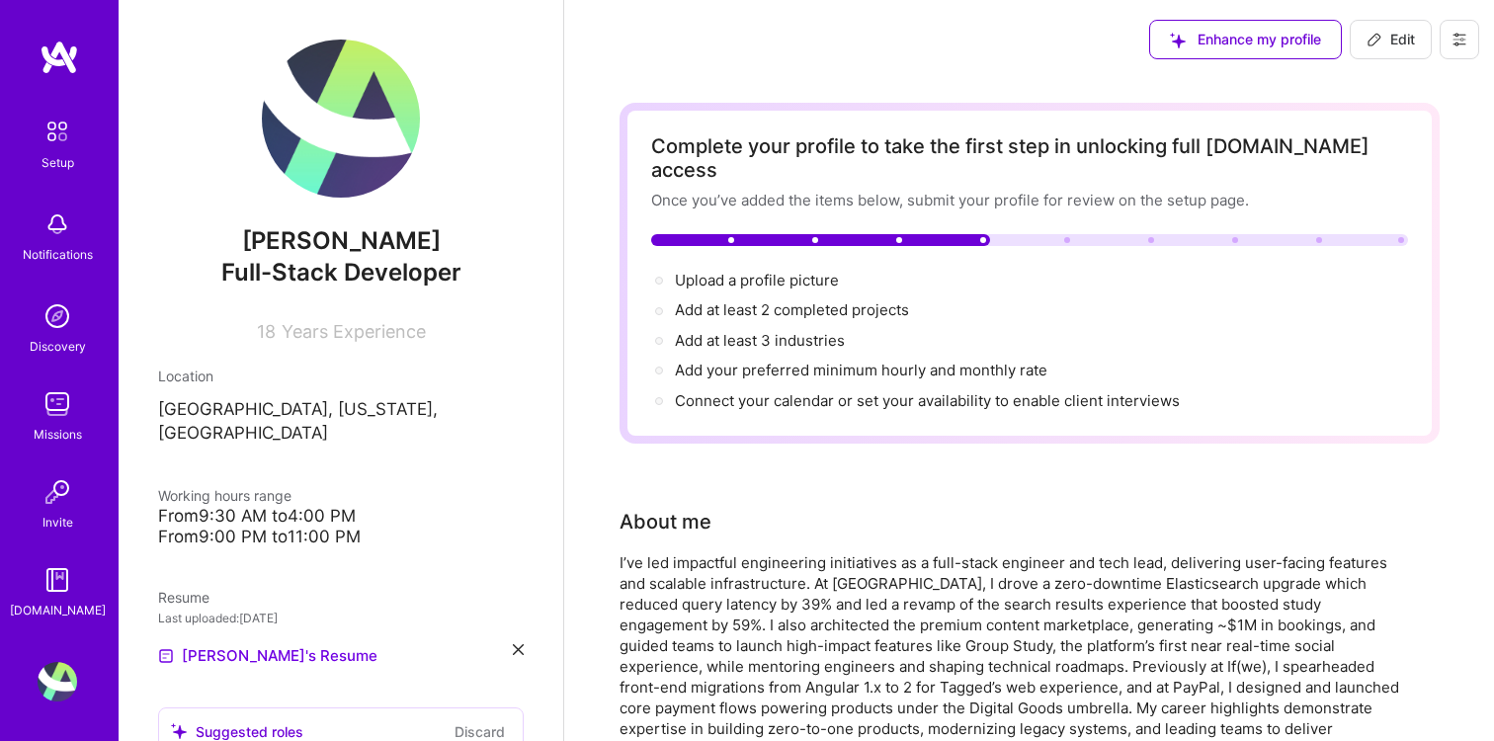
click at [1371, 41] on icon at bounding box center [1374, 40] width 16 height 16
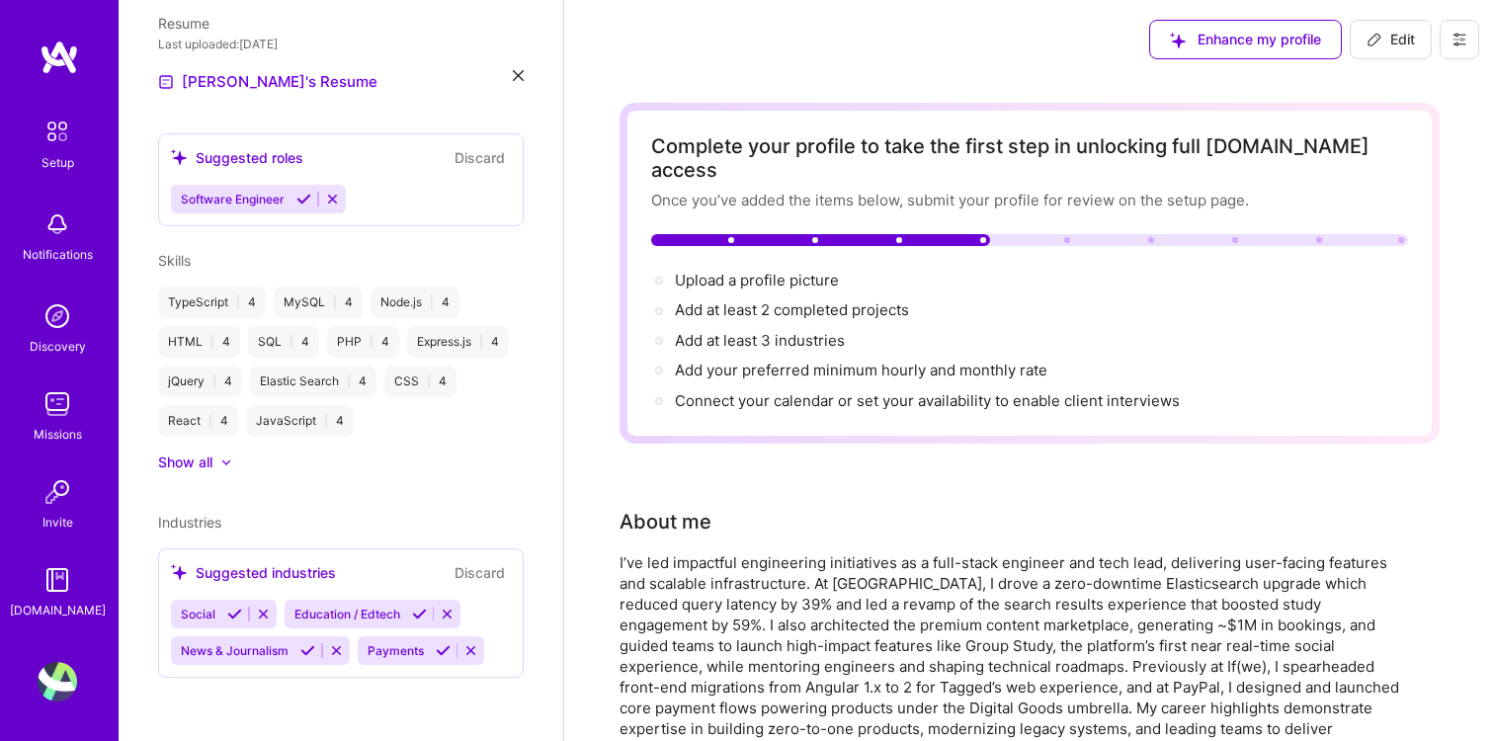
select select "US"
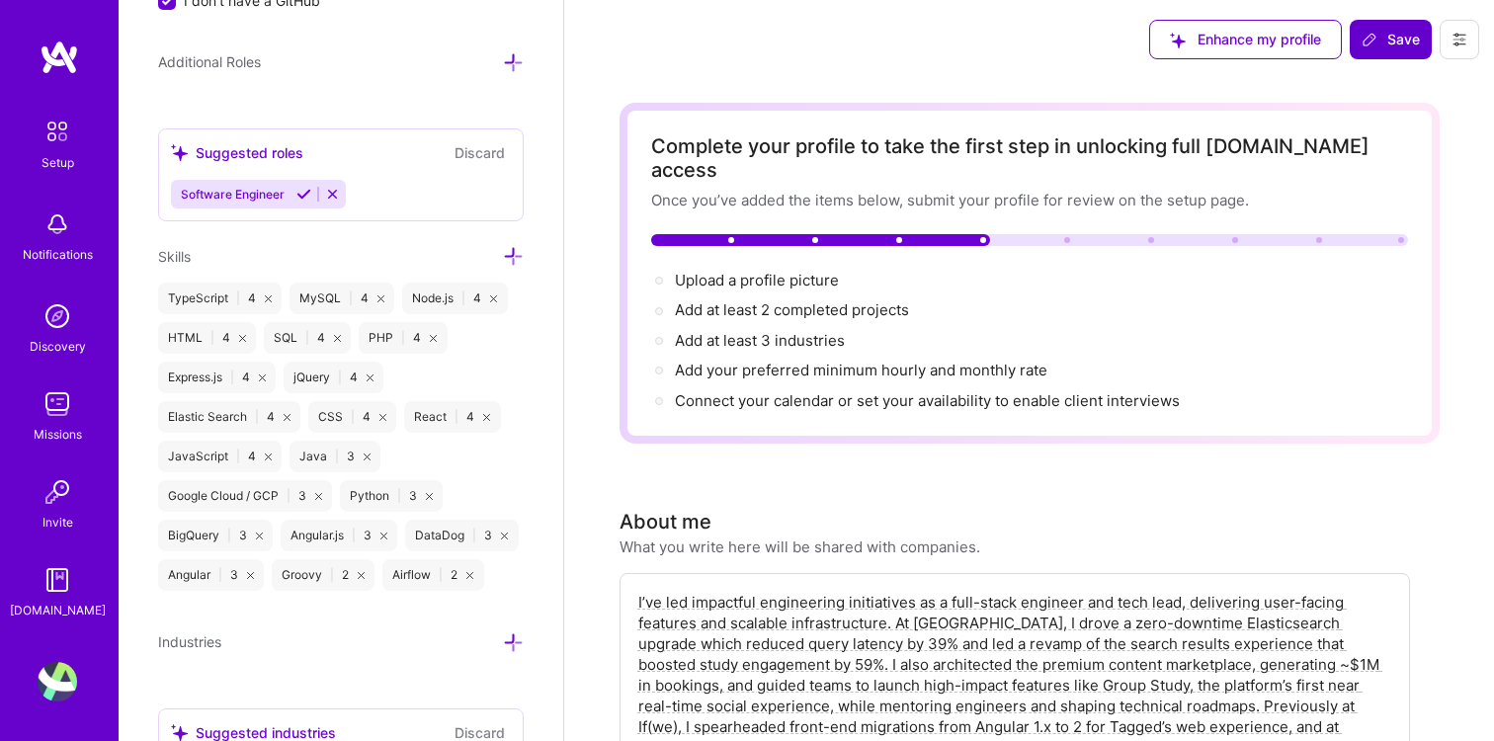
scroll to position [1190, 0]
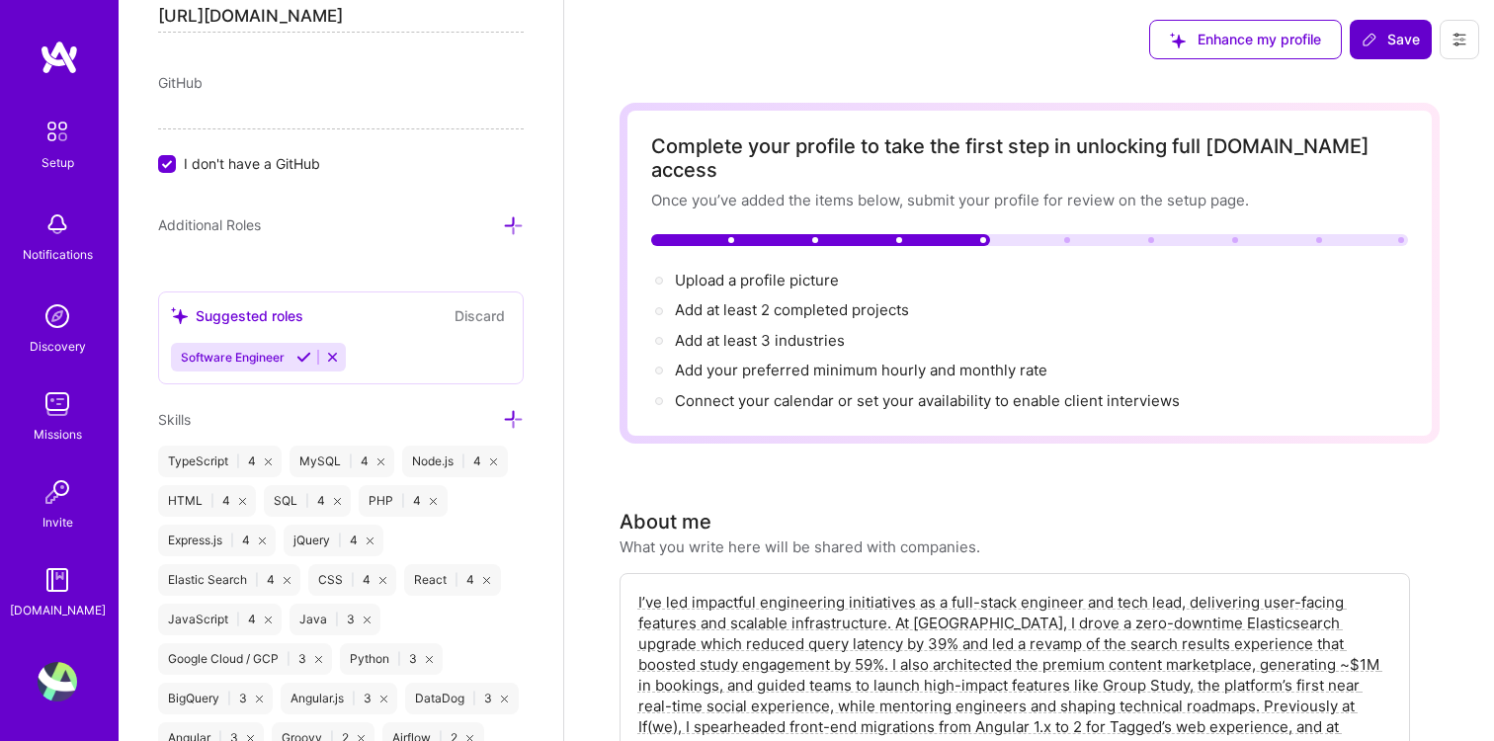
click at [385, 336] on div "Suggested roles Discard Software Engineer" at bounding box center [341, 337] width 366 height 93
click at [292, 315] on div "Suggested roles" at bounding box center [237, 315] width 132 height 21
click at [513, 227] on icon at bounding box center [513, 225] width 21 height 21
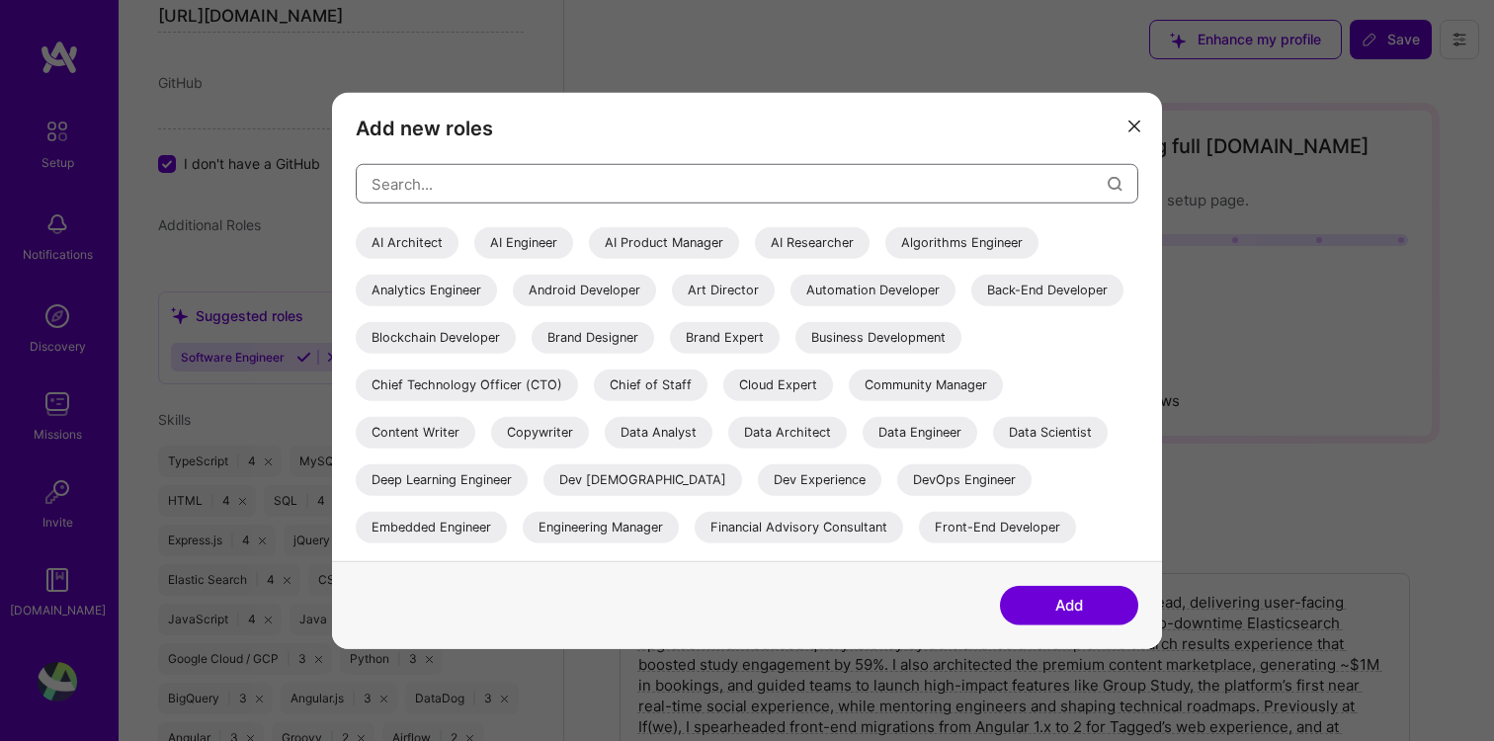
click at [529, 183] on input "modal" at bounding box center [739, 183] width 736 height 50
type input "s"
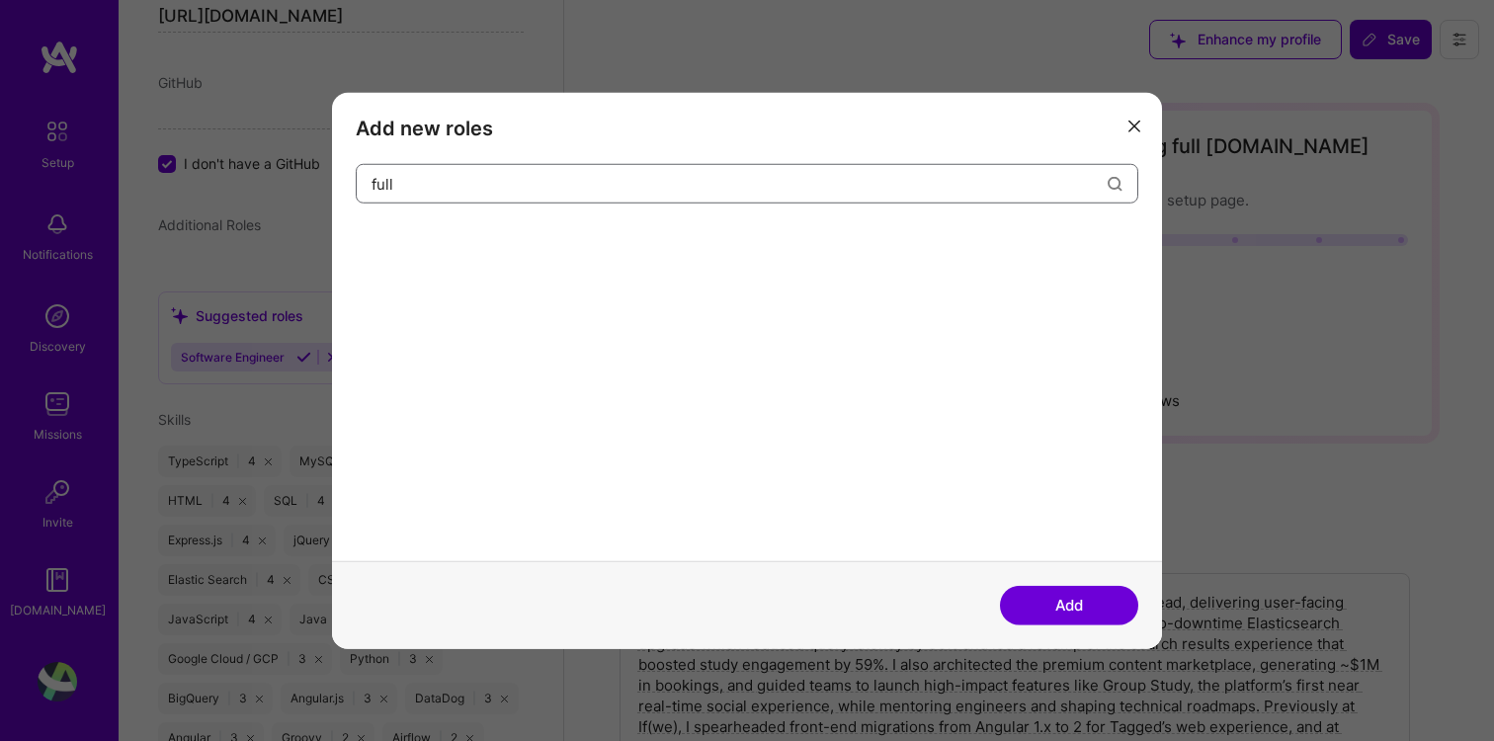
type input "full"
type input "software"
click at [566, 238] on div "Software Engineer" at bounding box center [587, 243] width 141 height 32
click at [1046, 599] on button "Add" at bounding box center [1069, 605] width 138 height 40
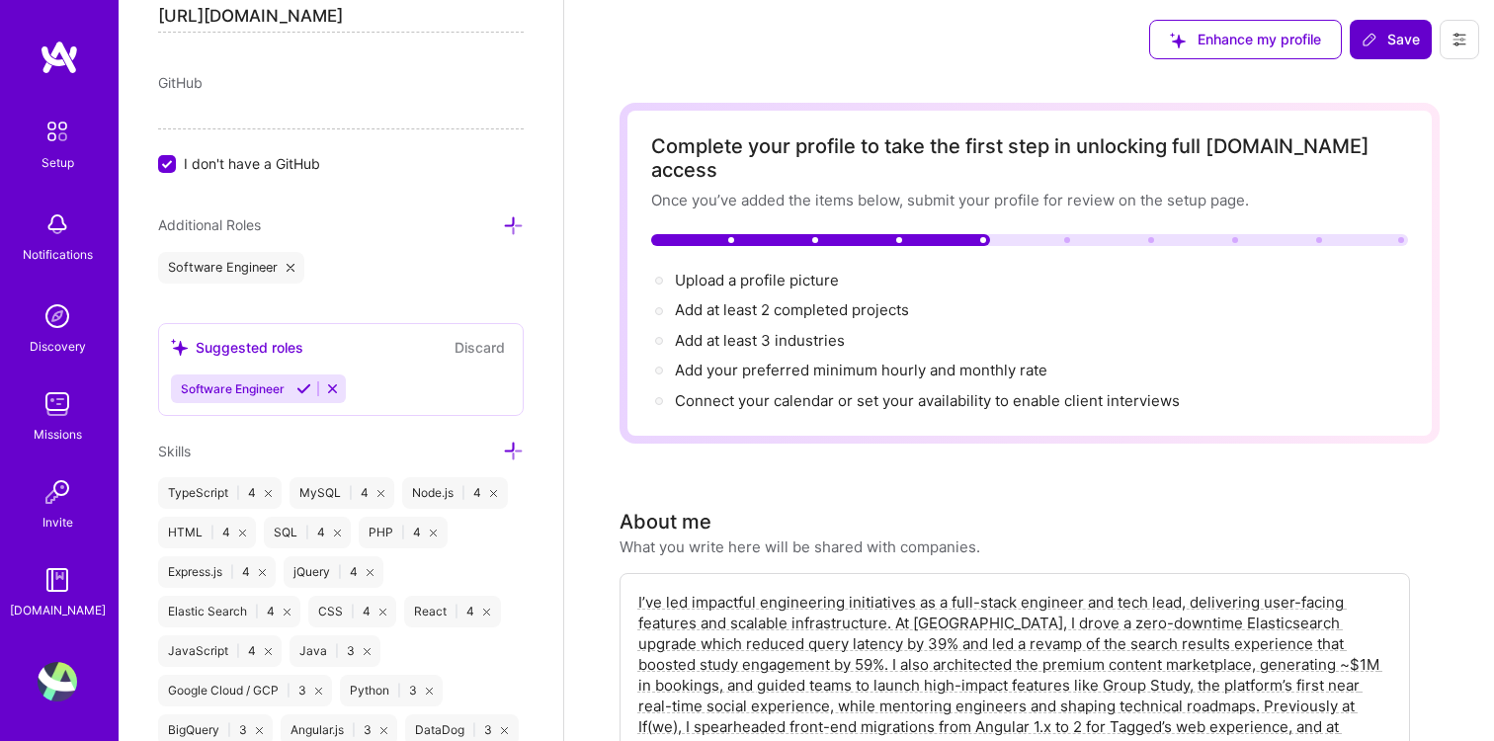
click at [473, 339] on button "Discard" at bounding box center [480, 347] width 62 height 23
click at [513, 224] on icon at bounding box center [513, 225] width 21 height 21
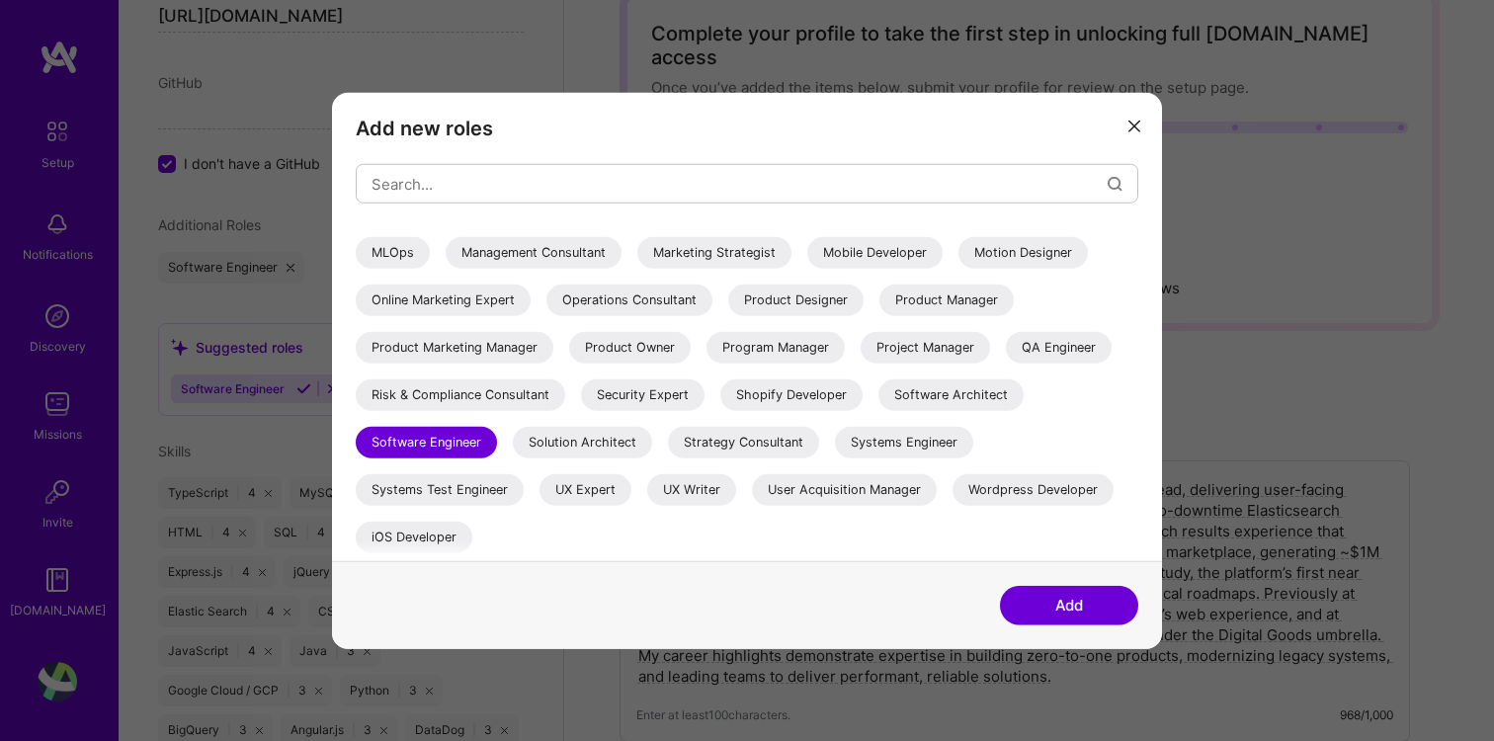
scroll to position [122, 0]
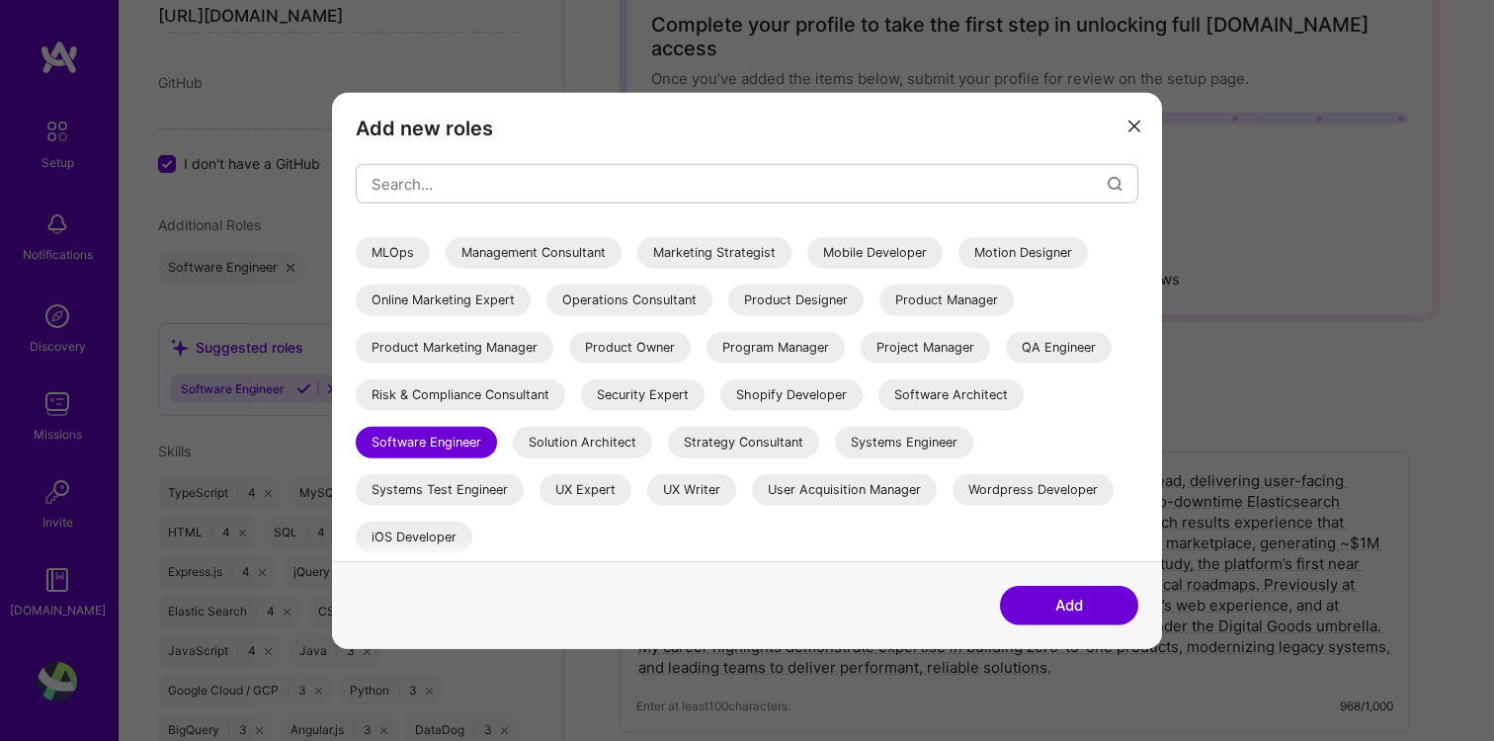
click at [1137, 122] on icon "modal" at bounding box center [1134, 126] width 12 height 12
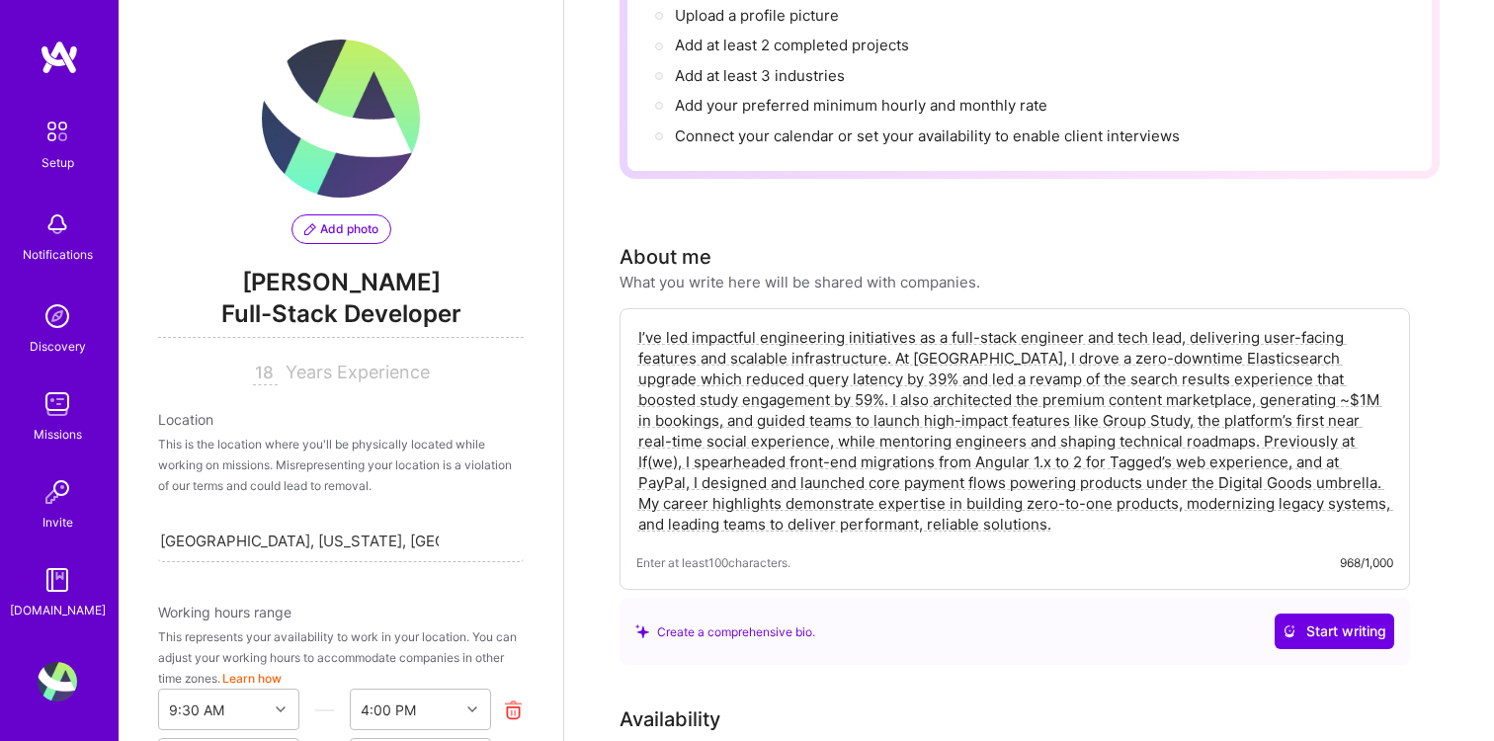
scroll to position [0, 0]
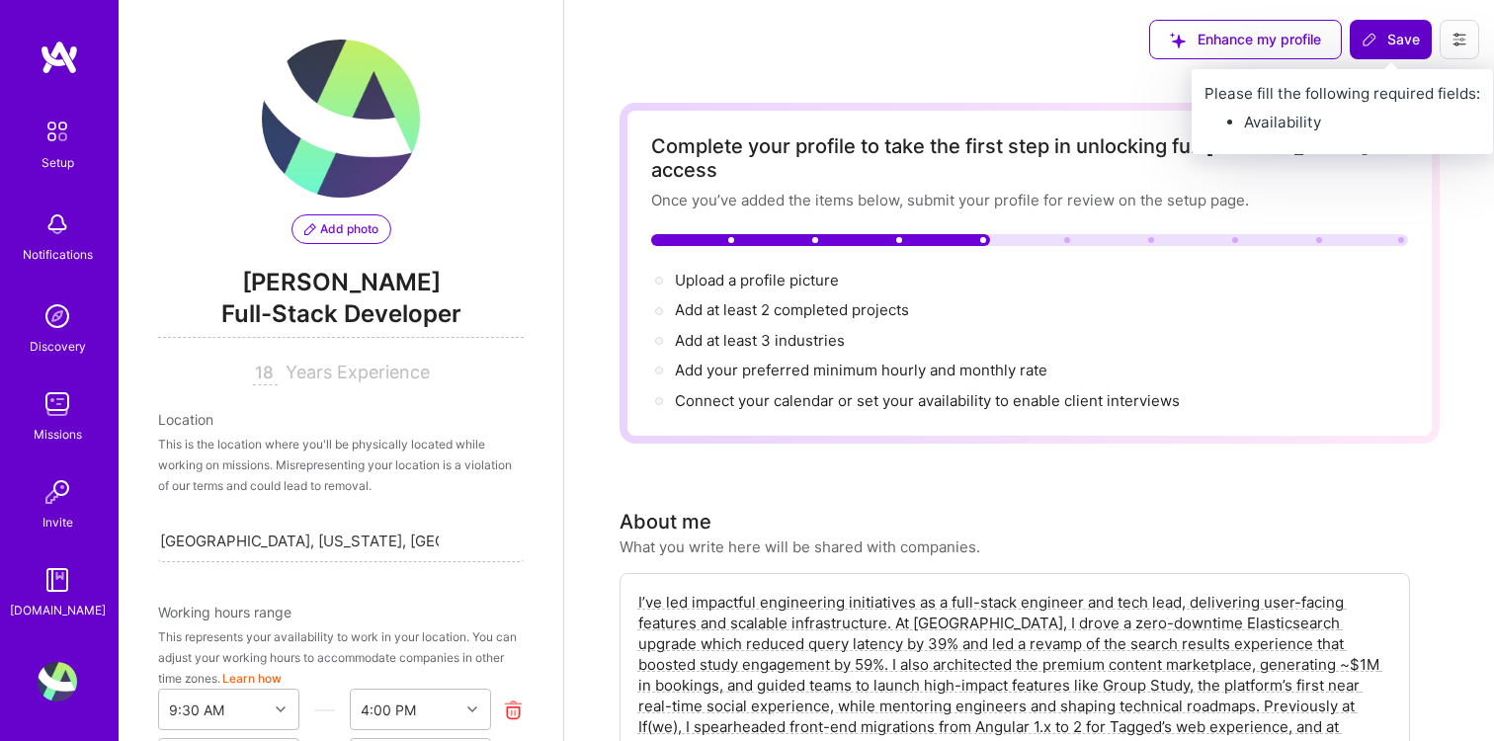
click at [1374, 50] on button "Save" at bounding box center [1391, 40] width 82 height 40
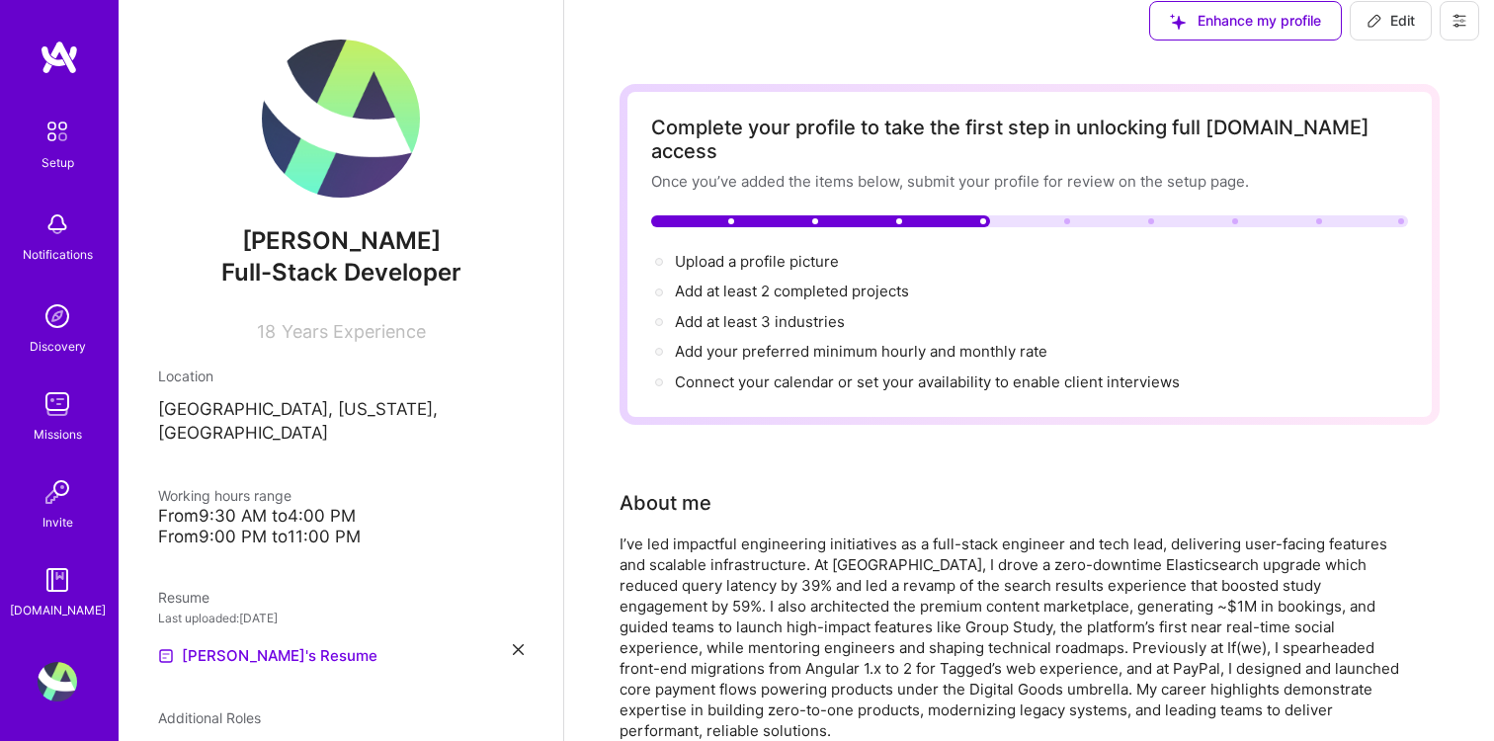
scroll to position [21, 0]
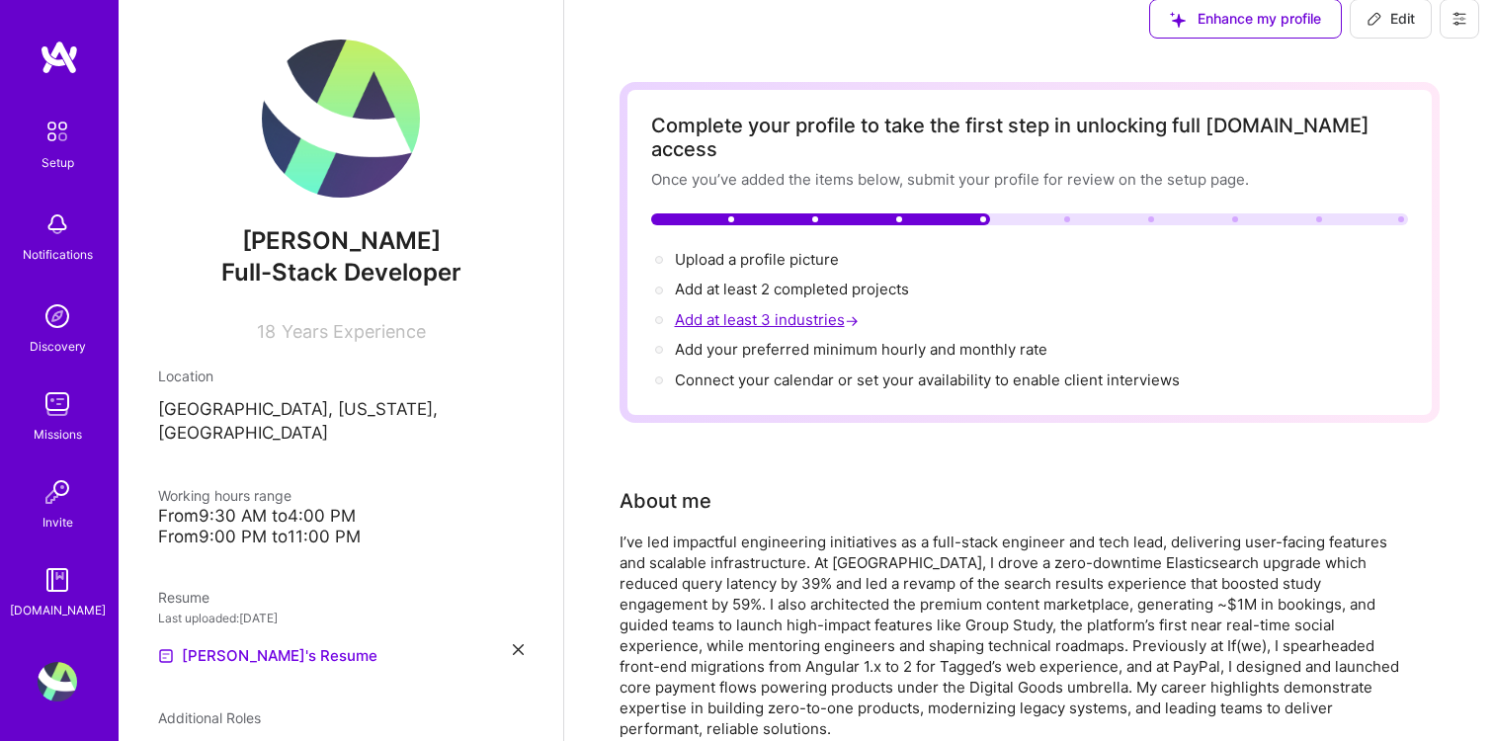
click at [770, 310] on span "Add at least 3 industries →" at bounding box center [769, 319] width 188 height 19
select select "US"
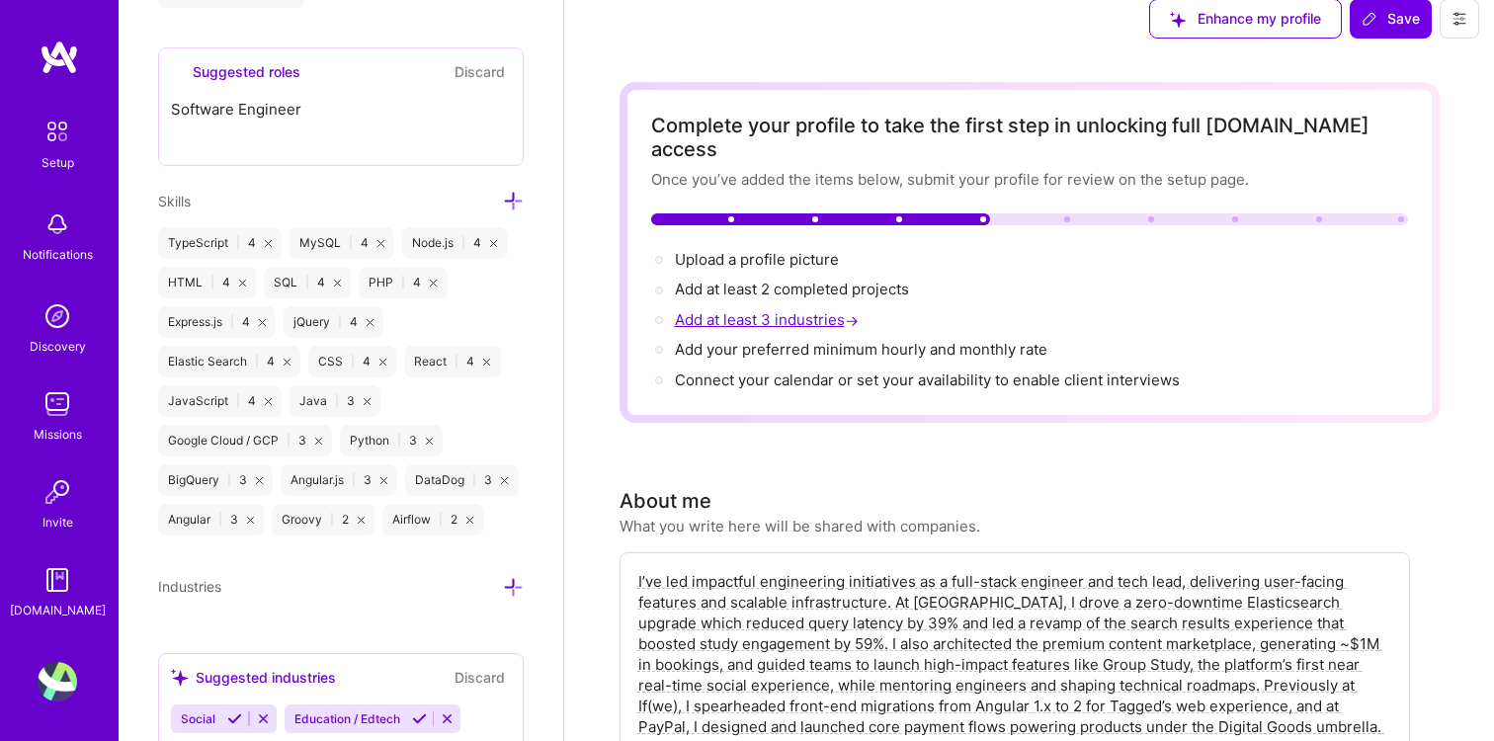
scroll to position [1426, 0]
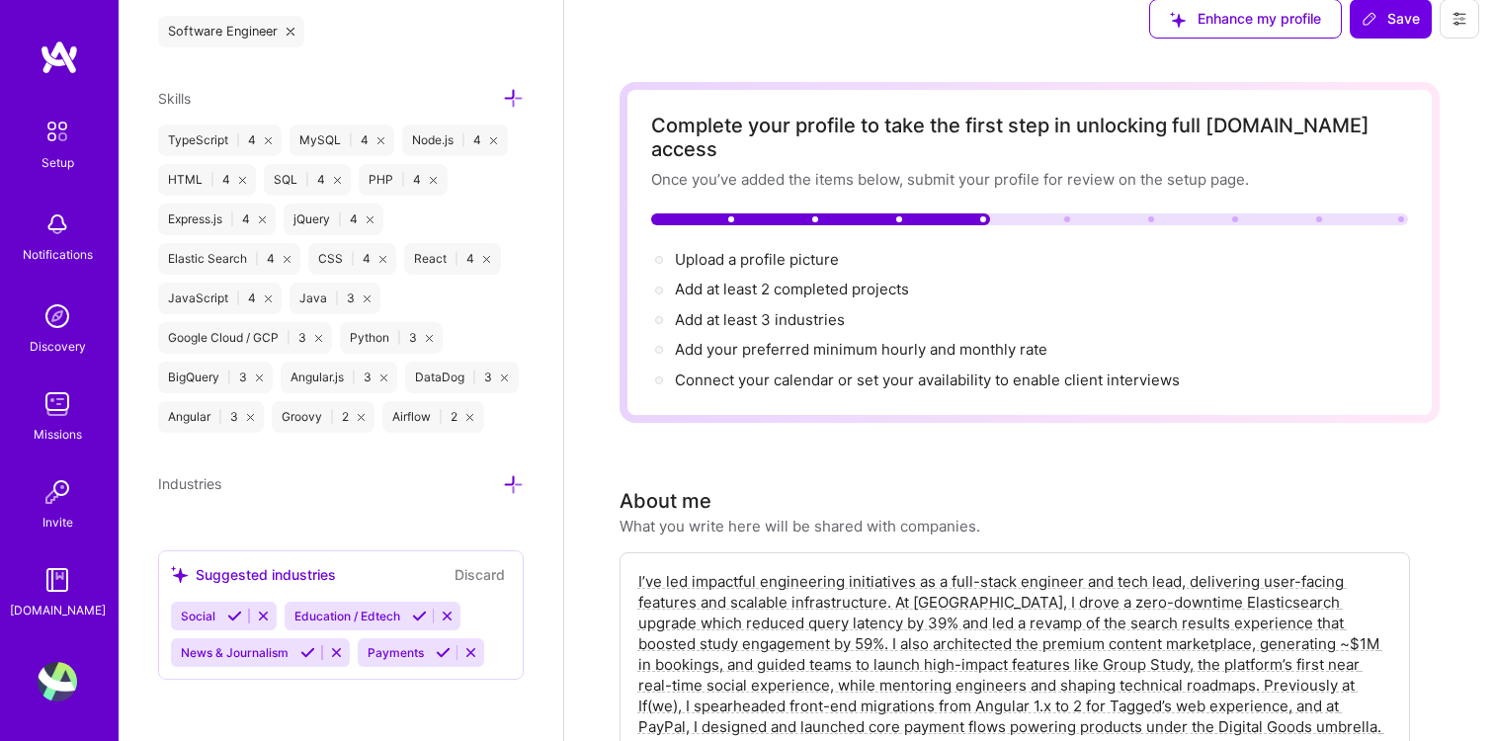
click at [503, 467] on div "Add photo Evelyn Chan Full-Stack Developer 18 Years Experience Location This is…" at bounding box center [341, 370] width 445 height 741
click at [510, 477] on icon at bounding box center [513, 484] width 21 height 21
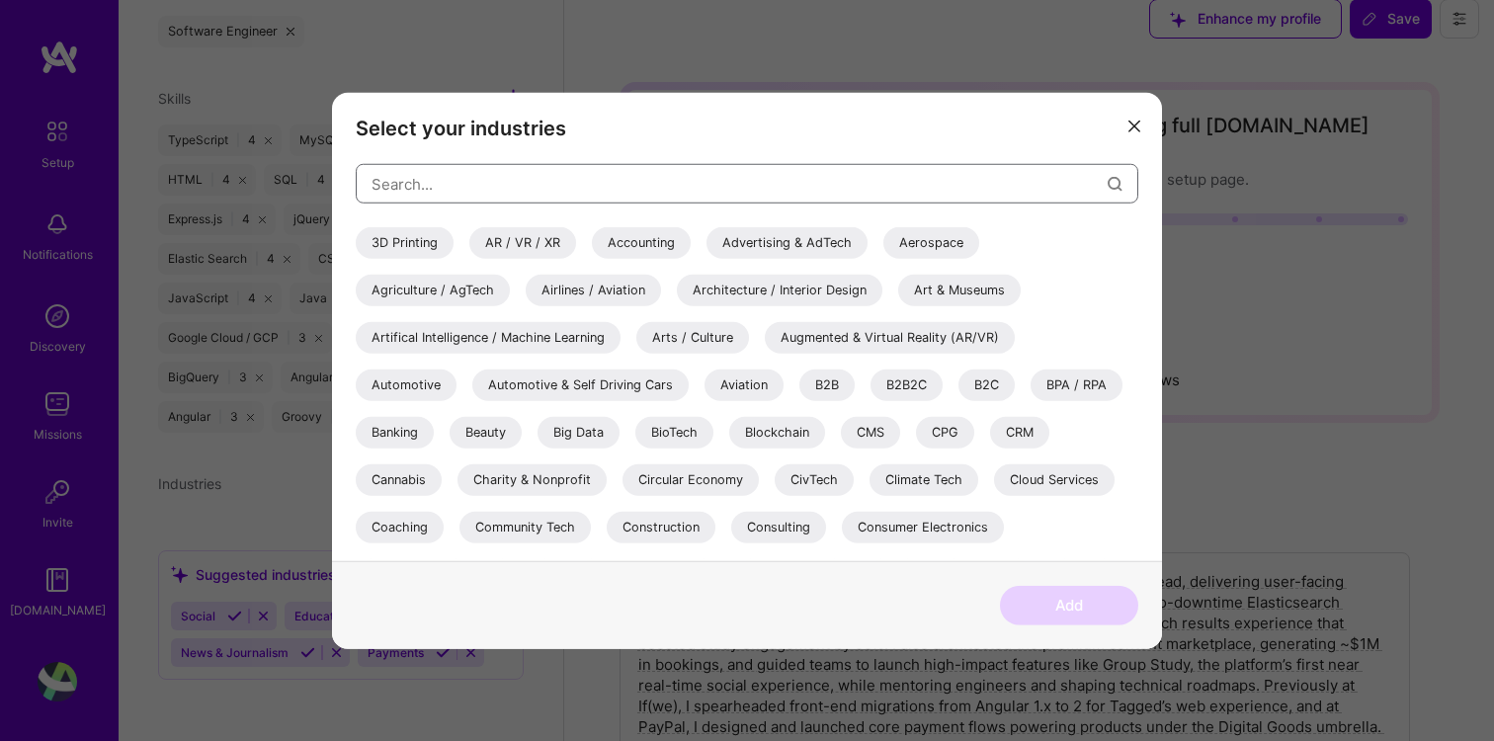
click at [534, 194] on input "modal" at bounding box center [739, 183] width 736 height 50
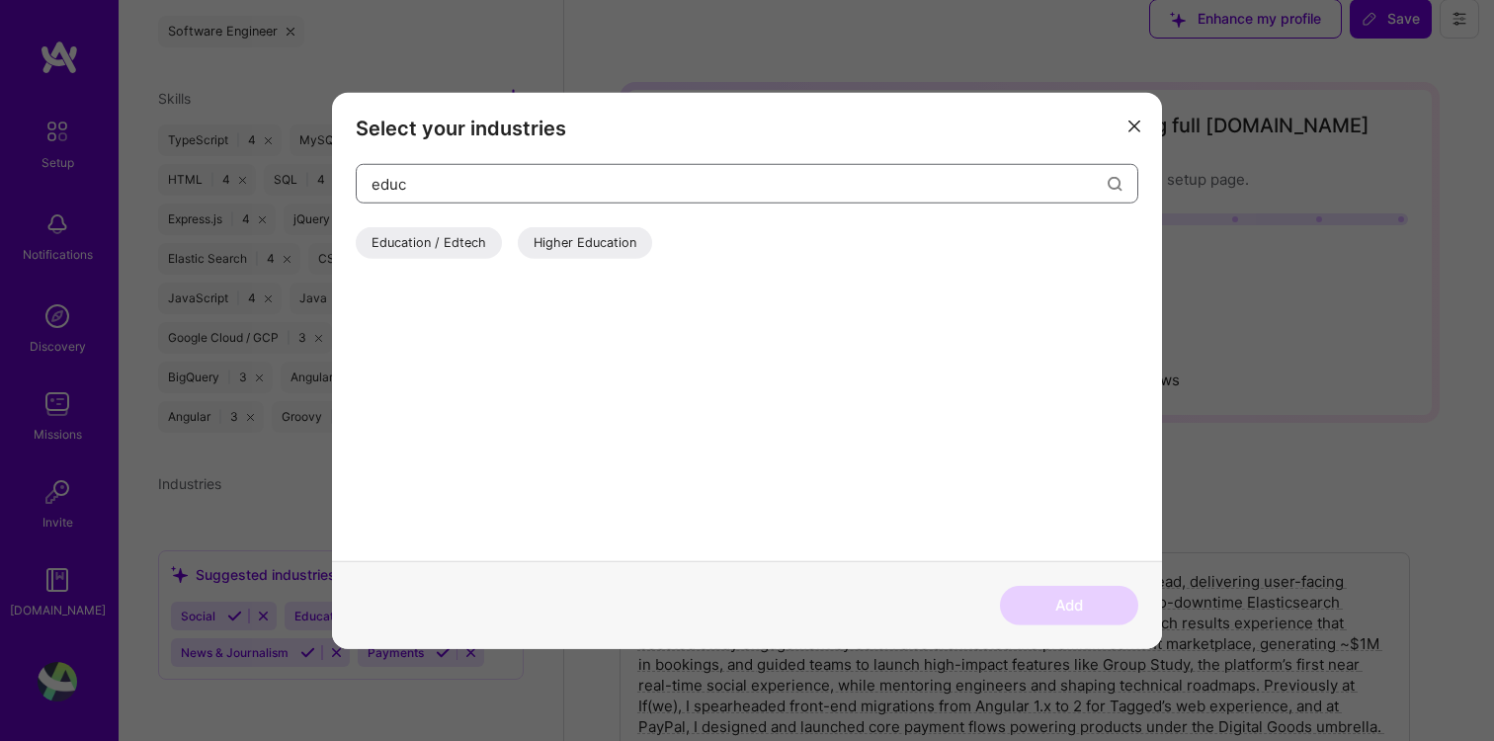
type input "educ"
click at [412, 244] on div "Education / Edtech" at bounding box center [429, 243] width 146 height 32
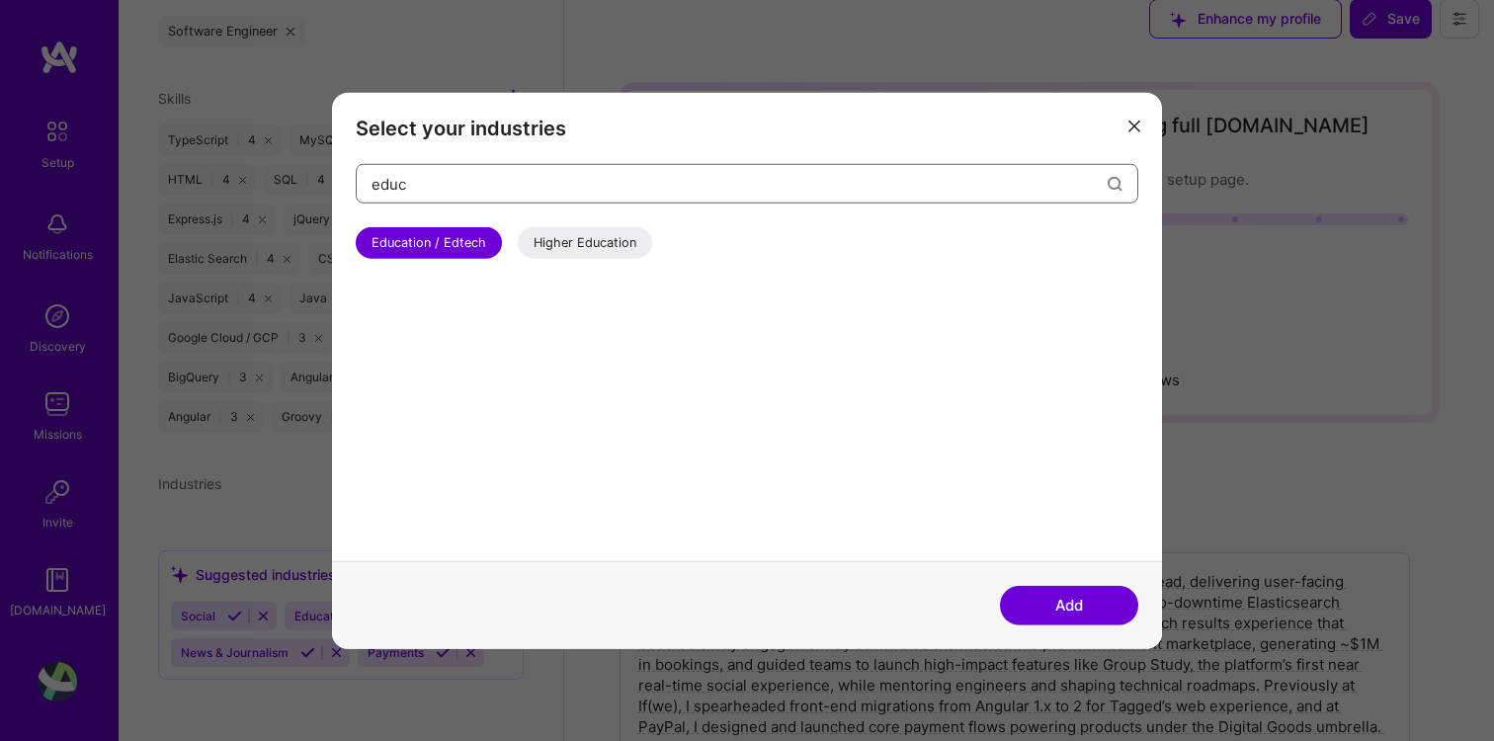
click at [468, 189] on input "educ" at bounding box center [739, 183] width 736 height 50
type input "health"
click at [407, 242] on div "Healthcare" at bounding box center [404, 243] width 96 height 32
click at [451, 179] on input "health" at bounding box center [739, 183] width 736 height 50
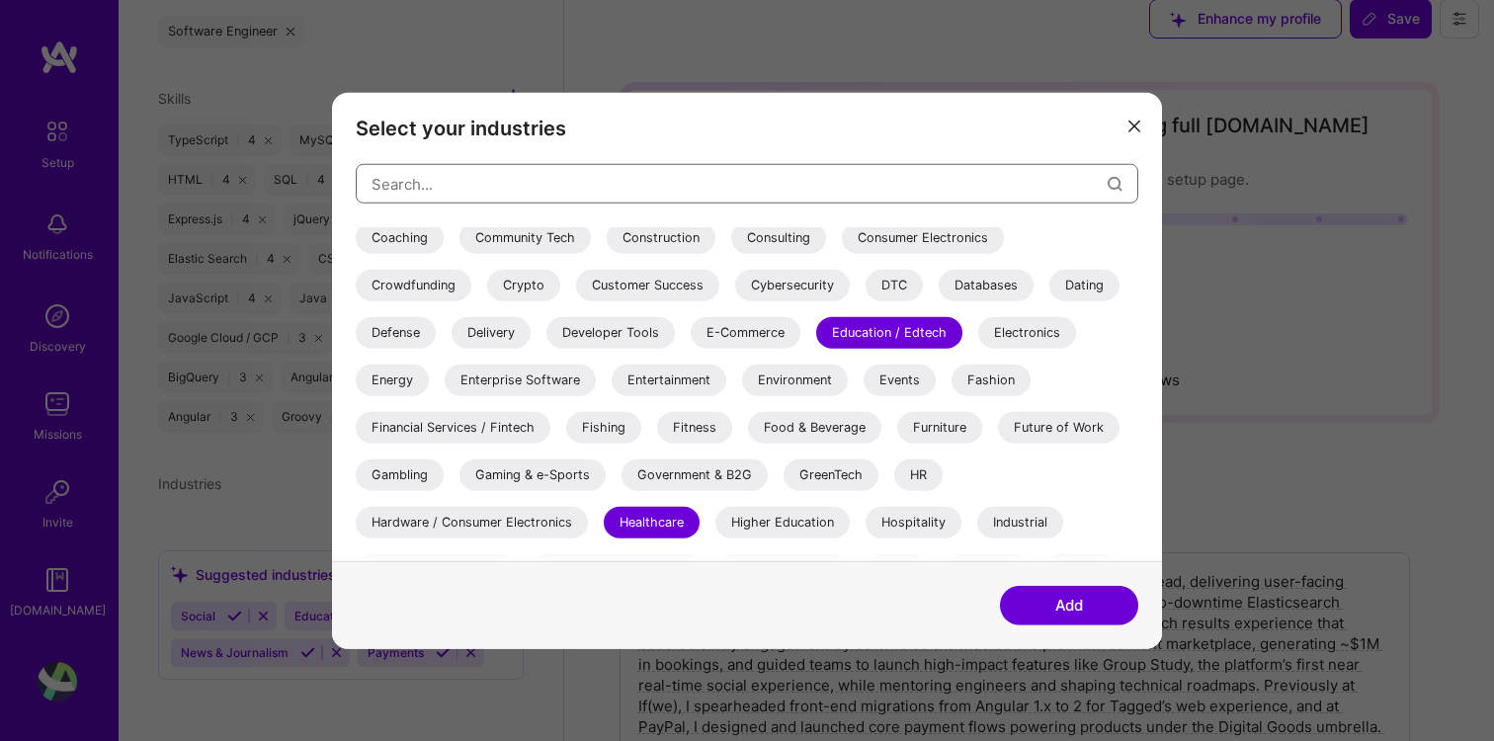
scroll to position [284, 0]
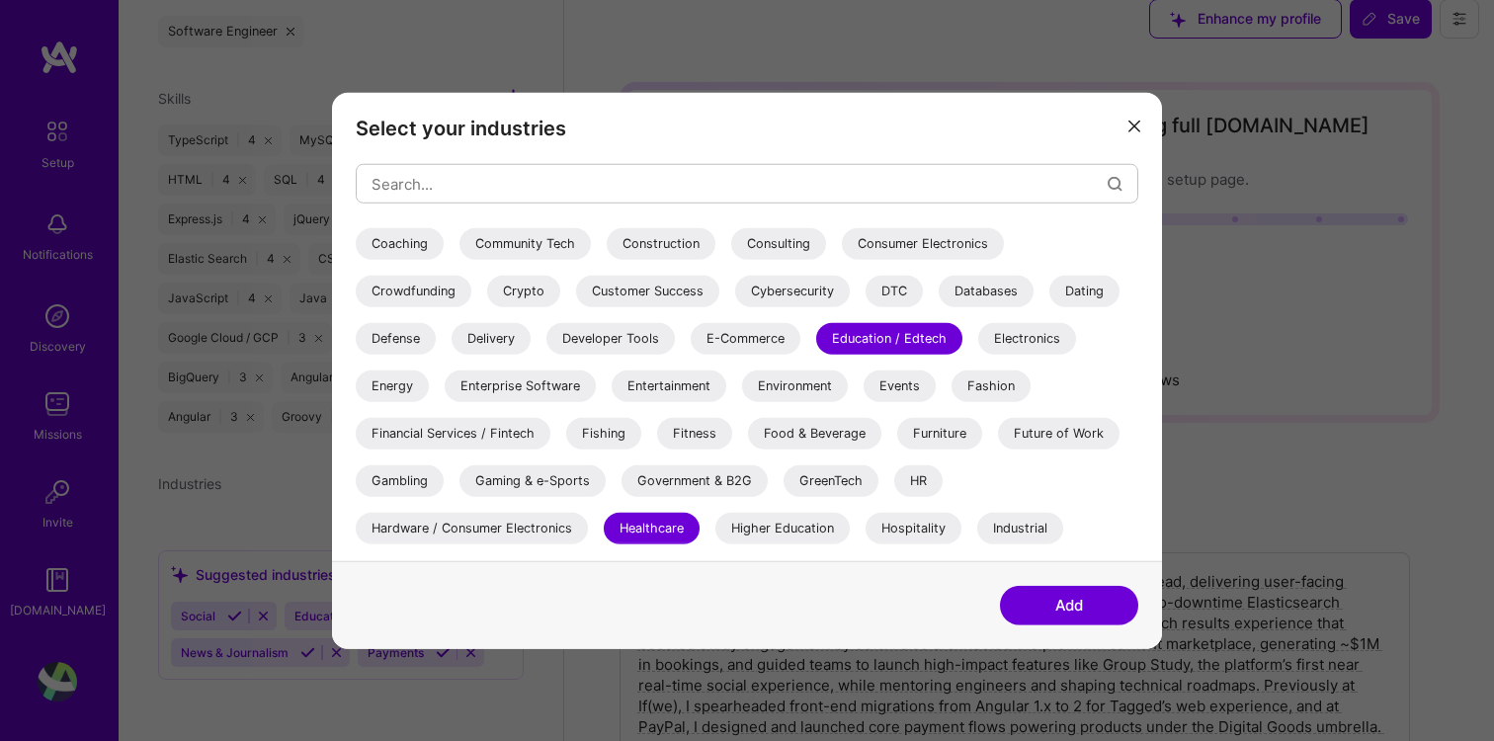
click at [751, 337] on div "E-Commerce" at bounding box center [746, 339] width 110 height 32
click at [467, 431] on div "Financial Services / Fintech" at bounding box center [453, 434] width 195 height 32
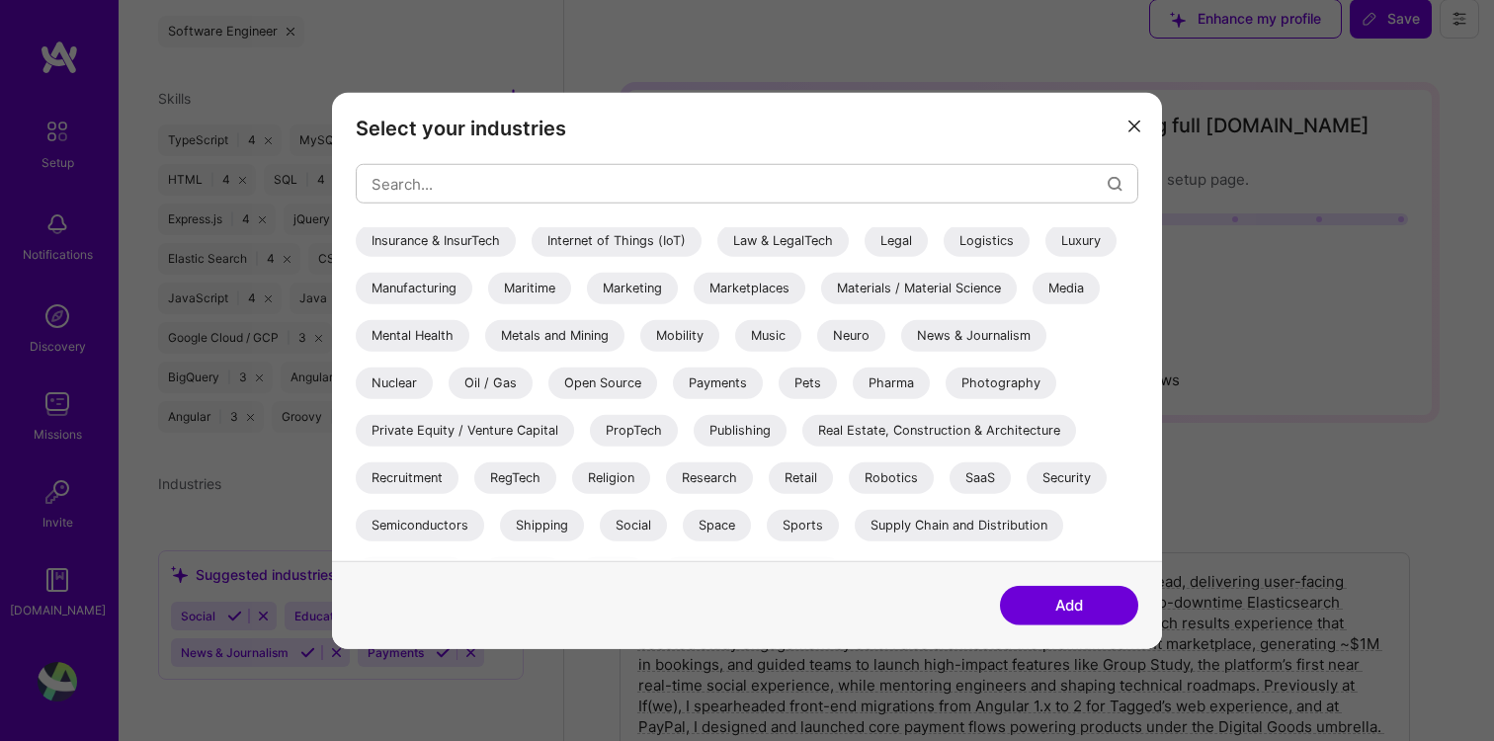
scroll to position [654, 0]
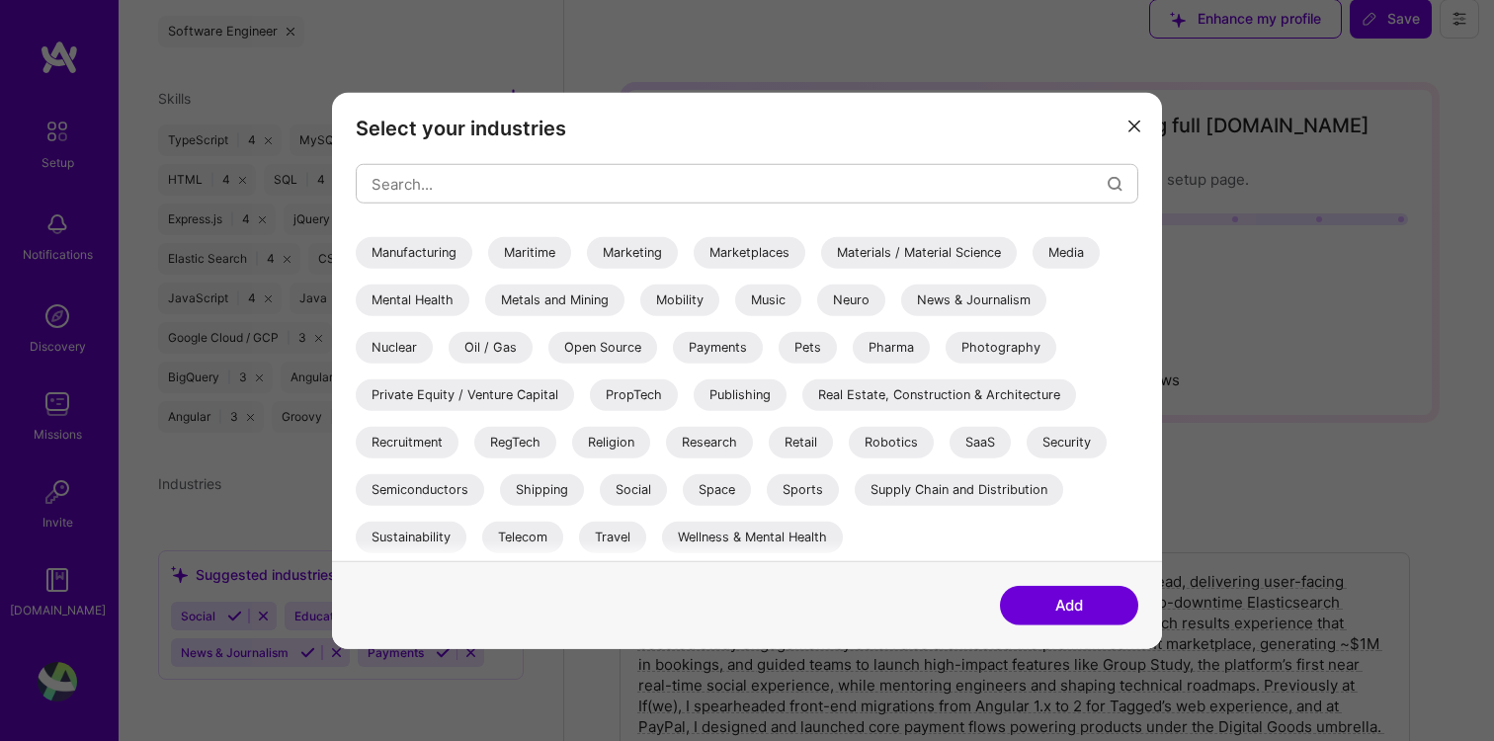
click at [747, 535] on div "Wellness & Mental Health" at bounding box center [752, 538] width 181 height 32
click at [610, 534] on div "Travel" at bounding box center [612, 538] width 67 height 32
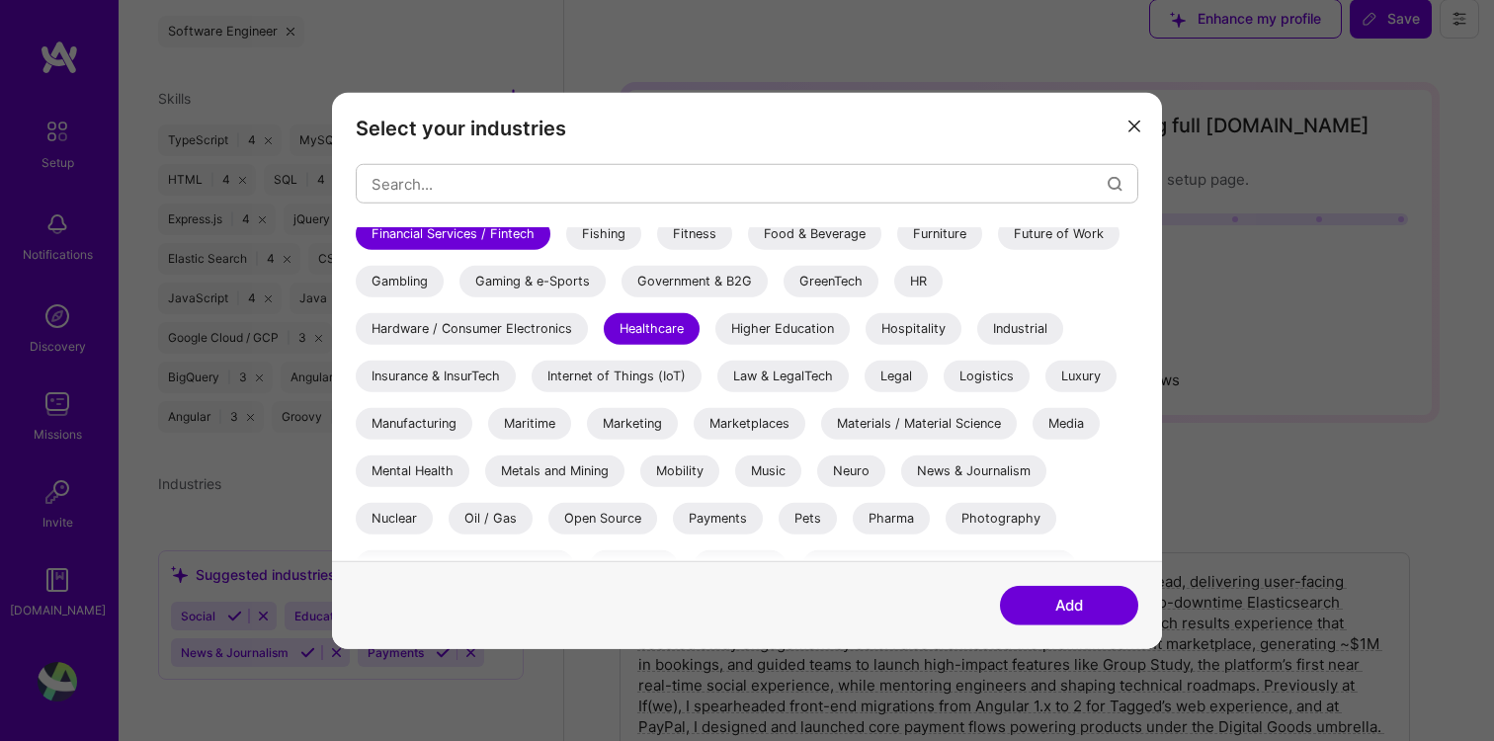
scroll to position [479, 0]
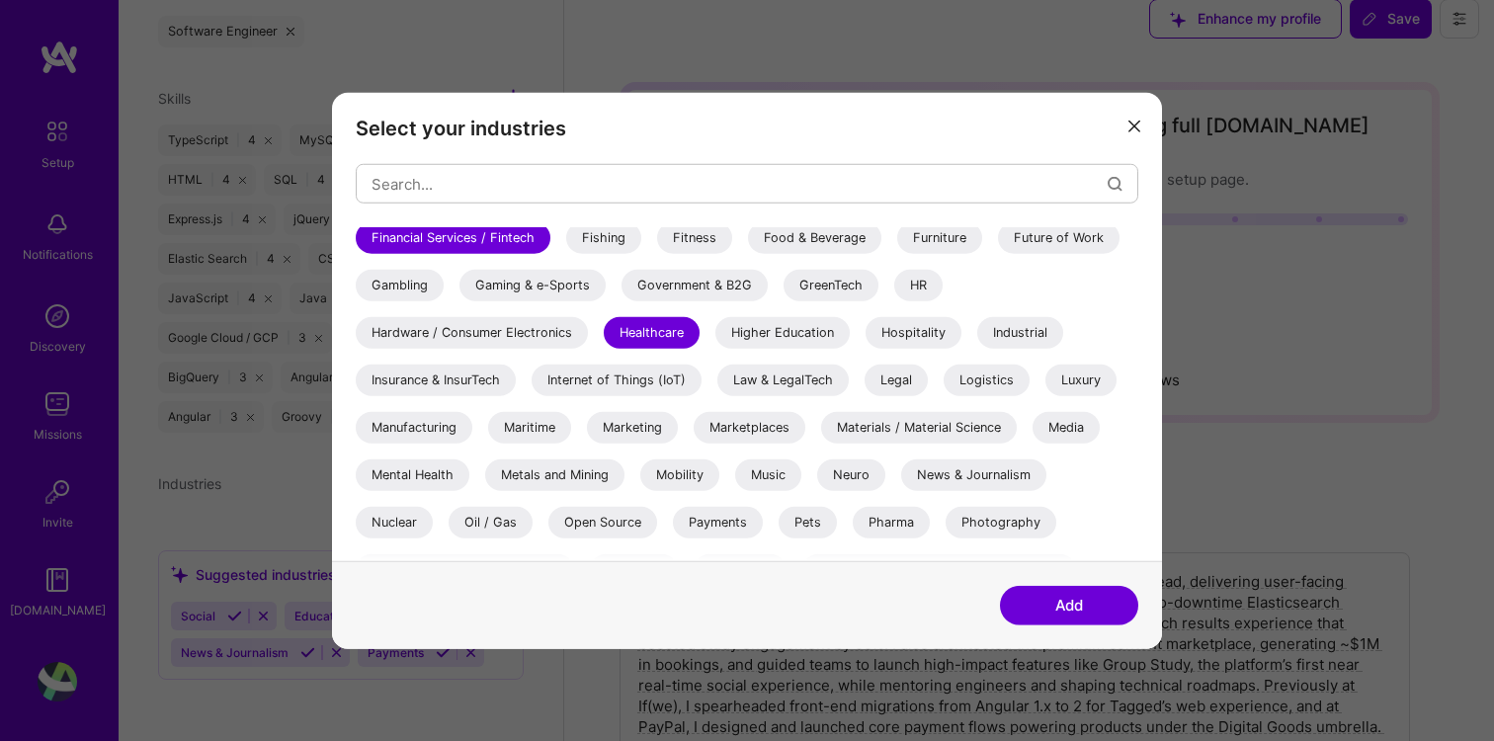
click at [1069, 429] on div "Media" at bounding box center [1065, 428] width 67 height 32
click at [751, 436] on div "Marketplaces" at bounding box center [750, 428] width 112 height 32
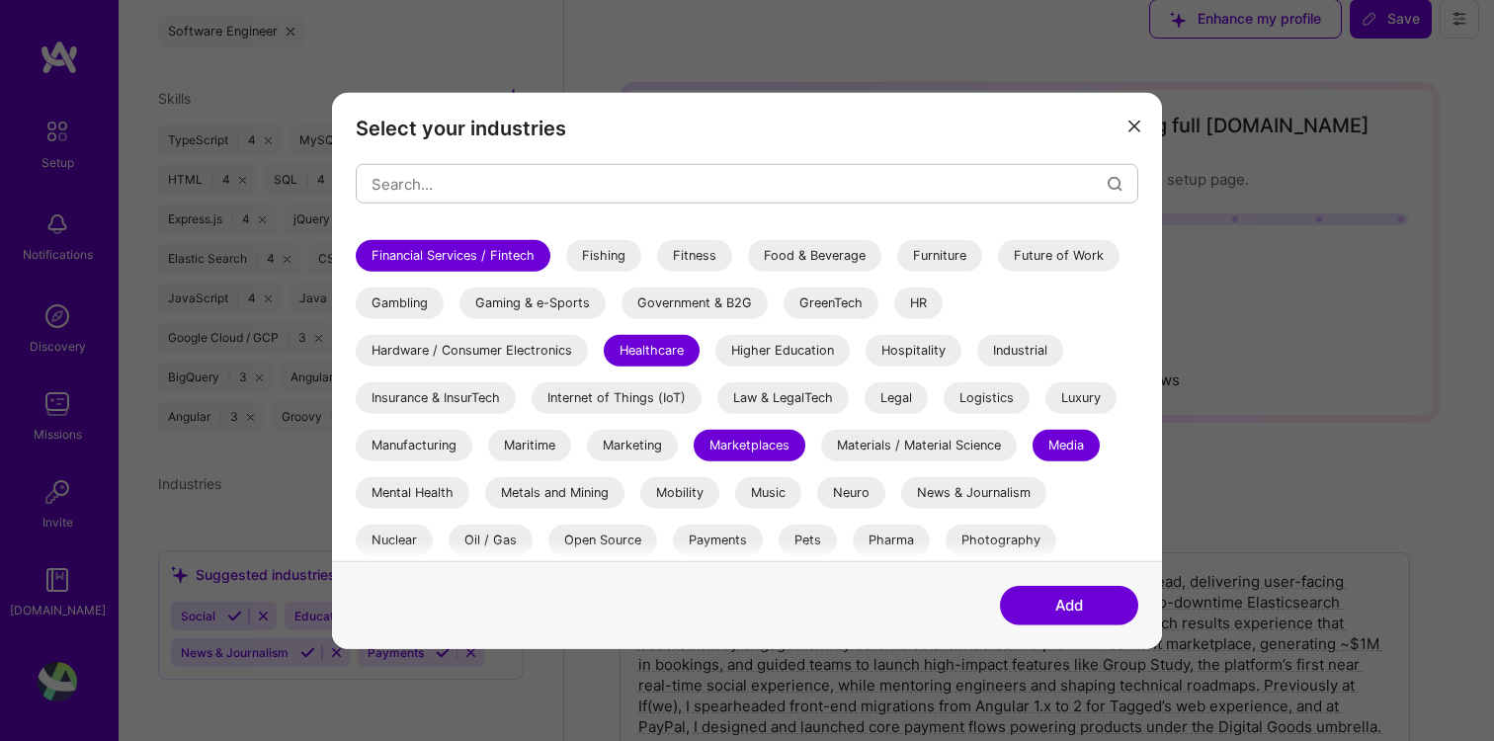
scroll to position [459, 0]
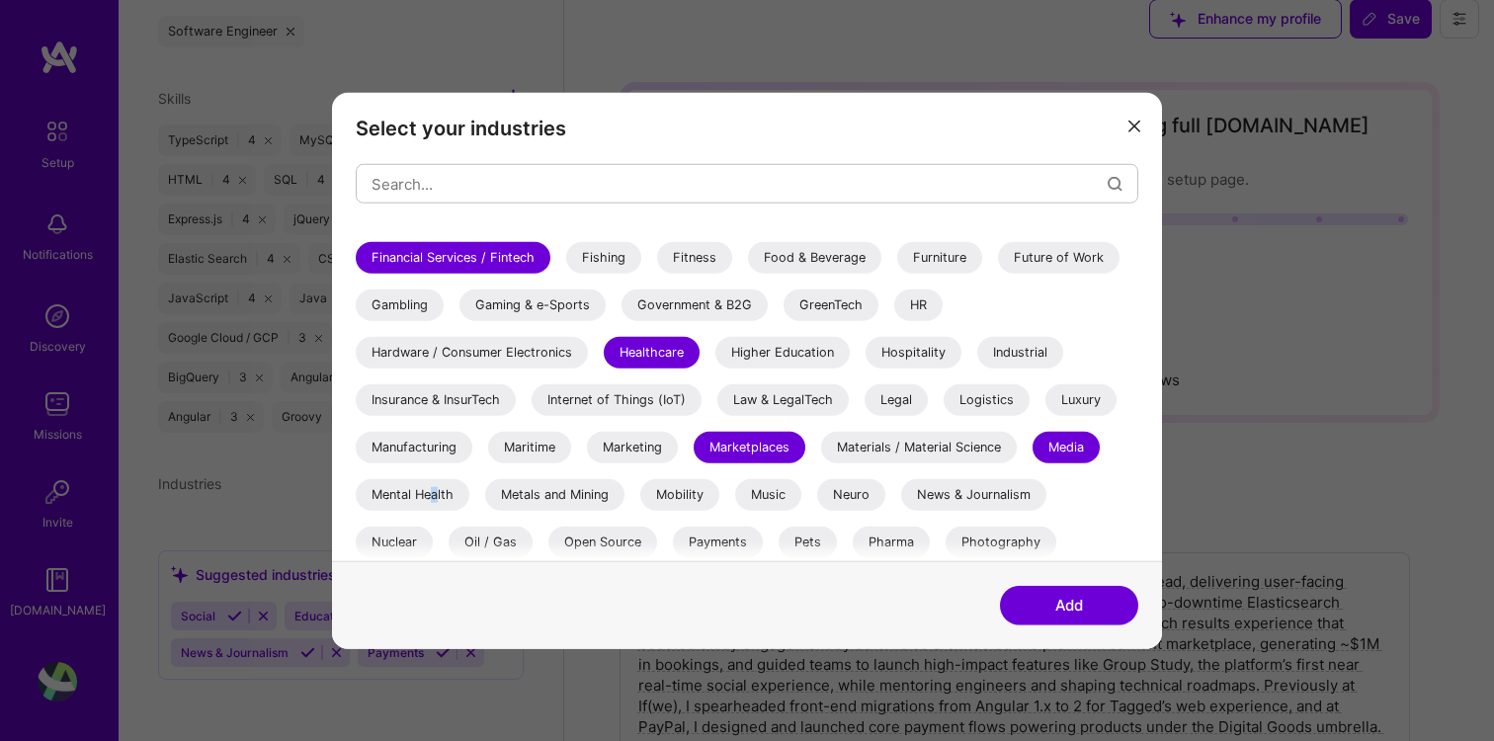
click at [436, 493] on div "Mental Health" at bounding box center [413, 495] width 114 height 32
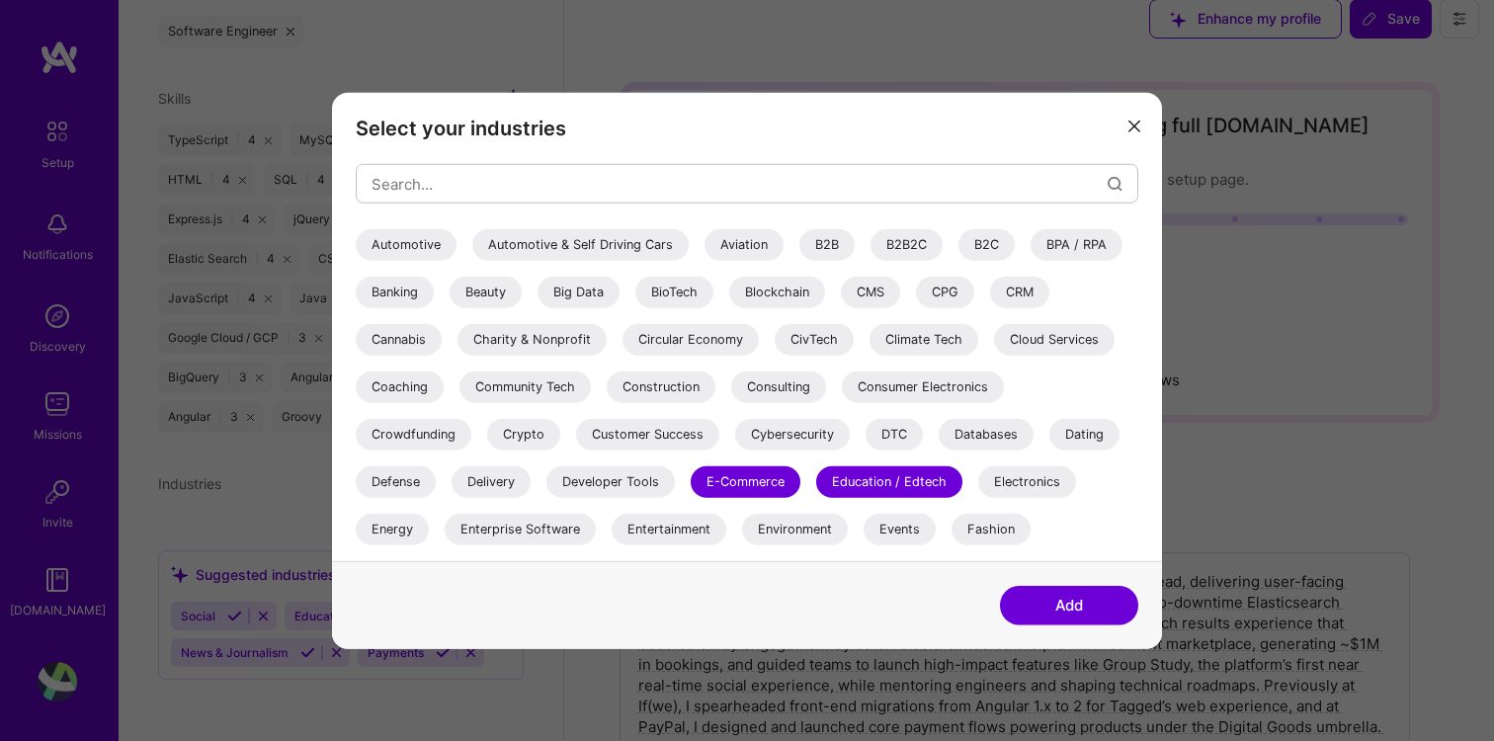
scroll to position [87, 0]
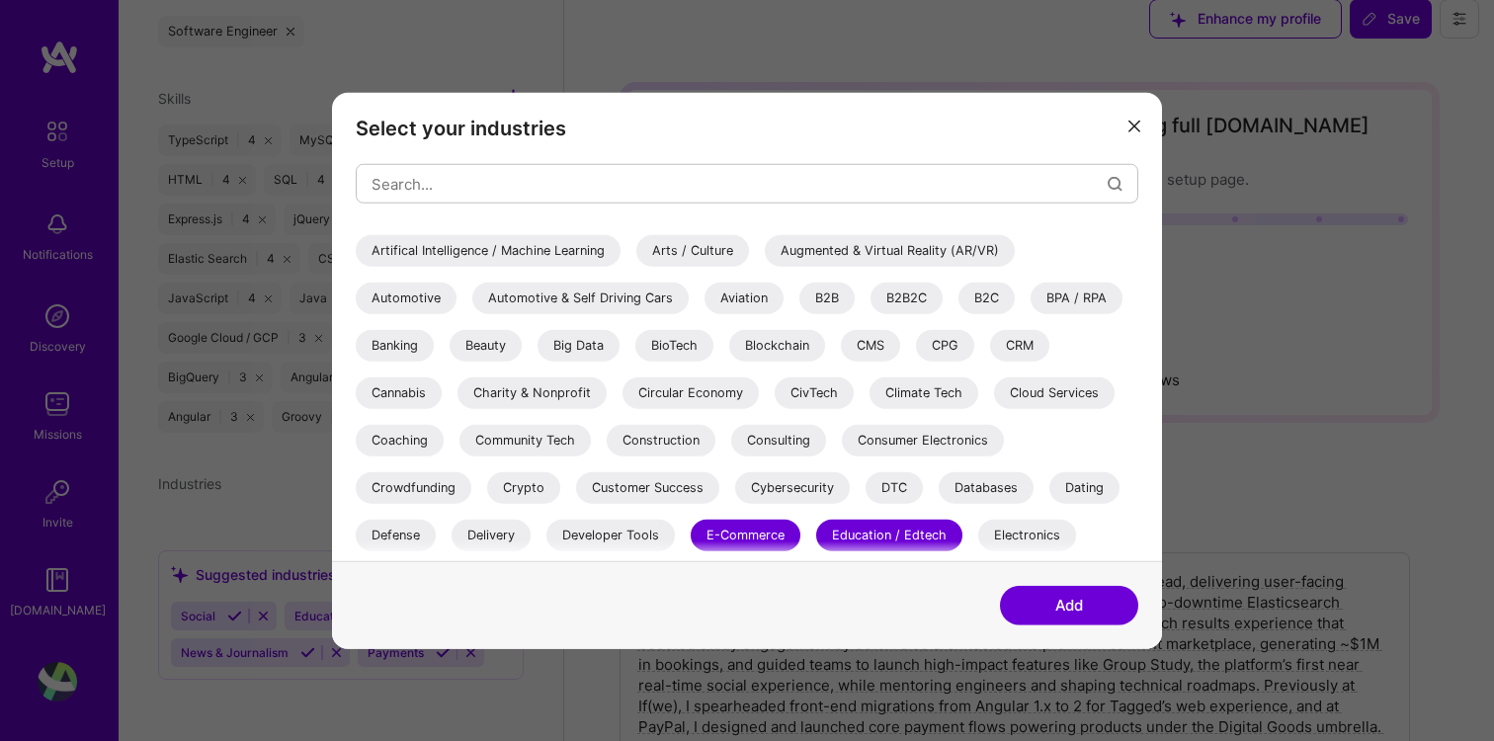
click at [688, 246] on div "Arts / Culture" at bounding box center [692, 251] width 113 height 32
click at [585, 541] on div "Developer Tools" at bounding box center [610, 536] width 128 height 32
click at [1071, 607] on button "Add" at bounding box center [1069, 605] width 138 height 40
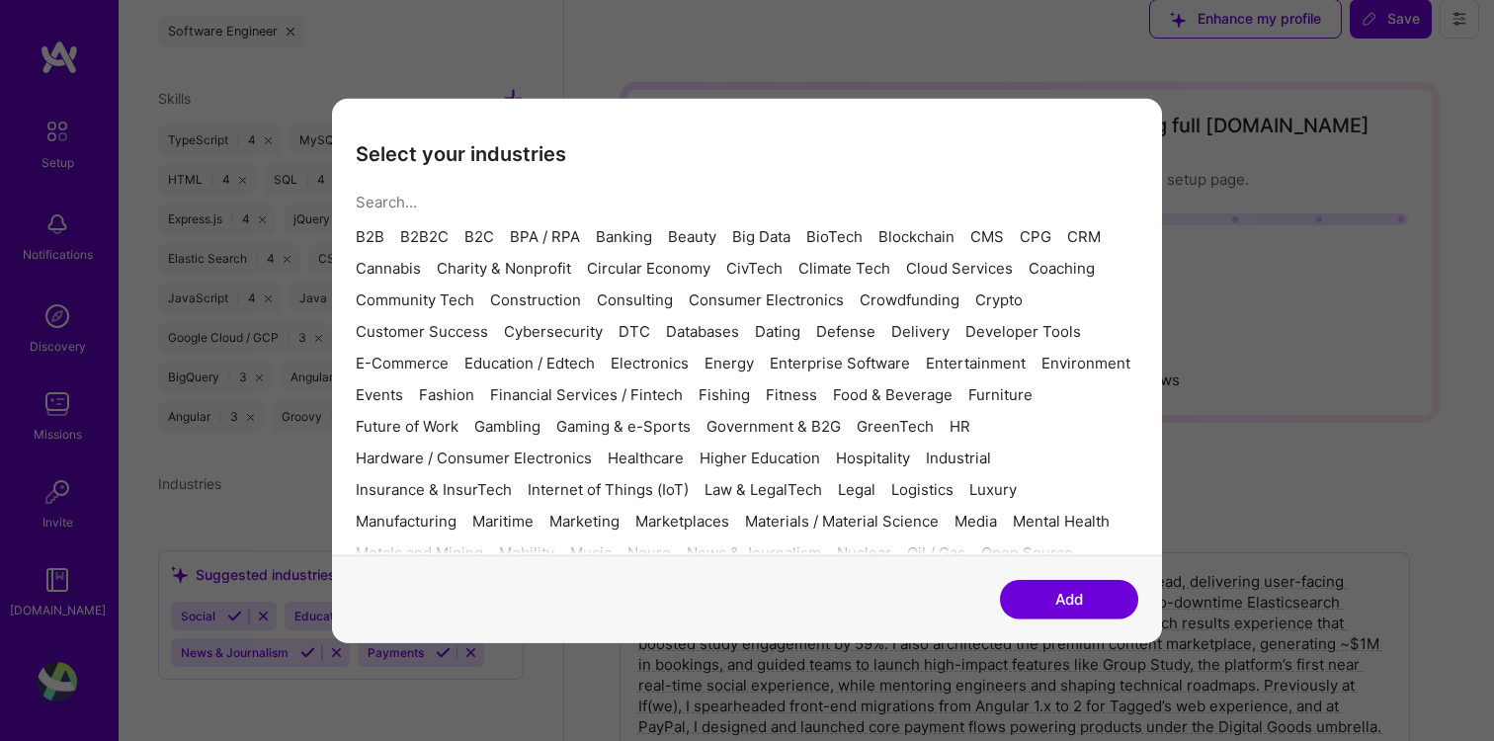
scroll to position [1509, 0]
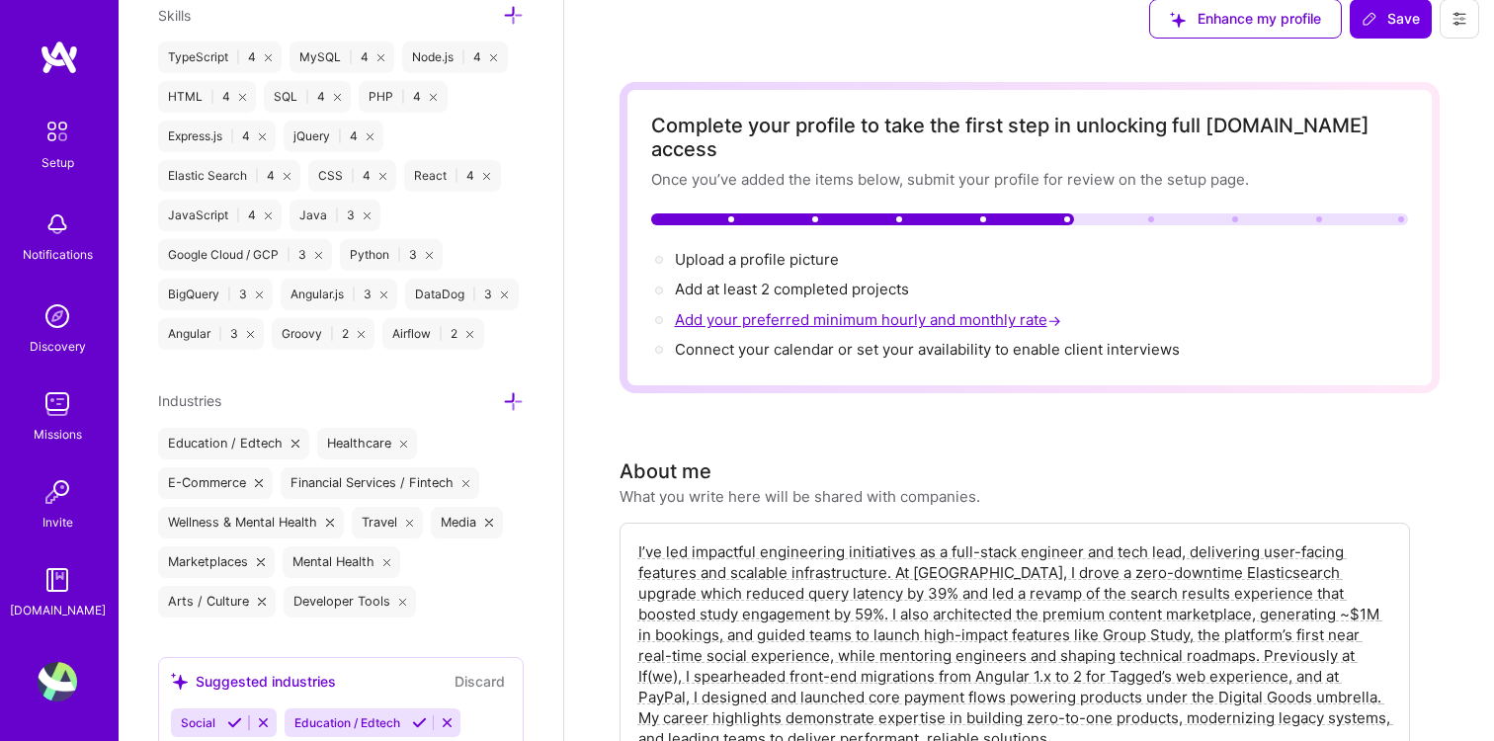
click at [831, 310] on span "Add your preferred minimum hourly and monthly rate →" at bounding box center [870, 319] width 390 height 19
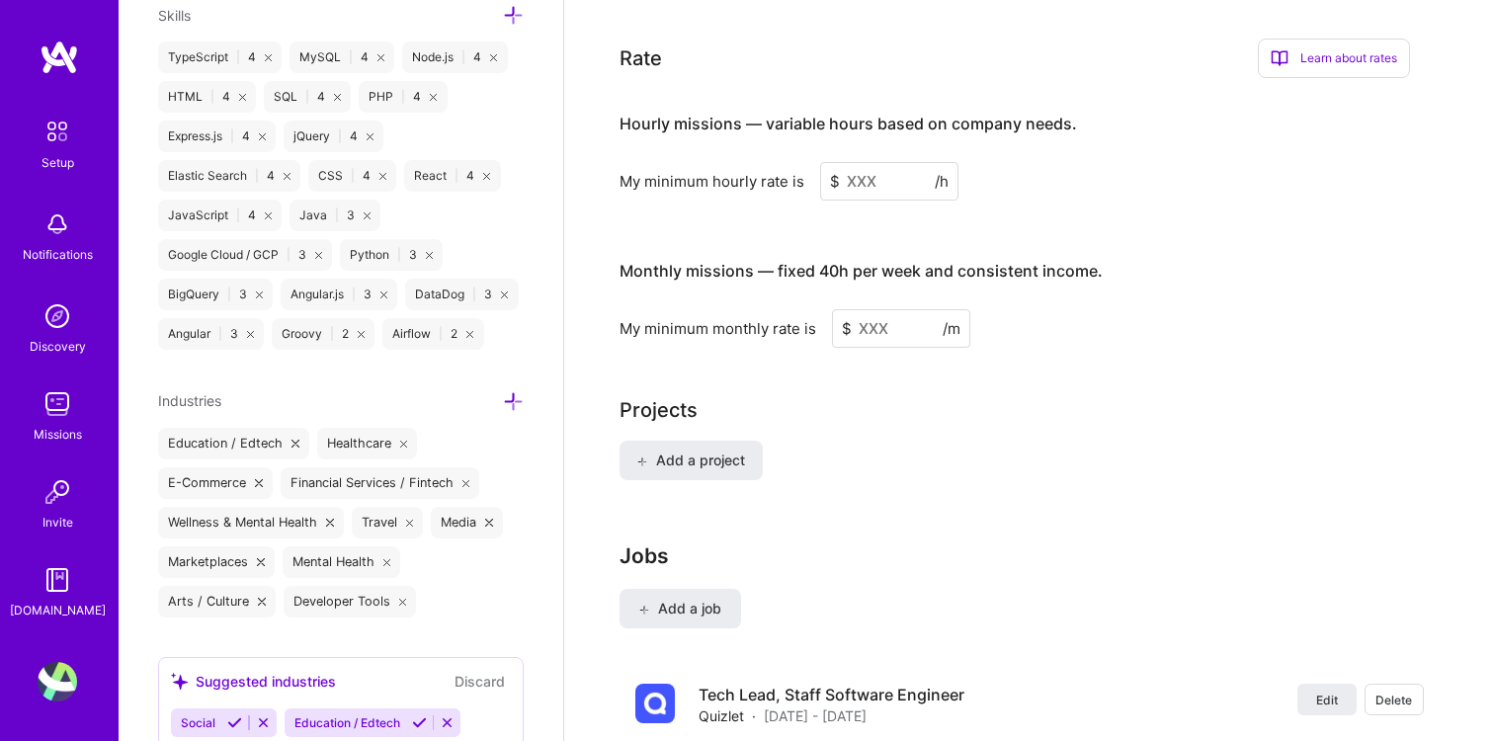
scroll to position [1285, 0]
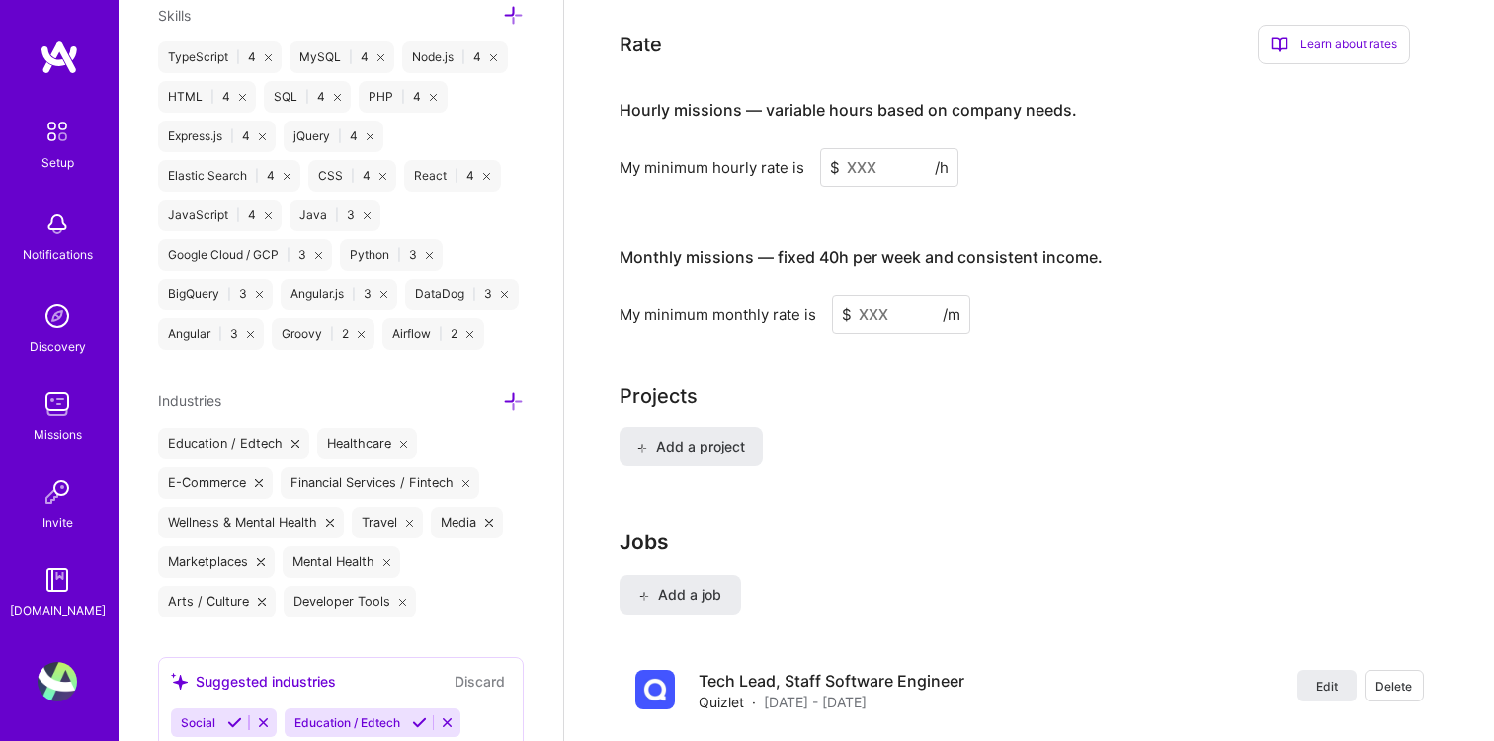
click at [879, 148] on input at bounding box center [889, 167] width 138 height 39
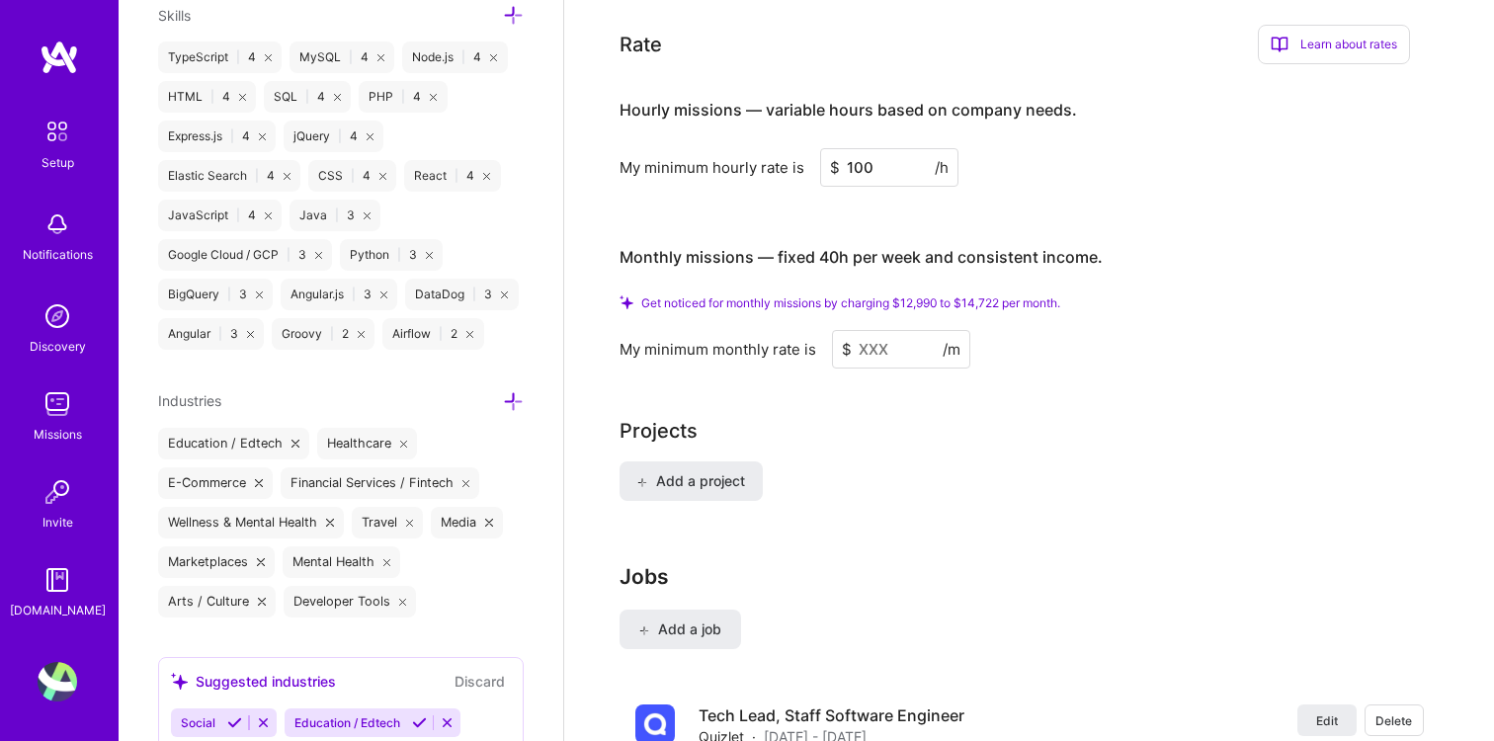
type input "100"
click at [882, 330] on input at bounding box center [901, 349] width 138 height 39
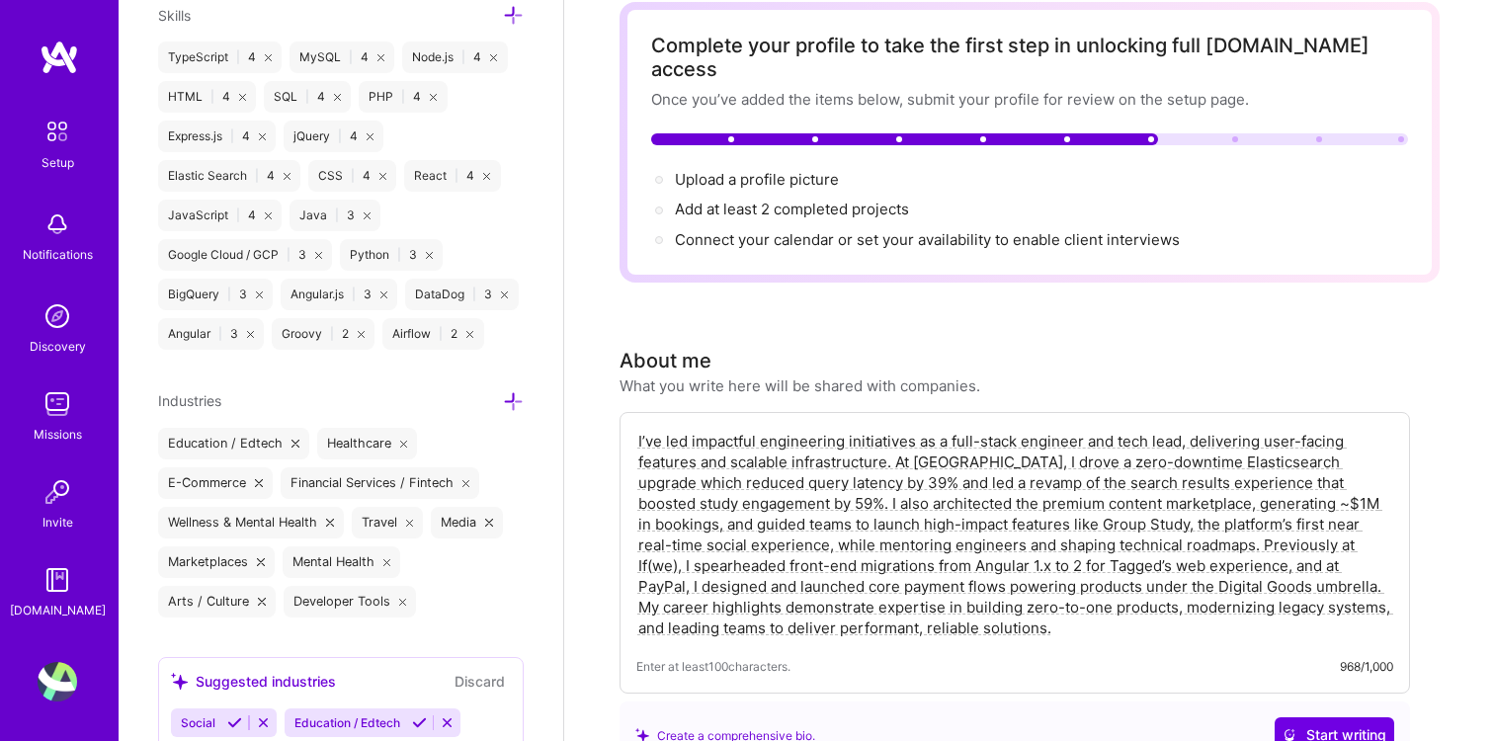
scroll to position [0, 0]
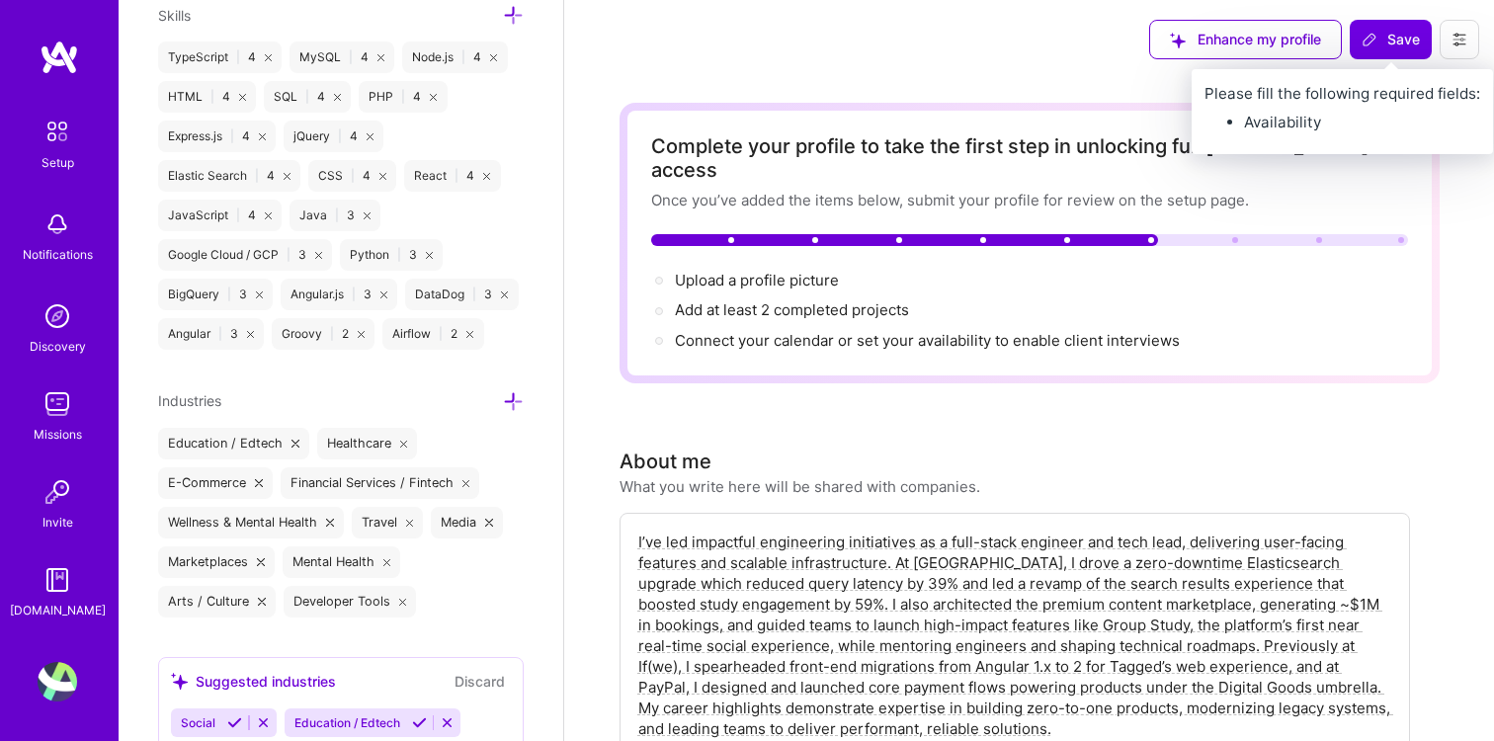
type input "16000"
click at [1381, 35] on span "Save" at bounding box center [1390, 40] width 58 height 20
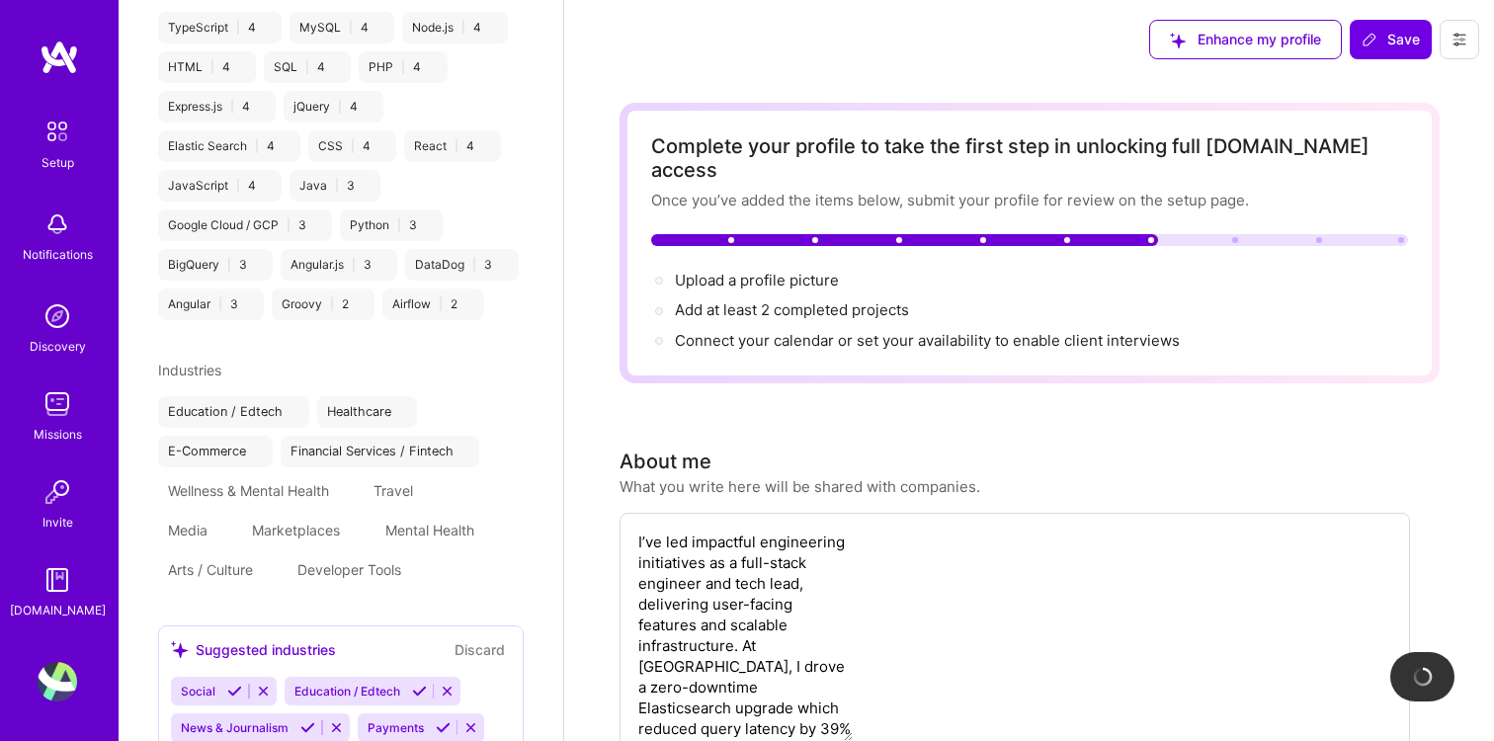
scroll to position [688, 0]
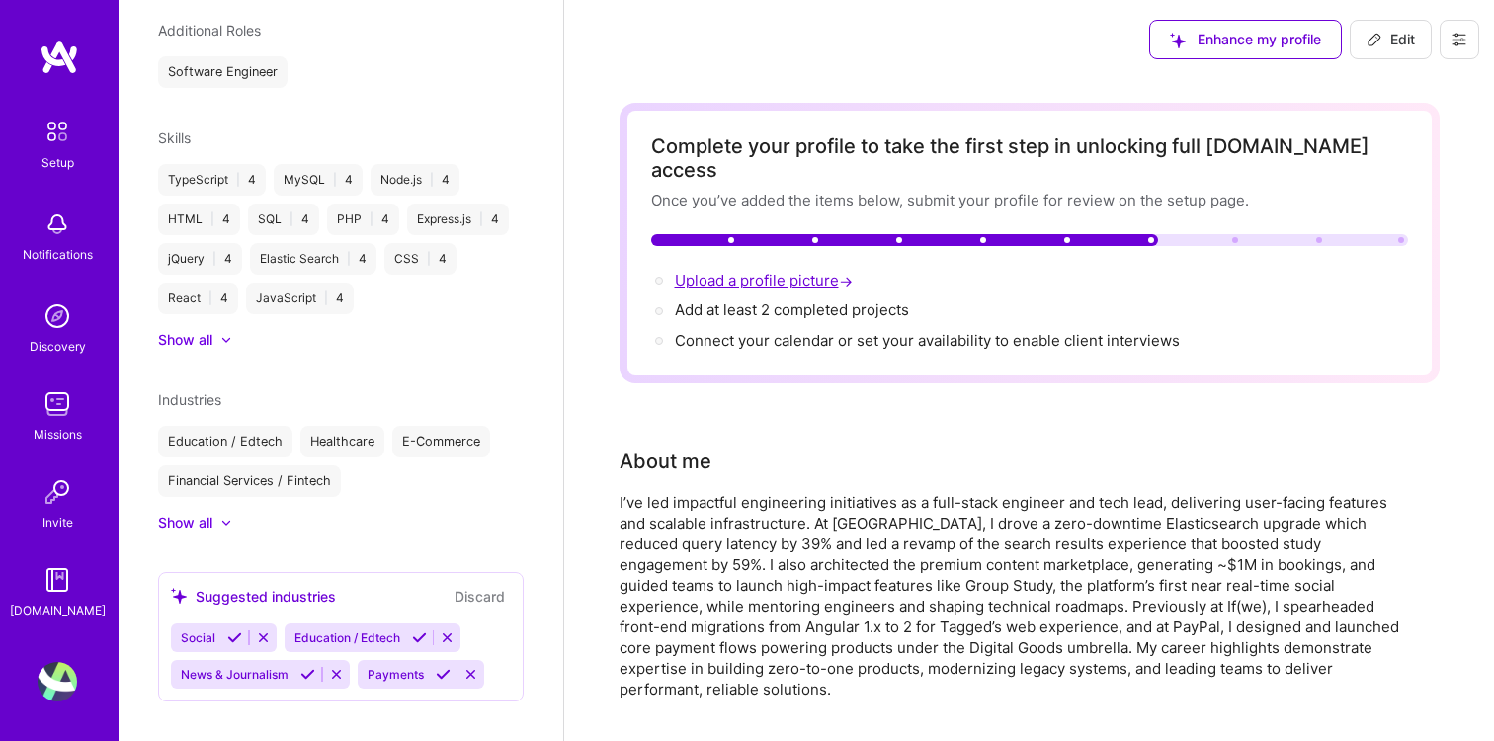
click at [803, 271] on span "Upload a profile picture →" at bounding box center [766, 280] width 182 height 19
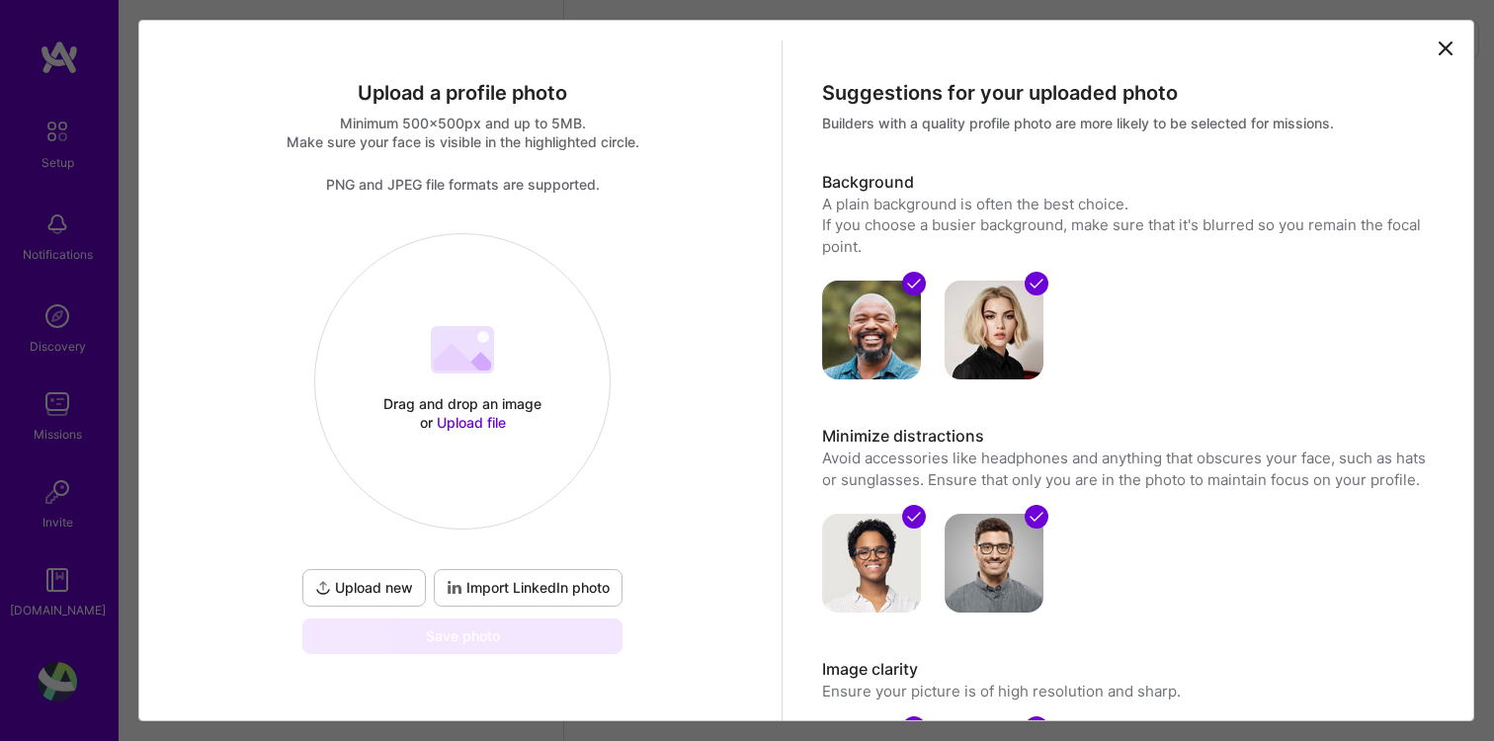
click at [510, 582] on span "Import LinkedIn photo" at bounding box center [528, 588] width 163 height 20
click at [611, 491] on div "Drag and drop an image or Upload file Upload file Upload new Import LinkedIn ph…" at bounding box center [462, 443] width 328 height 421
click at [521, 583] on span "Import LinkedIn photo" at bounding box center [528, 588] width 163 height 20
click at [375, 582] on span "Upload new" at bounding box center [364, 588] width 98 height 20
click at [479, 420] on span "Upload file" at bounding box center [471, 422] width 69 height 17
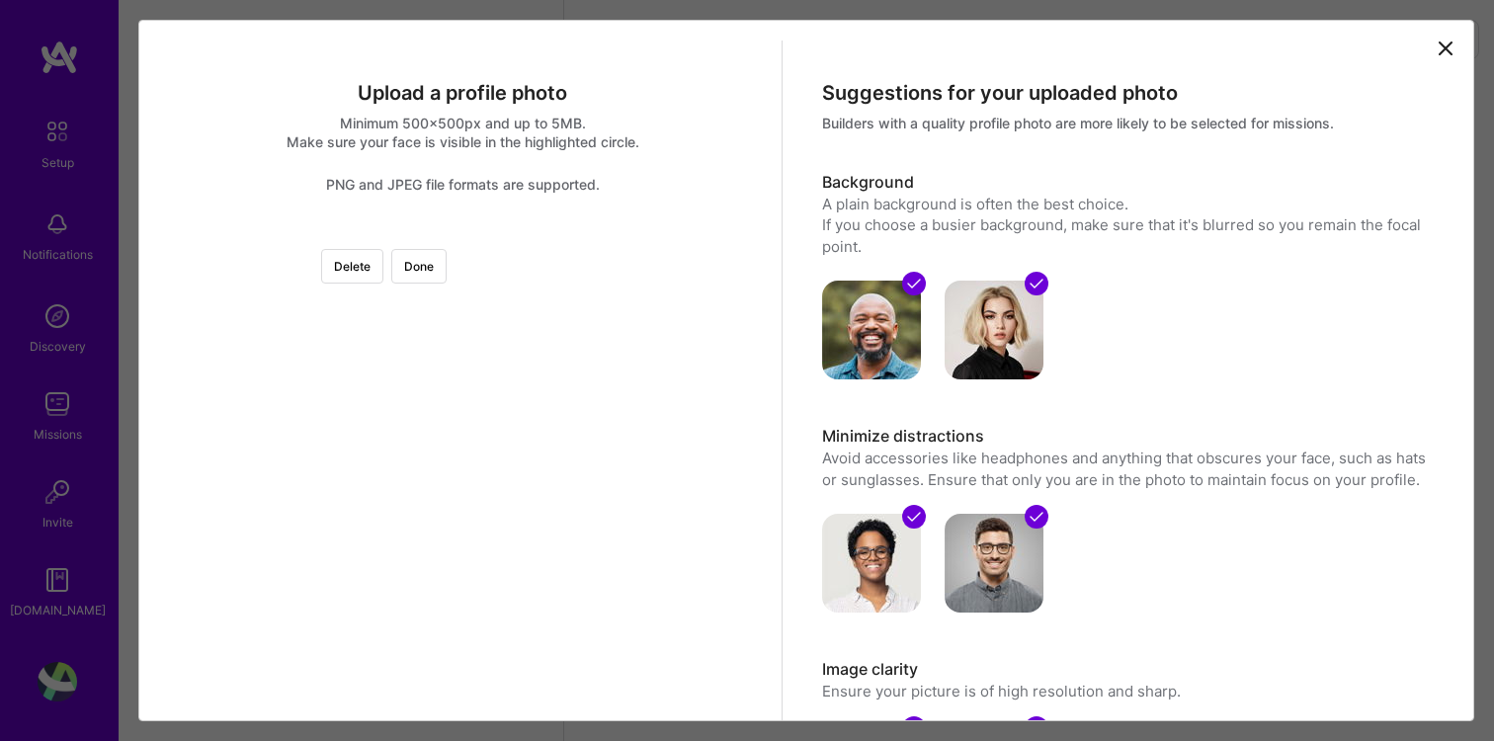
click at [566, 441] on div at bounding box center [684, 455] width 445 height 445
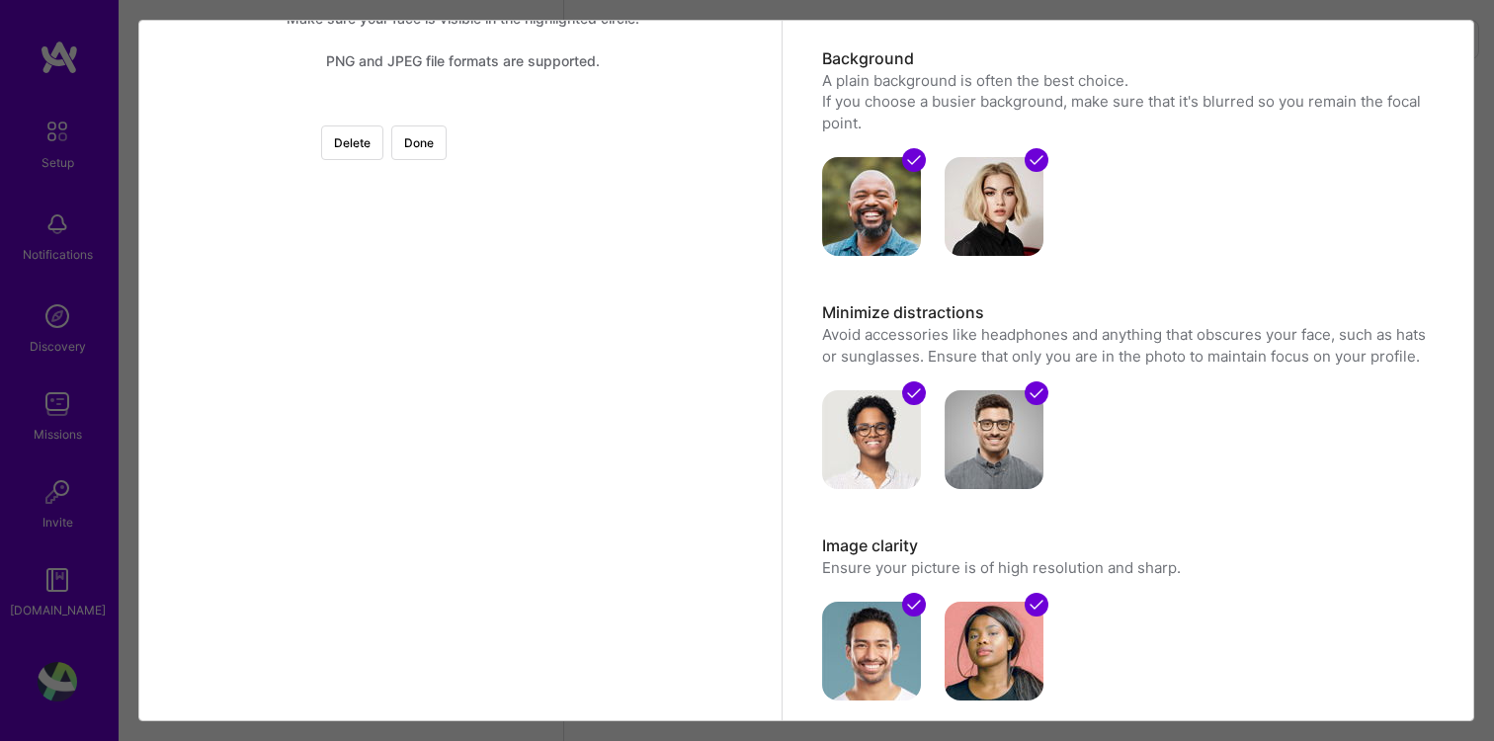
scroll to position [129, 0]
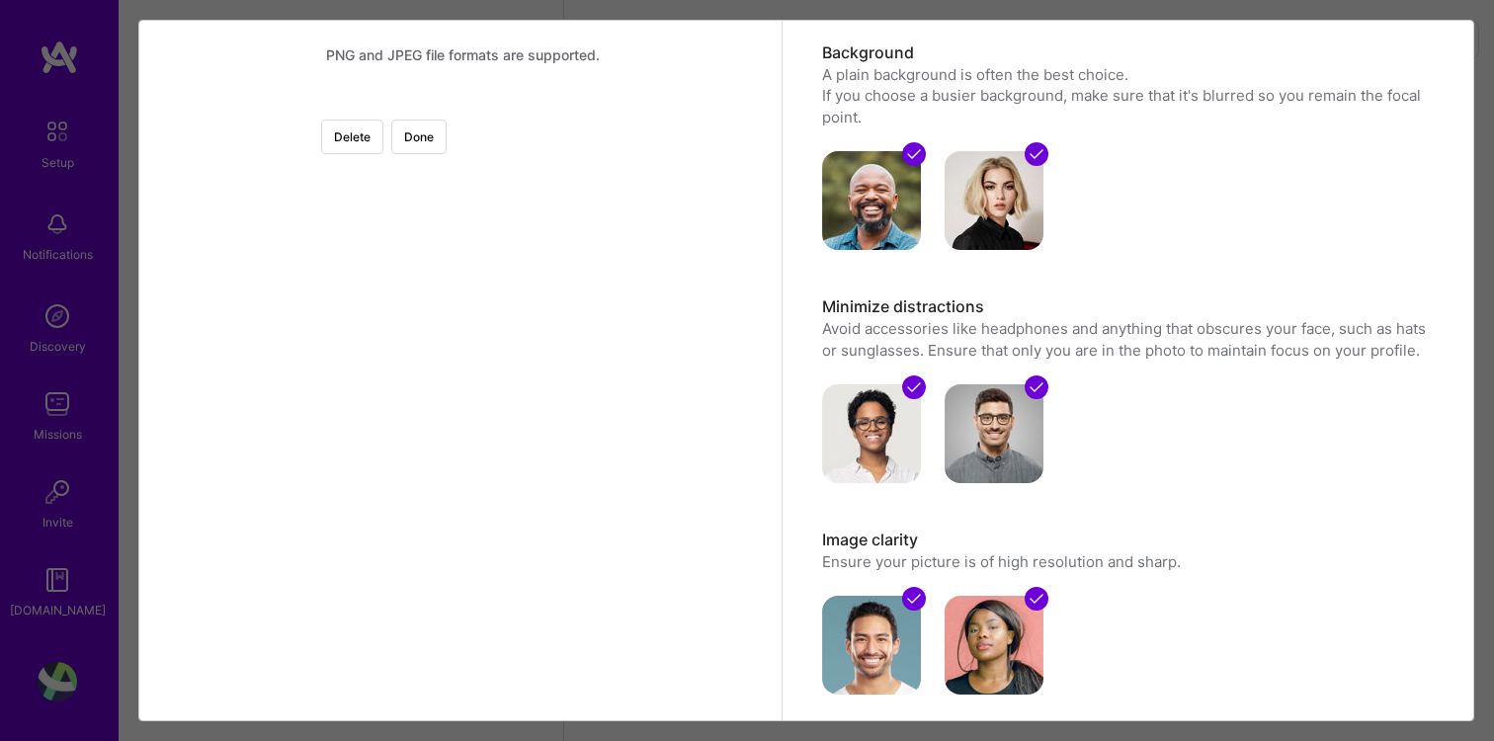
click at [500, 423] on div at bounding box center [684, 326] width 445 height 445
click at [504, 456] on div at bounding box center [684, 358] width 445 height 445
click at [462, 104] on div at bounding box center [462, 104] width 0 height 0
click at [911, 132] on div at bounding box center [911, 132] width 0 height 0
click at [750, 46] on div "Upload a profile photo Minimum 500x500px and up to 5MB. Make sure your face is …" at bounding box center [463, 326] width 638 height 830
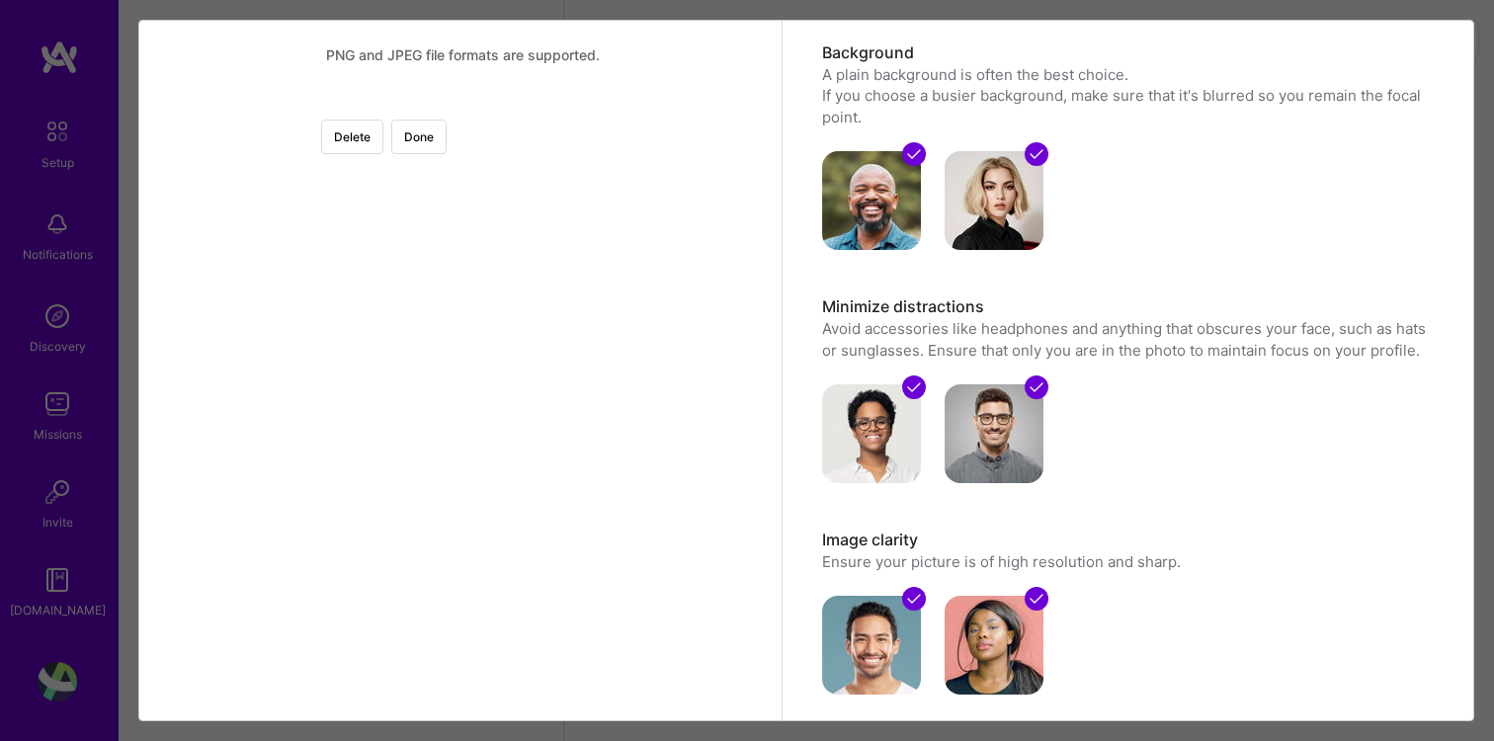
click at [576, 251] on div at bounding box center [684, 355] width 445 height 445
click at [447, 142] on button "Done" at bounding box center [418, 137] width 55 height 35
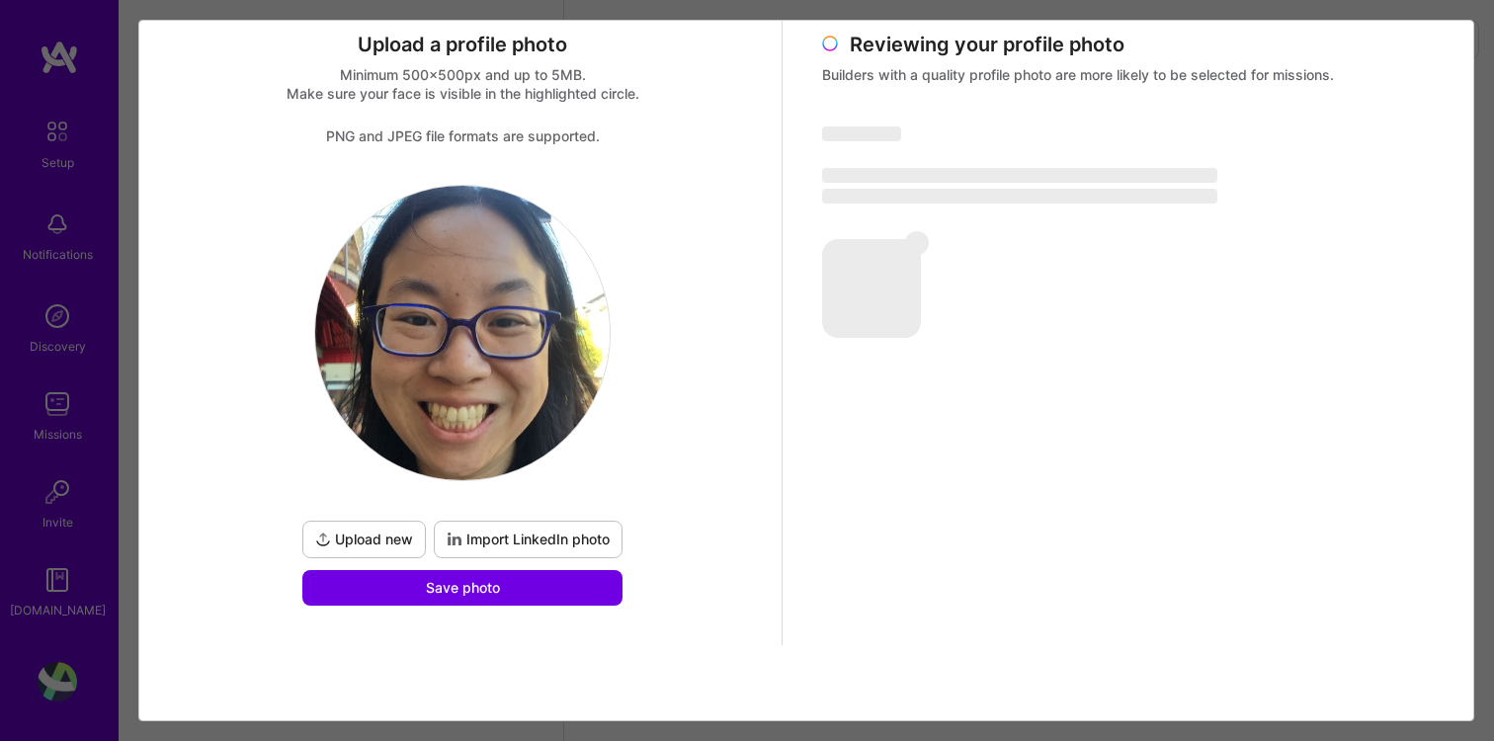
scroll to position [48, 0]
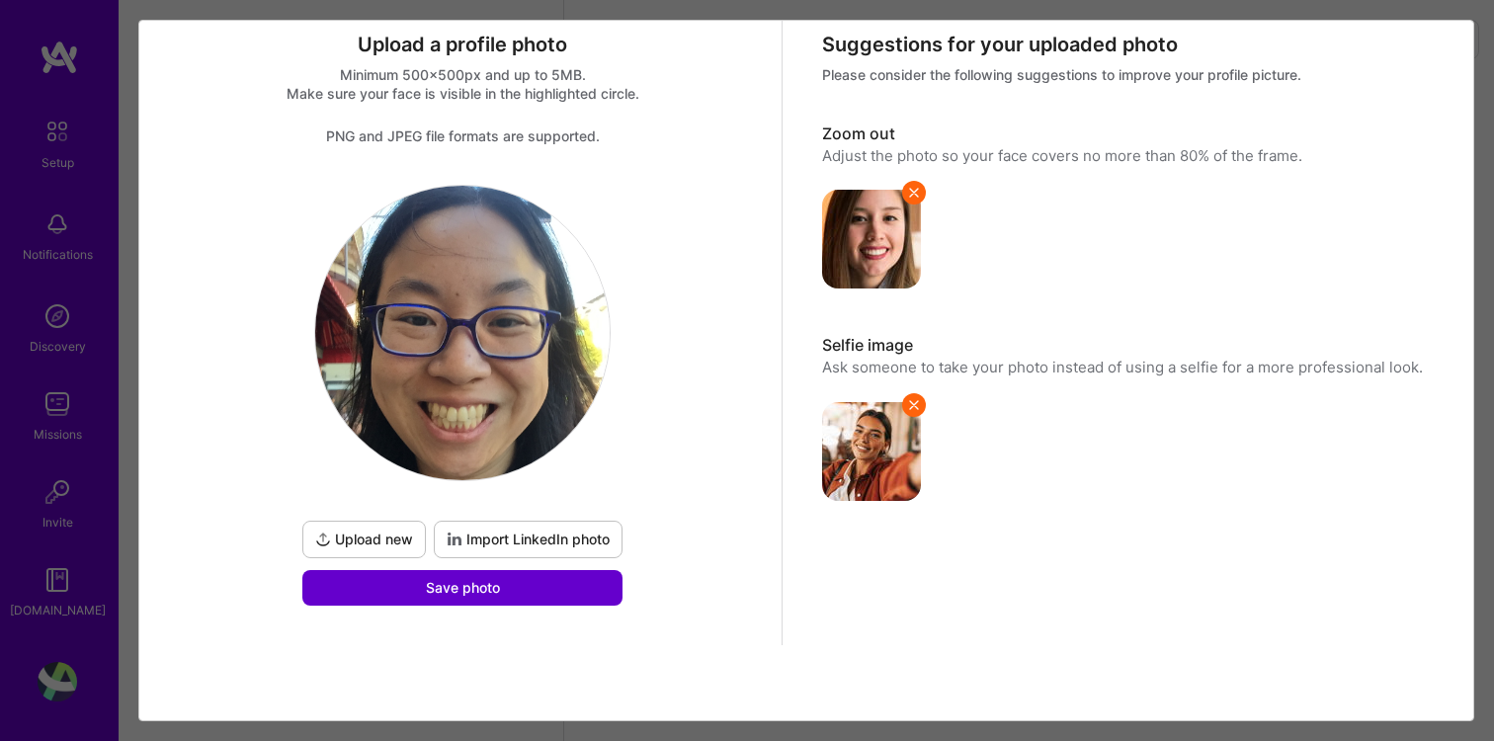
click at [490, 575] on button "Save photo" at bounding box center [462, 588] width 320 height 36
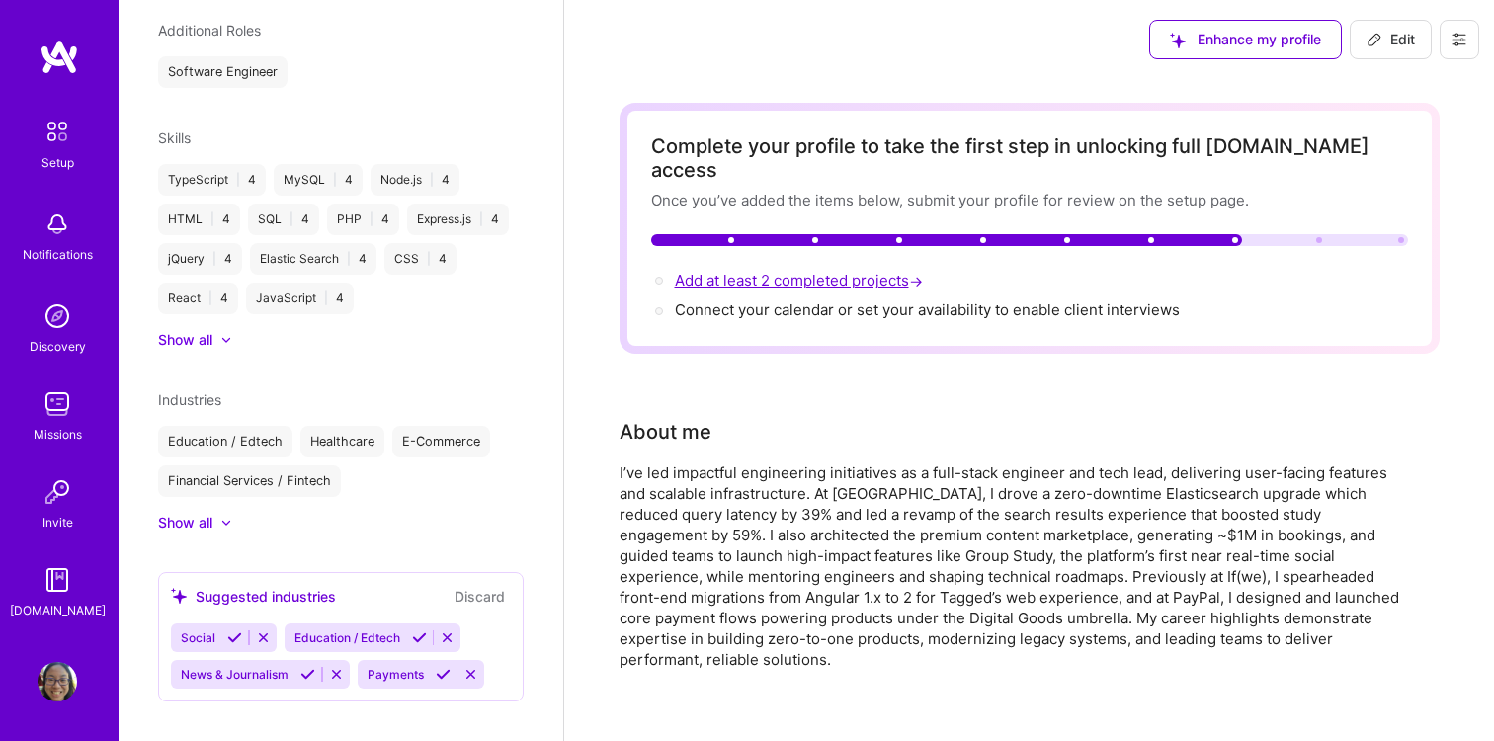
click at [801, 271] on span "Add at least 2 completed projects →" at bounding box center [801, 280] width 252 height 19
select select "US"
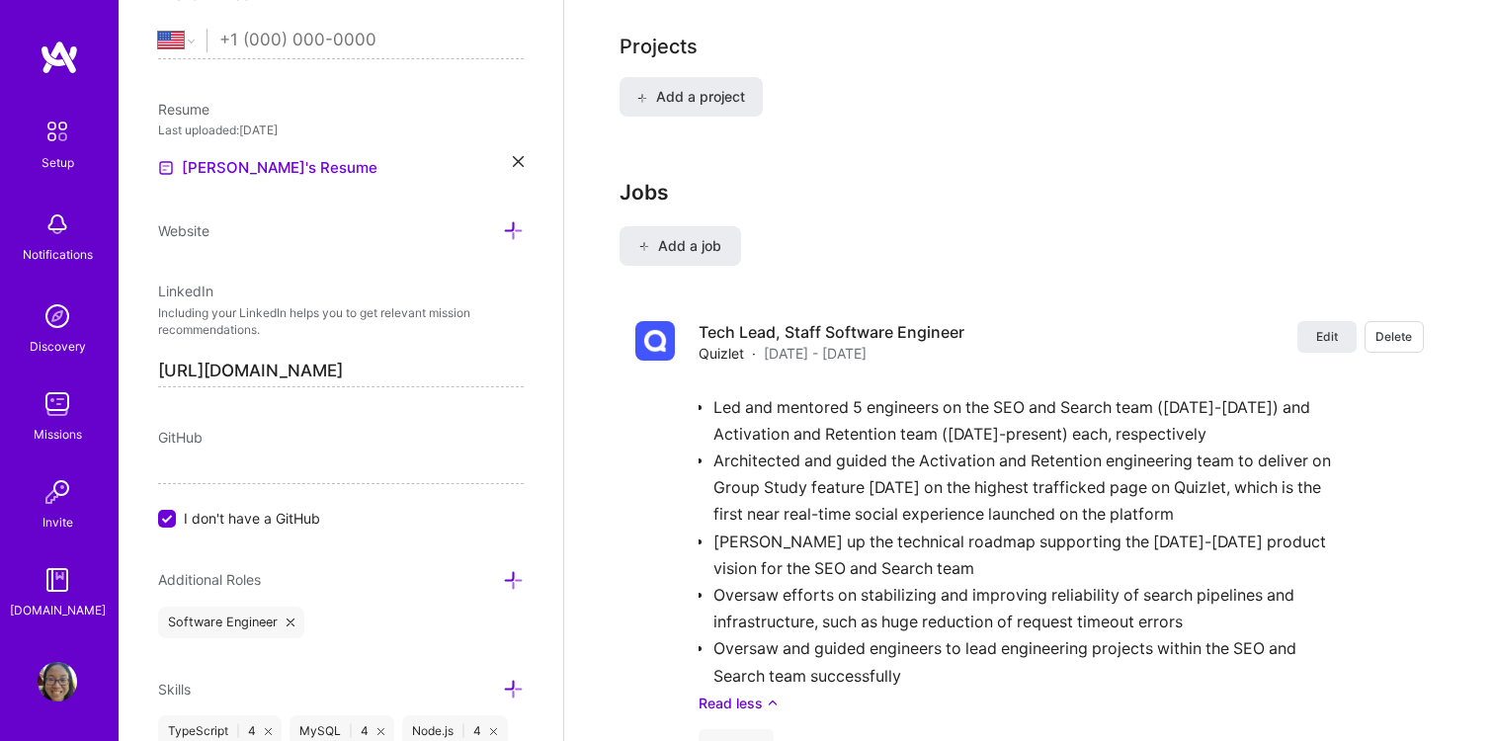
scroll to position [1583, 0]
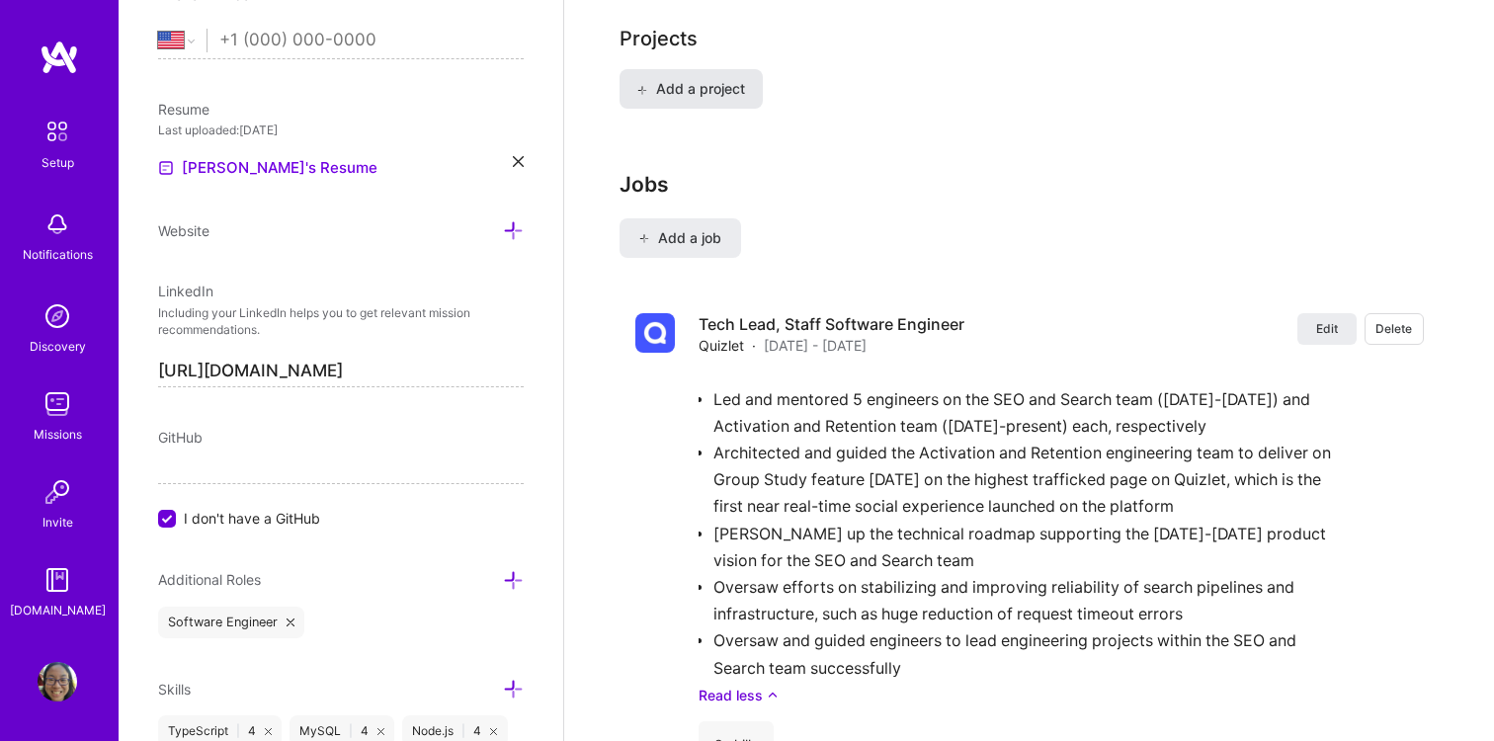
click at [667, 79] on span "Add a project" at bounding box center [690, 89] width 108 height 20
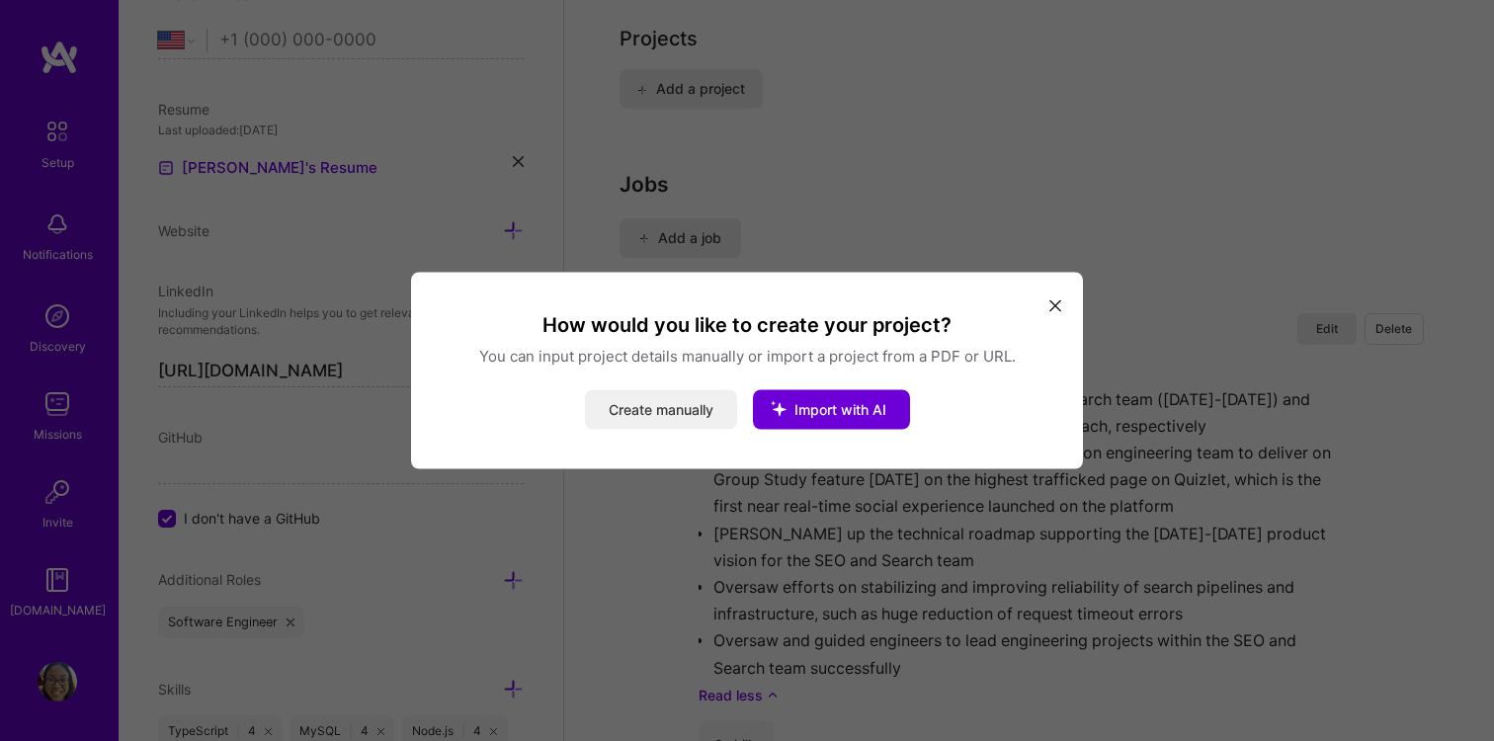
click at [652, 411] on button "Create manually" at bounding box center [661, 410] width 152 height 40
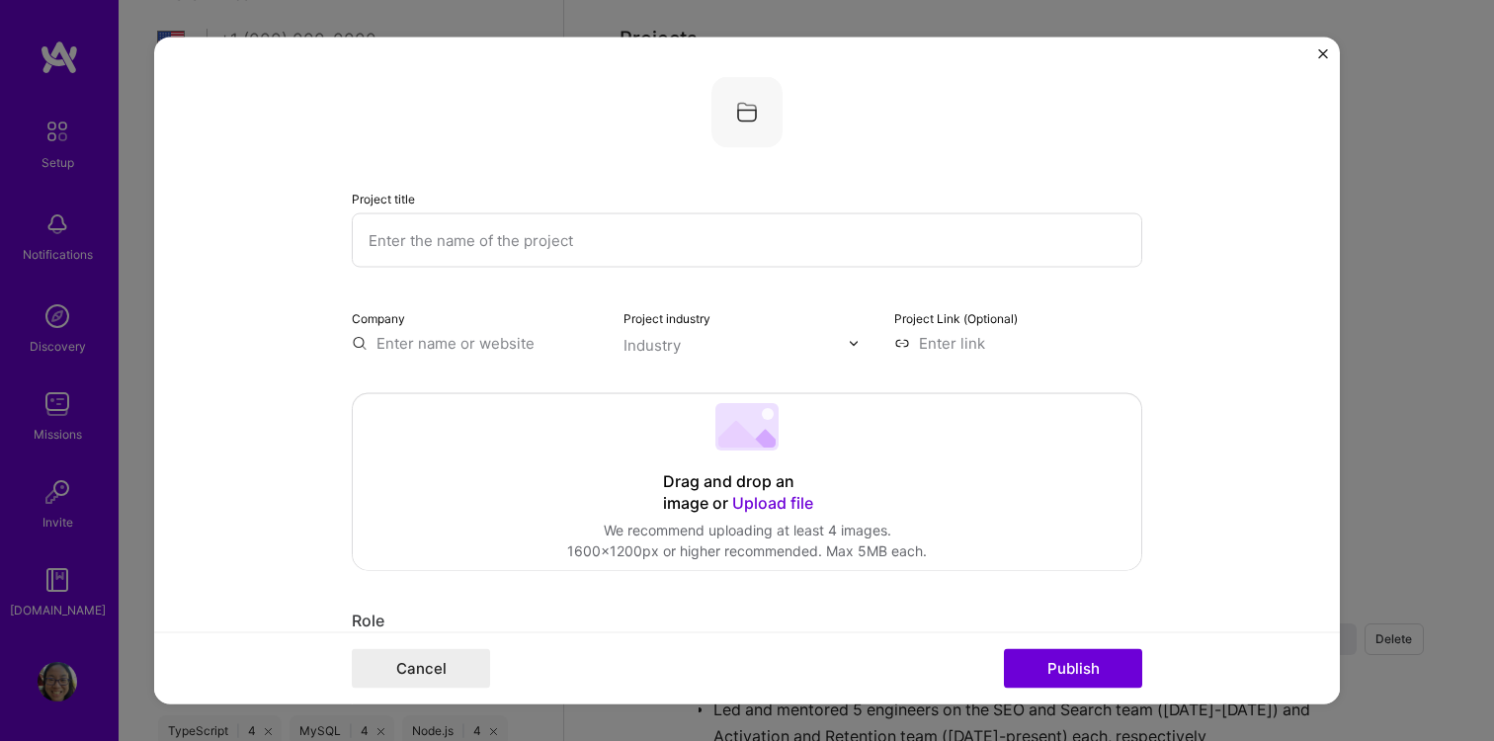
click at [631, 246] on input "text" at bounding box center [747, 240] width 790 height 54
type input "f"
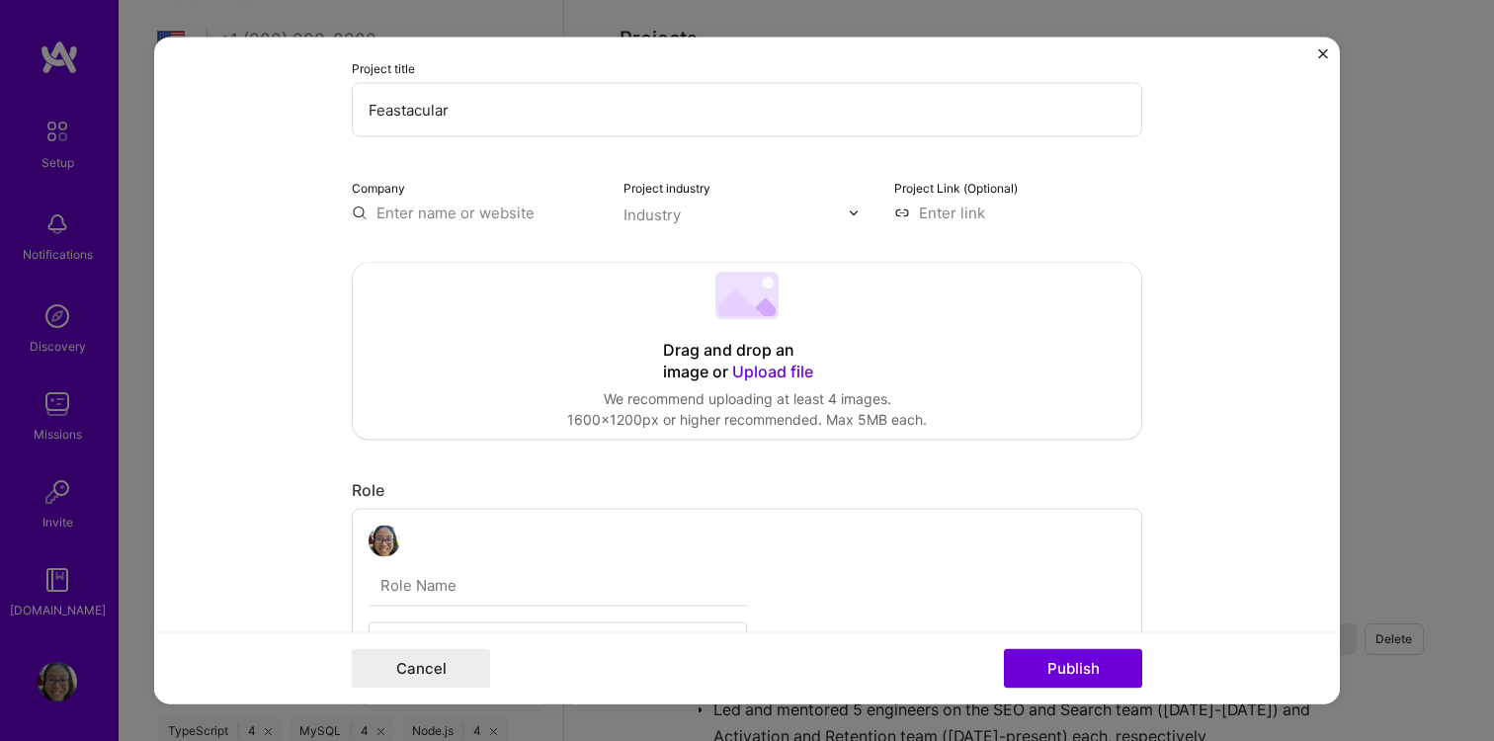
scroll to position [0, 0]
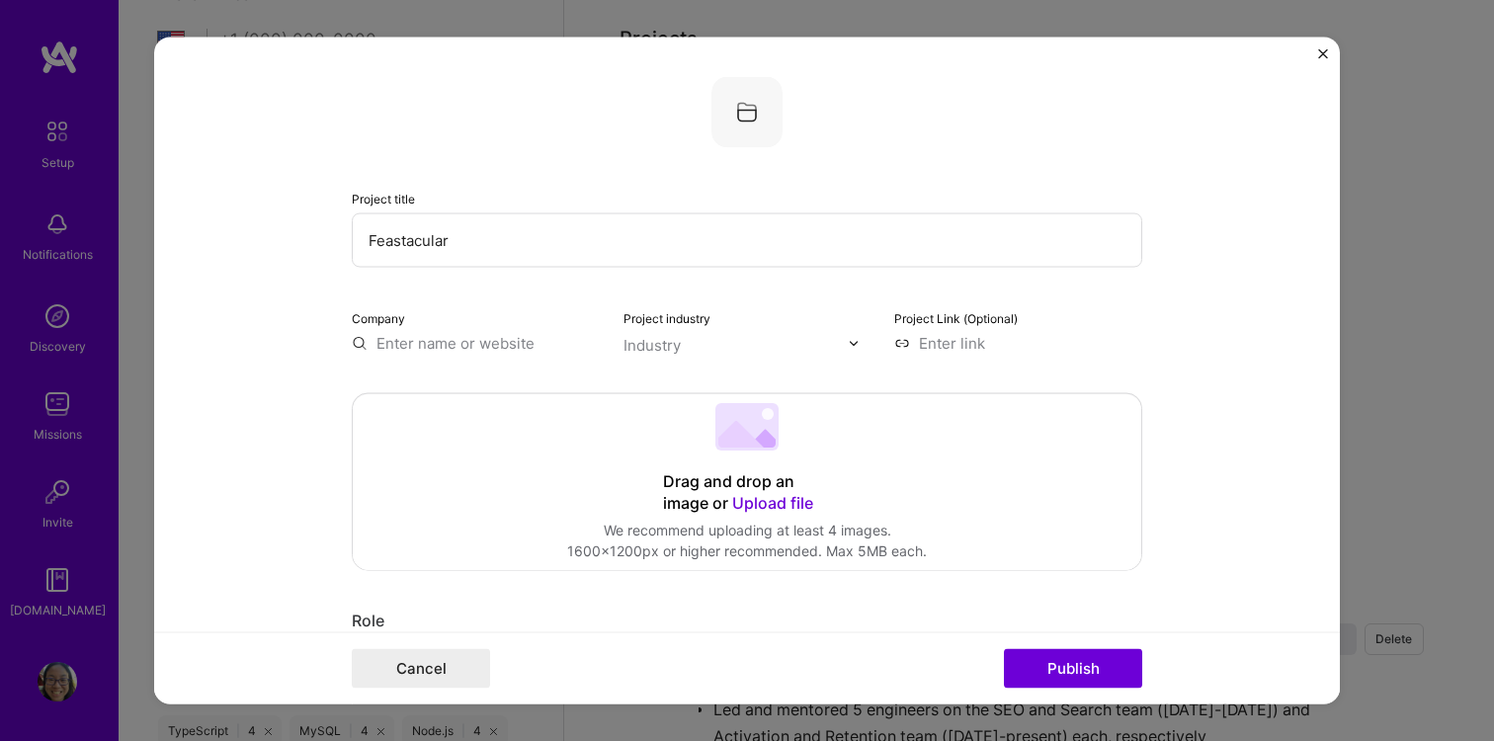
type input "Feastacular"
click at [483, 343] on input "text" at bounding box center [476, 343] width 248 height 21
type input "feastacular.com"
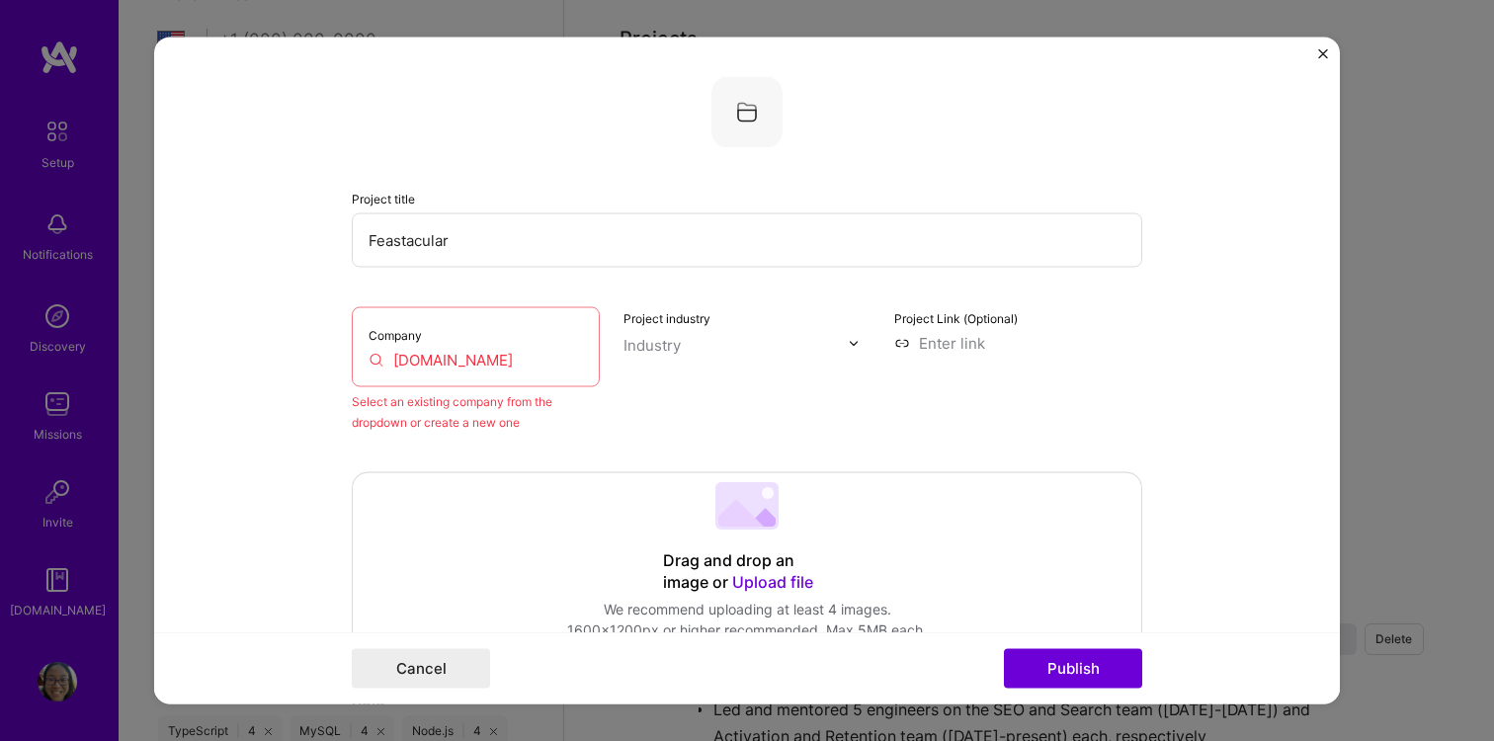
click at [466, 363] on input "feastacular.com" at bounding box center [476, 360] width 214 height 21
drag, startPoint x: 526, startPoint y: 365, endPoint x: 314, endPoint y: 335, distance: 213.5
click at [314, 335] on form "Project title Feastacular Company feastacular.com Select an existing company fr…" at bounding box center [747, 371] width 1186 height 667
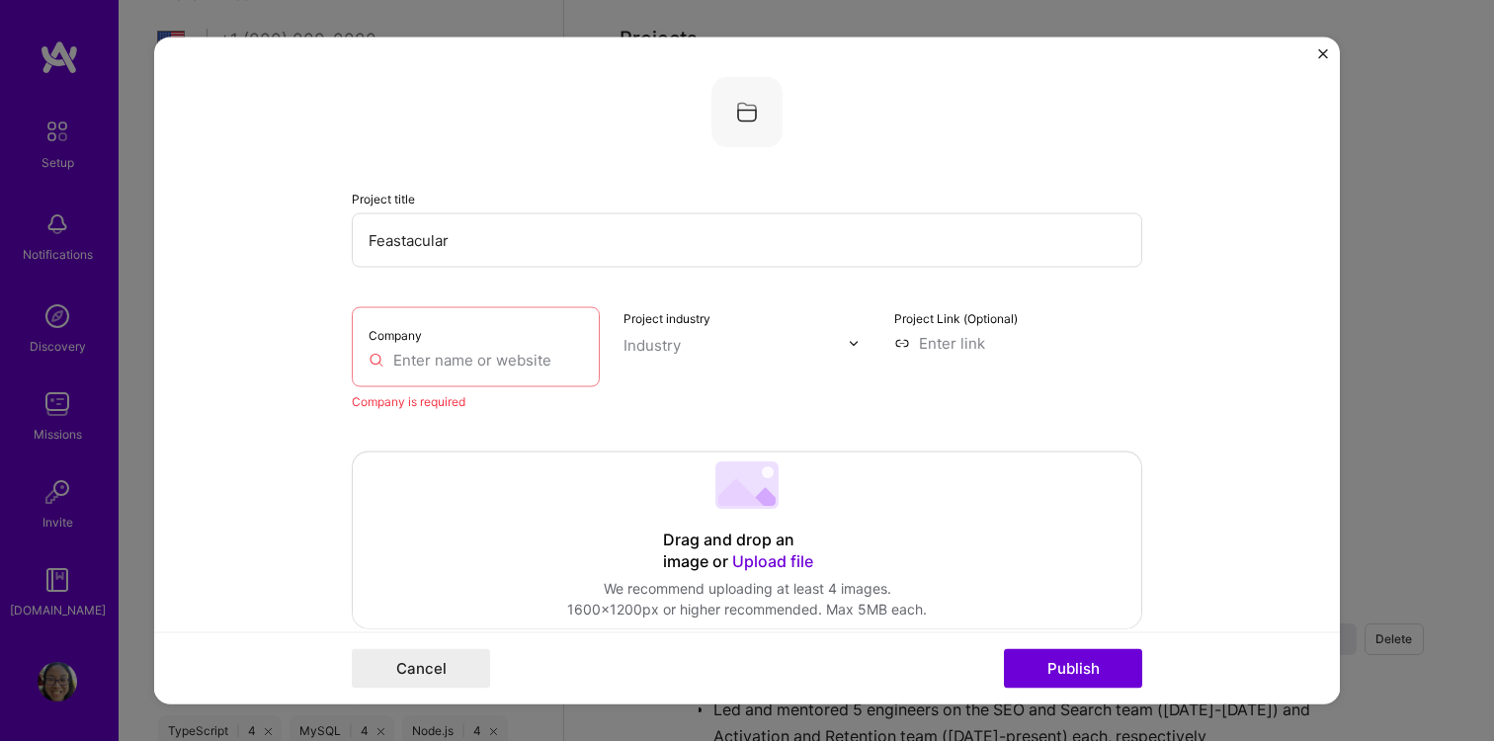
click at [505, 343] on div "Company" at bounding box center [476, 347] width 248 height 80
click at [500, 367] on input "text" at bounding box center [476, 360] width 214 height 21
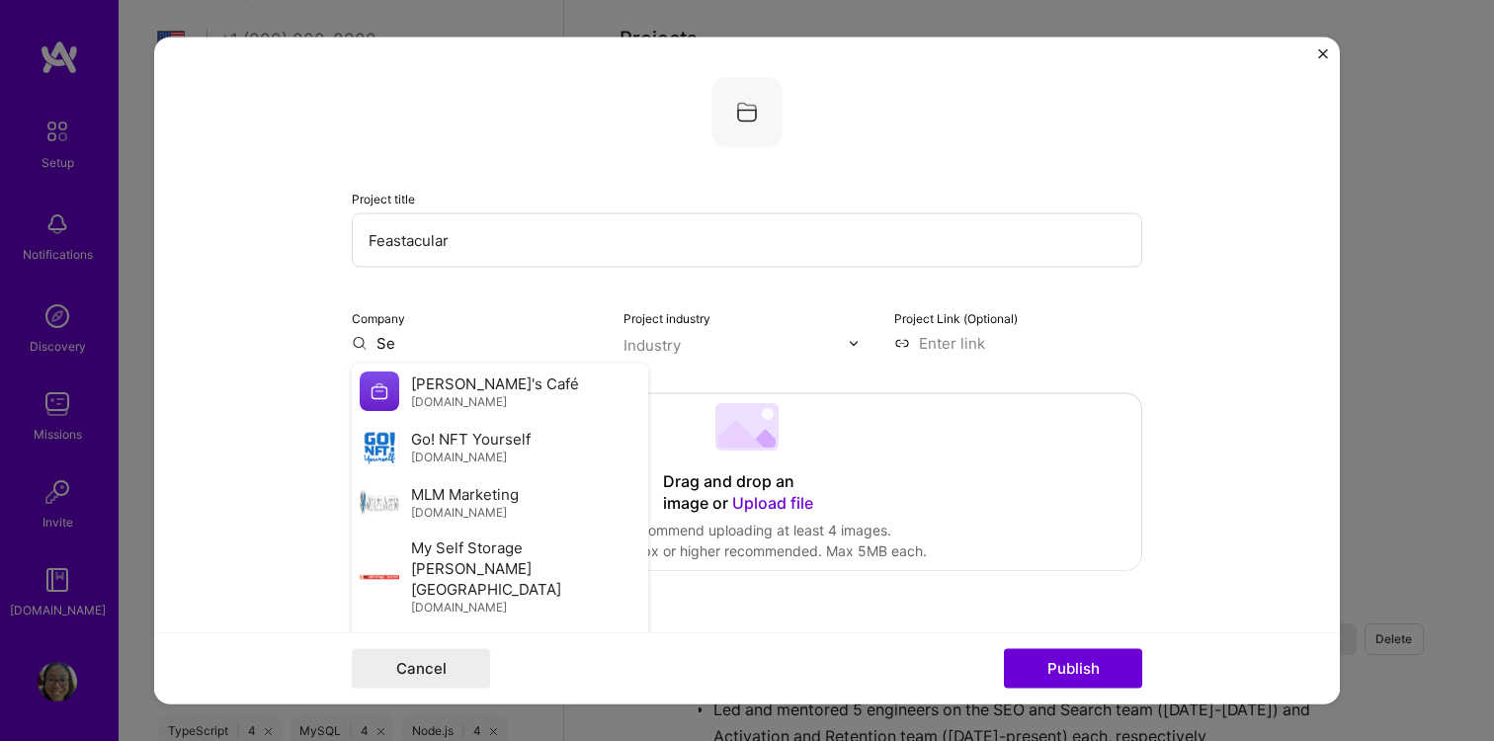
type input "S"
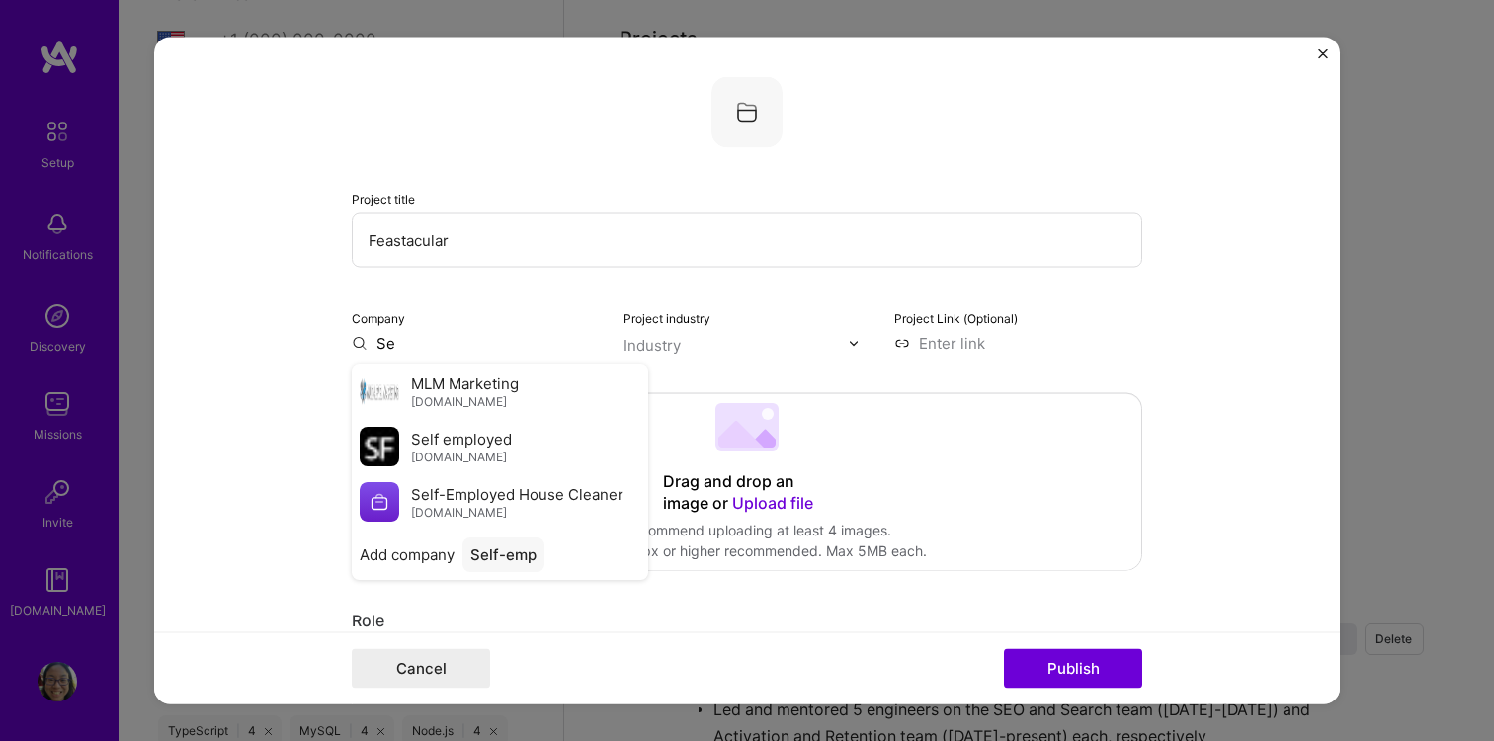
type input "S"
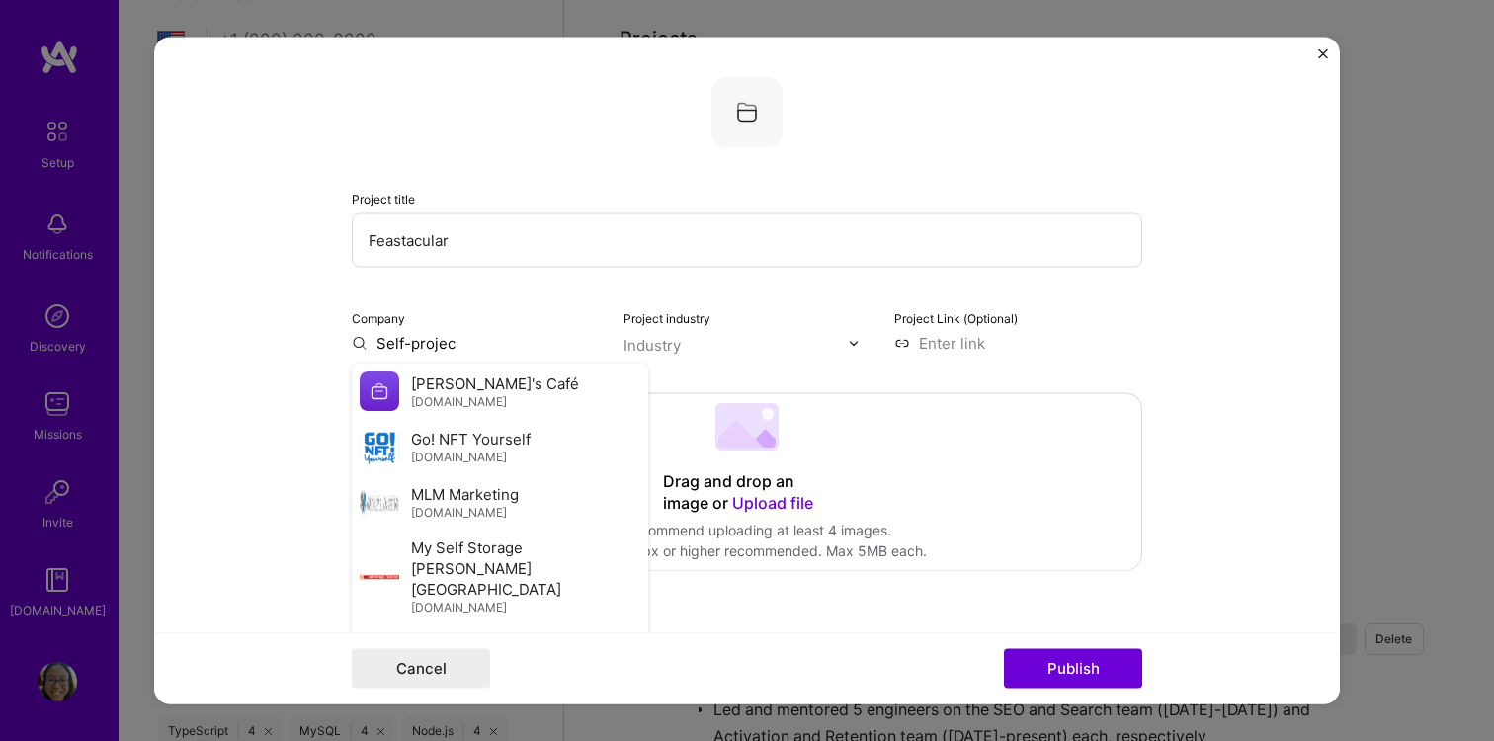
type input "Self-project"
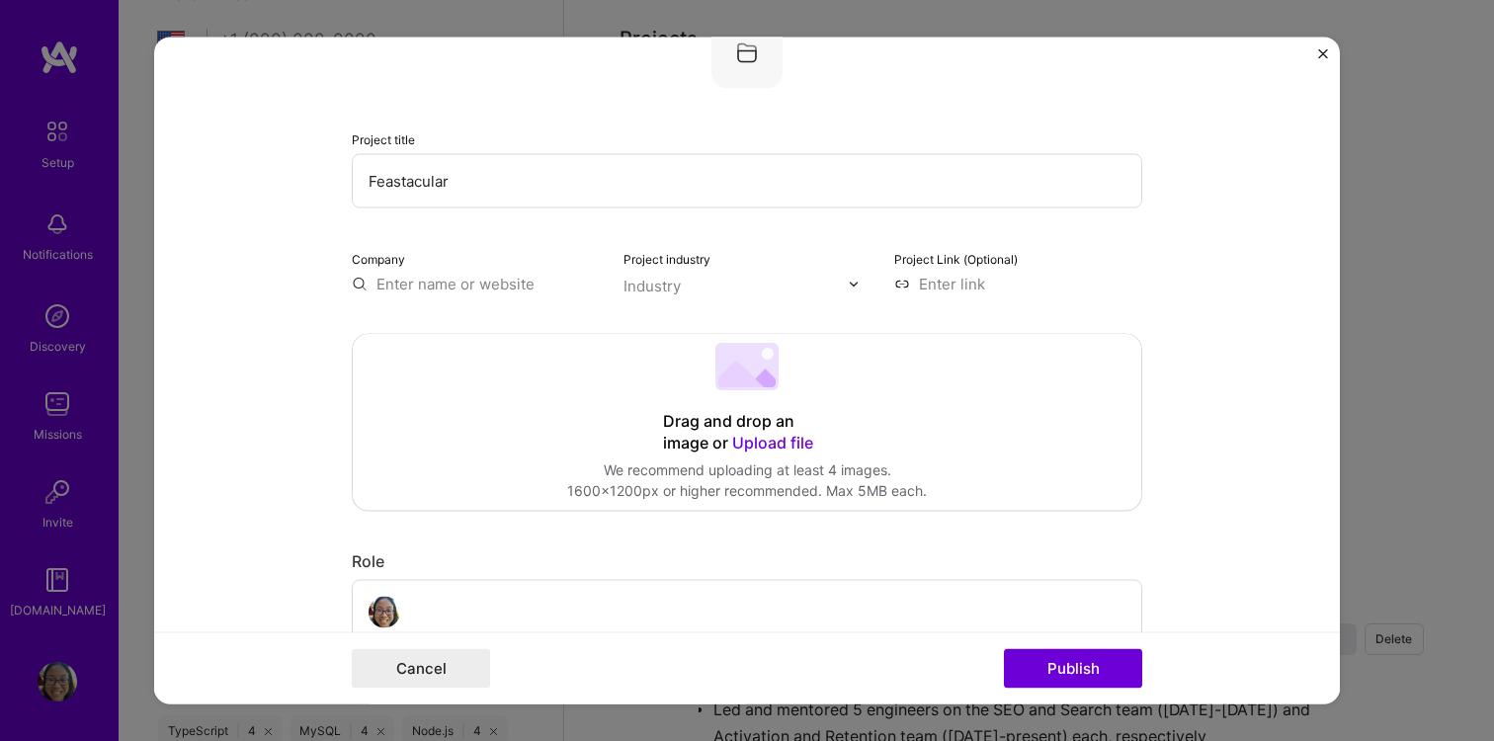
scroll to position [119, 0]
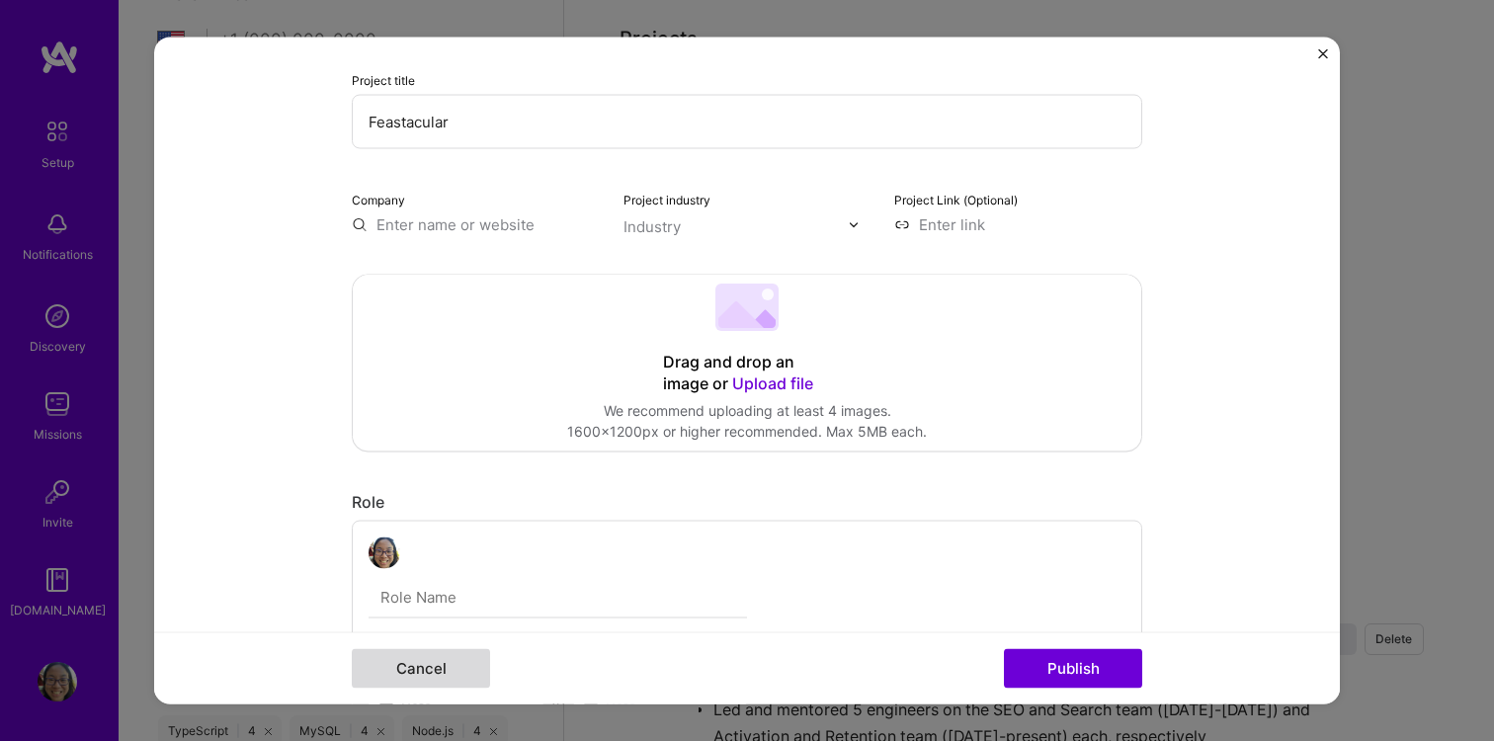
click at [402, 664] on button "Cancel" at bounding box center [421, 669] width 138 height 40
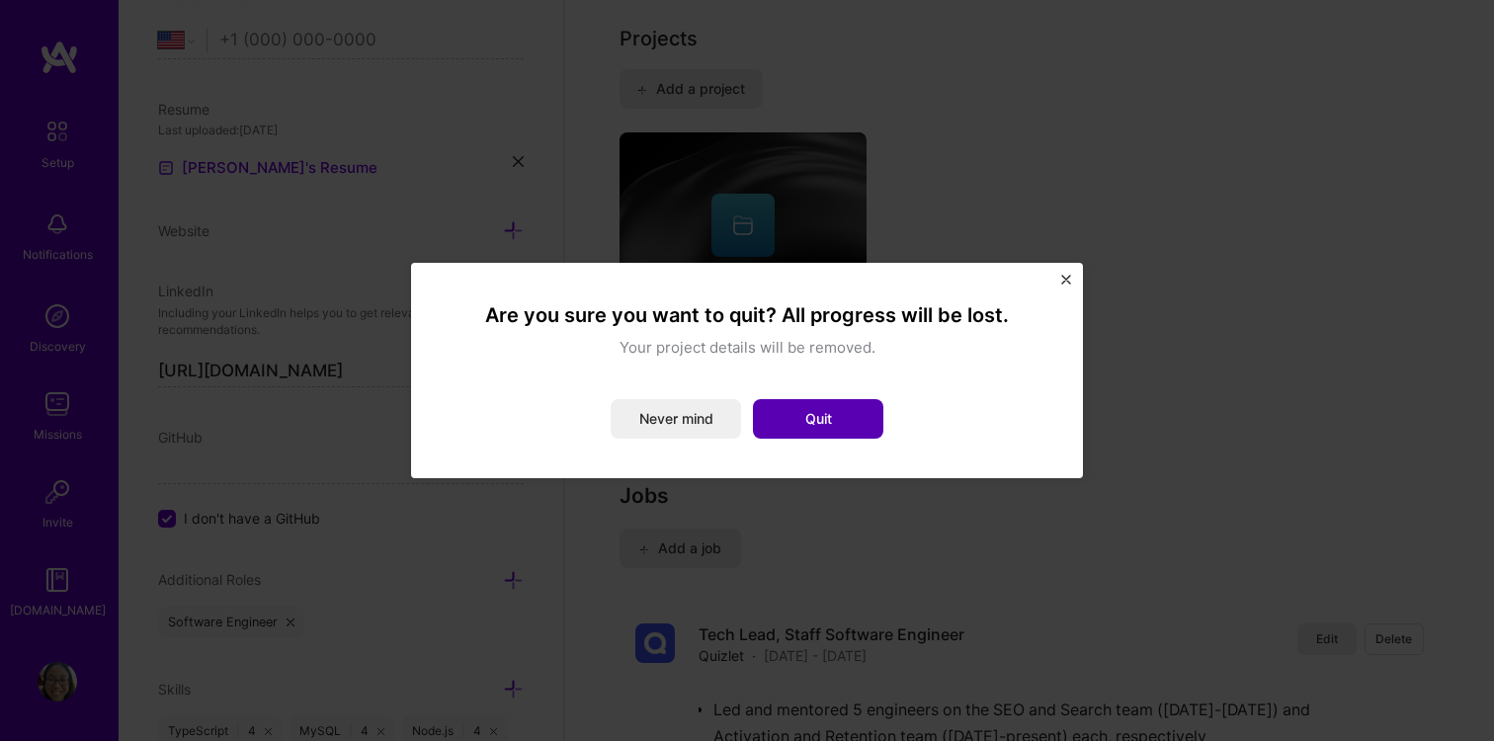
click at [792, 413] on button "Quit" at bounding box center [818, 419] width 130 height 40
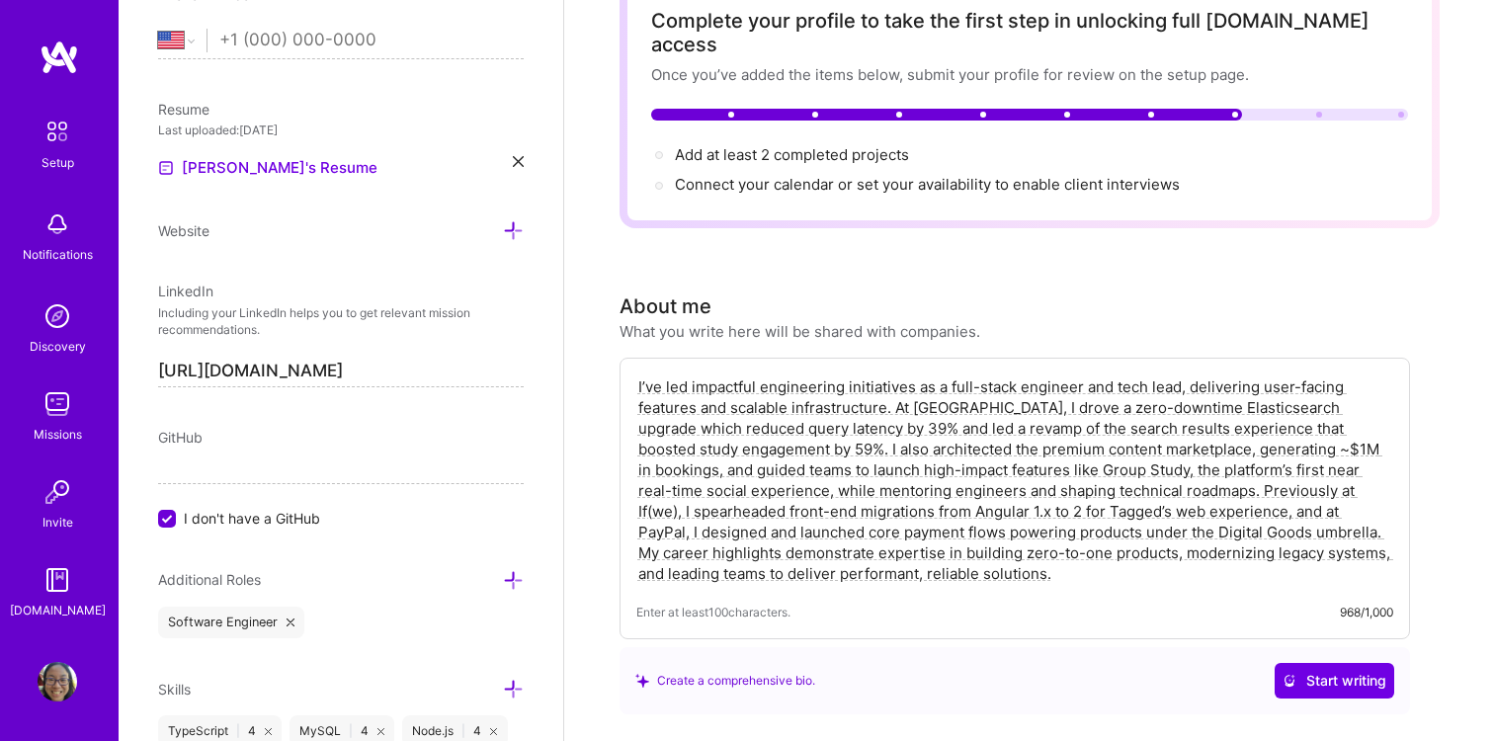
scroll to position [0, 0]
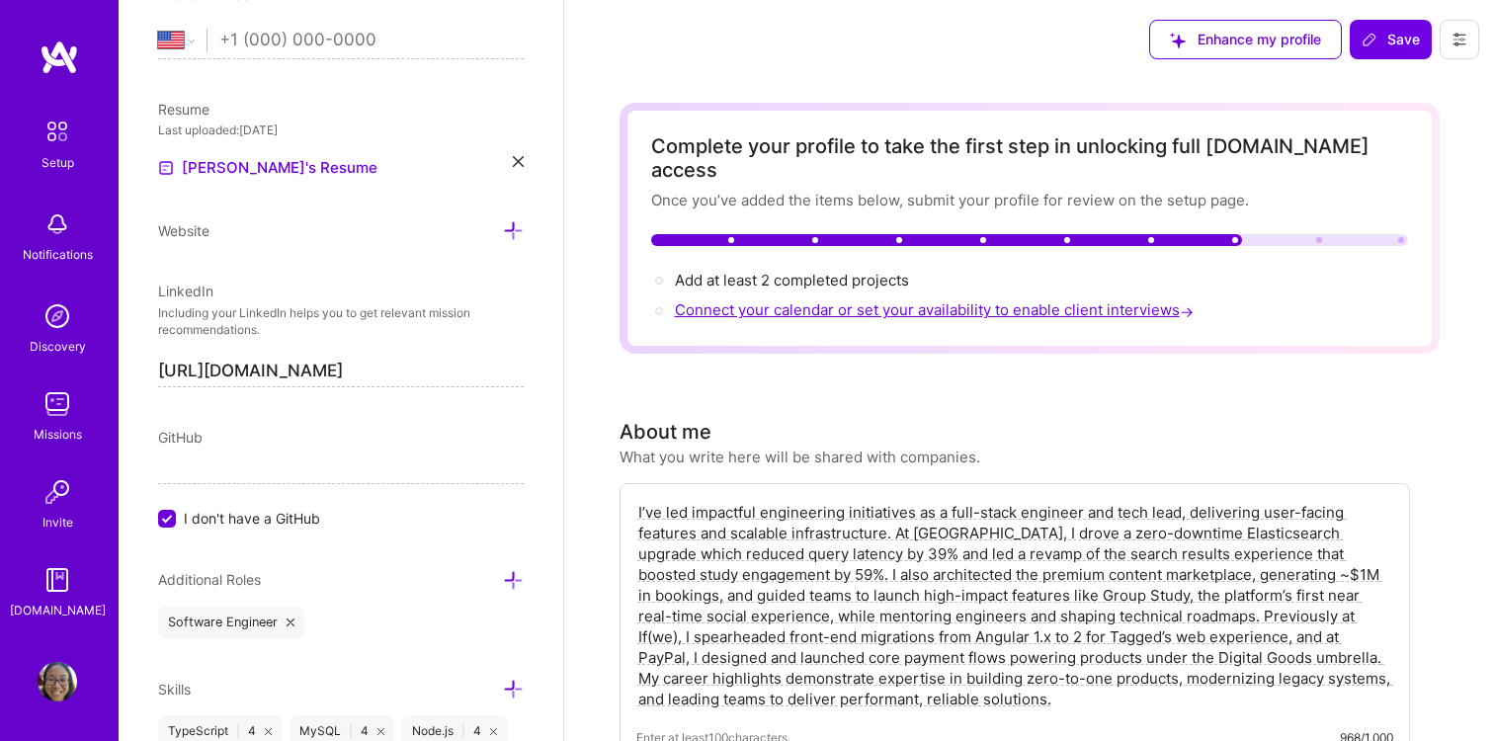
click at [842, 300] on span "Connect your calendar or set your availability to enable client interviews →" at bounding box center [936, 309] width 523 height 19
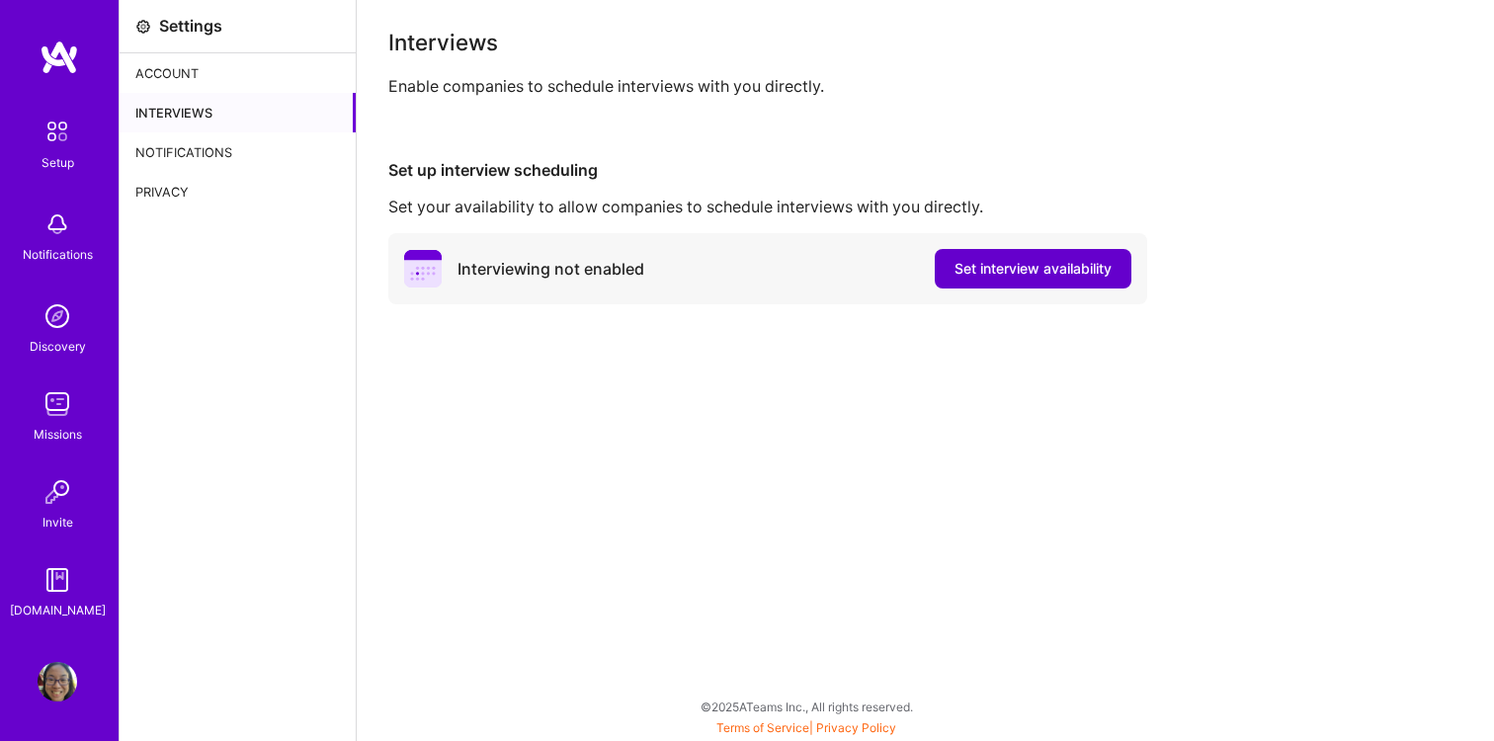
click at [994, 262] on span "Set interview availability" at bounding box center [1032, 269] width 157 height 20
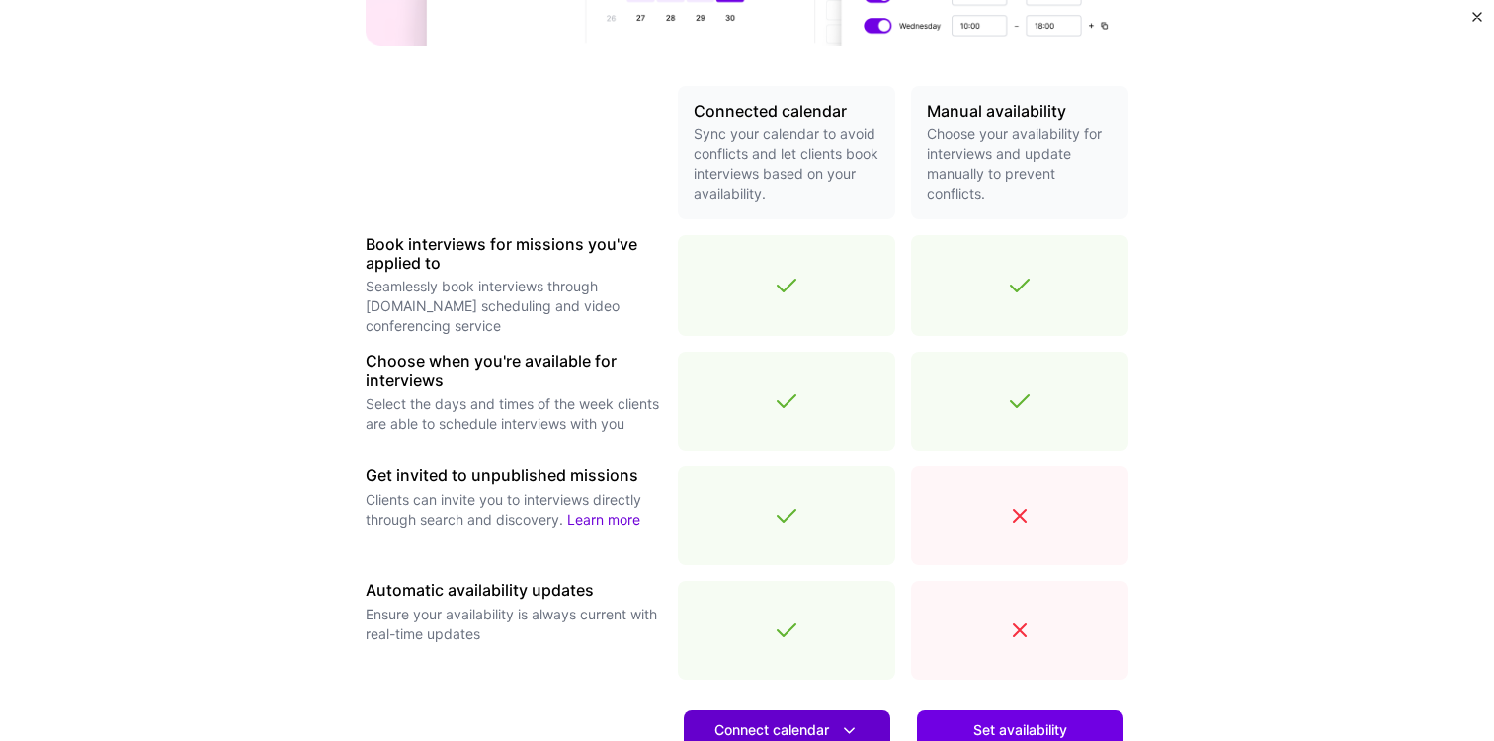
scroll to position [459, 0]
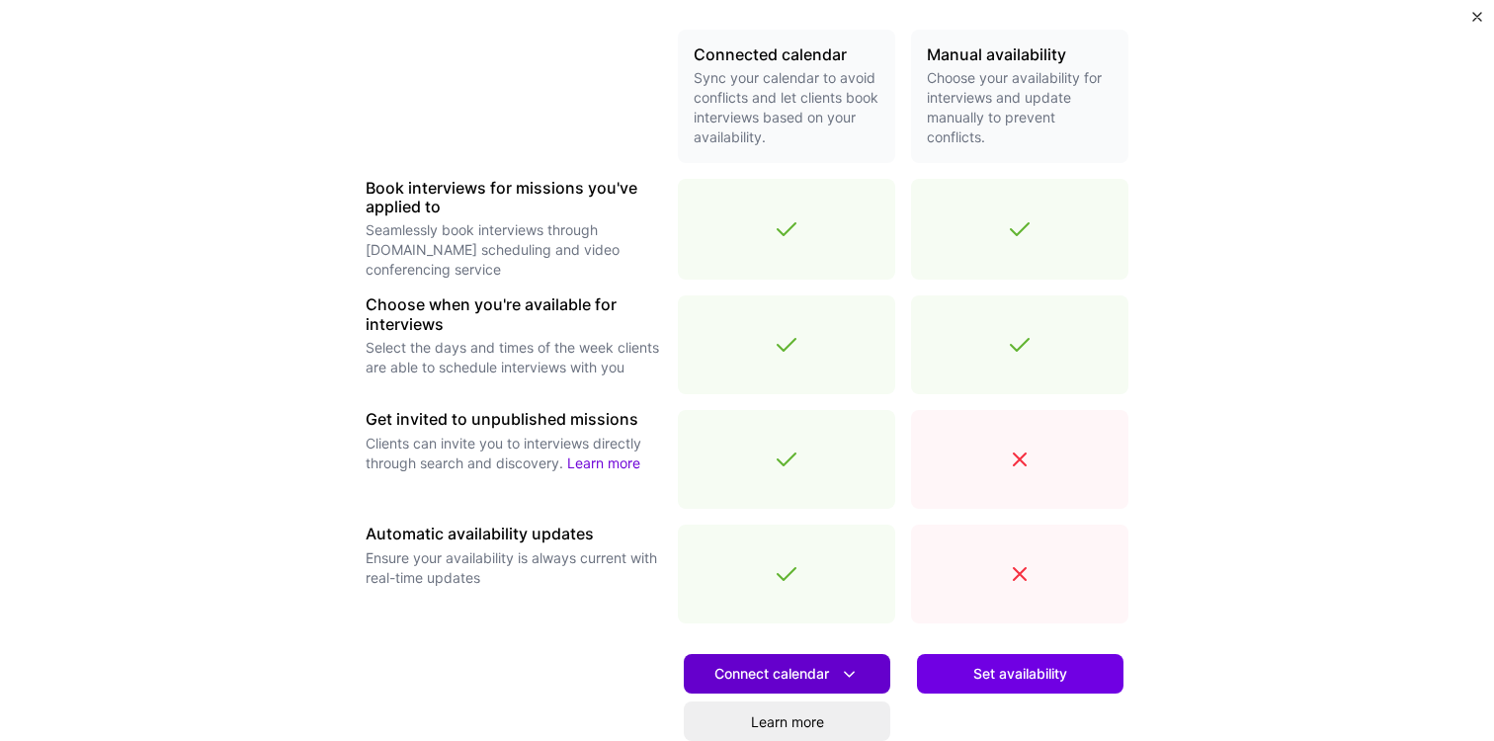
click at [809, 660] on button "Connect calendar" at bounding box center [787, 674] width 206 height 40
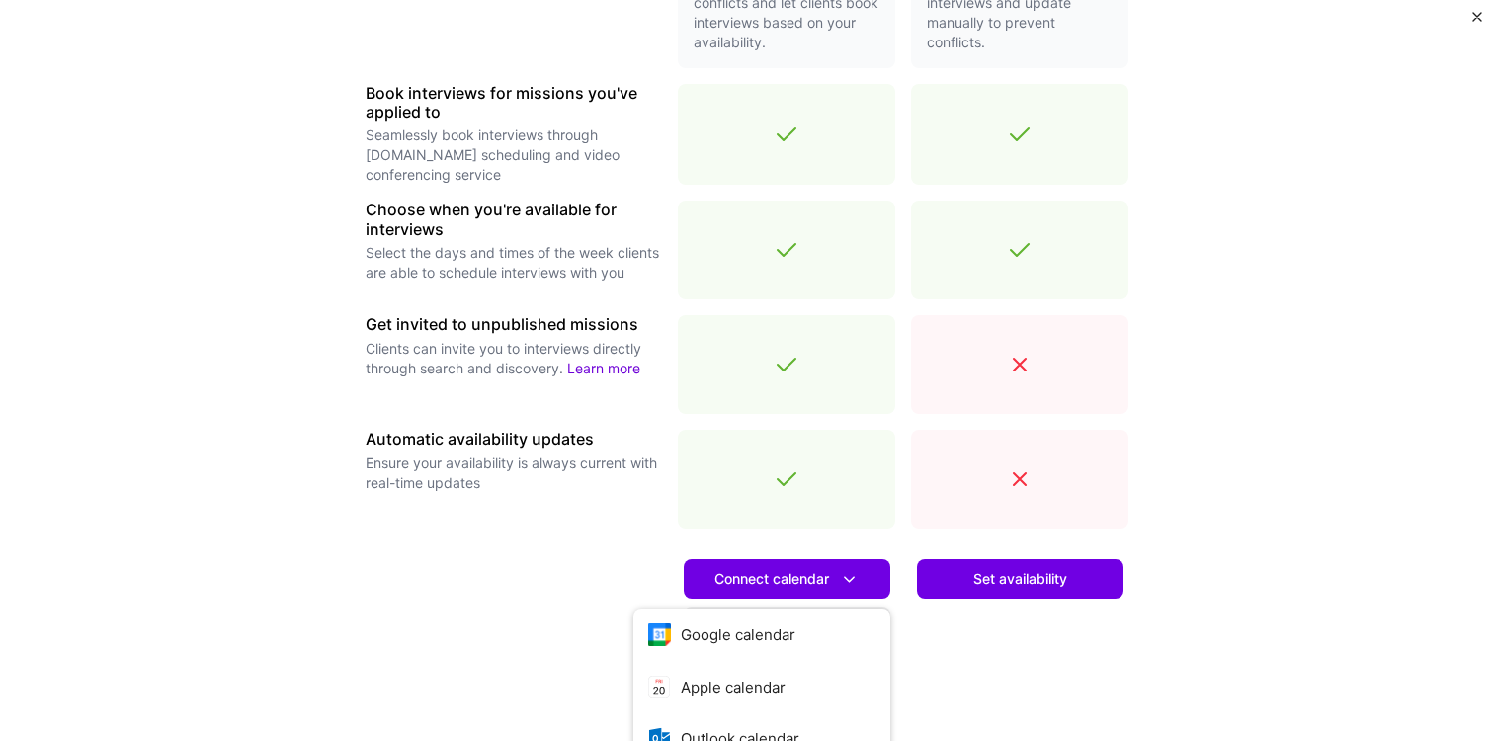
scroll to position [600, 0]
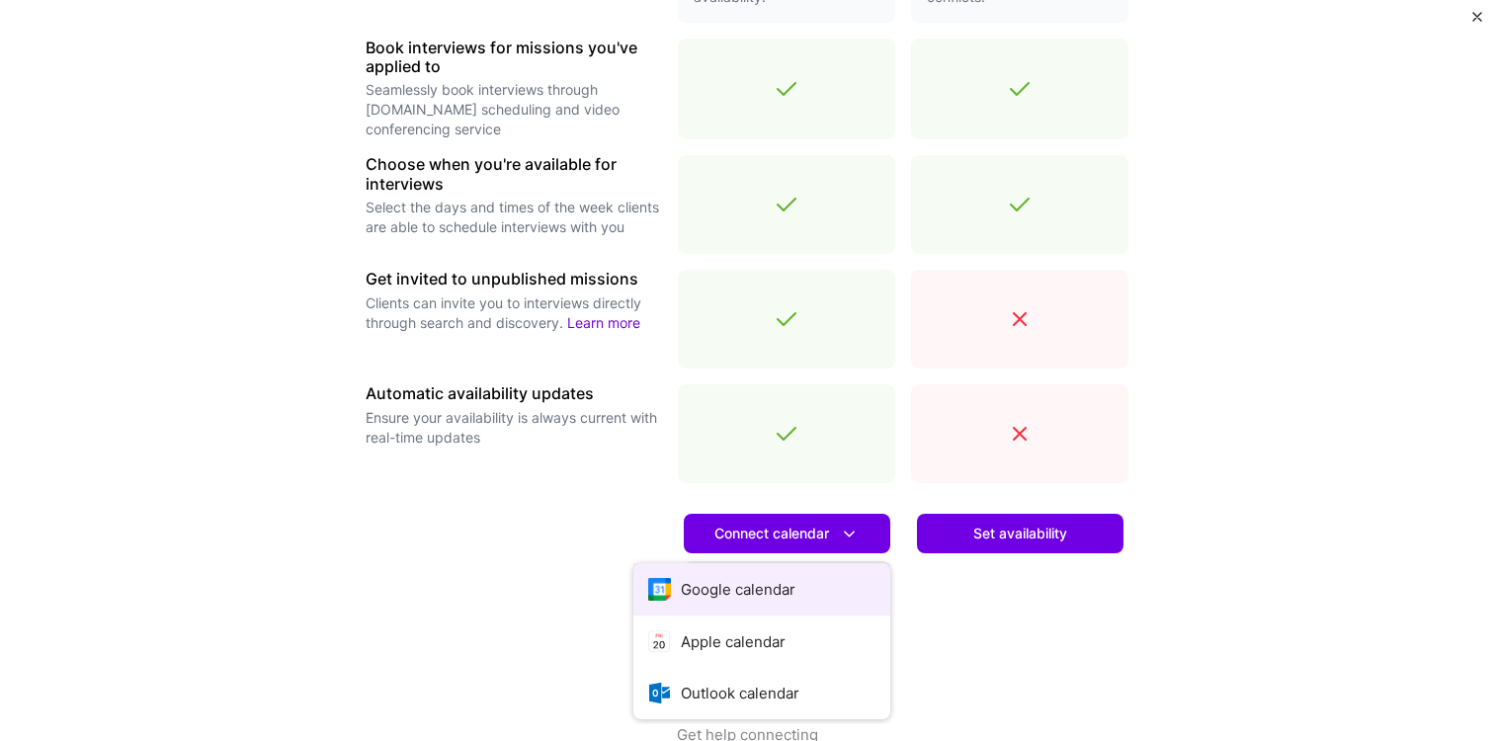
click at [763, 582] on button "Google calendar" at bounding box center [761, 589] width 257 height 52
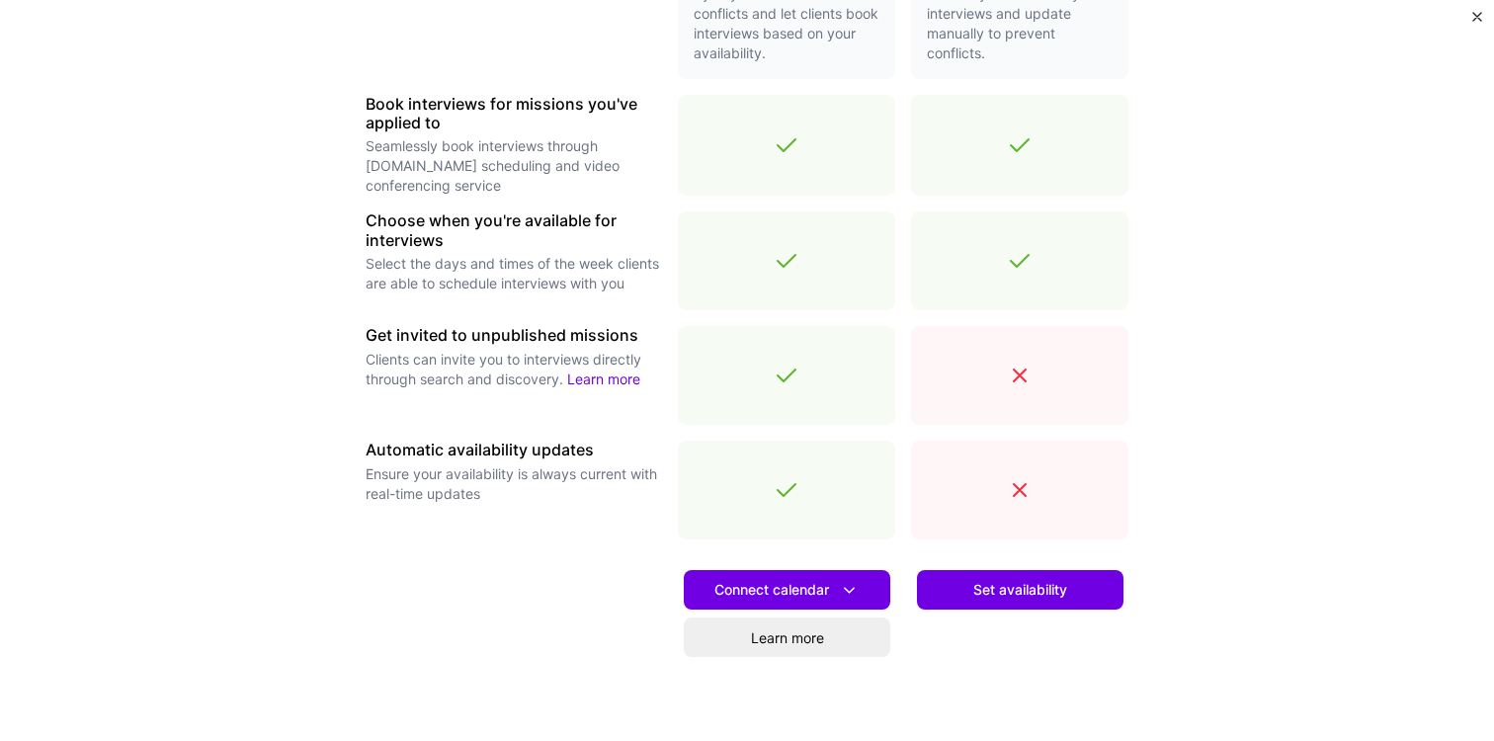
scroll to position [456, 0]
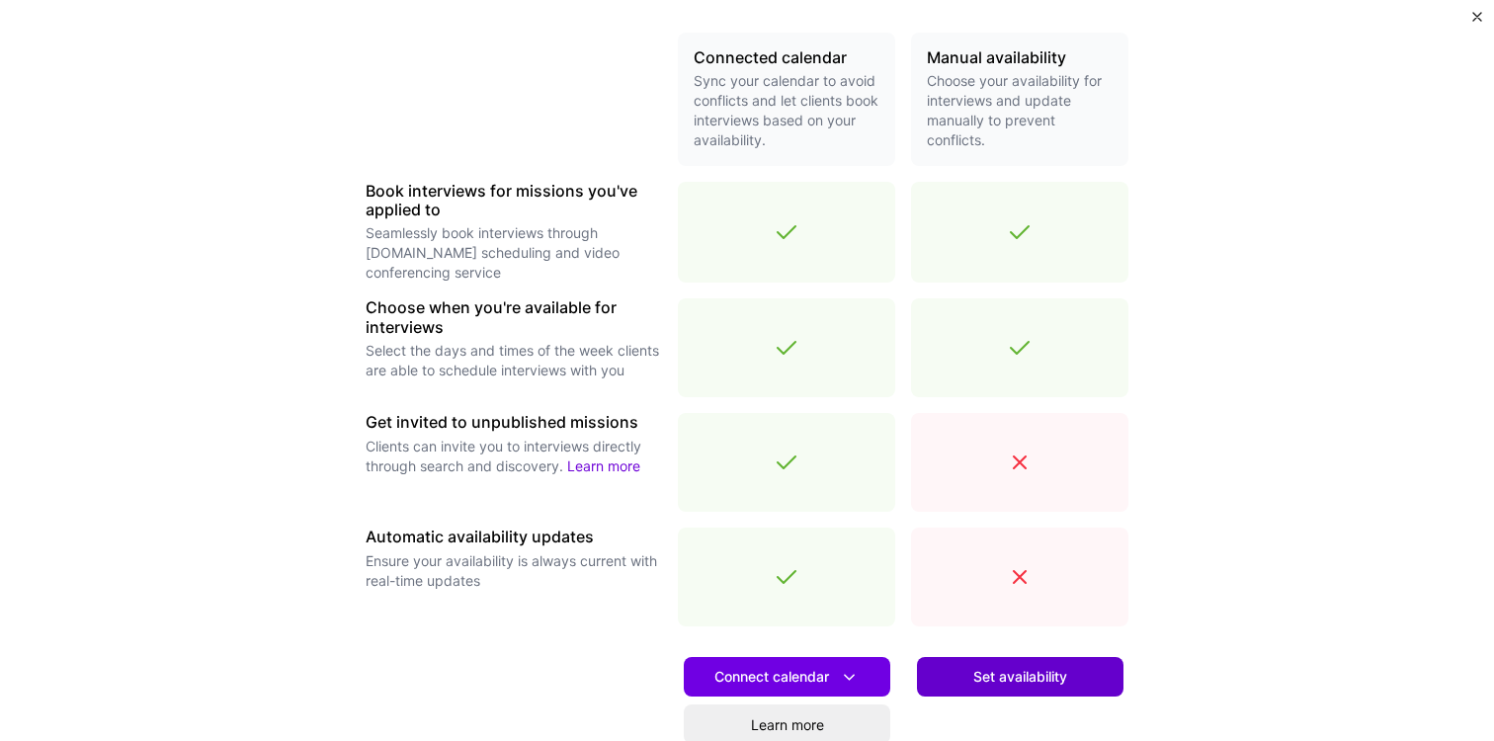
click at [997, 688] on button "Set availability" at bounding box center [1020, 677] width 206 height 40
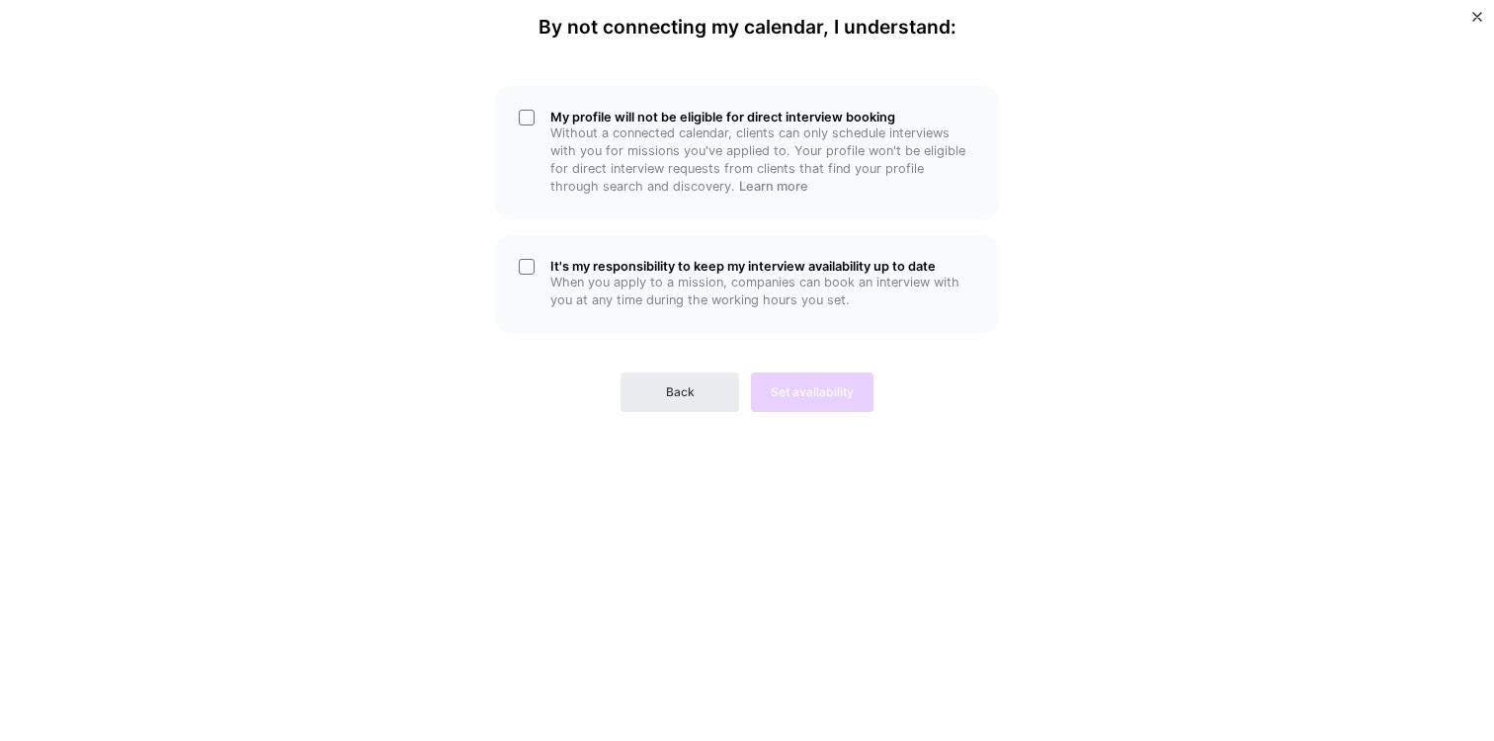
scroll to position [0, 0]
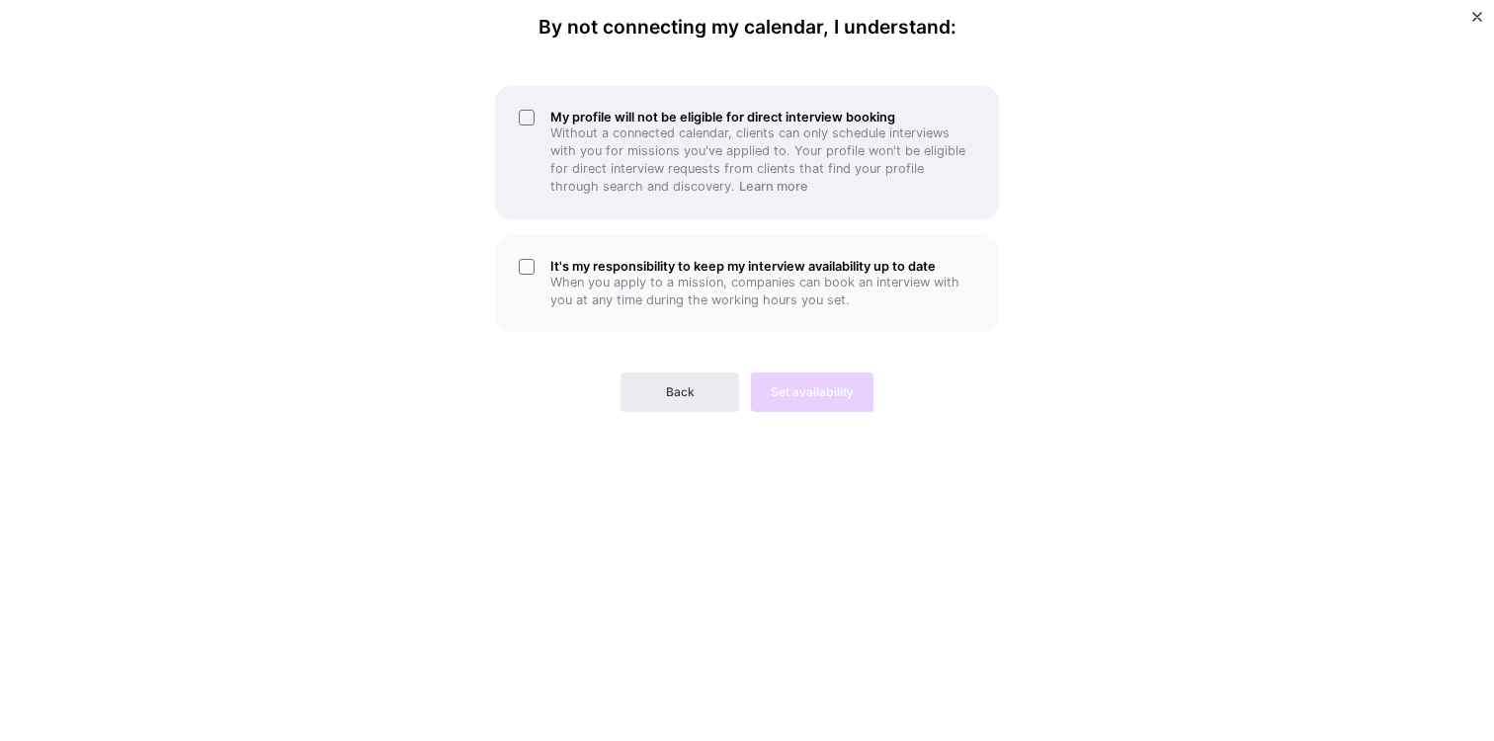
click at [528, 118] on div "My profile will not be eligible for direct interview booking Without a connecte…" at bounding box center [747, 152] width 504 height 133
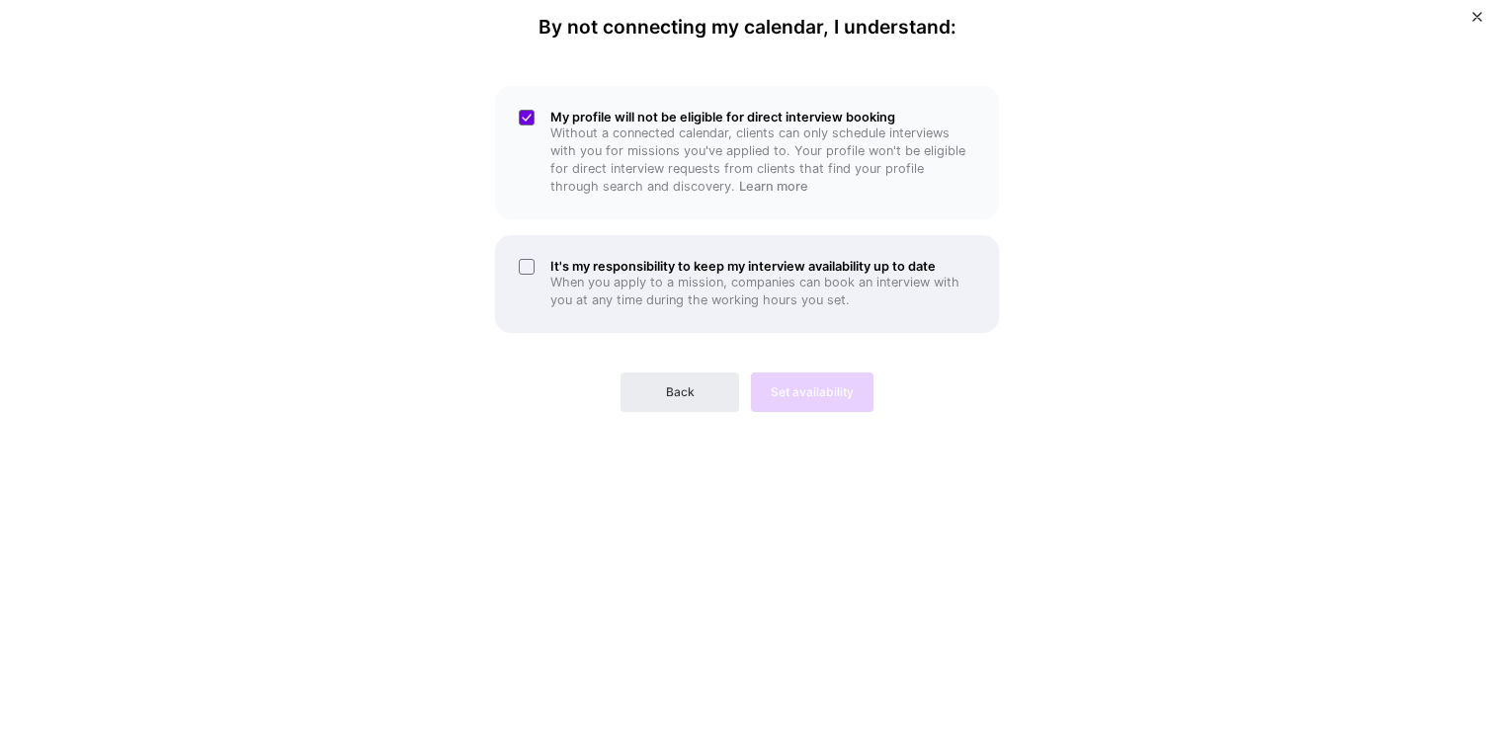
click at [527, 269] on div "It's my responsibility to keep my interview availability up to date When you ap…" at bounding box center [747, 284] width 504 height 98
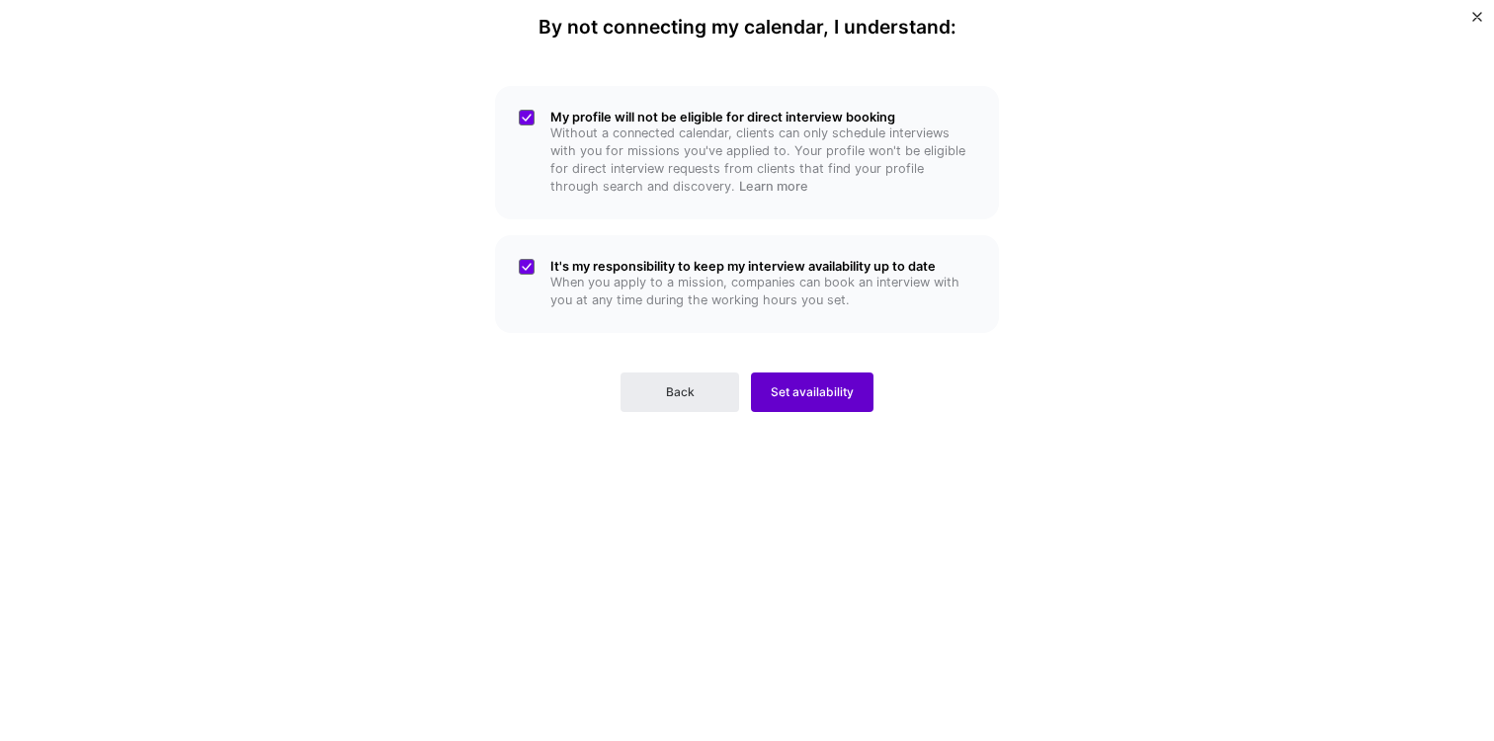
click at [811, 395] on span "Set availability" at bounding box center [812, 392] width 83 height 18
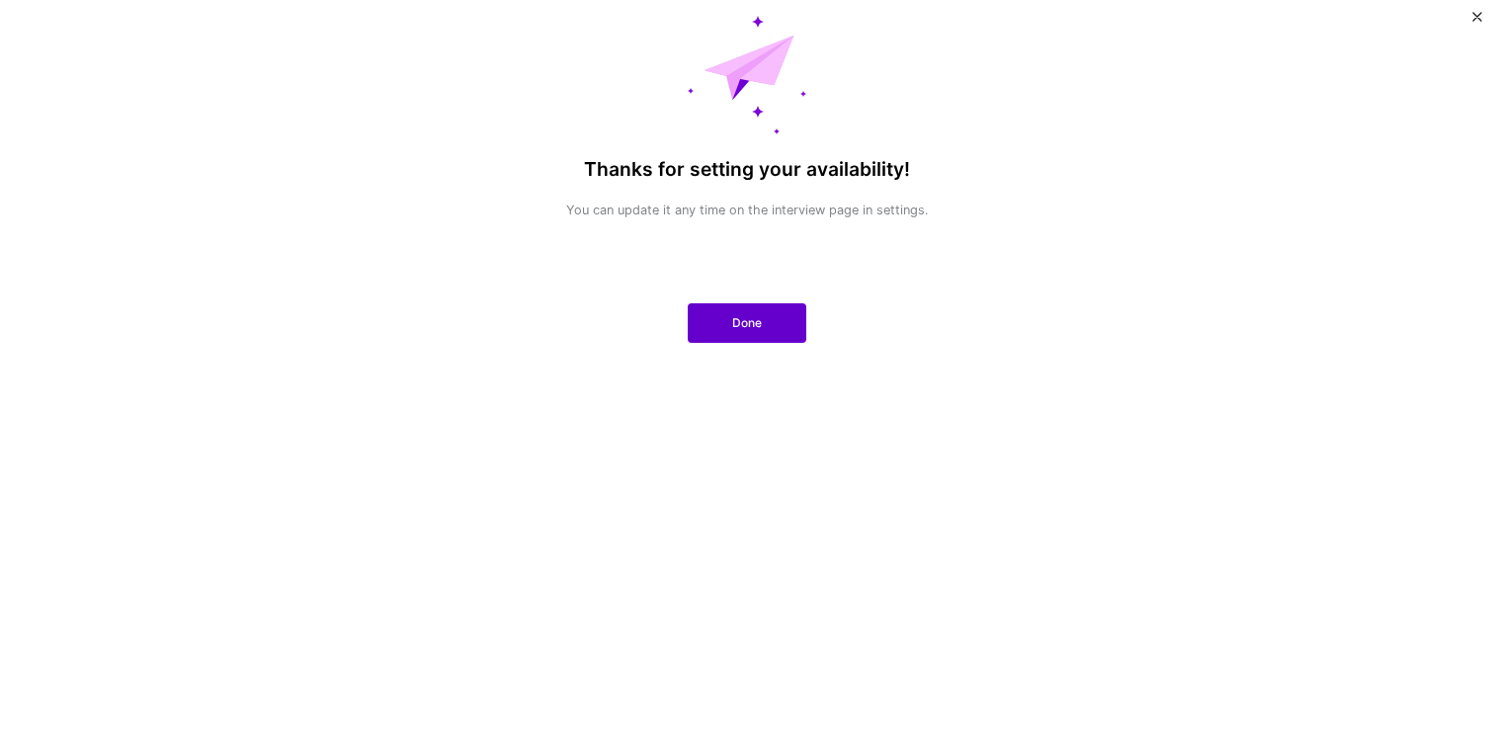
click at [746, 323] on span "Done" at bounding box center [747, 323] width 30 height 18
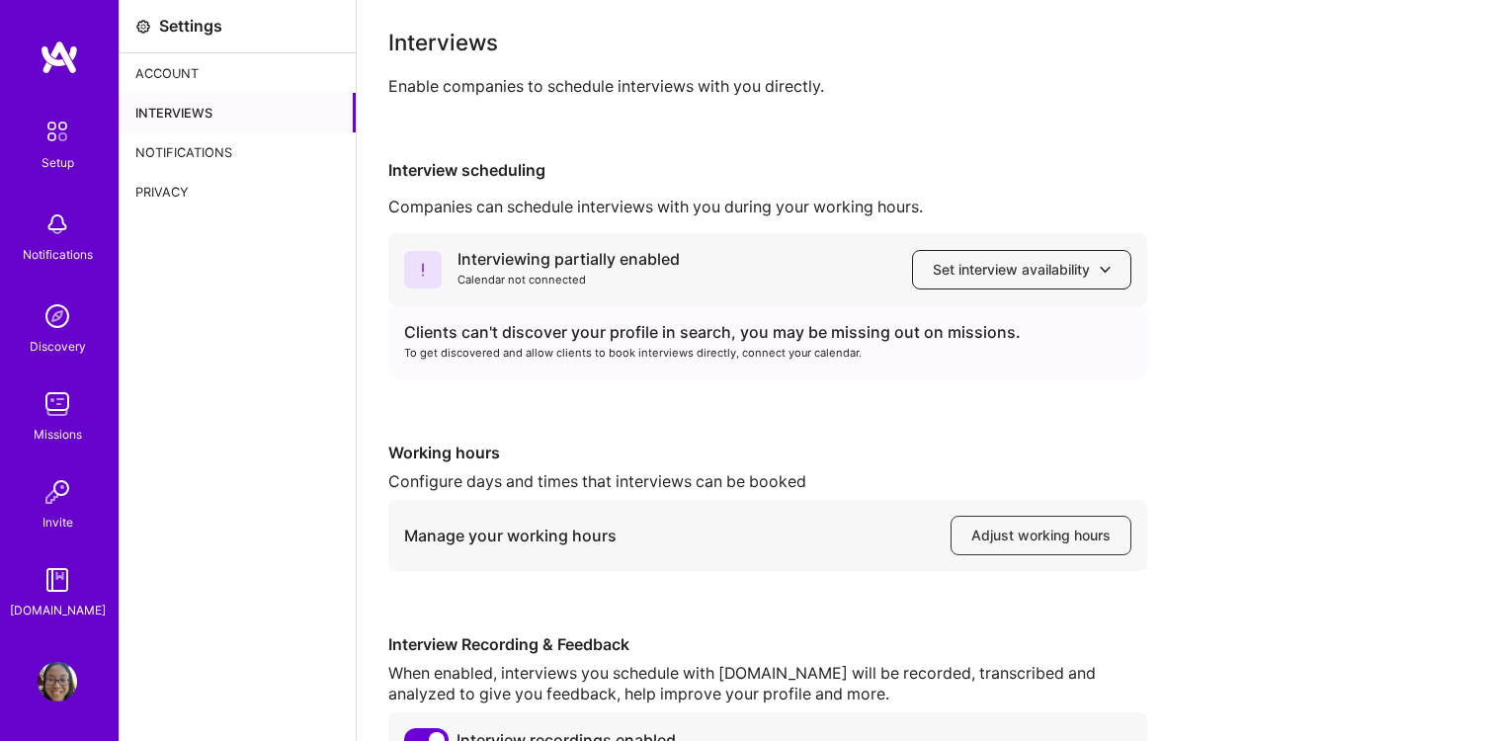
click at [1064, 264] on span "Set interview availability" at bounding box center [1022, 270] width 178 height 20
click at [1174, 293] on div "Interviewing partially enabled Calendar not connected Set interview availabilit…" at bounding box center [925, 500] width 1074 height 534
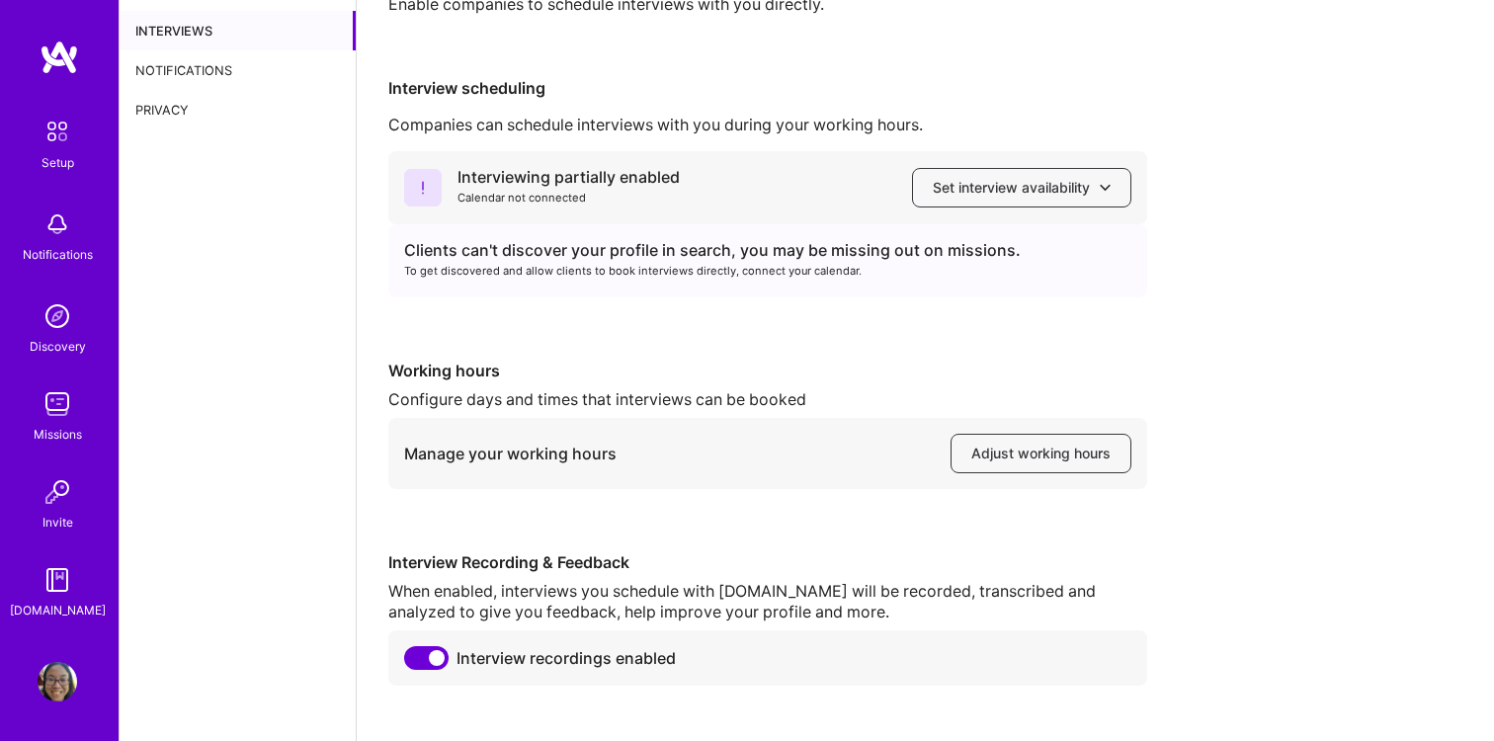
scroll to position [122, 0]
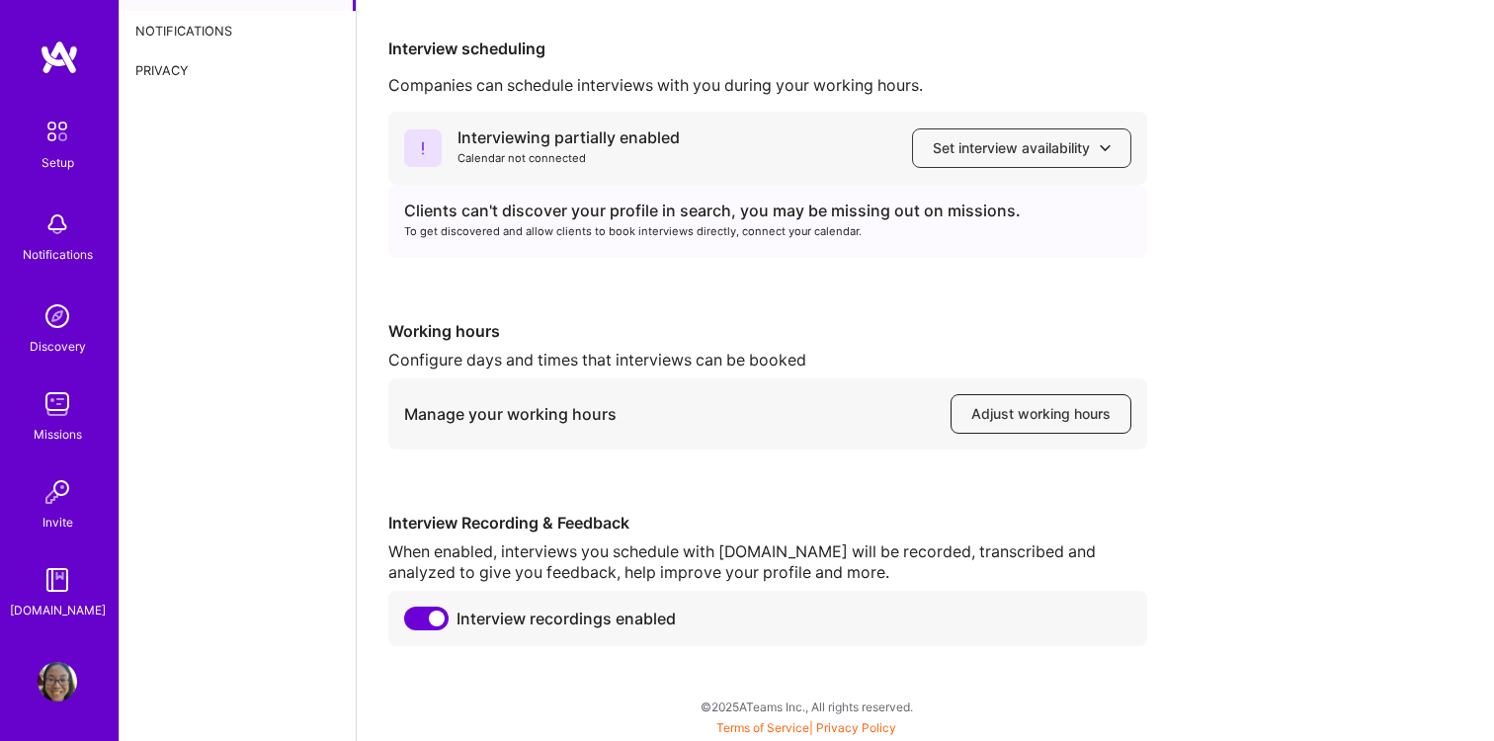
click at [1048, 427] on button "Adjust working hours" at bounding box center [1040, 414] width 181 height 40
click at [1023, 418] on span "Adjust working hours" at bounding box center [1040, 414] width 139 height 20
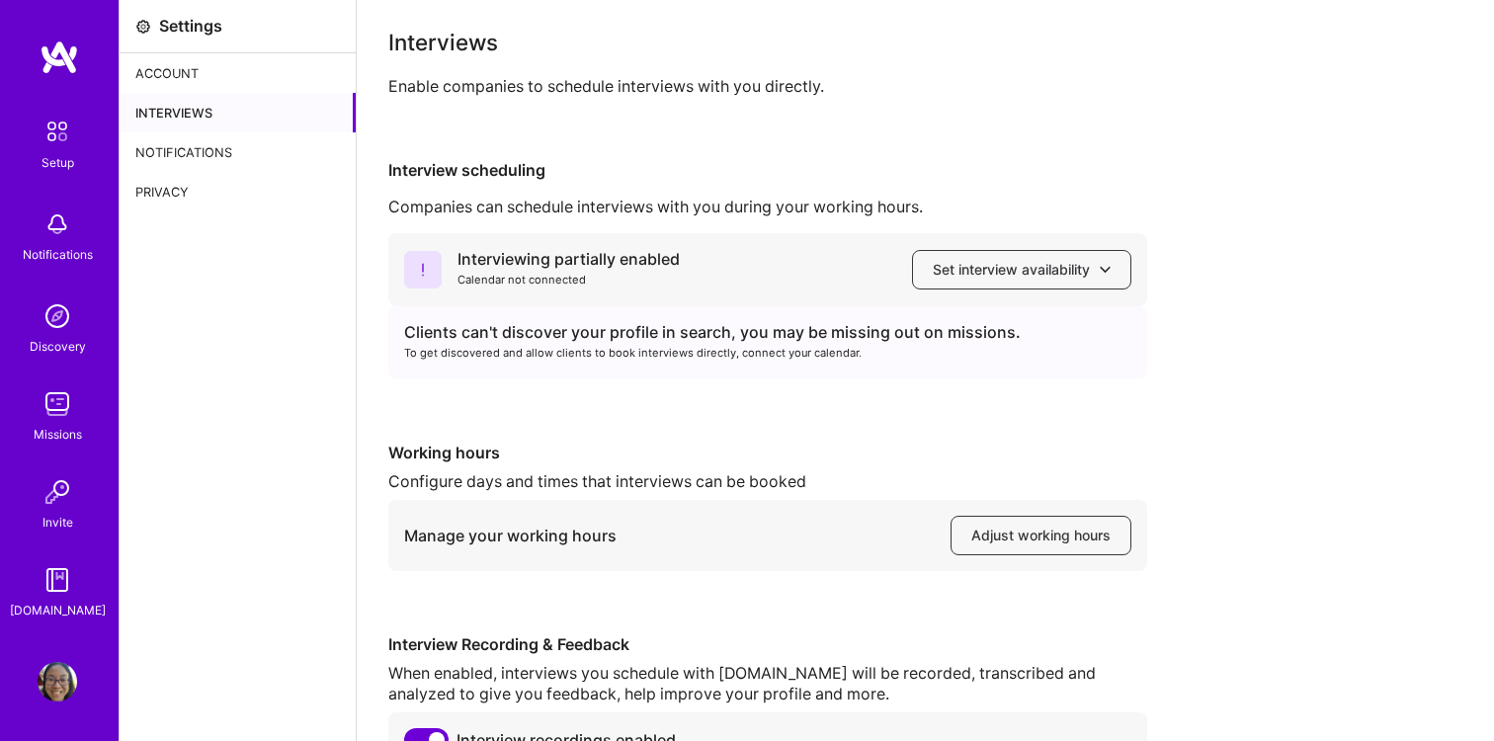
click at [223, 142] on div "Notifications" at bounding box center [238, 152] width 236 height 40
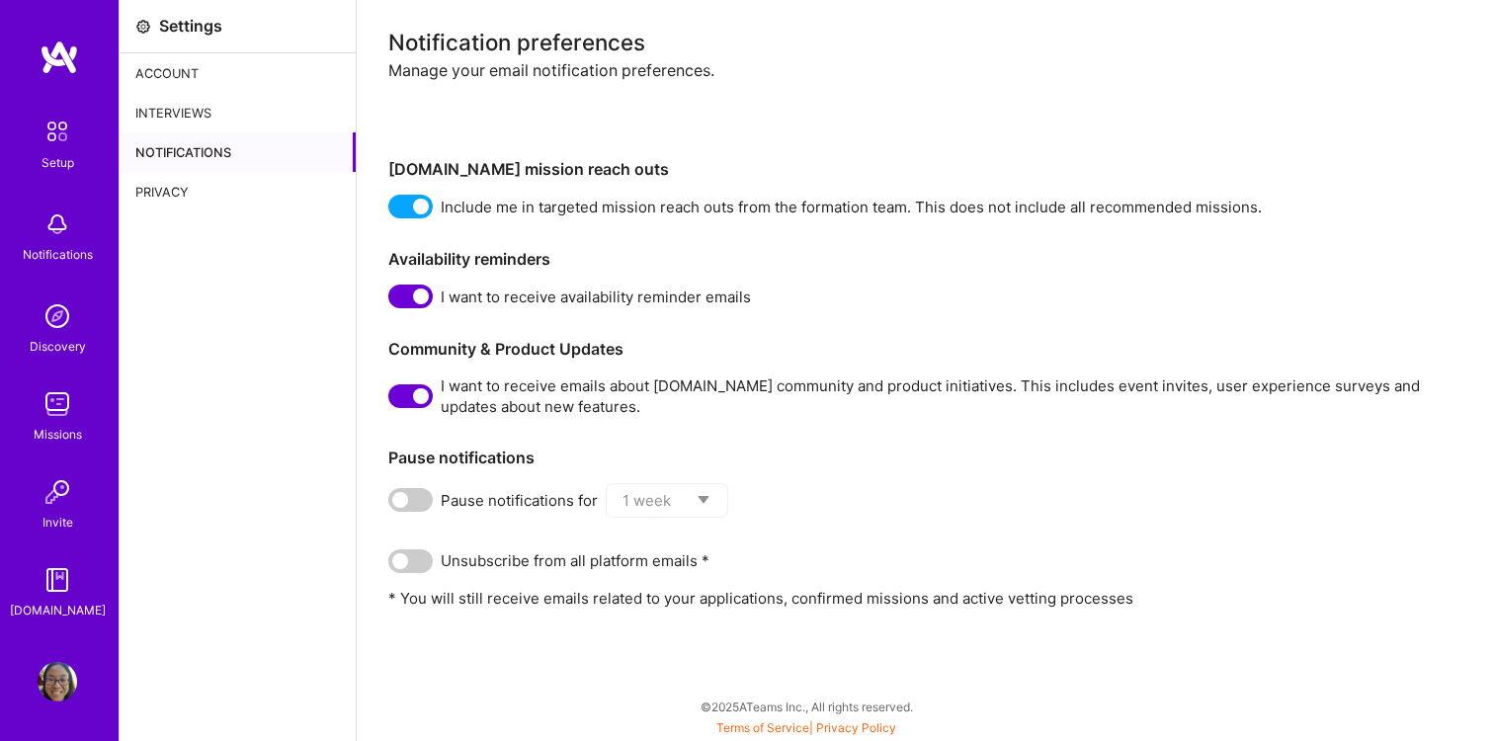
click at [204, 74] on div "Account" at bounding box center [238, 73] width 236 height 40
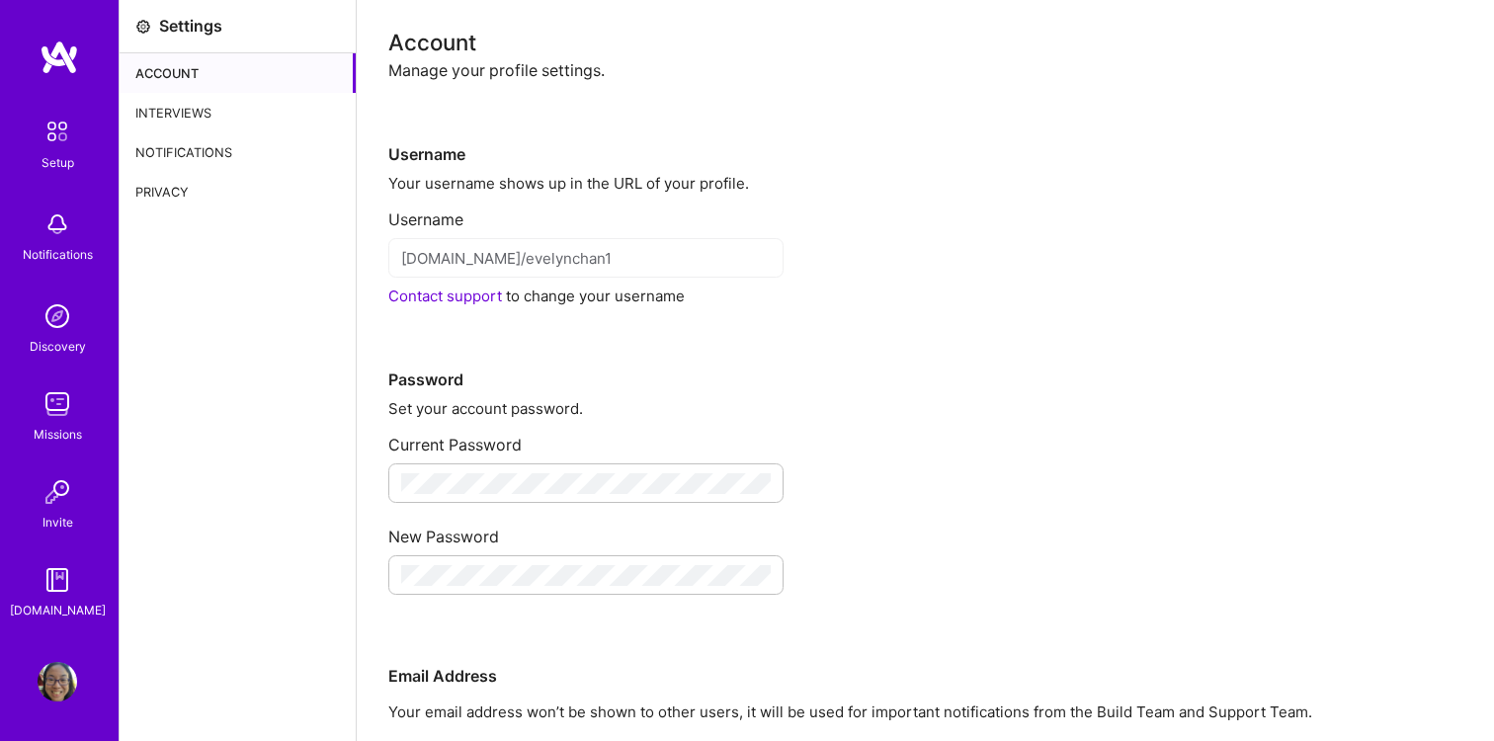
click at [169, 200] on div "Privacy" at bounding box center [238, 192] width 236 height 40
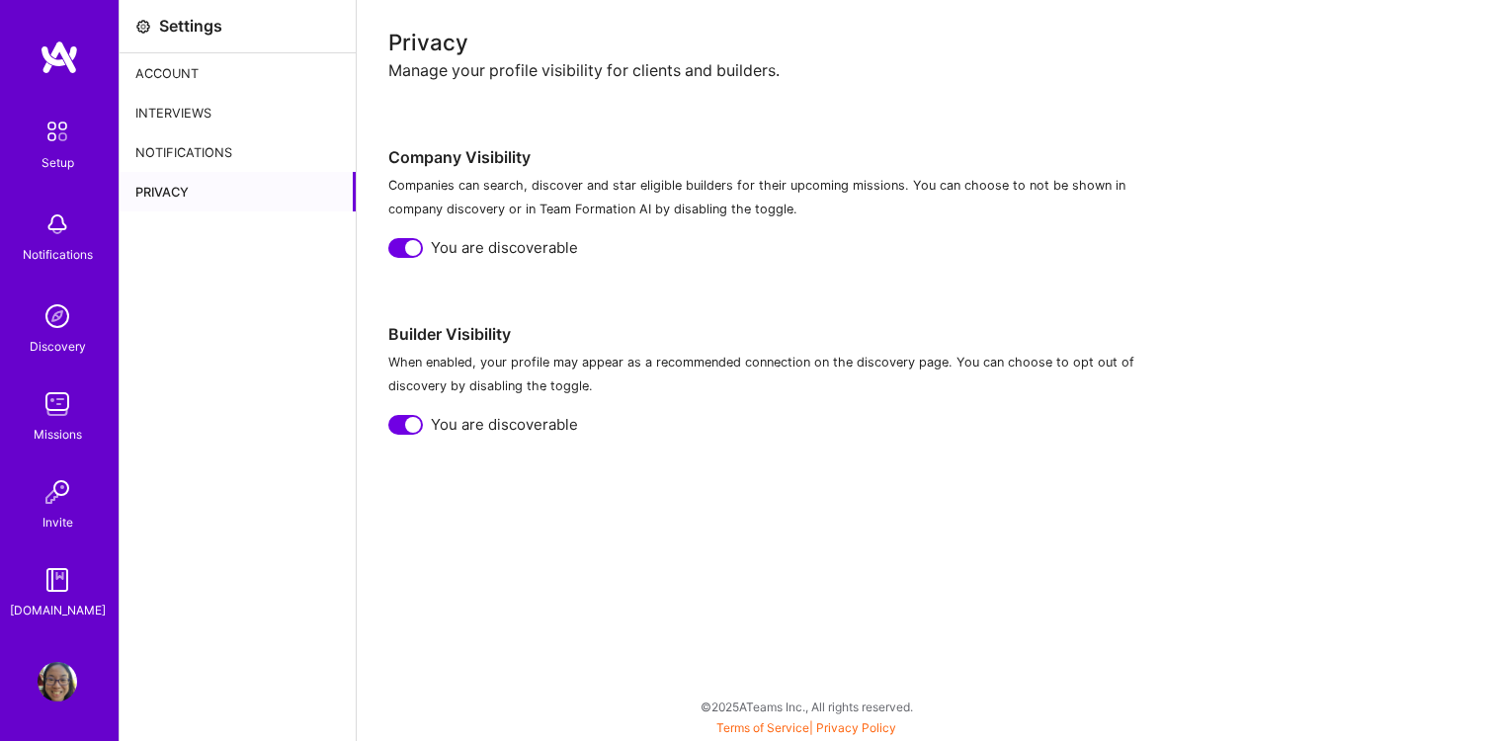
click at [61, 131] on img at bounding box center [57, 131] width 41 height 41
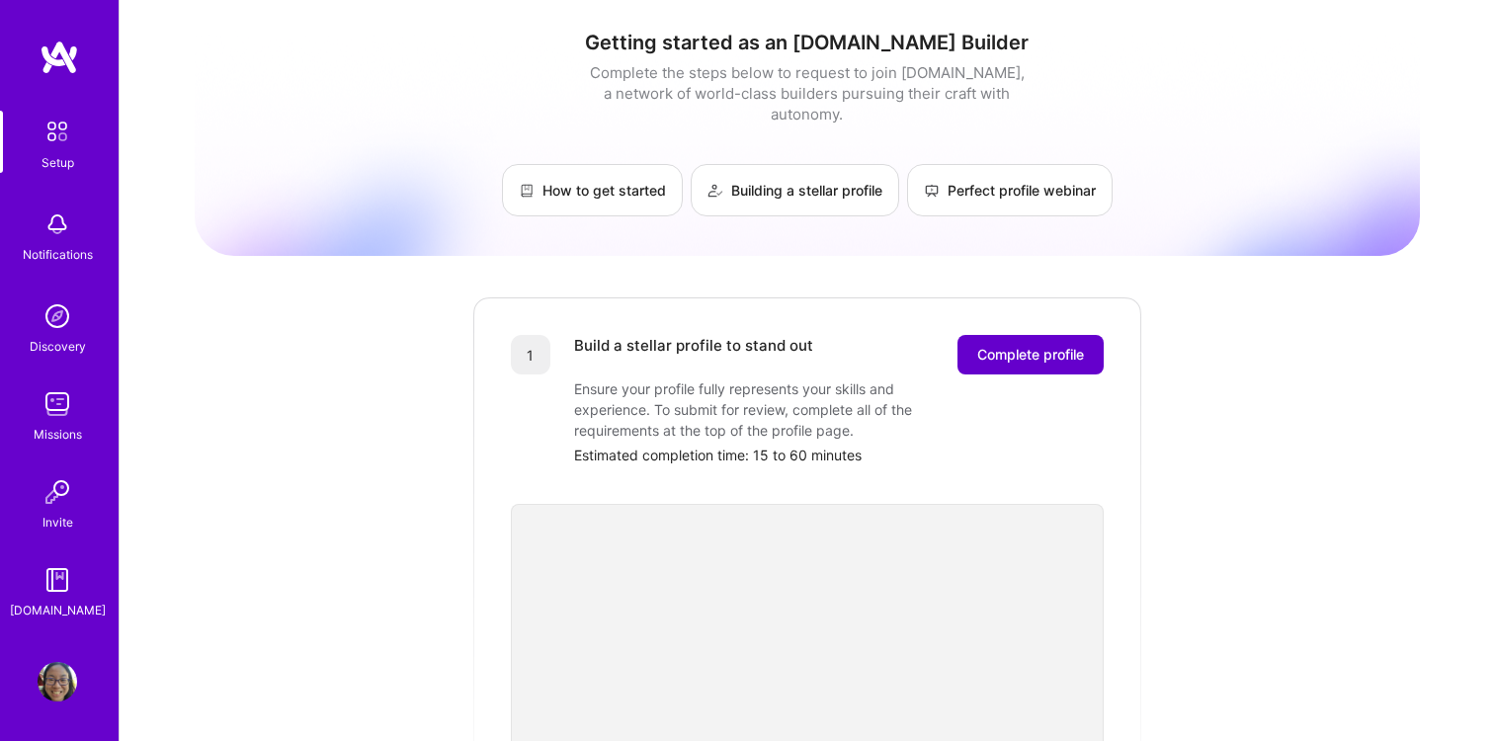
click at [1029, 345] on span "Complete profile" at bounding box center [1030, 355] width 107 height 20
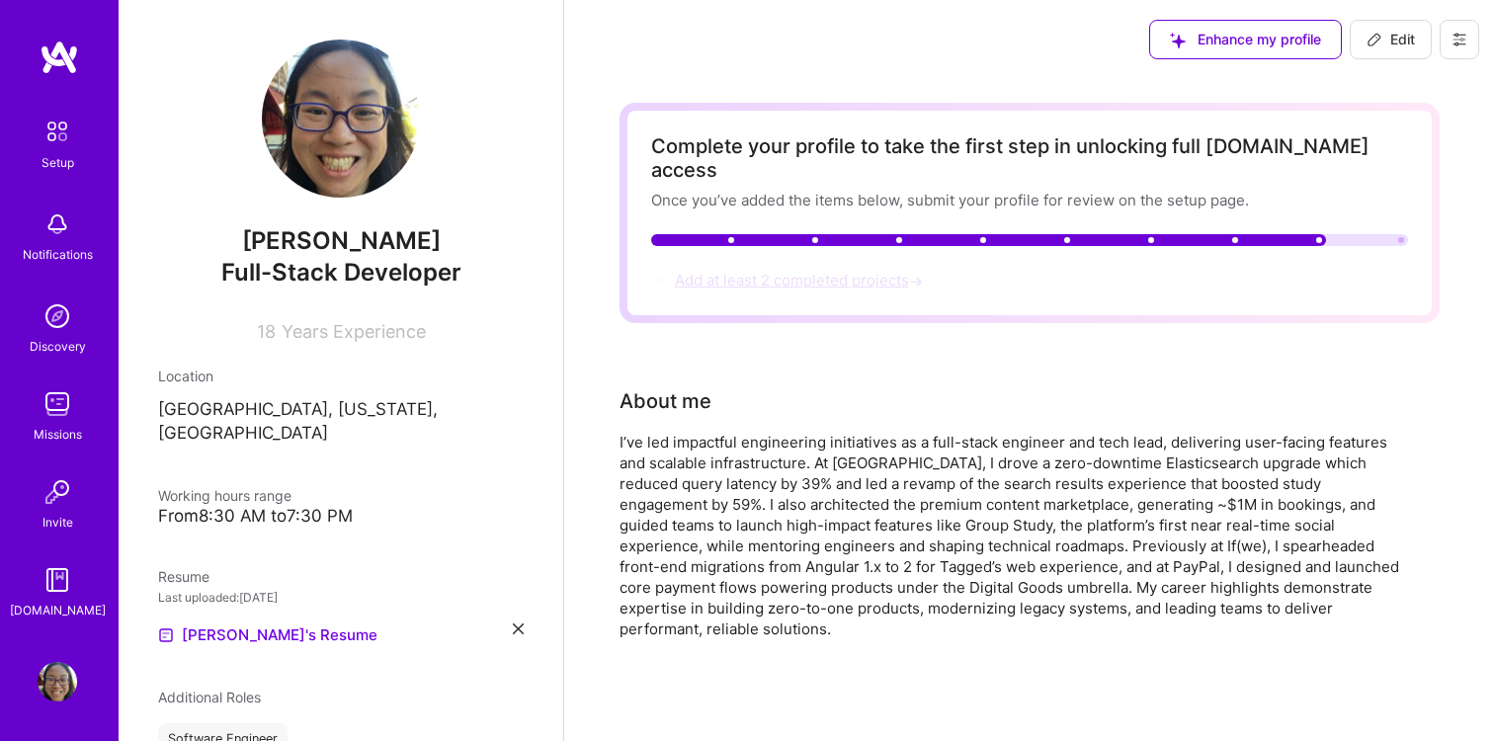
click at [829, 271] on span "Add at least 2 completed projects →" at bounding box center [801, 280] width 252 height 19
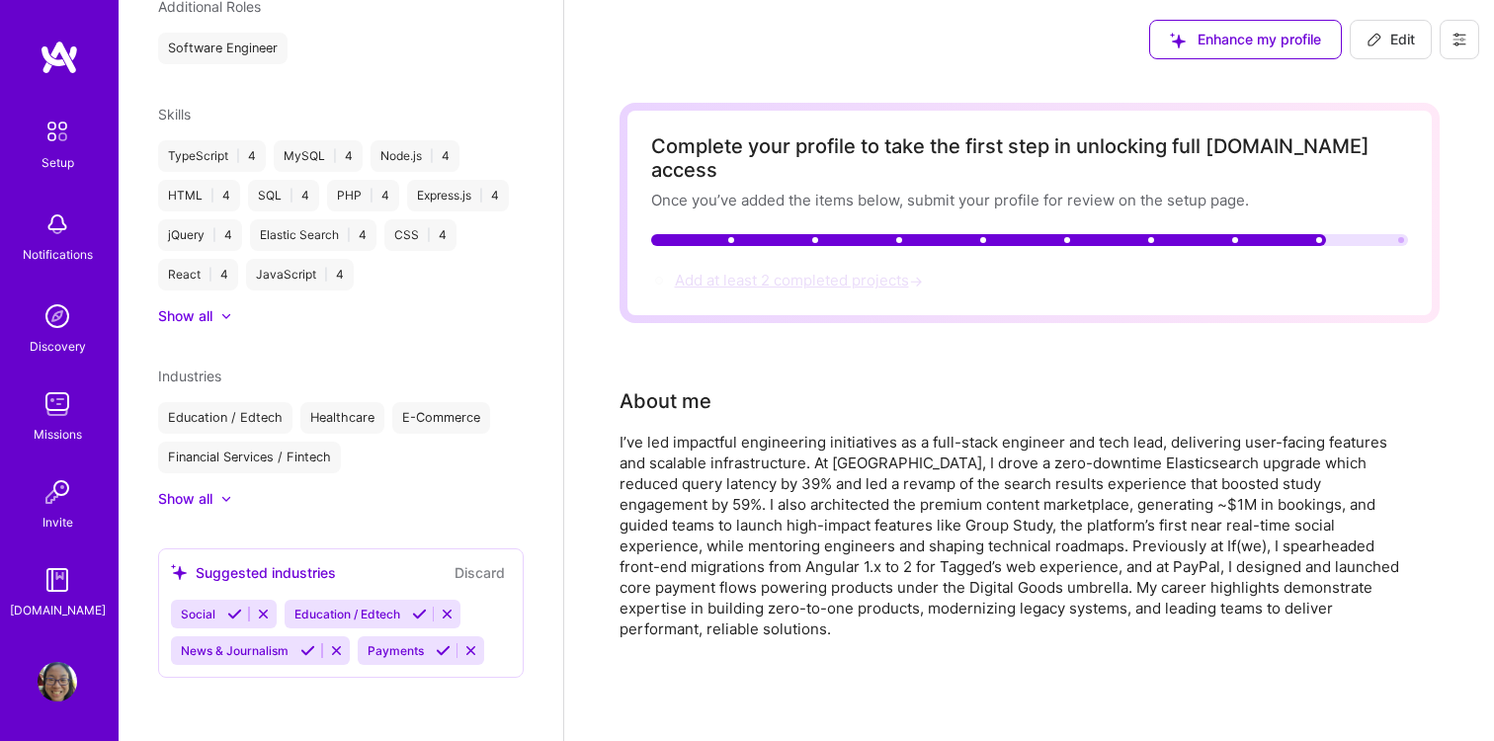
select select "US"
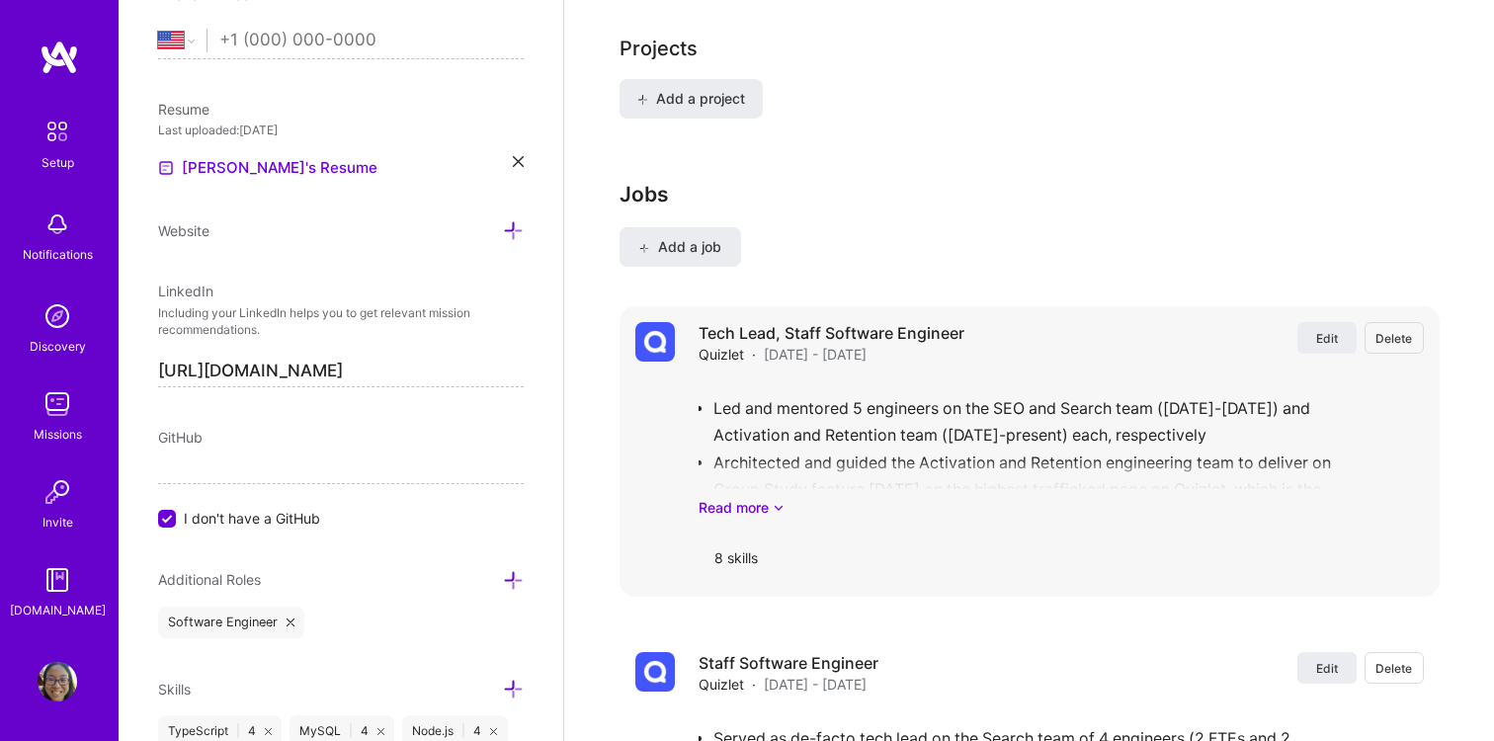
scroll to position [1553, 0]
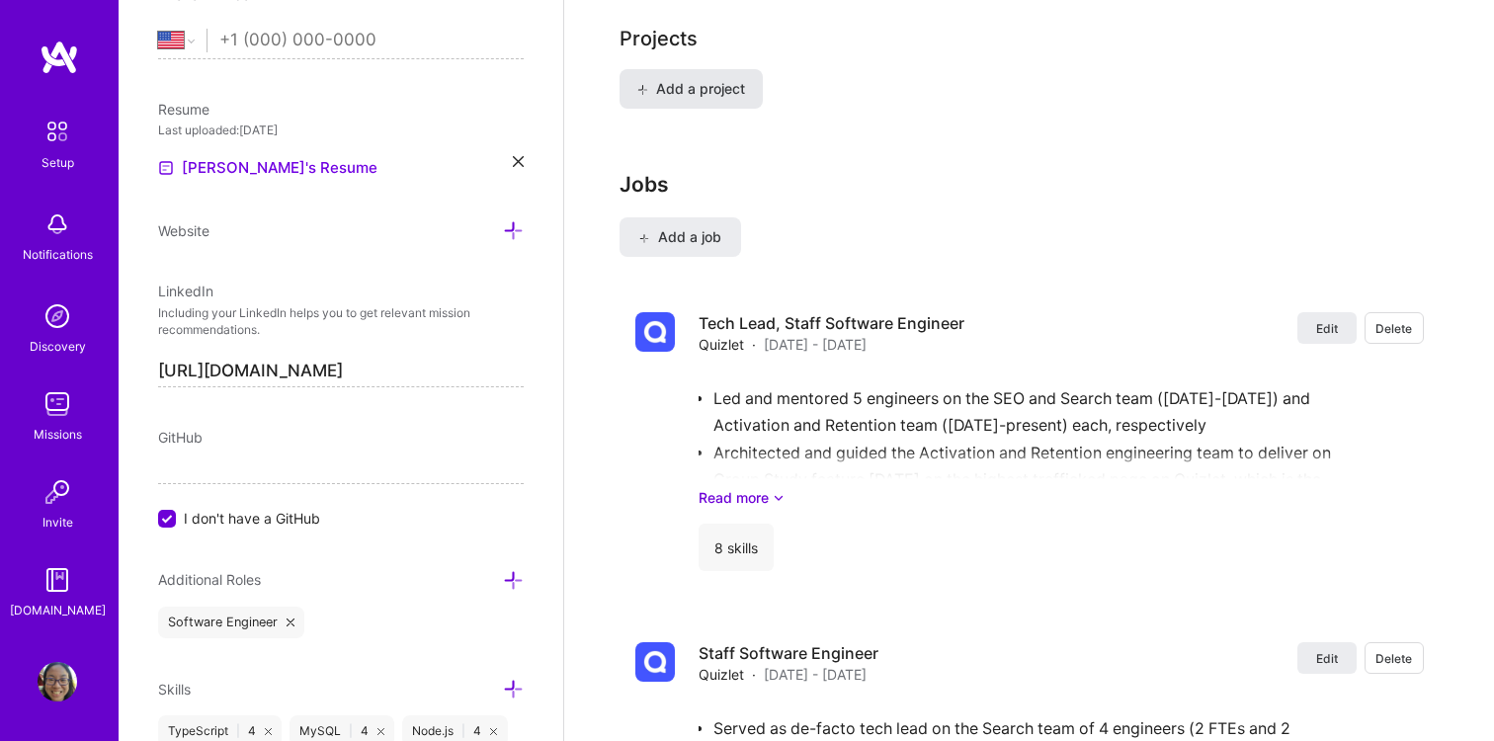
click at [699, 79] on span "Add a project" at bounding box center [690, 89] width 108 height 20
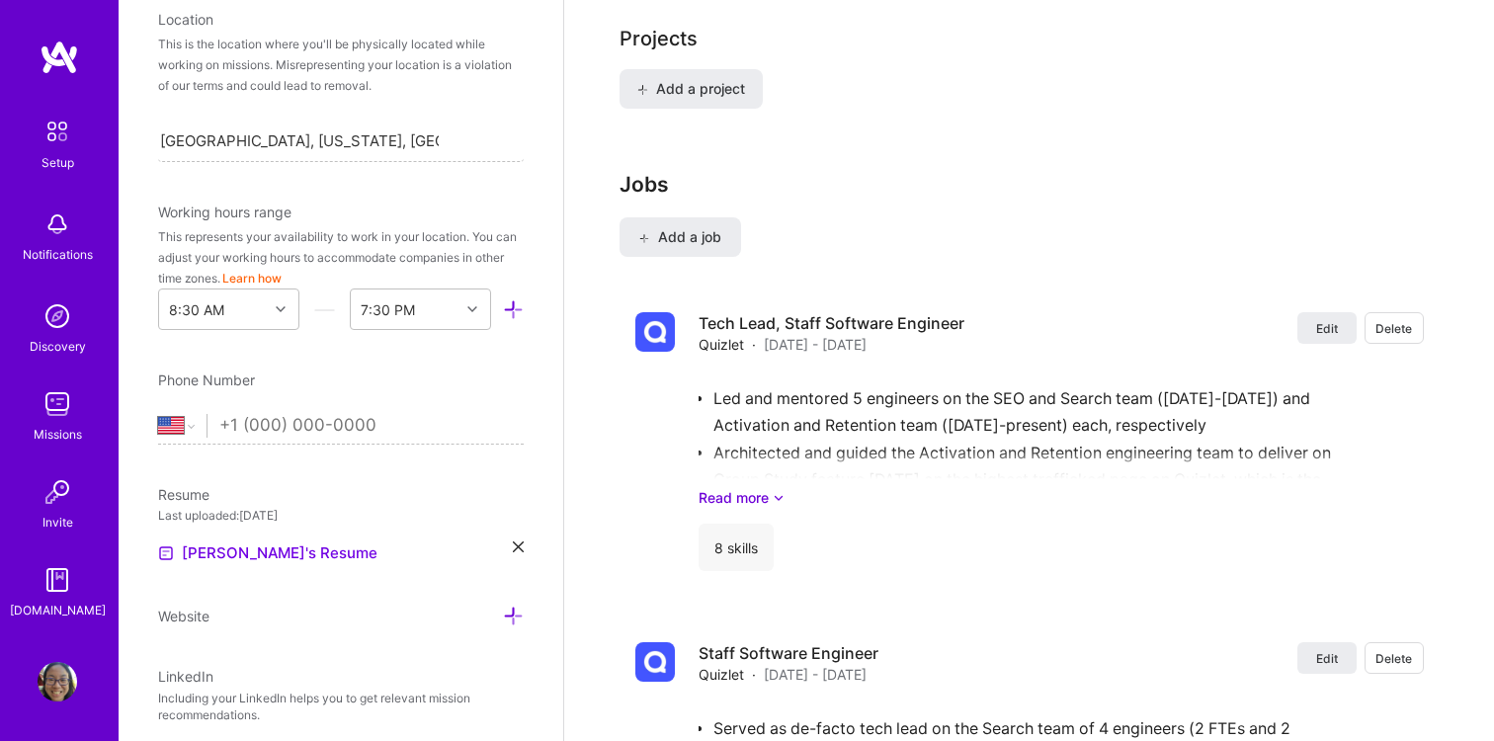
scroll to position [346, 0]
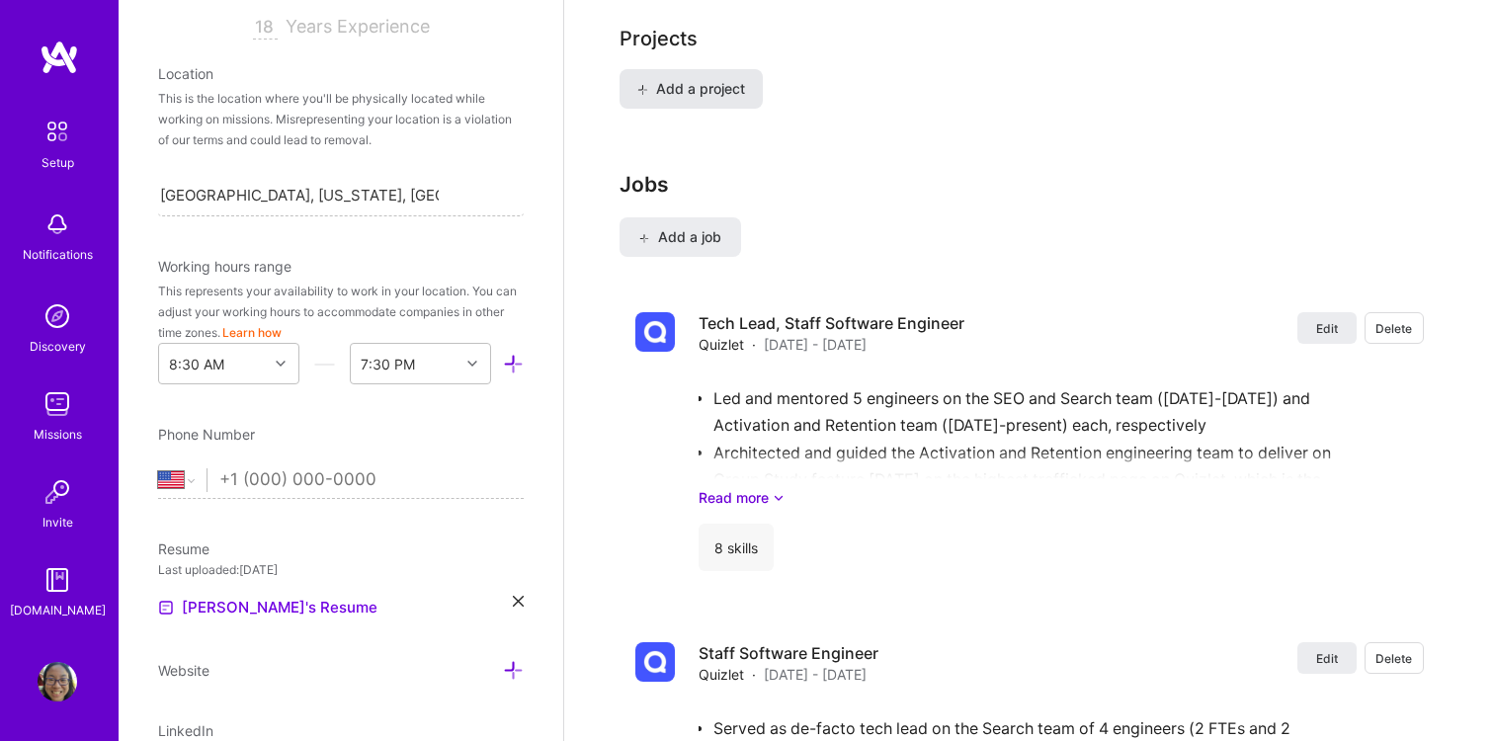
click at [726, 79] on span "Add a project" at bounding box center [690, 89] width 108 height 20
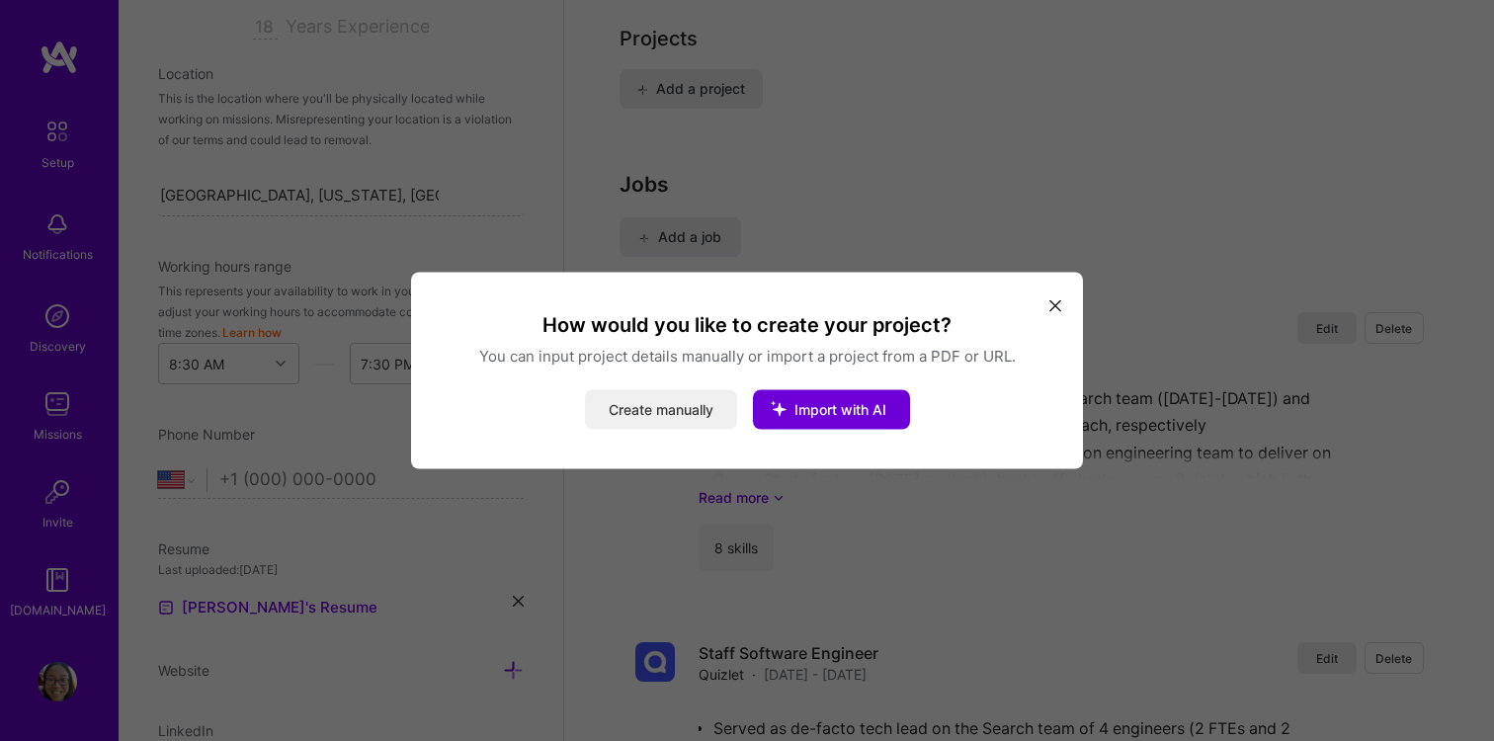
click at [692, 404] on button "Create manually" at bounding box center [661, 410] width 152 height 40
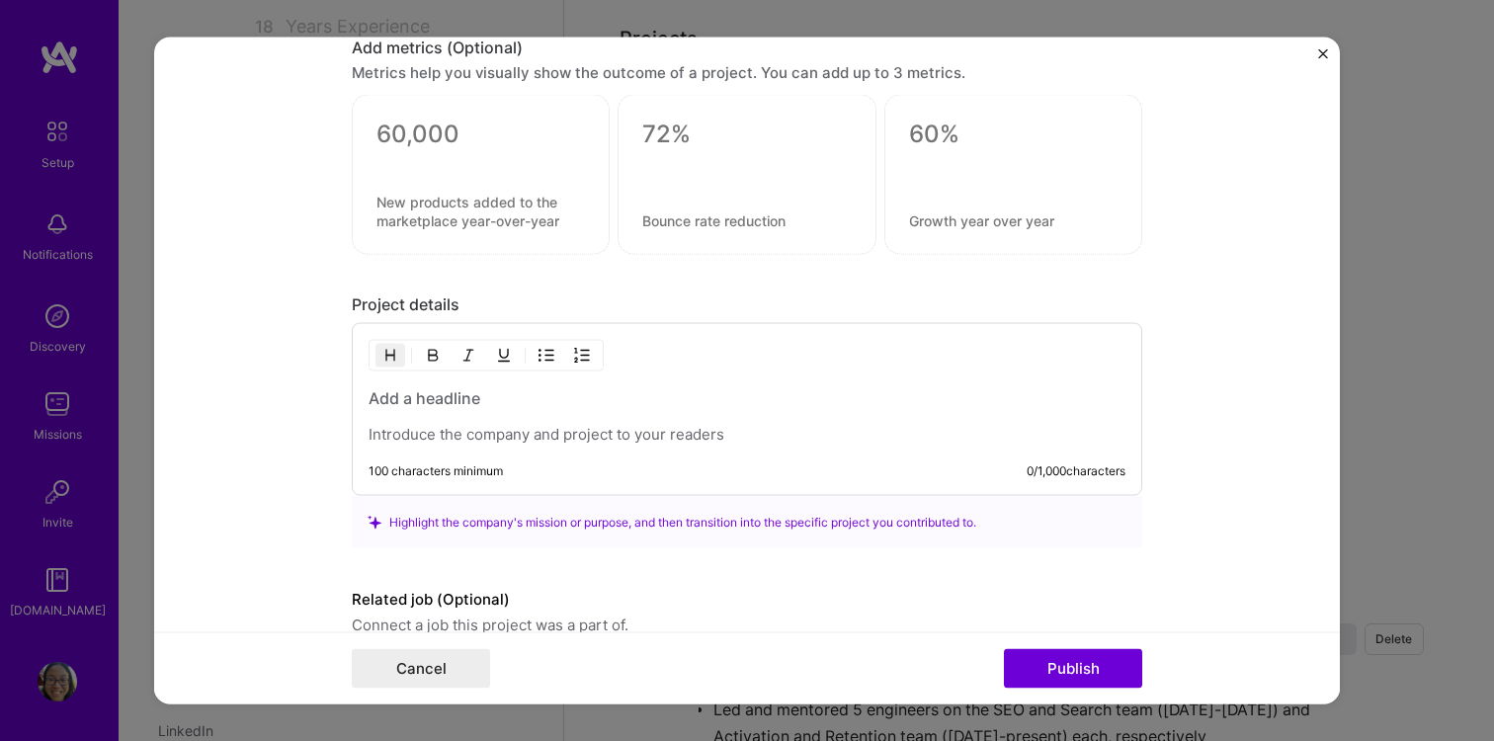
scroll to position [1407, 0]
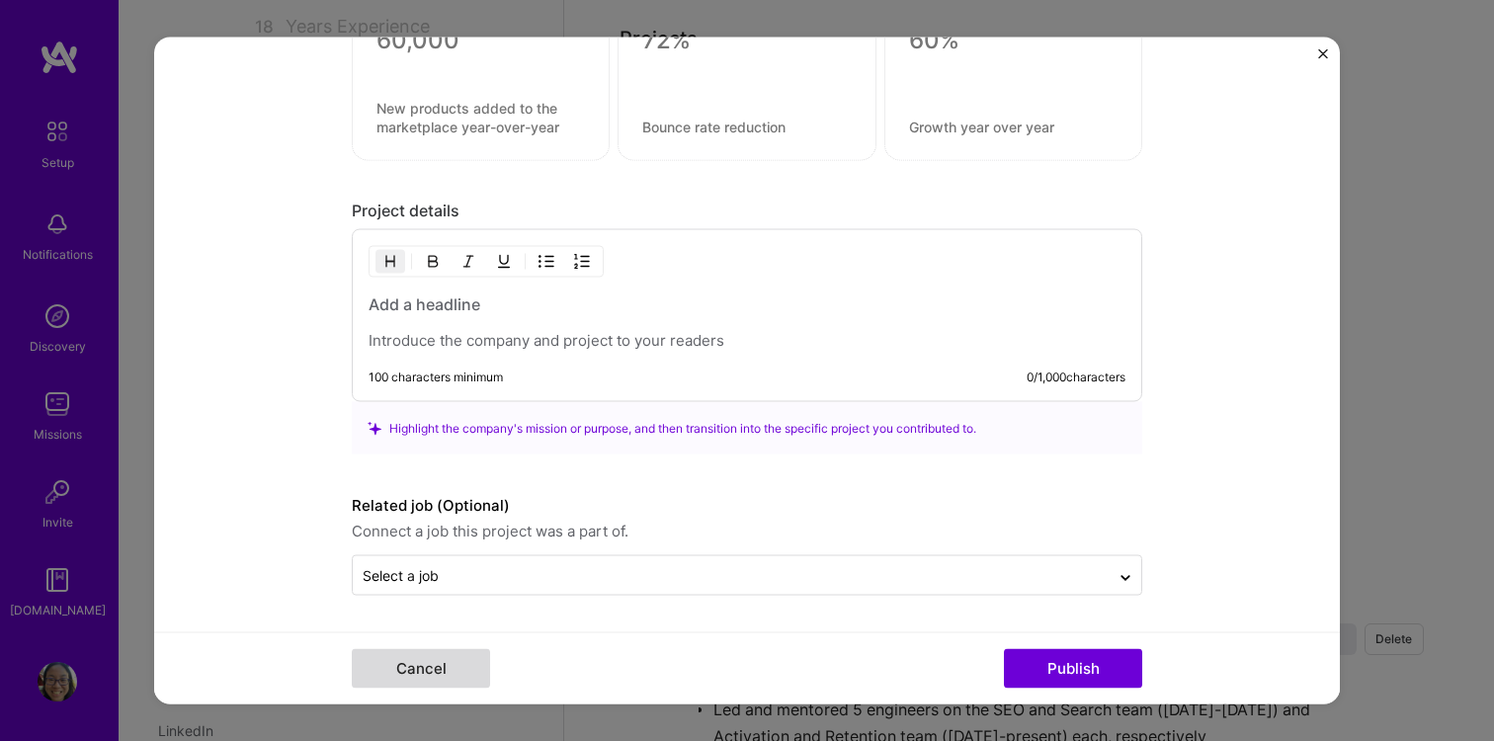
click at [424, 655] on button "Cancel" at bounding box center [421, 669] width 138 height 40
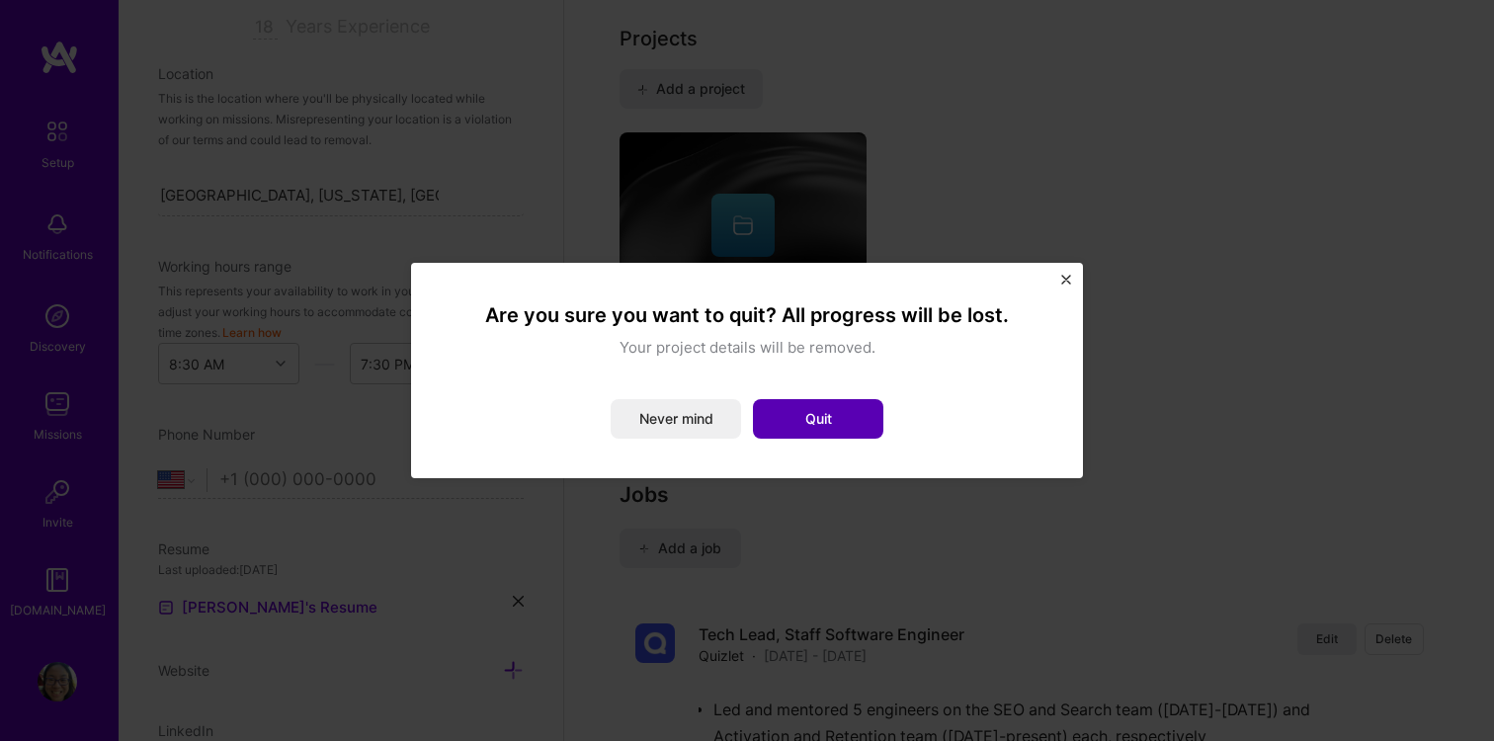
click at [801, 400] on button "Quit" at bounding box center [818, 419] width 130 height 40
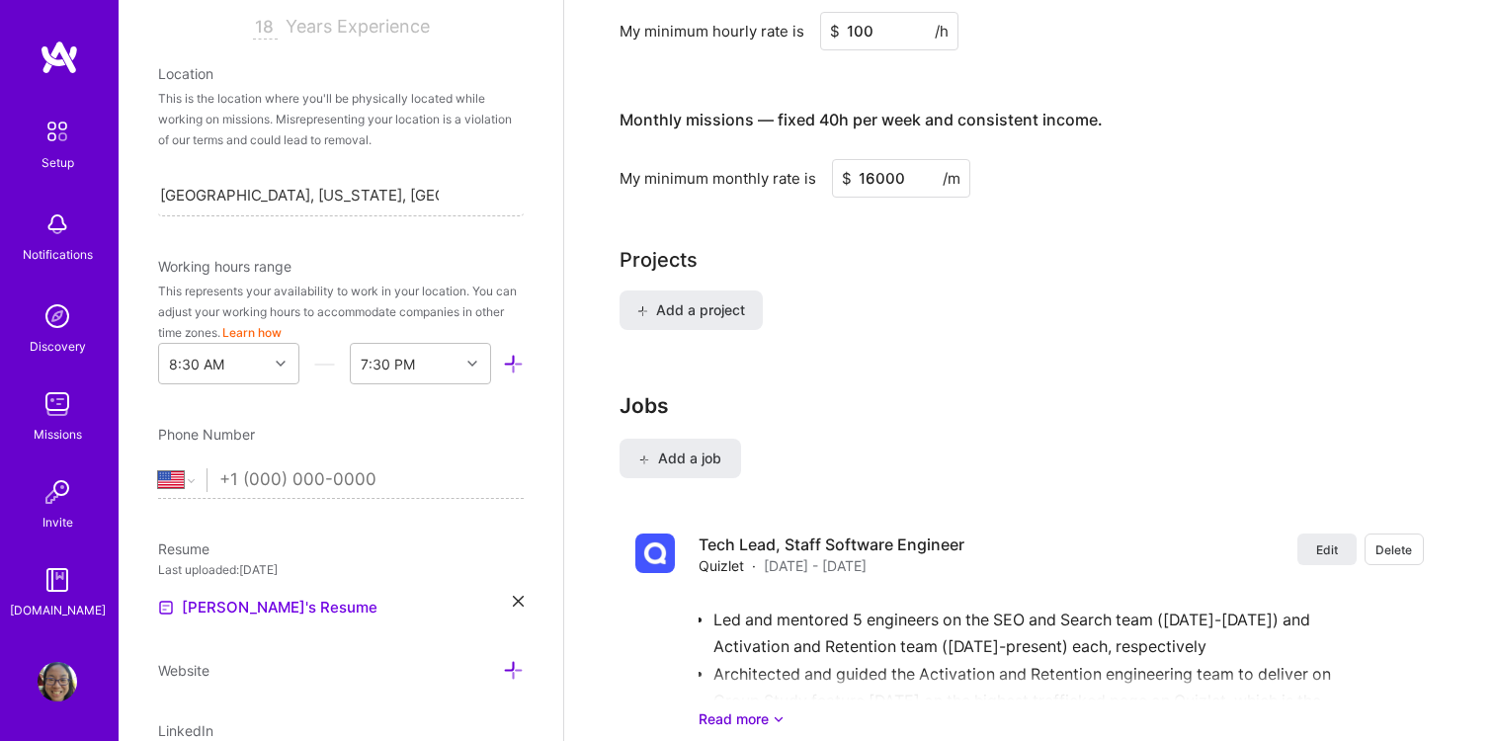
scroll to position [1263, 0]
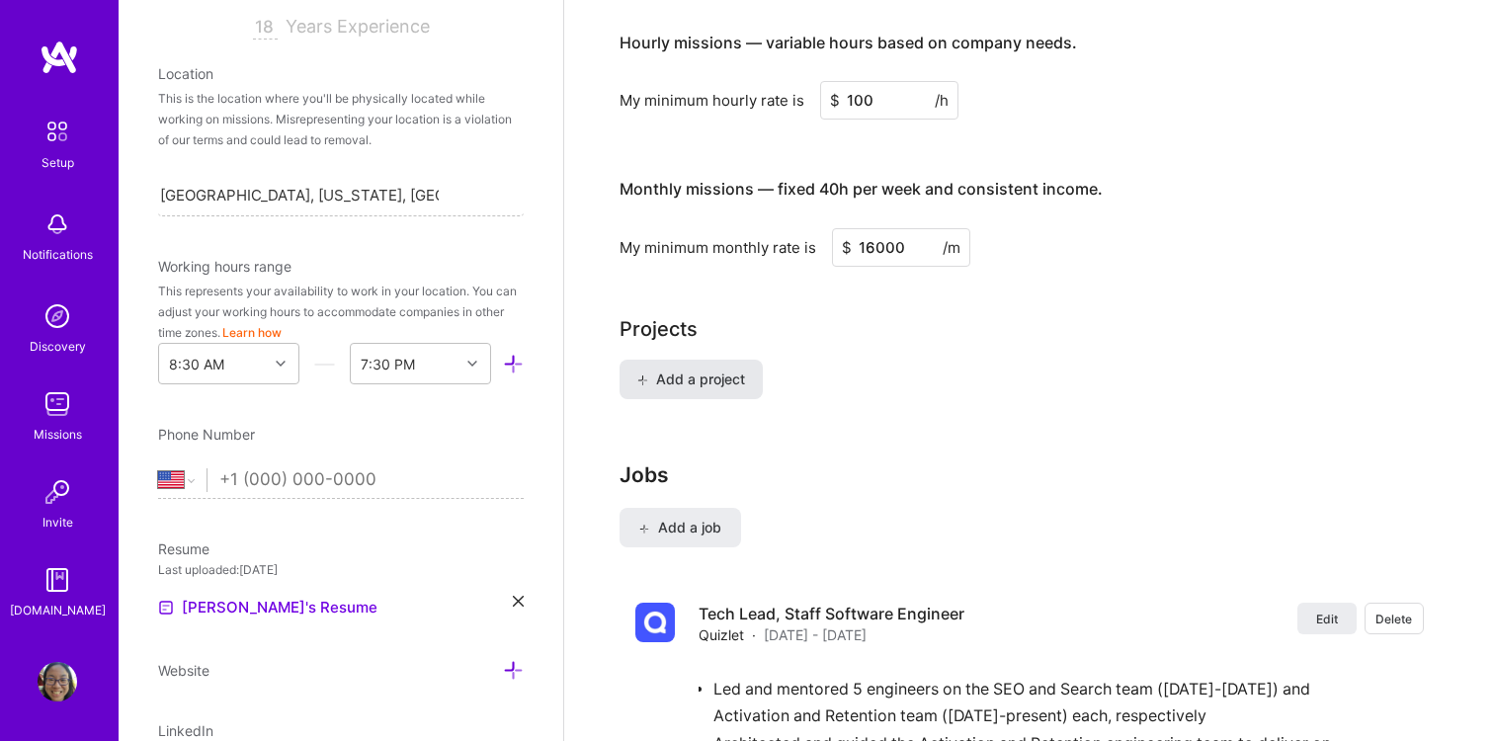
click at [675, 370] on span "Add a project" at bounding box center [690, 380] width 108 height 20
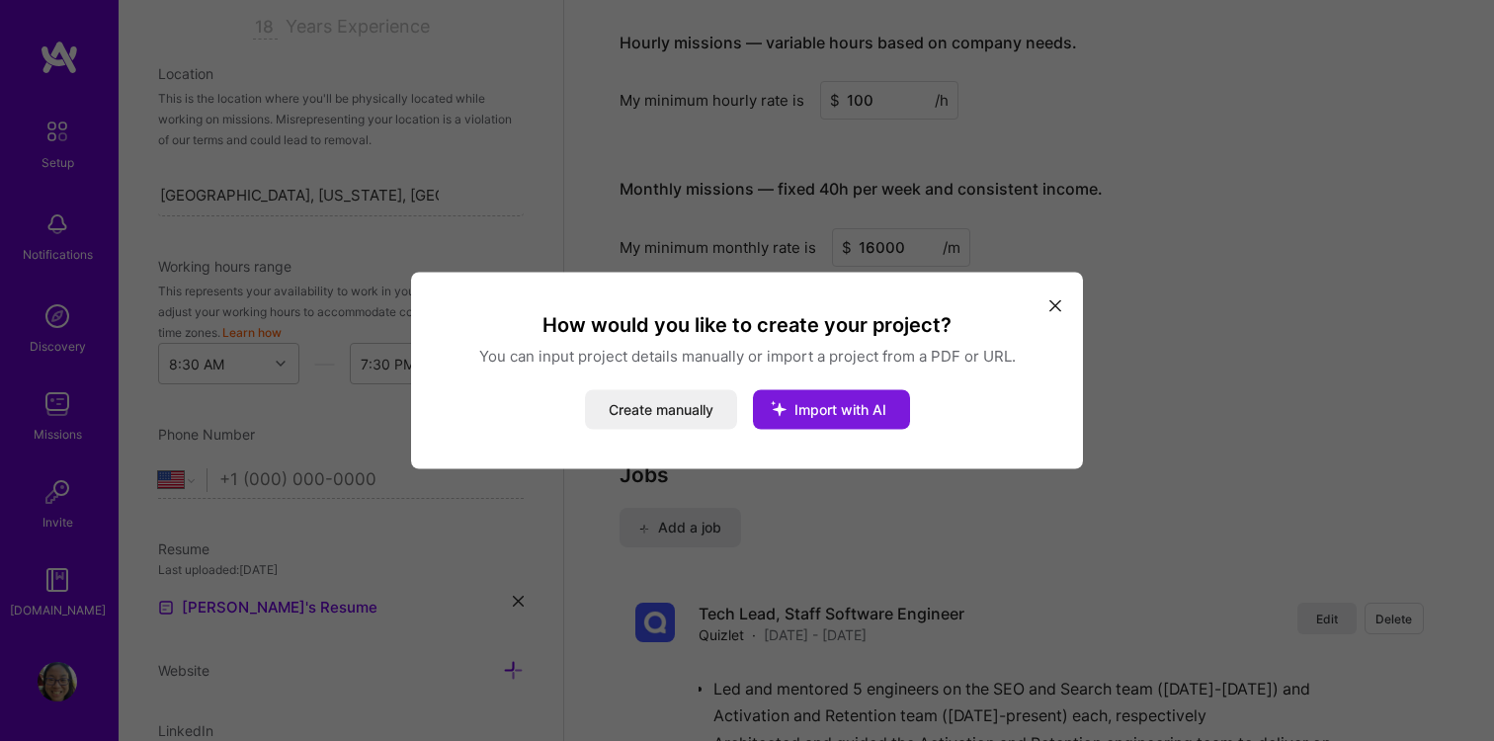
click at [828, 410] on span "Import with AI" at bounding box center [840, 409] width 92 height 17
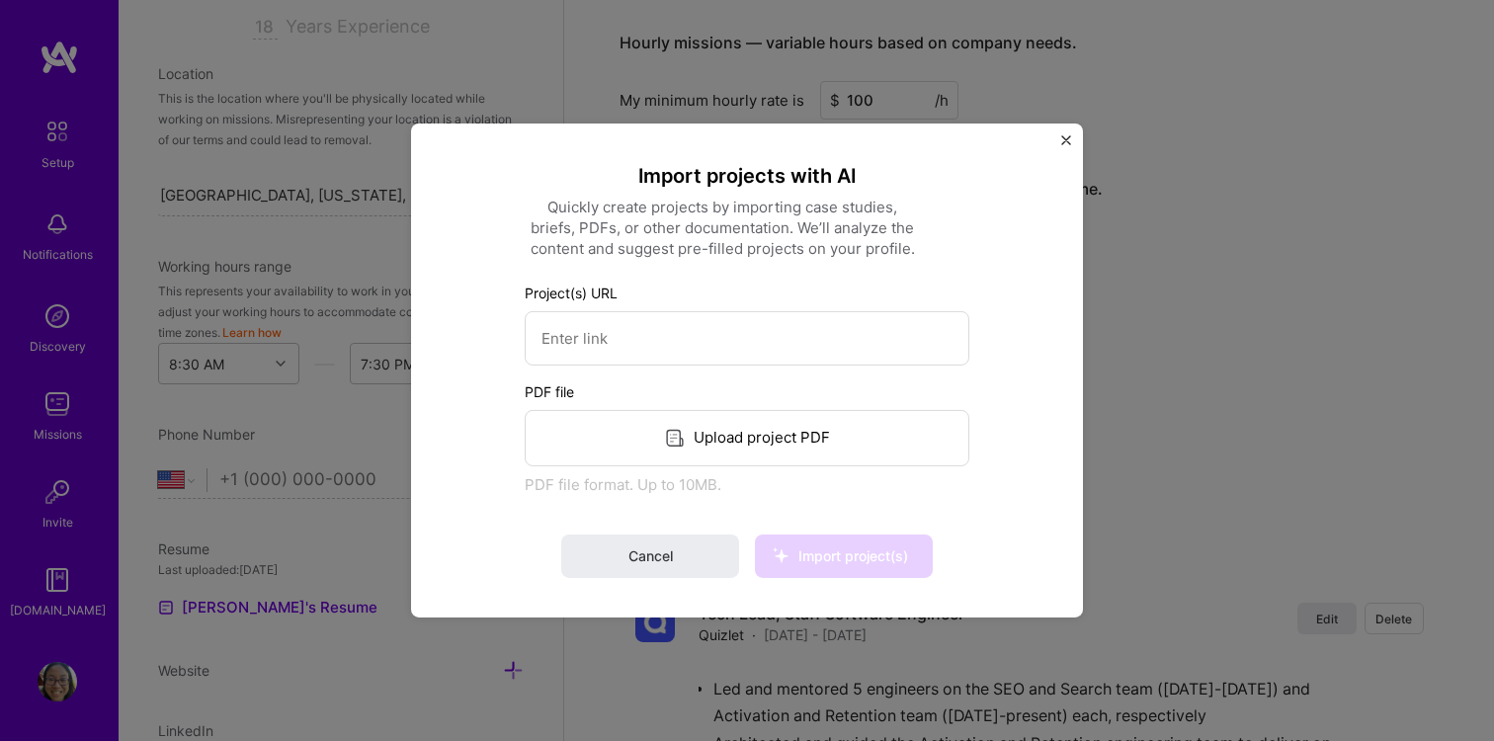
click at [759, 436] on div "Upload project PDF" at bounding box center [747, 438] width 445 height 56
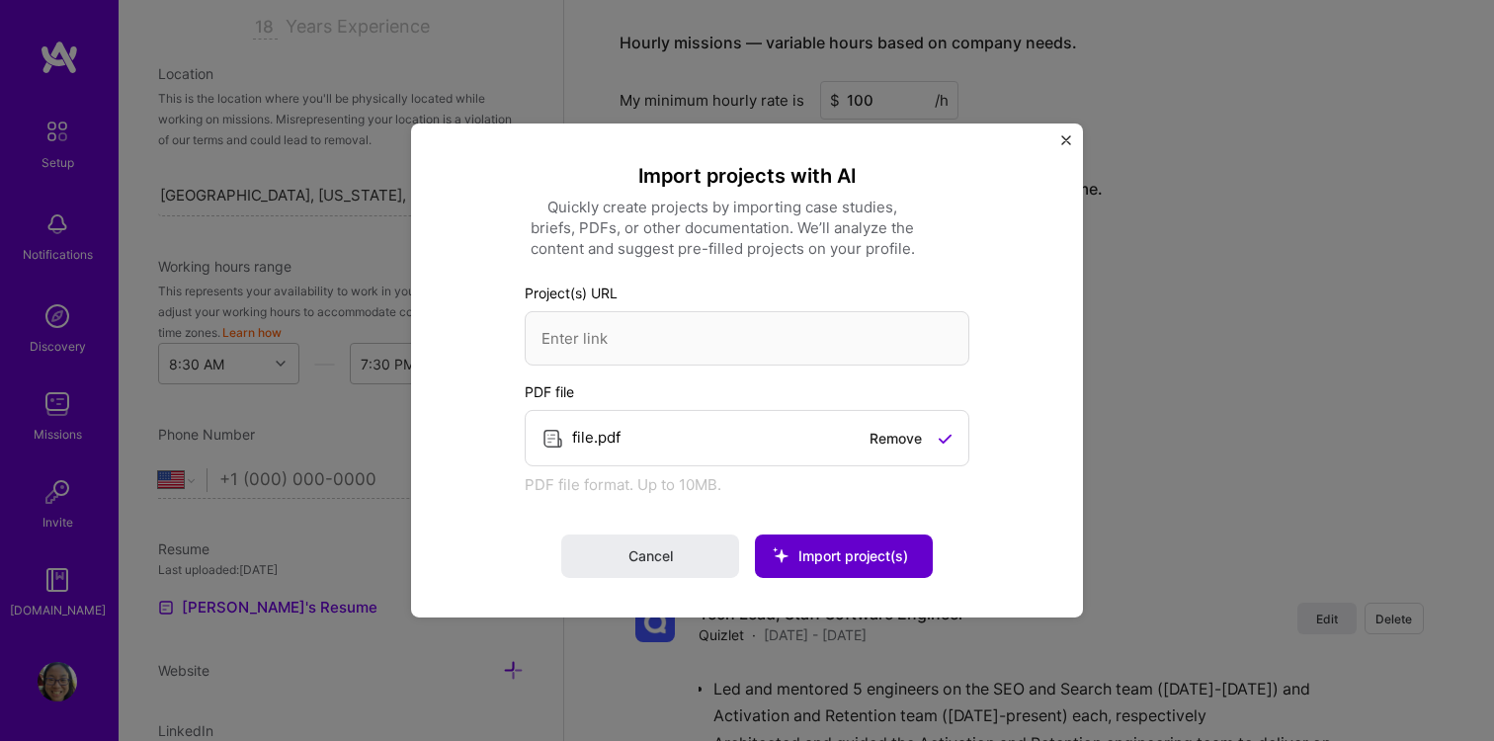
click at [785, 559] on icon at bounding box center [780, 555] width 51 height 51
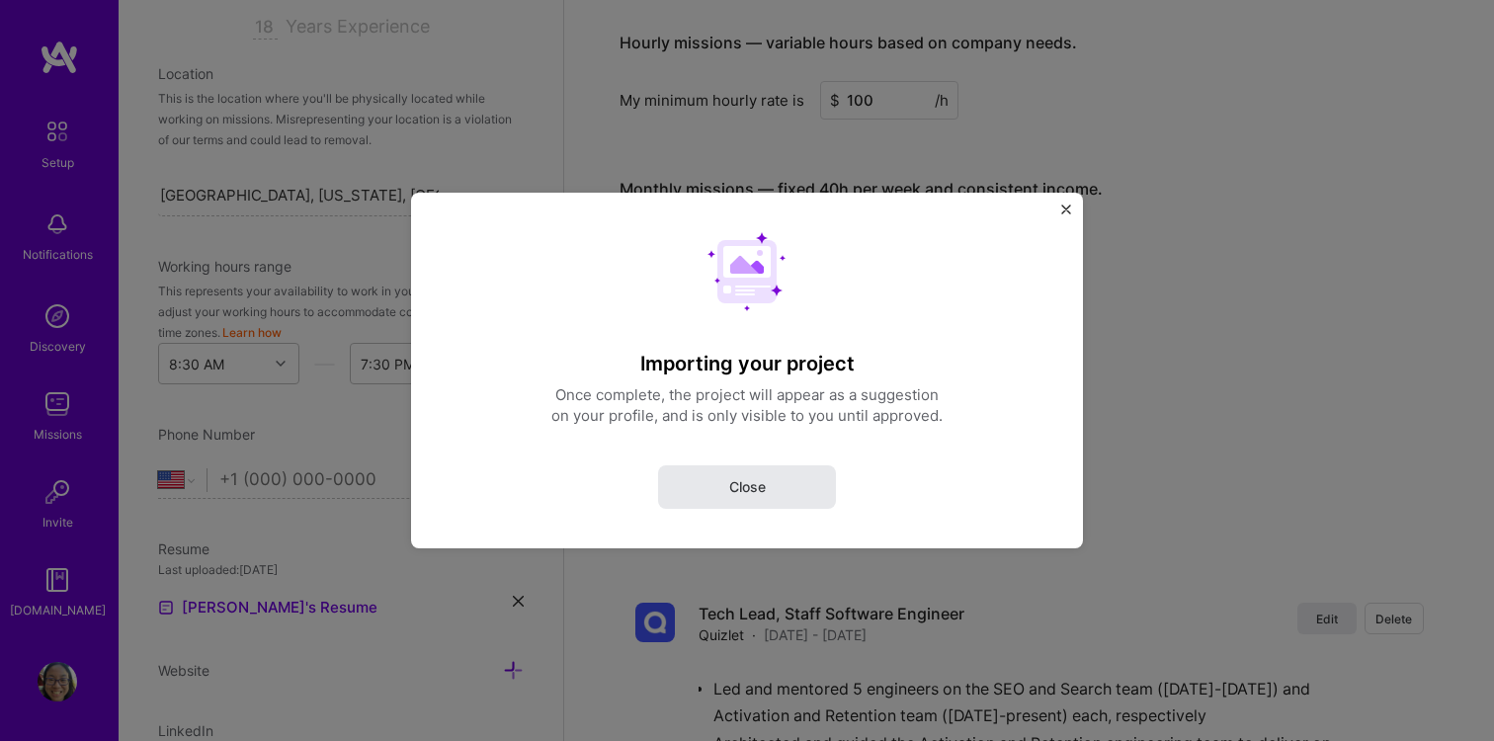
click at [796, 484] on button "Close" at bounding box center [747, 486] width 178 height 43
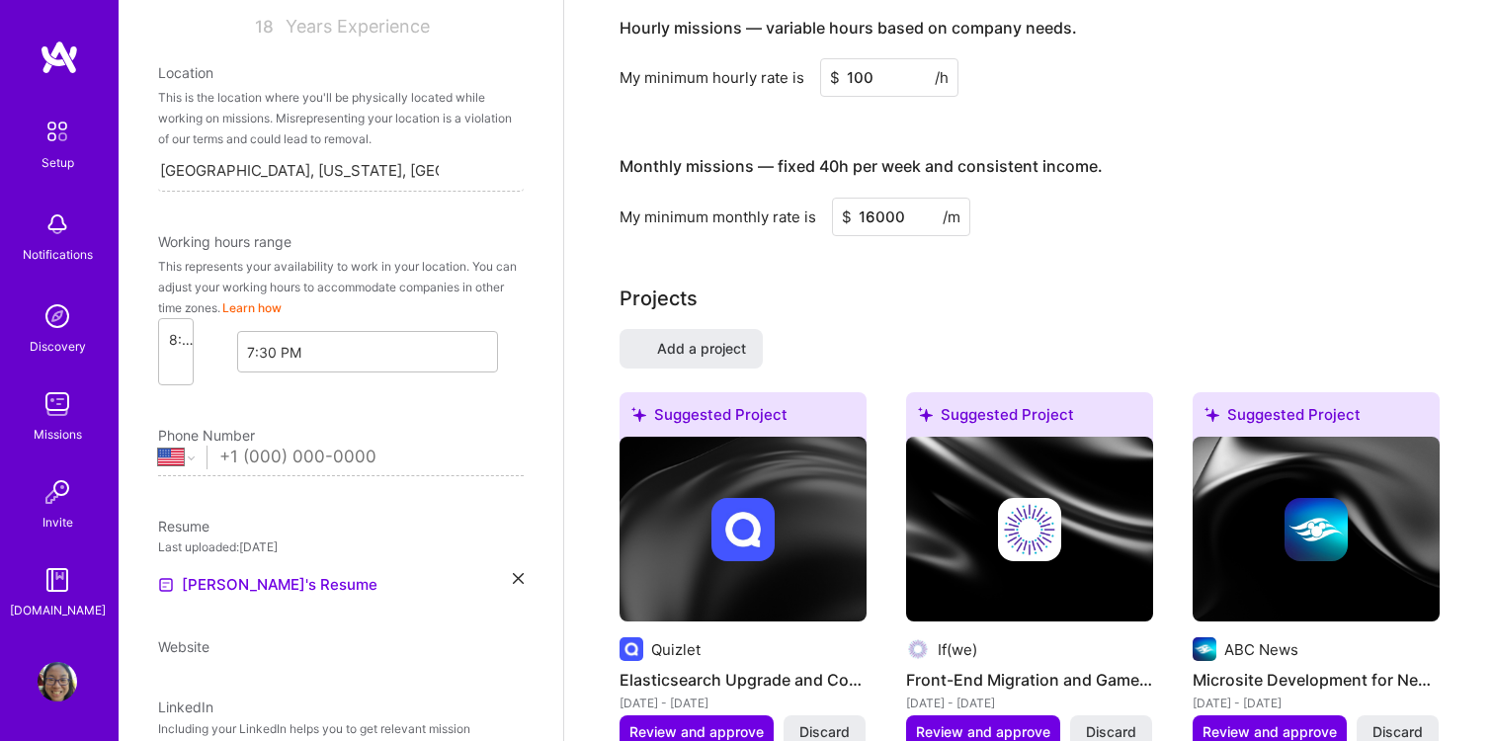
select select "US"
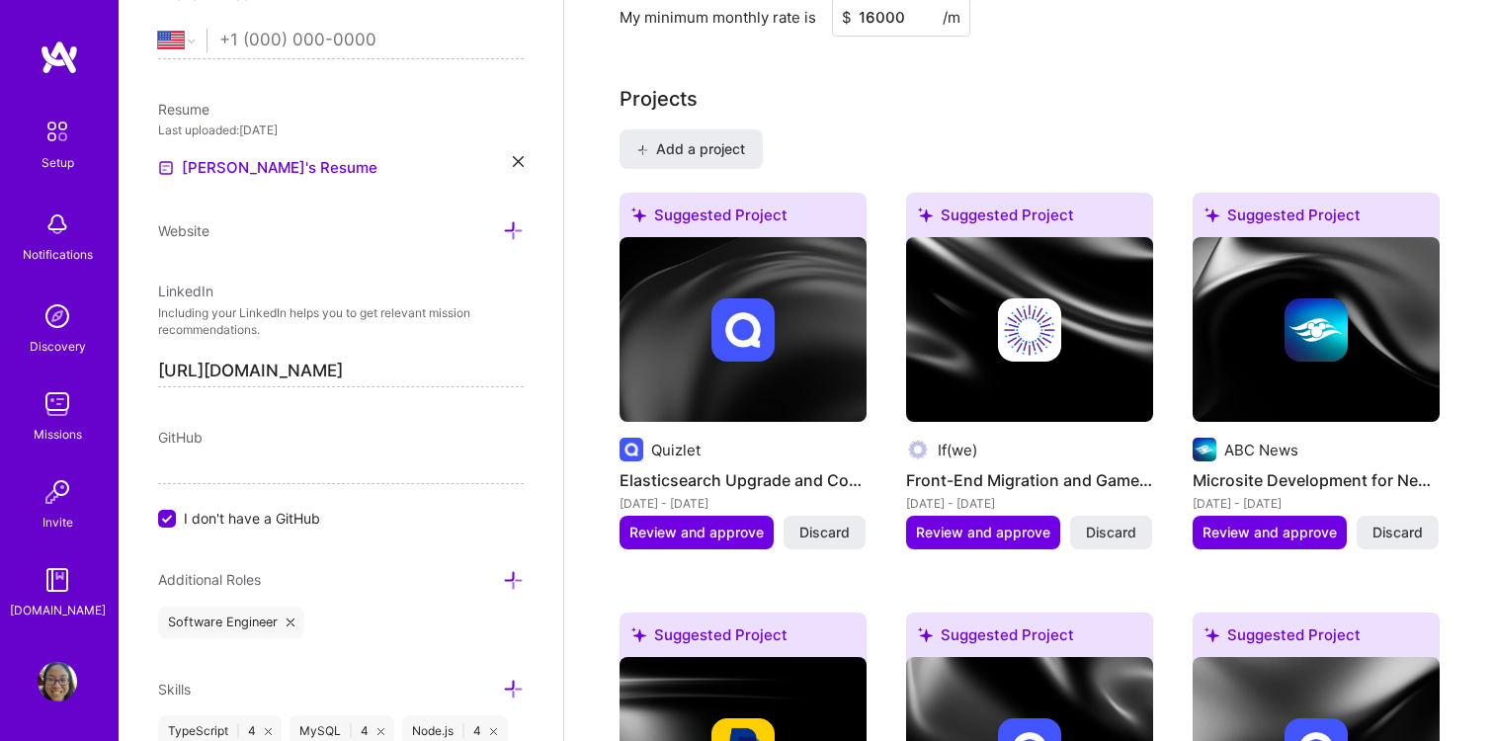
scroll to position [1629, 0]
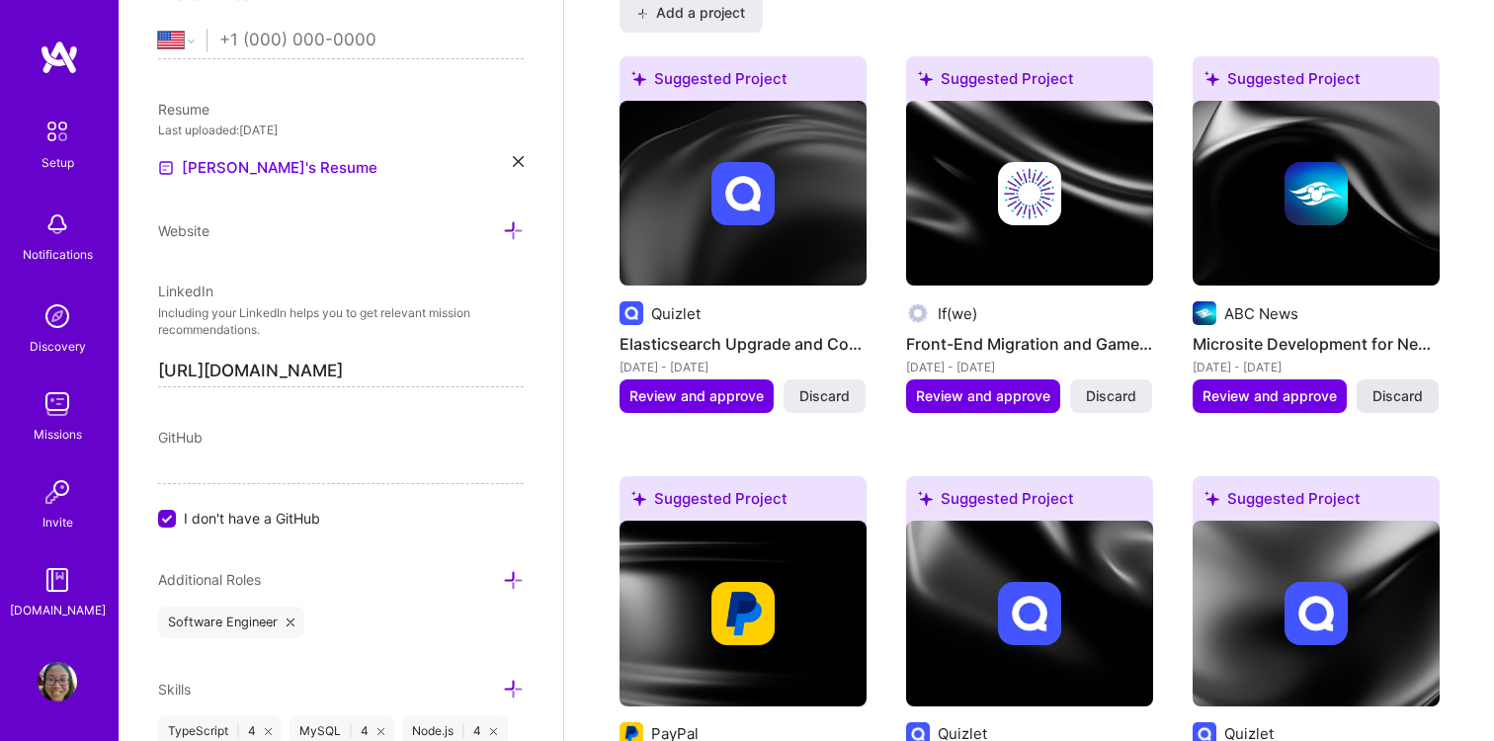
click at [1415, 386] on span "Discard" at bounding box center [1397, 396] width 50 height 20
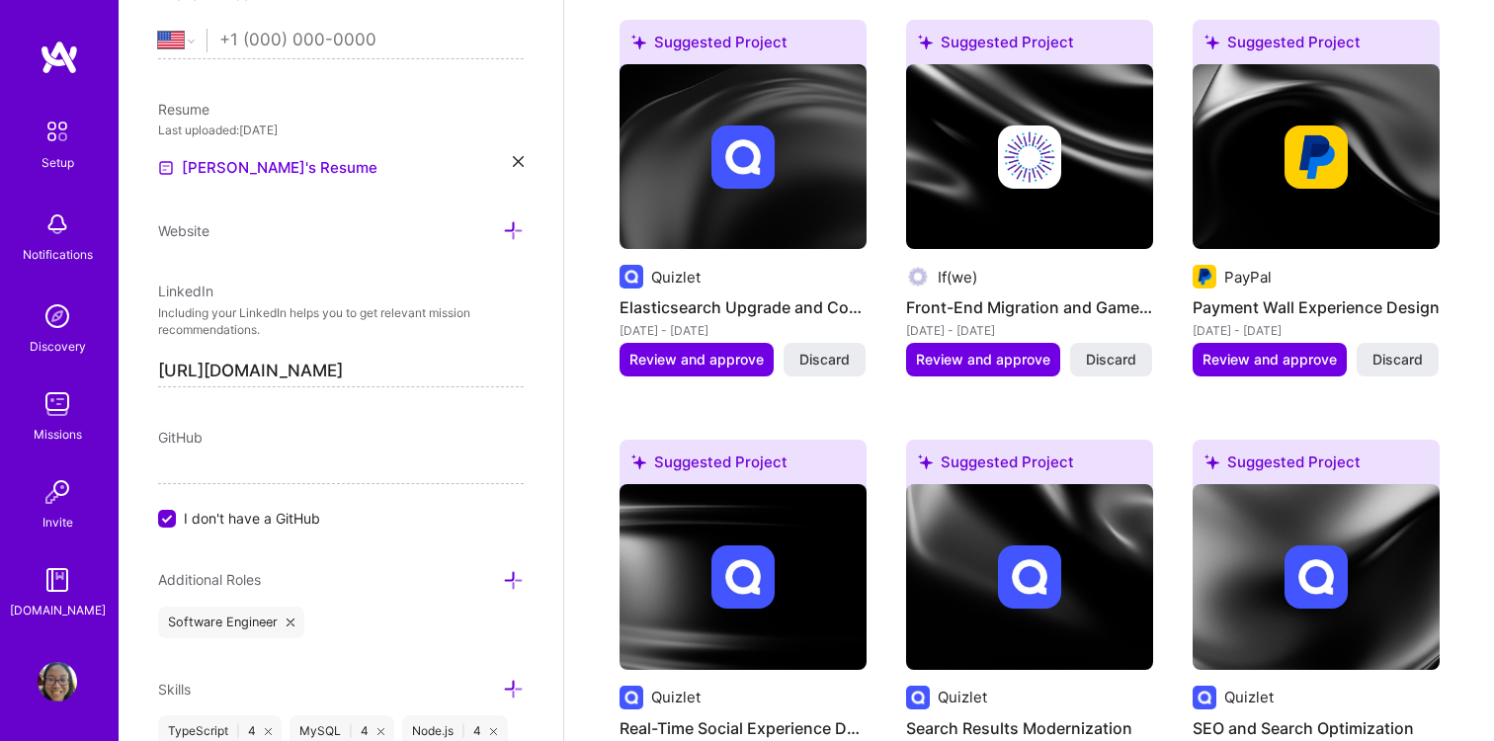
scroll to position [1671, 0]
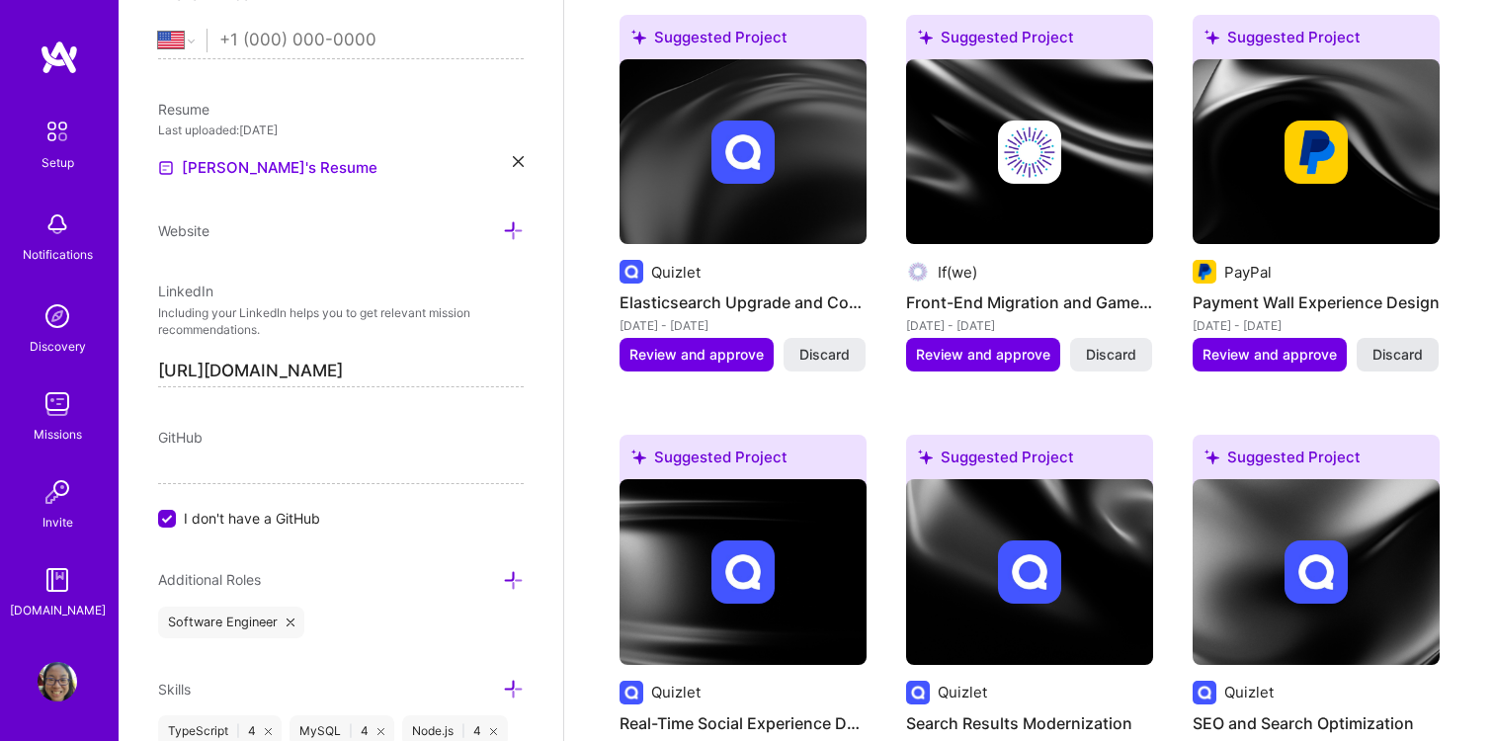
click at [1404, 345] on span "Discard" at bounding box center [1397, 355] width 50 height 20
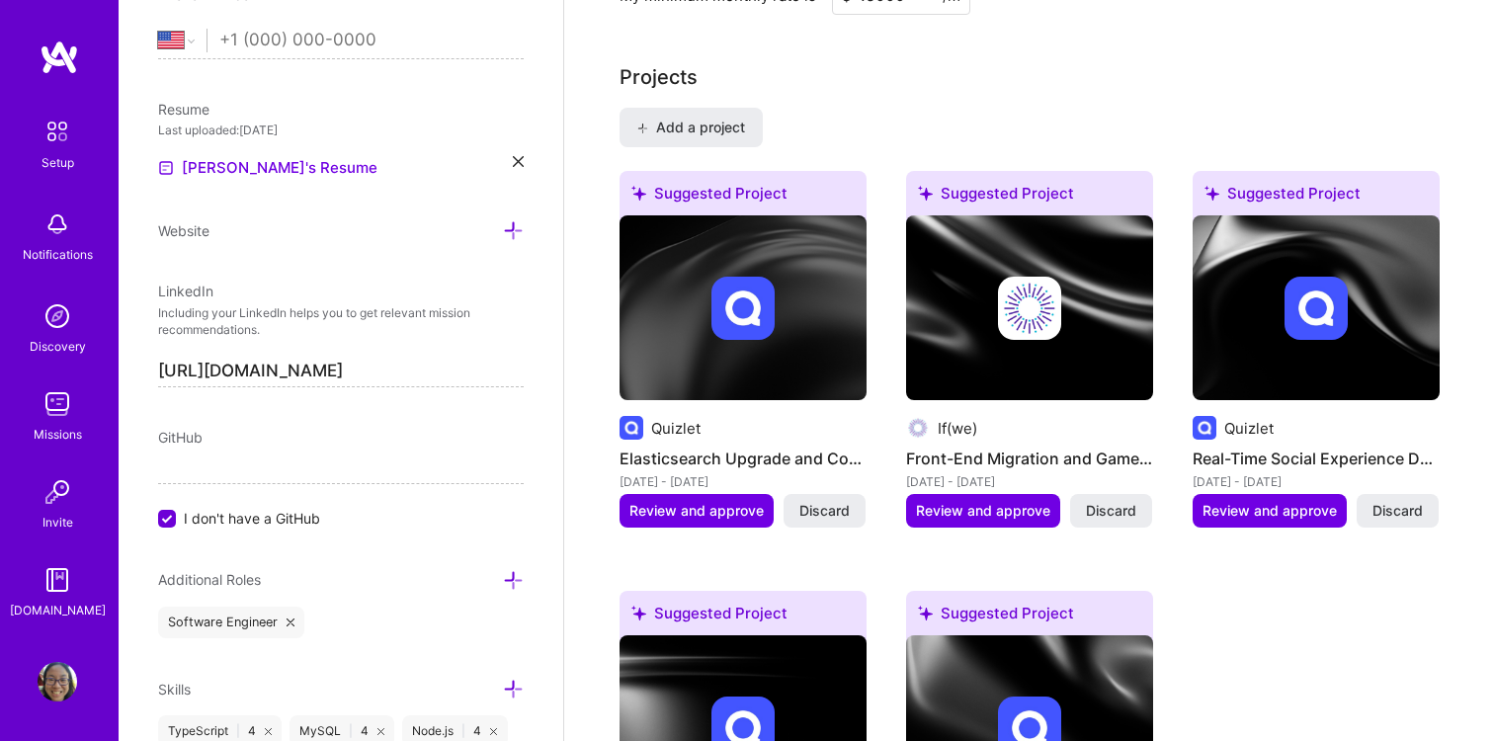
scroll to position [1512, 0]
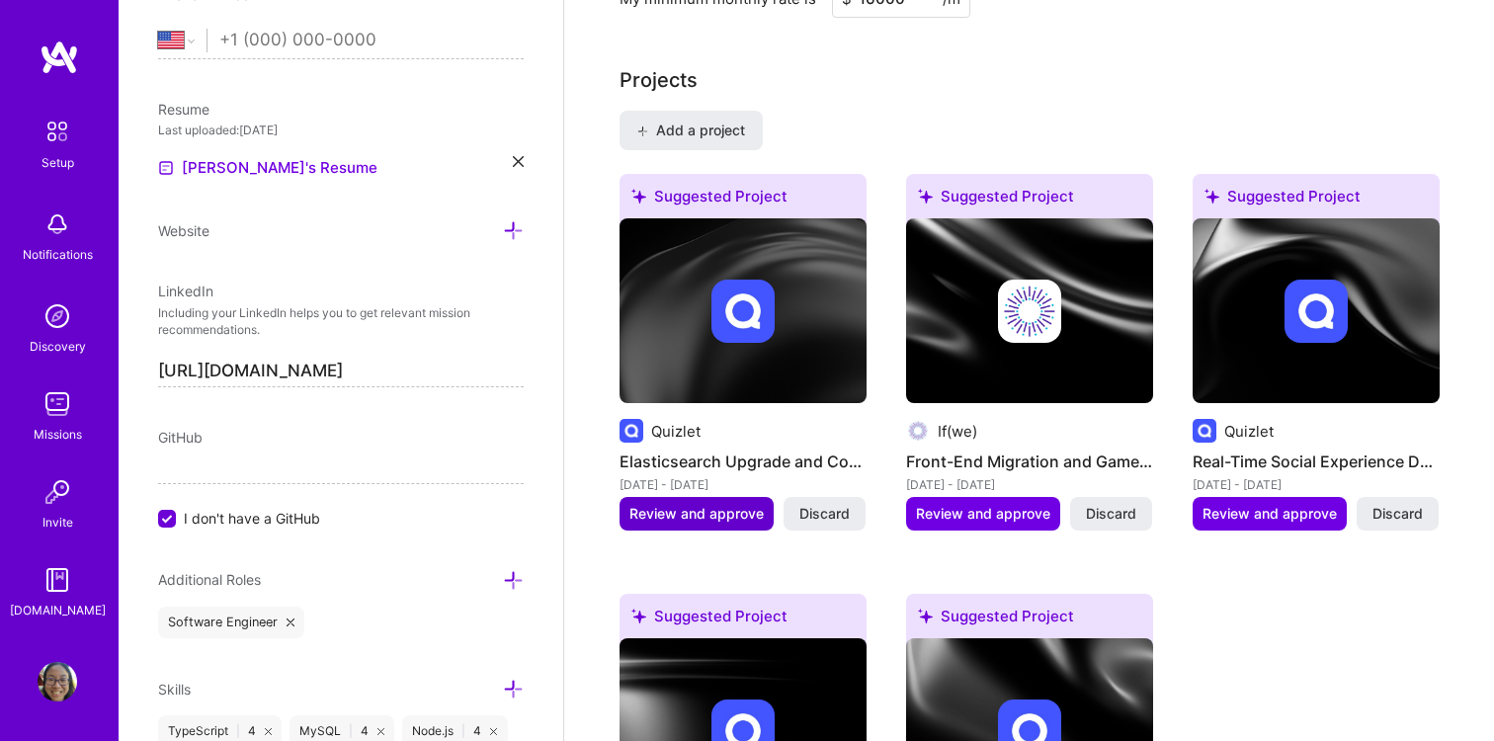
click at [744, 504] on span "Review and approve" at bounding box center [696, 514] width 134 height 20
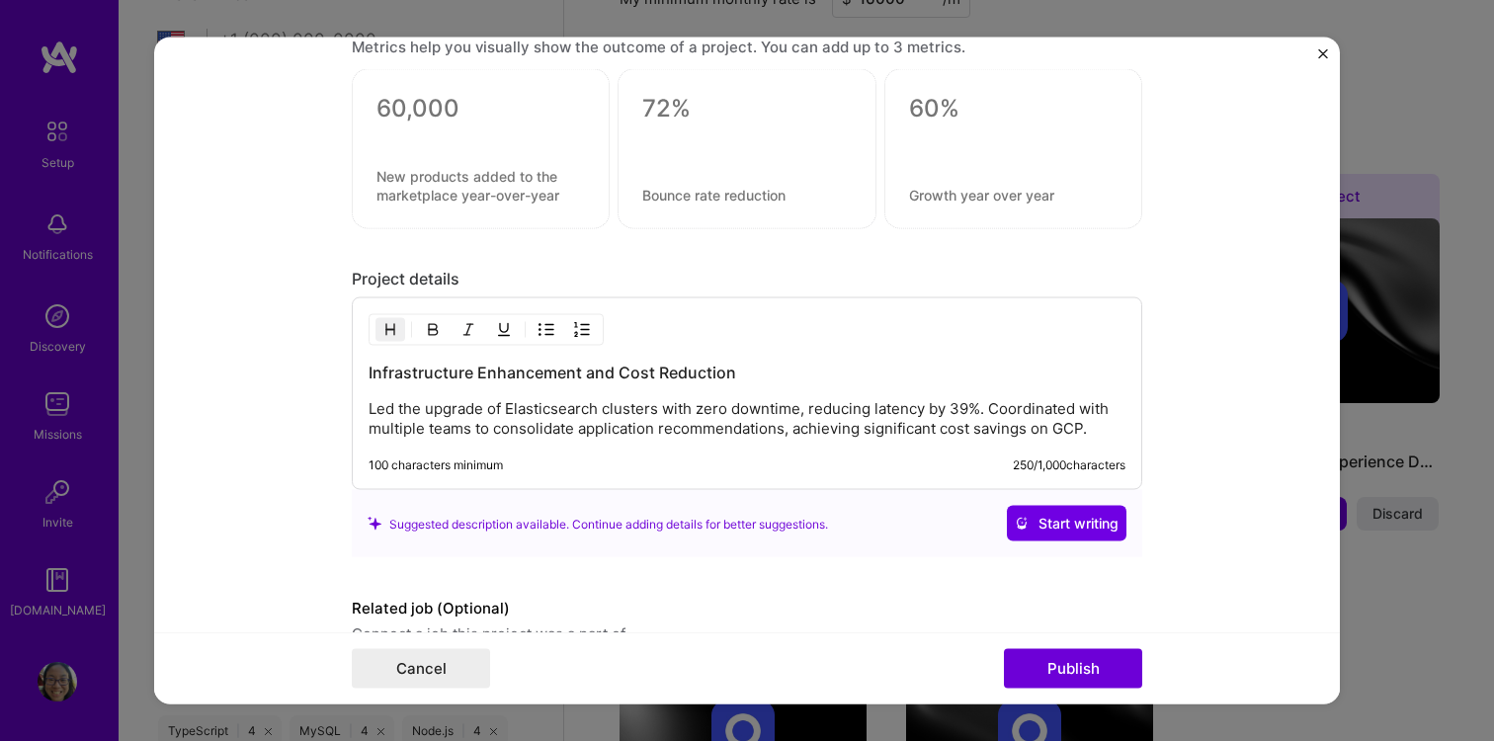
scroll to position [1467, 0]
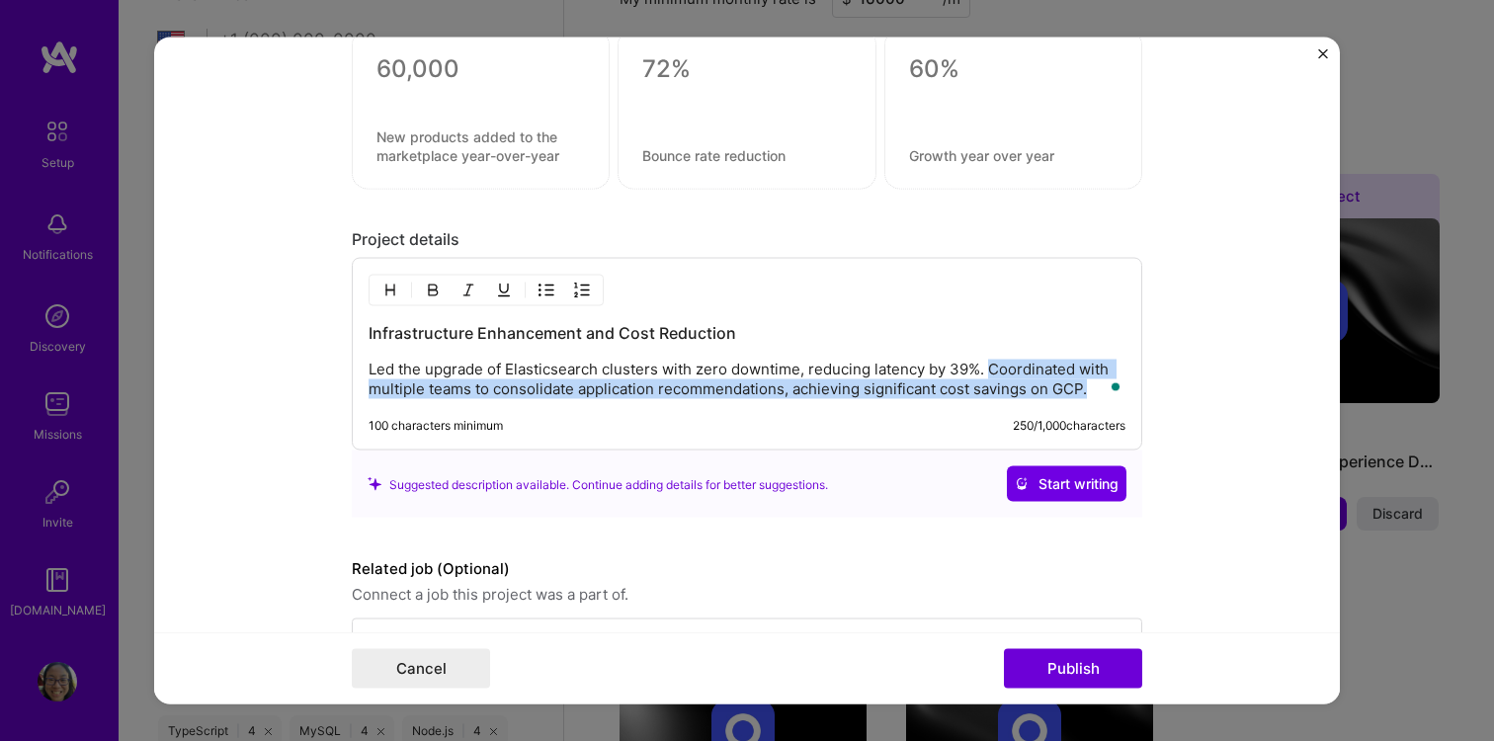
drag, startPoint x: 1097, startPoint y: 390, endPoint x: 992, endPoint y: 370, distance: 106.8
click at [992, 370] on p "Led the upgrade of Elasticsearch clusters with zero downtime, reducing latency …" at bounding box center [747, 380] width 757 height 40
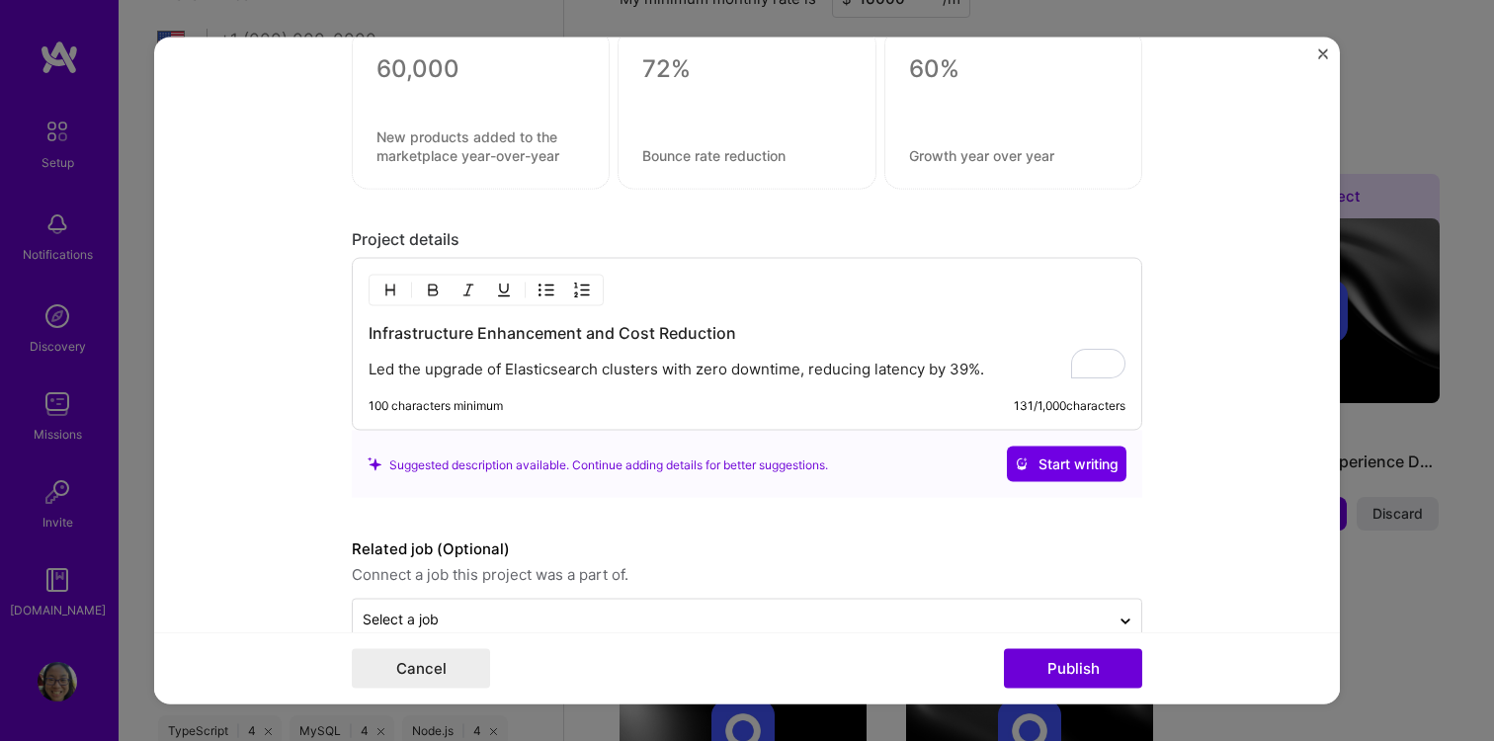
scroll to position [1512, 0]
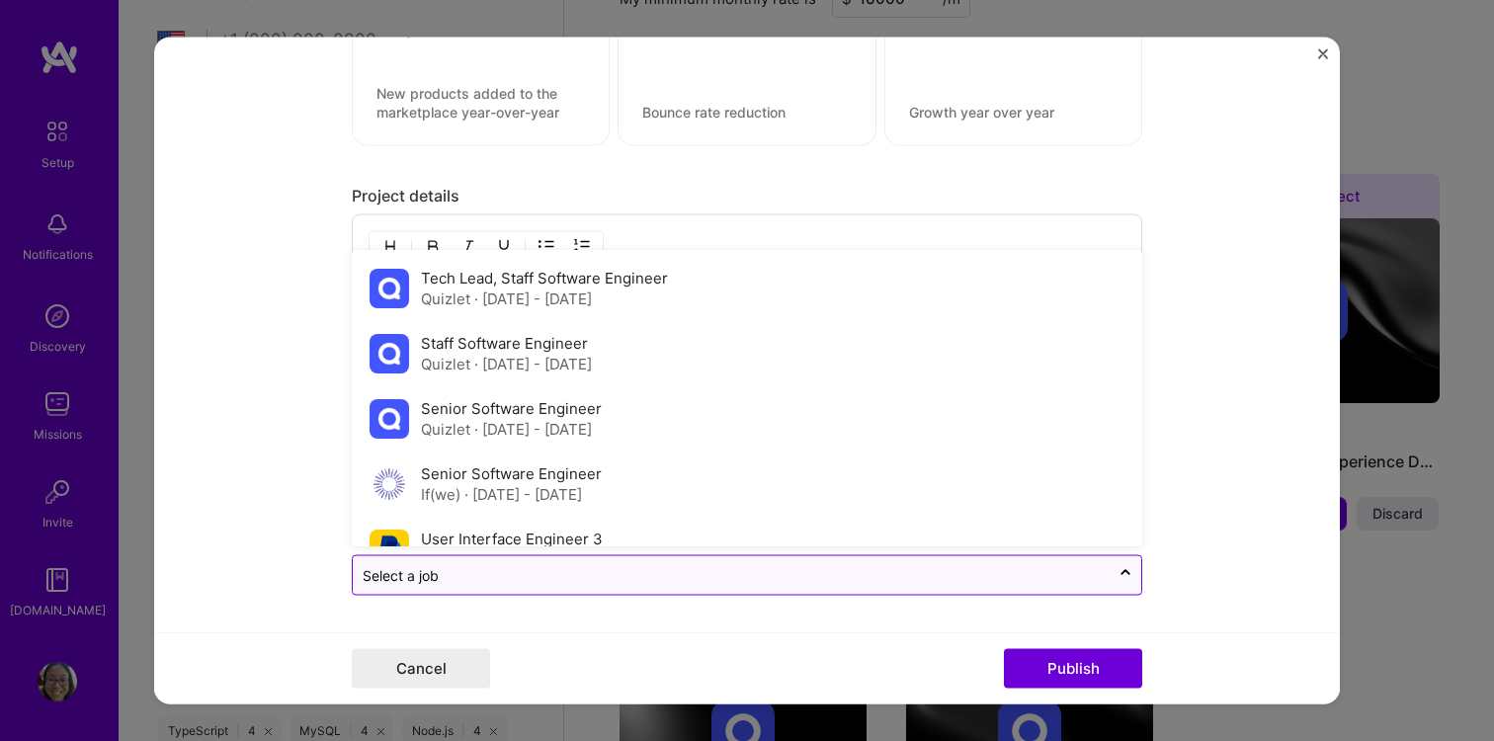
click at [1038, 584] on input "text" at bounding box center [731, 575] width 737 height 21
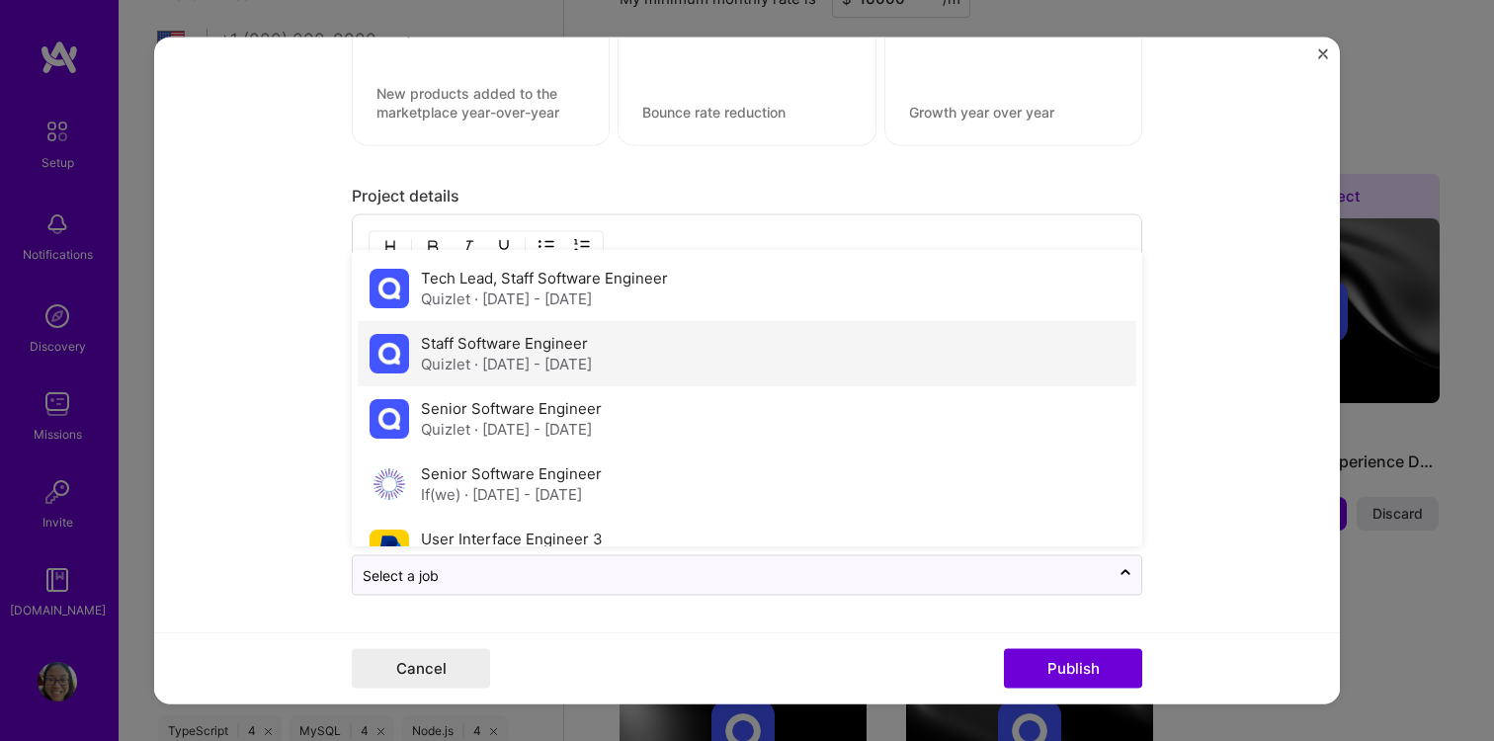
click at [937, 366] on div "Staff Software Engineer Quizlet · [DATE] - [DATE]" at bounding box center [747, 354] width 779 height 65
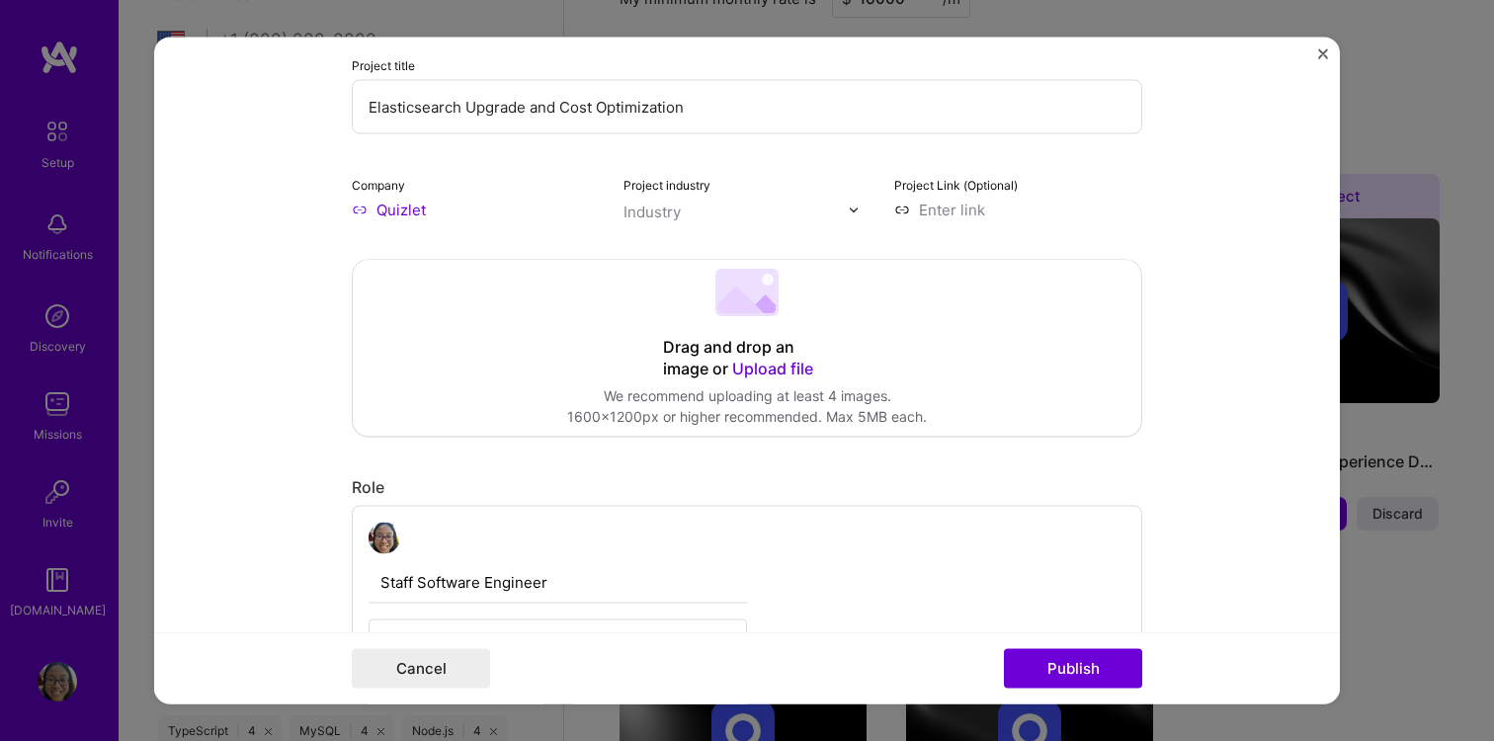
scroll to position [323, 0]
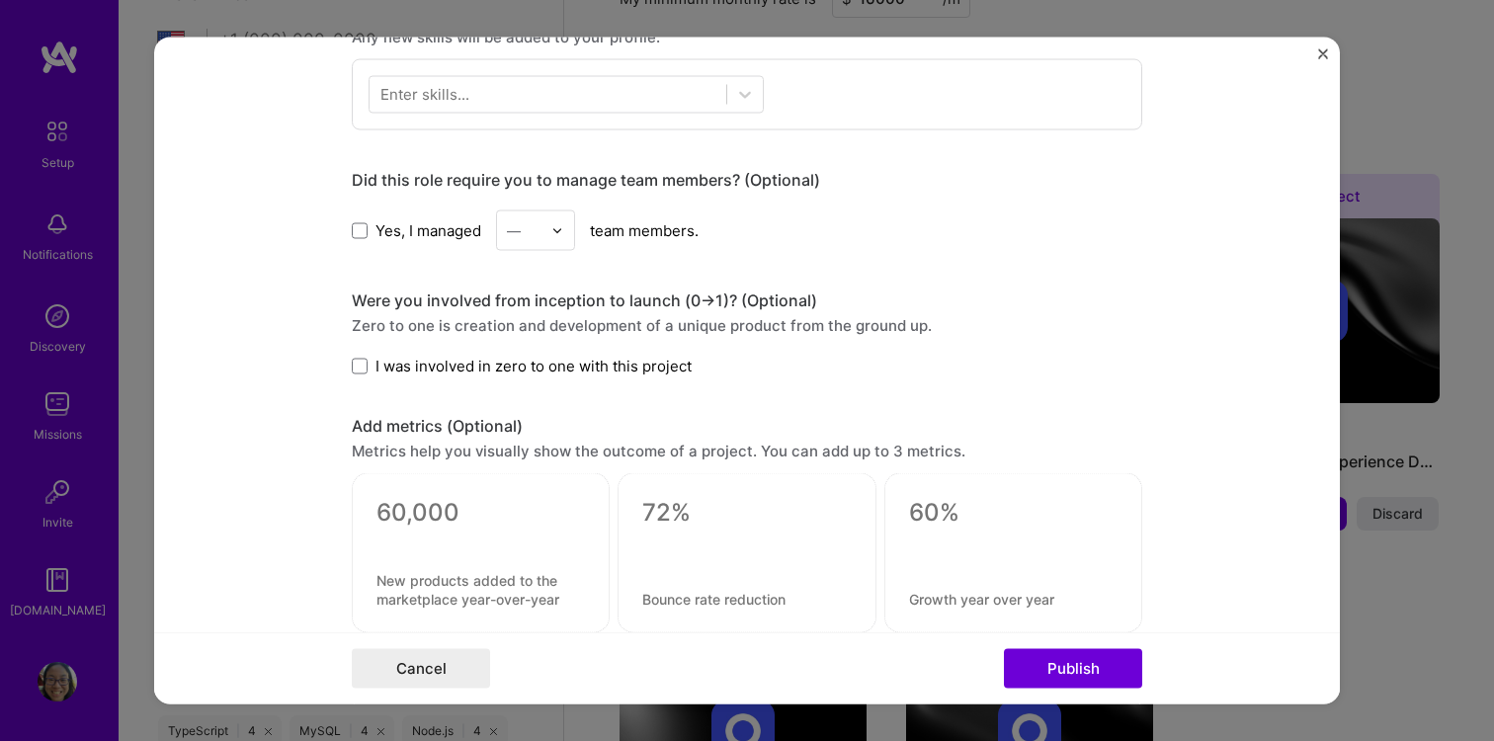
click at [465, 526] on textarea at bounding box center [480, 513] width 208 height 30
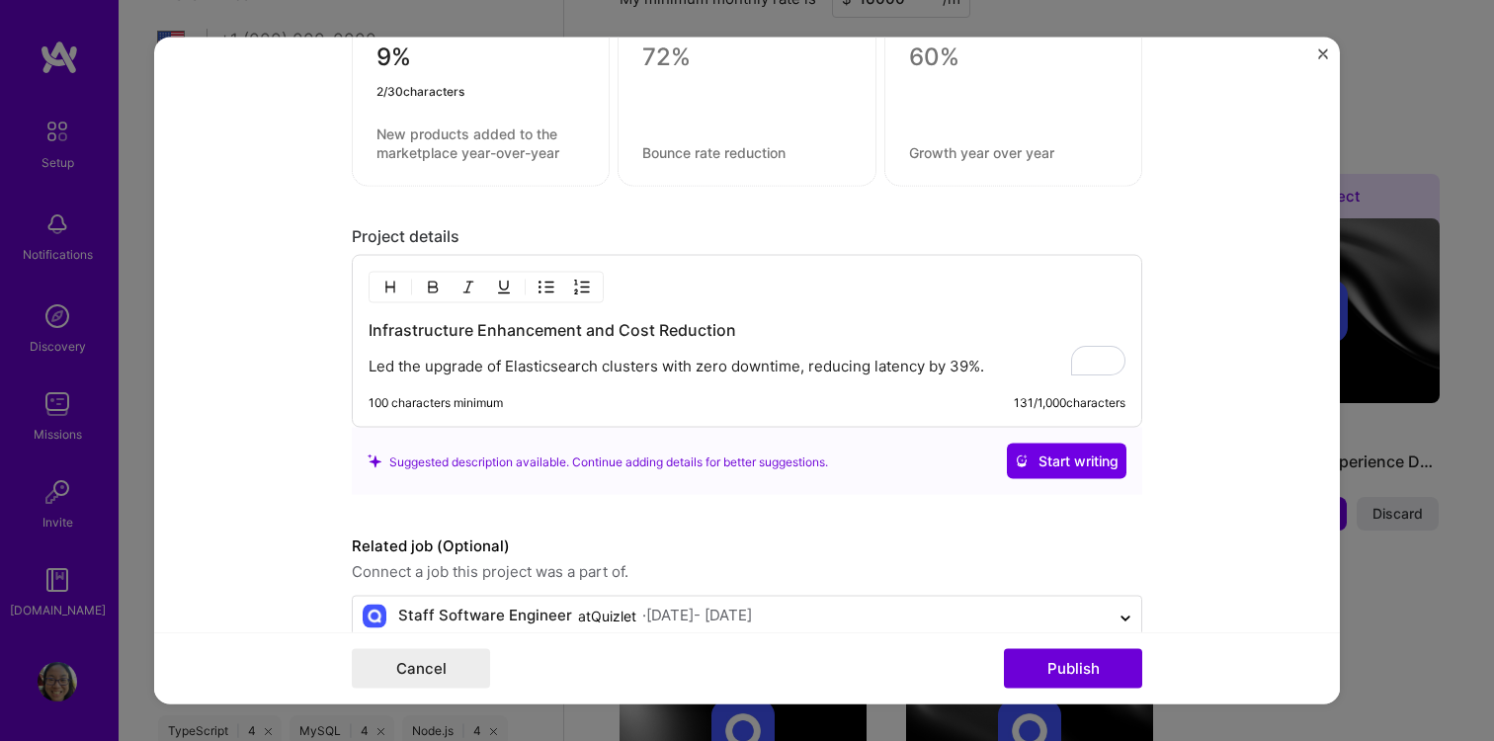
type textarea "9"
type textarea "39%"
click at [431, 166] on div "39% 3 / 30 characters" at bounding box center [481, 102] width 258 height 169
click at [435, 151] on textarea at bounding box center [480, 143] width 208 height 38
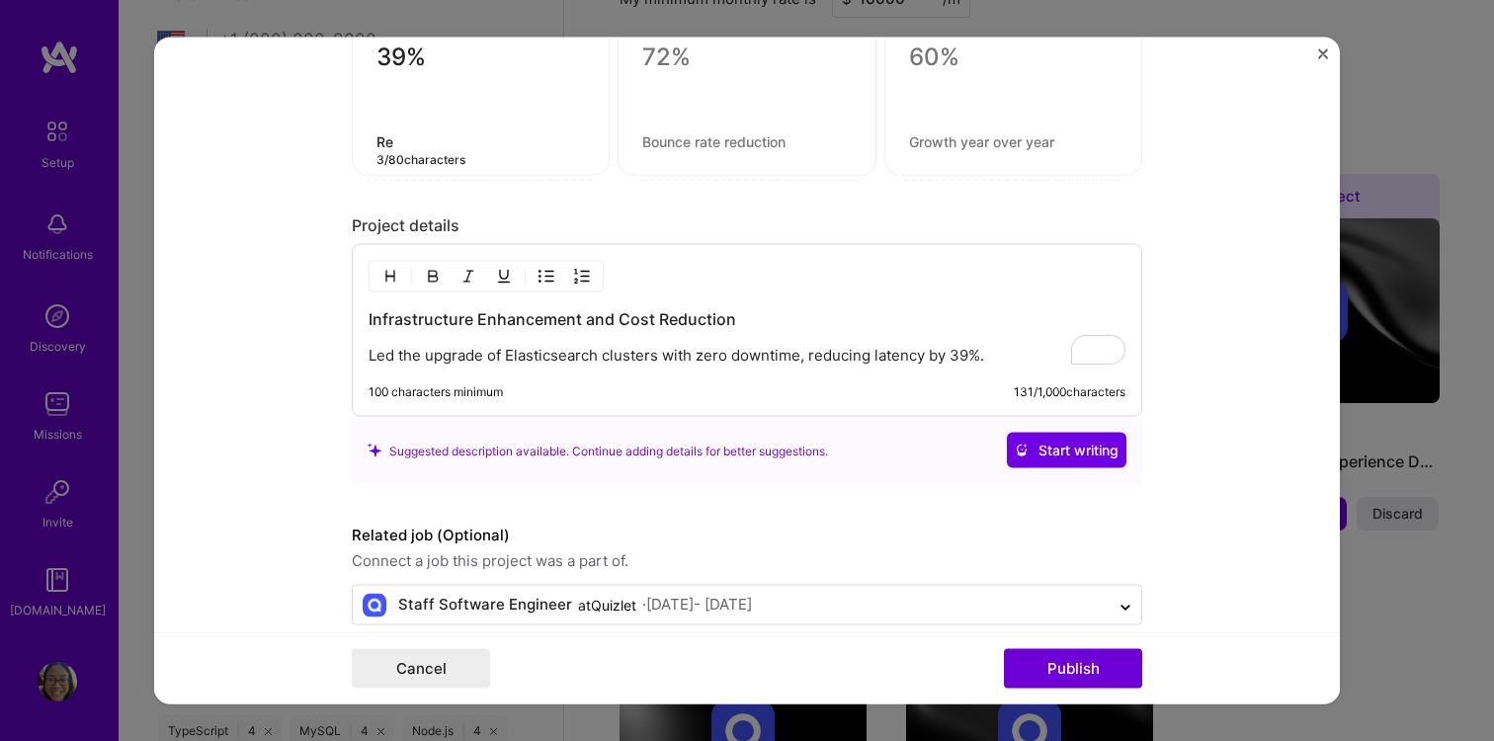
type textarea "R"
type textarea "L"
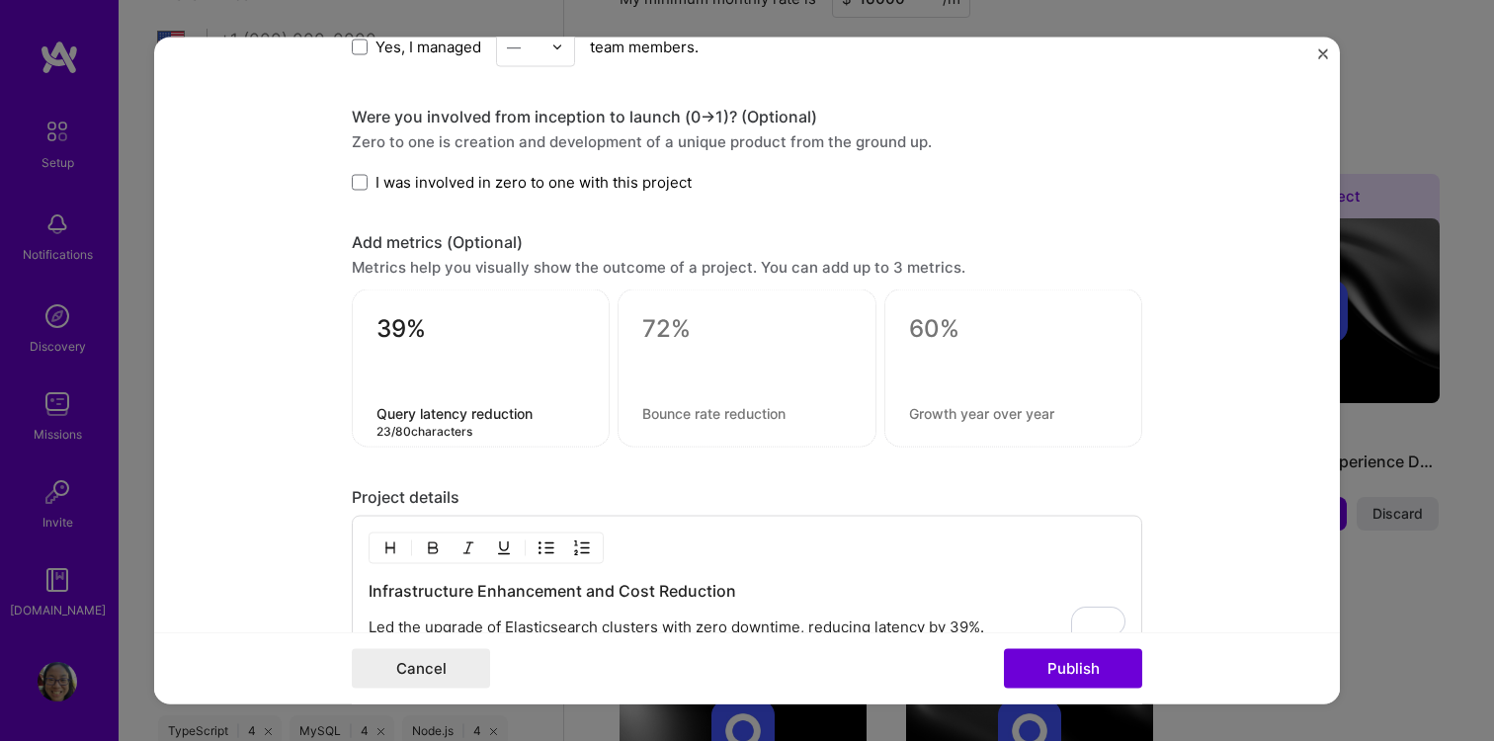
type textarea "Query latency reduction"
click at [875, 625] on p "Led the upgrade of Elasticsearch clusters with zero downtime, reducing latency …" at bounding box center [747, 627] width 757 height 20
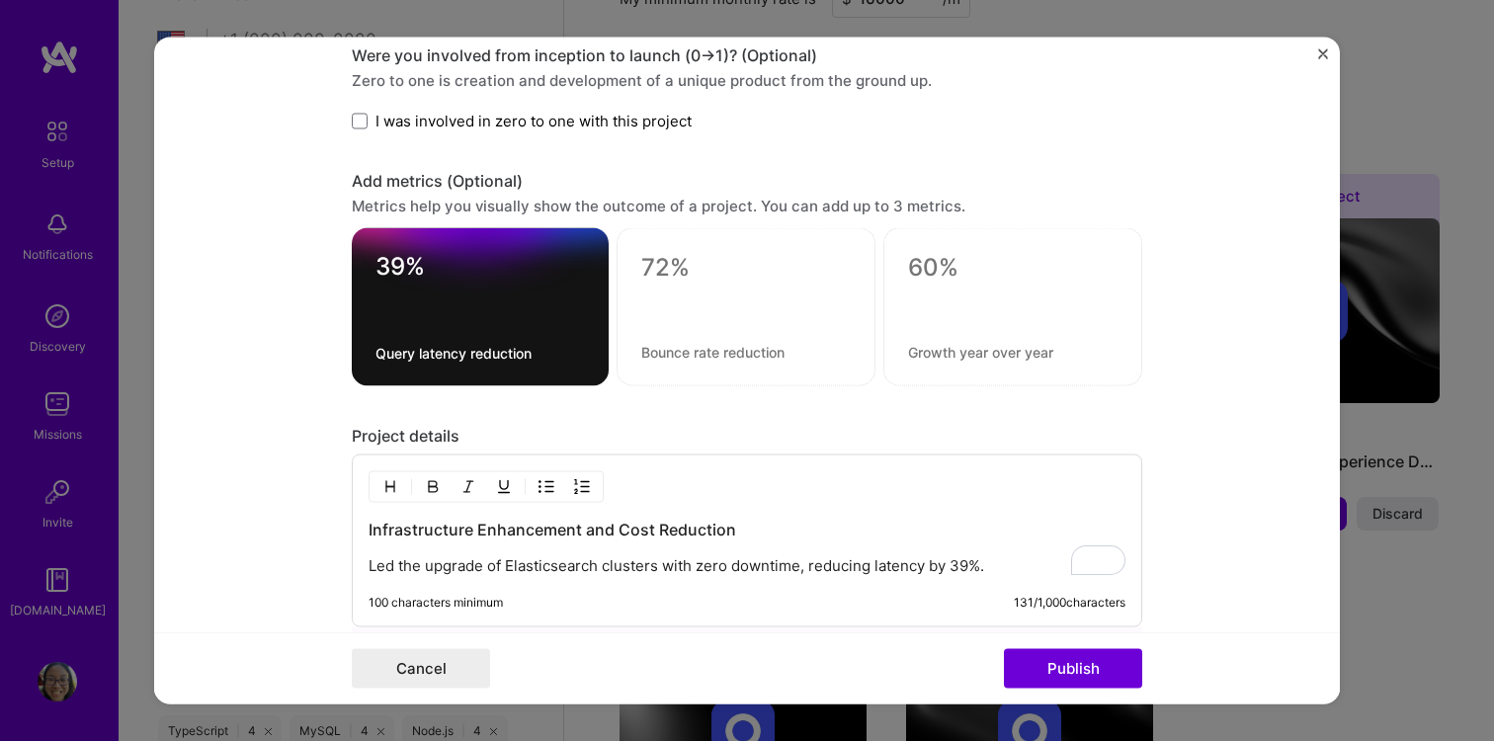
click at [877, 545] on div "Infrastructure Enhancement and Cost Reduction Led the upgrade of Elasticsearch …" at bounding box center [747, 547] width 757 height 57
click at [877, 566] on p "Led the upgrade of Elasticsearch clusters with zero downtime, reducing latency …" at bounding box center [747, 566] width 757 height 20
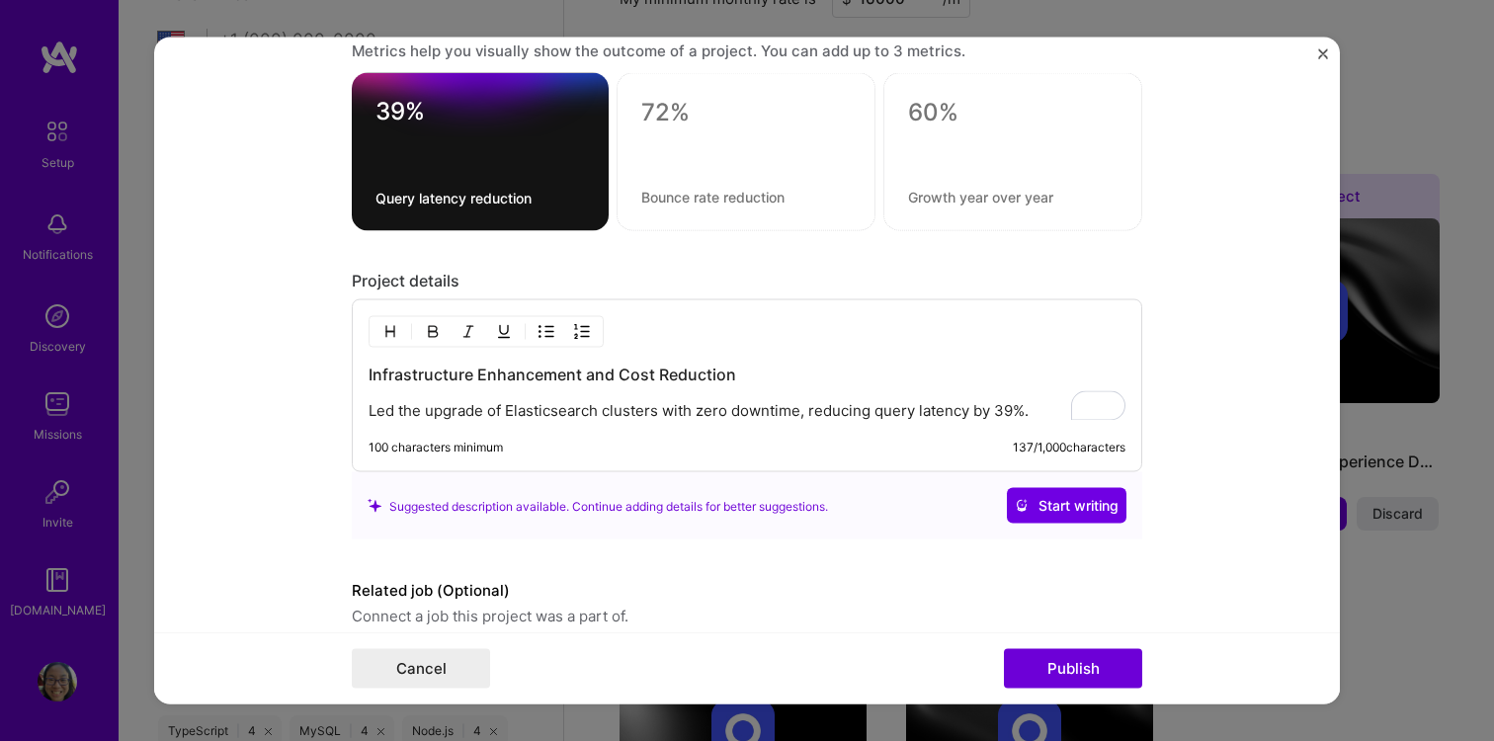
click at [875, 408] on p "Led the upgrade of Elasticsearch clusters with zero downtime, reducing query la…" at bounding box center [747, 411] width 757 height 20
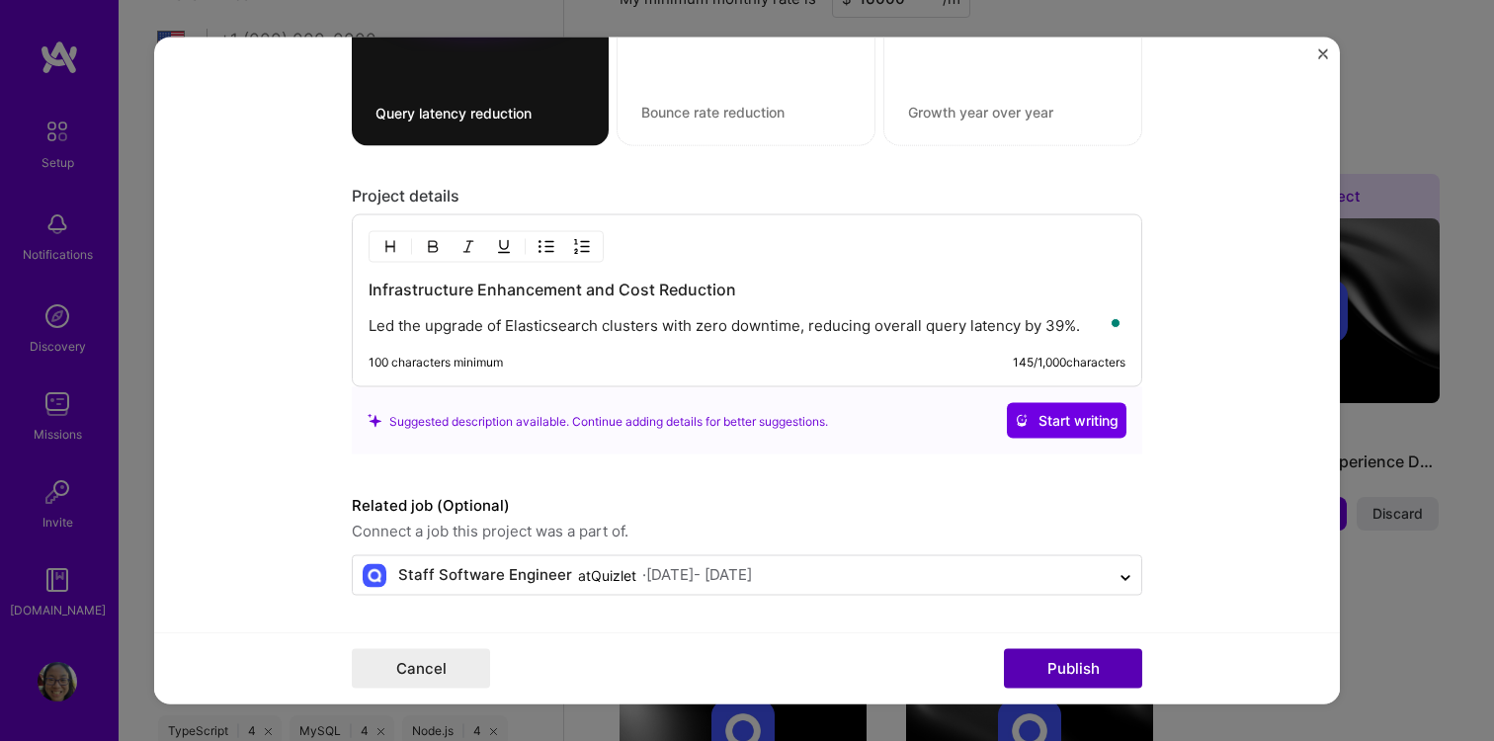
click at [1074, 668] on button "Publish" at bounding box center [1073, 669] width 138 height 40
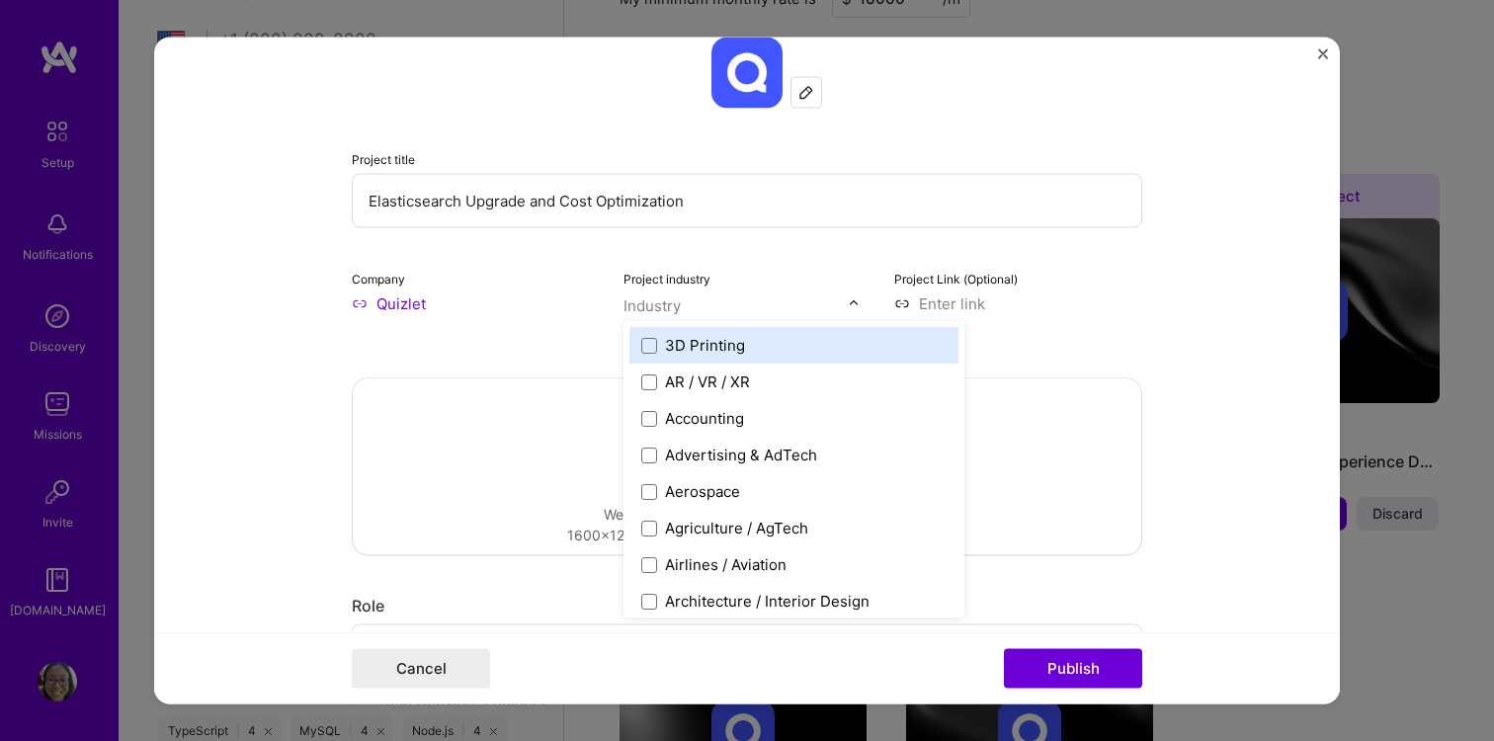
click at [685, 317] on div at bounding box center [735, 305] width 225 height 25
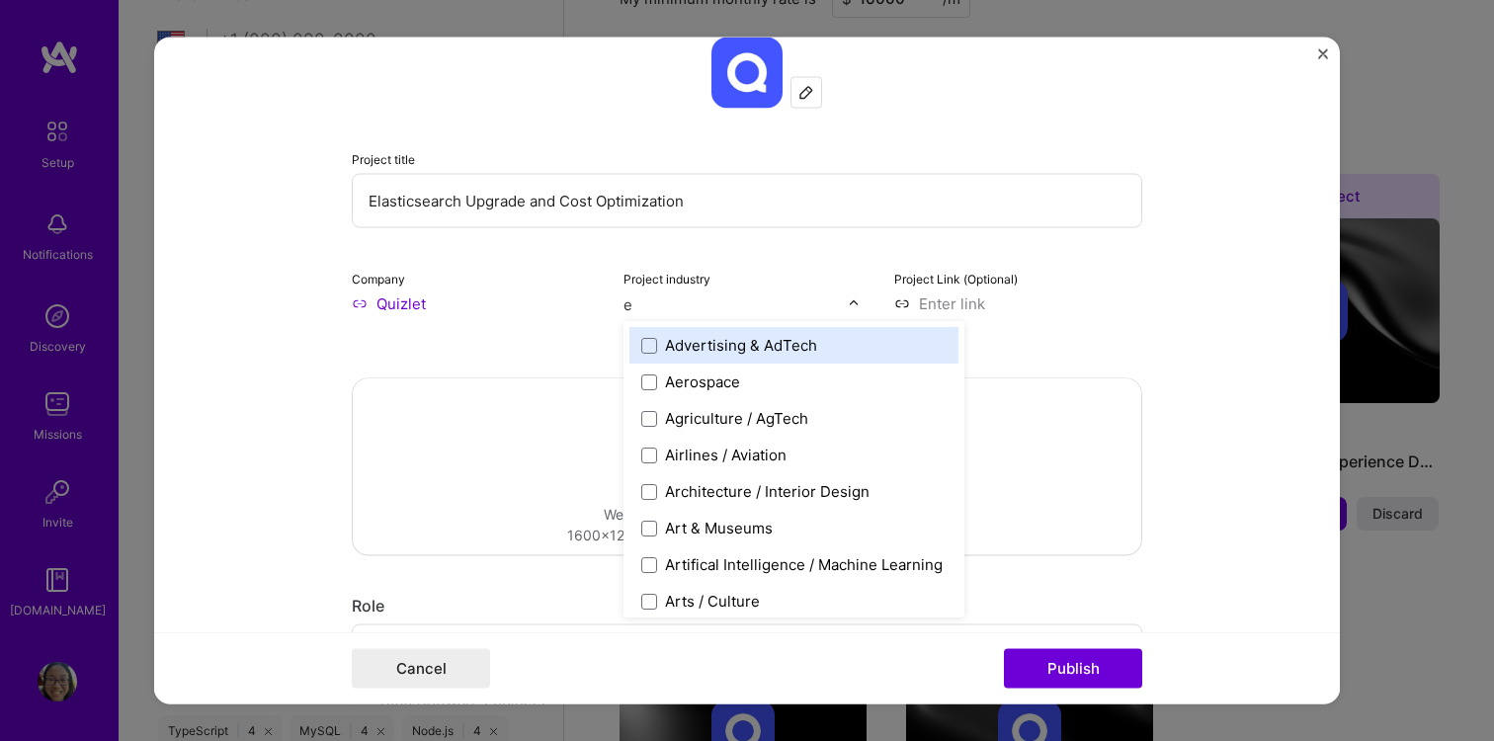
type input "ed"
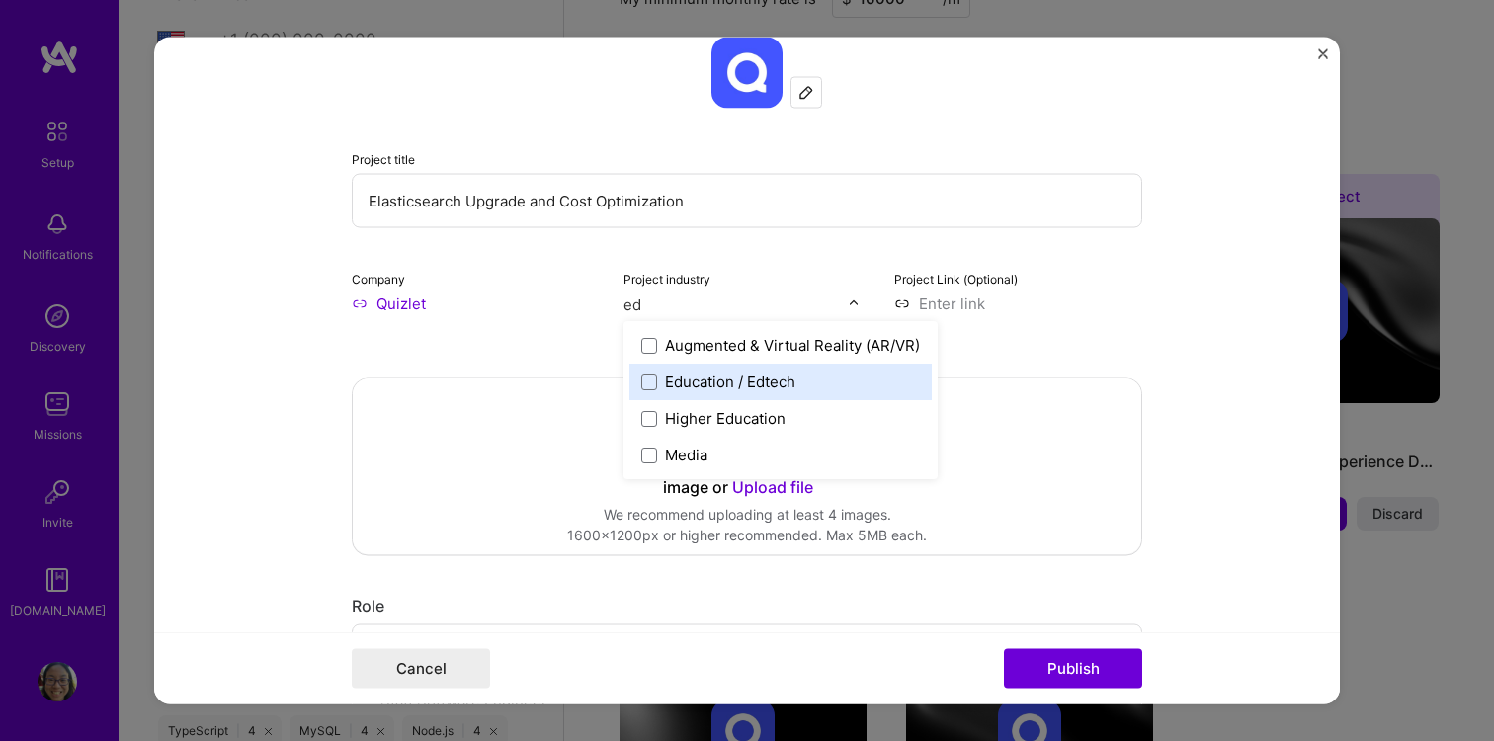
click at [694, 381] on div "Education / Edtech" at bounding box center [730, 382] width 130 height 21
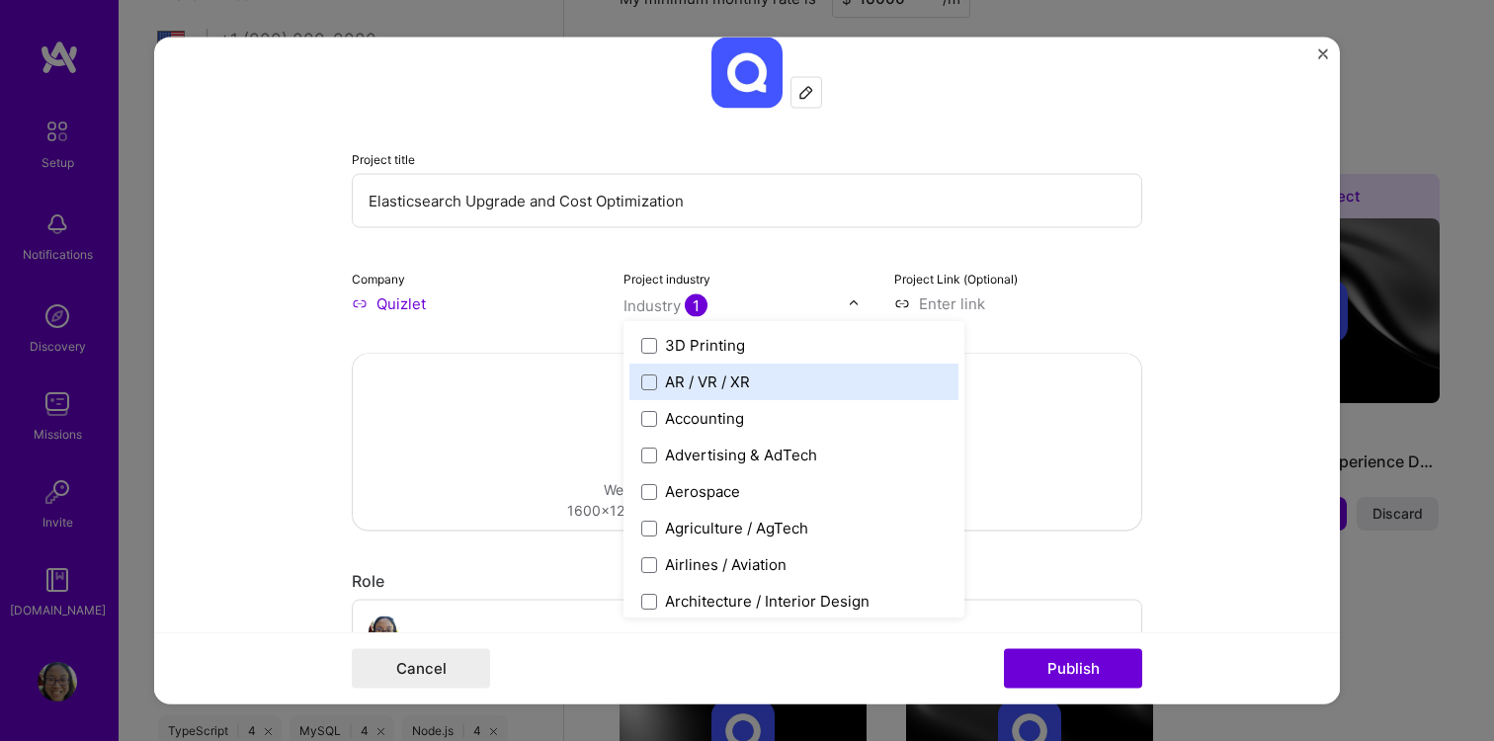
click at [1205, 403] on form "Editing suggested project This project is suggested based on your LinkedIn, res…" at bounding box center [747, 371] width 1186 height 667
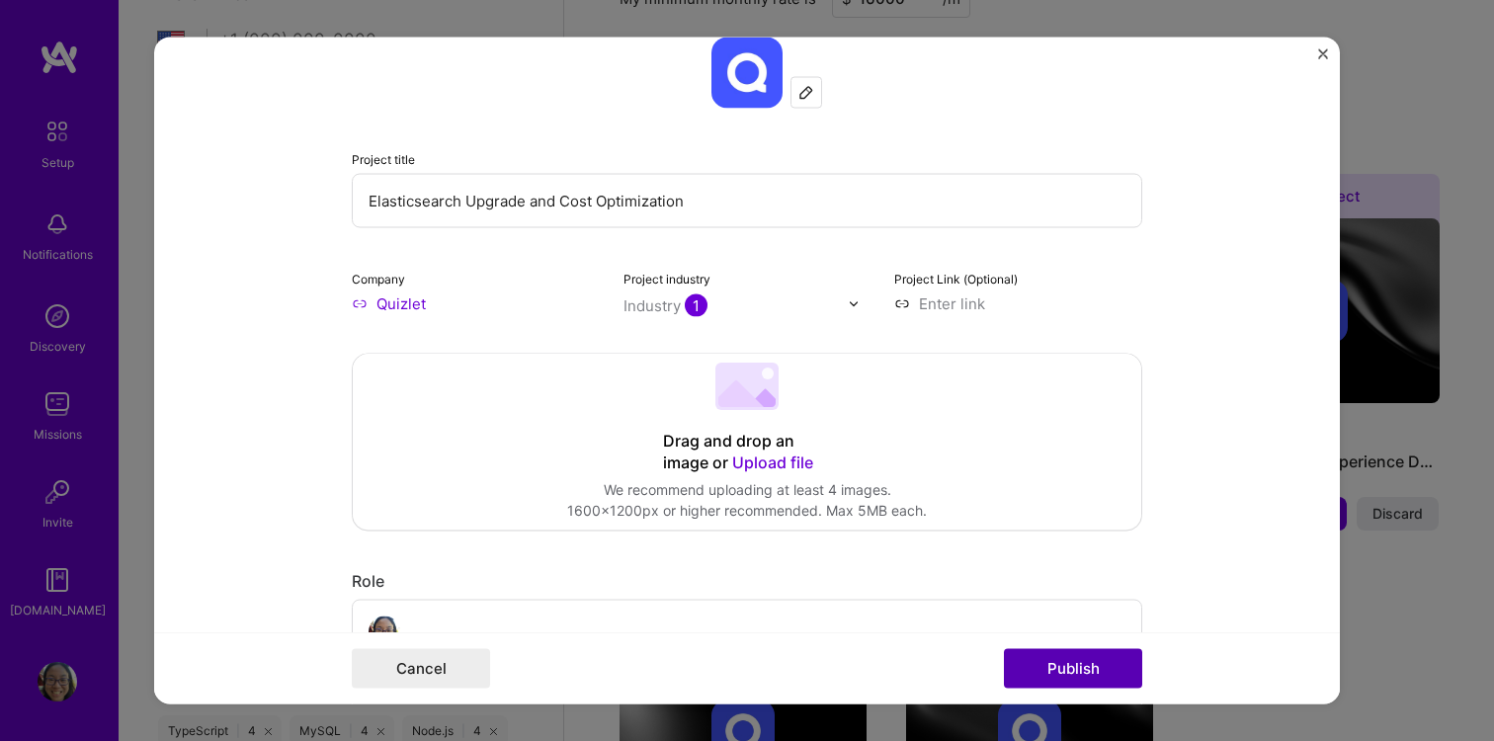
click at [1063, 669] on button "Publish" at bounding box center [1073, 669] width 138 height 40
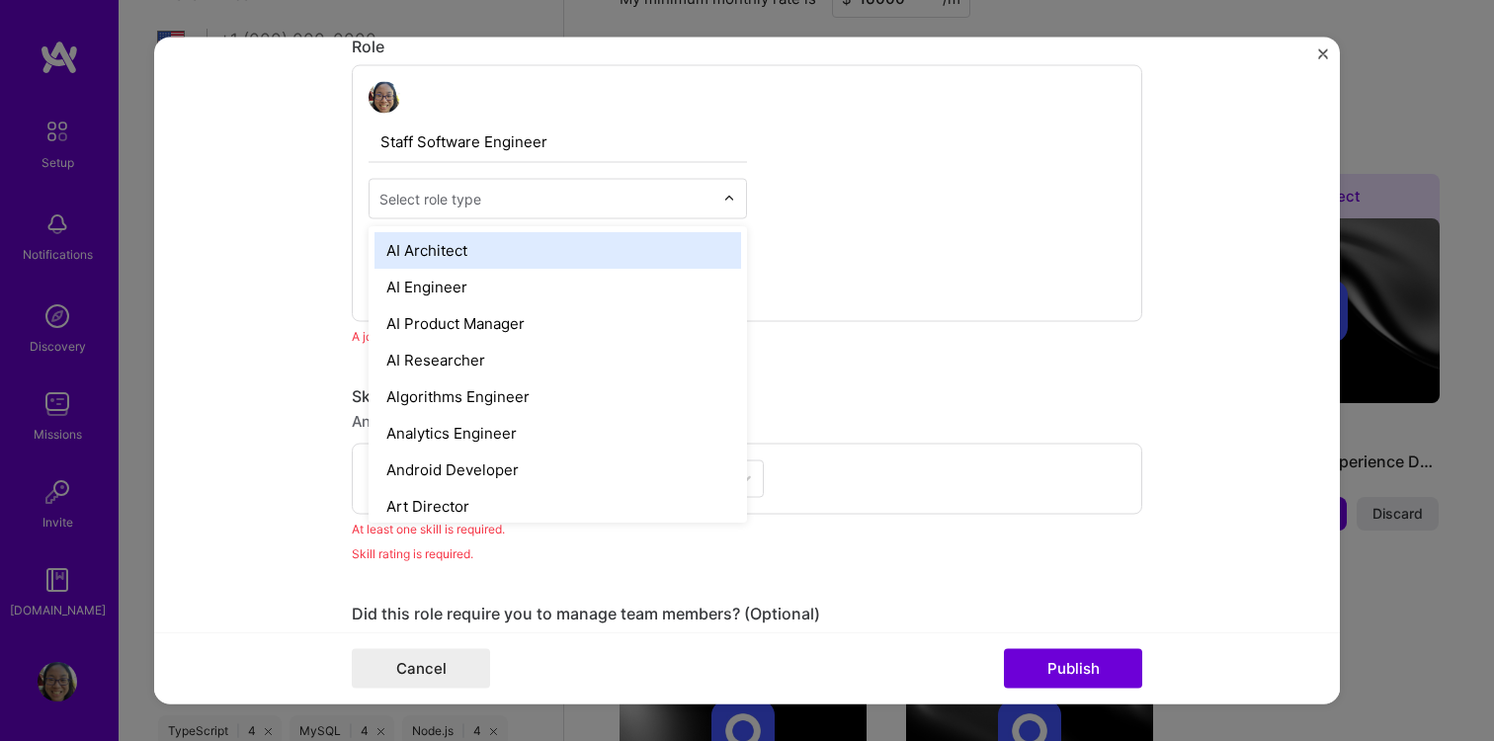
click at [500, 212] on div "Select role type" at bounding box center [547, 199] width 354 height 39
type input "sof"
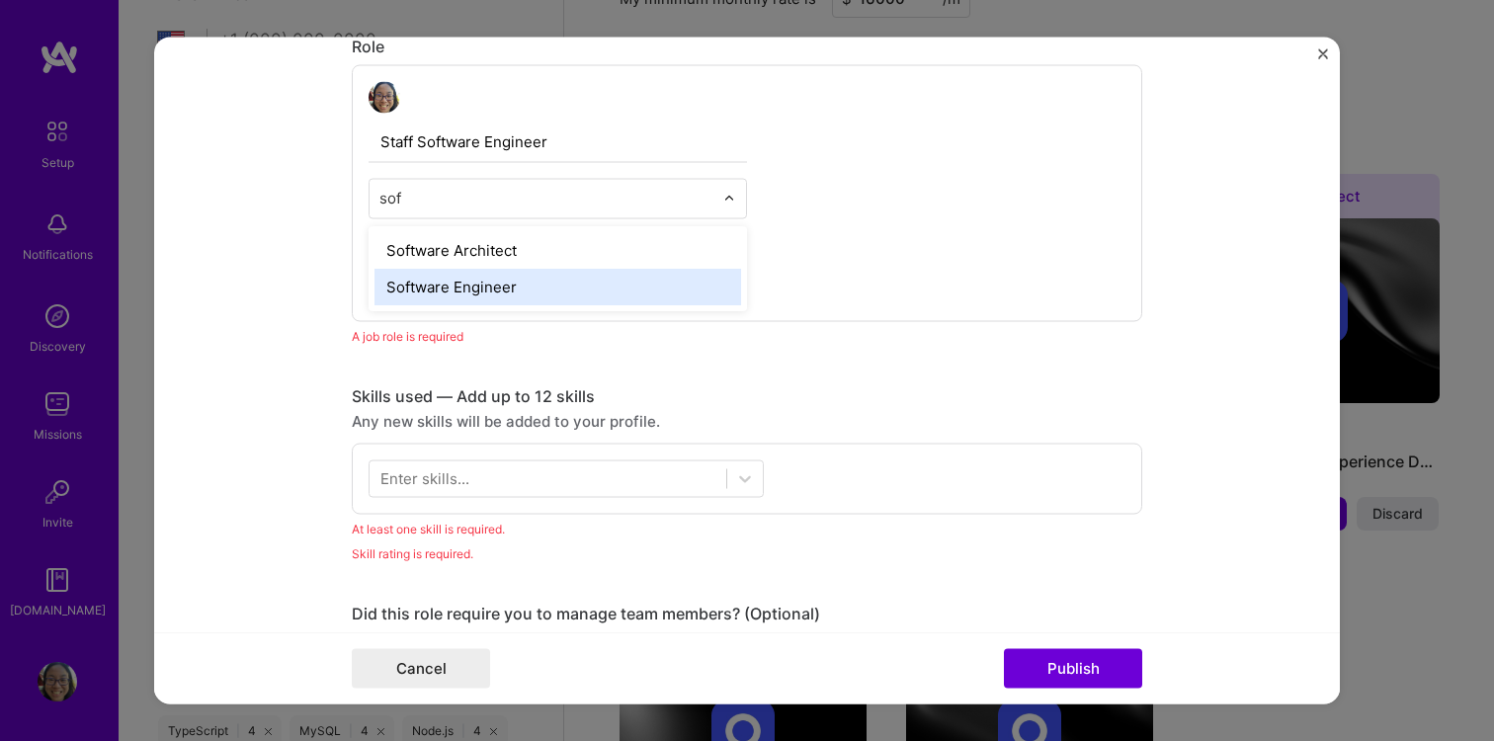
click at [483, 290] on div "Software Engineer" at bounding box center [557, 288] width 367 height 37
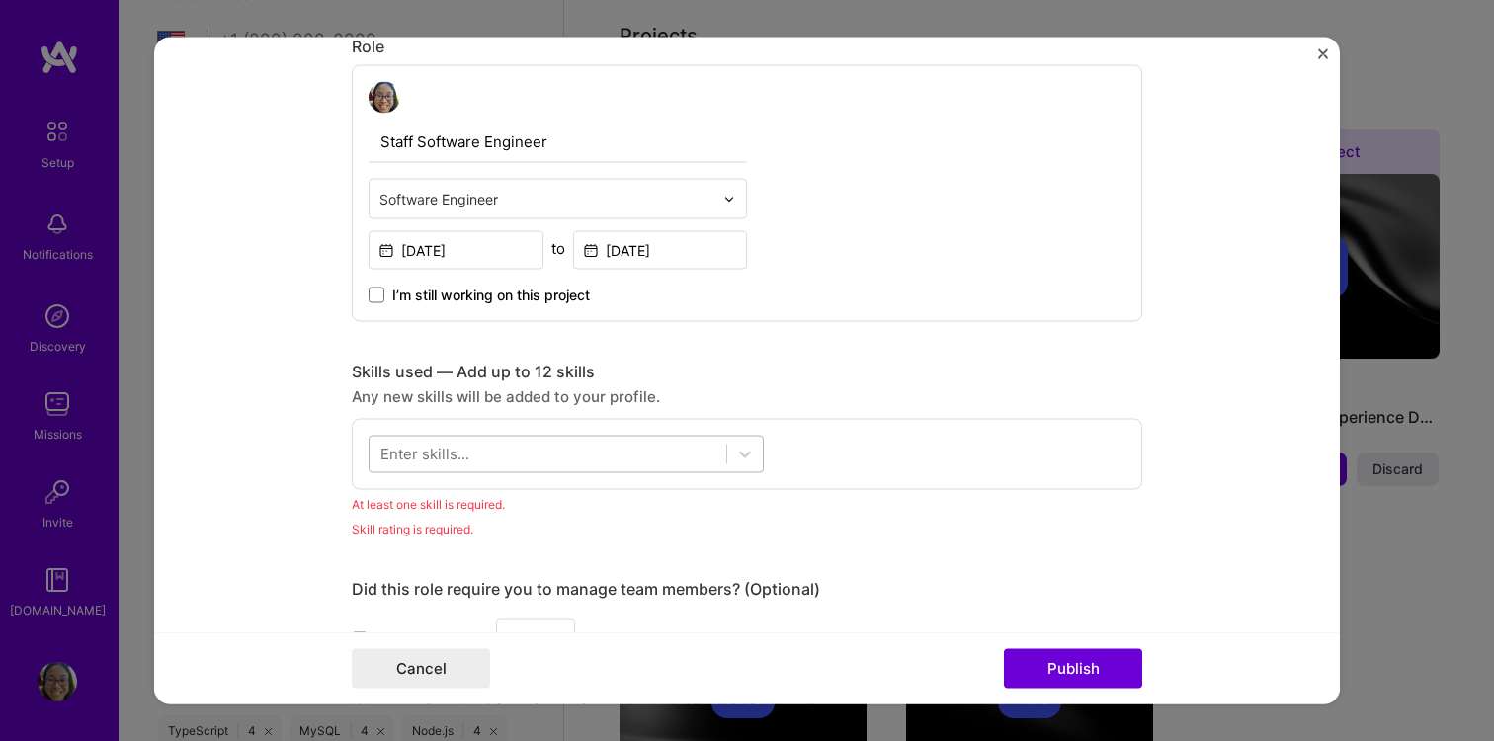
click at [571, 462] on div at bounding box center [548, 454] width 357 height 33
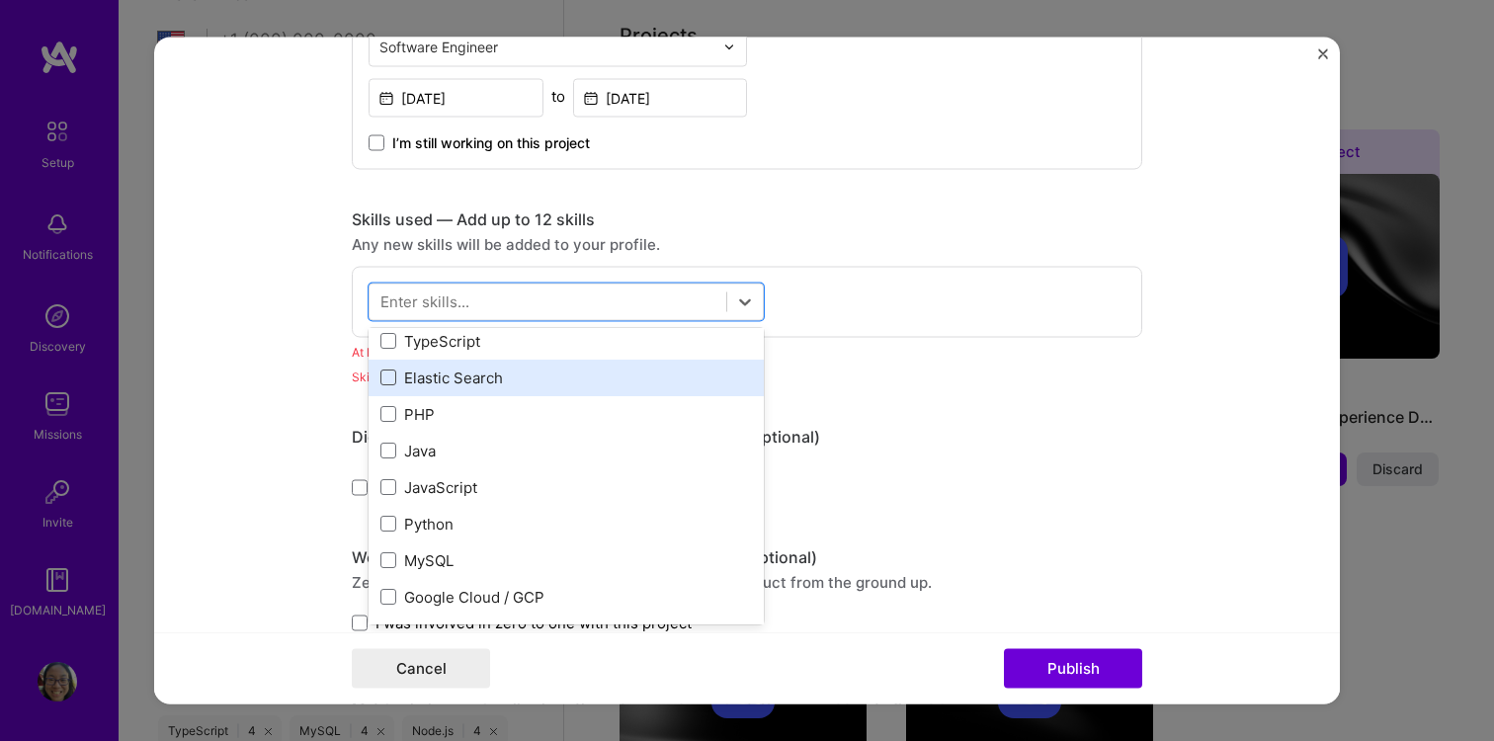
click at [388, 378] on span at bounding box center [388, 378] width 16 height 16
click at [0, 0] on input "checkbox" at bounding box center [0, 0] width 0 height 0
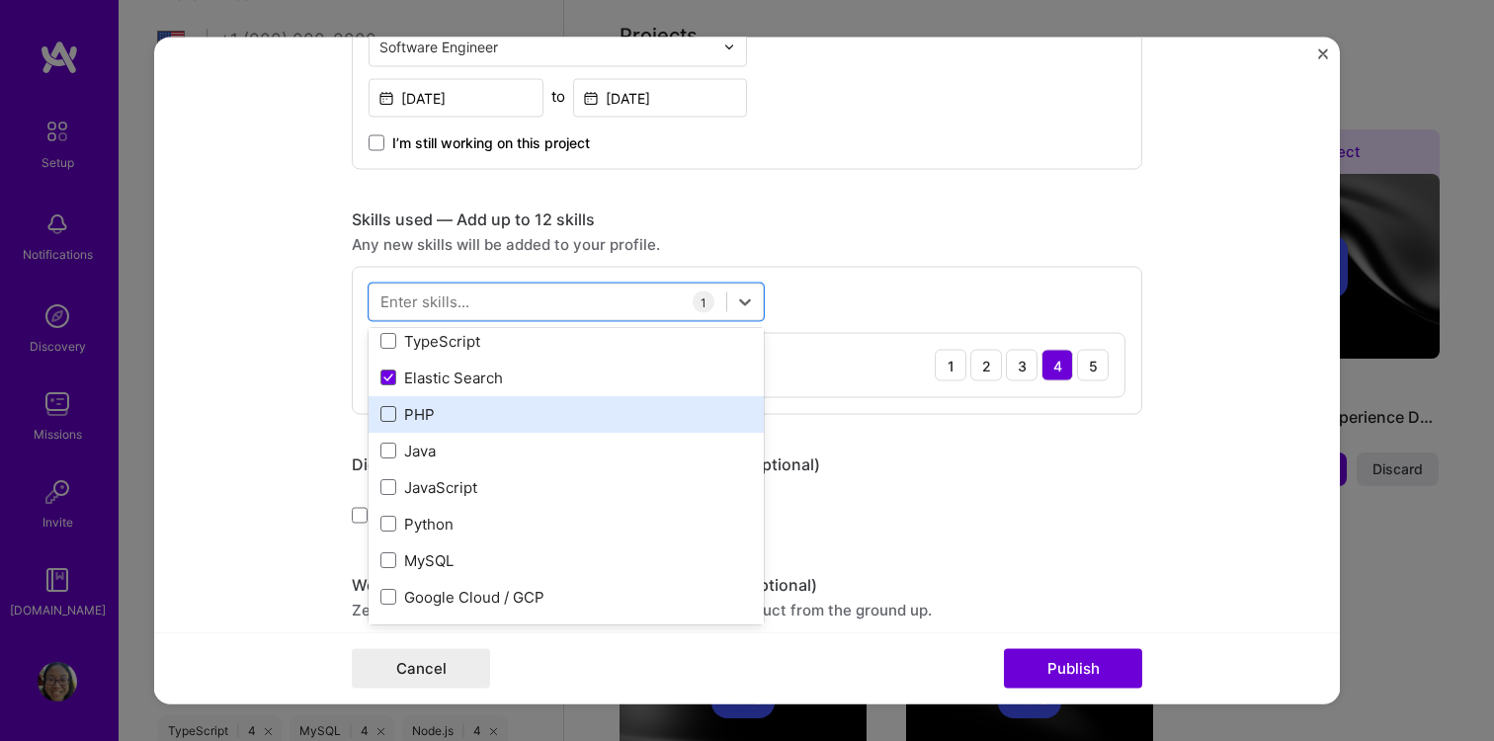
click at [384, 418] on span at bounding box center [388, 415] width 16 height 16
click at [0, 0] on input "checkbox" at bounding box center [0, 0] width 0 height 0
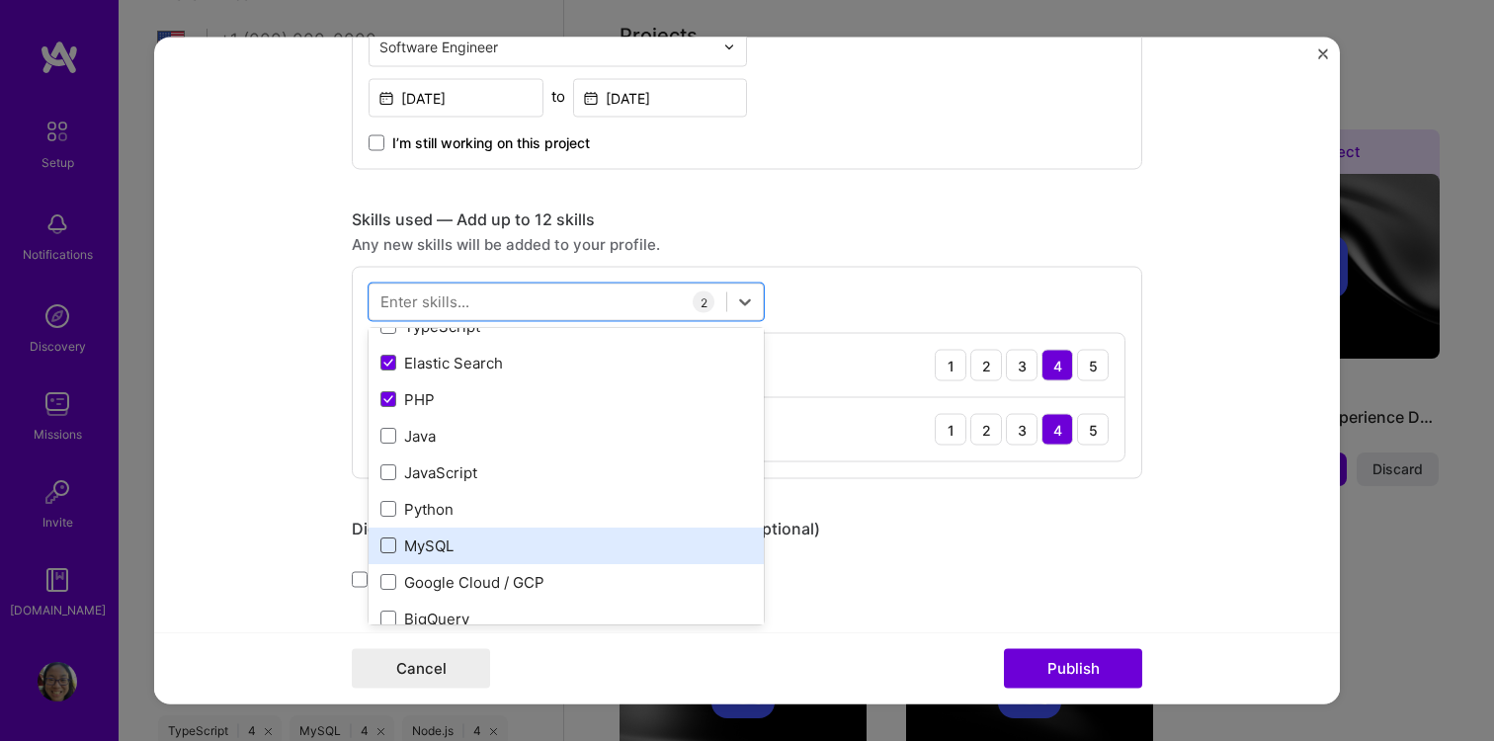
click at [390, 551] on span at bounding box center [388, 546] width 16 height 16
click at [0, 0] on input "checkbox" at bounding box center [0, 0] width 0 height 0
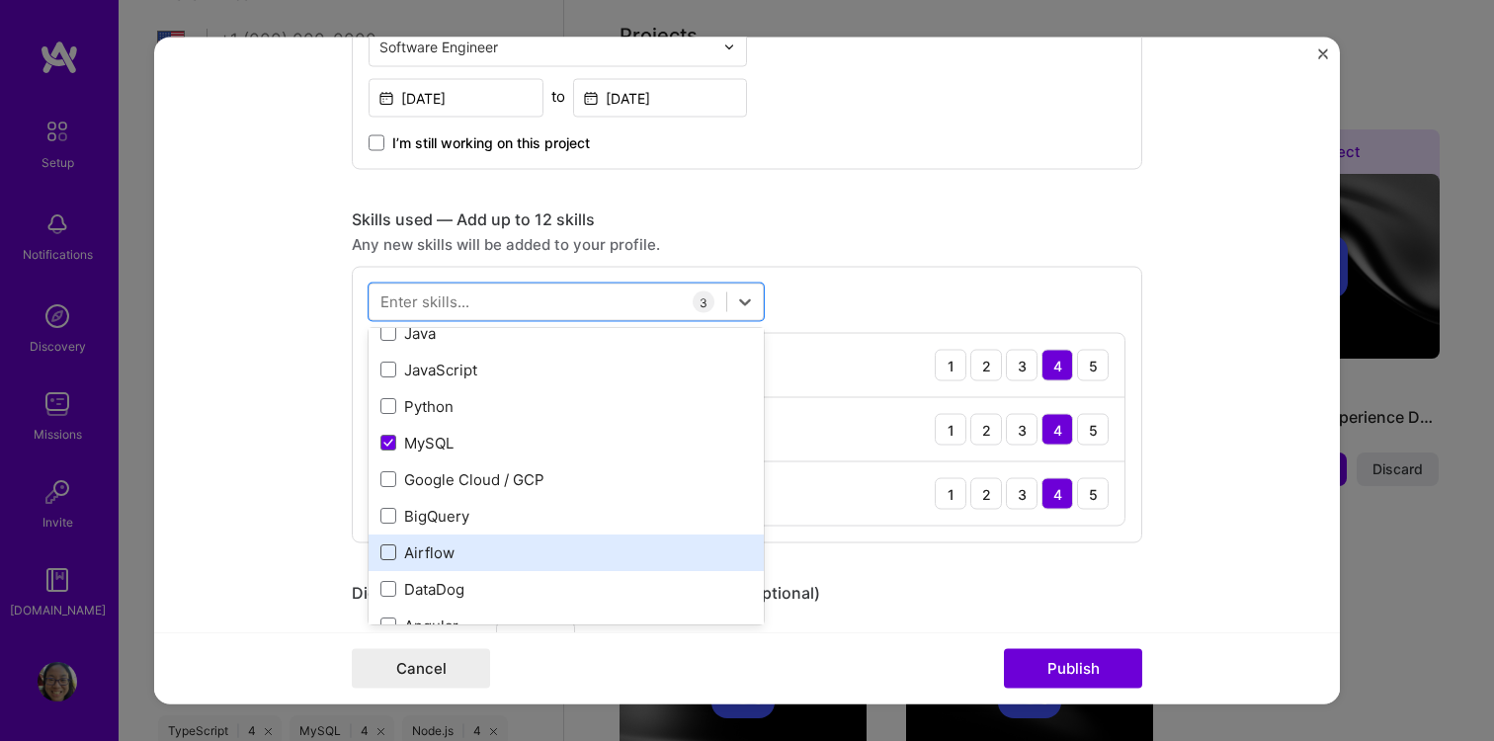
click at [389, 555] on span at bounding box center [388, 553] width 16 height 16
click at [0, 0] on input "checkbox" at bounding box center [0, 0] width 0 height 0
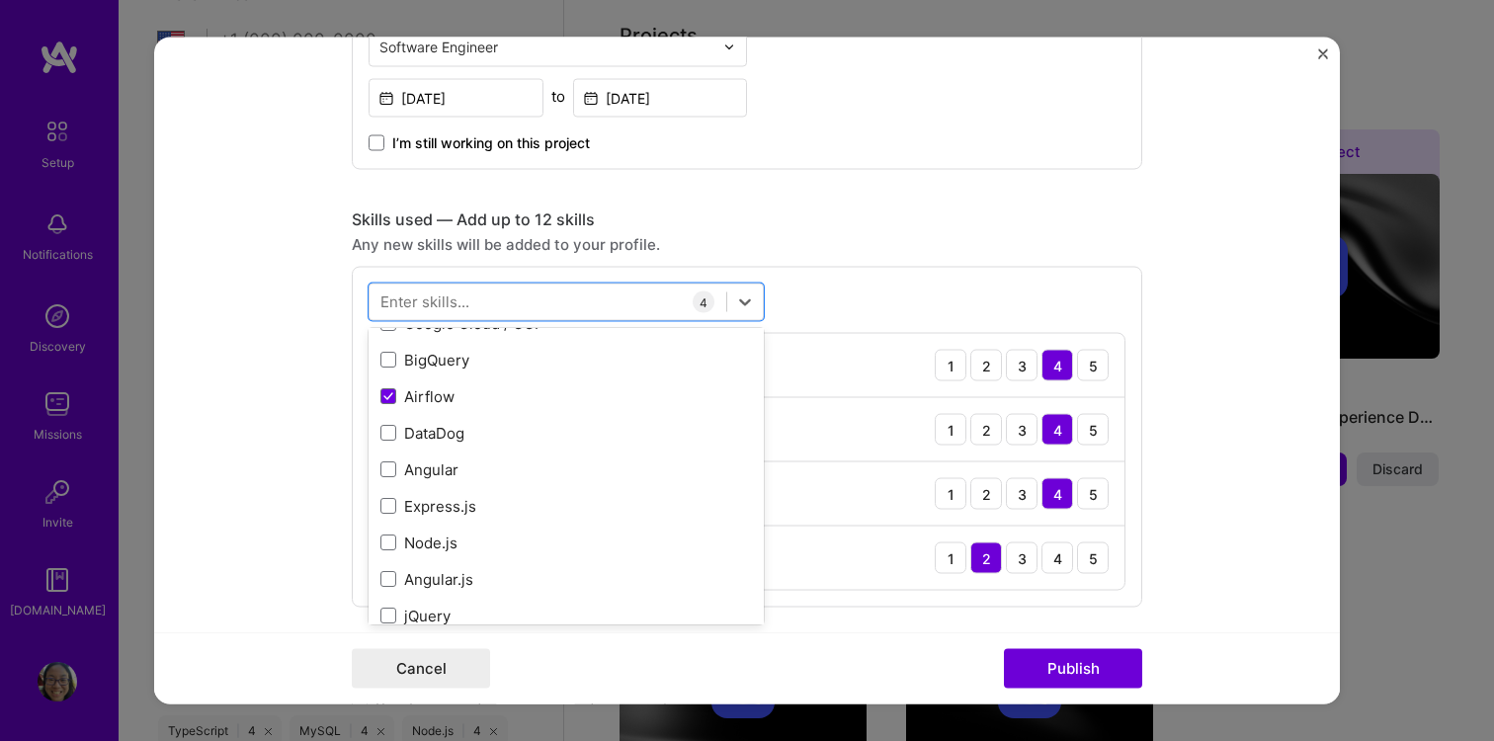
click at [917, 213] on div "Skills used — Add up to 12 skills" at bounding box center [747, 219] width 790 height 21
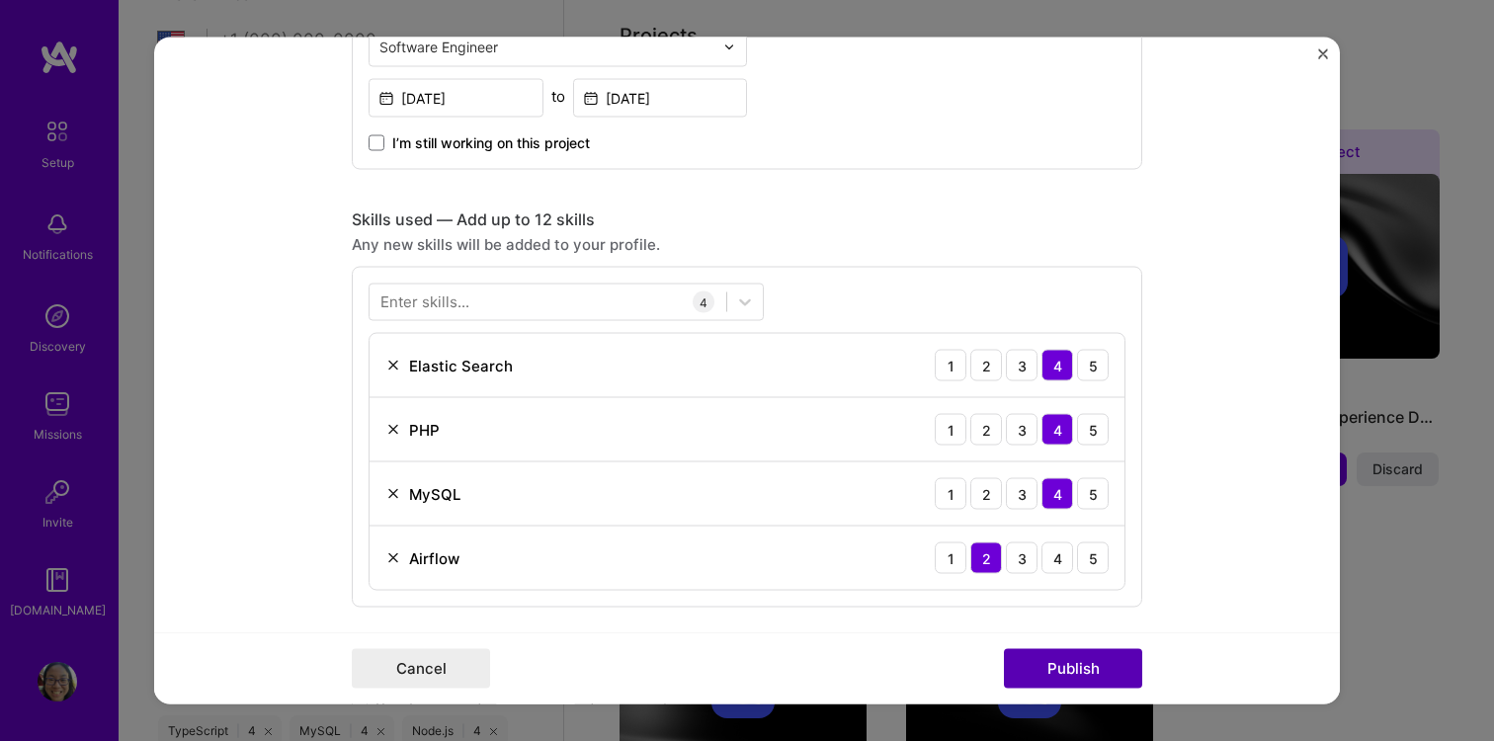
click at [1074, 673] on button "Publish" at bounding box center [1073, 669] width 138 height 40
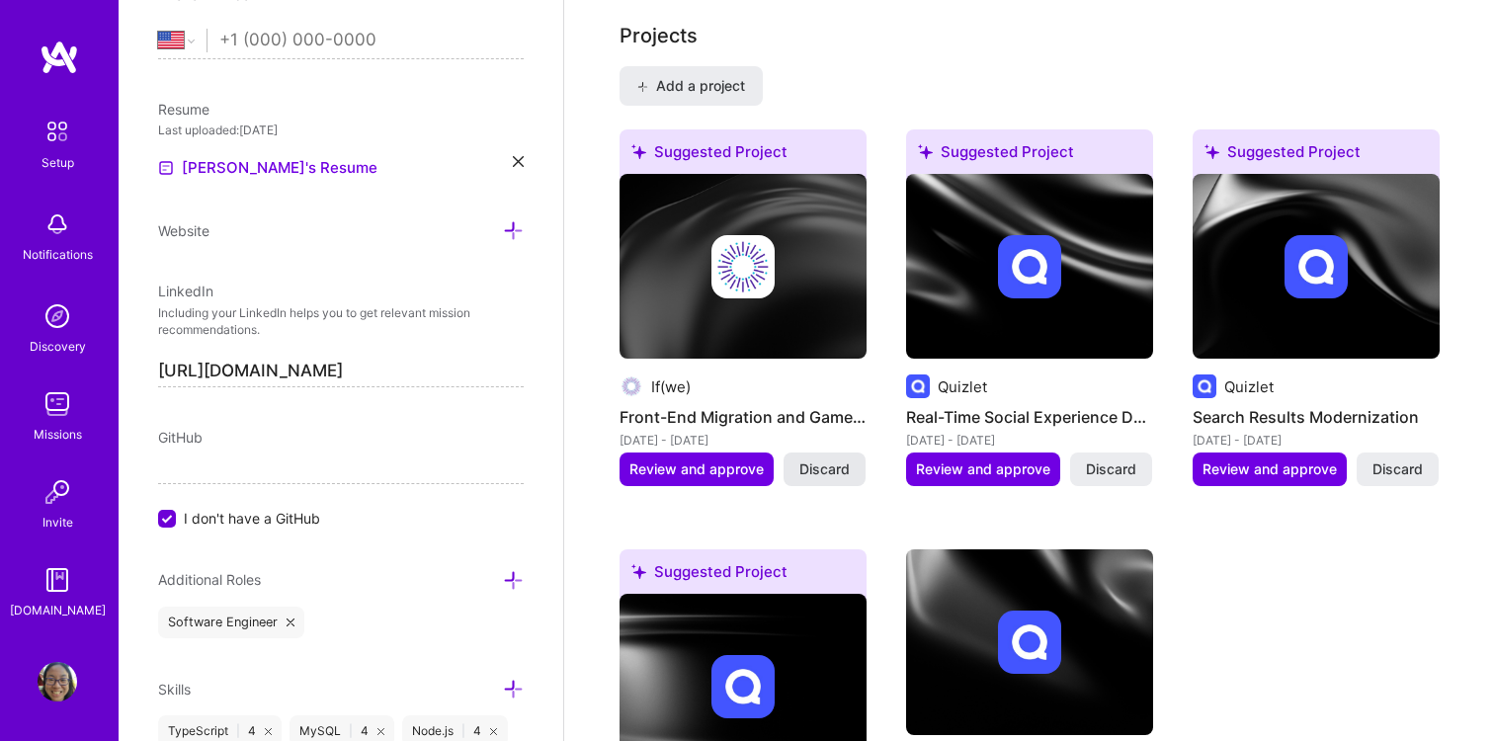
click at [835, 459] on span "Discard" at bounding box center [824, 469] width 50 height 20
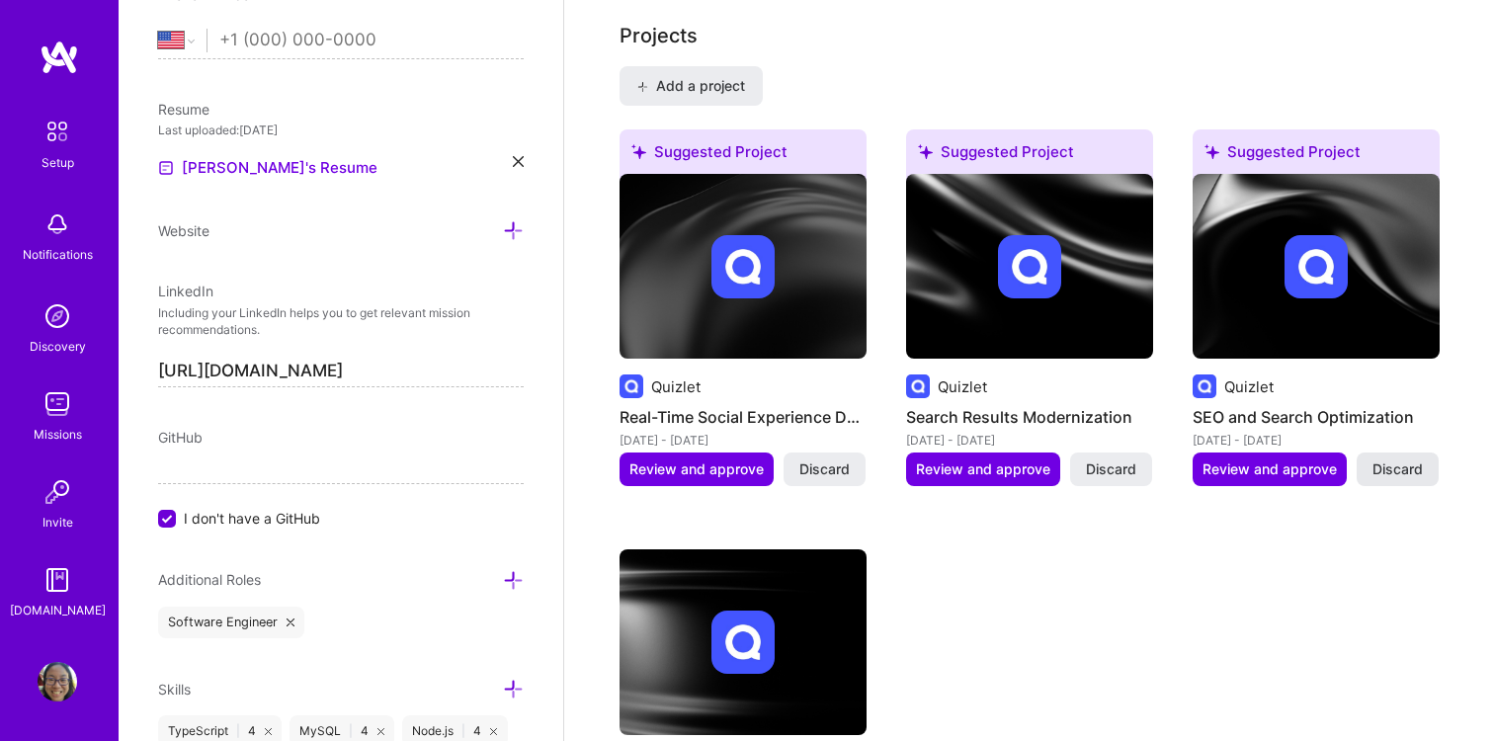
click at [1379, 459] on span "Discard" at bounding box center [1397, 469] width 50 height 20
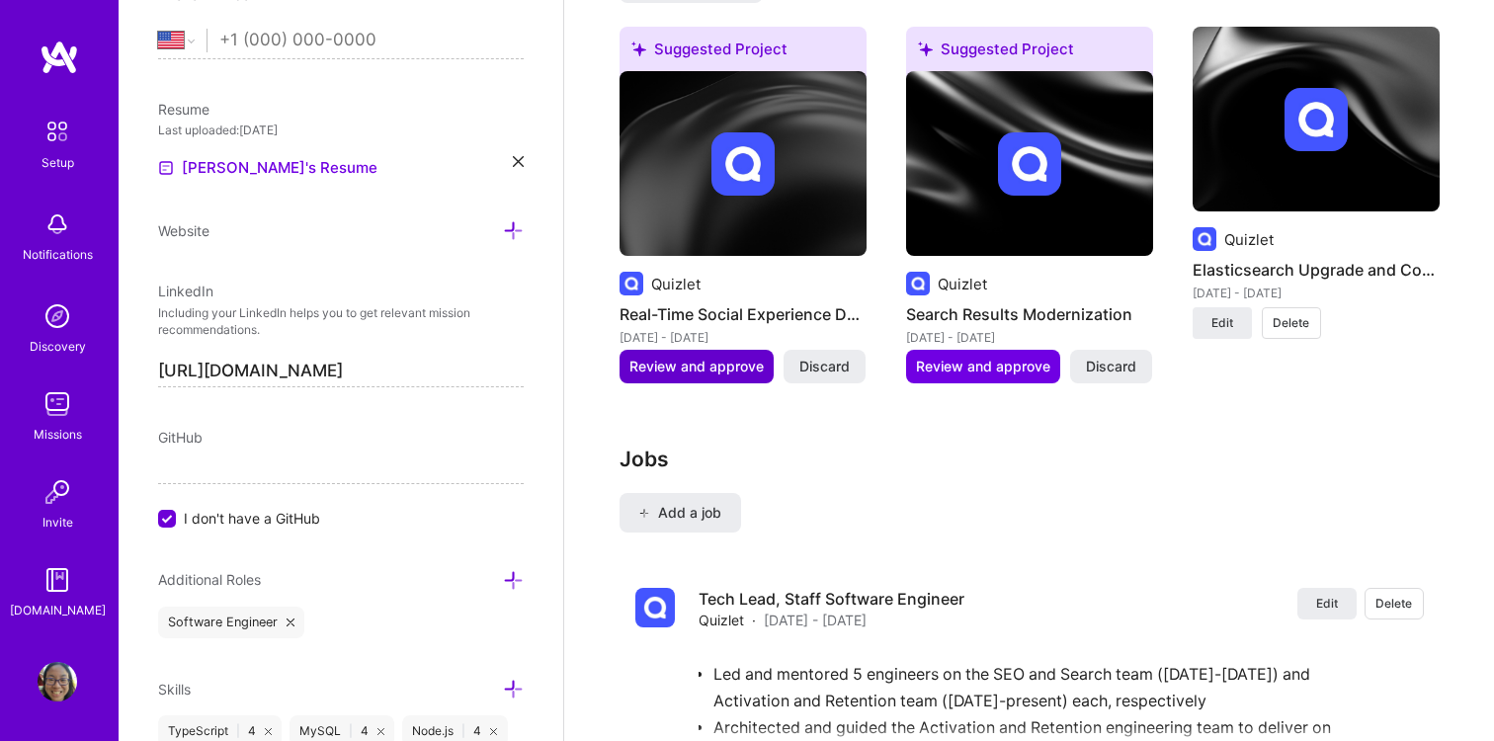
scroll to position [1589, 0]
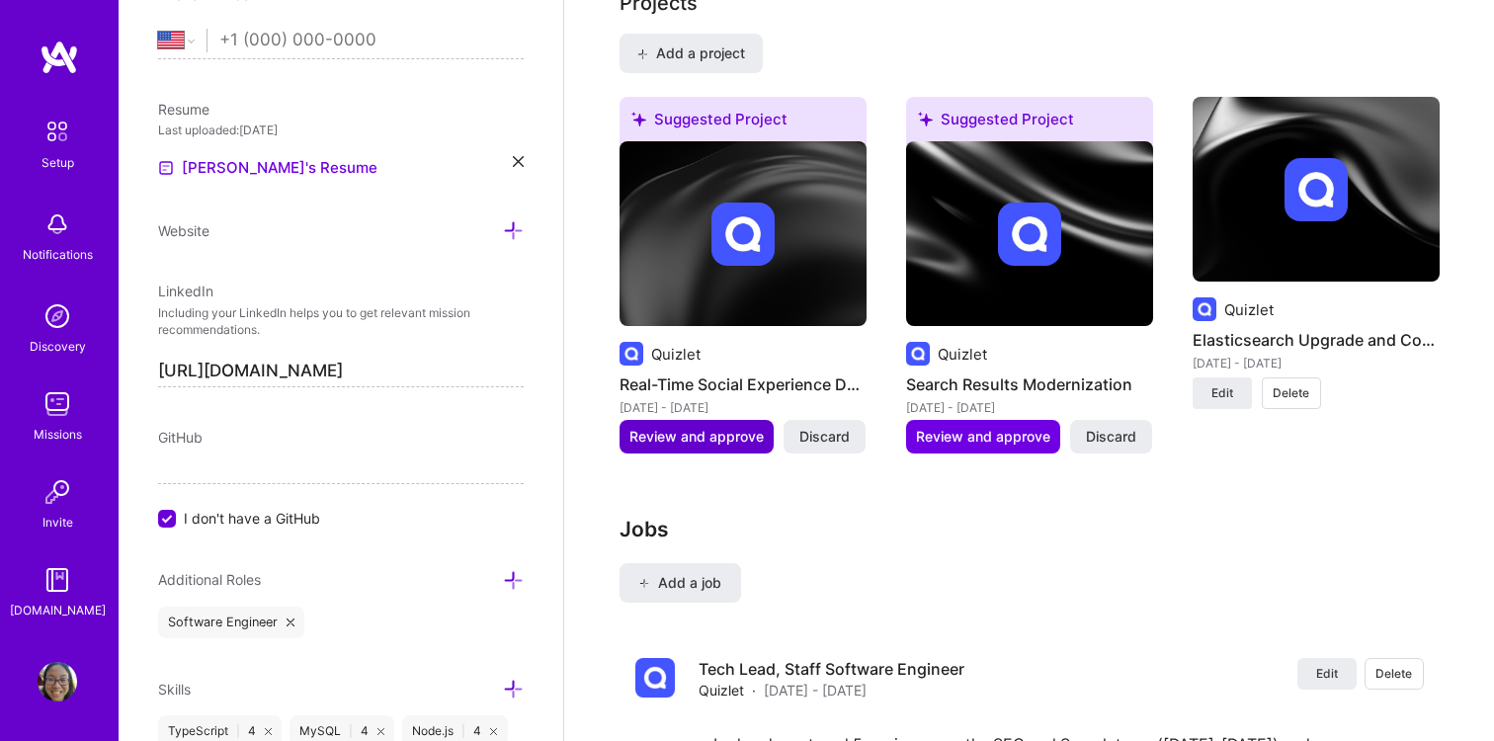
click at [717, 427] on span "Review and approve" at bounding box center [696, 437] width 134 height 20
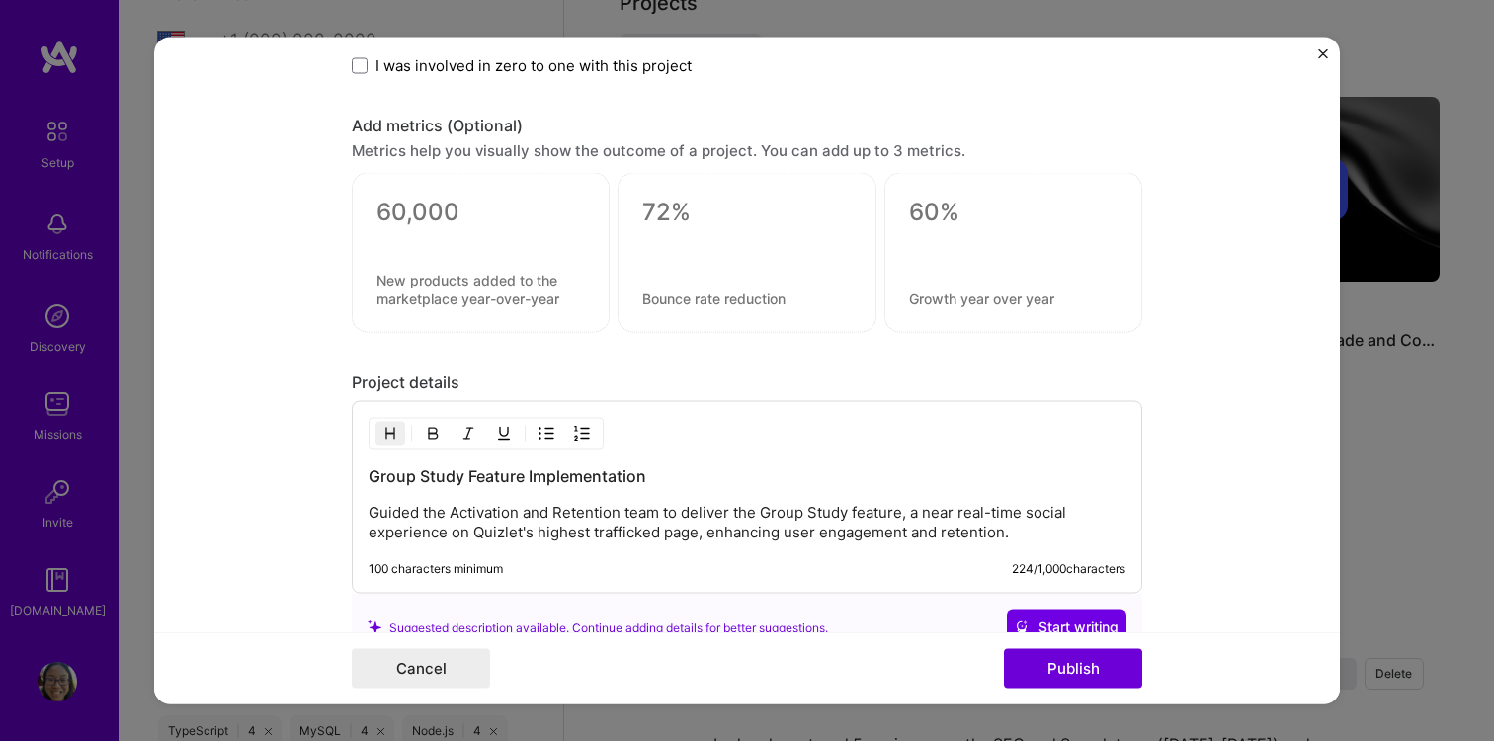
scroll to position [1608, 0]
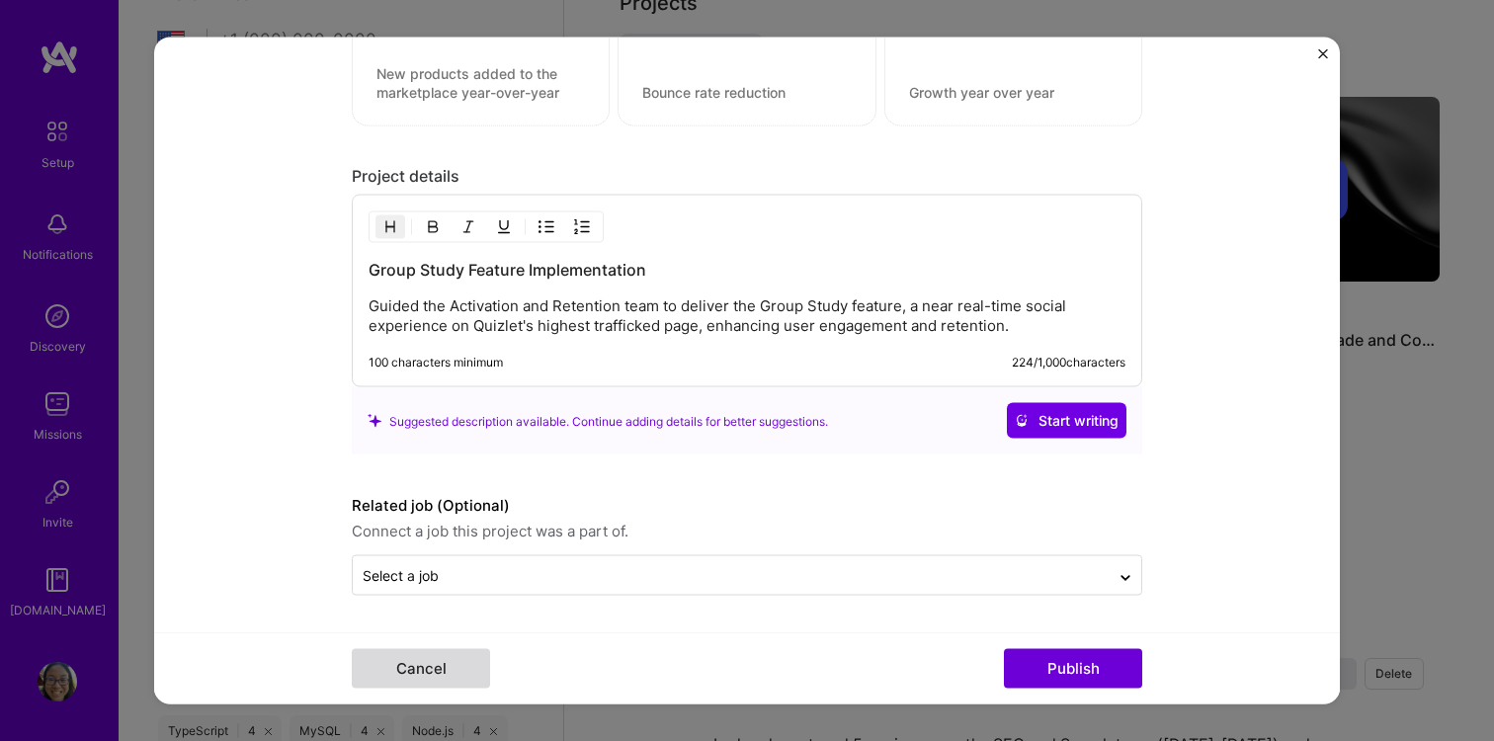
click at [454, 666] on button "Cancel" at bounding box center [421, 669] width 138 height 40
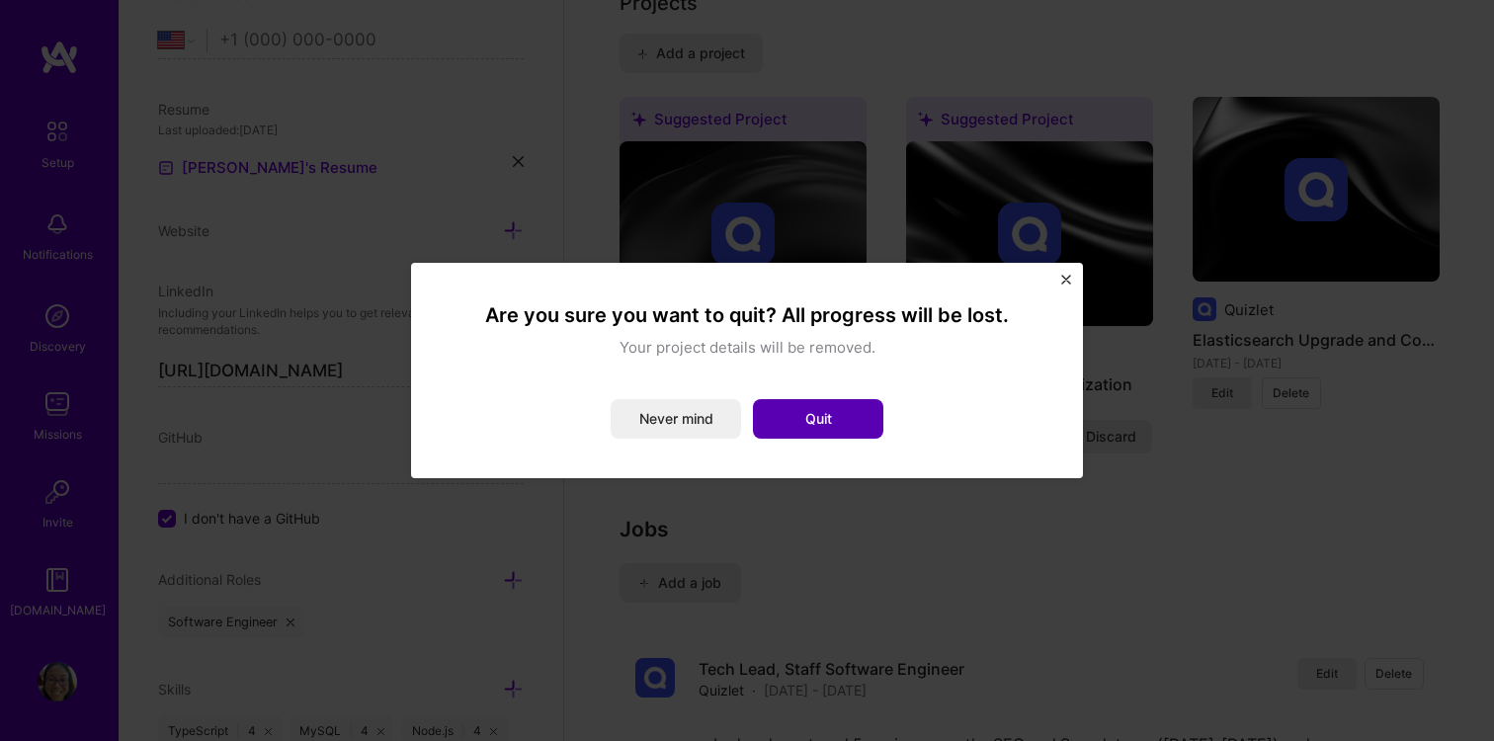
click at [831, 416] on button "Quit" at bounding box center [818, 419] width 130 height 40
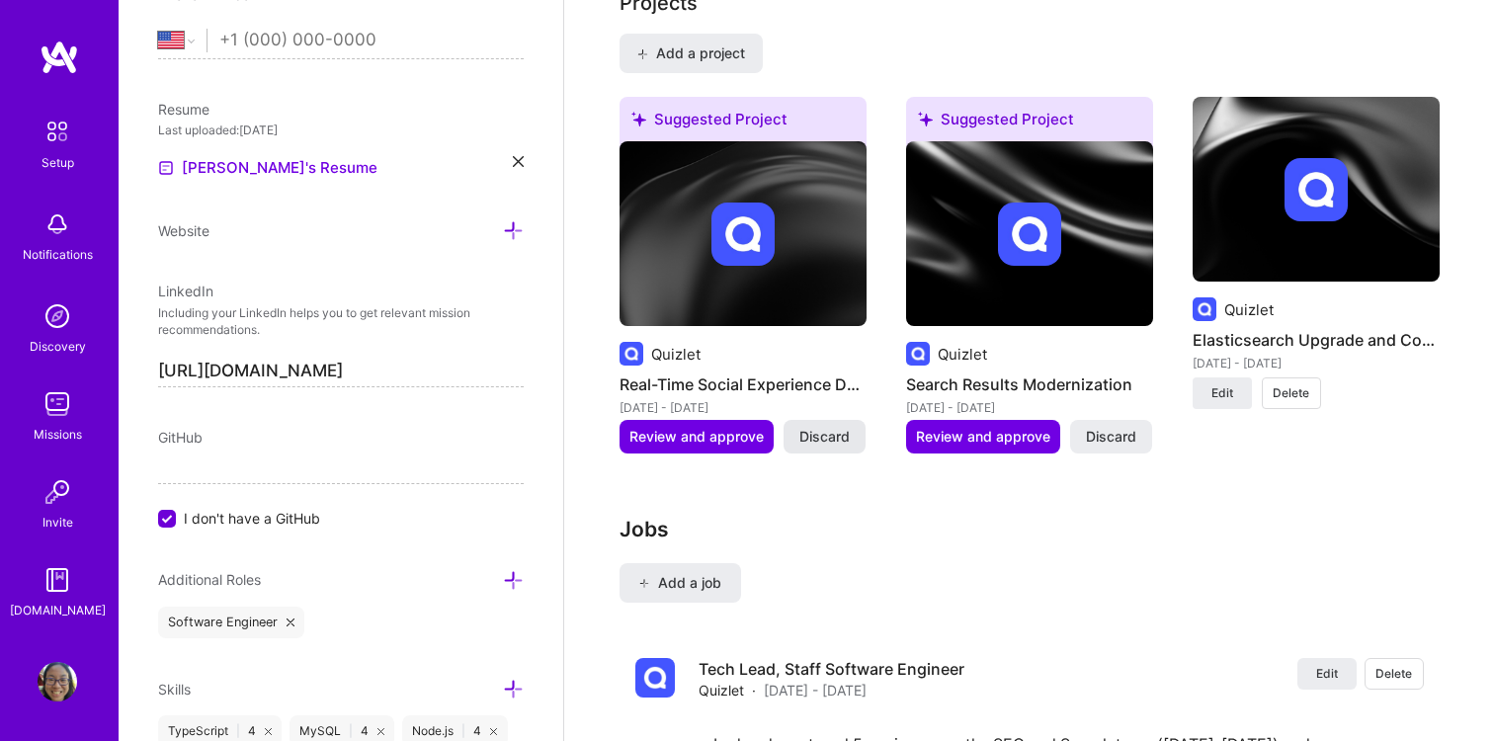
click at [817, 427] on span "Discard" at bounding box center [824, 437] width 50 height 20
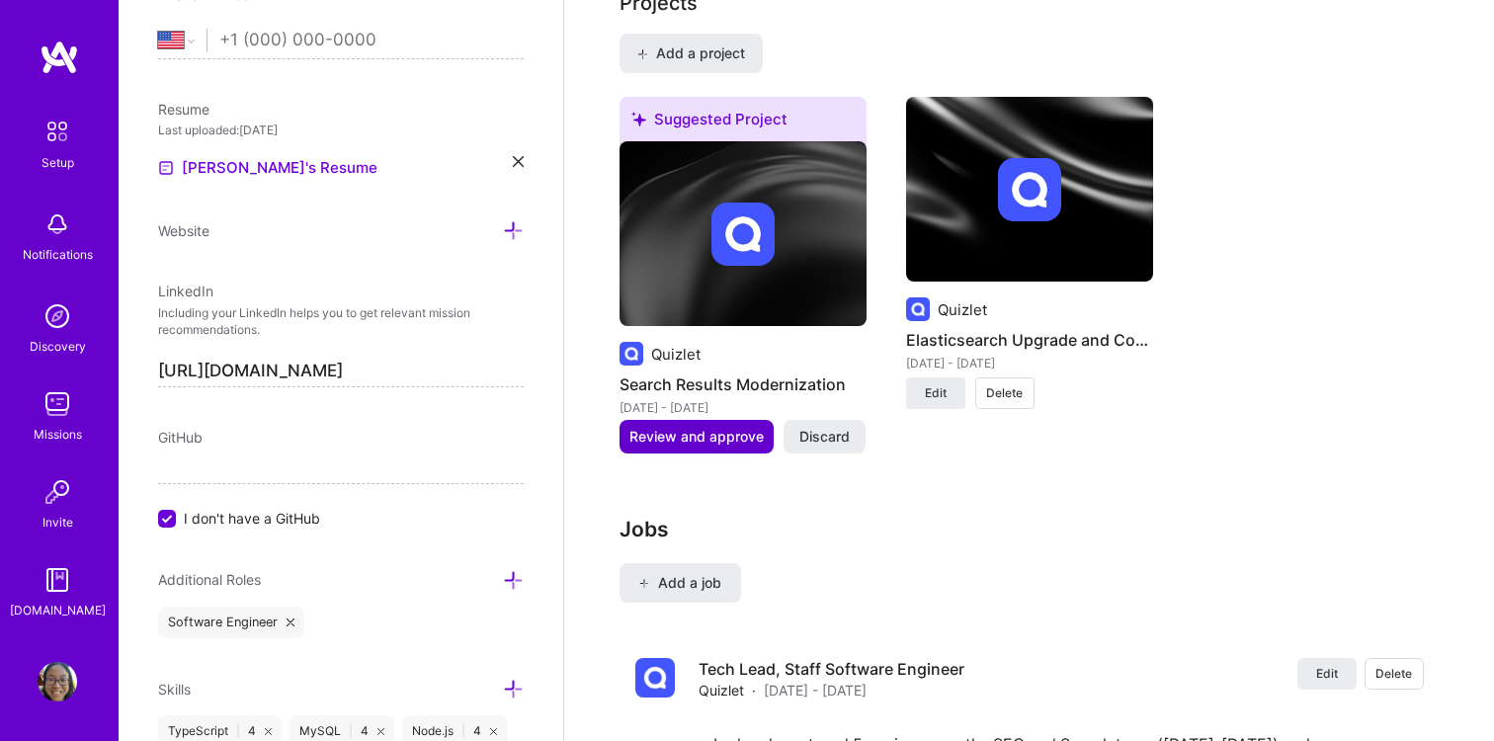
click at [721, 427] on span "Review and approve" at bounding box center [696, 437] width 134 height 20
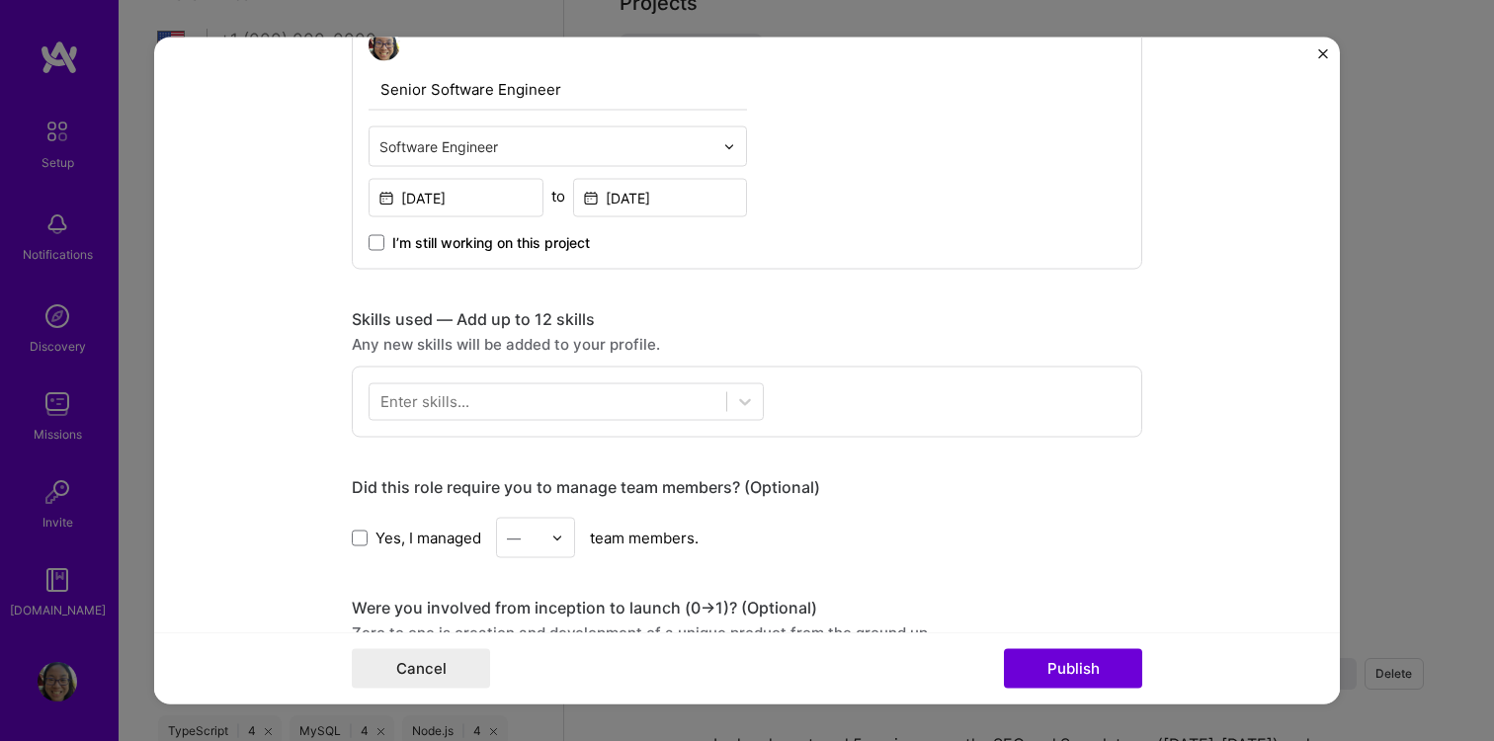
scroll to position [717, 0]
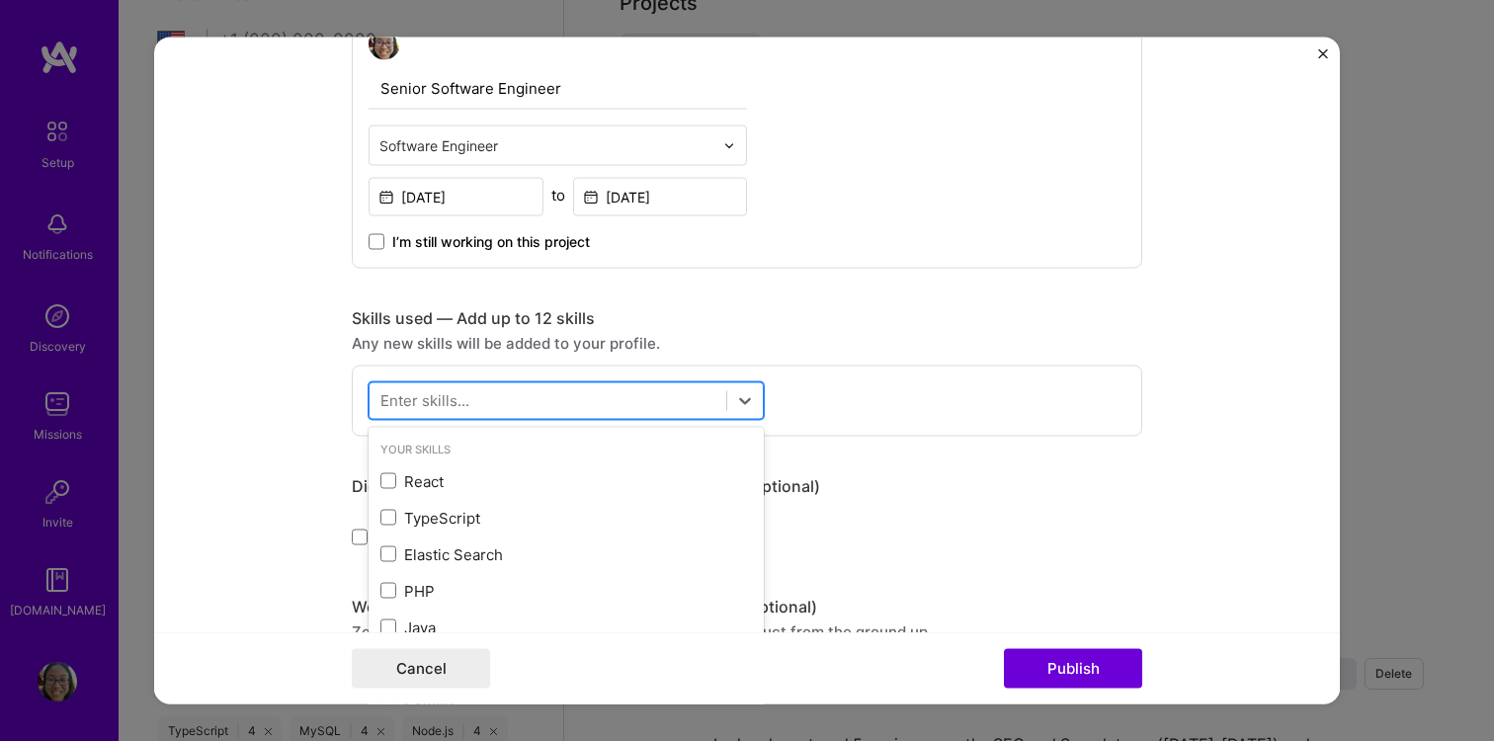
click at [609, 401] on div at bounding box center [548, 400] width 357 height 33
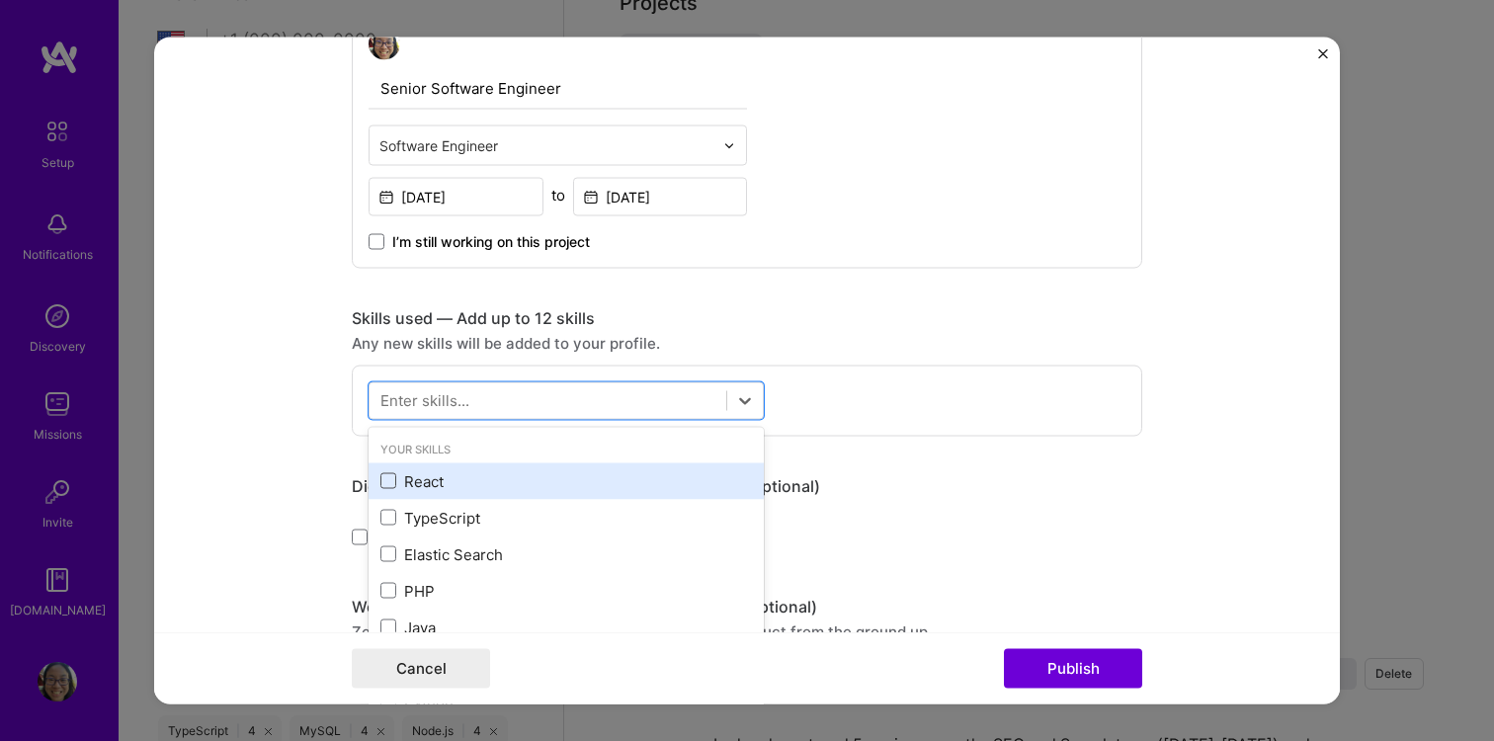
click at [382, 477] on span at bounding box center [388, 481] width 16 height 16
click at [0, 0] on input "checkbox" at bounding box center [0, 0] width 0 height 0
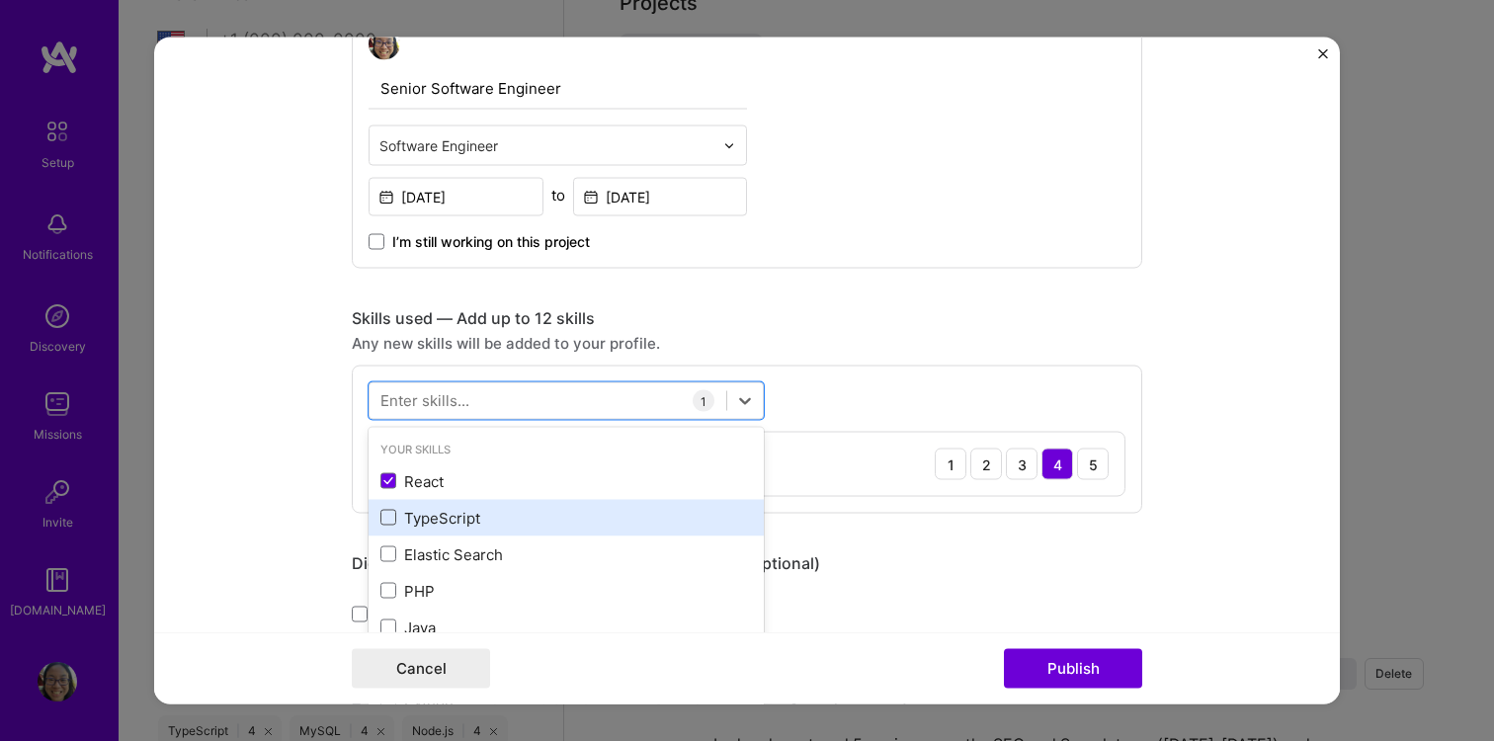
click at [390, 512] on span at bounding box center [388, 518] width 16 height 16
click at [0, 0] on input "checkbox" at bounding box center [0, 0] width 0 height 0
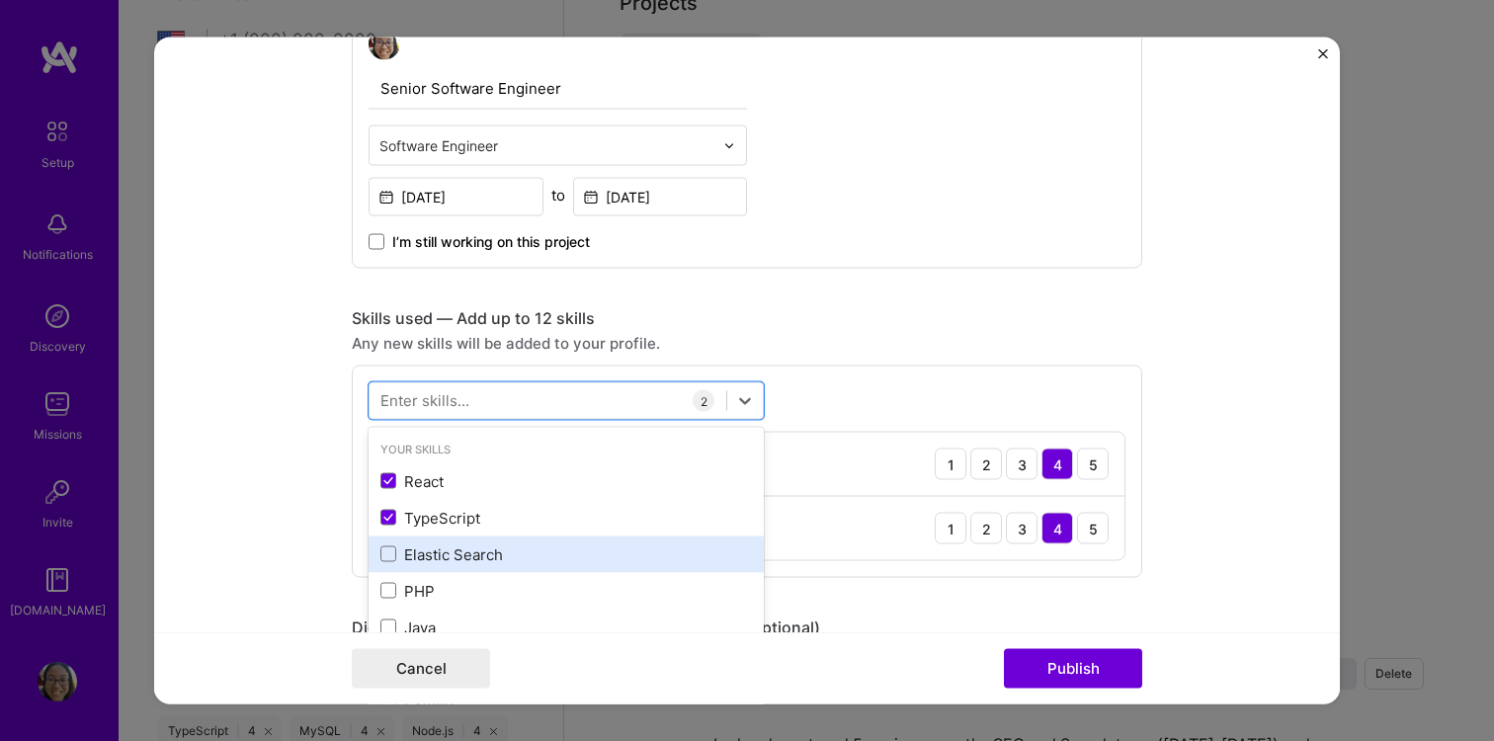
scroll to position [70, 0]
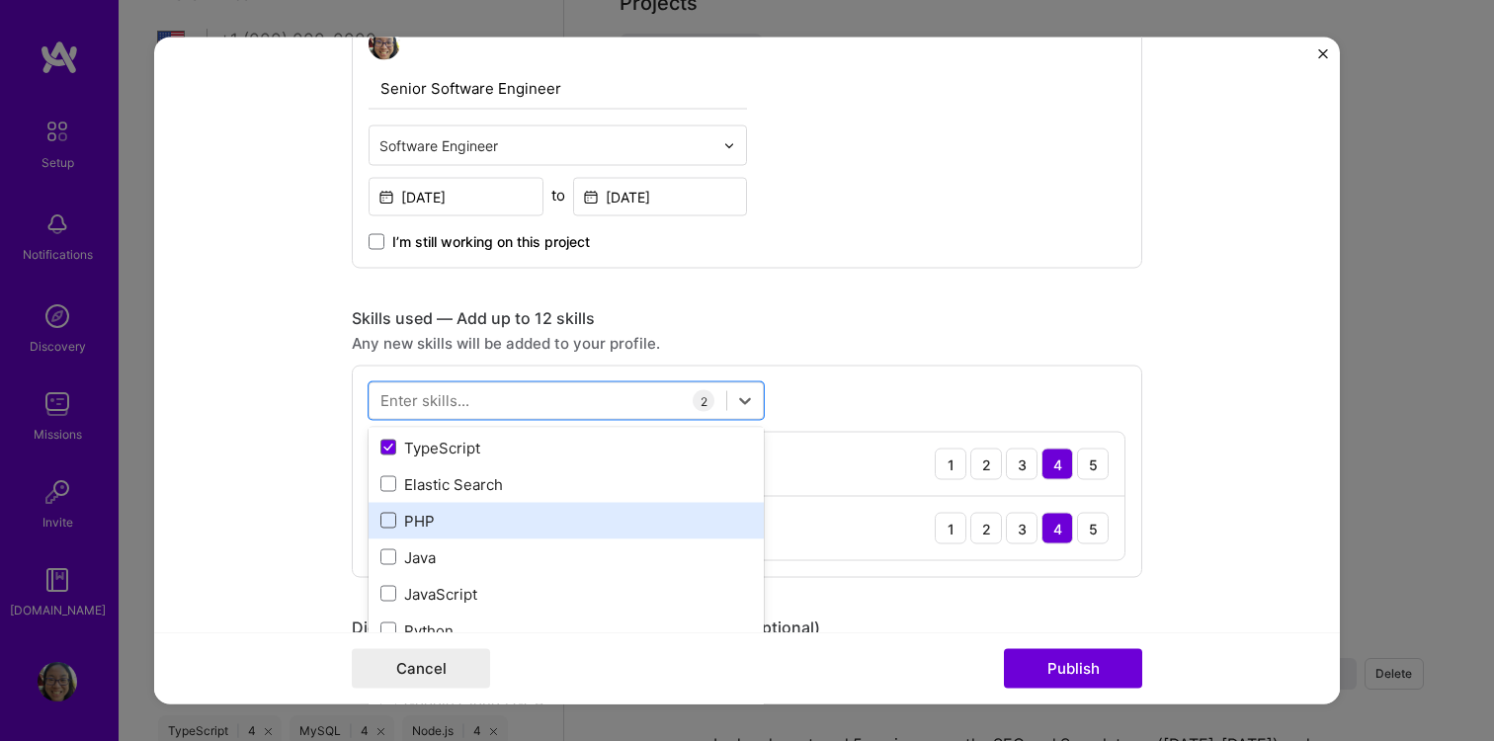
click at [385, 522] on span at bounding box center [388, 521] width 16 height 16
click at [0, 0] on input "checkbox" at bounding box center [0, 0] width 0 height 0
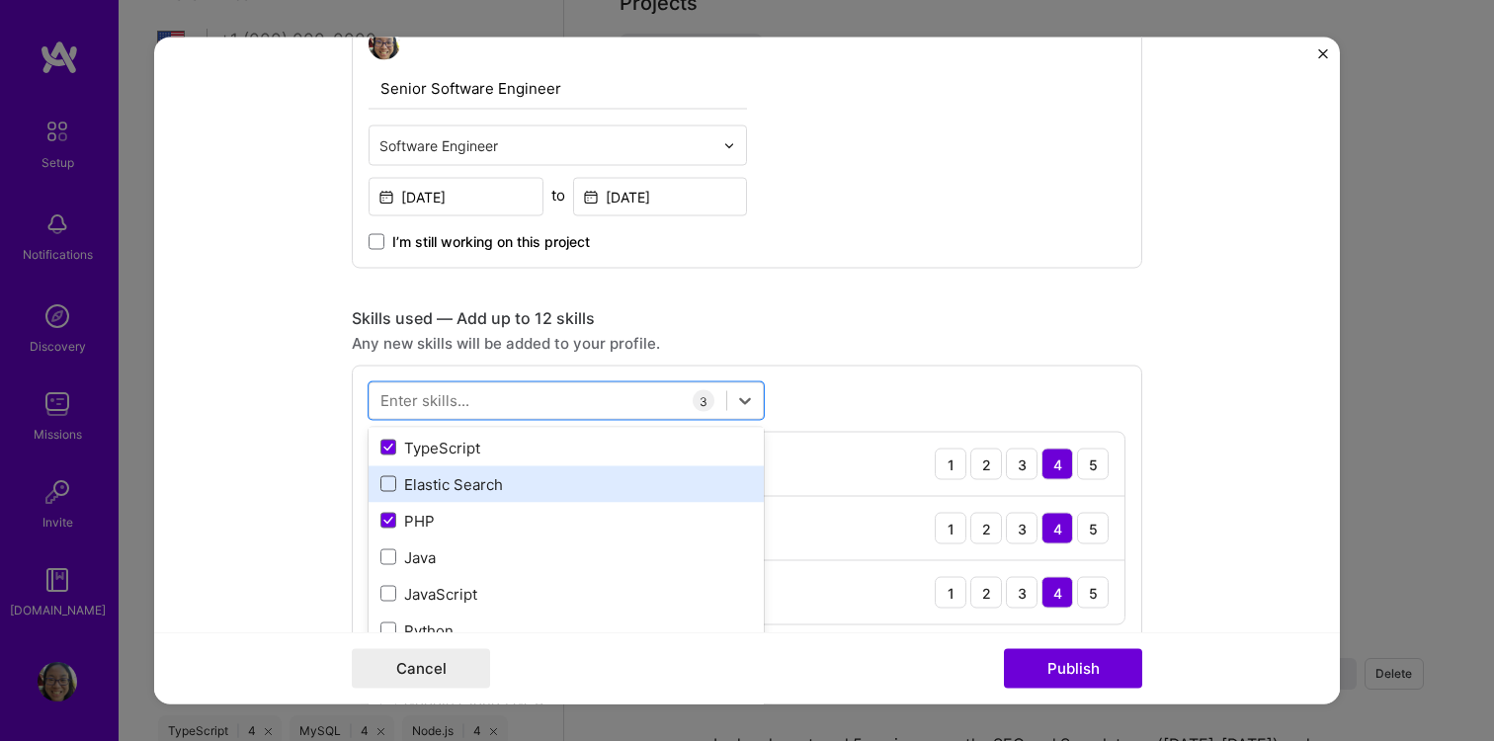
click at [387, 488] on span at bounding box center [388, 484] width 16 height 16
click at [0, 0] on input "checkbox" at bounding box center [0, 0] width 0 height 0
click at [391, 486] on icon at bounding box center [388, 484] width 10 height 8
click at [0, 0] on input "checkbox" at bounding box center [0, 0] width 0 height 0
click at [389, 489] on span at bounding box center [388, 484] width 16 height 16
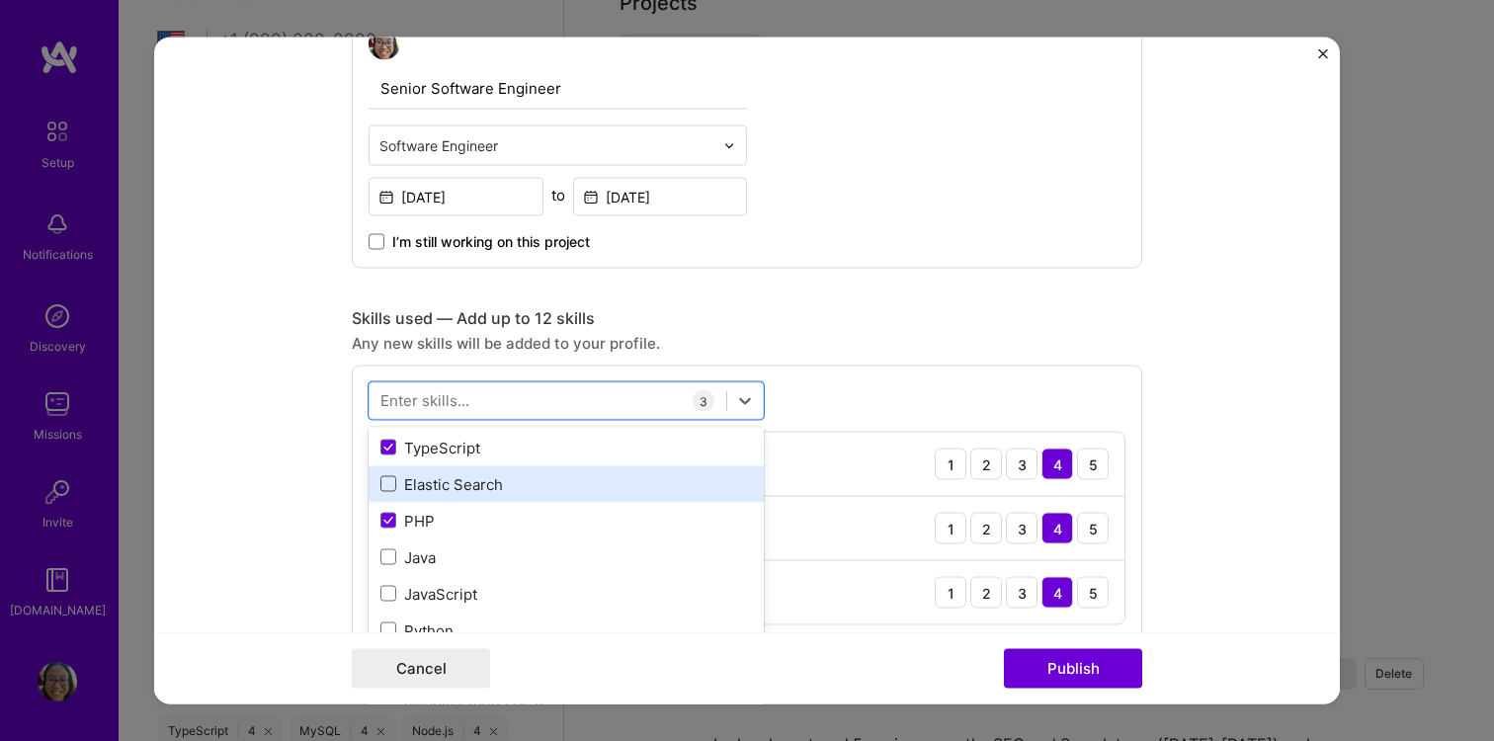
click at [0, 0] on input "checkbox" at bounding box center [0, 0] width 0 height 0
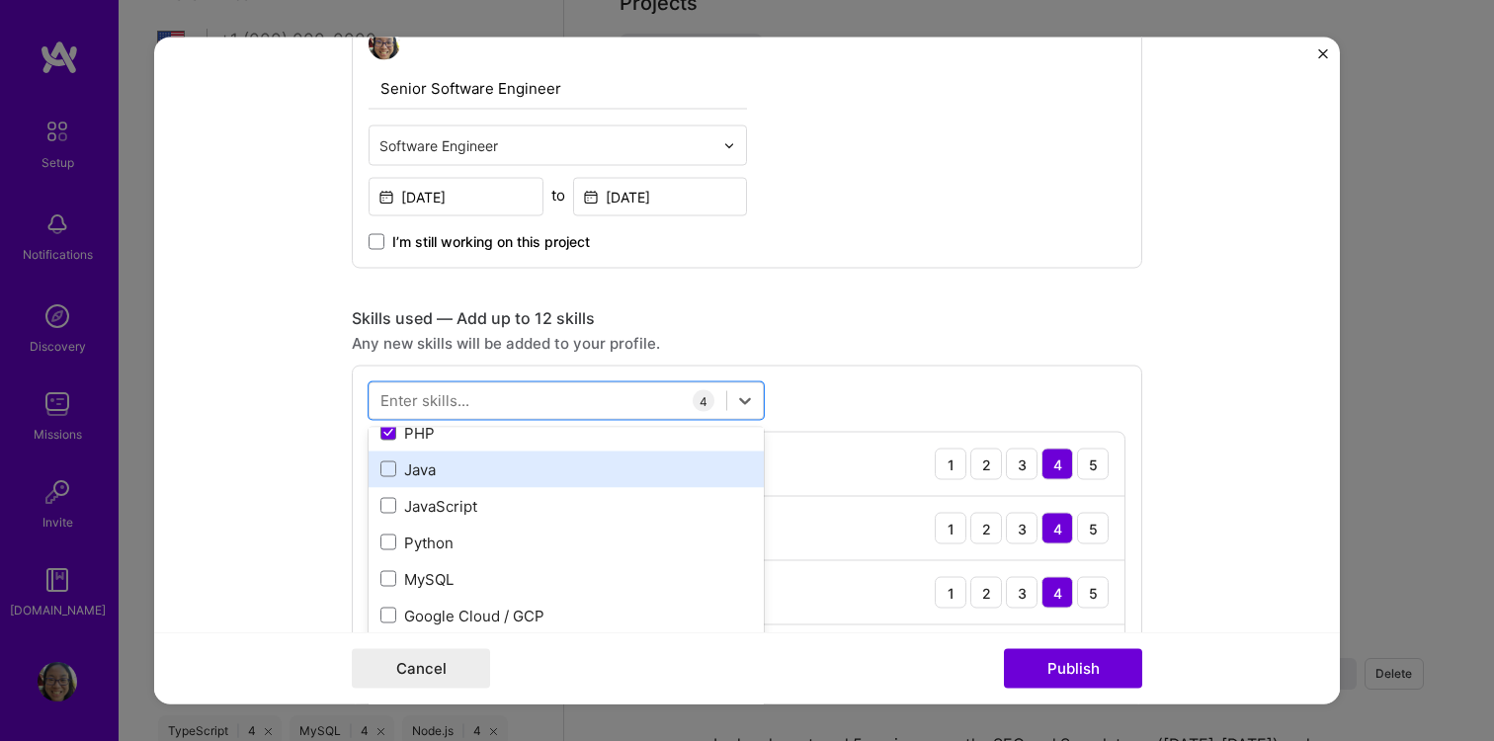
scroll to position [160, 0]
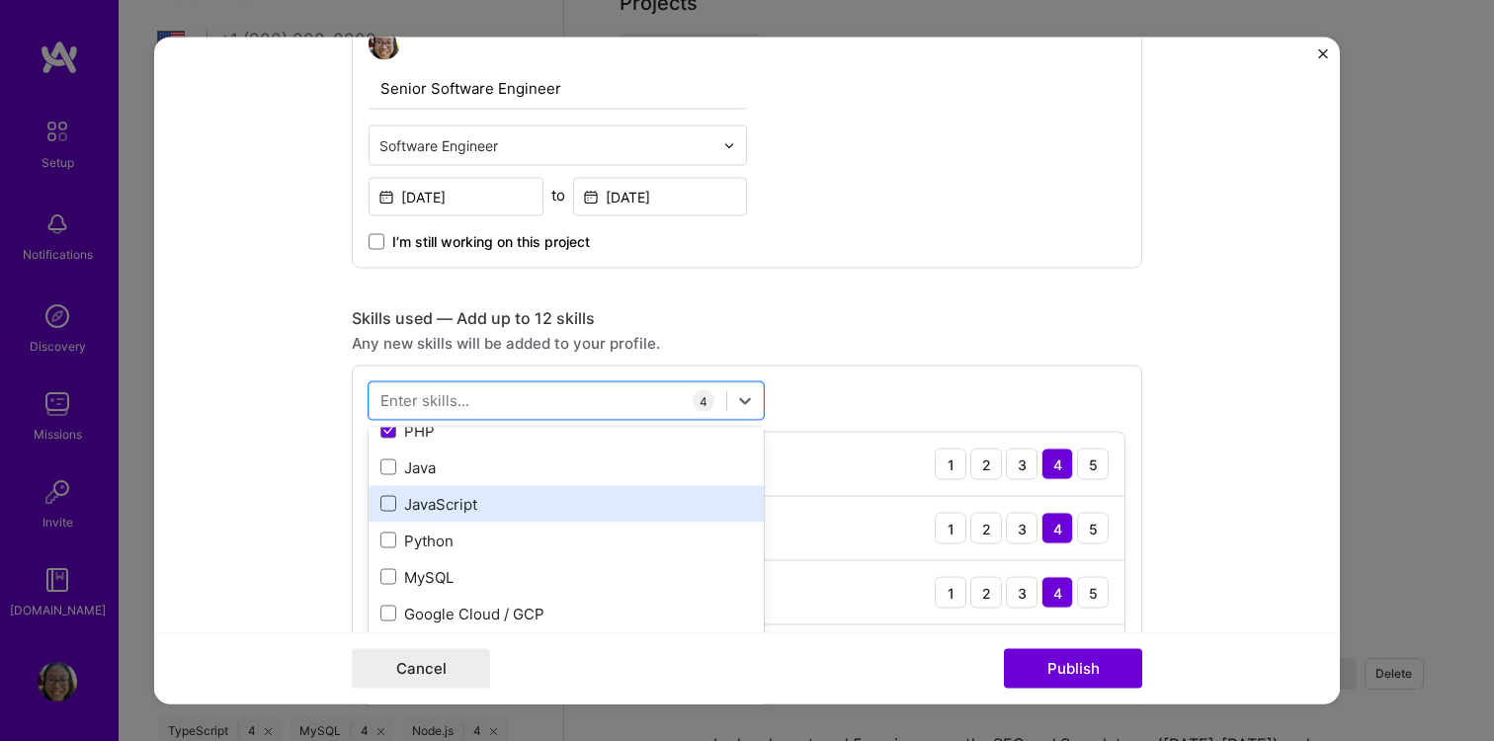
click at [390, 509] on span at bounding box center [388, 504] width 16 height 16
click at [0, 0] on input "checkbox" at bounding box center [0, 0] width 0 height 0
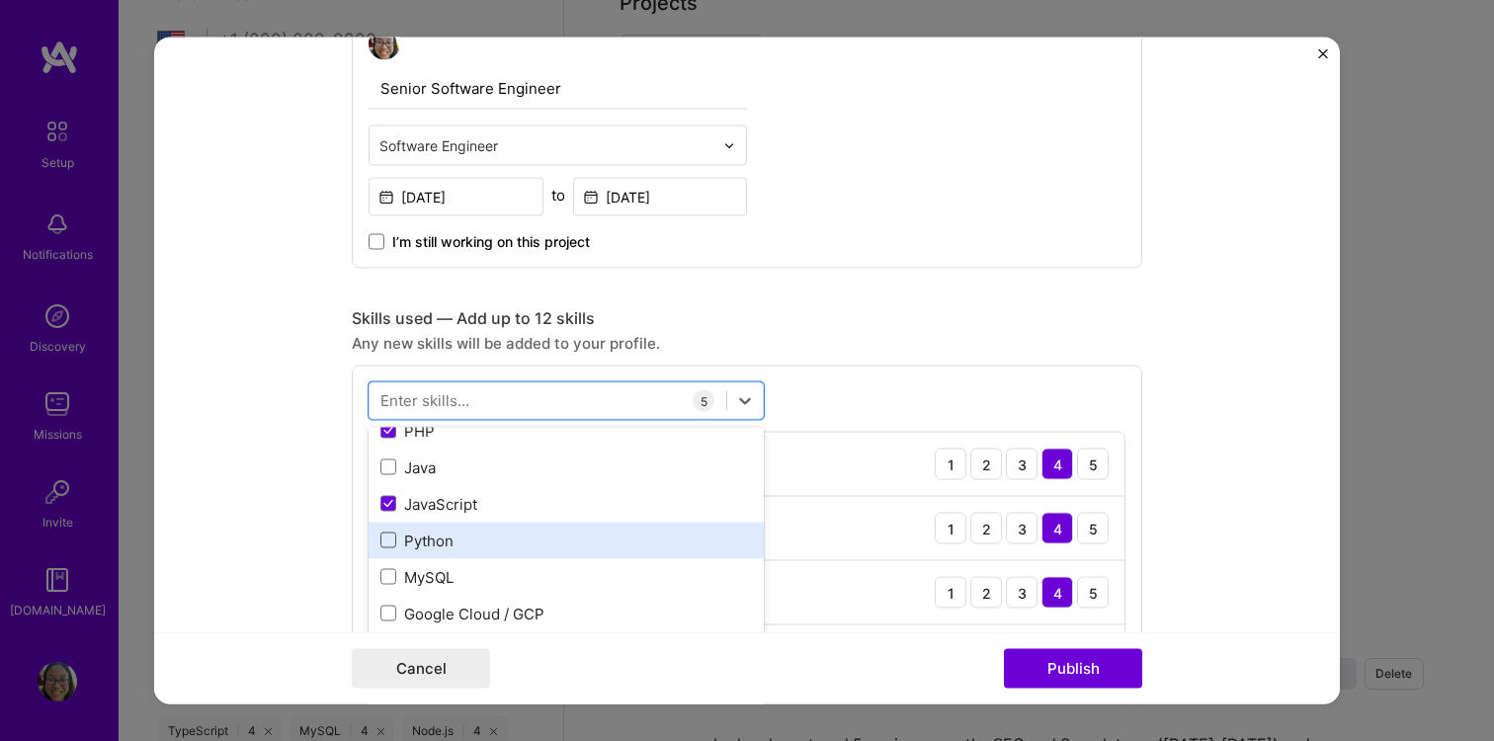
click at [389, 545] on span at bounding box center [388, 541] width 16 height 16
click at [0, 0] on input "checkbox" at bounding box center [0, 0] width 0 height 0
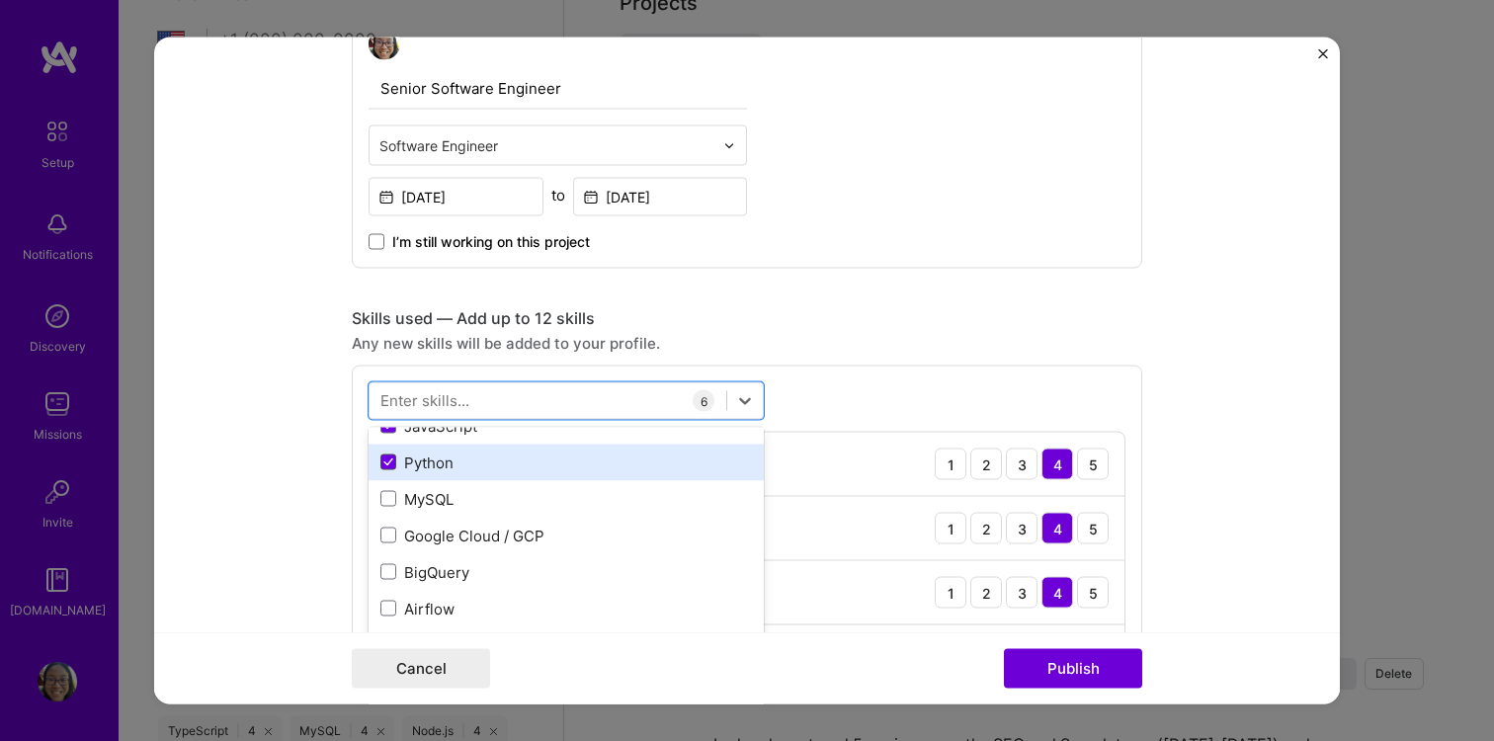
click at [388, 467] on span at bounding box center [388, 462] width 16 height 16
click at [0, 0] on input "checkbox" at bounding box center [0, 0] width 0 height 0
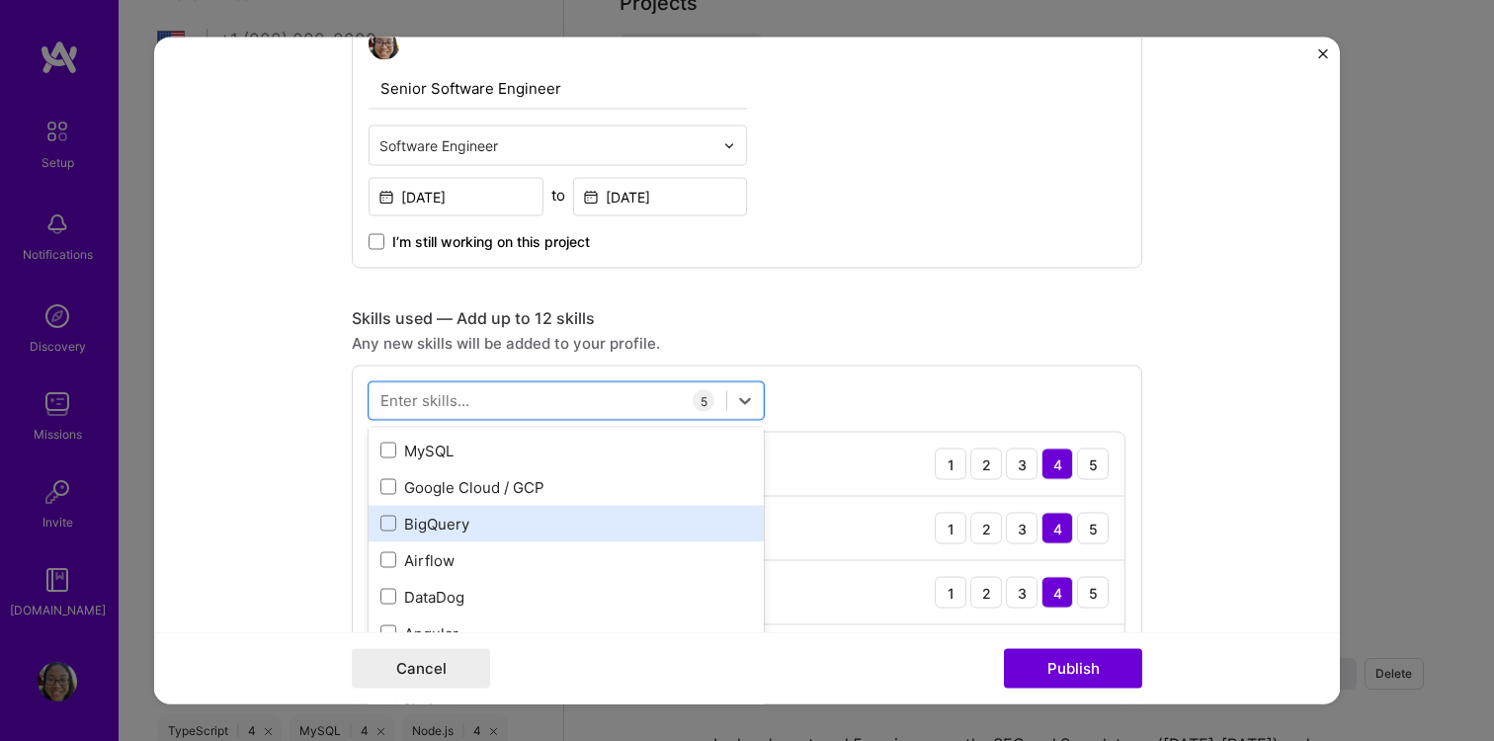
scroll to position [285, 0]
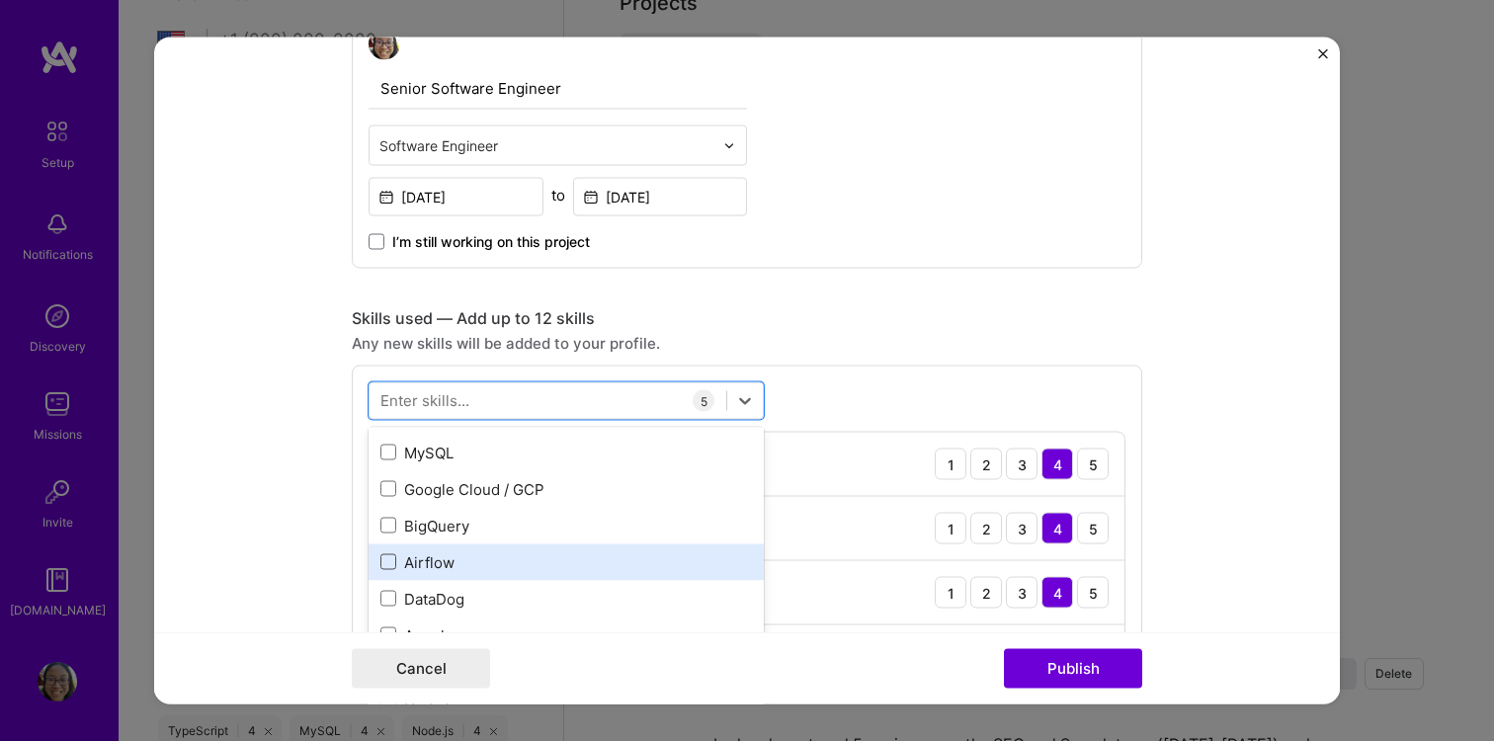
click at [386, 565] on span at bounding box center [388, 562] width 16 height 16
click at [0, 0] on input "checkbox" at bounding box center [0, 0] width 0 height 0
click at [386, 565] on icon at bounding box center [388, 562] width 8 height 6
click at [0, 0] on input "checkbox" at bounding box center [0, 0] width 0 height 0
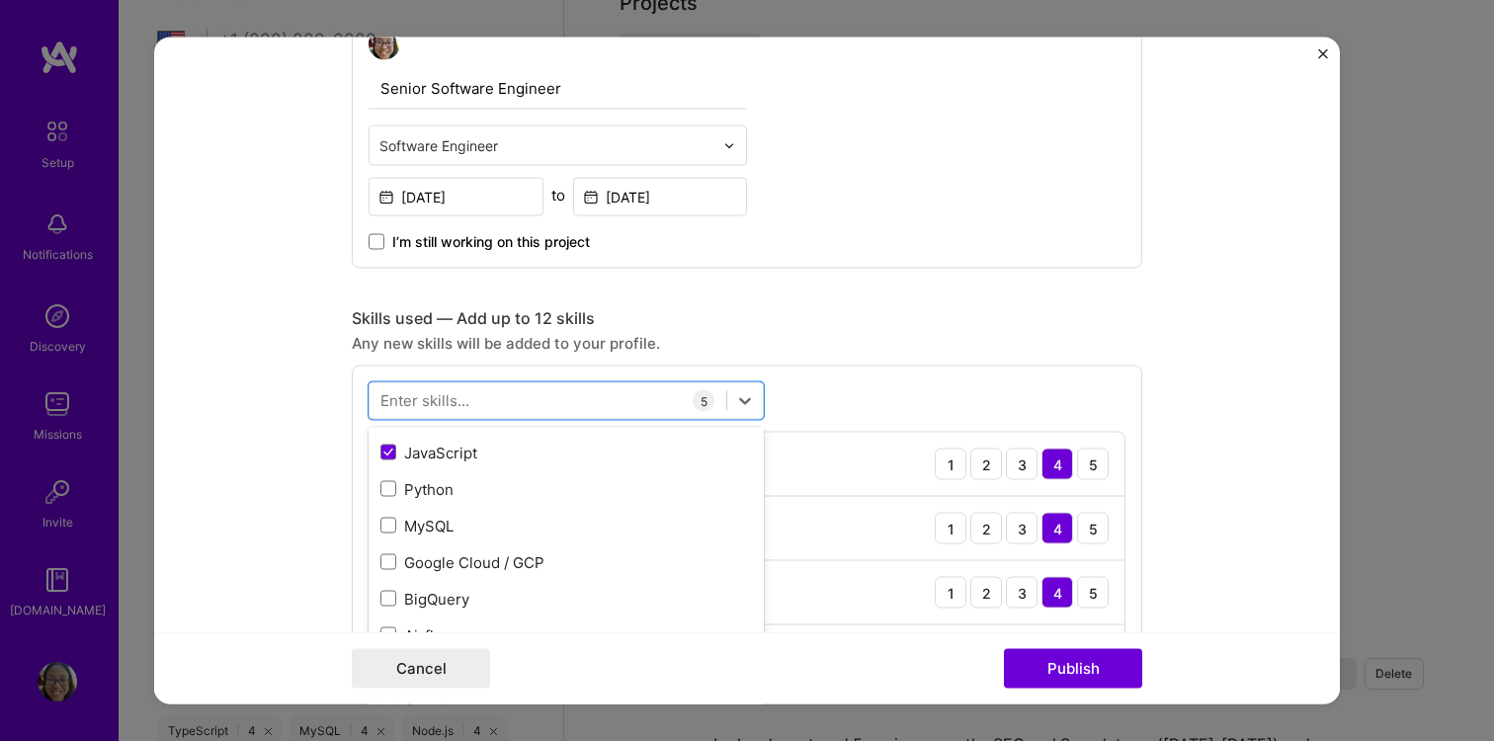
scroll to position [244, 0]
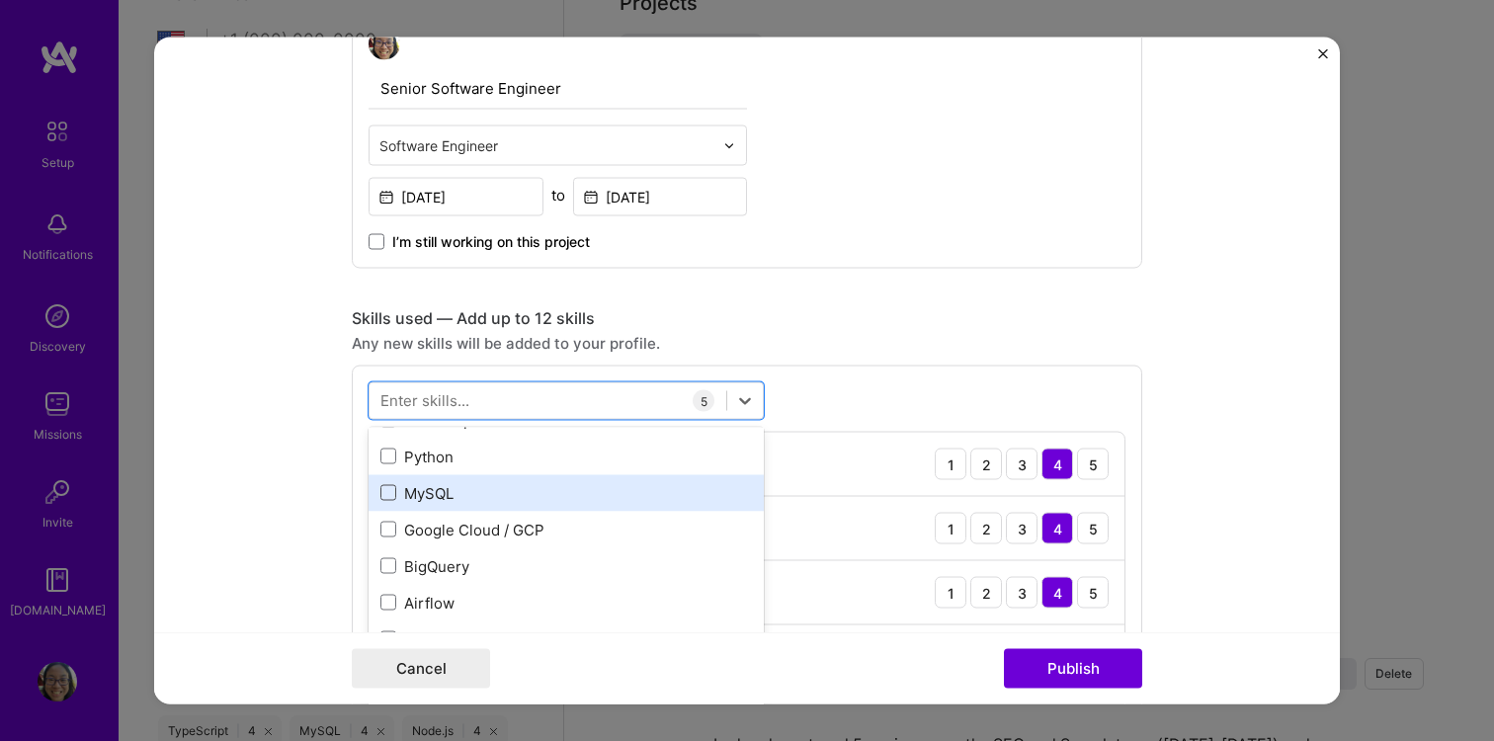
click at [392, 491] on span at bounding box center [388, 493] width 16 height 16
click at [0, 0] on input "checkbox" at bounding box center [0, 0] width 0 height 0
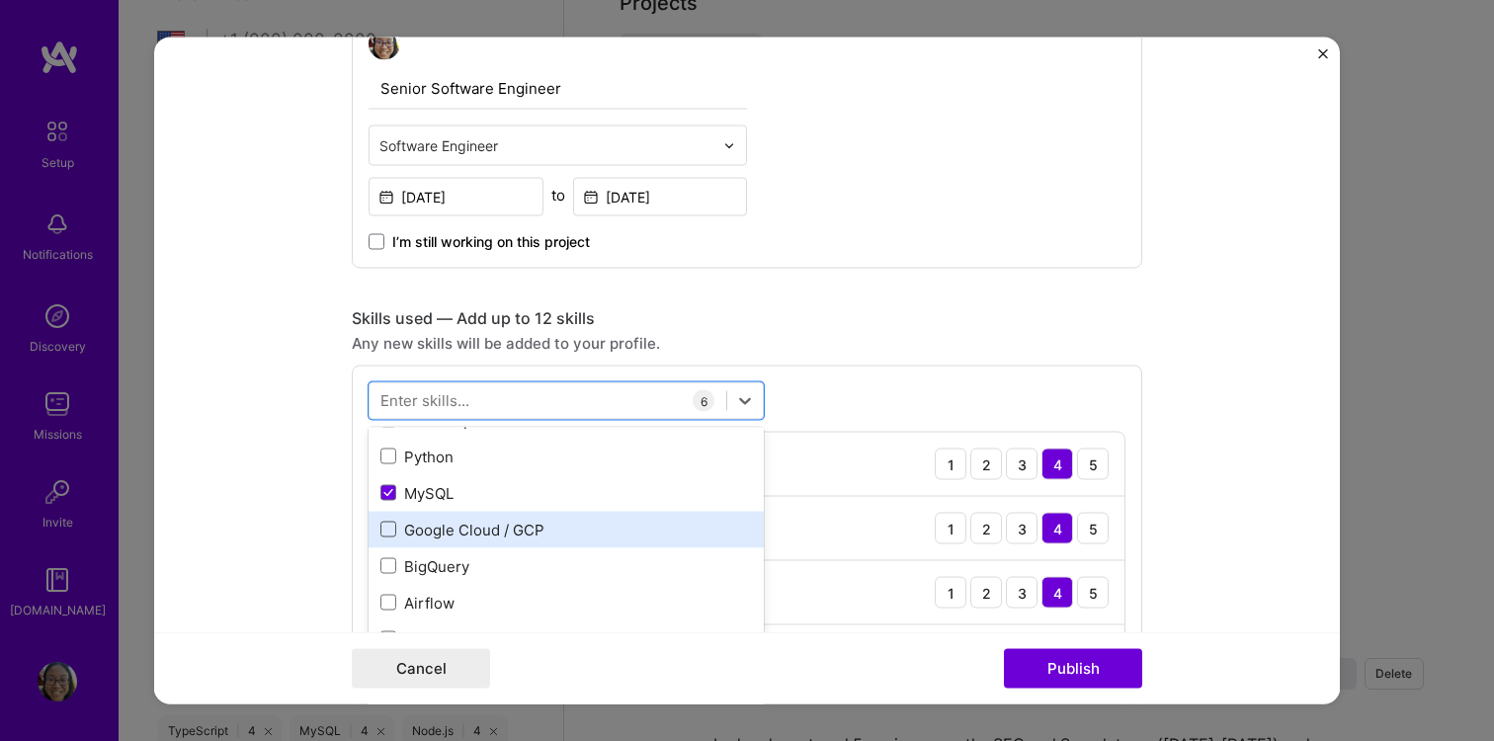
click at [391, 528] on span at bounding box center [388, 530] width 16 height 16
click at [0, 0] on input "checkbox" at bounding box center [0, 0] width 0 height 0
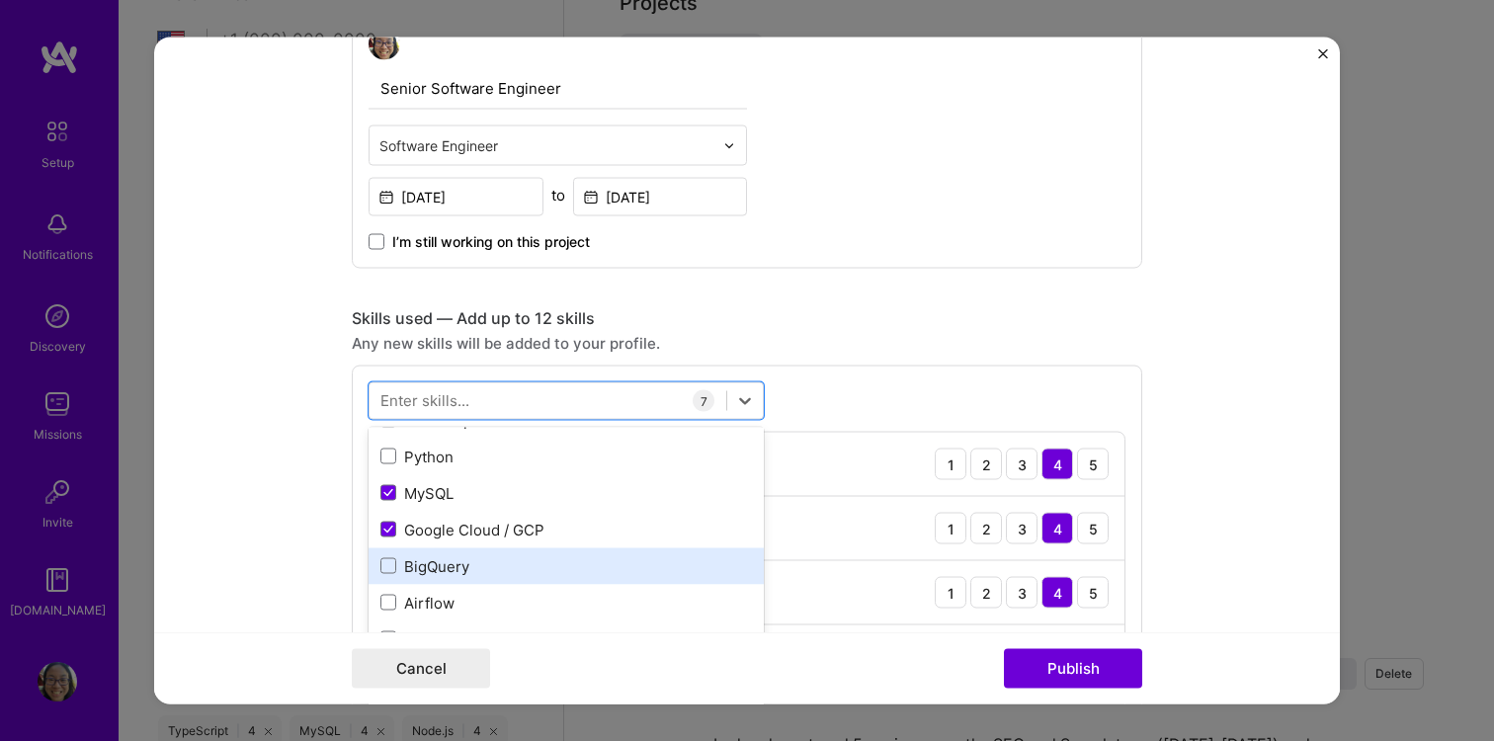
click at [387, 575] on div "BigQuery" at bounding box center [565, 565] width 371 height 21
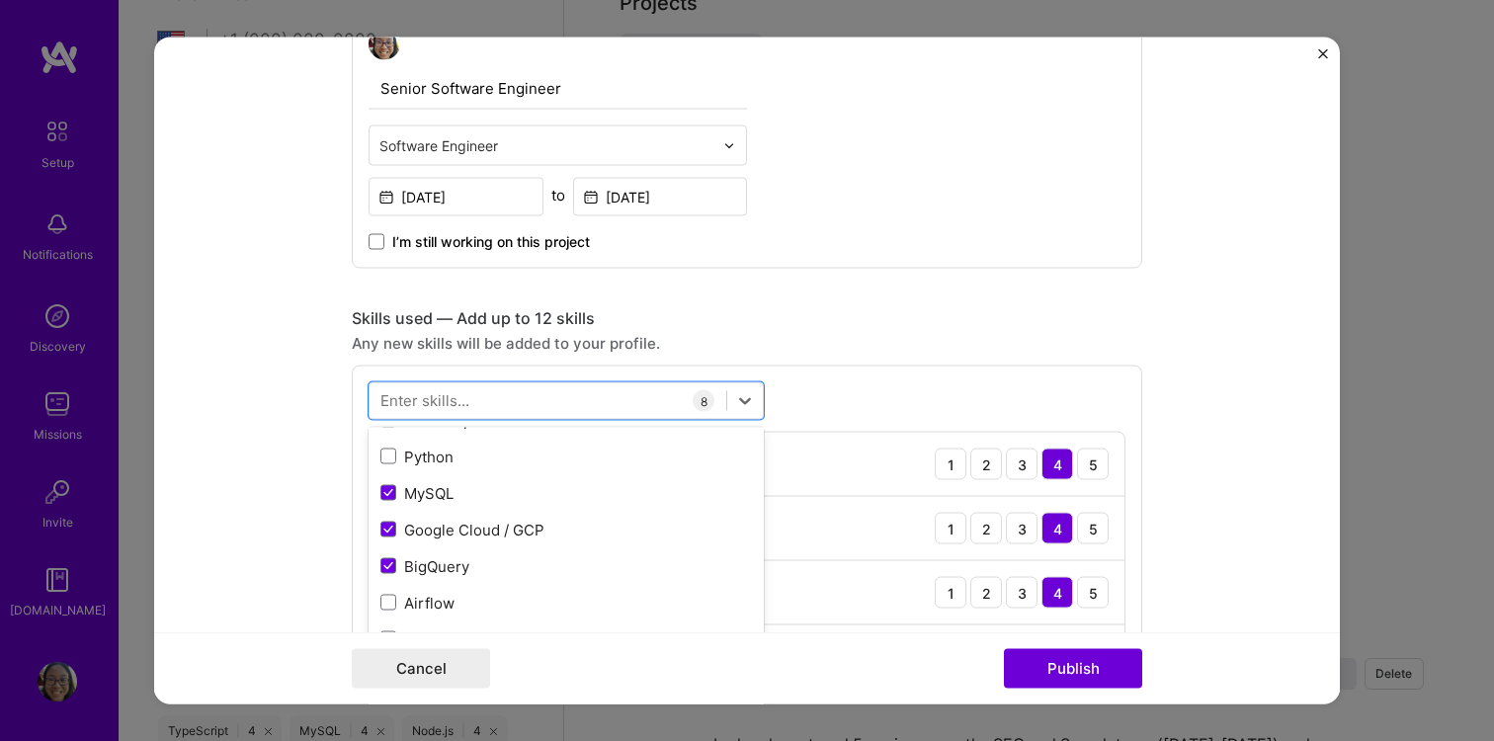
click at [830, 342] on div "Any new skills will be added to your profile." at bounding box center [747, 343] width 790 height 21
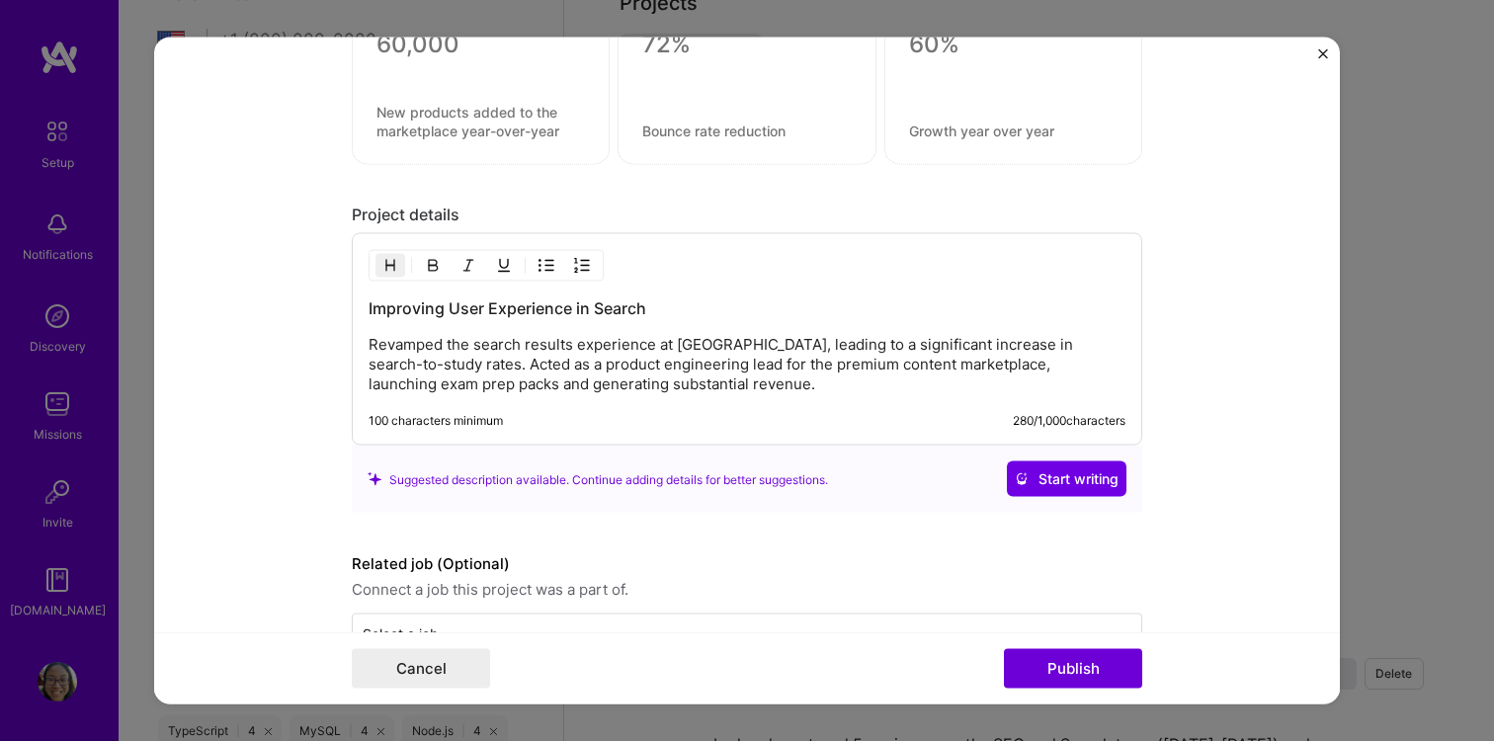
scroll to position [2002, 0]
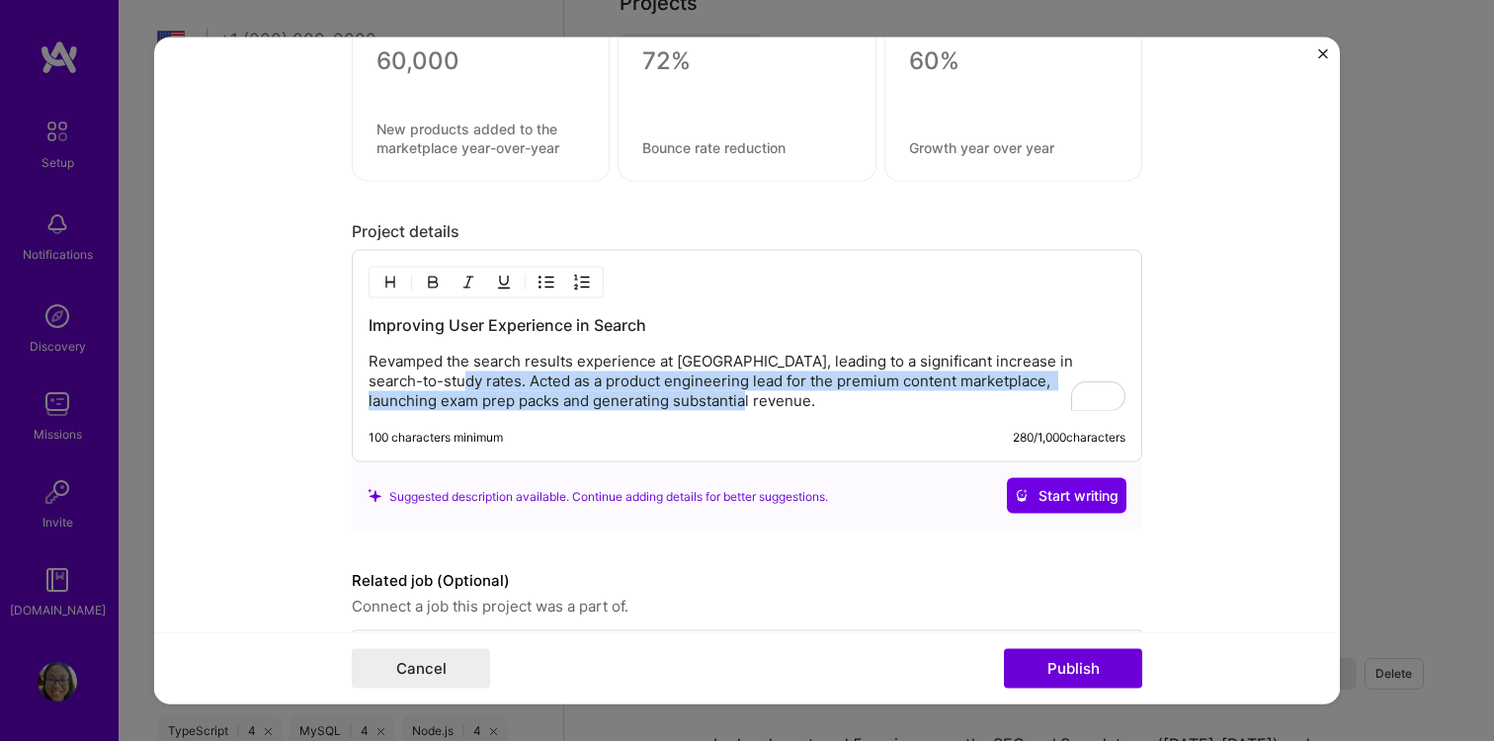
drag, startPoint x: 678, startPoint y: 397, endPoint x: 417, endPoint y: 385, distance: 261.1
click at [417, 385] on p "Revamped the search results experience at [GEOGRAPHIC_DATA], leading to a signi…" at bounding box center [747, 381] width 757 height 59
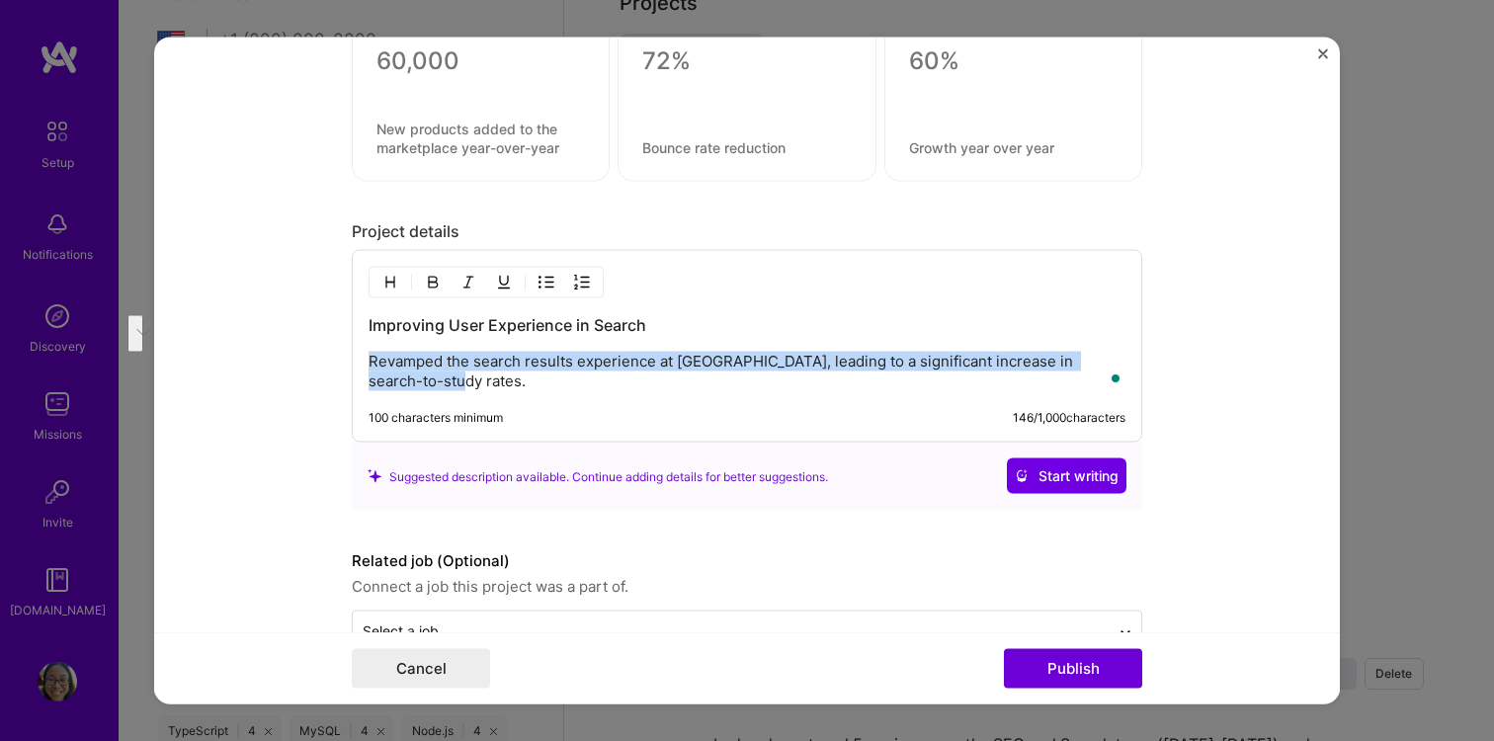
drag, startPoint x: 475, startPoint y: 378, endPoint x: 317, endPoint y: 364, distance: 158.8
click at [317, 364] on form "Editing suggested project This project is suggested based on your LinkedIn, res…" at bounding box center [747, 371] width 1186 height 667
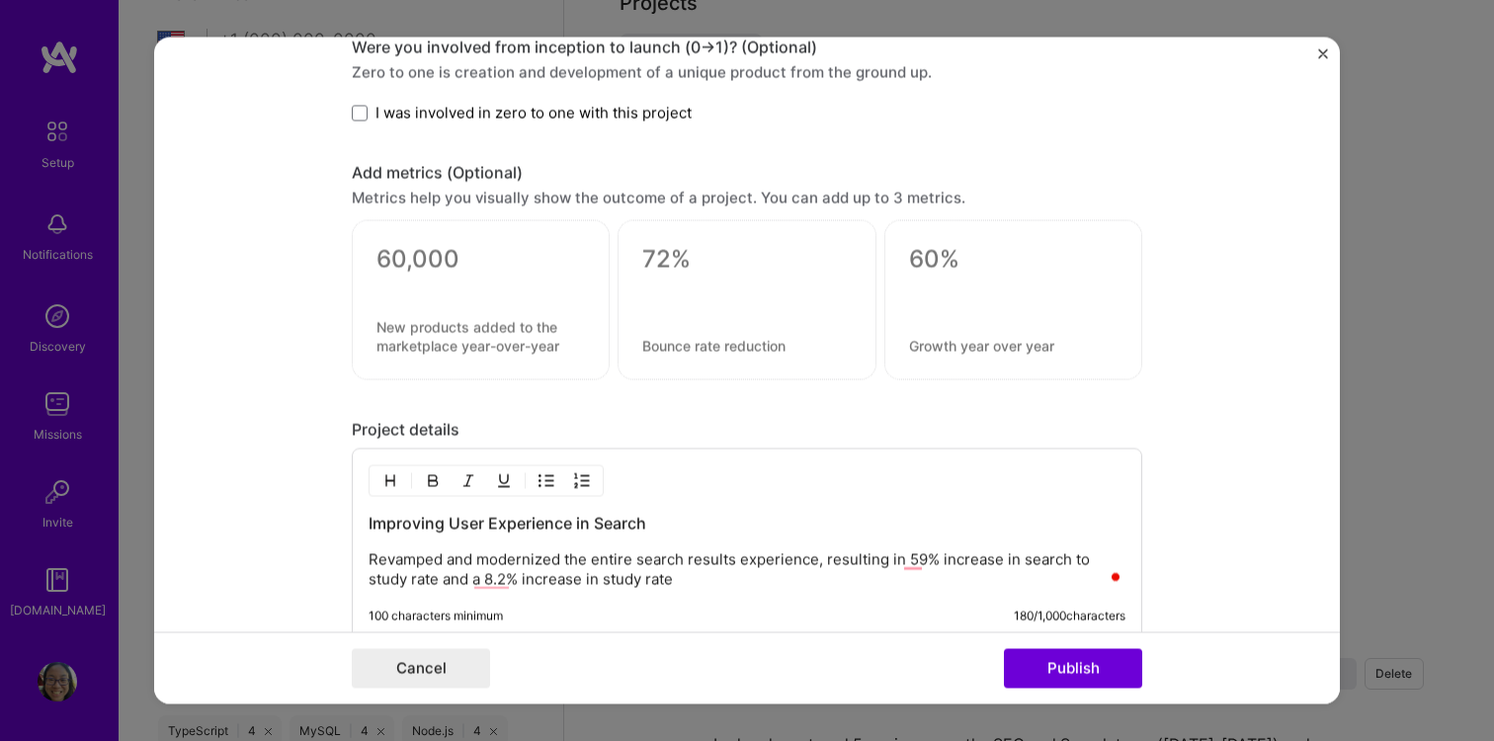
scroll to position [1794, 0]
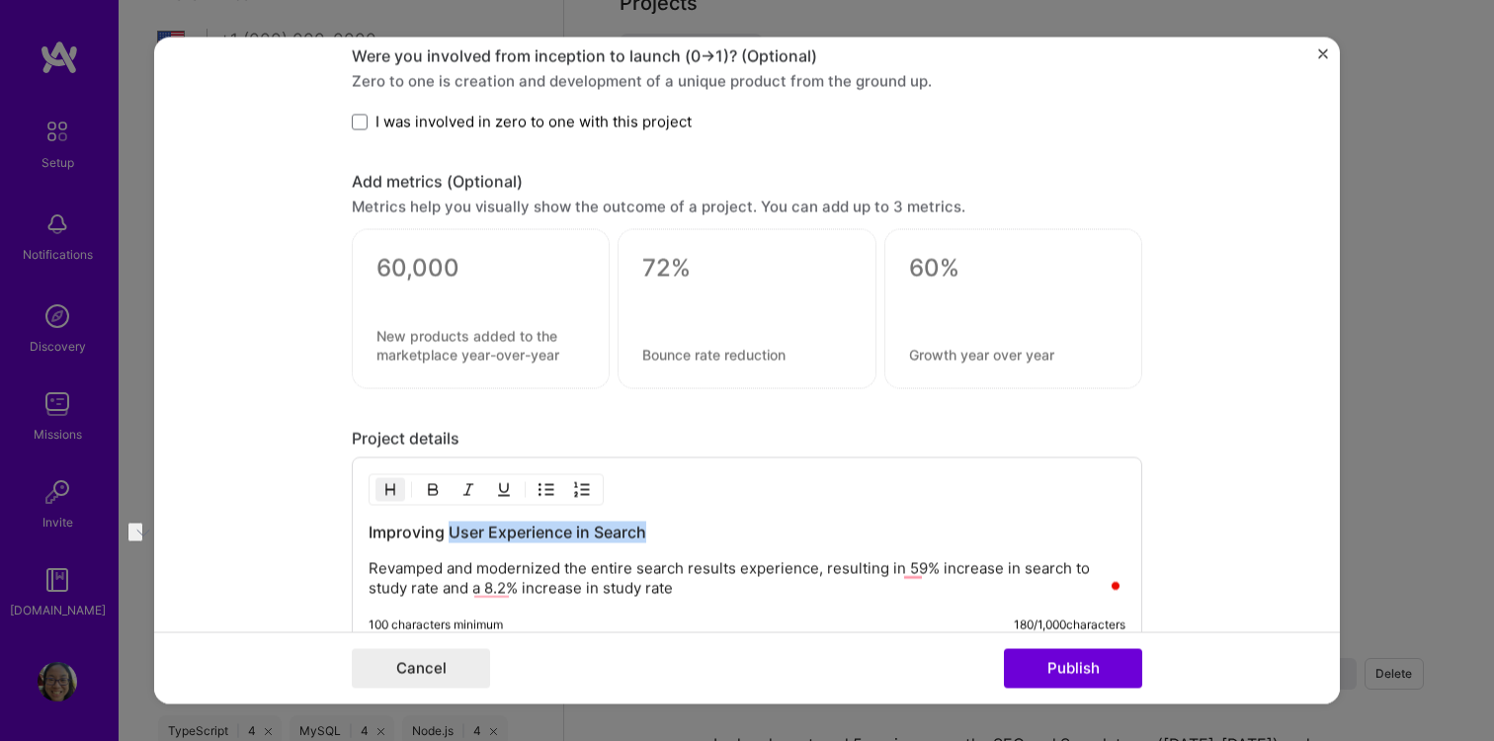
drag, startPoint x: 449, startPoint y: 528, endPoint x: 652, endPoint y: 531, distance: 203.5
click at [652, 531] on h3 "Improving User Experience in Search" at bounding box center [747, 533] width 757 height 22
drag, startPoint x: 650, startPoint y: 534, endPoint x: 328, endPoint y: 533, distance: 322.1
click at [328, 533] on form "Editing suggested project This project is suggested based on your LinkedIn, res…" at bounding box center [747, 371] width 1186 height 667
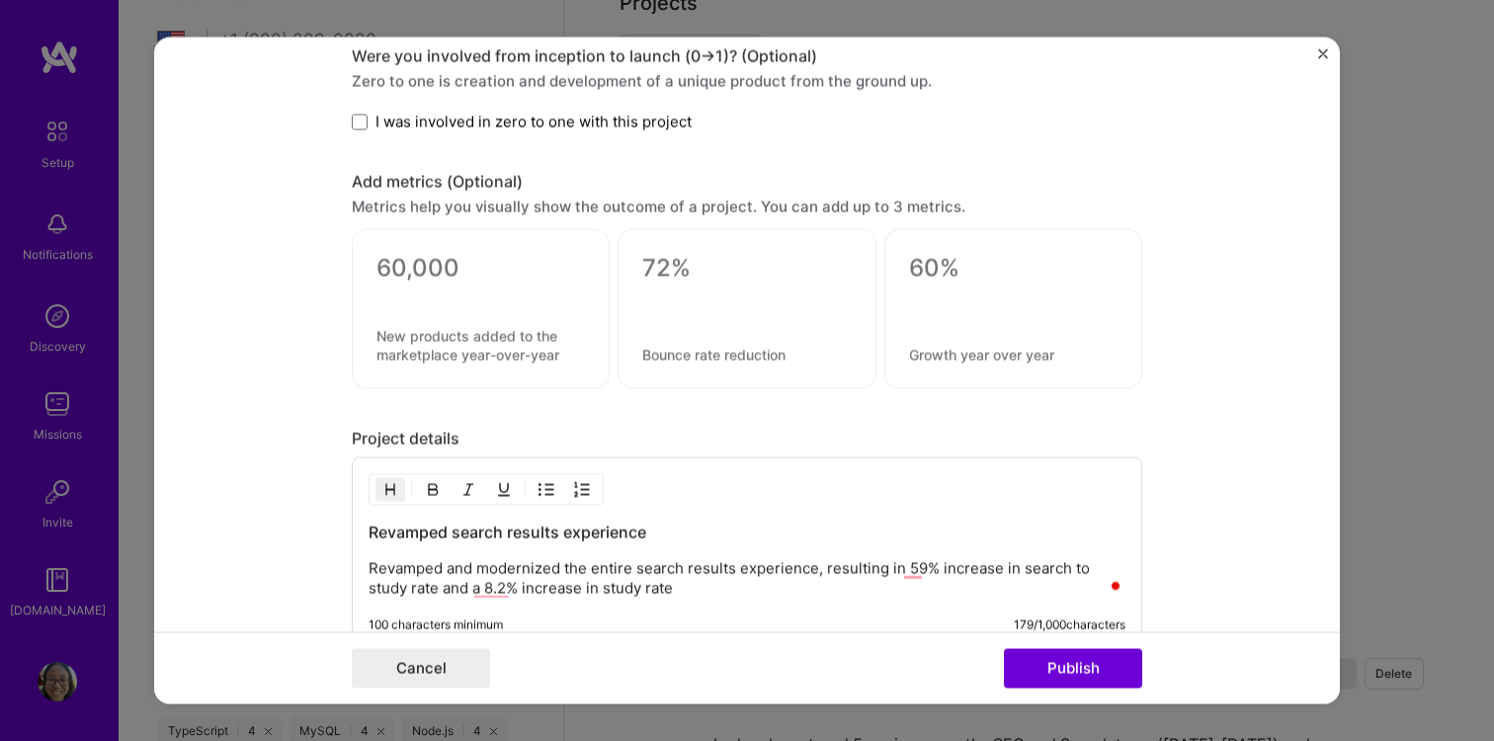
click at [455, 265] on textarea at bounding box center [480, 269] width 208 height 30
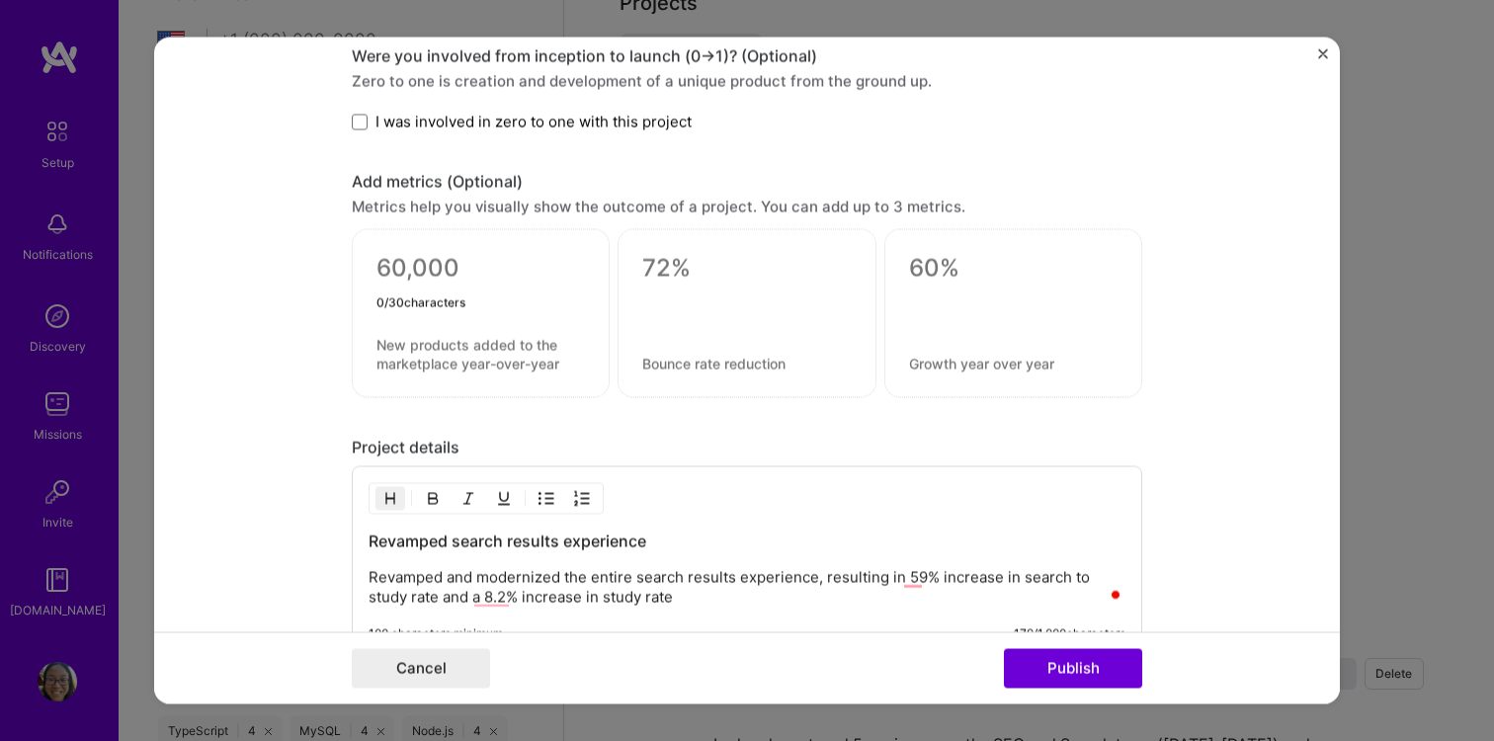
type textarea "9"
type textarea "59%"
click at [452, 343] on textarea at bounding box center [480, 355] width 208 height 38
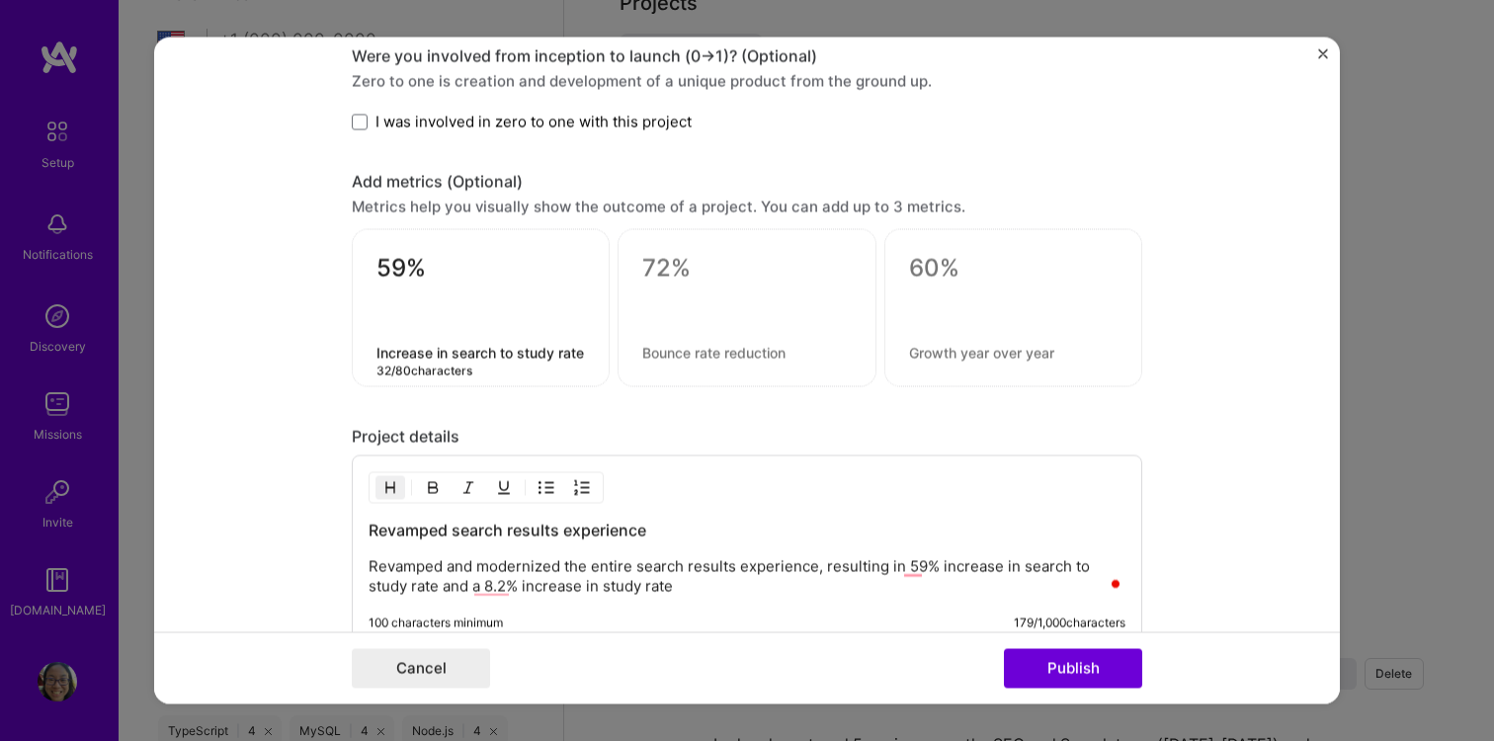
type textarea "Increase in search to study rate"
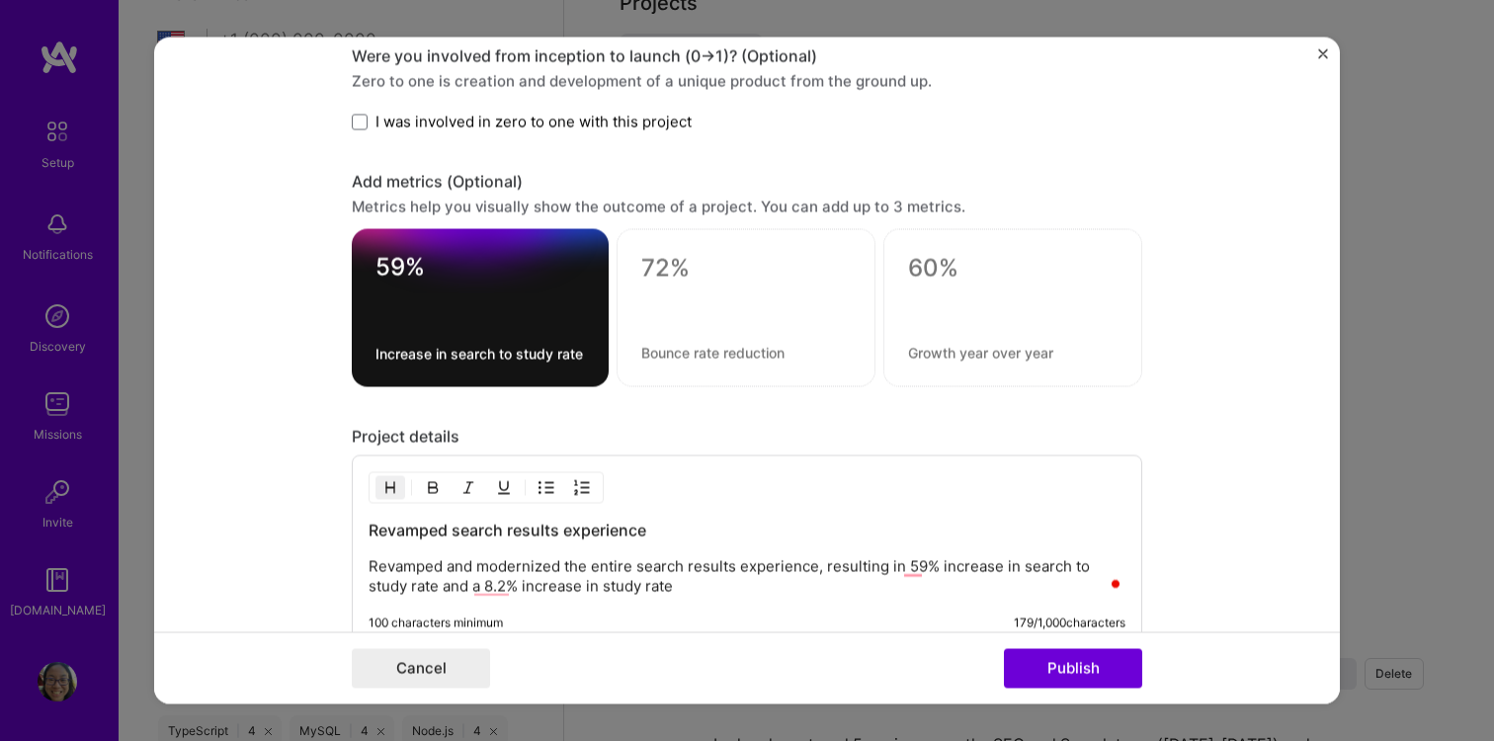
click at [724, 294] on div at bounding box center [745, 301] width 209 height 21
click at [685, 264] on textarea at bounding box center [745, 269] width 209 height 30
type textarea "8.2%"
type textarea "Increase in overall study rate"
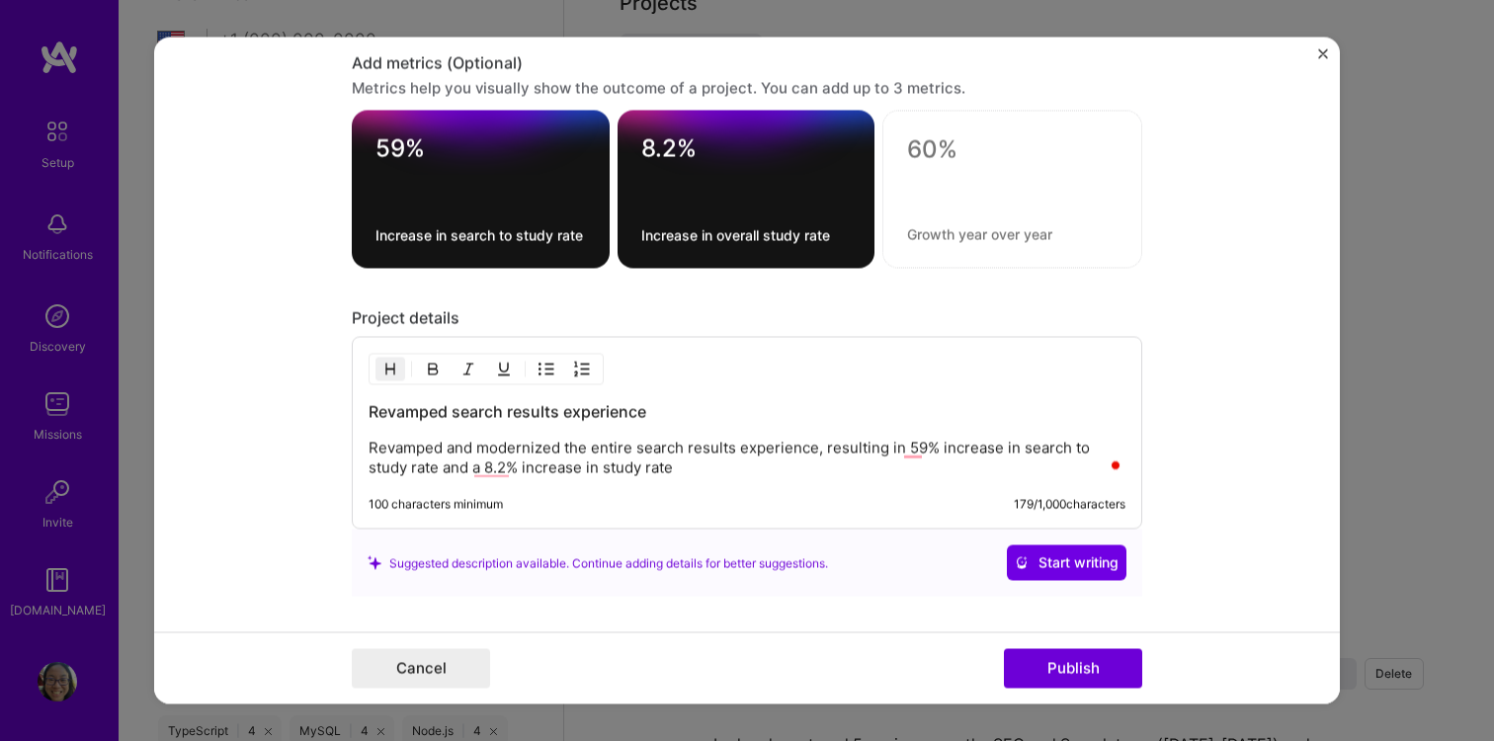
scroll to position [2056, 0]
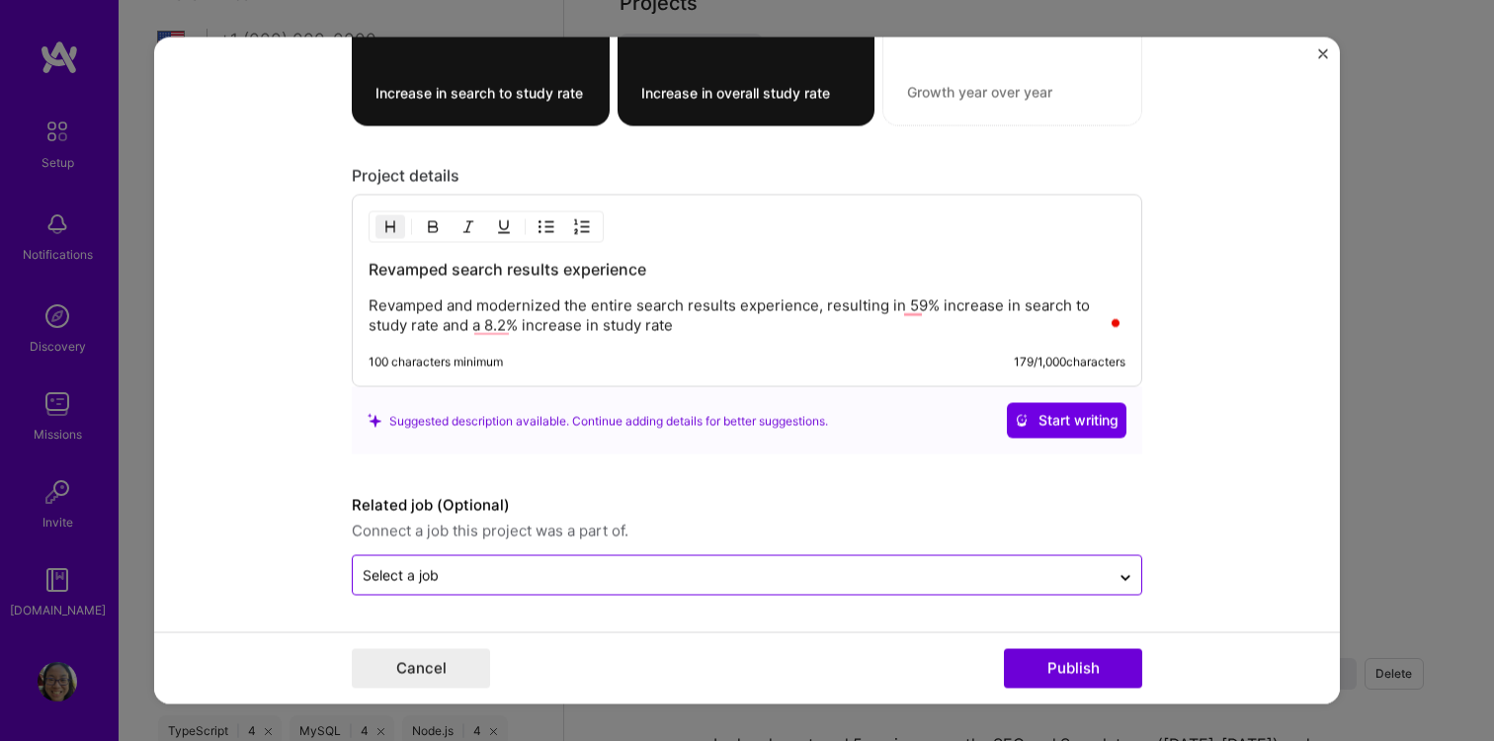
click at [982, 576] on input "text" at bounding box center [731, 575] width 737 height 21
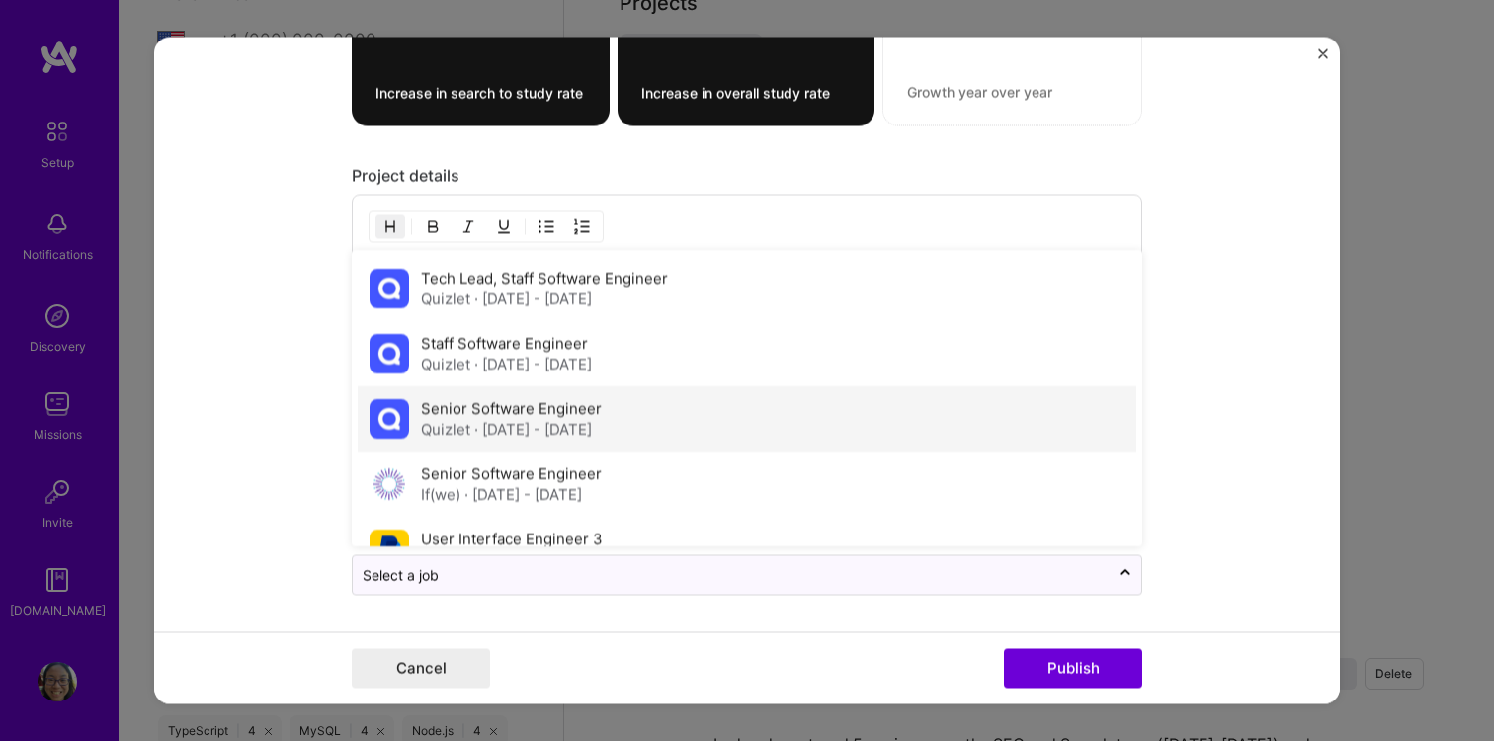
click at [602, 401] on div "Senior Software Engineer Quizlet · [DATE] - [DATE]" at bounding box center [511, 419] width 181 height 41
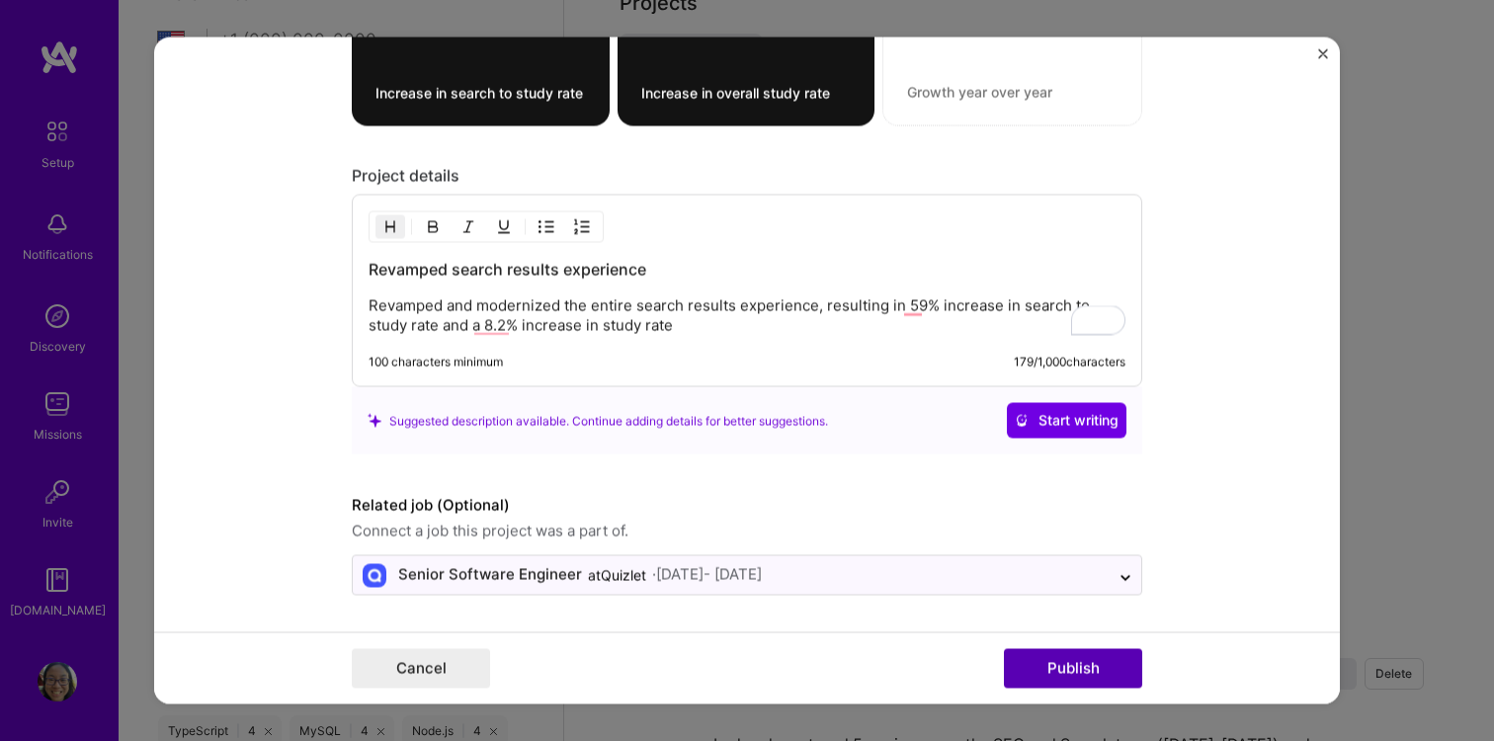
click at [1077, 666] on button "Publish" at bounding box center [1073, 669] width 138 height 40
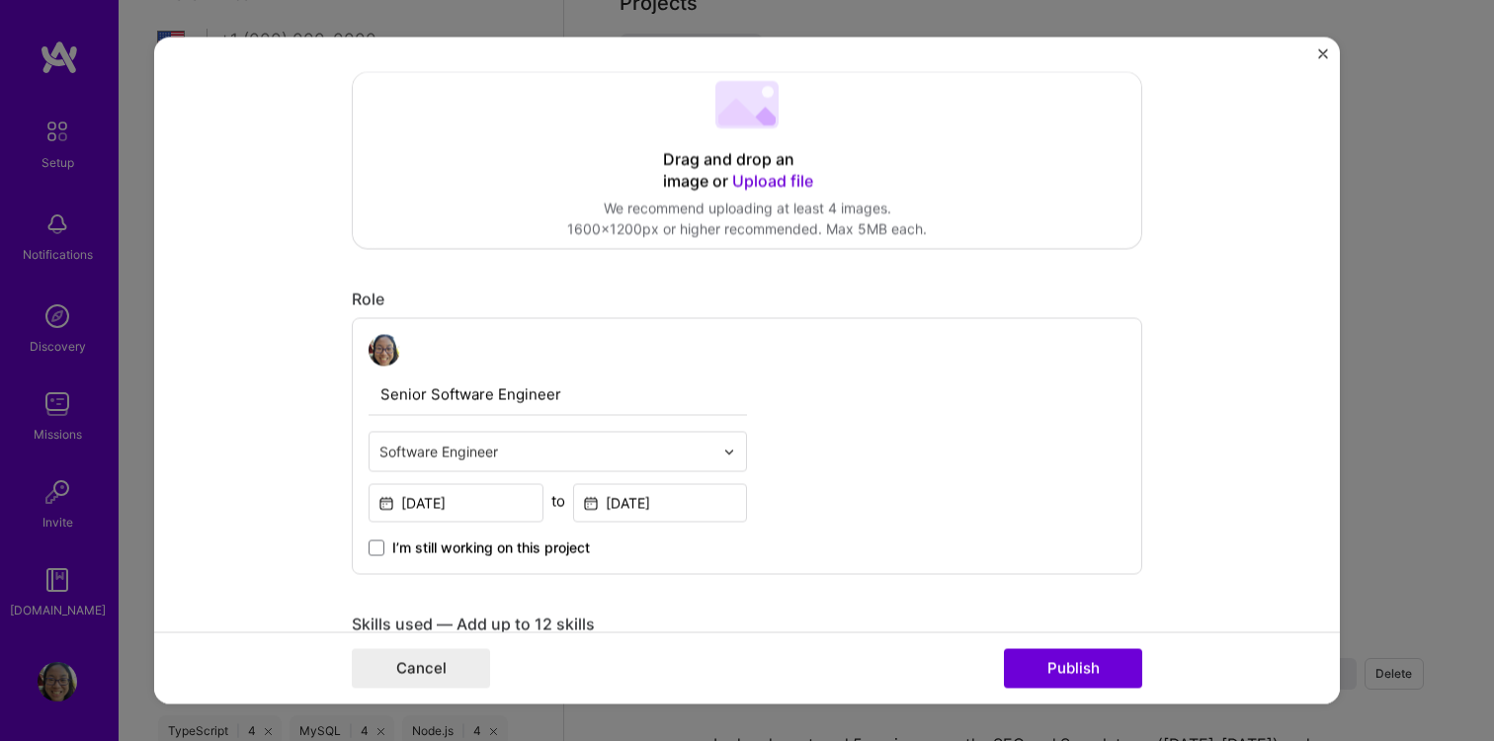
scroll to position [326, 0]
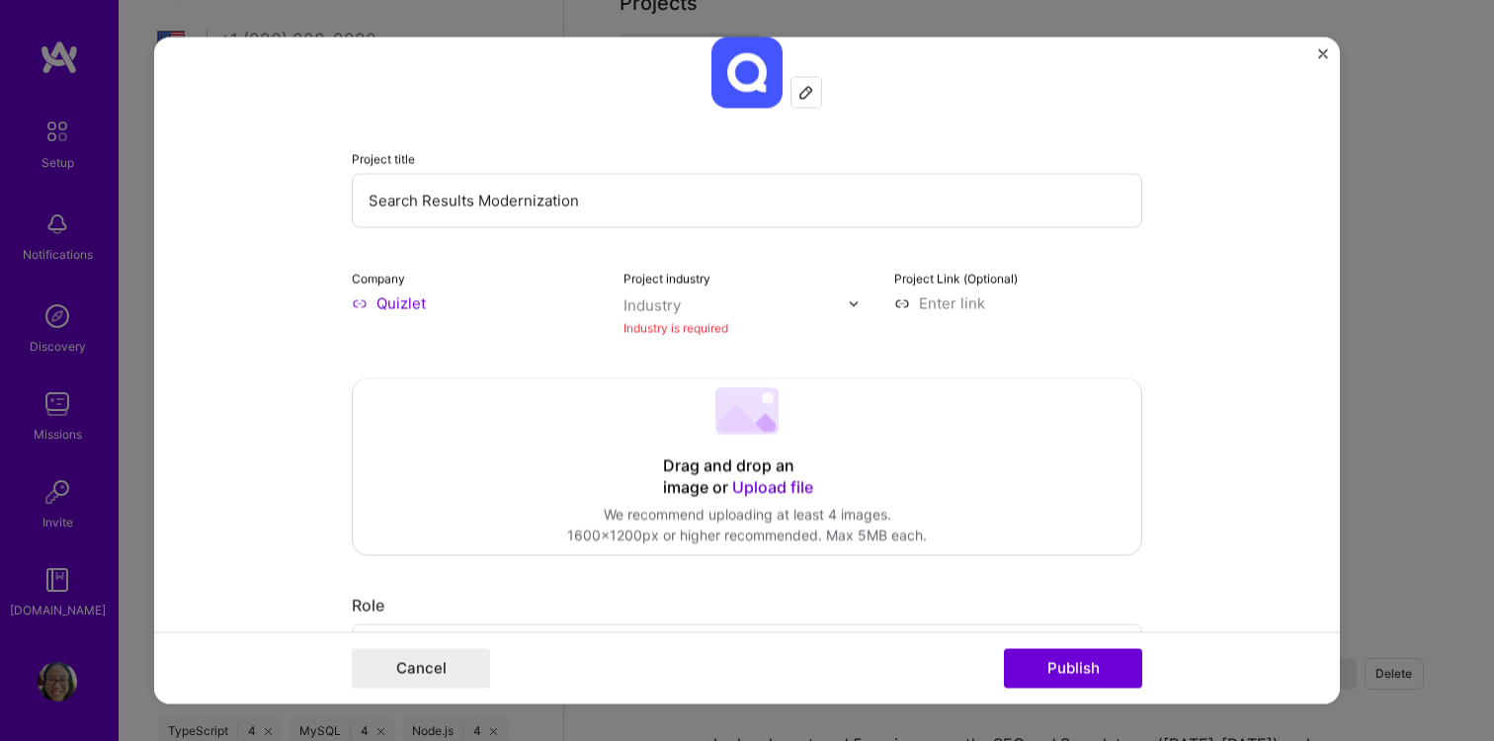
click at [734, 318] on div "Industry is required" at bounding box center [747, 328] width 248 height 21
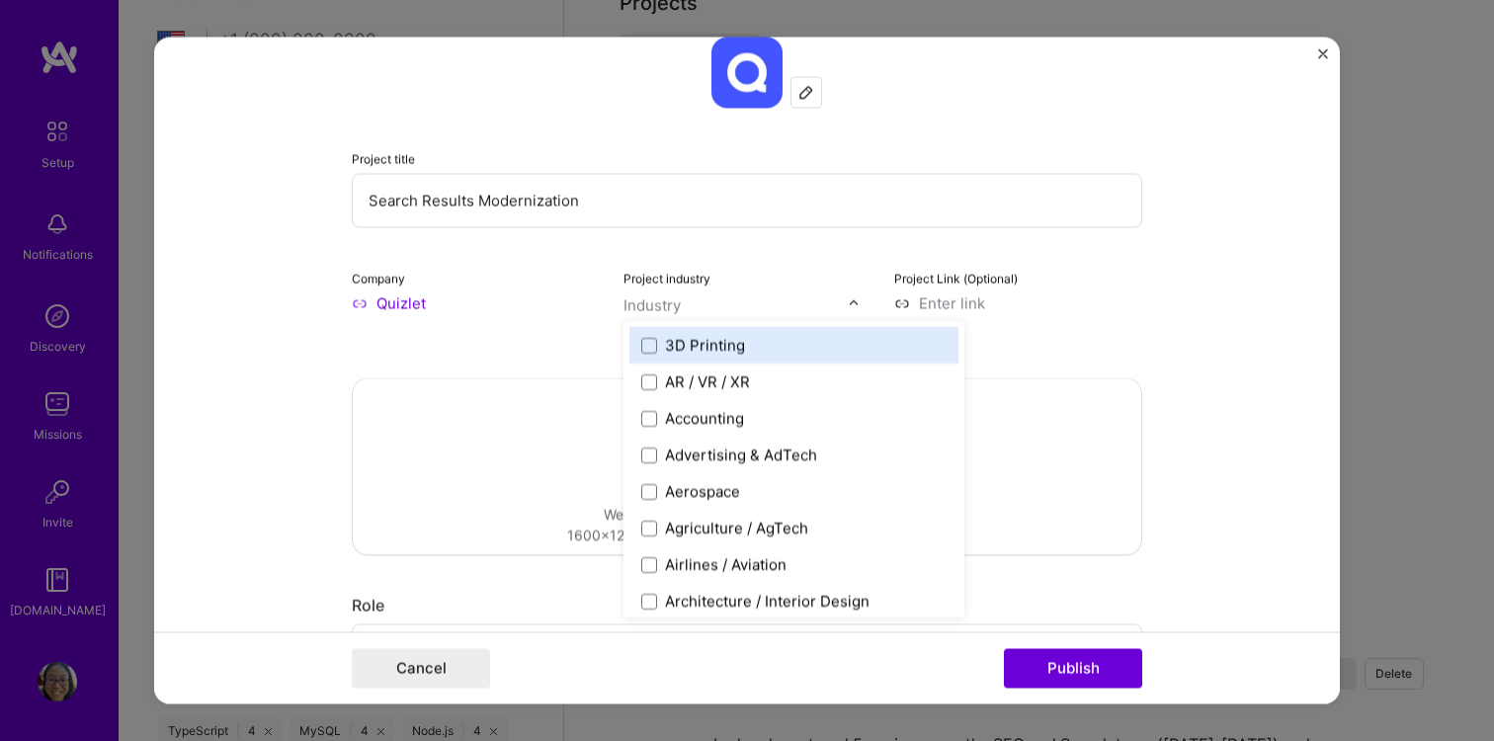
click at [734, 315] on input "text" at bounding box center [735, 305] width 225 height 21
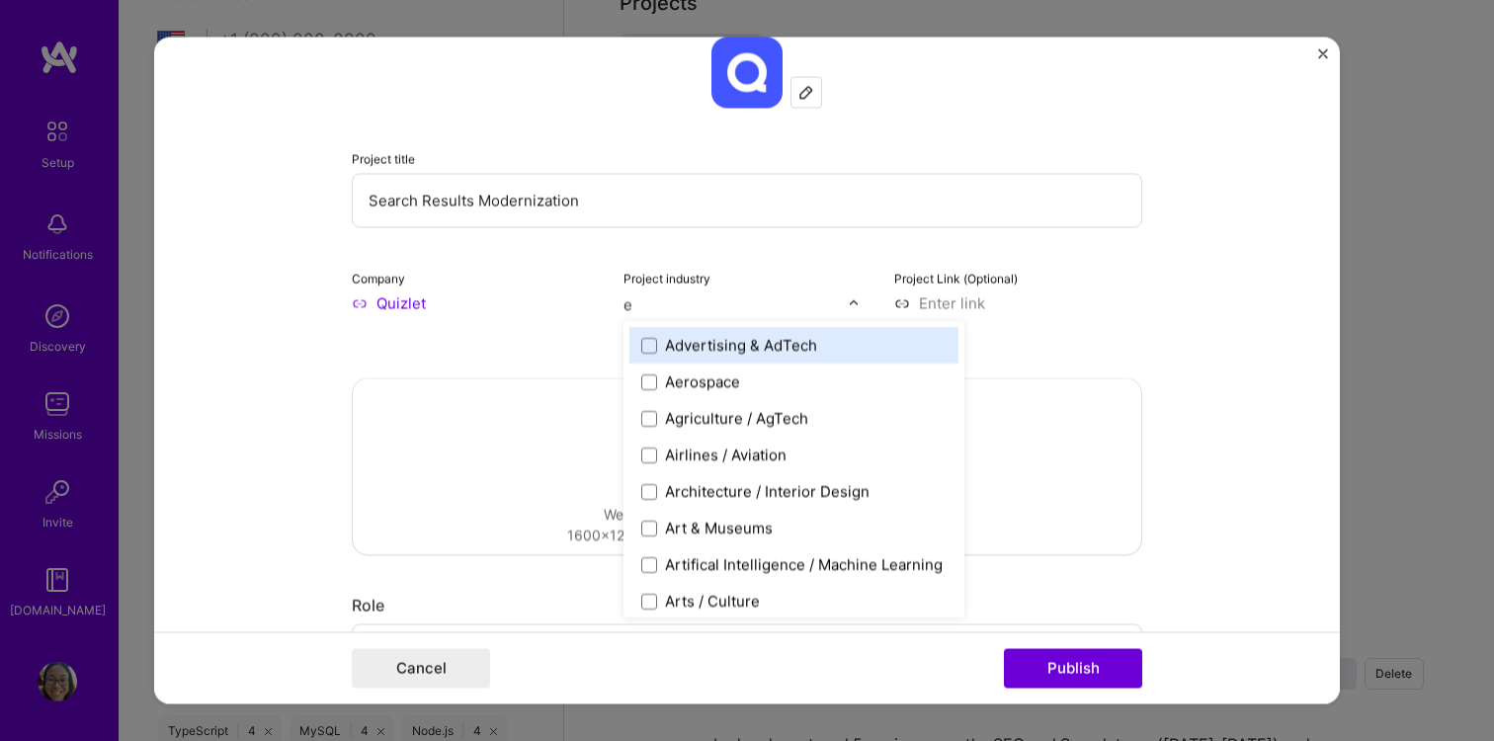
type input "ed"
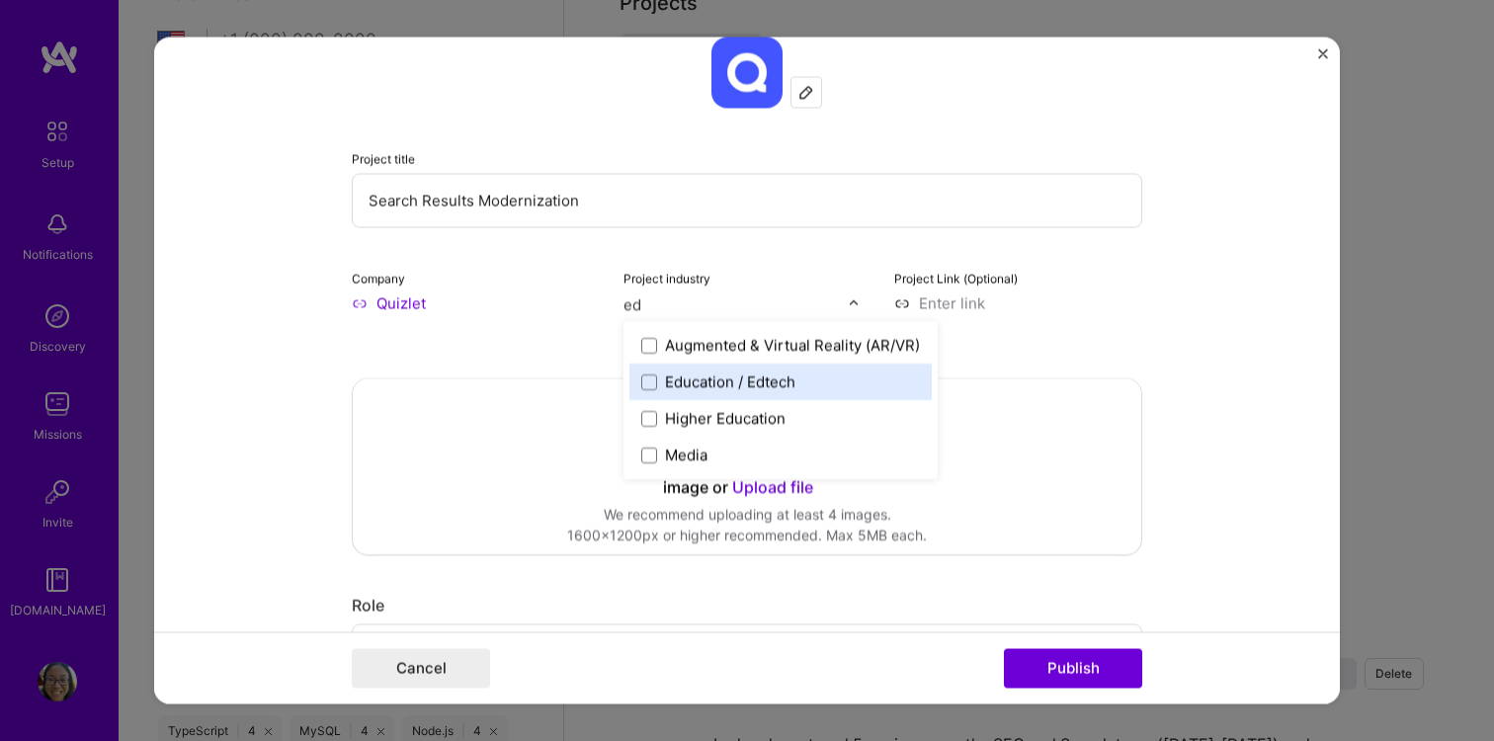
click at [736, 377] on div "Education / Edtech" at bounding box center [730, 382] width 130 height 21
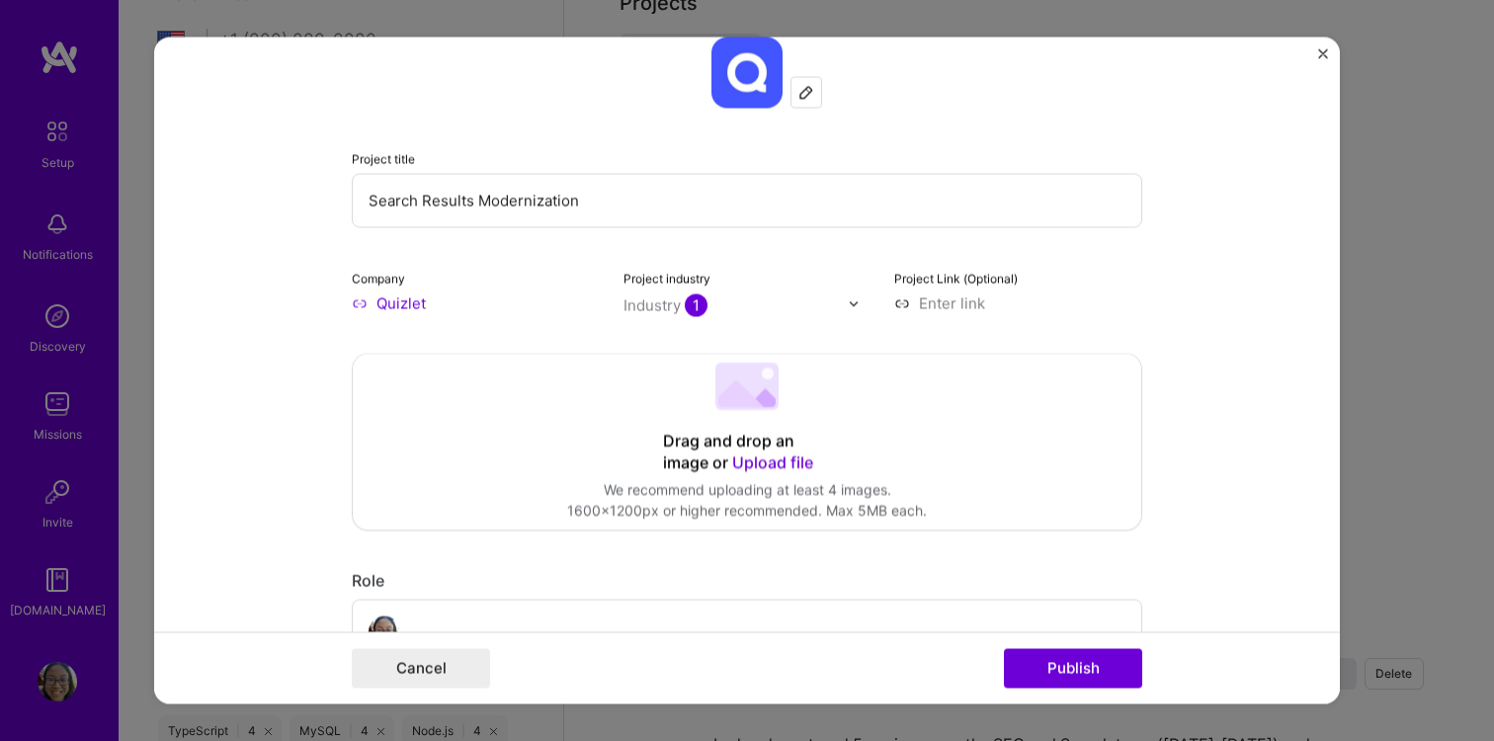
drag, startPoint x: 1076, startPoint y: 668, endPoint x: 1034, endPoint y: 536, distance: 137.8
click at [1034, 536] on form "Editing suggested project This project is suggested based on your LinkedIn, res…" at bounding box center [747, 371] width 1186 height 667
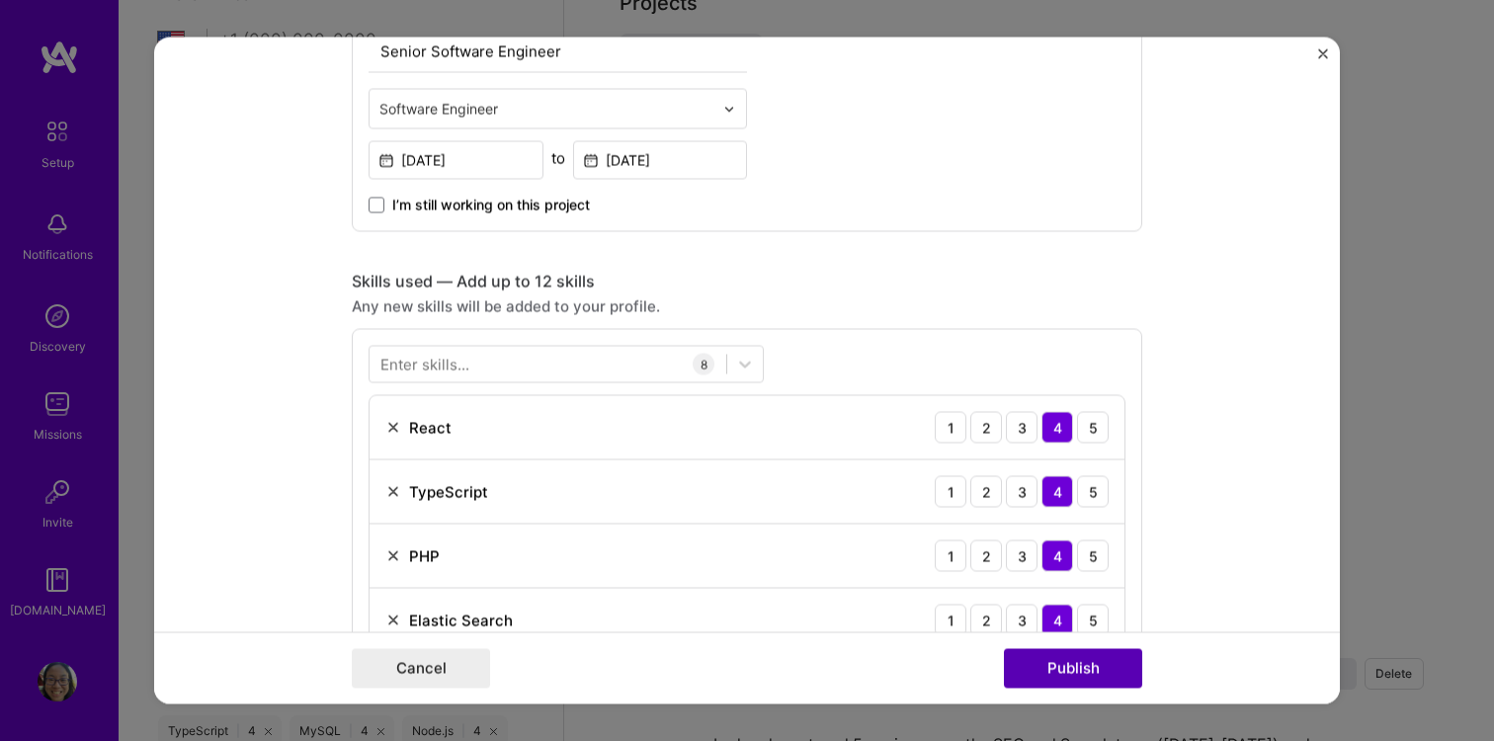
click at [1078, 666] on button "Publish" at bounding box center [1073, 669] width 138 height 40
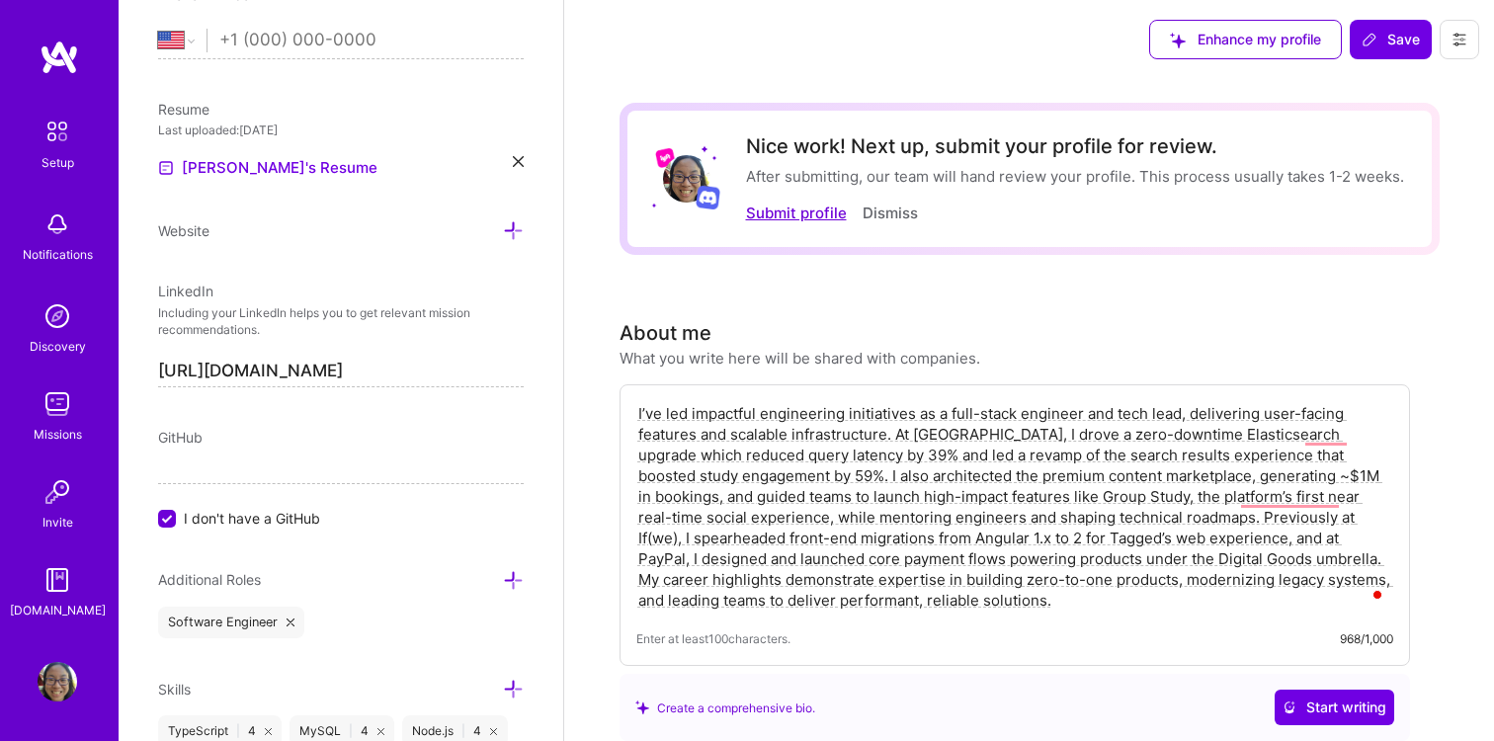
click at [802, 215] on button "Submit profile" at bounding box center [796, 213] width 101 height 21
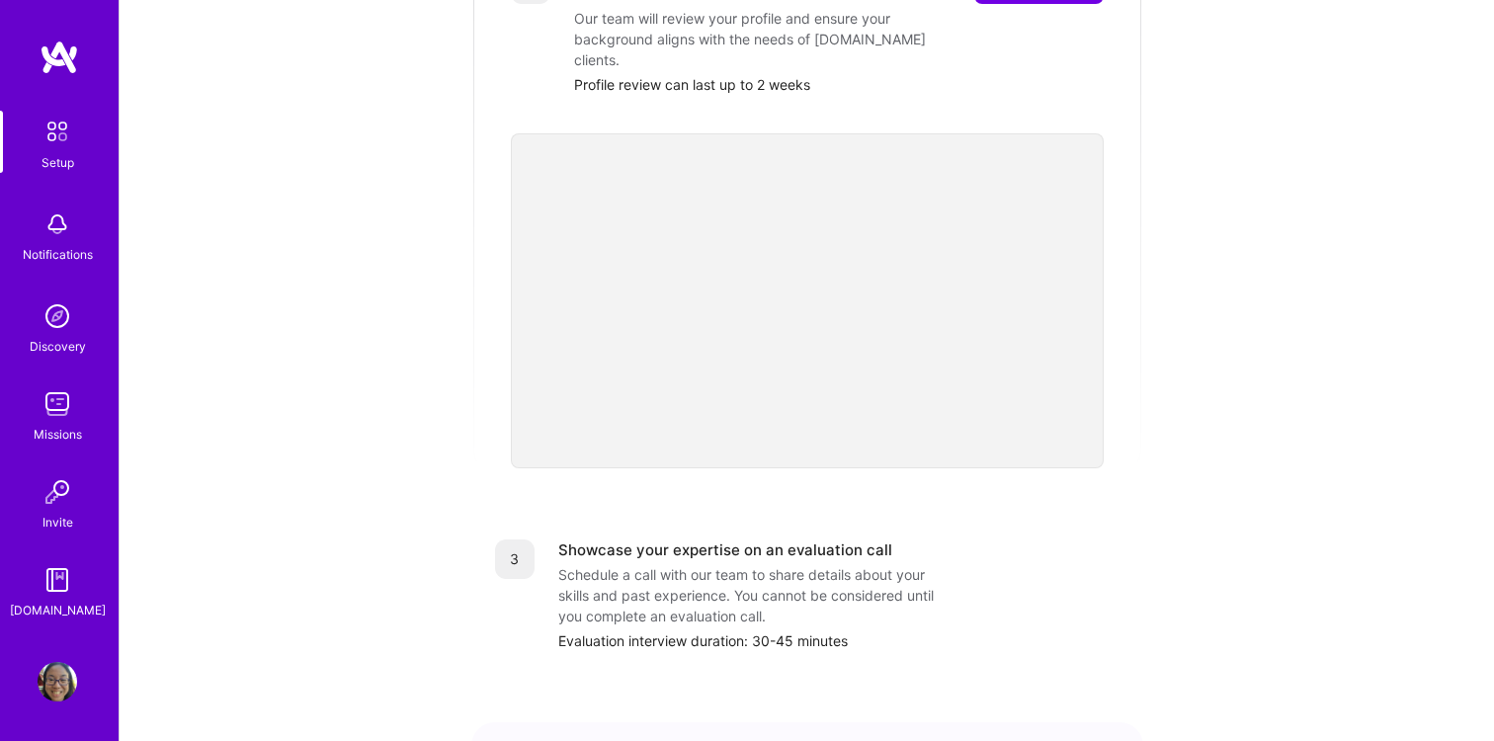
click at [71, 329] on img at bounding box center [58, 316] width 40 height 40
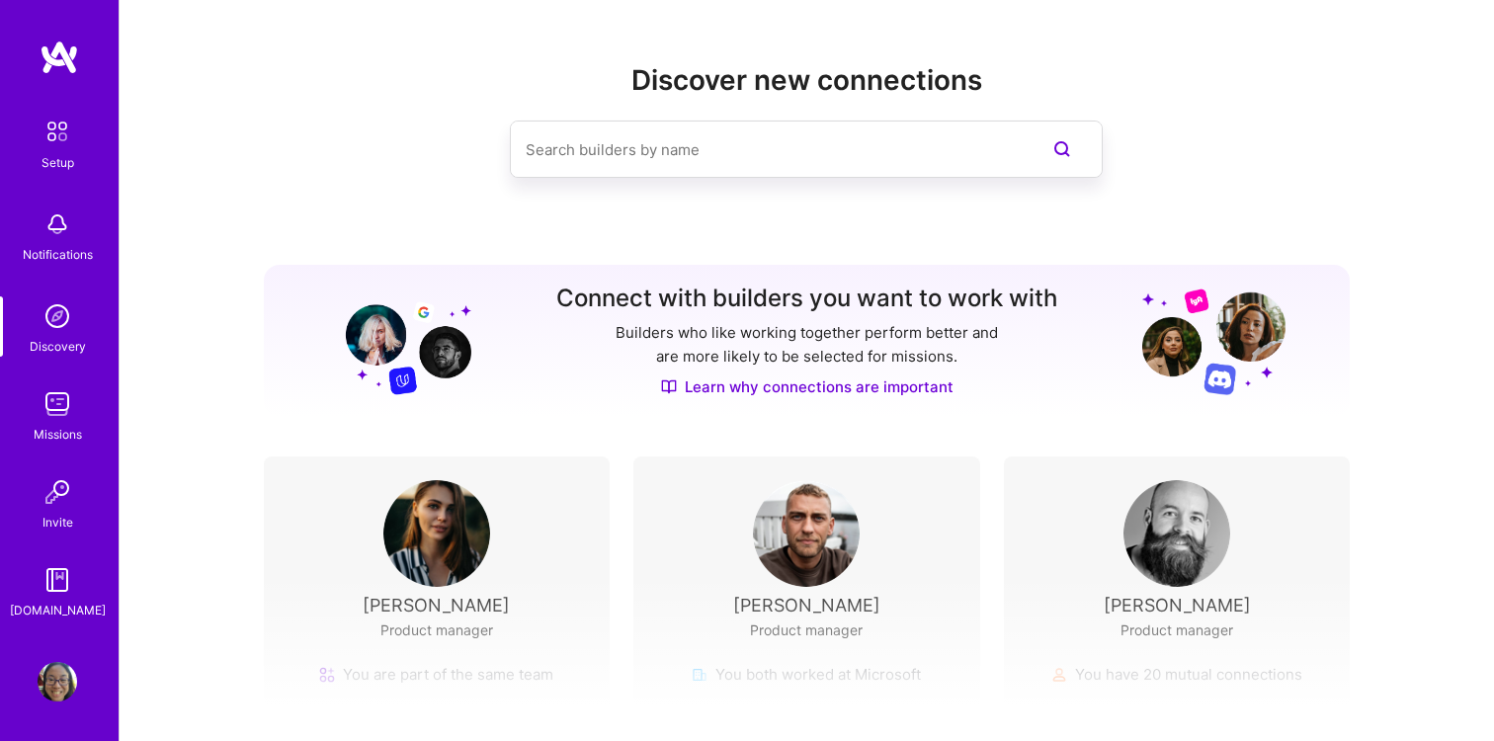
click at [54, 408] on img at bounding box center [58, 404] width 40 height 40
